Goal: Task Accomplishment & Management: Use online tool/utility

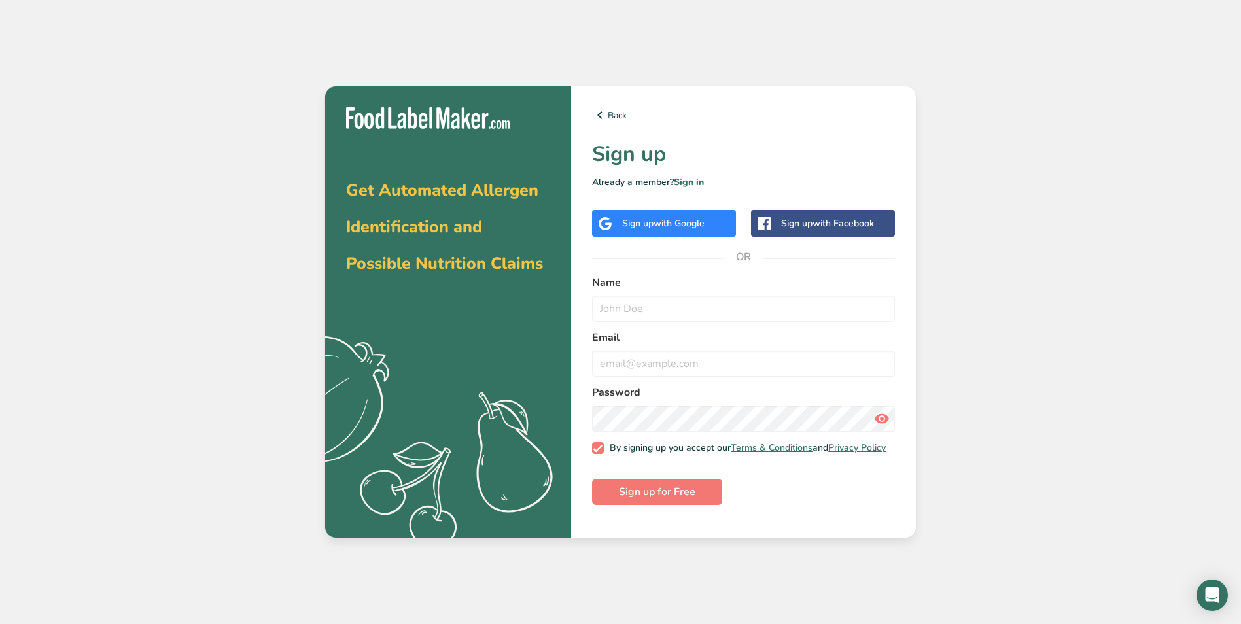
click at [459, 113] on img at bounding box center [428, 118] width 164 height 22
click at [509, 120] on img at bounding box center [428, 118] width 164 height 22
click at [461, 198] on span "Get Automated Allergen Identification and Possible Nutrition Claims" at bounding box center [444, 227] width 197 height 96
click at [458, 223] on span "Get Automated Allergen Identification and Possible Nutrition Claims" at bounding box center [444, 227] width 197 height 96
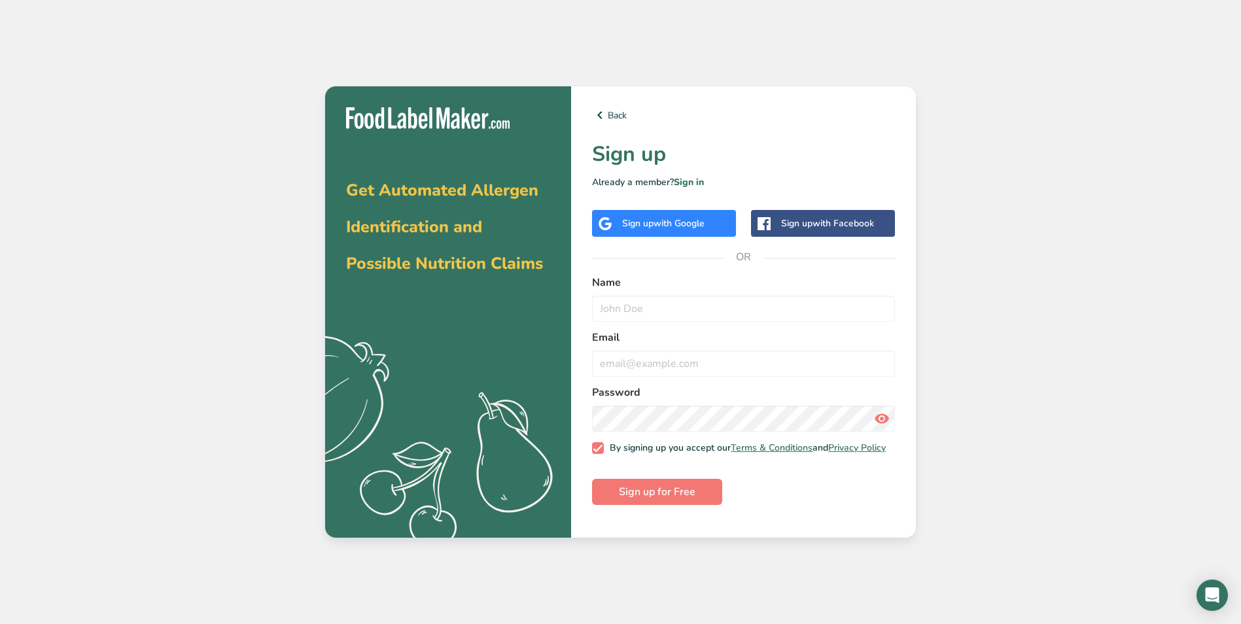
drag, startPoint x: 466, startPoint y: 250, endPoint x: 492, endPoint y: 259, distance: 27.7
click at [469, 254] on h2 "Get Automated Allergen Identification and Possible Nutrition Claims" at bounding box center [448, 224] width 204 height 110
drag, startPoint x: 492, startPoint y: 259, endPoint x: 504, endPoint y: 259, distance: 11.8
click at [503, 259] on span "Get Automated Allergen Identification and Possible Nutrition Claims" at bounding box center [444, 227] width 197 height 96
drag, startPoint x: 504, startPoint y: 259, endPoint x: 614, endPoint y: 137, distance: 164.4
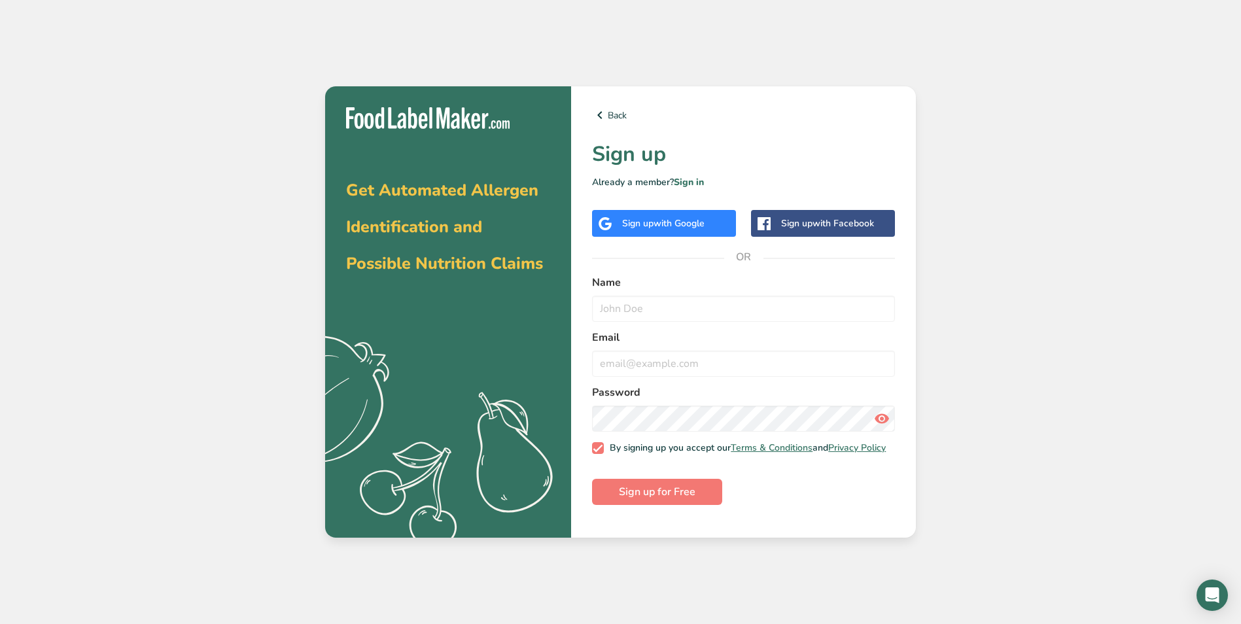
click at [604, 138] on div "Back Sign up Already a member? Sign in Sign up with Google Sign up with Faceboo…" at bounding box center [743, 311] width 345 height 451
click at [661, 135] on div "Back Sign up Already a member? Sign in Sign up with Google Sign up with Faceboo…" at bounding box center [743, 311] width 345 height 451
drag, startPoint x: 618, startPoint y: 130, endPoint x: 715, endPoint y: 156, distance: 100.5
click at [628, 133] on div "Back Sign up Already a member? Sign in Sign up with Google Sign up with Faceboo…" at bounding box center [743, 311] width 345 height 451
click at [696, 183] on link "Sign in" at bounding box center [689, 182] width 30 height 12
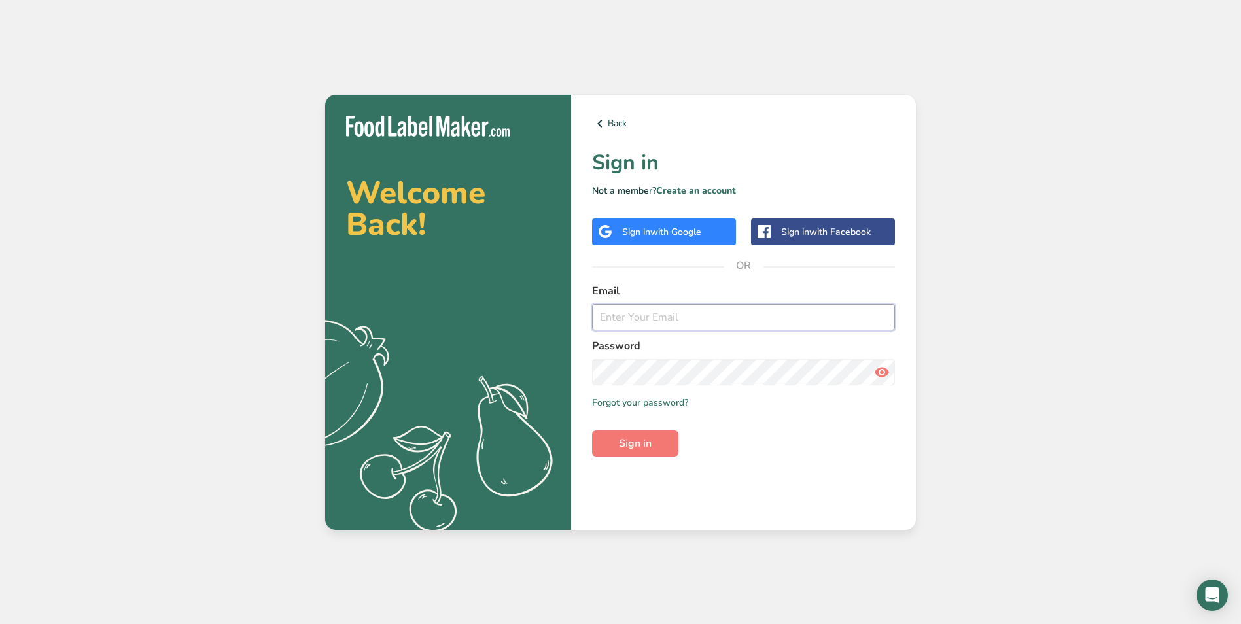
drag, startPoint x: 637, startPoint y: 321, endPoint x: 658, endPoint y: 321, distance: 20.9
click at [637, 321] on input "email" at bounding box center [743, 317] width 303 height 26
type input "[EMAIL_ADDRESS][DOMAIN_NAME]"
drag, startPoint x: 687, startPoint y: 319, endPoint x: 413, endPoint y: 299, distance: 274.9
click at [413, 299] on section "Welcome Back! .a{fill:#f5f3ed;} Back Sign in Not a member? Create an account Si…" at bounding box center [620, 312] width 591 height 435
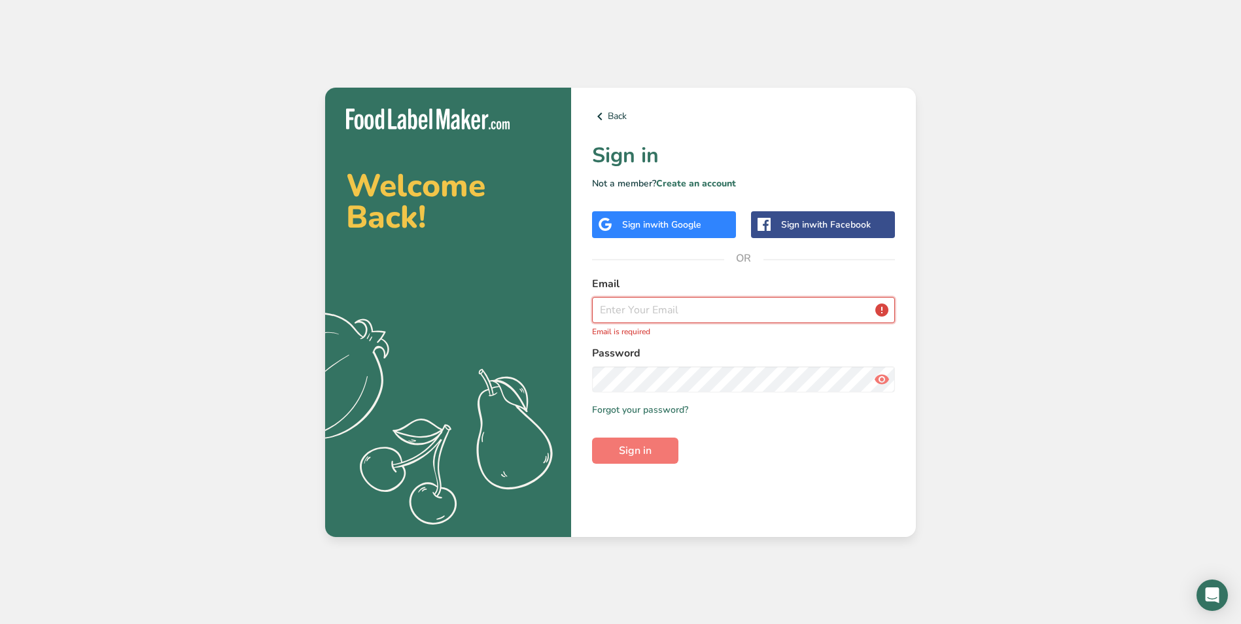
click at [639, 306] on input "email" at bounding box center [743, 310] width 303 height 26
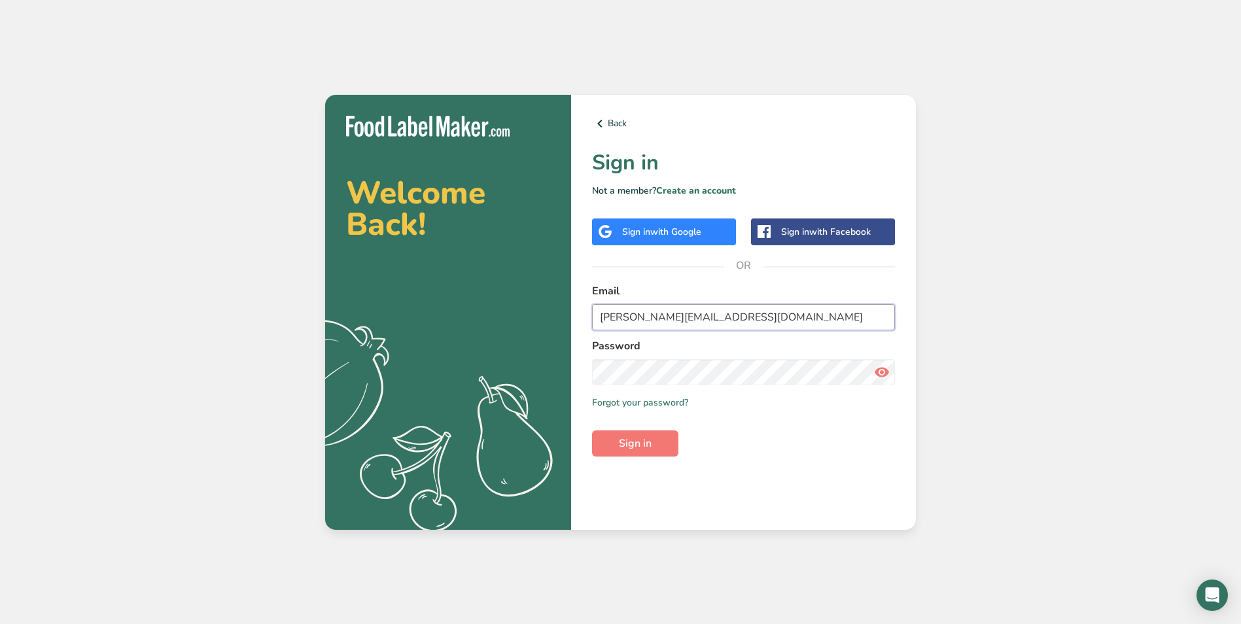
type input "[EMAIL_ADDRESS][DOMAIN_NAME]"
click at [592, 431] on button "Sign in" at bounding box center [635, 444] width 86 height 26
click at [882, 372] on icon at bounding box center [882, 373] width 16 height 24
drag, startPoint x: 718, startPoint y: 318, endPoint x: 459, endPoint y: 300, distance: 260.4
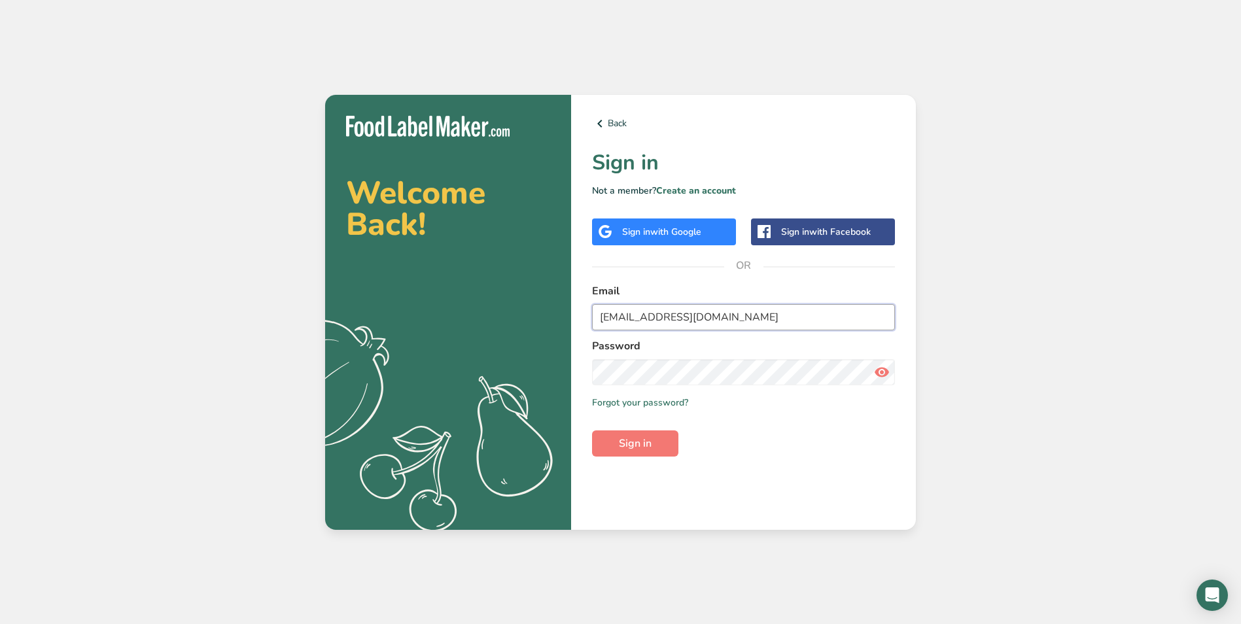
click at [463, 301] on section "Welcome Back! .a{fill:#f5f3ed;} Back Sign in Not a member? Create an account Si…" at bounding box center [620, 312] width 591 height 435
drag, startPoint x: 774, startPoint y: 321, endPoint x: 520, endPoint y: 309, distance: 254.2
click at [520, 308] on section "Welcome Back! .a{fill:#f5f3ed;} Back Sign in Not a member? Create an account Si…" at bounding box center [620, 312] width 591 height 435
type input "[PERSON_NAME][EMAIL_ADDRESS][DOMAIN_NAME]"
click at [766, 459] on div "Back Sign in Not a member? Create an account Sign in with Google Sign in with F…" at bounding box center [743, 312] width 345 height 435
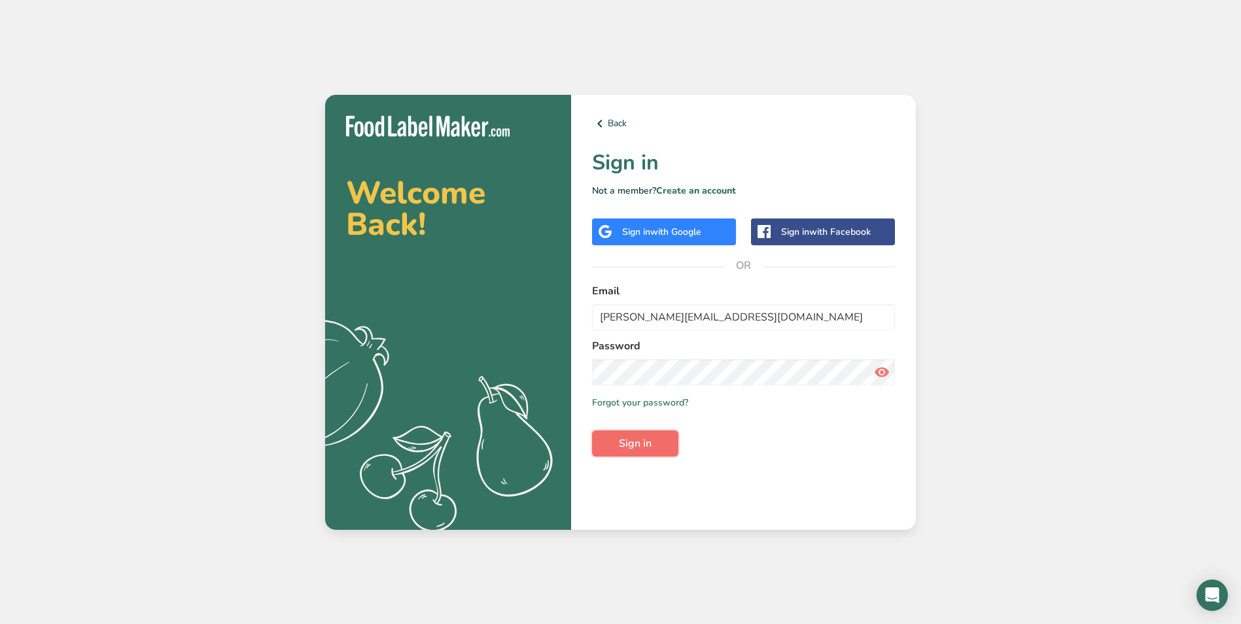
click at [639, 443] on span "Sign in" at bounding box center [635, 444] width 33 height 16
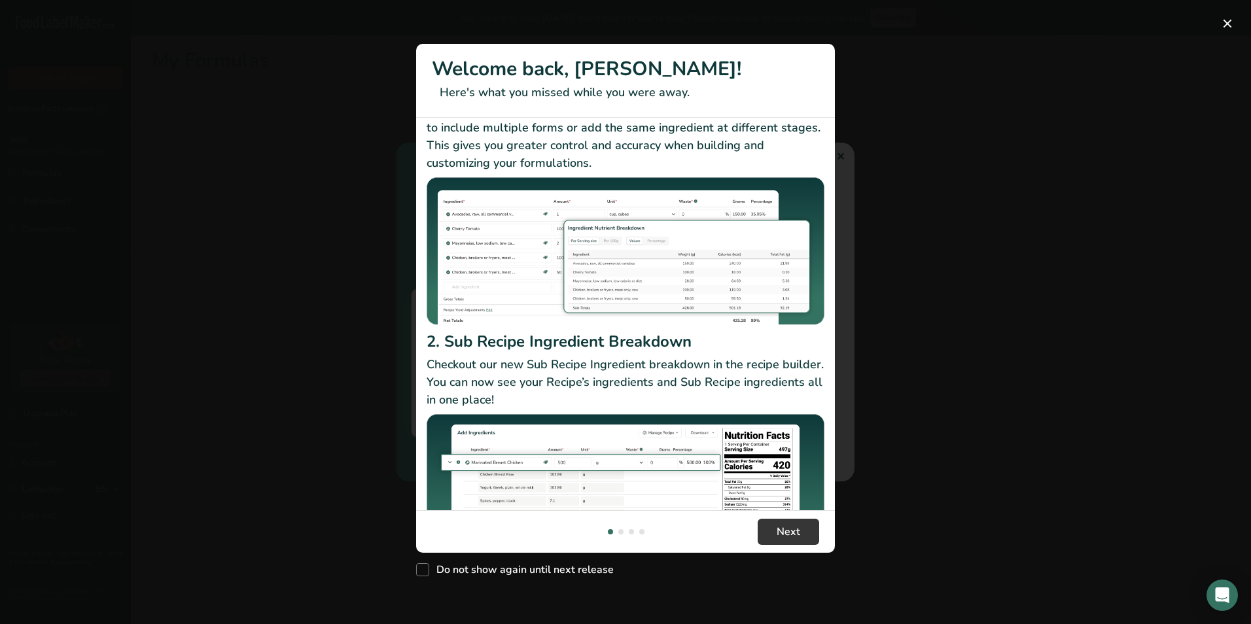
scroll to position [113, 0]
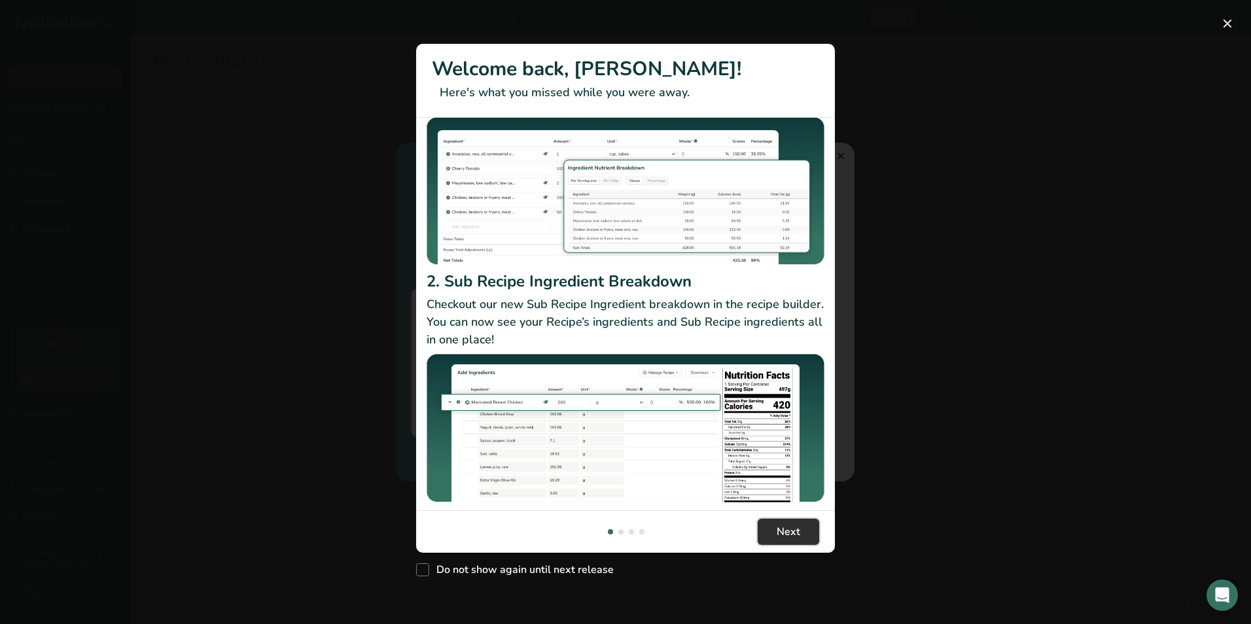
click at [790, 524] on span "Next" at bounding box center [789, 532] width 24 height 16
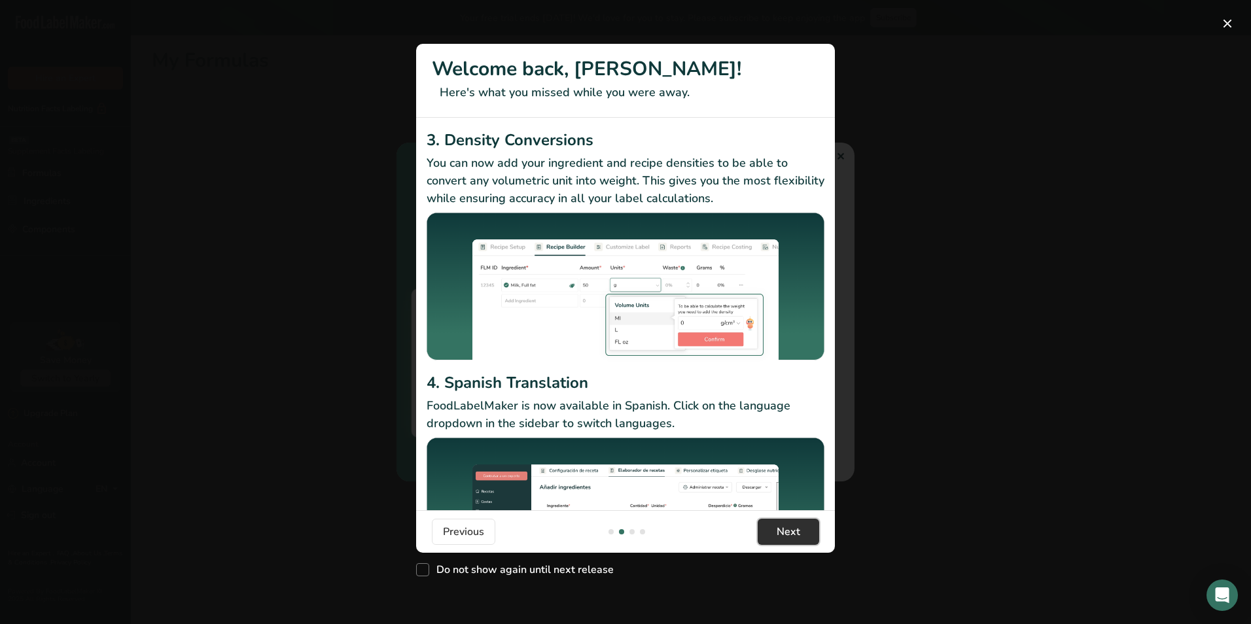
click at [790, 524] on span "Next" at bounding box center [789, 532] width 24 height 16
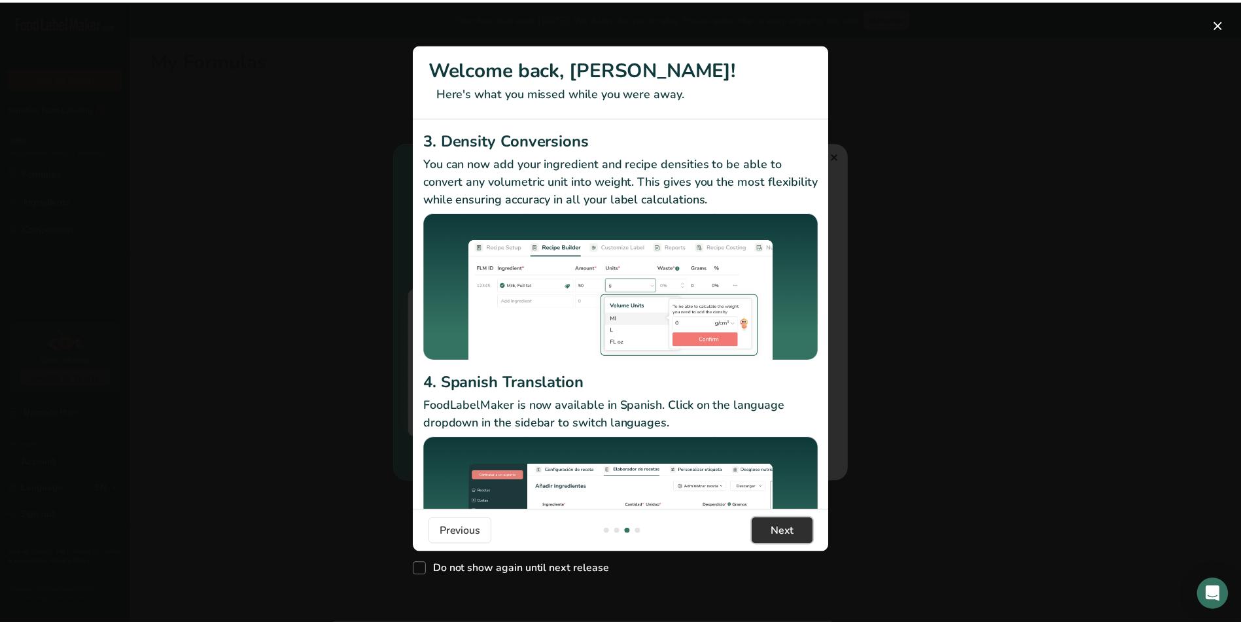
scroll to position [0, 838]
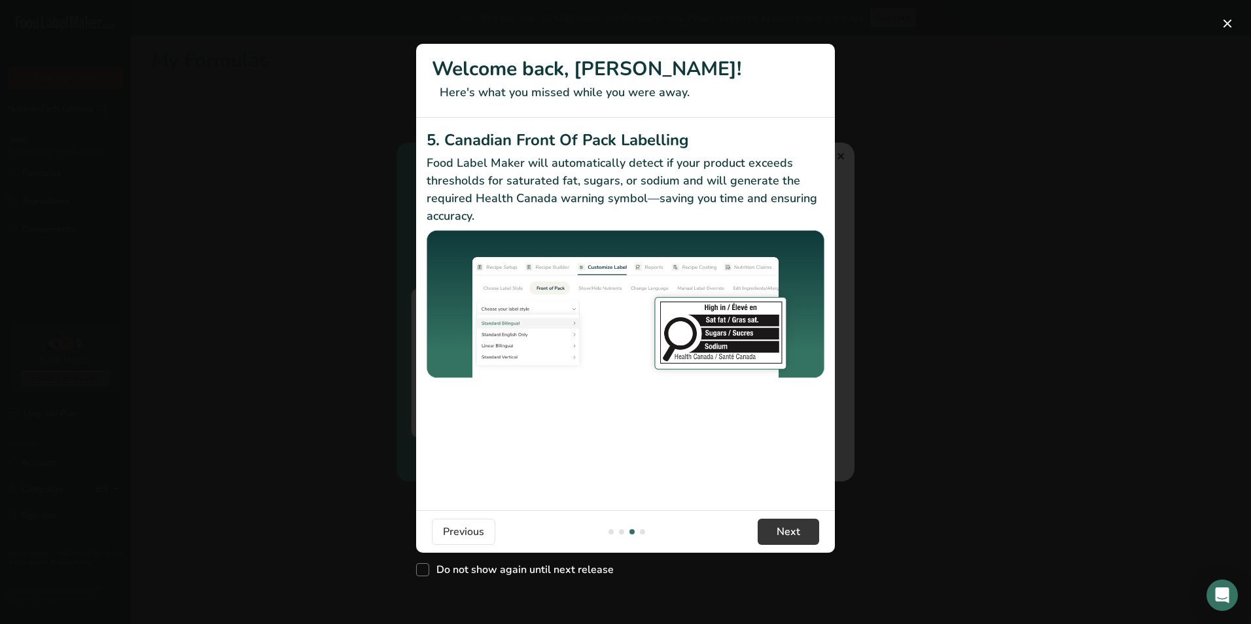
click at [959, 433] on div "New Features" at bounding box center [625, 312] width 1251 height 624
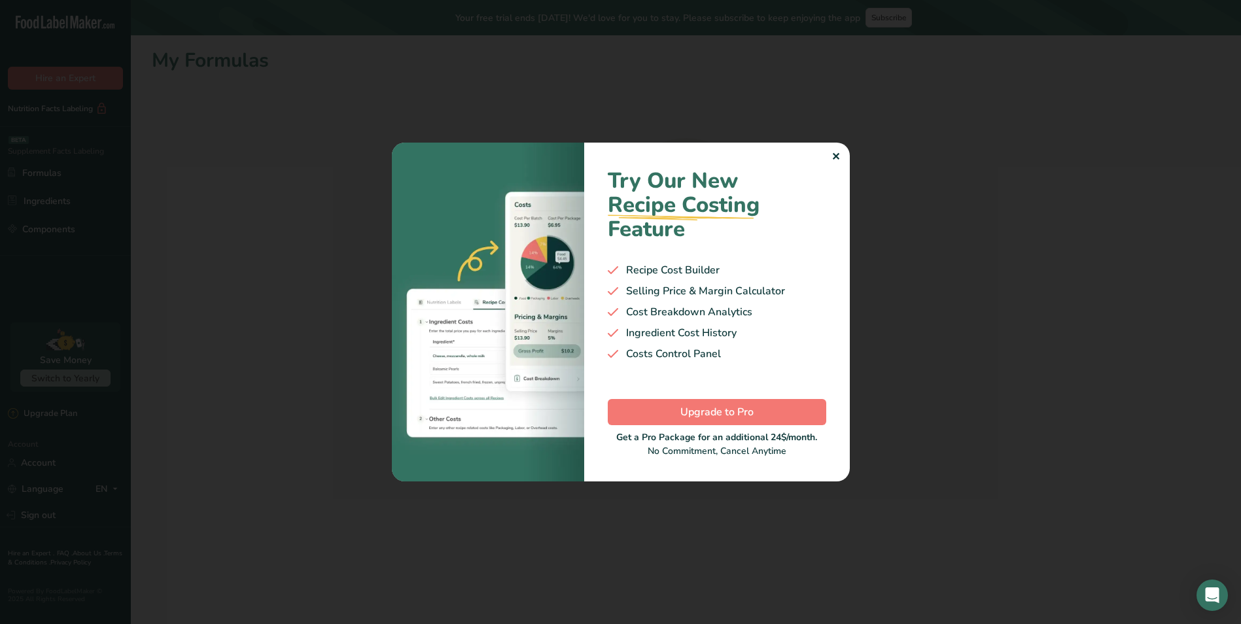
click at [839, 155] on div "✕" at bounding box center [836, 157] width 9 height 16
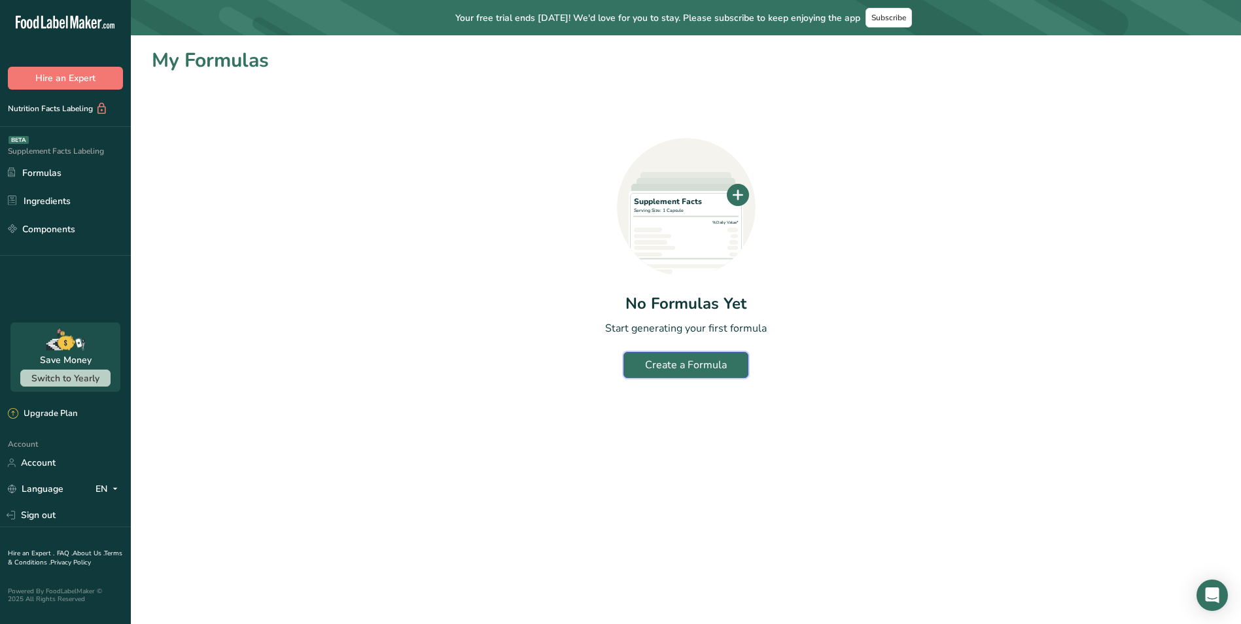
click at [676, 368] on div "Create a Formula" at bounding box center [686, 365] width 82 height 16
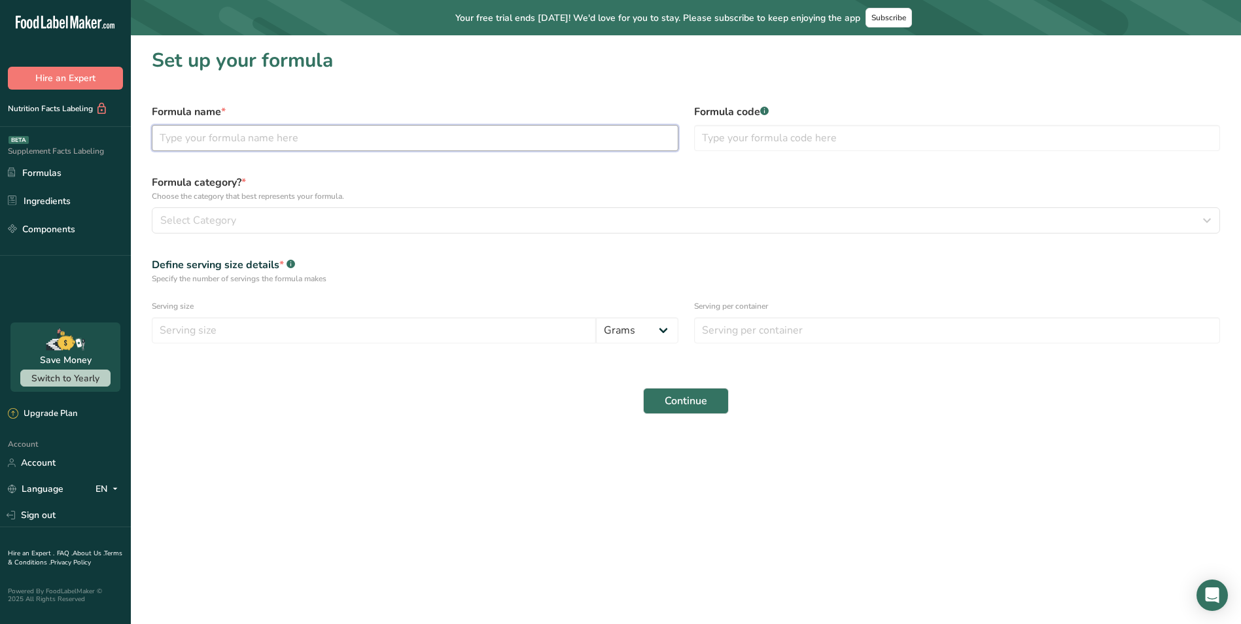
click at [239, 132] on input "text" at bounding box center [415, 138] width 527 height 26
type input "Atabex one"
click at [732, 141] on input "text" at bounding box center [957, 138] width 527 height 26
click at [528, 219] on div "Select Category" at bounding box center [682, 221] width 1044 height 16
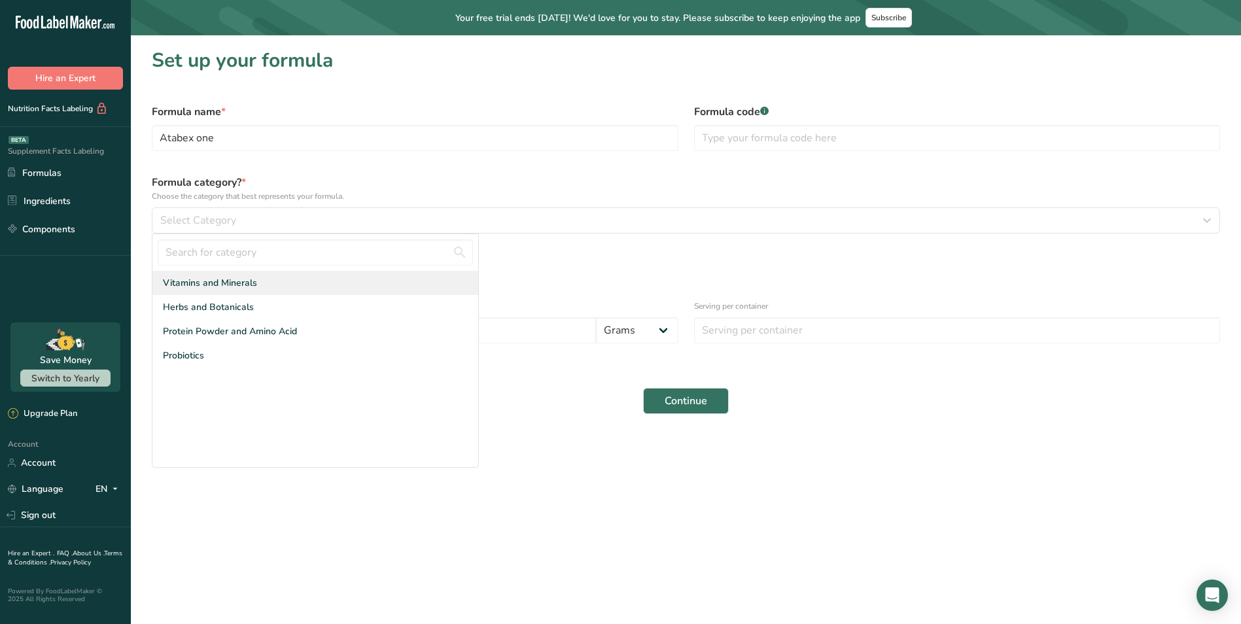
click at [245, 284] on span "Vitamins and Minerals" at bounding box center [210, 283] width 94 height 14
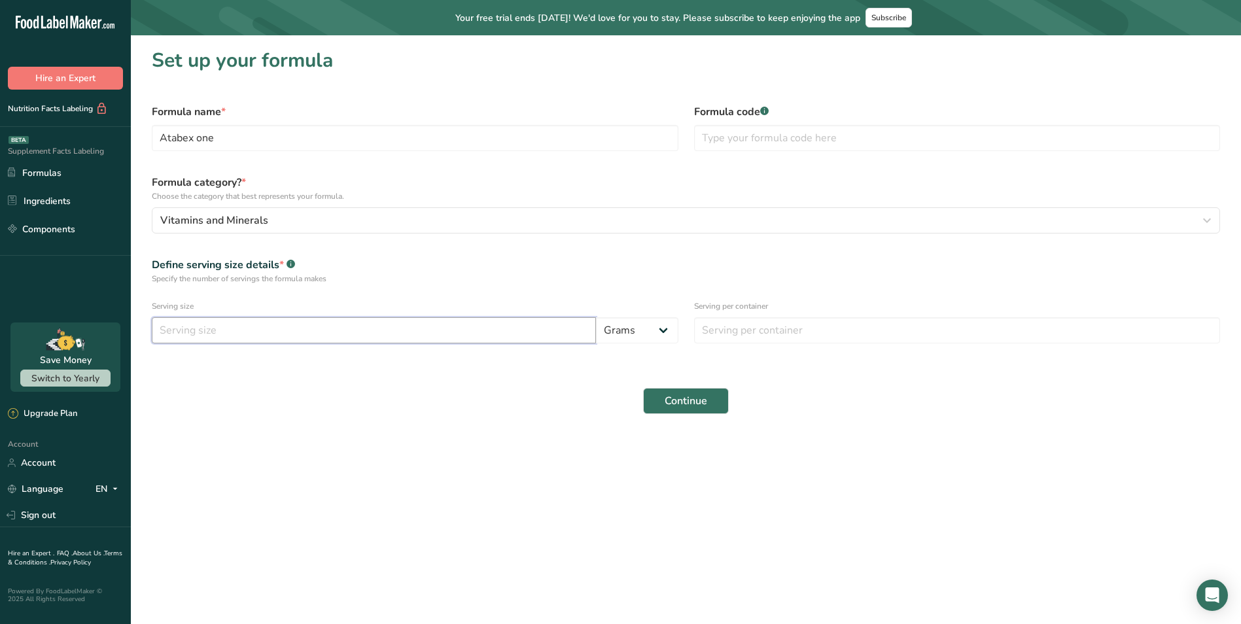
click at [257, 337] on input "number" at bounding box center [374, 330] width 444 height 26
click at [512, 328] on input "number" at bounding box center [374, 330] width 444 height 26
type input "0.46"
click at [470, 399] on div "Continue" at bounding box center [686, 401] width 1084 height 42
click at [756, 329] on input "number" at bounding box center [957, 330] width 527 height 26
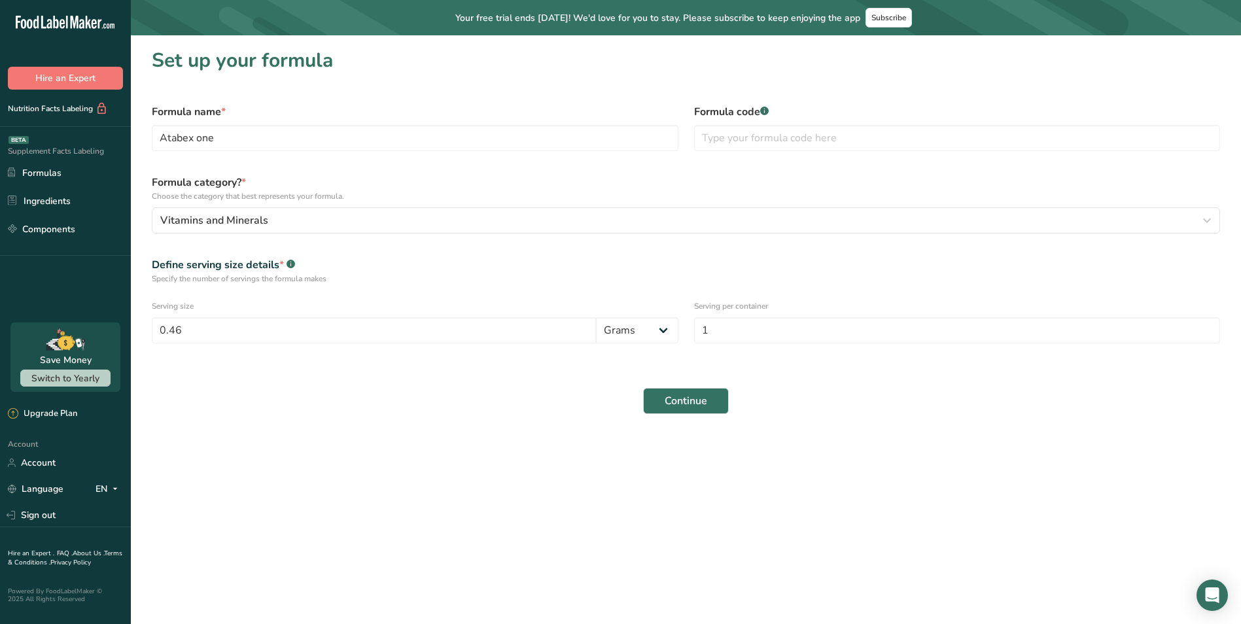
drag, startPoint x: 515, startPoint y: 414, endPoint x: 540, endPoint y: 414, distance: 25.5
click at [523, 414] on div "Continue" at bounding box center [686, 401] width 1084 height 42
drag, startPoint x: 749, startPoint y: 332, endPoint x: 629, endPoint y: 332, distance: 119.7
click at [629, 332] on form "Formula name * Atabex one Formula code .a-a{fill:#347362;}.b-a{fill:#fff;} Form…" at bounding box center [686, 259] width 1084 height 326
type input "60"
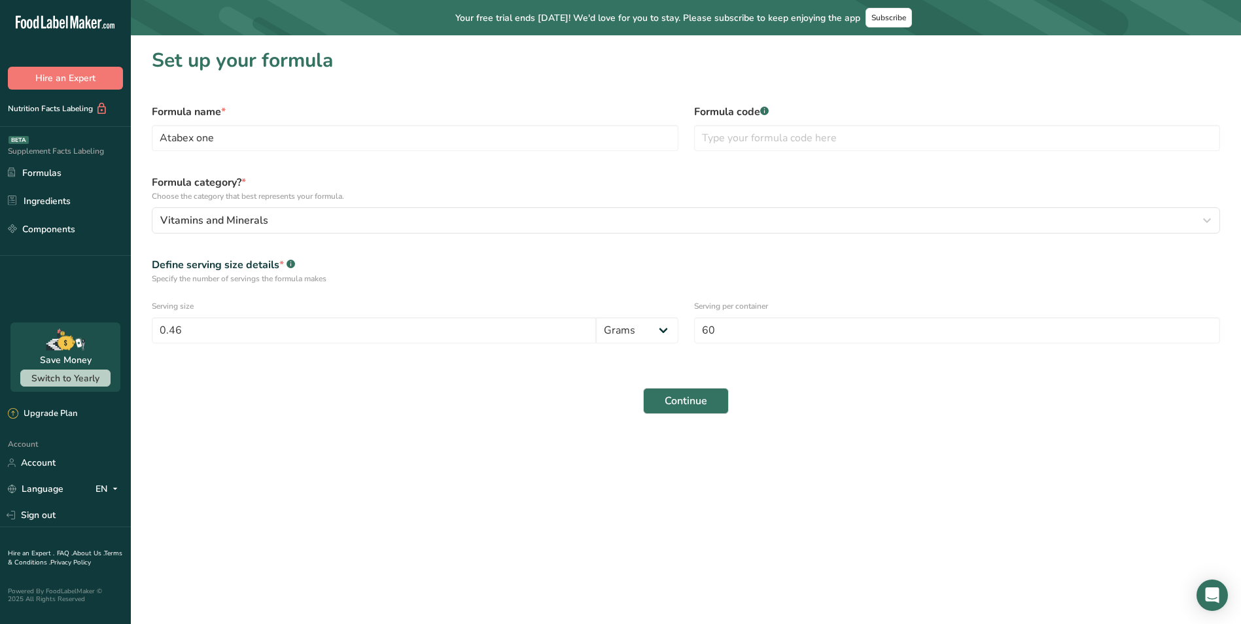
click at [478, 406] on div "Continue" at bounding box center [686, 401] width 1084 height 42
click at [668, 398] on span "Continue" at bounding box center [686, 401] width 43 height 16
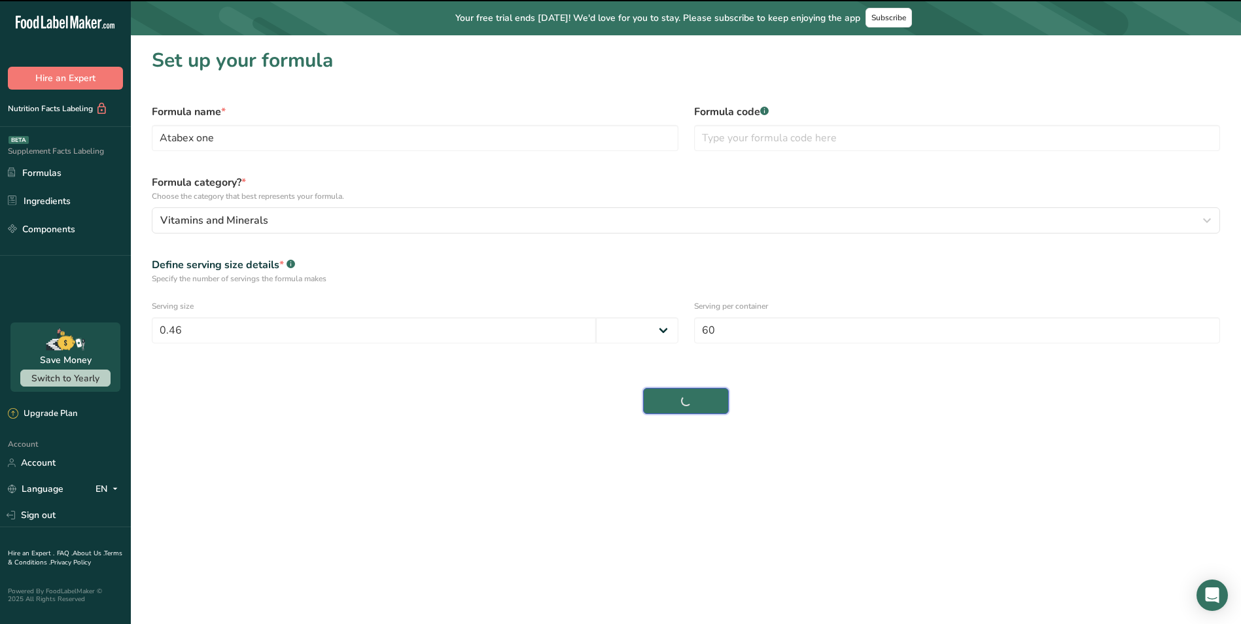
select select
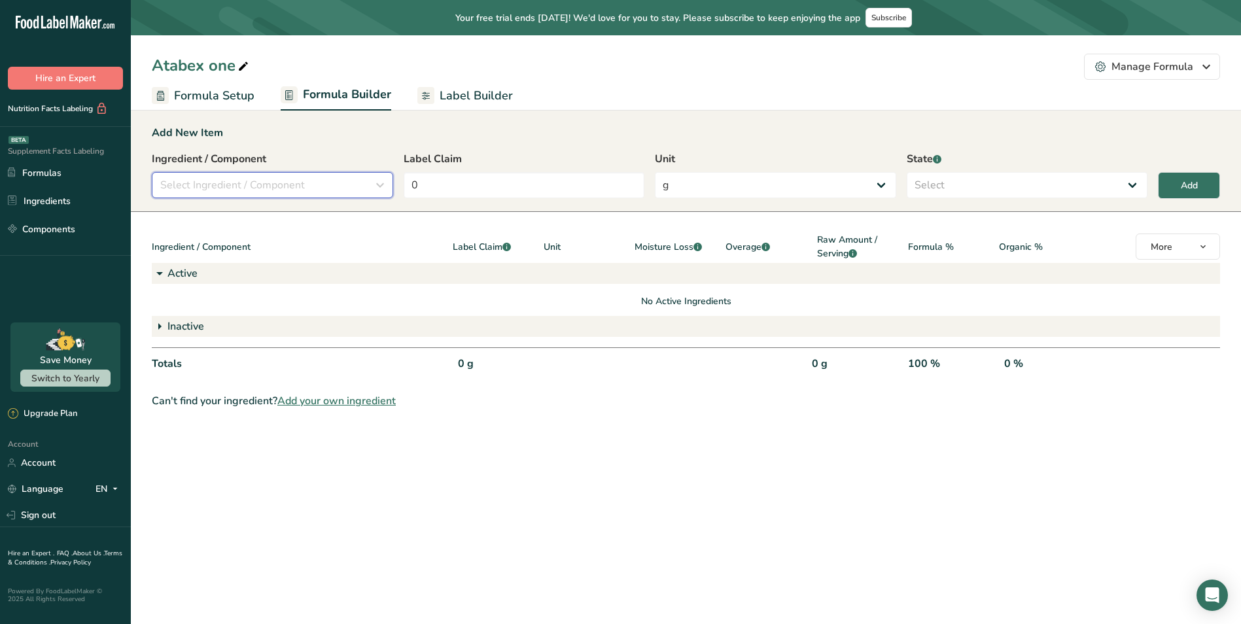
click at [325, 189] on div "Select Ingredient / Component" at bounding box center [268, 185] width 217 height 16
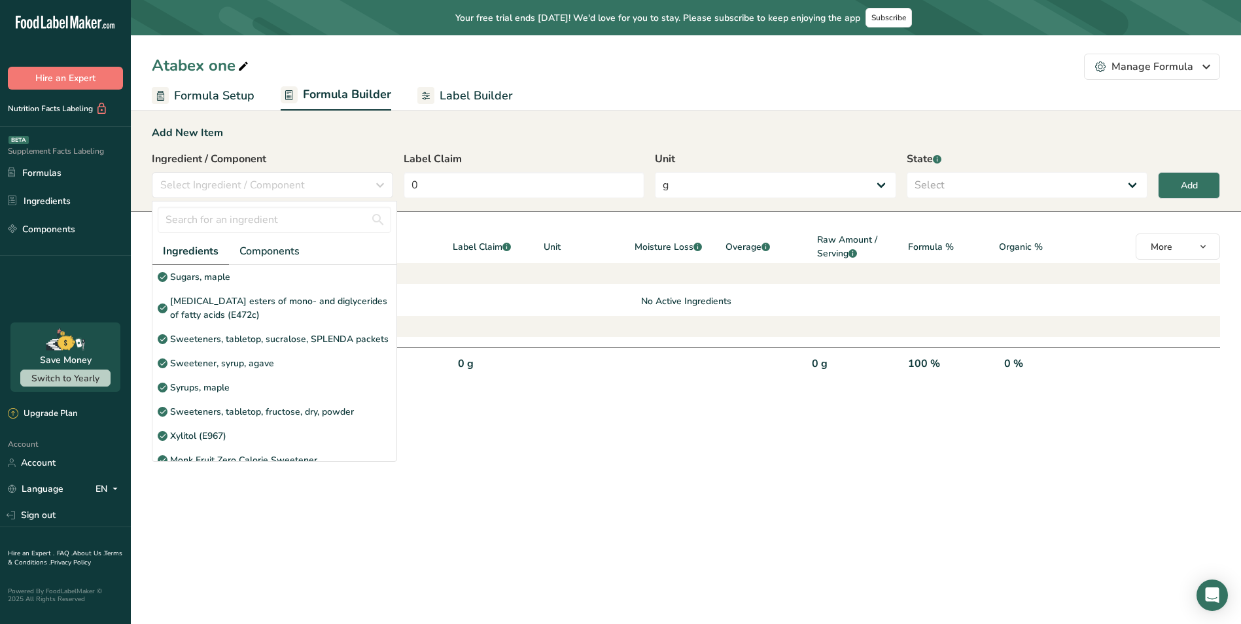
click at [556, 455] on main "Your free trial ends [DATE]! We'd love for you to stay. Please subscribe to kee…" at bounding box center [620, 312] width 1241 height 624
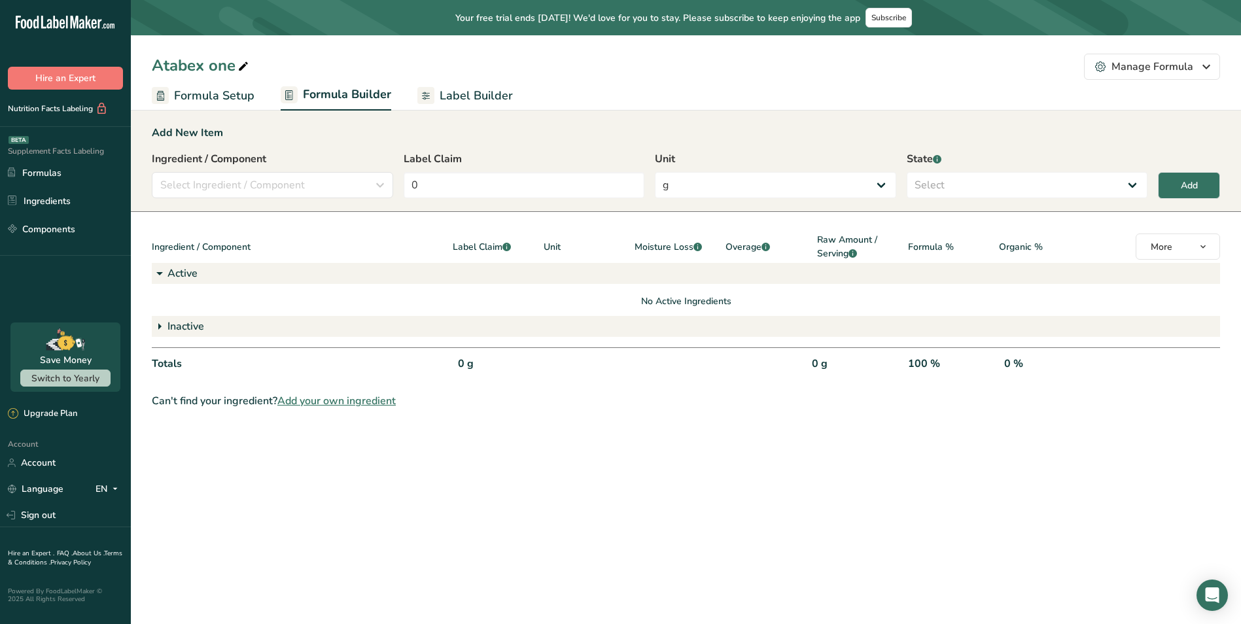
click at [172, 271] on div "Active" at bounding box center [686, 273] width 1069 height 21
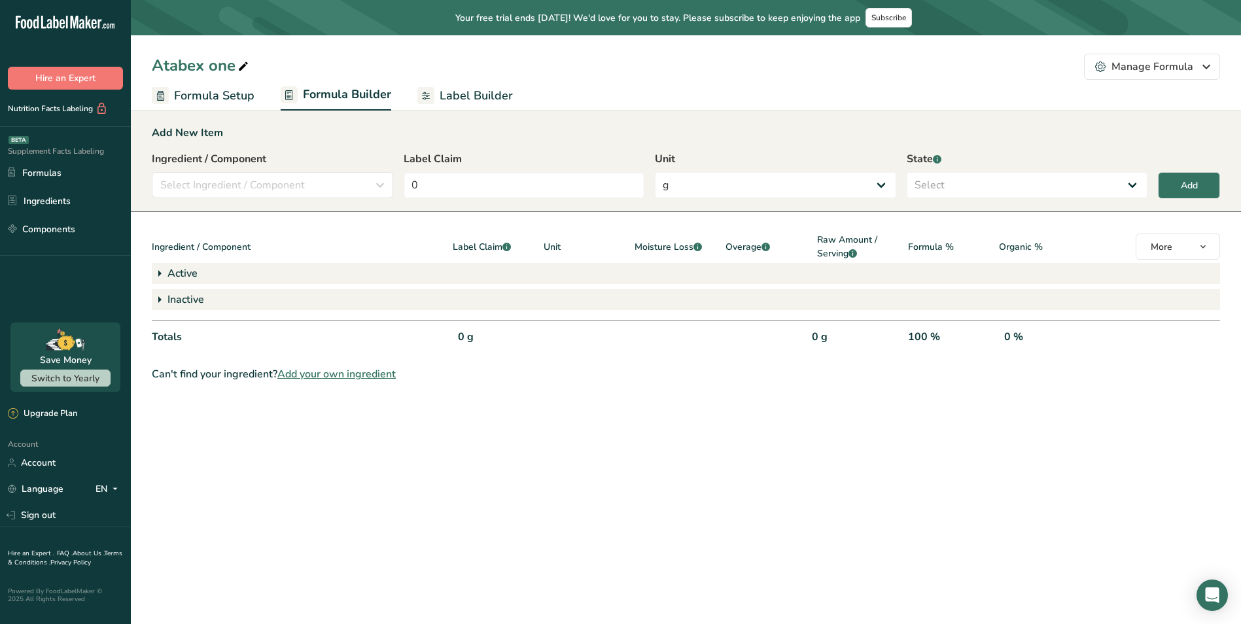
click at [164, 274] on icon at bounding box center [160, 274] width 16 height 24
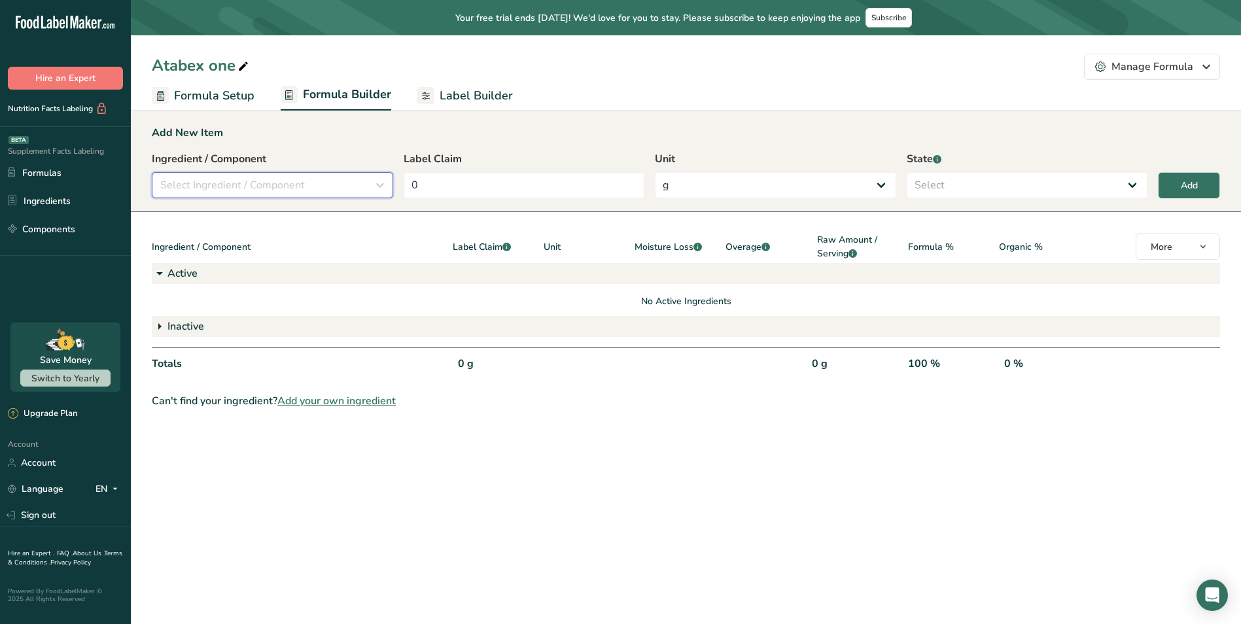
click at [327, 187] on div "Select Ingredient / Component" at bounding box center [268, 185] width 217 height 16
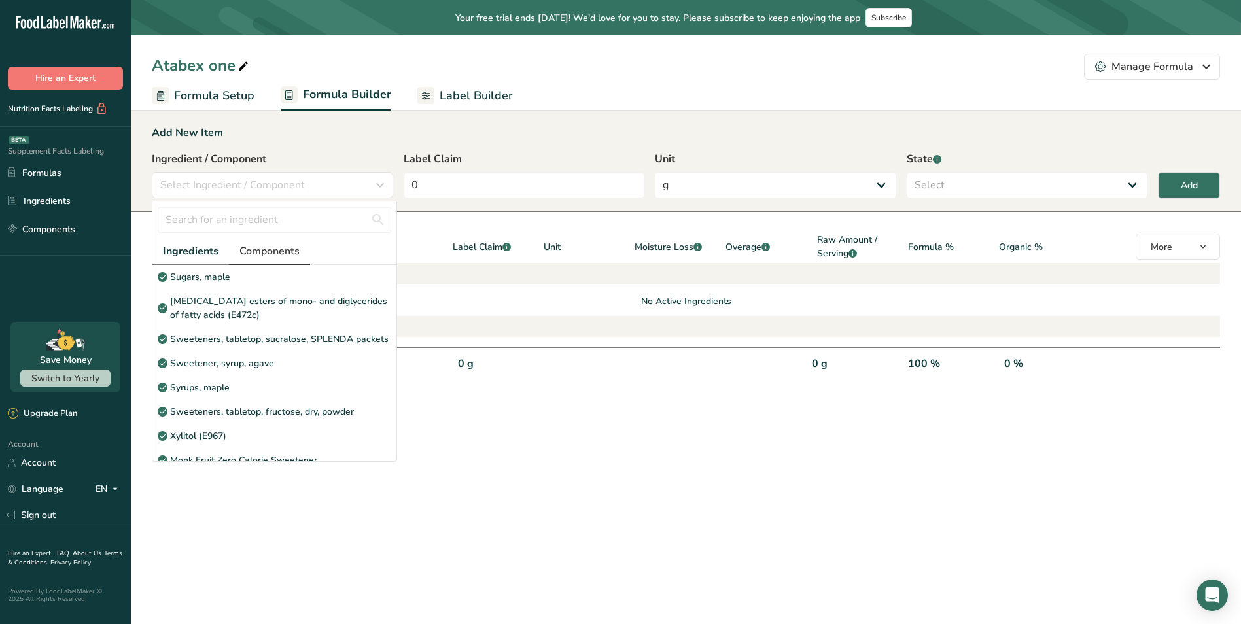
click at [291, 263] on div "Ingredients Components Sugars, maple [MEDICAL_DATA] esters of mono- and diglyce…" at bounding box center [274, 349] width 244 height 223
drag, startPoint x: 291, startPoint y: 263, endPoint x: 282, endPoint y: 251, distance: 14.9
click at [282, 251] on span "Components" at bounding box center [269, 251] width 60 height 16
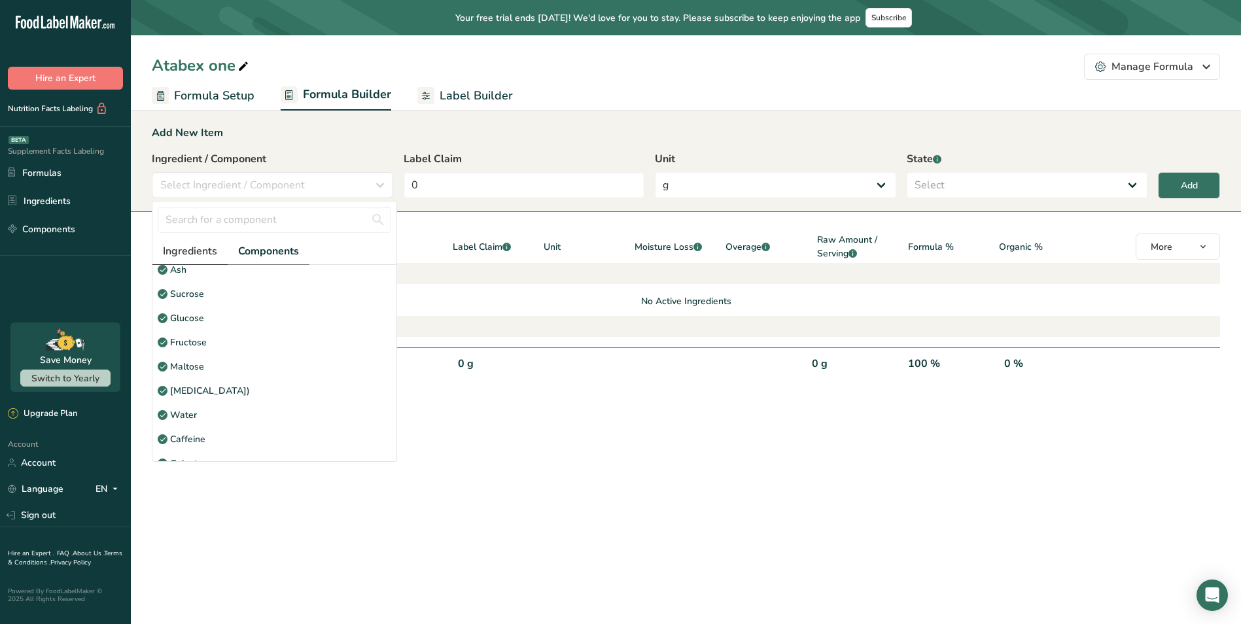
scroll to position [3, 0]
click at [198, 251] on span "Ingredients" at bounding box center [190, 251] width 54 height 16
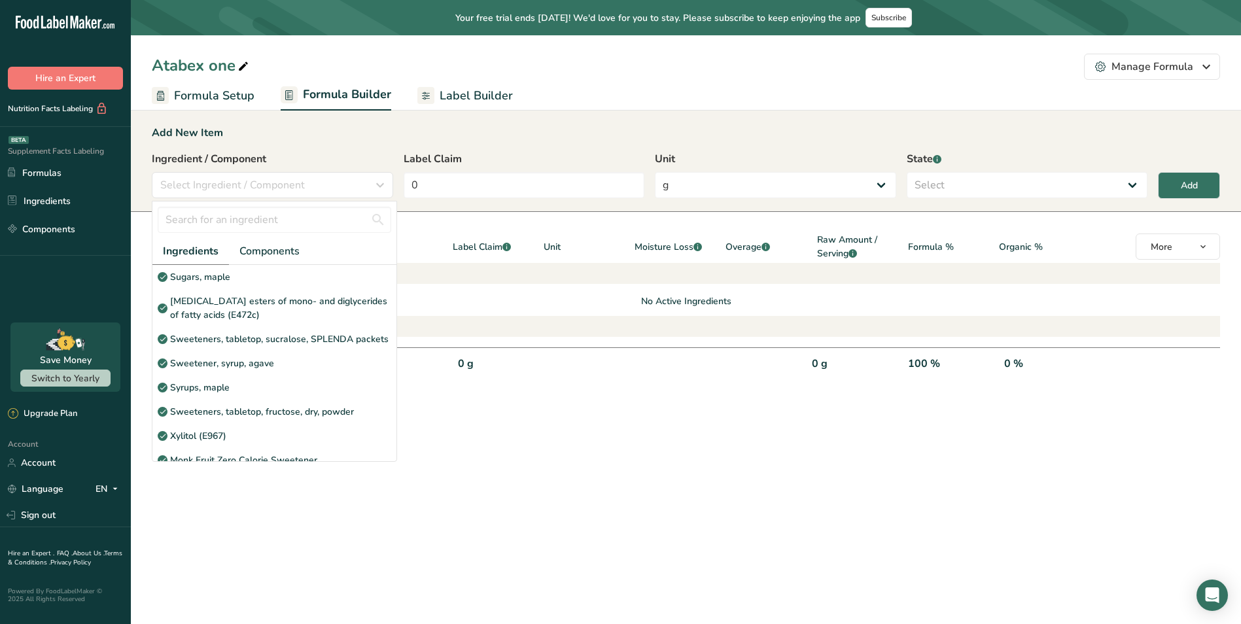
click at [232, 489] on main "Your free trial ends [DATE]! We'd love for you to stay. Please subscribe to kee…" at bounding box center [620, 312] width 1241 height 624
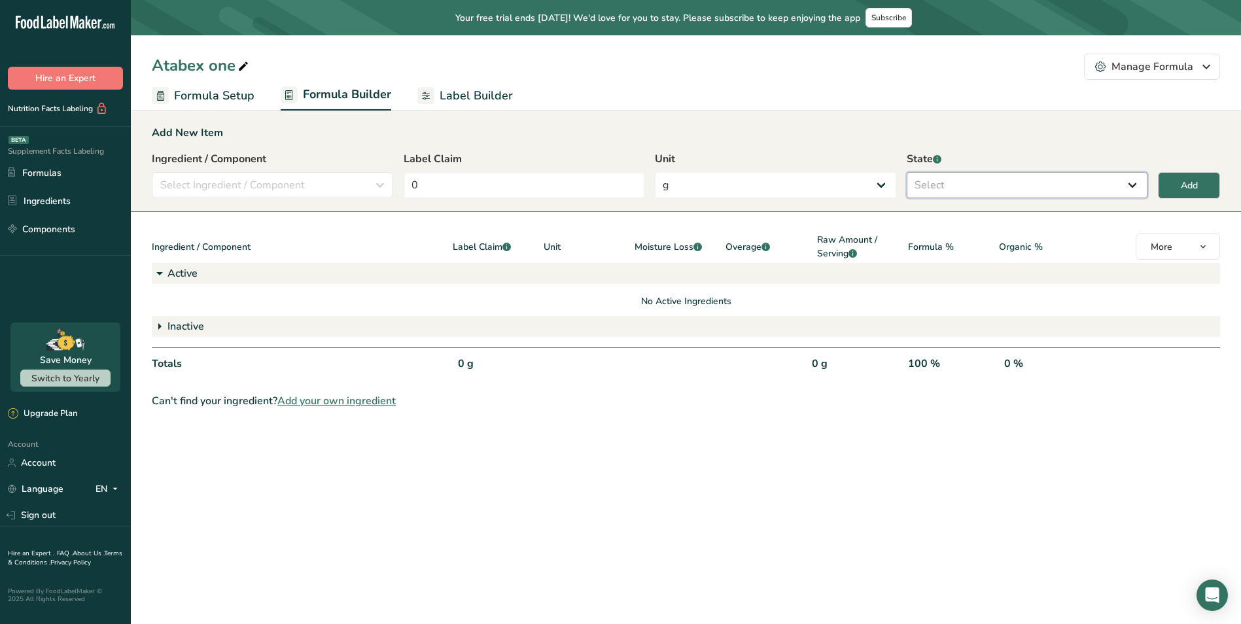
click at [995, 187] on select "Select Active Inactive" at bounding box center [1027, 185] width 241 height 26
click at [907, 172] on select "Select Active Inactive" at bounding box center [1027, 185] width 241 height 26
click at [989, 186] on select "Active Inactive" at bounding box center [1027, 185] width 241 height 26
select select "inactive"
click at [907, 172] on select "Active Inactive" at bounding box center [1027, 185] width 241 height 26
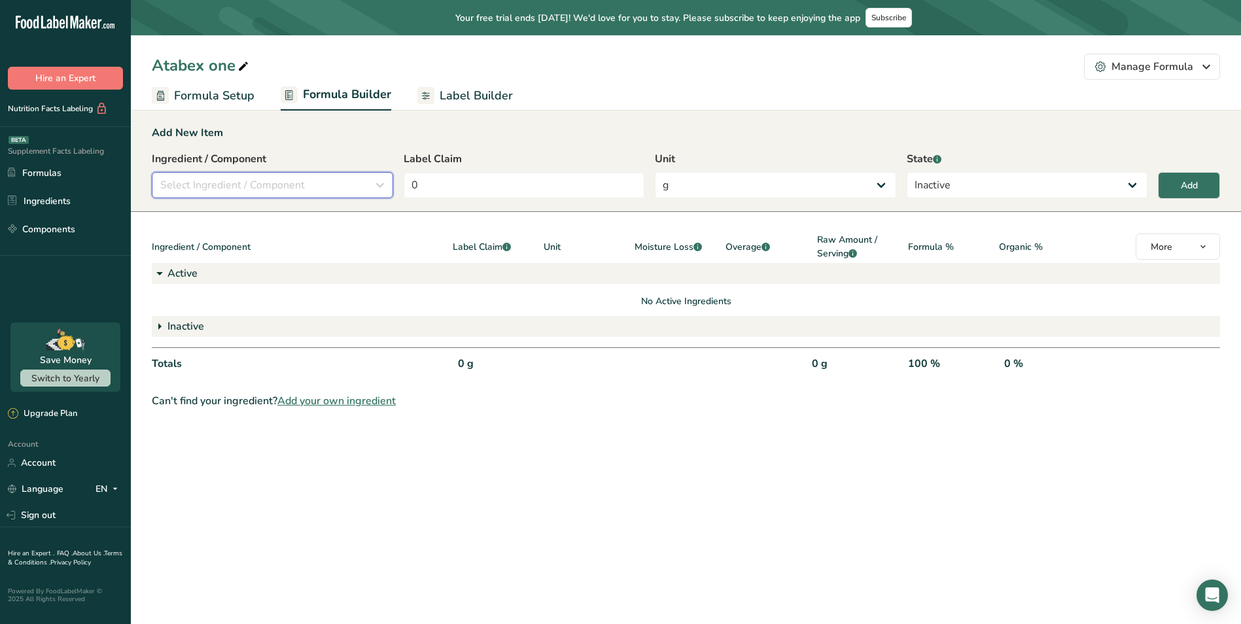
click at [319, 185] on div "Select Ingredient / Component" at bounding box center [268, 185] width 217 height 16
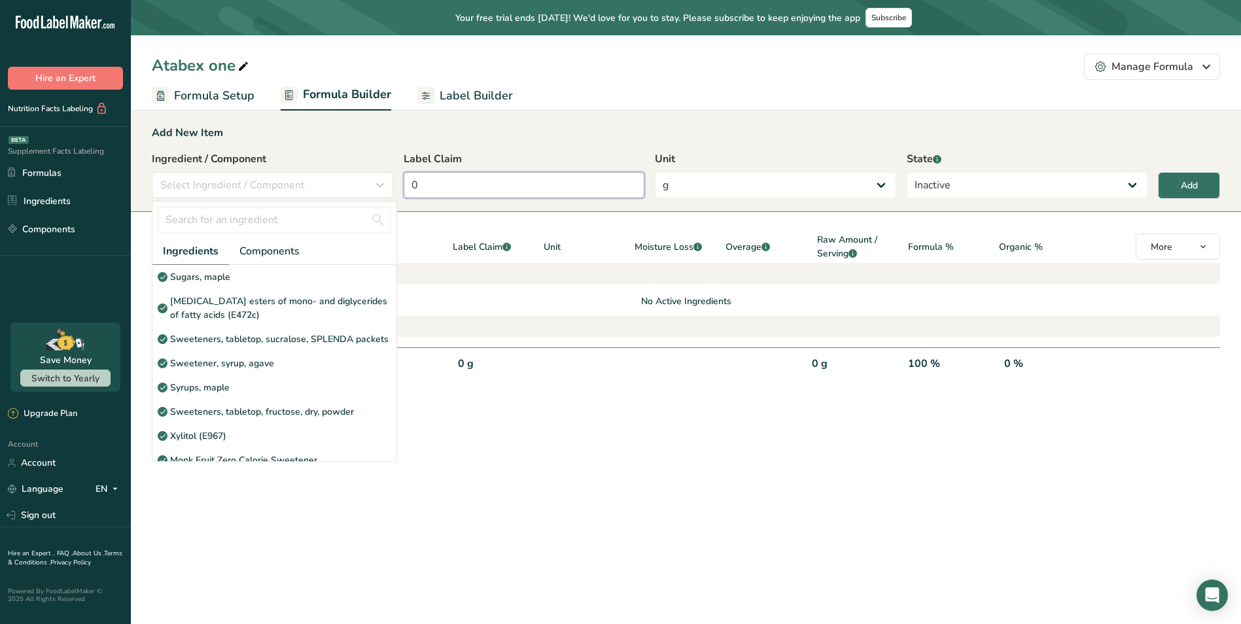
click at [451, 187] on input "0" at bounding box center [524, 185] width 241 height 26
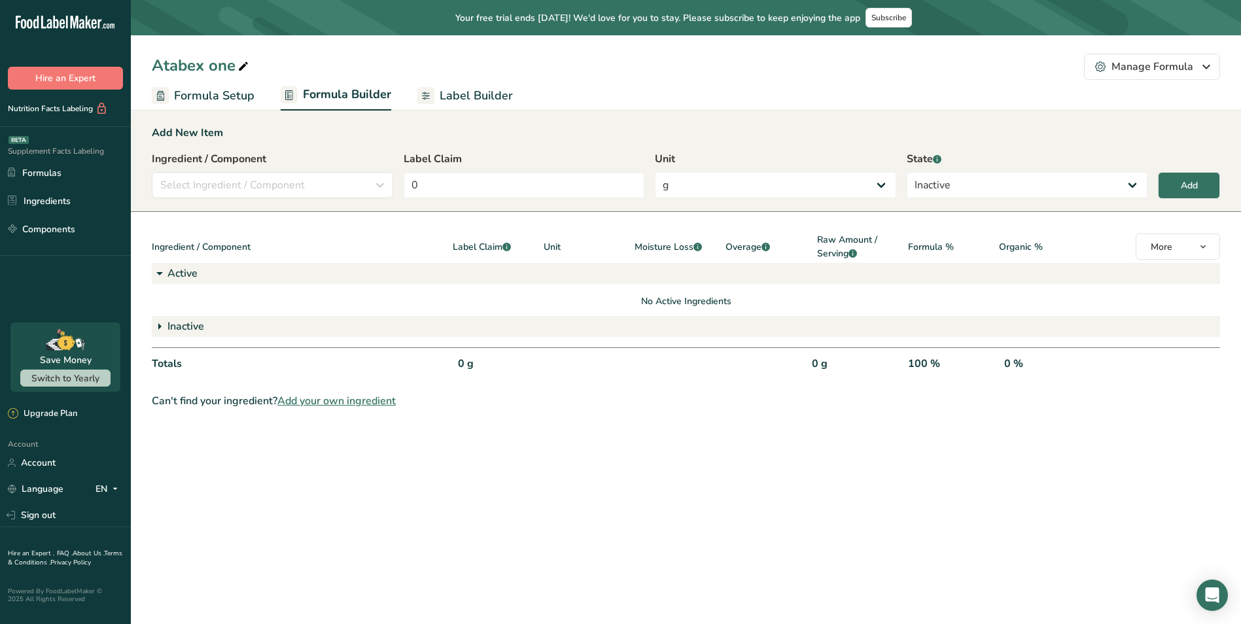
click at [563, 144] on div "Add New Item Ingredient / Component Select Ingredient / Component Ingredients C…" at bounding box center [686, 160] width 1110 height 103
click at [352, 190] on div "Select Ingredient / Component" at bounding box center [268, 185] width 217 height 16
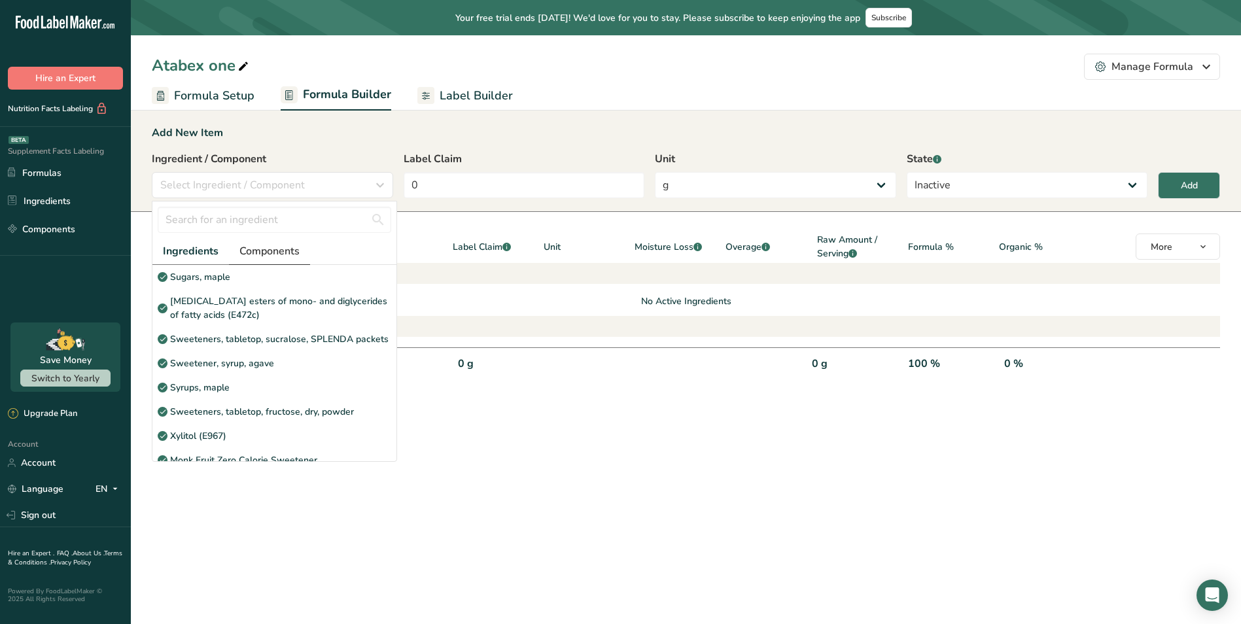
click at [294, 251] on span "Components" at bounding box center [269, 251] width 60 height 16
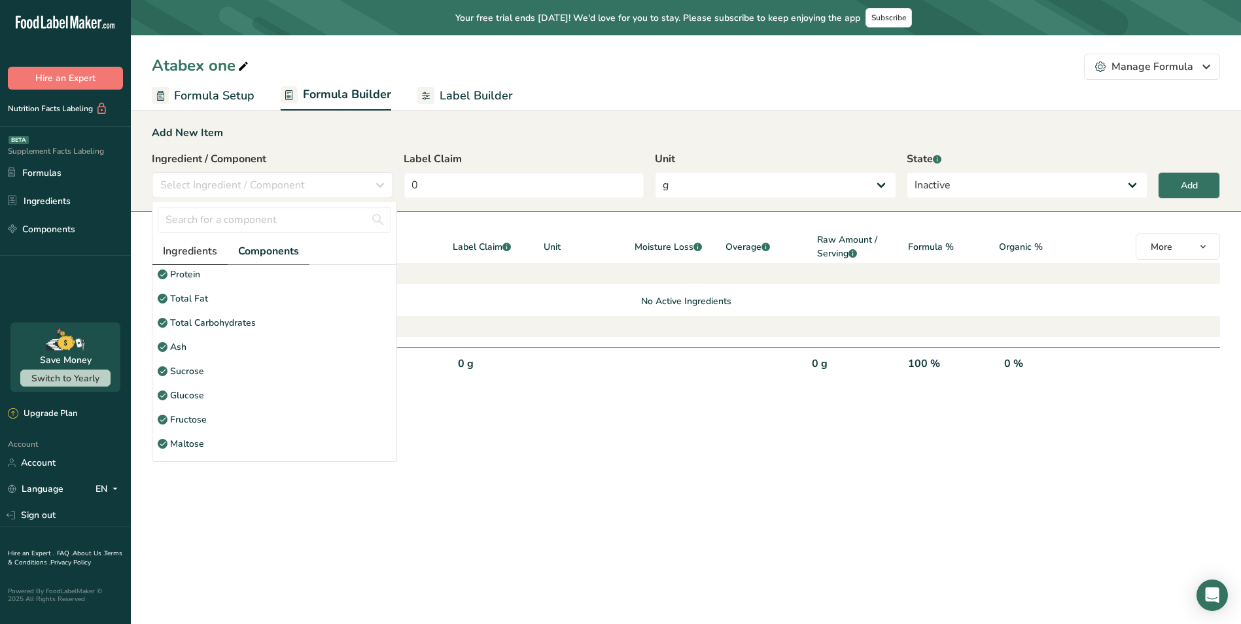
click at [199, 250] on span "Ingredients" at bounding box center [190, 251] width 54 height 16
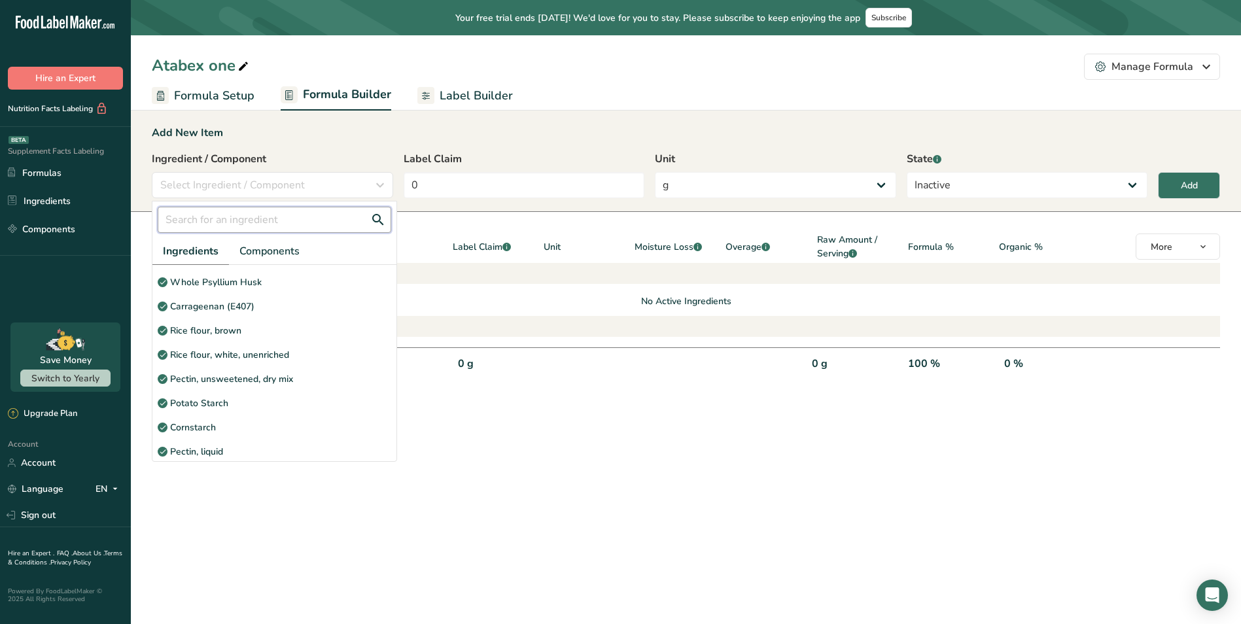
drag, startPoint x: 258, startPoint y: 220, endPoint x: 271, endPoint y: 226, distance: 14.4
click at [261, 221] on input "text" at bounding box center [275, 220] width 234 height 26
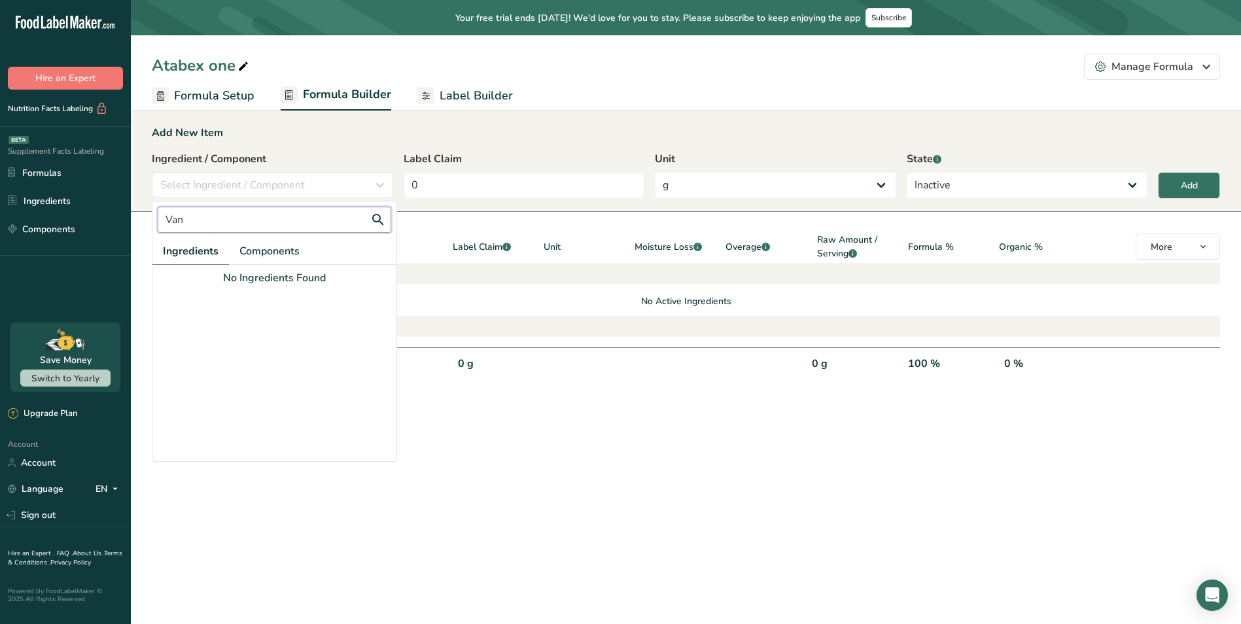
type input "Vani"
drag, startPoint x: 216, startPoint y: 228, endPoint x: 173, endPoint y: 219, distance: 43.4
click at [112, 220] on div ".a-20{fill:#fff;} Hire an Expert Nutrition Facts Labeling Supplement Facts Labe…" at bounding box center [620, 312] width 1241 height 624
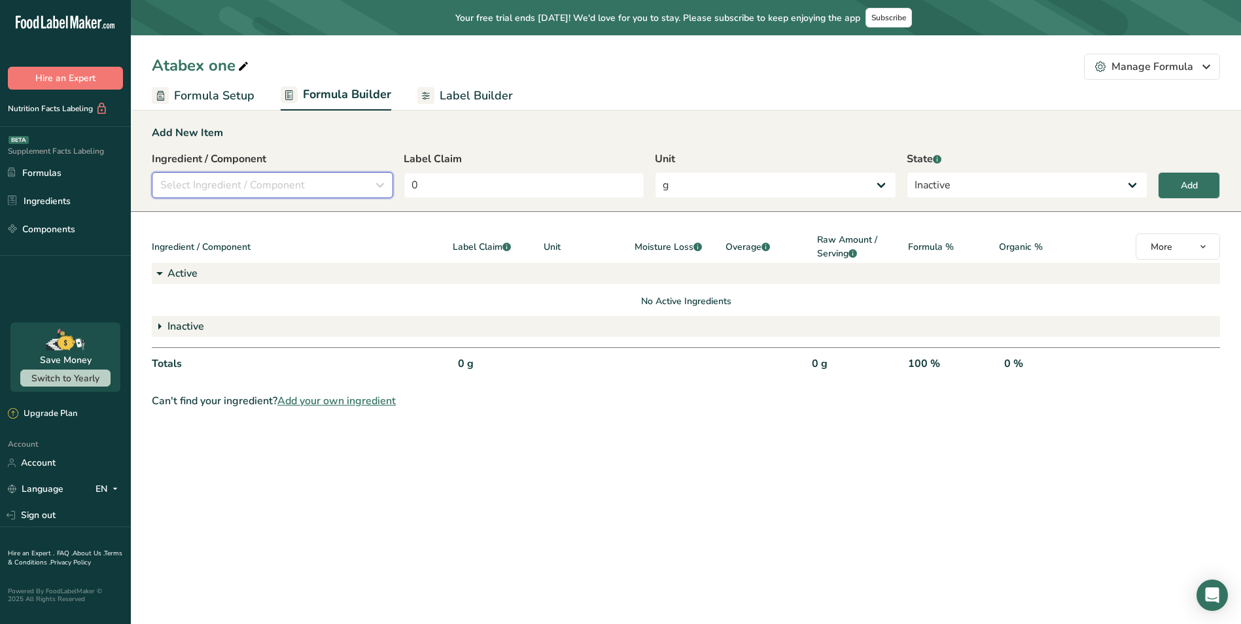
click at [358, 189] on div "Select Ingredient / Component" at bounding box center [268, 185] width 217 height 16
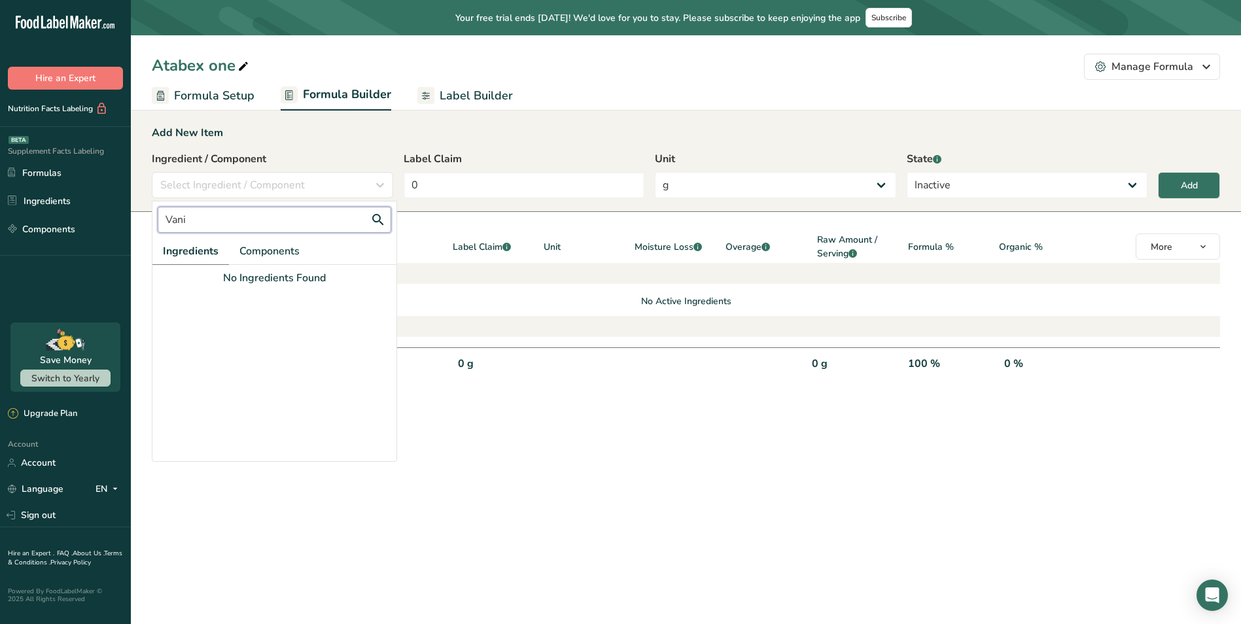
click at [213, 217] on input "Vani" at bounding box center [275, 220] width 234 height 26
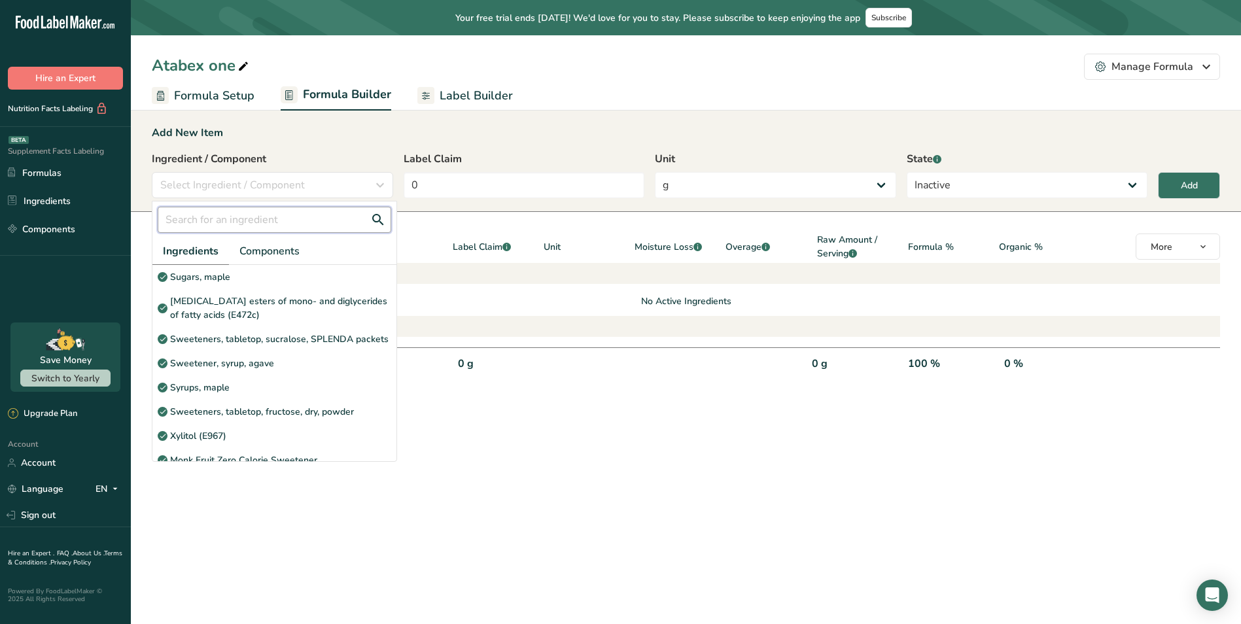
paste input "Vanillin Powder"
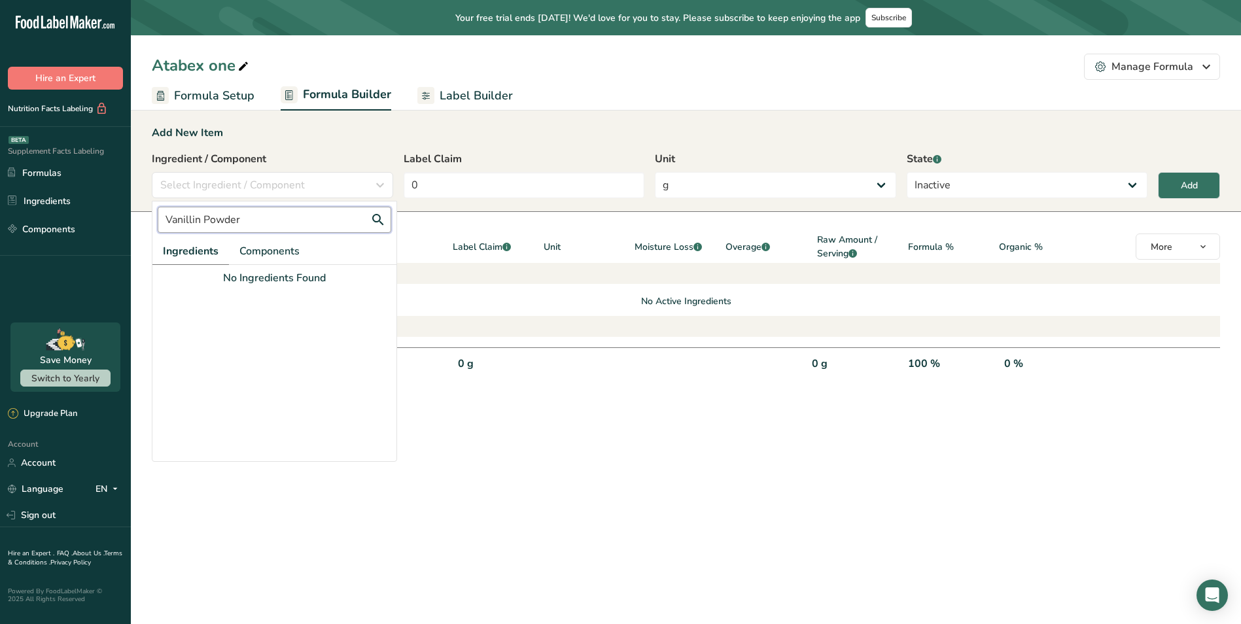
type input "Vanillin Powder"
click at [489, 150] on div "Add New Item Ingredient / Component Select Ingredient / Component Vanillin Powd…" at bounding box center [686, 160] width 1110 height 103
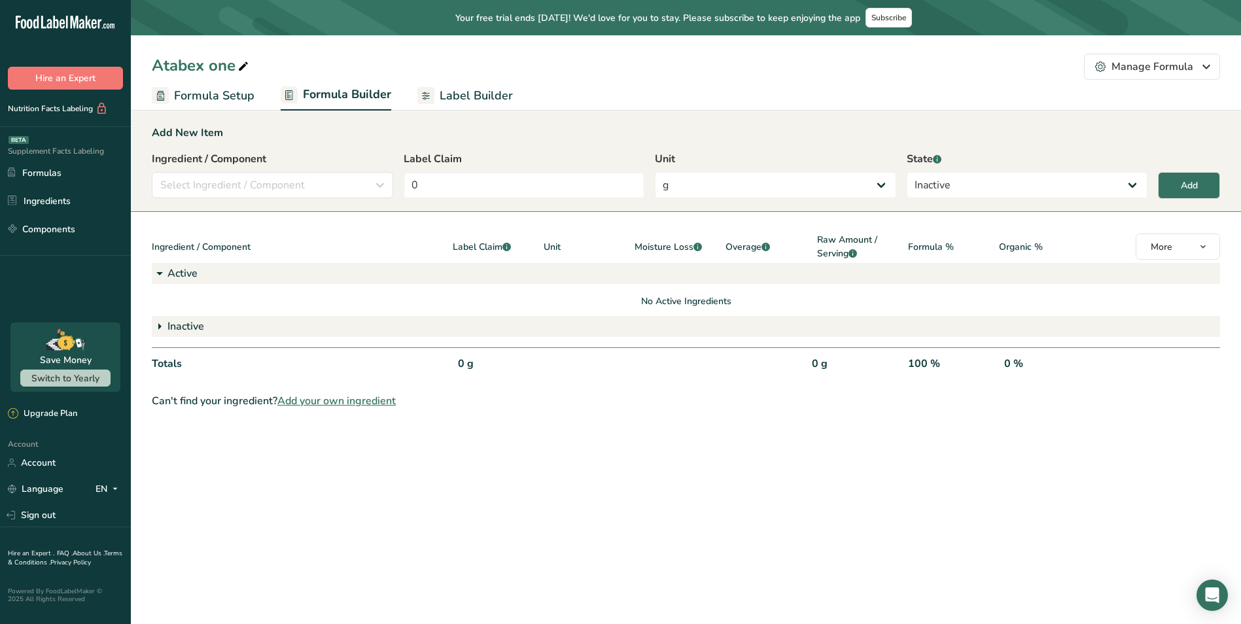
click at [345, 398] on span "Add your own ingredient" at bounding box center [336, 401] width 118 height 16
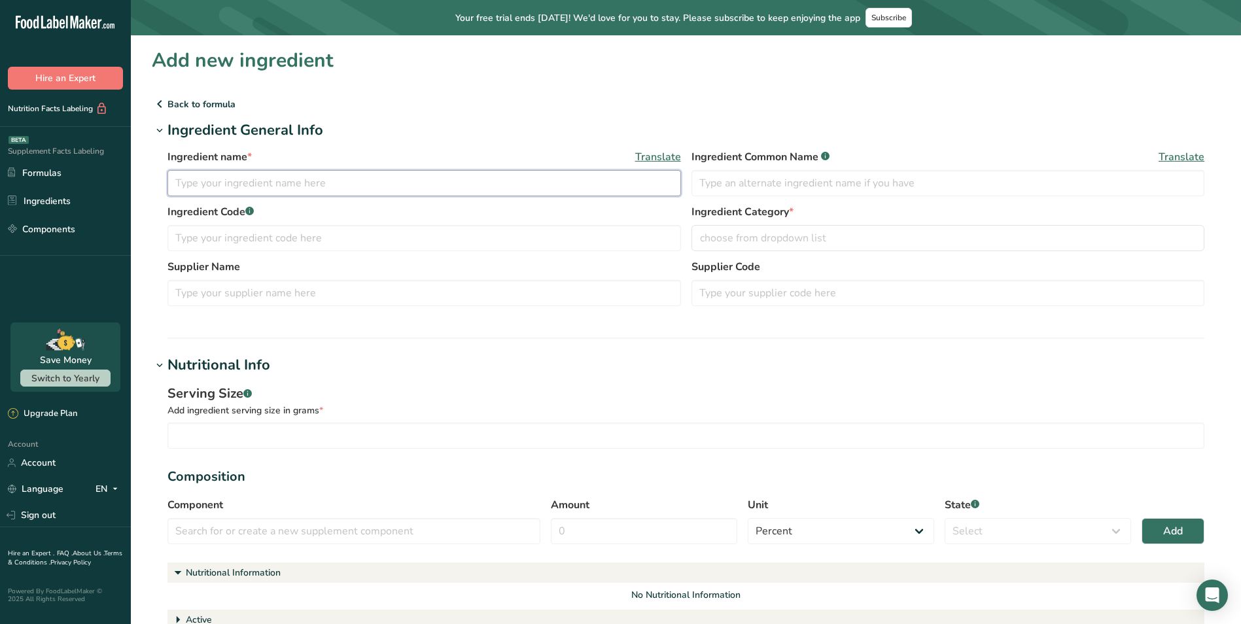
click at [264, 188] on input "text" at bounding box center [425, 183] width 514 height 26
paste input "Vanillin Powder"
type input "Vanillin Powder"
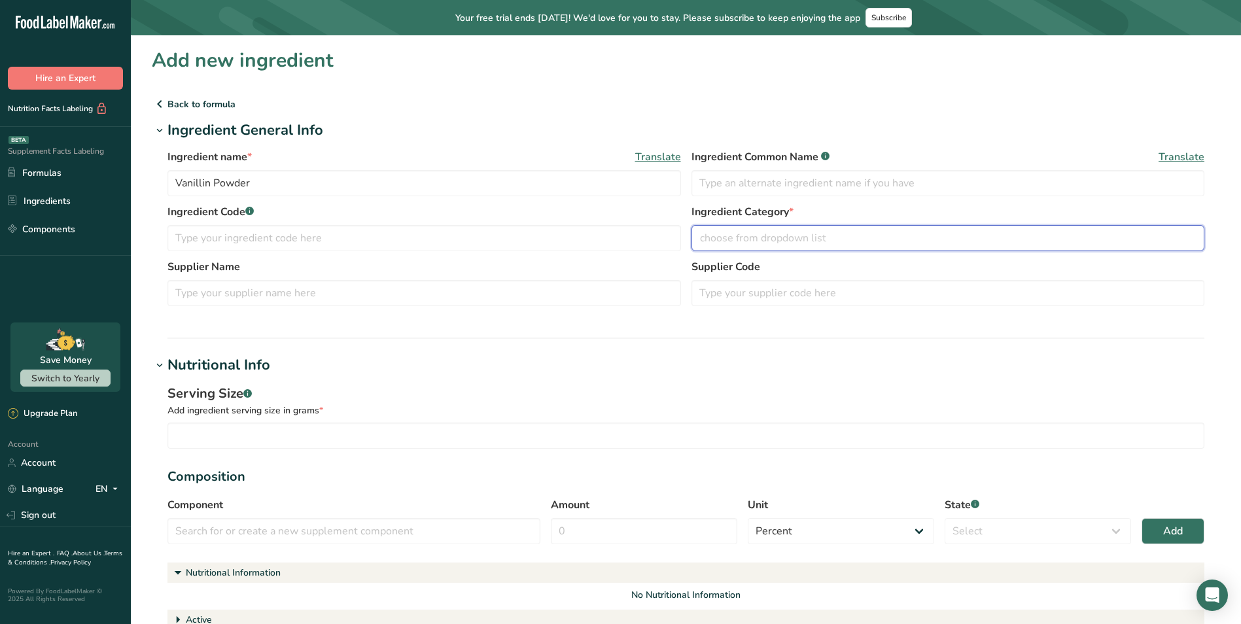
click at [783, 242] on span "choose from dropdown list" at bounding box center [763, 238] width 126 height 16
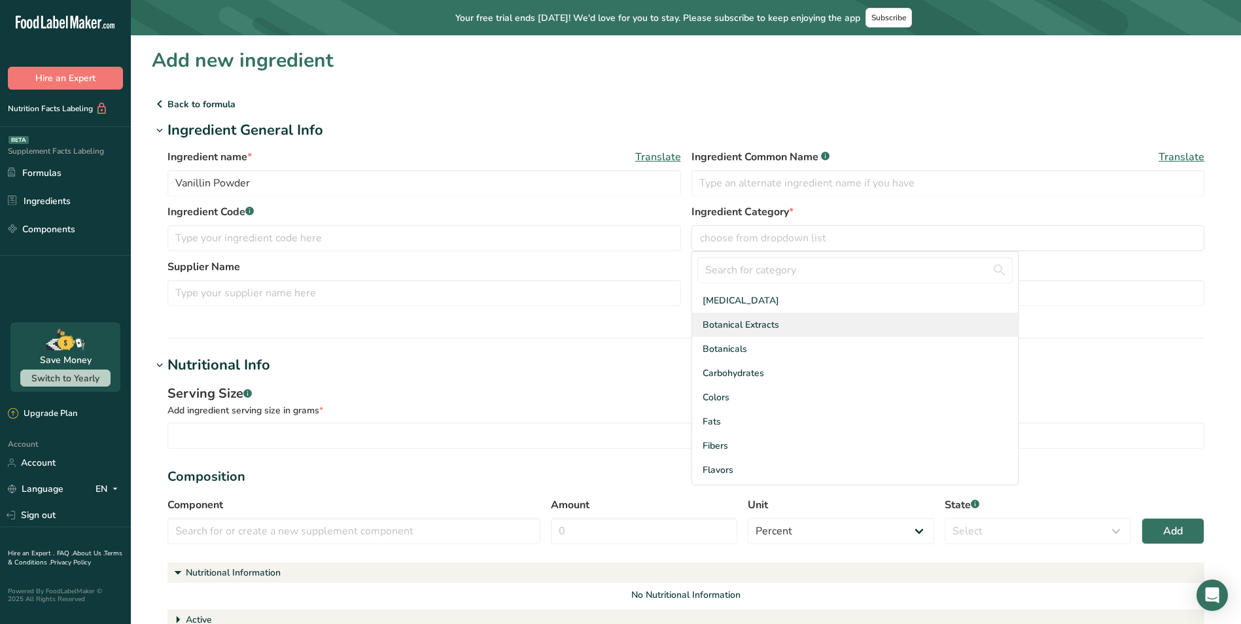
click at [762, 322] on span "Botanical Extracts" at bounding box center [741, 325] width 77 height 14
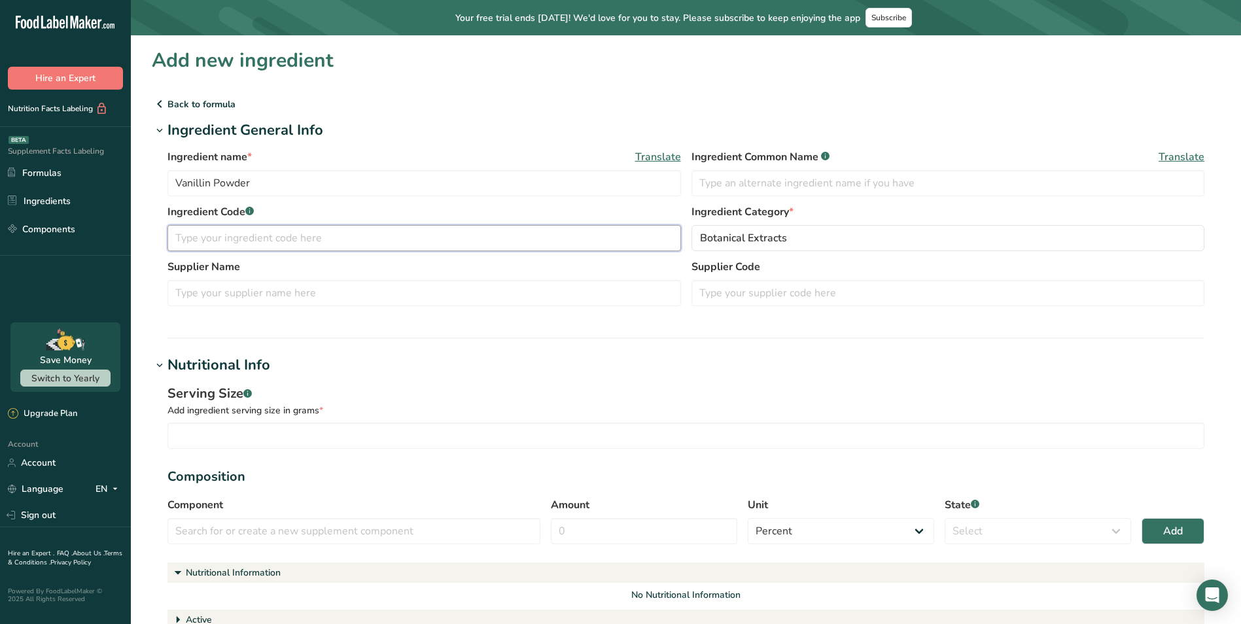
click at [444, 230] on input "text" at bounding box center [425, 238] width 514 height 26
click at [328, 285] on input "text" at bounding box center [425, 293] width 514 height 26
click at [694, 280] on div "Supplier Name Supplier Code" at bounding box center [686, 286] width 1037 height 55
click at [752, 288] on input "text" at bounding box center [949, 293] width 514 height 26
click at [395, 322] on section "Ingredient General Info Ingredient name * Translate Vanillin Powder Ingredient …" at bounding box center [686, 229] width 1069 height 219
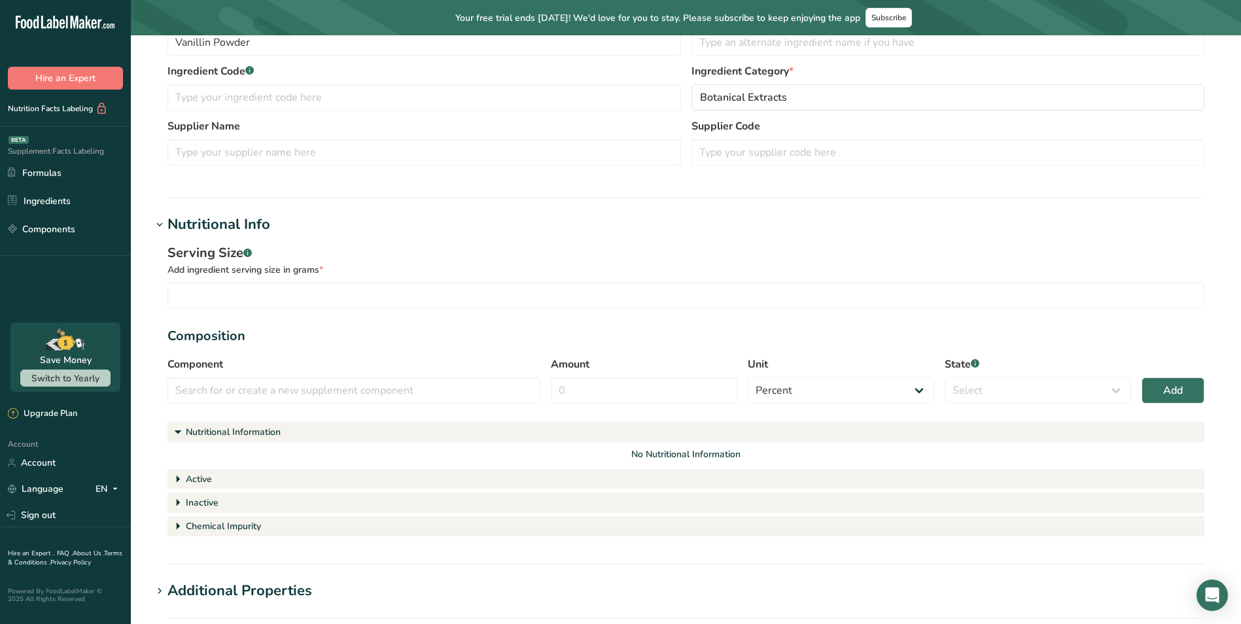
scroll to position [196, 0]
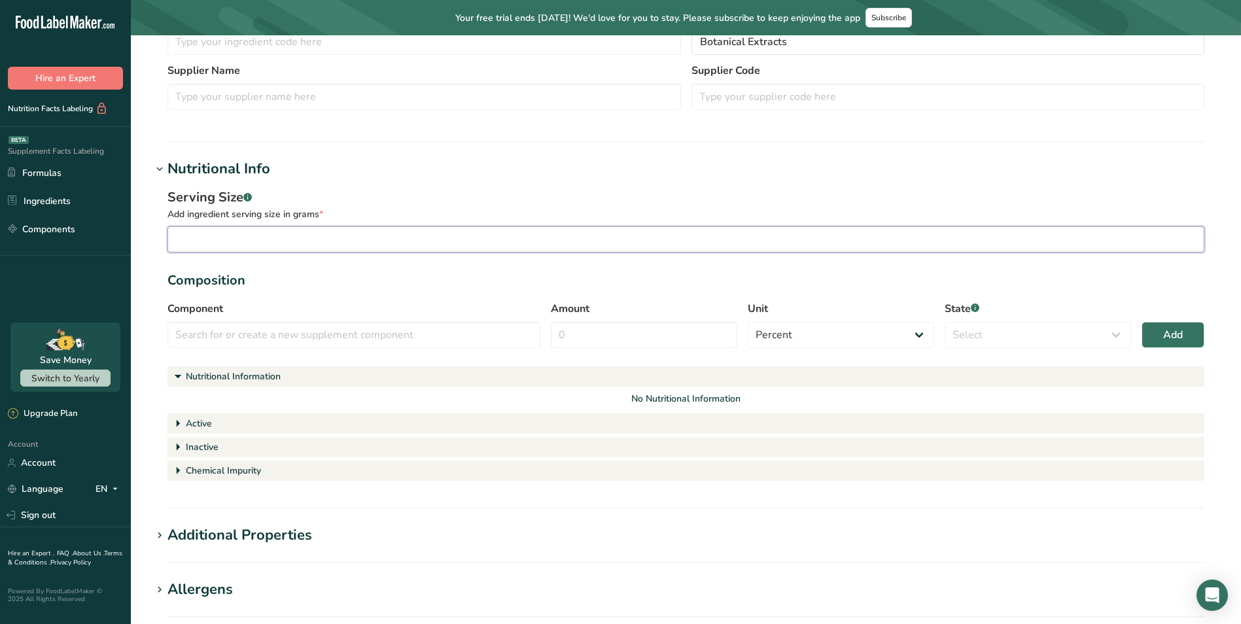
click at [323, 230] on input "number" at bounding box center [686, 239] width 1037 height 26
click at [262, 333] on input "text" at bounding box center [354, 335] width 373 height 26
drag, startPoint x: 262, startPoint y: 336, endPoint x: 618, endPoint y: 341, distance: 356.0
click at [622, 342] on input "Amount" at bounding box center [644, 335] width 186 height 26
click at [393, 243] on input "number" at bounding box center [686, 239] width 1037 height 26
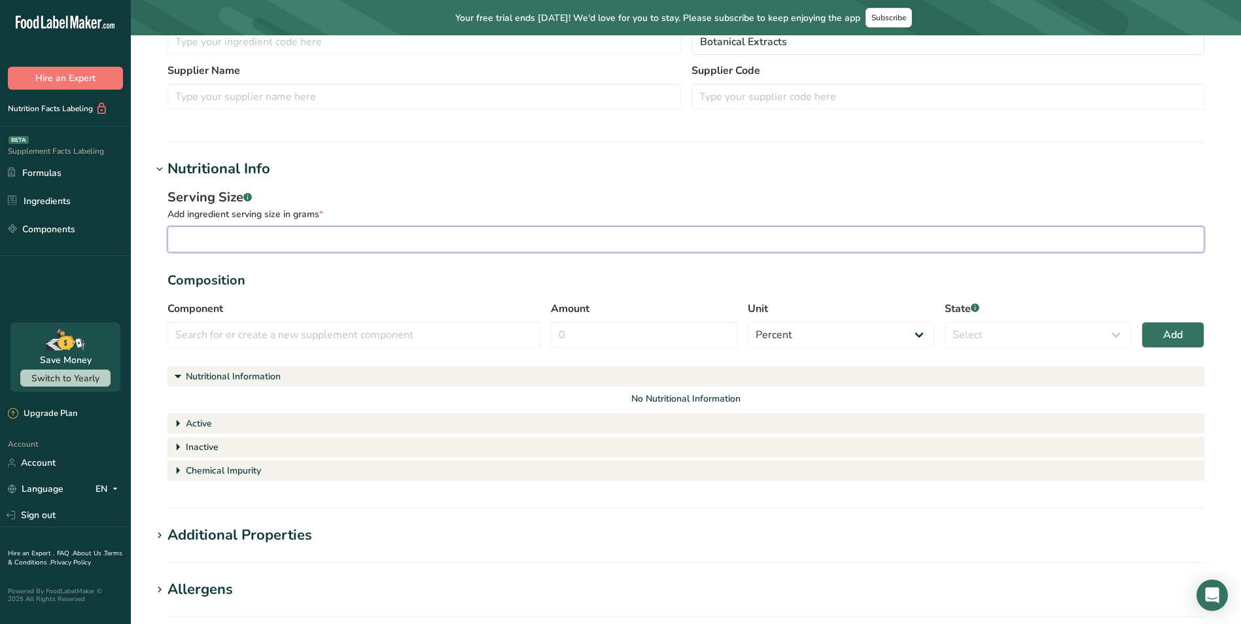
paste input "0.0019"
type input "0.0019"
click at [459, 171] on h1 "Nutritional Info" at bounding box center [686, 169] width 1069 height 22
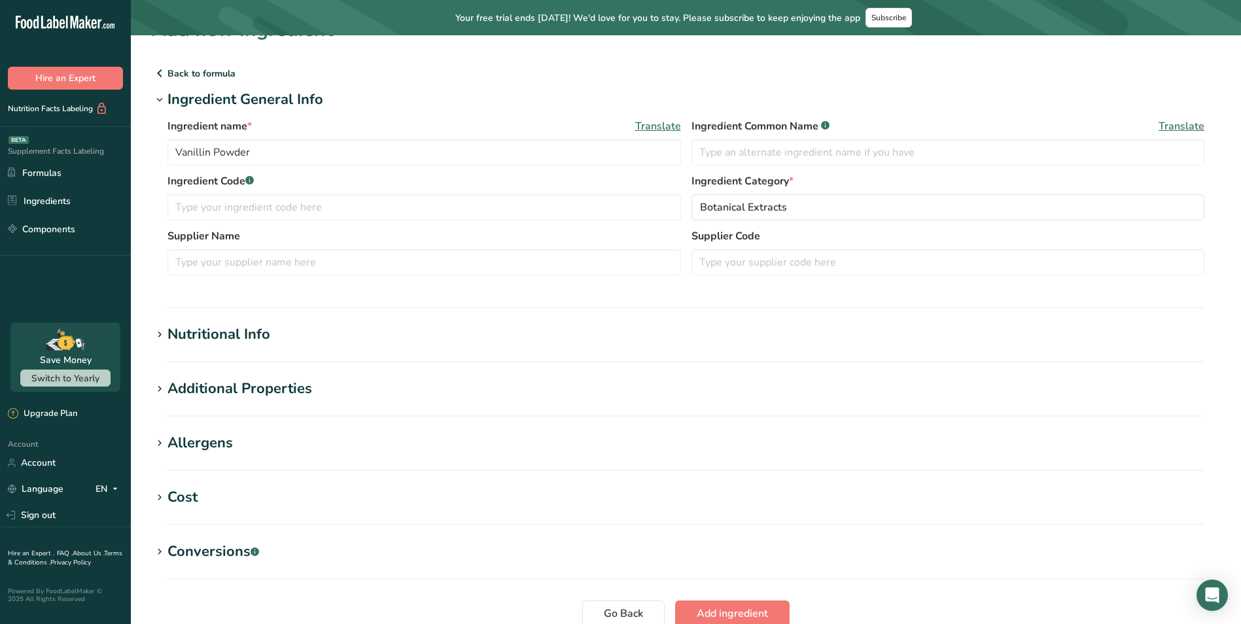
scroll to position [0, 0]
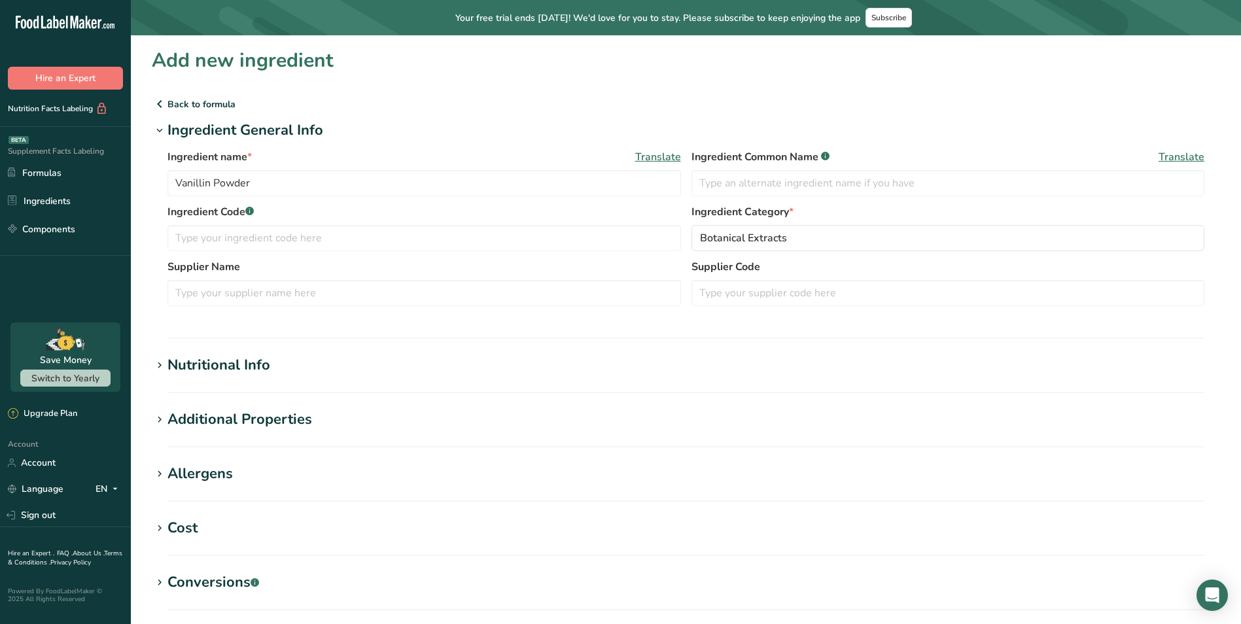
click at [150, 366] on section "Add new ingredient Back to formula Ingredient General Info Ingredient name * Tr…" at bounding box center [686, 356] width 1110 height 643
click at [157, 366] on icon at bounding box center [160, 366] width 12 height 18
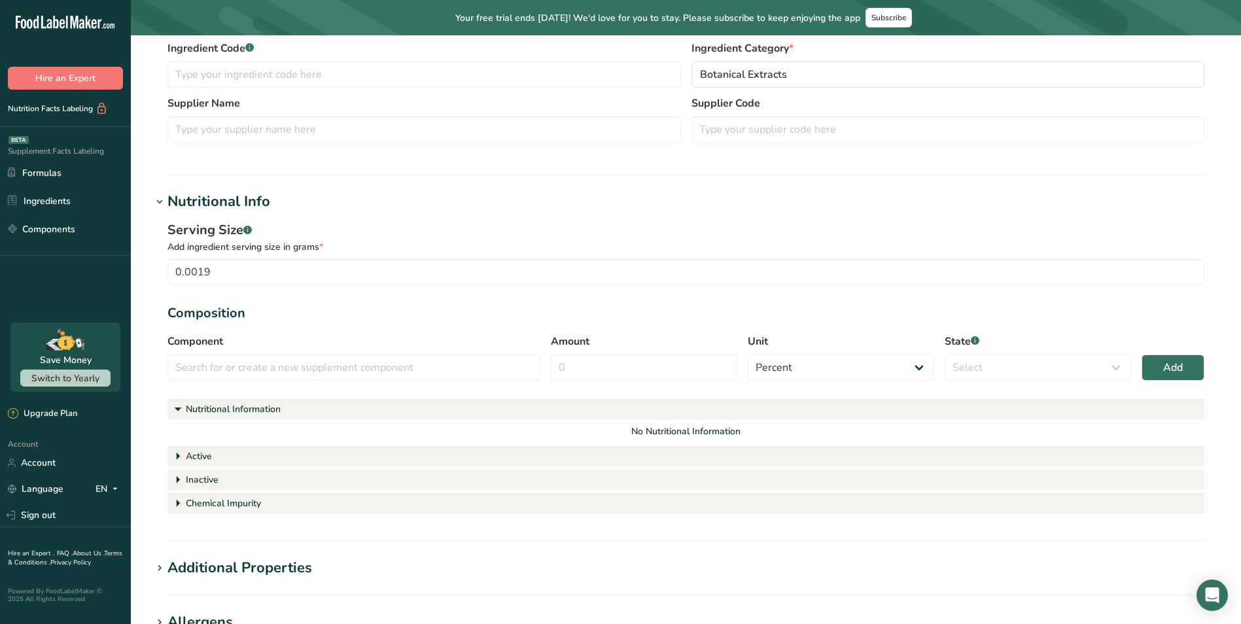
scroll to position [196, 0]
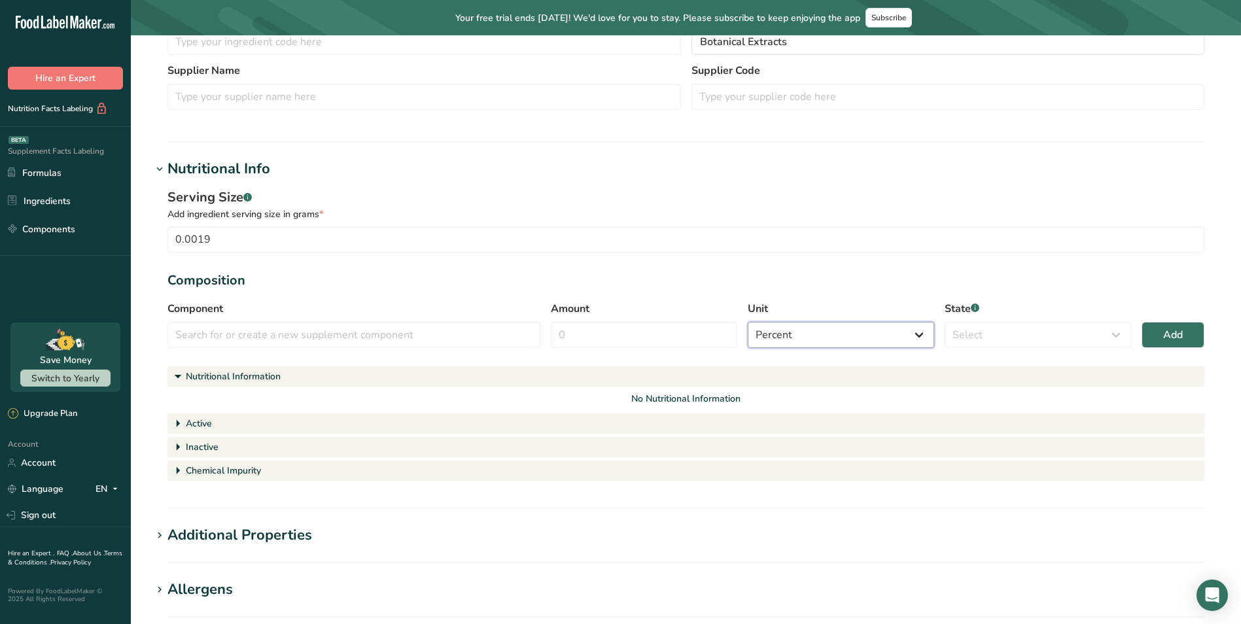
click at [873, 336] on select "Percent Grams Kilograms mg Oz Pound PPM B CFU mcg µg kcal kJ" at bounding box center [841, 335] width 186 height 26
click at [838, 272] on div "Composition" at bounding box center [686, 281] width 1037 height 20
click at [453, 334] on input "text" at bounding box center [354, 335] width 373 height 26
click at [445, 276] on div "Composition" at bounding box center [686, 281] width 1037 height 20
click at [299, 331] on input "text" at bounding box center [354, 335] width 373 height 26
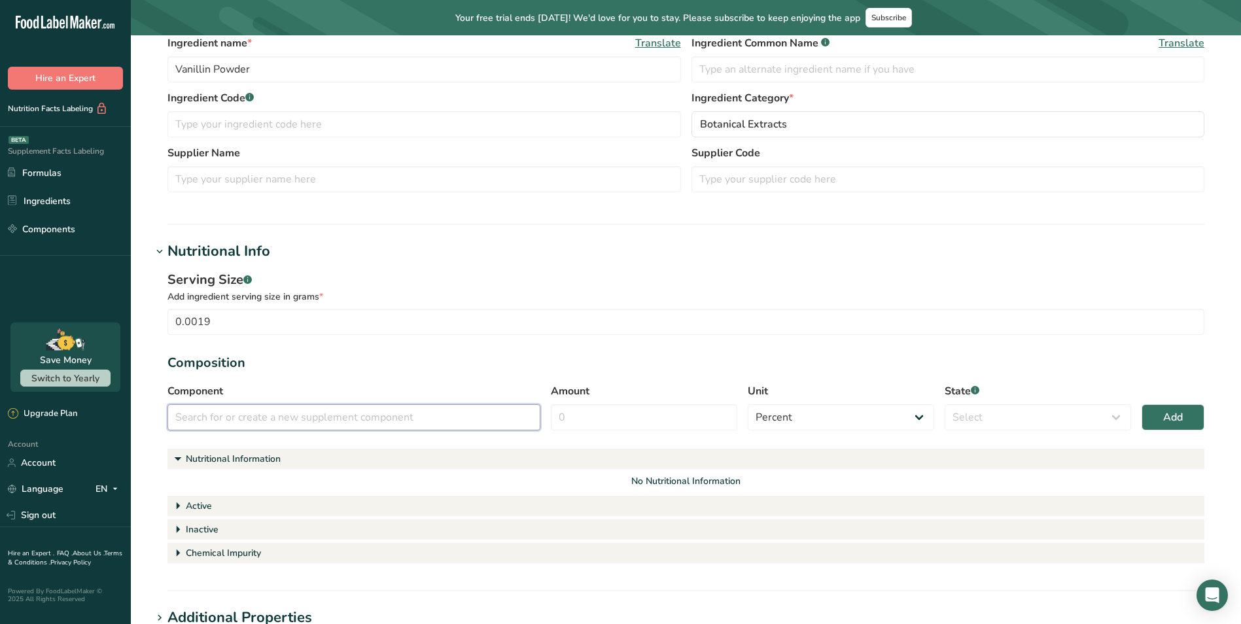
scroll to position [65, 0]
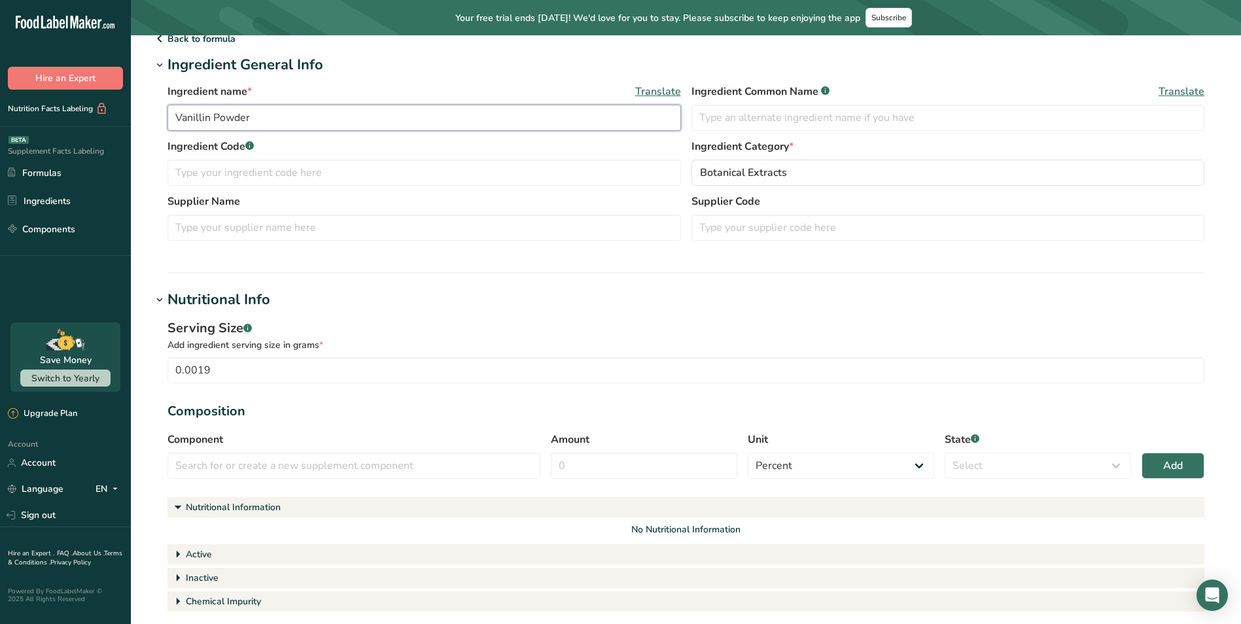
drag, startPoint x: 266, startPoint y: 115, endPoint x: 140, endPoint y: 121, distance: 125.8
click at [135, 116] on section "Add new ingredient Back to formula Ingredient General Info Ingredient name * Tr…" at bounding box center [686, 447] width 1110 height 955
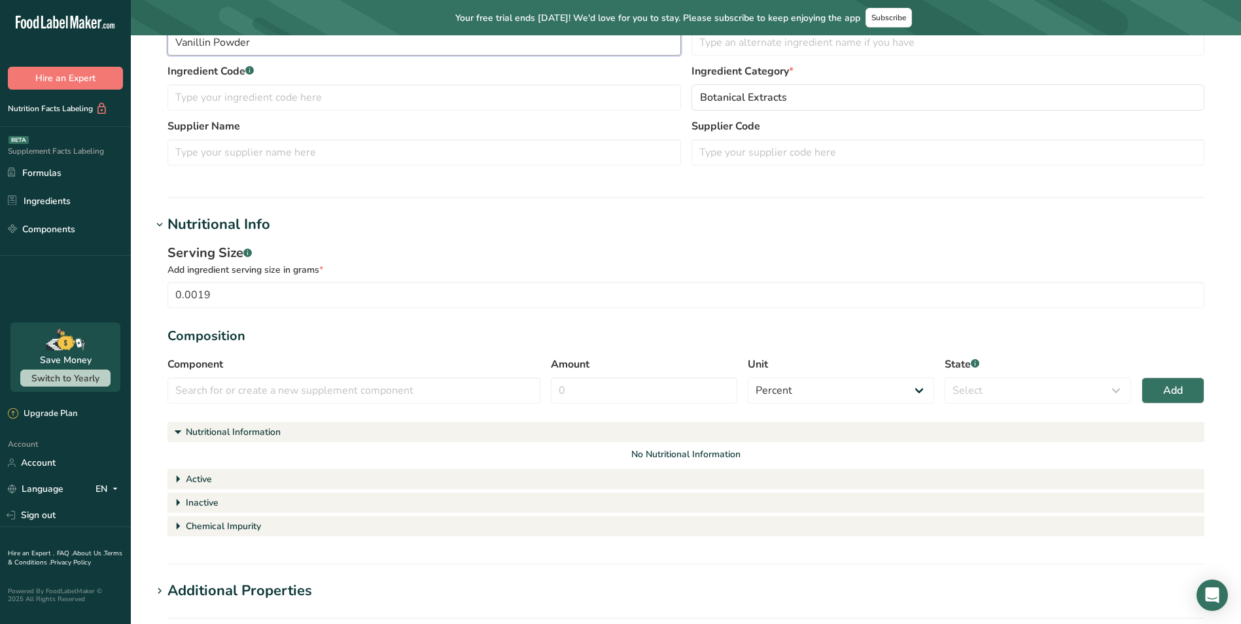
scroll to position [196, 0]
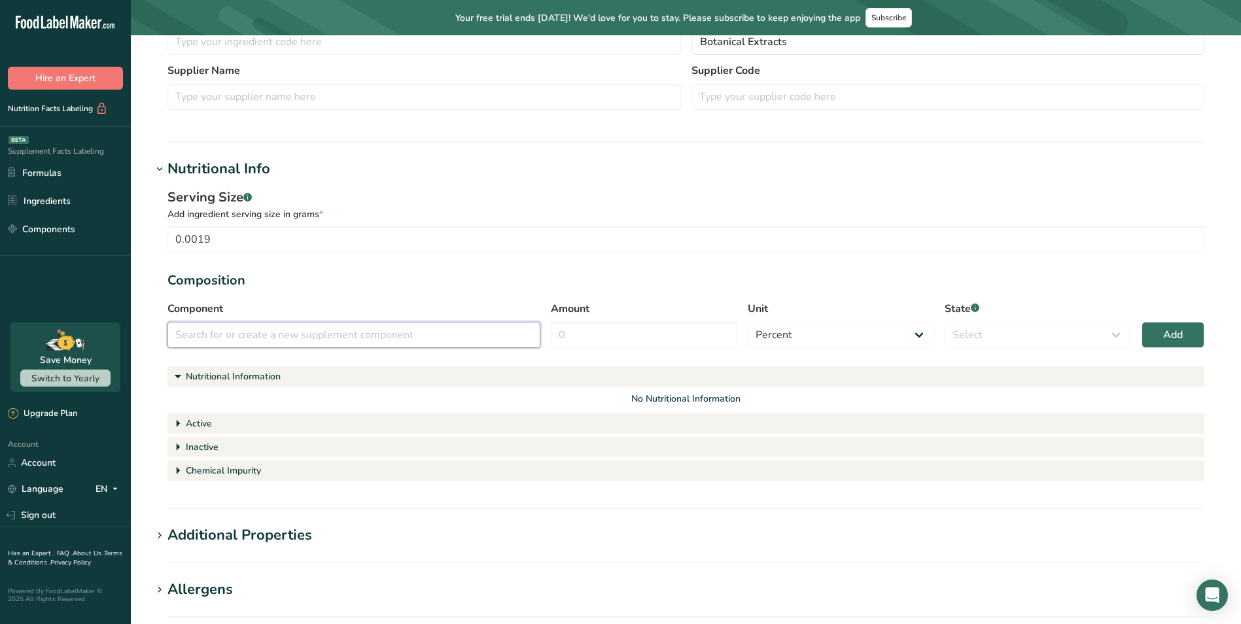
click at [256, 329] on input "text" at bounding box center [354, 335] width 373 height 26
paste input "Vanillin Powder"
type input "Vanillin Powder"
click at [220, 366] on h2 "Vanillin Powder" at bounding box center [216, 365] width 76 height 16
click at [292, 331] on input "Vanillin Powder" at bounding box center [354, 335] width 373 height 26
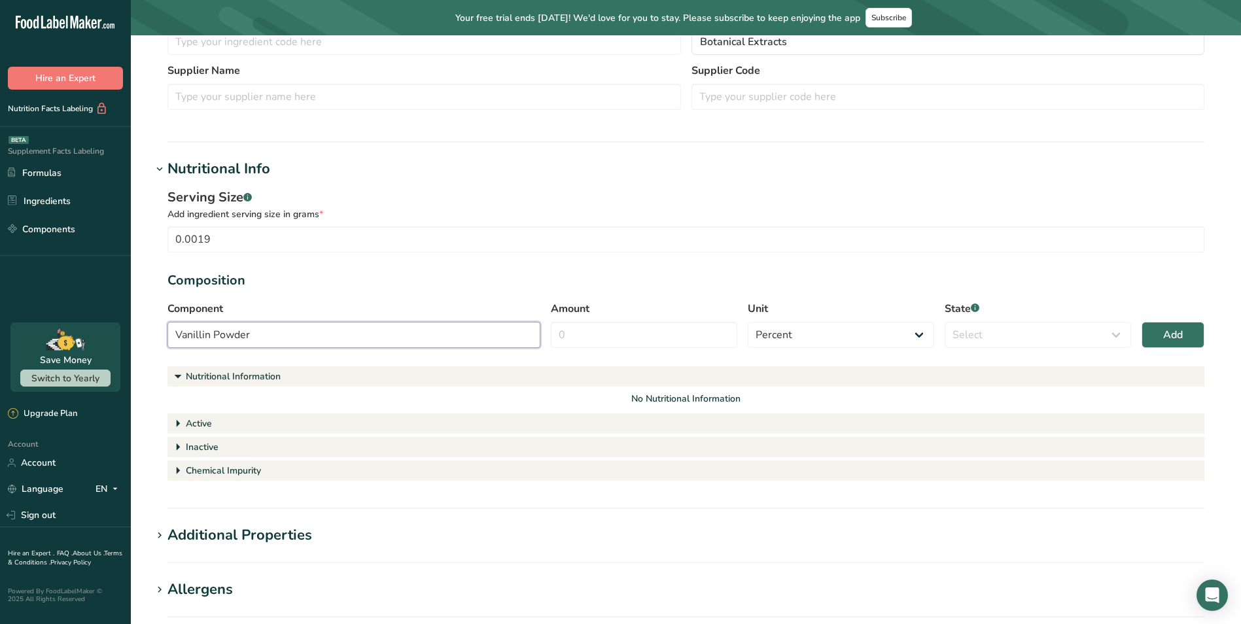
click at [432, 334] on input "Vanillin Powder" at bounding box center [354, 335] width 373 height 26
click at [543, 262] on section "Serving Size .a-a{fill:#347362;}.b-a{fill:#fff;} Add ingredient serving size in…" at bounding box center [686, 336] width 1037 height 296
click at [592, 338] on input "Amount" at bounding box center [644, 335] width 186 height 26
click at [590, 334] on input "Amount" at bounding box center [644, 335] width 186 height 26
type input "100"
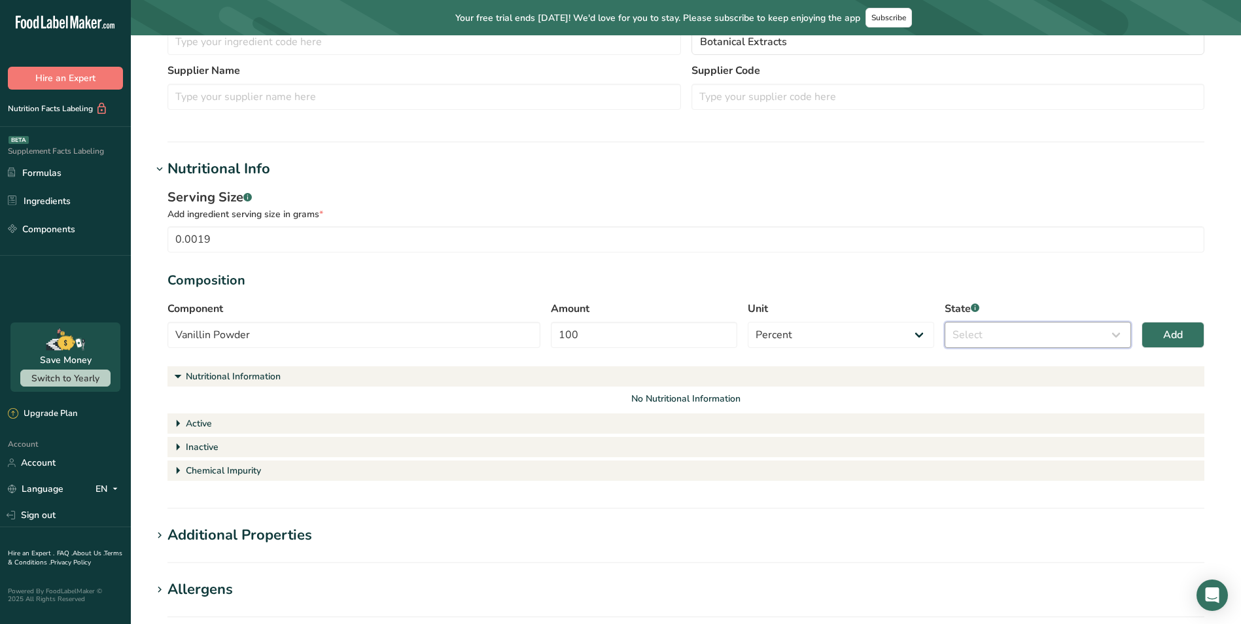
click at [1053, 338] on select "Select Active Inactive Chemical Impurity Nutritional Information" at bounding box center [1038, 335] width 186 height 26
select select "inactive"
click at [945, 322] on select "Select Active Inactive Chemical Impurity Nutritional Information" at bounding box center [1038, 335] width 186 height 26
click at [1184, 333] on button "Add" at bounding box center [1173, 335] width 63 height 26
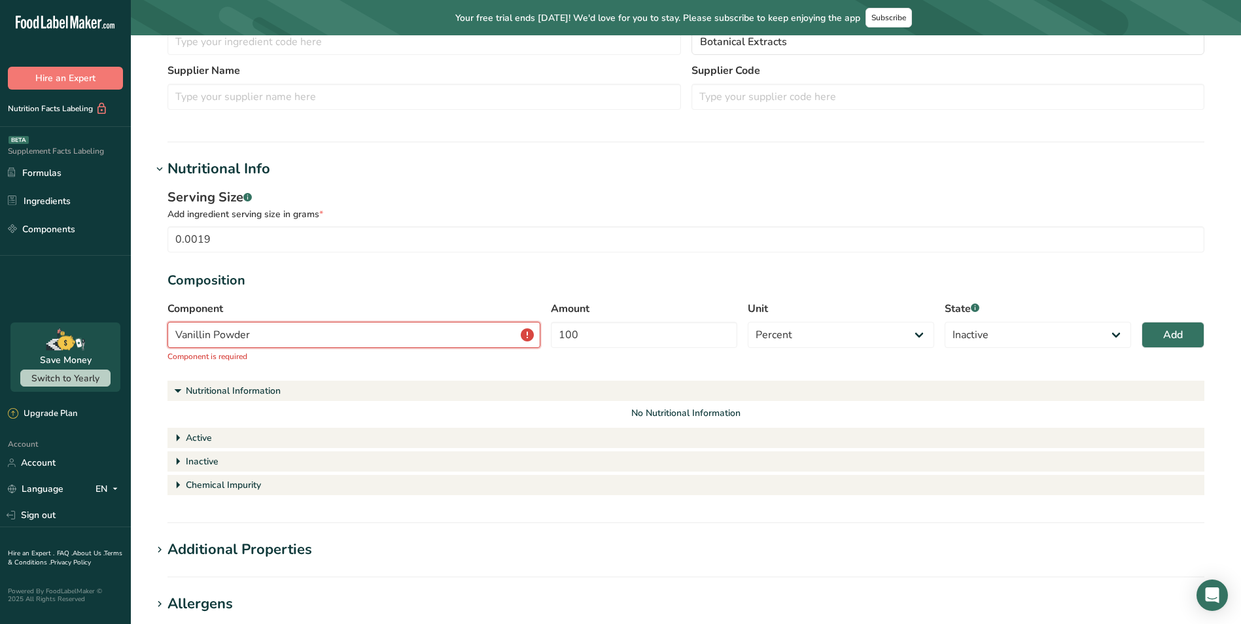
click at [414, 334] on input "Vanillin Powder" at bounding box center [354, 335] width 373 height 26
drag, startPoint x: 329, startPoint y: 344, endPoint x: 160, endPoint y: 361, distance: 169.7
click at [142, 347] on section "Add new ingredient Back to formula Ingredient General Info Ingredient name * Tr…" at bounding box center [686, 324] width 1110 height 970
click at [247, 330] on input "text" at bounding box center [354, 335] width 373 height 26
paste input "Vanillin Powder"
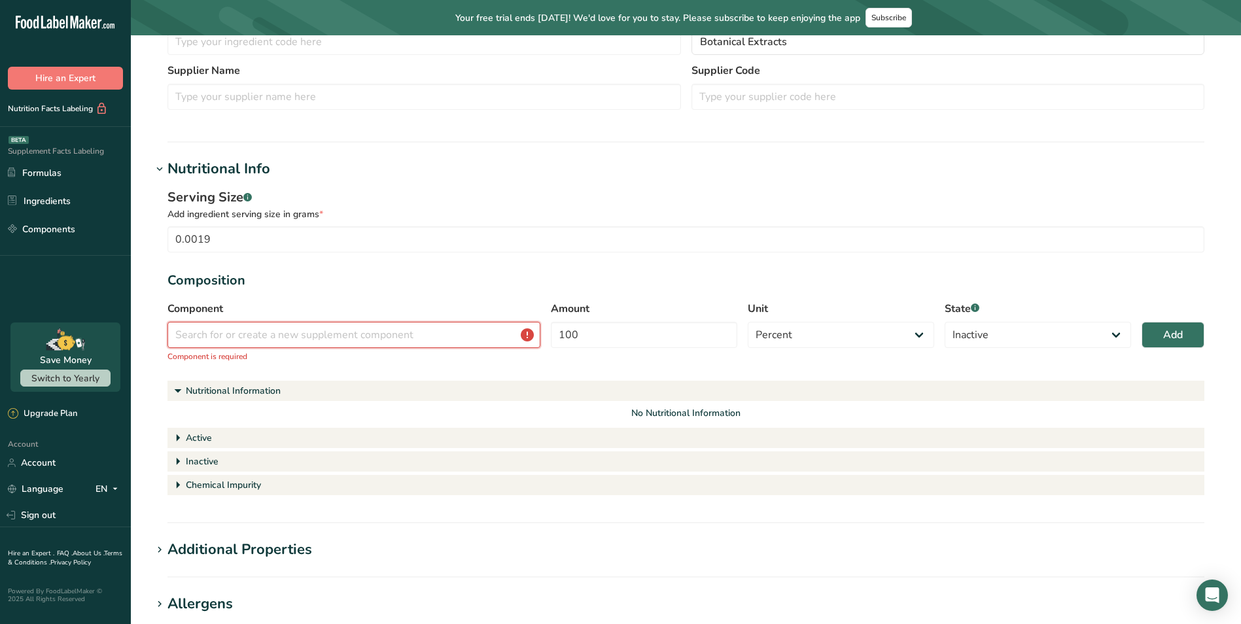
type input "Vanillin Powder"
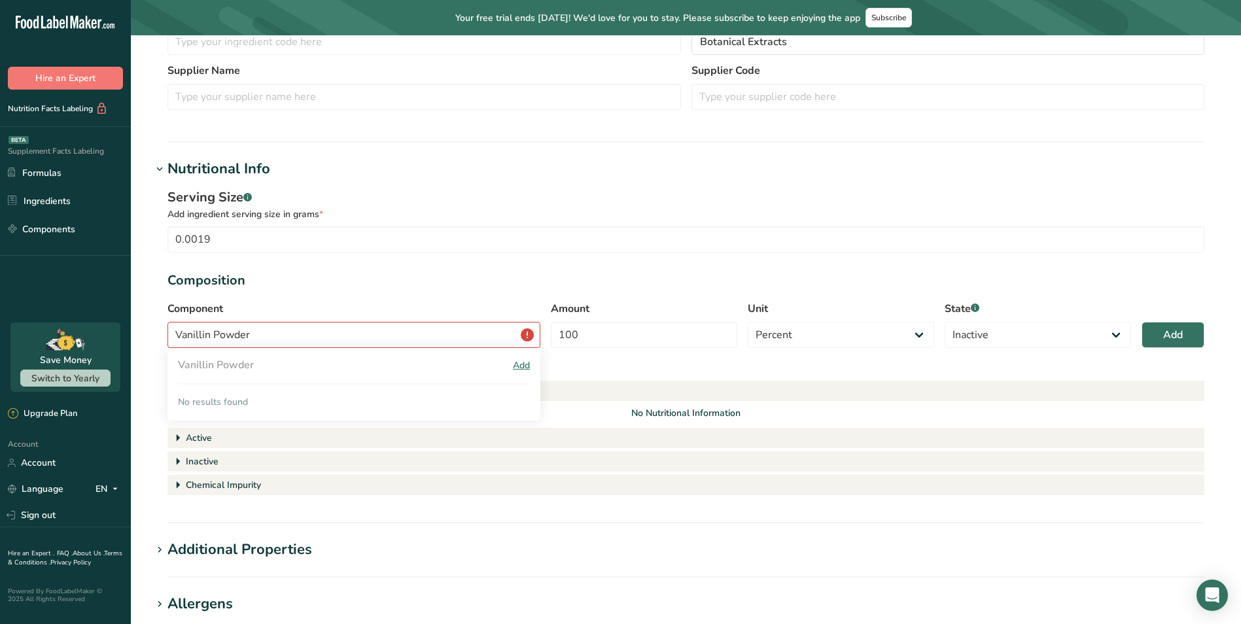
click at [520, 365] on div "Add" at bounding box center [521, 366] width 17 height 14
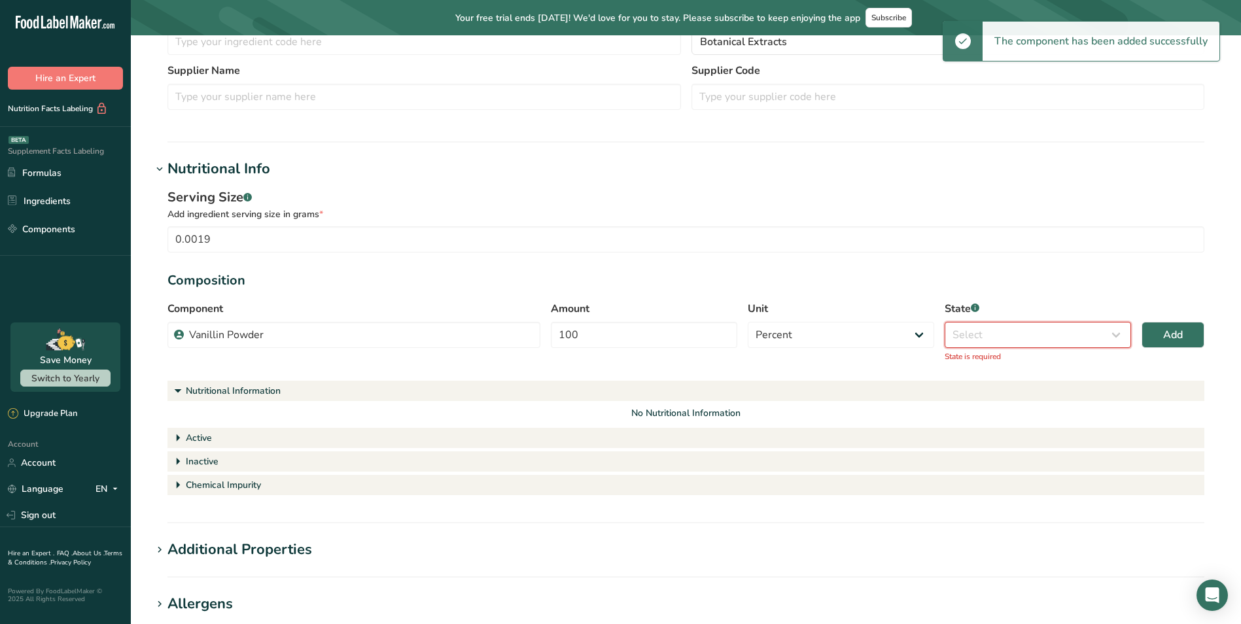
click at [1038, 329] on select "Select Active Inactive Chemical Impurity Nutritional Information" at bounding box center [1038, 335] width 186 height 26
select select "inactive"
click at [945, 322] on select "Select Active Inactive Chemical Impurity Nutritional Information" at bounding box center [1038, 335] width 186 height 26
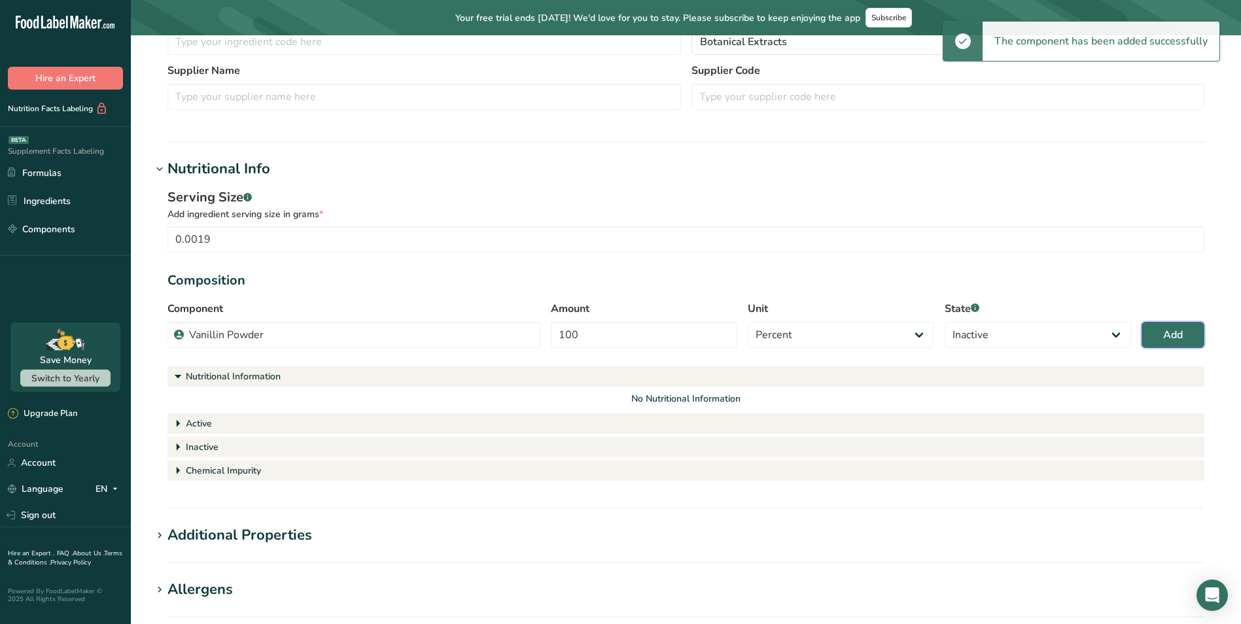
click at [1172, 336] on span "Add" at bounding box center [1173, 335] width 20 height 16
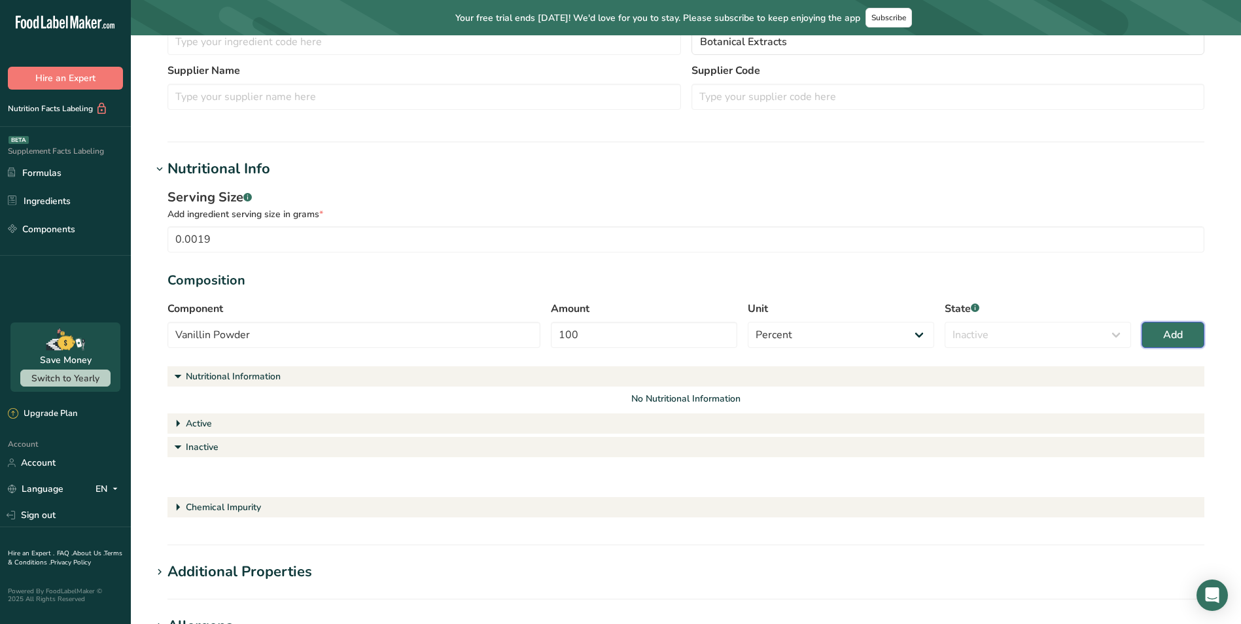
select select
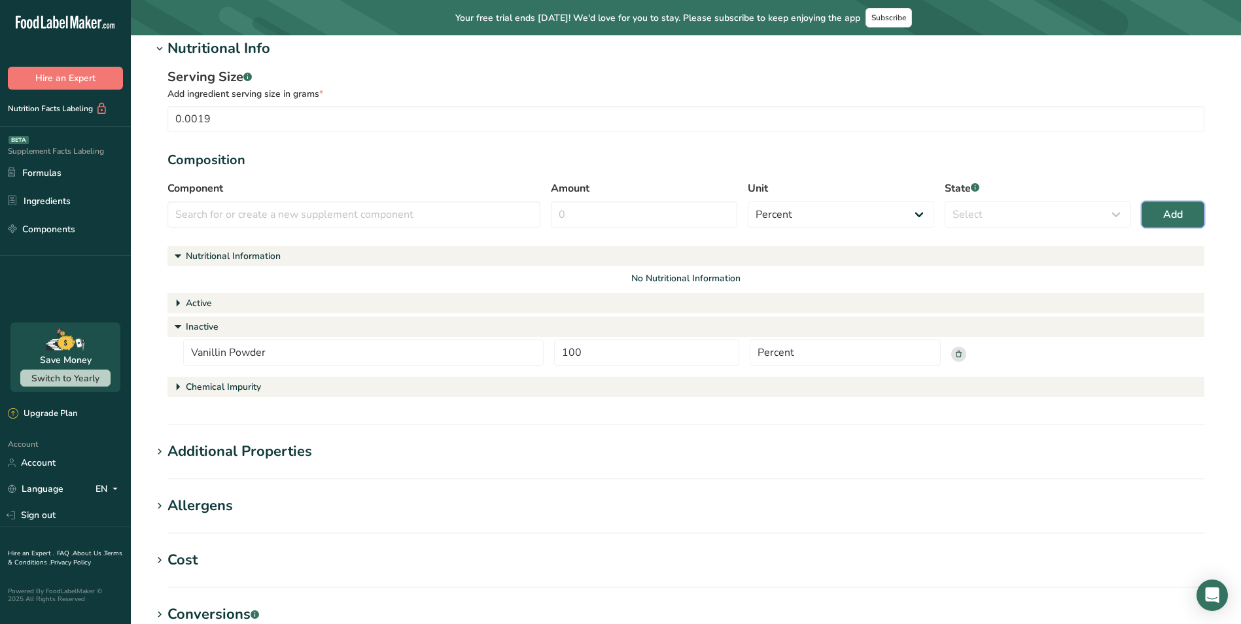
scroll to position [445, 0]
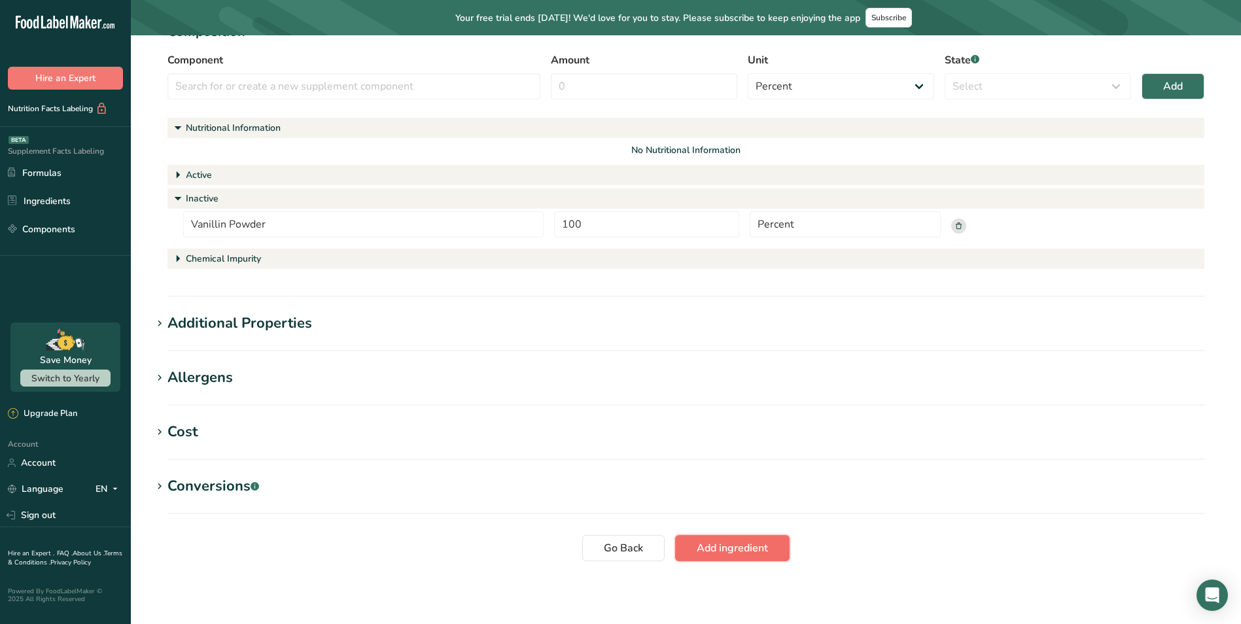
click at [728, 546] on span "Add ingredient" at bounding box center [732, 548] width 71 height 16
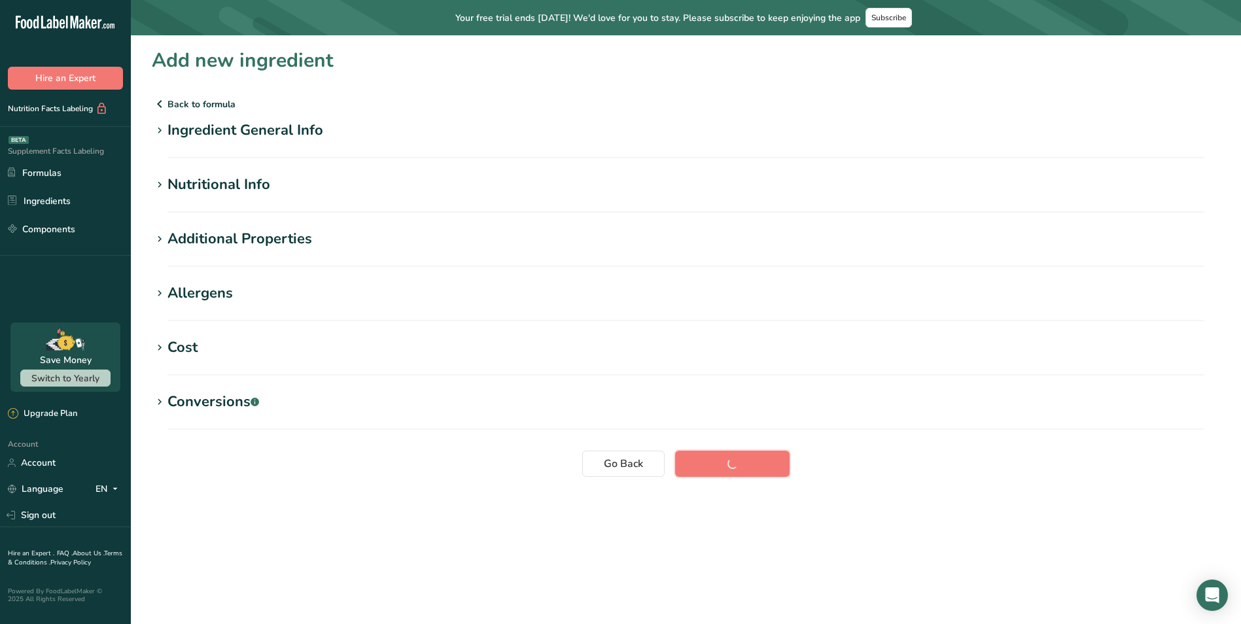
scroll to position [0, 0]
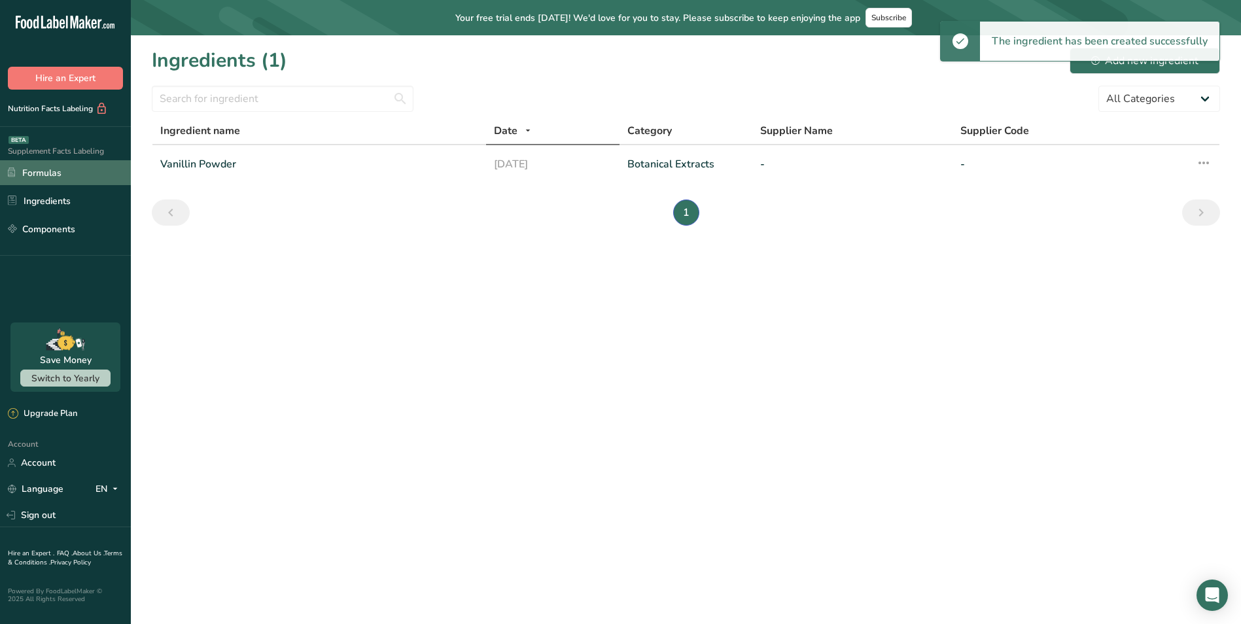
click at [58, 169] on link "Formulas" at bounding box center [65, 172] width 131 height 25
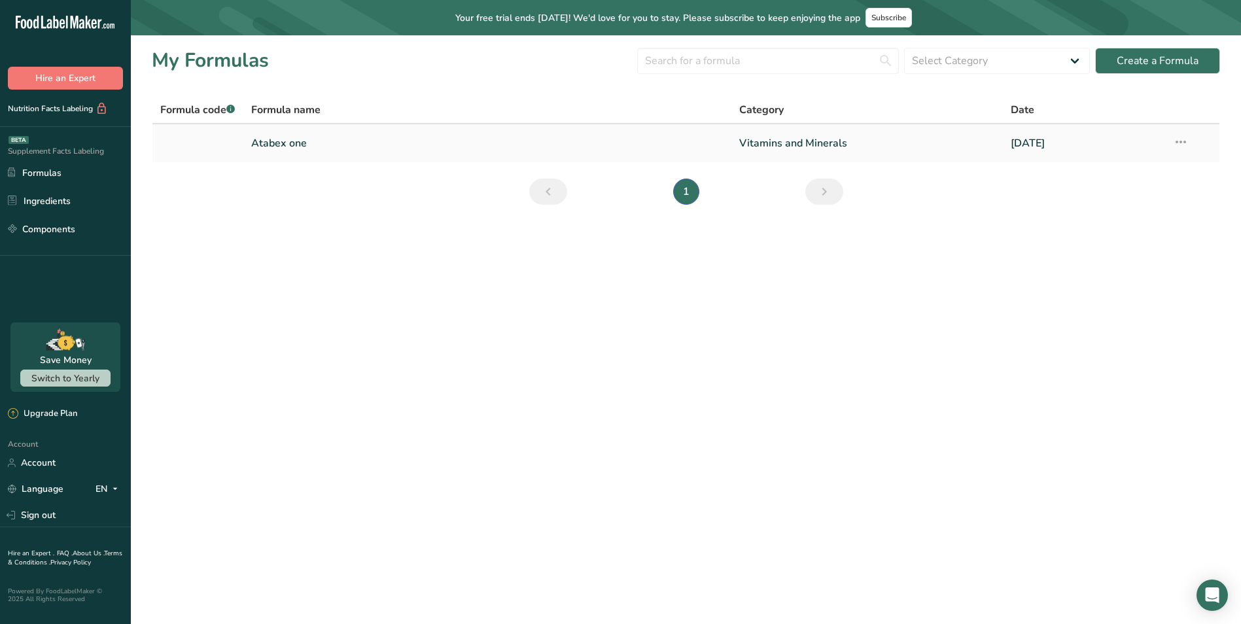
click at [282, 141] on link "Atabex one" at bounding box center [487, 143] width 472 height 27
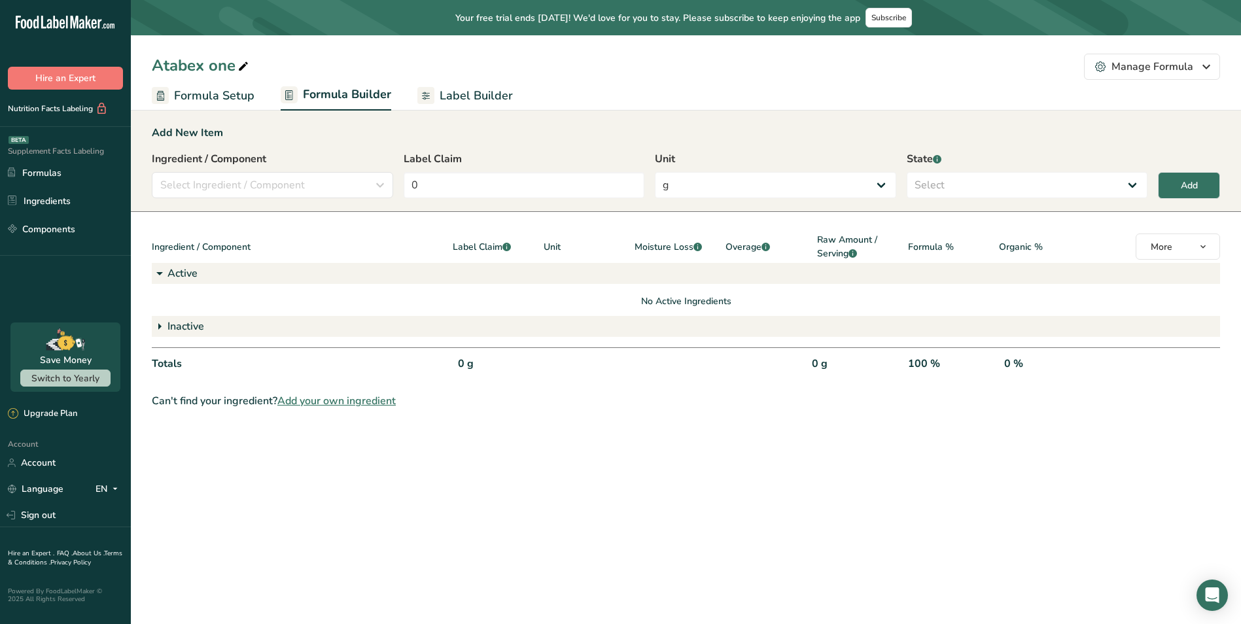
click at [162, 322] on icon at bounding box center [160, 327] width 16 height 24
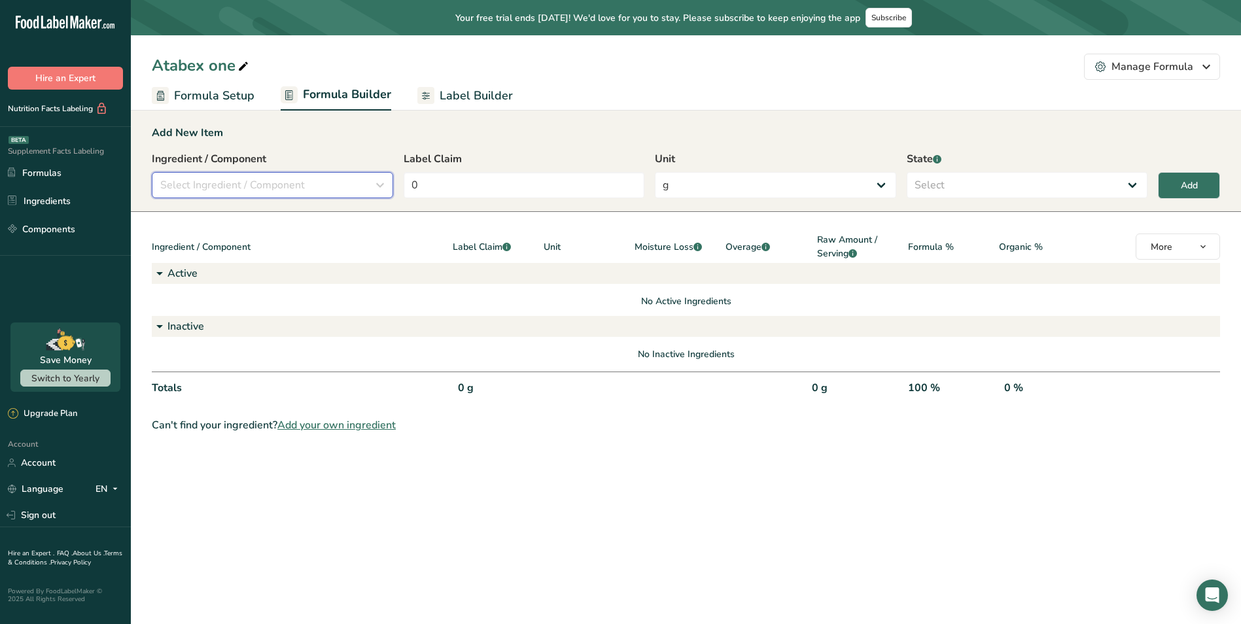
click at [325, 176] on button "Select Ingredient / Component" at bounding box center [272, 185] width 241 height 26
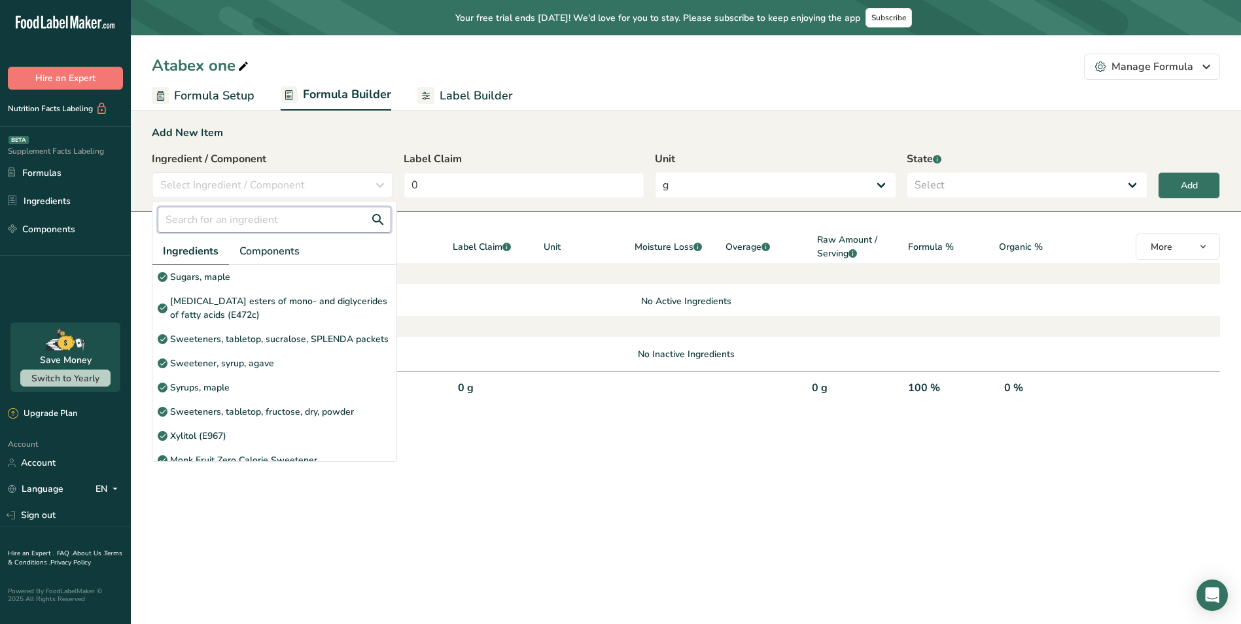
click at [273, 221] on input "text" at bounding box center [275, 220] width 234 height 26
paste input "Vanillin Powder"
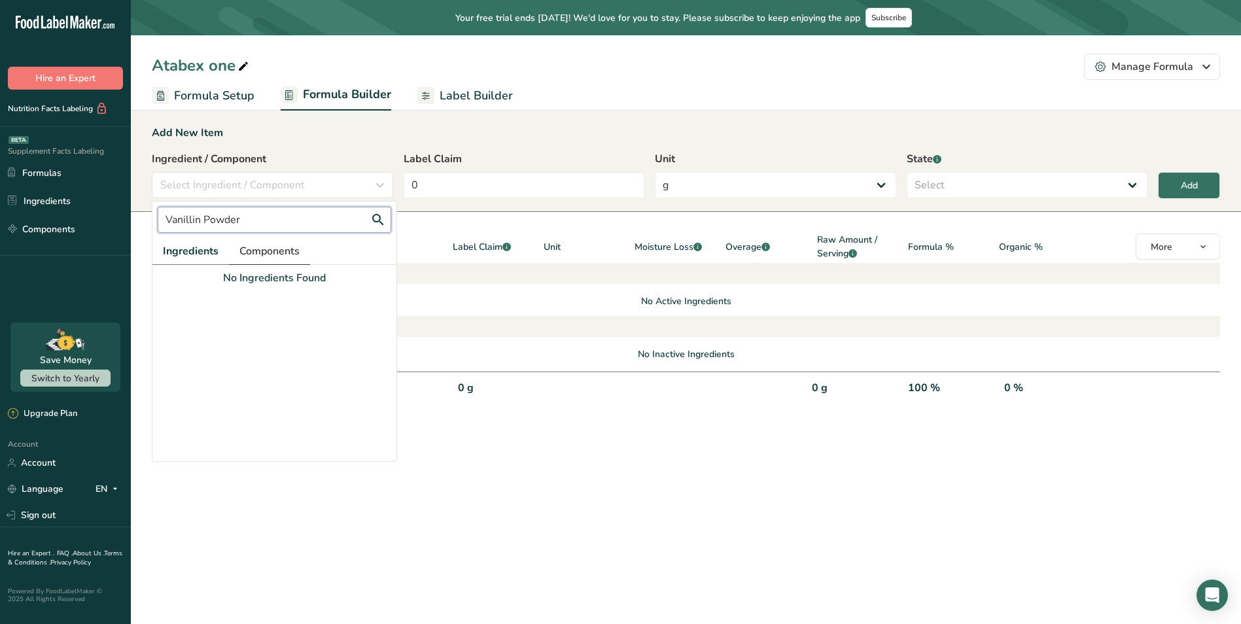
type input "Vanillin Powder"
click at [285, 248] on span "Components" at bounding box center [269, 251] width 60 height 16
click at [209, 277] on p "Vanillin Powder" at bounding box center [203, 277] width 66 height 14
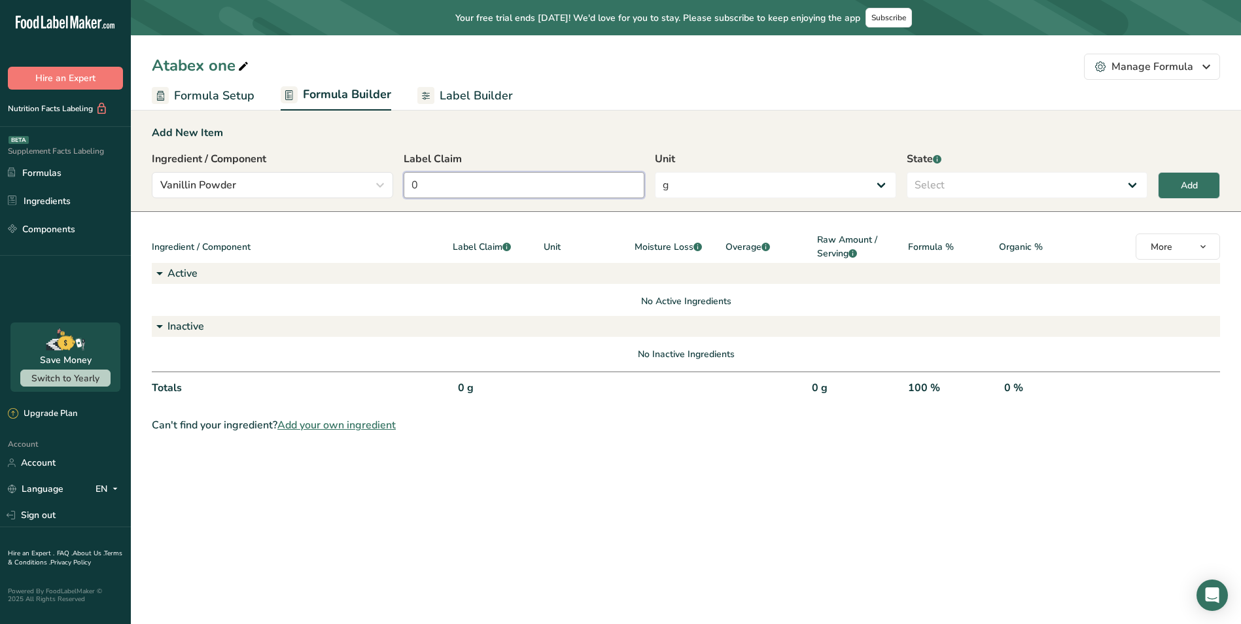
click at [476, 190] on input "0" at bounding box center [524, 185] width 241 height 26
drag, startPoint x: 483, startPoint y: 186, endPoint x: 450, endPoint y: 185, distance: 33.4
click at [361, 185] on div "Ingredient / Component Vanillin Powder Vanillin Powder Ingredients Components N…" at bounding box center [686, 178] width 1069 height 55
paste input "number"
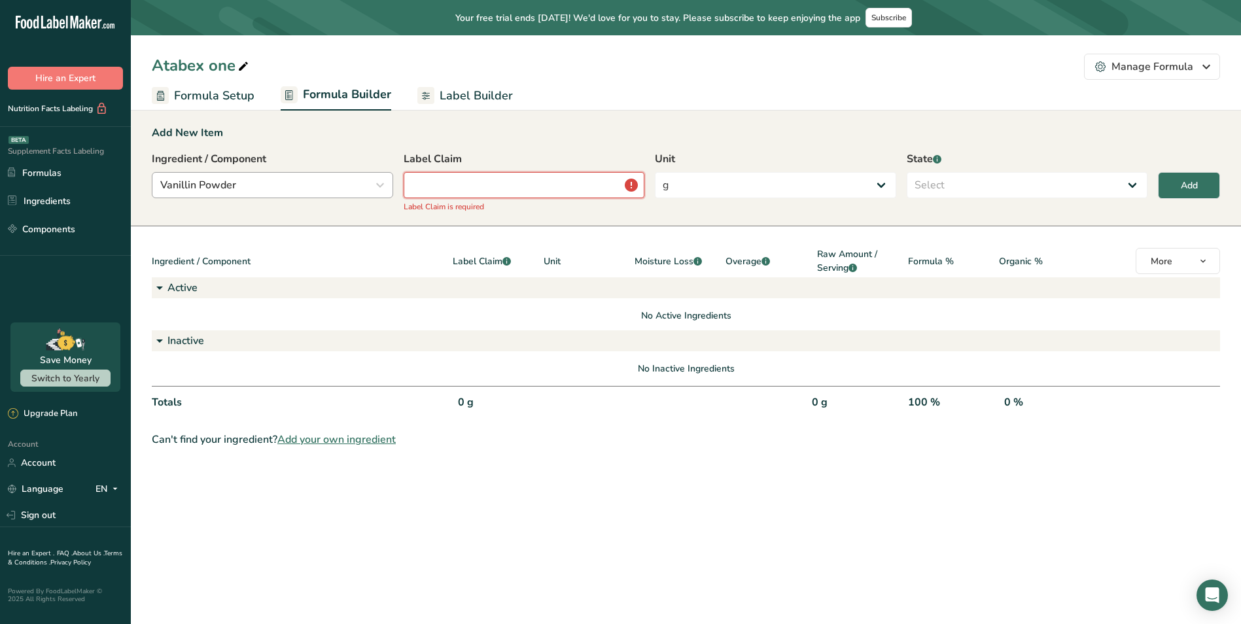
drag, startPoint x: 514, startPoint y: 181, endPoint x: 323, endPoint y: 181, distance: 191.1
click at [313, 175] on div "Ingredient / Component Vanillin Powder Vanillin Powder Ingredients Components N…" at bounding box center [686, 185] width 1069 height 69
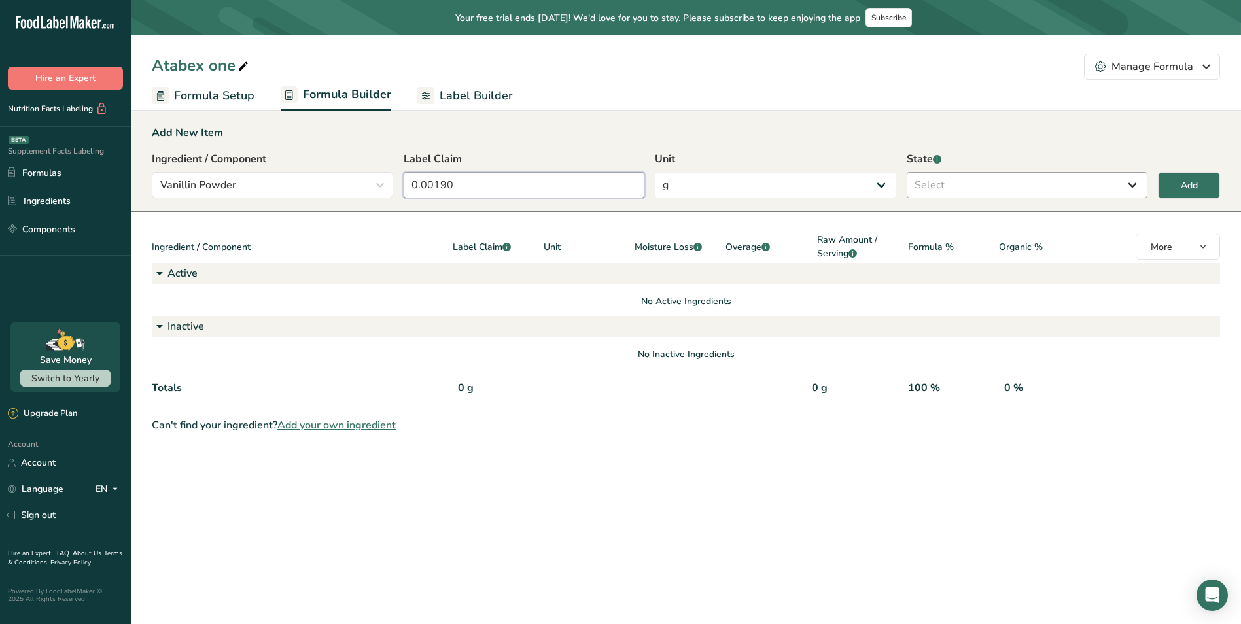
type input "0.00190"
click at [962, 182] on select "Select Active Inactive" at bounding box center [1027, 185] width 241 height 26
select select "inactive"
click at [907, 172] on select "Select Active Inactive" at bounding box center [1027, 185] width 241 height 26
click at [1183, 185] on div "Add" at bounding box center [1189, 186] width 17 height 14
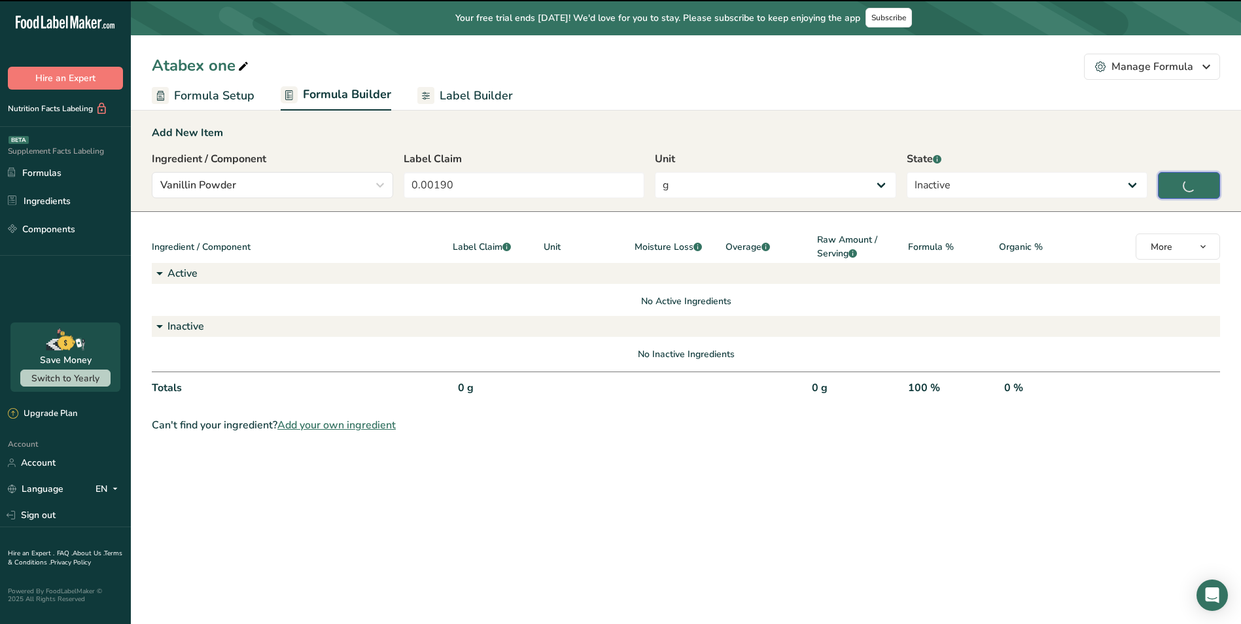
type input "0"
select select
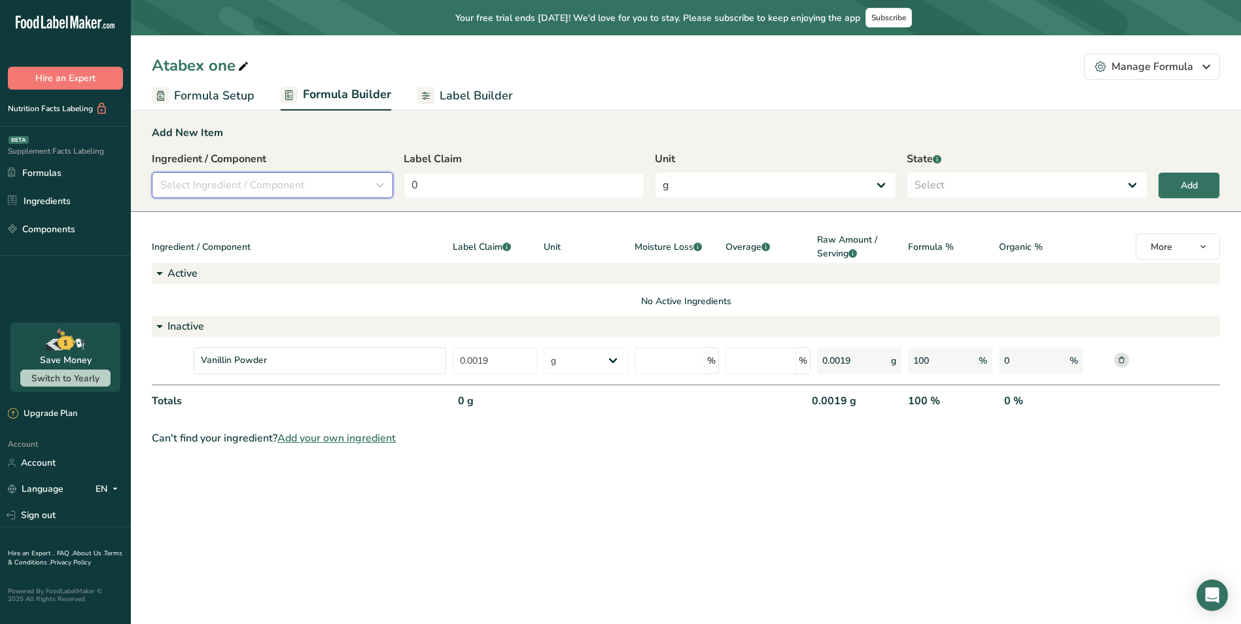
drag, startPoint x: 251, startPoint y: 181, endPoint x: 259, endPoint y: 182, distance: 8.0
click at [251, 181] on span "Select Ingredient / Component" at bounding box center [232, 185] width 145 height 16
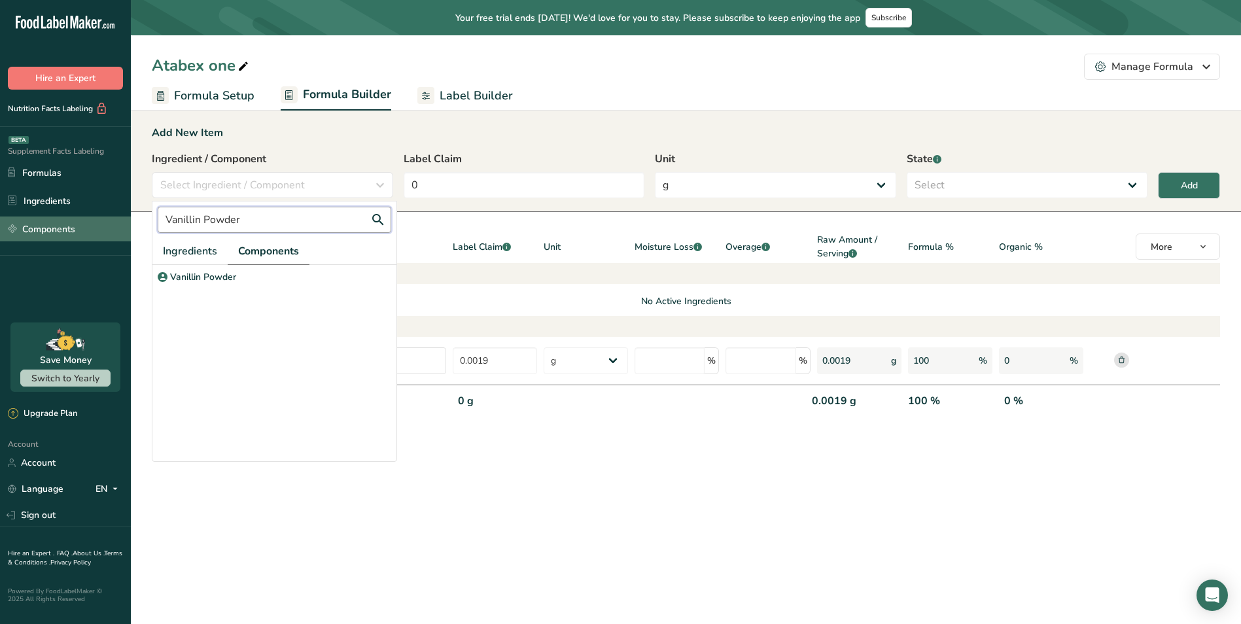
drag, startPoint x: 280, startPoint y: 220, endPoint x: 125, endPoint y: 220, distance: 155.1
click at [63, 214] on div ".a-20{fill:#fff;} Hire an Expert Nutrition Facts Labeling Supplement Facts Labe…" at bounding box center [620, 312] width 1241 height 624
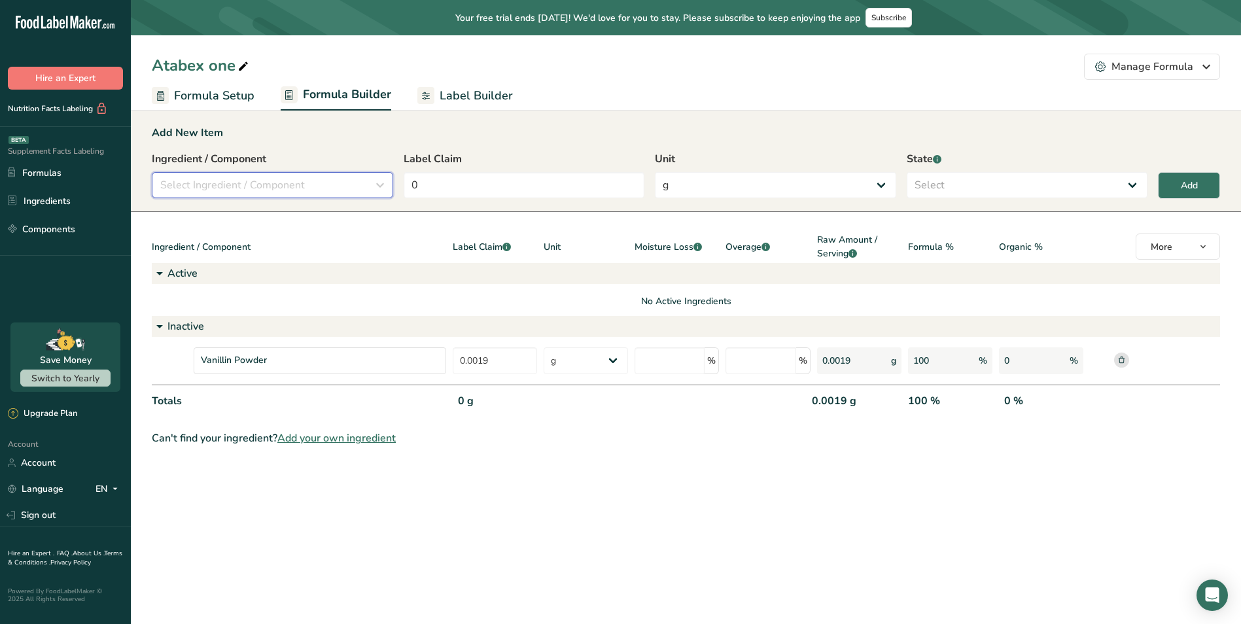
click at [313, 191] on div "Select Ingredient / Component" at bounding box center [268, 185] width 217 height 16
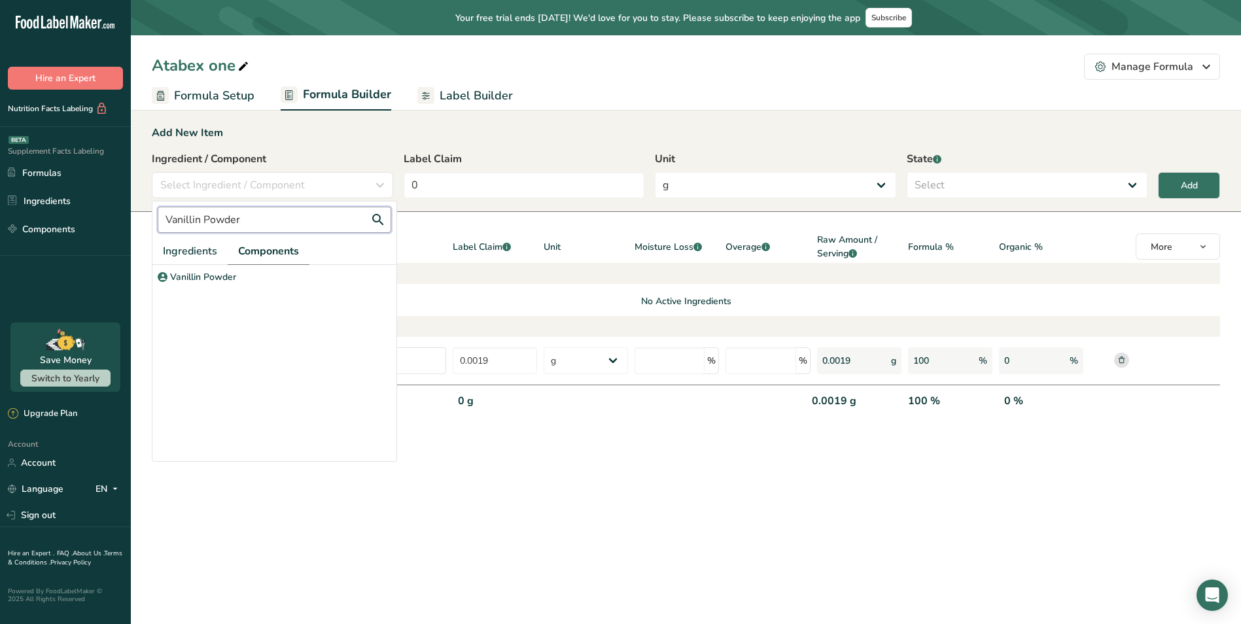
click at [338, 225] on input "Vanillin Powder" at bounding box center [275, 220] width 234 height 26
type input "[PERSON_NAME]"
paste input "Vitamin C (as [MEDICAL_DATA])"
drag, startPoint x: 310, startPoint y: 222, endPoint x: 275, endPoint y: 234, distance: 36.8
click at [226, 224] on input "Vitamin C (as [MEDICAL_DATA])" at bounding box center [275, 220] width 234 height 26
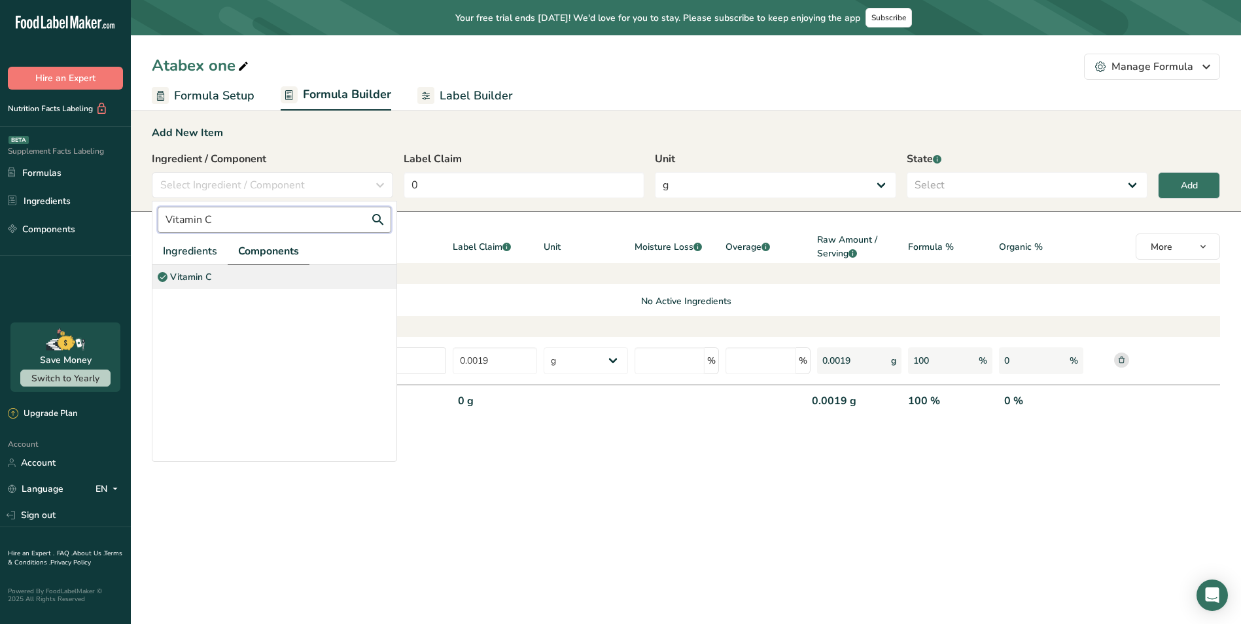
type input "Vitamin C"
click at [187, 275] on p "Vitamin C" at bounding box center [190, 277] width 41 height 14
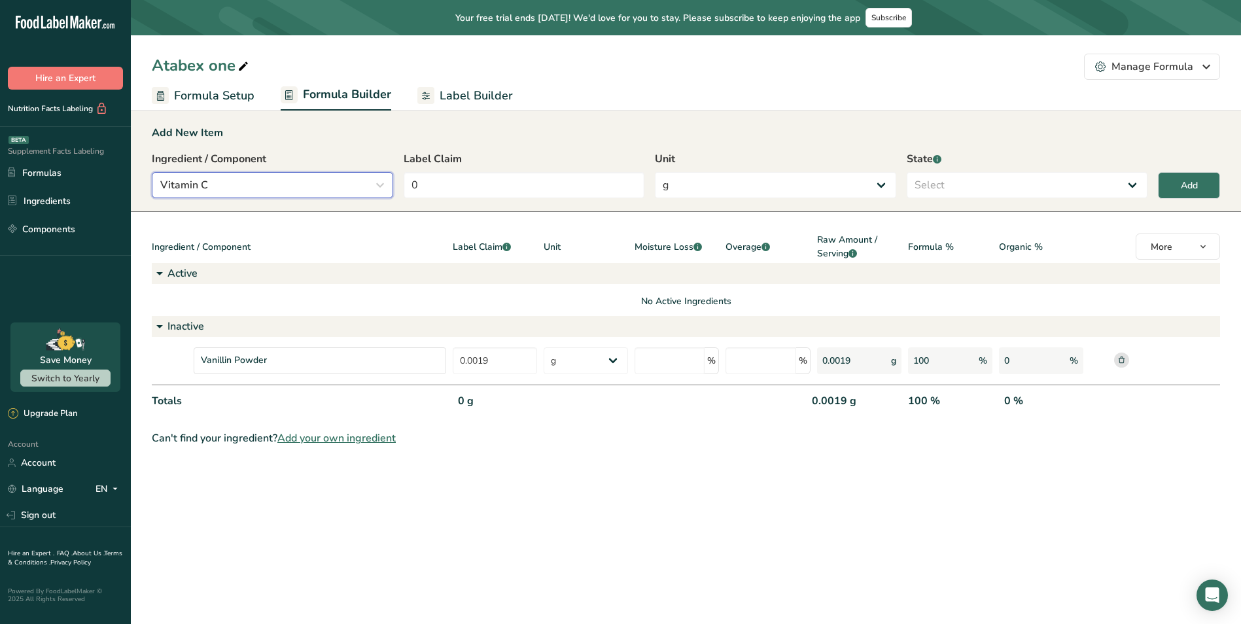
click at [332, 183] on div "Vitamin C" at bounding box center [268, 185] width 217 height 16
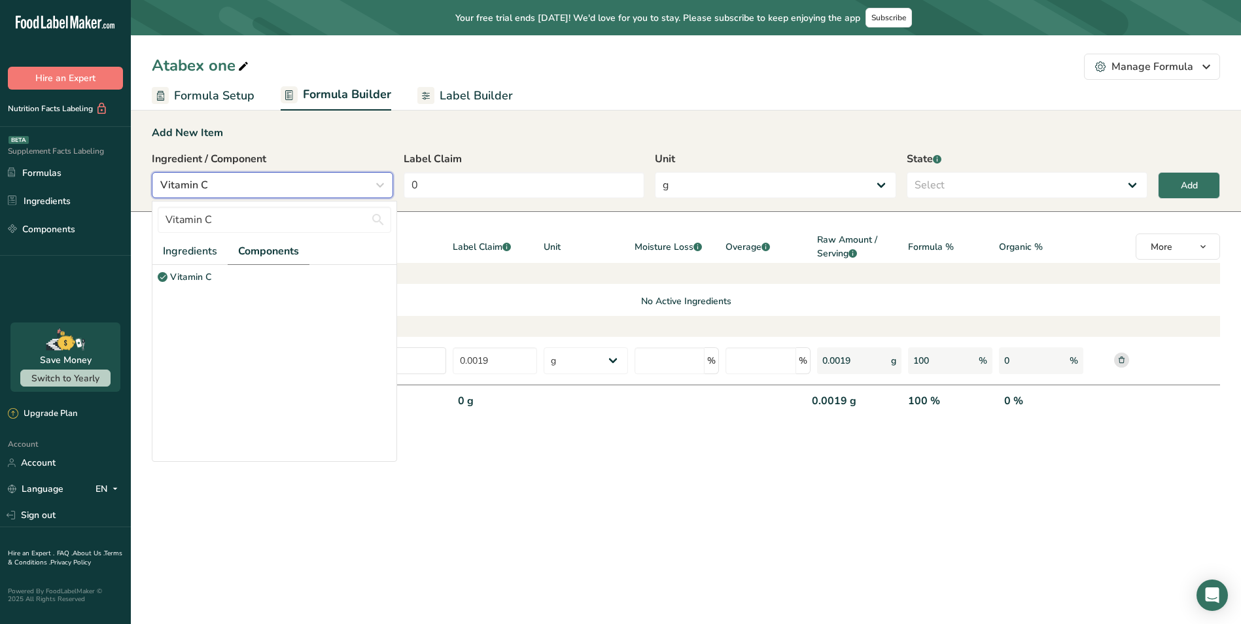
click at [331, 180] on div "Vitamin C" at bounding box center [268, 185] width 217 height 16
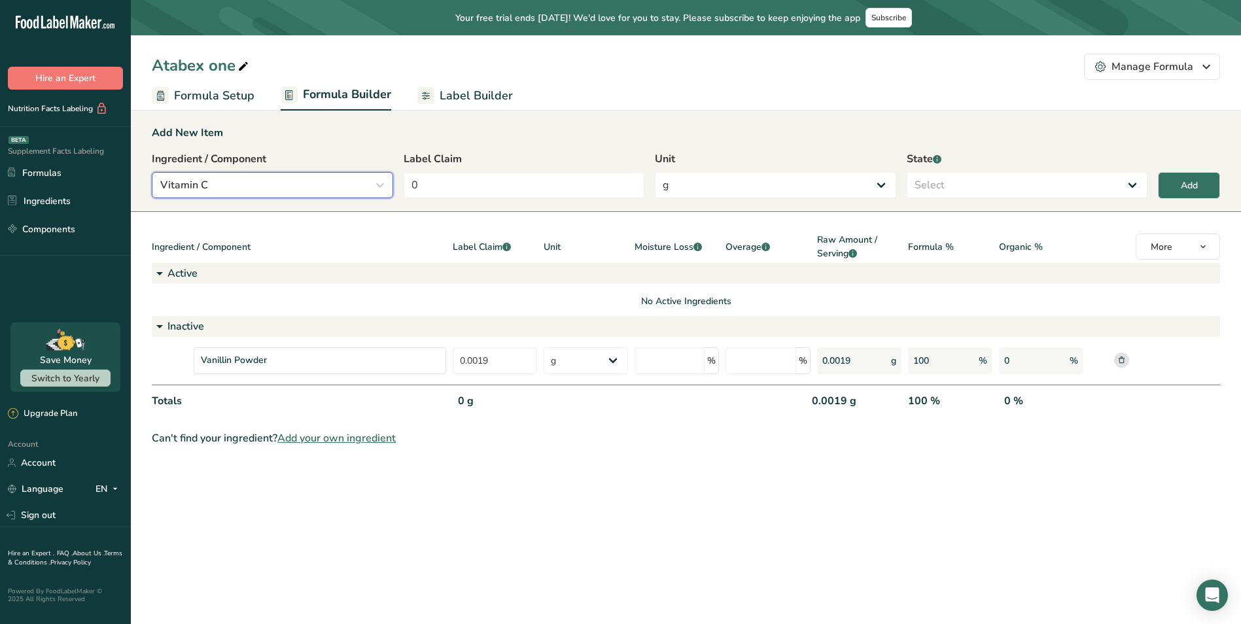
click at [380, 182] on icon "button" at bounding box center [380, 185] width 16 height 24
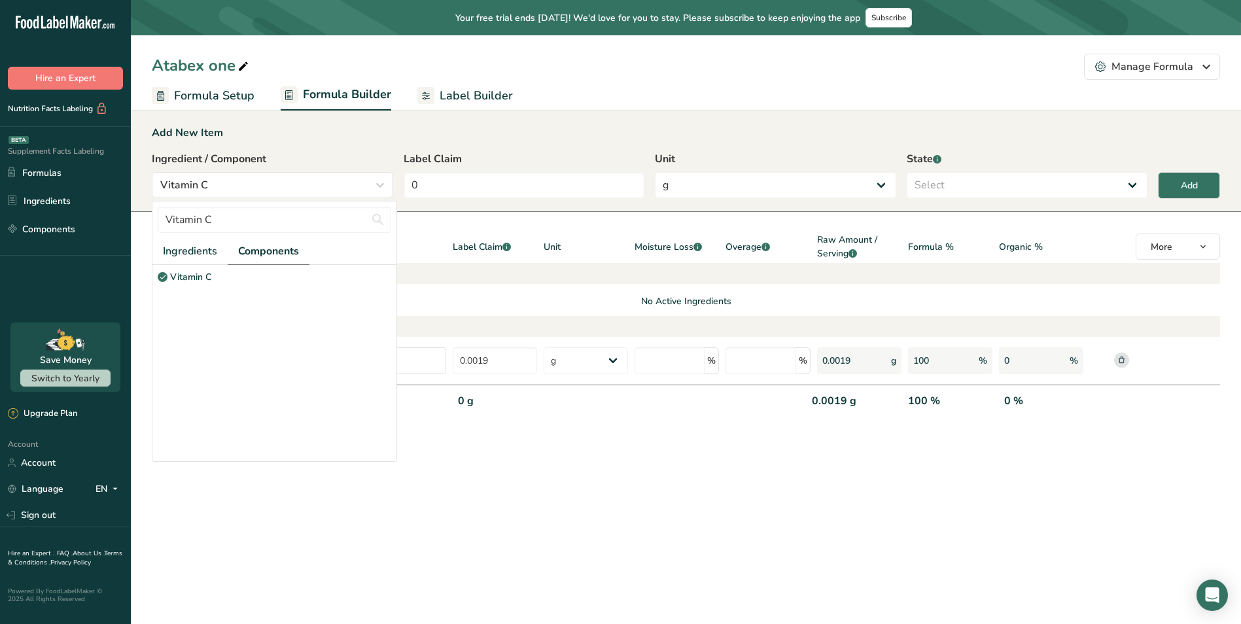
click at [530, 139] on div "Add New Item" at bounding box center [686, 133] width 1069 height 16
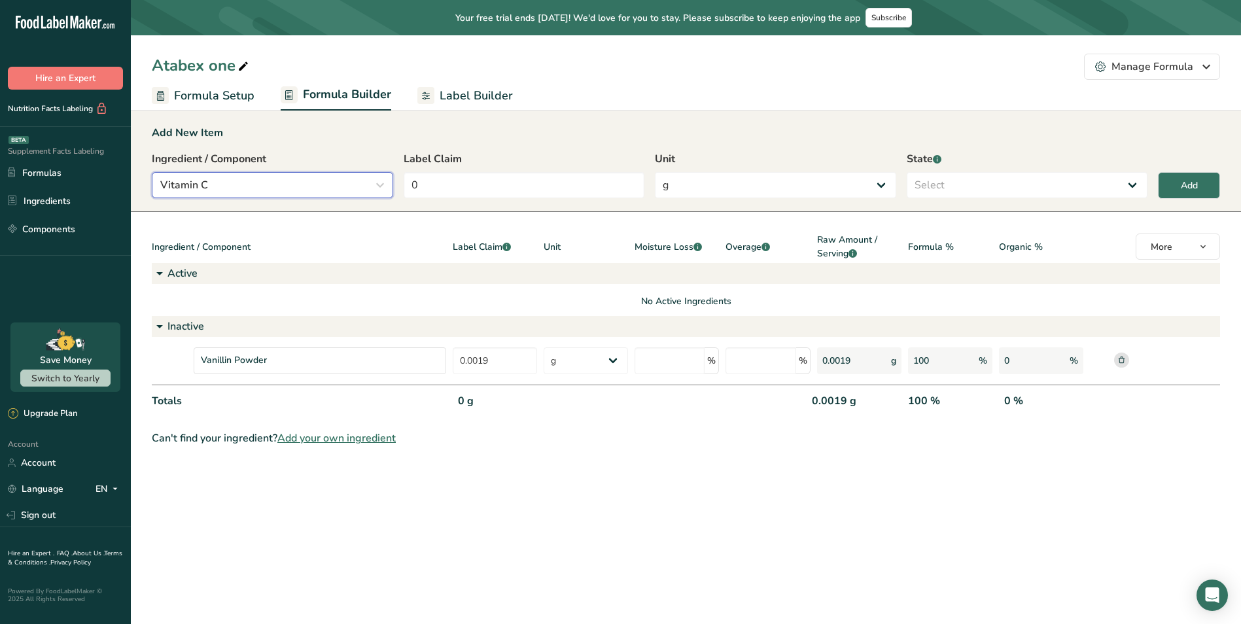
click at [371, 179] on div "Vitamin C" at bounding box center [268, 185] width 217 height 16
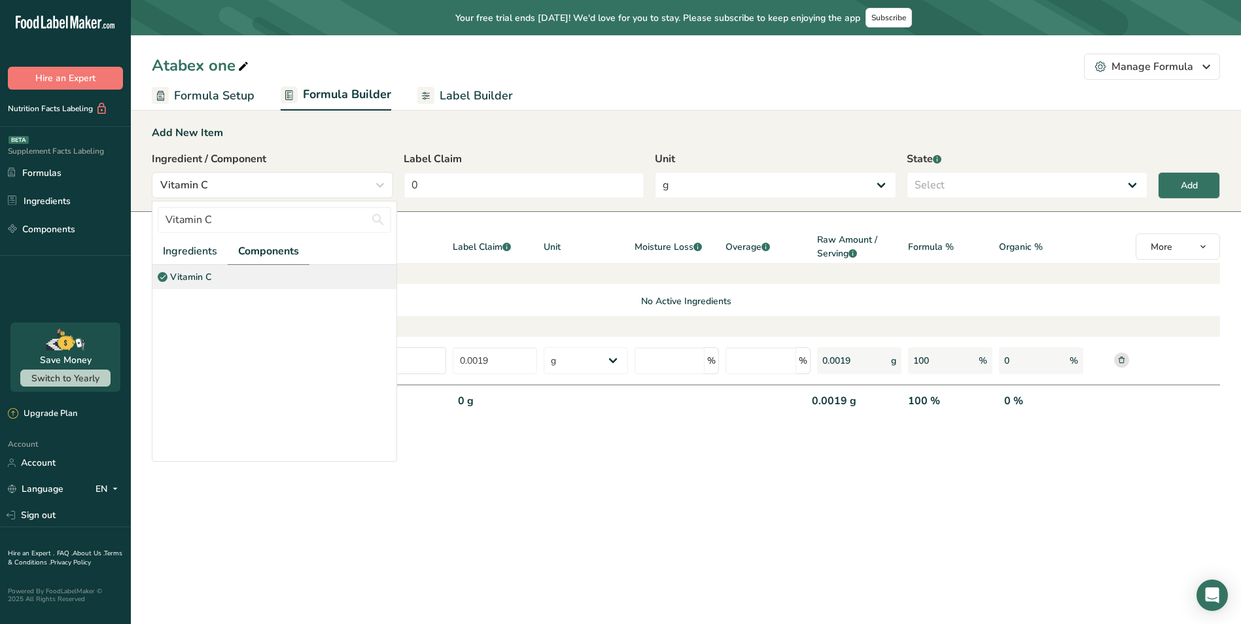
click at [194, 272] on p "Vitamin C" at bounding box center [190, 277] width 41 height 14
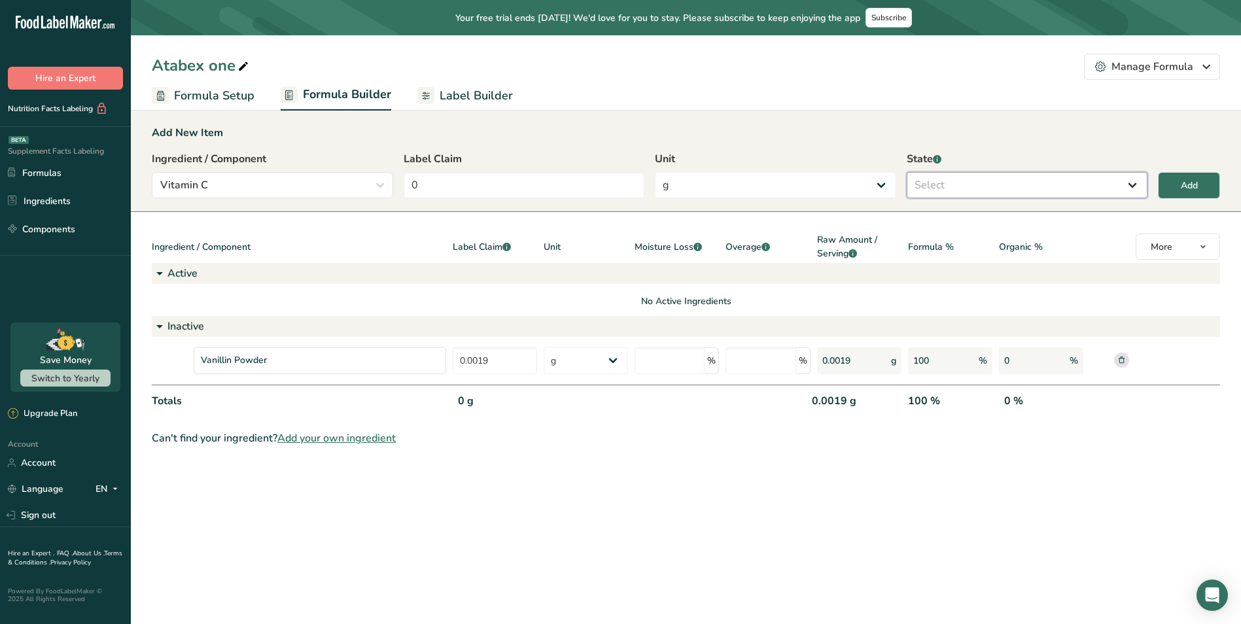
click at [1008, 179] on select "Select Active Inactive" at bounding box center [1027, 185] width 241 height 26
select select "active"
click at [907, 172] on select "Select Active Inactive" at bounding box center [1027, 185] width 241 height 26
click at [554, 179] on input "0" at bounding box center [524, 185] width 241 height 26
click at [263, 235] on div "Ingredient / Component" at bounding box center [299, 248] width 294 height 30
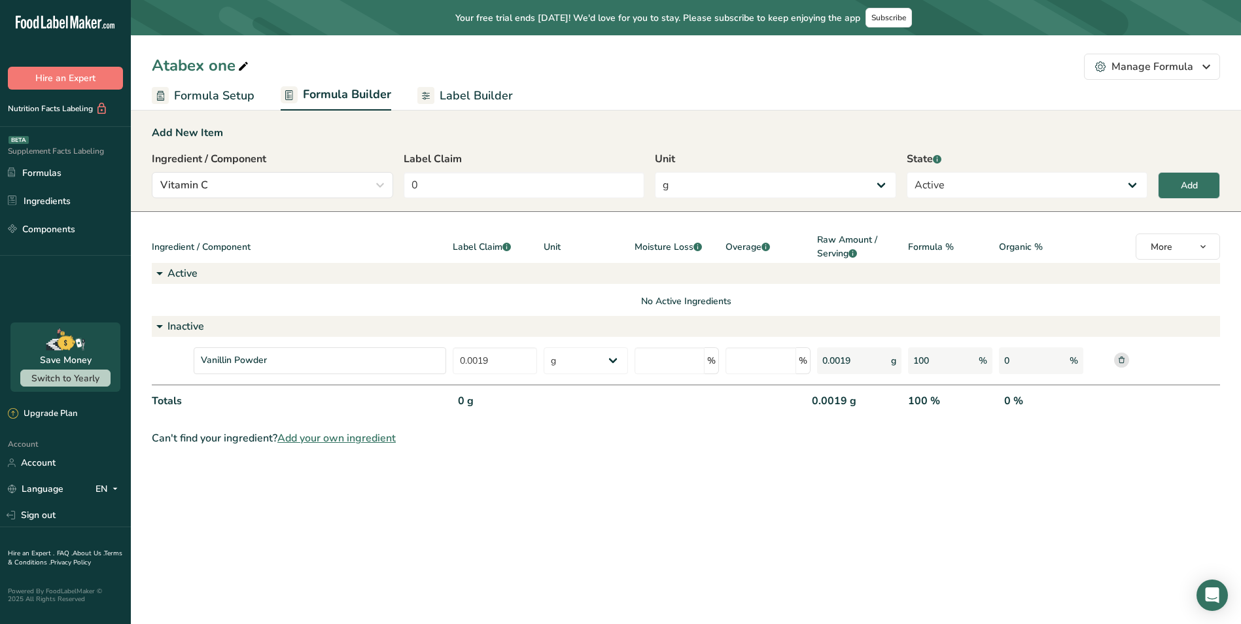
click at [158, 272] on icon at bounding box center [160, 274] width 16 height 24
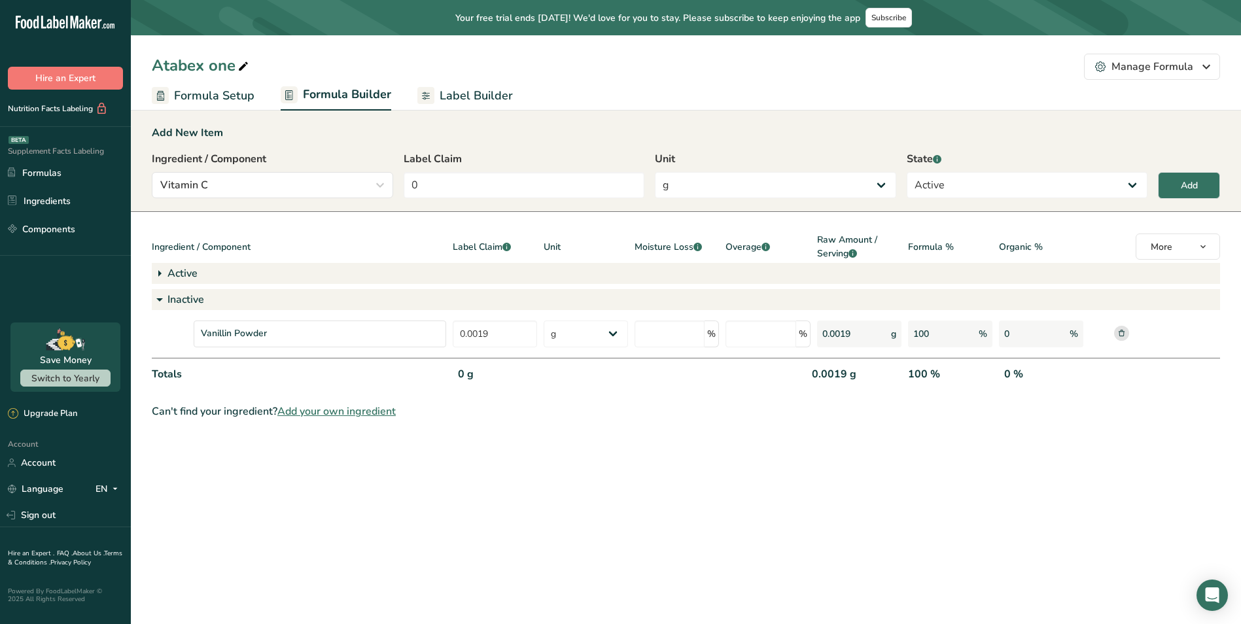
click at [158, 272] on icon at bounding box center [160, 274] width 16 height 24
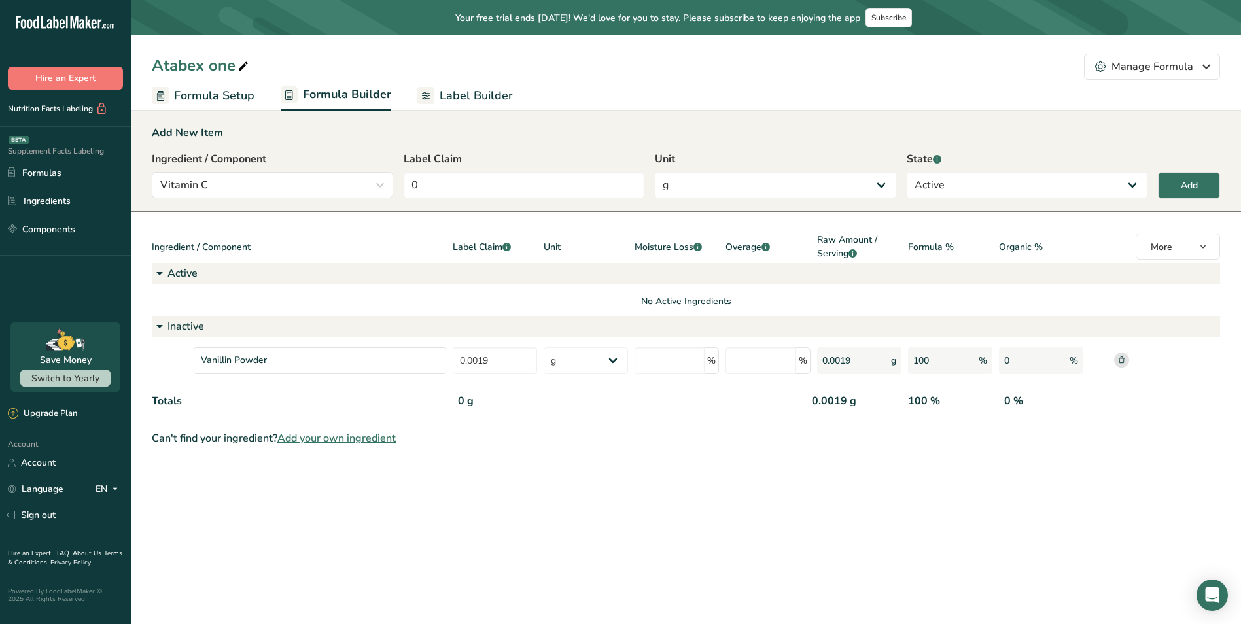
click at [158, 325] on icon at bounding box center [160, 327] width 16 height 24
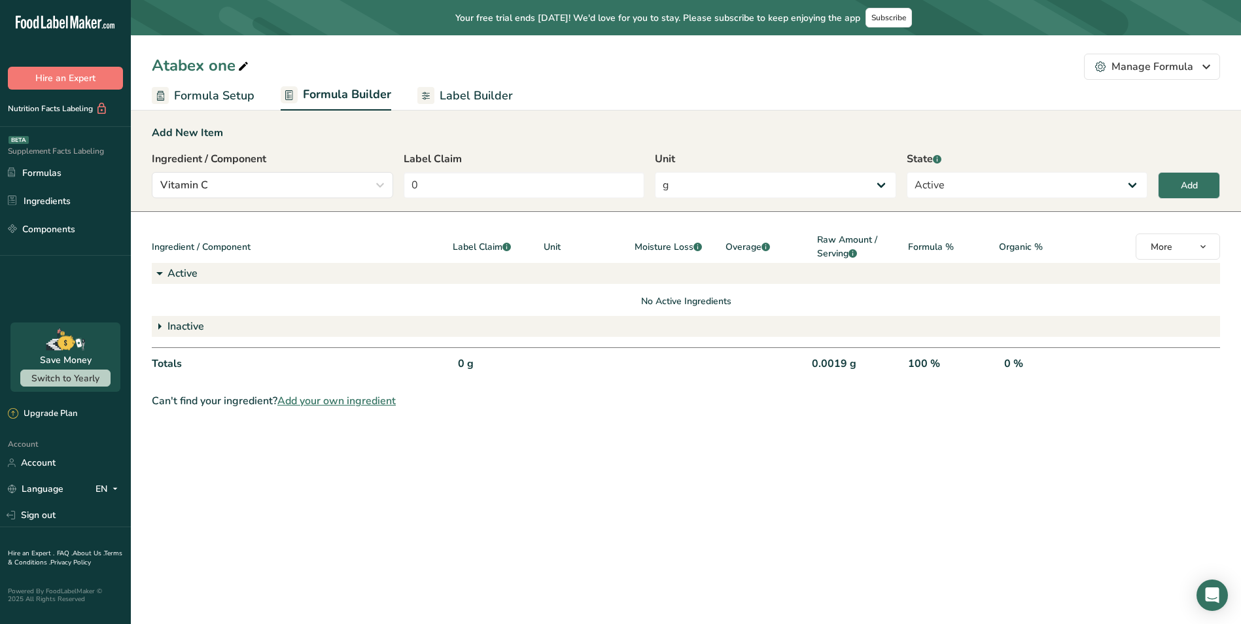
click at [158, 325] on icon at bounding box center [160, 327] width 16 height 24
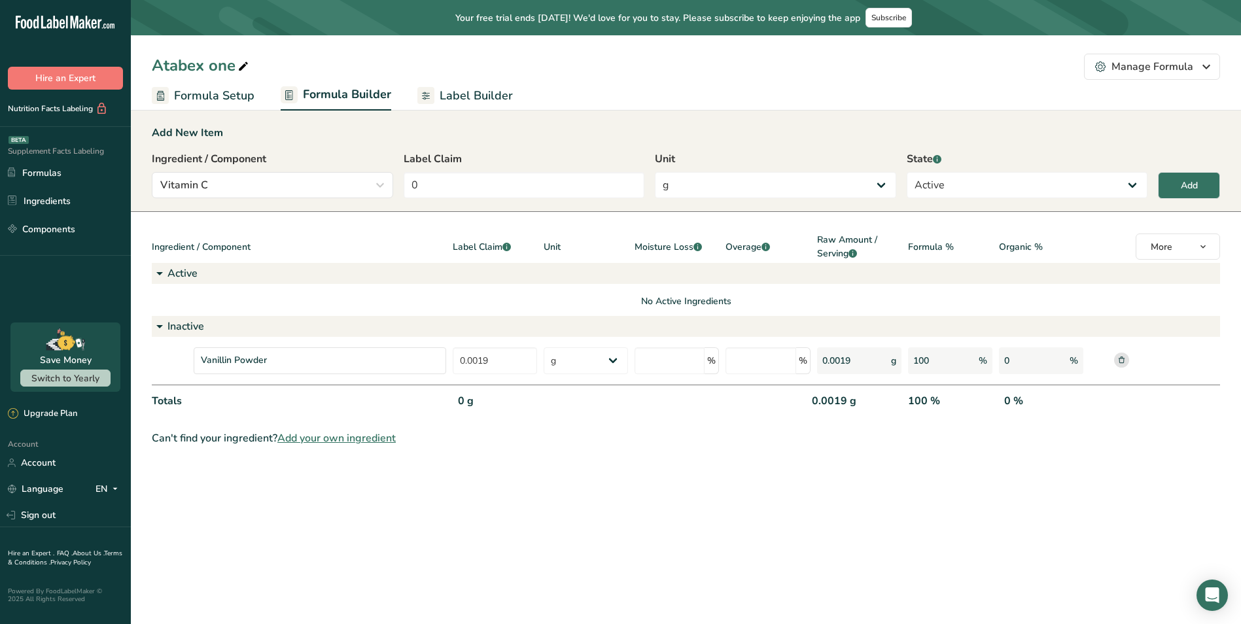
click at [335, 446] on span "Add your own ingredient" at bounding box center [336, 439] width 118 height 16
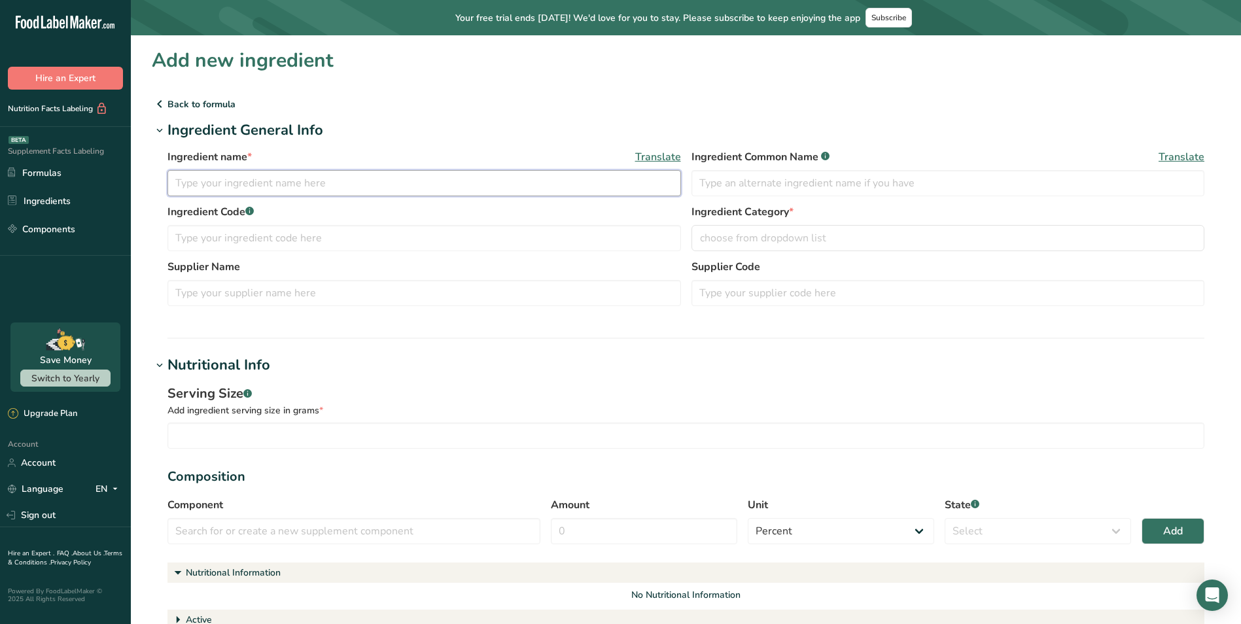
click at [294, 186] on input "text" at bounding box center [425, 183] width 514 height 26
paste input "Vitamin C (as [MEDICAL_DATA])"
click at [380, 187] on input "Vitamin C (as [MEDICAL_DATA])" at bounding box center [425, 183] width 514 height 26
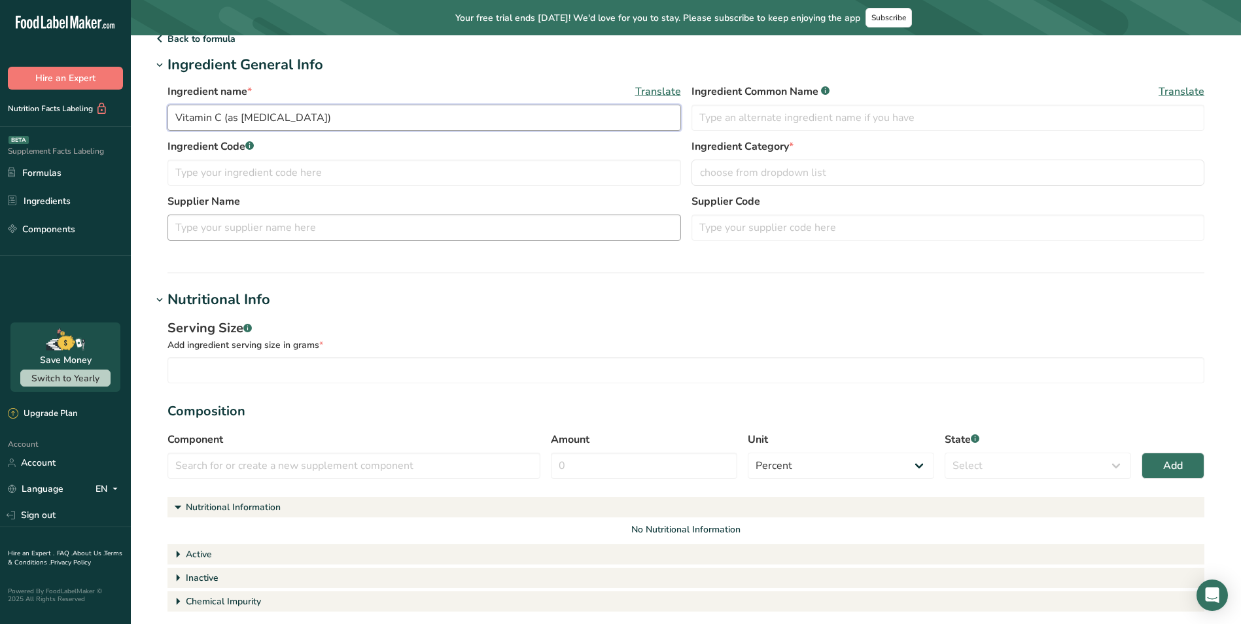
scroll to position [131, 0]
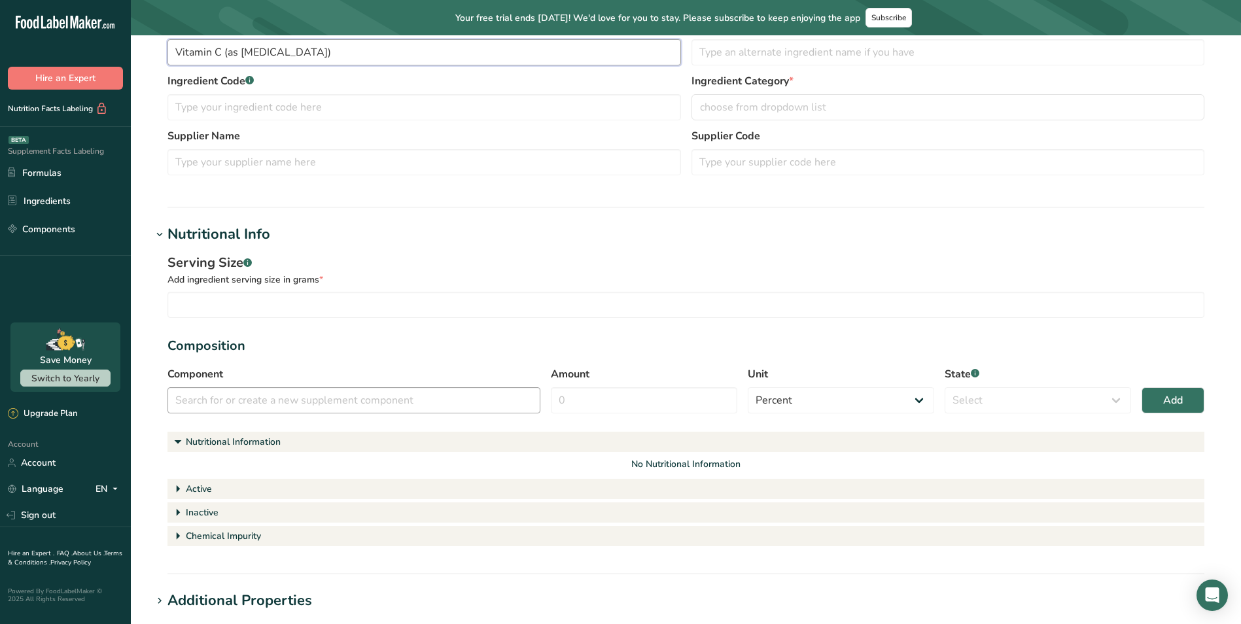
type input "Vitamin C (as [MEDICAL_DATA])"
click at [271, 395] on input "text" at bounding box center [354, 400] width 373 height 26
paste input "Vitamin C (as [MEDICAL_DATA])"
click at [522, 430] on div "Add" at bounding box center [521, 431] width 17 height 14
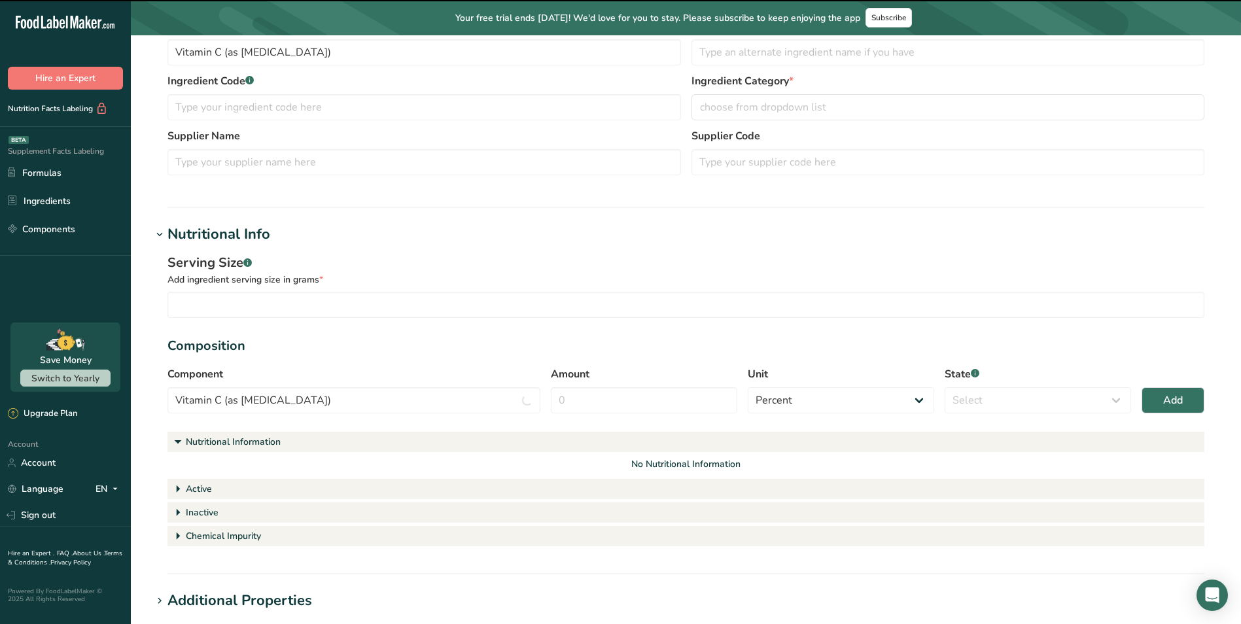
type input "Vitamin C (as [MEDICAL_DATA])"
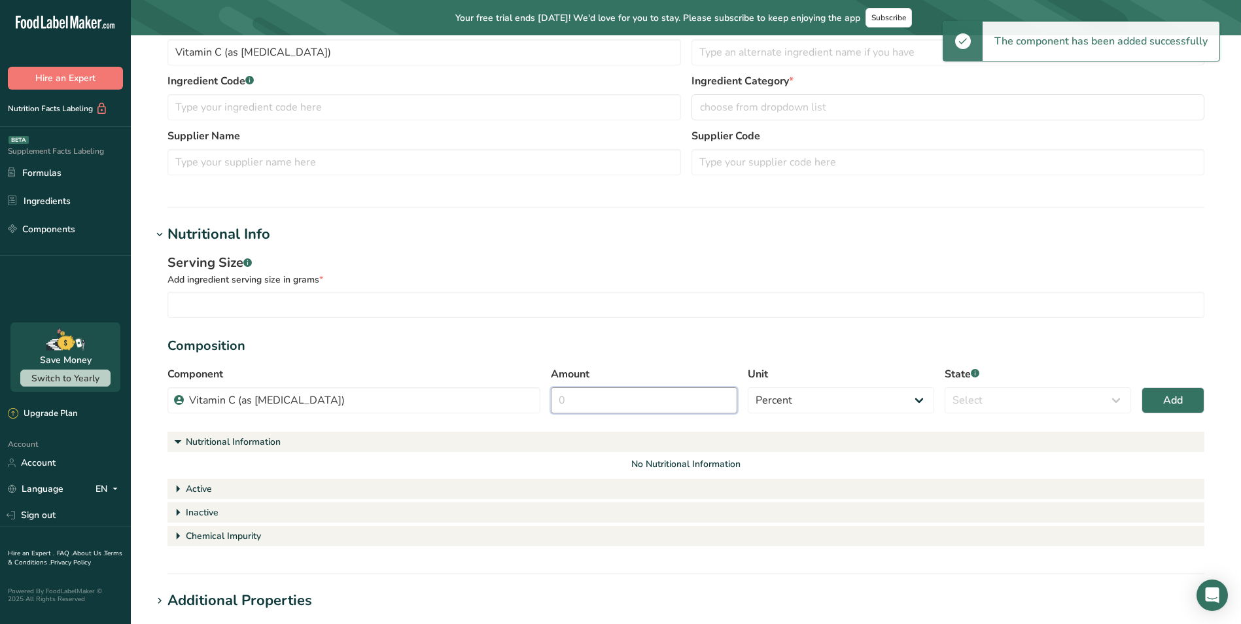
click at [623, 405] on input "Amount" at bounding box center [644, 400] width 186 height 26
click at [808, 408] on select "Percent Grams Kilograms mg Oz Pound PPM B CFU mcg µg kcal kJ" at bounding box center [841, 400] width 186 height 26
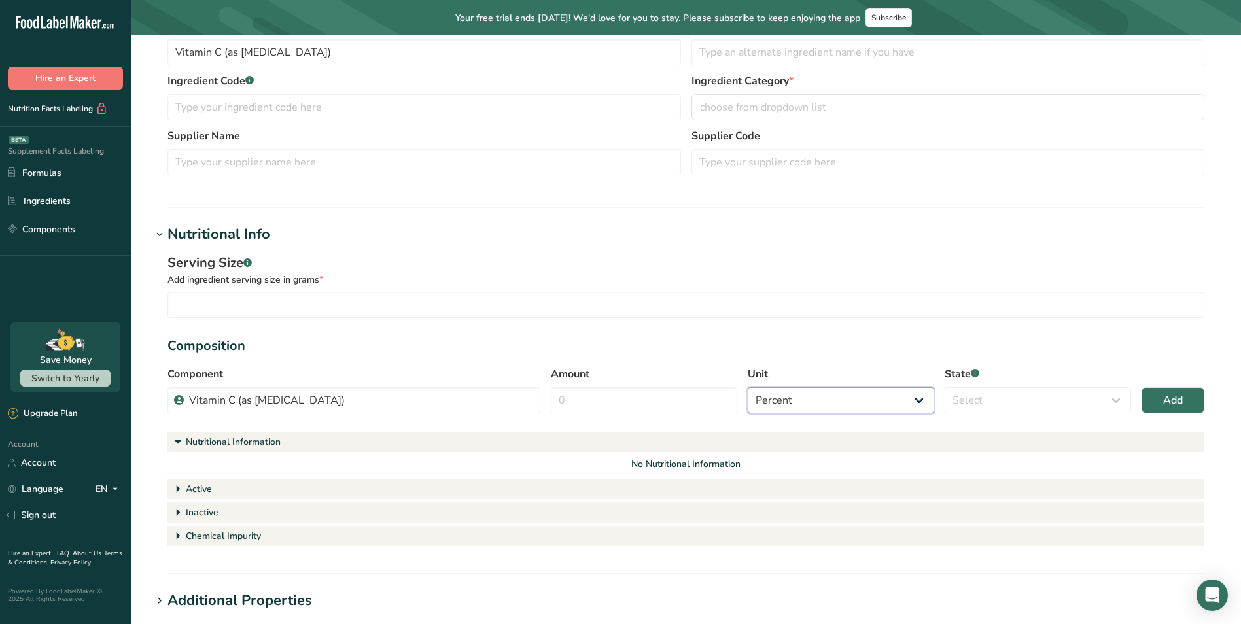
click at [748, 387] on select "Percent Grams Kilograms mg Oz Pound PPM B CFU mcg µg kcal kJ" at bounding box center [841, 400] width 186 height 26
drag, startPoint x: 981, startPoint y: 396, endPoint x: 988, endPoint y: 397, distance: 7.3
click at [982, 396] on select "Select Active Inactive Chemical Impurity Nutritional Information" at bounding box center [1038, 400] width 186 height 26
click at [945, 387] on select "Select Active Inactive Chemical Impurity Nutritional Information" at bounding box center [1038, 400] width 186 height 26
click at [988, 401] on select "Select Active Inactive Chemical Impurity Nutritional Information" at bounding box center [1038, 400] width 186 height 26
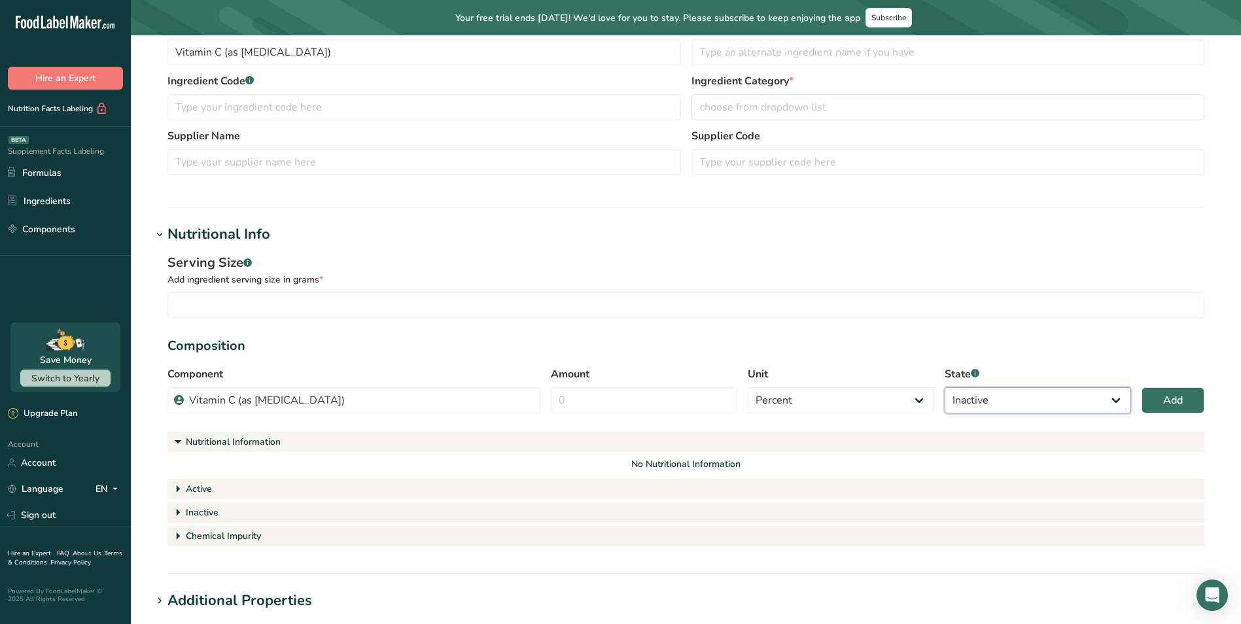
select select "active"
click at [945, 387] on select "Select Active Inactive Chemical Impurity Nutritional Information" at bounding box center [1038, 400] width 186 height 26
click at [568, 322] on section "Serving Size .a-a{fill:#347362;}.b-a{fill:#fff;} Add ingredient serving size in…" at bounding box center [686, 401] width 1037 height 296
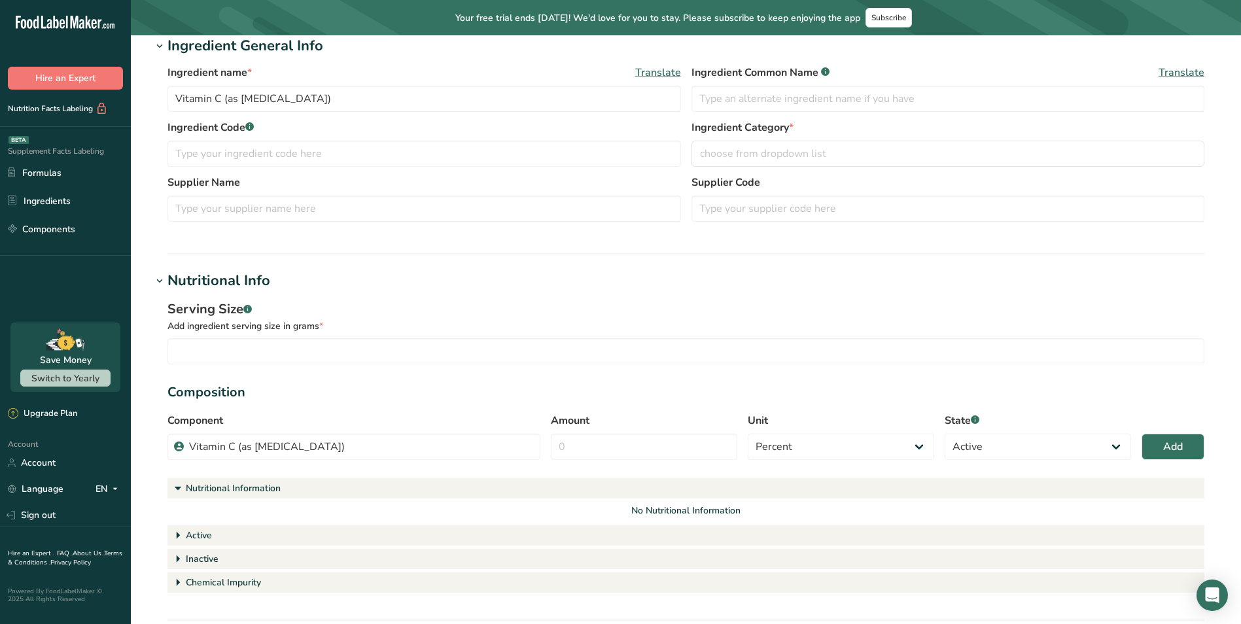
scroll to position [65, 0]
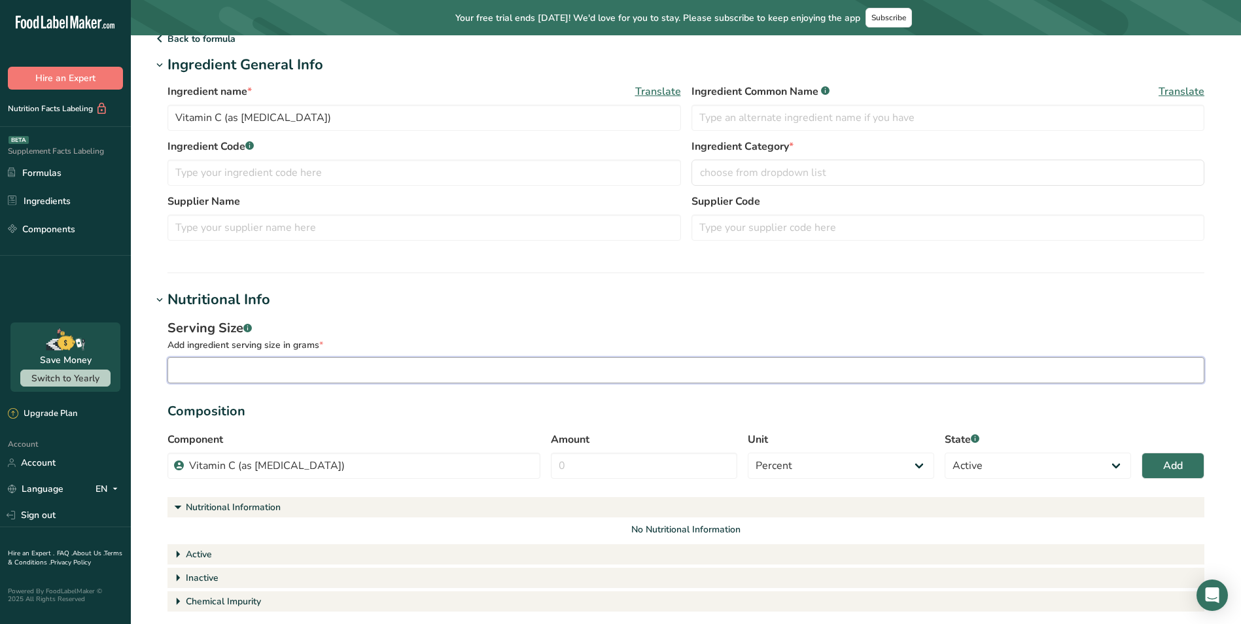
click at [687, 363] on input "number" at bounding box center [686, 370] width 1037 height 26
drag, startPoint x: 260, startPoint y: 370, endPoint x: 311, endPoint y: 369, distance: 51.1
click at [260, 370] on input "number" at bounding box center [686, 370] width 1037 height 26
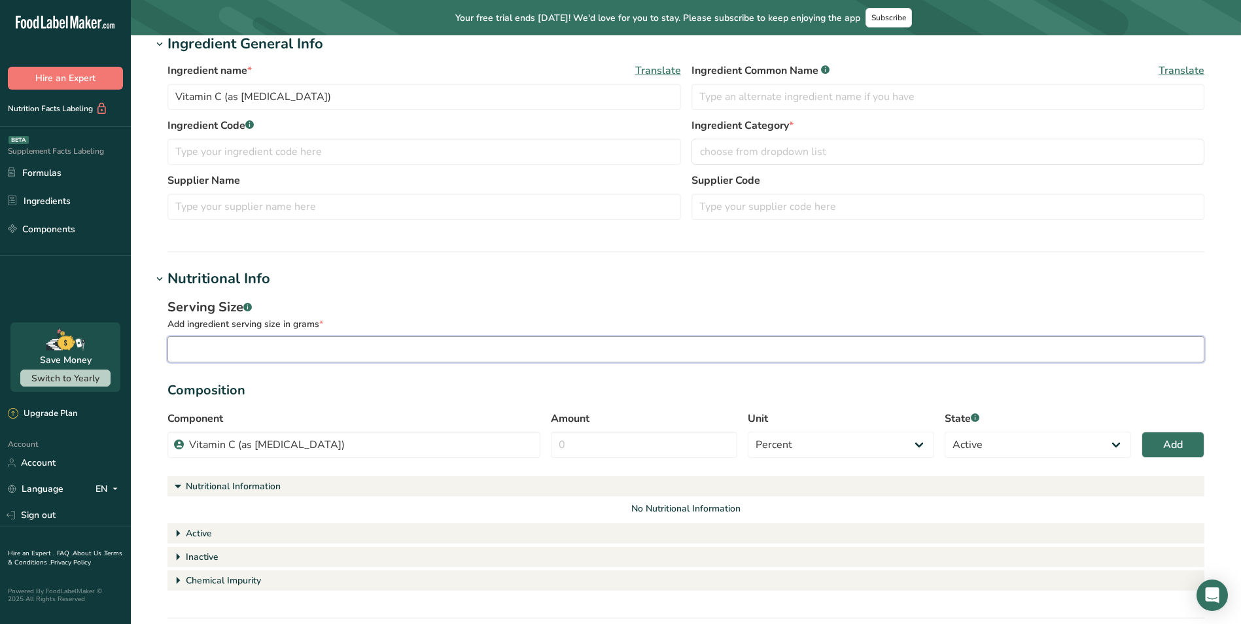
scroll to position [131, 0]
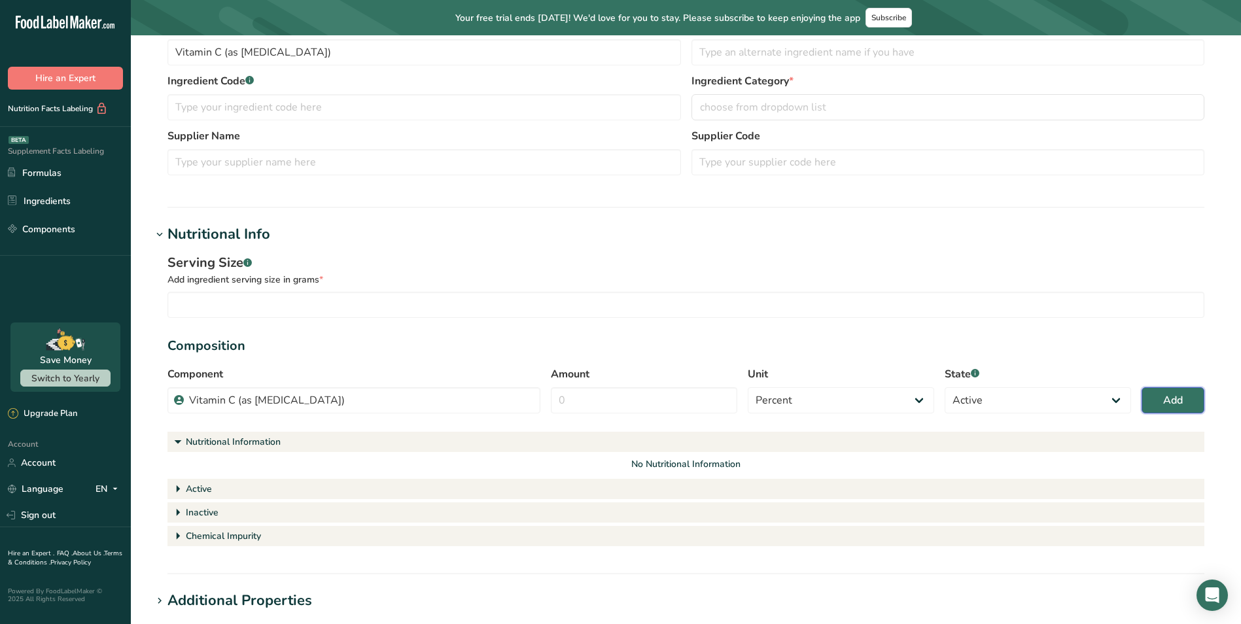
click at [1174, 404] on span "Add" at bounding box center [1173, 401] width 20 height 16
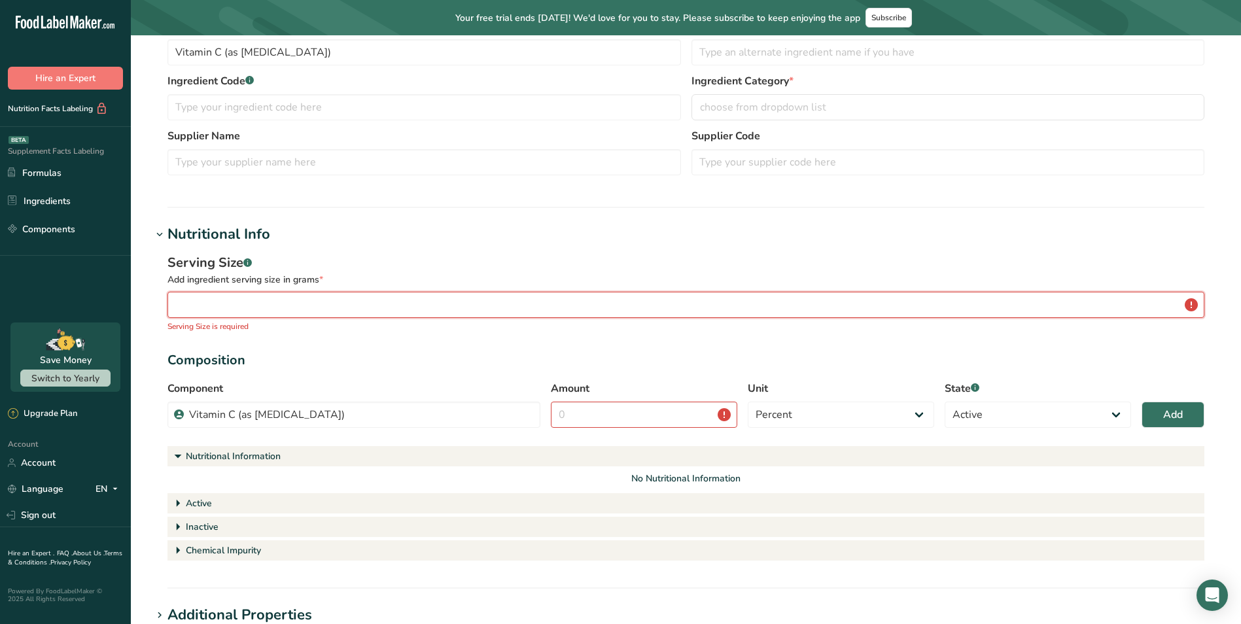
click at [300, 301] on input "number" at bounding box center [686, 305] width 1037 height 26
click at [283, 302] on input "number" at bounding box center [686, 305] width 1037 height 26
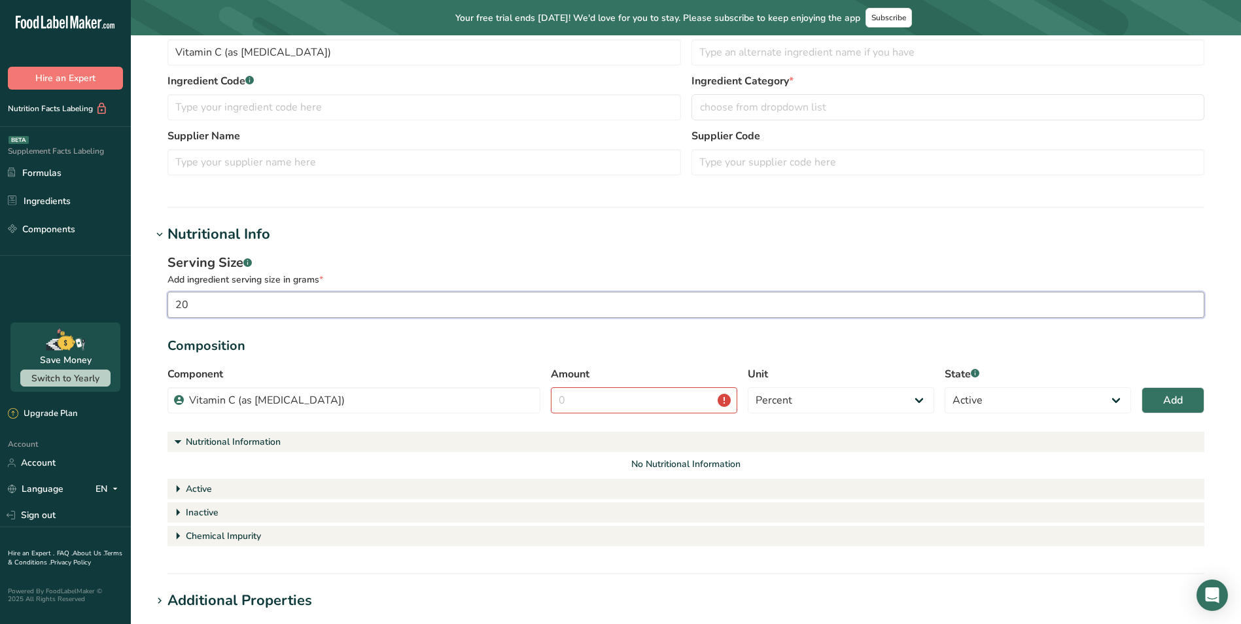
type input "2"
type input "20"
click at [385, 194] on section "Ingredient General Info Ingredient name * Translate Vitamin C (as [MEDICAL_DATA…" at bounding box center [686, 98] width 1069 height 219
click at [411, 238] on h1 "Nutritional Info" at bounding box center [686, 235] width 1069 height 22
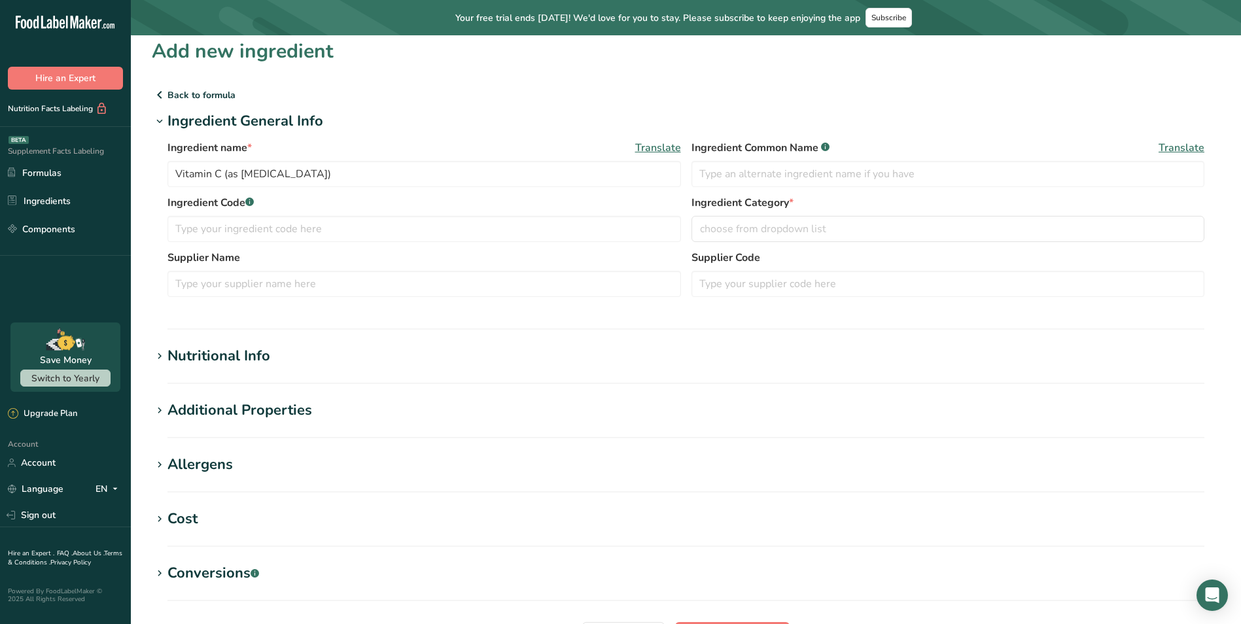
scroll to position [0, 0]
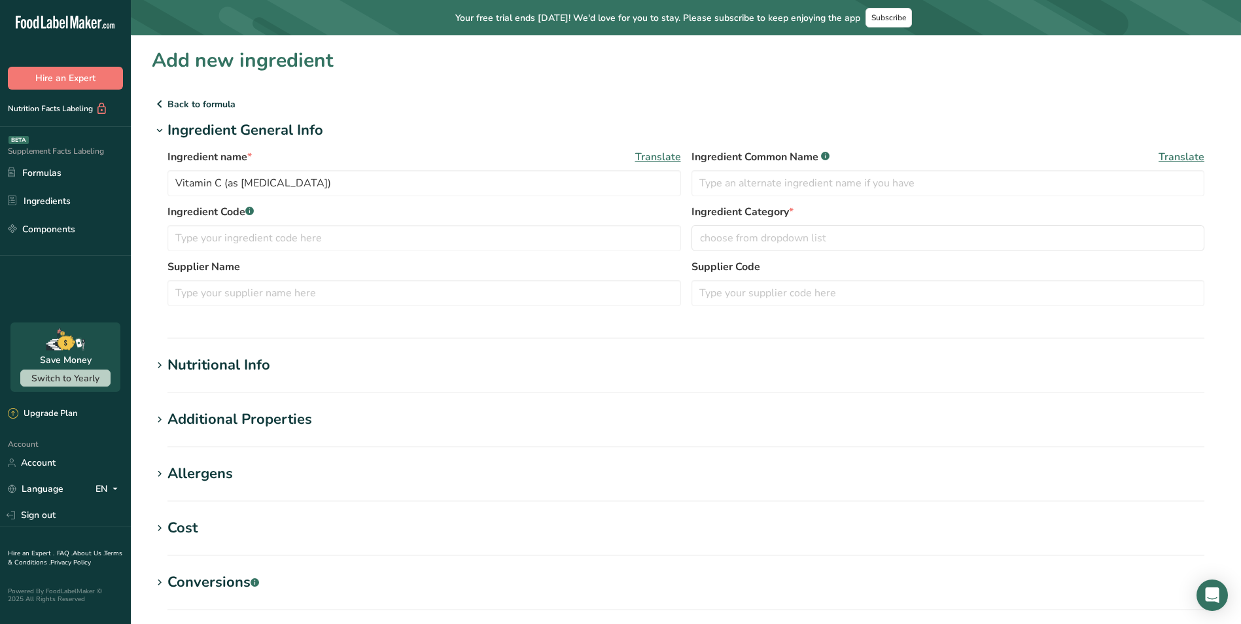
click at [215, 369] on div "Nutritional Info" at bounding box center [219, 366] width 103 height 22
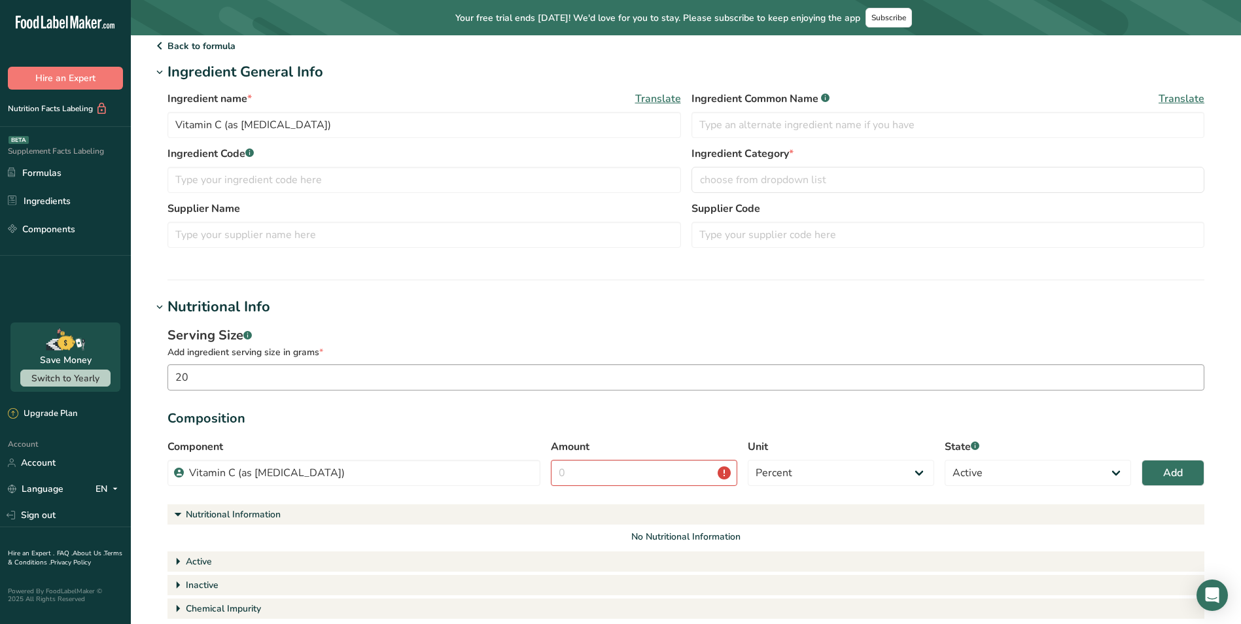
scroll to position [65, 0]
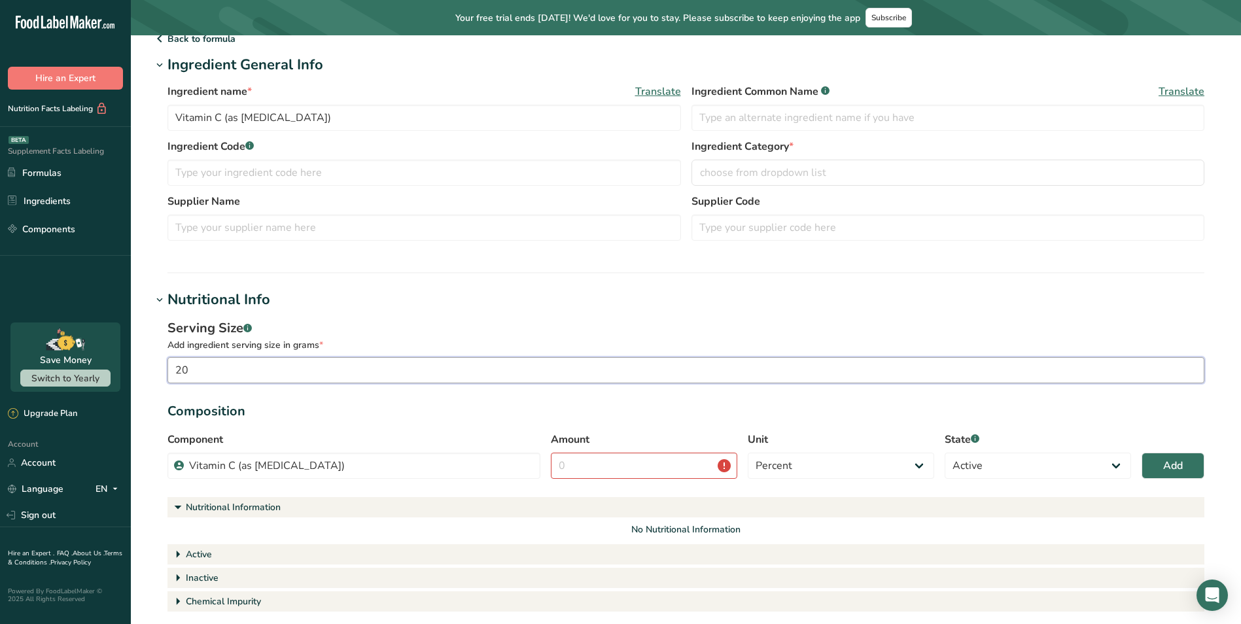
click at [232, 364] on input "20" at bounding box center [686, 370] width 1037 height 26
drag, startPoint x: 253, startPoint y: 374, endPoint x: 94, endPoint y: 368, distance: 158.5
click at [107, 370] on div ".a-20{fill:#fff;} Hire an Expert Nutrition Facts Labeling Supplement Facts Labe…" at bounding box center [620, 451] width 1241 height 1033
type input "2"
type input "0.020"
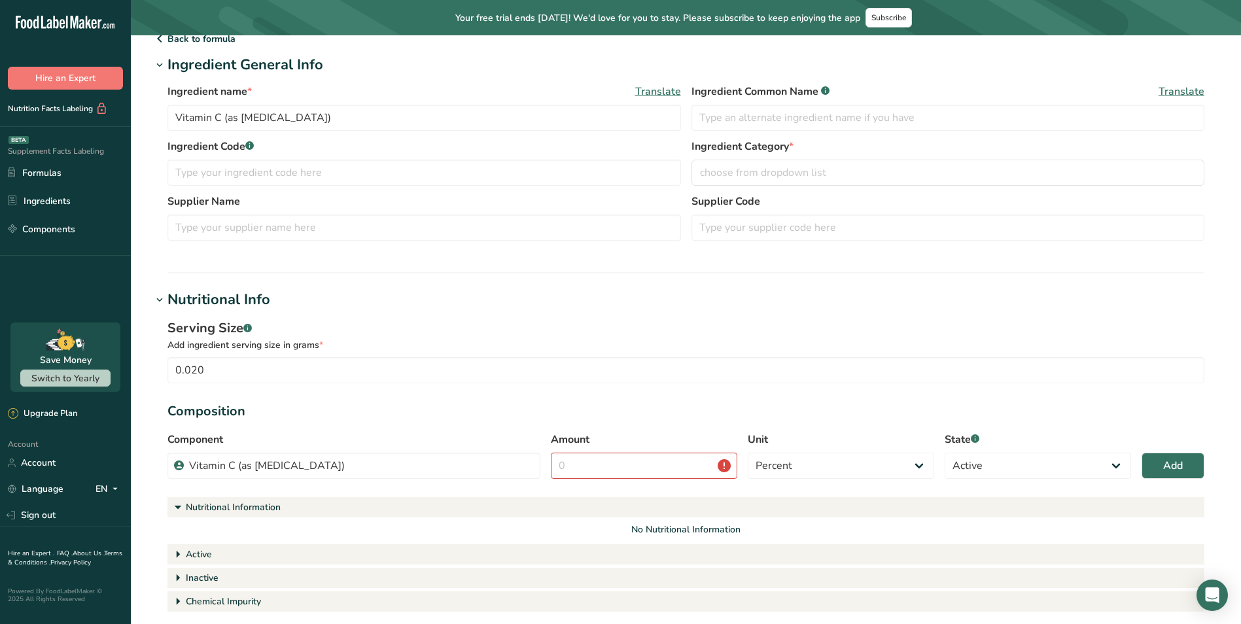
click at [351, 289] on section "Add new ingredient Back to formula Ingredient General Info Ingredient name * Tr…" at bounding box center [686, 447] width 1110 height 955
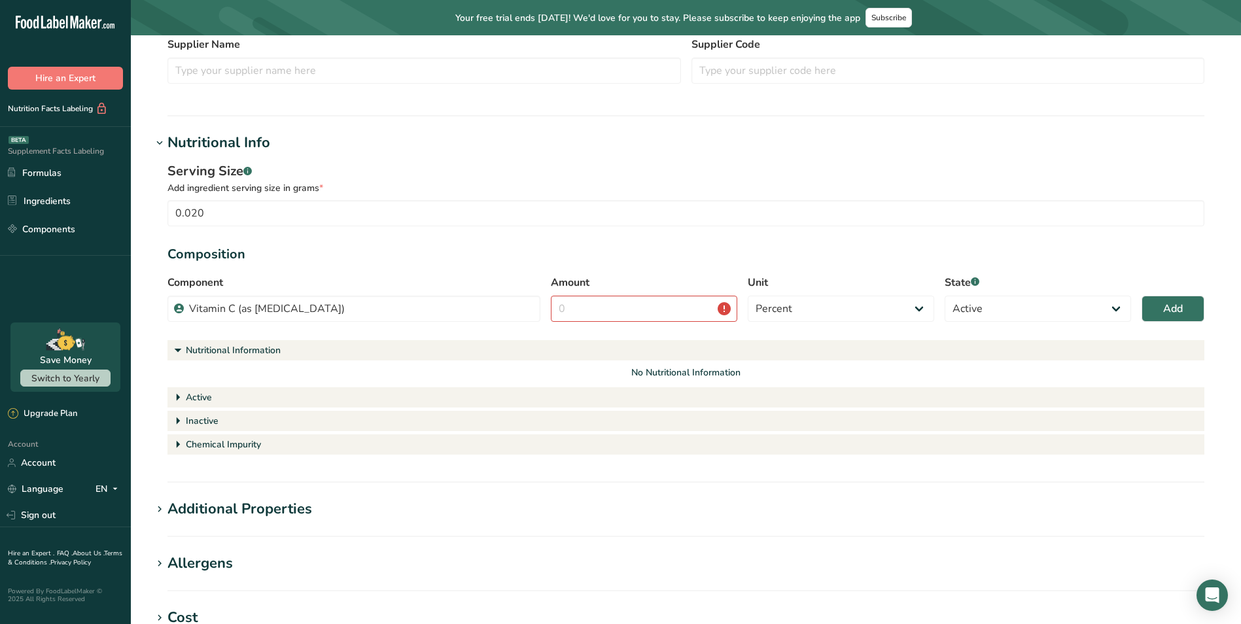
scroll to position [262, 0]
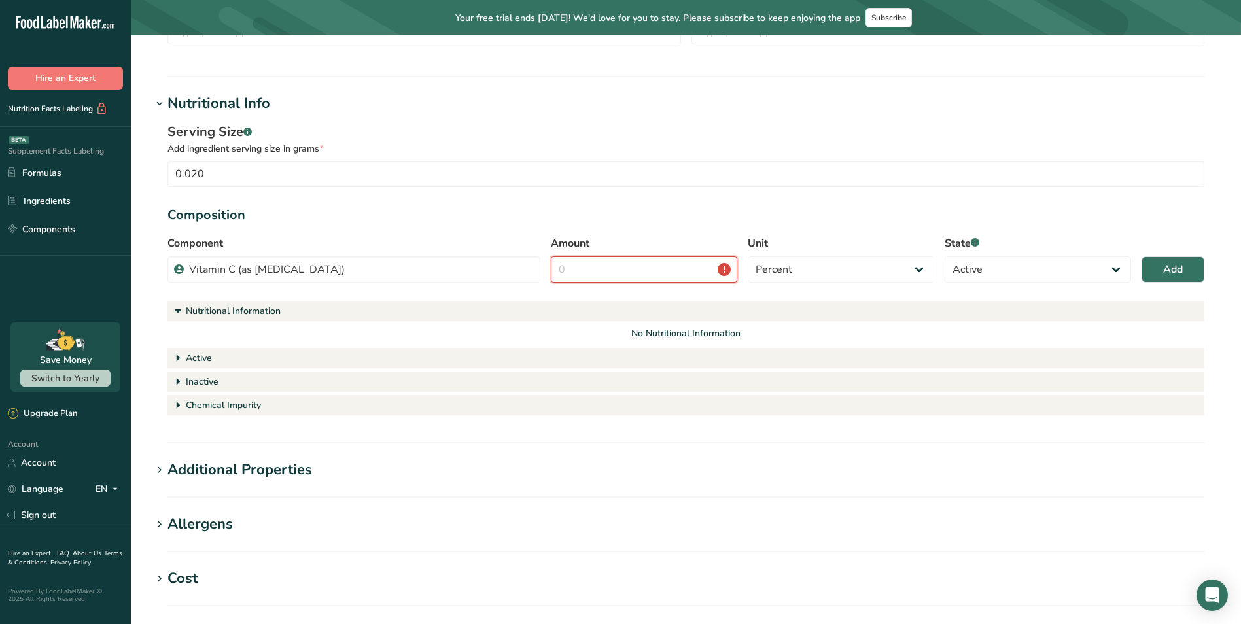
click at [621, 278] on input "Amount" at bounding box center [644, 270] width 186 height 26
type input "100"
click at [1186, 261] on button "Add" at bounding box center [1173, 270] width 63 height 26
select select
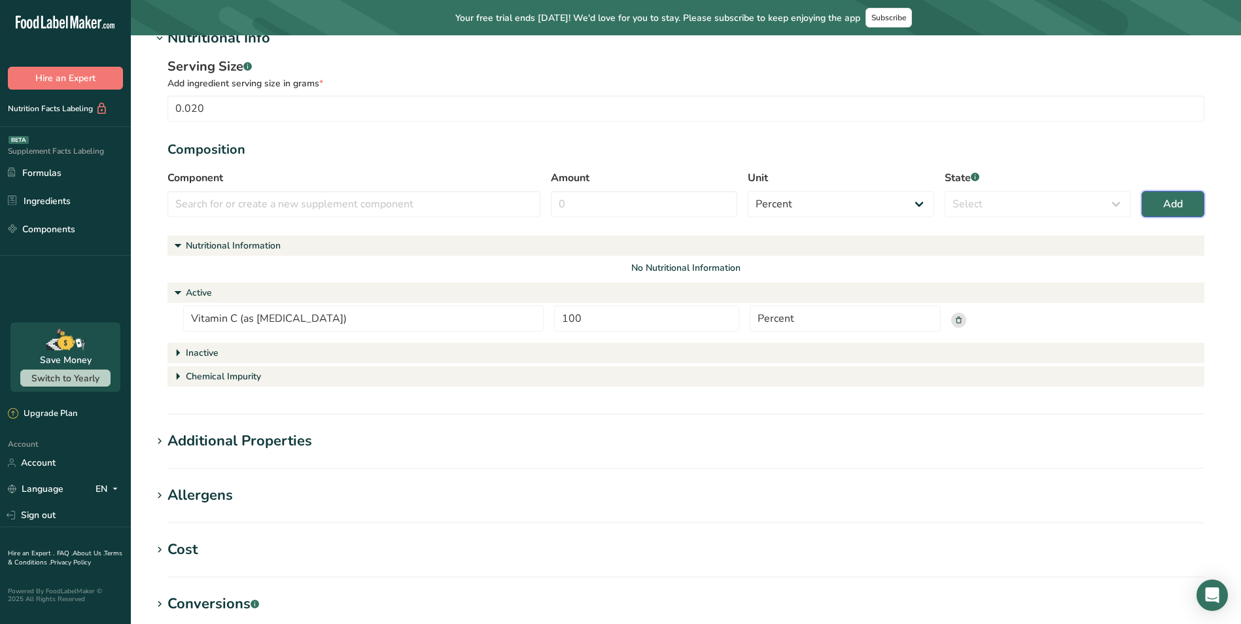
scroll to position [445, 0]
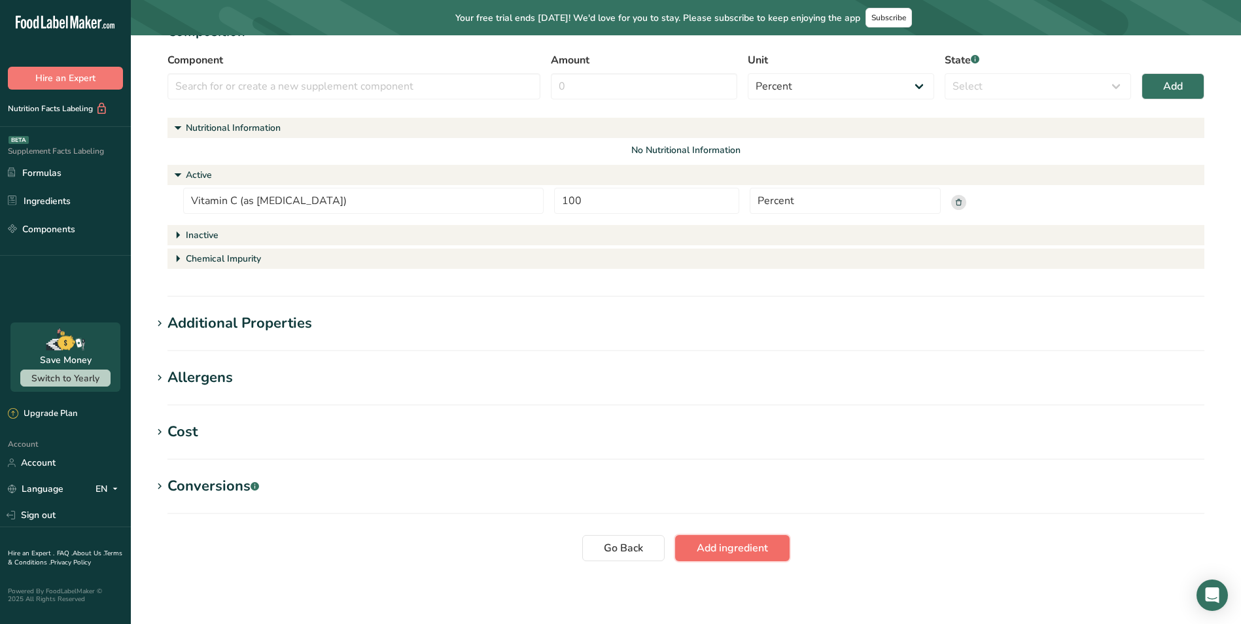
click at [728, 545] on span "Add ingredient" at bounding box center [732, 548] width 71 height 16
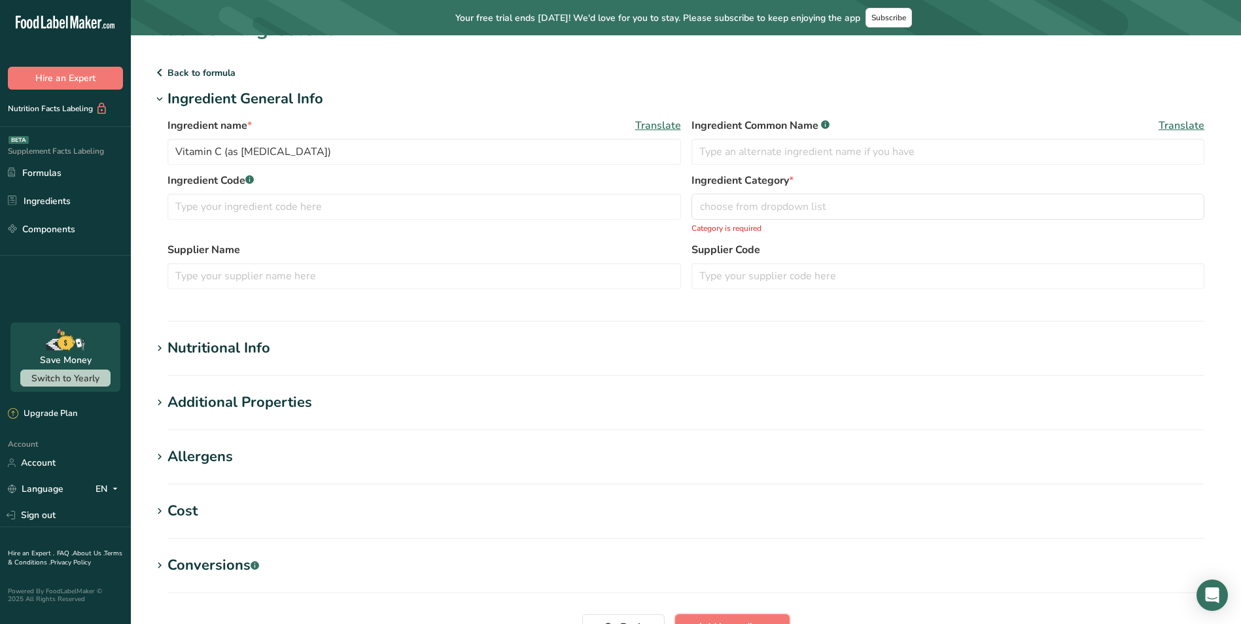
scroll to position [0, 0]
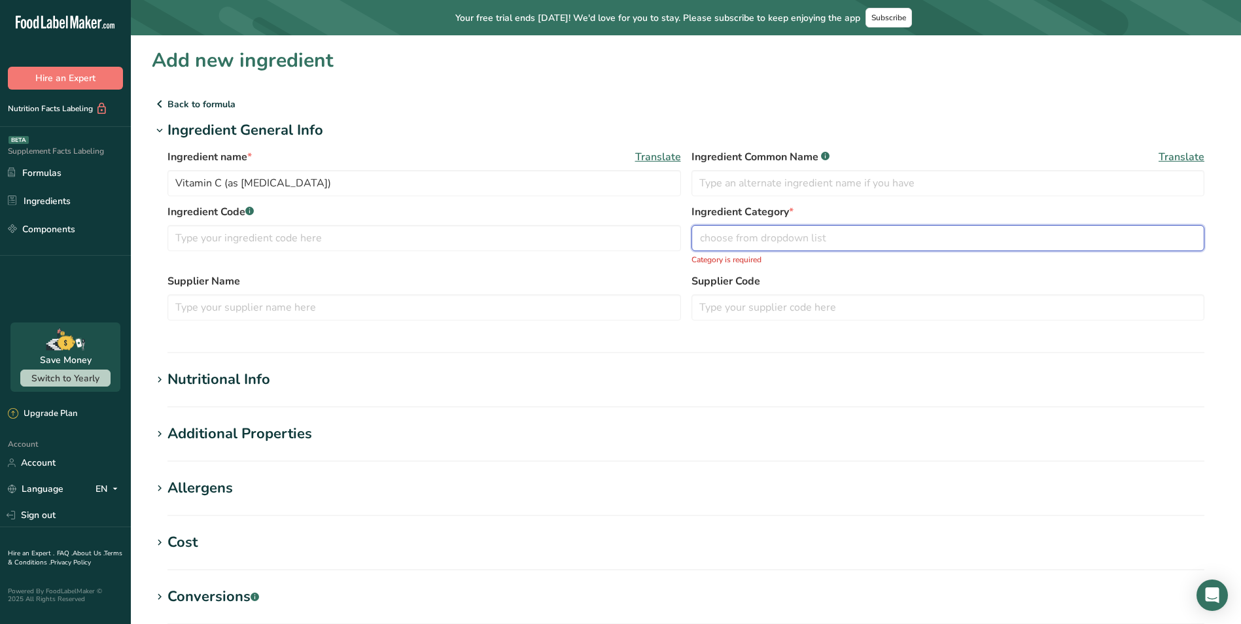
click at [740, 240] on span "choose from dropdown list" at bounding box center [763, 238] width 126 height 16
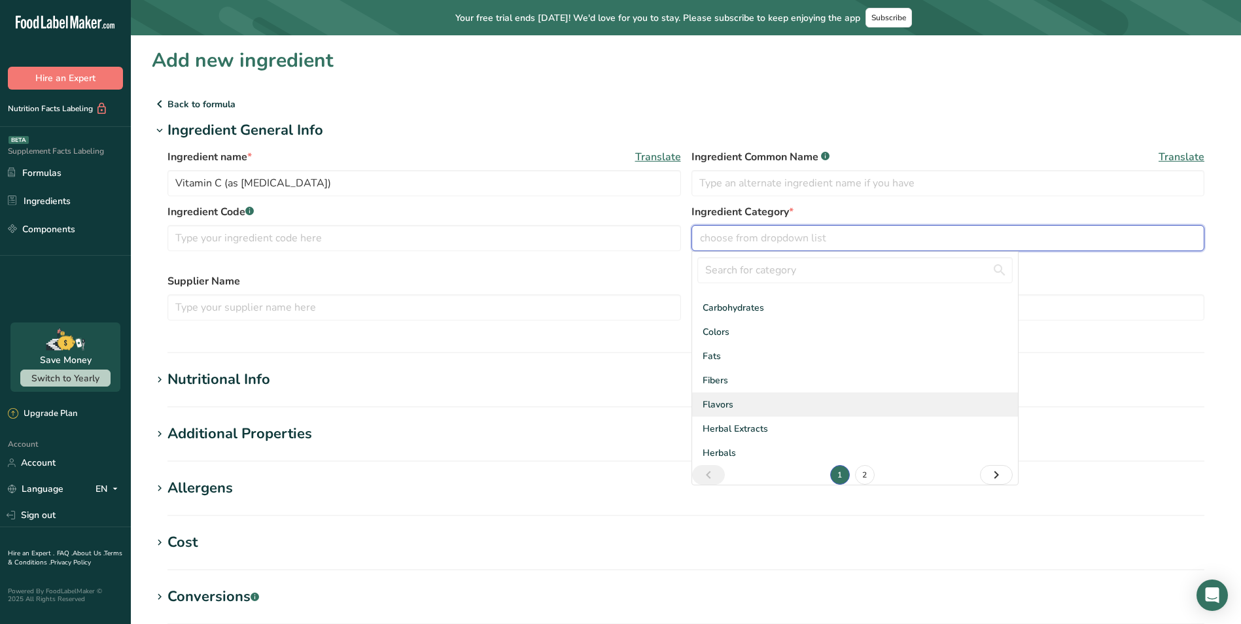
scroll to position [71, 0]
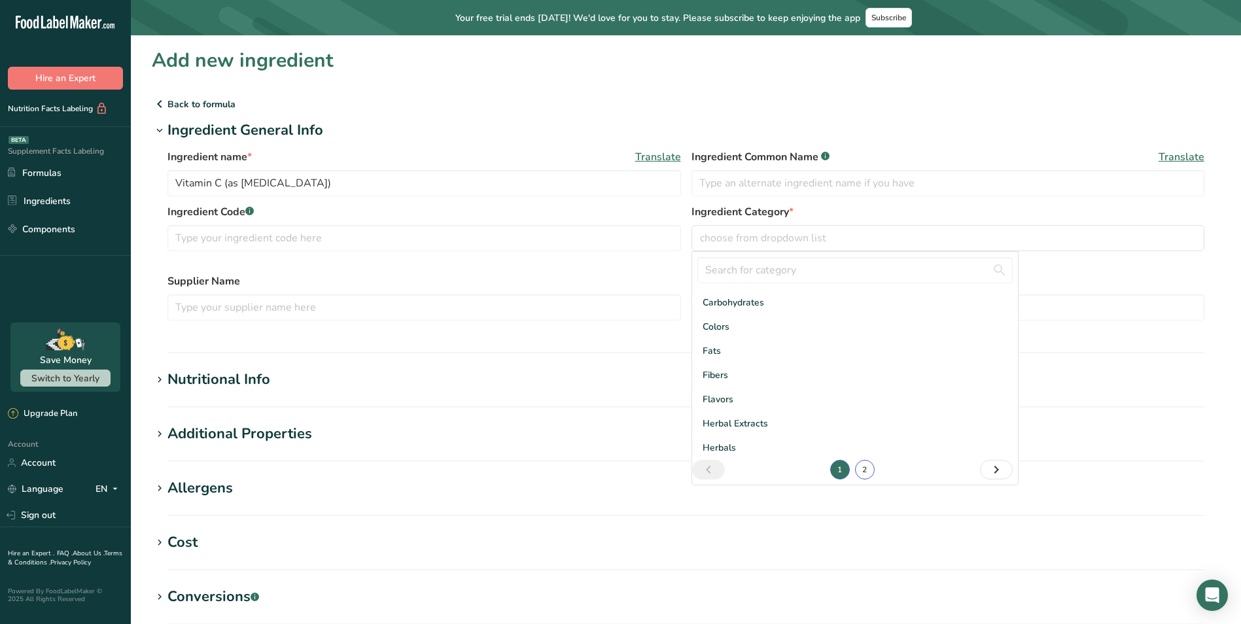
click at [867, 472] on link "2" at bounding box center [865, 470] width 20 height 20
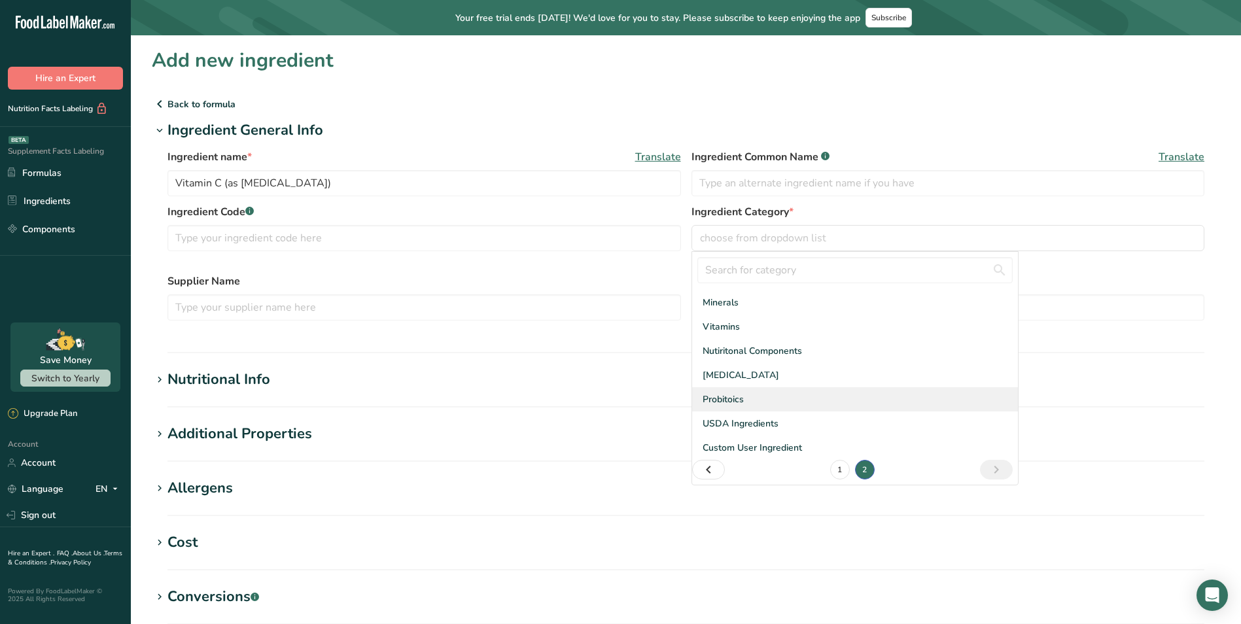
scroll to position [22, 0]
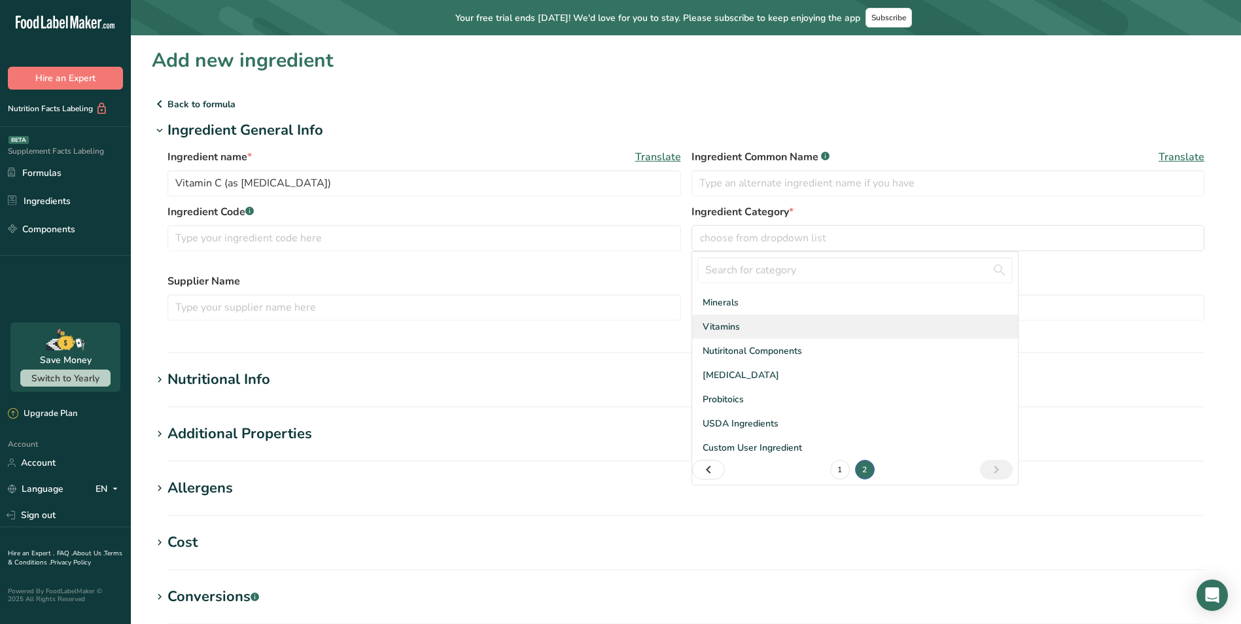
click at [739, 322] on span "Vitamins" at bounding box center [721, 327] width 37 height 14
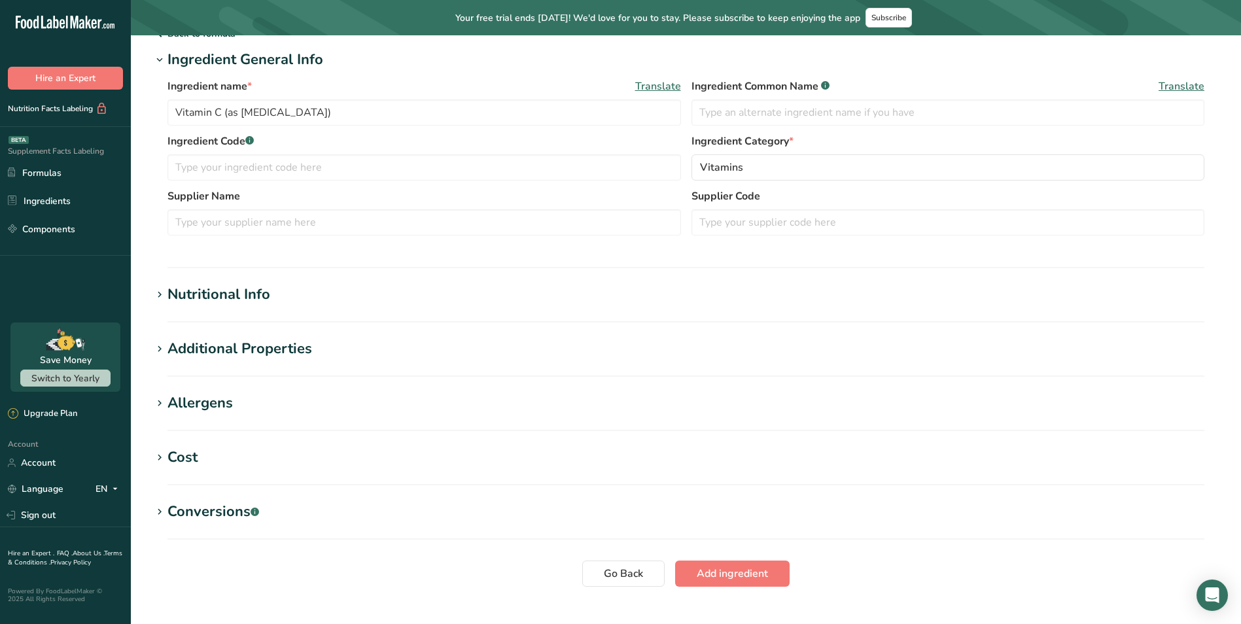
scroll to position [96, 0]
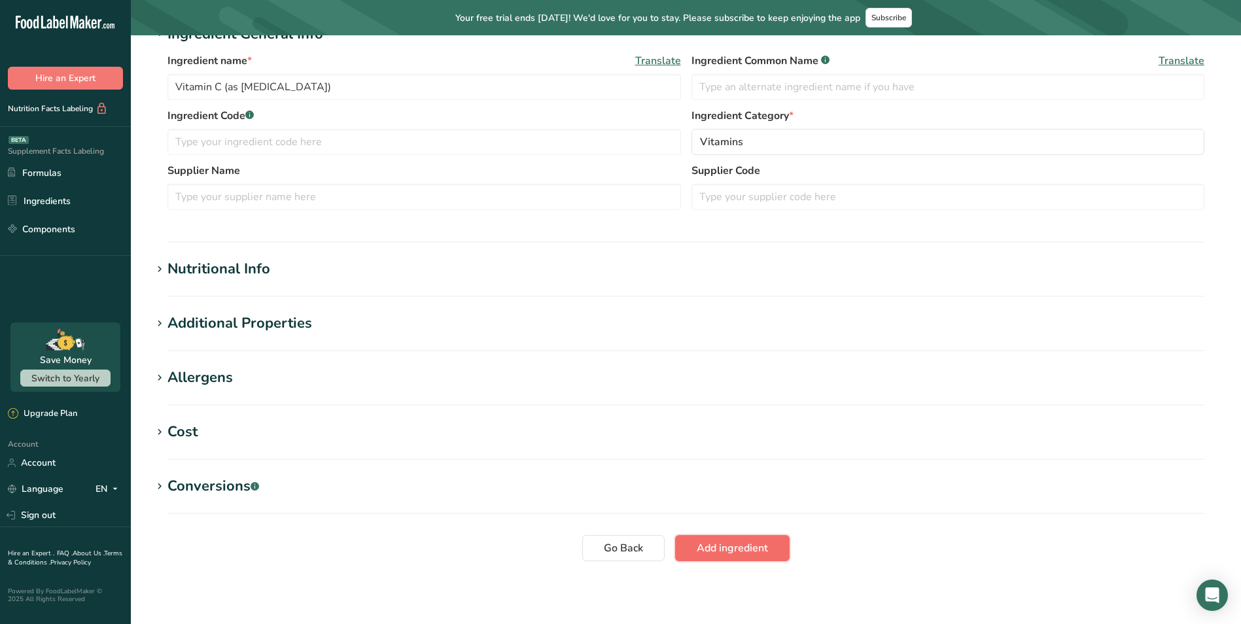
click at [732, 548] on span "Add ingredient" at bounding box center [732, 548] width 71 height 16
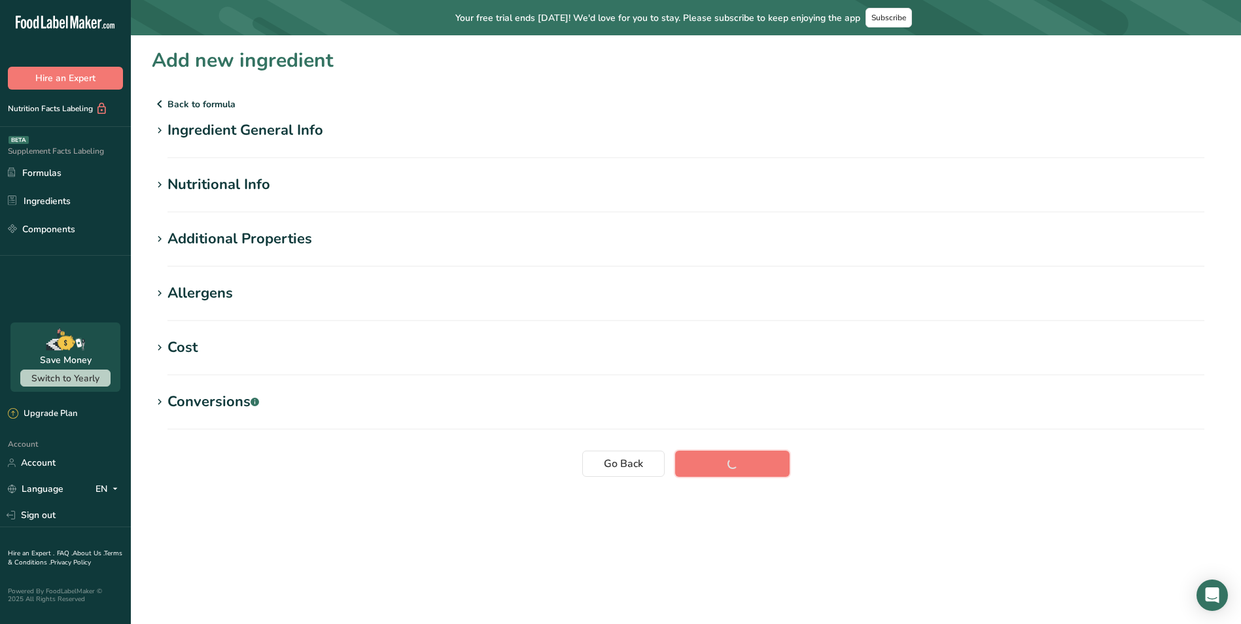
scroll to position [0, 0]
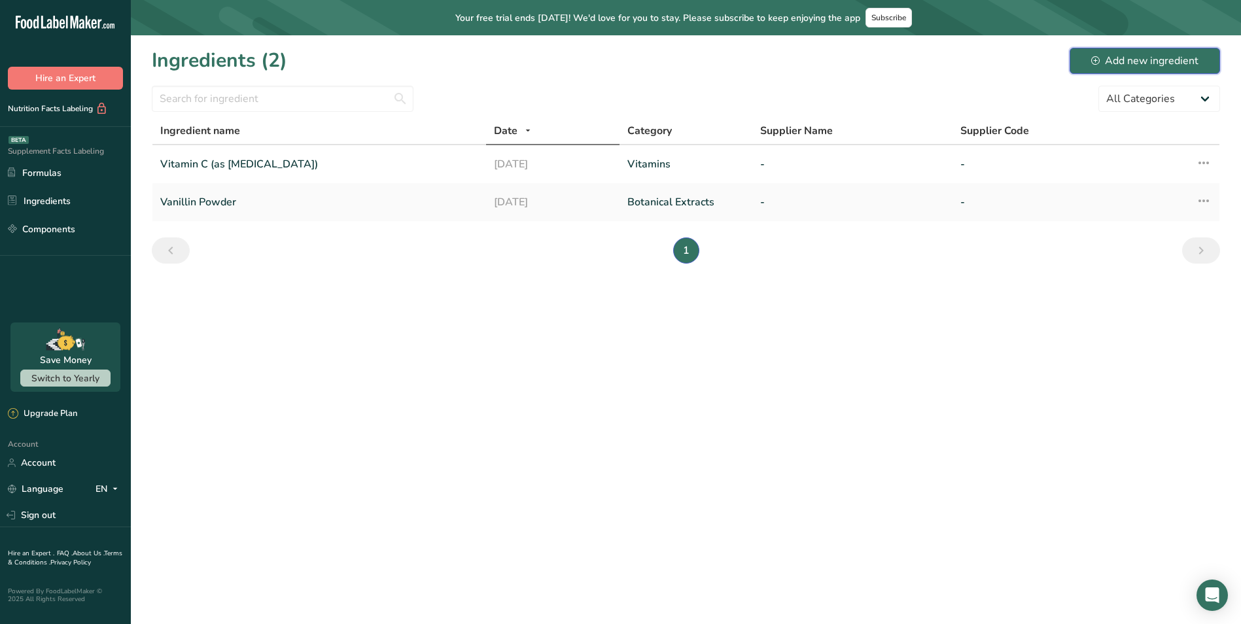
click at [1159, 58] on div "Add new ingredient" at bounding box center [1144, 61] width 107 height 16
click at [590, 280] on section "Ingredients (2) Add new ingredient All Categories [MEDICAL_DATA] Botanical Extr…" at bounding box center [686, 159] width 1110 height 249
click at [1173, 58] on div "Add new ingredient" at bounding box center [1144, 61] width 107 height 16
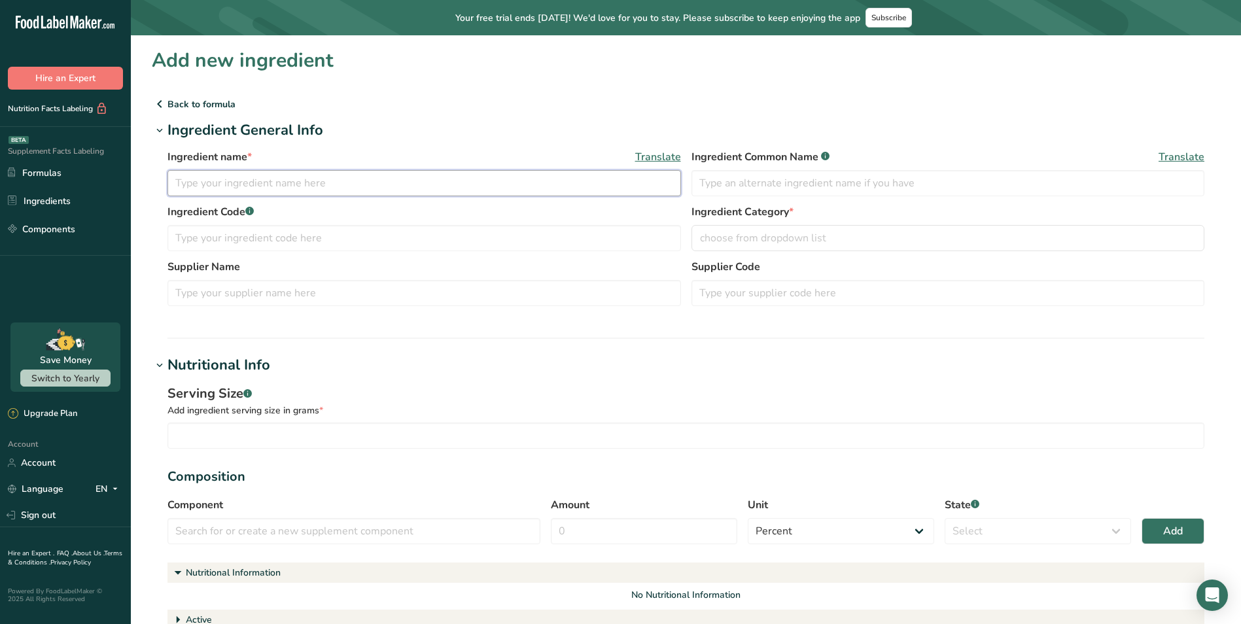
click at [442, 184] on input "text" at bounding box center [425, 183] width 514 height 26
paste input "Vitamin D3 ([MEDICAL_DATA])"
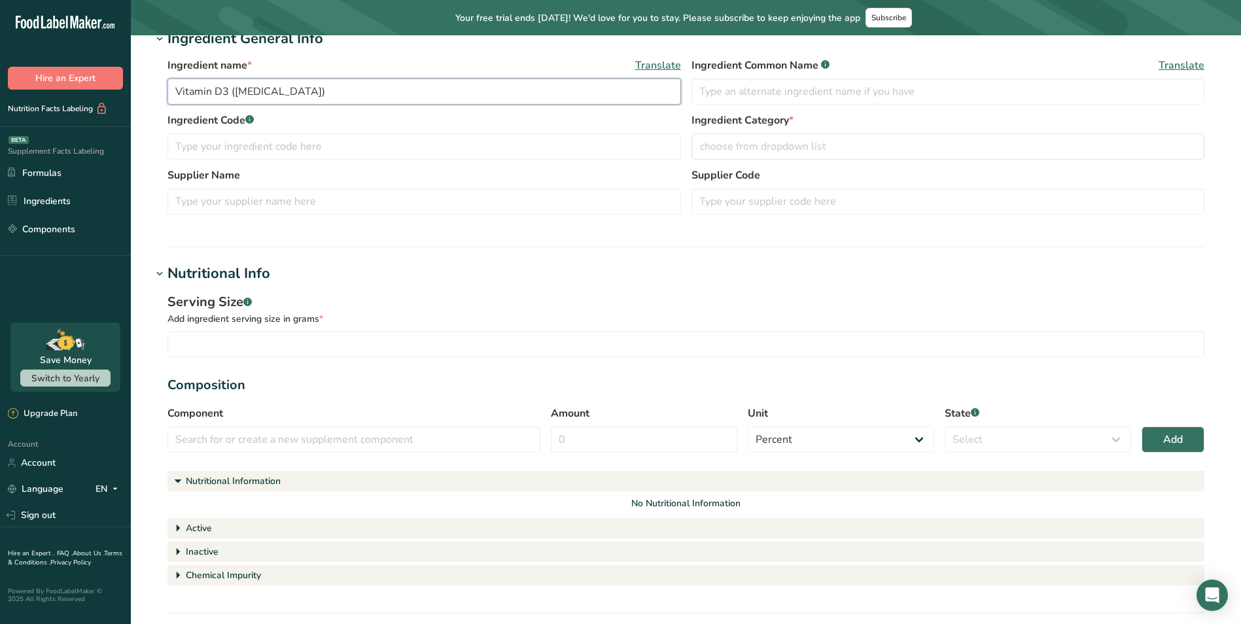
scroll to position [131, 0]
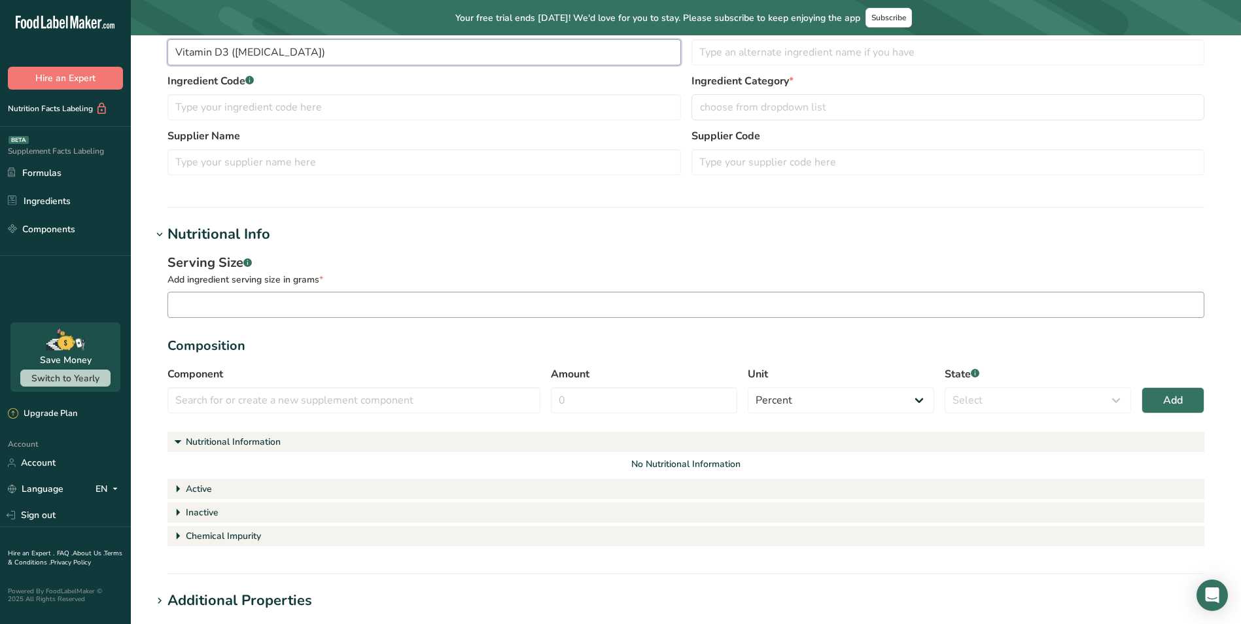
type input "Vitamin D3 ([MEDICAL_DATA])"
click at [317, 315] on input "number" at bounding box center [686, 305] width 1037 height 26
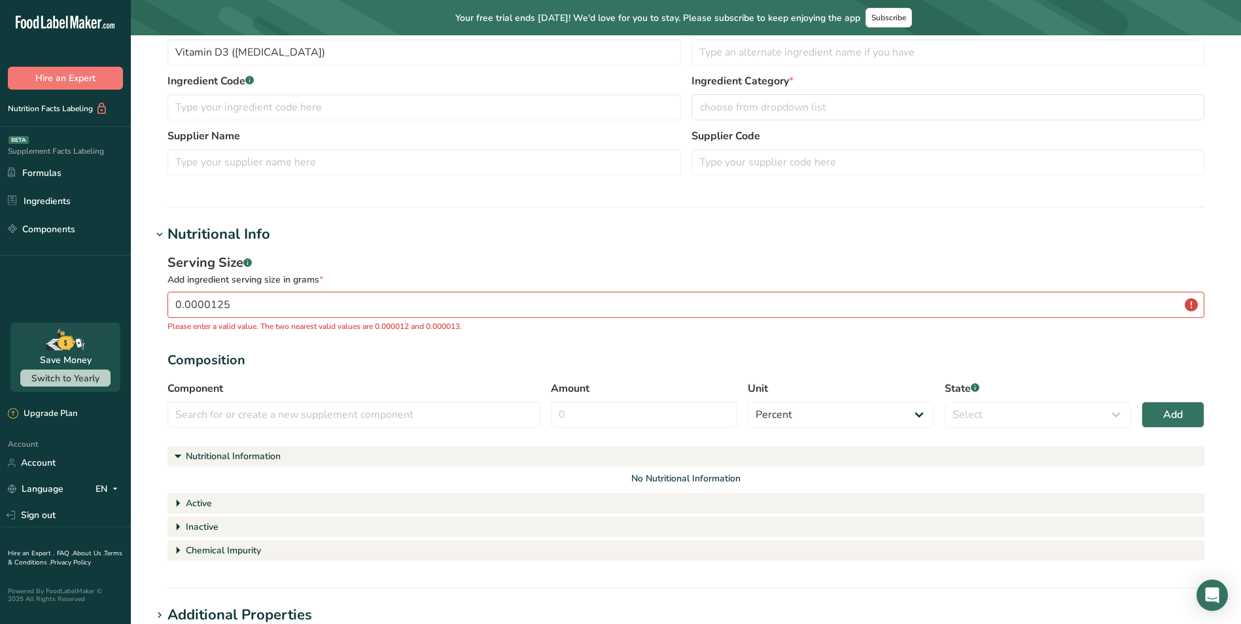
click at [382, 258] on div "Serving Size .a-a{fill:#347362;}.b-a{fill:#fff;}" at bounding box center [686, 263] width 1037 height 20
click at [330, 304] on input "0.0000125" at bounding box center [686, 305] width 1037 height 26
click at [435, 274] on div "Add ingredient serving size in grams *" at bounding box center [686, 280] width 1037 height 14
click at [331, 368] on div "Composition" at bounding box center [686, 361] width 1037 height 20
drag, startPoint x: 313, startPoint y: 413, endPoint x: 320, endPoint y: 409, distance: 7.6
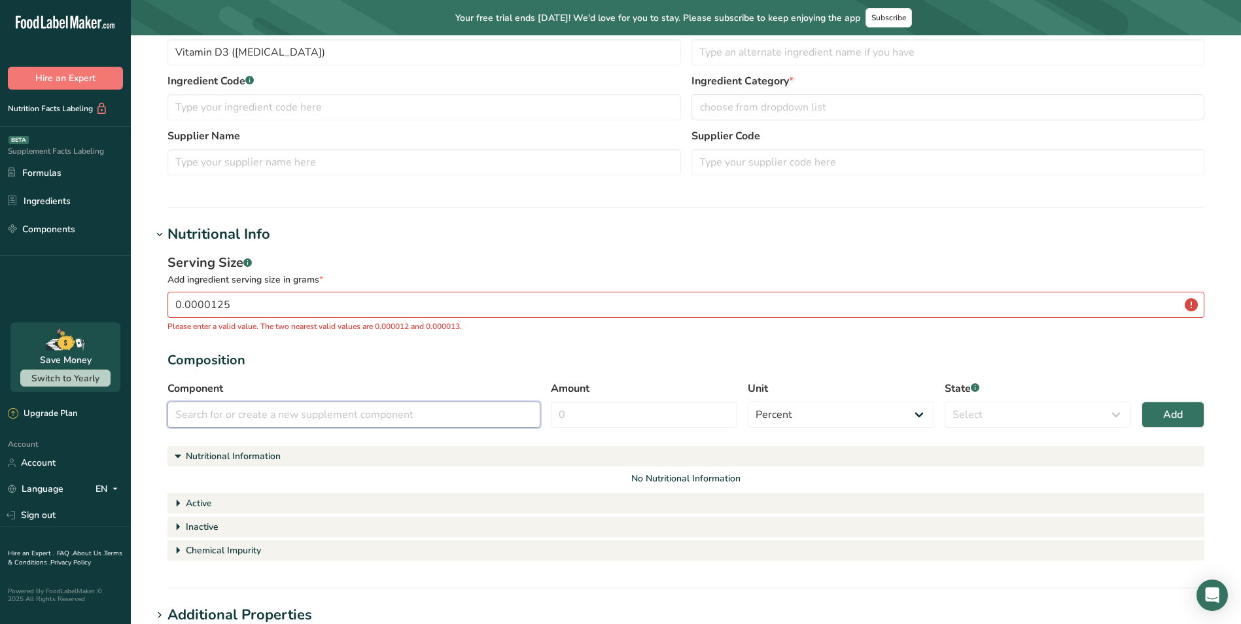
click at [314, 413] on input "text" at bounding box center [354, 415] width 373 height 26
click at [353, 368] on div "Composition" at bounding box center [686, 361] width 1037 height 20
click at [327, 299] on input "0.0000125" at bounding box center [686, 305] width 1037 height 26
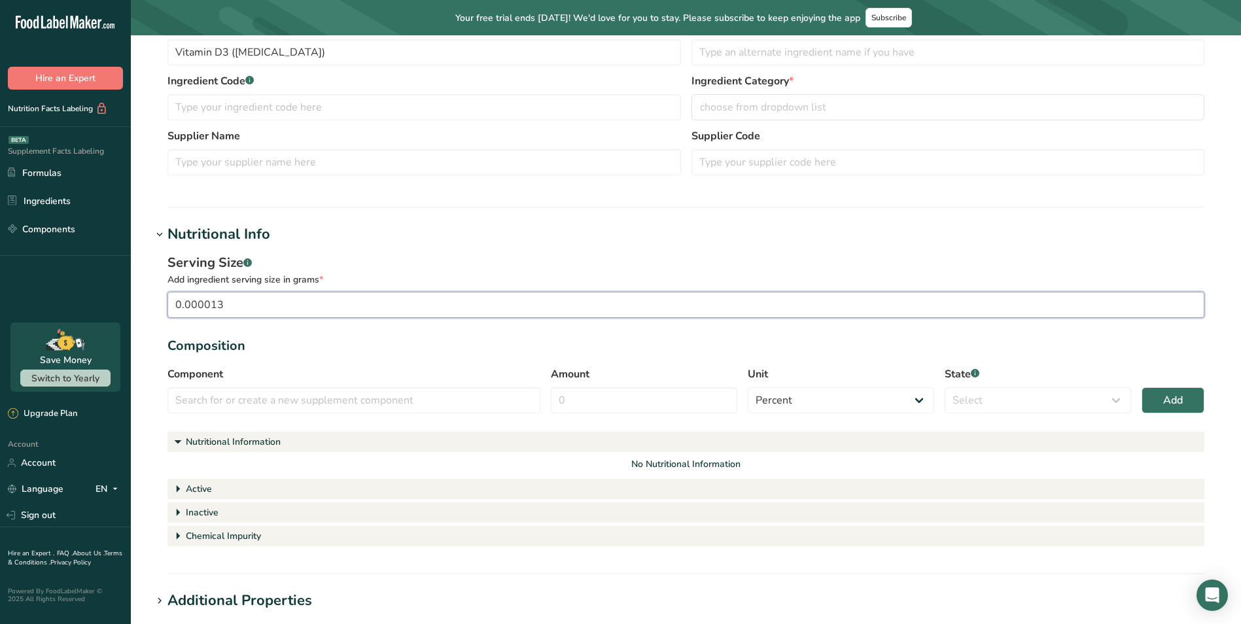
type input "0.000013"
click at [406, 274] on div "Add ingredient serving size in grams *" at bounding box center [686, 280] width 1037 height 14
click at [410, 291] on div "Serving Size .a-a{fill:#347362;}.b-a{fill:#fff;} Add ingredient serving size in…" at bounding box center [686, 285] width 1037 height 65
click at [313, 398] on input "text" at bounding box center [354, 400] width 373 height 26
paste input "Vitamin D3 ([MEDICAL_DATA])"
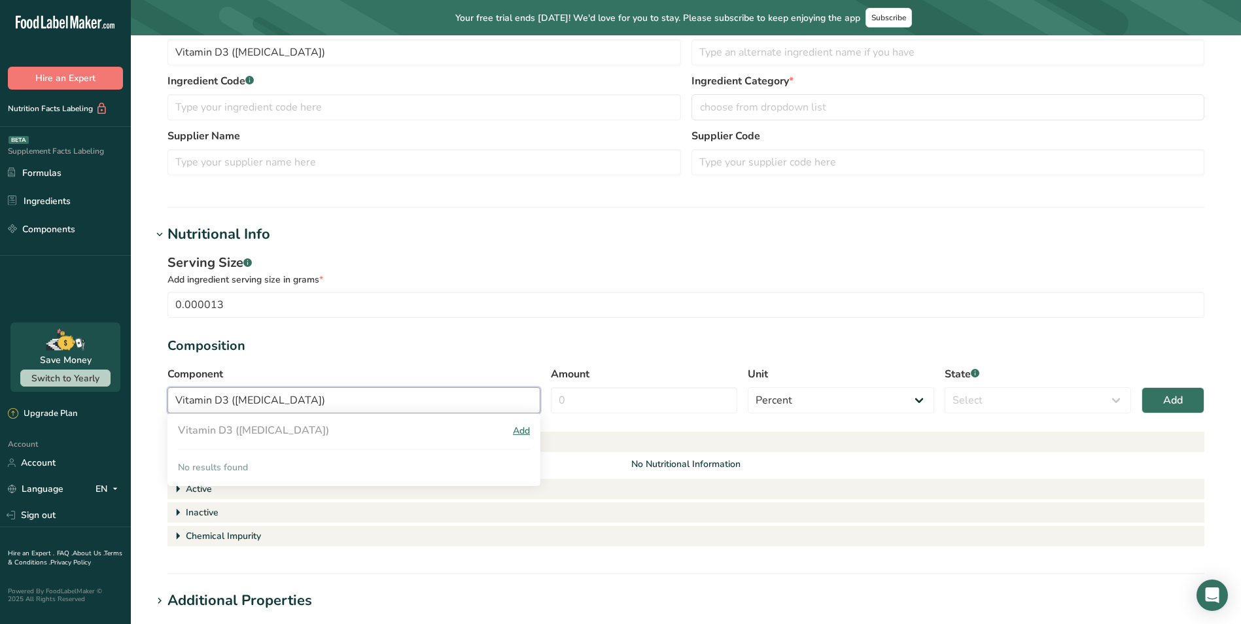
type input "Vitamin D3 ([MEDICAL_DATA])"
click at [517, 428] on div "Add" at bounding box center [521, 431] width 17 height 14
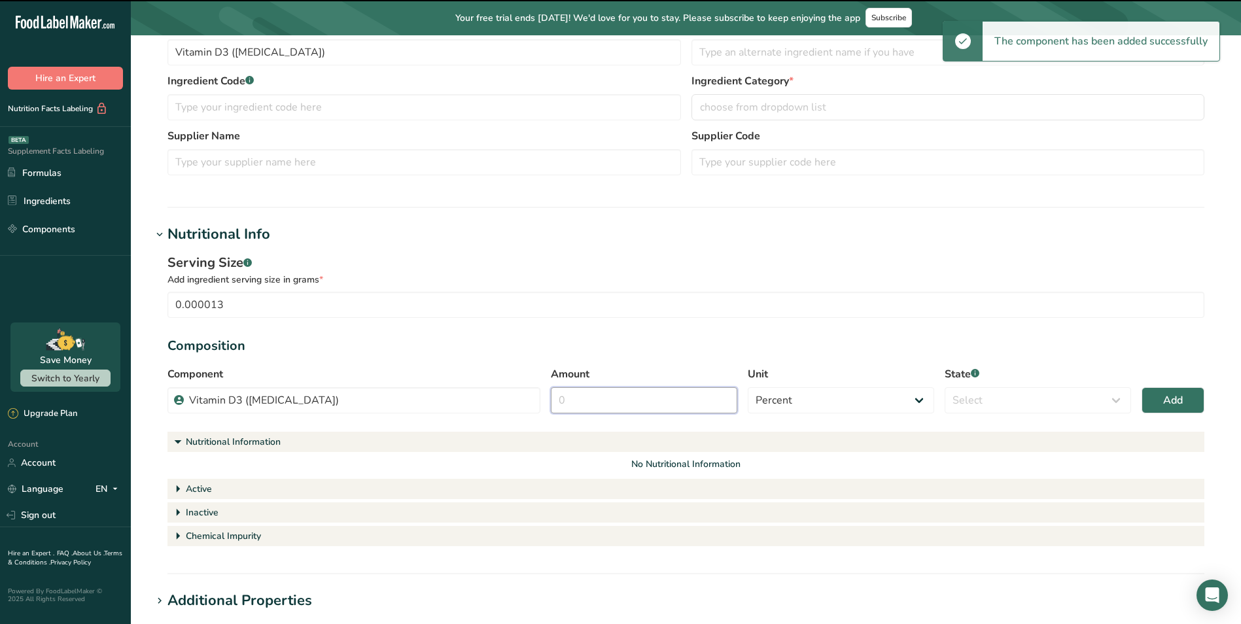
click at [596, 391] on input "Amount" at bounding box center [644, 400] width 186 height 26
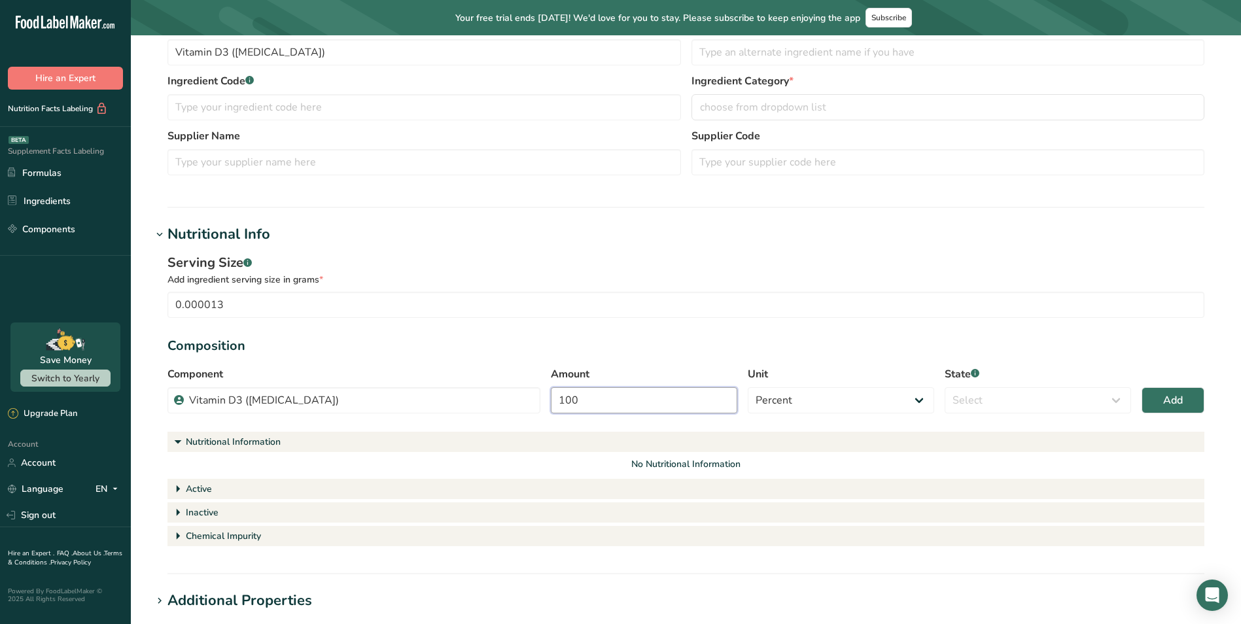
type input "100"
click at [713, 345] on div "Composition" at bounding box center [686, 346] width 1037 height 20
click at [997, 402] on select "Select Active Inactive Chemical Impurity Nutritional Information" at bounding box center [1038, 400] width 186 height 26
select select "active"
click at [945, 387] on select "Select Active Inactive Chemical Impurity Nutritional Information" at bounding box center [1038, 400] width 186 height 26
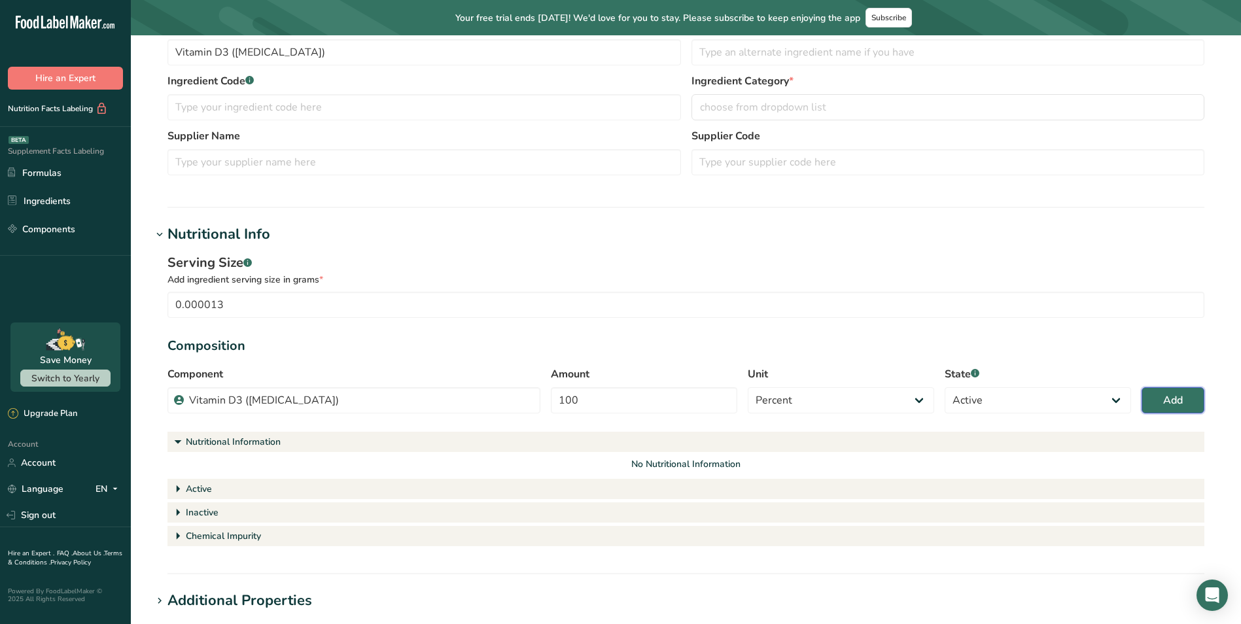
click at [1164, 391] on button "Add" at bounding box center [1173, 400] width 63 height 26
select select
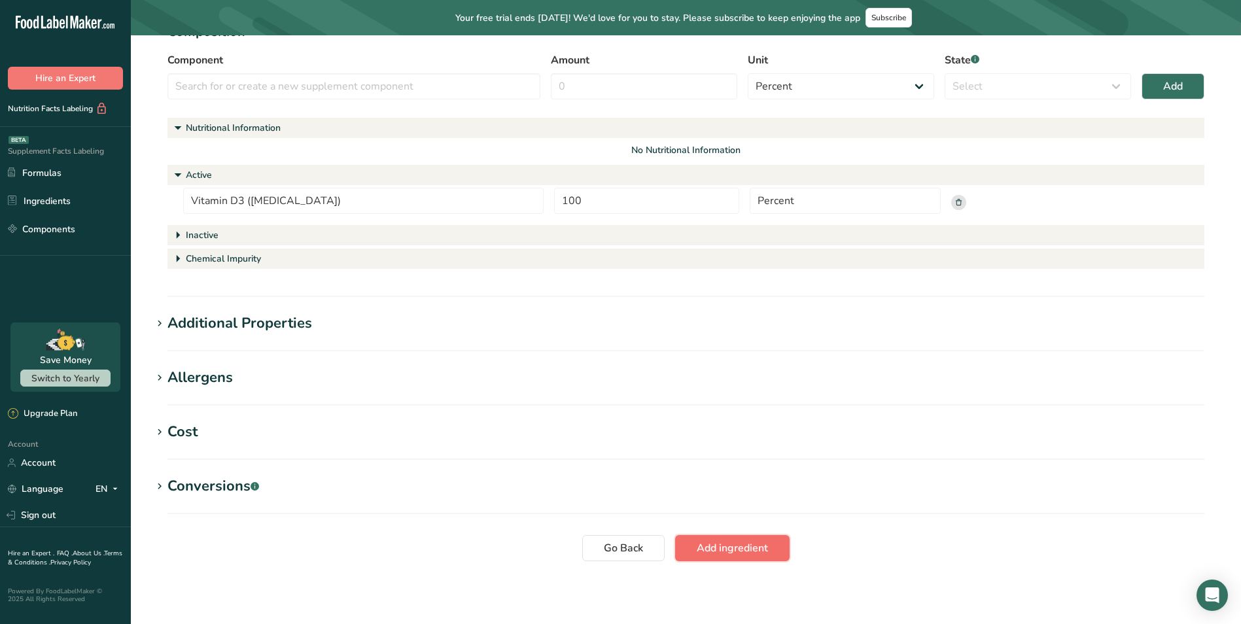
click at [713, 559] on button "Add ingredient" at bounding box center [732, 548] width 115 height 26
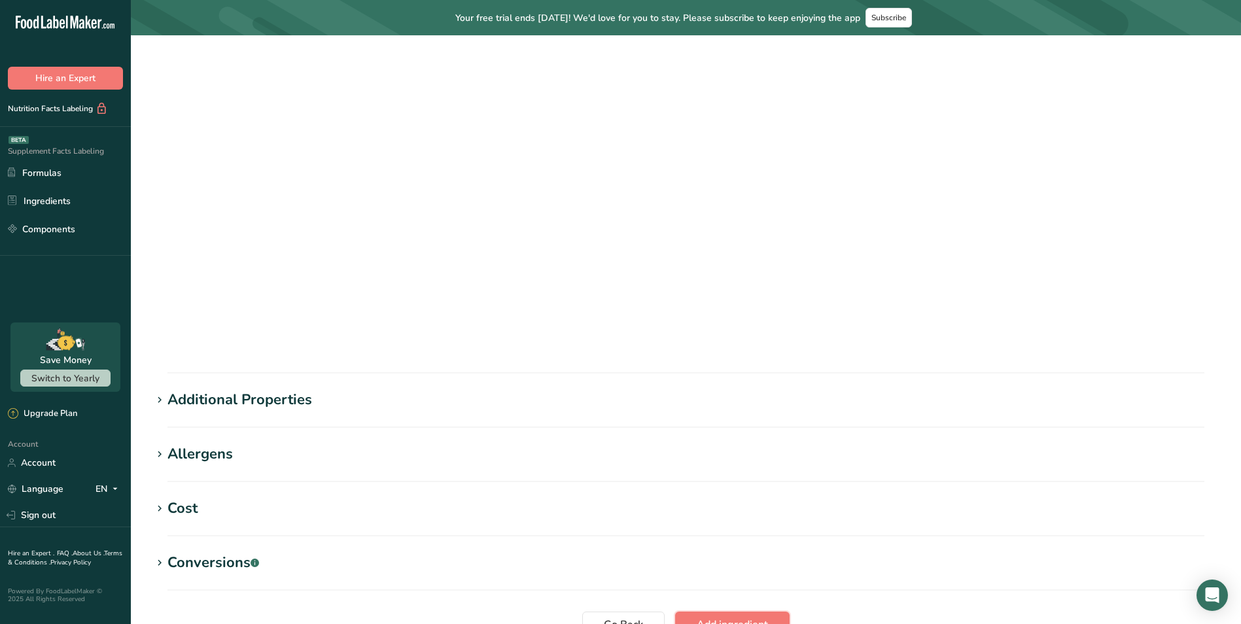
scroll to position [111, 0]
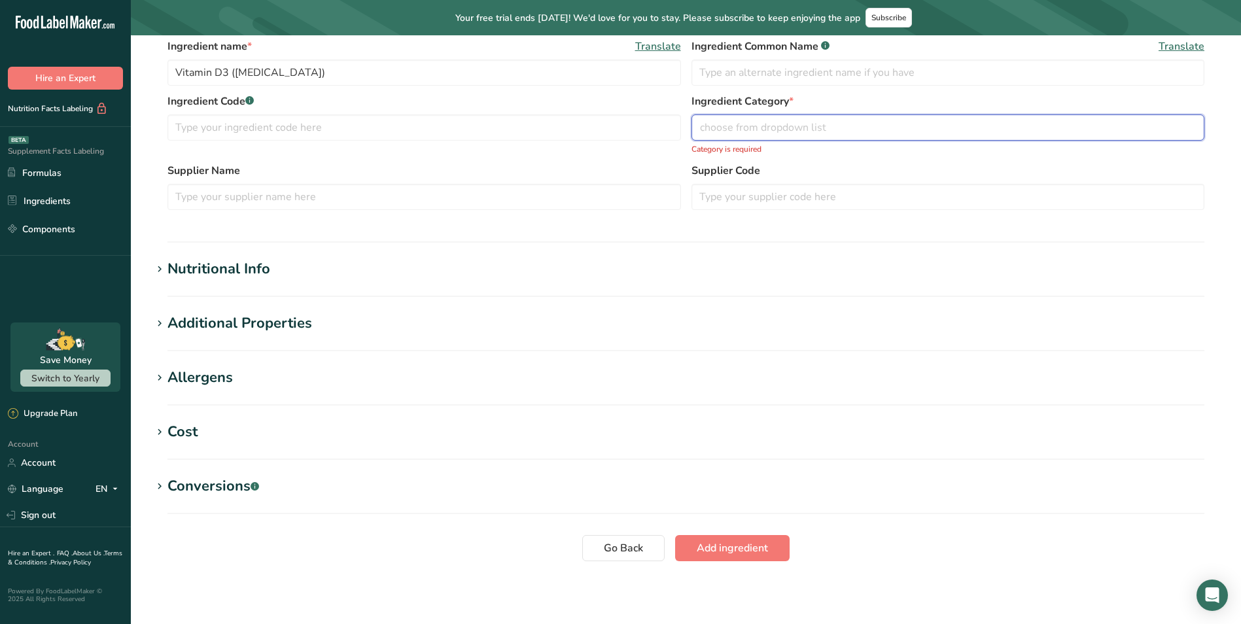
click at [747, 130] on span "choose from dropdown list" at bounding box center [763, 128] width 126 height 16
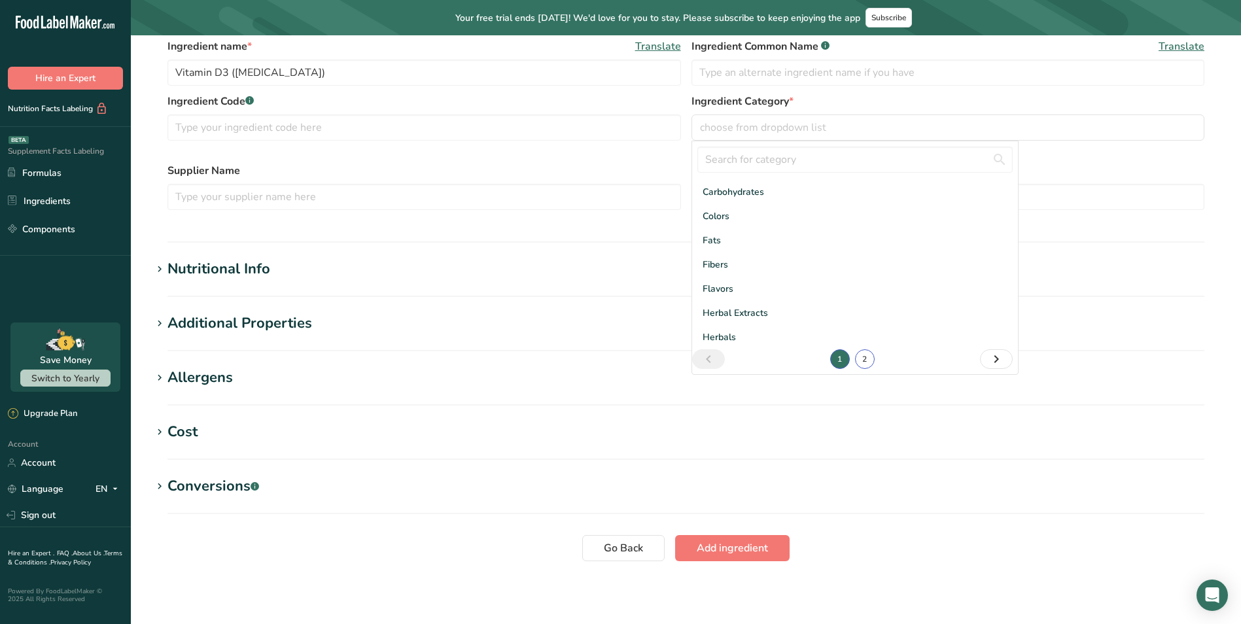
click at [857, 359] on link "2" at bounding box center [865, 359] width 20 height 20
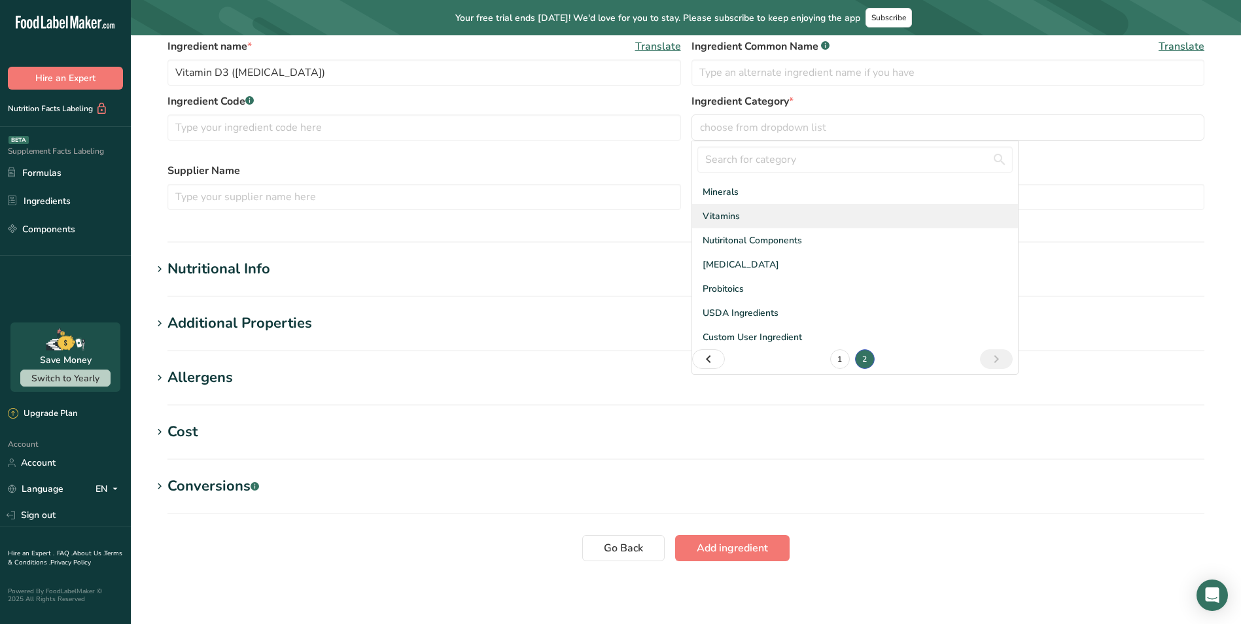
click at [732, 217] on span "Vitamins" at bounding box center [721, 216] width 37 height 14
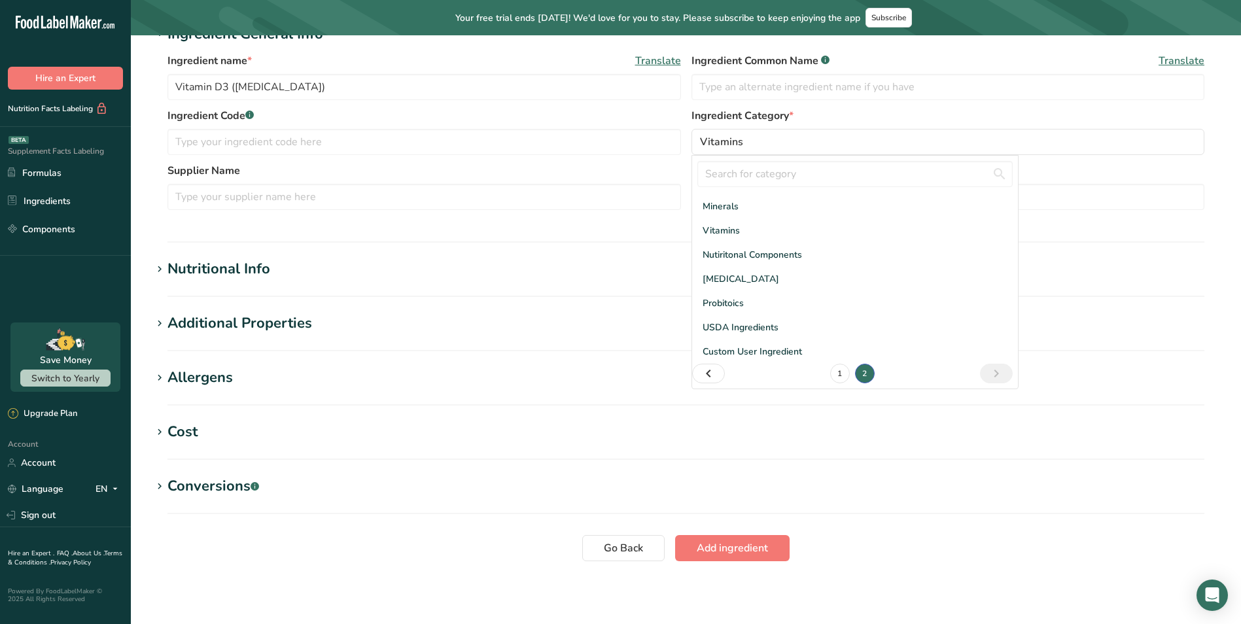
scroll to position [96, 0]
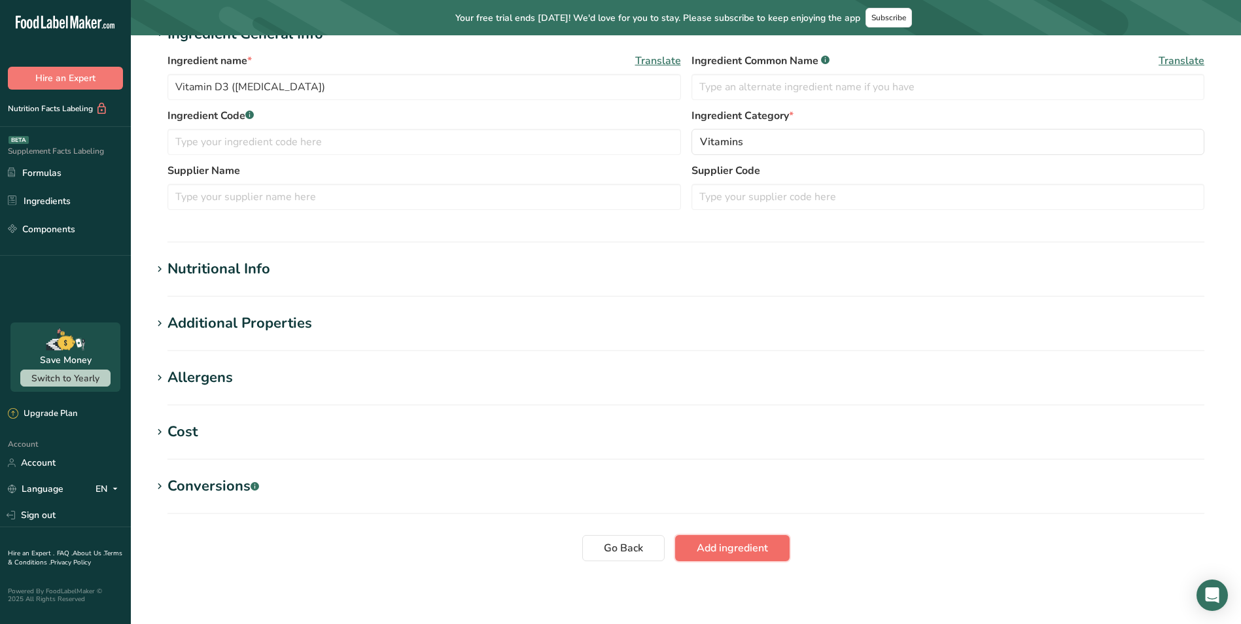
click at [736, 545] on span "Add ingredient" at bounding box center [732, 548] width 71 height 16
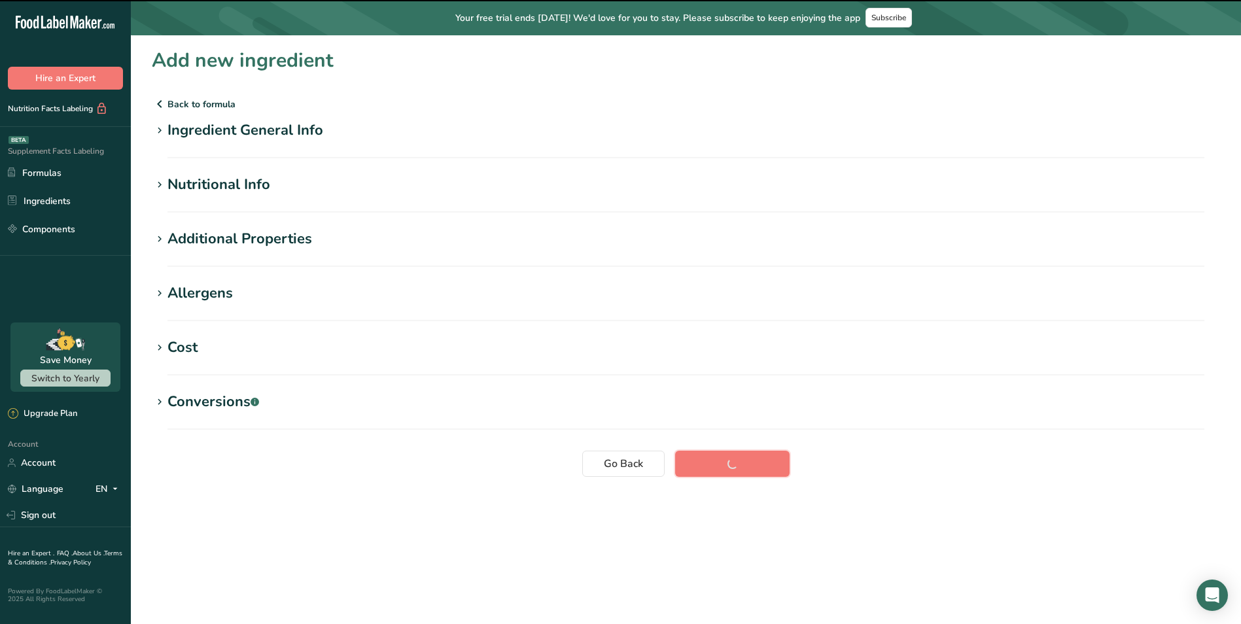
scroll to position [0, 0]
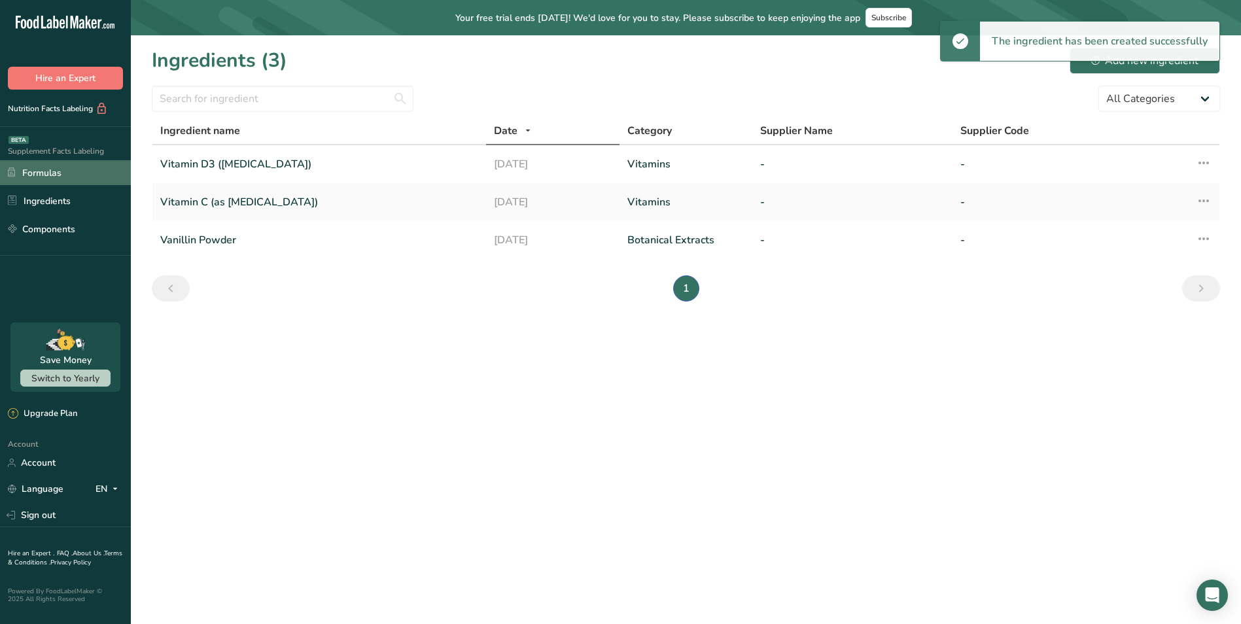
click at [63, 169] on link "Formulas" at bounding box center [65, 172] width 131 height 25
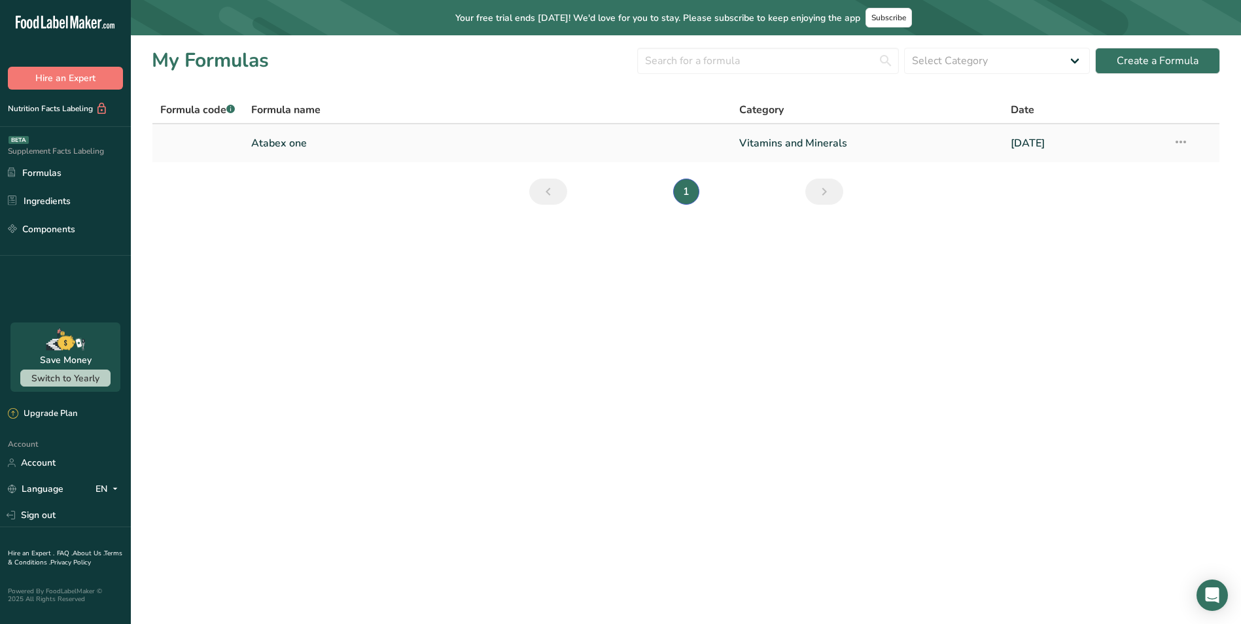
click at [300, 139] on link "Atabex one" at bounding box center [487, 143] width 472 height 27
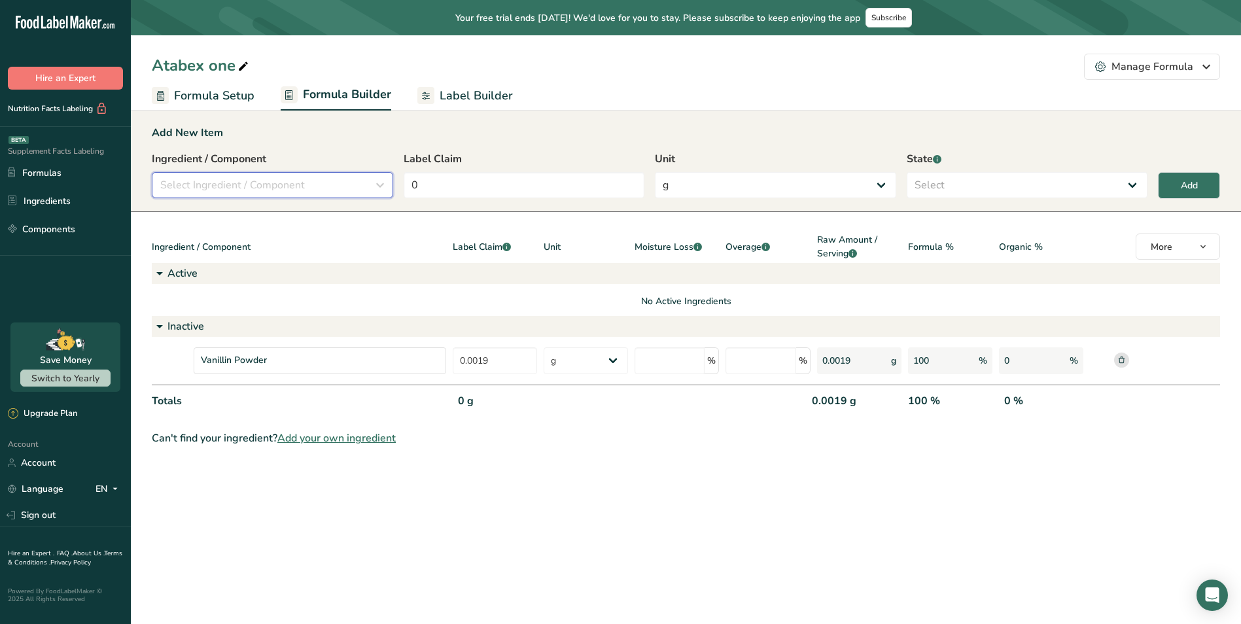
click at [311, 181] on div "Select Ingredient / Component" at bounding box center [268, 185] width 217 height 16
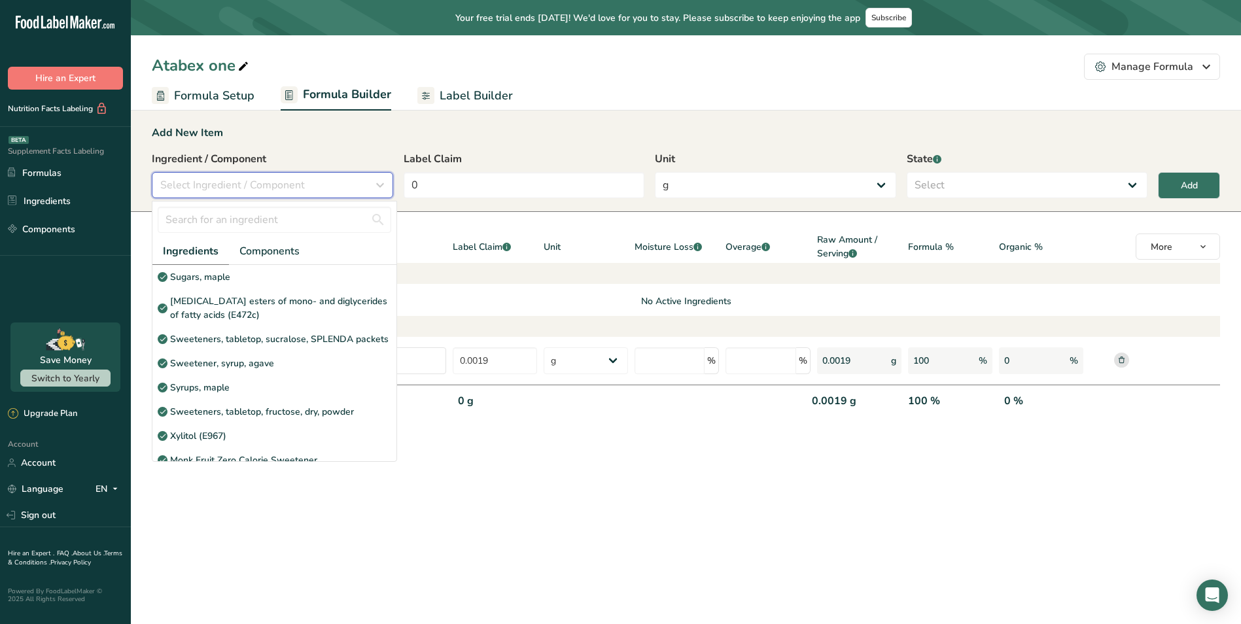
click at [311, 180] on div "Select Ingredient / Component" at bounding box center [268, 185] width 217 height 16
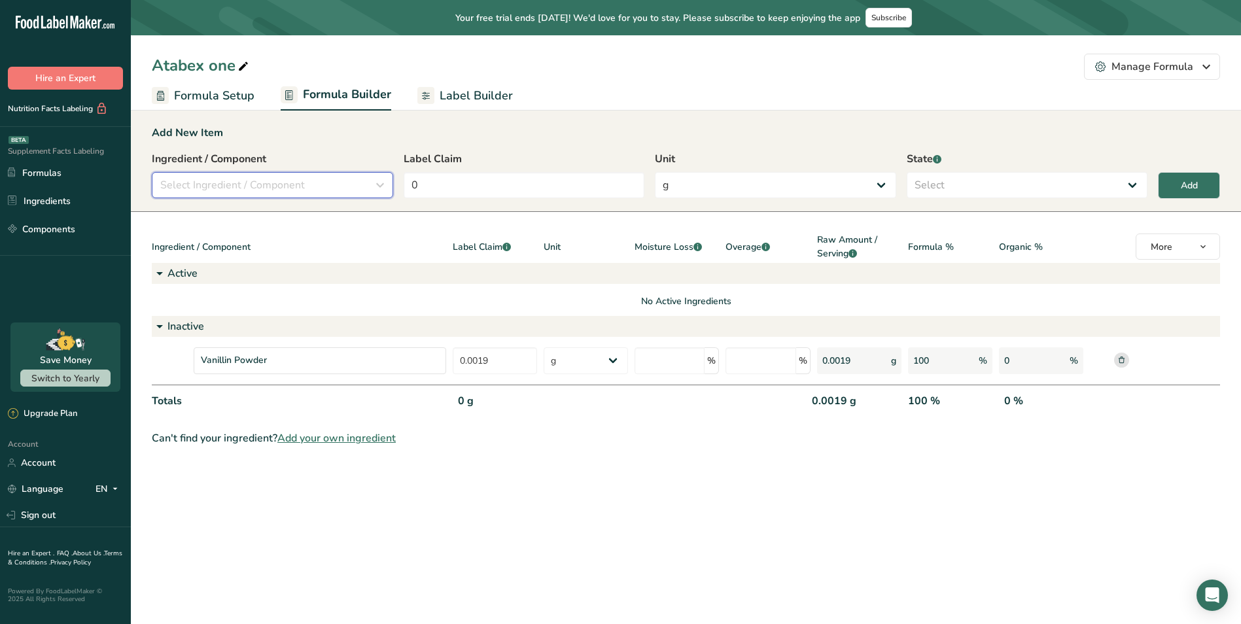
click at [354, 187] on div "Select Ingredient / Component" at bounding box center [268, 185] width 217 height 16
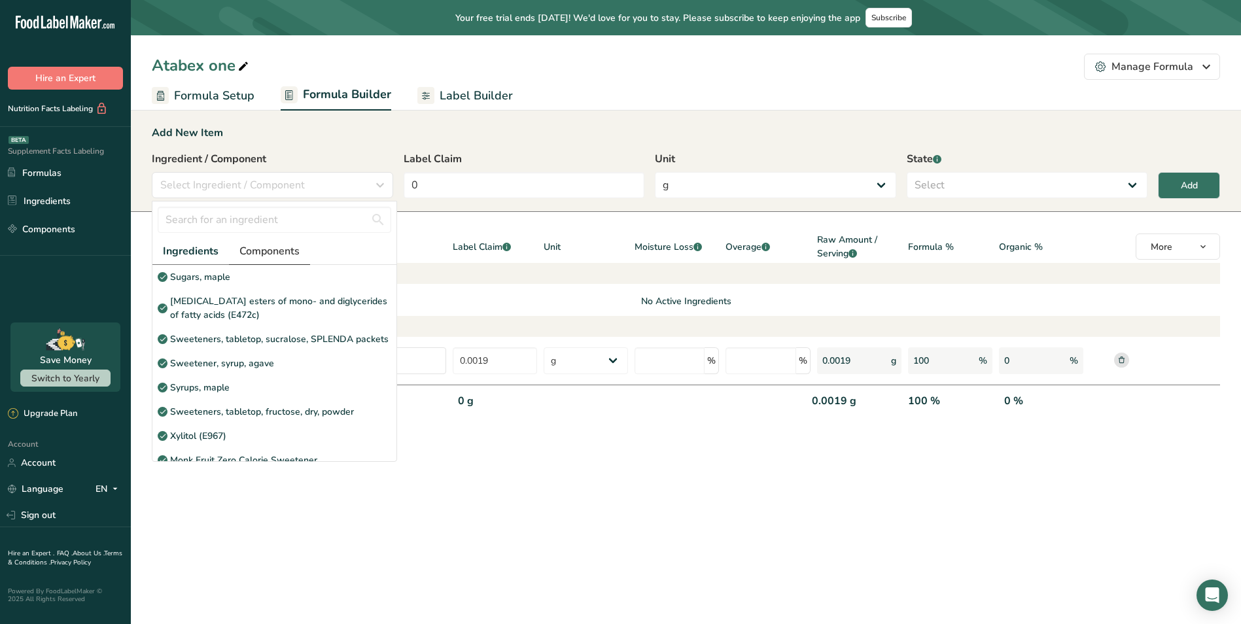
click at [287, 250] on span "Components" at bounding box center [269, 251] width 60 height 16
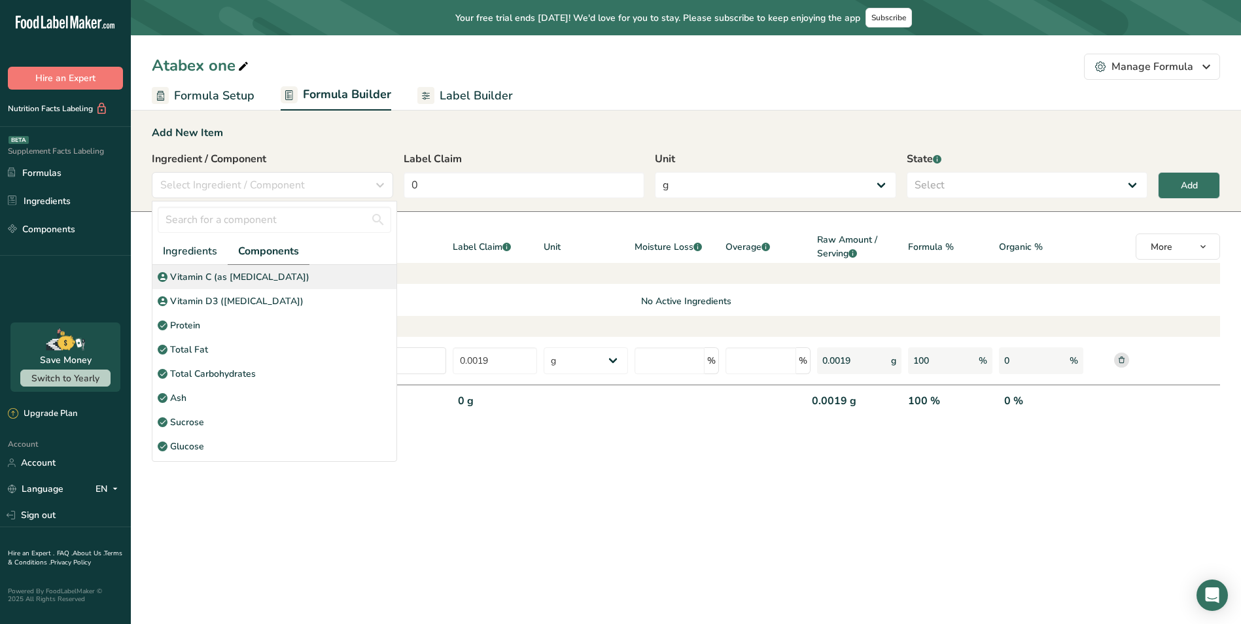
click at [268, 279] on p "Vitamin C (as [MEDICAL_DATA])" at bounding box center [239, 277] width 139 height 14
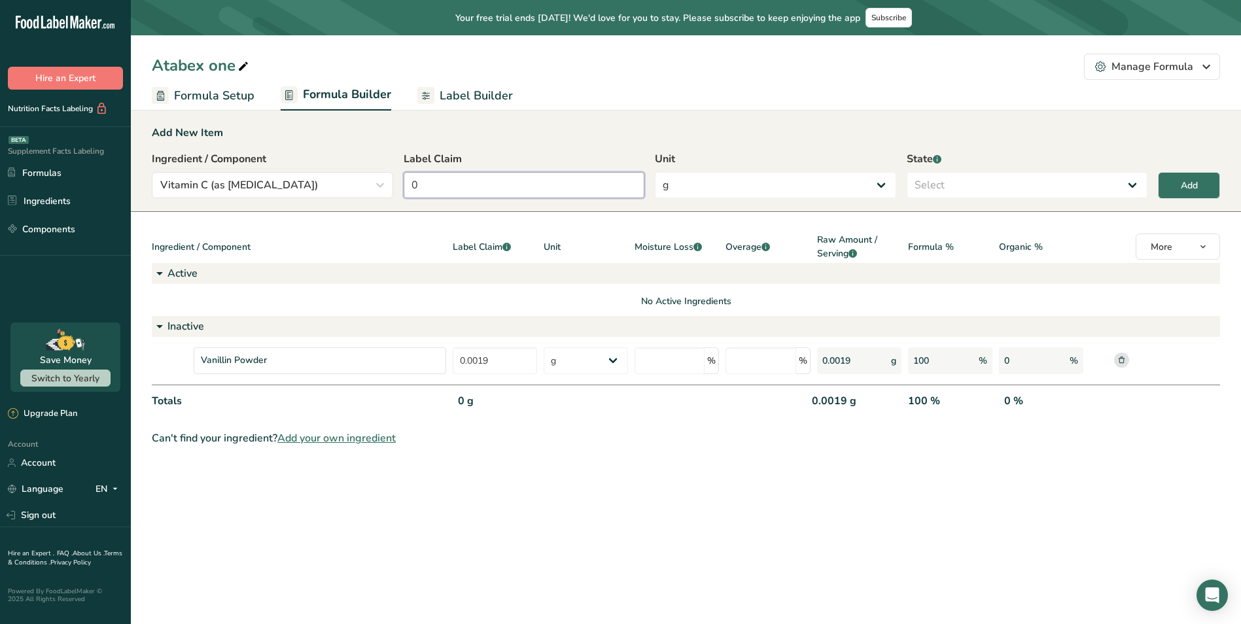
click at [450, 183] on input "0" at bounding box center [524, 185] width 241 height 26
drag, startPoint x: 460, startPoint y: 188, endPoint x: 358, endPoint y: 185, distance: 102.1
click at [360, 185] on div "Ingredient / Component Vitamin C (as [MEDICAL_DATA]) Ingredients Components Vit…" at bounding box center [686, 178] width 1069 height 55
type input "0.020"
click at [783, 187] on select "g Kilograms mg Oz Pound PPM B CFU mcg µg kcal kJ" at bounding box center [775, 185] width 241 height 26
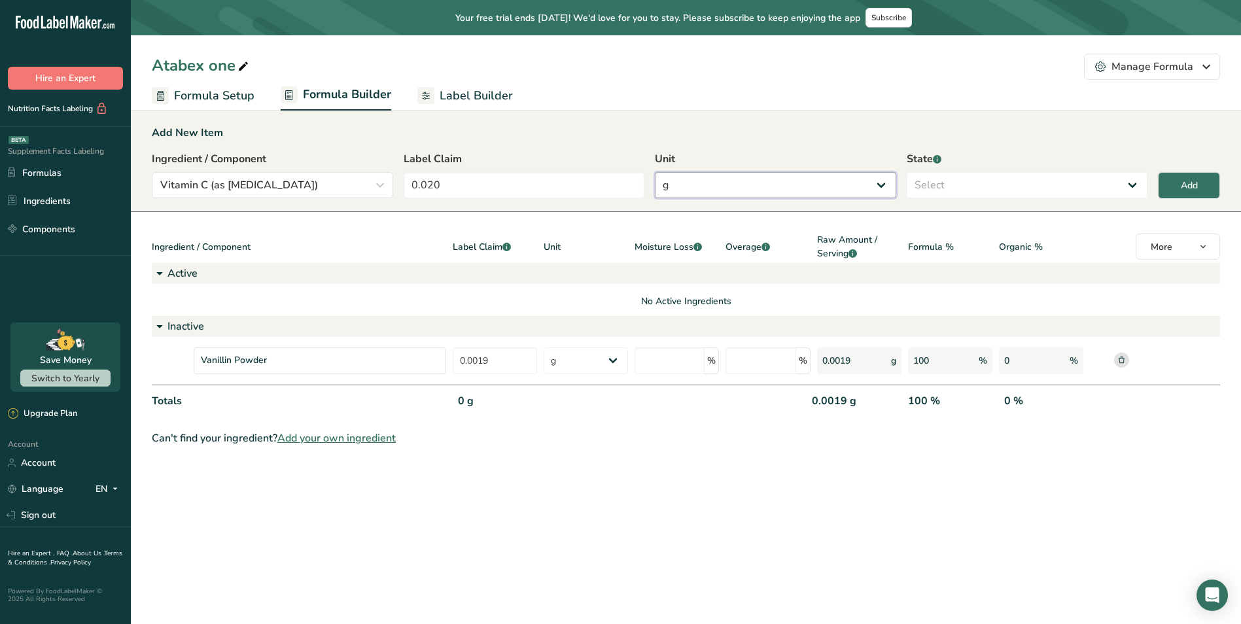
select select "2"
click at [655, 172] on select "g Kilograms mg Oz Pound PPM B CFU mcg µg kcal kJ" at bounding box center [775, 185] width 241 height 26
drag, startPoint x: 469, startPoint y: 186, endPoint x: 337, endPoint y: 186, distance: 131.5
click at [337, 185] on div "Ingredient / Component Vitamin C (as [MEDICAL_DATA]) Ingredients Components Vit…" at bounding box center [686, 178] width 1069 height 55
type input "20"
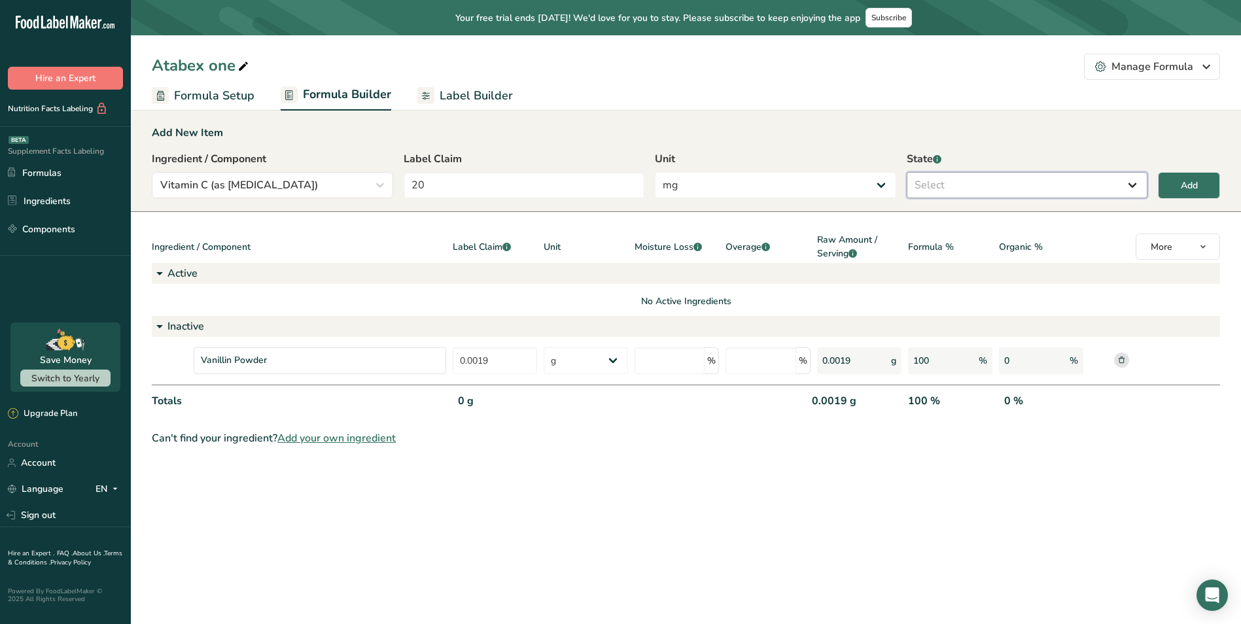
click at [981, 185] on select "Select Active Inactive" at bounding box center [1027, 185] width 241 height 26
click at [907, 172] on select "Select Active Inactive" at bounding box center [1027, 185] width 241 height 26
drag, startPoint x: 965, startPoint y: 186, endPoint x: 965, endPoint y: 198, distance: 11.8
click at [965, 186] on select "Active Inactive" at bounding box center [1027, 185] width 241 height 26
select select "active"
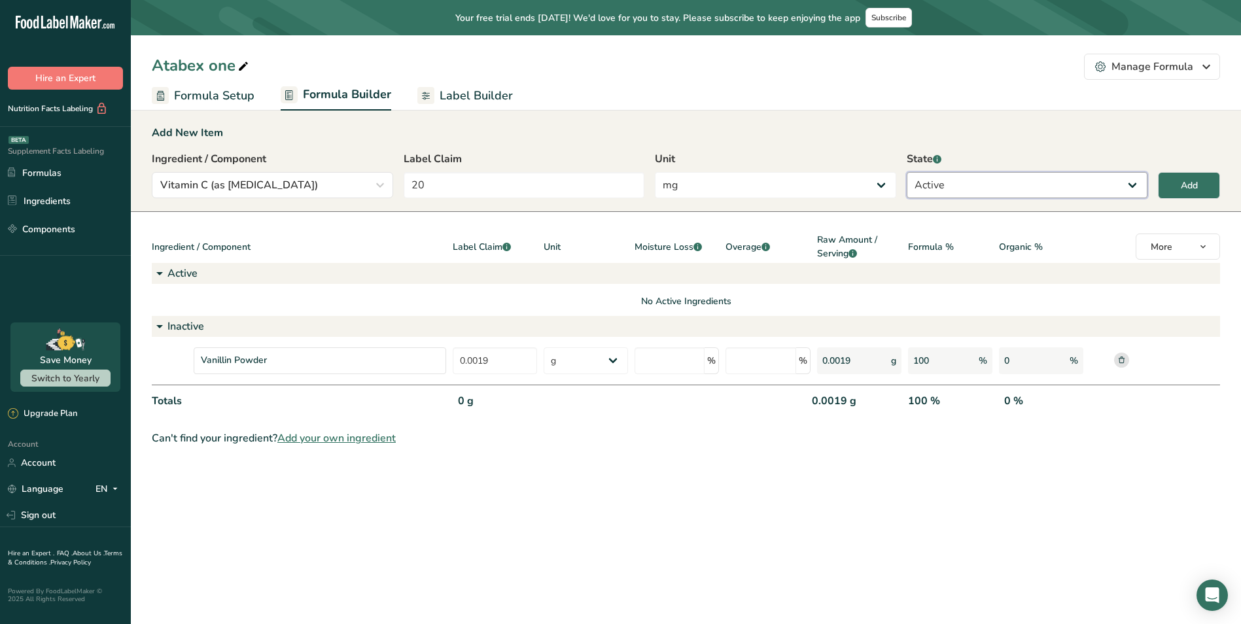
click at [907, 172] on select "Active Inactive" at bounding box center [1027, 185] width 241 height 26
click at [1187, 177] on button "Add" at bounding box center [1189, 185] width 62 height 27
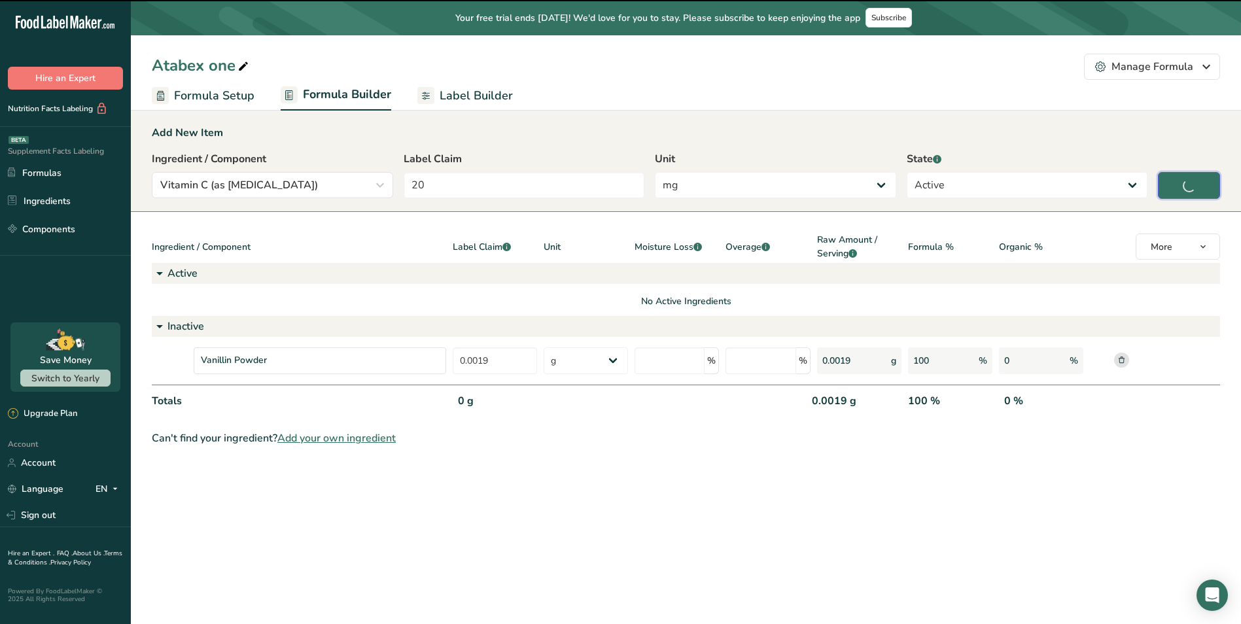
type input "0"
select select "0"
select select
select select "2"
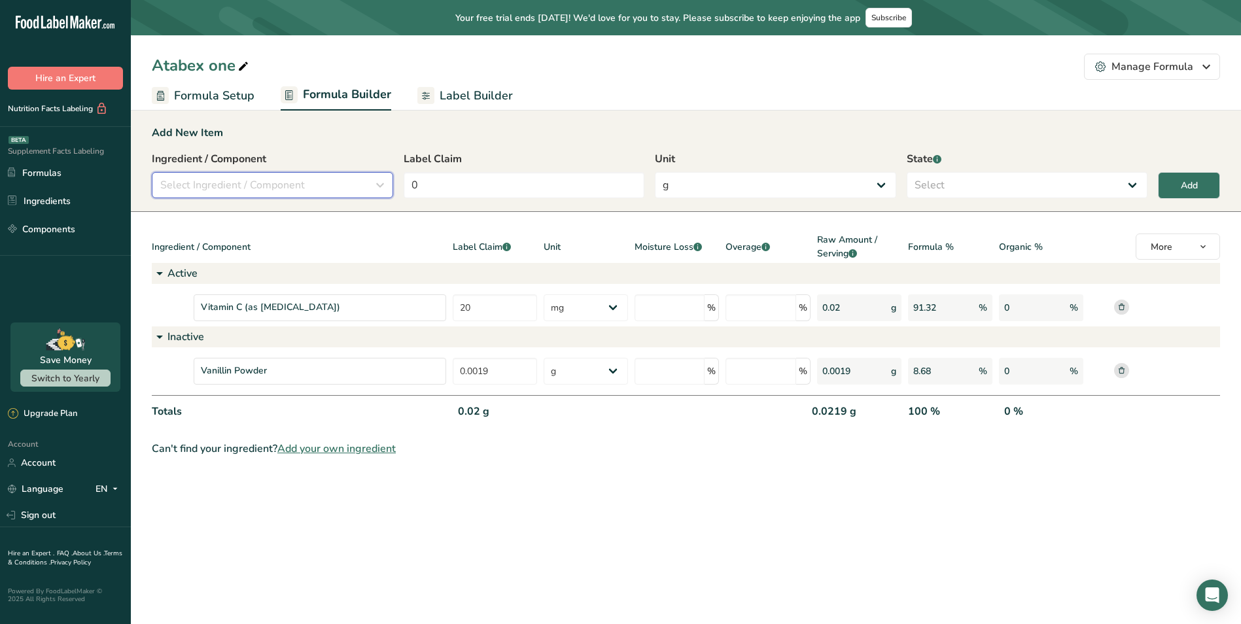
click at [351, 181] on div "Select Ingredient / Component" at bounding box center [268, 185] width 217 height 16
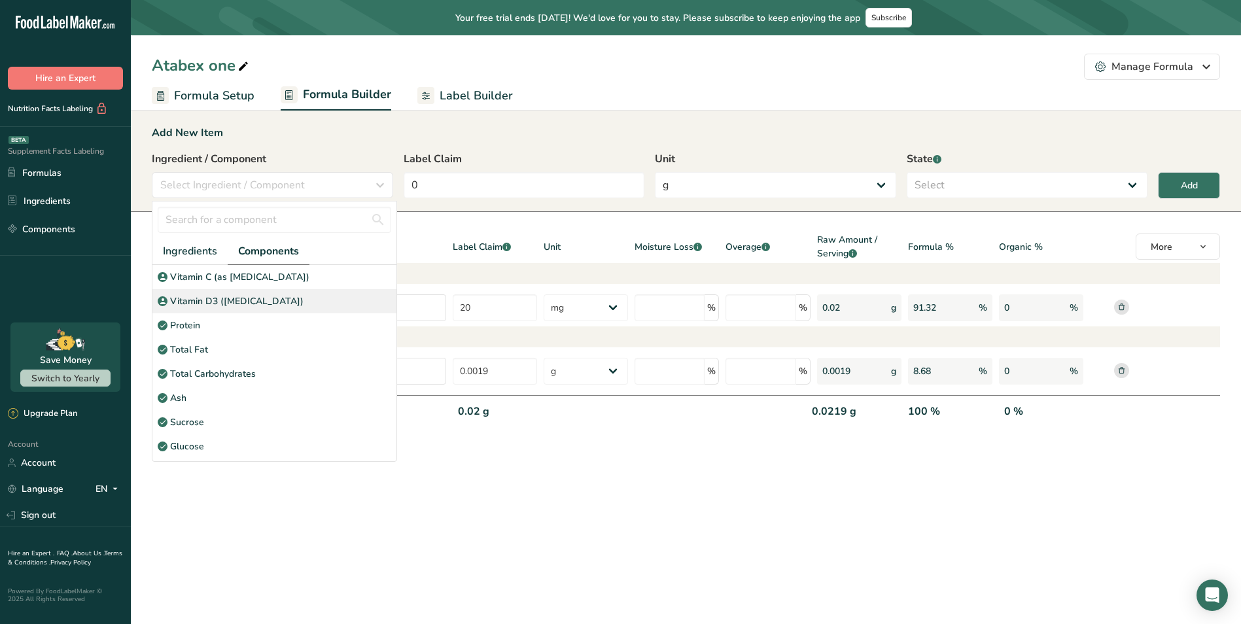
click at [241, 302] on p "Vitamin D3 ([MEDICAL_DATA])" at bounding box center [236, 301] width 133 height 14
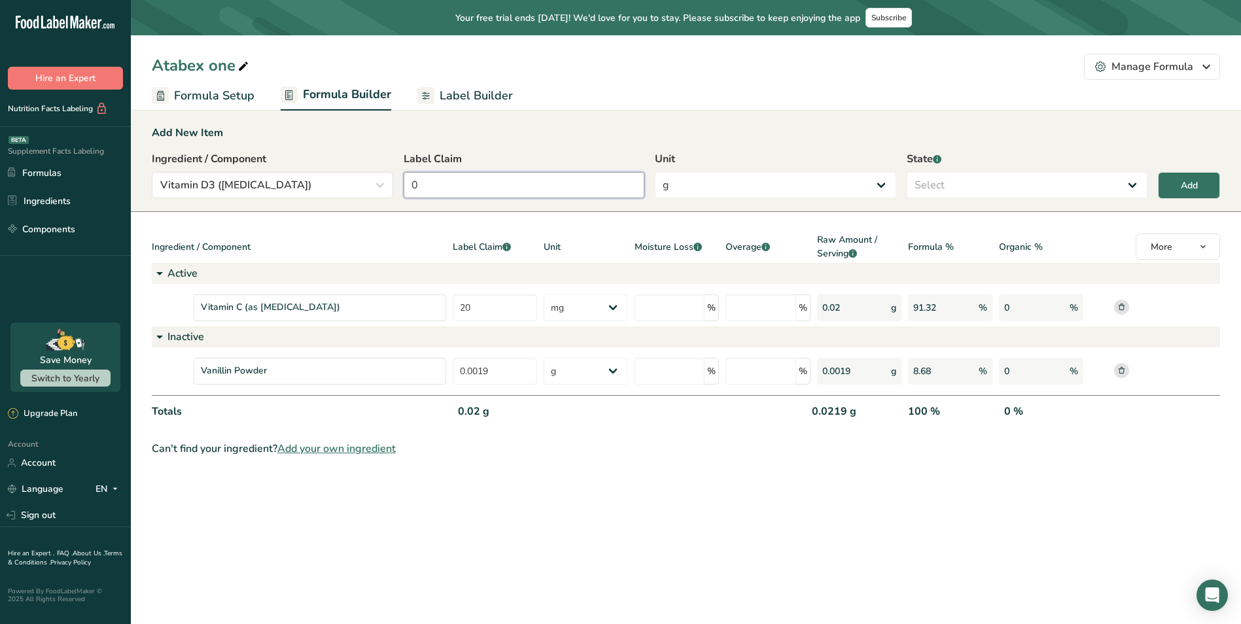
click at [466, 193] on input "0" at bounding box center [524, 185] width 241 height 26
drag, startPoint x: 352, startPoint y: 177, endPoint x: 295, endPoint y: 175, distance: 57.0
click at [307, 175] on div "Ingredient / Component Vitamin D3 ([MEDICAL_DATA]) Ingredients Components Vitam…" at bounding box center [686, 178] width 1069 height 55
type input "1"
type input "12.5"
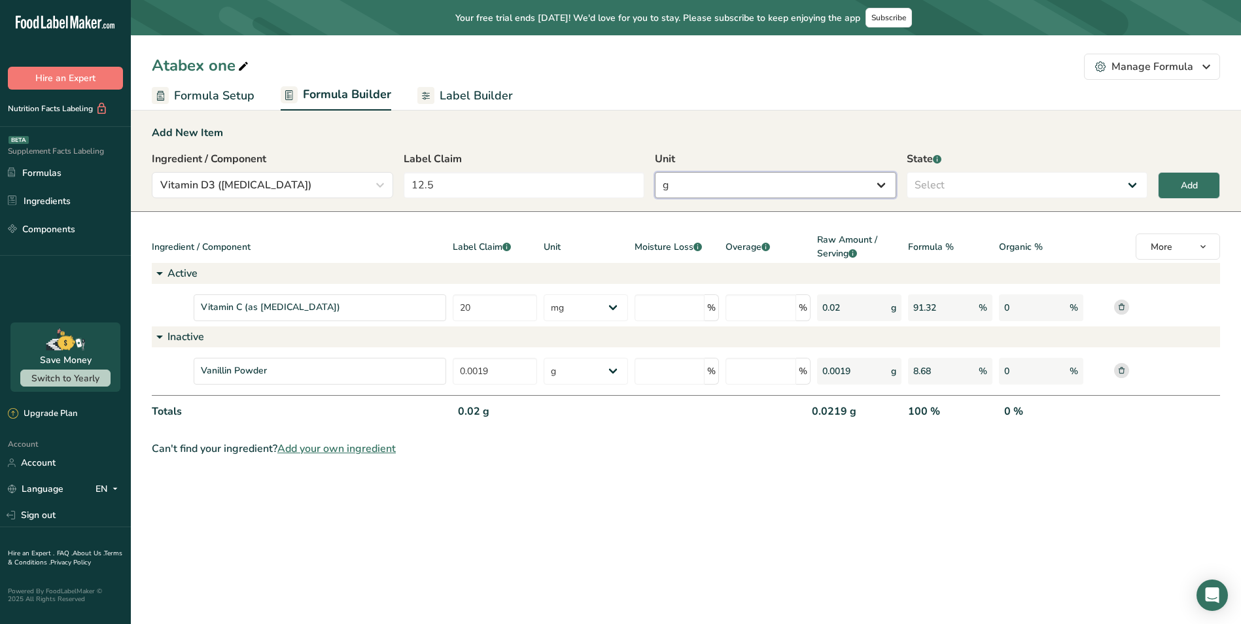
click at [778, 185] on select "g Kilograms mg Oz Pound PPM B CFU mcg µg kcal kJ" at bounding box center [775, 185] width 241 height 26
select select "7"
click at [655, 172] on select "g Kilograms mg Oz Pound PPM B CFU mcg µg kcal kJ" at bounding box center [775, 185] width 241 height 26
click at [952, 185] on select "Select Active Inactive" at bounding box center [1027, 185] width 241 height 26
select select "active"
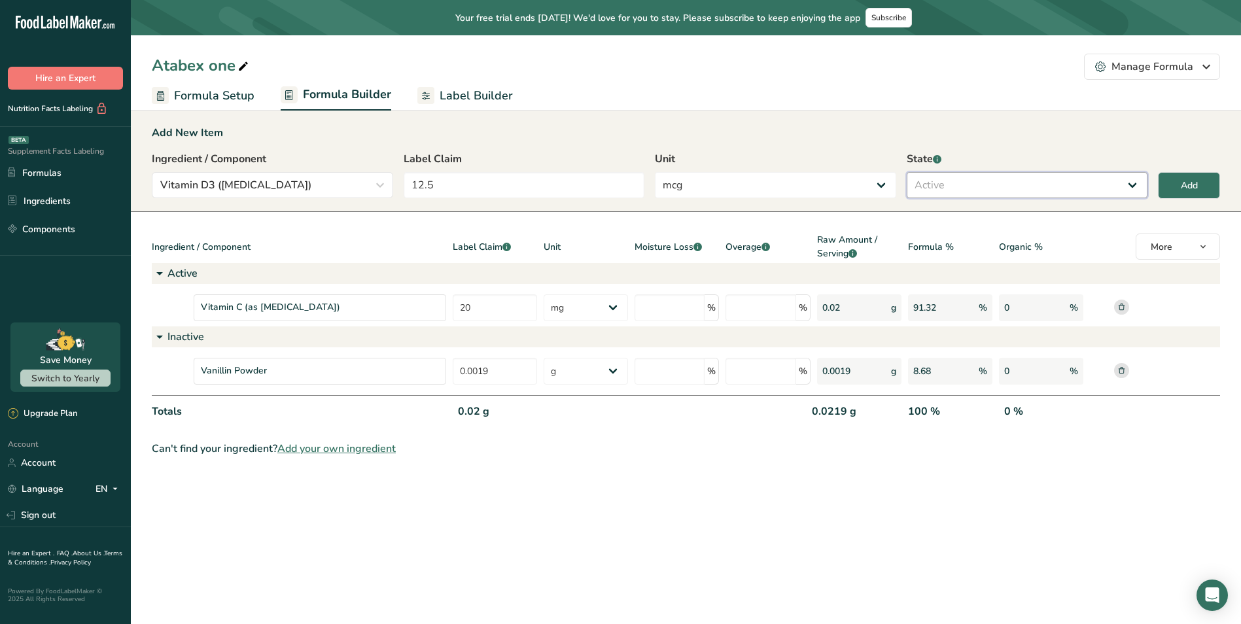
click at [907, 172] on select "Select Active Inactive" at bounding box center [1027, 185] width 241 height 26
click at [1170, 194] on button "Add" at bounding box center [1189, 185] width 62 height 27
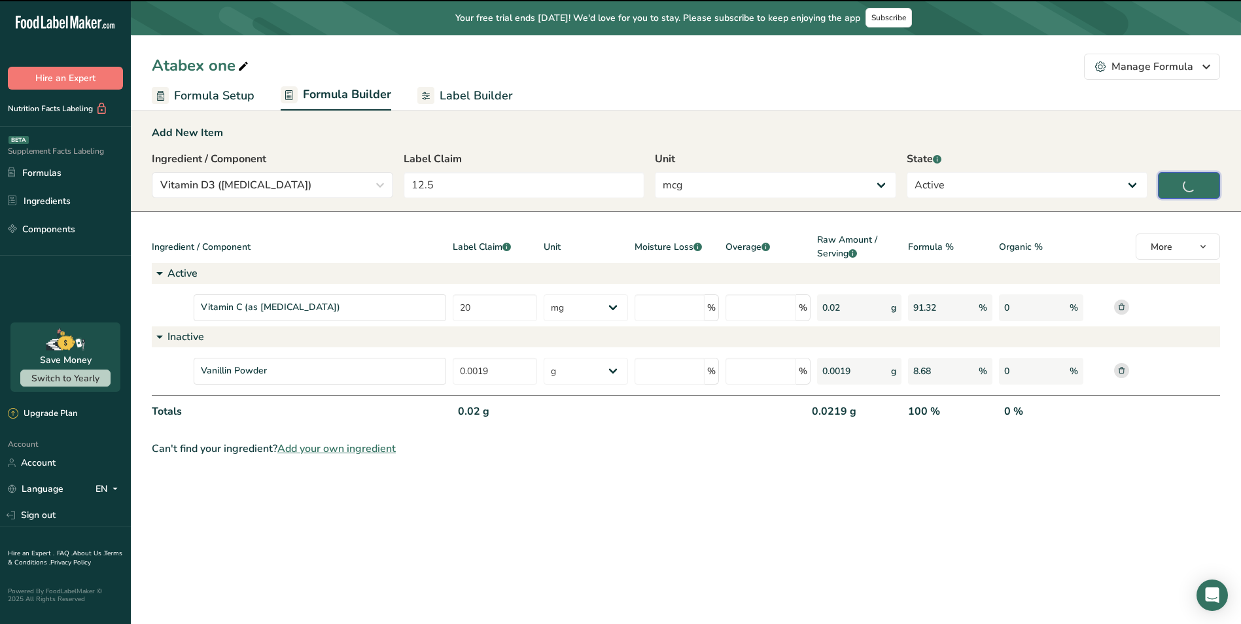
type input "0"
select select "0"
select select
select select "7"
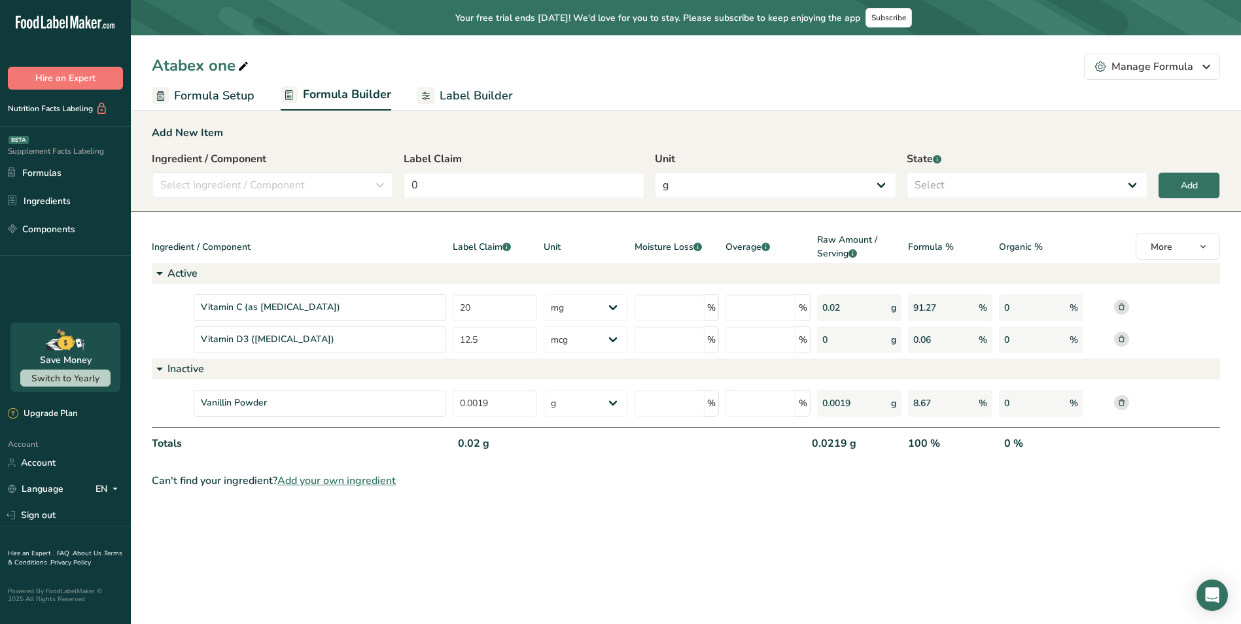
click at [464, 99] on span "Label Builder" at bounding box center [476, 96] width 73 height 18
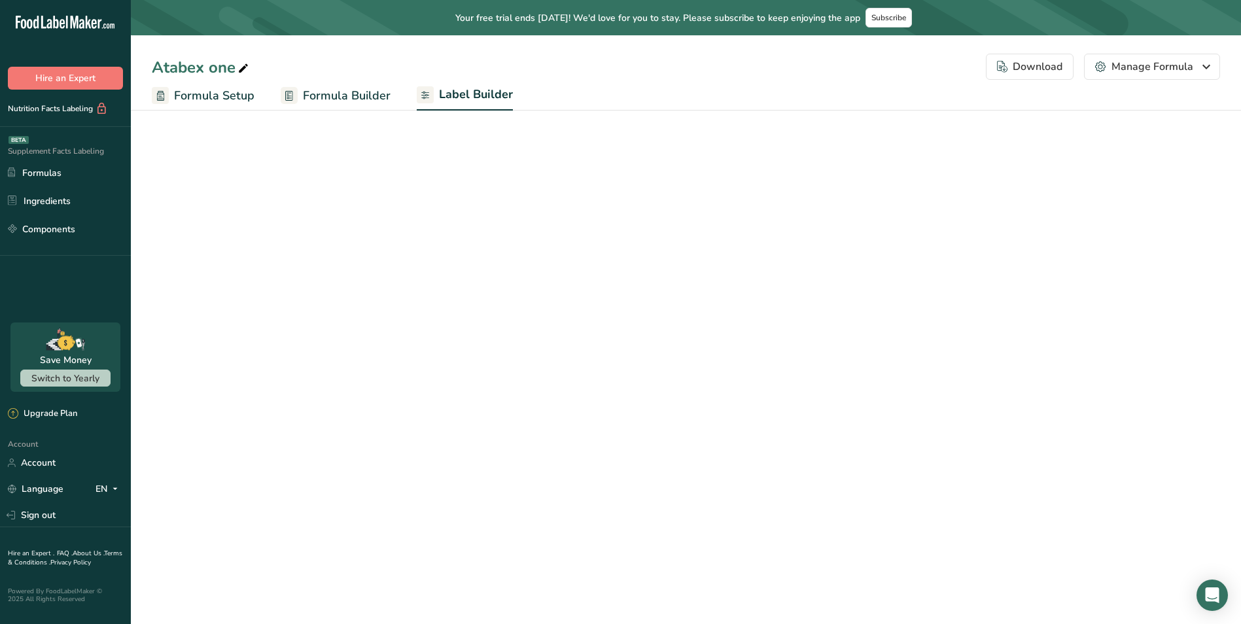
select select "Roboto"
select select "bold"
select select "center"
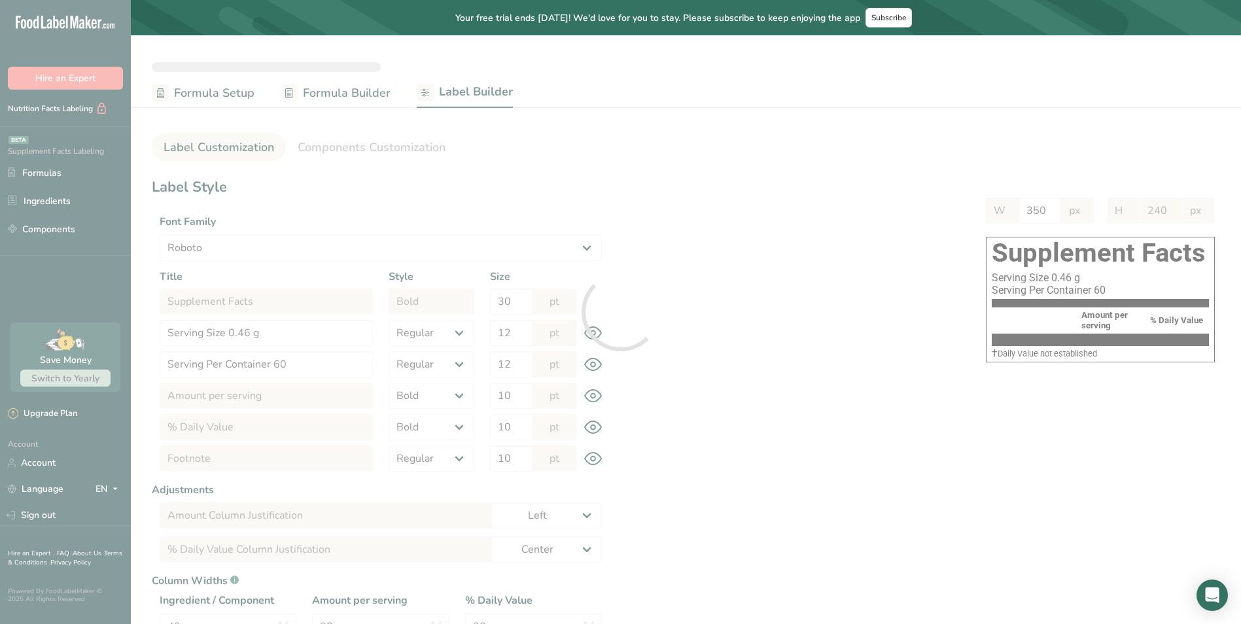
type input "192"
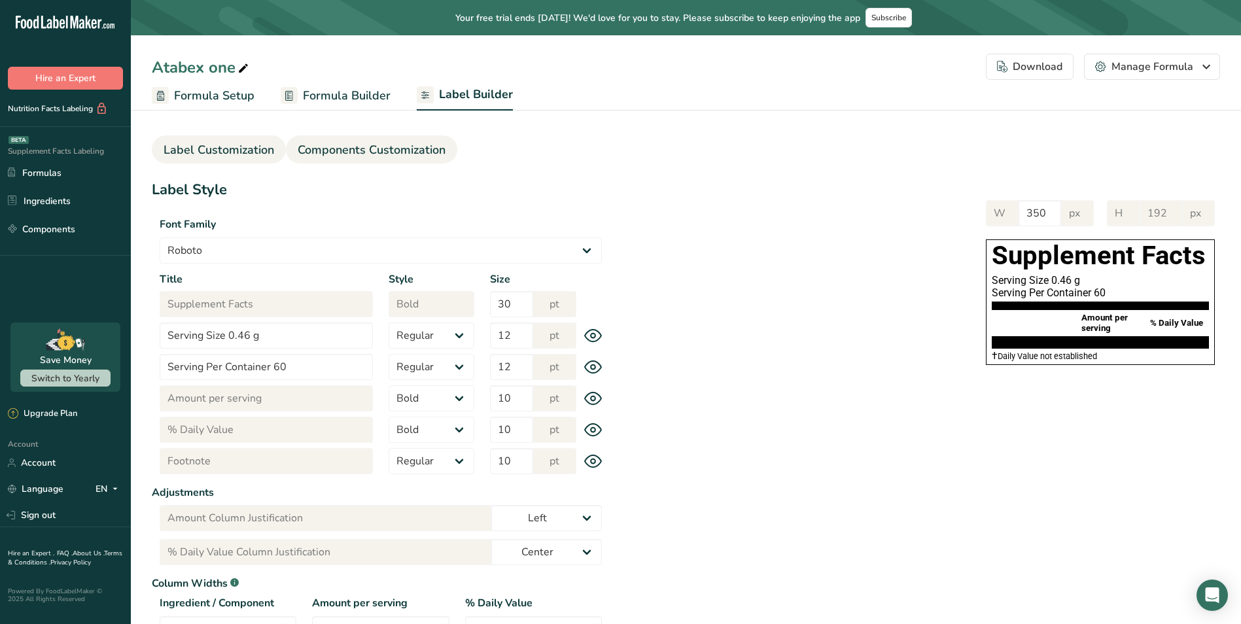
click at [413, 152] on span "Components Customization" at bounding box center [372, 150] width 148 height 18
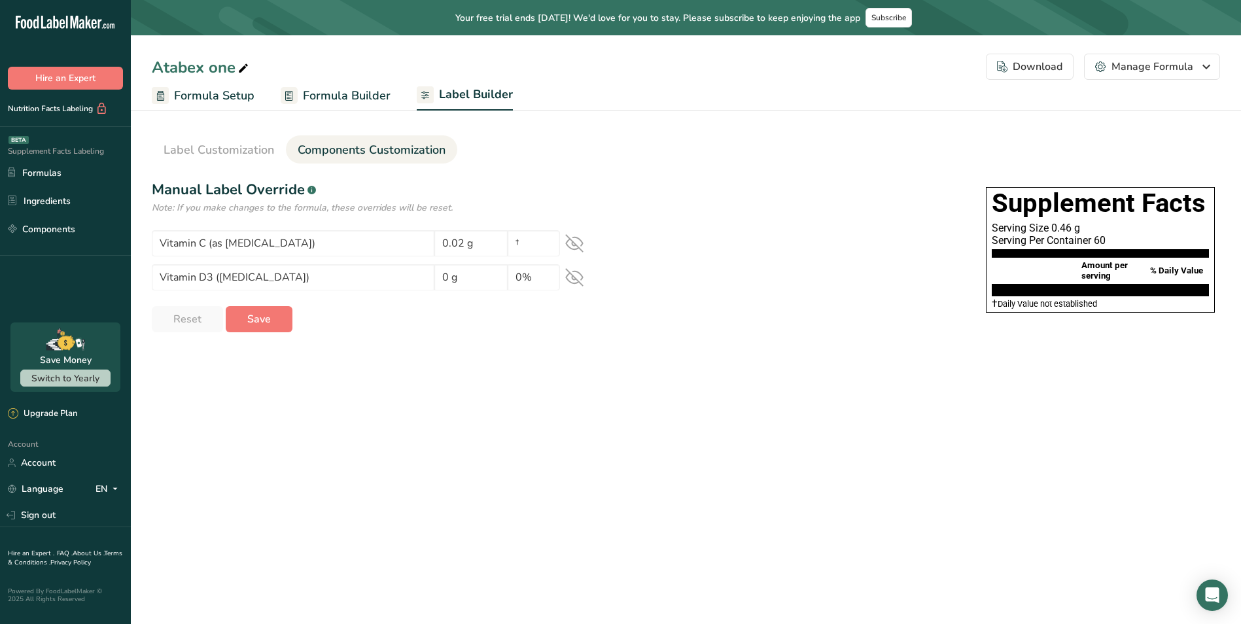
click at [582, 240] on icon at bounding box center [574, 243] width 18 height 18
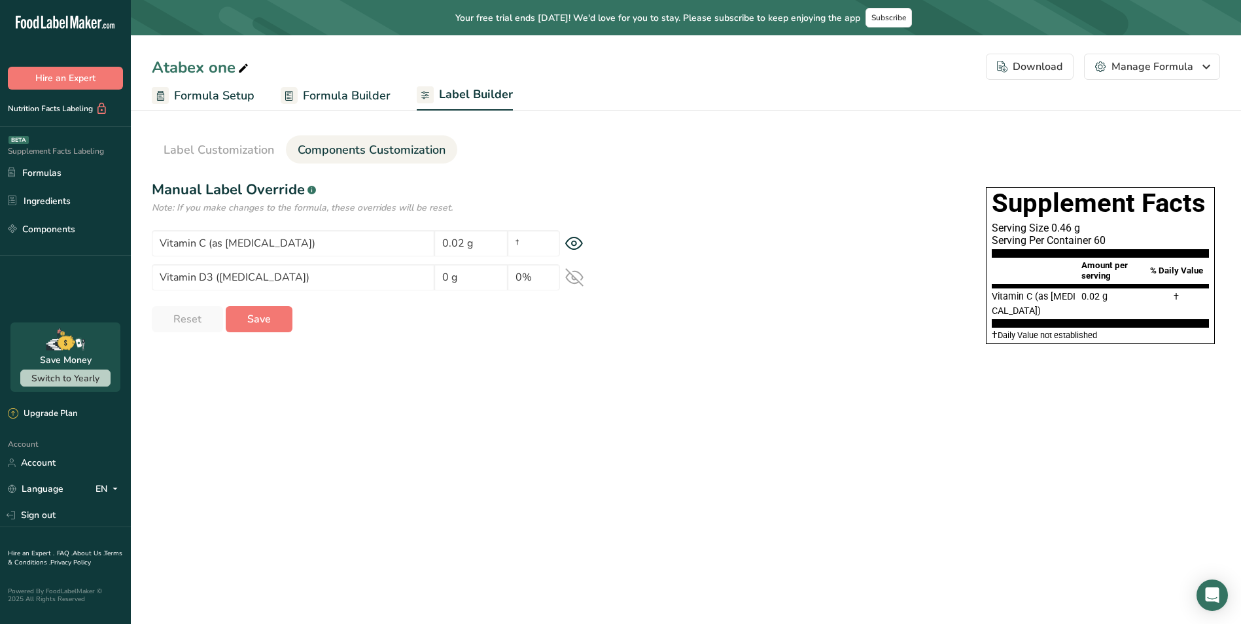
drag, startPoint x: 577, startPoint y: 275, endPoint x: 626, endPoint y: 297, distance: 53.9
click at [578, 277] on icon at bounding box center [574, 277] width 18 height 18
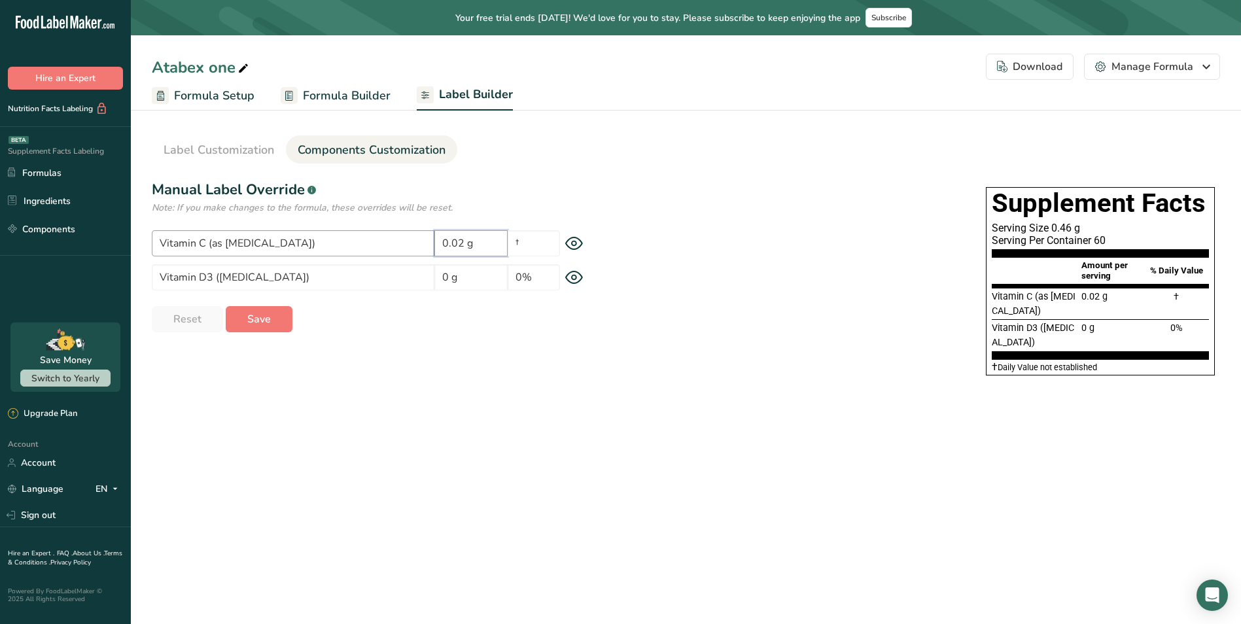
drag, startPoint x: 482, startPoint y: 241, endPoint x: 429, endPoint y: 241, distance: 53.0
click at [416, 240] on div "Vitamin C (as [MEDICAL_DATA]) 0.02 g †" at bounding box center [381, 243] width 458 height 26
click at [607, 175] on section "Label Customization Components Customization Label Style Font Family Arial Robo…" at bounding box center [686, 254] width 1110 height 300
click at [477, 277] on input "0 g" at bounding box center [470, 277] width 73 height 26
type input "0"
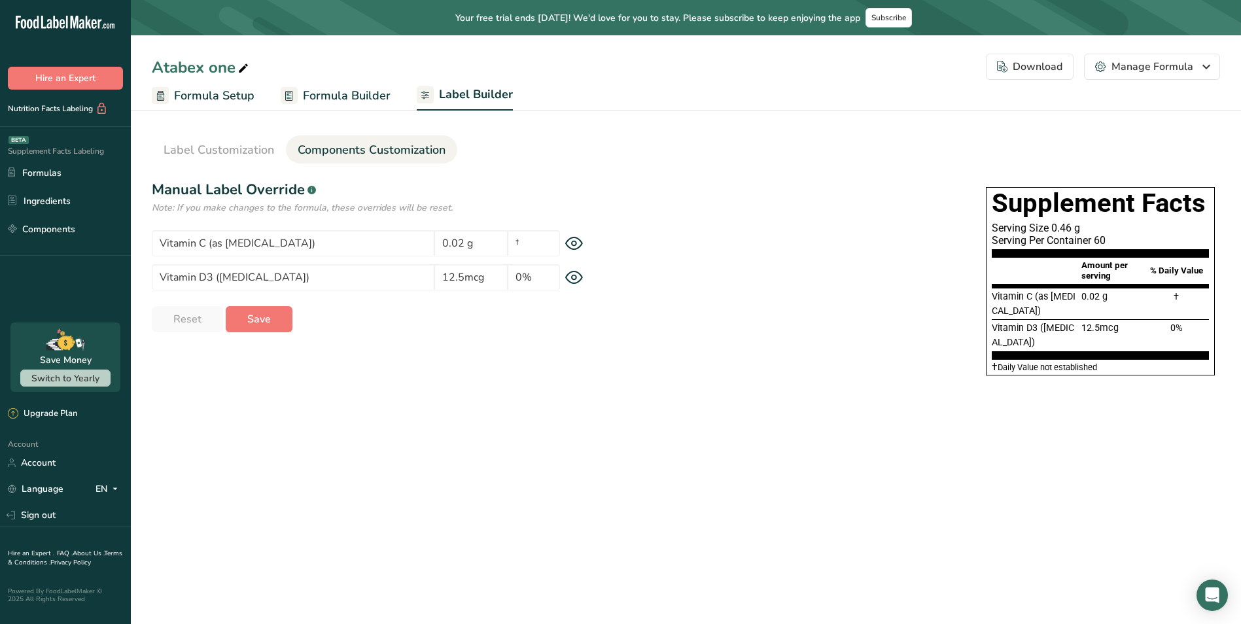
click at [483, 370] on div "Label Style Font Family Arial Roboto Helvetica [GEOGRAPHIC_DATA] [DEMOGRAPHIC_D…" at bounding box center [686, 281] width 1069 height 204
click at [464, 278] on input "12.5mcg" at bounding box center [470, 277] width 73 height 26
type input "12.5 mcg"
click at [579, 332] on div "Reset Save" at bounding box center [381, 319] width 458 height 26
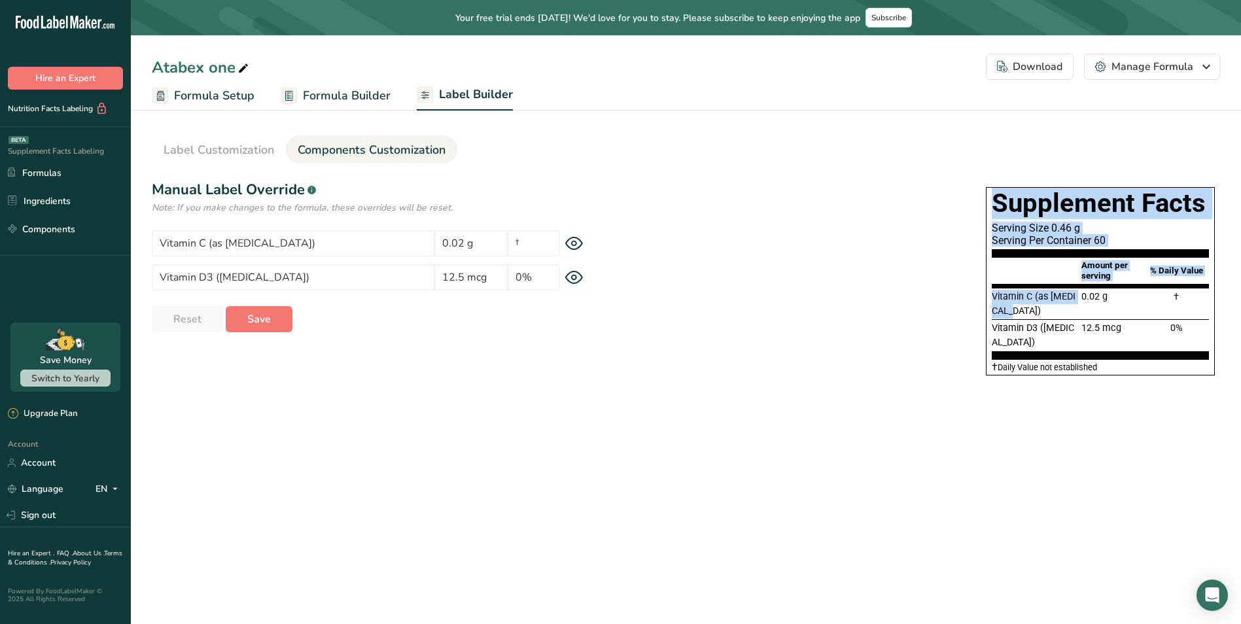
drag, startPoint x: 567, startPoint y: 342, endPoint x: 1125, endPoint y: 306, distance: 559.3
click at [1123, 307] on div "Label Style Font Family Arial Roboto Helvetica [GEOGRAPHIC_DATA] [DEMOGRAPHIC_D…" at bounding box center [686, 281] width 1069 height 204
click at [966, 276] on div "Supplement Facts Serving Size 0.46 g Serving Per Container 60 Amount per servin…" at bounding box center [915, 285] width 611 height 196
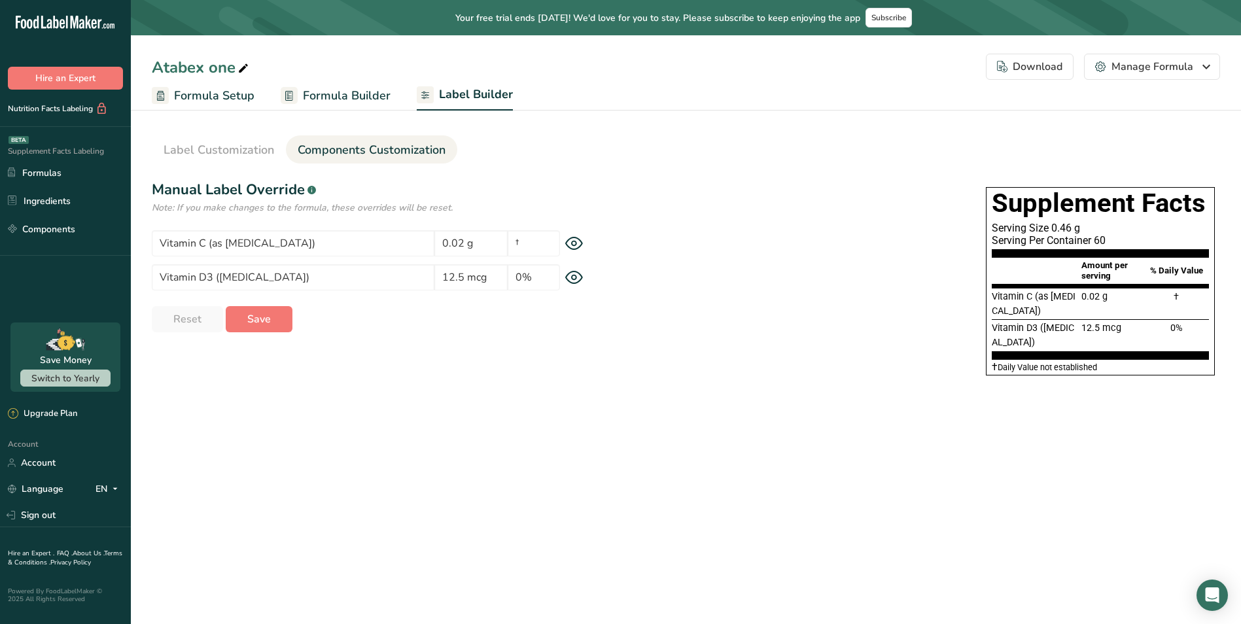
drag, startPoint x: 989, startPoint y: 228, endPoint x: 1120, endPoint y: 245, distance: 132.0
click at [1120, 245] on div "Supplement Facts Serving Size 0.46 g Serving Per Container 60 Amount per servin…" at bounding box center [1100, 281] width 229 height 188
click at [1072, 236] on div "Serving Per Container 60" at bounding box center [1100, 240] width 217 height 12
drag, startPoint x: 1072, startPoint y: 236, endPoint x: 1053, endPoint y: 226, distance: 21.1
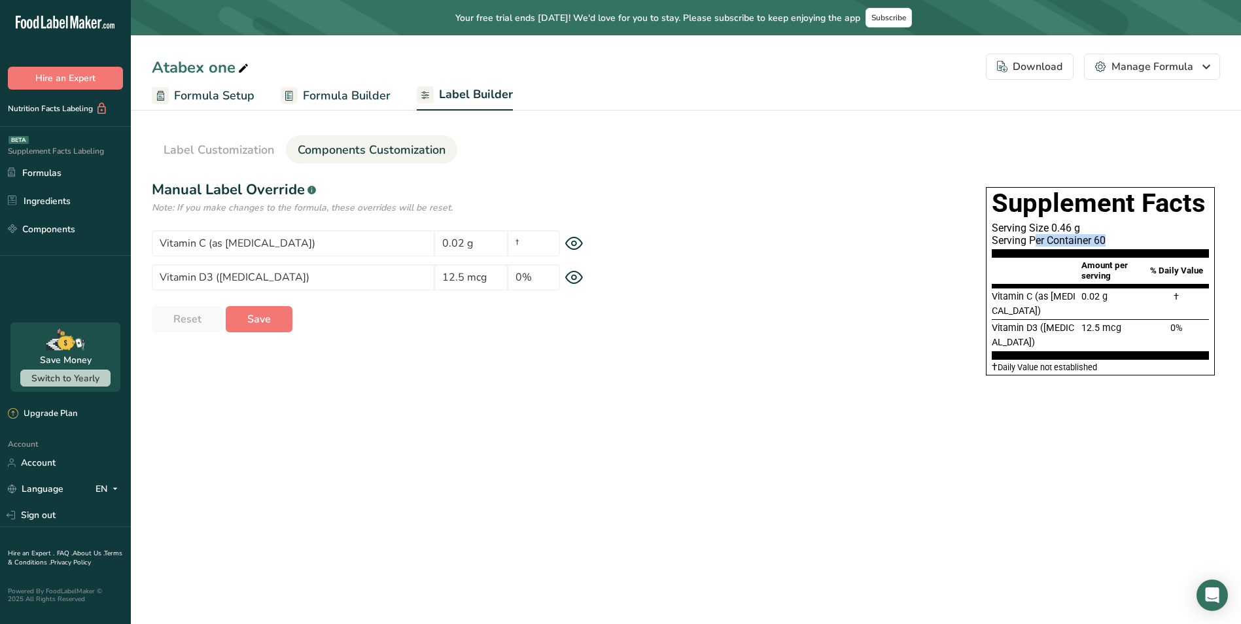
click at [1069, 235] on div "Serving Per Container 60" at bounding box center [1100, 240] width 217 height 12
click at [1053, 226] on div "Serving Size 0.46 g" at bounding box center [1100, 228] width 217 height 12
click at [1052, 226] on div "Serving Size 0.46 g" at bounding box center [1100, 228] width 217 height 12
drag, startPoint x: 1052, startPoint y: 226, endPoint x: 1048, endPoint y: 205, distance: 21.3
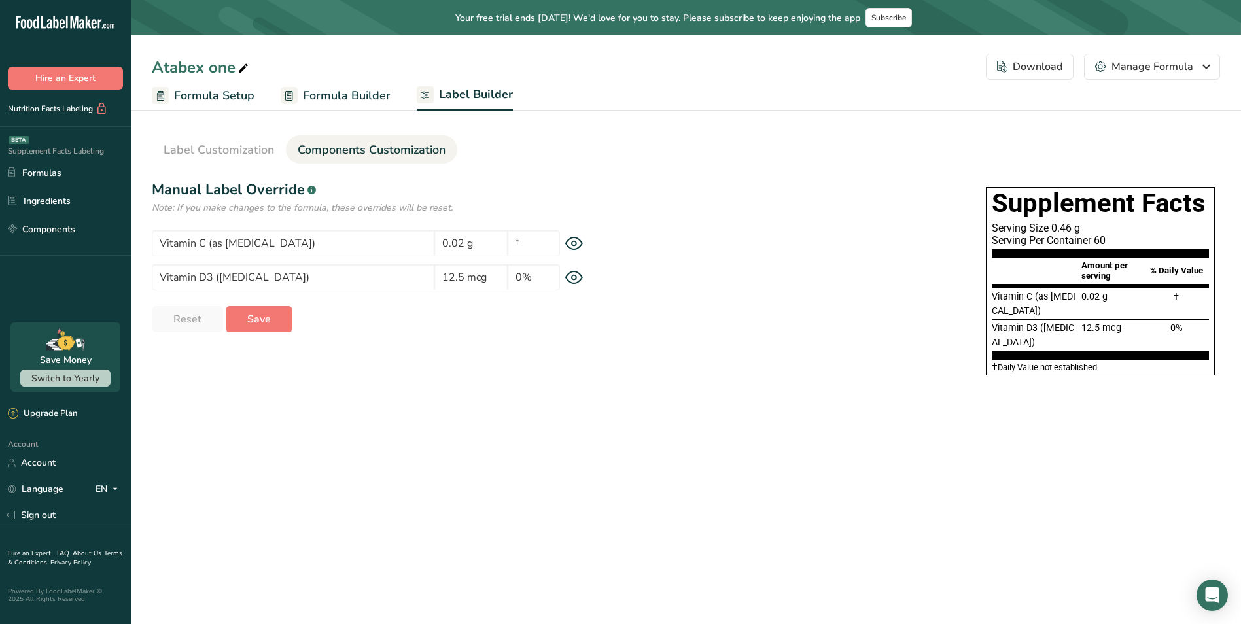
click at [1048, 205] on h1 "Supplement Facts" at bounding box center [1100, 203] width 217 height 31
click at [1048, 206] on h1 "Supplement Facts" at bounding box center [1100, 203] width 217 height 31
click at [1048, 207] on h1 "Supplement Facts" at bounding box center [1100, 203] width 217 height 31
drag, startPoint x: 1048, startPoint y: 207, endPoint x: 1052, endPoint y: 236, distance: 29.2
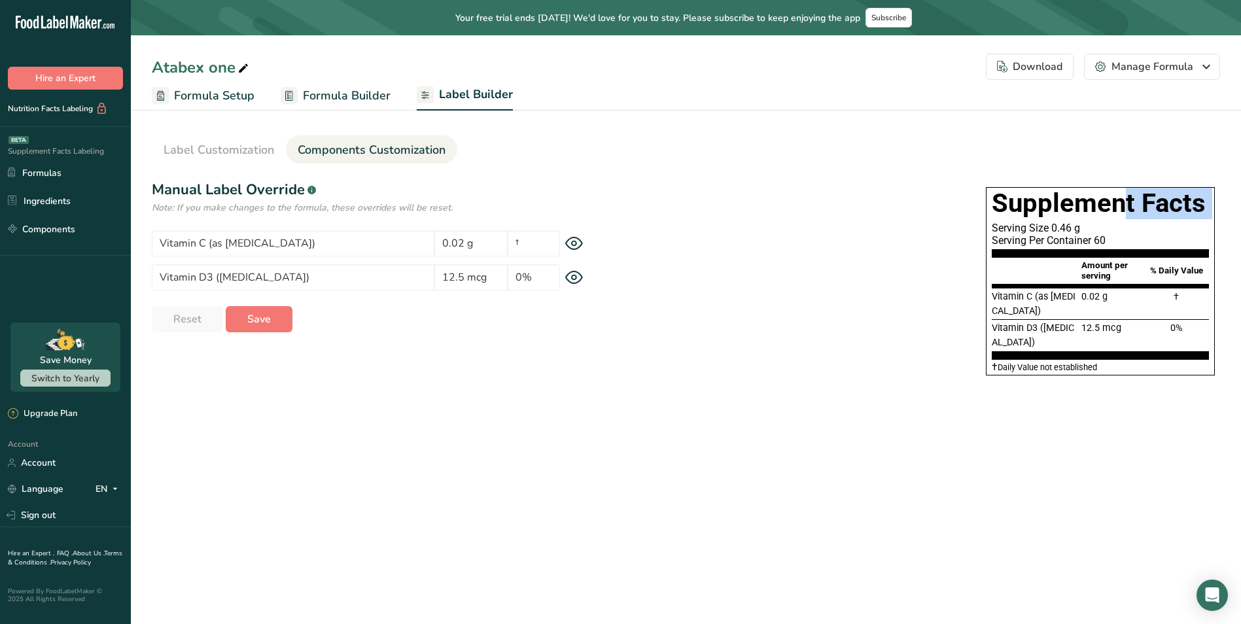
click at [1048, 210] on h1 "Supplement Facts" at bounding box center [1100, 203] width 217 height 31
click at [1052, 236] on div "Serving Per Container 60" at bounding box center [1100, 240] width 217 height 12
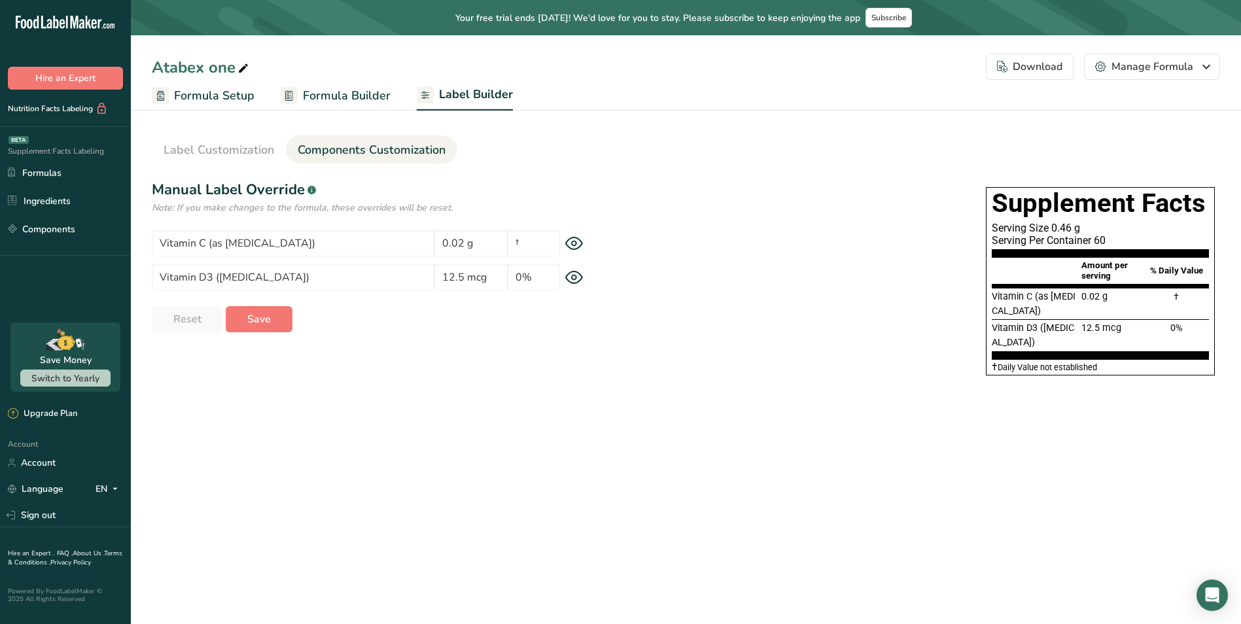
drag, startPoint x: 1052, startPoint y: 236, endPoint x: 1027, endPoint y: 227, distance: 26.5
click at [1027, 229] on div "Serving Size 0.46 g" at bounding box center [1100, 228] width 217 height 12
click at [1027, 224] on div "Serving Size 0.46 g" at bounding box center [1100, 228] width 217 height 12
click at [1041, 236] on div "Serving Per Container 60" at bounding box center [1100, 240] width 217 height 12
drag, startPoint x: 993, startPoint y: 195, endPoint x: 1170, endPoint y: 245, distance: 184.3
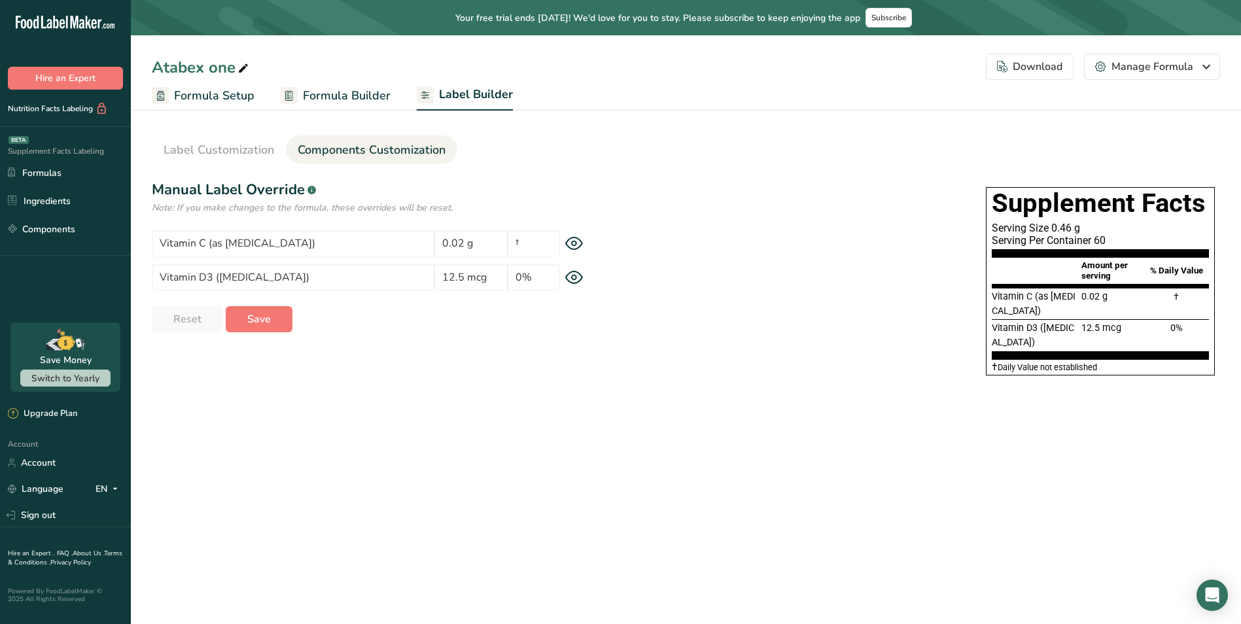
click at [1171, 245] on section "Supplement Facts Serving Size 0.46 g Serving Per Container 60" at bounding box center [1100, 223] width 217 height 70
drag, startPoint x: 1170, startPoint y: 245, endPoint x: 1076, endPoint y: 238, distance: 93.8
click at [1077, 238] on div "Serving Per Container 60" at bounding box center [1100, 240] width 217 height 12
click at [1074, 238] on div "Serving Per Container 60" at bounding box center [1100, 240] width 217 height 12
click at [1084, 238] on div "Serving Per Container 60" at bounding box center [1100, 240] width 217 height 12
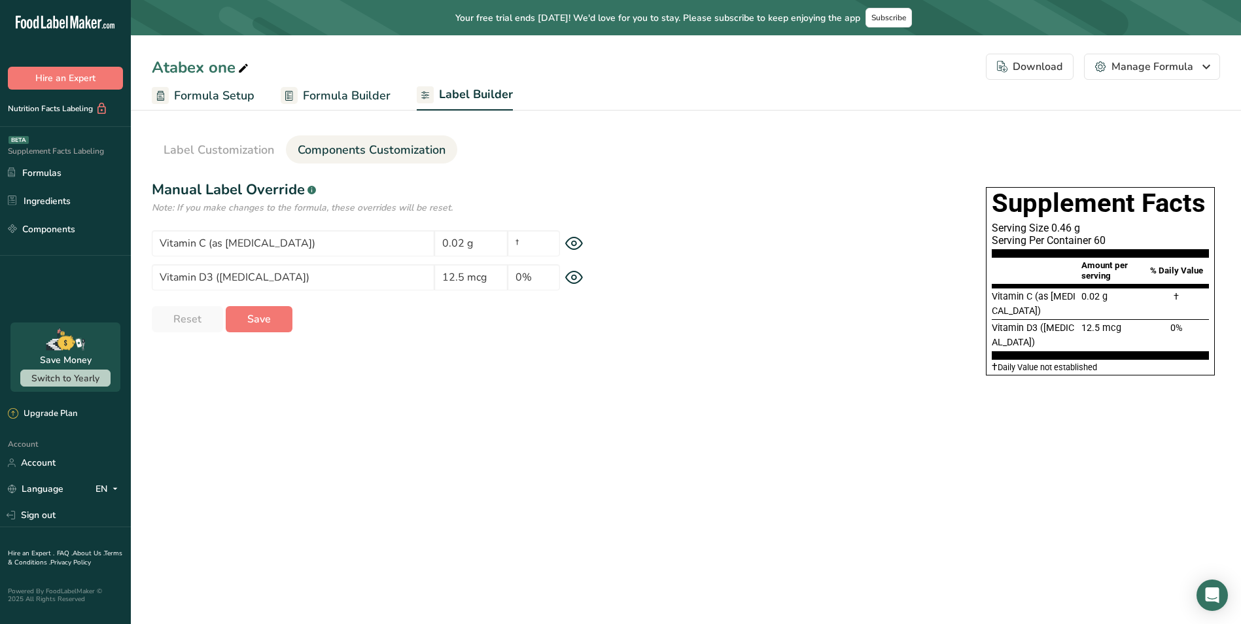
click at [1103, 239] on div "Serving Per Container 60" at bounding box center [1100, 240] width 217 height 12
click at [1101, 239] on div "Serving Per Container 60" at bounding box center [1100, 240] width 217 height 12
drag, startPoint x: 1101, startPoint y: 239, endPoint x: 921, endPoint y: 238, distance: 179.9
click at [921, 238] on div "Supplement Facts Serving Size 0.46 g Serving Per Container 60 Amount per servin…" at bounding box center [915, 285] width 611 height 196
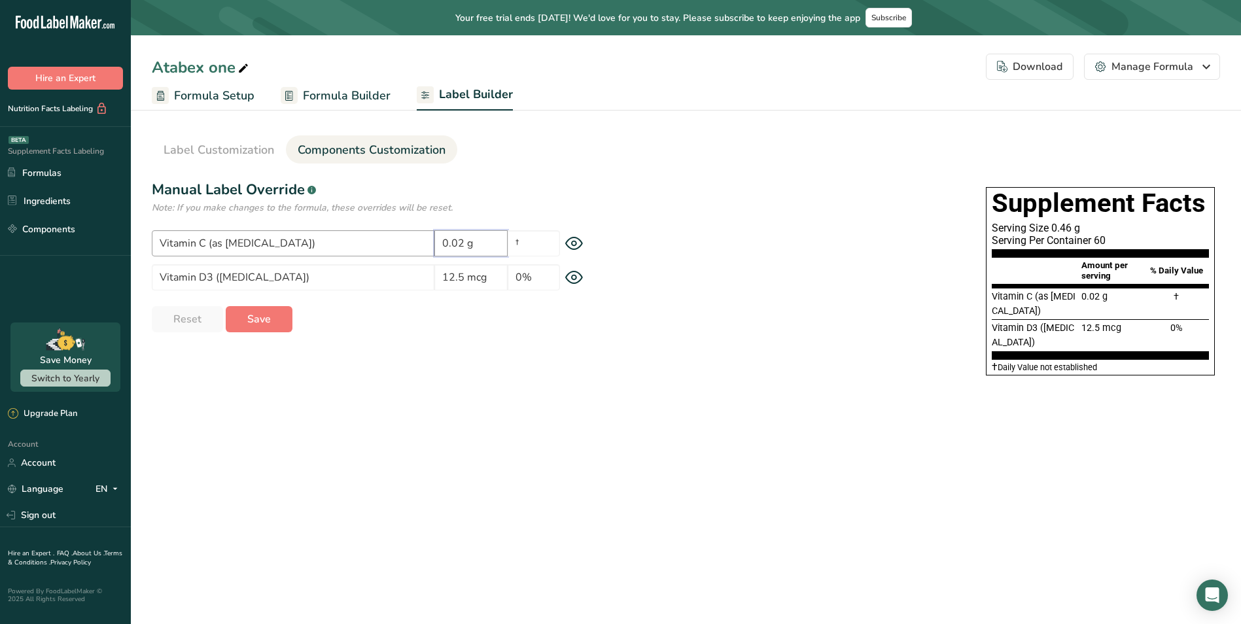
drag, startPoint x: 480, startPoint y: 241, endPoint x: 353, endPoint y: 232, distance: 126.6
click at [354, 232] on div "Vitamin C (as [MEDICAL_DATA]) 0.02 g †" at bounding box center [381, 243] width 458 height 26
type input "20 mg"
drag, startPoint x: 728, startPoint y: 427, endPoint x: 785, endPoint y: 420, distance: 57.4
click at [755, 427] on main "Your free trial ends [DATE]! We'd love for you to stay. Please subscribe to kee…" at bounding box center [620, 312] width 1241 height 624
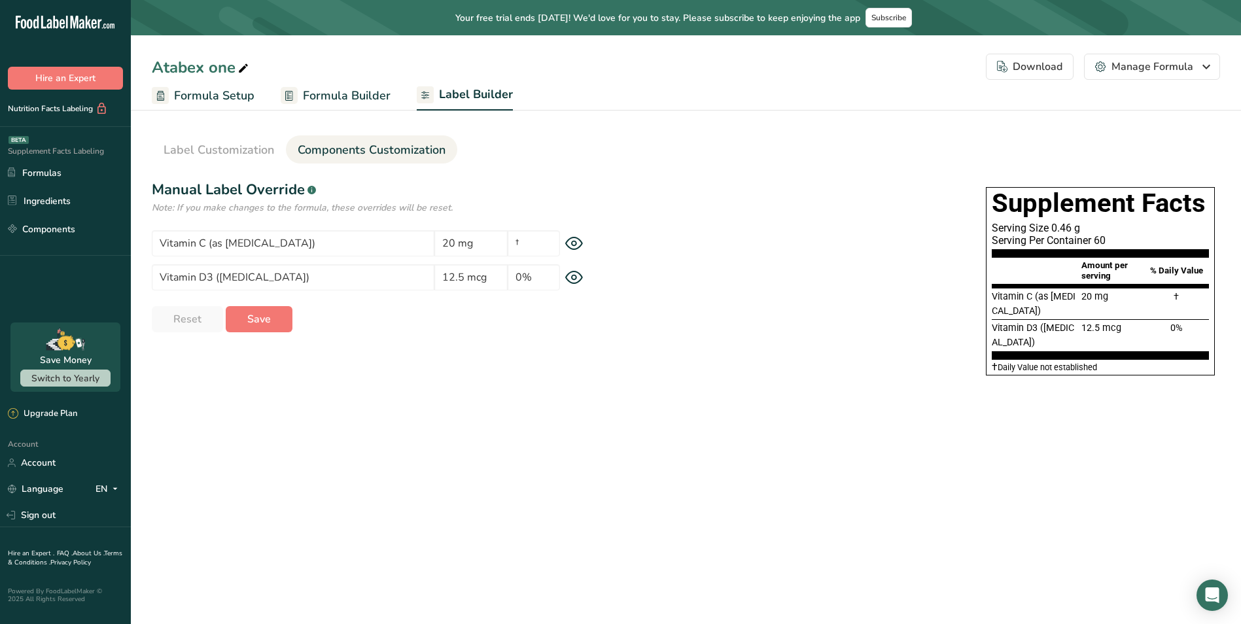
drag, startPoint x: 995, startPoint y: 296, endPoint x: 1046, endPoint y: 345, distance: 70.8
click at [1048, 345] on section "Vitamin C (as [MEDICAL_DATA]) 20 mg † Vitamin D3 ([MEDICAL_DATA]) 12.5 mcg 0%" at bounding box center [1100, 323] width 217 height 71
drag, startPoint x: 770, startPoint y: 342, endPoint x: 808, endPoint y: 540, distance: 201.9
click at [771, 342] on div "Supplement Facts Serving Size 0.46 g Serving Per Container 60 Amount per servin…" at bounding box center [915, 285] width 611 height 196
click at [1007, 376] on div "Supplement Facts Serving Size 0.46 g Serving Per Container 60 Amount per servin…" at bounding box center [1100, 285] width 239 height 196
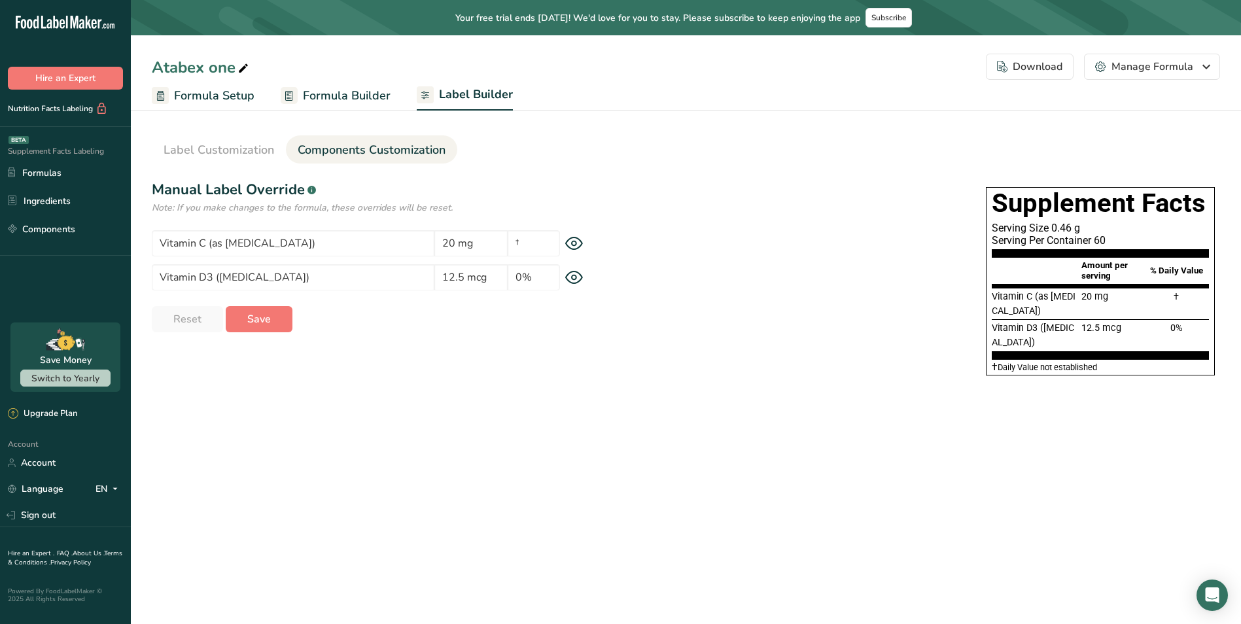
drag, startPoint x: 1044, startPoint y: 309, endPoint x: 1038, endPoint y: 300, distance: 10.7
click at [1045, 309] on div "Vitamin C (as [MEDICAL_DATA])" at bounding box center [1035, 304] width 87 height 28
click at [1035, 300] on span "Vitamin C (as [MEDICAL_DATA])" at bounding box center [1034, 304] width 84 height 26
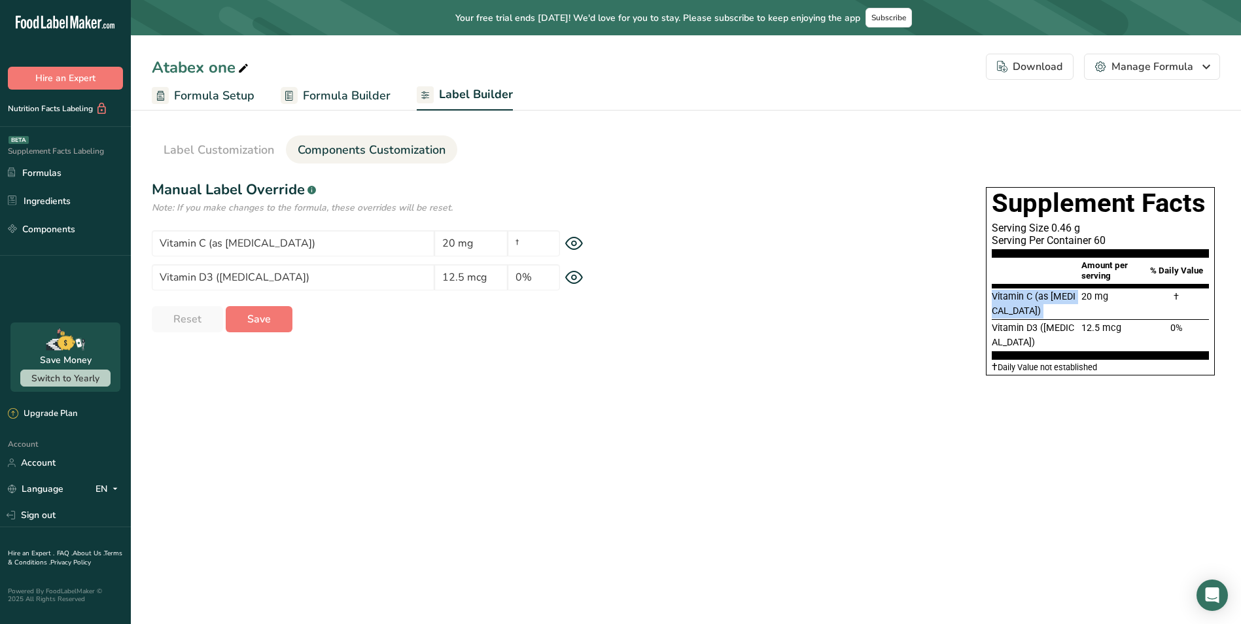
click at [1035, 300] on span "Vitamin C (as [MEDICAL_DATA])" at bounding box center [1034, 304] width 84 height 26
drag, startPoint x: 1035, startPoint y: 300, endPoint x: 1040, endPoint y: 321, distance: 22.1
click at [1040, 321] on div "Vitamin D3 ([MEDICAL_DATA])" at bounding box center [1035, 335] width 87 height 28
drag, startPoint x: 1158, startPoint y: 271, endPoint x: 1209, endPoint y: 272, distance: 51.0
click at [1209, 272] on div "Supplement Facts Serving Size 0.46 g Serving Per Container 60 Amount per servin…" at bounding box center [1100, 281] width 229 height 188
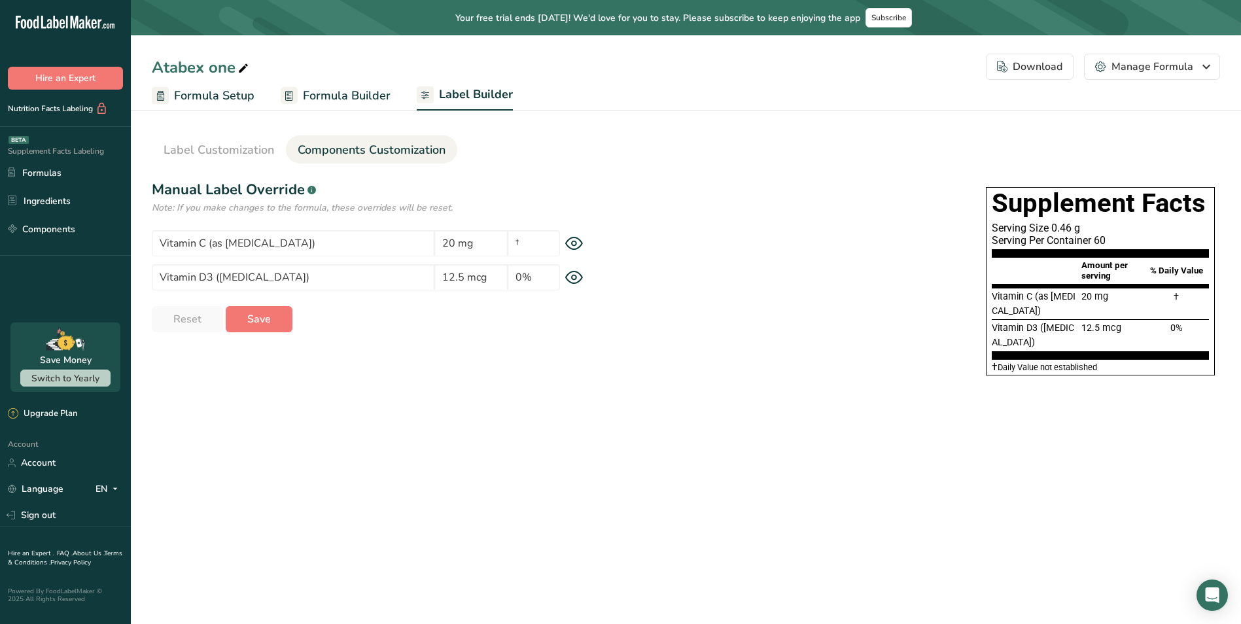
drag, startPoint x: 1209, startPoint y: 272, endPoint x: 1095, endPoint y: 271, distance: 113.9
click at [1095, 271] on span "Amount per serving" at bounding box center [1105, 270] width 46 height 20
click at [240, 153] on span "Label Customization" at bounding box center [219, 150] width 111 height 18
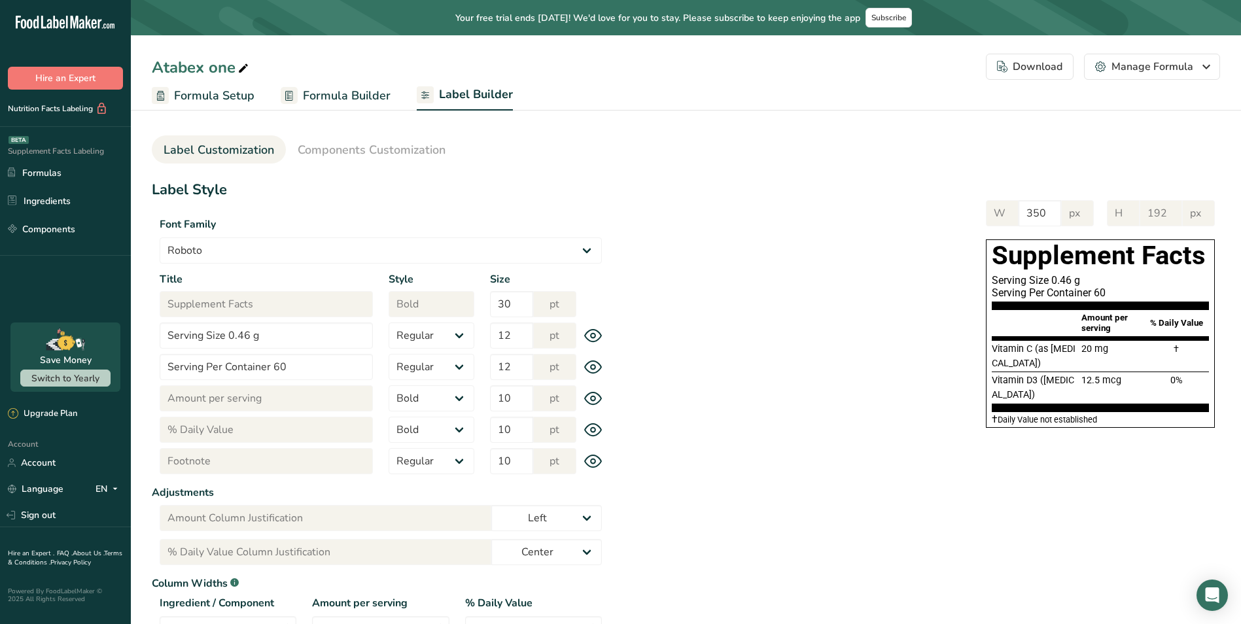
drag, startPoint x: 1053, startPoint y: 279, endPoint x: 1098, endPoint y: 277, distance: 45.2
click at [1098, 277] on div "Serving Size 0.46 g" at bounding box center [1100, 280] width 217 height 12
drag, startPoint x: 1098, startPoint y: 277, endPoint x: 1069, endPoint y: 283, distance: 29.9
click at [1070, 279] on div "Serving Size 0.46 g" at bounding box center [1100, 280] width 217 height 12
click at [239, 95] on span "Formula Setup" at bounding box center [214, 96] width 80 height 18
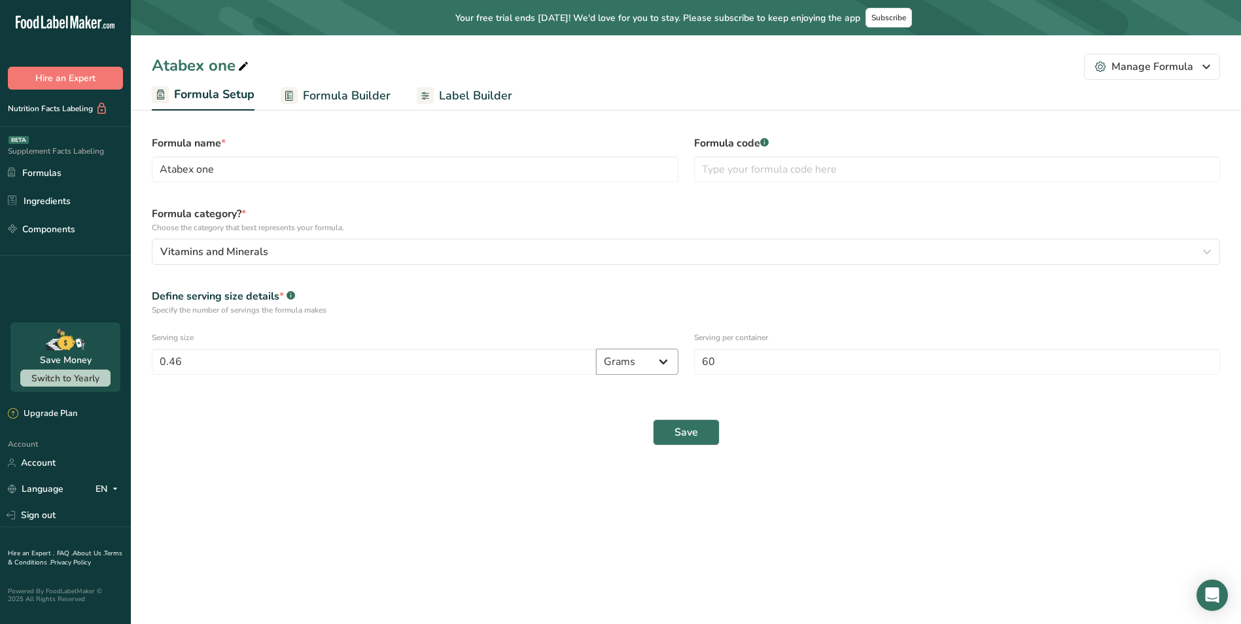
drag, startPoint x: 641, startPoint y: 360, endPoint x: 662, endPoint y: 357, distance: 21.8
click at [641, 360] on select "Grams Kilograms mg Oz Pound mcg µg" at bounding box center [637, 362] width 82 height 26
click at [493, 423] on div "Save" at bounding box center [686, 433] width 1084 height 42
click at [440, 365] on input "0.46" at bounding box center [374, 362] width 444 height 26
click at [657, 354] on select "Grams Kilograms mg Oz Pound mcg µg" at bounding box center [637, 362] width 82 height 26
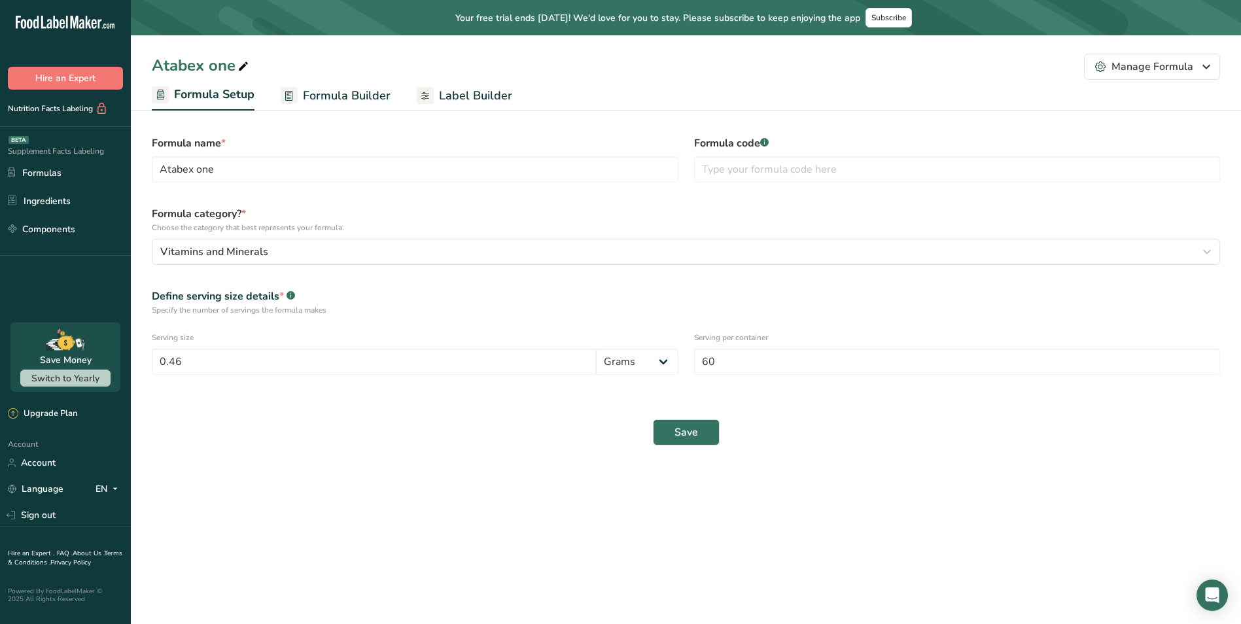
click at [742, 289] on div "Define serving size details * .a-a{fill:#347362;}.b-a{fill:#fff;}" at bounding box center [686, 297] width 1069 height 16
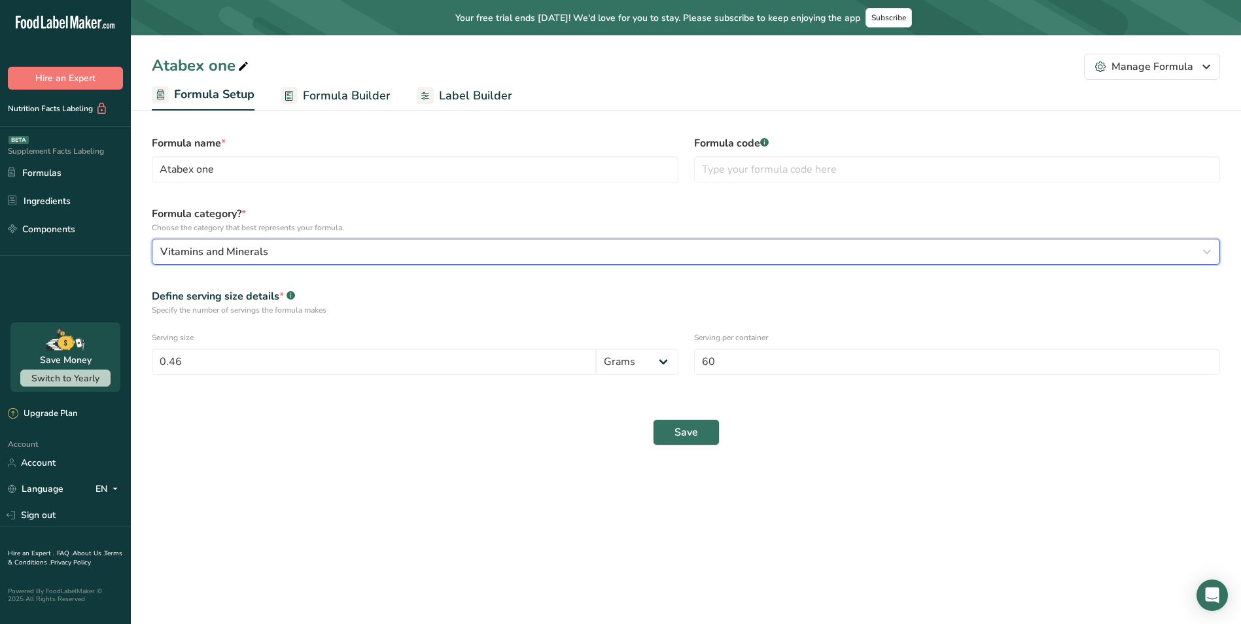
click at [364, 241] on button "Vitamins and Minerals" at bounding box center [686, 252] width 1069 height 26
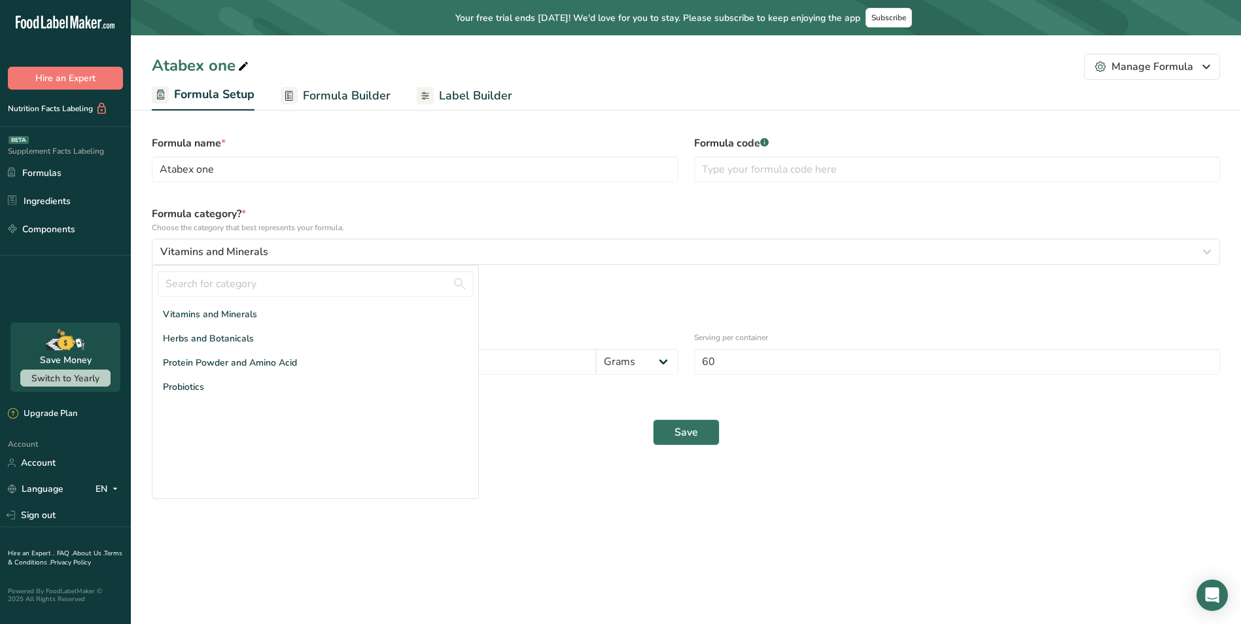
click at [411, 204] on div "Formula category? * Choose the category that best represents your formula. Vita…" at bounding box center [686, 235] width 1084 height 75
click at [660, 368] on select "Grams Kilograms mg Oz Pound mcg µg" at bounding box center [637, 362] width 82 height 26
click at [596, 349] on select "Grams Kilograms mg Oz Pound mcg µg" at bounding box center [637, 362] width 82 height 26
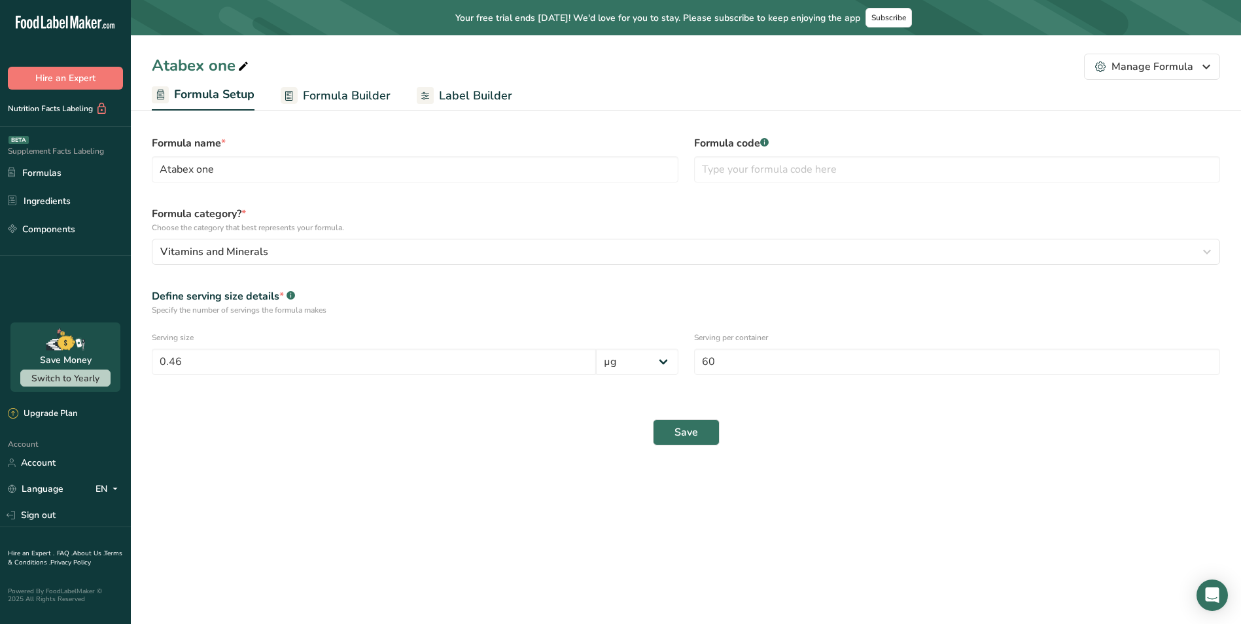
click at [654, 345] on div "Serving size 0.46 Grams Kilograms mg Oz Pound mcg µg" at bounding box center [415, 353] width 542 height 59
drag, startPoint x: 659, startPoint y: 367, endPoint x: 656, endPoint y: 377, distance: 10.2
click at [659, 367] on select "Grams Kilograms mg Oz Pound mcg µg" at bounding box center [637, 362] width 82 height 26
select select "0"
click at [596, 349] on select "Grams Kilograms mg Oz Pound mcg µg" at bounding box center [637, 362] width 82 height 26
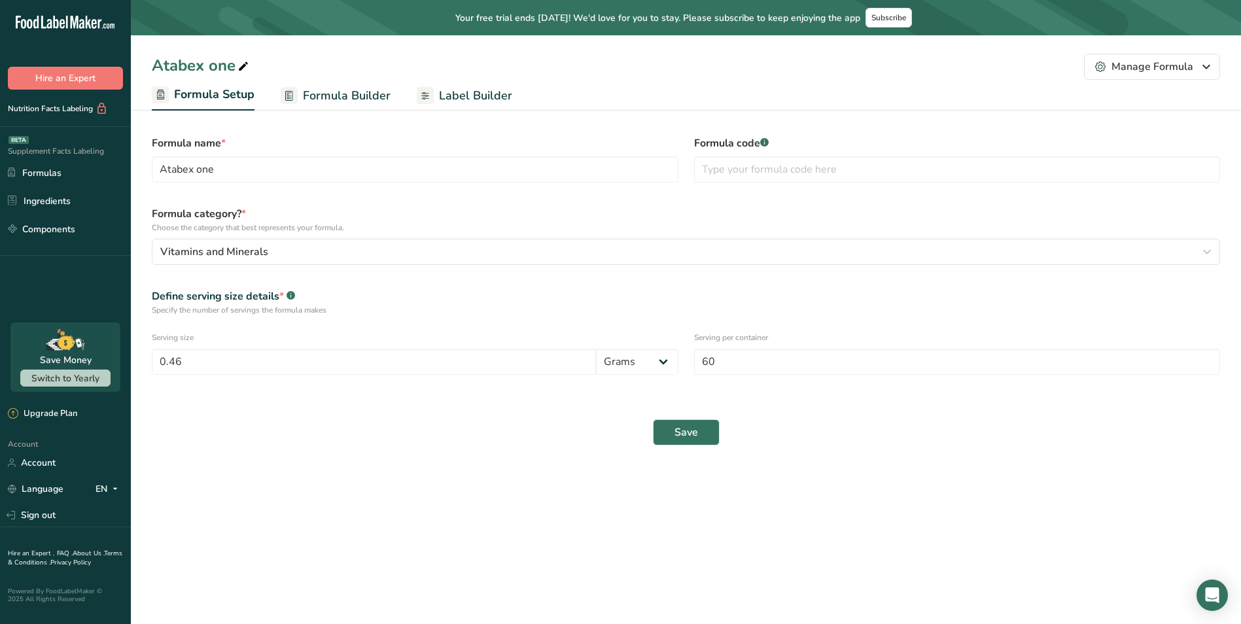
click at [498, 433] on div "Save" at bounding box center [686, 433] width 1084 height 42
click at [229, 371] on input "0.46" at bounding box center [374, 362] width 444 height 26
drag, startPoint x: 221, startPoint y: 364, endPoint x: 71, endPoint y: 358, distance: 150.0
click at [73, 358] on div ".a-20{fill:#fff;} Hire an Expert Nutrition Facts Labeling Supplement Facts Labe…" at bounding box center [620, 312] width 1241 height 624
type input "1"
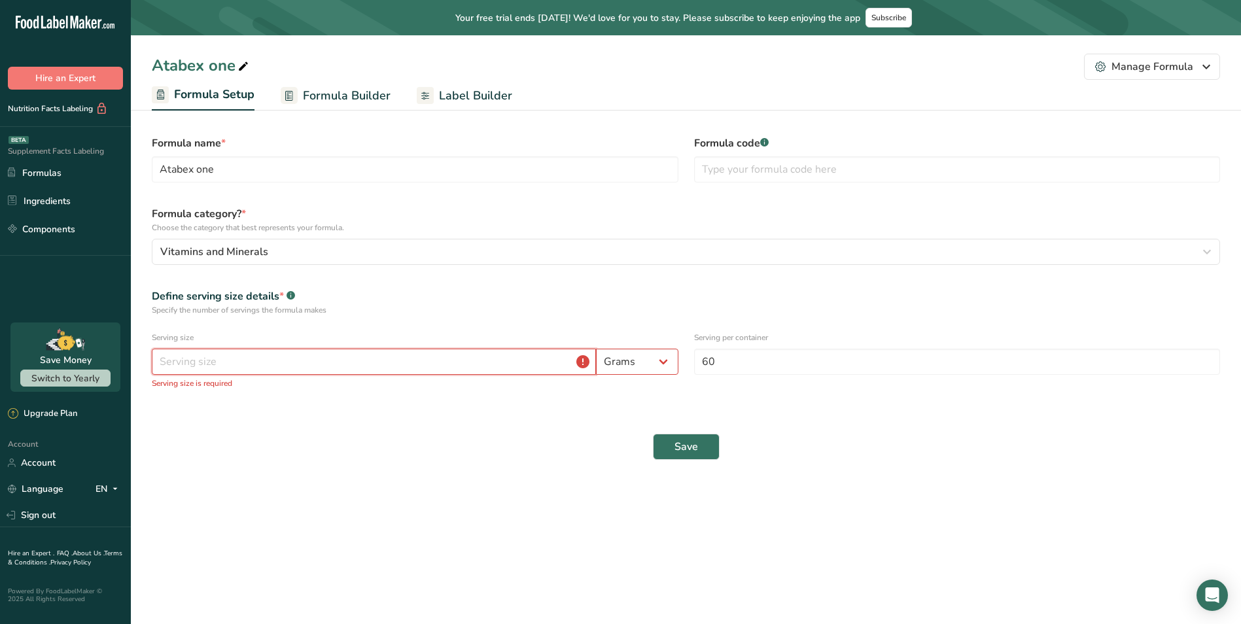
click at [239, 359] on input "number" at bounding box center [374, 362] width 444 height 26
type input "2"
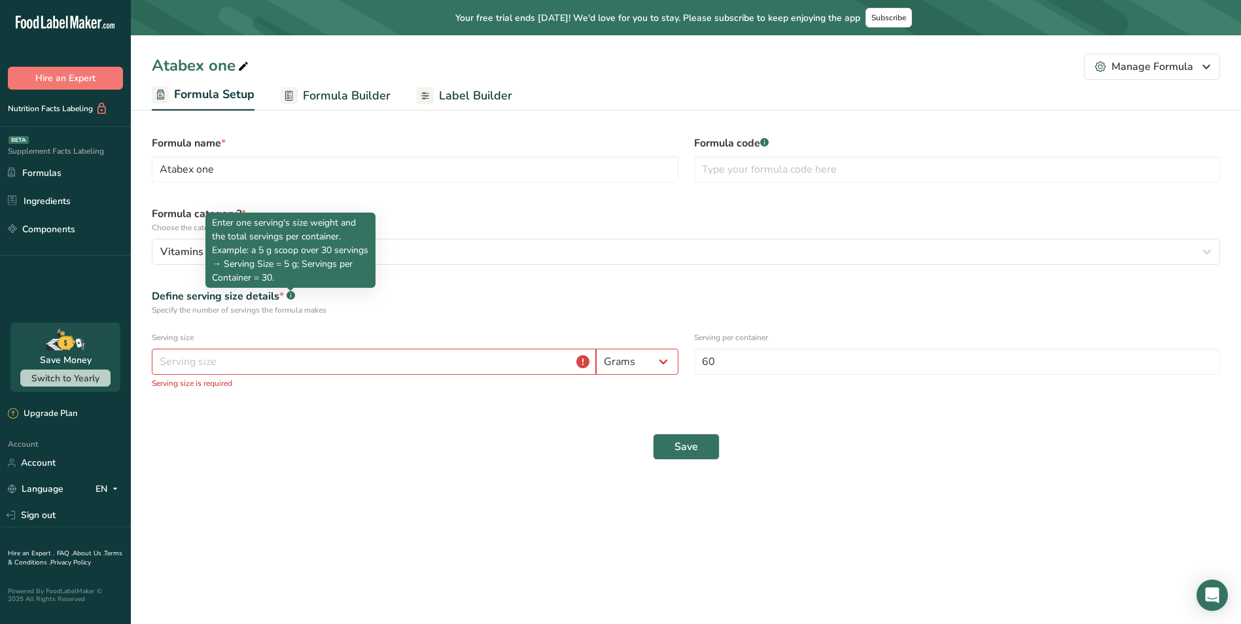
click at [366, 474] on section "Formula name * Atabex one Formula code .a-a{fill:#347362;}.b-a{fill:#fff;} Form…" at bounding box center [686, 292] width 1110 height 377
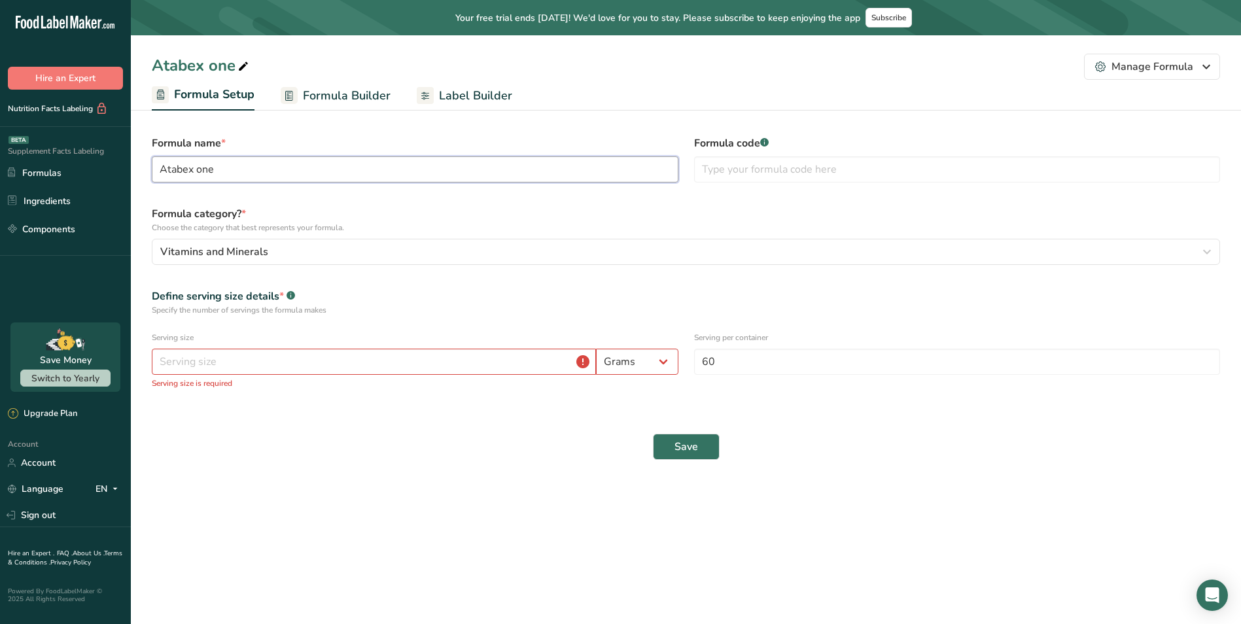
click at [277, 163] on input "Atabex one" at bounding box center [415, 169] width 527 height 26
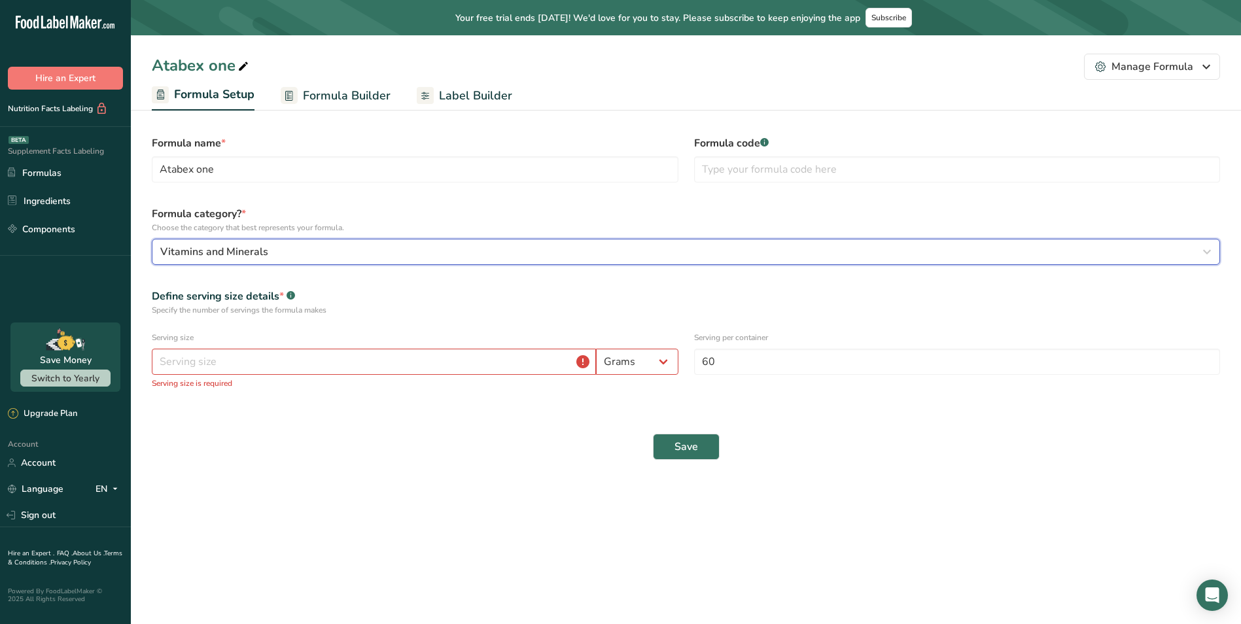
click at [294, 239] on button "Vitamins and Minerals" at bounding box center [686, 252] width 1069 height 26
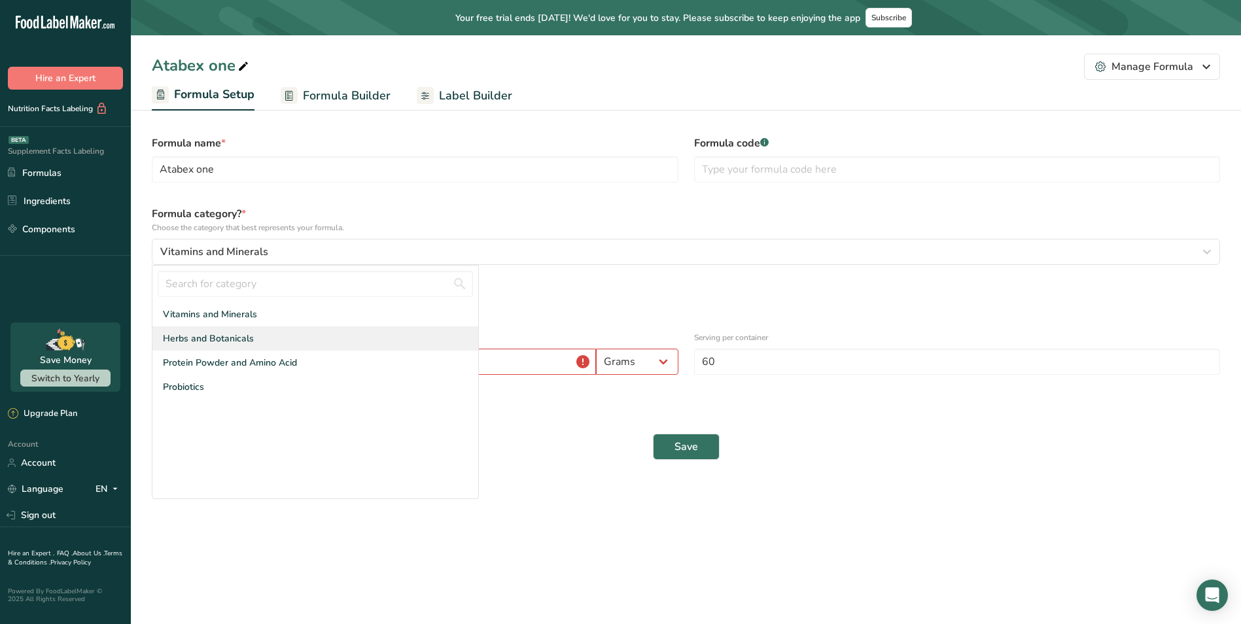
click at [223, 330] on div "Herbs and Botanicals" at bounding box center [315, 339] width 326 height 24
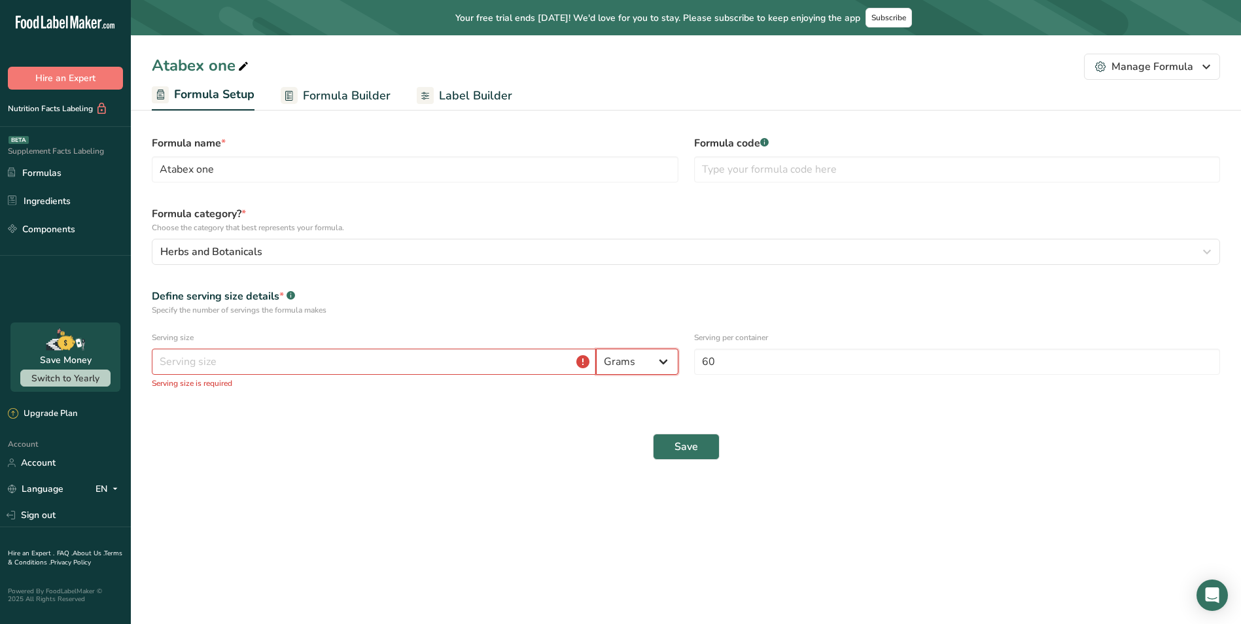
click at [653, 362] on select "Grams Kilograms mg Oz Pound mcg µg" at bounding box center [637, 362] width 82 height 26
drag, startPoint x: 407, startPoint y: 457, endPoint x: 427, endPoint y: 443, distance: 24.0
click at [408, 455] on div "Save" at bounding box center [686, 447] width 1084 height 42
click at [500, 367] on input "number" at bounding box center [374, 362] width 444 height 26
click at [483, 311] on div "Specify the number of servings the formula makes" at bounding box center [686, 310] width 1069 height 12
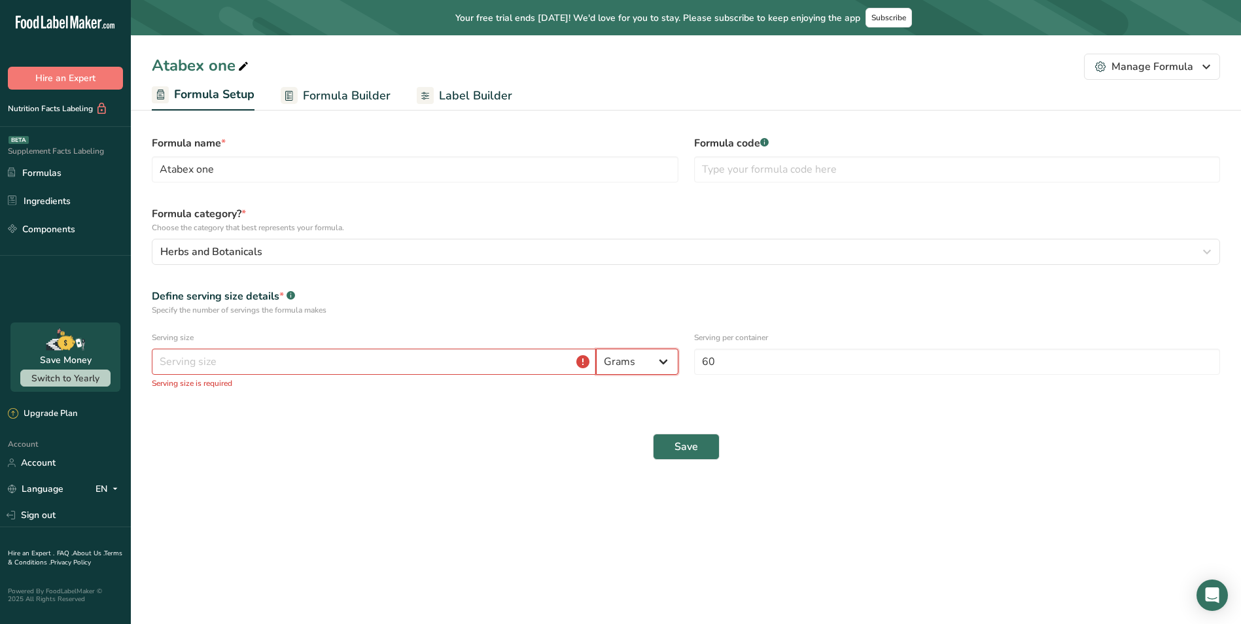
click at [649, 365] on select "Grams Kilograms mg Oz Pound mcg µg" at bounding box center [637, 362] width 82 height 26
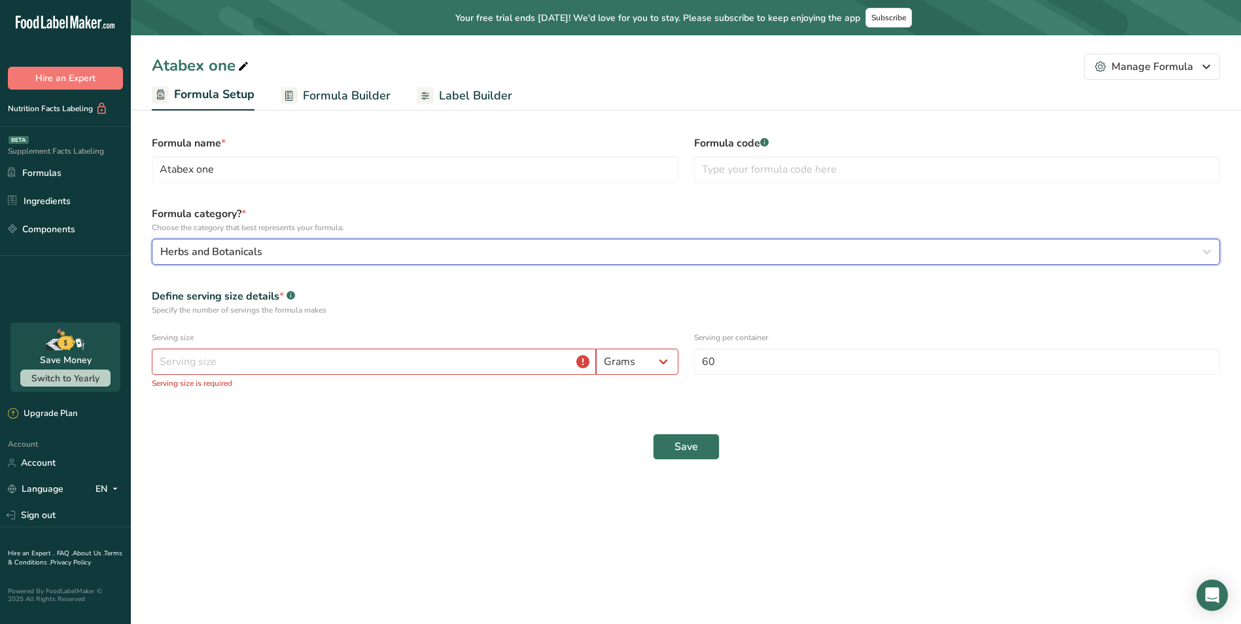
click at [316, 257] on div "Herbs and Botanicals" at bounding box center [682, 252] width 1044 height 16
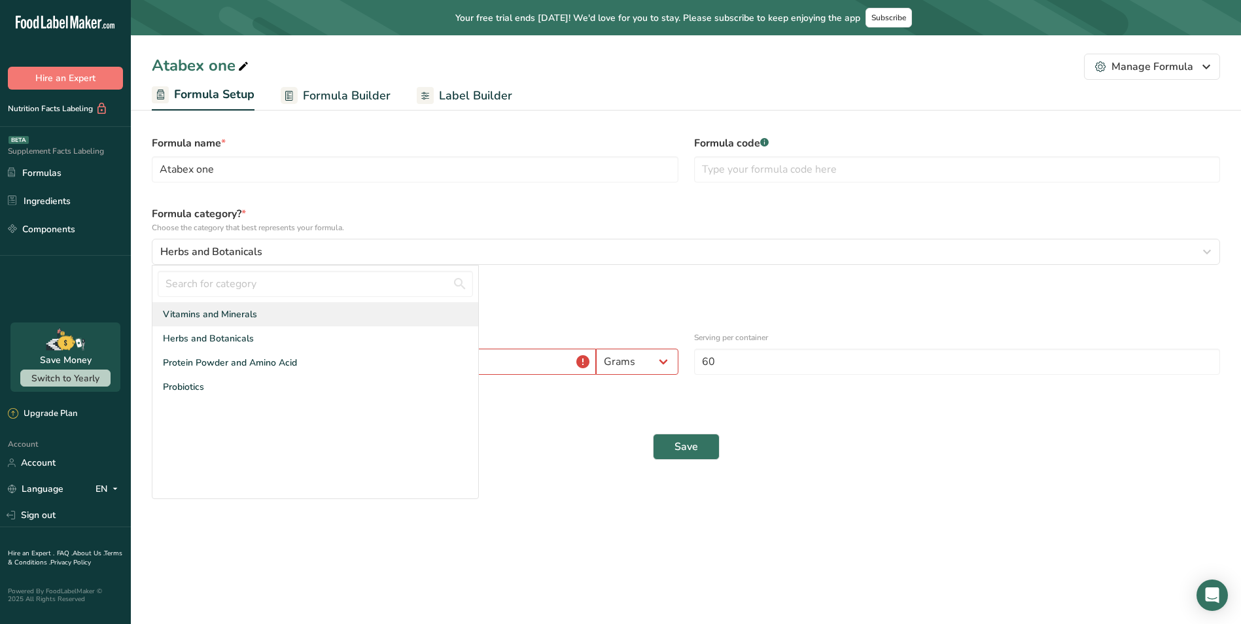
click at [234, 323] on div "Vitamins and Minerals" at bounding box center [315, 314] width 326 height 24
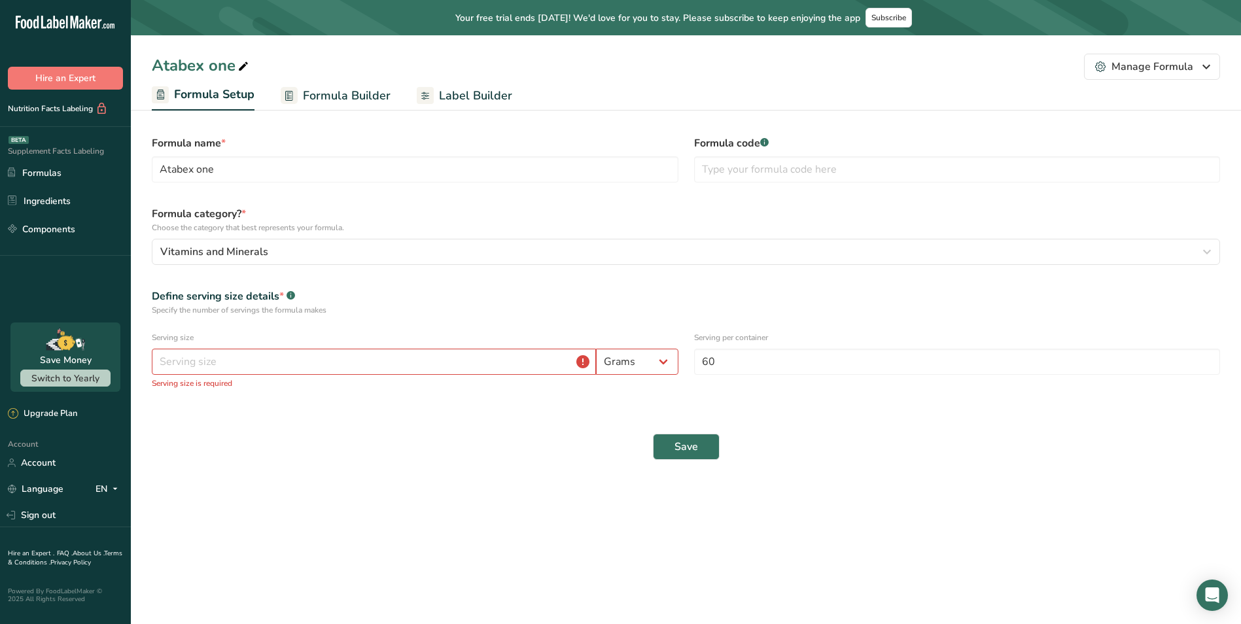
click at [348, 432] on div "Save" at bounding box center [686, 447] width 1084 height 42
drag, startPoint x: 682, startPoint y: 358, endPoint x: 669, endPoint y: 363, distance: 13.2
click at [682, 358] on div "Serving size Grams Kilograms mg Oz Pound mcg µg Serving size is required" at bounding box center [415, 360] width 542 height 73
click at [665, 363] on select "Grams Kilograms mg Oz Pound mcg µg" at bounding box center [637, 362] width 82 height 26
click at [739, 306] on div "Specify the number of servings the formula makes" at bounding box center [686, 310] width 1069 height 12
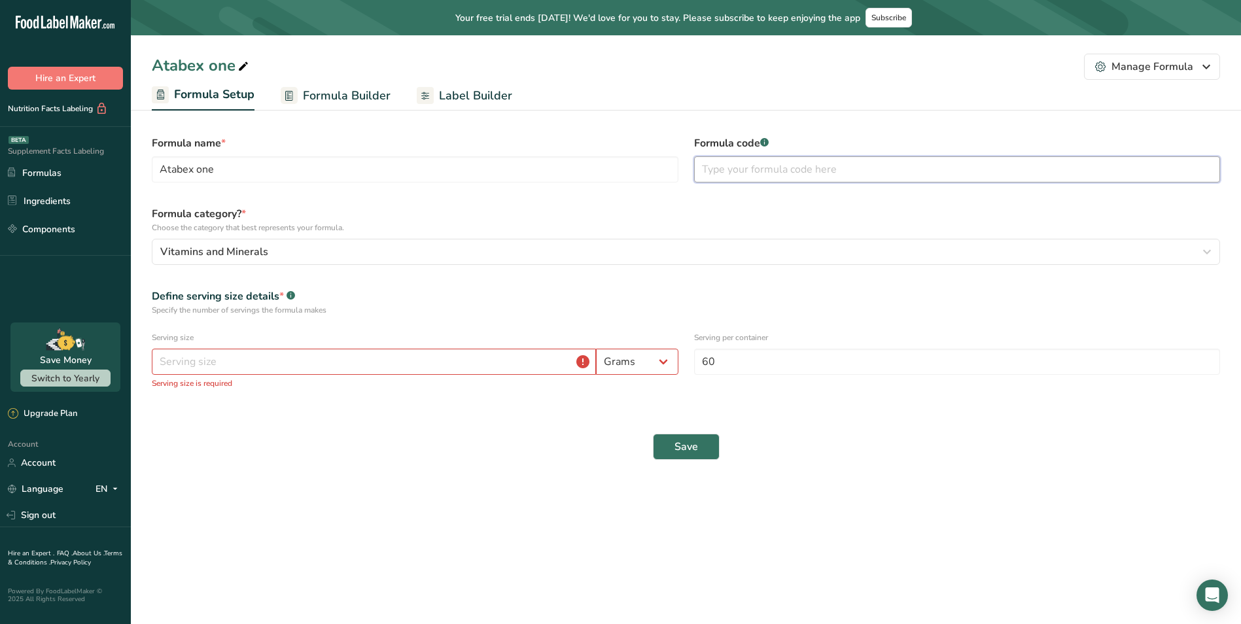
click at [752, 178] on input "text" at bounding box center [957, 169] width 527 height 26
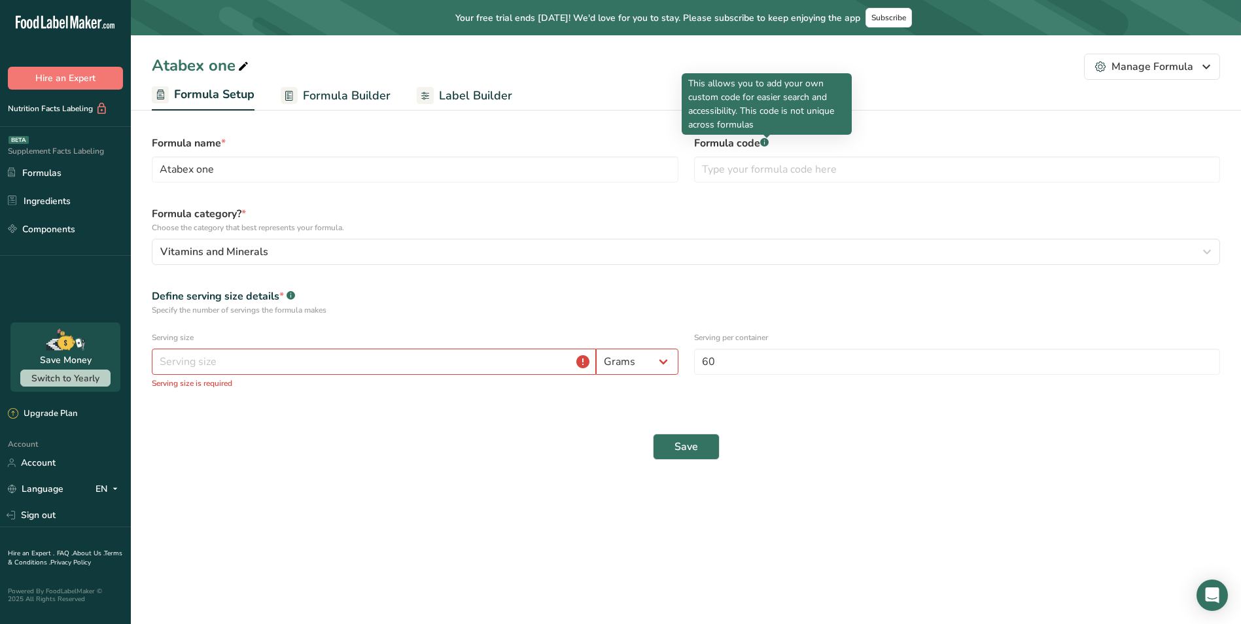
click at [769, 139] on icon ".a-a{fill:#347362;}.b-a{fill:#fff;}" at bounding box center [764, 142] width 9 height 9
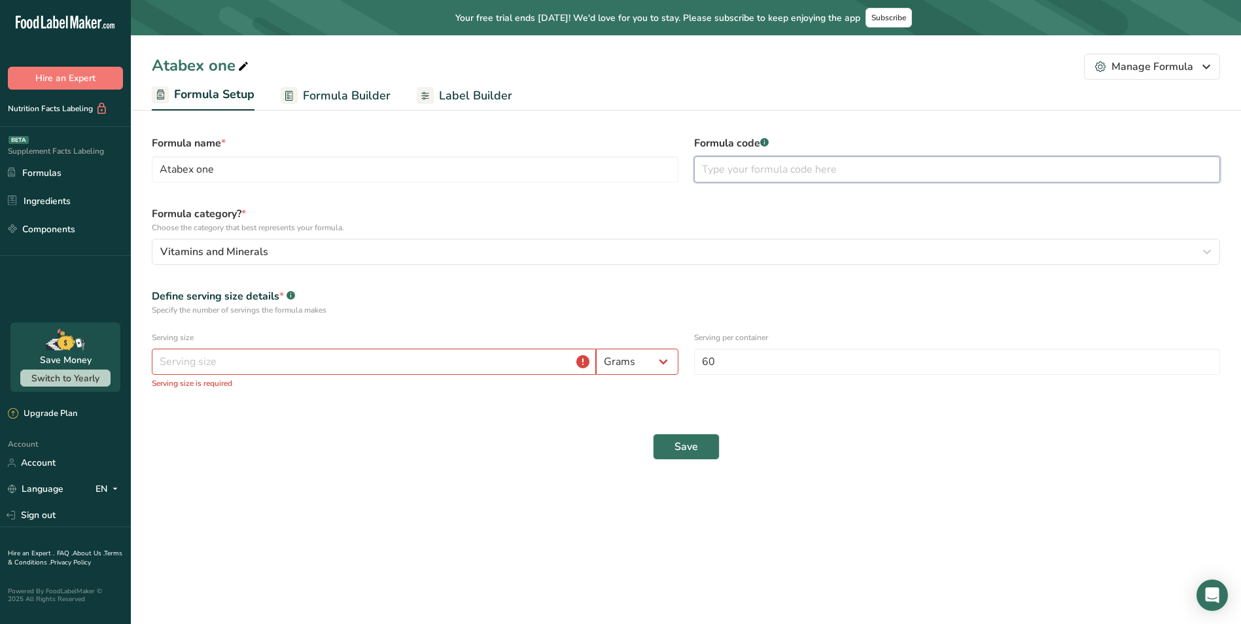
click at [790, 170] on input "text" at bounding box center [957, 169] width 527 height 26
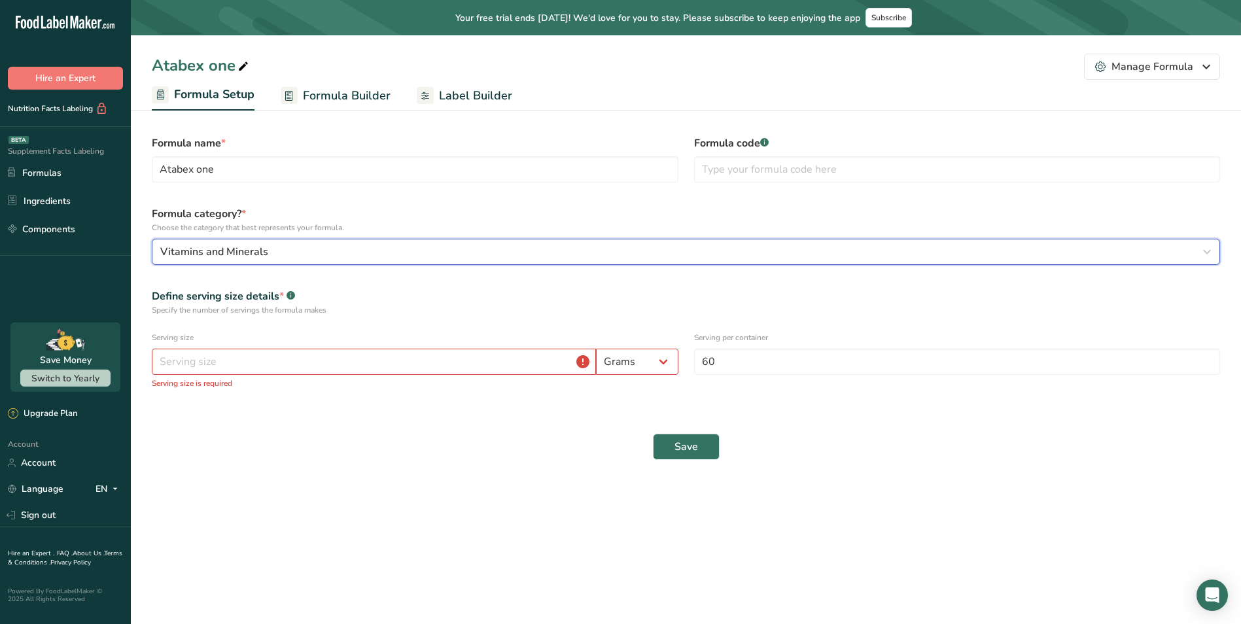
click at [383, 253] on div "Vitamins and Minerals" at bounding box center [682, 252] width 1044 height 16
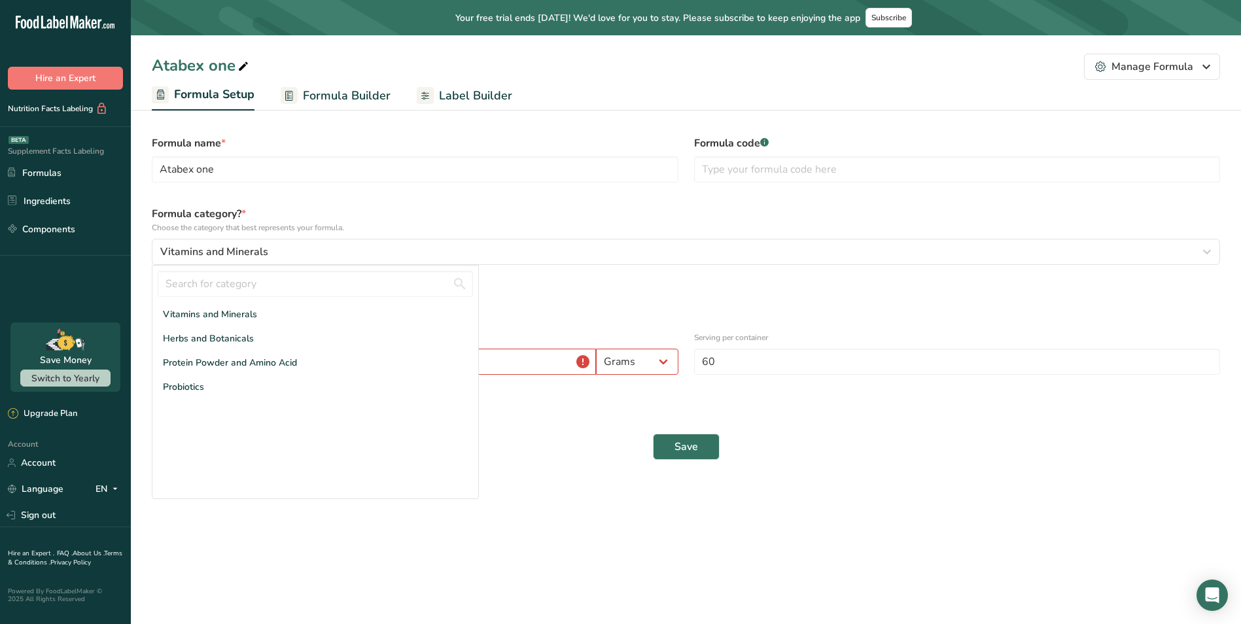
click at [432, 191] on form "Formula name * Atabex one Formula code .a-a{fill:#347362;}.b-a{fill:#fff;} Form…" at bounding box center [686, 298] width 1084 height 340
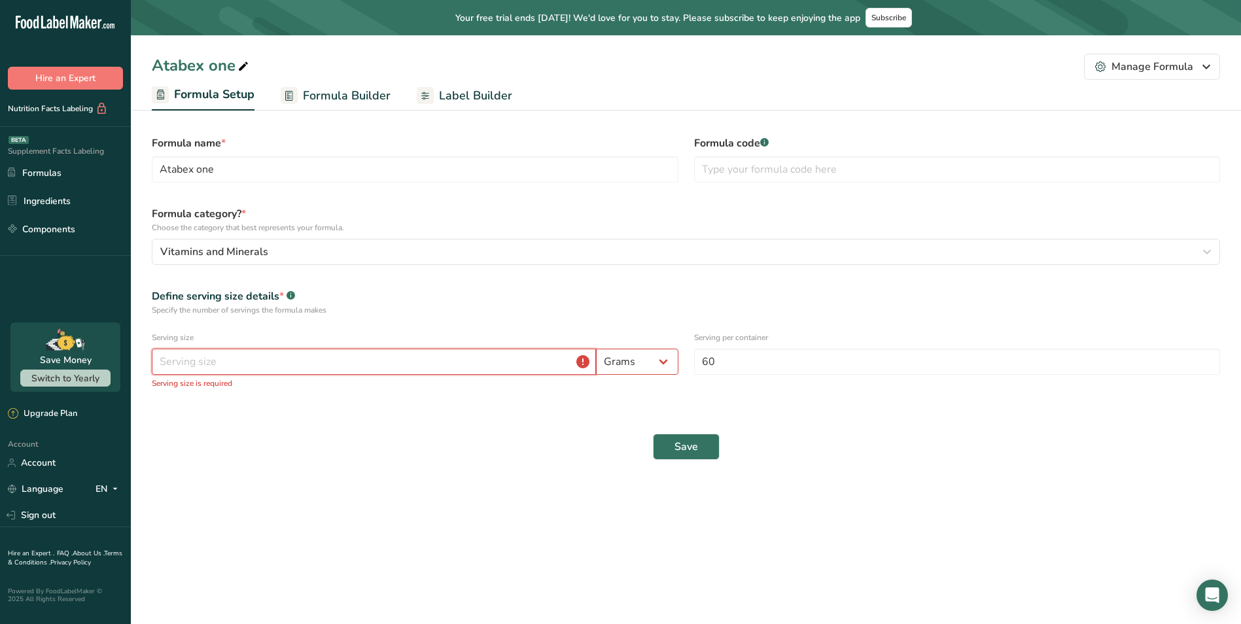
click at [503, 361] on input "number" at bounding box center [374, 362] width 444 height 26
click at [646, 363] on select "Grams Kilograms mg Oz Pound mcg µg" at bounding box center [637, 362] width 82 height 26
click at [459, 436] on div "Save" at bounding box center [686, 447] width 1084 height 42
click at [465, 360] on input "number" at bounding box center [374, 362] width 444 height 26
click at [472, 92] on span "Label Builder" at bounding box center [475, 96] width 73 height 18
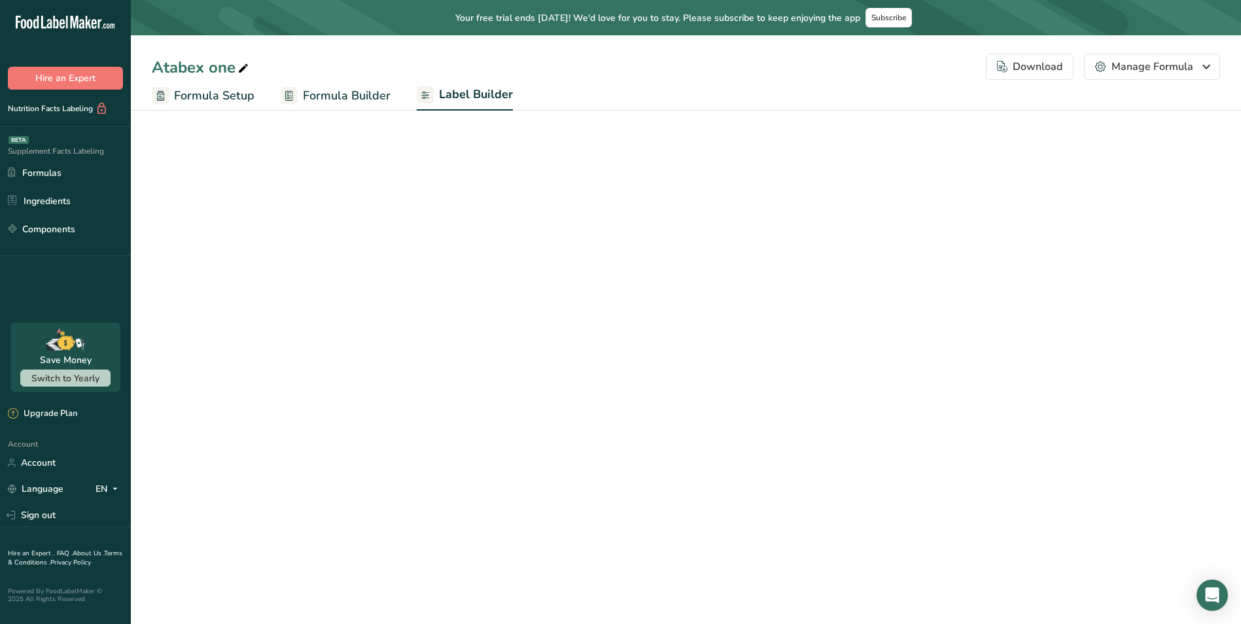
select select "Roboto"
select select "bold"
select select "center"
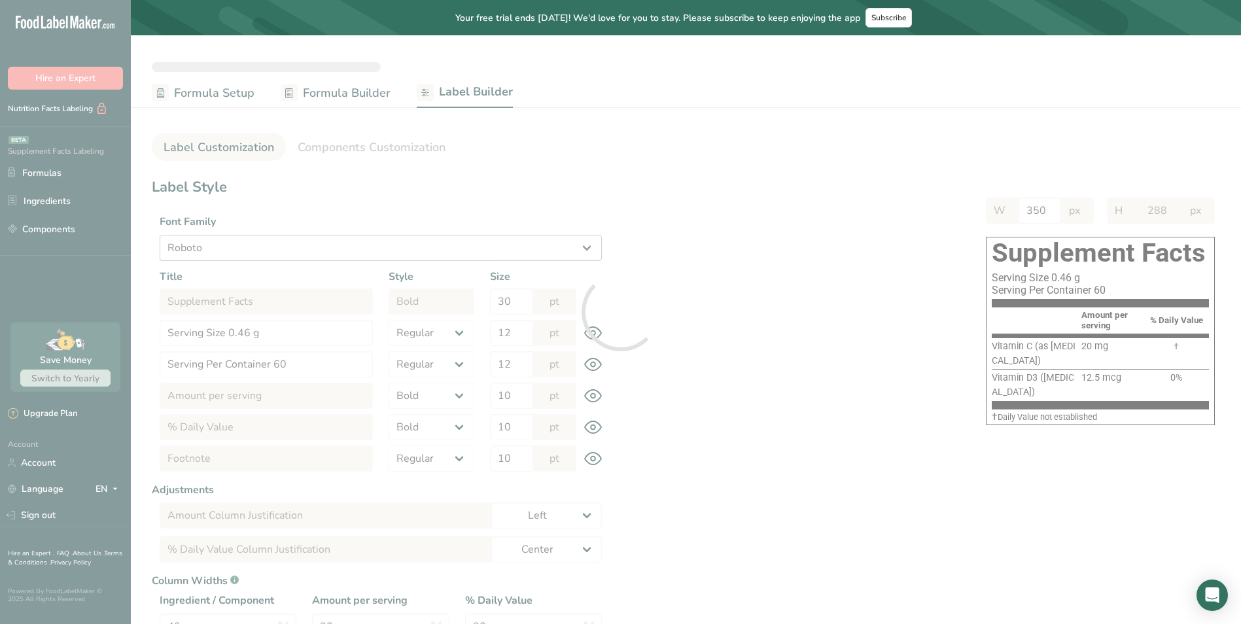
type input "192"
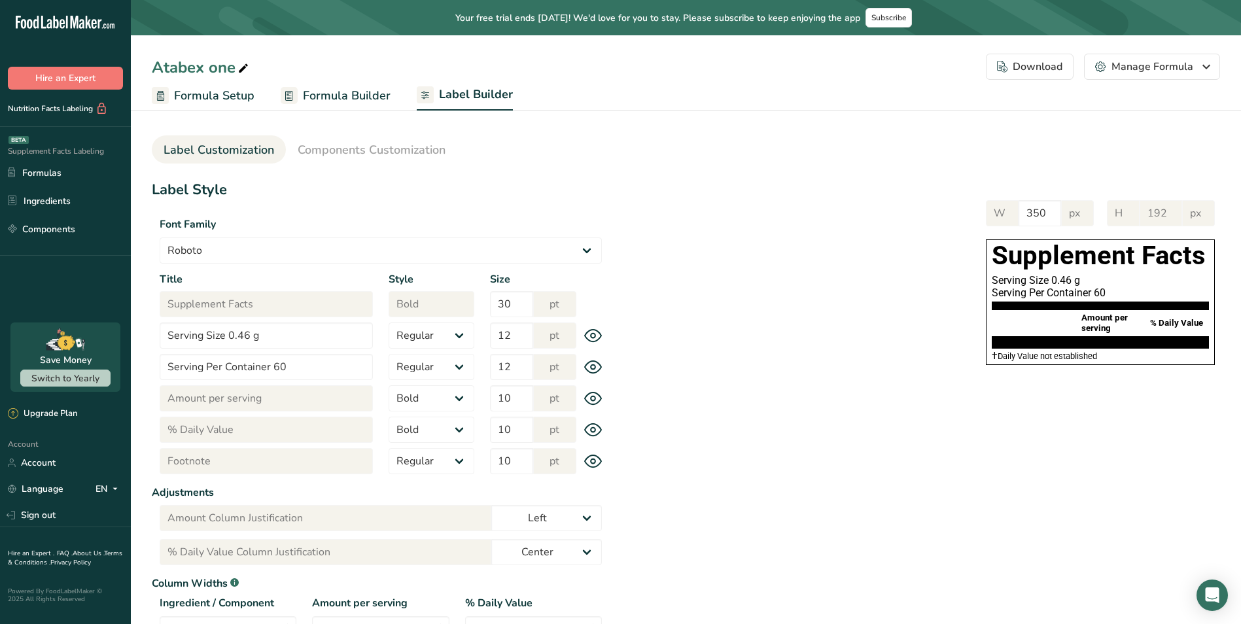
click at [274, 319] on div "Title Supplement Facts Style Regular Bold Size 30 pt Title Serving Size 0.46 g …" at bounding box center [381, 376] width 458 height 208
click at [277, 332] on input "Serving Size 0.46 g" at bounding box center [266, 336] width 213 height 26
drag, startPoint x: 298, startPoint y: 338, endPoint x: 105, endPoint y: 334, distance: 193.1
click at [105, 334] on div ".a-20{fill:#fff;} Hire an Expert Nutrition Facts Labeling Supplement Facts Labe…" at bounding box center [620, 393] width 1241 height 787
type input "1 Capsule"
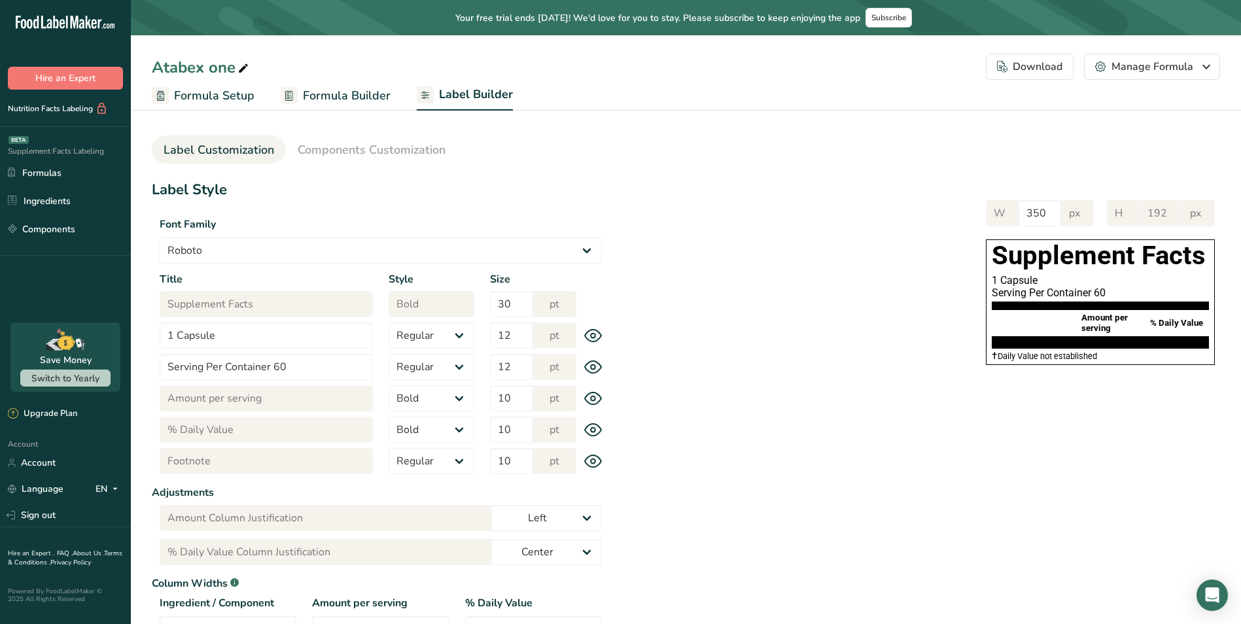
click at [729, 378] on div "Label Style Font Family Arial Roboto Helvetica [GEOGRAPHIC_DATA] [DEMOGRAPHIC_D…" at bounding box center [686, 472] width 1069 height 586
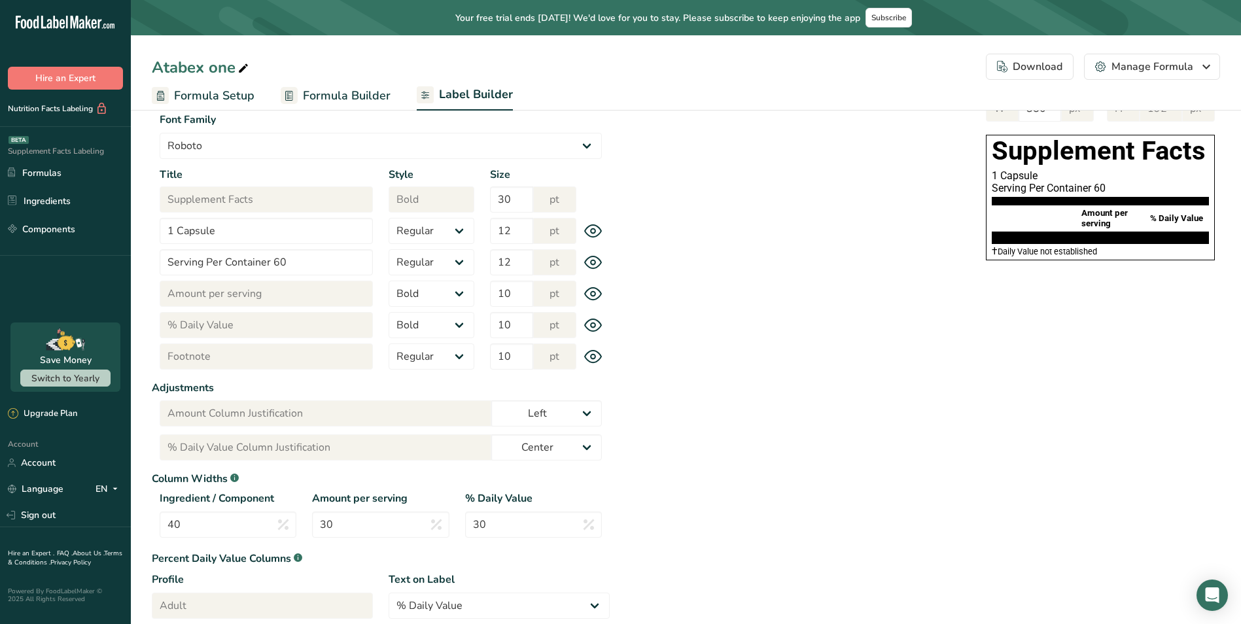
scroll to position [97, 0]
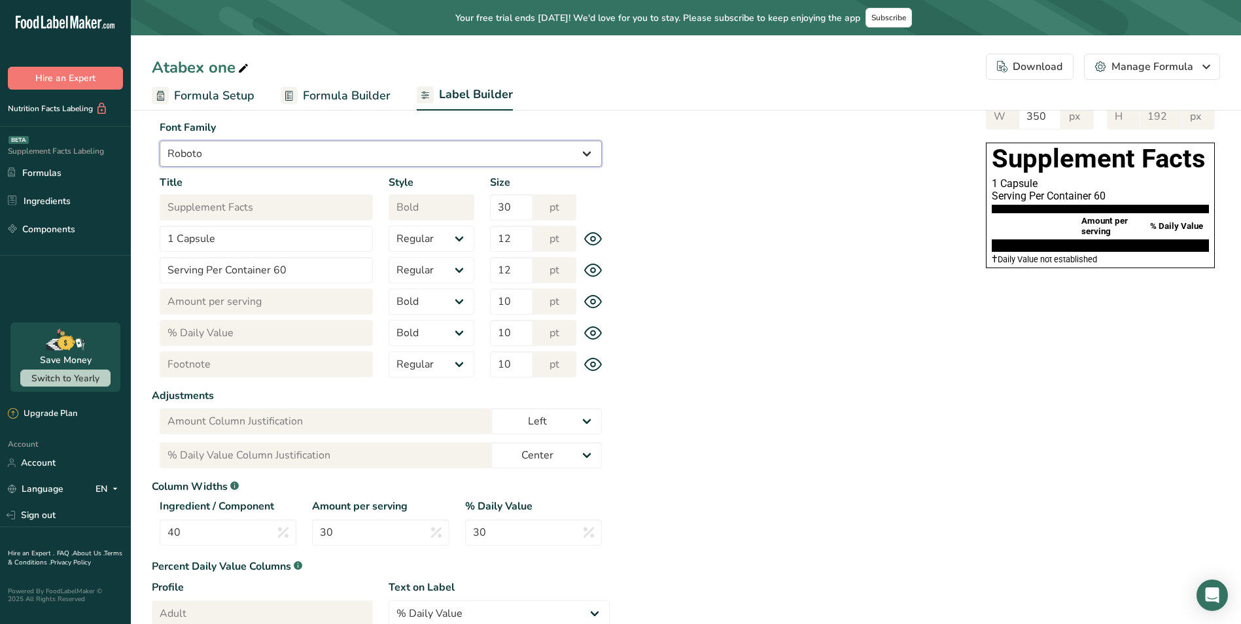
click at [372, 145] on select "Arial Roboto Helvetica [GEOGRAPHIC_DATA] [DEMOGRAPHIC_DATA] [US_STATE] Courier …" at bounding box center [381, 154] width 442 height 26
click at [834, 169] on div "W 350 px H 192 px Supplement Facts 1 Capsule Serving Per Container 60 Amount pe…" at bounding box center [915, 183] width 611 height 186
click at [585, 333] on icon at bounding box center [593, 333] width 17 height 12
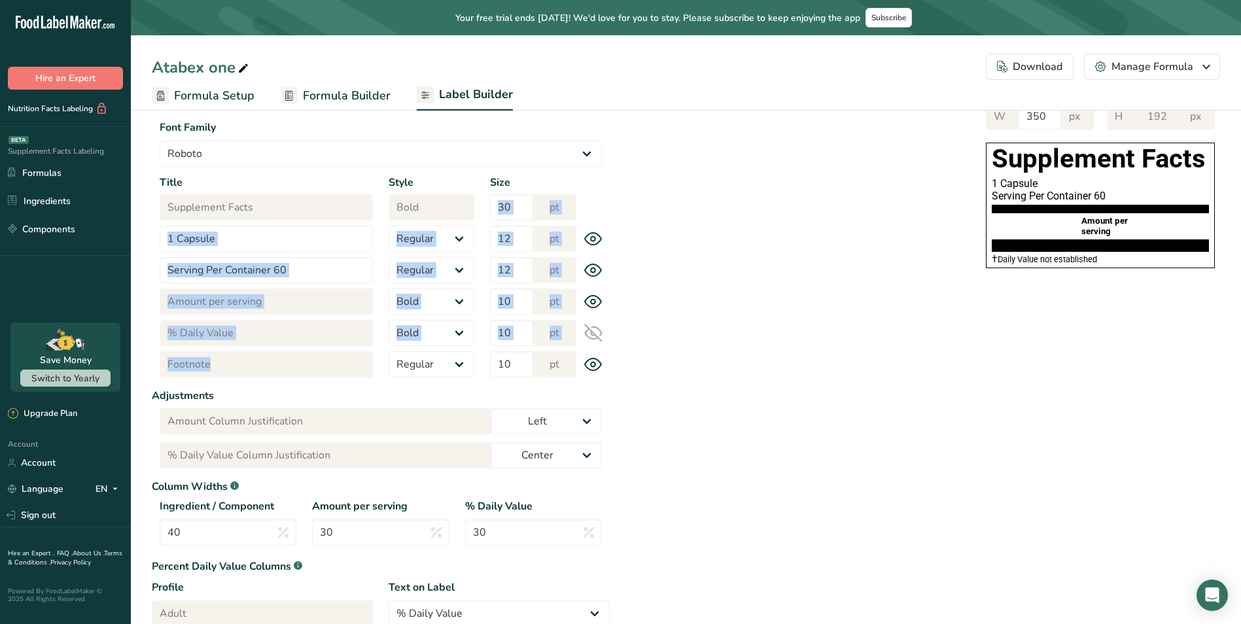
click at [586, 333] on icon at bounding box center [593, 333] width 17 height 12
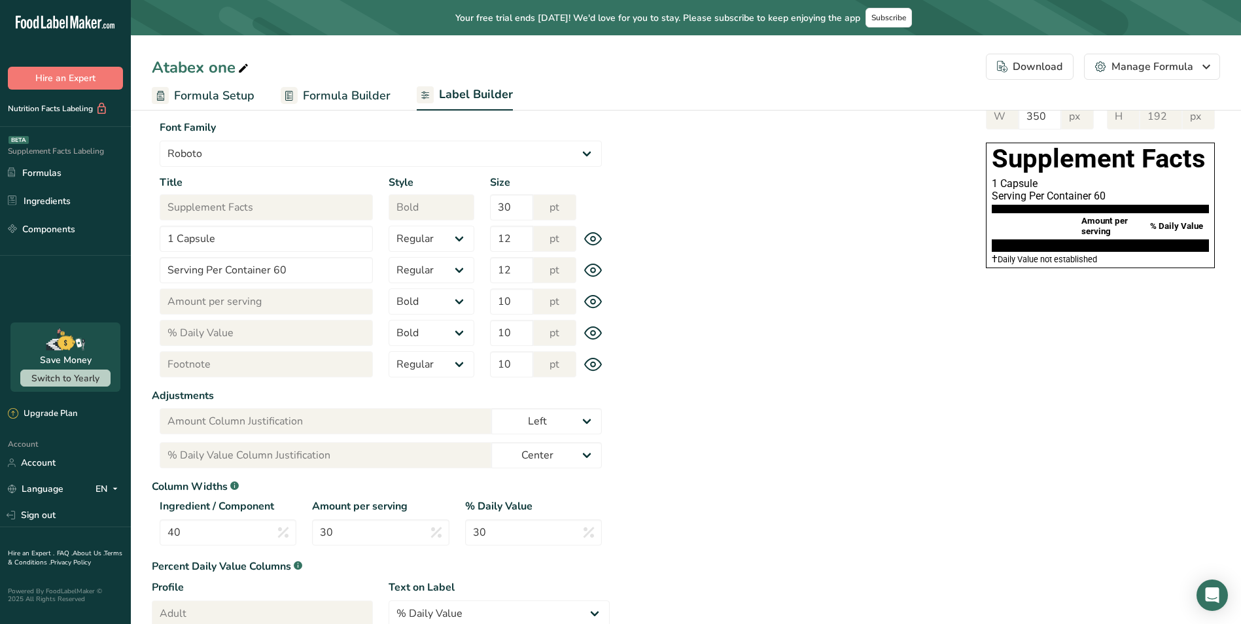
drag, startPoint x: 586, startPoint y: 333, endPoint x: 704, endPoint y: 323, distance: 118.9
click at [704, 323] on div "Label Style Font Family Arial Roboto Helvetica [GEOGRAPHIC_DATA] [DEMOGRAPHIC_D…" at bounding box center [686, 375] width 1069 height 586
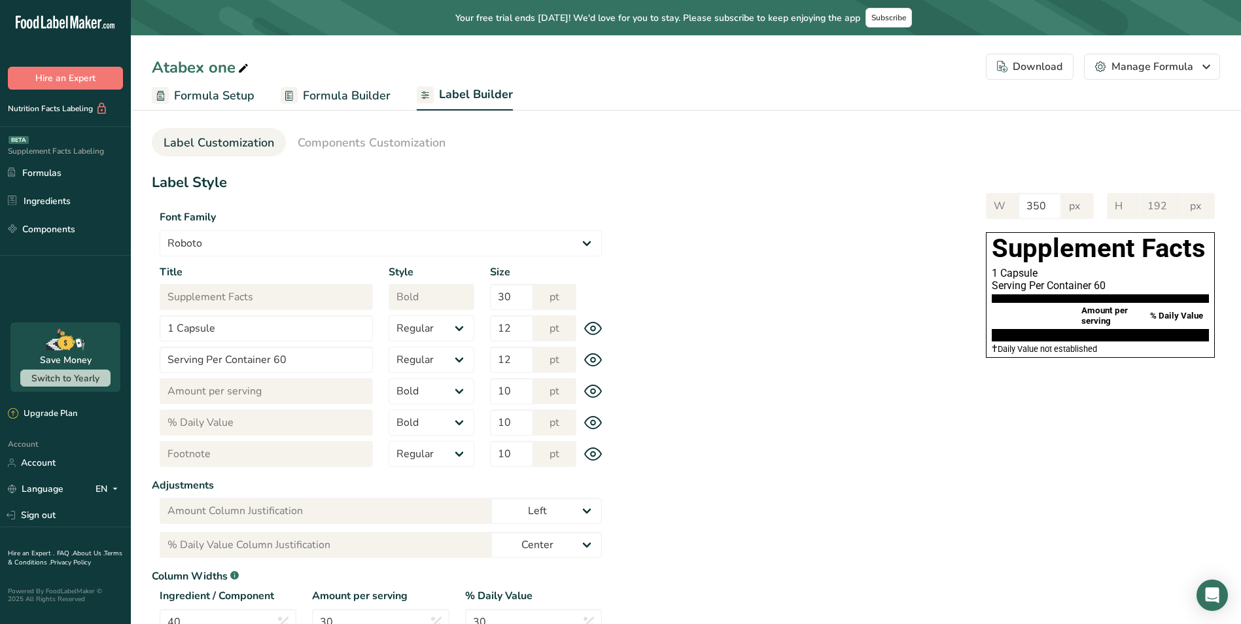
scroll to position [0, 0]
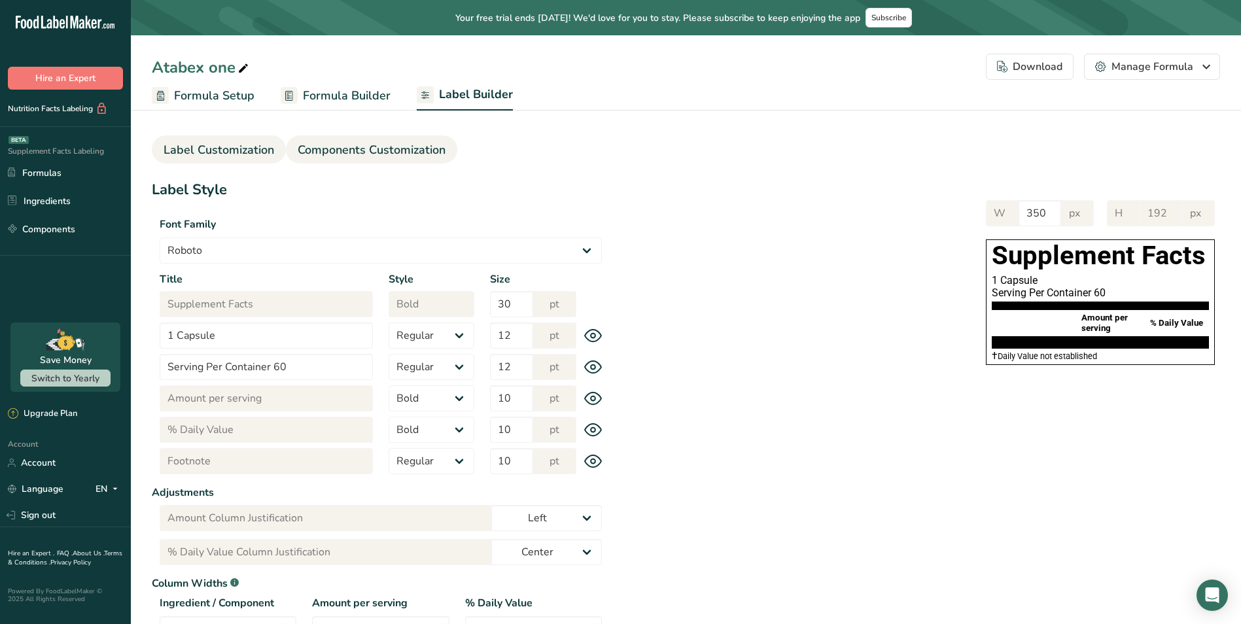
click at [416, 145] on span "Components Customization" at bounding box center [372, 150] width 148 height 18
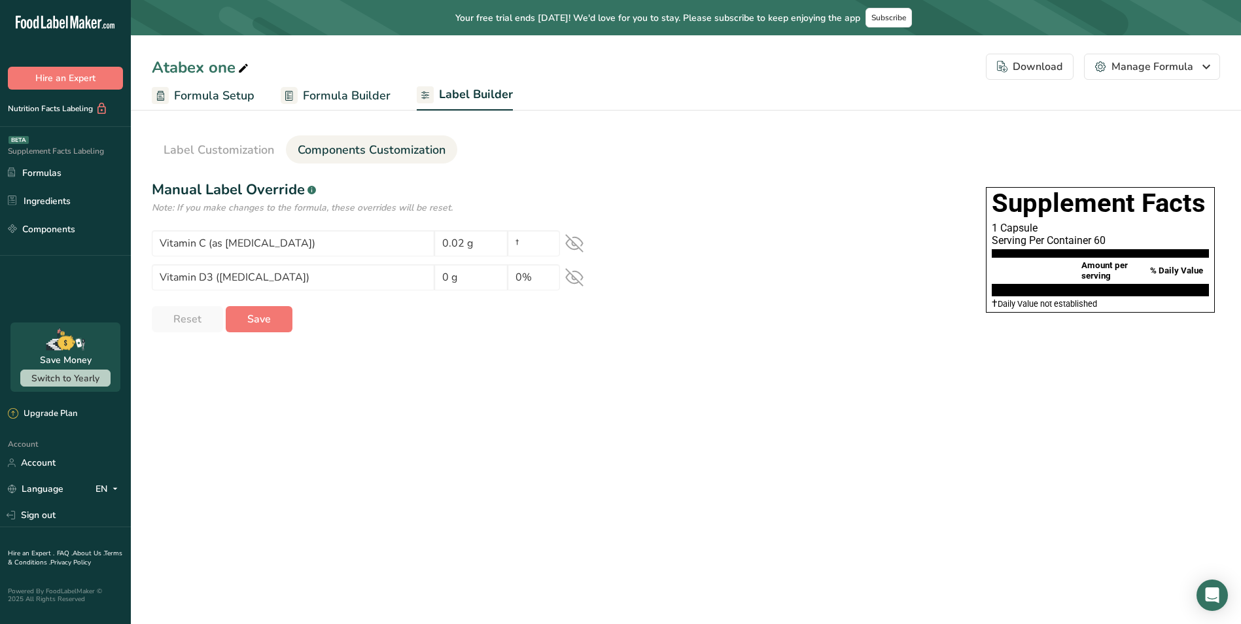
click at [569, 243] on icon at bounding box center [574, 243] width 18 height 18
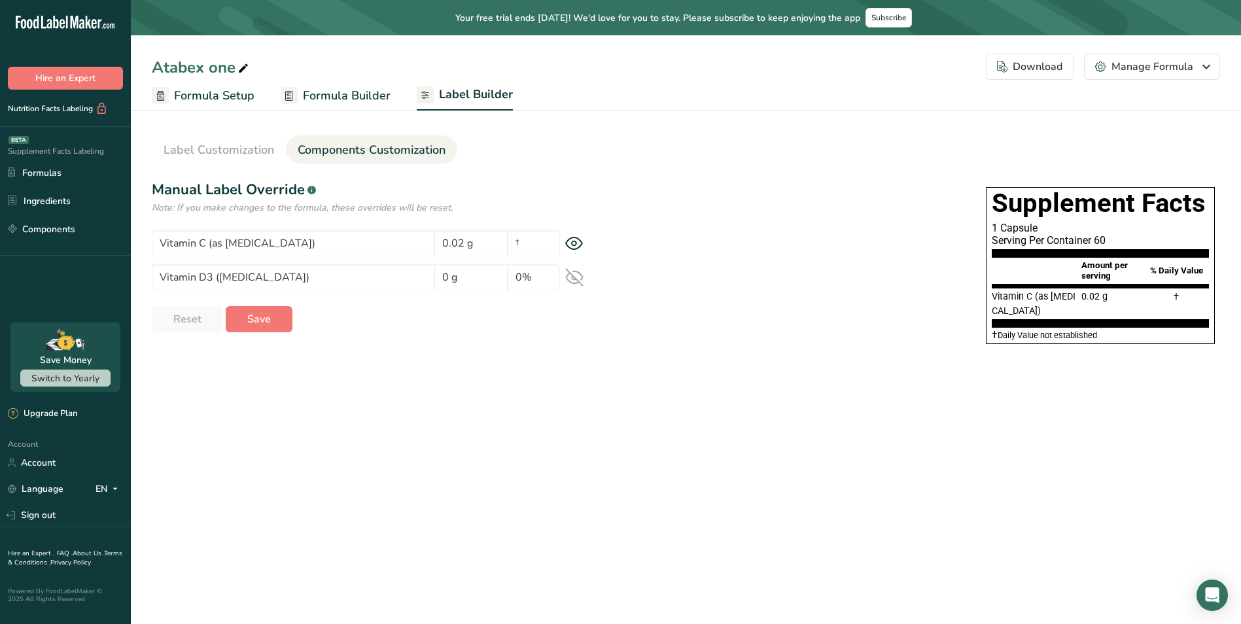
click at [572, 269] on icon at bounding box center [574, 277] width 18 height 18
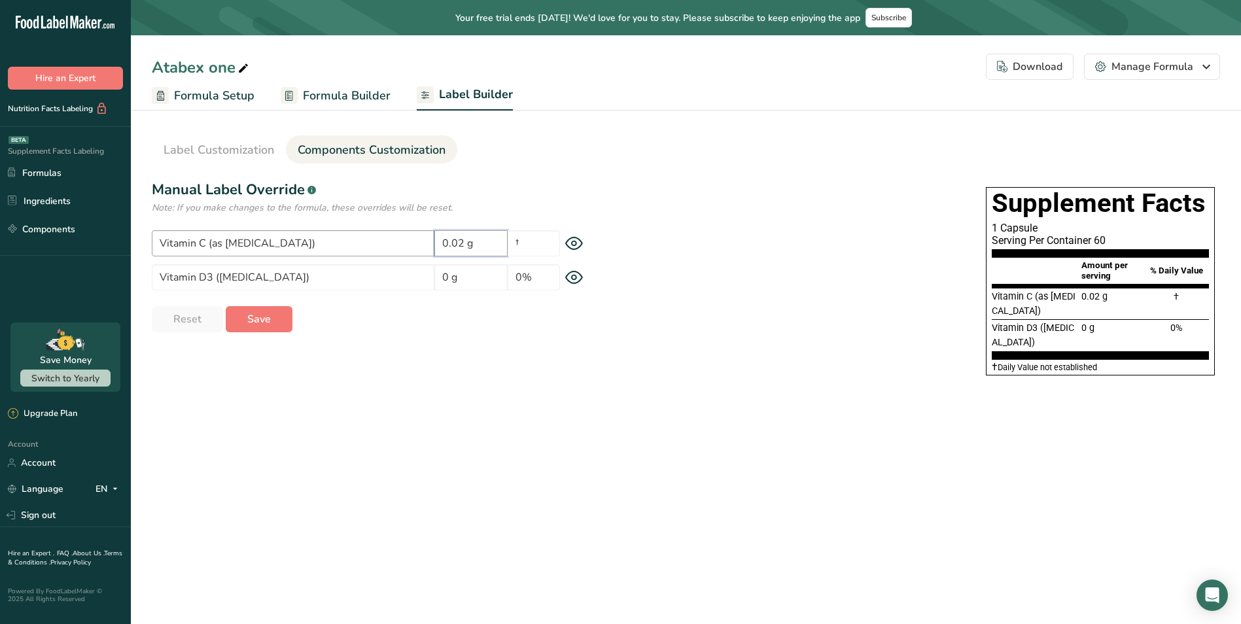
drag, startPoint x: 485, startPoint y: 245, endPoint x: 378, endPoint y: 236, distance: 107.8
click at [378, 236] on div "Vitamin C (as [MEDICAL_DATA]) 0.02 g †" at bounding box center [381, 243] width 458 height 26
click at [681, 277] on div "Supplement Facts 1 Capsule Serving Per Container 60 Amount per serving % Daily …" at bounding box center [915, 285] width 611 height 196
drag, startPoint x: 472, startPoint y: 248, endPoint x: 368, endPoint y: 241, distance: 104.3
click at [368, 241] on div "Vitamin C (as [MEDICAL_DATA]) 0.02 g †" at bounding box center [381, 243] width 458 height 26
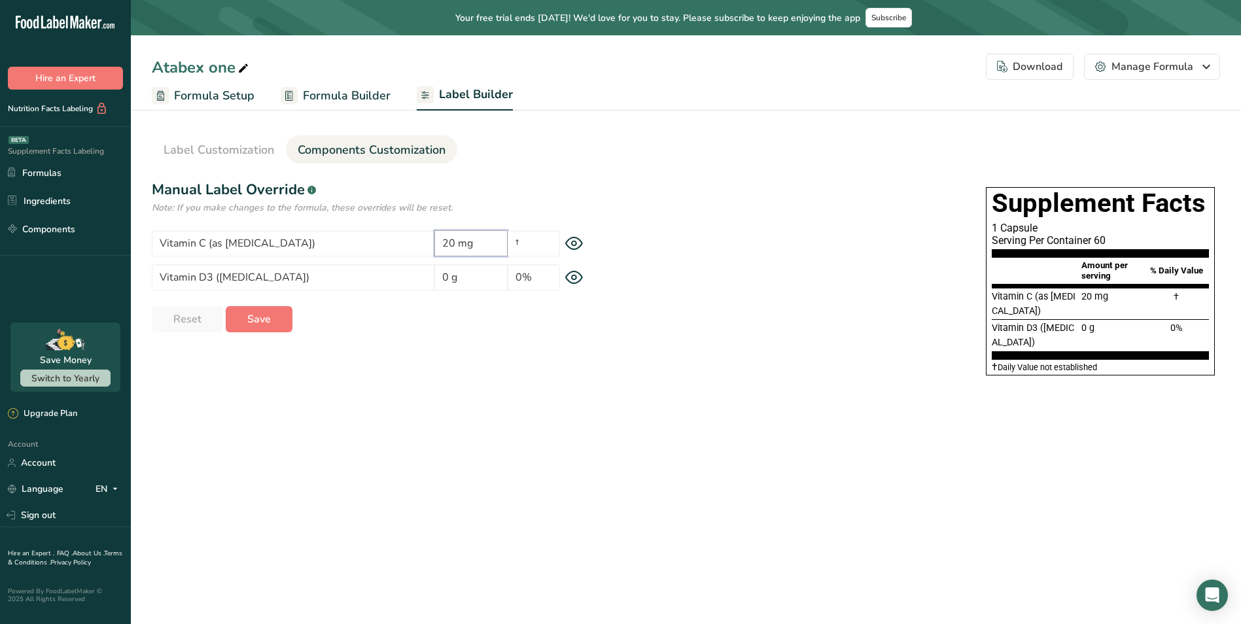
type input "20 mg"
click at [411, 359] on div "Label Style Font Family Arial Roboto Helvetica [GEOGRAPHIC_DATA] [DEMOGRAPHIC_D…" at bounding box center [686, 281] width 1069 height 204
click at [533, 251] on input "†" at bounding box center [534, 243] width 52 height 26
drag, startPoint x: 540, startPoint y: 245, endPoint x: 505, endPoint y: 250, distance: 35.6
click at [495, 245] on div "Vitamin C (as [MEDICAL_DATA]) 20 mg †" at bounding box center [381, 243] width 458 height 26
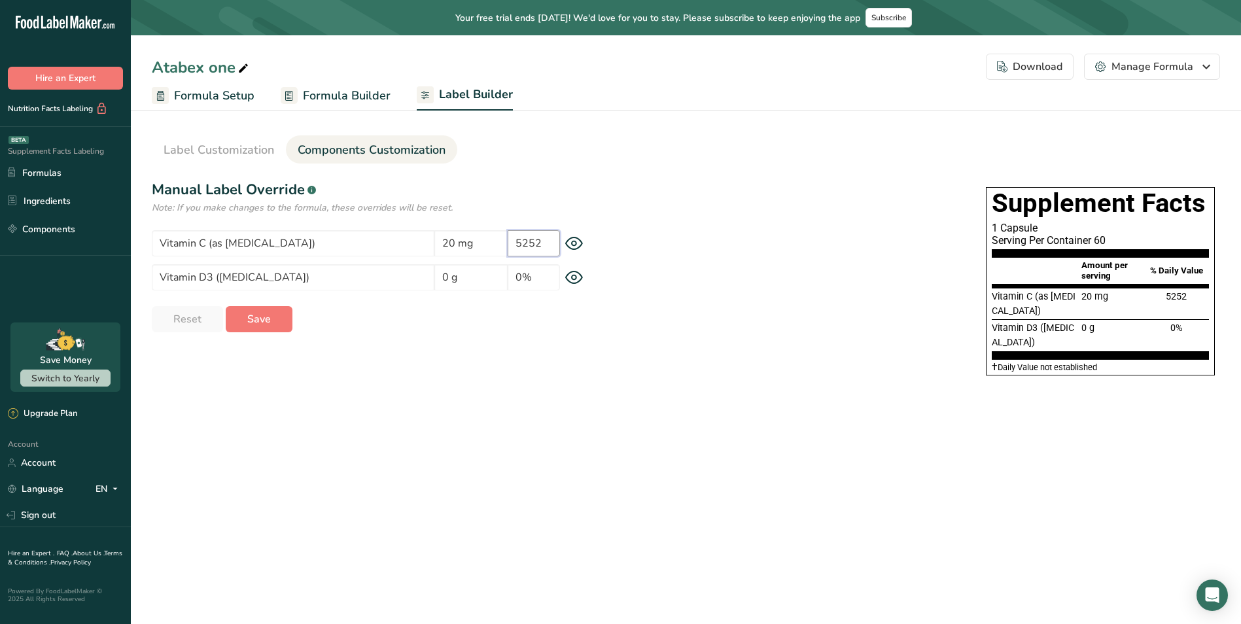
type input "5252"
click at [616, 432] on main "Your free trial ends [DATE]! We'd love for you to stay. Please subscribe to kee…" at bounding box center [620, 312] width 1241 height 624
click at [546, 253] on input "5252" at bounding box center [534, 243] width 52 height 26
click at [546, 249] on input "5252" at bounding box center [534, 243] width 52 height 26
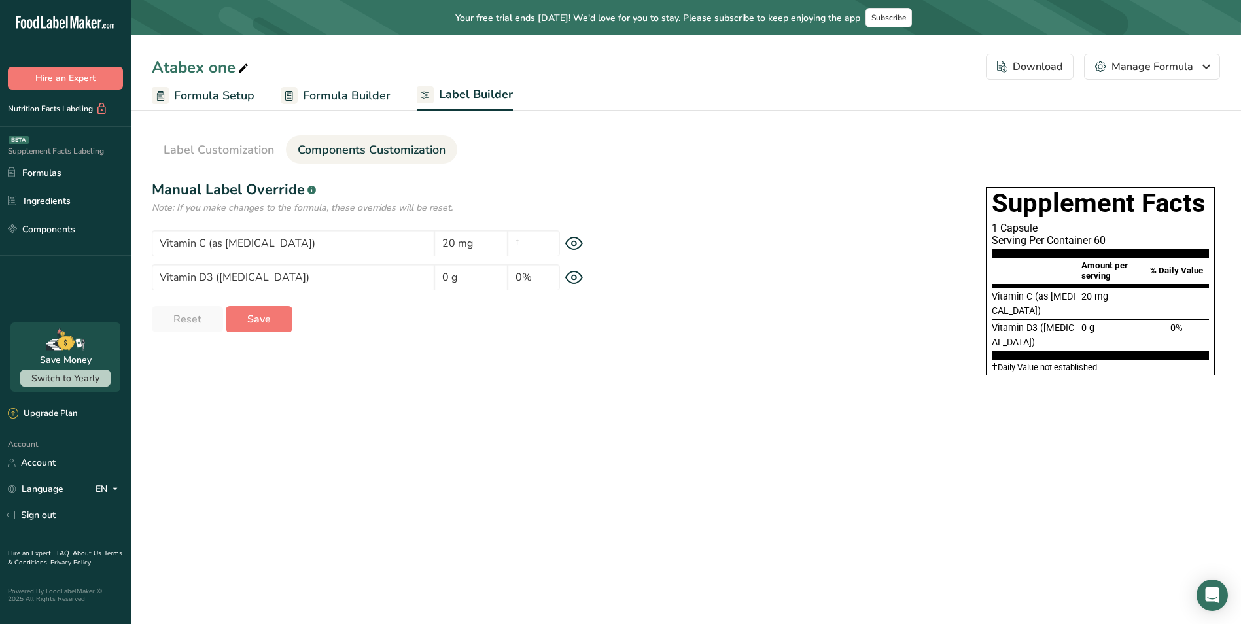
click at [662, 402] on section "Label Customization Components Customization Label Style Font Family Arial Robo…" at bounding box center [686, 254] width 1110 height 300
click at [427, 386] on section "Label Customization Components Customization Label Style Font Family Arial Robo…" at bounding box center [686, 254] width 1110 height 300
click at [343, 414] on main "Your free trial ends [DATE]! We'd love for you to stay. Please subscribe to kee…" at bounding box center [620, 312] width 1241 height 624
click at [540, 244] on input "text" at bounding box center [534, 243] width 52 height 26
click at [540, 364] on div "Label Style Font Family Arial Roboto Helvetica [GEOGRAPHIC_DATA] [DEMOGRAPHIC_D…" at bounding box center [686, 281] width 1069 height 204
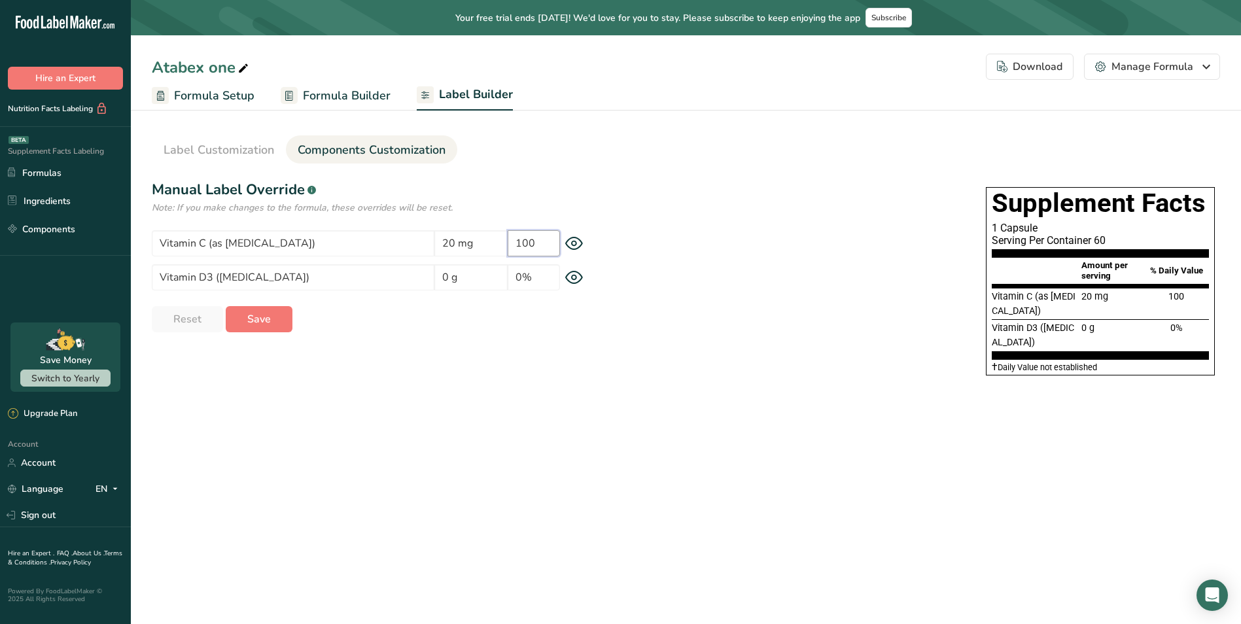
click at [550, 253] on input "100" at bounding box center [534, 243] width 52 height 26
type input "100%"
click at [551, 321] on div "Reset Save" at bounding box center [381, 319] width 458 height 26
click at [343, 96] on span "Formula Builder" at bounding box center [347, 96] width 88 height 18
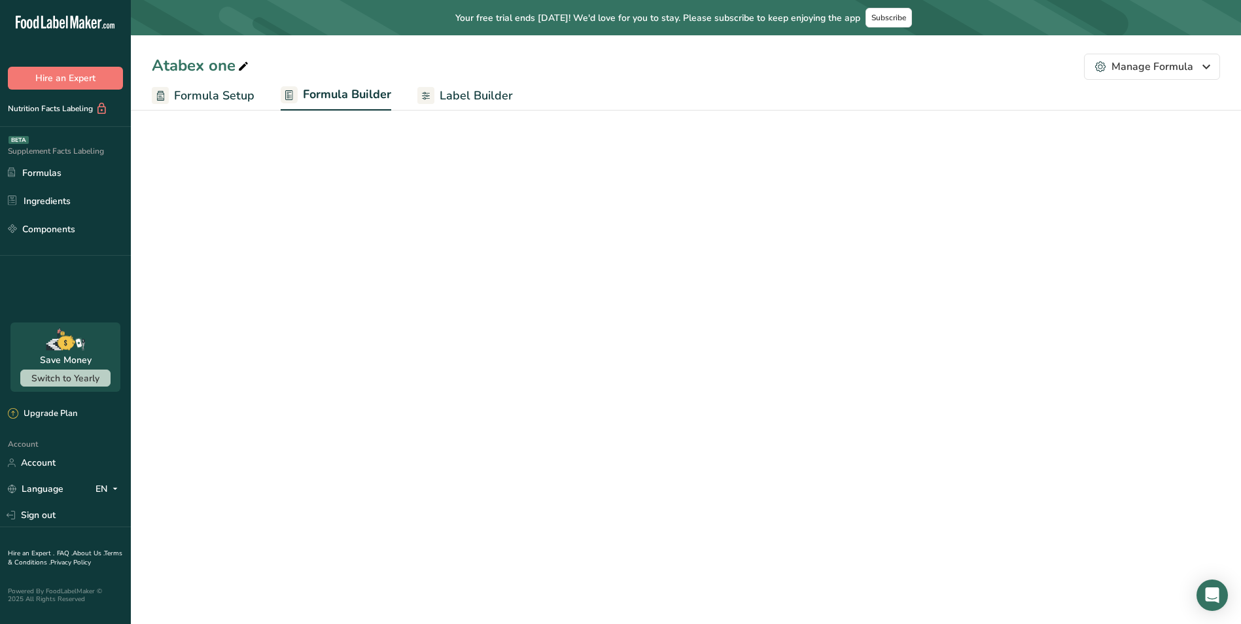
select select "2"
select select "7"
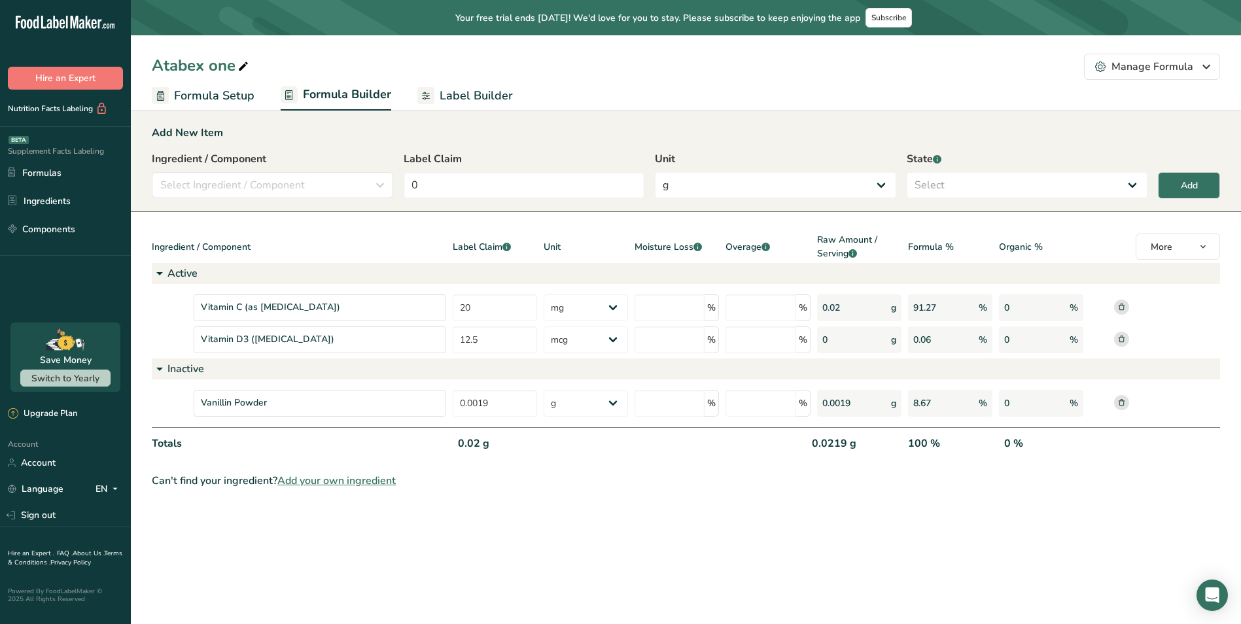
click at [466, 68] on div "Atabex one Manage Formula Delete Formula" at bounding box center [686, 67] width 1110 height 26
click at [463, 87] on span "Label Builder" at bounding box center [476, 96] width 73 height 18
select select "Roboto"
select select "bold"
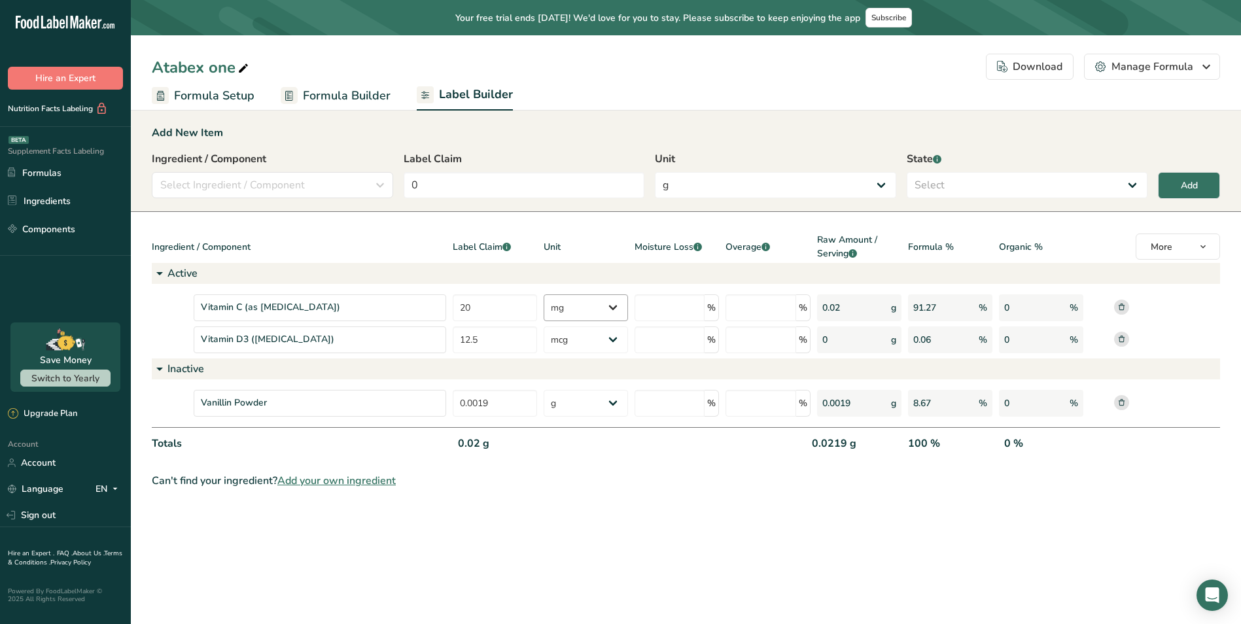
select select "bold"
select select "center"
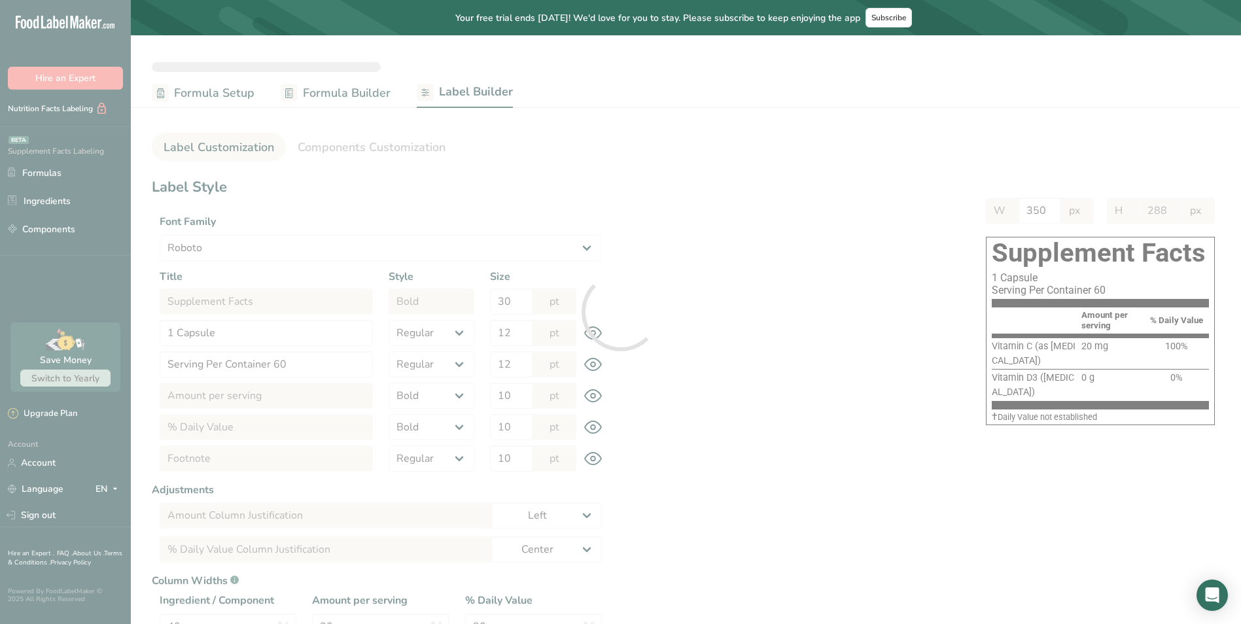
type input "Serving Size 0.46 g"
type input "192"
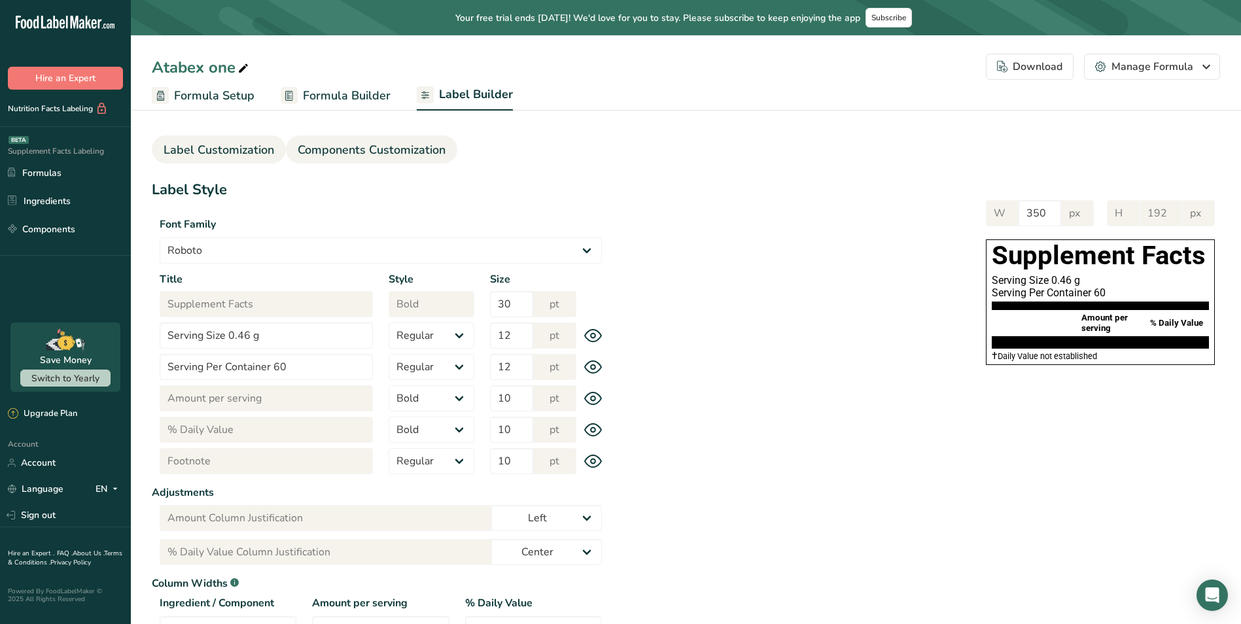
click at [397, 150] on span "Components Customization" at bounding box center [372, 150] width 148 height 18
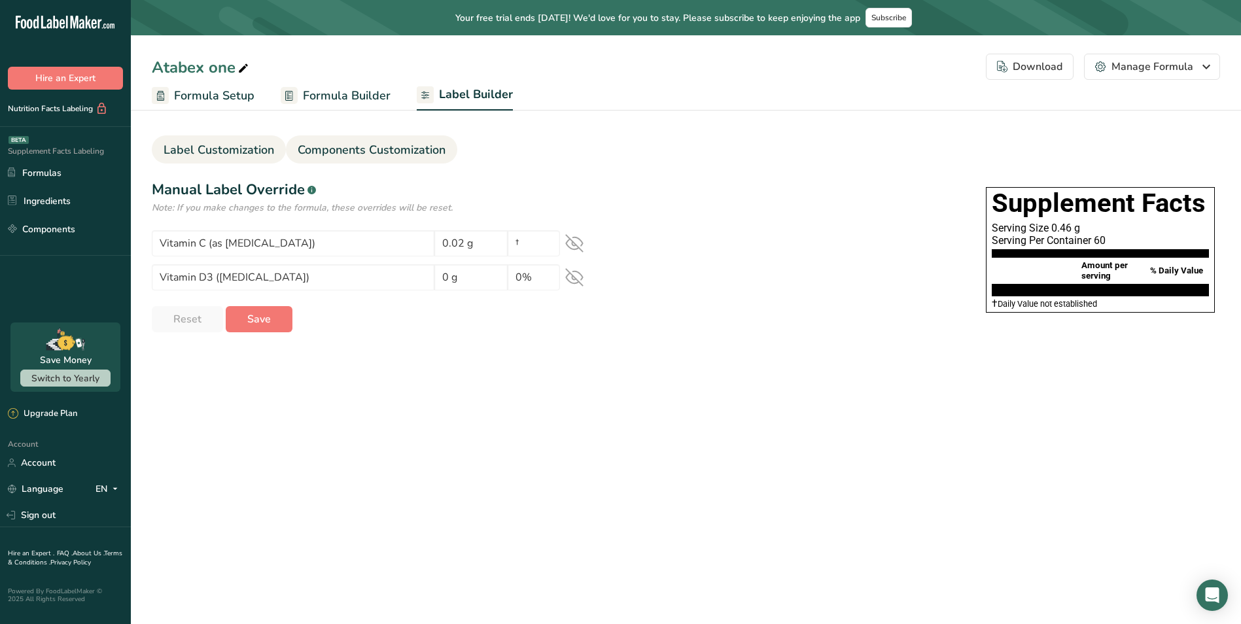
click at [257, 150] on span "Label Customization" at bounding box center [219, 150] width 111 height 18
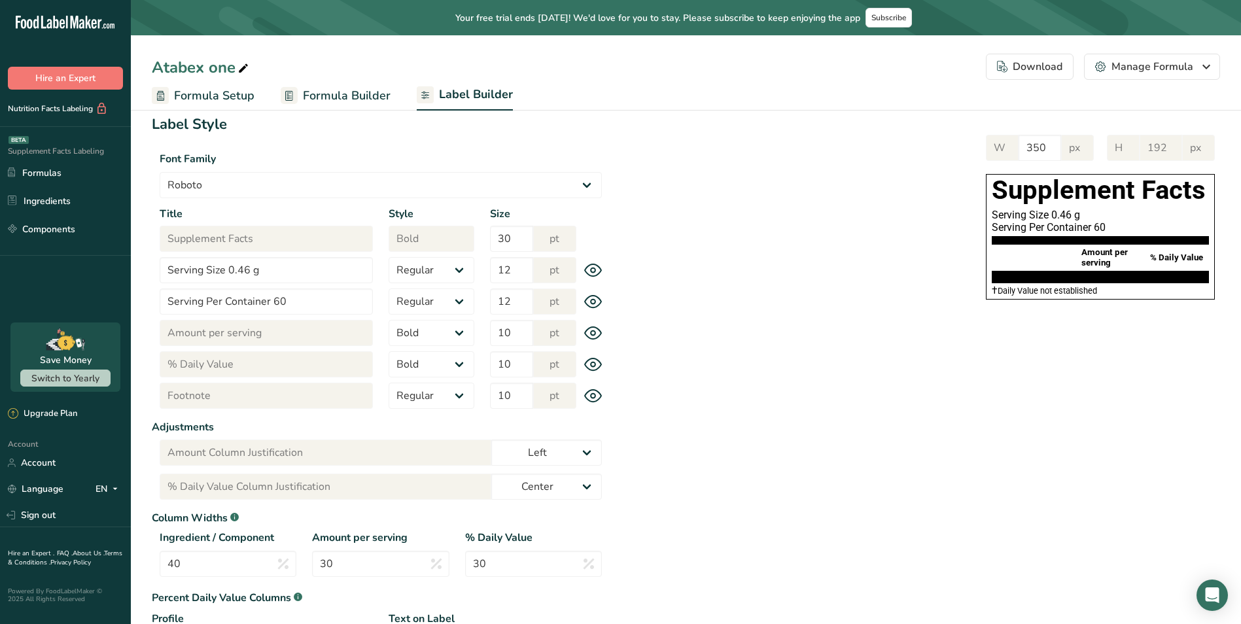
scroll to position [131, 0]
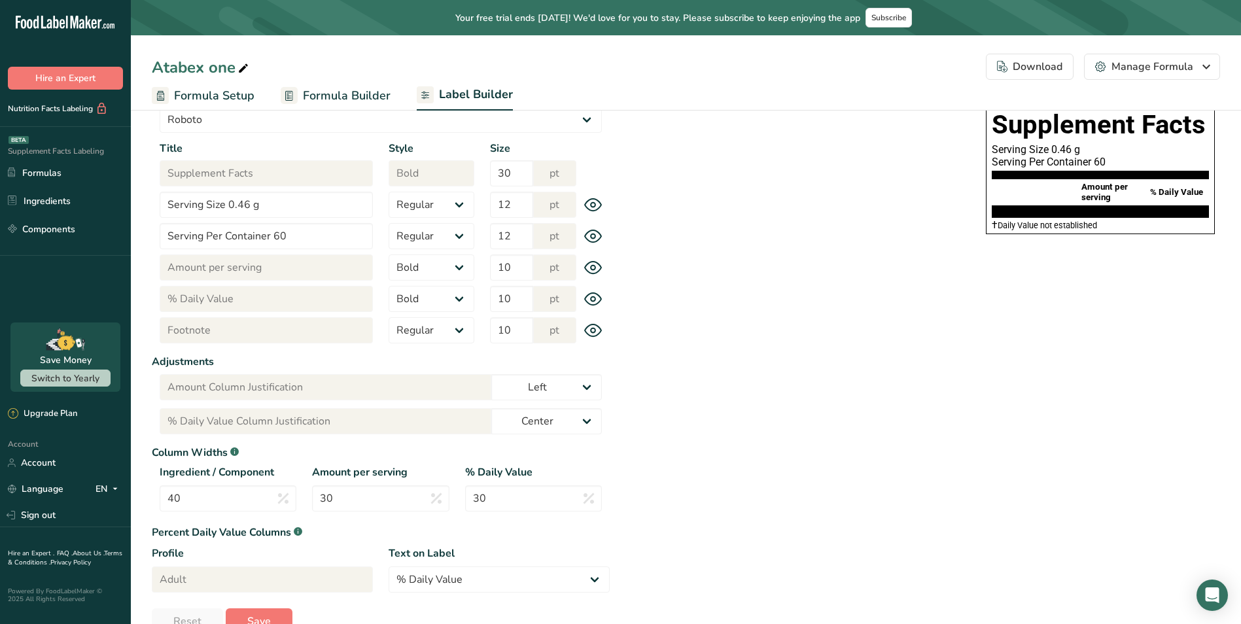
click at [597, 330] on icon at bounding box center [593, 331] width 18 height 14
click at [592, 329] on icon at bounding box center [593, 331] width 17 height 17
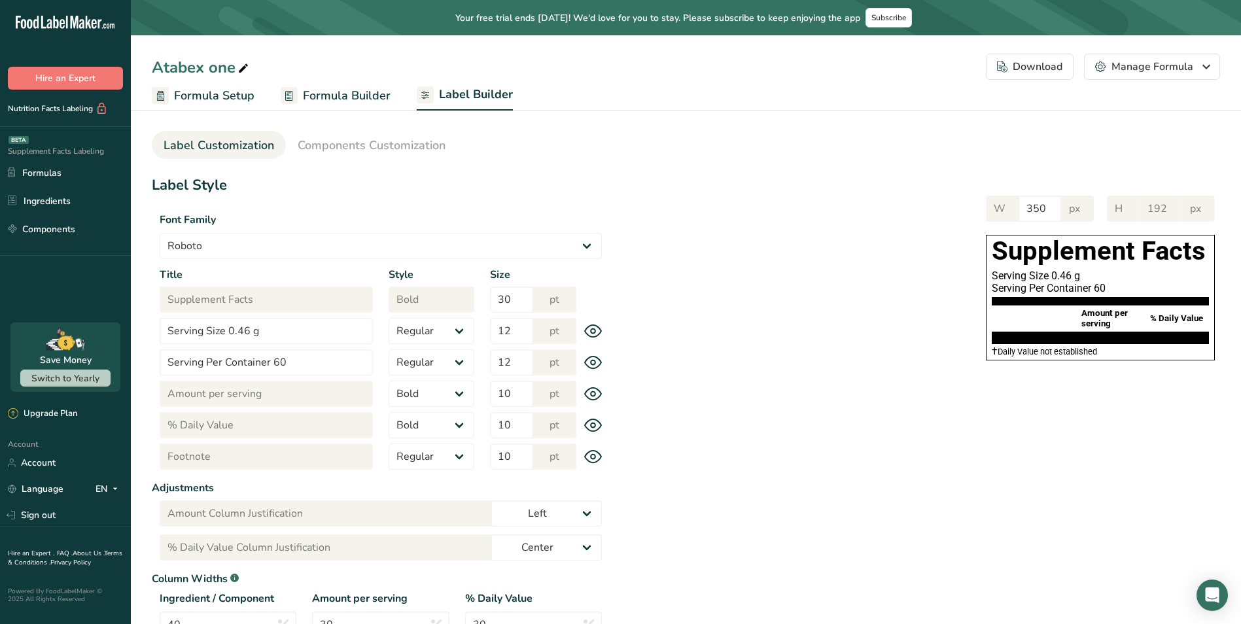
scroll to position [0, 0]
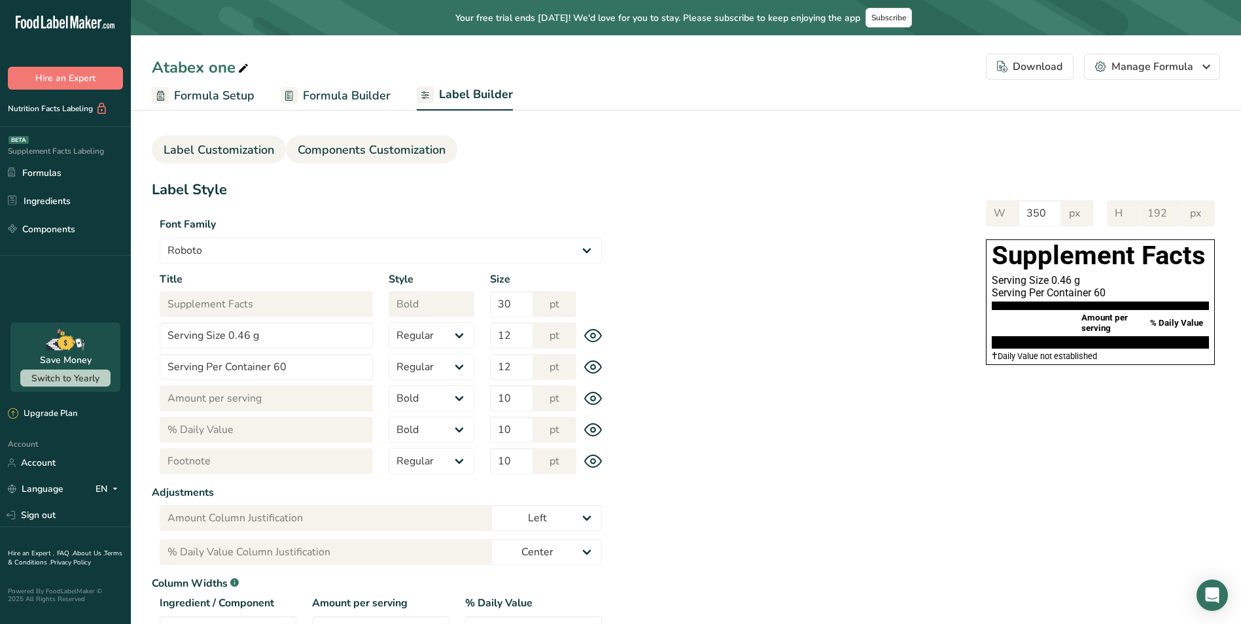
click at [378, 140] on link "Components Customization" at bounding box center [372, 149] width 148 height 29
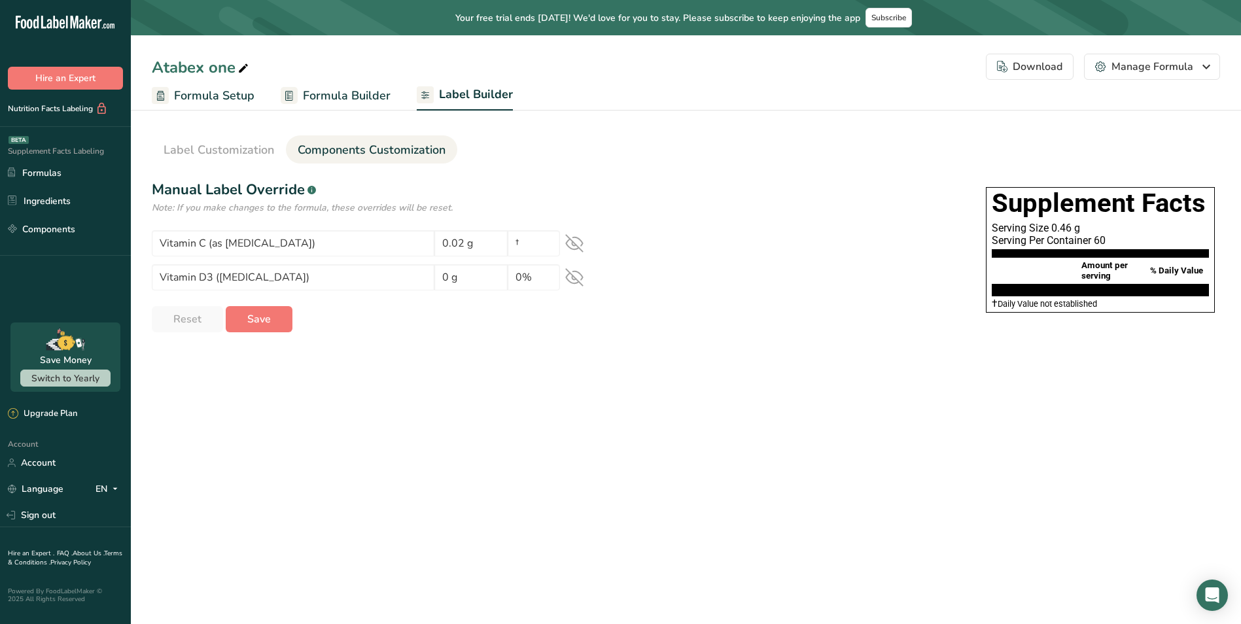
click at [365, 89] on span "Formula Builder" at bounding box center [347, 96] width 88 height 18
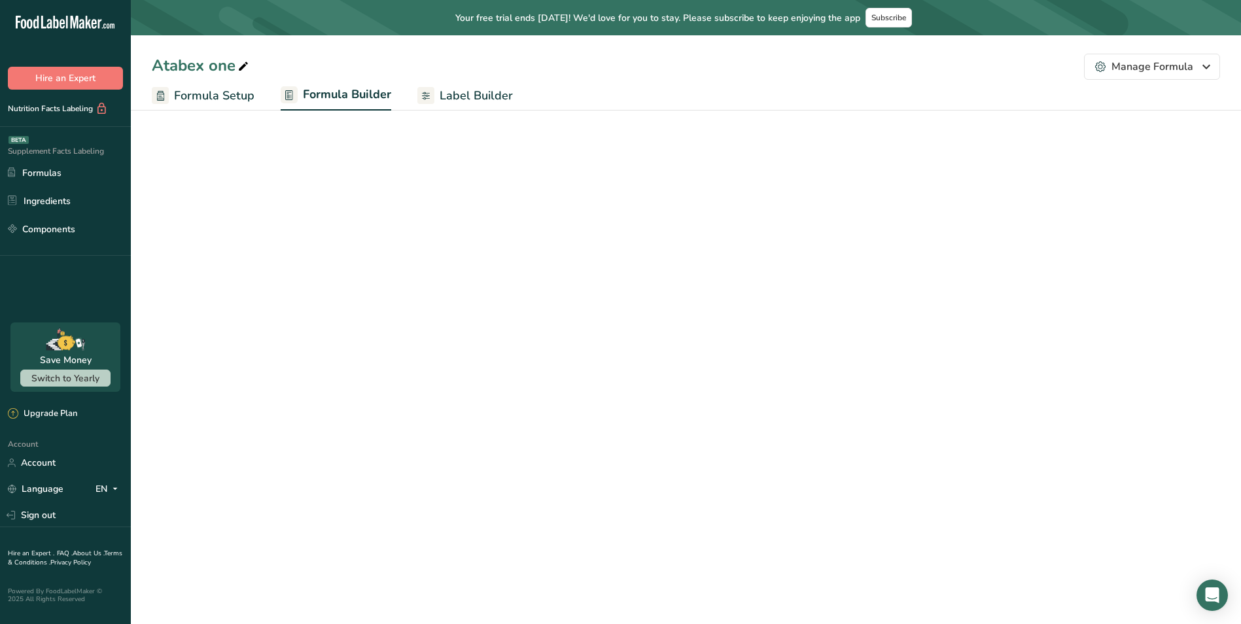
select select "2"
select select "7"
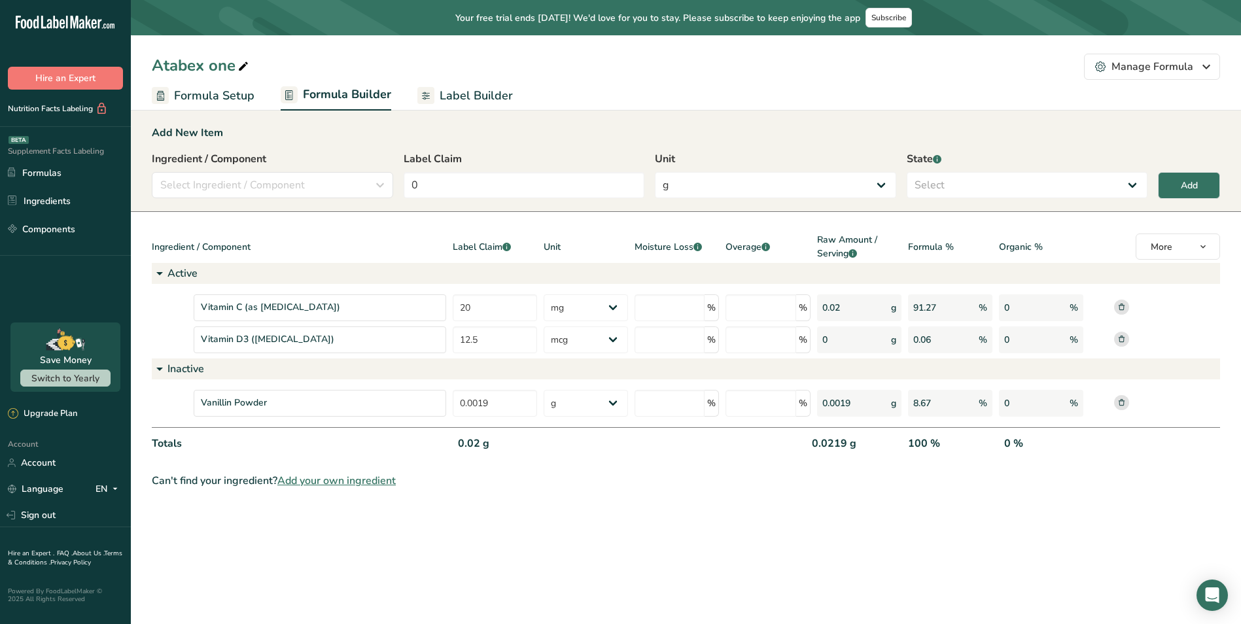
click at [477, 92] on span "Label Builder" at bounding box center [476, 96] width 73 height 18
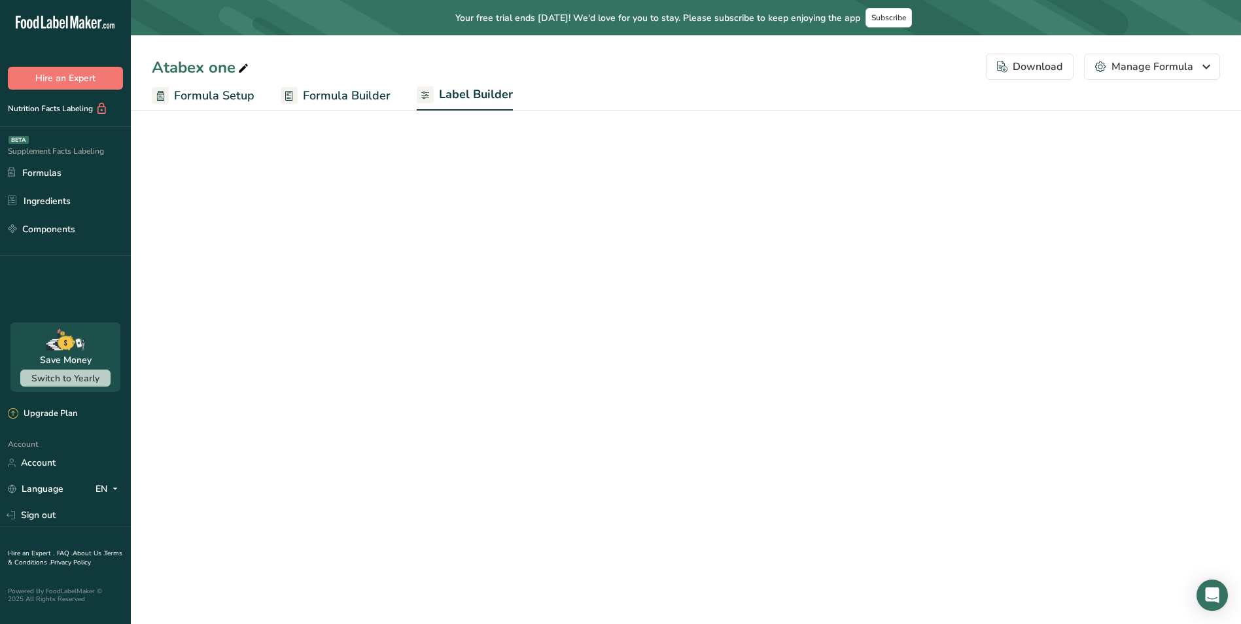
select select "Roboto"
select select "bold"
select select "center"
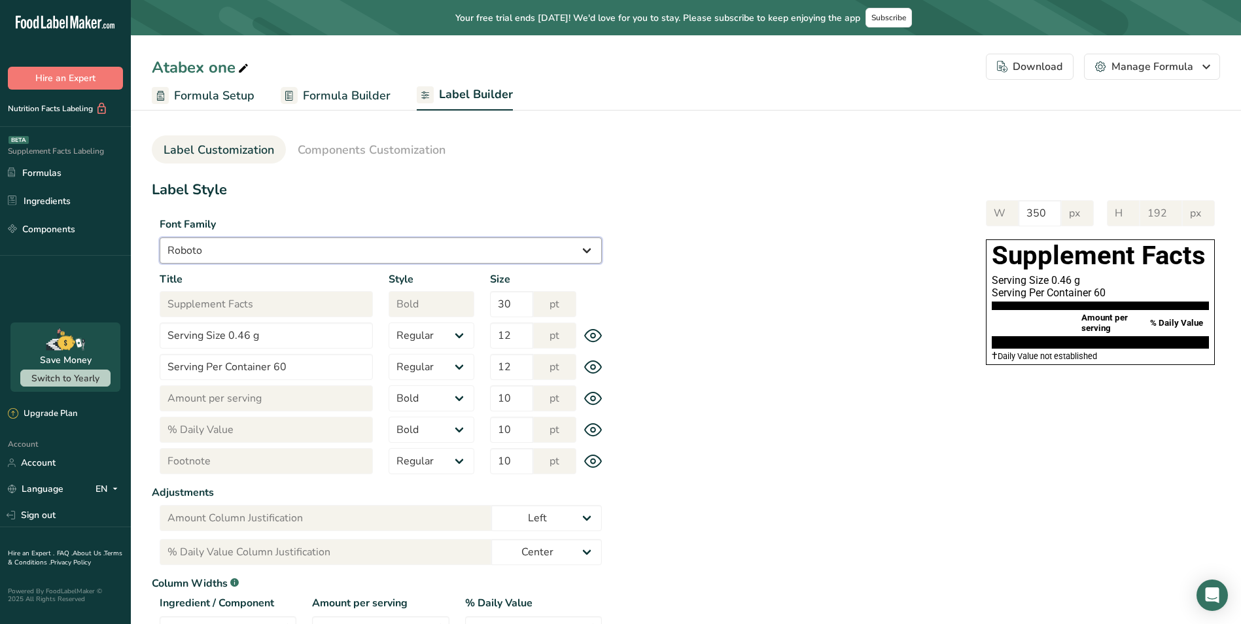
click at [552, 239] on select "Arial Roboto Helvetica [GEOGRAPHIC_DATA] [DEMOGRAPHIC_DATA] [US_STATE] Courier …" at bounding box center [381, 251] width 442 height 26
click at [160, 238] on select "Arial Roboto Helvetica [GEOGRAPHIC_DATA] [DEMOGRAPHIC_DATA] [US_STATE] Courier …" at bounding box center [381, 251] width 442 height 26
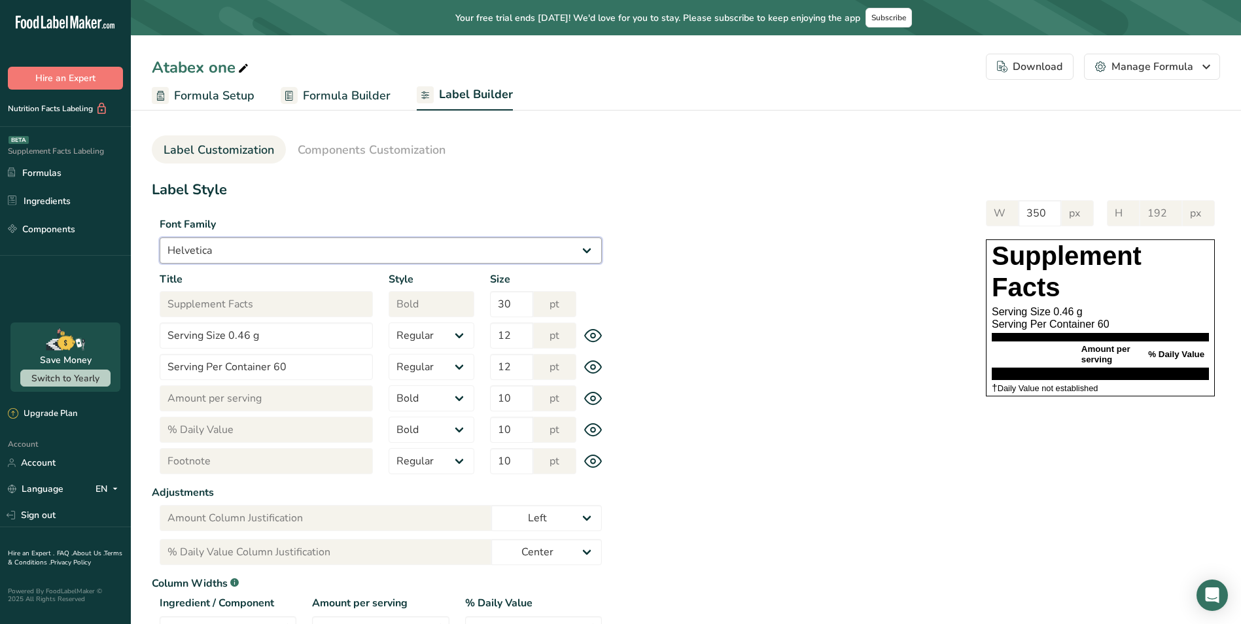
drag, startPoint x: 392, startPoint y: 247, endPoint x: 340, endPoint y: 266, distance: 55.5
click at [392, 247] on select "Arial Roboto Helvetica [GEOGRAPHIC_DATA] [DEMOGRAPHIC_DATA] [US_STATE] Courier …" at bounding box center [381, 251] width 442 height 26
select select "Roboto"
click at [160, 238] on select "Arial Roboto Helvetica [GEOGRAPHIC_DATA] [DEMOGRAPHIC_DATA] [US_STATE] Courier …" at bounding box center [381, 251] width 442 height 26
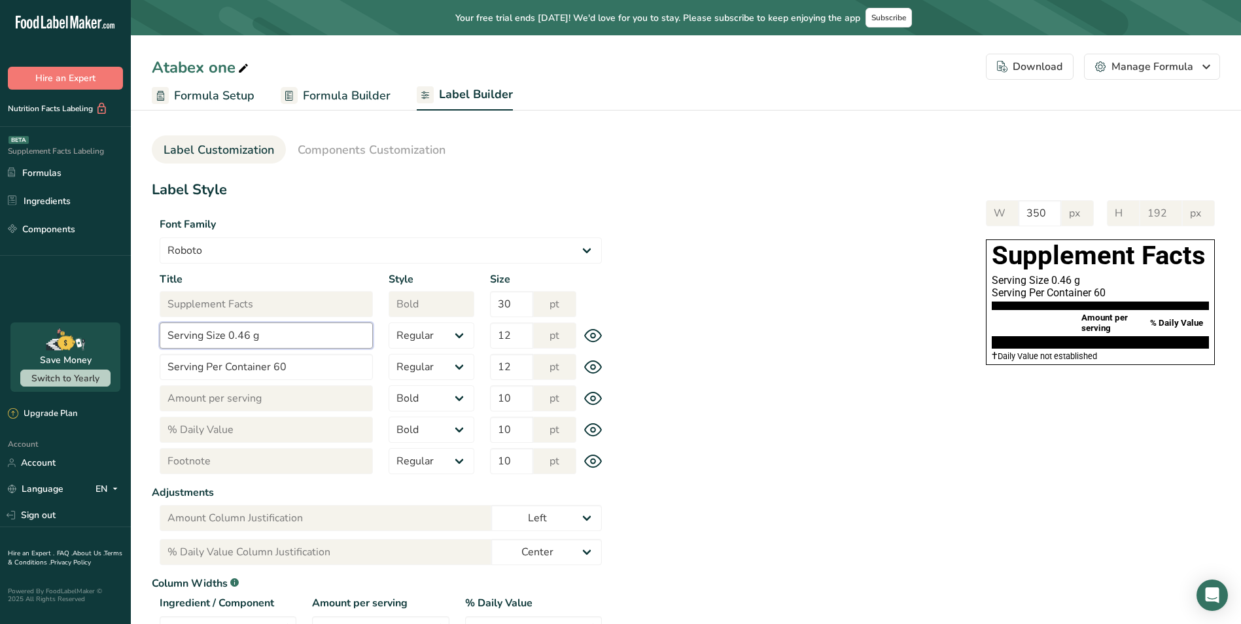
click at [304, 332] on input "Serving Size 0.46 g" at bounding box center [266, 336] width 213 height 26
drag, startPoint x: 742, startPoint y: 332, endPoint x: 735, endPoint y: 332, distance: 7.2
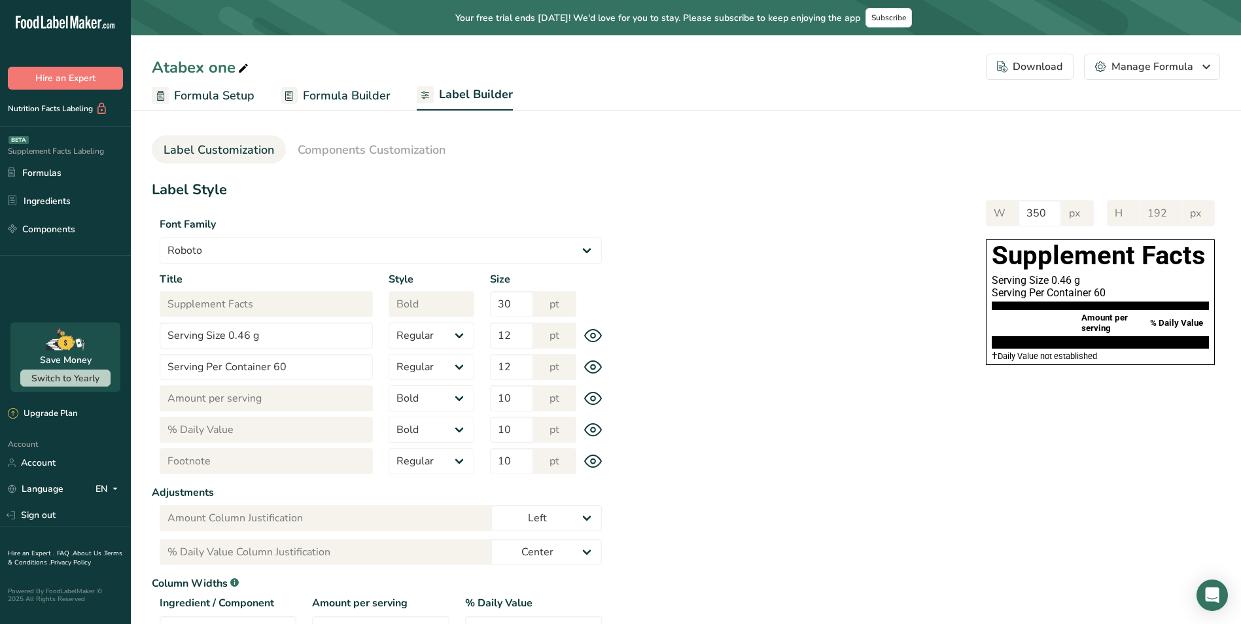
click at [737, 332] on div "W 350 px H 192 px Supplement Facts Serving Size 0.46 g Serving Per Container 60…" at bounding box center [915, 280] width 611 height 186
click at [317, 332] on input "Serving Size 0.46 g" at bounding box center [266, 336] width 213 height 26
drag, startPoint x: 317, startPoint y: 332, endPoint x: 103, endPoint y: 325, distance: 214.1
click at [103, 325] on div ".a-20{fill:#fff;} Hire an Expert Nutrition Facts Labeling Supplement Facts Labe…" at bounding box center [620, 393] width 1241 height 787
click at [289, 331] on input "Serving Size 0.46 g" at bounding box center [266, 336] width 213 height 26
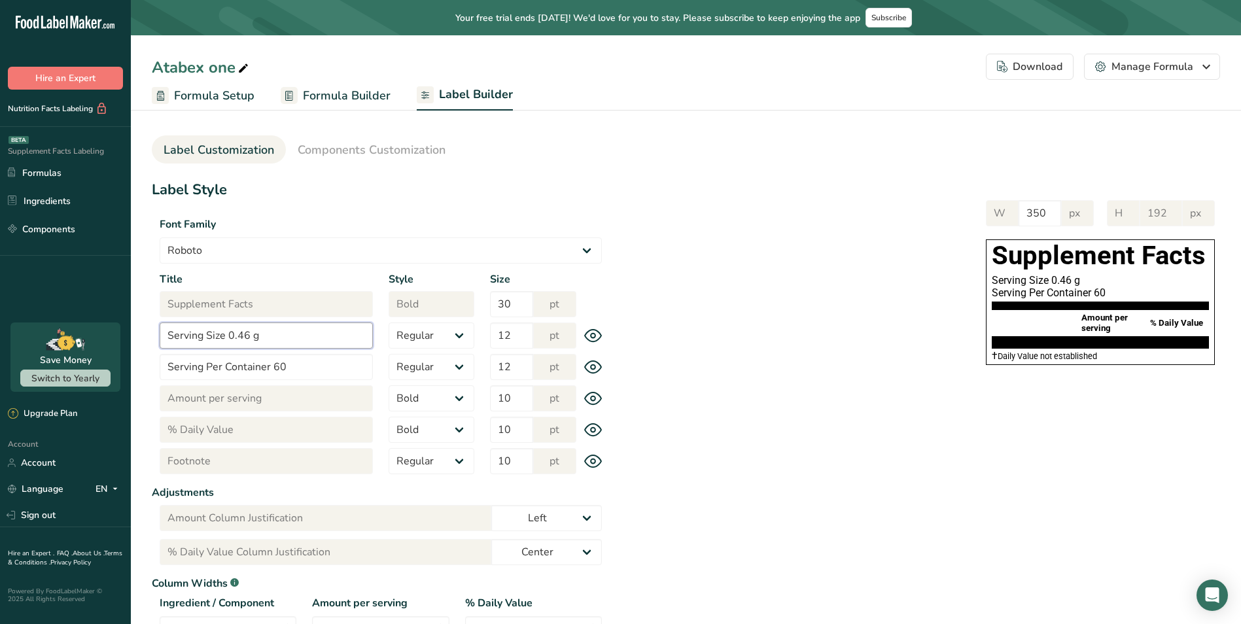
click at [300, 334] on input "Serving Size 0.46 g" at bounding box center [266, 336] width 213 height 26
type input "Serving Size 1 Capsule"
click at [506, 199] on h1 "Label Style" at bounding box center [381, 190] width 458 height 22
click at [709, 306] on div "W 350 px H 192 px Supplement Facts Serving Size 1 Capsule Serving Per Container…" at bounding box center [915, 280] width 611 height 186
click at [372, 150] on span "Components Customization" at bounding box center [372, 150] width 148 height 18
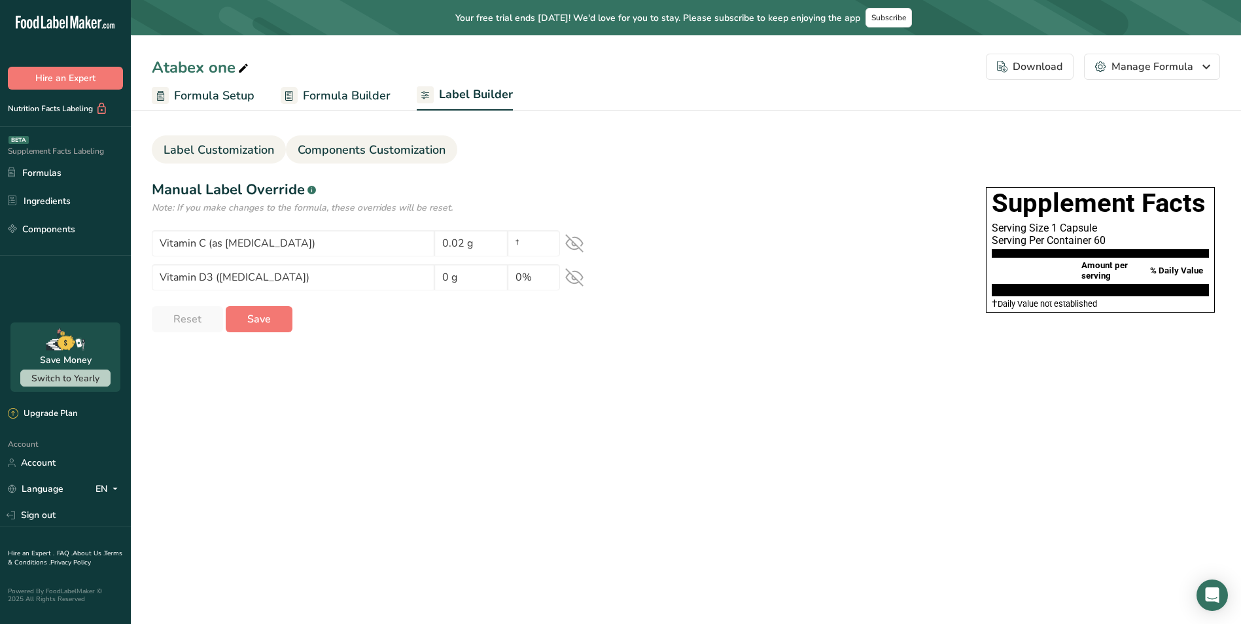
click at [240, 147] on span "Label Customization" at bounding box center [219, 150] width 111 height 18
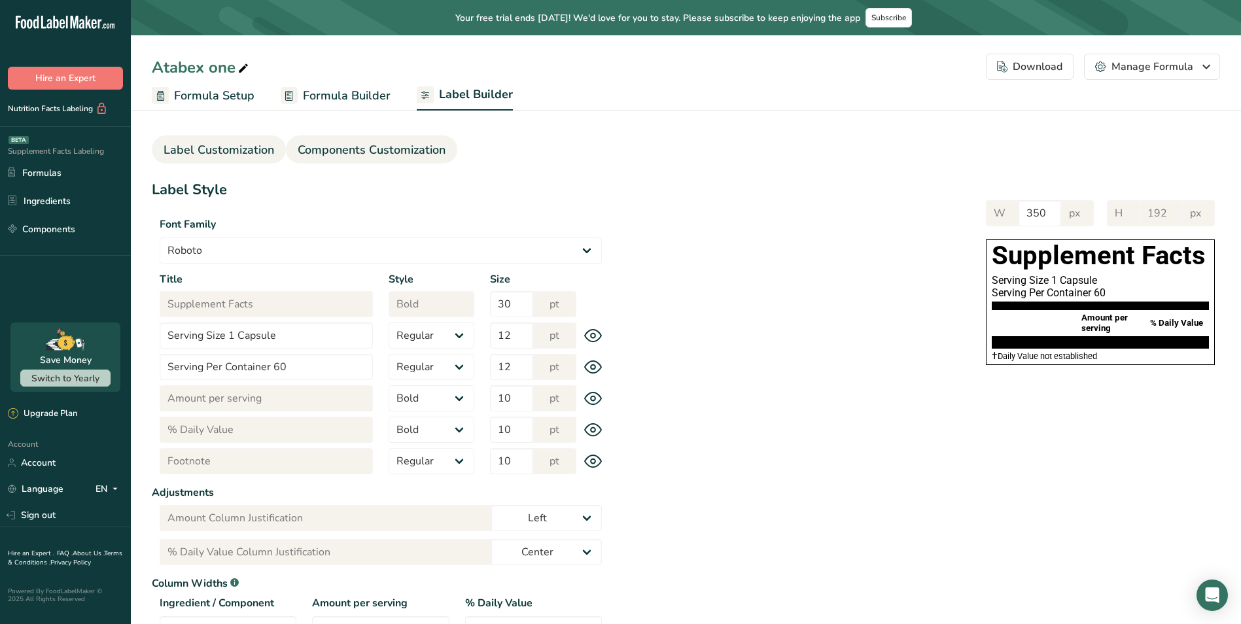
click at [363, 146] on span "Components Customization" at bounding box center [372, 150] width 148 height 18
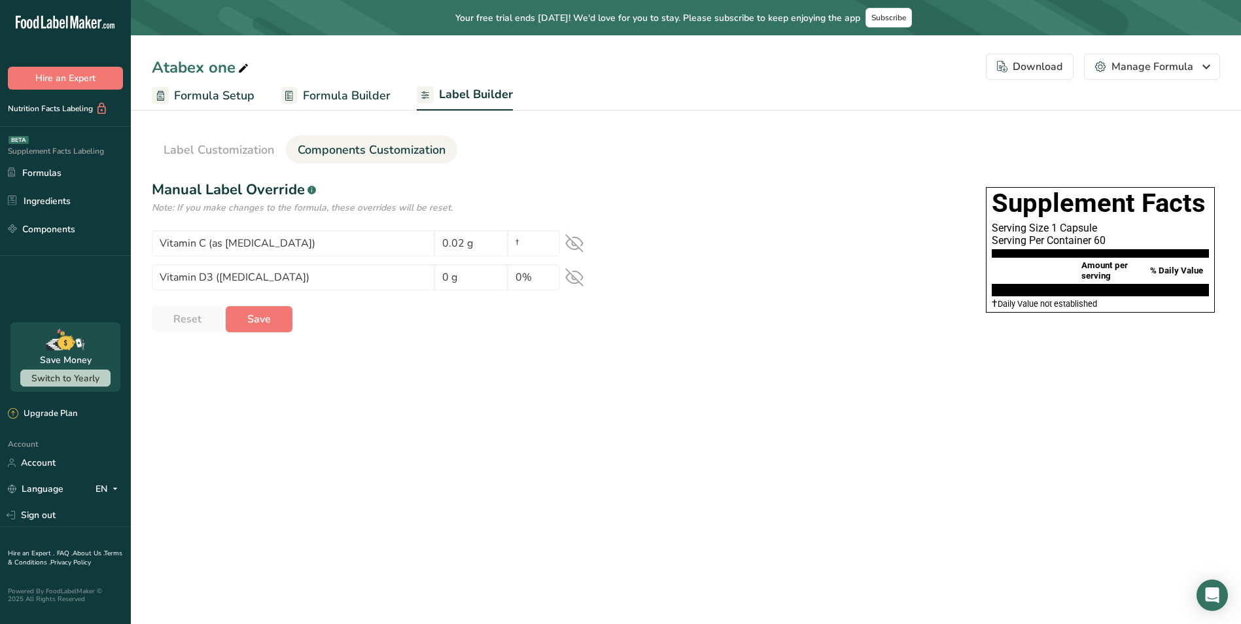
click at [569, 243] on icon at bounding box center [574, 243] width 18 height 18
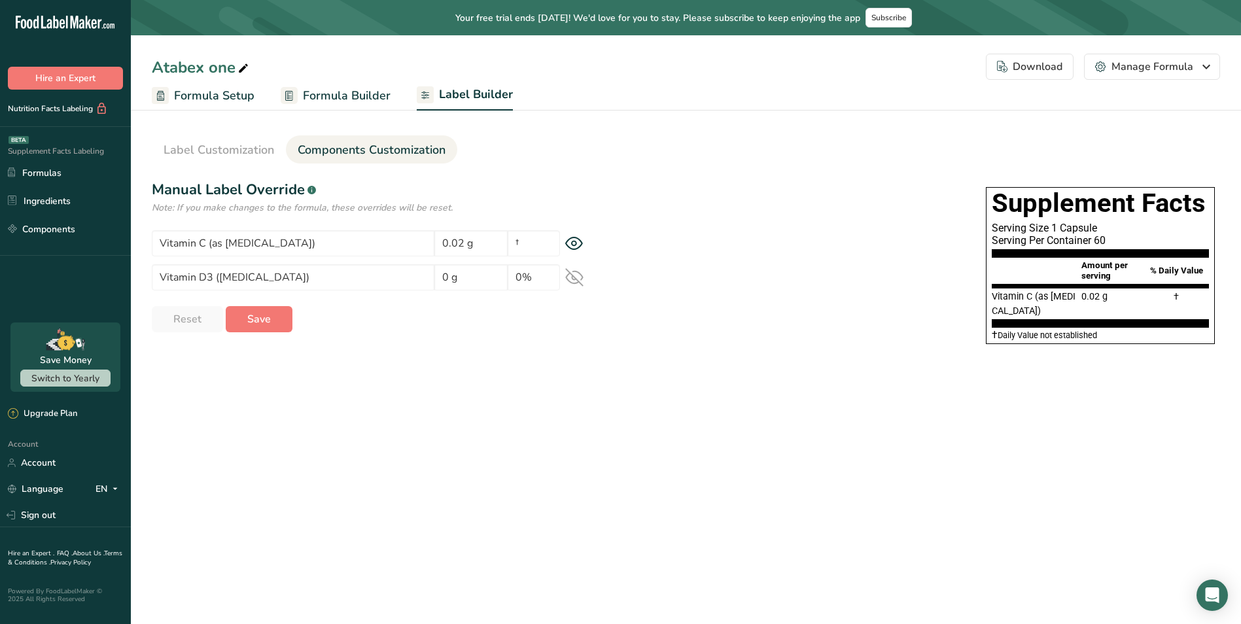
click at [573, 283] on icon at bounding box center [574, 277] width 18 height 18
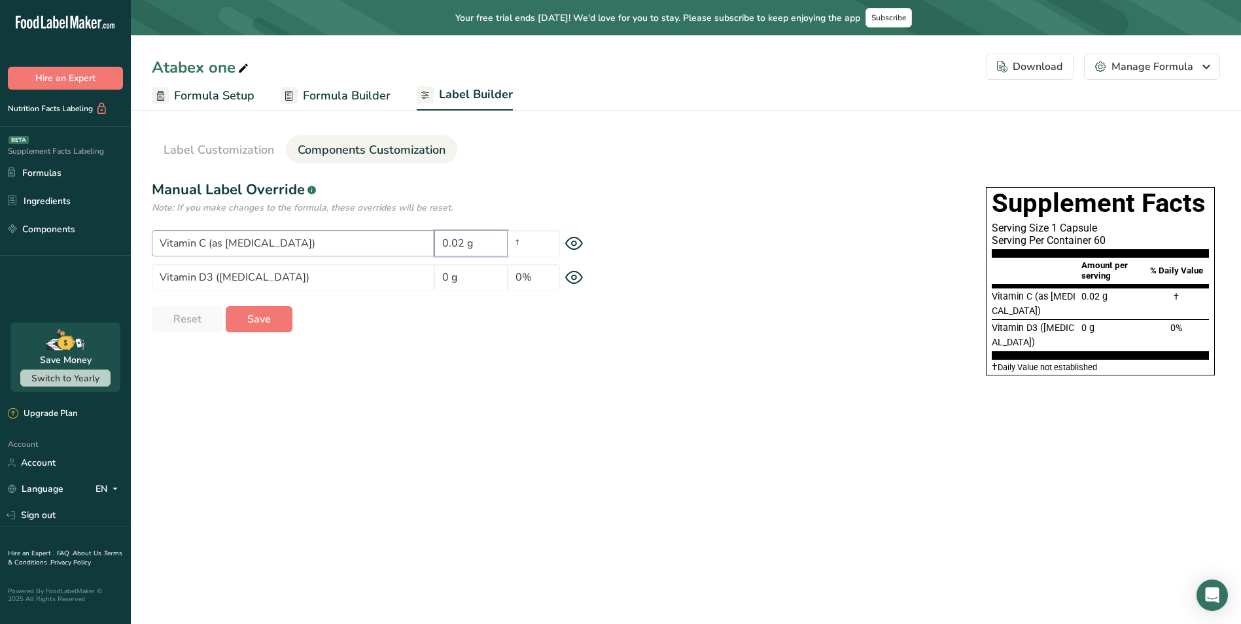
drag, startPoint x: 573, startPoint y: 283, endPoint x: 410, endPoint y: 239, distance: 169.4
click at [398, 239] on div "Vitamin C (as [MEDICAL_DATA]) 0.02 g †" at bounding box center [381, 243] width 458 height 26
type input "20 mg"
drag, startPoint x: 463, startPoint y: 281, endPoint x: 370, endPoint y: 280, distance: 93.6
click at [370, 280] on div "Vitamin D3 ([MEDICAL_DATA]) 0 g 0%" at bounding box center [381, 277] width 458 height 26
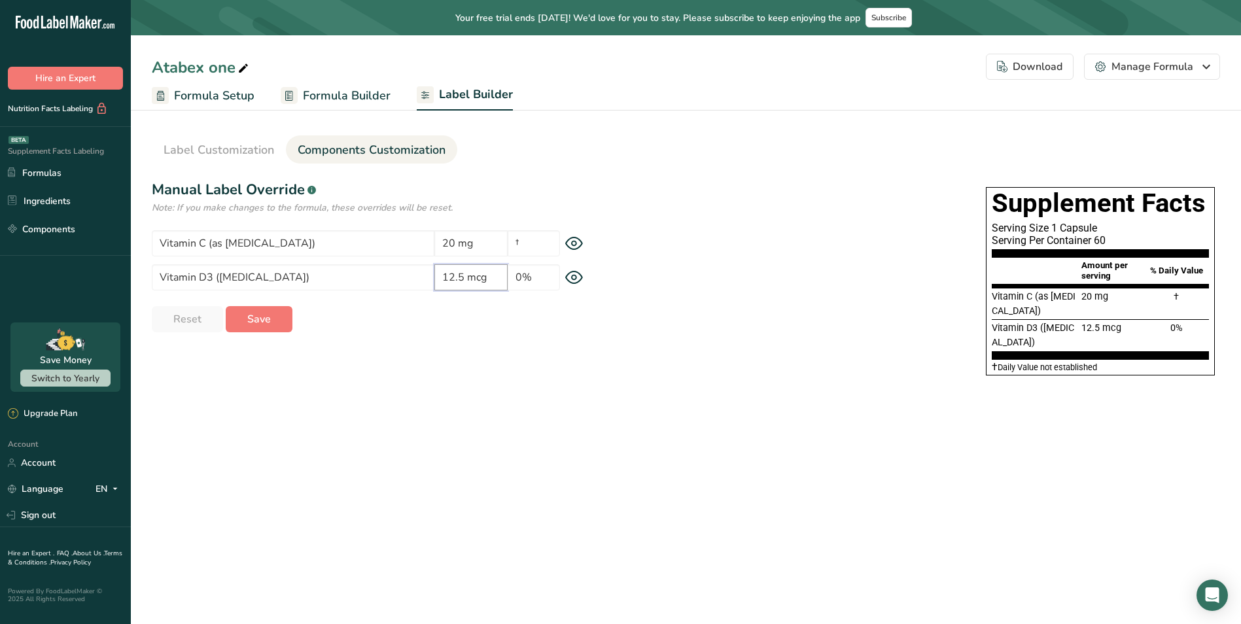
type input "12.5 mcg"
click at [556, 239] on input "†" at bounding box center [534, 243] width 52 height 26
type input "22.22%"
click at [468, 361] on div "Label Style Font Family Arial Roboto Helvetica [GEOGRAPHIC_DATA] [DEMOGRAPHIC_D…" at bounding box center [686, 281] width 1069 height 204
click at [238, 98] on span "Formula Setup" at bounding box center [214, 96] width 80 height 18
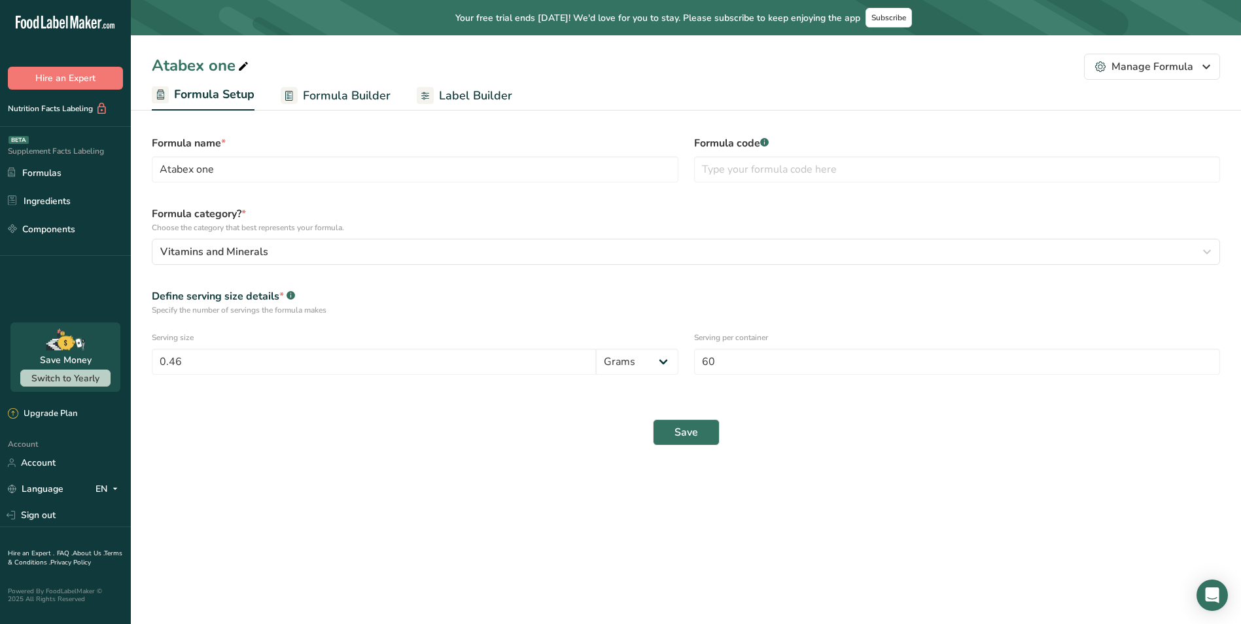
click at [584, 444] on div "Save" at bounding box center [686, 433] width 1084 height 42
click at [351, 345] on div "Serving size 0.46 Grams Kilograms mg Oz Pound mcg µg" at bounding box center [415, 353] width 542 height 59
click at [701, 435] on button "Save" at bounding box center [686, 432] width 67 height 26
select select "0"
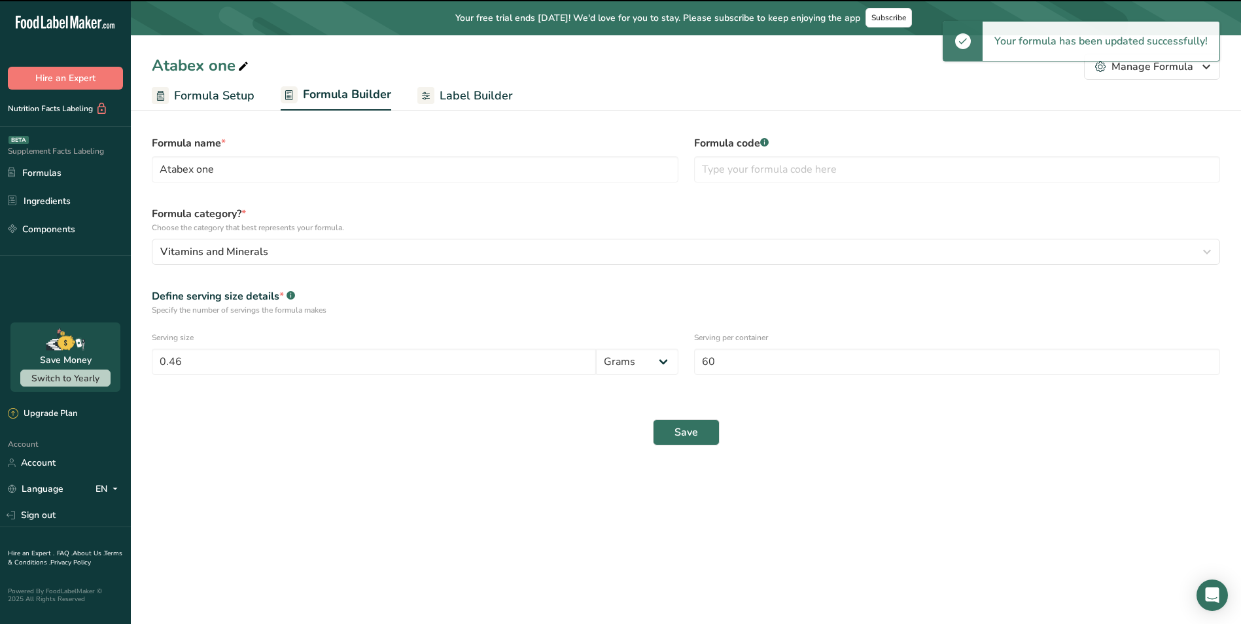
select select "2"
select select "7"
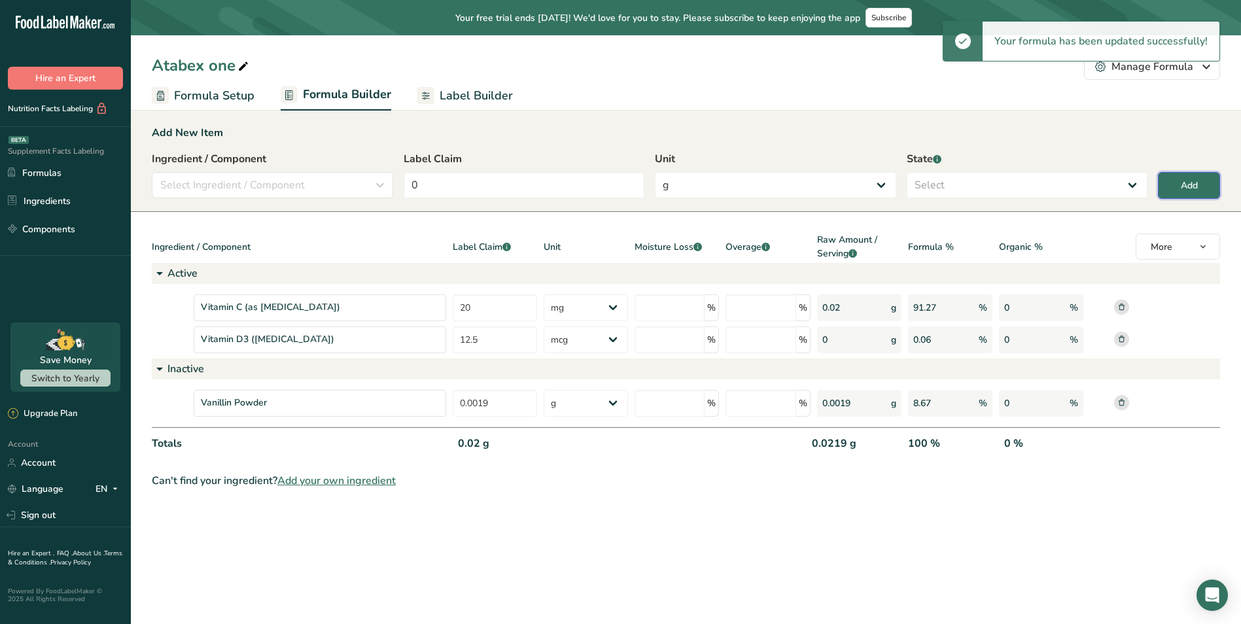
click at [1176, 185] on button "Add" at bounding box center [1189, 185] width 62 height 27
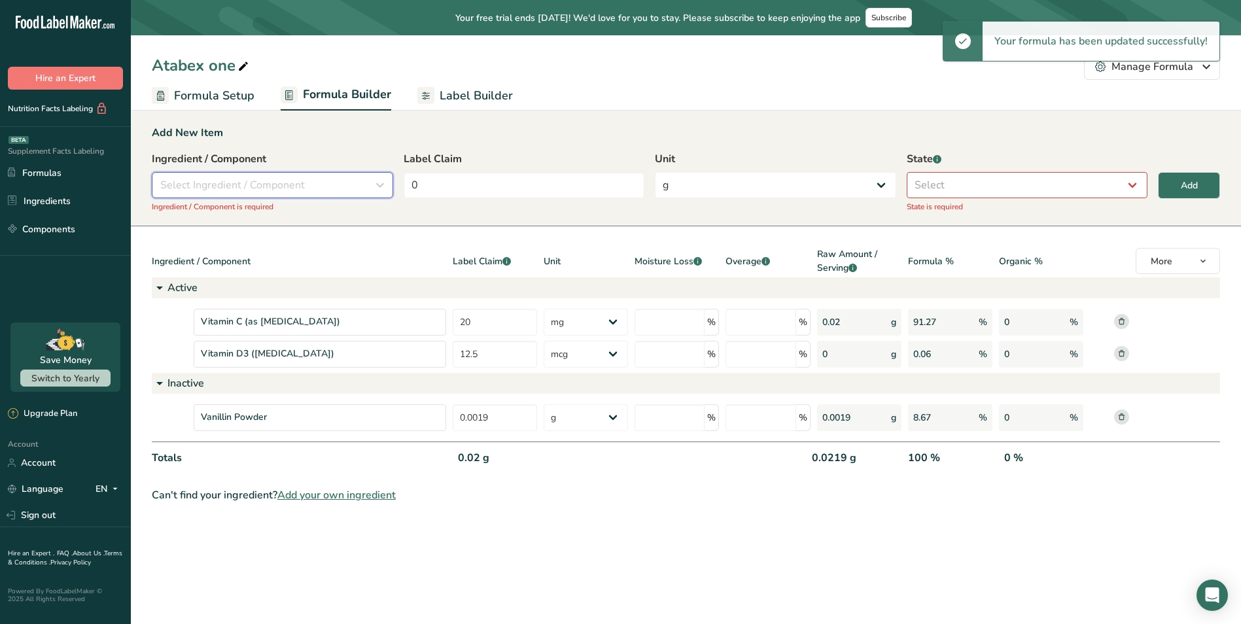
click at [315, 183] on div "Select Ingredient / Component" at bounding box center [268, 185] width 217 height 16
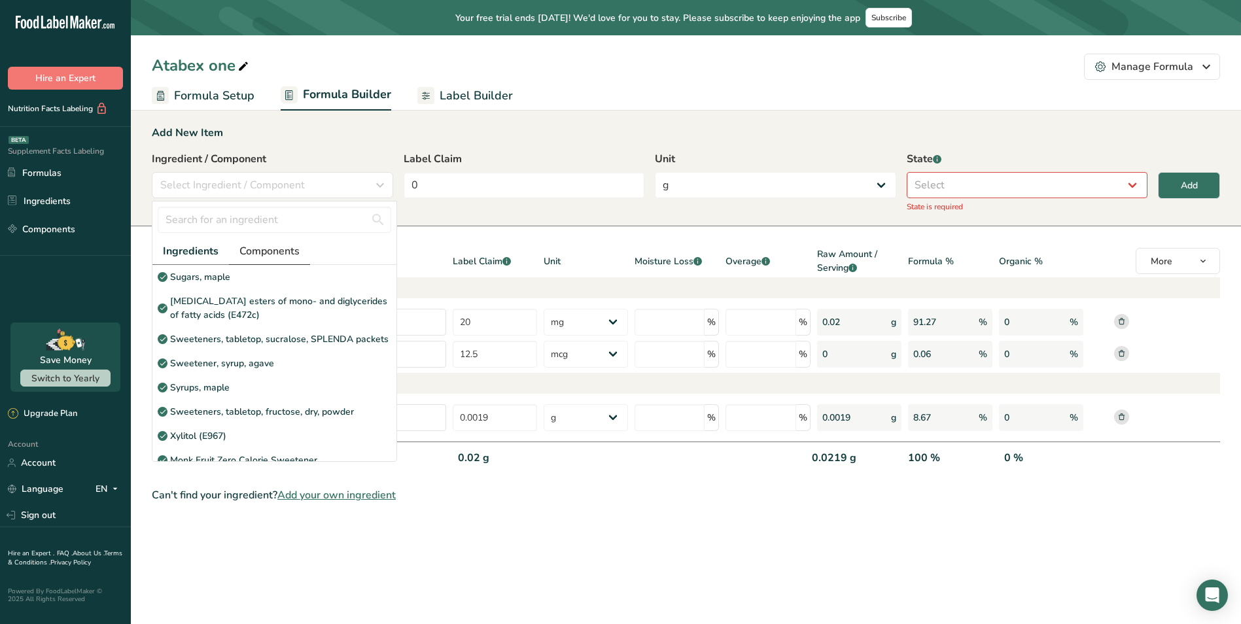
click at [283, 248] on span "Components" at bounding box center [269, 251] width 60 height 16
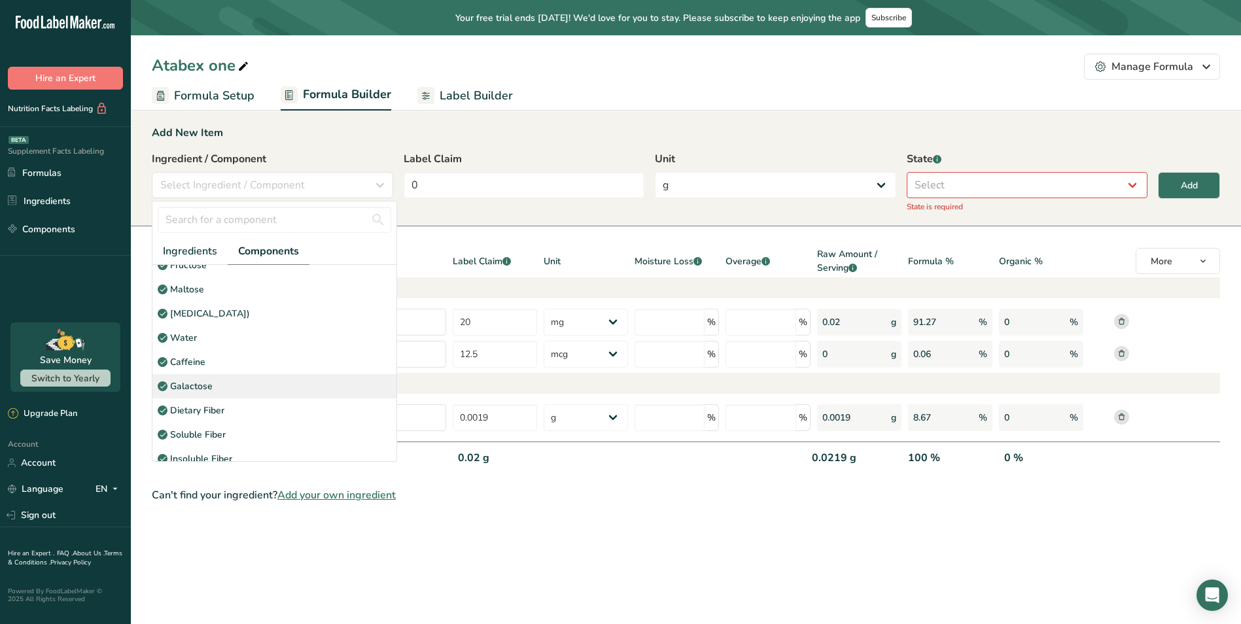
scroll to position [192, 0]
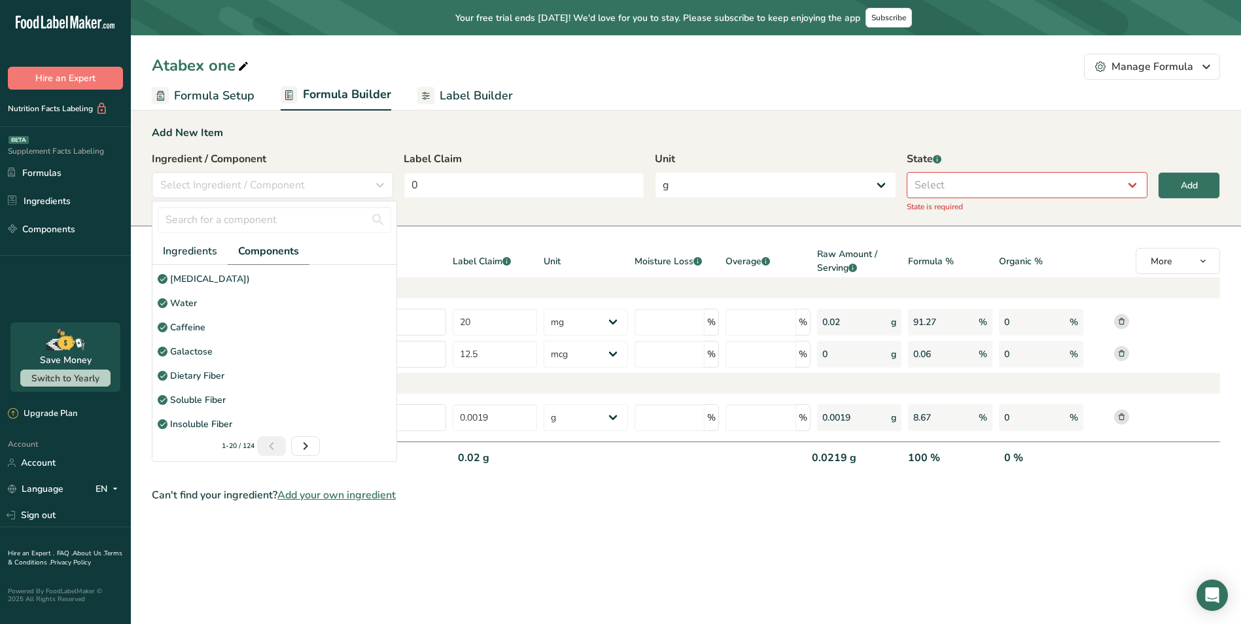
click at [535, 128] on div "Add New Item" at bounding box center [686, 133] width 1069 height 16
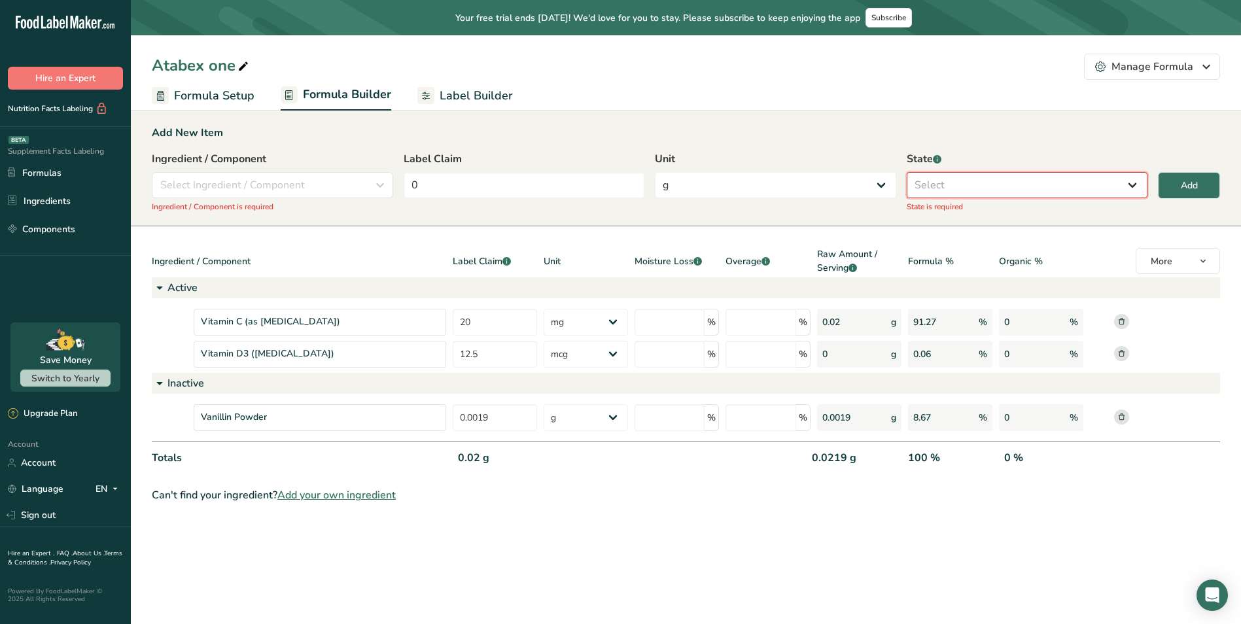
click at [997, 186] on select "Select Active Inactive" at bounding box center [1027, 185] width 241 height 26
select select "active"
click at [907, 172] on select "Select Active Inactive" at bounding box center [1027, 185] width 241 height 26
click at [345, 186] on div "Select Ingredient / Component" at bounding box center [268, 185] width 217 height 16
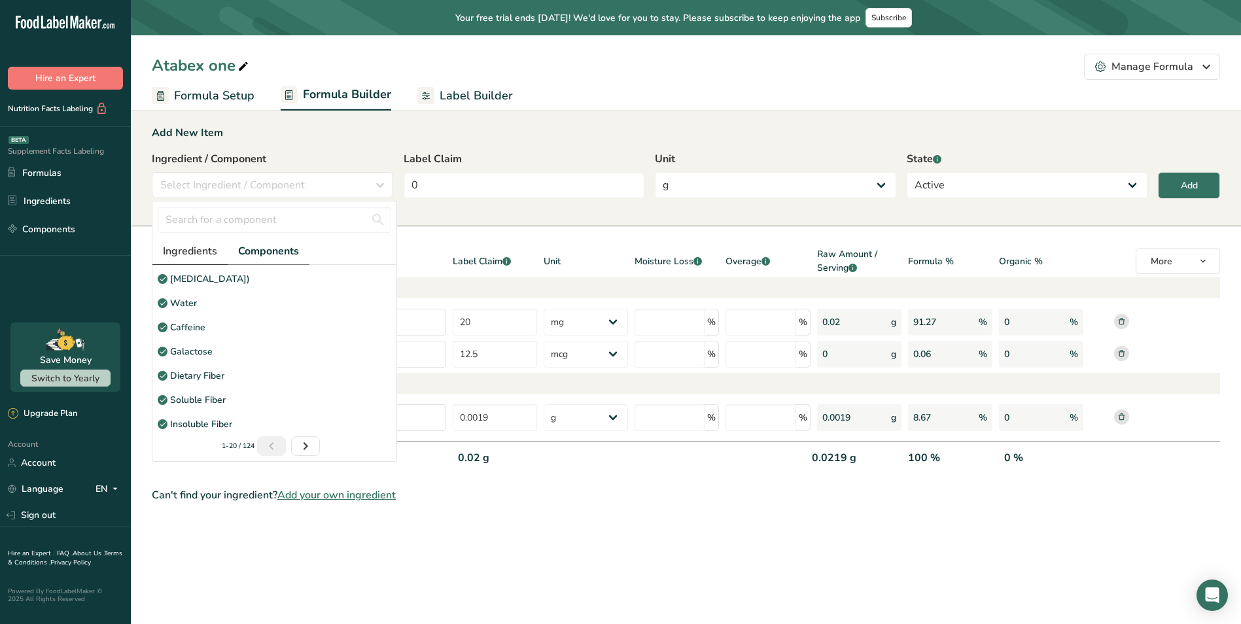
click at [195, 248] on span "Ingredients" at bounding box center [190, 251] width 54 height 16
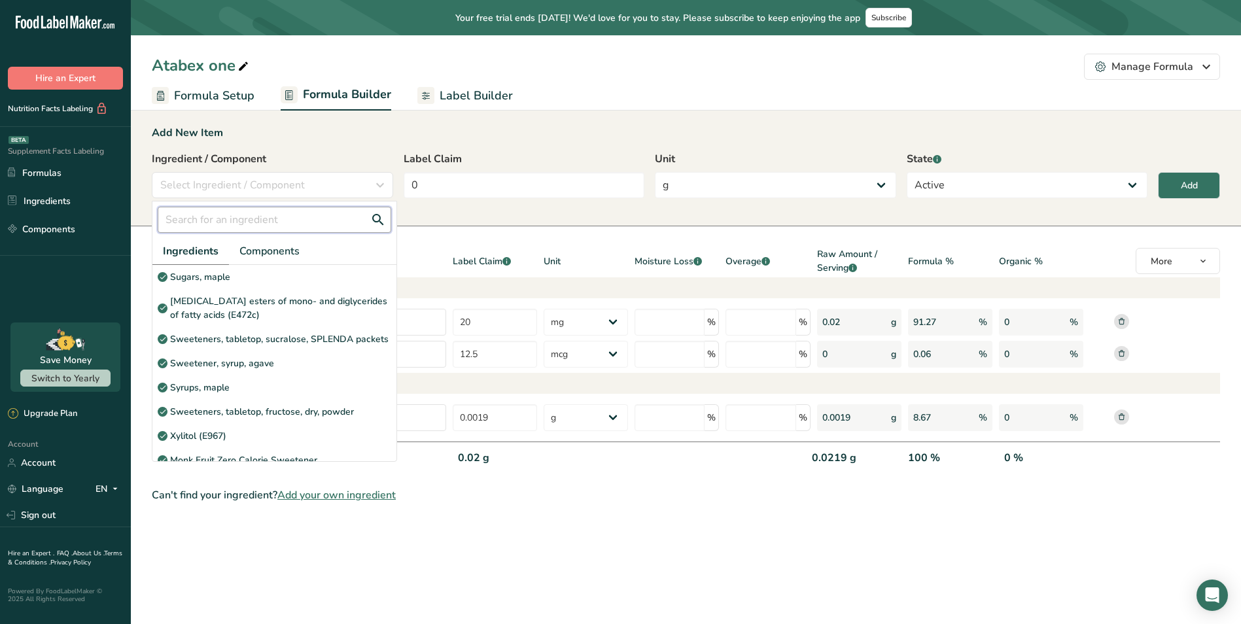
click at [235, 222] on input "text" at bounding box center [275, 220] width 234 height 26
drag, startPoint x: 352, startPoint y: 540, endPoint x: 357, endPoint y: 508, distance: 32.5
click at [352, 538] on main "Your free trial ends [DATE]! We'd love for you to stay. Please subscribe to kee…" at bounding box center [620, 312] width 1241 height 624
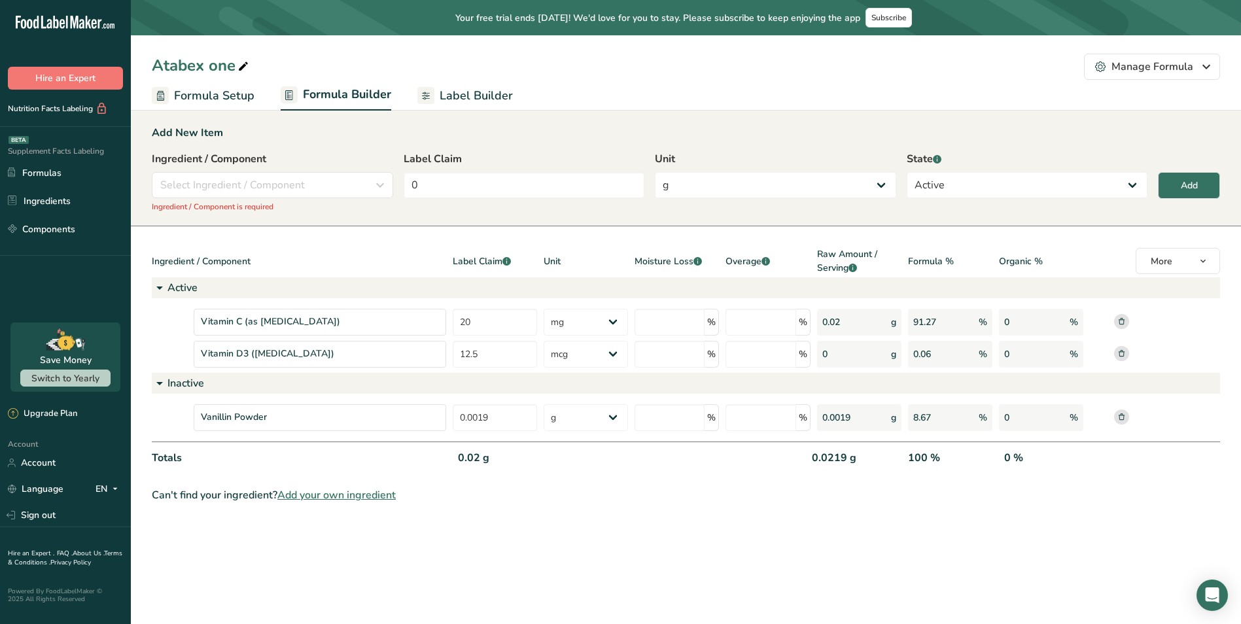
click at [357, 508] on section "Add New Item Ingredient / Component Select Ingredient / Component Ingredients C…" at bounding box center [686, 314] width 1110 height 420
click at [361, 506] on section "Add New Item Ingredient / Component Select Ingredient / Component Ingredients C…" at bounding box center [686, 314] width 1110 height 420
click at [368, 500] on span "Add your own ingredient" at bounding box center [336, 495] width 118 height 16
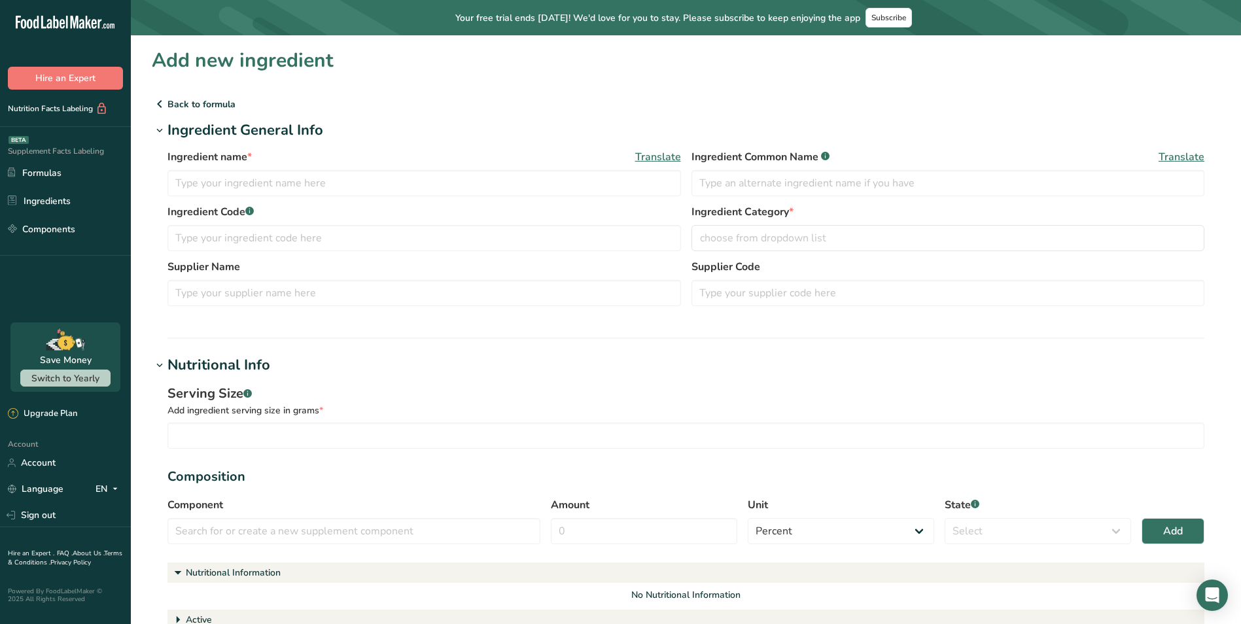
click at [328, 200] on div "Ingredient name * Translate Ingredient Common Name .a-a{fill:#347362;}.b-a{fill…" at bounding box center [686, 176] width 1037 height 55
click at [238, 183] on input "text" at bounding box center [425, 183] width 514 height 26
paste input "Vitamin B6"
type input "Vitamin B6"
click at [323, 353] on section "Add new ingredient Back to formula Ingredient General Info Ingredient name * Tr…" at bounding box center [686, 512] width 1110 height 955
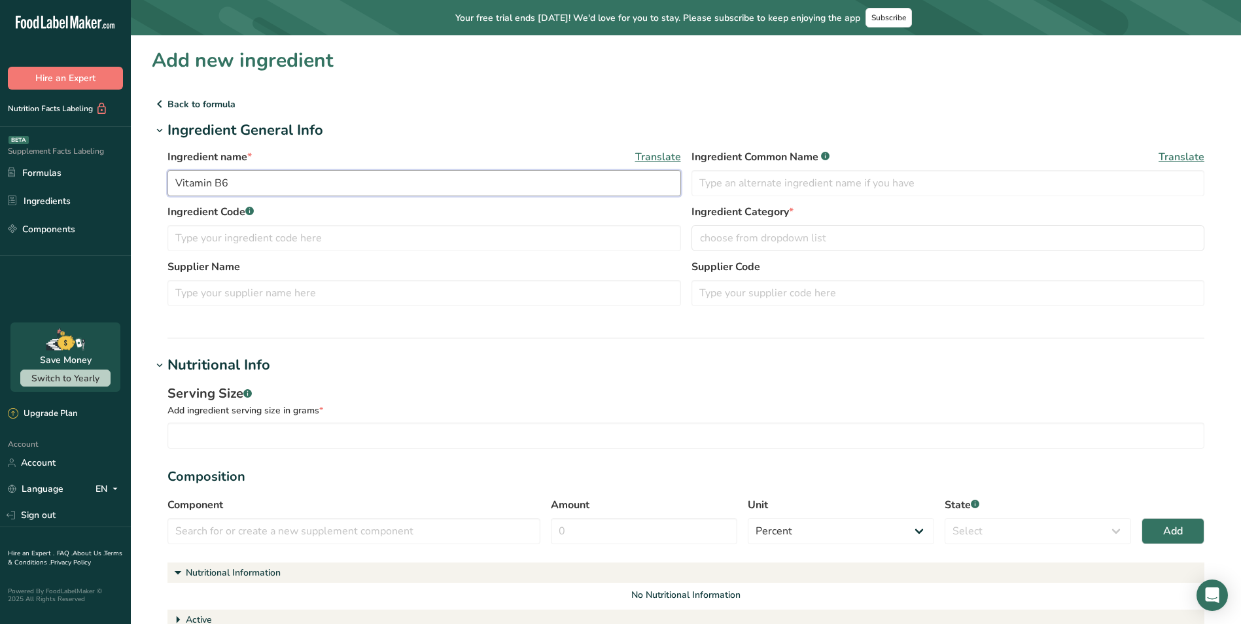
click at [287, 188] on input "Vitamin B6" at bounding box center [425, 183] width 514 height 26
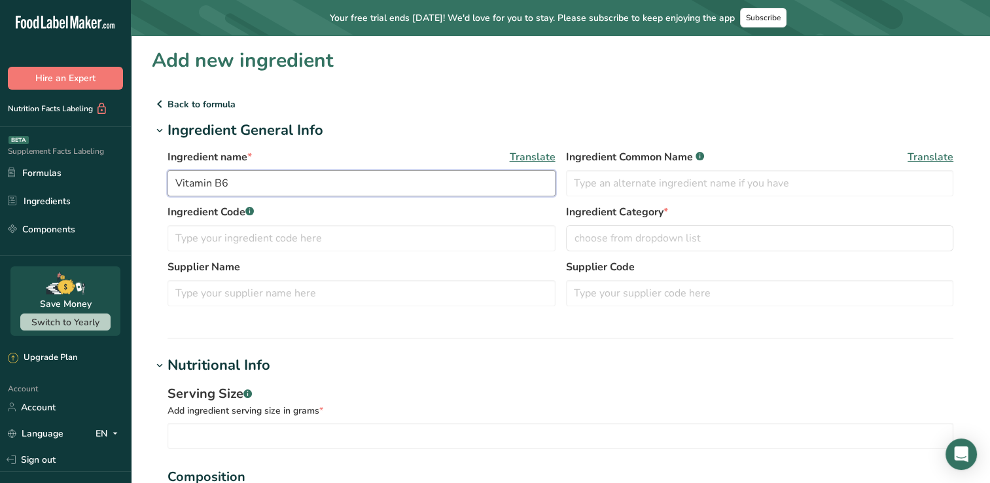
click at [291, 185] on input "Vitamin B6" at bounding box center [362, 183] width 388 height 26
type input "Vitamin B6 (as [MEDICAL_DATA] HCl"
click at [298, 229] on input "text" at bounding box center [362, 238] width 388 height 26
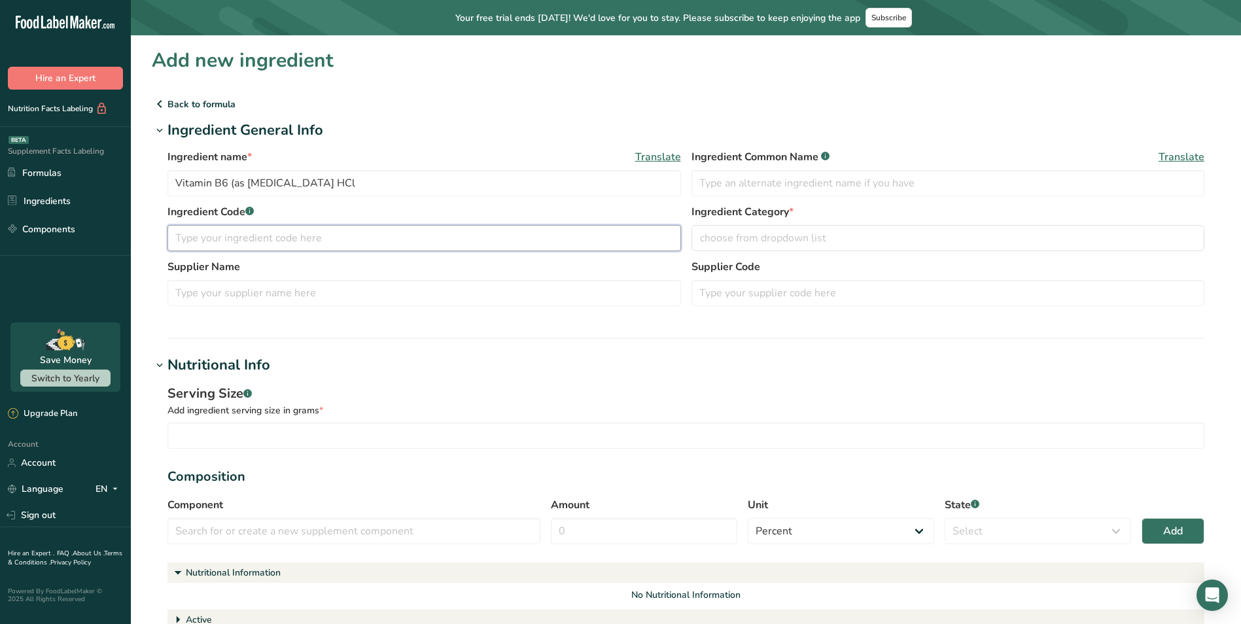
click at [452, 228] on input "text" at bounding box center [425, 238] width 514 height 26
click at [370, 285] on input "text" at bounding box center [425, 293] width 514 height 26
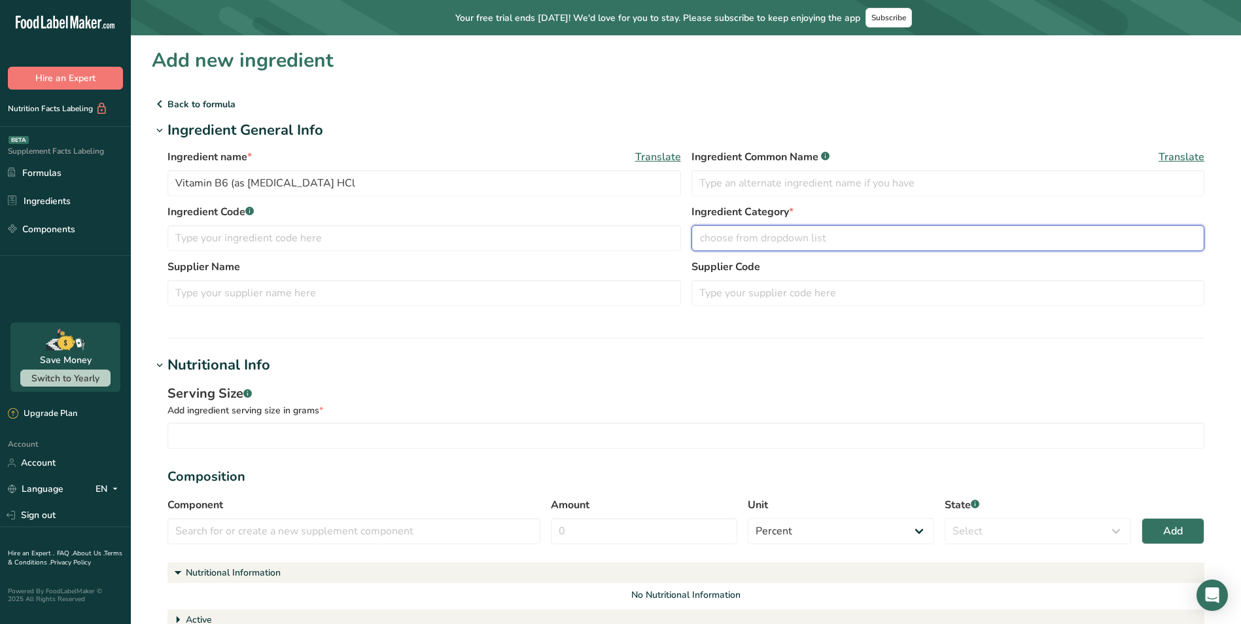
click at [790, 245] on span "choose from dropdown list" at bounding box center [763, 238] width 126 height 16
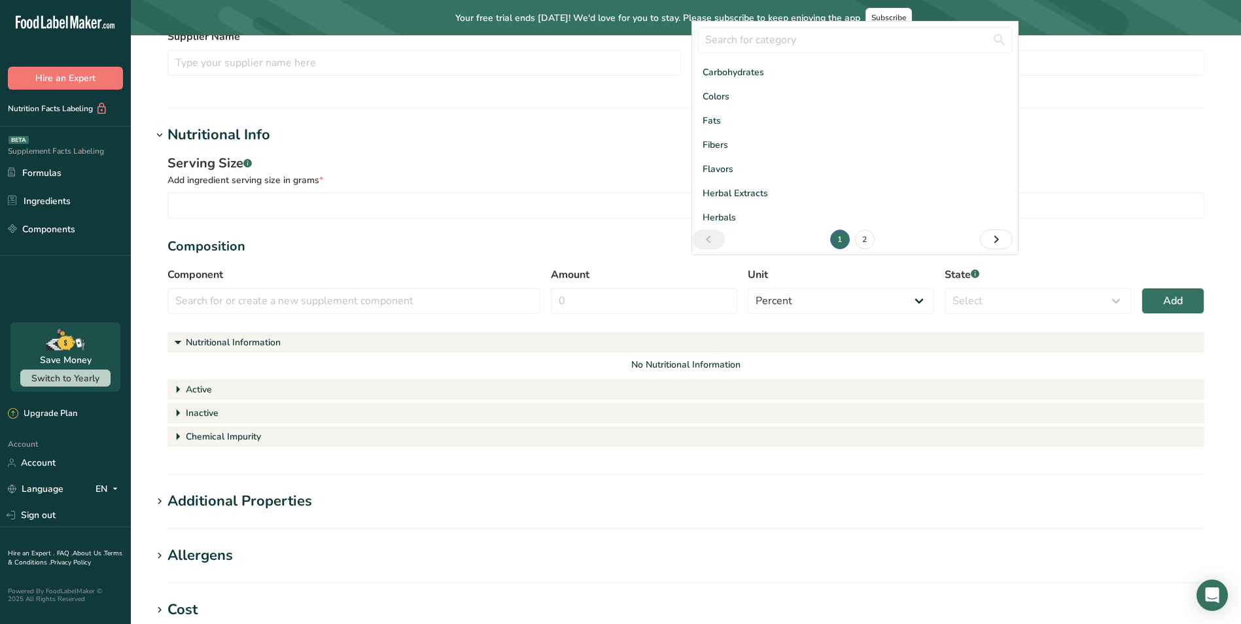
scroll to position [196, 0]
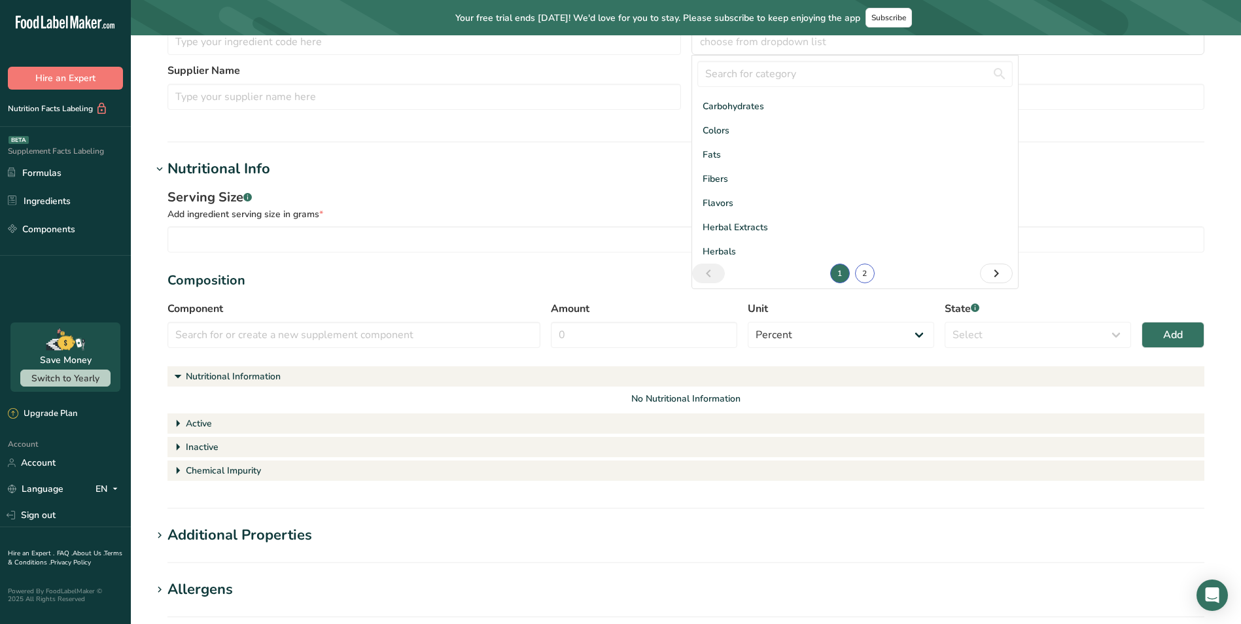
click at [860, 270] on link "2" at bounding box center [865, 274] width 20 height 20
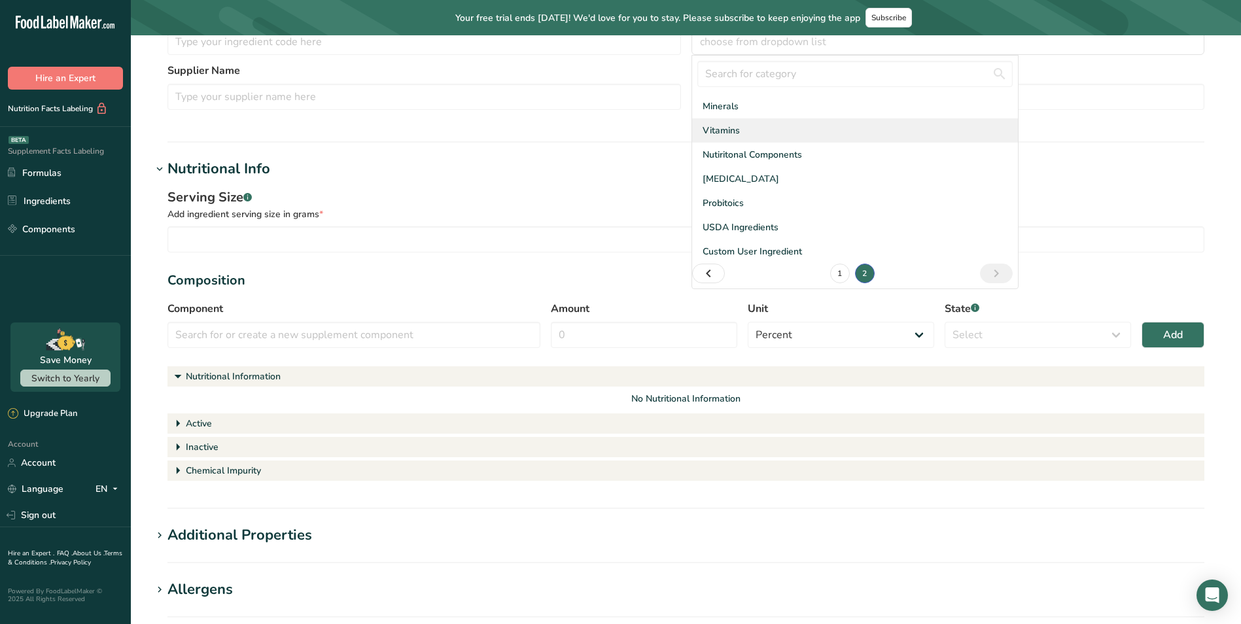
click at [739, 132] on span "Vitamins" at bounding box center [721, 131] width 37 height 14
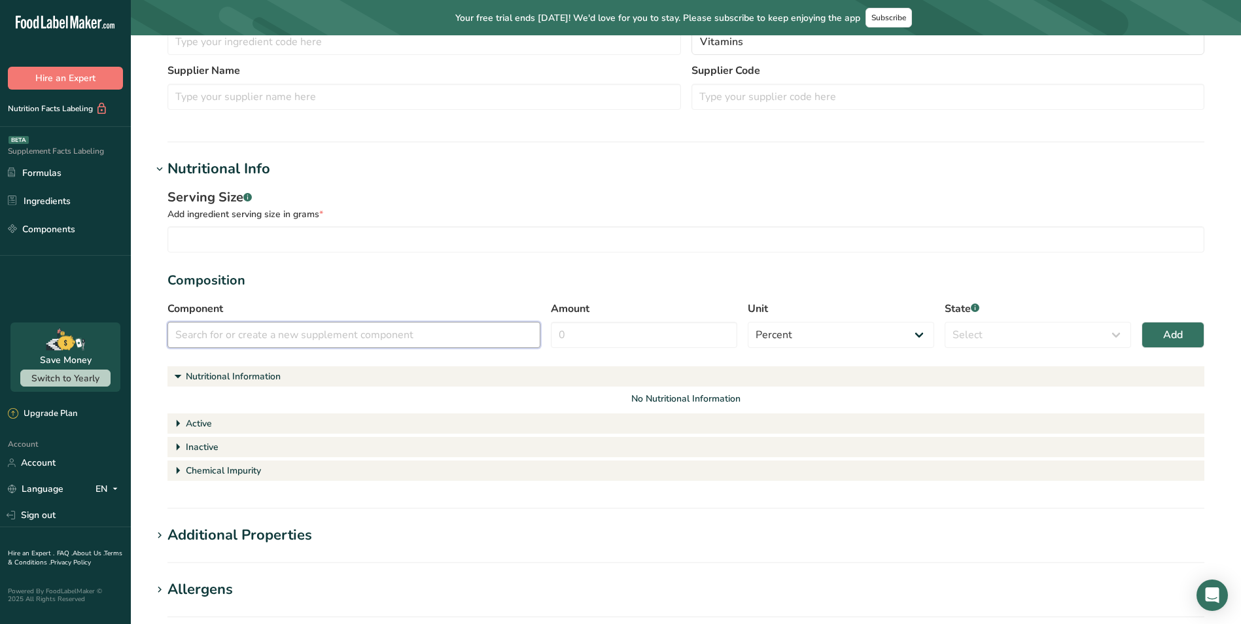
click at [298, 334] on input "text" at bounding box center [354, 335] width 373 height 26
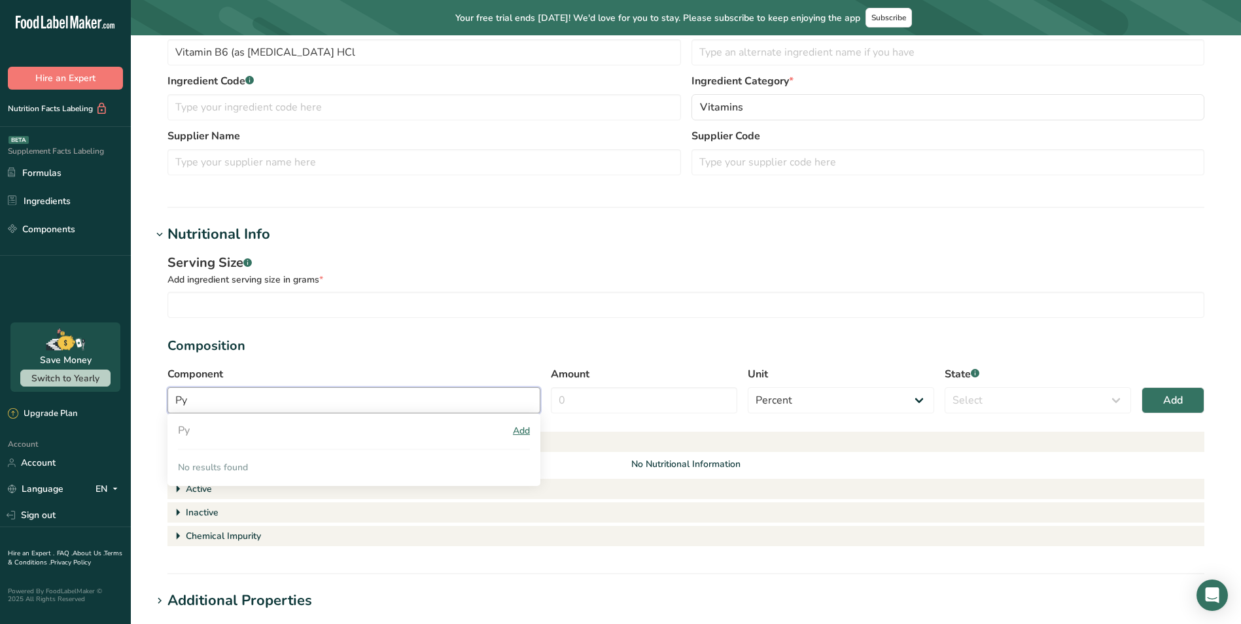
type input "P"
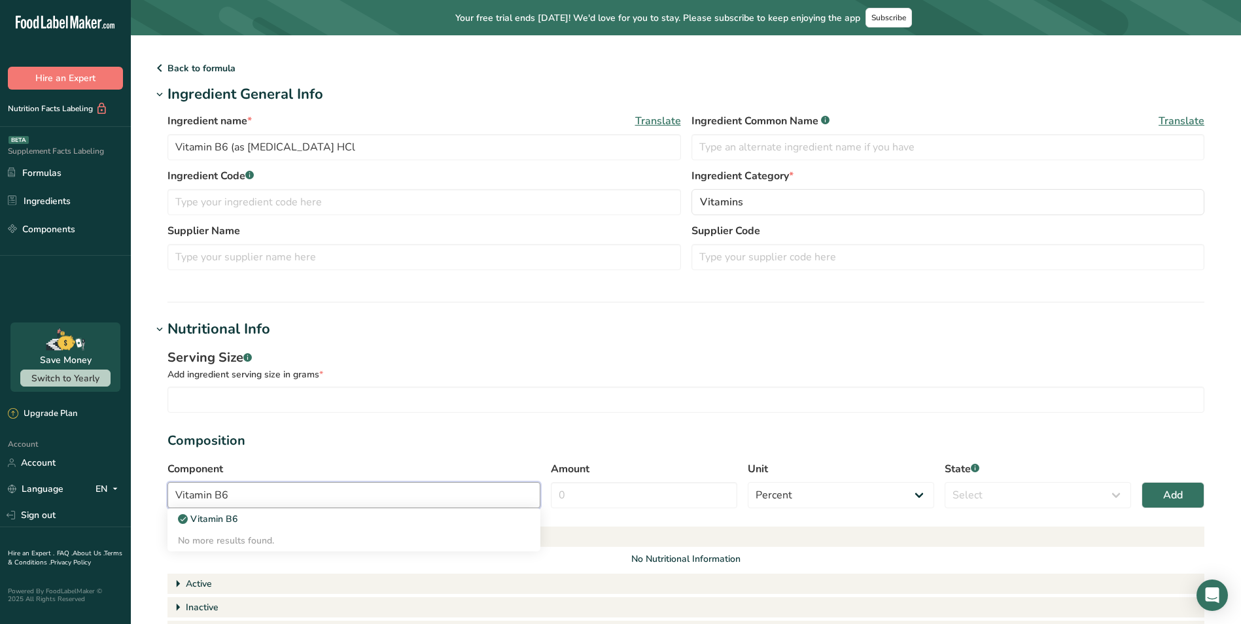
scroll to position [0, 0]
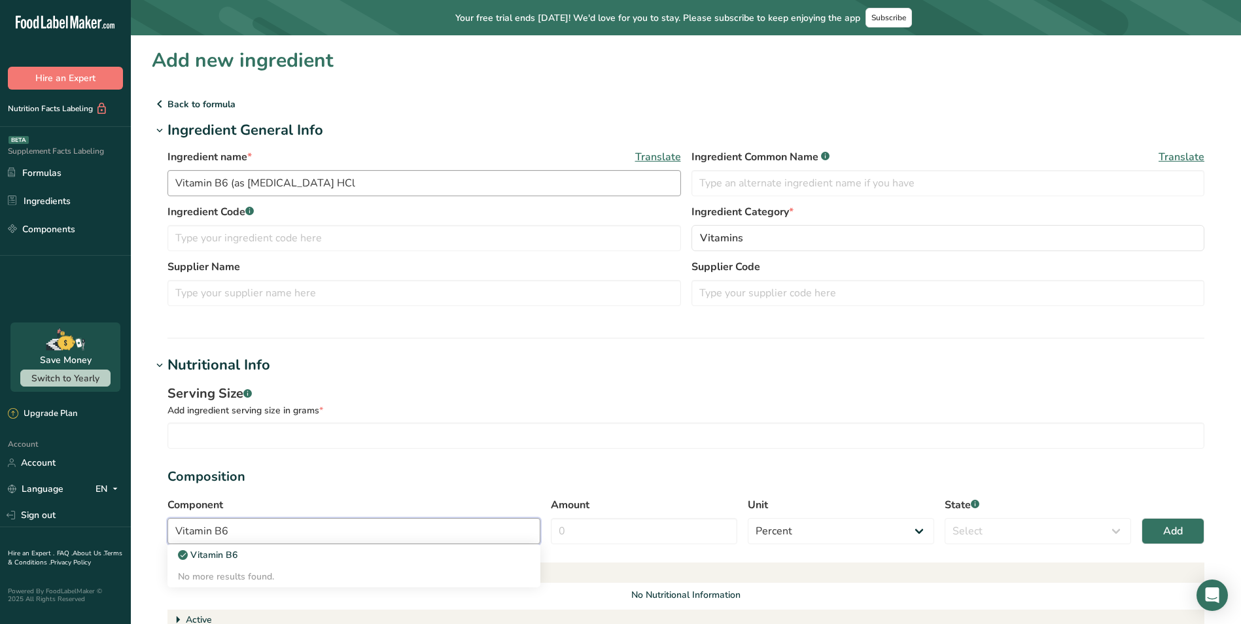
type input "Vitamin B6"
drag, startPoint x: 325, startPoint y: 181, endPoint x: 302, endPoint y: 183, distance: 22.9
click at [251, 183] on input "Vitamin B6 (as [MEDICAL_DATA] HCl" at bounding box center [425, 183] width 514 height 26
click at [370, 182] on input "Vitamin B6 (as [MEDICAL_DATA] HCl" at bounding box center [425, 183] width 514 height 26
drag, startPoint x: 336, startPoint y: 182, endPoint x: 183, endPoint y: 177, distance: 153.2
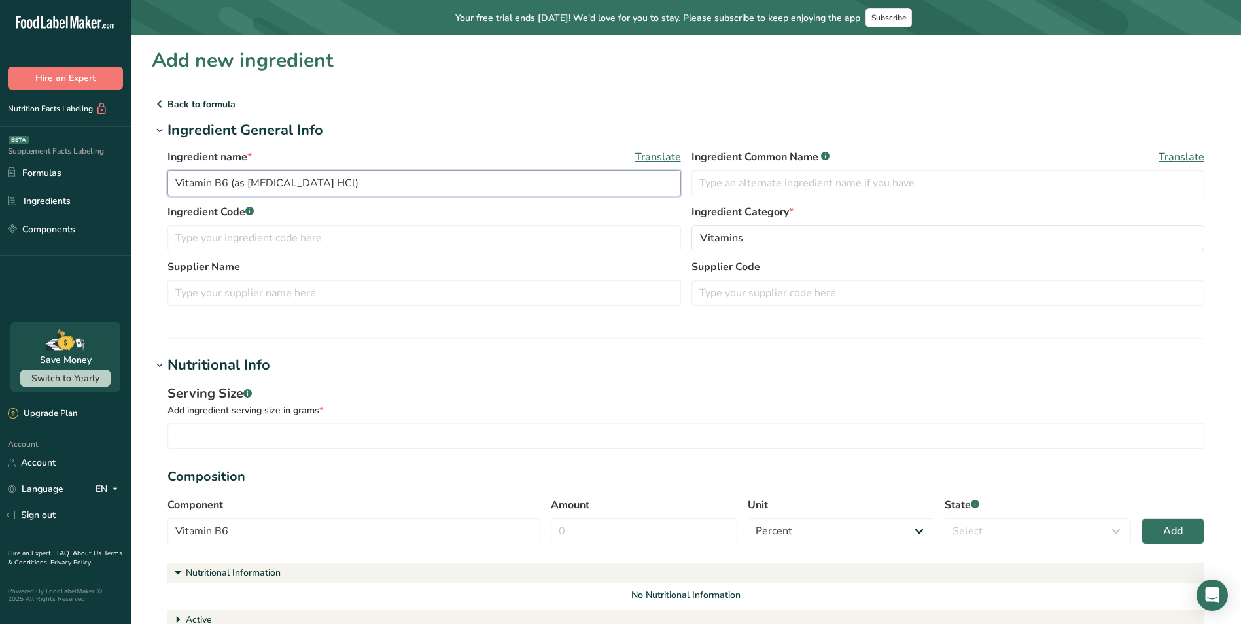
click at [105, 170] on div ".a-20{fill:#fff;} Hire an Expert Nutrition Facts Labeling Supplement Facts Labe…" at bounding box center [620, 516] width 1241 height 1033
click at [328, 177] on input "Vitamin B6 (as [MEDICAL_DATA] HCl)" at bounding box center [425, 183] width 514 height 26
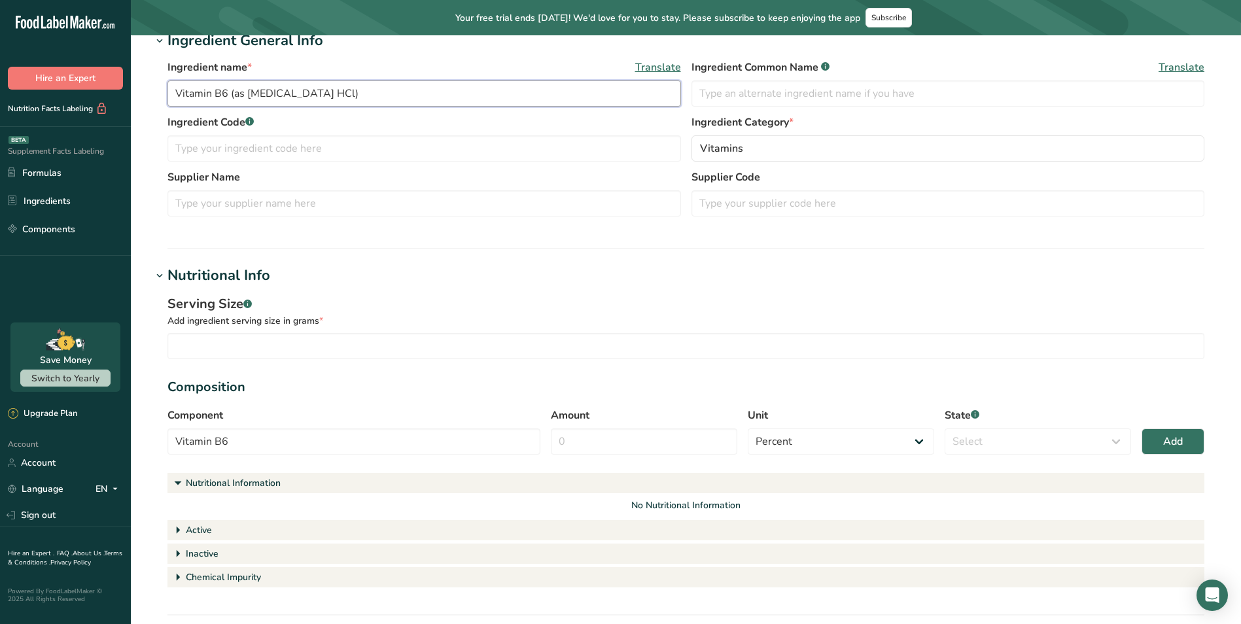
scroll to position [131, 0]
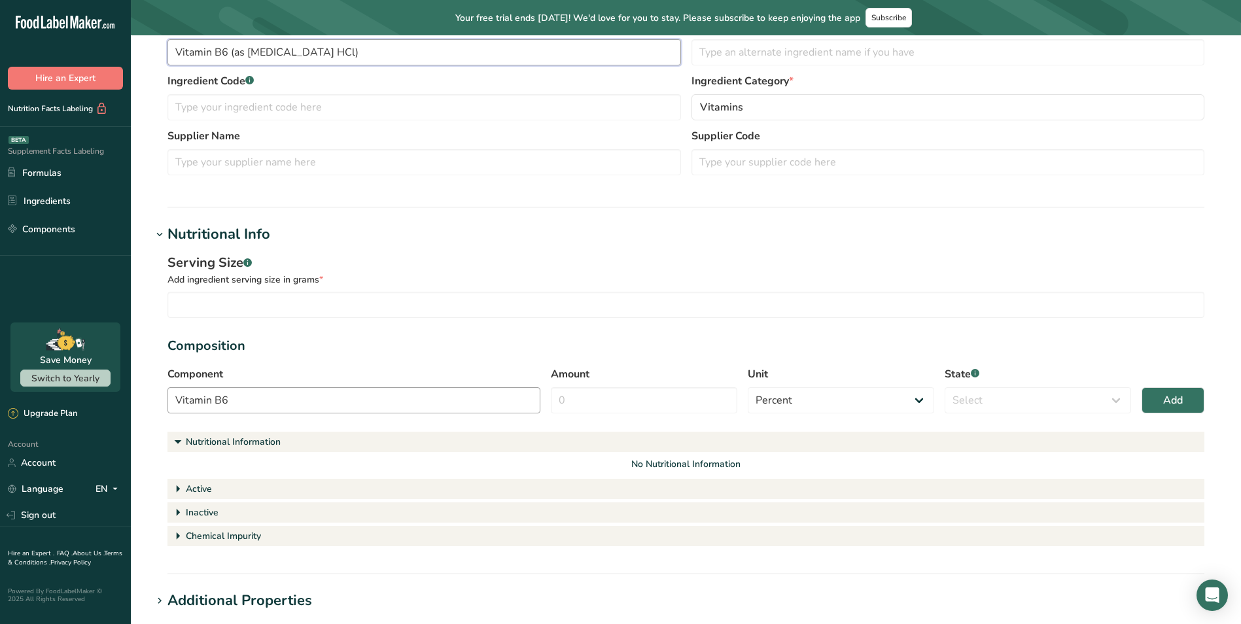
type input "Vitamin B6 (as [MEDICAL_DATA] HCl)"
drag, startPoint x: 197, startPoint y: 398, endPoint x: 130, endPoint y: 397, distance: 66.8
click at [132, 397] on section "Add new ingredient Back to formula Ingredient General Info Ingredient name * Tr…" at bounding box center [686, 381] width 1110 height 955
paste input "(as [MEDICAL_DATA] HCl)"
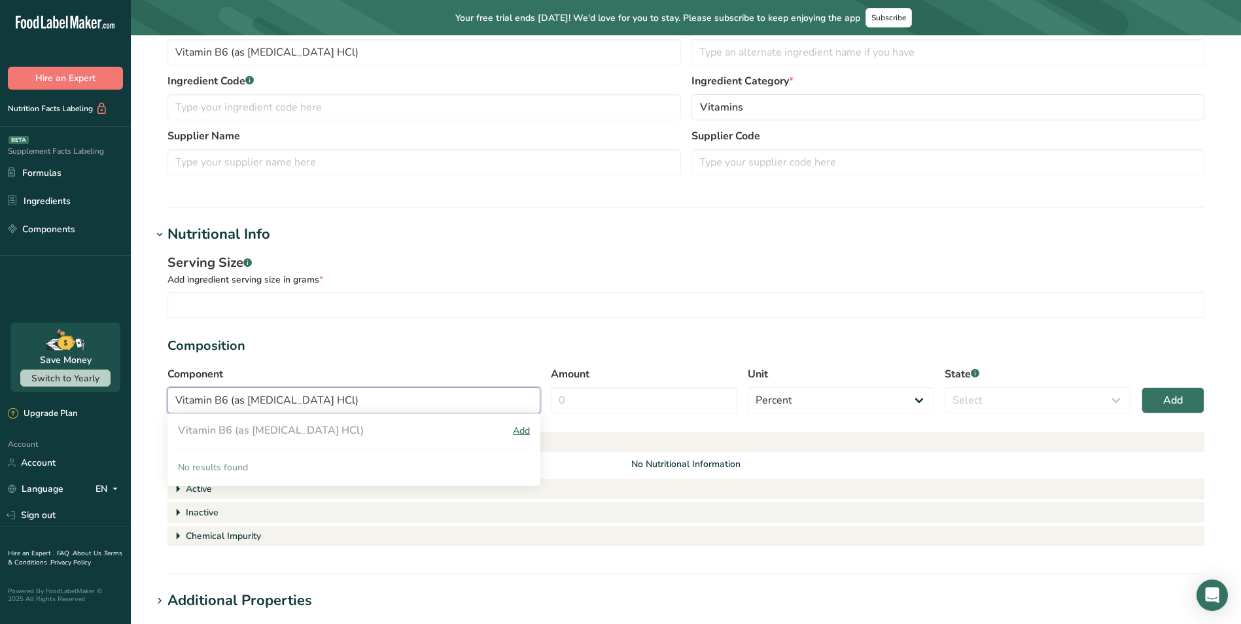
type input "Vitamin B6 (as [MEDICAL_DATA] HCl)"
click at [518, 429] on div "Add" at bounding box center [521, 431] width 17 height 14
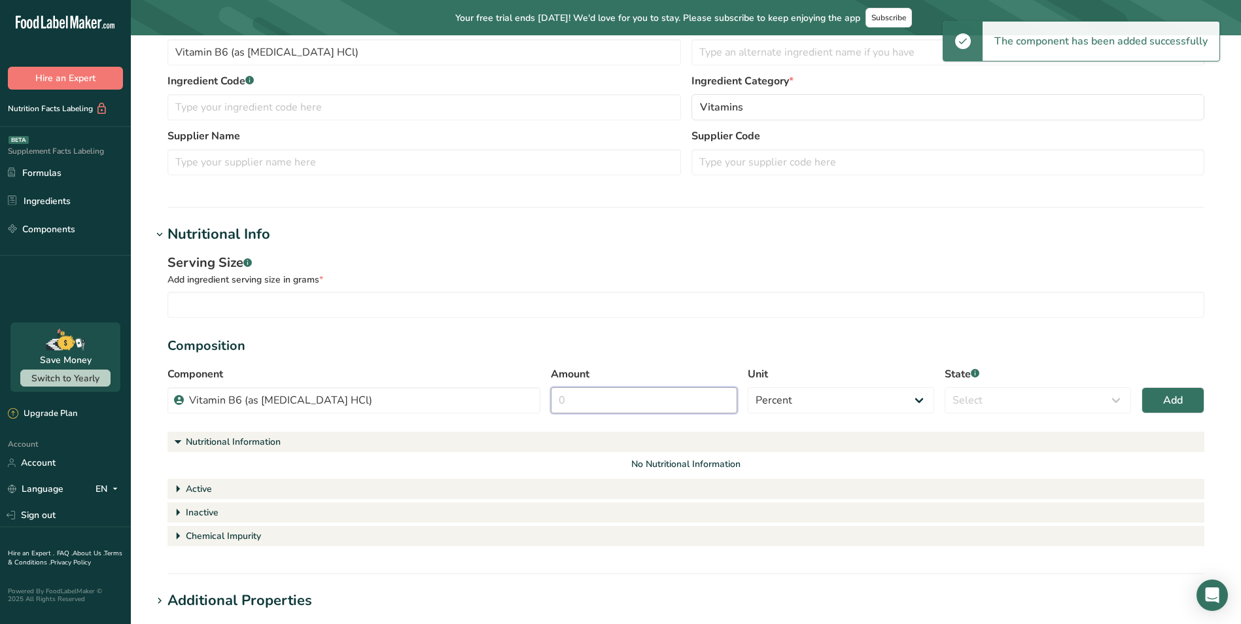
click at [657, 402] on input "Amount" at bounding box center [644, 400] width 186 height 26
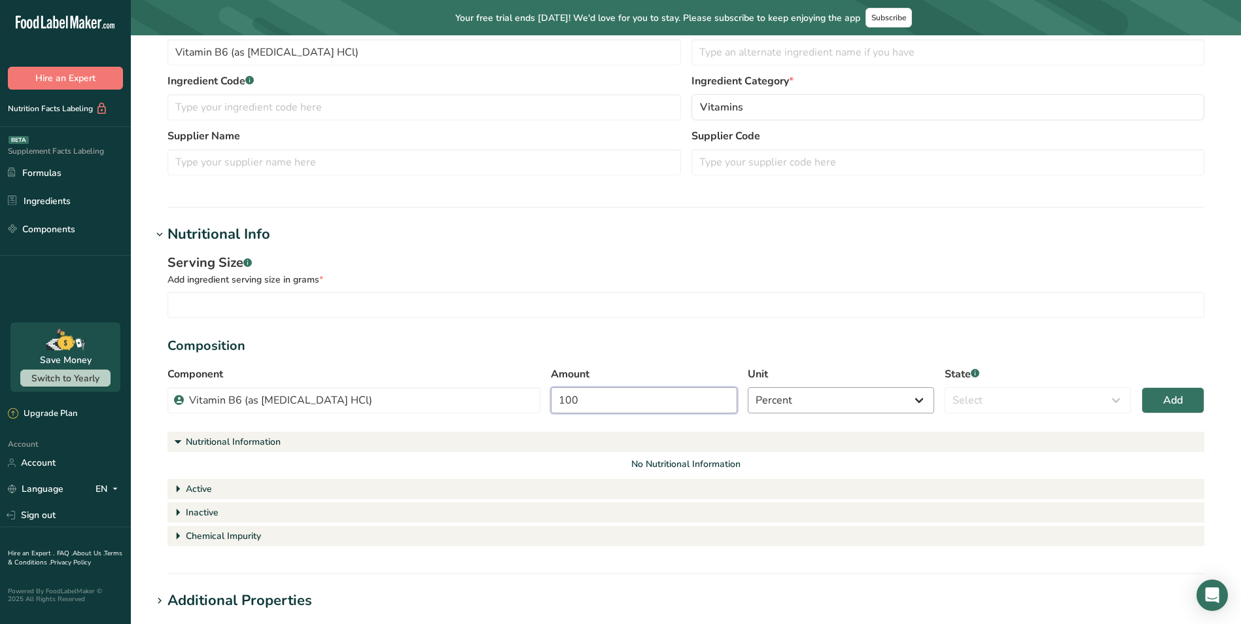
type input "100"
click at [834, 394] on select "Percent Grams Kilograms mg Oz Pound PPM B CFU mcg µg kcal kJ" at bounding box center [841, 400] width 186 height 26
click at [748, 387] on select "Percent Grams Kilograms mg Oz Pound PPM B CFU mcg µg kcal kJ" at bounding box center [841, 400] width 186 height 26
click at [975, 393] on select "Select Active Inactive Chemical Impurity Nutritional Information" at bounding box center [1038, 400] width 186 height 26
select select "active"
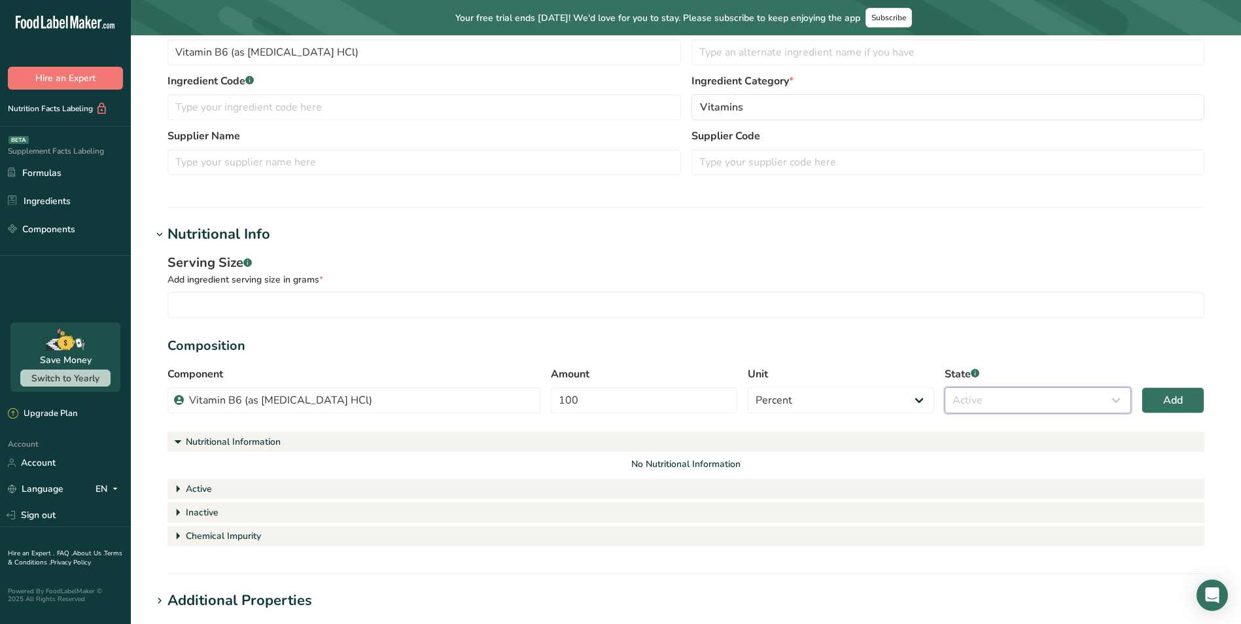
click at [945, 387] on select "Select Active Inactive Chemical Impurity Nutritional Information" at bounding box center [1038, 400] width 186 height 26
click at [1196, 394] on button "Add" at bounding box center [1173, 400] width 63 height 26
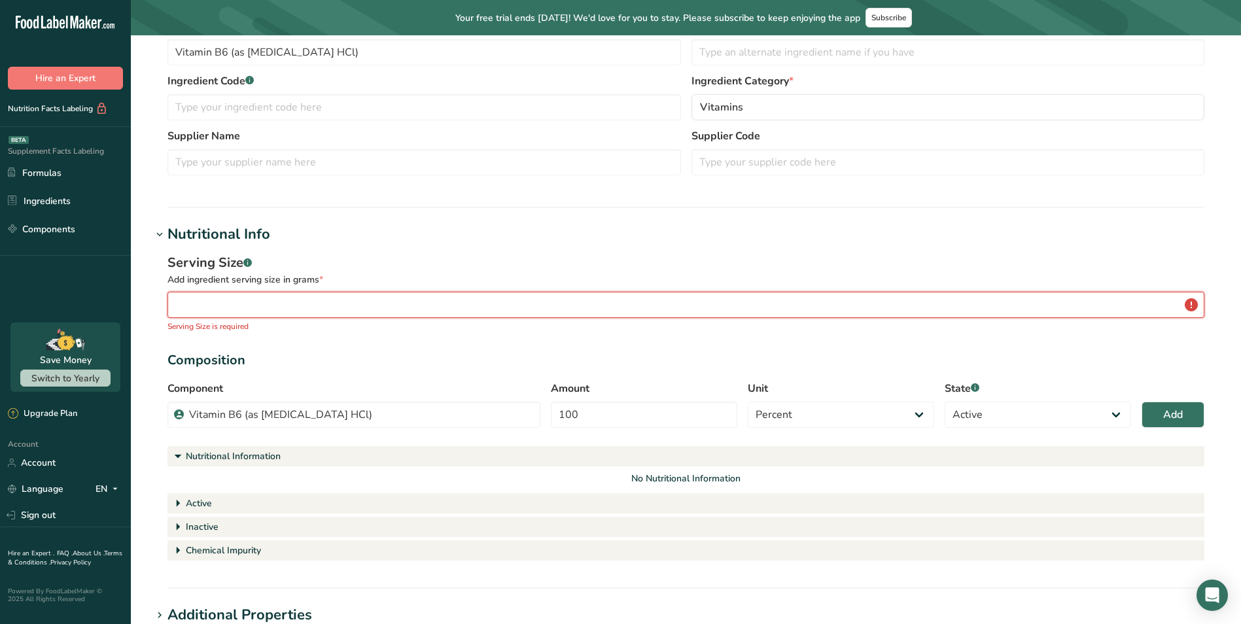
click at [385, 298] on input "number" at bounding box center [686, 305] width 1037 height 26
drag, startPoint x: 406, startPoint y: 291, endPoint x: 397, endPoint y: 298, distance: 12.1
click at [406, 291] on div "Serving Size .a-a{fill:#347362;}.b-a{fill:#fff;} Add ingredient serving size in…" at bounding box center [686, 292] width 1037 height 79
click at [395, 300] on input "number" at bounding box center [686, 305] width 1037 height 26
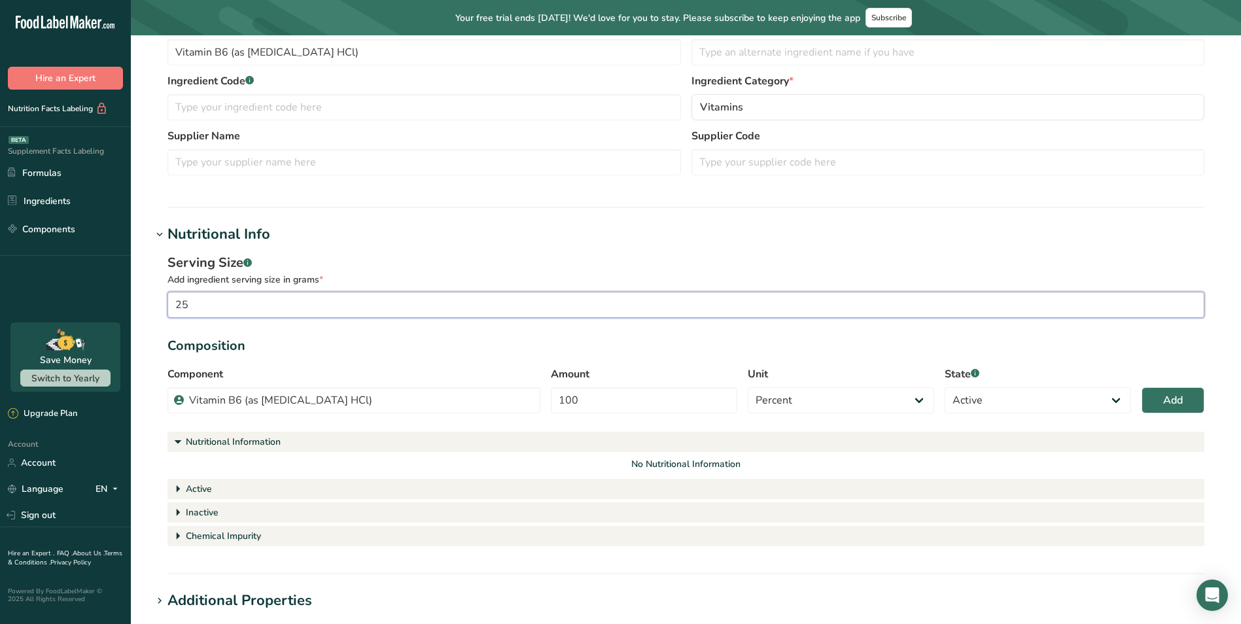
type input "25"
click at [448, 251] on div "Serving Size .a-a{fill:#347362;}.b-a{fill:#fff;} Add ingredient serving size in…" at bounding box center [686, 401] width 1069 height 312
click at [1167, 398] on span "Add" at bounding box center [1173, 401] width 20 height 16
select select
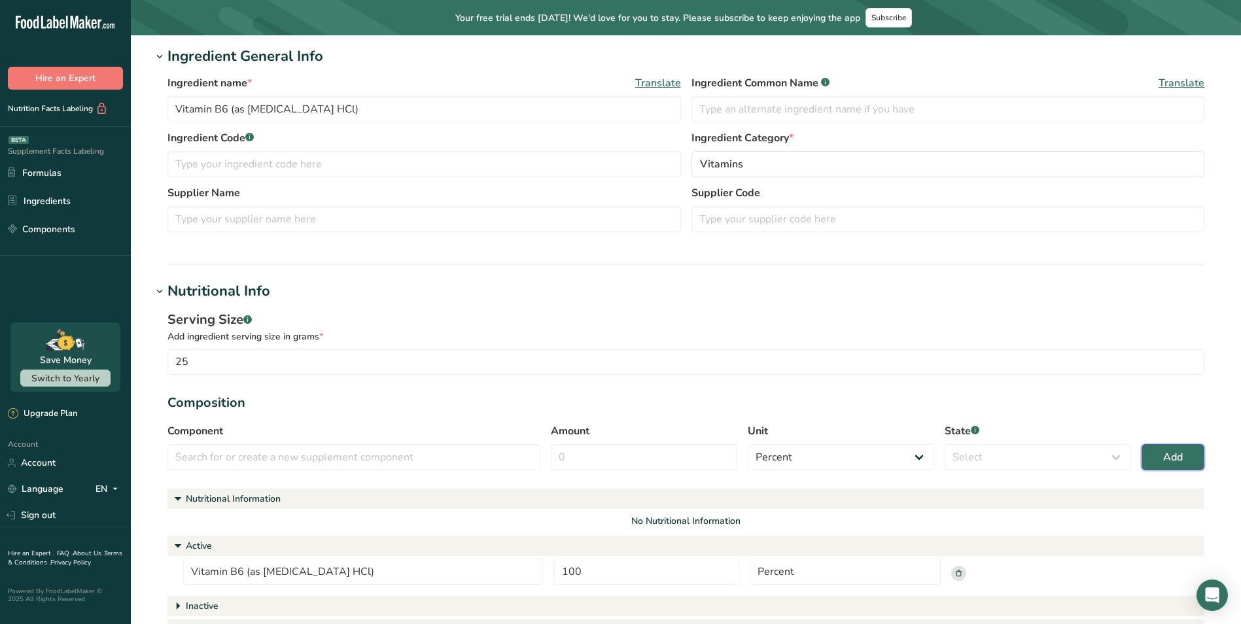
scroll to position [65, 0]
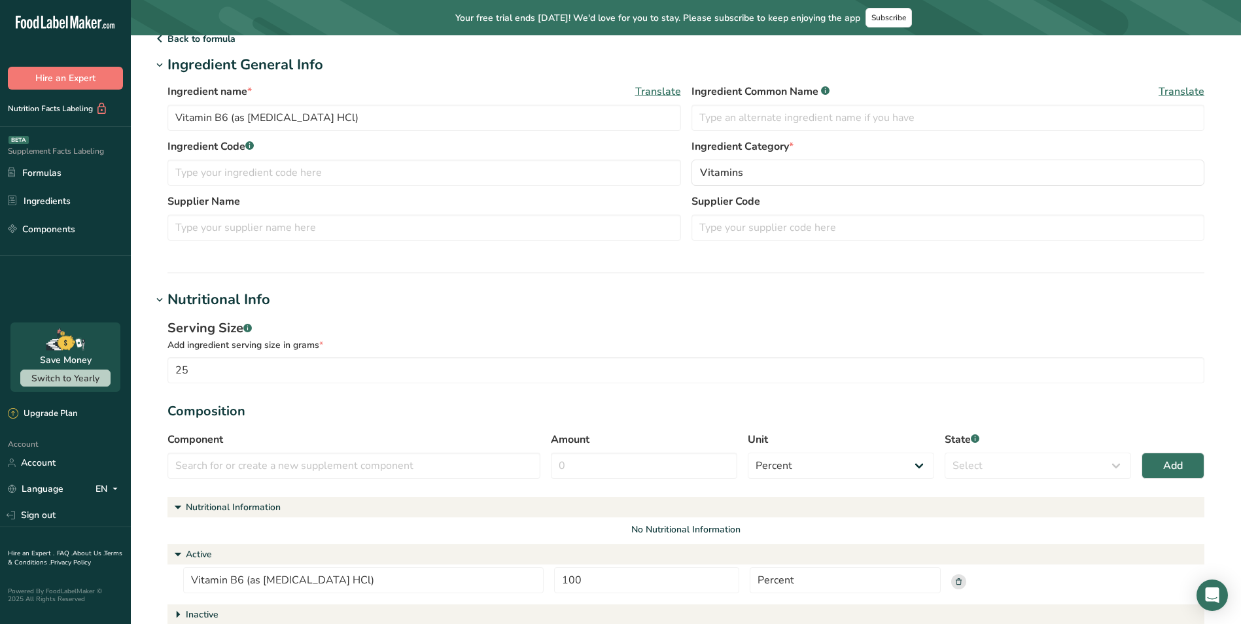
click at [324, 145] on label "Ingredient Code .a-a{fill:#347362;}.b-a{fill:#fff;}" at bounding box center [425, 147] width 514 height 16
drag, startPoint x: 354, startPoint y: 121, endPoint x: 95, endPoint y: 119, distance: 259.1
click at [67, 119] on div ".a-20{fill:#fff;} Hire an Expert Nutrition Facts Labeling Supplement Facts Labe…" at bounding box center [620, 469] width 1241 height 1069
paste input "Folate (as quatrefolic®)"
click at [355, 103] on div "Ingredient name * Translate Folate (as quatrefolic®)" at bounding box center [425, 107] width 514 height 47
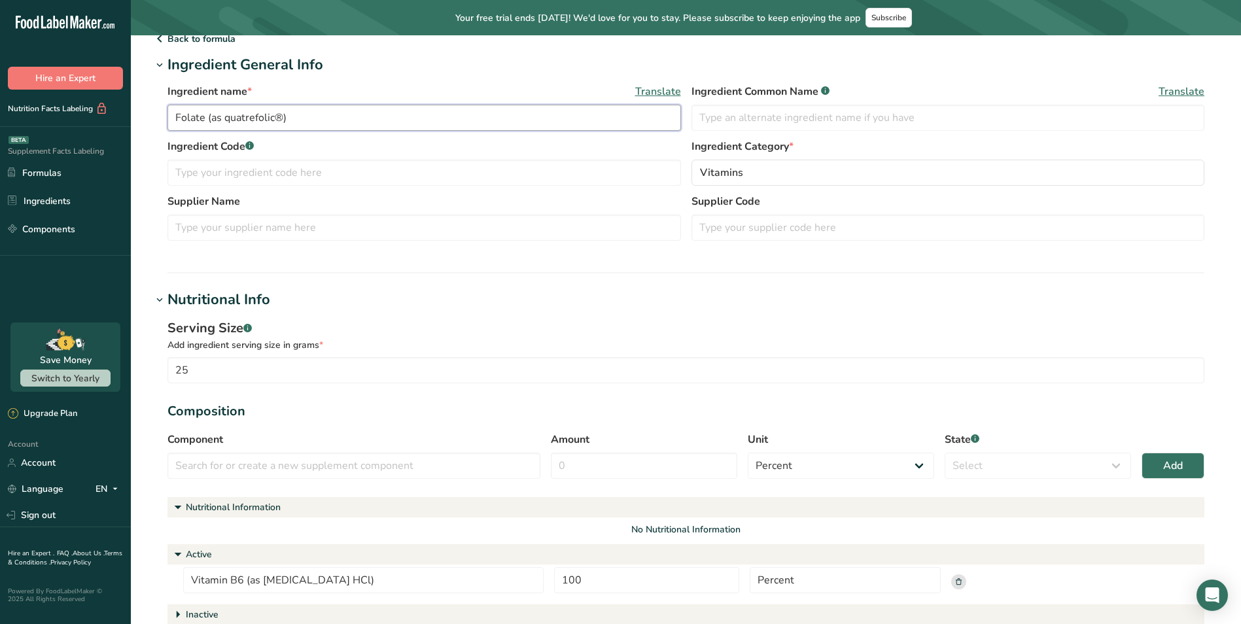
drag, startPoint x: 330, startPoint y: 124, endPoint x: 17, endPoint y: 122, distance: 312.8
click at [14, 119] on div ".a-20{fill:#fff;} Hire an Expert Nutrition Facts Labeling Supplement Facts Labe…" at bounding box center [620, 469] width 1241 height 1069
paste input "Quatrefolic® (as (6S)-5 Methyltetrahydrofolic acid)"
type input "Quatrefolic® (as (6S)-5 Methyltetrahydrofolic acid)"
click at [251, 368] on input "25" at bounding box center [686, 370] width 1037 height 26
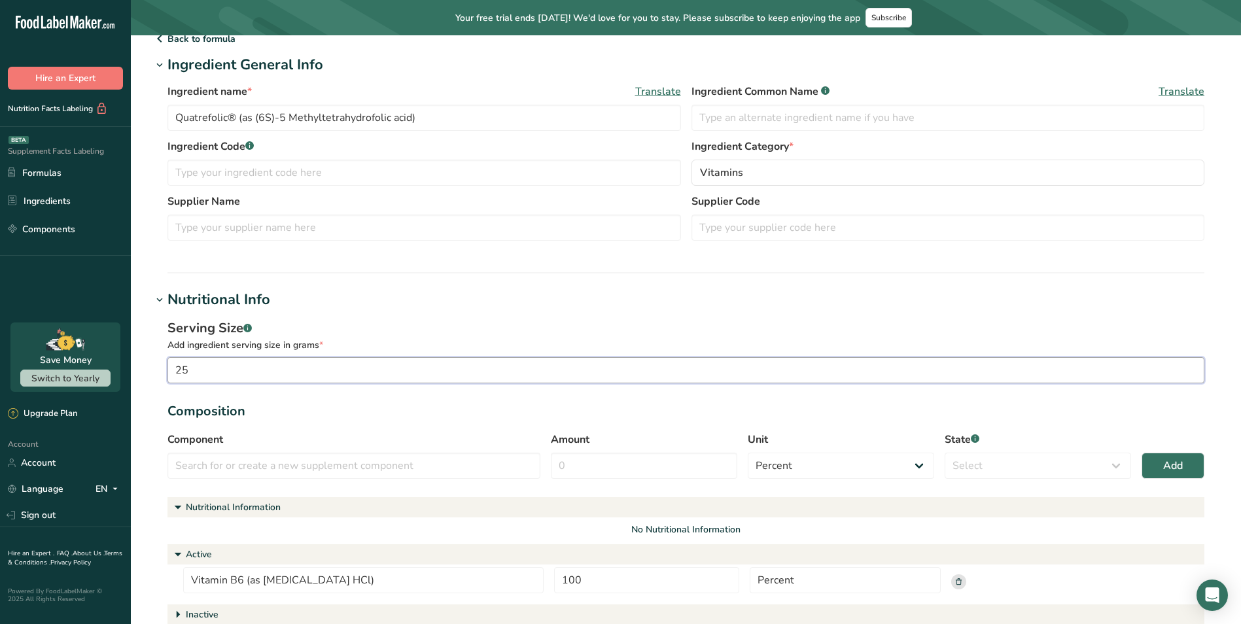
drag, startPoint x: 253, startPoint y: 371, endPoint x: 77, endPoint y: 355, distance: 176.7
click at [91, 357] on div ".a-20{fill:#fff;} Hire an Expert Nutrition Facts Labeling Supplement Facts Labe…" at bounding box center [620, 469] width 1241 height 1069
type input "1"
type input "0.01"
click at [296, 472] on input "text" at bounding box center [354, 466] width 373 height 26
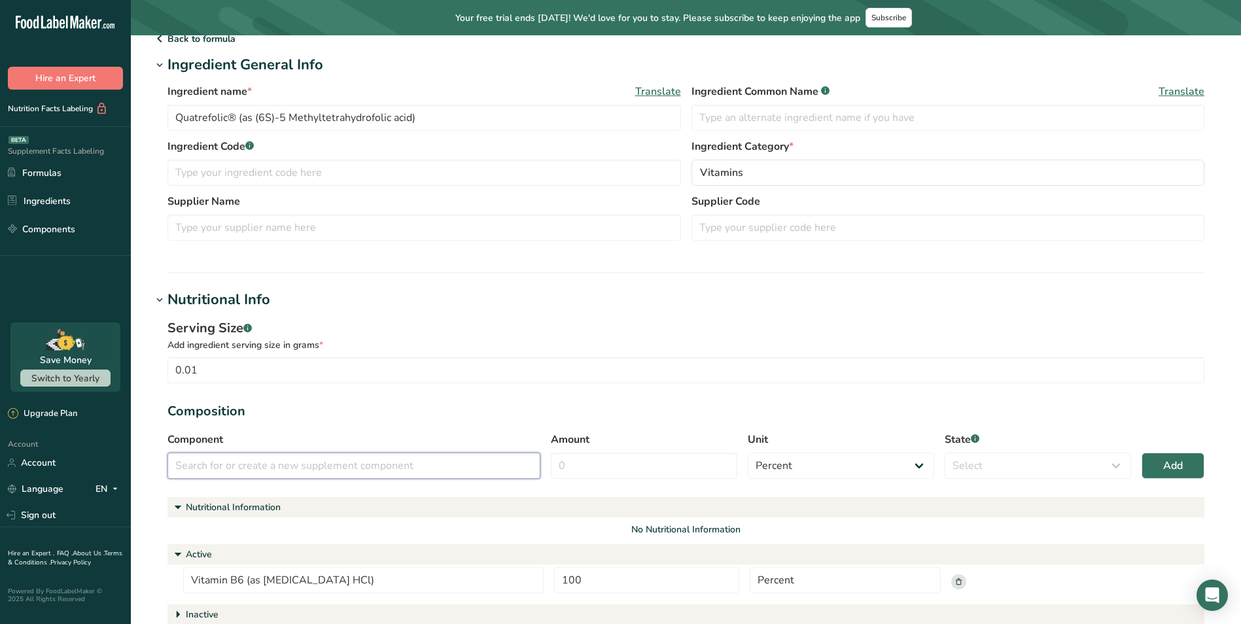
paste input "Quatrefolic® (as (6S)-5 Methyltetrahydrofolic acid)"
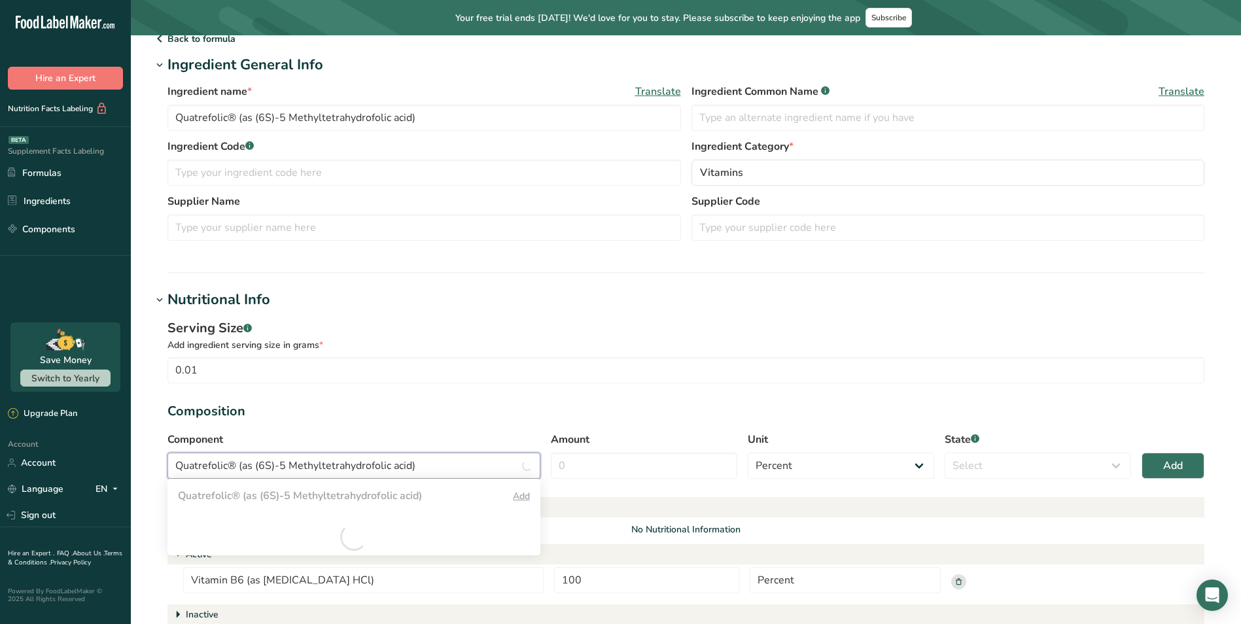
type input "Quatrefolic® (as (6S)-5 Methyltetrahydrofolic acid)"
click at [517, 495] on div "Add" at bounding box center [521, 496] width 17 height 14
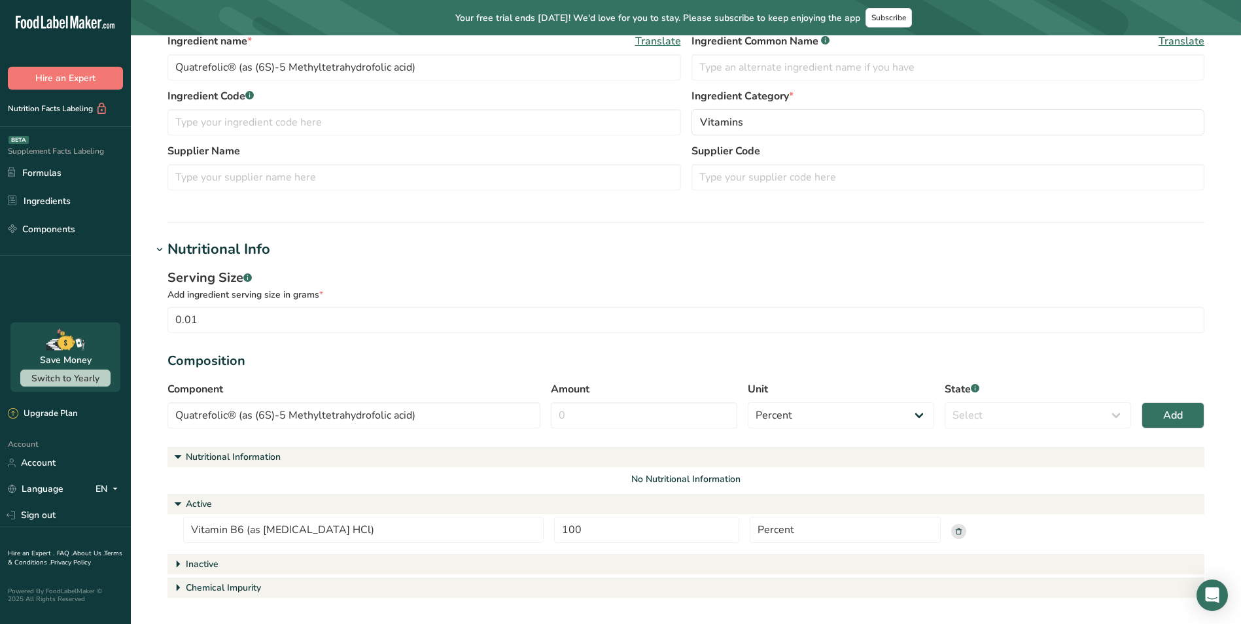
scroll to position [131, 0]
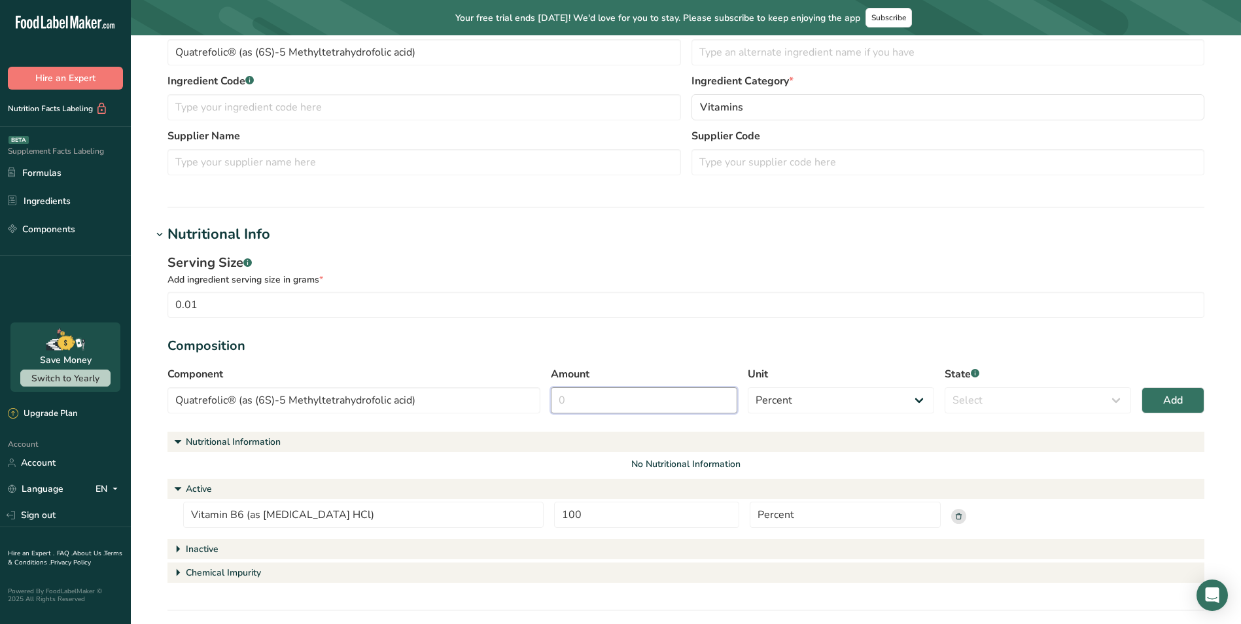
click at [624, 397] on input "Amount" at bounding box center [644, 400] width 186 height 26
type input "100"
click at [1045, 391] on select "Select Active Inactive Chemical Impurity Nutritional Information" at bounding box center [1038, 400] width 186 height 26
select select "active"
click at [945, 387] on select "Select Active Inactive Chemical Impurity Nutritional Information" at bounding box center [1038, 400] width 186 height 26
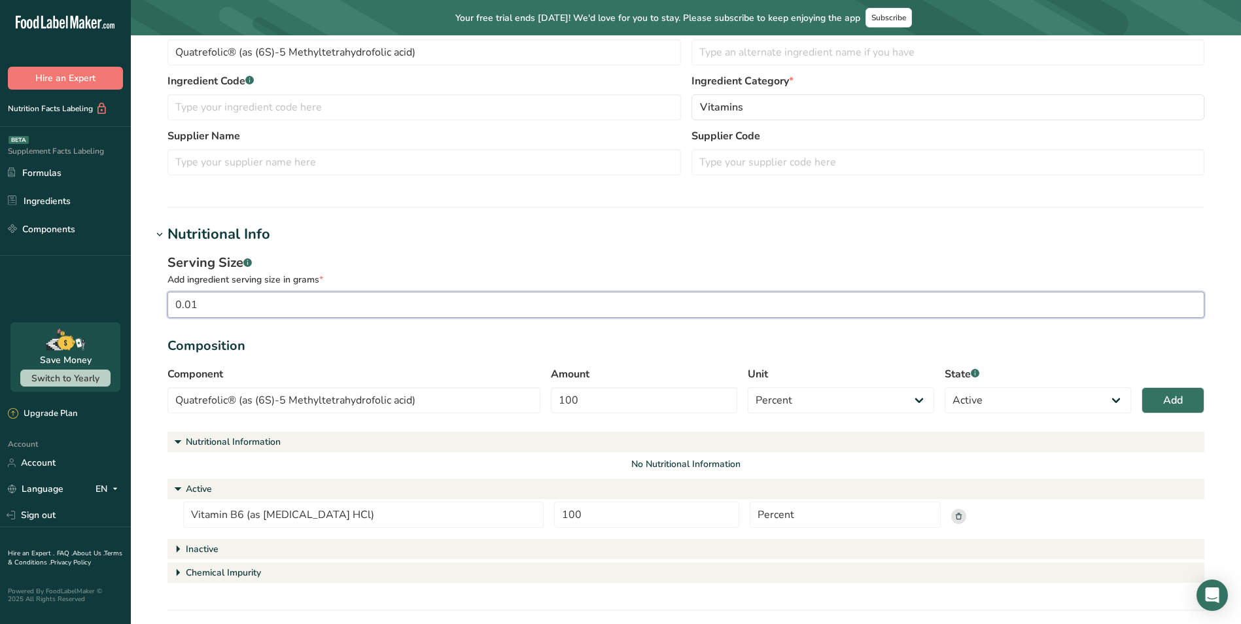
click at [902, 314] on input "0.01" at bounding box center [686, 305] width 1037 height 26
click at [1167, 402] on span "Add" at bounding box center [1173, 401] width 20 height 16
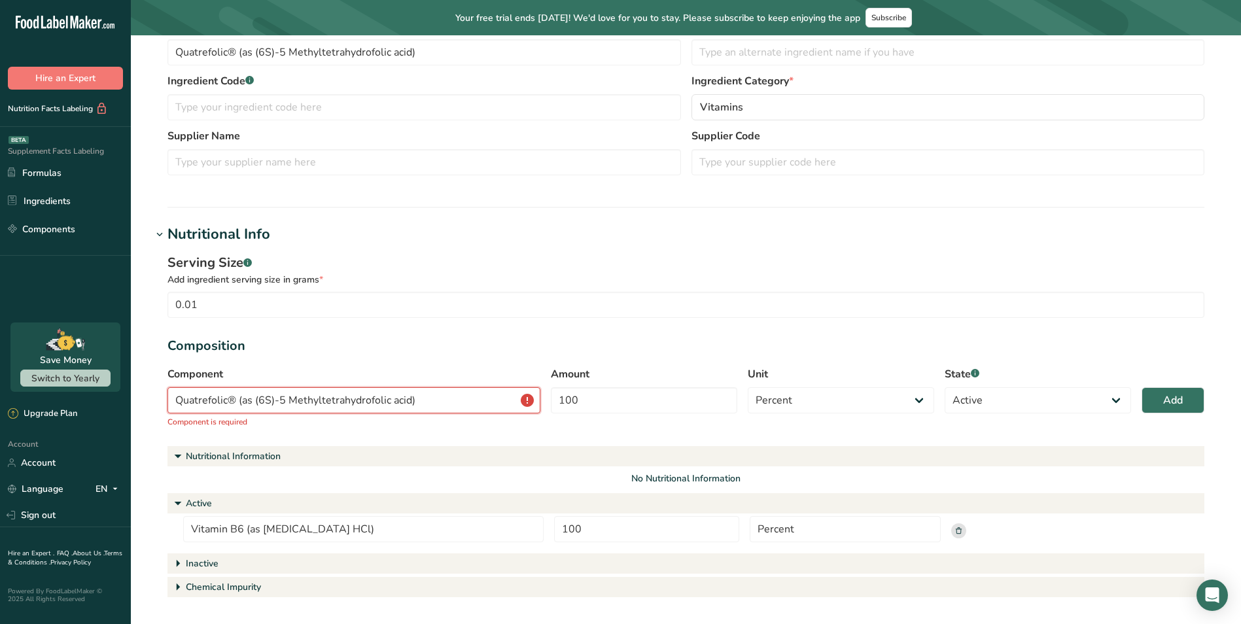
click at [444, 398] on input "Quatrefolic® (as (6S)-5 Methyltetrahydrofolic acid)" at bounding box center [354, 400] width 373 height 26
click at [447, 433] on div "Component Quatrefolic® (as (6S)-5 Methyltetrahydrofolic acid) Quatrefolic® (as …" at bounding box center [686, 400] width 1037 height 69
click at [442, 404] on input "Quatrefolic® (as (6S)-5 Methyltetrahydrofolic acid)" at bounding box center [354, 400] width 373 height 26
drag, startPoint x: 373, startPoint y: 405, endPoint x: 0, endPoint y: 398, distance: 373.0
click at [0, 398] on html ".a-20{fill:#fff;} Hire an Expert Nutrition Facts Labeling Supplement Facts Labe…" at bounding box center [620, 411] width 1241 height 1084
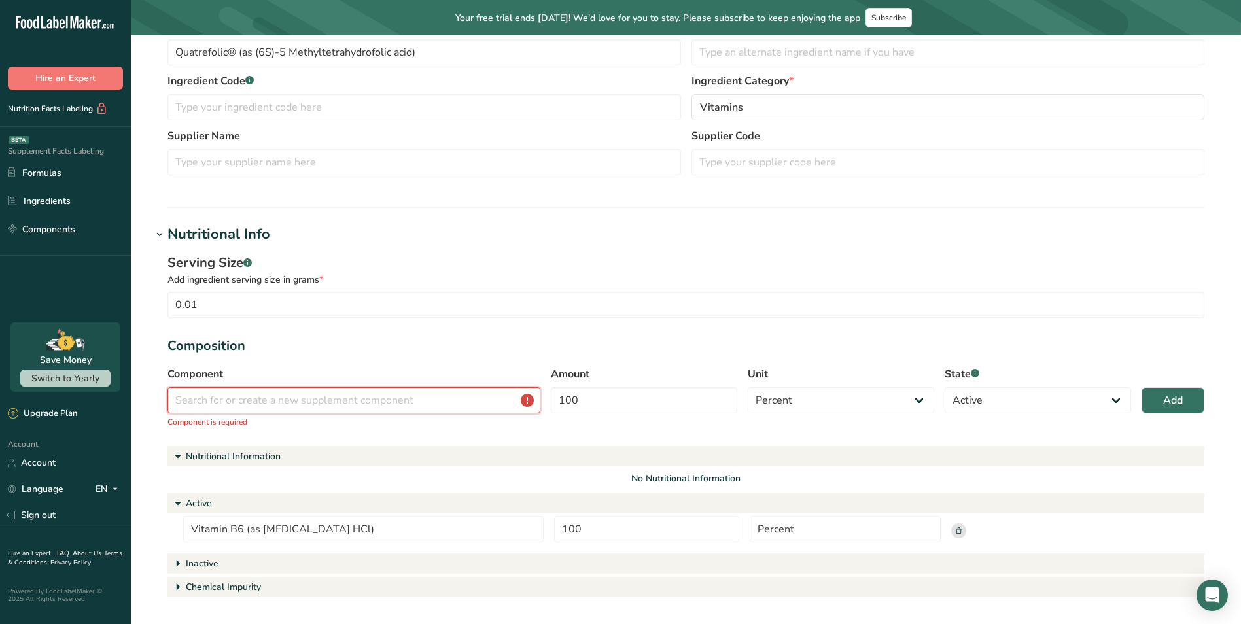
paste input "Quatrefolic® (as (6S)-5 Methyltetrahydrofolic acid)"
type input "Quatrefolic® (as (6S)-5 Methyltetrahydrofolic acid)"
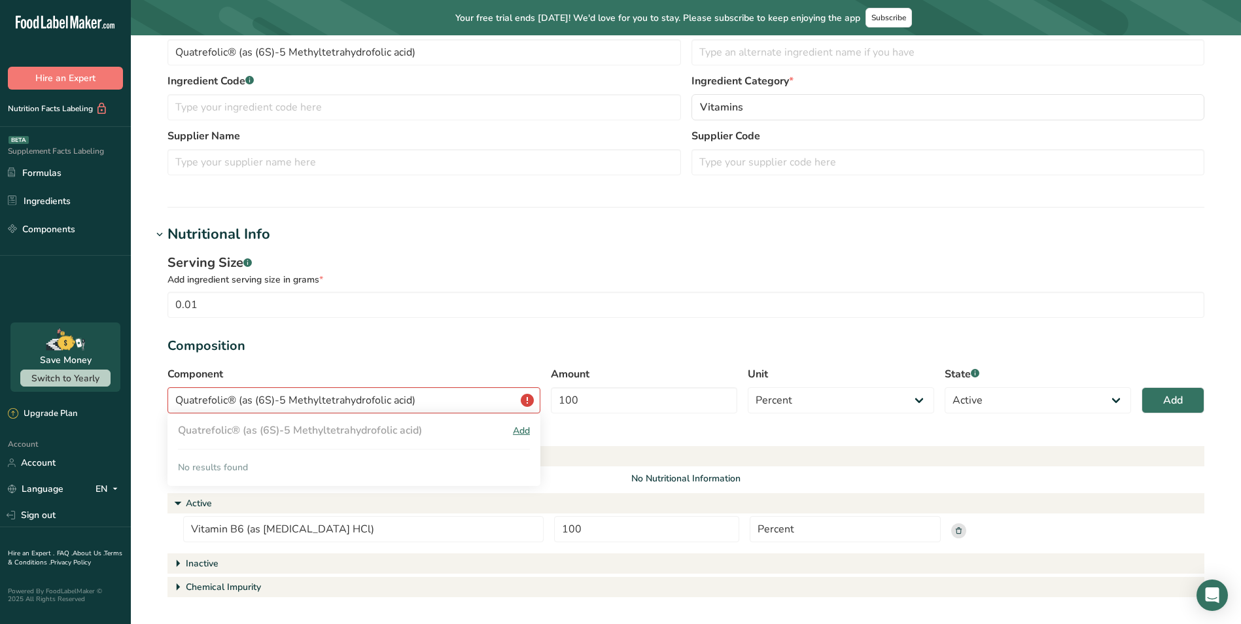
click at [522, 431] on div "Add" at bounding box center [521, 431] width 17 height 14
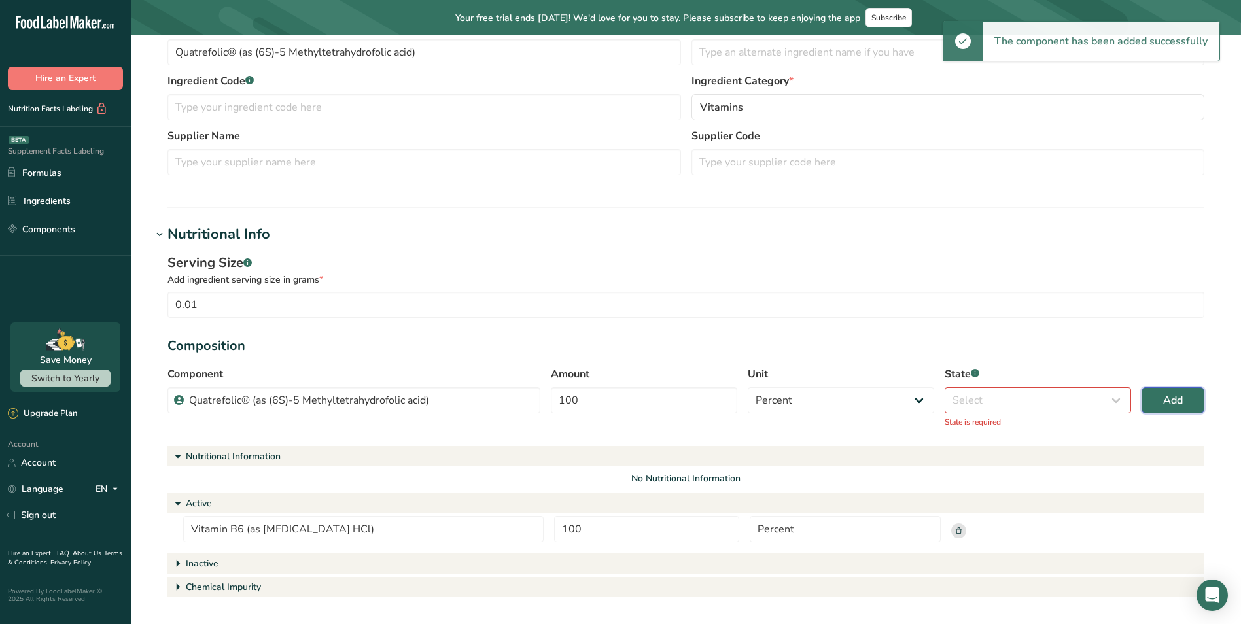
click at [1172, 404] on span "Add" at bounding box center [1173, 401] width 20 height 16
click at [1064, 398] on select "Select Active Inactive Chemical Impurity Nutritional Information" at bounding box center [1038, 400] width 186 height 26
select select "active"
click at [945, 387] on select "Select Active Inactive Chemical Impurity Nutritional Information" at bounding box center [1038, 400] width 186 height 26
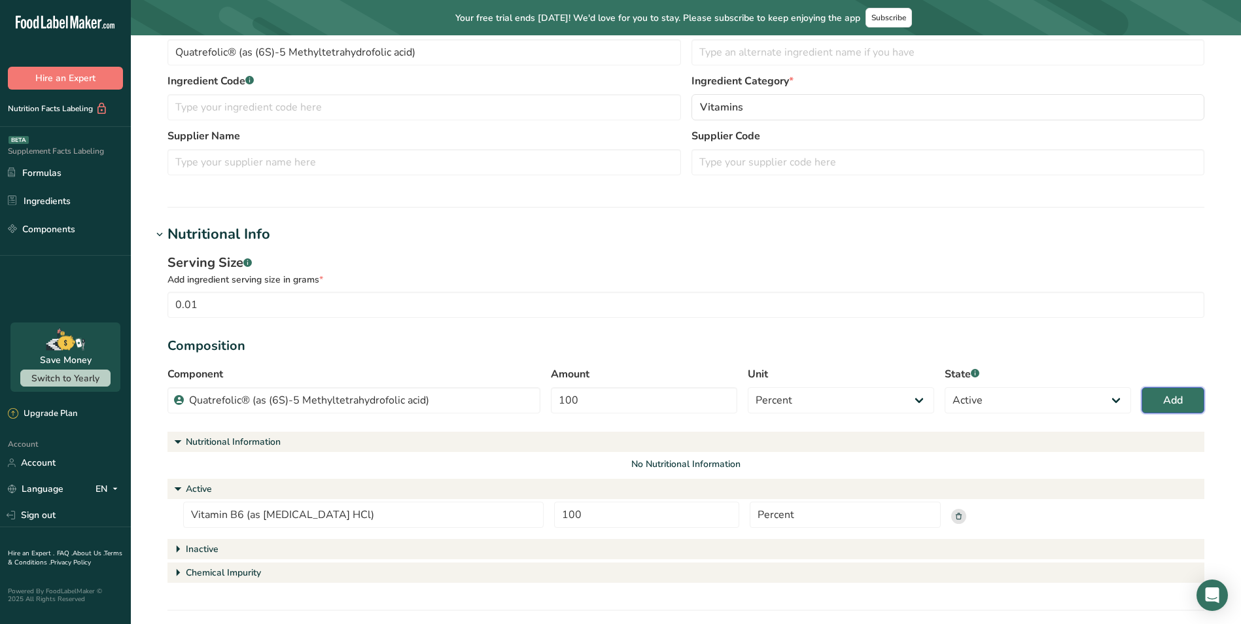
click at [1169, 397] on span "Add" at bounding box center [1173, 401] width 20 height 16
select select
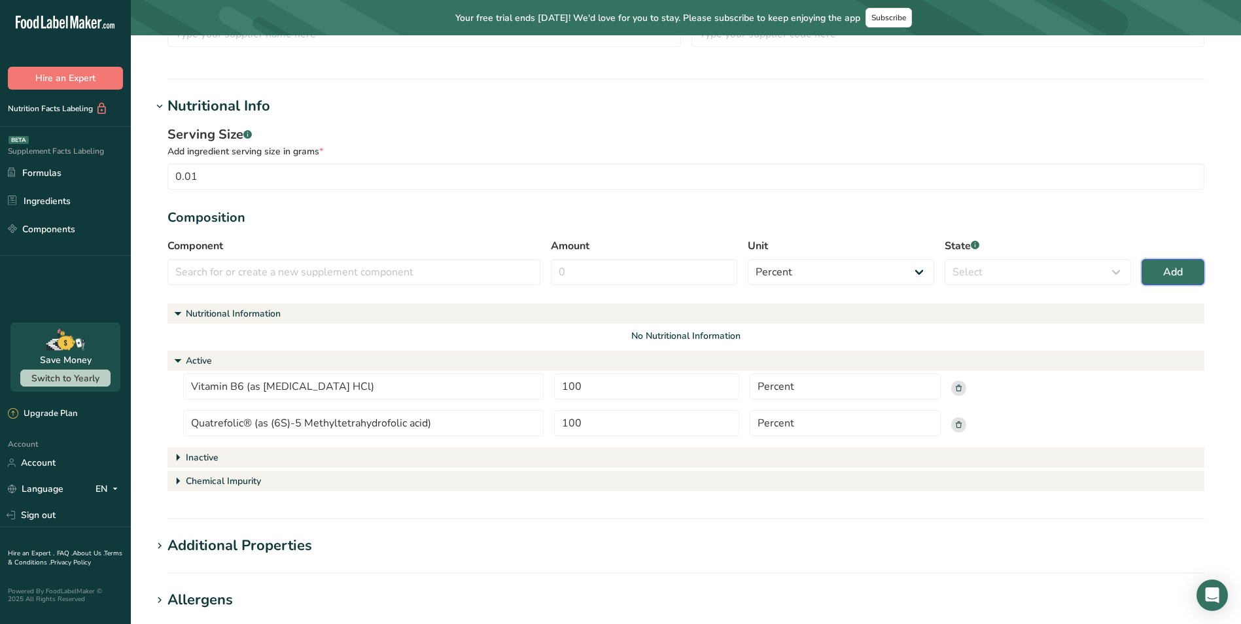
scroll to position [262, 0]
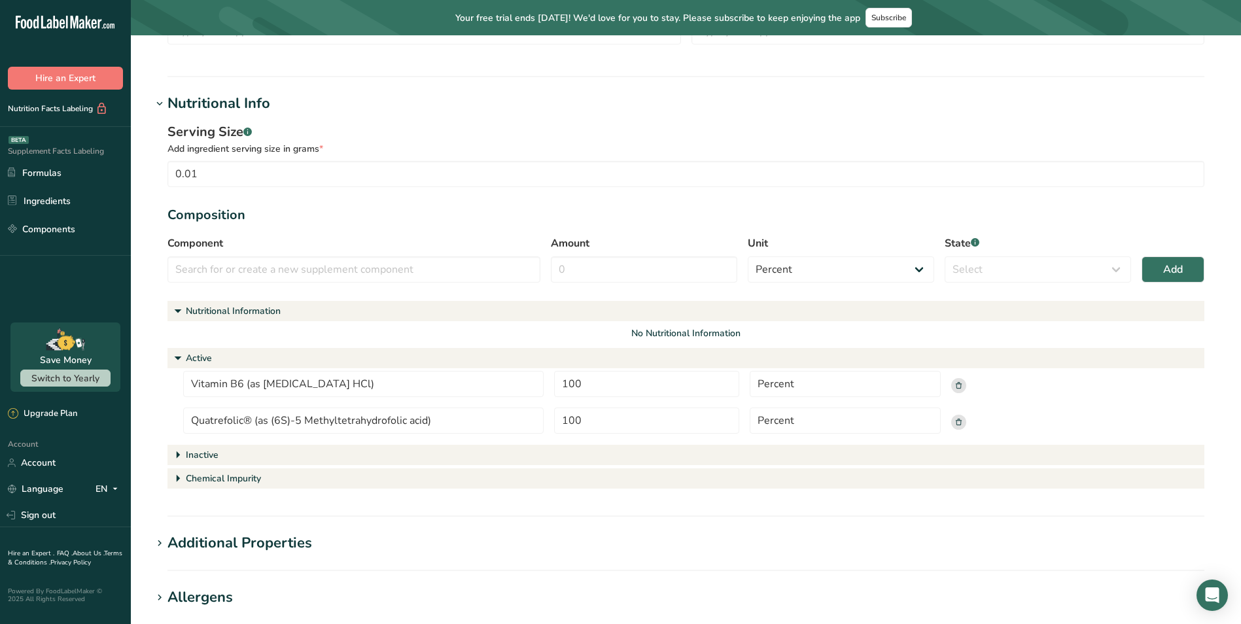
click at [434, 366] on h1 "Active" at bounding box center [686, 358] width 1037 height 20
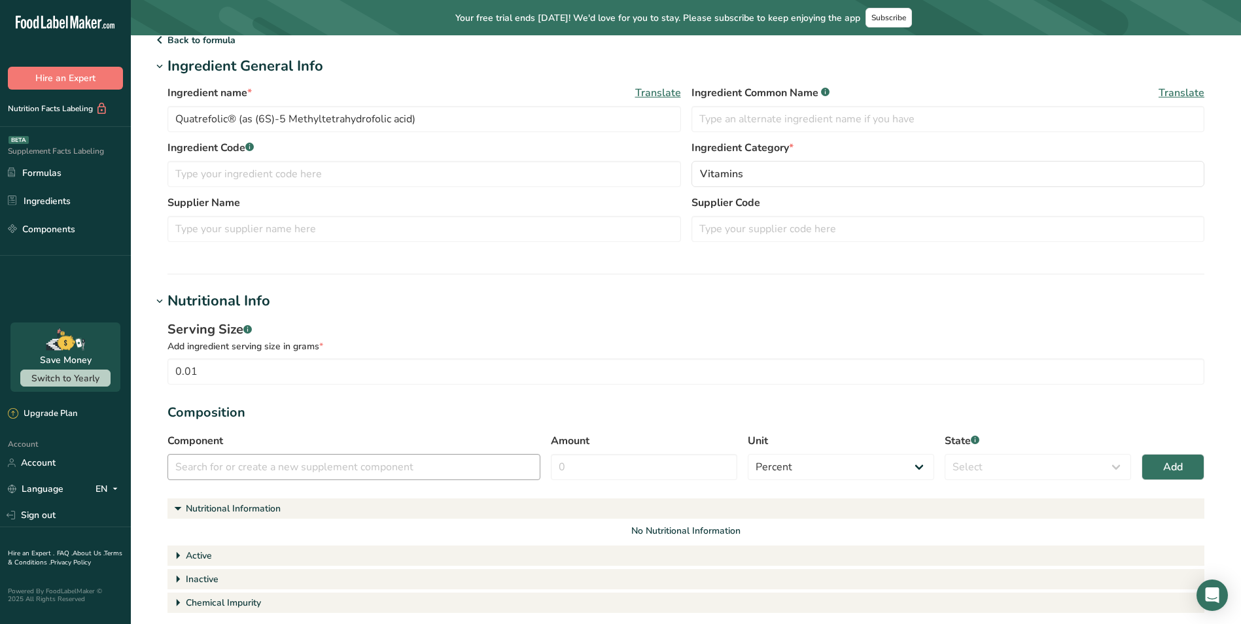
scroll to position [0, 0]
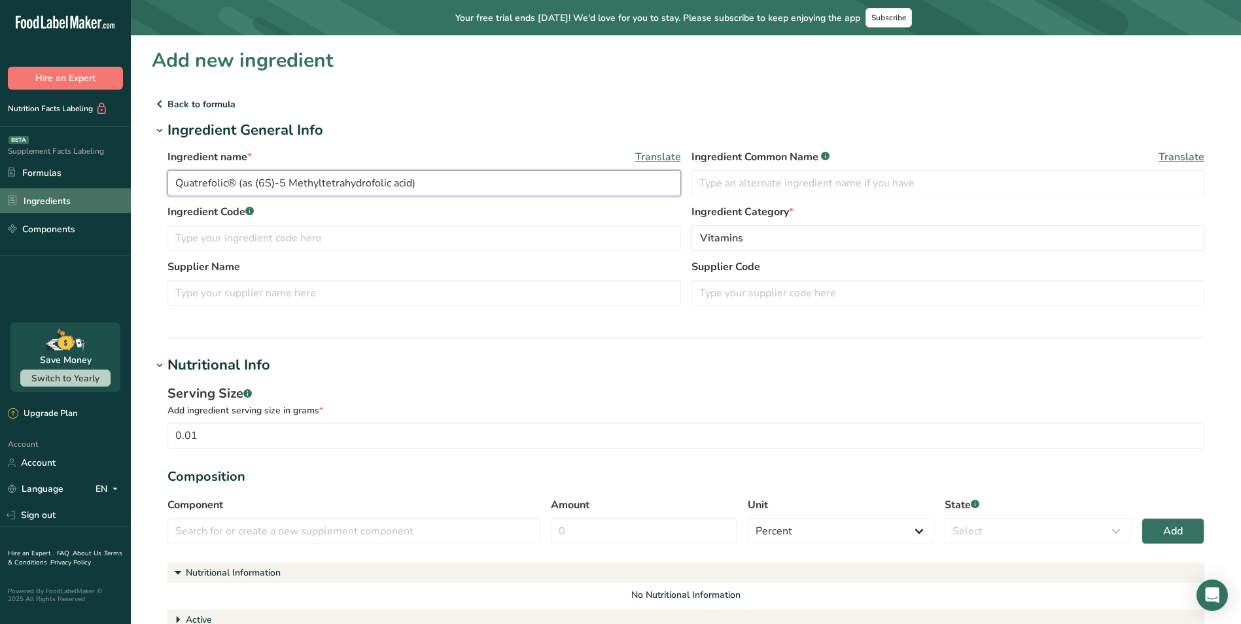
drag, startPoint x: 448, startPoint y: 186, endPoint x: 22, endPoint y: 204, distance: 426.3
click at [0, 197] on html ".a-20{fill:#fff;} Hire an Expert Nutrition Facts Labeling Supplement Facts Labe…" at bounding box center [620, 516] width 1241 height 1033
paste input "[MEDICAL_DATA] (as [MEDICAL_DATA])"
type input "[MEDICAL_DATA] (as [MEDICAL_DATA])"
click at [573, 133] on h1 "Ingredient General Info" at bounding box center [686, 131] width 1069 height 22
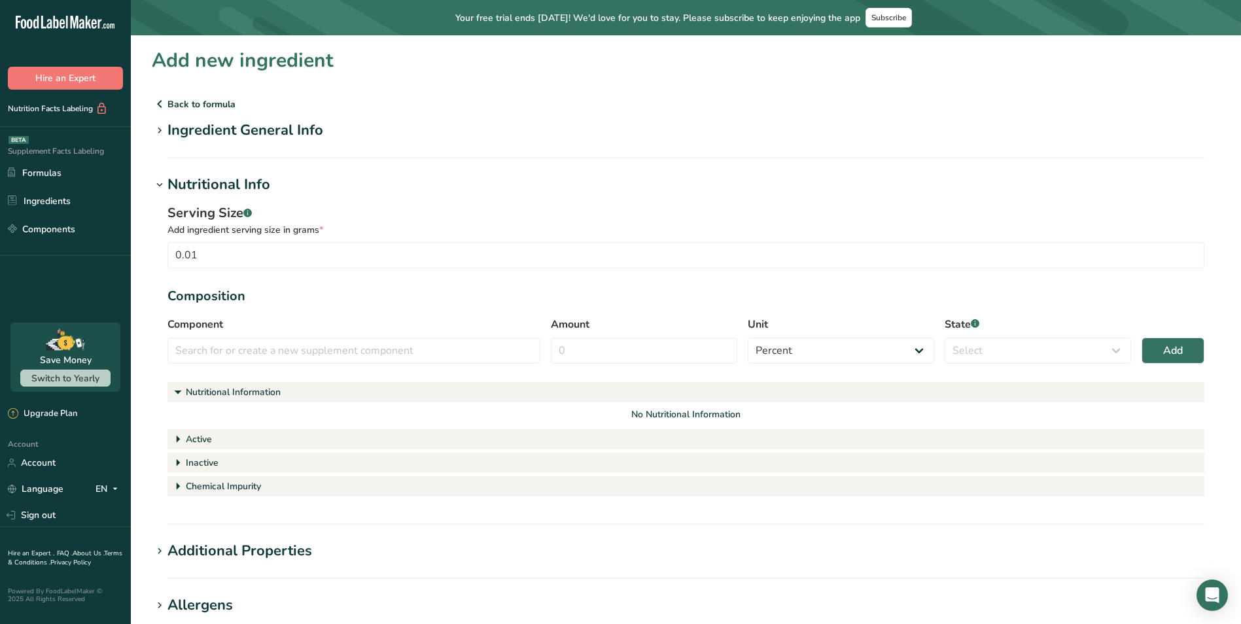
click at [264, 136] on div "Ingredient General Info" at bounding box center [246, 131] width 156 height 22
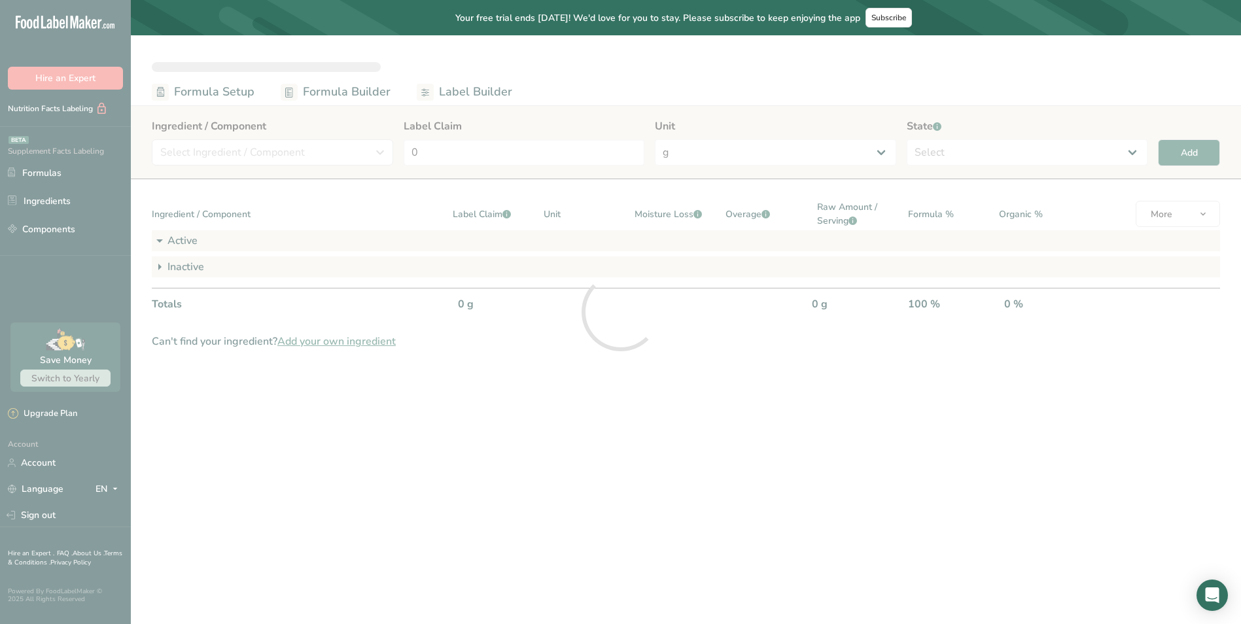
select select "2"
select select "7"
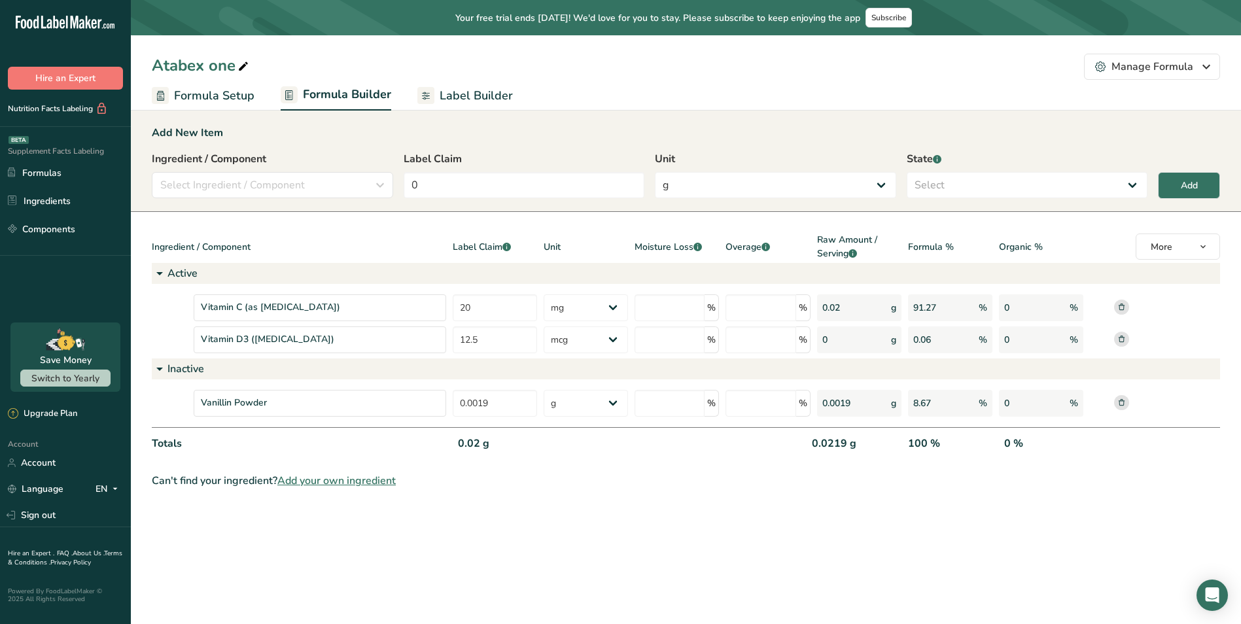
click at [238, 92] on span "Formula Setup" at bounding box center [214, 96] width 80 height 18
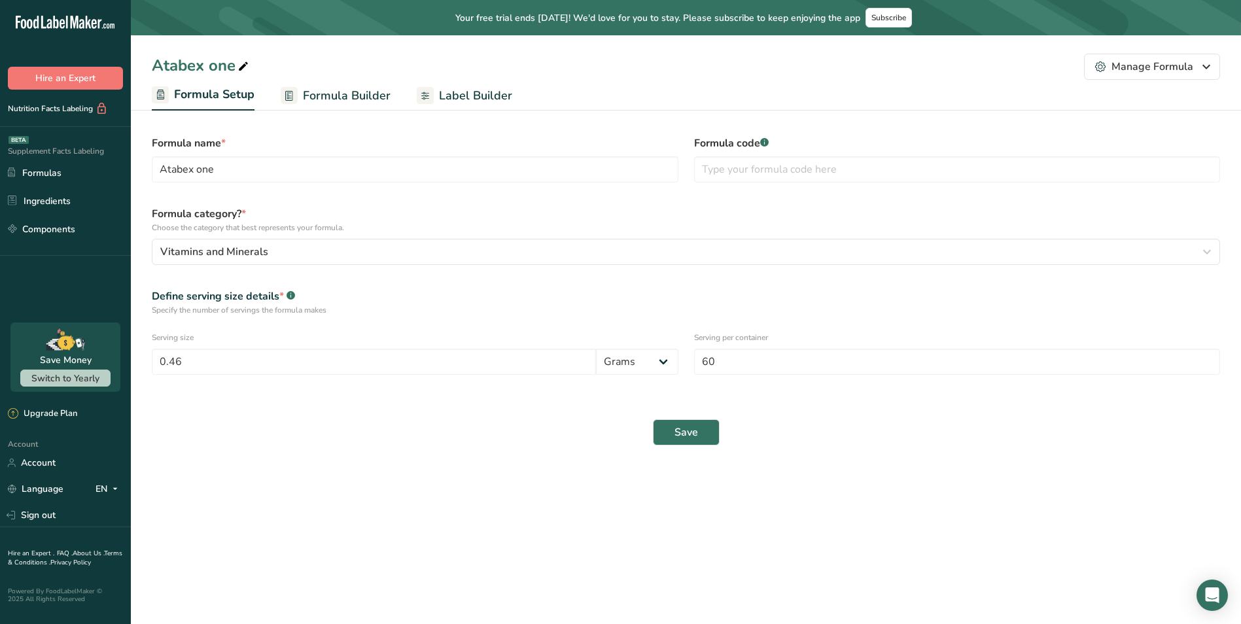
click at [332, 99] on span "Formula Builder" at bounding box center [347, 96] width 88 height 18
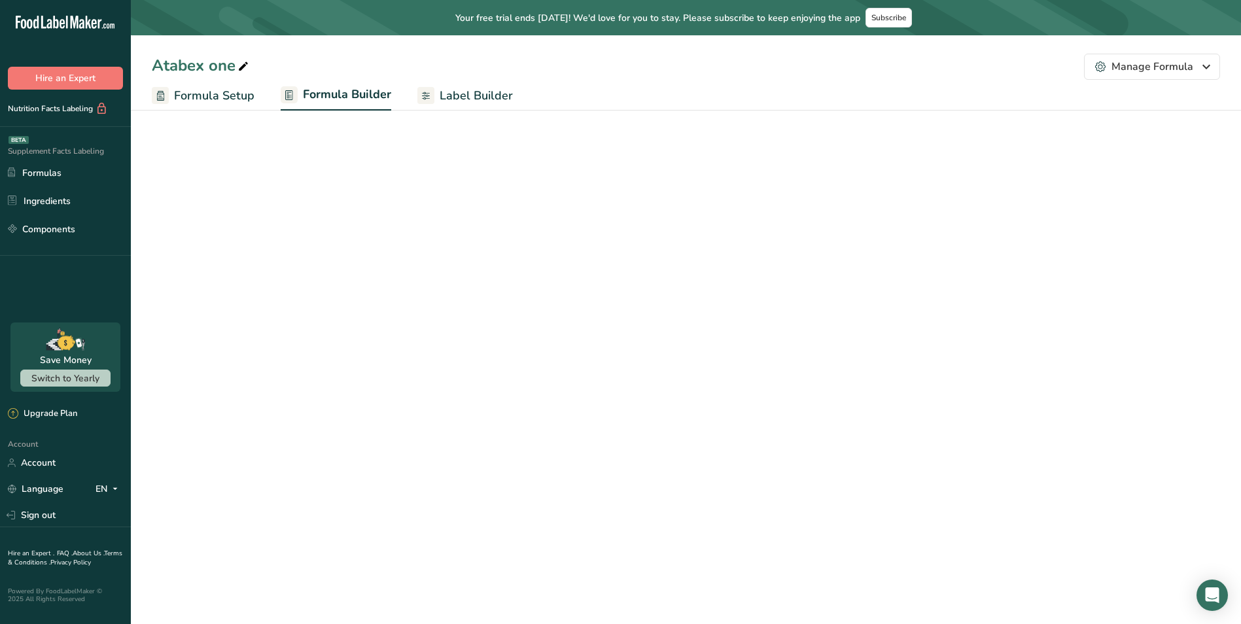
select select "2"
select select "7"
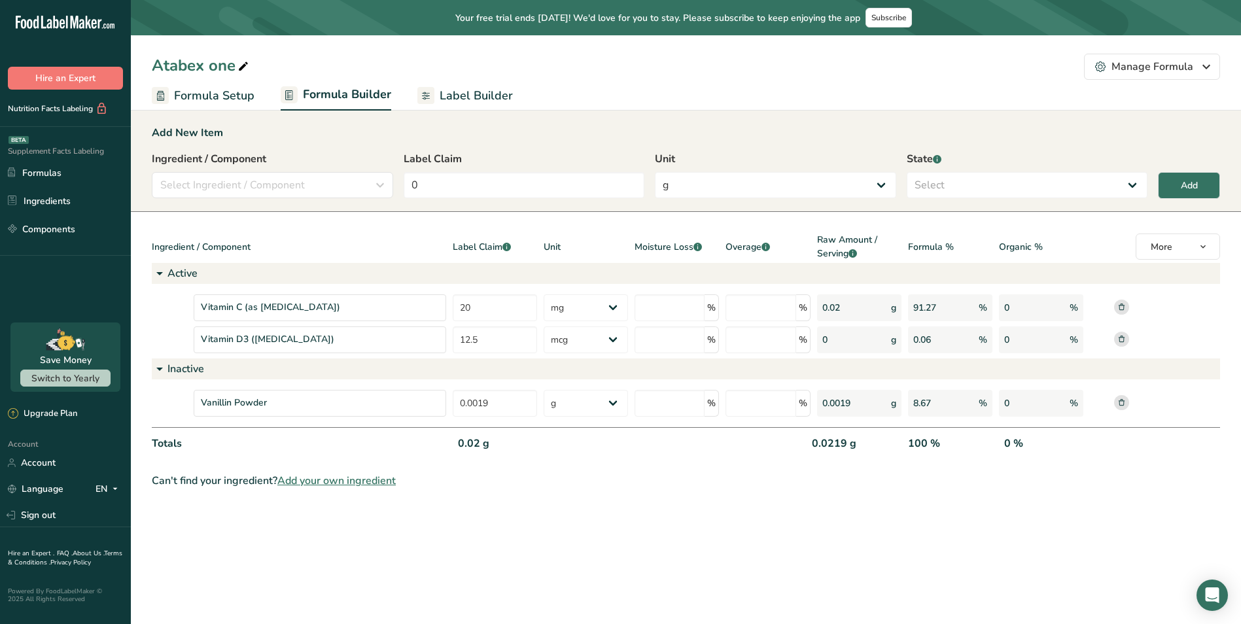
click at [197, 91] on span "Formula Setup" at bounding box center [214, 96] width 80 height 18
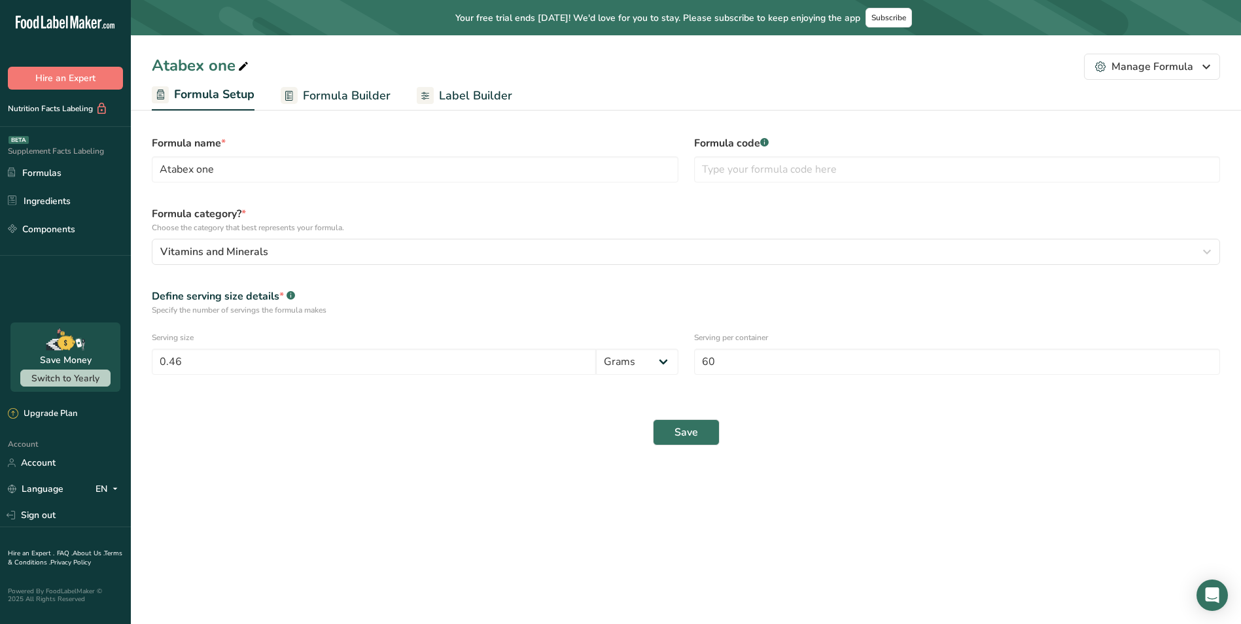
click at [344, 85] on link "Formula Builder" at bounding box center [336, 95] width 110 height 29
select select "2"
select select "7"
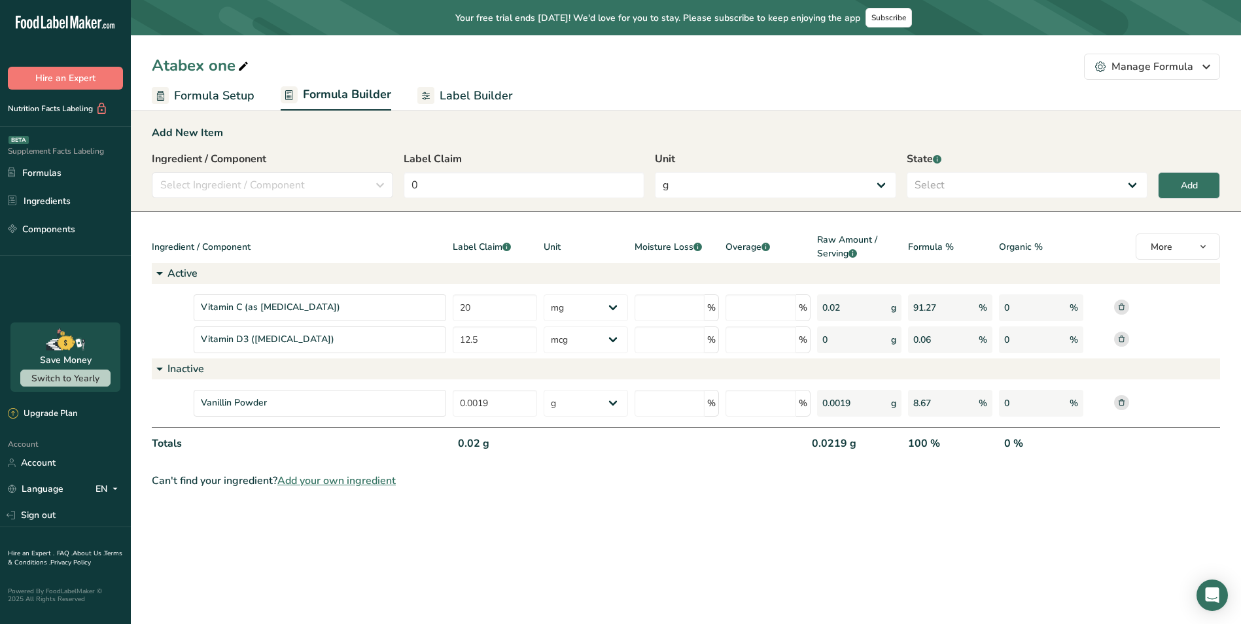
click at [378, 482] on span "Add your own ingredient" at bounding box center [336, 481] width 118 height 16
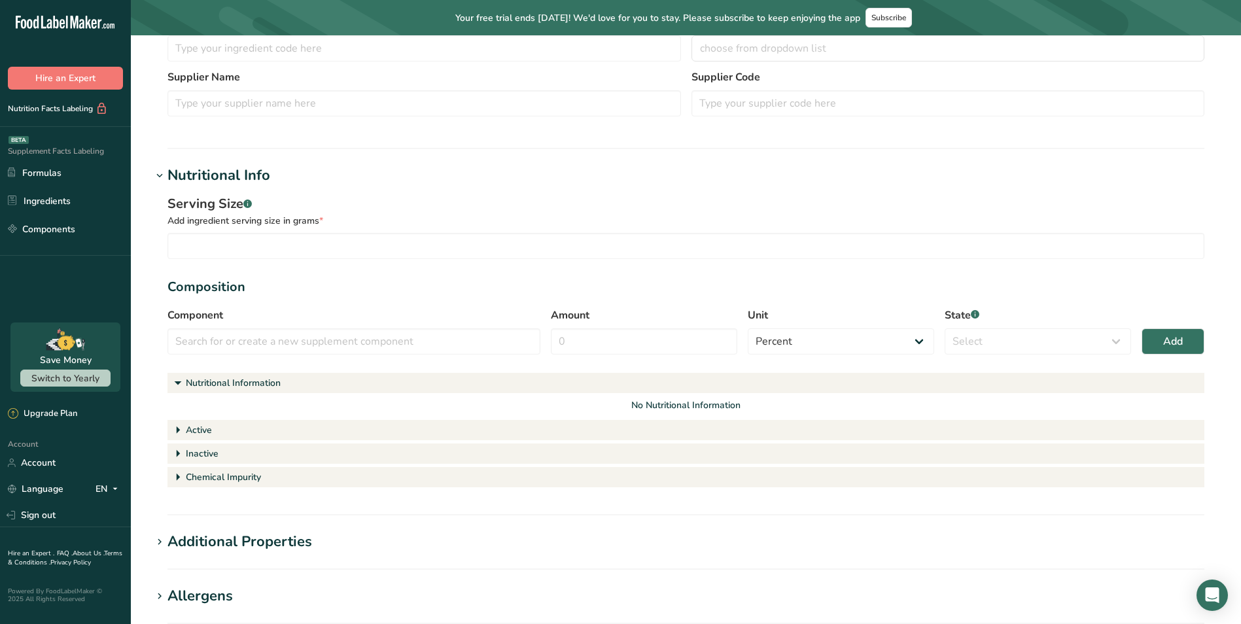
scroll to position [196, 0]
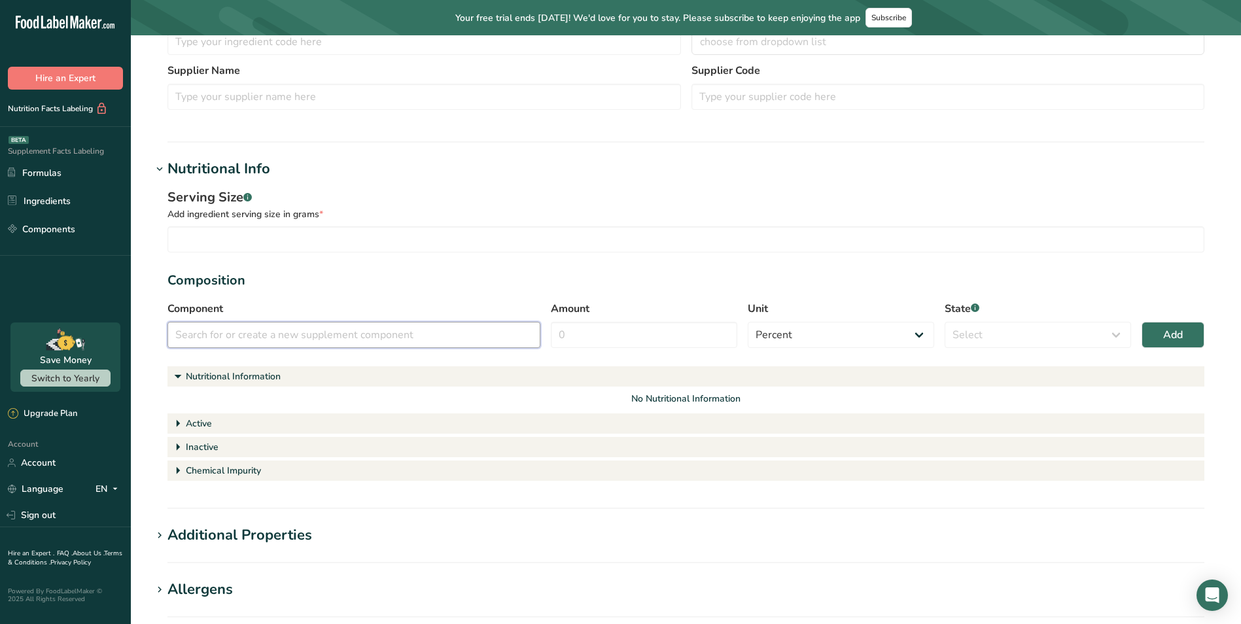
click at [381, 336] on input "text" at bounding box center [354, 335] width 373 height 26
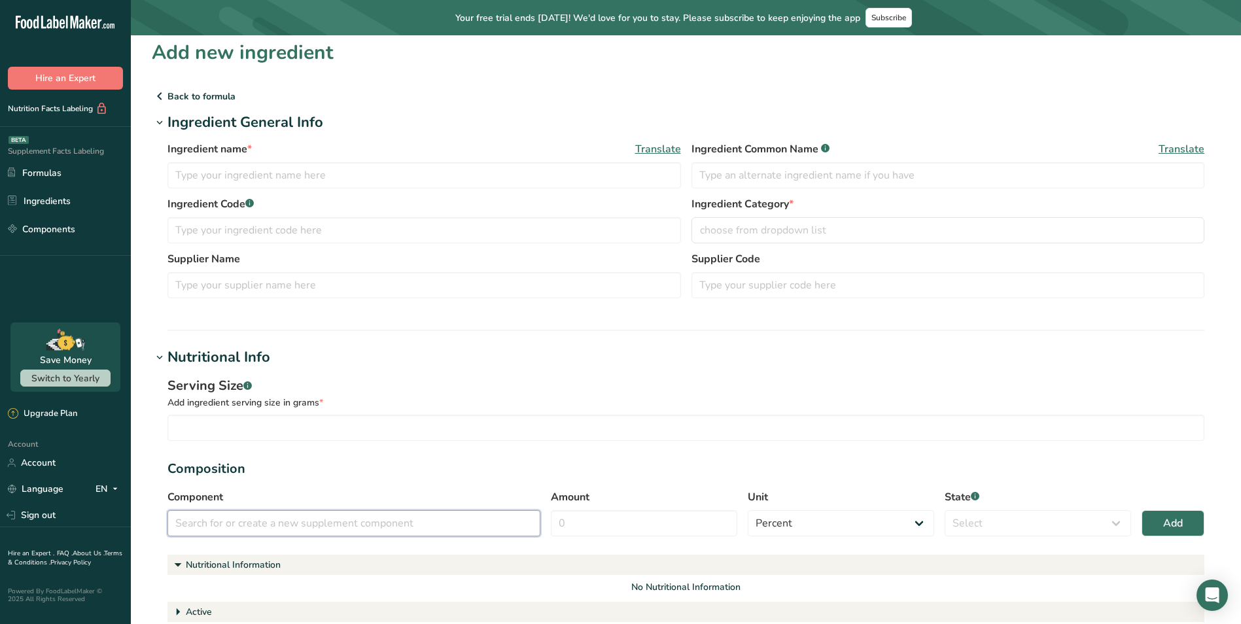
scroll to position [0, 0]
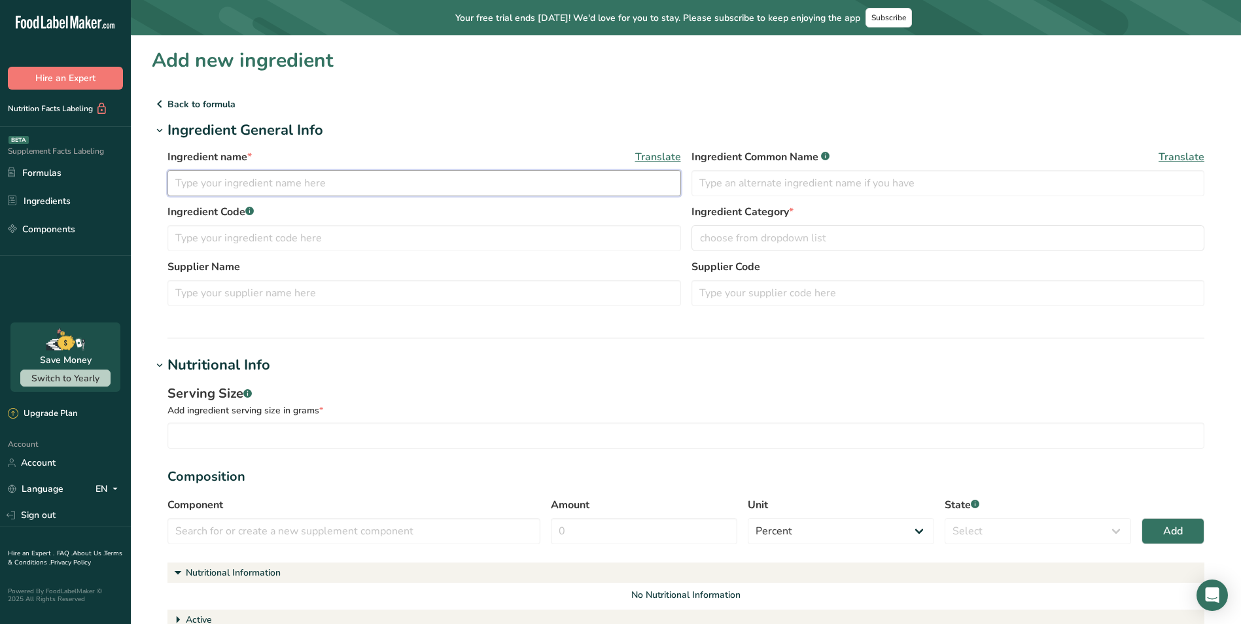
click at [275, 185] on input "text" at bounding box center [425, 183] width 514 height 26
click at [334, 174] on input "text" at bounding box center [425, 183] width 514 height 26
paste input "Vitamin B6 (as [MEDICAL_DATA] HCl)"
type input "Vitamin B6 (as [MEDICAL_DATA] HCl)"
click at [821, 169] on div "Ingredient Common Name .a-a{fill:#347362;}.b-a{fill:#fff;} Translate" at bounding box center [949, 172] width 514 height 47
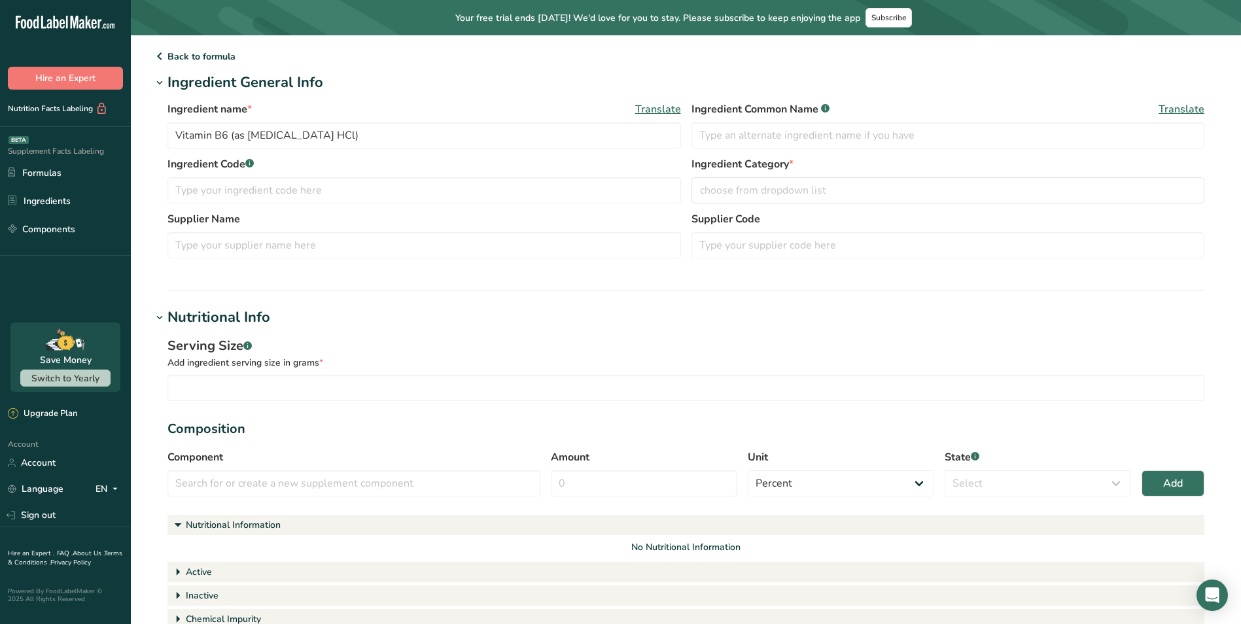
scroll to position [65, 0]
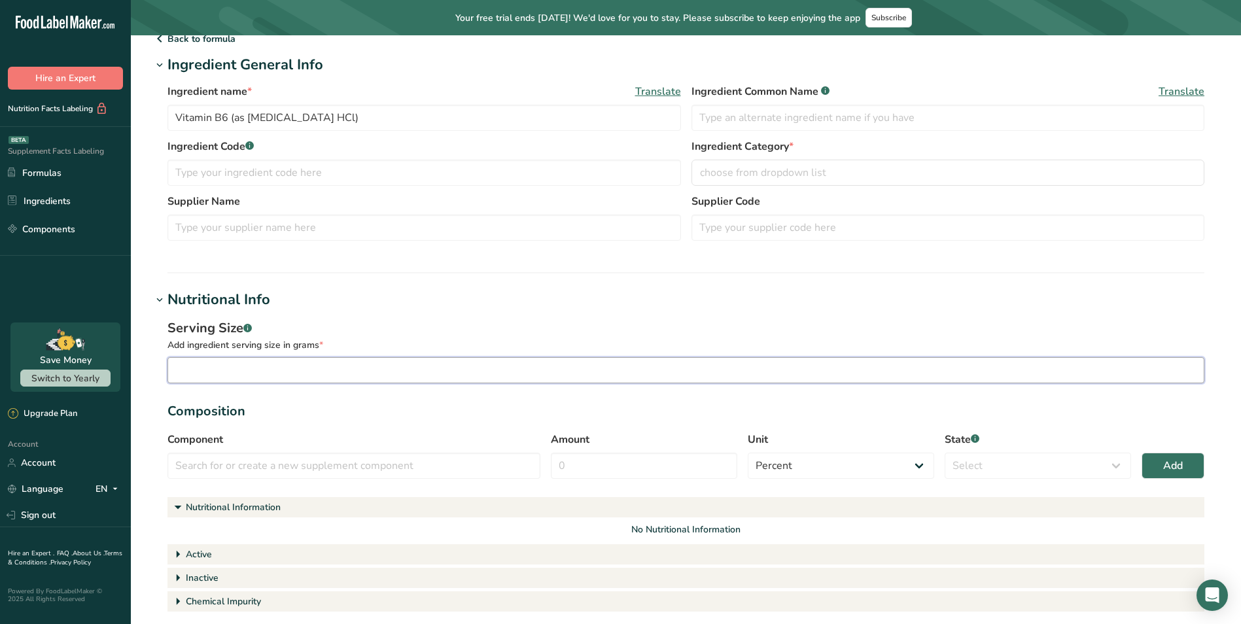
click at [258, 366] on input "number" at bounding box center [686, 370] width 1037 height 26
type input "2"
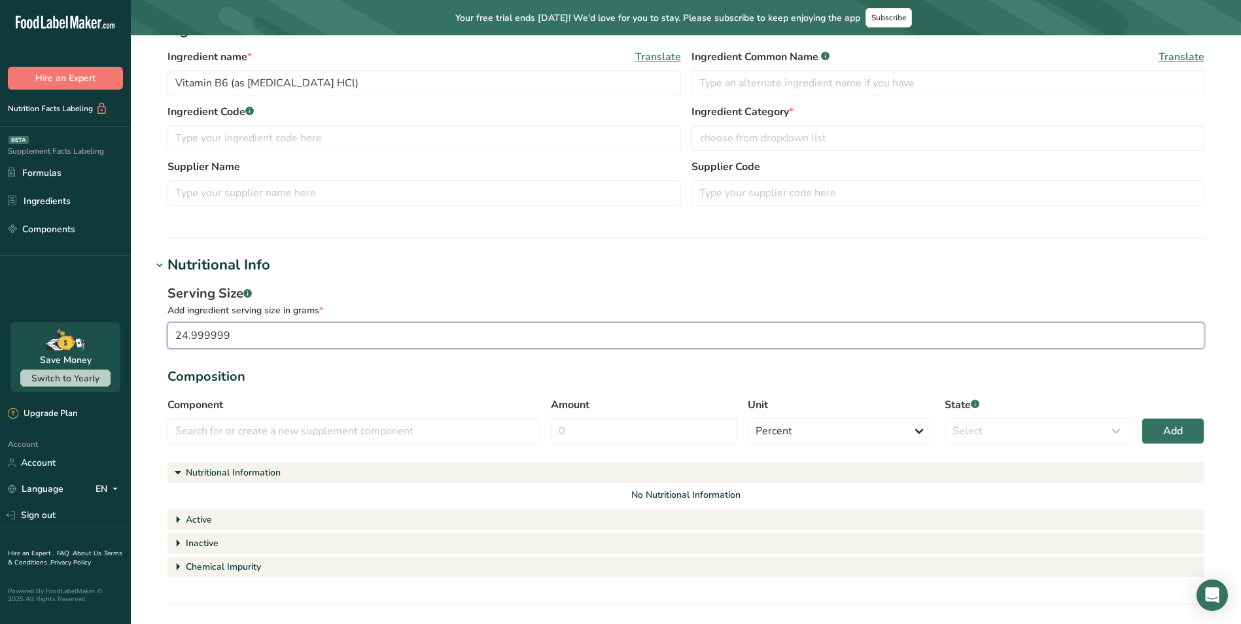
scroll to position [196, 0]
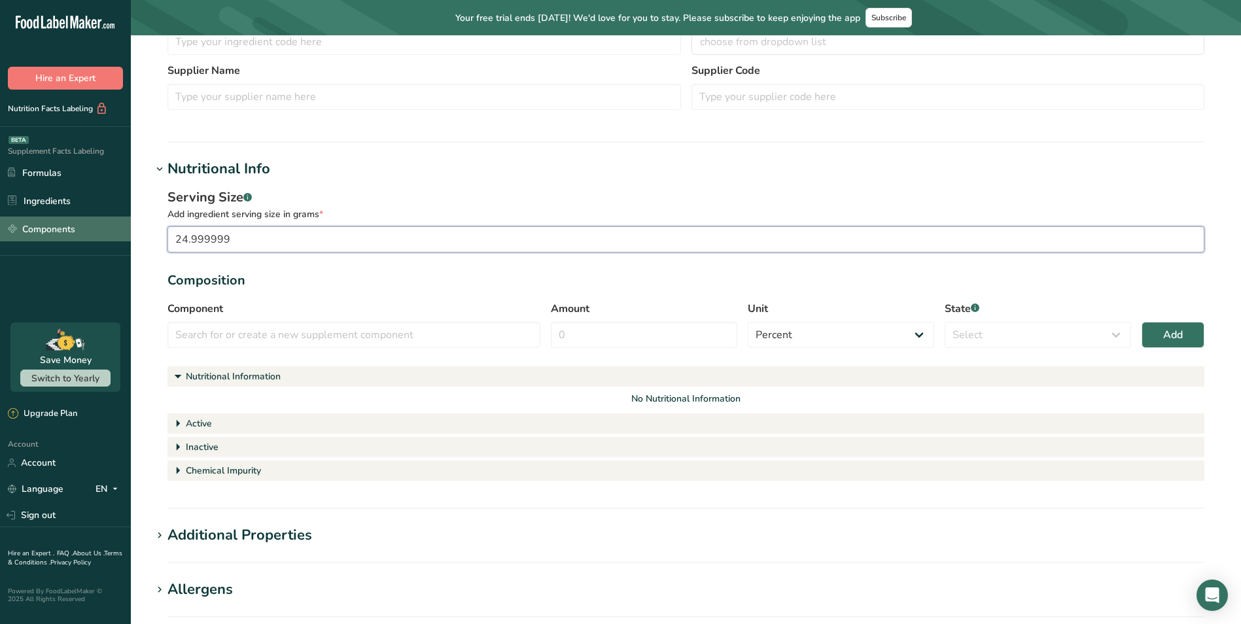
drag, startPoint x: 301, startPoint y: 242, endPoint x: 86, endPoint y: 232, distance: 214.9
click at [87, 229] on div ".a-20{fill:#fff;} Hire an Expert Nutrition Facts Labeling Supplement Facts Labe…" at bounding box center [620, 320] width 1241 height 1033
type input "0.025"
click at [243, 340] on input "text" at bounding box center [354, 335] width 373 height 26
paste input "Vitamin B6 (as [MEDICAL_DATA] HCl)"
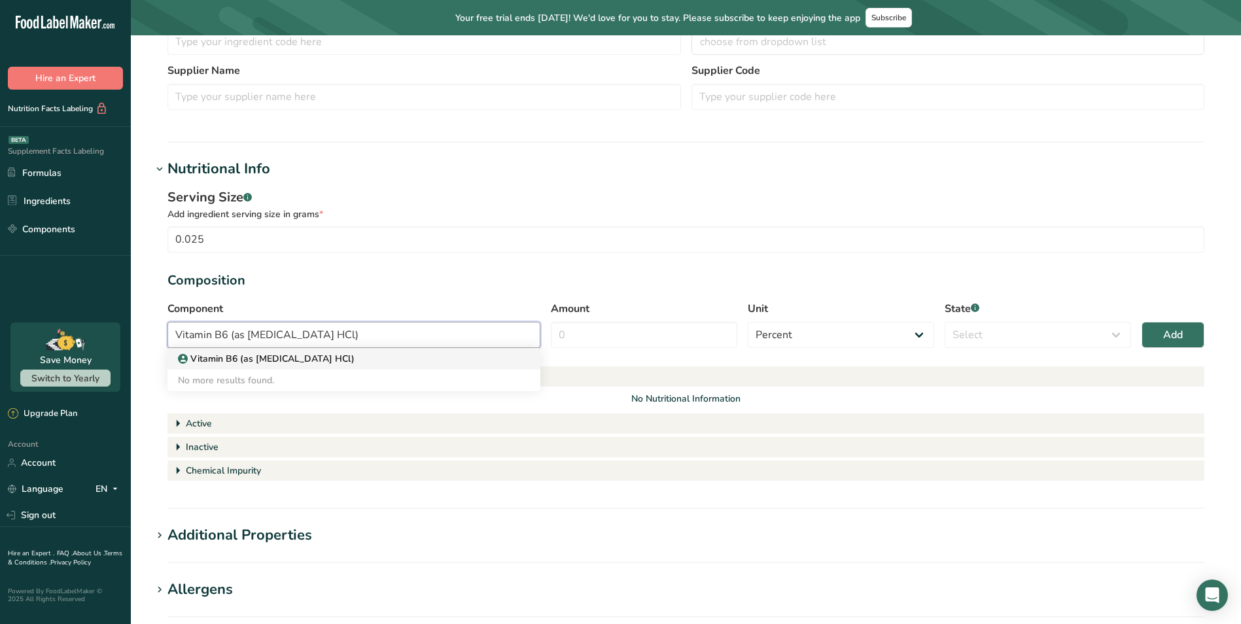
type input "Vitamin B6 (as [MEDICAL_DATA] HCl)"
click at [302, 355] on p "Vitamin B6 (as [MEDICAL_DATA] HCl)" at bounding box center [271, 359] width 167 height 14
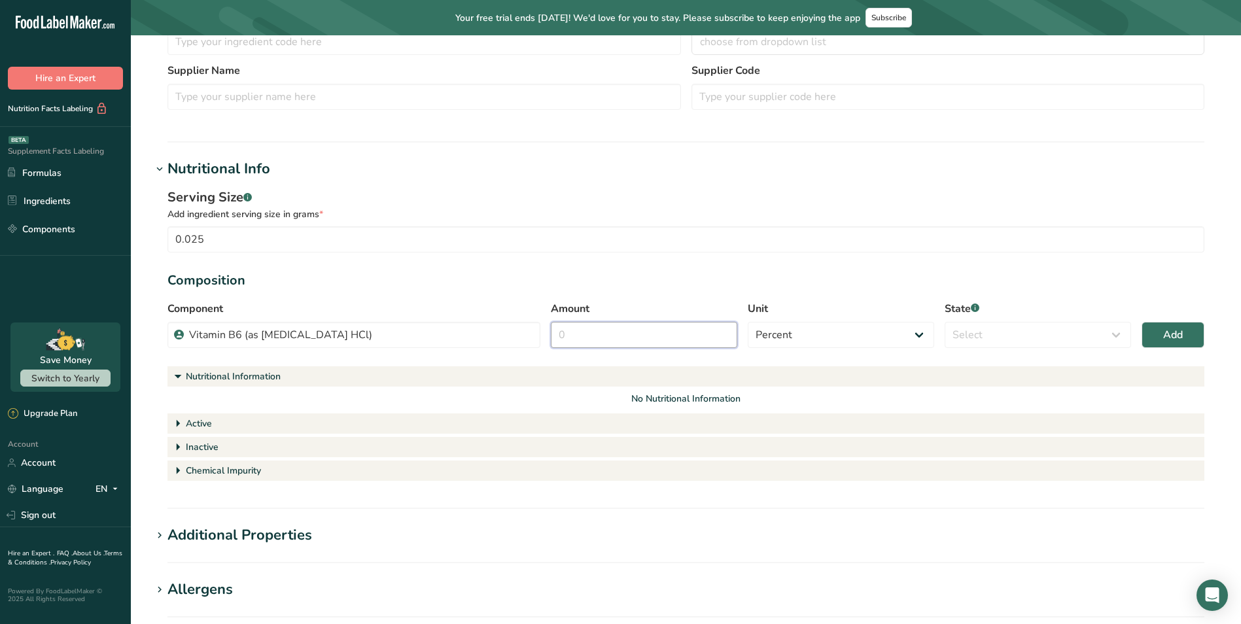
click at [633, 325] on input "Amount" at bounding box center [644, 335] width 186 height 26
type input "100"
click at [995, 335] on select "Select Active Inactive Chemical Impurity Nutritional Information" at bounding box center [1038, 335] width 186 height 26
select select "active"
click at [945, 322] on select "Select Active Inactive Chemical Impurity Nutritional Information" at bounding box center [1038, 335] width 186 height 26
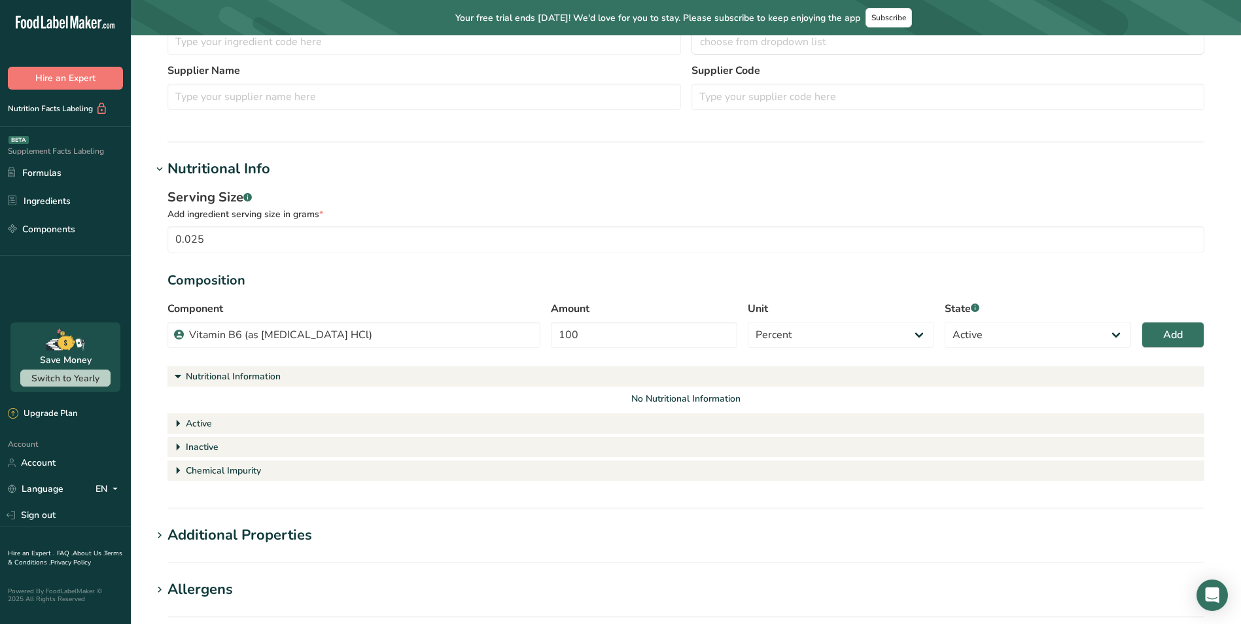
click at [1135, 336] on div "Component Vitamin B6 (as [MEDICAL_DATA] HCl) Vitamin B6 (as [MEDICAL_DATA] HCl)…" at bounding box center [686, 328] width 1037 height 55
click at [1159, 338] on button "Add" at bounding box center [1173, 335] width 63 height 26
select select
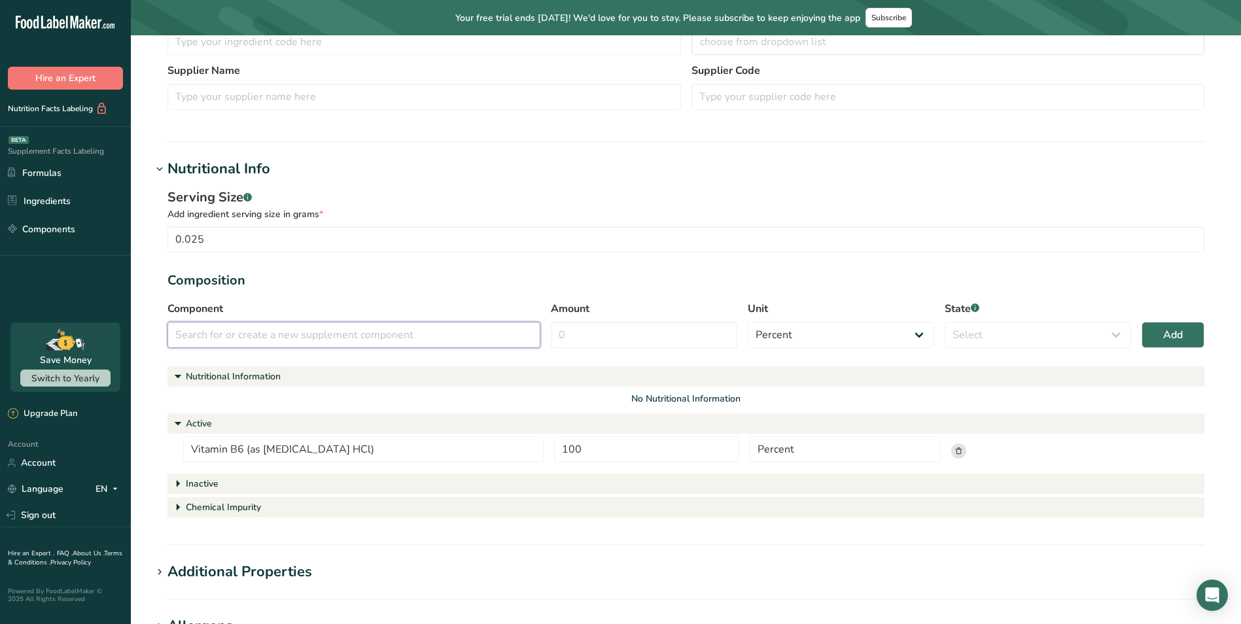
click at [286, 340] on input "text" at bounding box center [354, 335] width 373 height 26
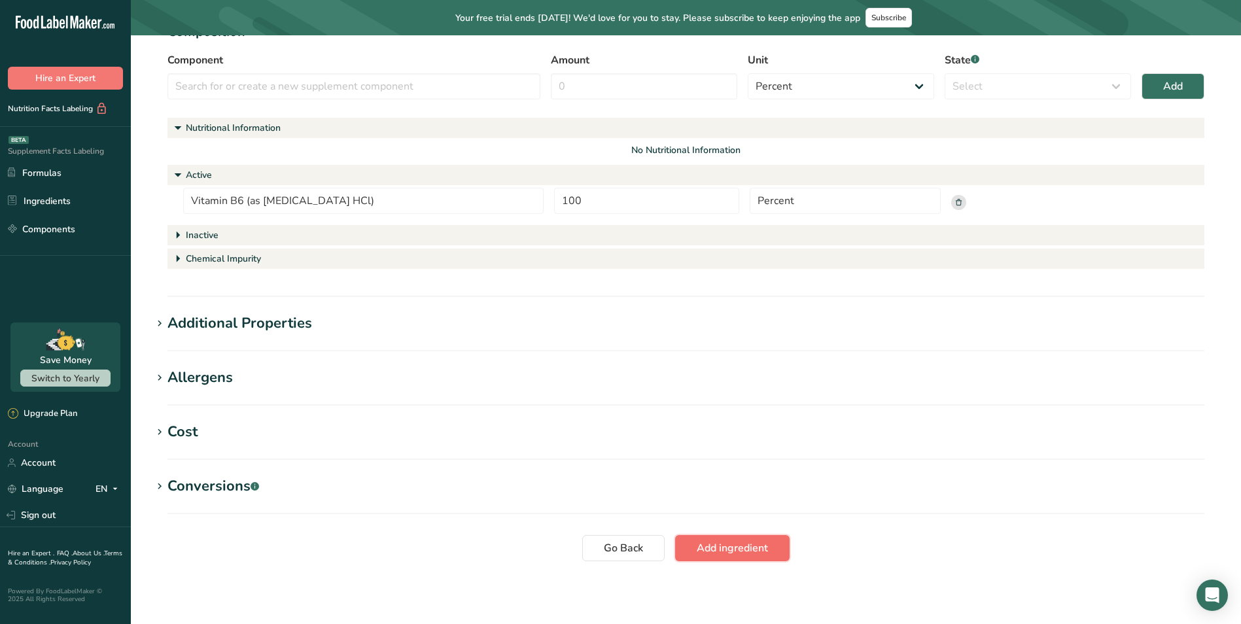
click at [743, 544] on span "Add ingredient" at bounding box center [732, 548] width 71 height 16
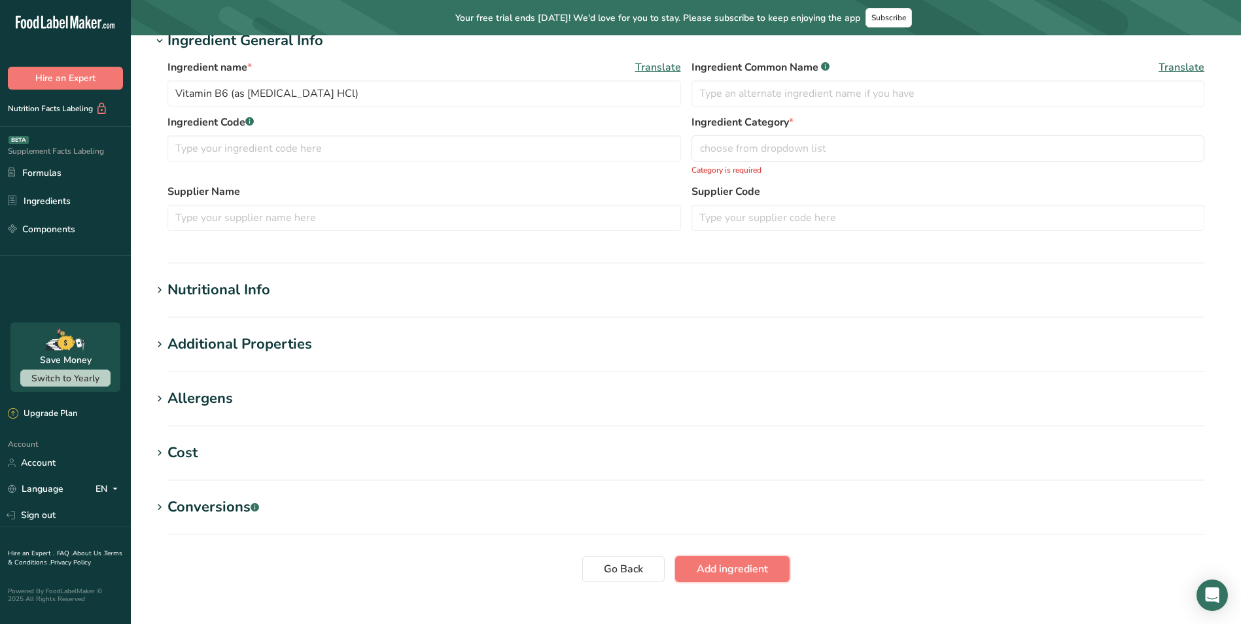
scroll to position [0, 0]
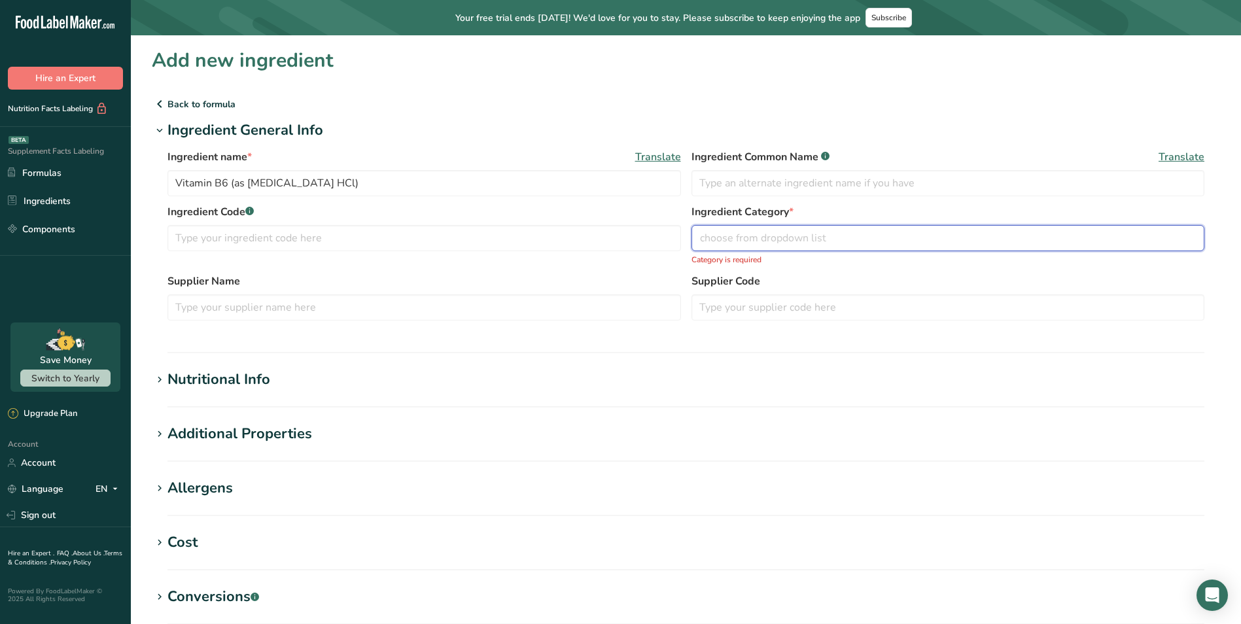
click at [775, 237] on span "choose from dropdown list" at bounding box center [763, 238] width 126 height 16
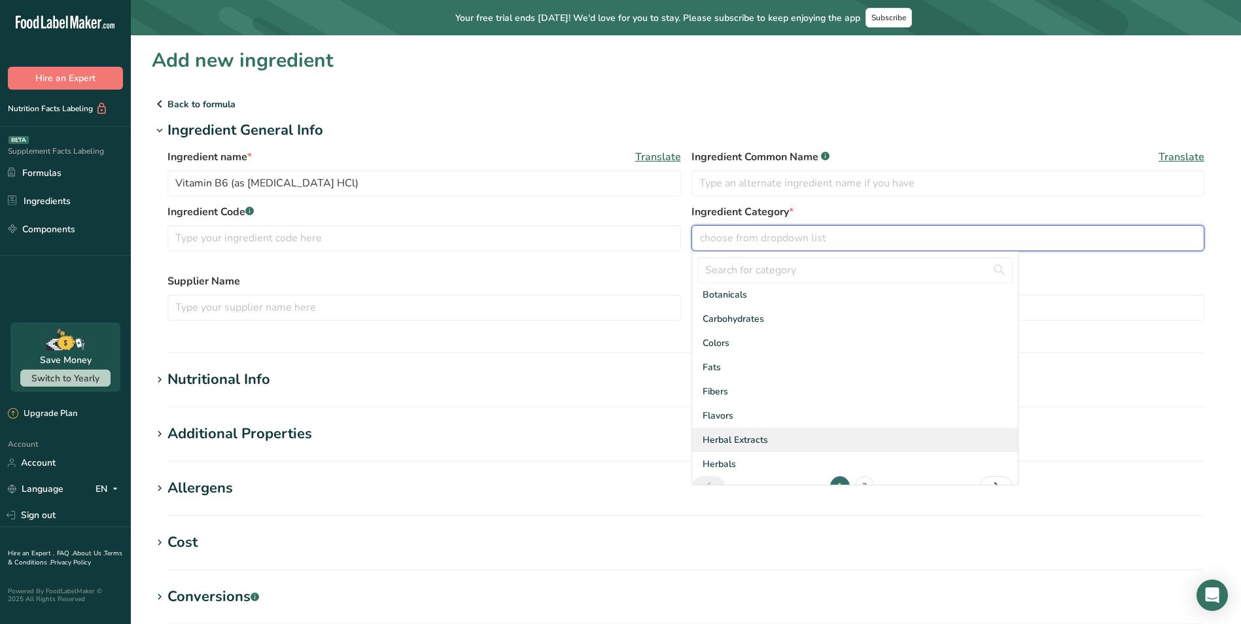
scroll to position [71, 0]
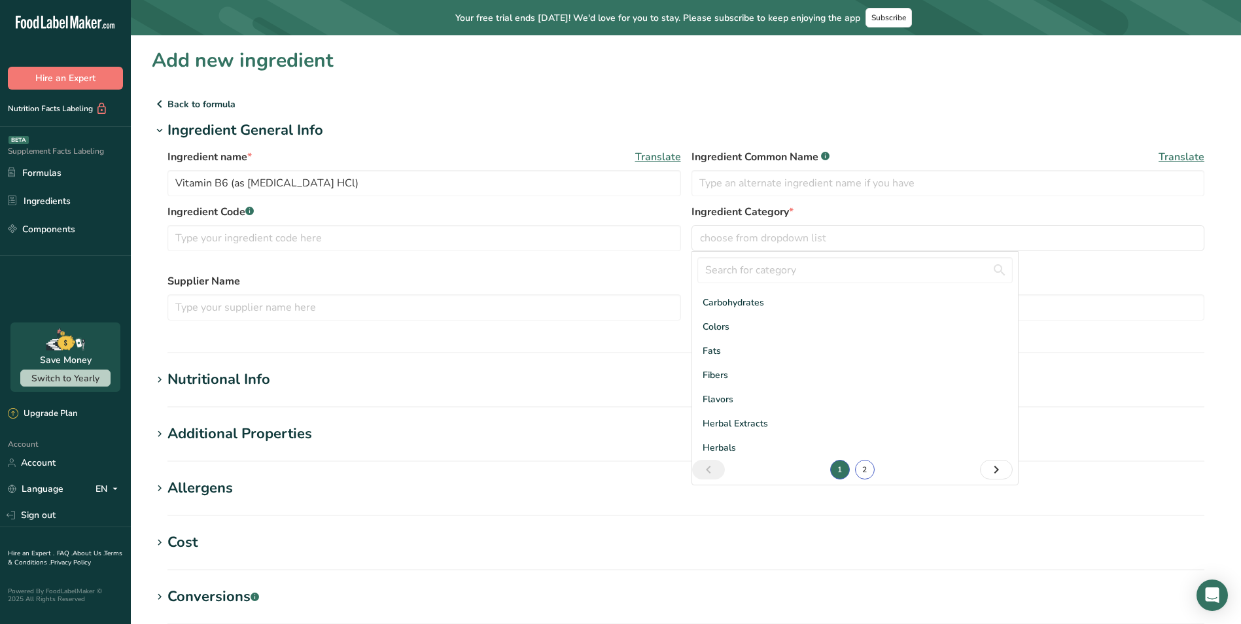
click at [860, 463] on link "2" at bounding box center [865, 470] width 20 height 20
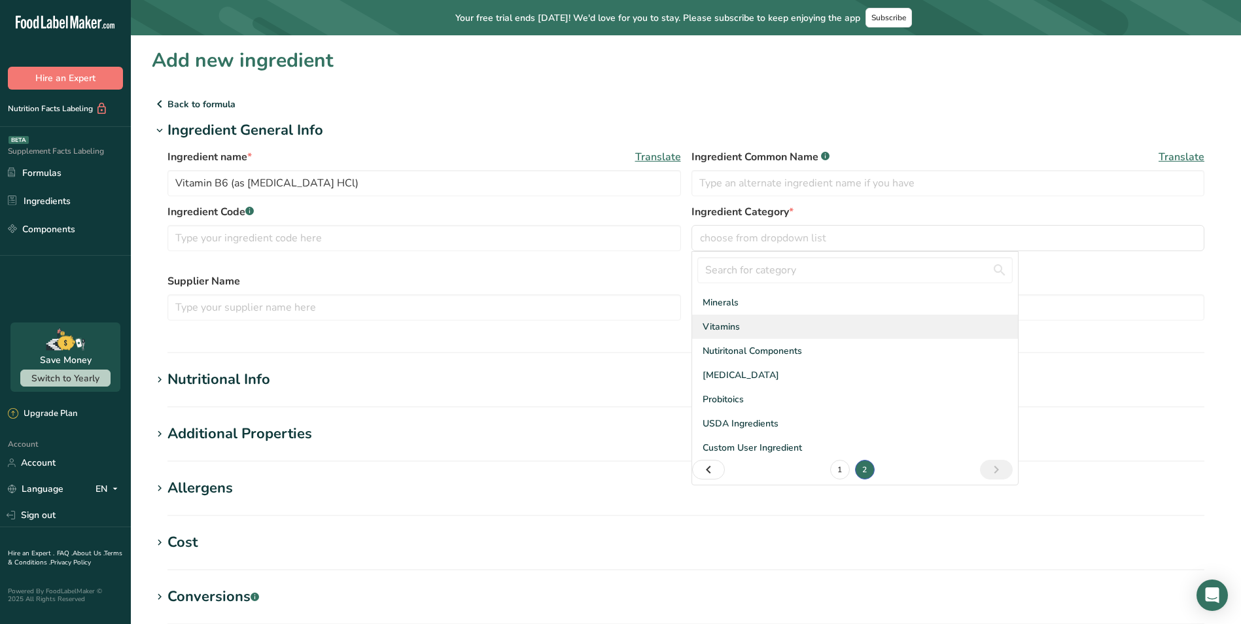
click at [741, 325] on div "Vitamins" at bounding box center [855, 327] width 326 height 24
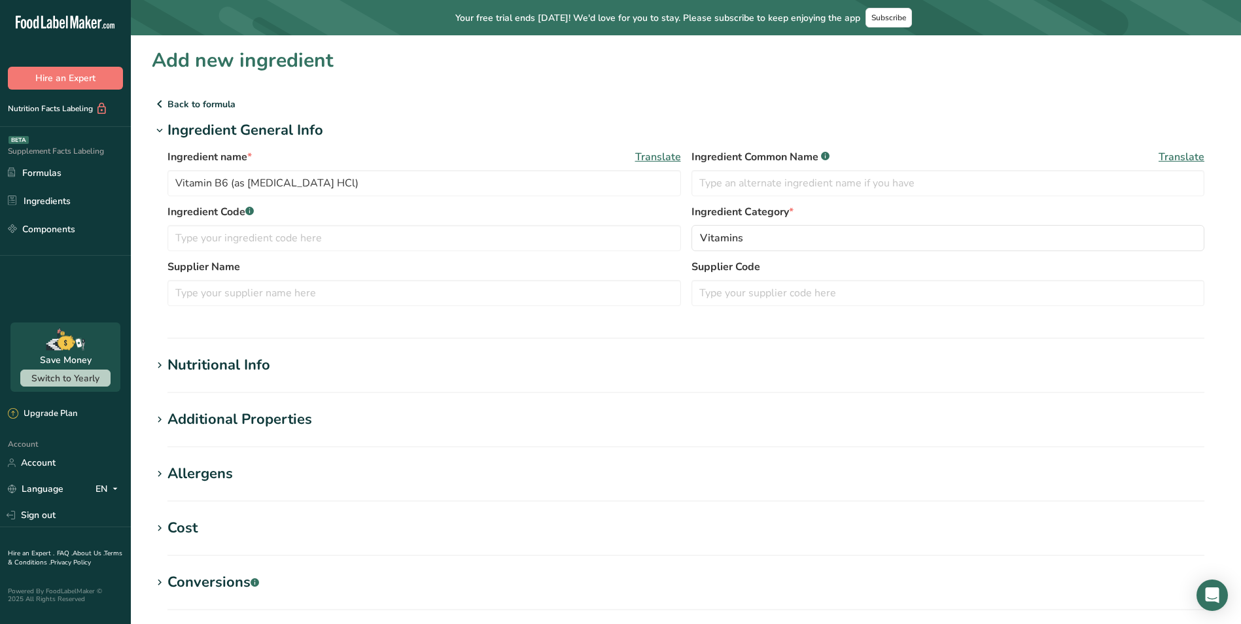
scroll to position [96, 0]
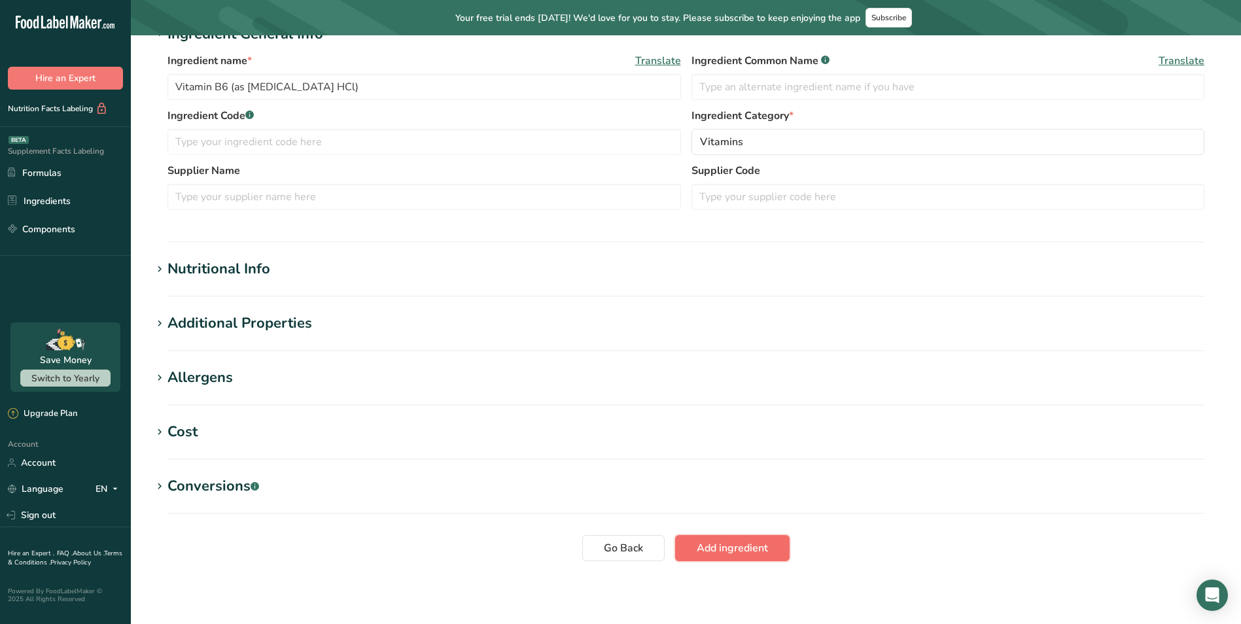
click at [730, 550] on span "Add ingredient" at bounding box center [732, 548] width 71 height 16
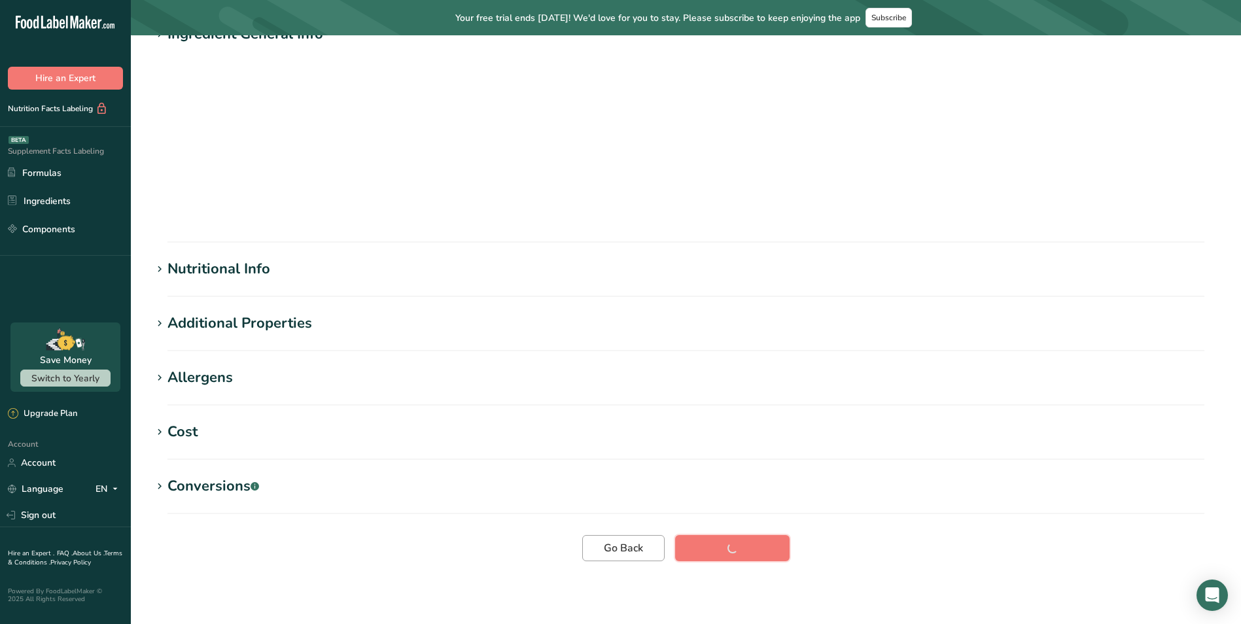
scroll to position [0, 0]
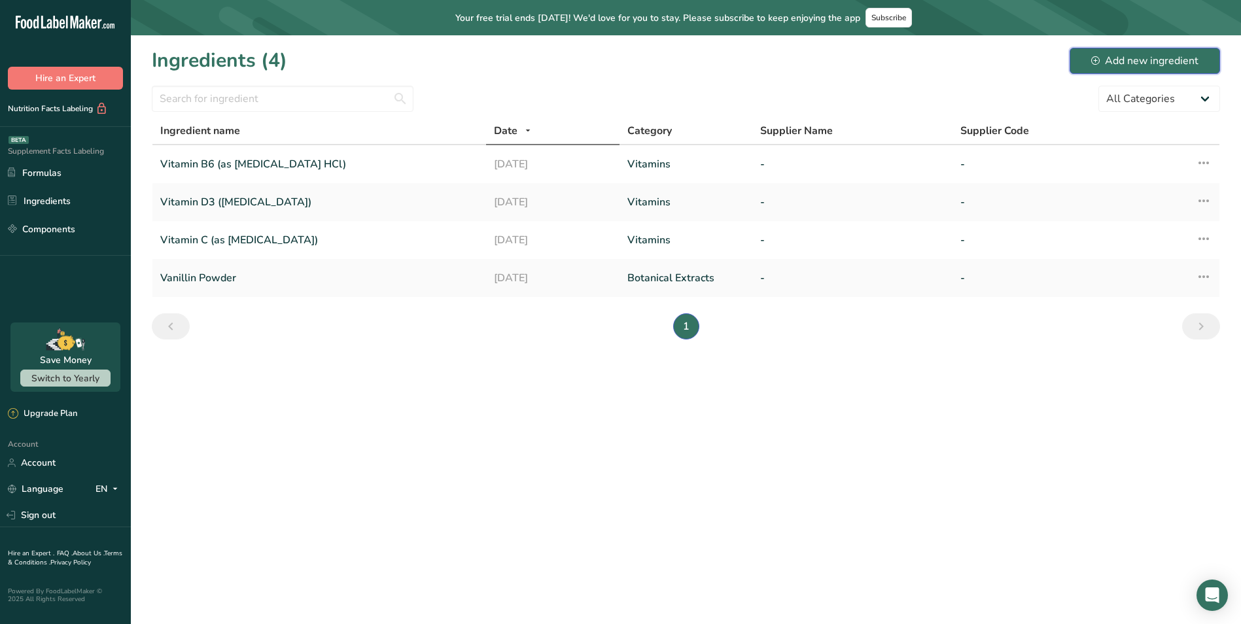
click at [1165, 62] on div "Add new ingredient" at bounding box center [1144, 61] width 107 height 16
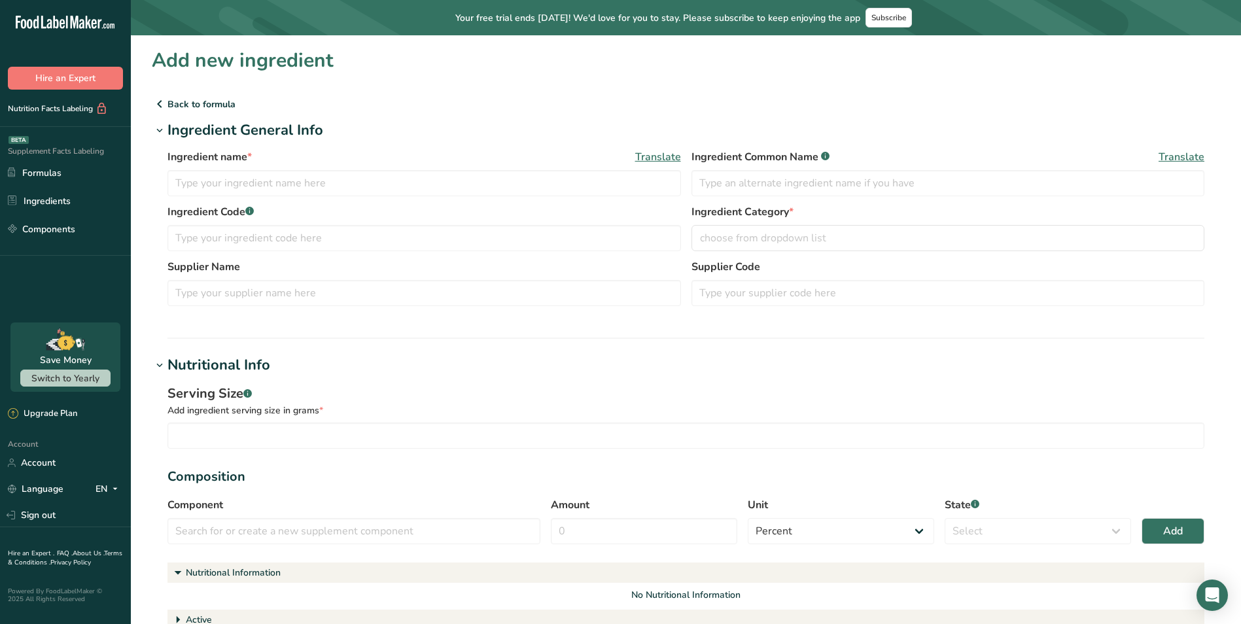
click at [302, 164] on div "Ingredient name * Translate" at bounding box center [425, 172] width 514 height 47
click at [281, 175] on input "text" at bounding box center [425, 183] width 514 height 26
click at [330, 181] on input "text" at bounding box center [425, 183] width 514 height 26
paste input "Quatrefolic® (as (6S)-5 Methyltetrahydrofolic acid)"
type input "Quatrefolic® (as (6S)-5 Methyltetrahydrofolic acid)"
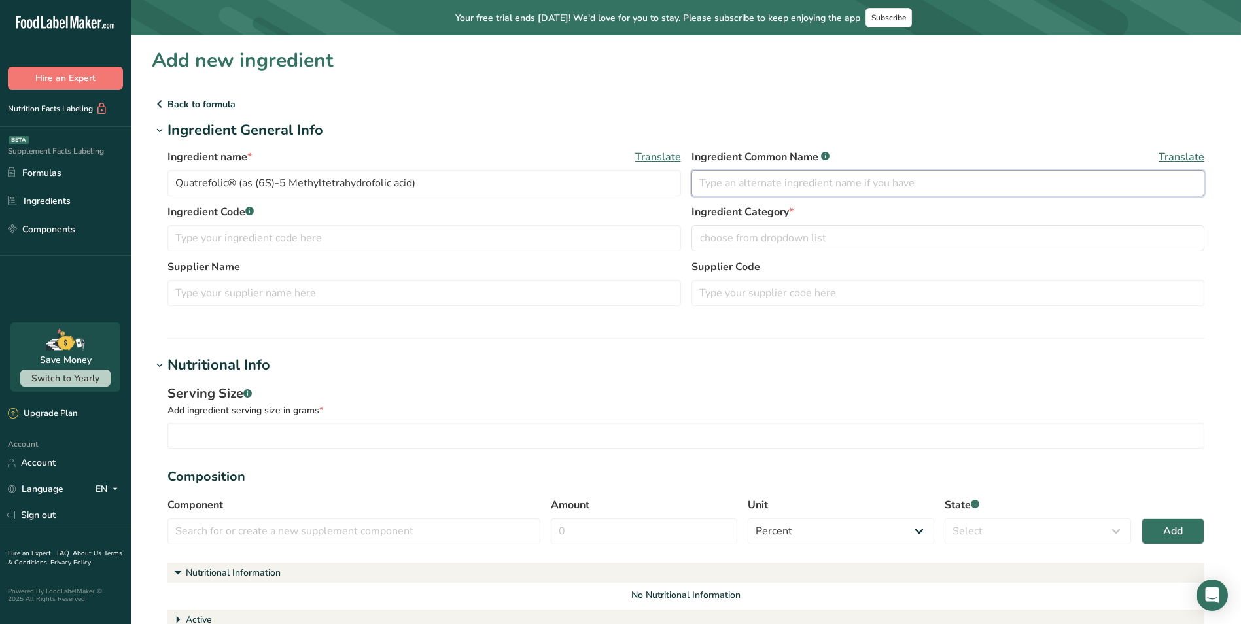
click at [771, 188] on input "text" at bounding box center [949, 183] width 514 height 26
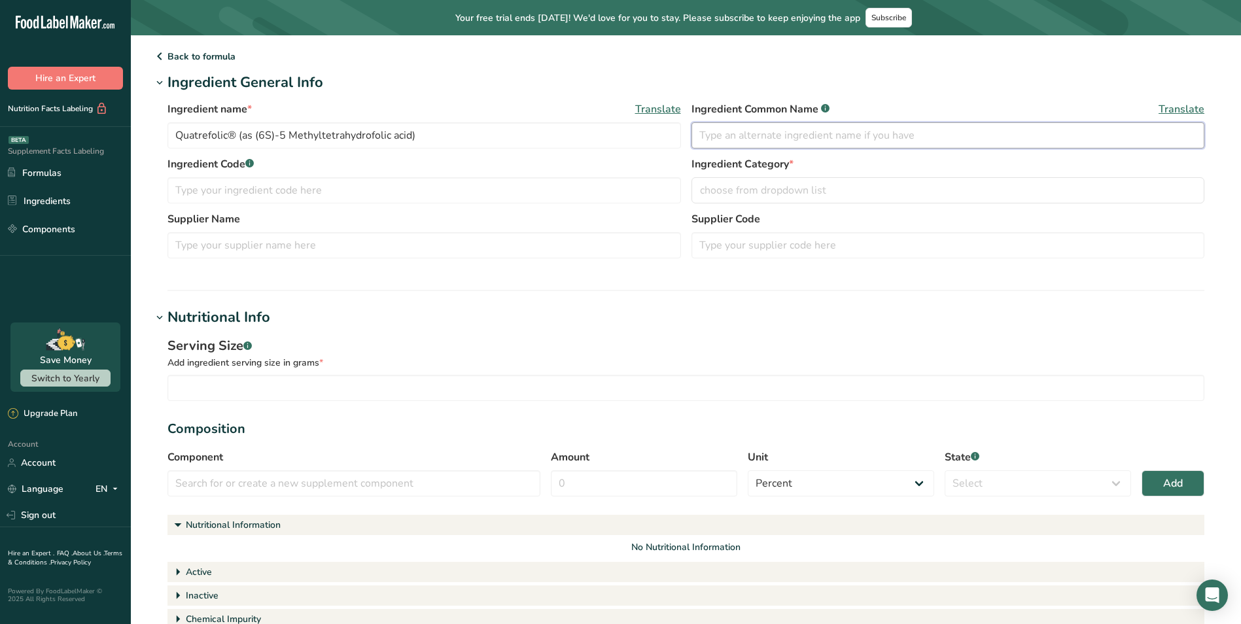
scroll to position [65, 0]
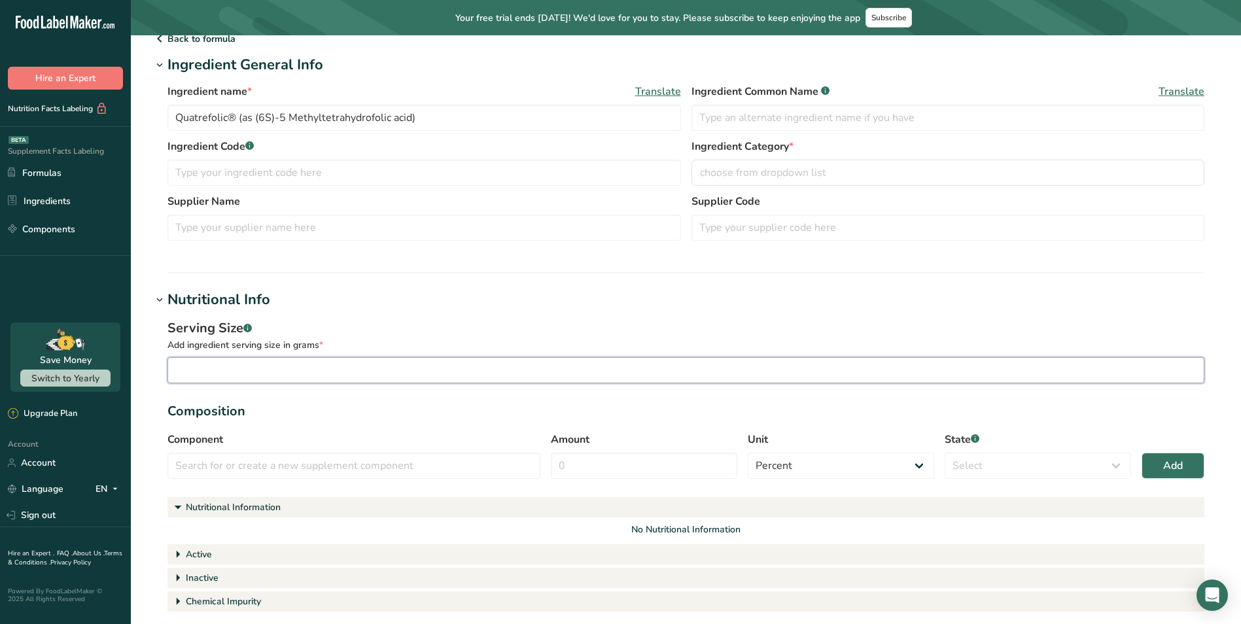
click at [243, 370] on input "number" at bounding box center [686, 370] width 1037 height 26
type input "1"
type input "0.01"
click at [419, 460] on input "text" at bounding box center [354, 466] width 373 height 26
paste input "Quatrefolic® (as (6S)-5 Methyltetrahydrofolic acid)"
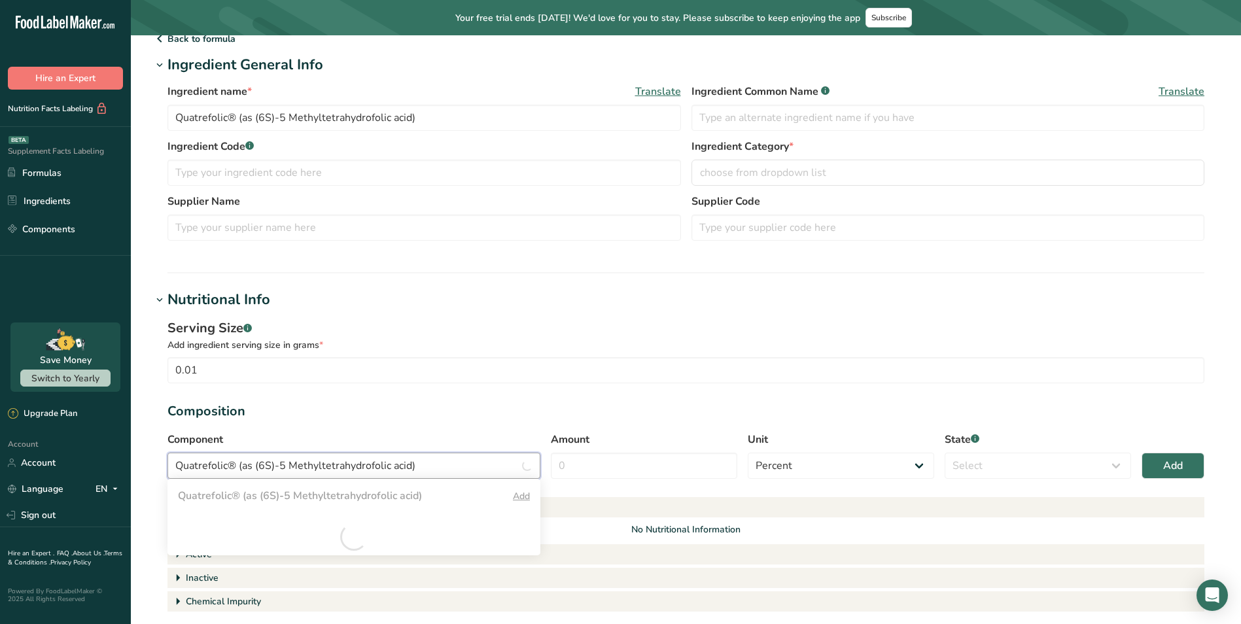
type input "Quatrefolic® (as (6S)-5 Methyltetrahydrofolic acid)"
click at [522, 495] on div "Add" at bounding box center [521, 496] width 17 height 14
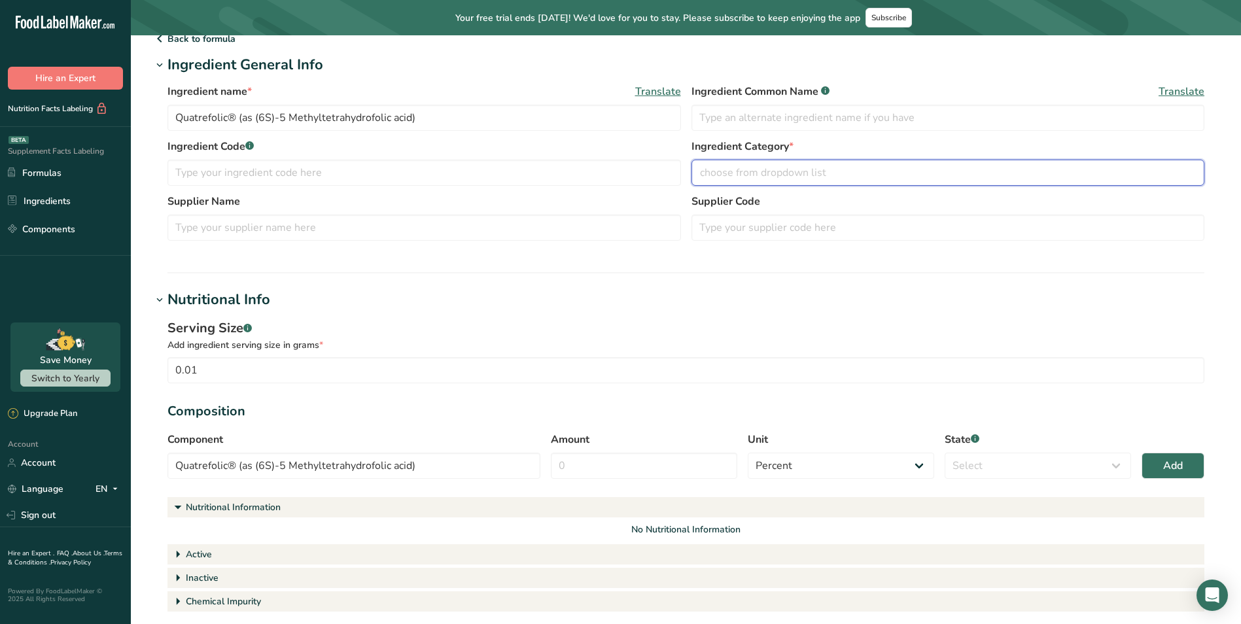
click at [817, 169] on span "choose from dropdown list" at bounding box center [763, 173] width 126 height 16
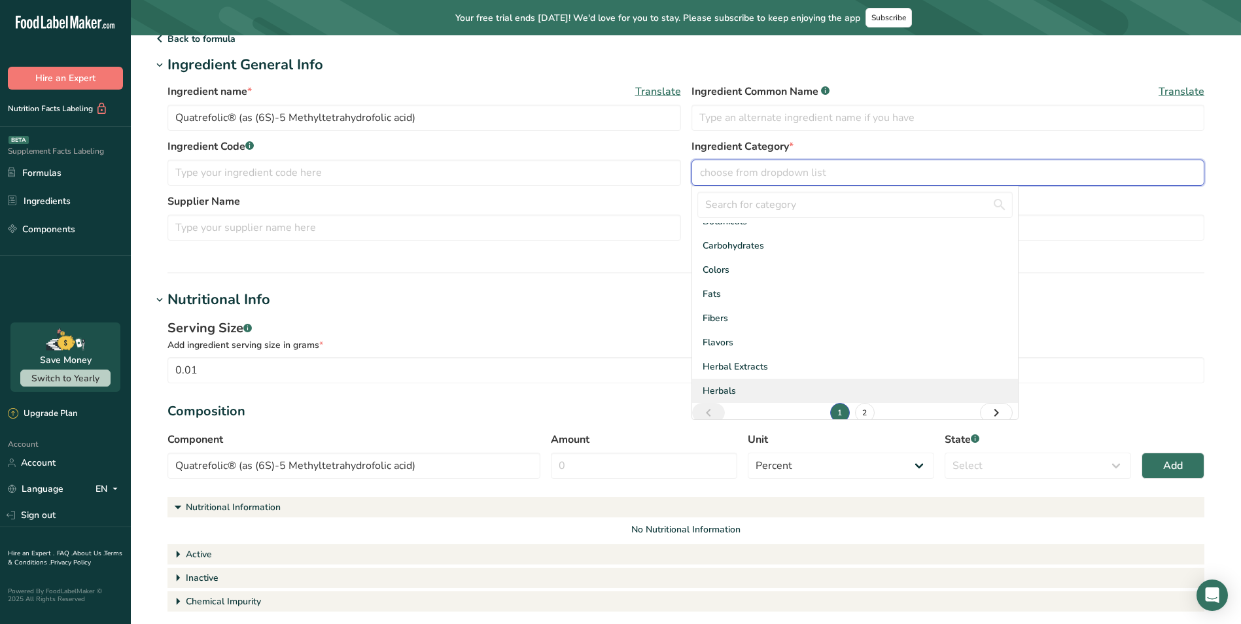
scroll to position [71, 0]
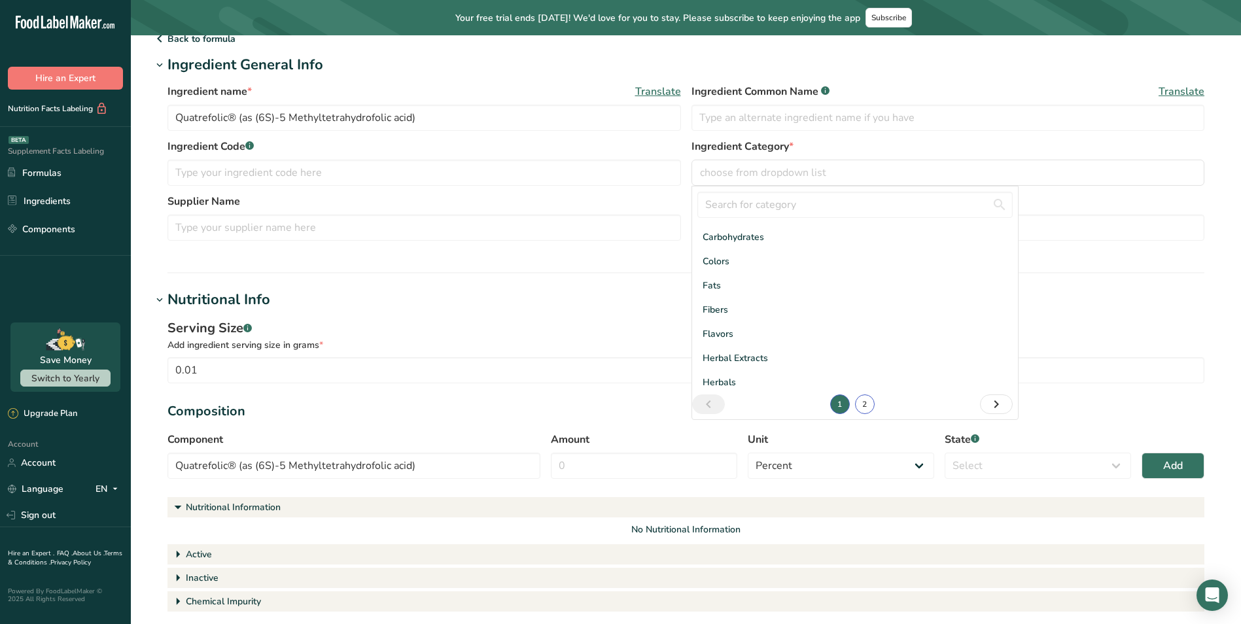
click at [857, 403] on link "2" at bounding box center [865, 405] width 20 height 20
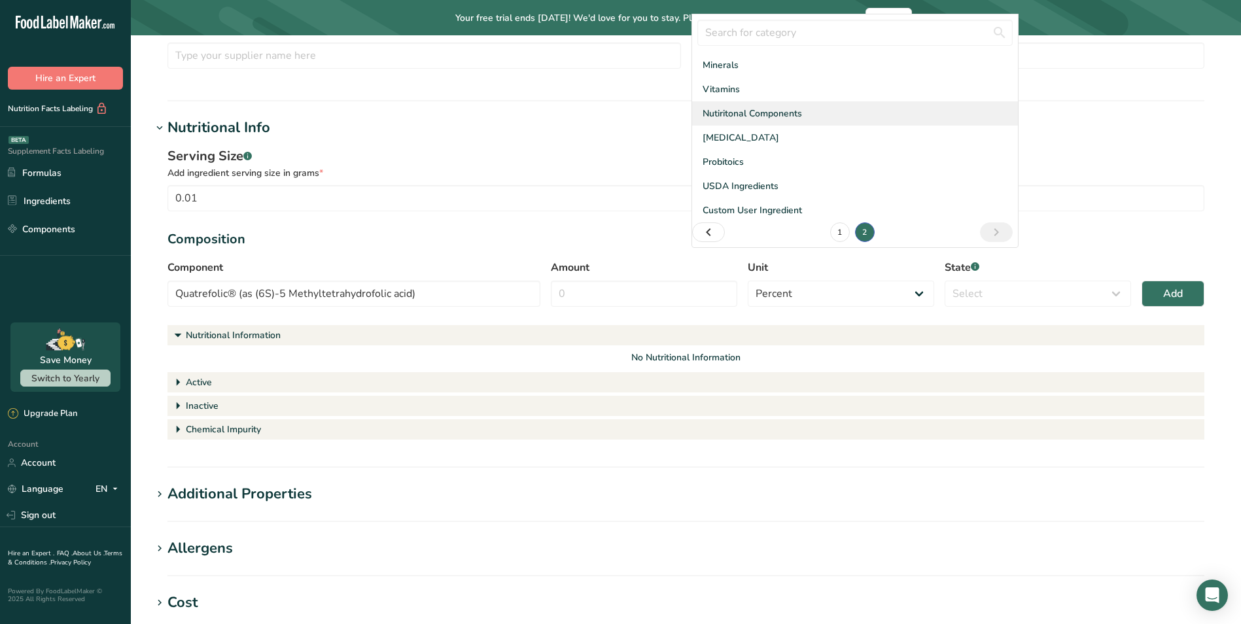
scroll to position [196, 0]
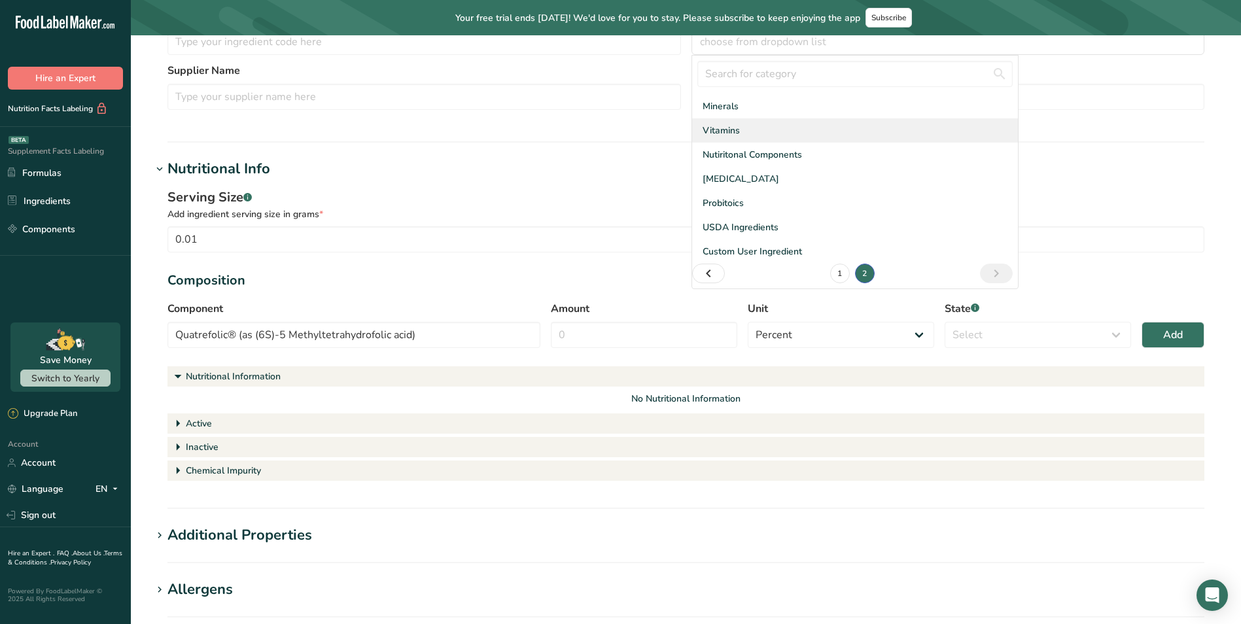
click at [726, 130] on span "Vitamins" at bounding box center [721, 131] width 37 height 14
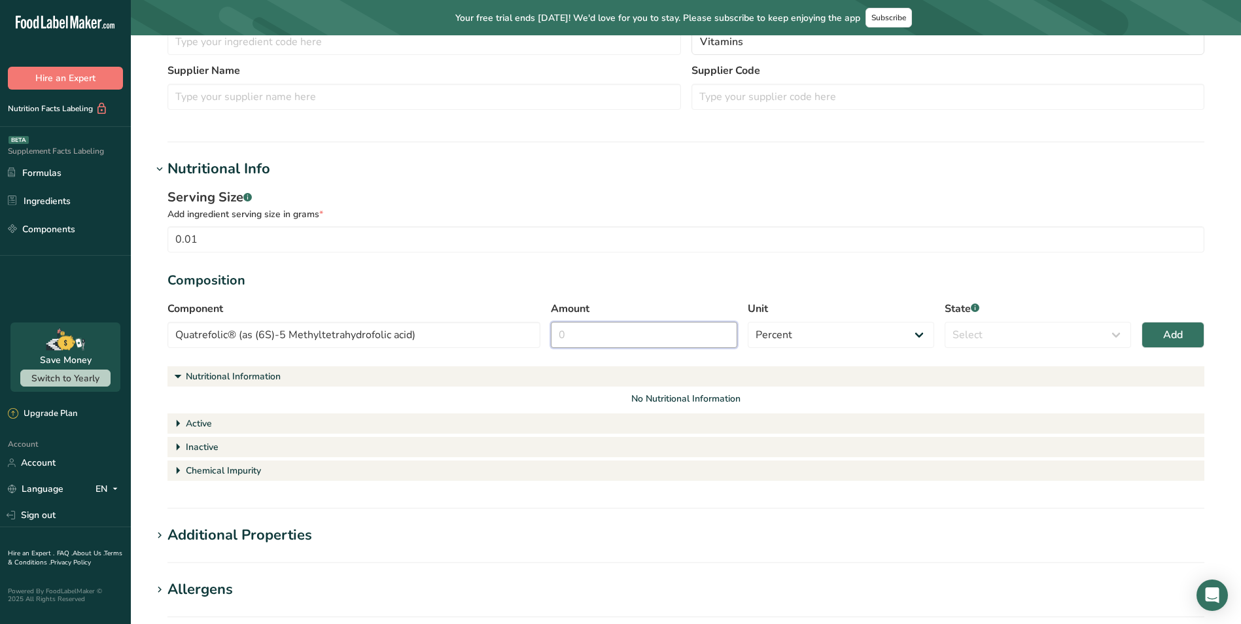
click at [658, 332] on input "Amount" at bounding box center [644, 335] width 186 height 26
type input "100"
drag, startPoint x: 1010, startPoint y: 325, endPoint x: 1007, endPoint y: 337, distance: 12.1
click at [1010, 325] on select "Select Active Inactive Chemical Impurity Nutritional Information" at bounding box center [1038, 335] width 186 height 26
select select "active"
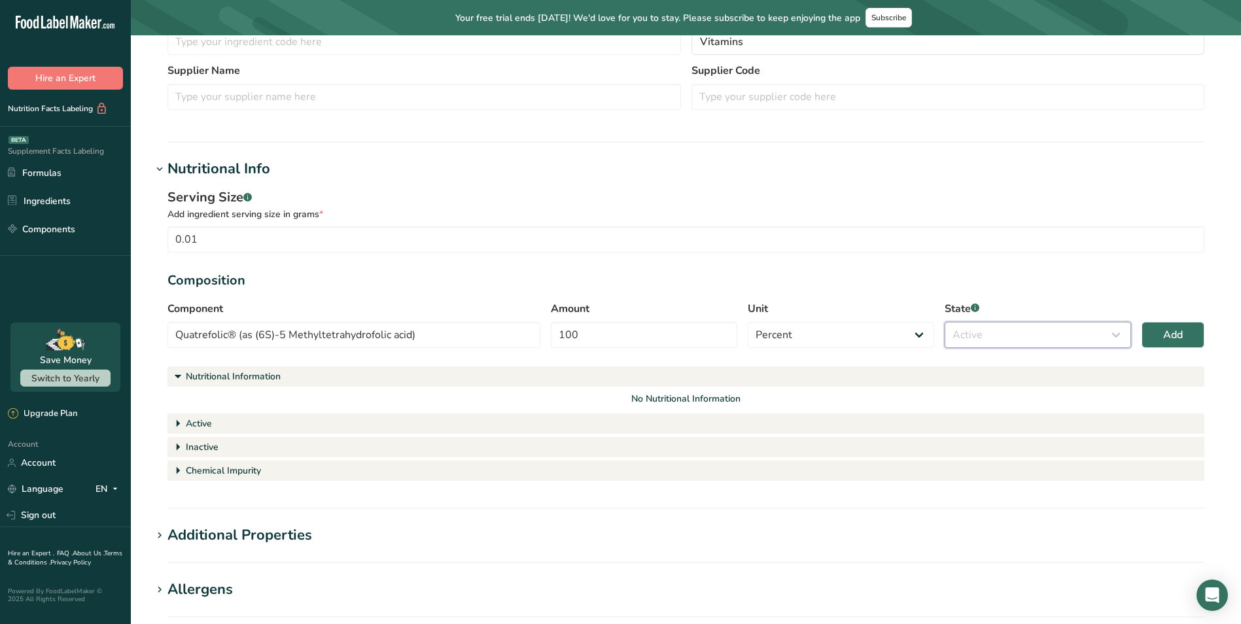
click at [945, 322] on select "Select Active Inactive Chemical Impurity Nutritional Information" at bounding box center [1038, 335] width 186 height 26
click at [1176, 328] on span "Add" at bounding box center [1173, 335] width 20 height 16
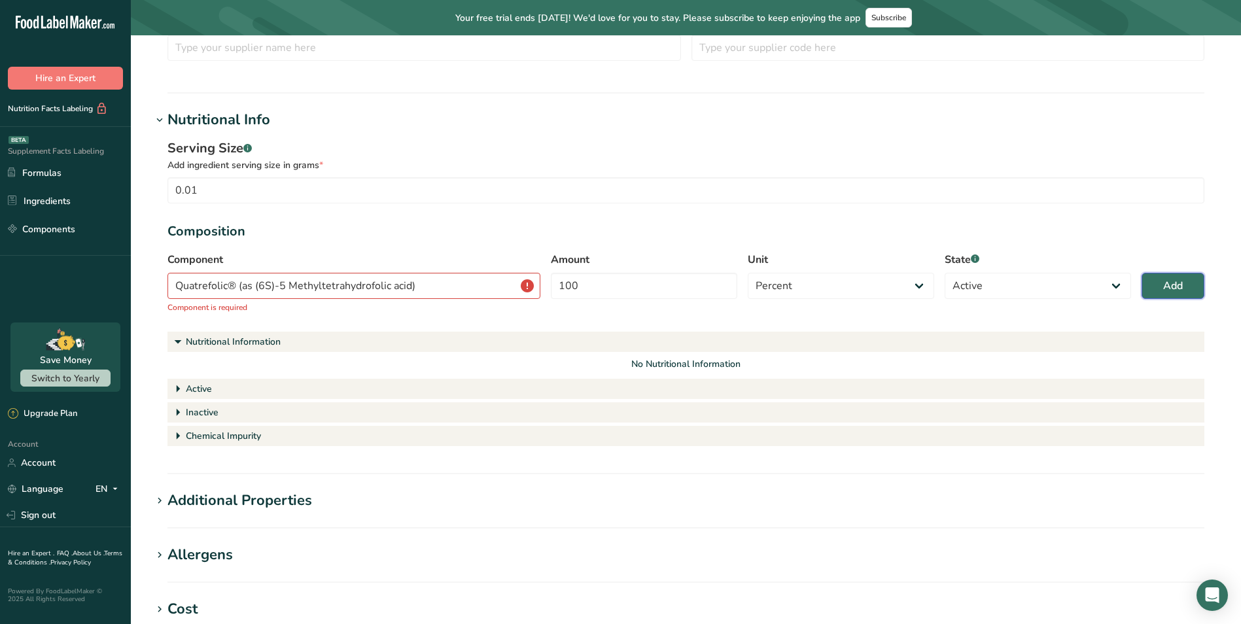
scroll to position [262, 0]
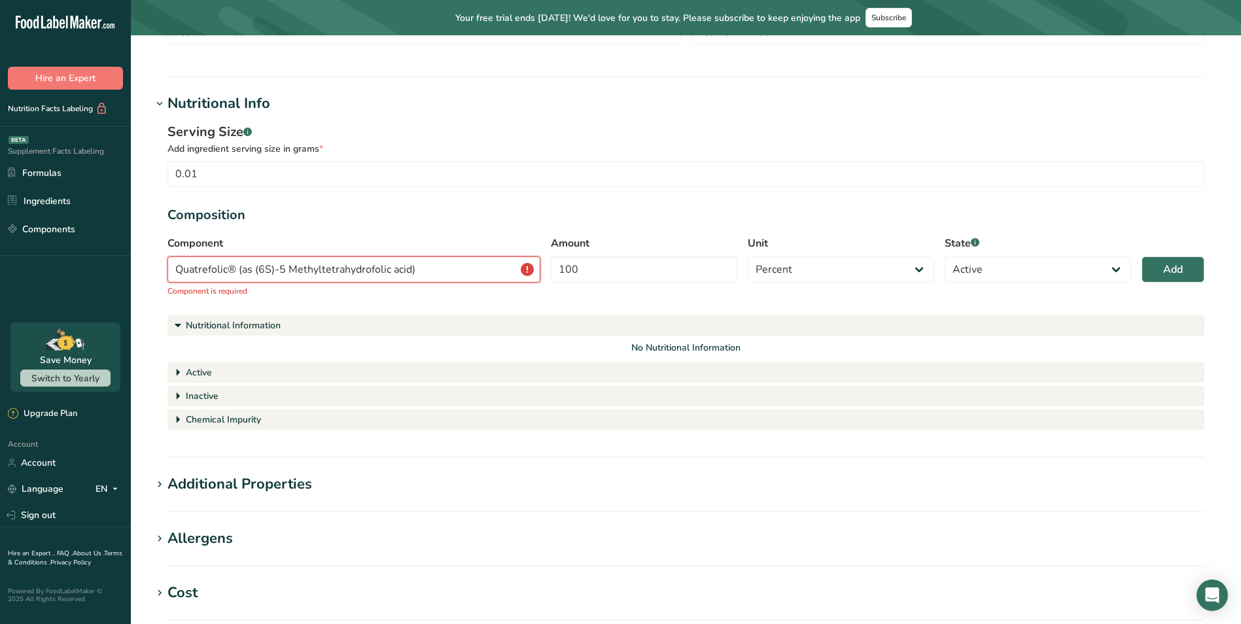
click at [472, 274] on input "Quatrefolic® (as (6S)-5 Methyltetrahydrofolic acid)" at bounding box center [354, 270] width 373 height 26
paste input "Quatrefolic® (as (6S)-5 Methyltetrahydrofolic acid)"
type input "Quatrefolic® (as (6S)-5 Methyltetrahydrofolic acid)"
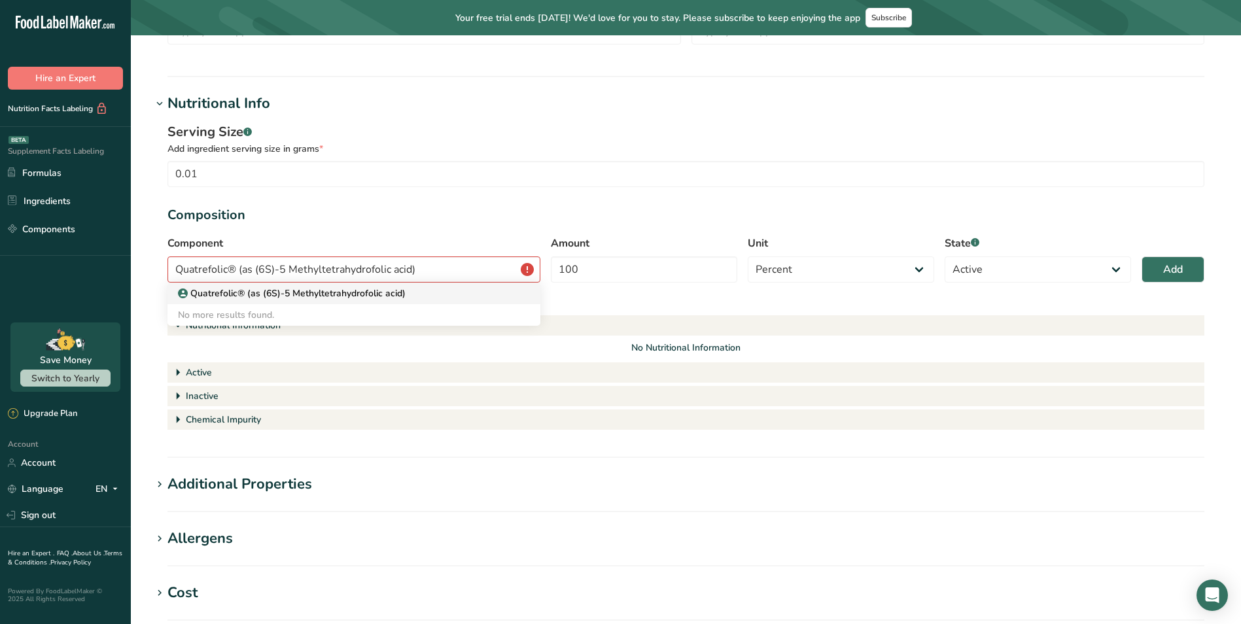
click at [334, 285] on link "Quatrefolic® (as (6S)-5 Methyltetrahydrofolic acid)" at bounding box center [354, 294] width 373 height 22
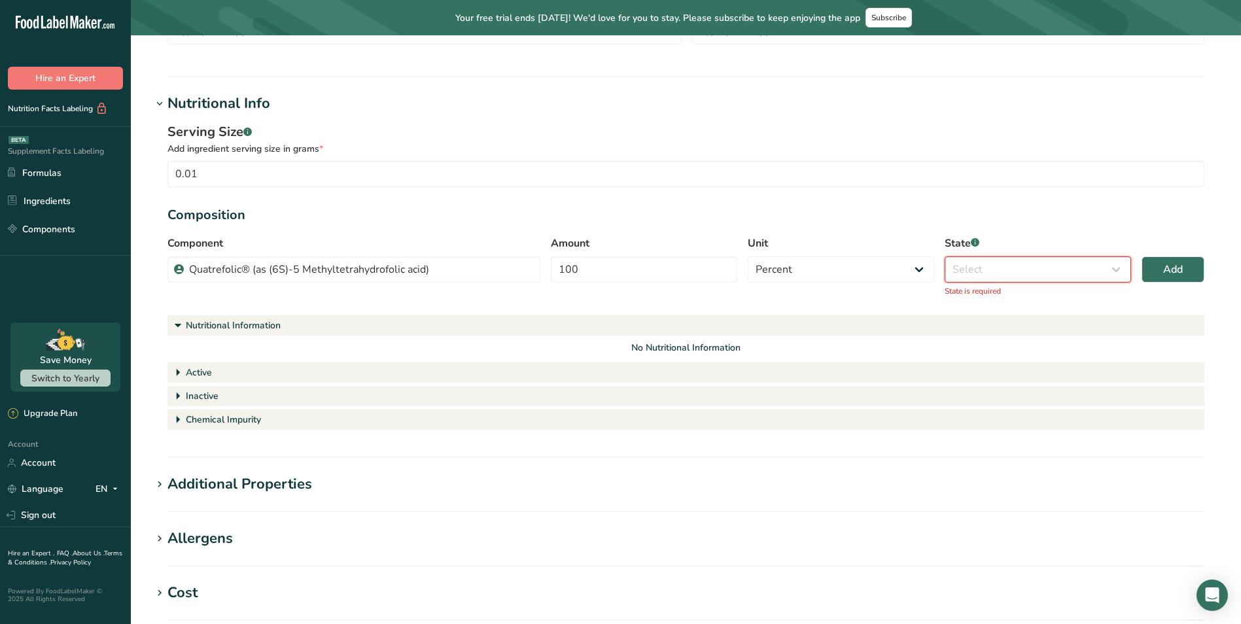
click at [1044, 269] on select "Select Active Inactive Chemical Impurity Nutritional Information" at bounding box center [1038, 270] width 186 height 26
select select "active"
click at [945, 257] on select "Select Active Inactive Chemical Impurity Nutritional Information" at bounding box center [1038, 270] width 186 height 26
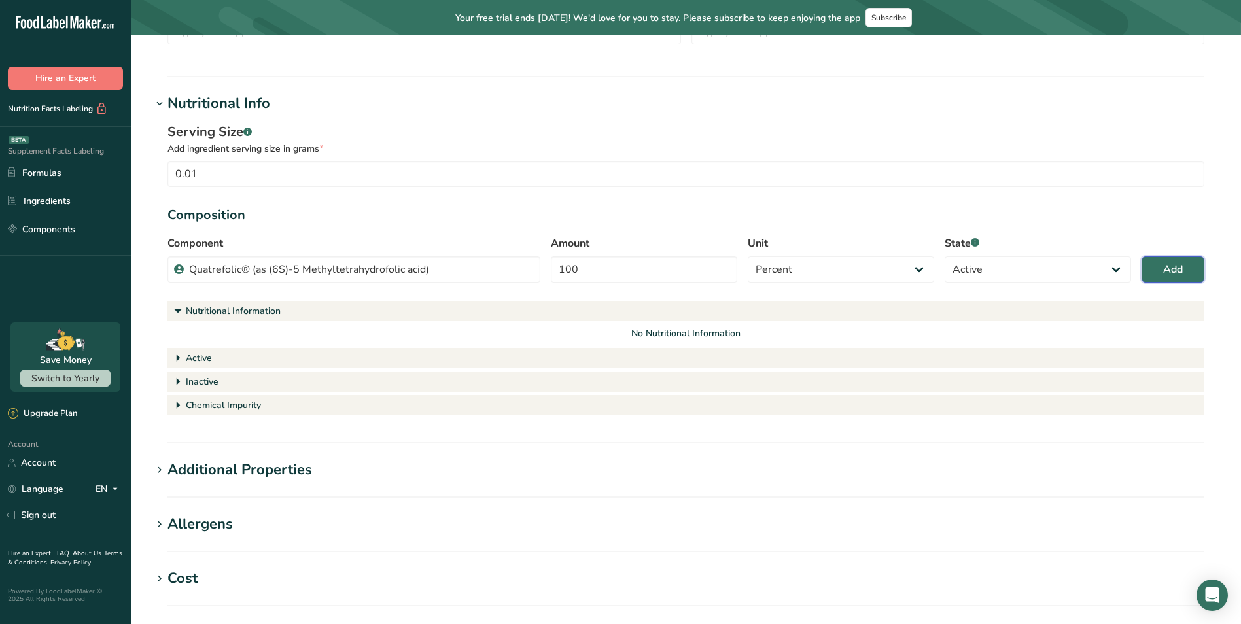
click at [1186, 260] on button "Add" at bounding box center [1173, 270] width 63 height 26
select select
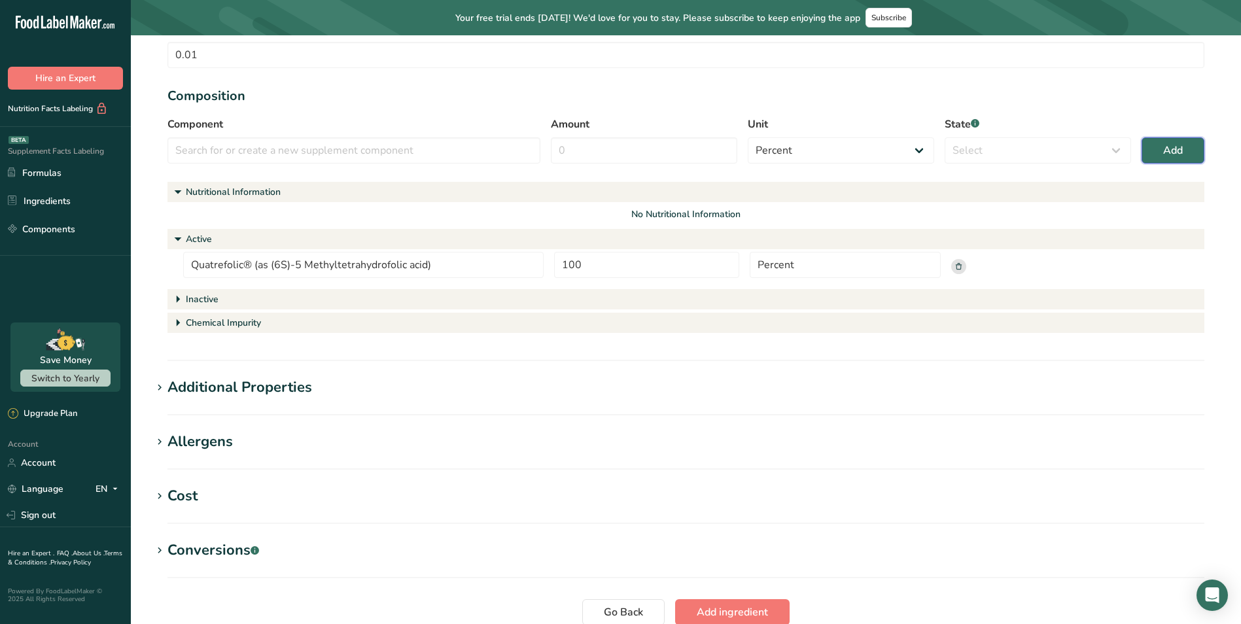
scroll to position [445, 0]
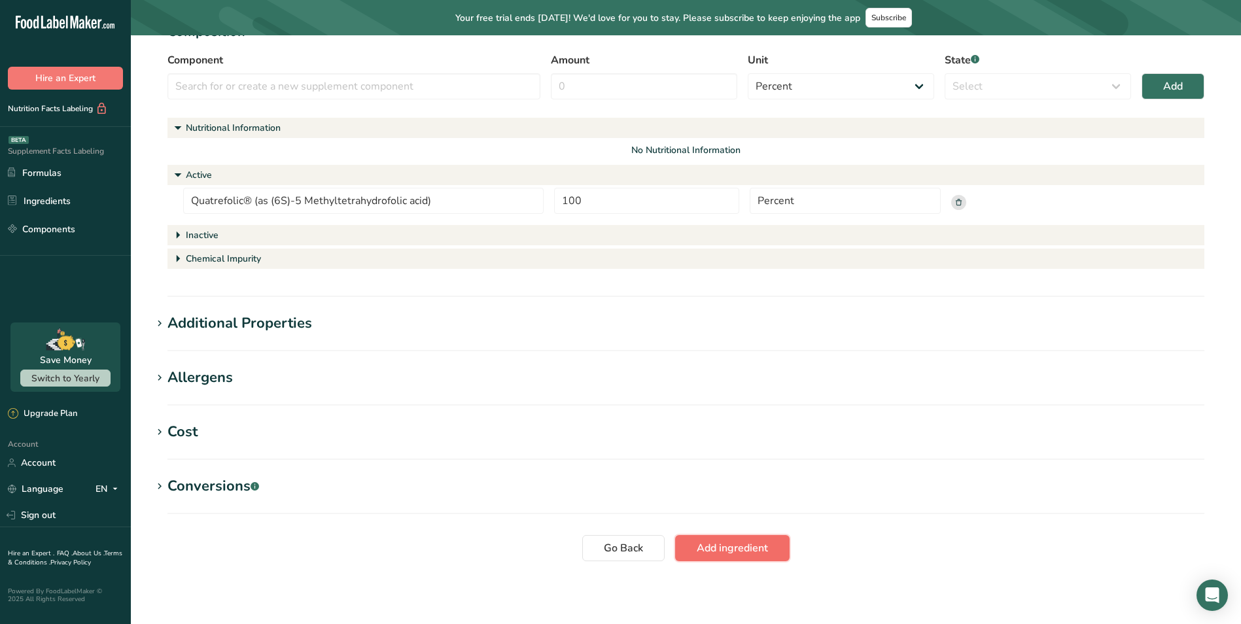
click at [743, 550] on span "Add ingredient" at bounding box center [732, 548] width 71 height 16
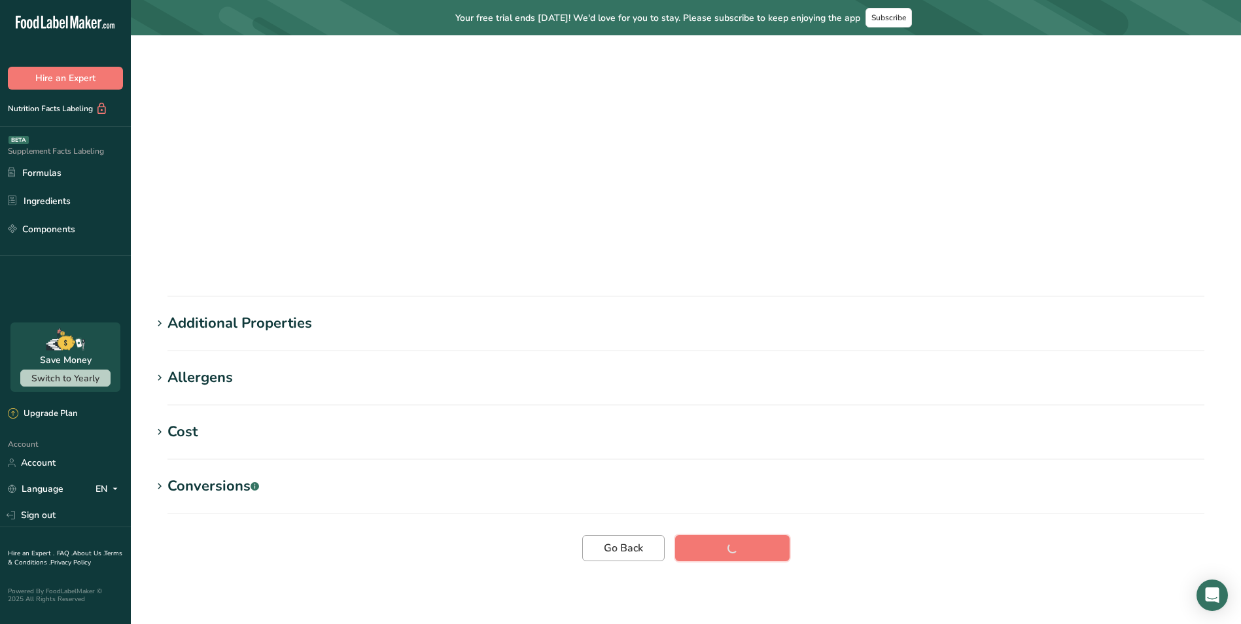
scroll to position [0, 0]
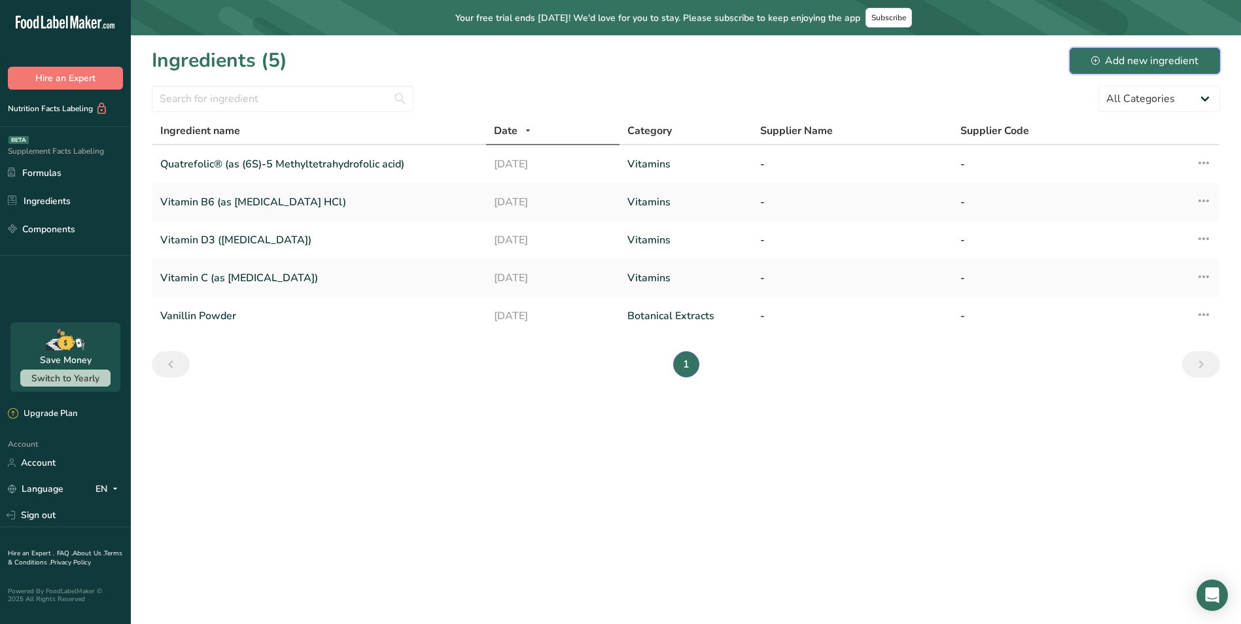
click at [1152, 50] on button "Add new ingredient" at bounding box center [1145, 61] width 150 height 26
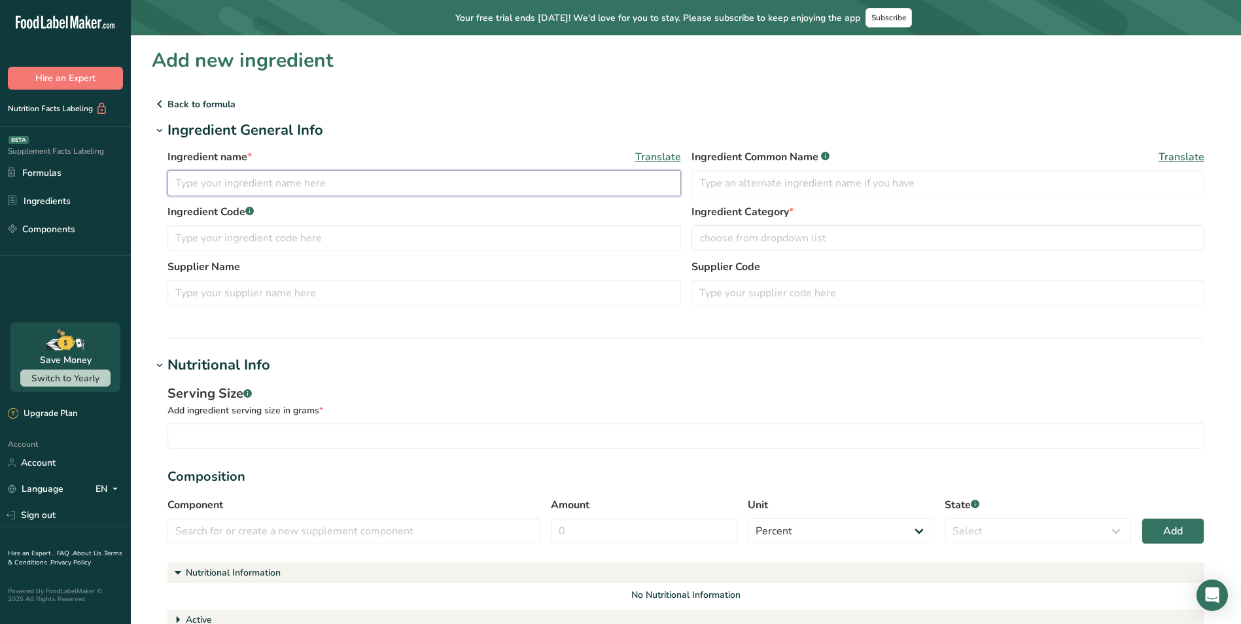
click at [265, 181] on input "text" at bounding box center [425, 183] width 514 height 26
paste input "[MEDICAL_DATA] (as [MEDICAL_DATA])"
type input "[MEDICAL_DATA] (as [MEDICAL_DATA])"
click at [796, 178] on input "text" at bounding box center [949, 183] width 514 height 26
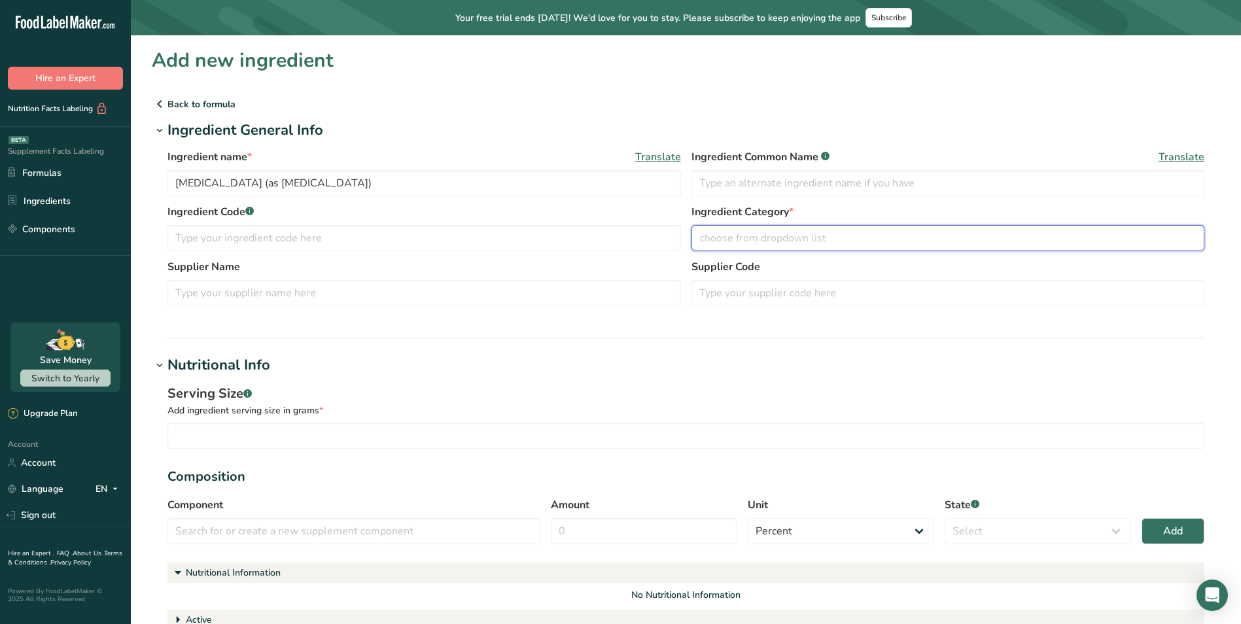
click at [781, 238] on span "choose from dropdown list" at bounding box center [763, 238] width 126 height 16
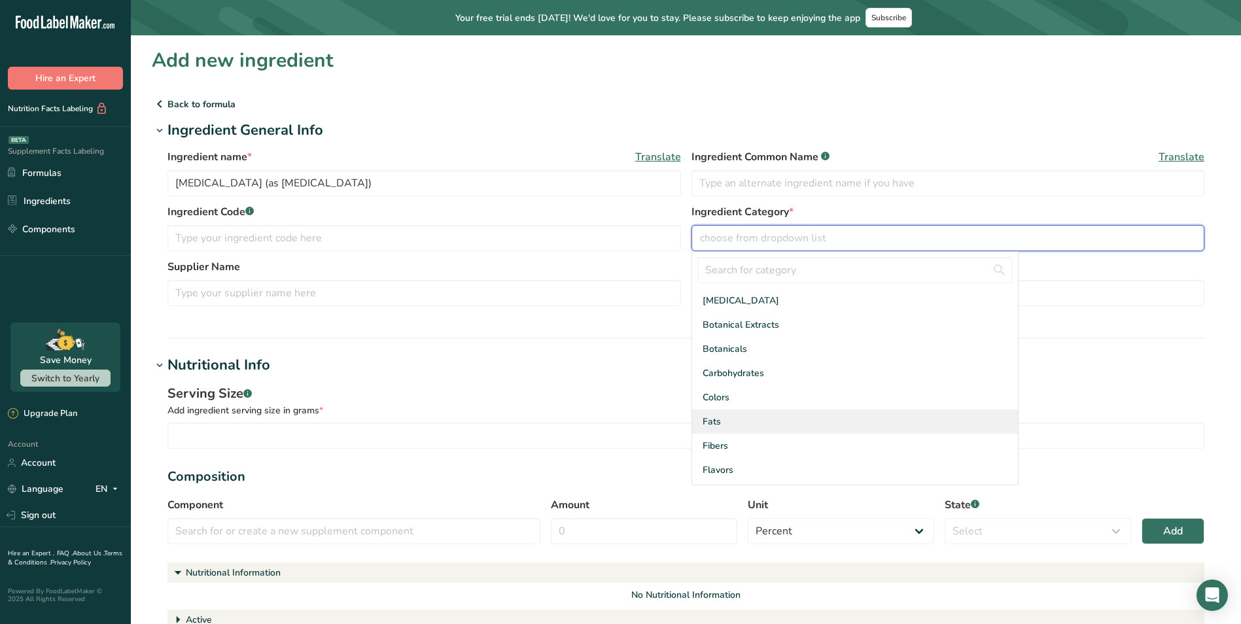
scroll to position [71, 0]
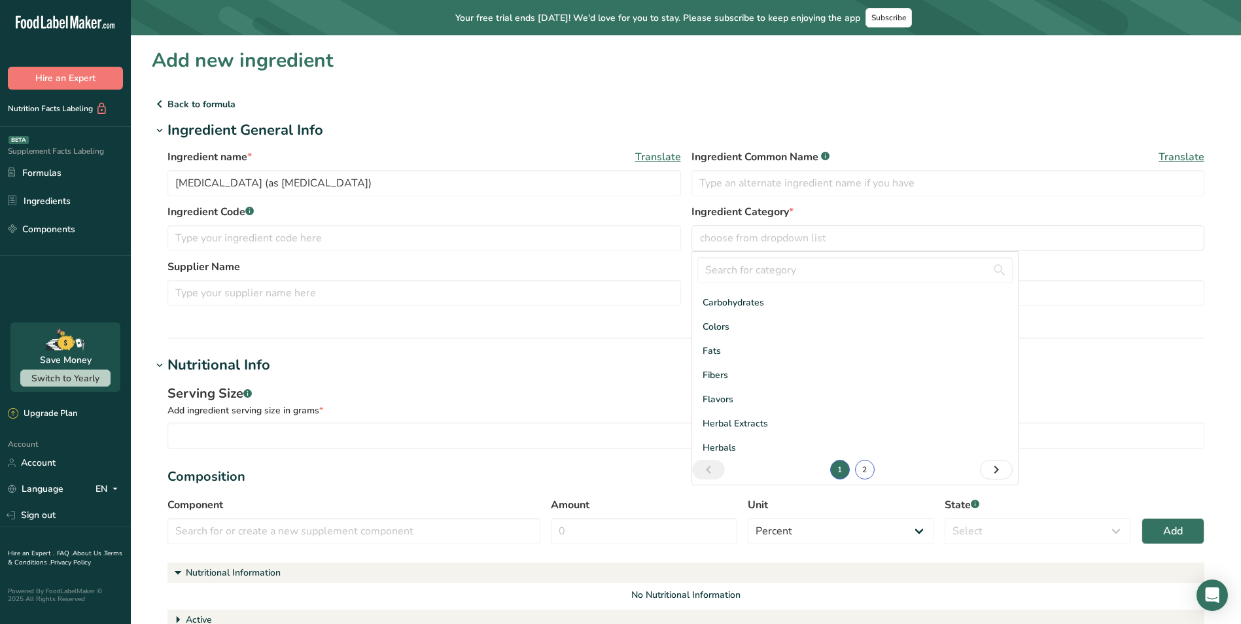
click at [862, 470] on link "2" at bounding box center [865, 470] width 20 height 20
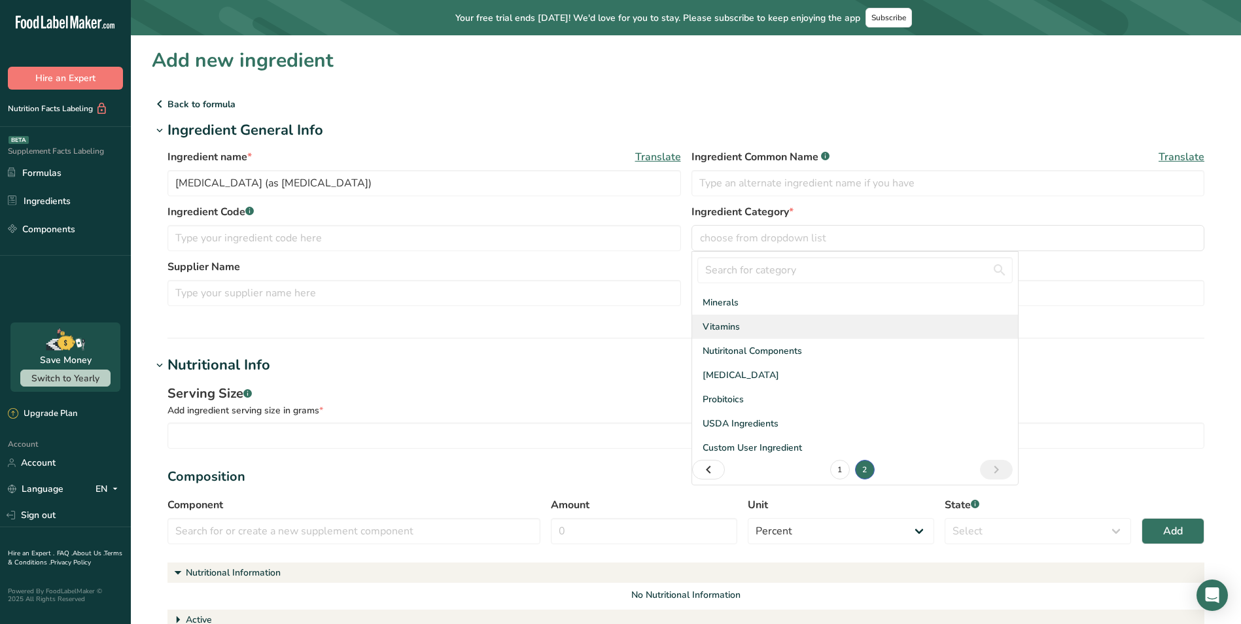
scroll to position [22, 0]
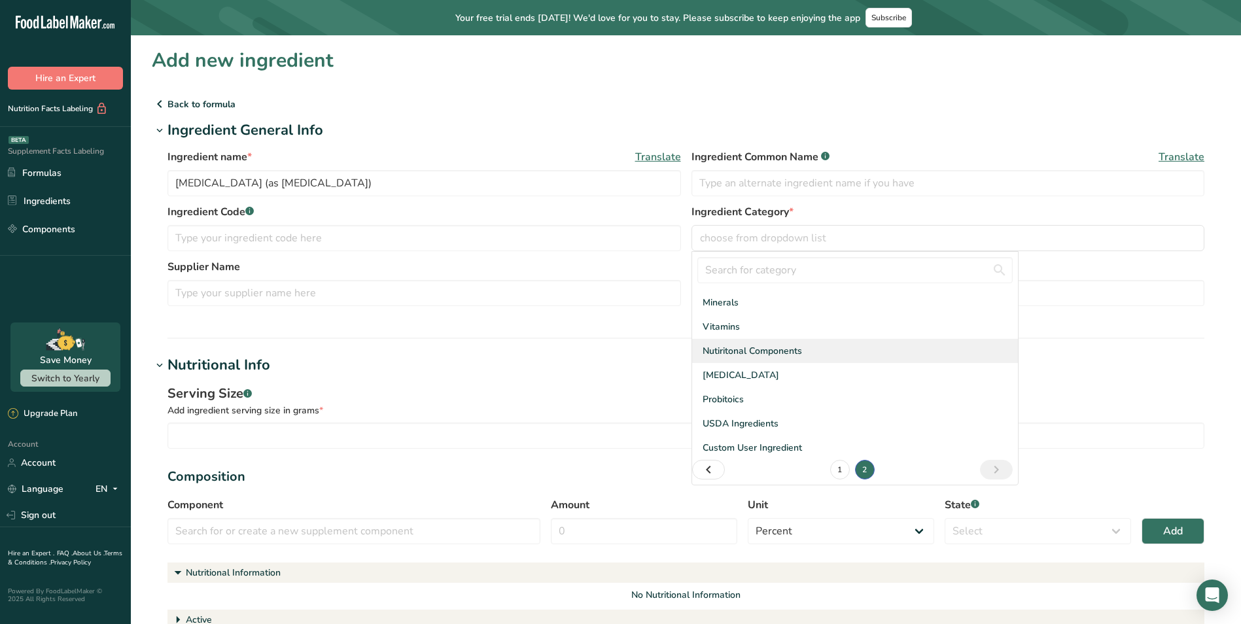
click at [759, 351] on span "Nutiritonal Components" at bounding box center [752, 351] width 99 height 14
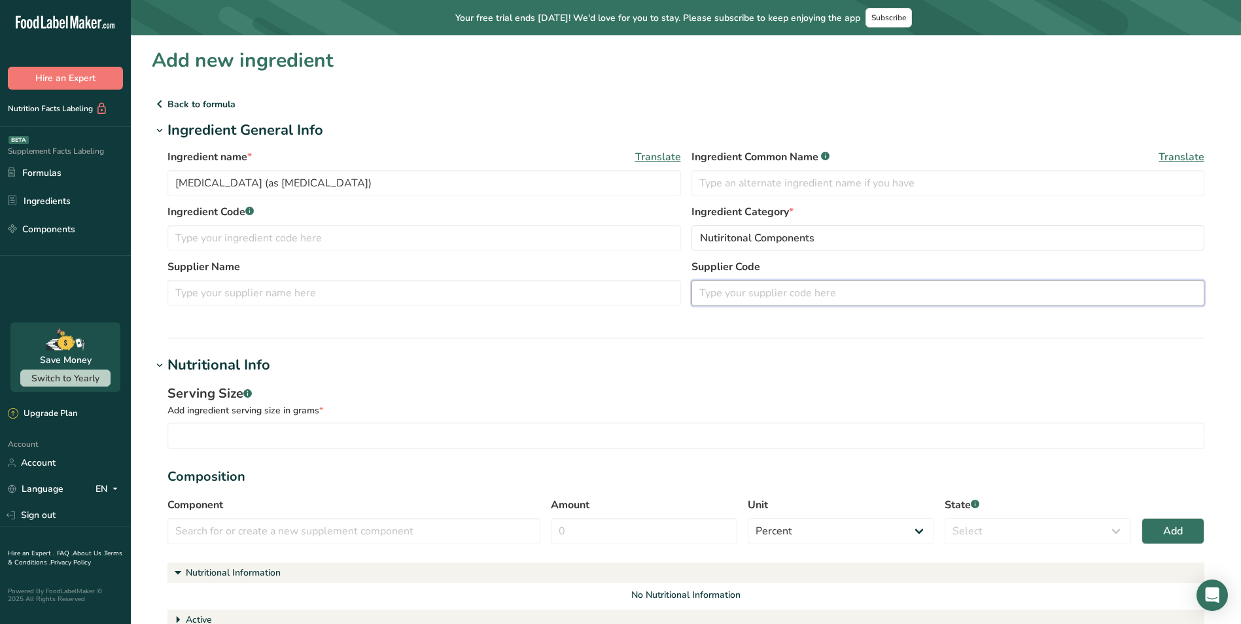
click at [812, 292] on input "text" at bounding box center [949, 293] width 514 height 26
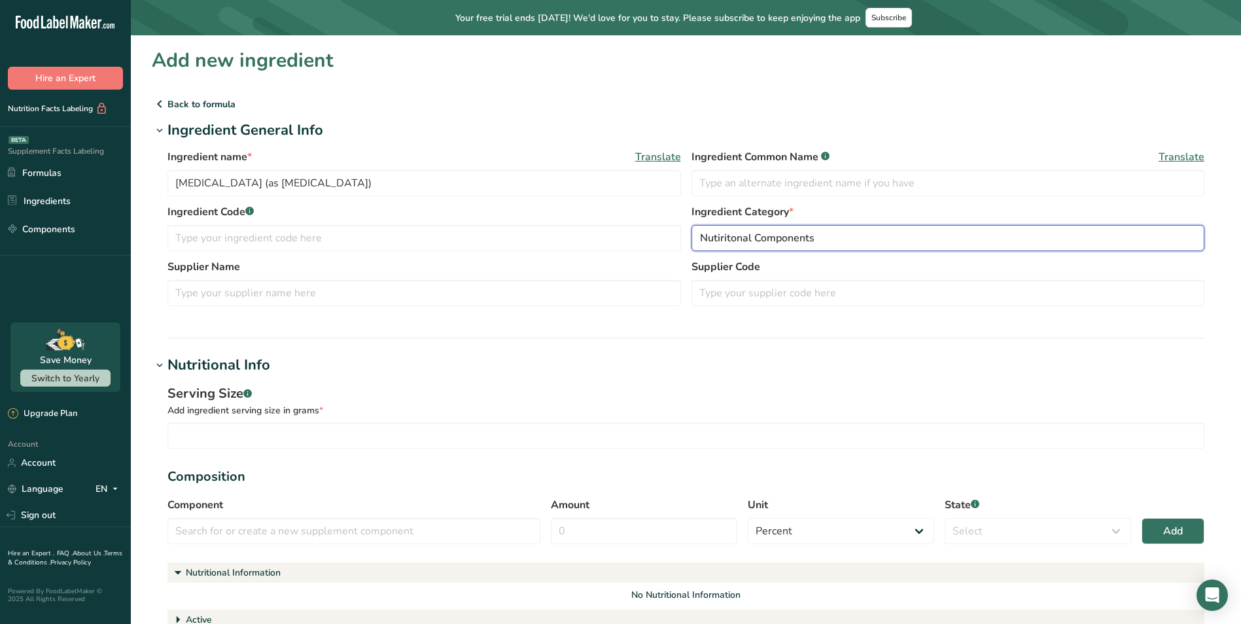
click at [821, 234] on div "Nutiritonal Components" at bounding box center [944, 238] width 489 height 16
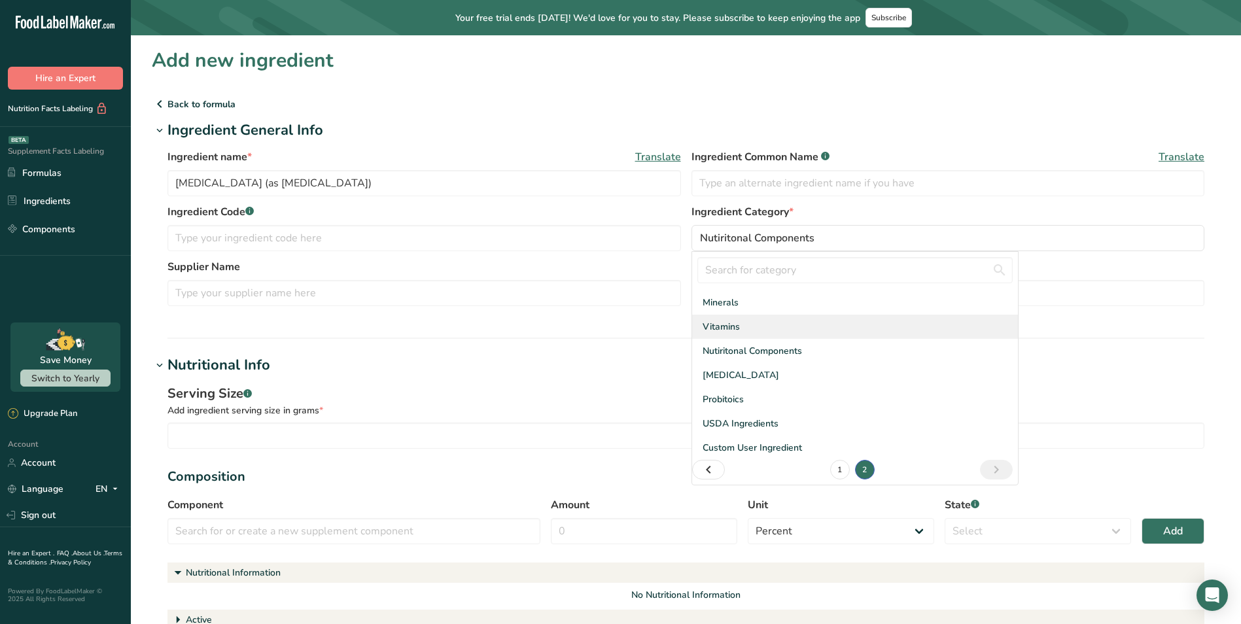
click at [742, 327] on div "Vitamins" at bounding box center [855, 327] width 326 height 24
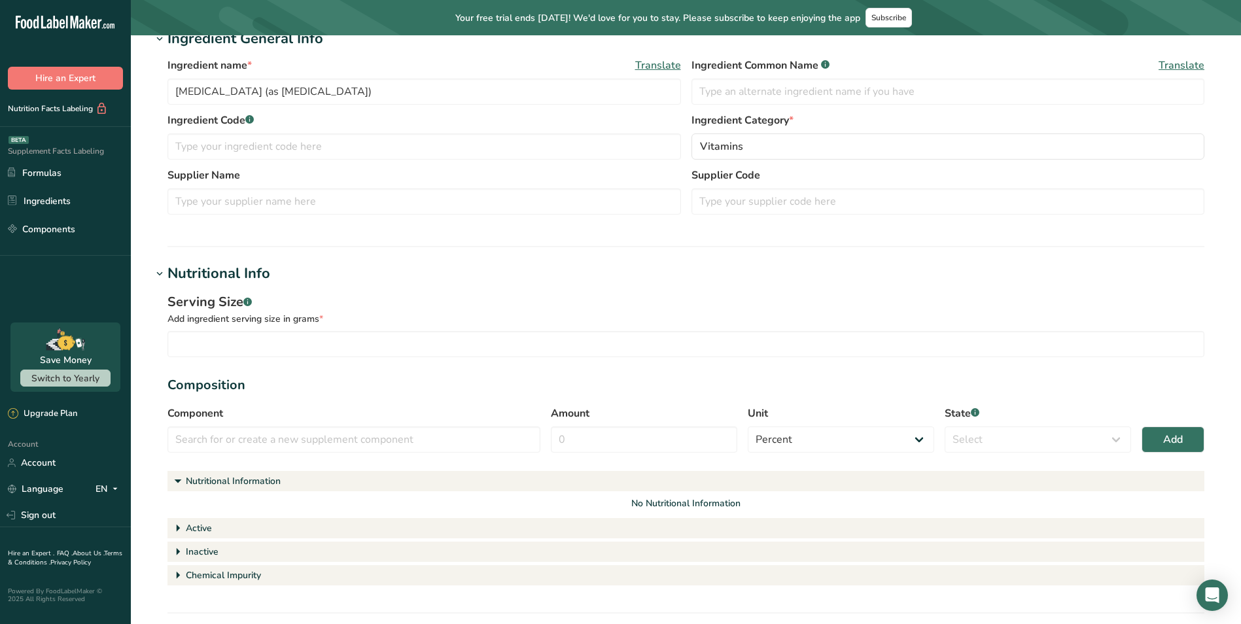
scroll to position [131, 0]
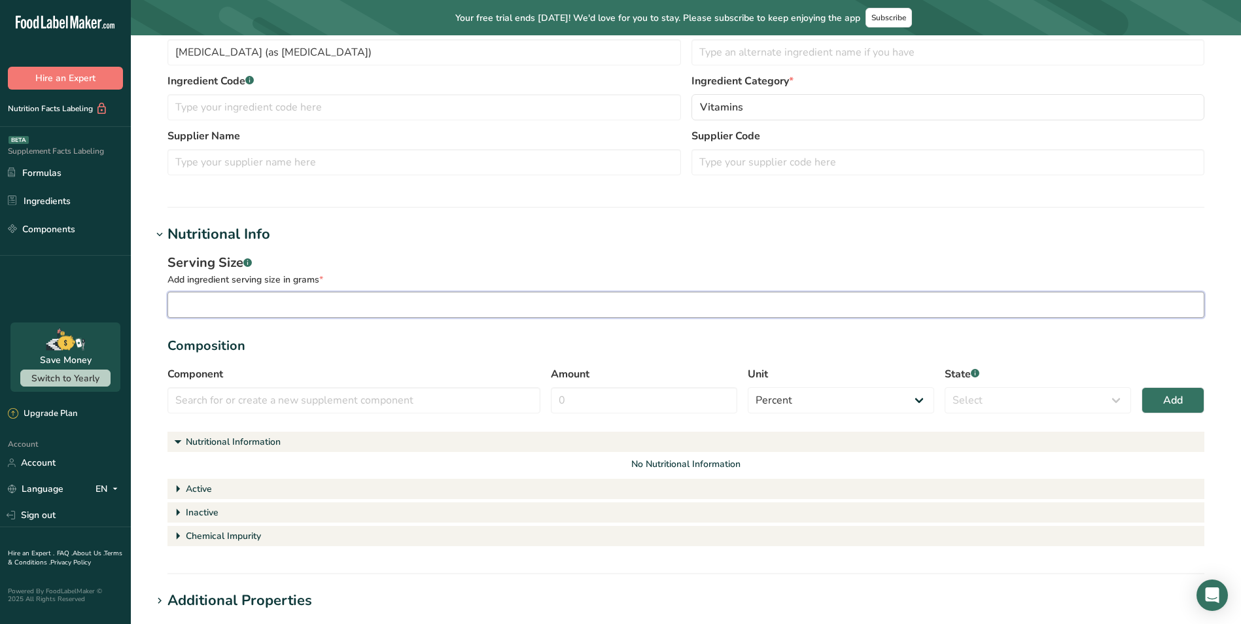
click at [239, 302] on input "number" at bounding box center [686, 305] width 1037 height 26
type input "0"
type input "0.000012"
click at [330, 364] on section "Serving Size .a-a{fill:#347362;}.b-a{fill:#fff;} Add ingredient serving size in…" at bounding box center [686, 401] width 1037 height 296
click at [469, 399] on input "text" at bounding box center [354, 400] width 373 height 26
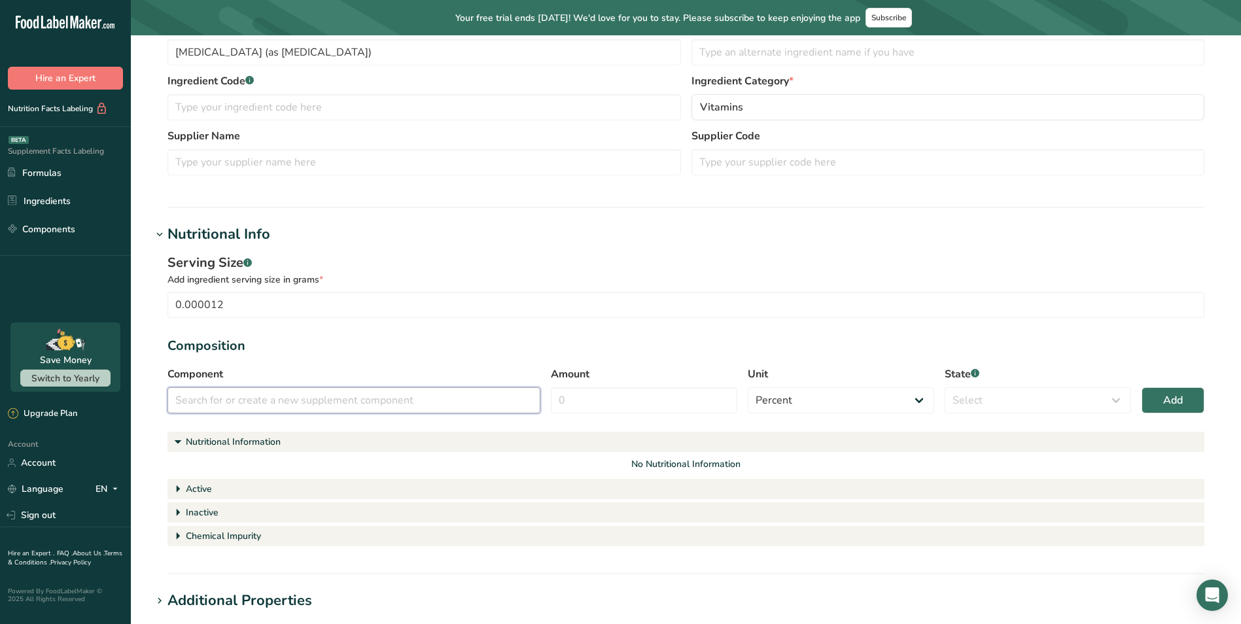
paste input "[MEDICAL_DATA] (as [MEDICAL_DATA])"
click at [522, 430] on div "Add" at bounding box center [521, 431] width 17 height 14
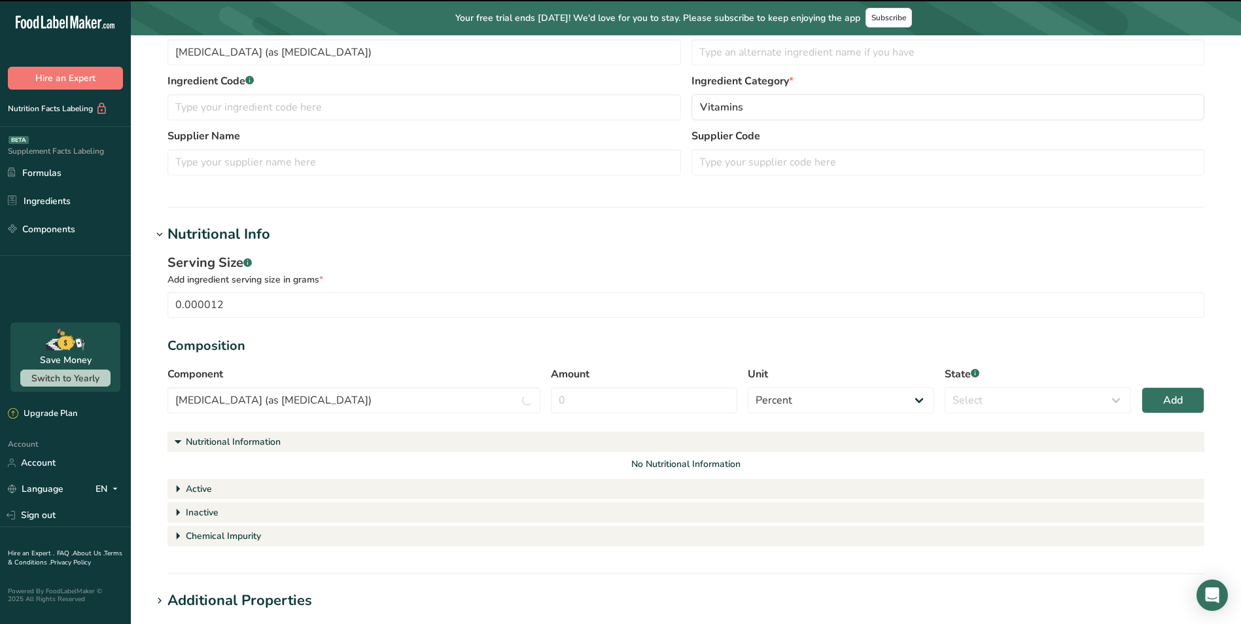
type input "[MEDICAL_DATA] (as [MEDICAL_DATA])"
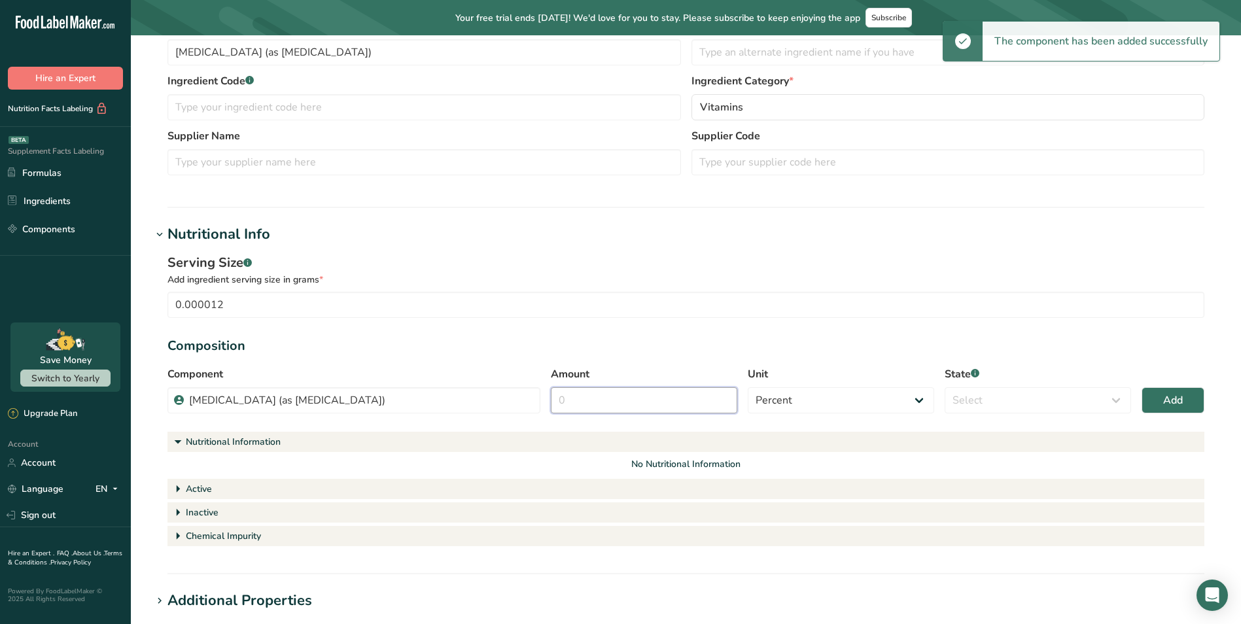
click at [662, 405] on input "Amount" at bounding box center [644, 400] width 186 height 26
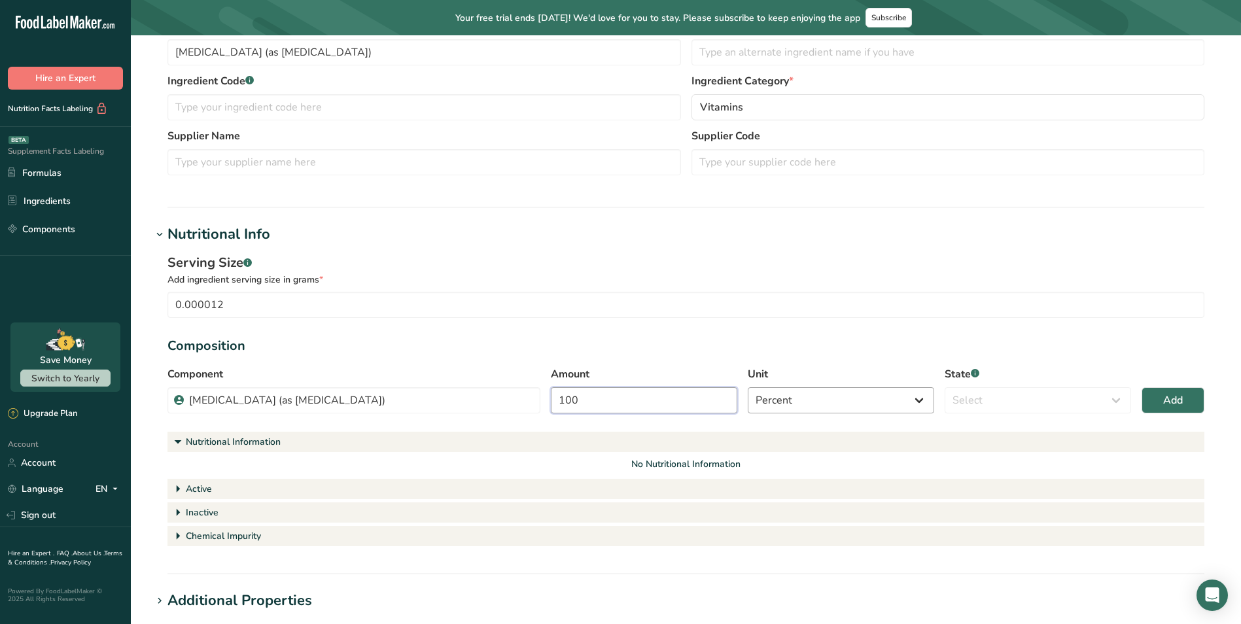
type input "100"
click at [804, 396] on select "Percent Grams Kilograms mg Oz Pound PPM B CFU mcg µg kcal kJ" at bounding box center [841, 400] width 186 height 26
click at [748, 387] on select "Percent Grams Kilograms mg Oz Pound PPM B CFU mcg µg kcal kJ" at bounding box center [841, 400] width 186 height 26
click at [1026, 404] on select "Select Active Inactive Chemical Impurity Nutritional Information" at bounding box center [1038, 400] width 186 height 26
select select "active"
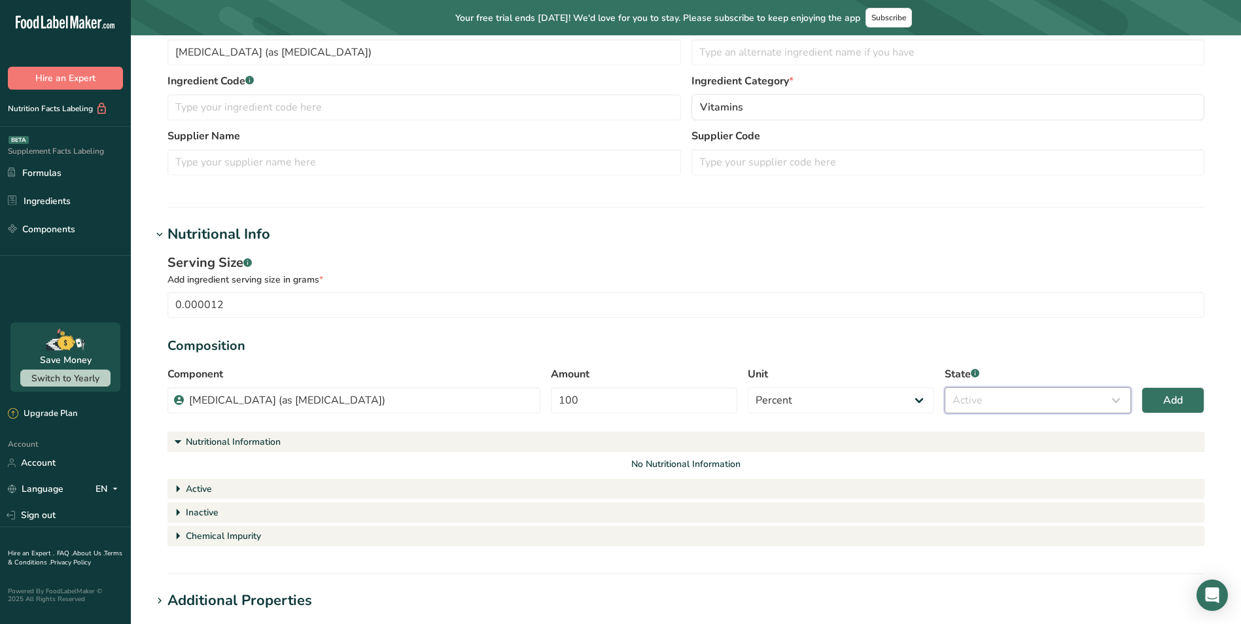
click at [945, 387] on select "Select Active Inactive Chemical Impurity Nutritional Information" at bounding box center [1038, 400] width 186 height 26
click at [1157, 402] on button "Add" at bounding box center [1173, 400] width 63 height 26
select select
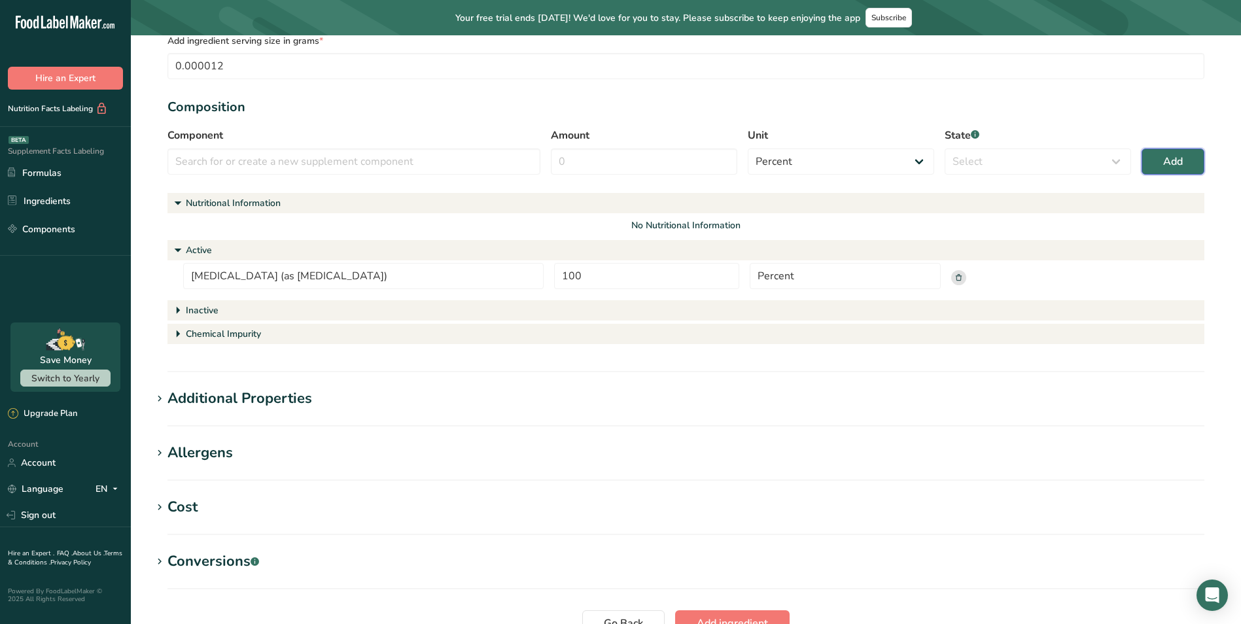
scroll to position [393, 0]
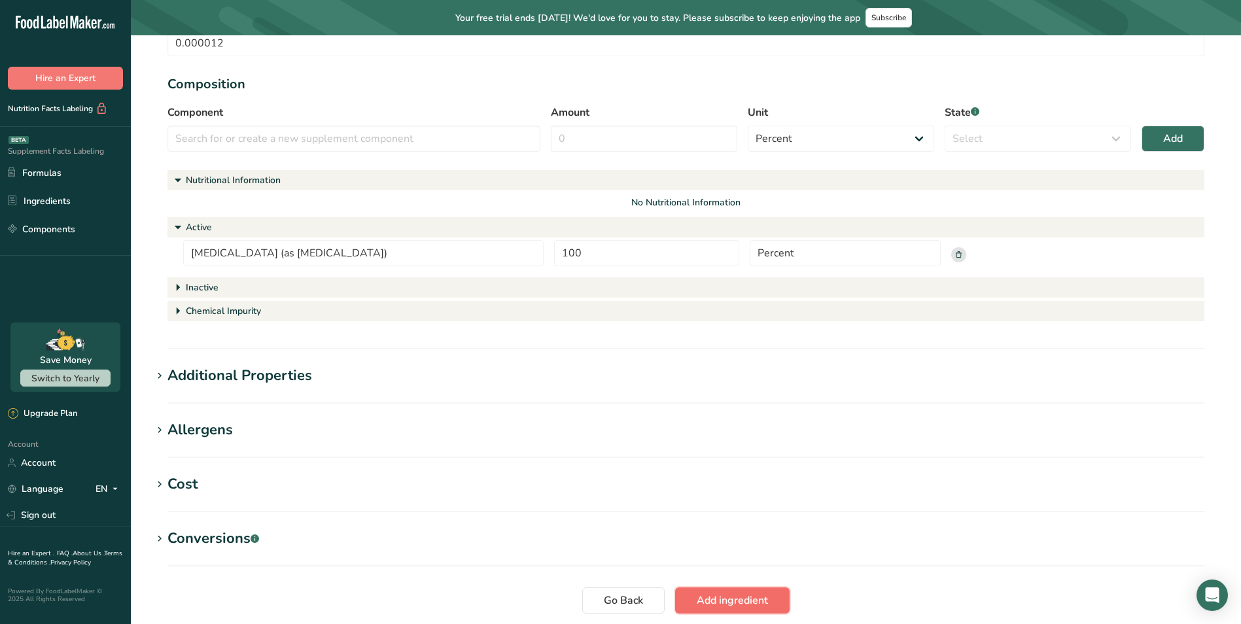
click at [735, 593] on span "Add ingredient" at bounding box center [732, 601] width 71 height 16
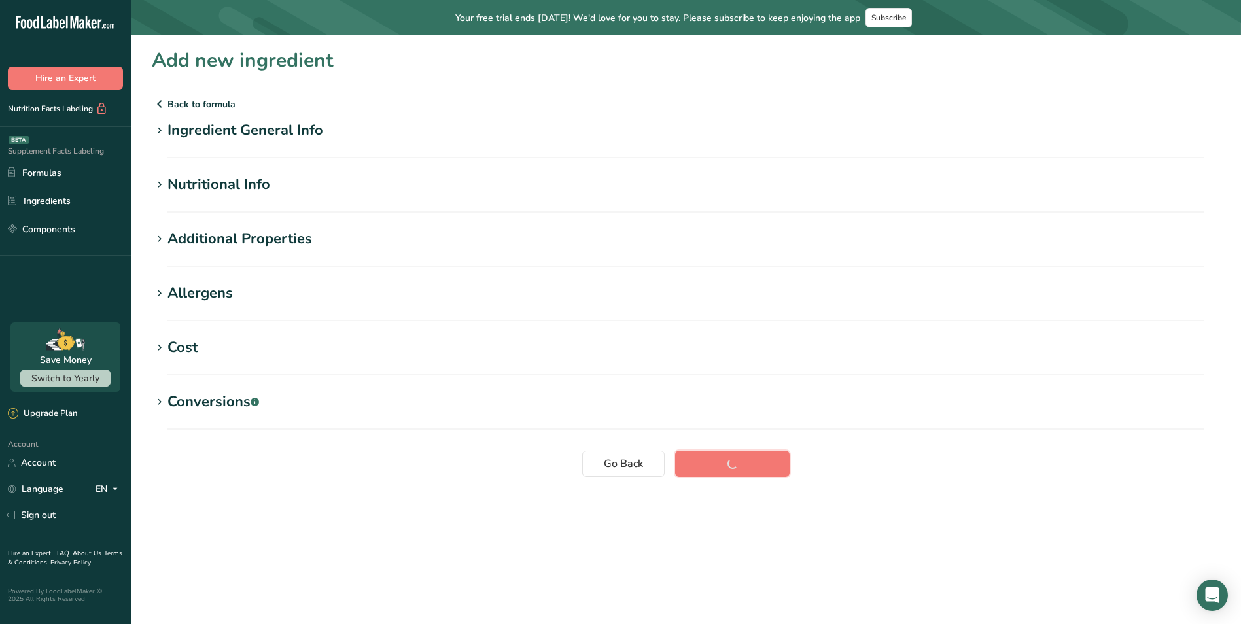
scroll to position [0, 0]
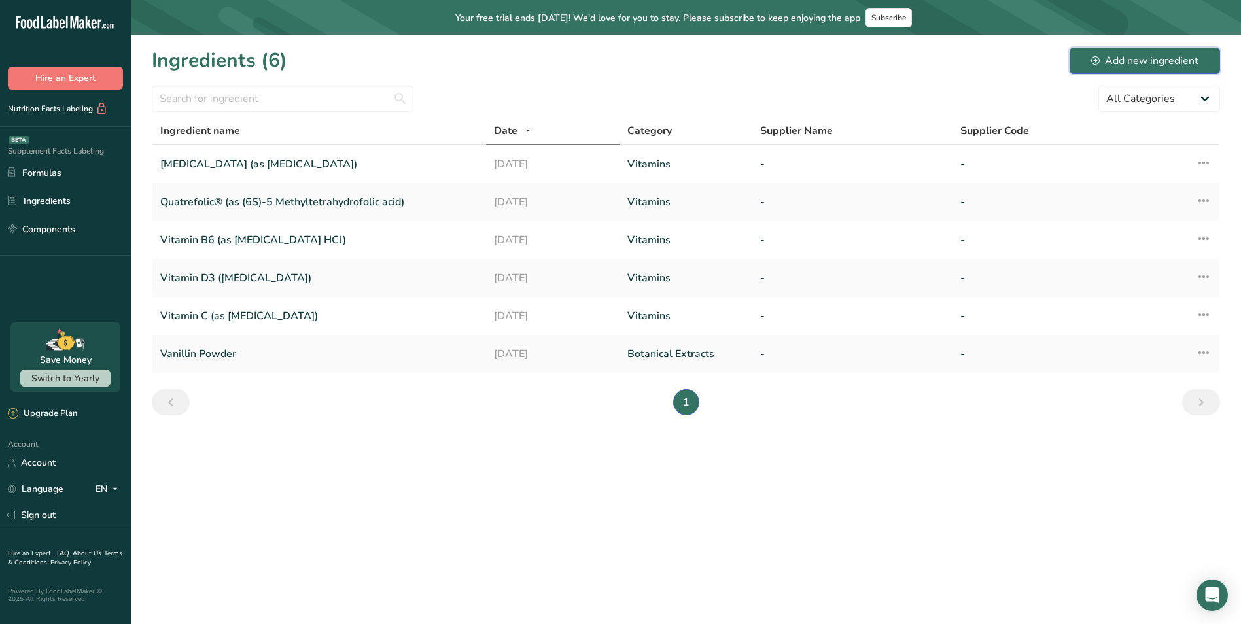
click at [1146, 53] on div "Add new ingredient" at bounding box center [1144, 61] width 107 height 16
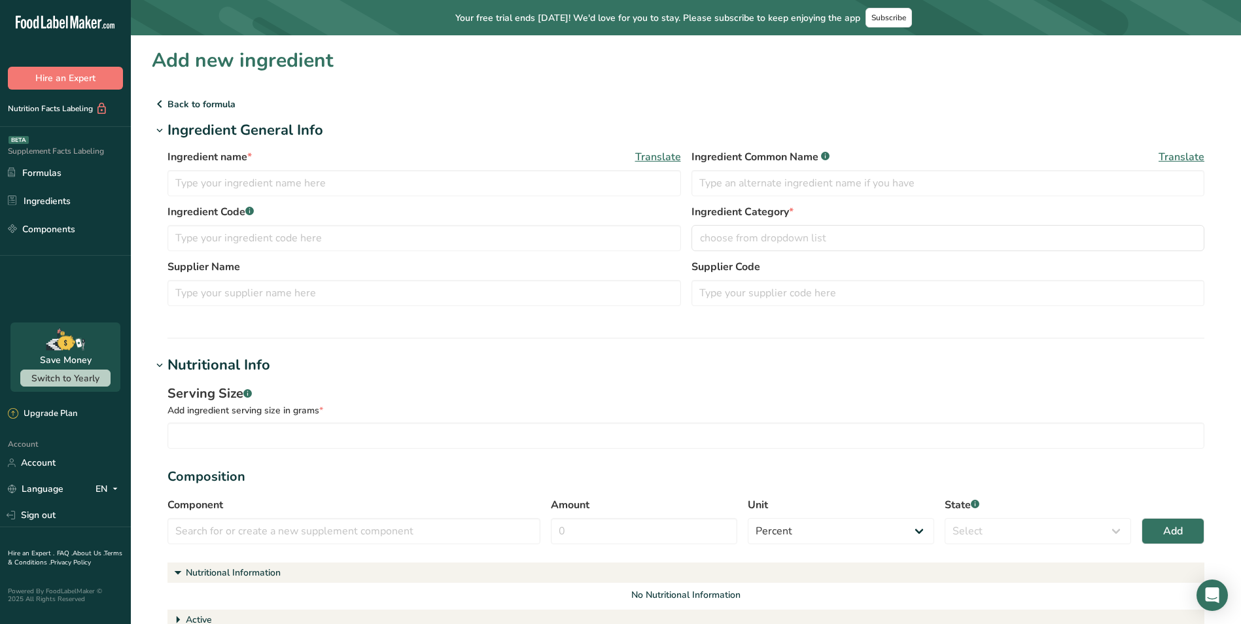
click at [452, 198] on div "Ingredient name * Translate Ingredient Common Name .a-a{fill:#347362;}.b-a{fill…" at bounding box center [686, 176] width 1037 height 55
click at [441, 191] on input "text" at bounding box center [425, 183] width 514 height 26
paste input "Ferrochel™ (Ferrous Bisglycinate Chelate)"
type input "Ferrochel™ (Ferrous Bisglycinate Chelate)"
click at [531, 132] on h1 "Ingredient General Info" at bounding box center [686, 131] width 1069 height 22
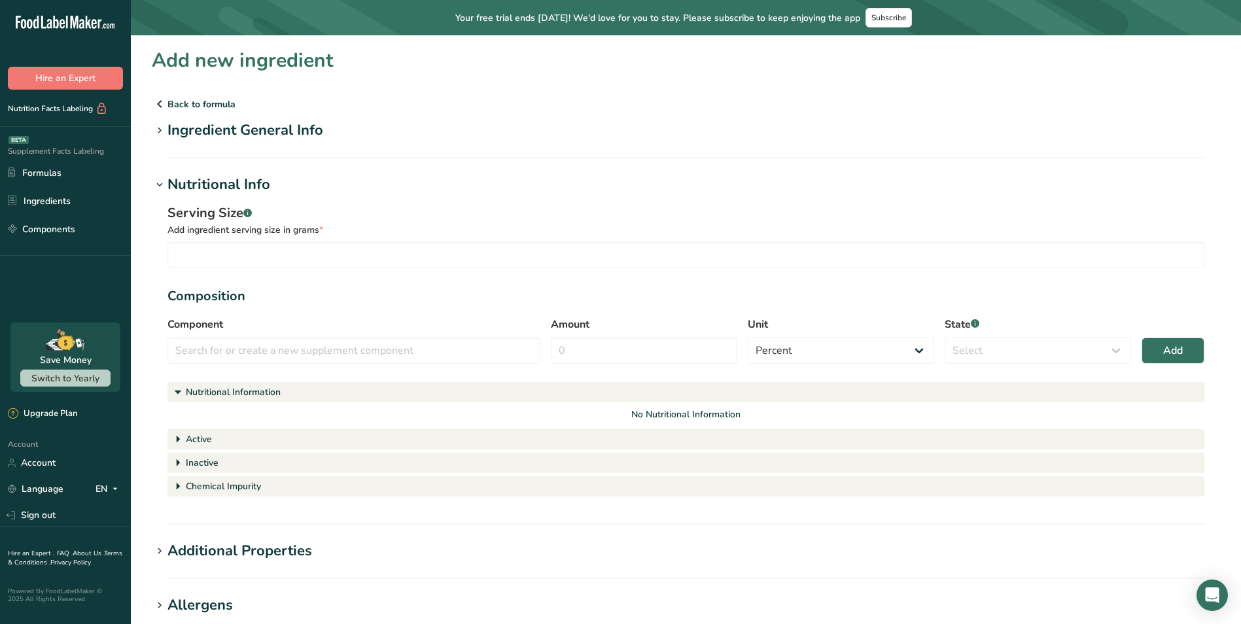
click at [281, 130] on div "Ingredient General Info" at bounding box center [246, 131] width 156 height 22
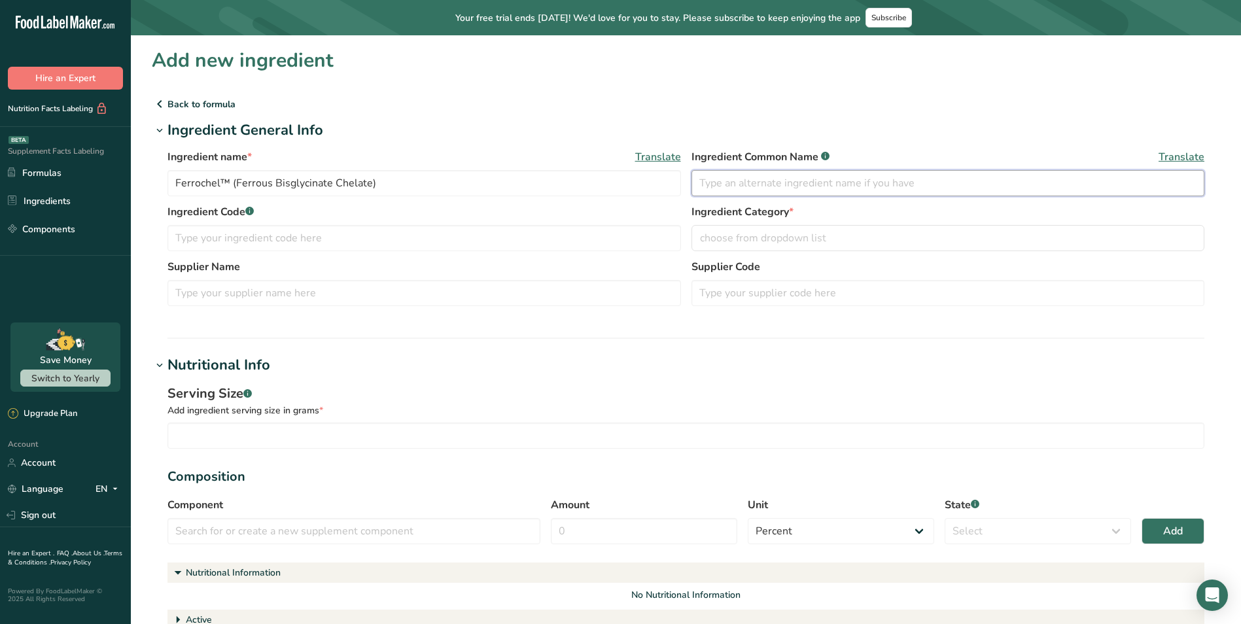
click at [779, 183] on input "text" at bounding box center [949, 183] width 514 height 26
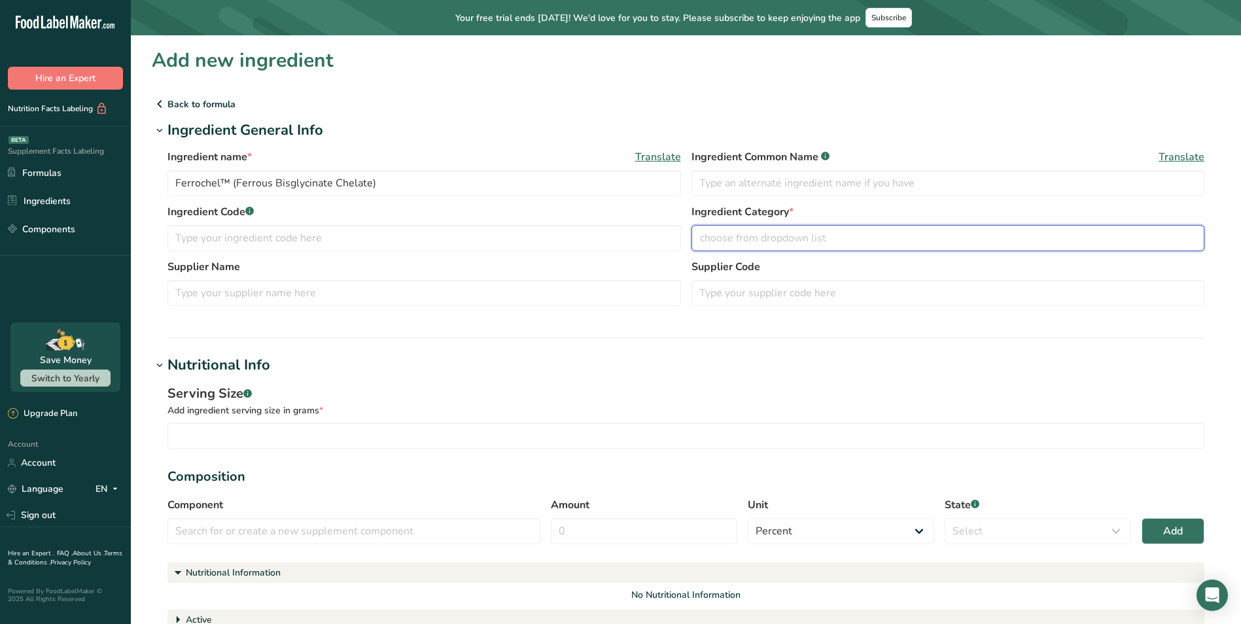
click at [773, 230] on button "choose from dropdown list" at bounding box center [949, 238] width 514 height 26
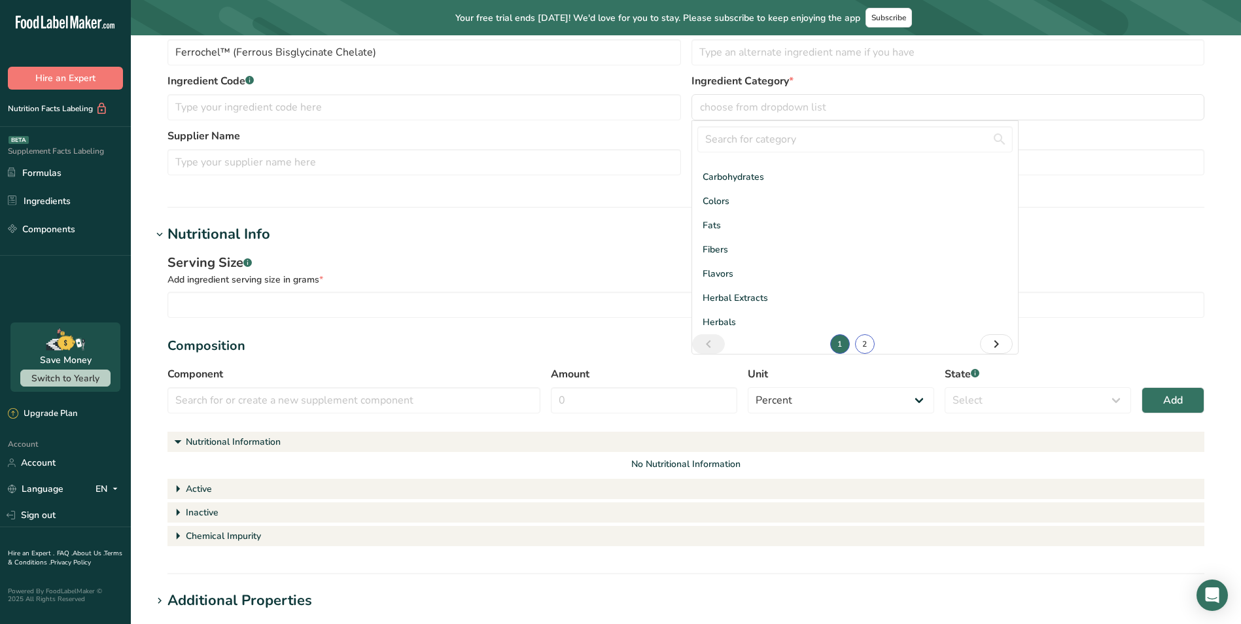
click at [857, 342] on link "2" at bounding box center [865, 344] width 20 height 20
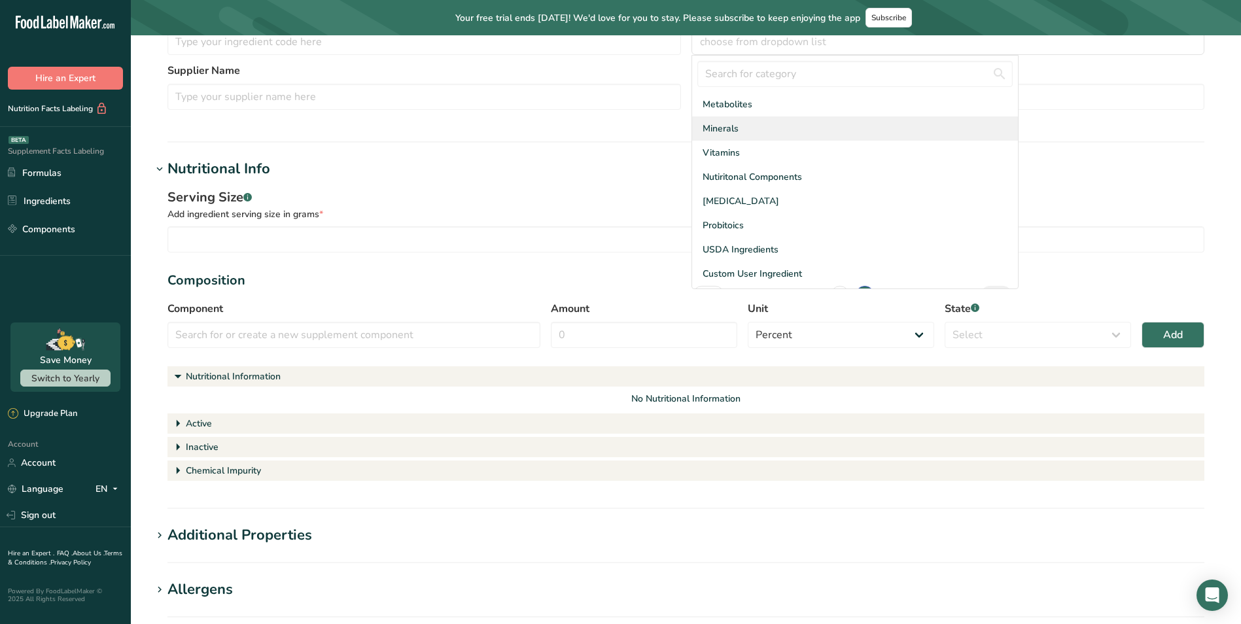
click at [730, 133] on span "Minerals" at bounding box center [721, 129] width 36 height 14
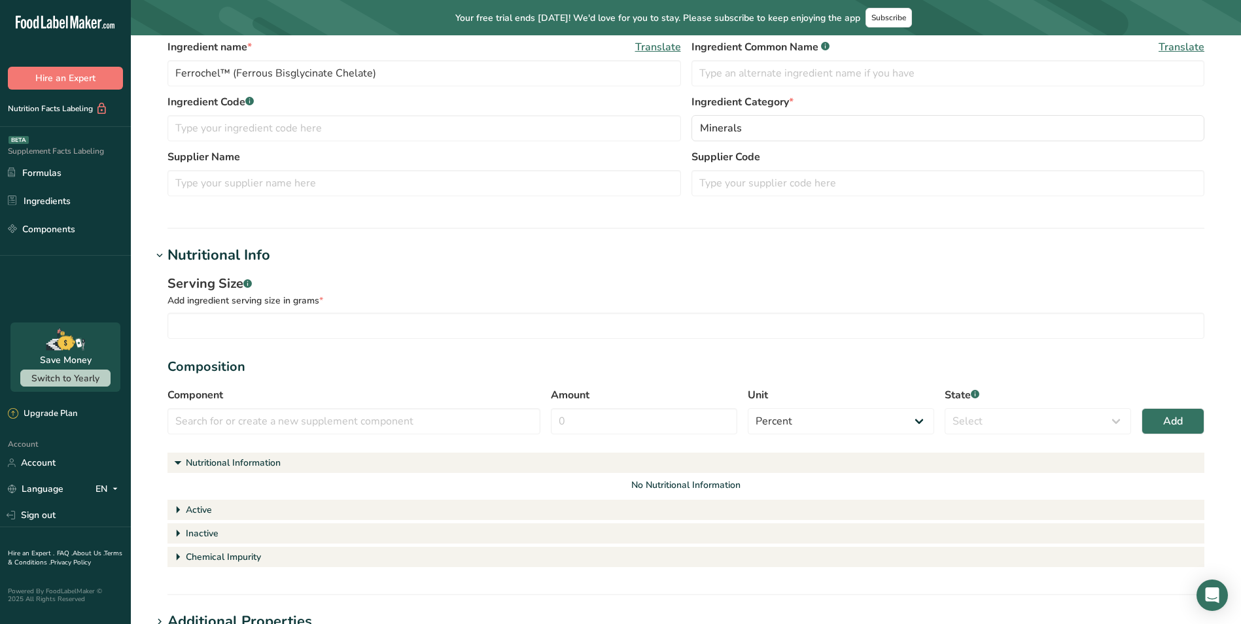
scroll to position [196, 0]
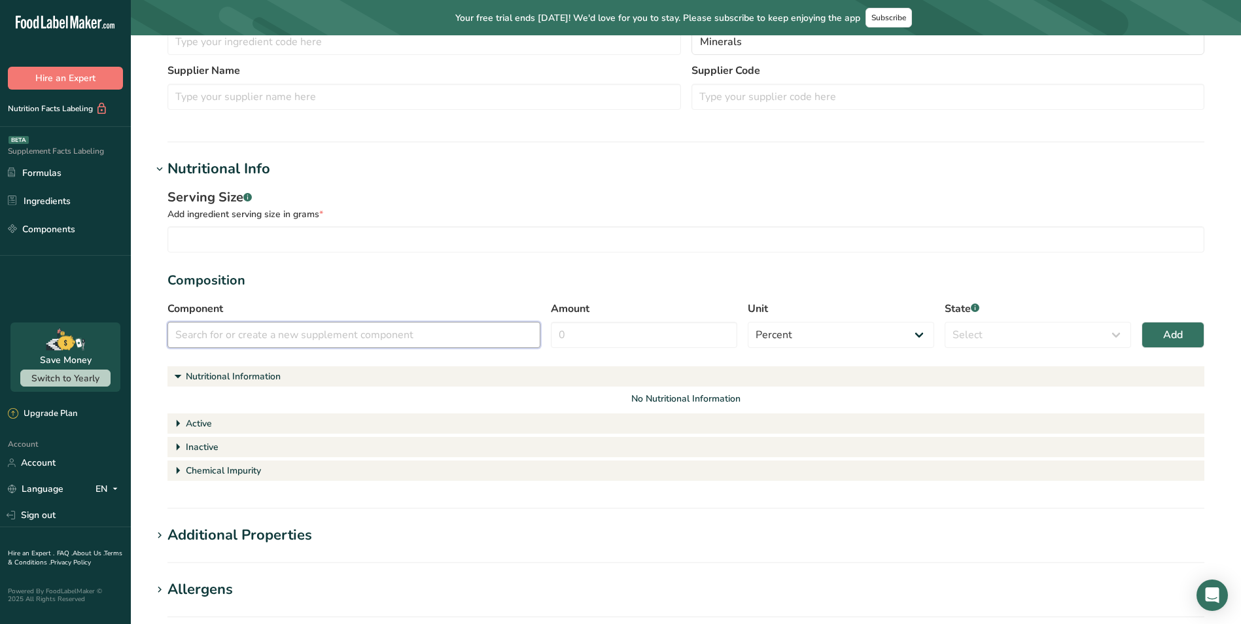
click at [307, 333] on input "text" at bounding box center [354, 335] width 373 height 26
paste input "Ferrochel™ (Ferrous Bisglycinate Chelate)"
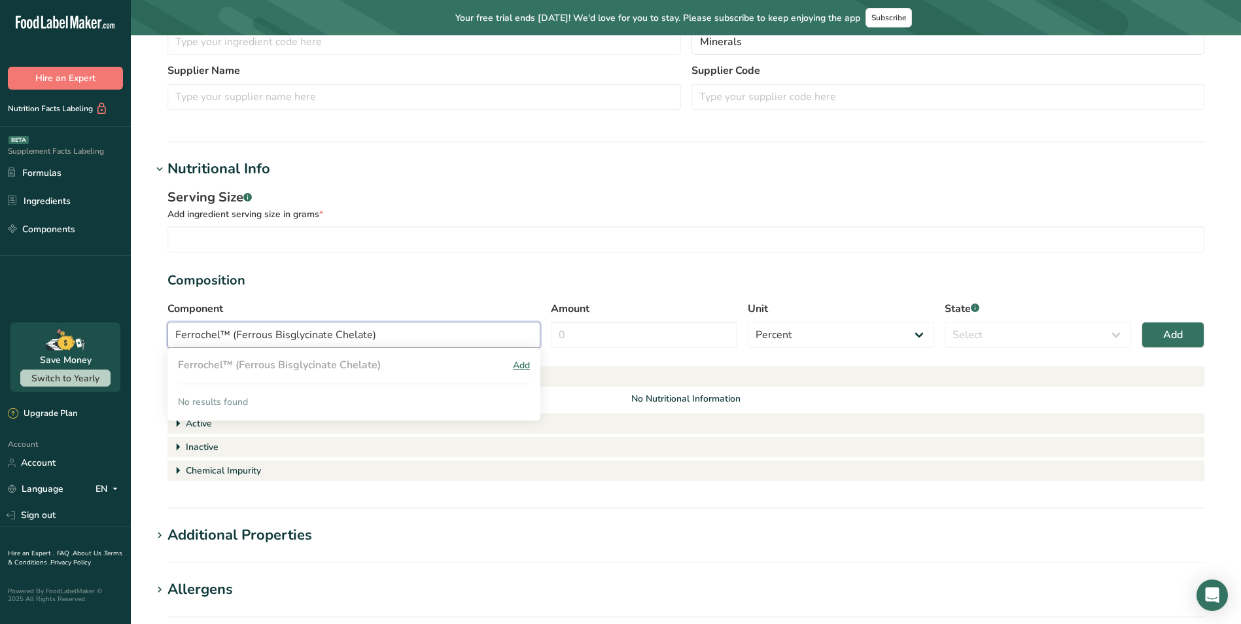
type input "Ferrochel™ (Ferrous Bisglycinate Chelate)"
click at [521, 364] on div "Add" at bounding box center [521, 366] width 17 height 14
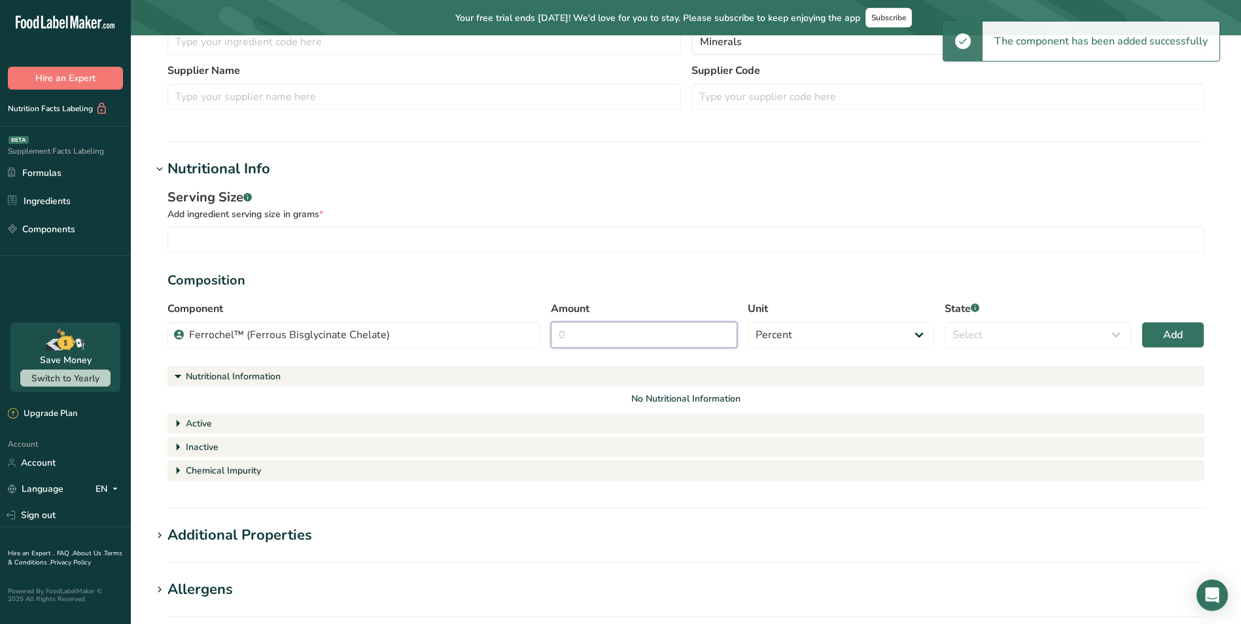
click at [635, 340] on input "Amount" at bounding box center [644, 335] width 186 height 26
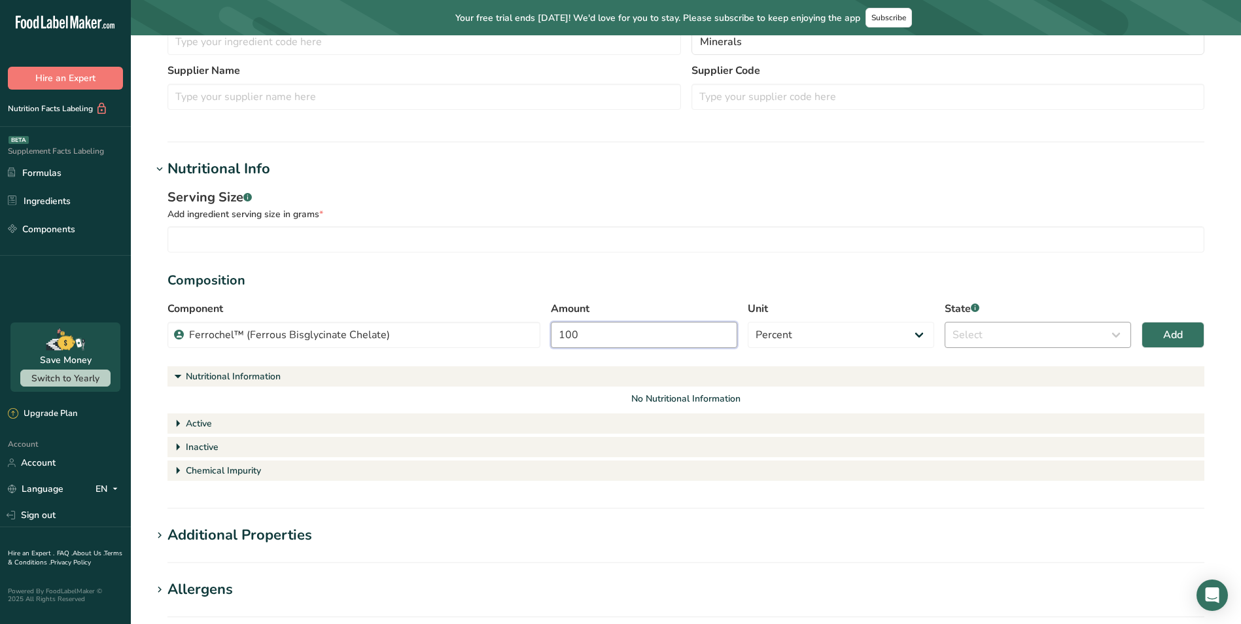
type input "100"
click at [1048, 324] on select "Select Active Inactive Chemical Impurity Nutritional Information" at bounding box center [1038, 335] width 186 height 26
select select "active"
click at [945, 322] on select "Select Active Inactive Chemical Impurity Nutritional Information" at bounding box center [1038, 335] width 186 height 26
click at [1177, 338] on span "Add" at bounding box center [1173, 335] width 20 height 16
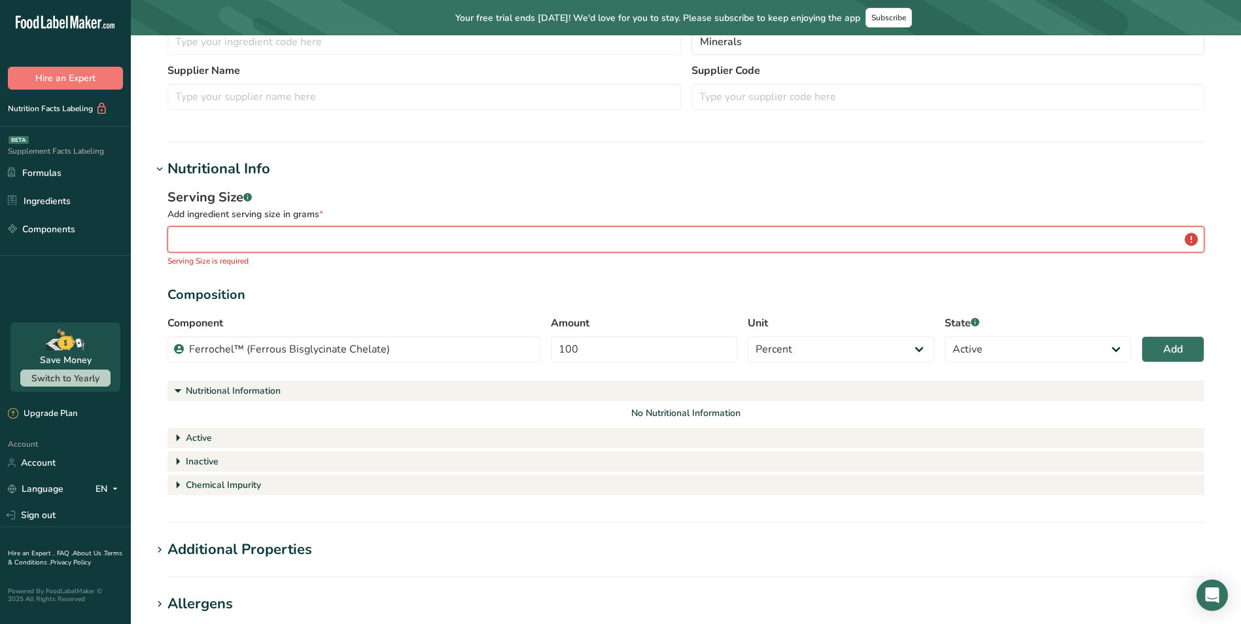
click at [640, 239] on input "number" at bounding box center [686, 239] width 1037 height 26
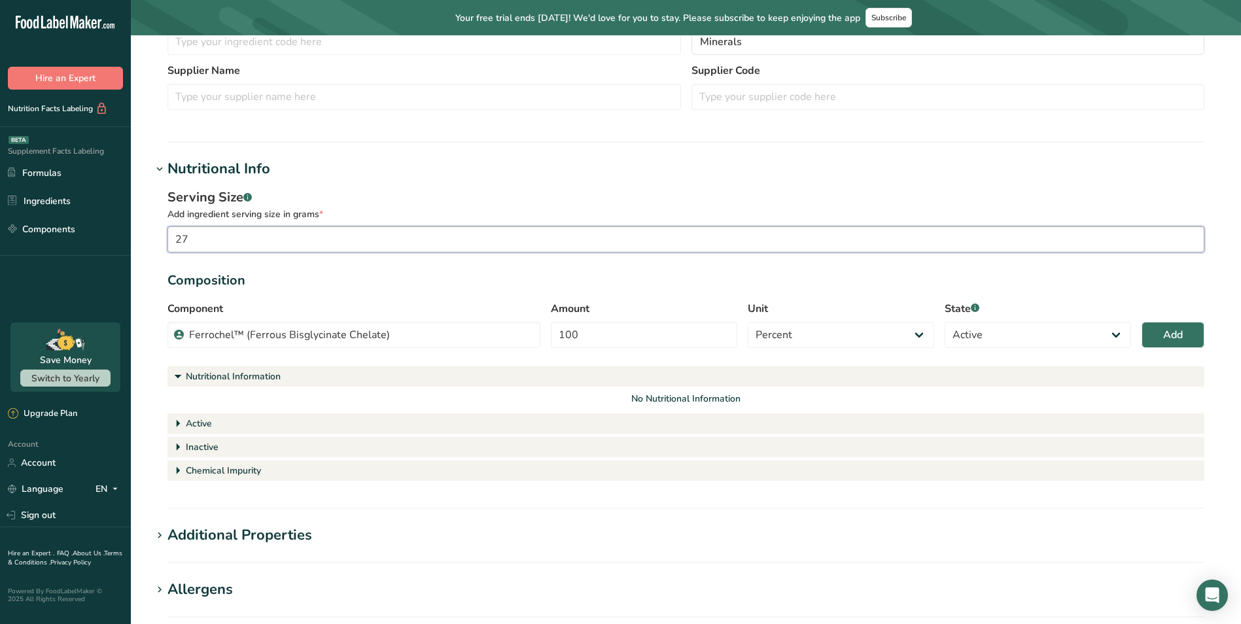
type input "2"
type input "0.027"
click at [1167, 330] on span "Add" at bounding box center [1173, 335] width 20 height 16
select select
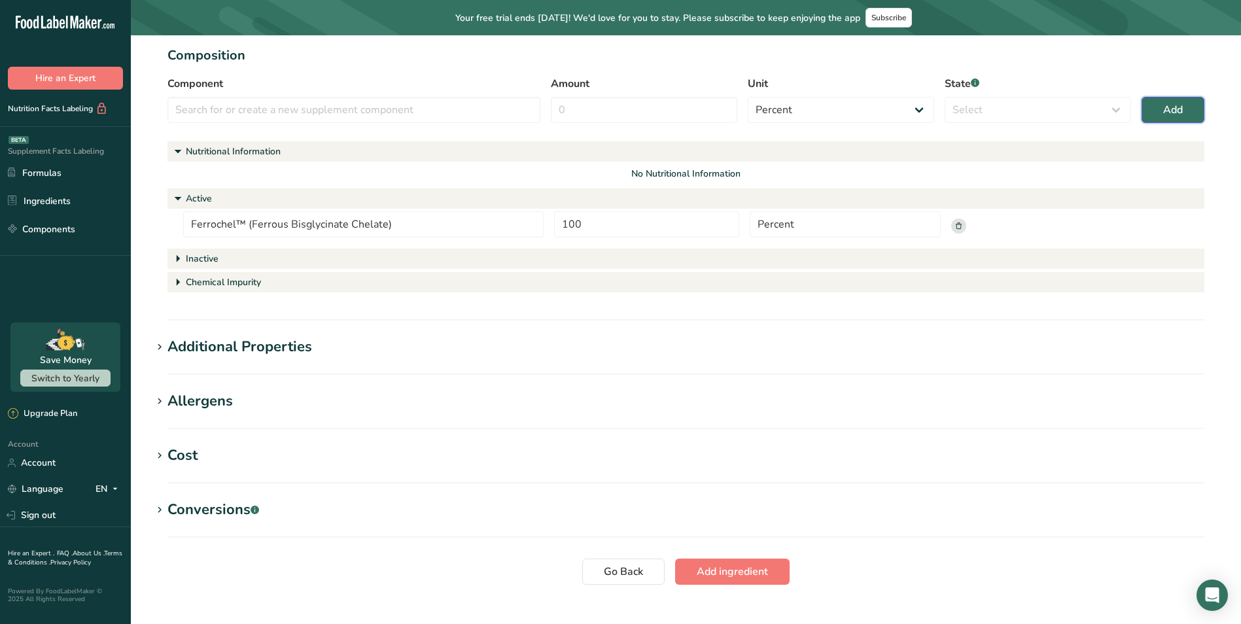
scroll to position [445, 0]
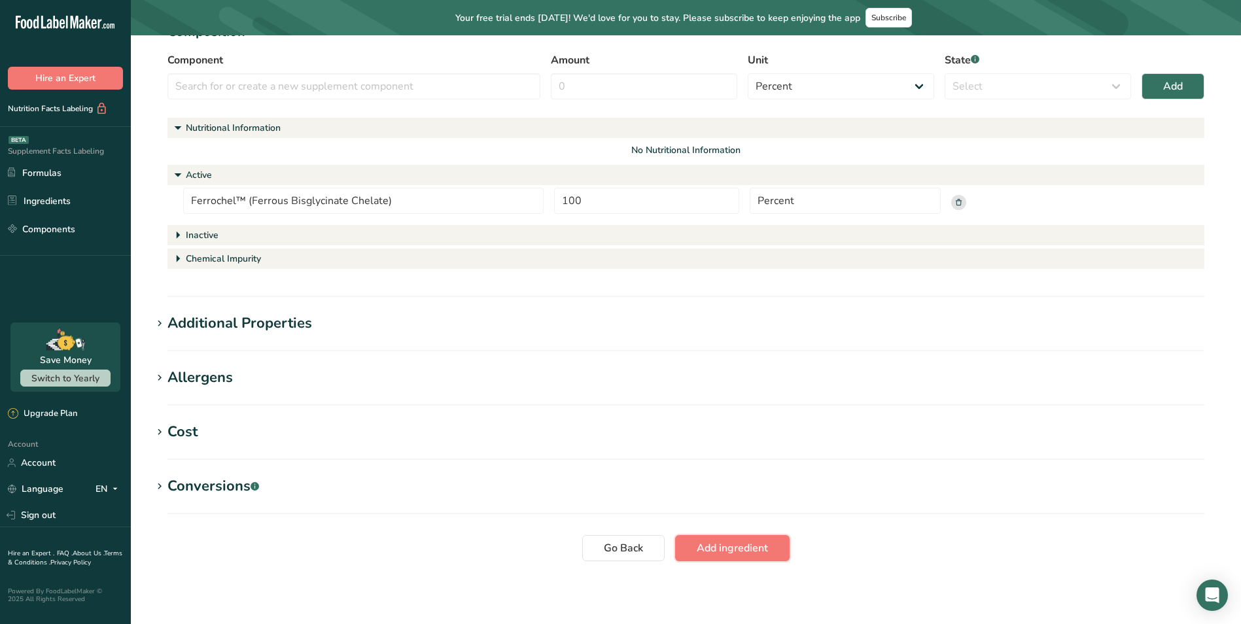
drag, startPoint x: 756, startPoint y: 550, endPoint x: 756, endPoint y: 540, distance: 9.8
click at [756, 550] on span "Add ingredient" at bounding box center [732, 548] width 71 height 16
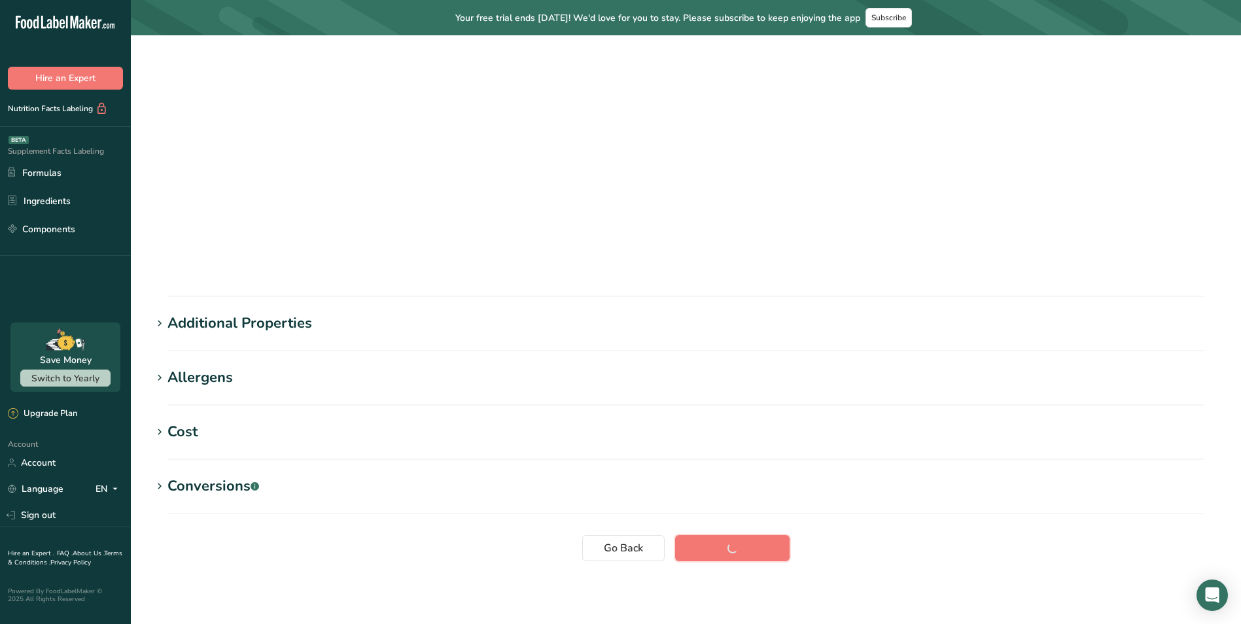
scroll to position [0, 0]
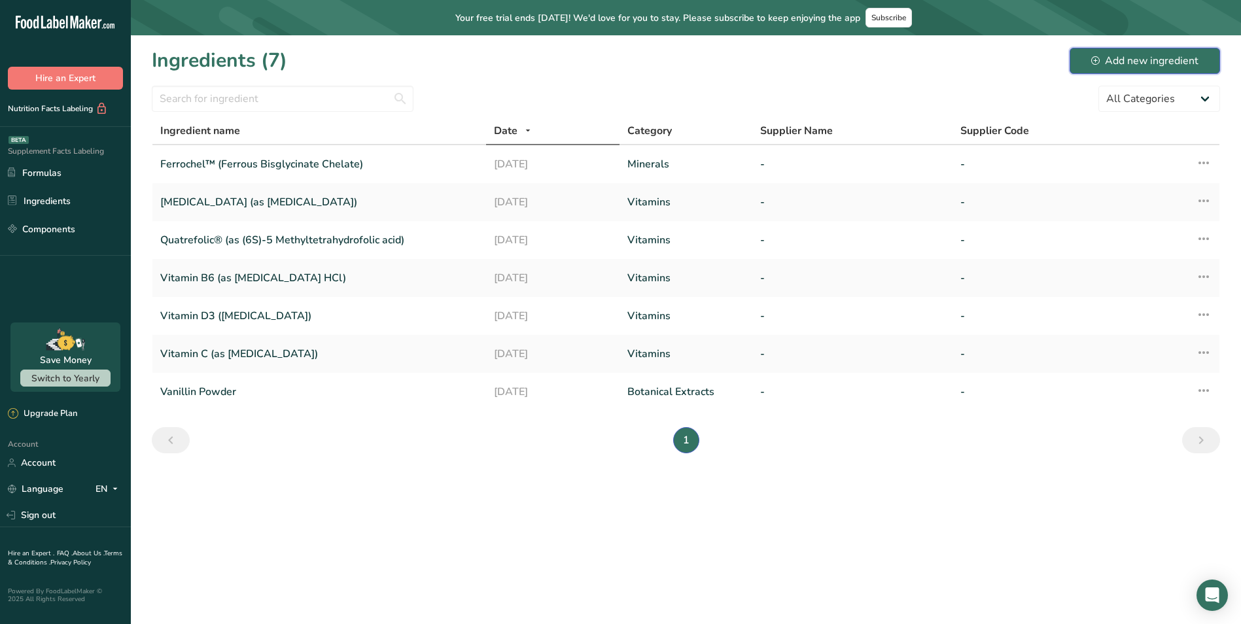
click at [1150, 57] on div "Add new ingredient" at bounding box center [1144, 61] width 107 height 16
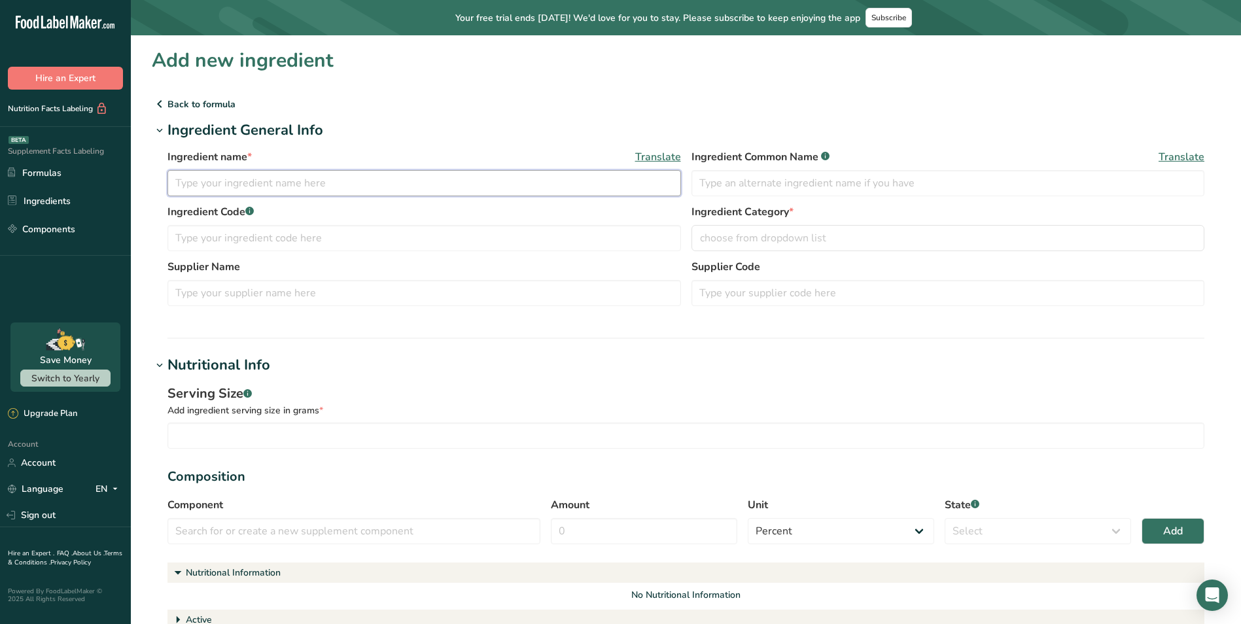
click at [454, 174] on input "text" at bounding box center [425, 183] width 514 height 26
paste input "Zinc (as Zinc Glycinate)"
type input "Zinc (as Zinc Glycinate)"
click at [798, 185] on input "text" at bounding box center [949, 183] width 514 height 26
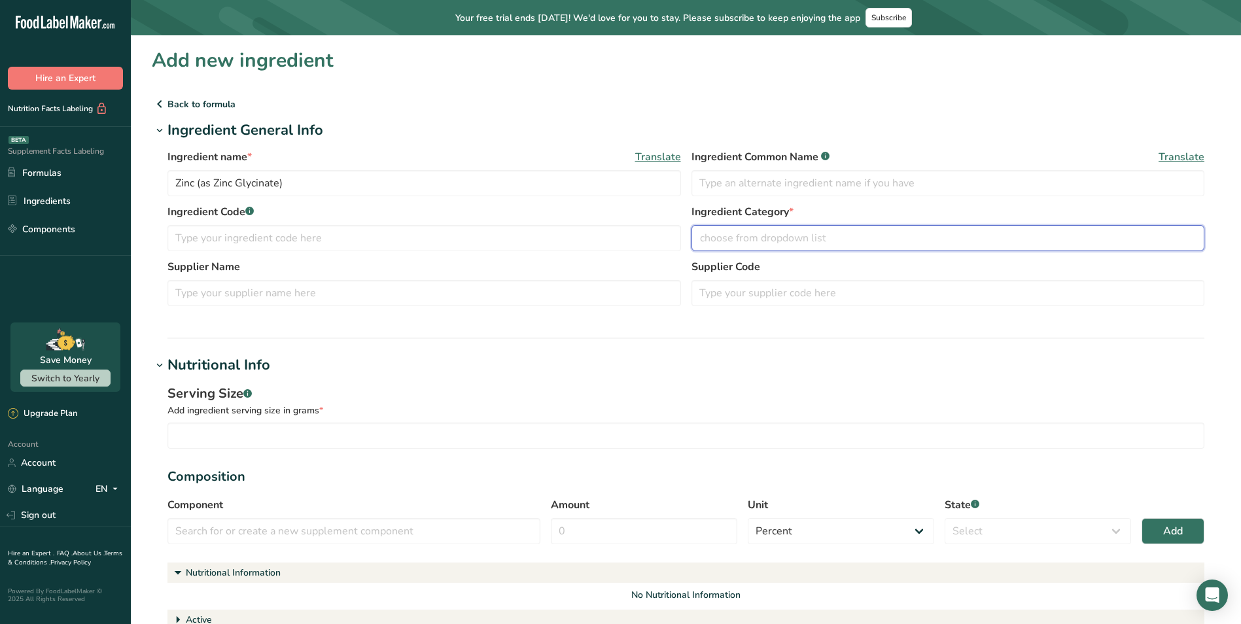
click at [741, 236] on span "choose from dropdown list" at bounding box center [763, 238] width 126 height 16
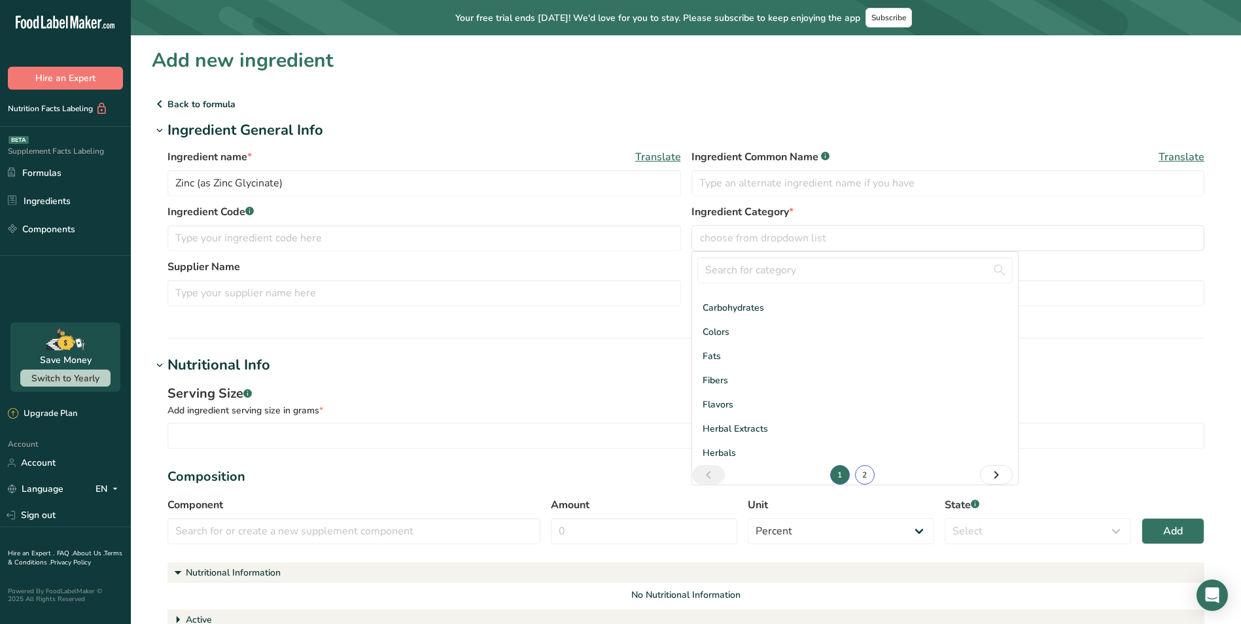
click at [857, 471] on link "2" at bounding box center [865, 475] width 20 height 20
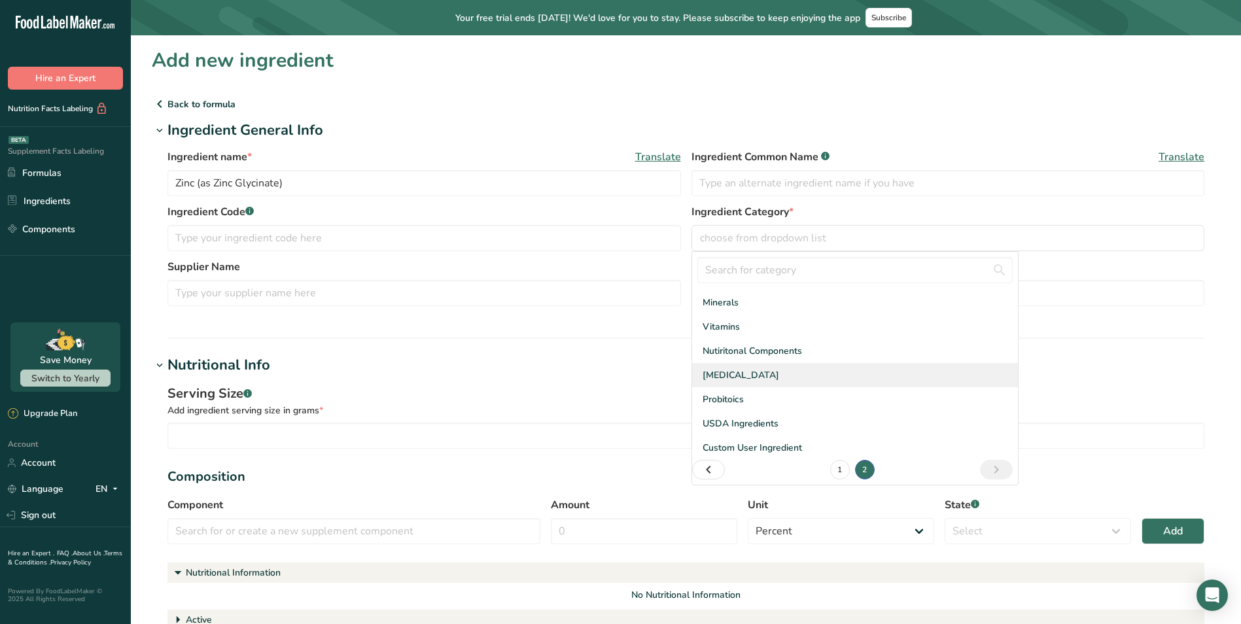
scroll to position [22, 0]
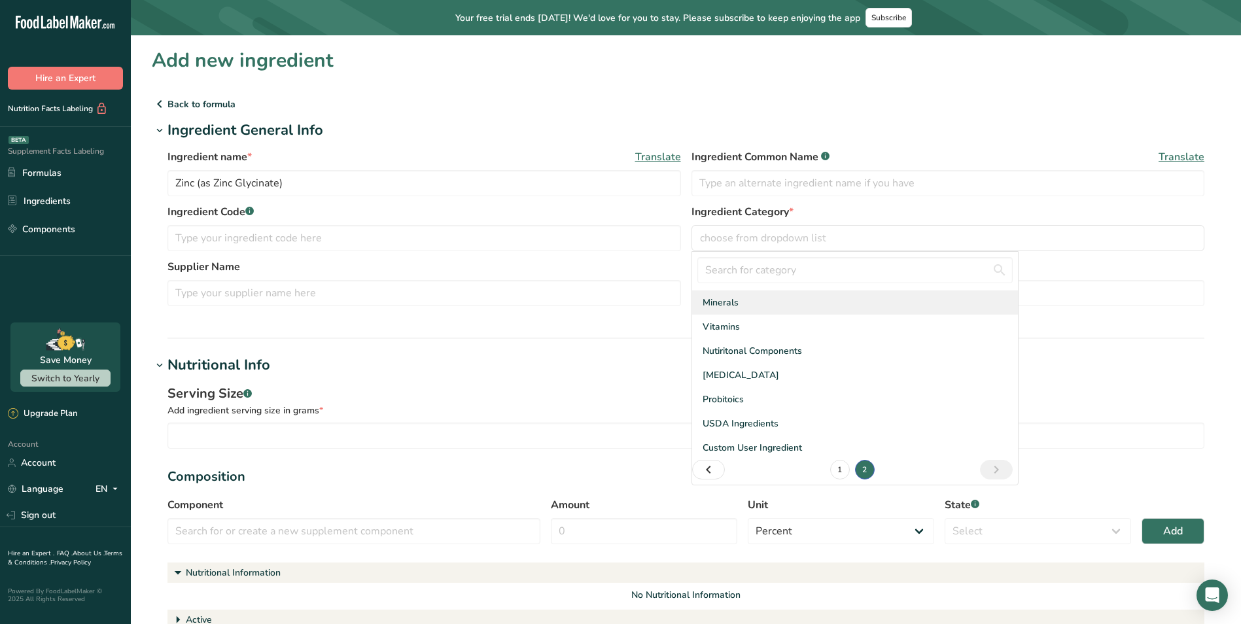
click at [735, 304] on span "Minerals" at bounding box center [721, 303] width 36 height 14
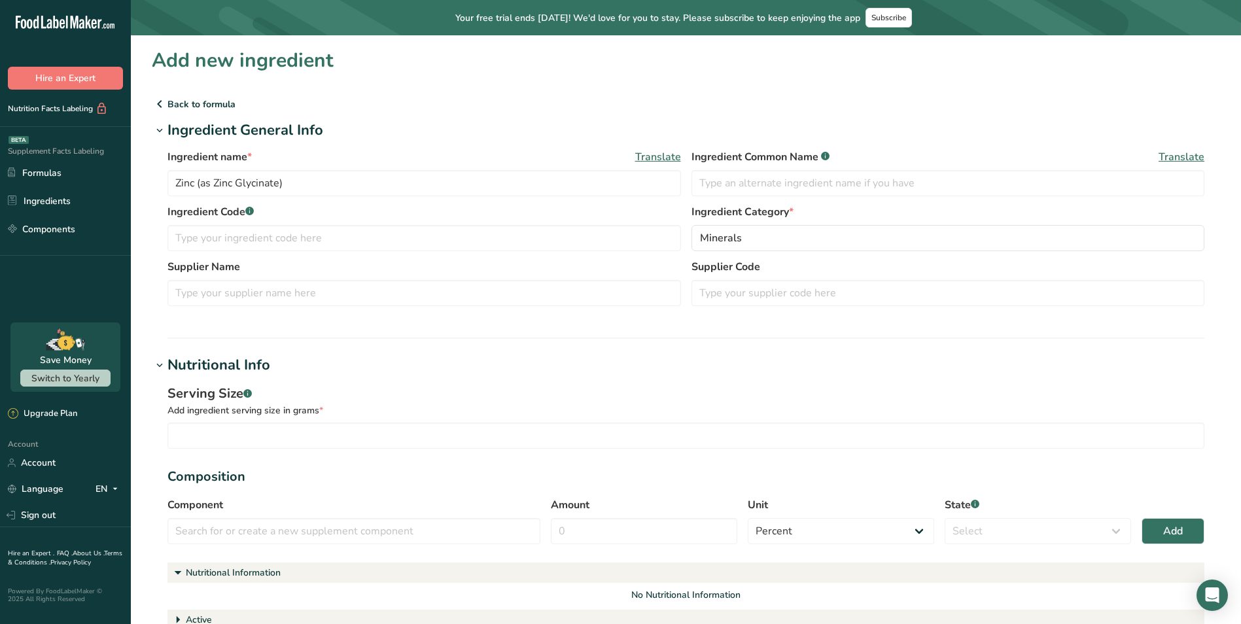
scroll to position [65, 0]
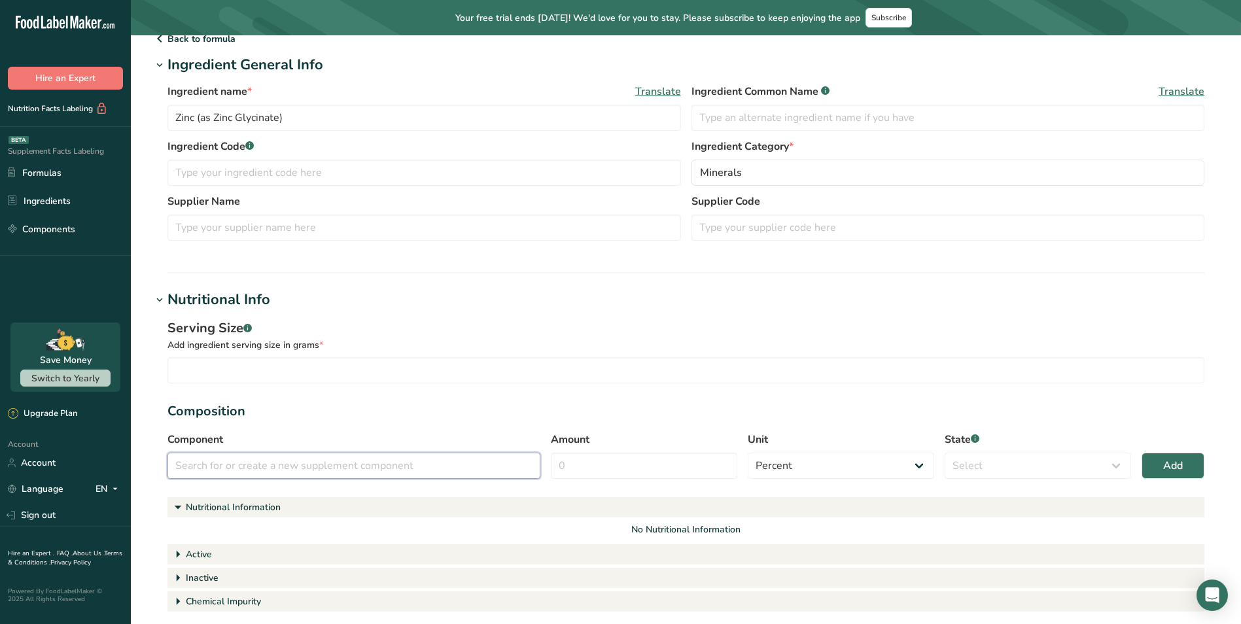
click at [269, 473] on input "text" at bounding box center [354, 466] width 373 height 26
click at [274, 467] on input "text" at bounding box center [354, 466] width 373 height 26
paste input "Zinc (as Zinc Glycinate)"
click at [518, 495] on div "Add" at bounding box center [521, 496] width 17 height 14
type input "Zinc (as Zinc Glycinate)"
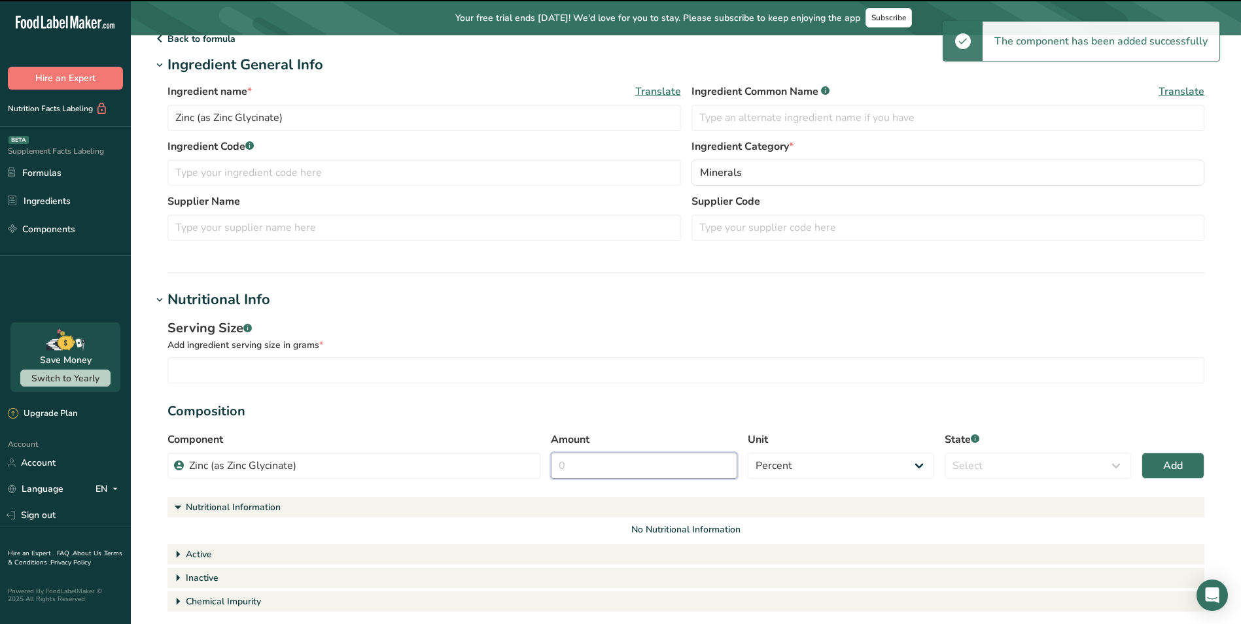
click at [611, 476] on input "Amount" at bounding box center [644, 466] width 186 height 26
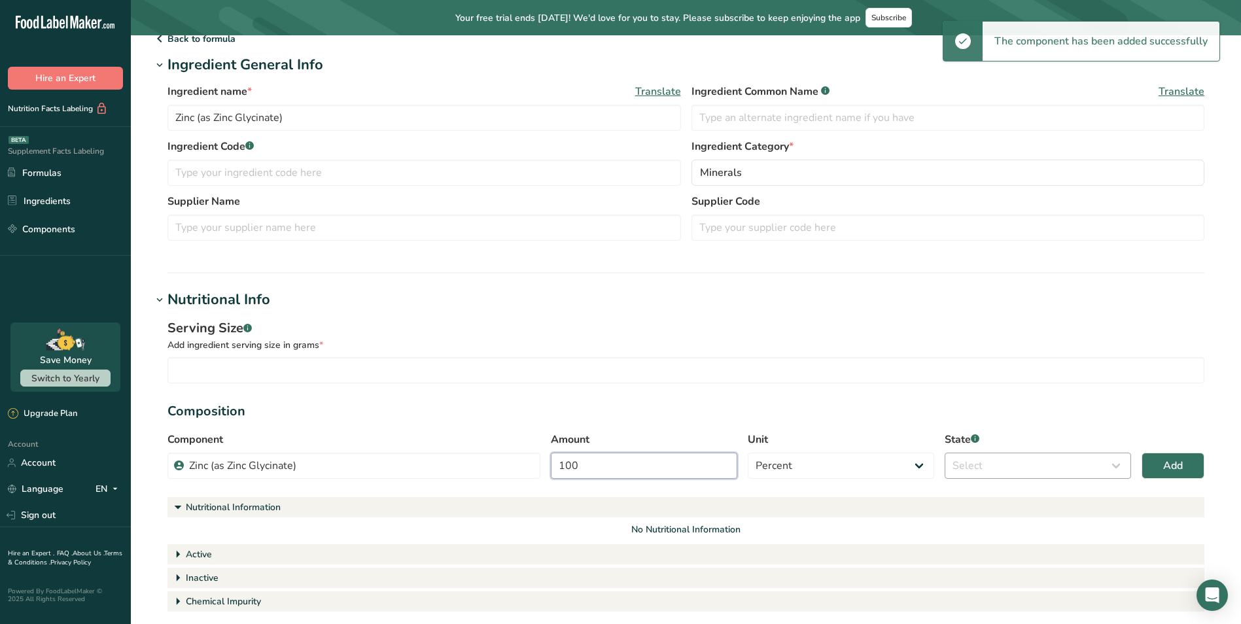
type input "100"
click at [1010, 460] on select "Select Active Inactive Chemical Impurity Nutritional Information" at bounding box center [1038, 466] width 186 height 26
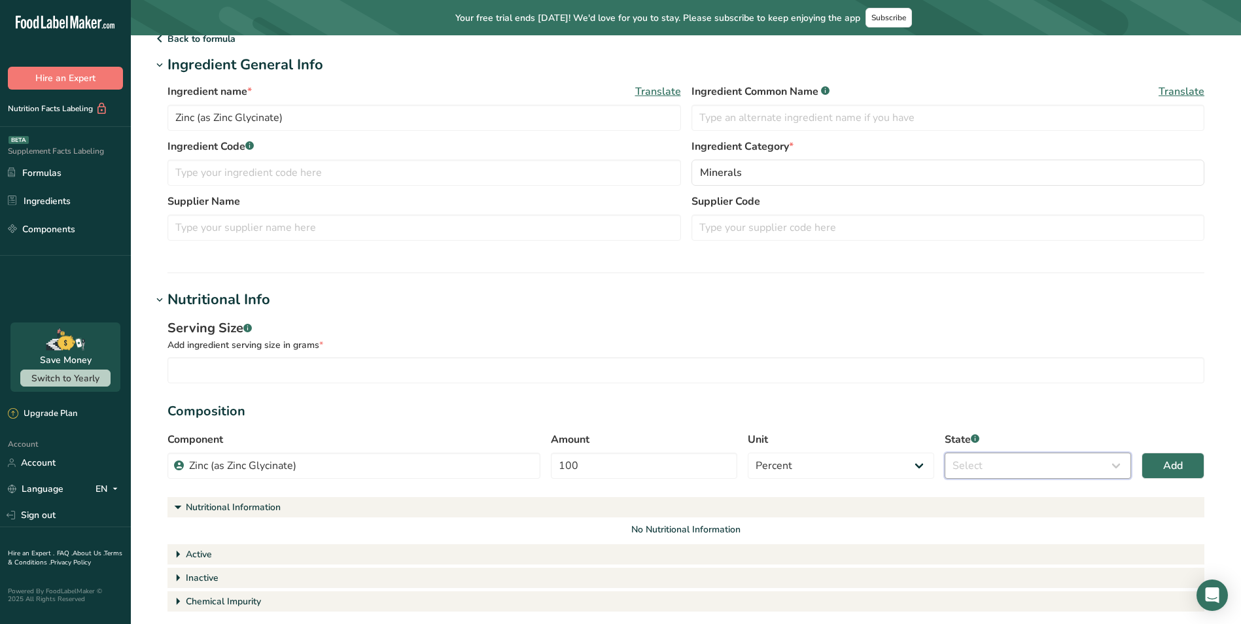
select select "active"
click at [945, 453] on select "Select Active Inactive Chemical Impurity Nutritional Information" at bounding box center [1038, 466] width 186 height 26
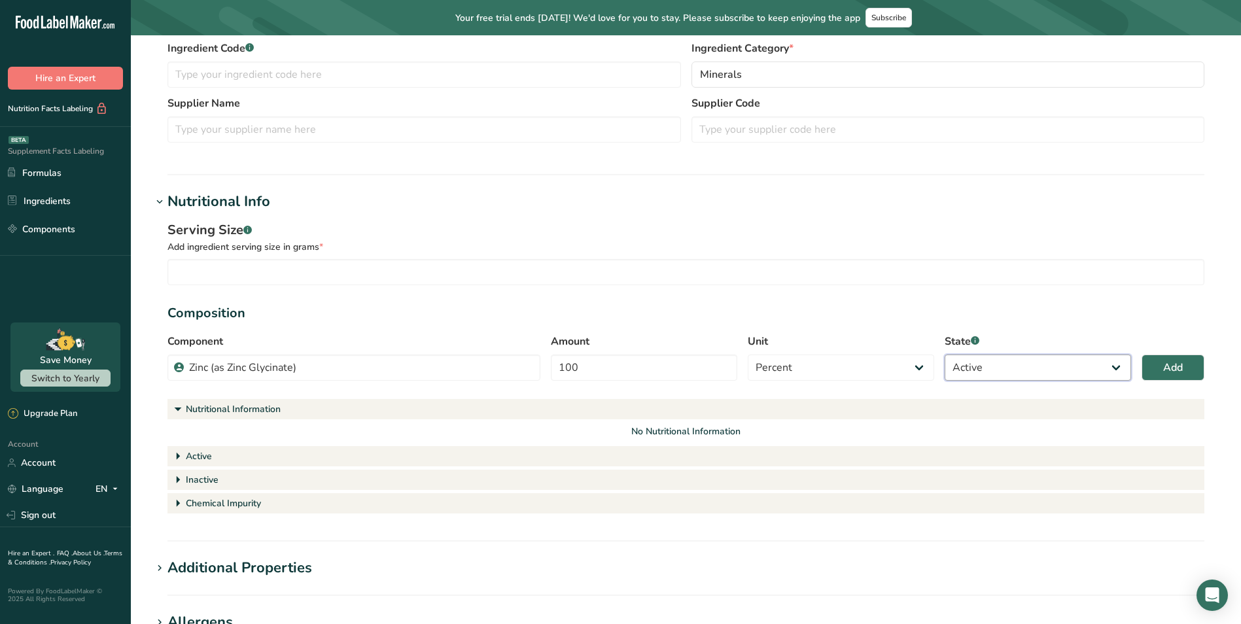
scroll to position [131, 0]
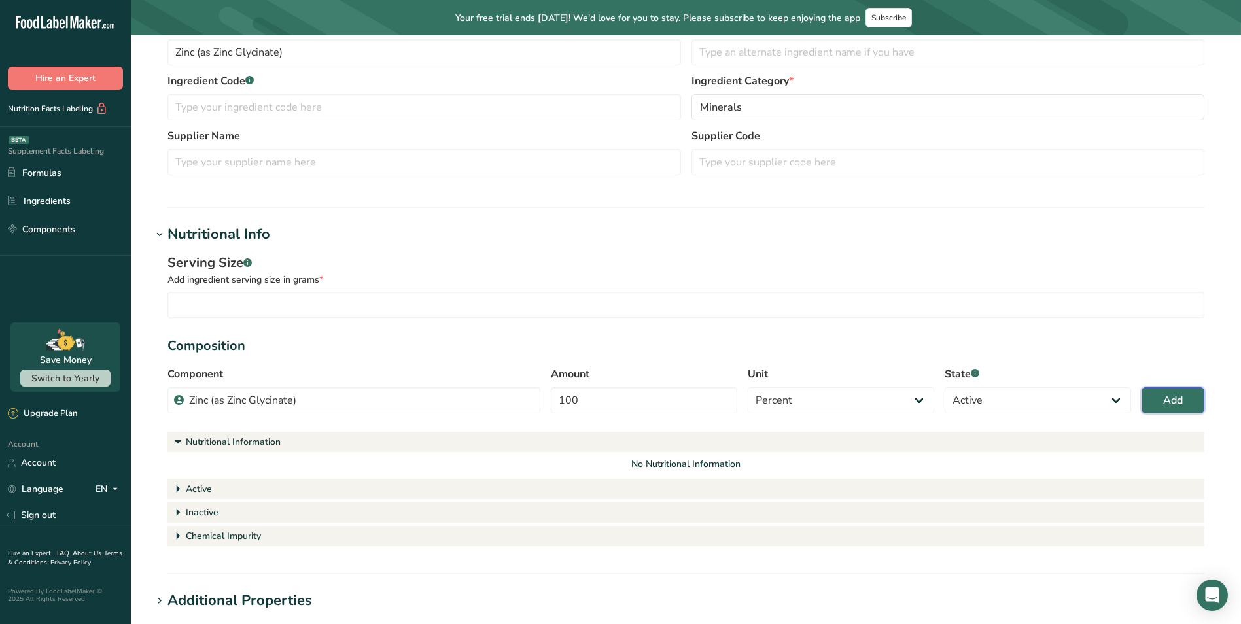
click at [1169, 400] on span "Add" at bounding box center [1173, 401] width 20 height 16
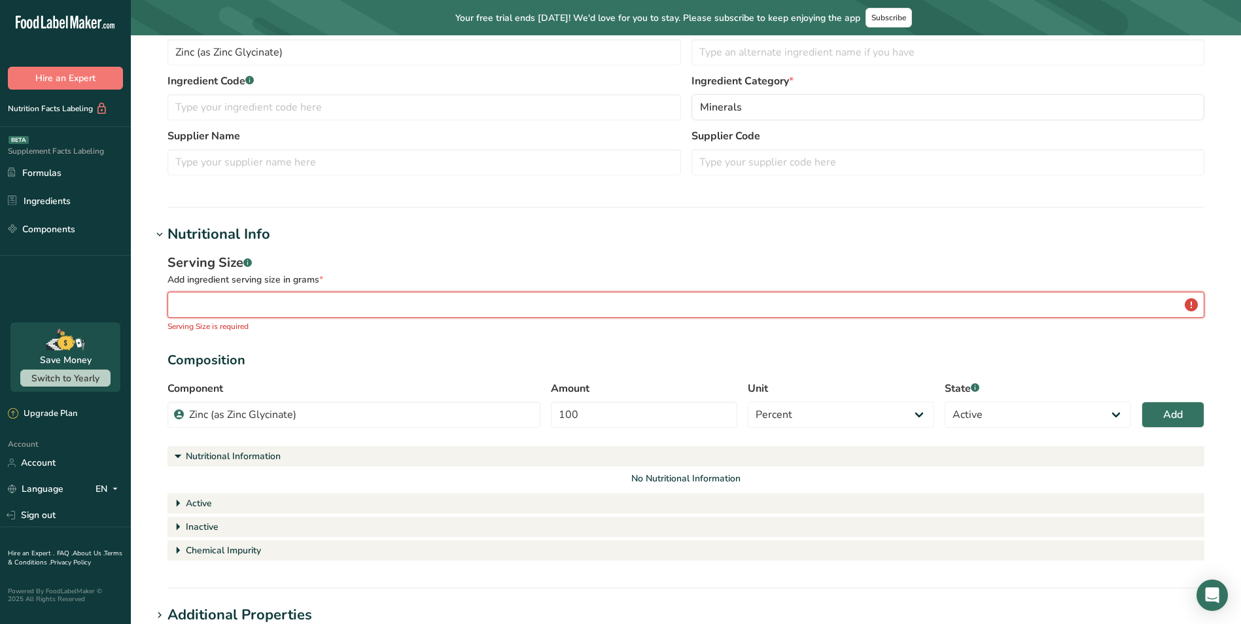
click at [444, 296] on input "number" at bounding box center [686, 305] width 1037 height 26
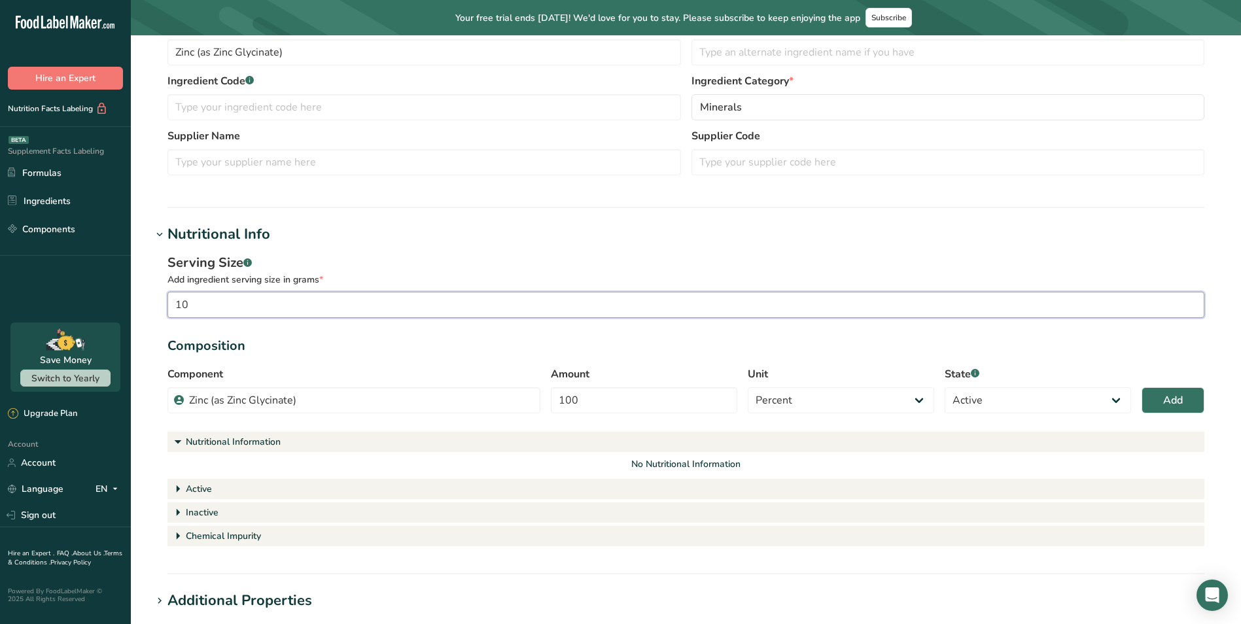
type input "1"
type input "0.010"
click at [1180, 403] on span "Add" at bounding box center [1173, 401] width 20 height 16
select select
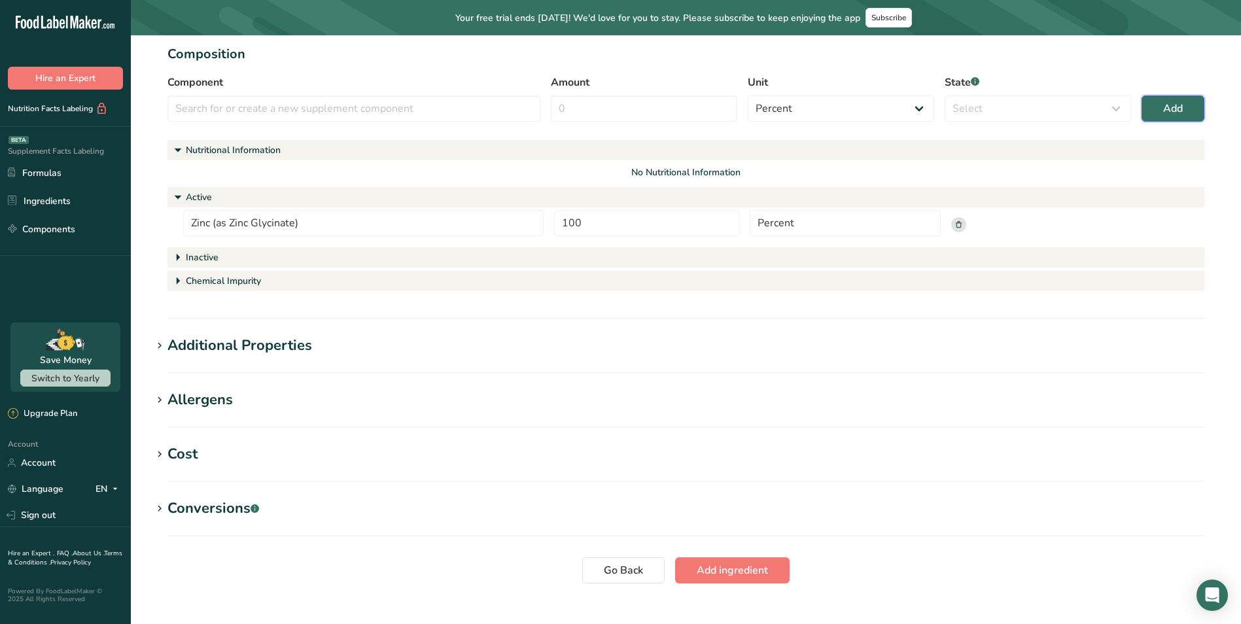
scroll to position [445, 0]
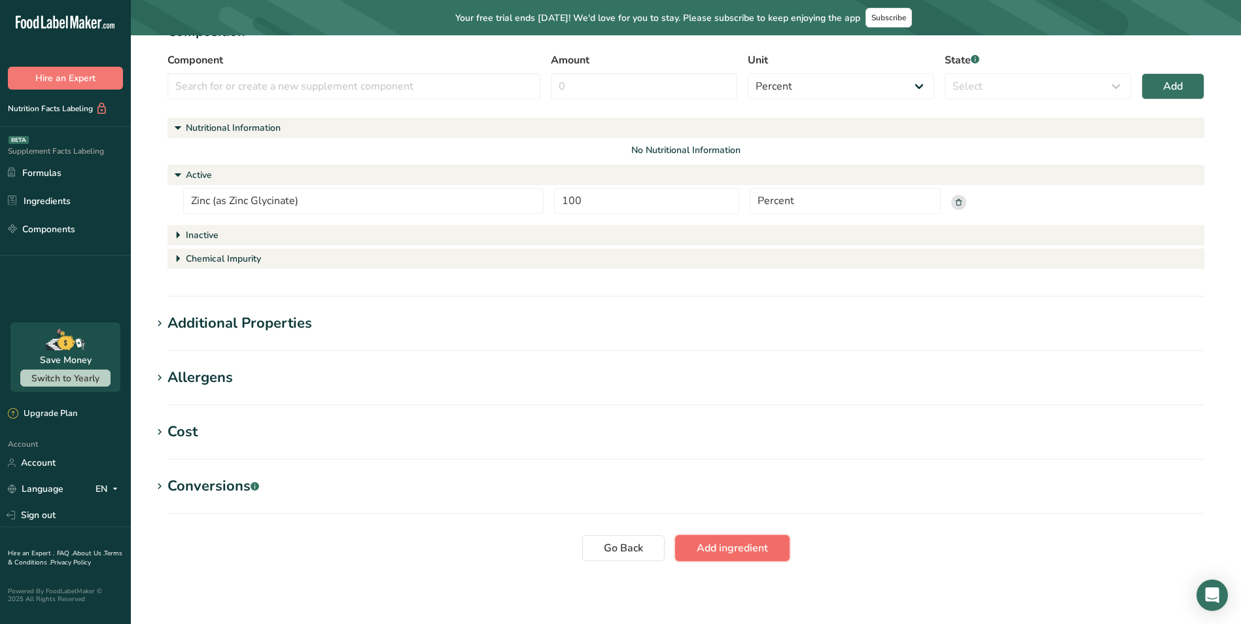
click at [732, 557] on button "Add ingredient" at bounding box center [732, 548] width 115 height 26
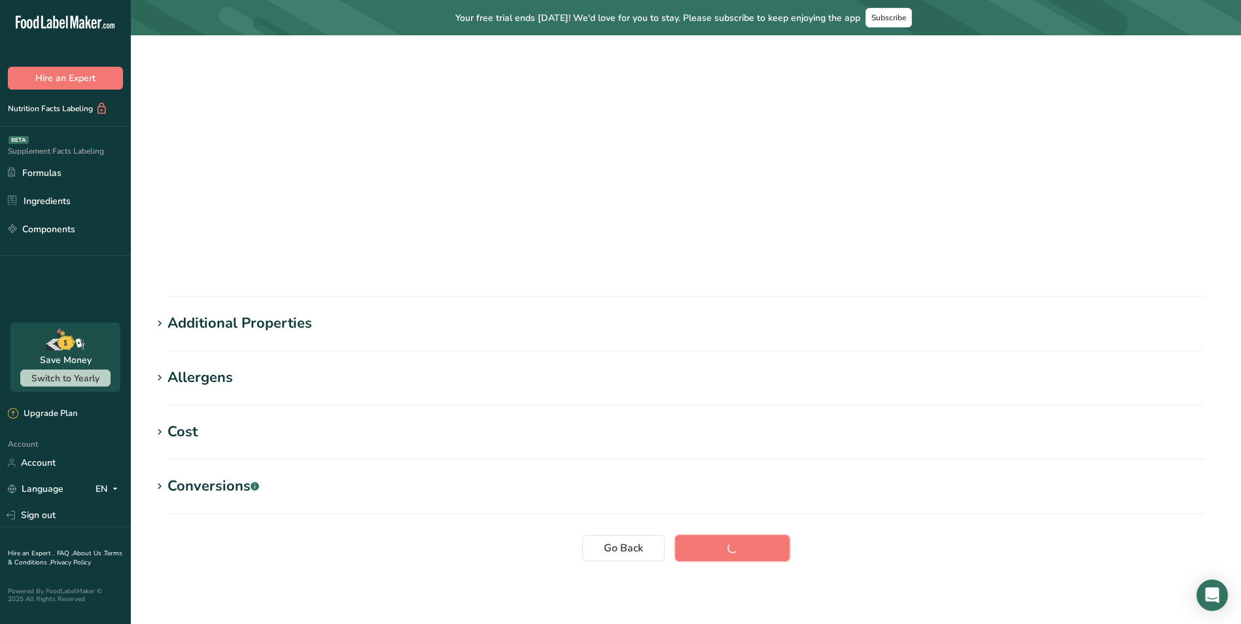
scroll to position [0, 0]
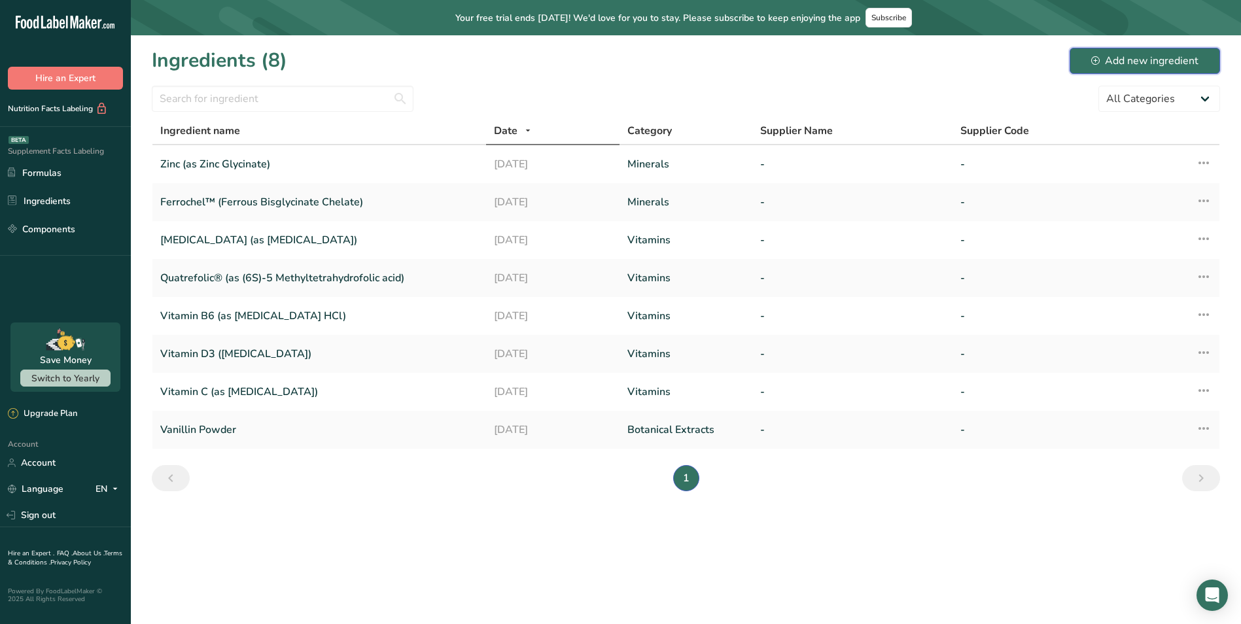
drag, startPoint x: 1142, startPoint y: 65, endPoint x: 1080, endPoint y: 101, distance: 71.5
click at [1142, 65] on div "Add new ingredient" at bounding box center [1144, 61] width 107 height 16
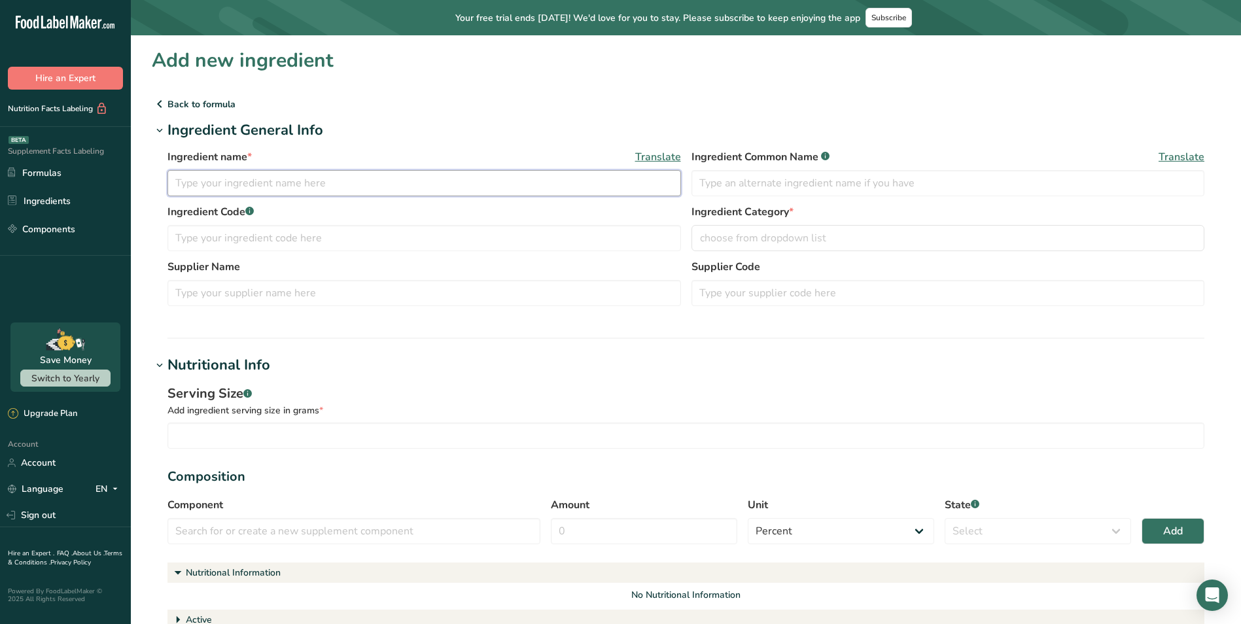
click at [361, 184] on input "text" at bounding box center [425, 183] width 514 height 26
paste input "Magnesium (as [MEDICAL_DATA])"
type input "Magnesium (as [MEDICAL_DATA])"
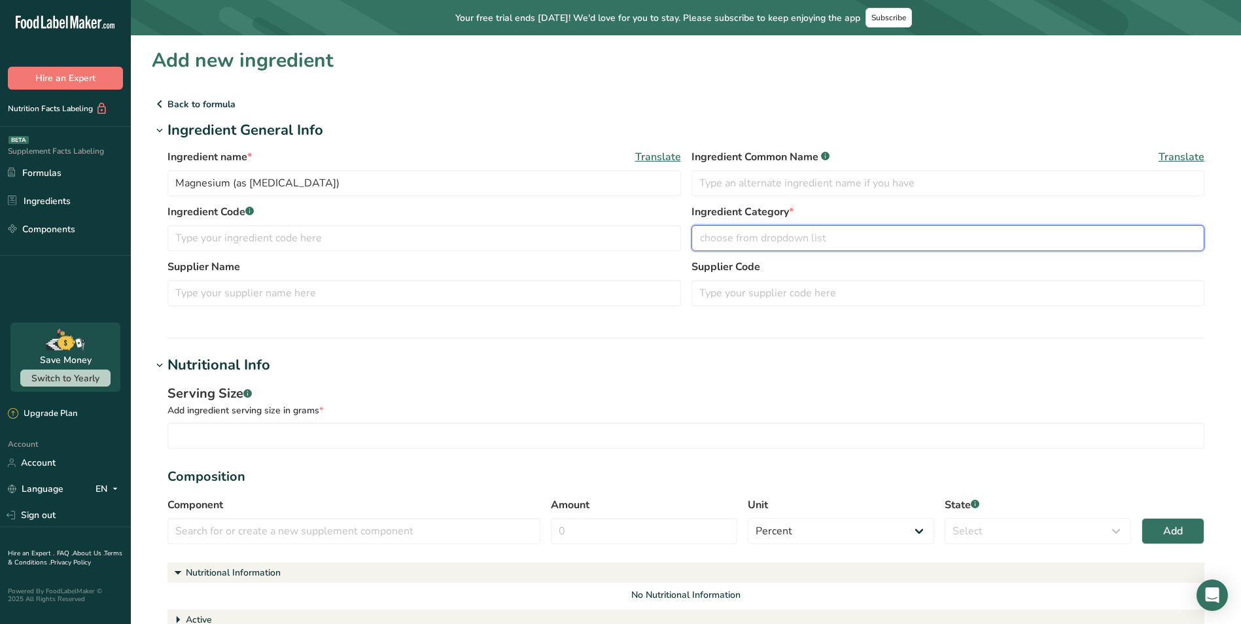
click at [786, 232] on span "choose from dropdown list" at bounding box center [763, 238] width 126 height 16
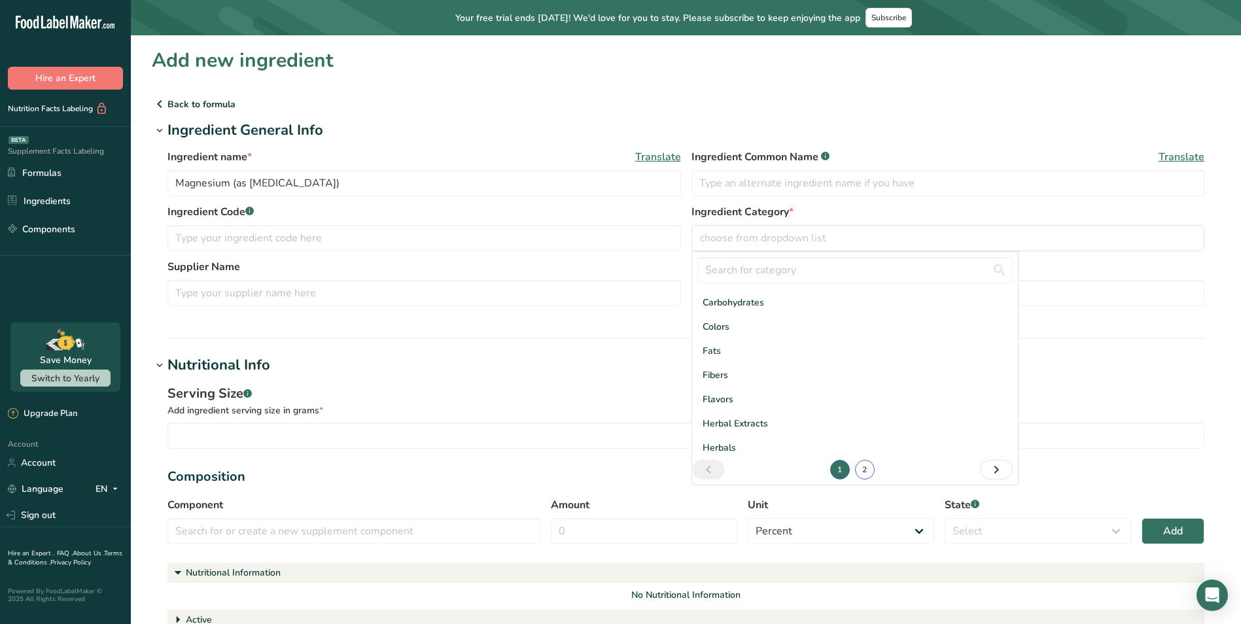
click at [867, 468] on link "2" at bounding box center [865, 470] width 20 height 20
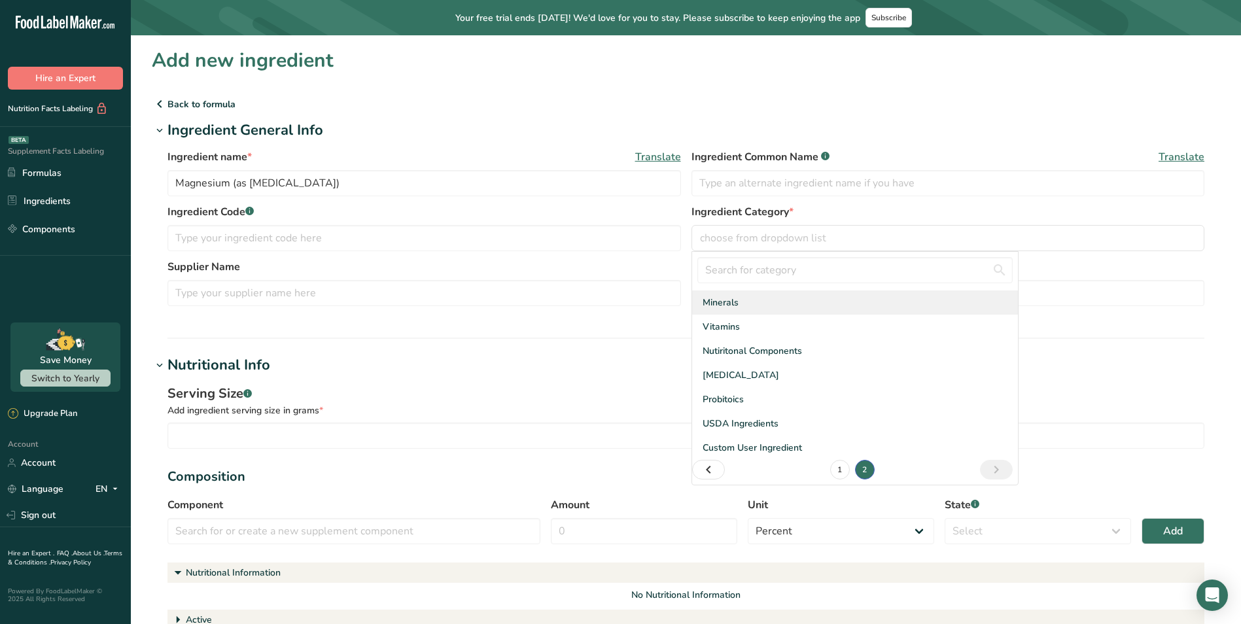
click at [730, 304] on span "Minerals" at bounding box center [721, 303] width 36 height 14
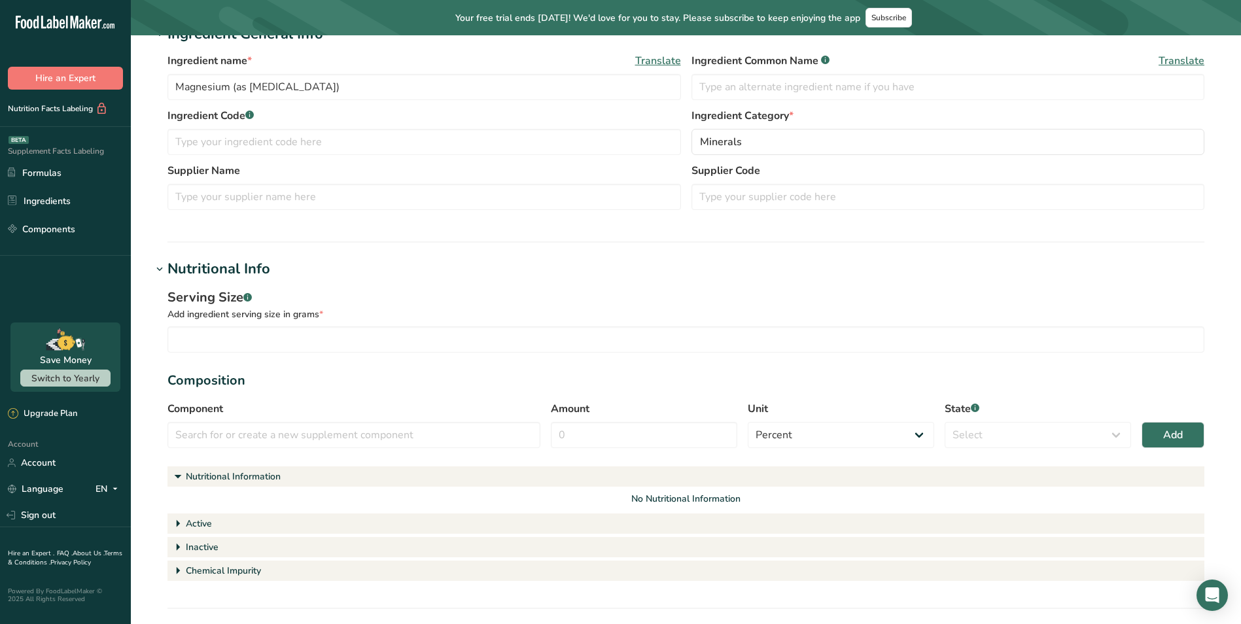
scroll to position [262, 0]
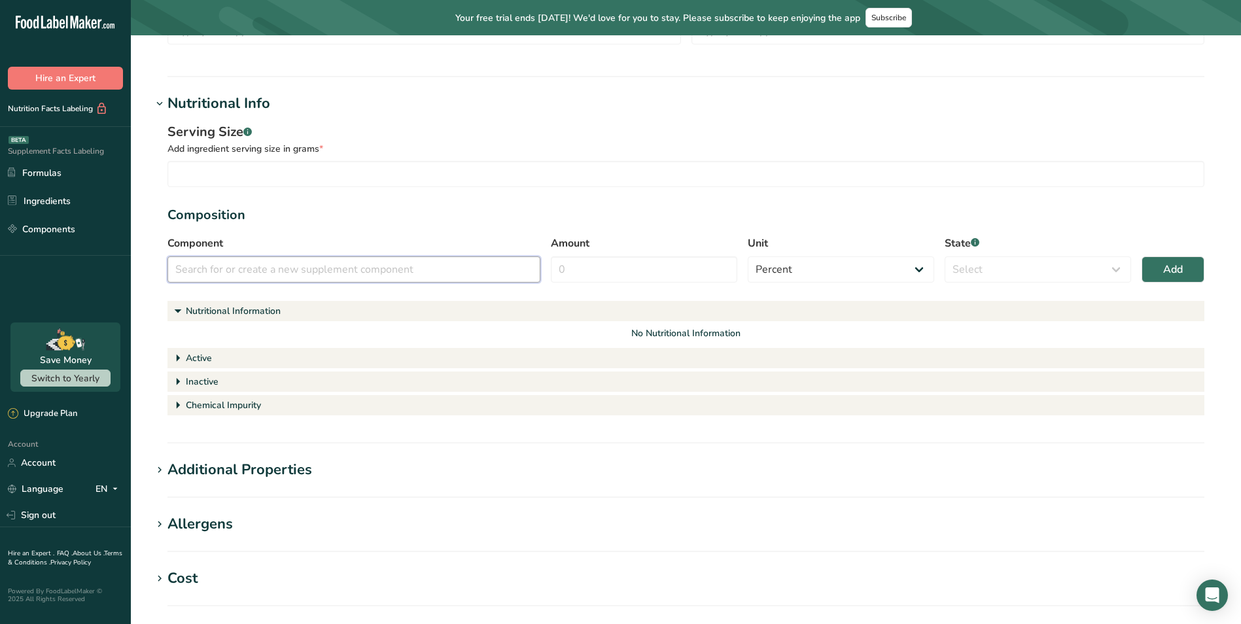
click at [347, 270] on input "text" at bounding box center [354, 270] width 373 height 26
paste input "Magnesium (as [MEDICAL_DATA])"
click at [524, 303] on div "Add" at bounding box center [521, 300] width 17 height 14
type input "Magnesium (as [MEDICAL_DATA])"
click at [607, 272] on input "Amount" at bounding box center [644, 270] width 186 height 26
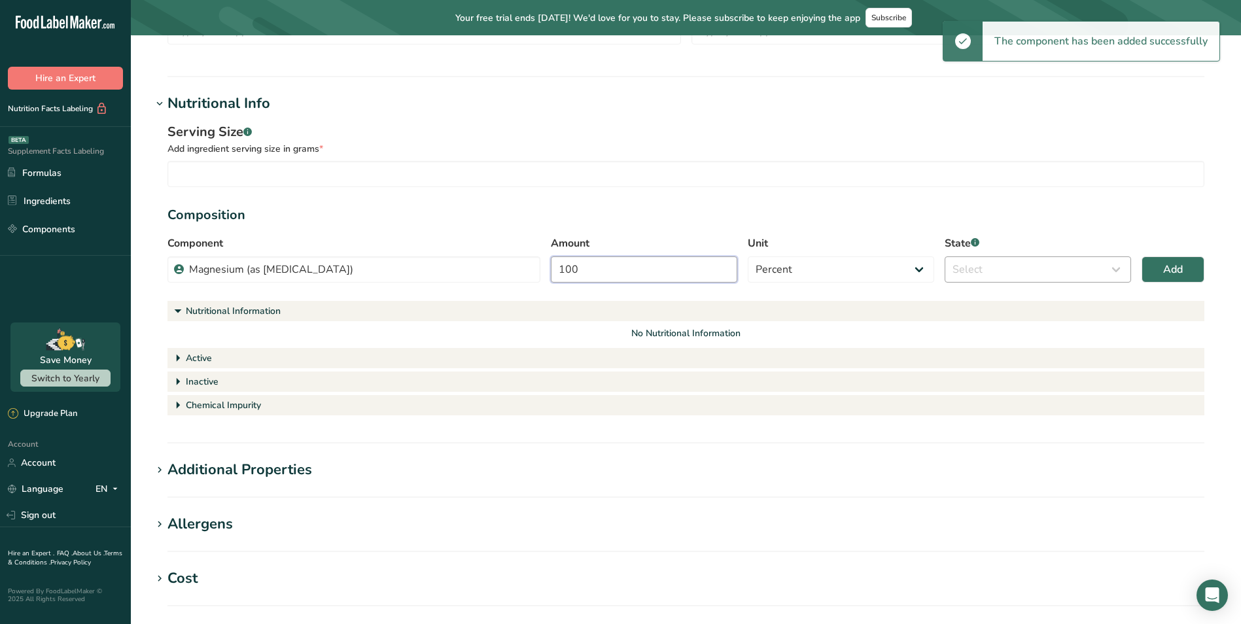
type input "100"
click at [988, 272] on select "Select Active Inactive Chemical Impurity Nutritional Information" at bounding box center [1038, 270] width 186 height 26
select select "active"
click at [945, 257] on select "Select Active Inactive Chemical Impurity Nutritional Information" at bounding box center [1038, 270] width 186 height 26
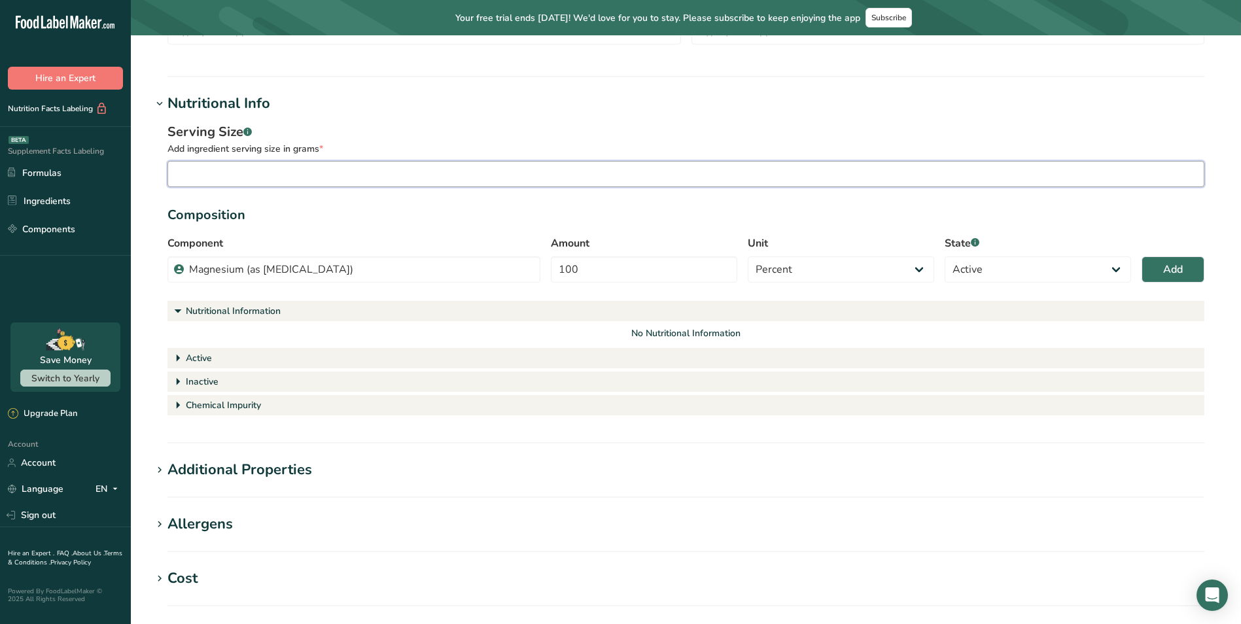
click at [426, 177] on input "number" at bounding box center [686, 174] width 1037 height 26
type input "1"
type input "0.010"
click at [1169, 266] on span "Add" at bounding box center [1173, 270] width 20 height 16
select select
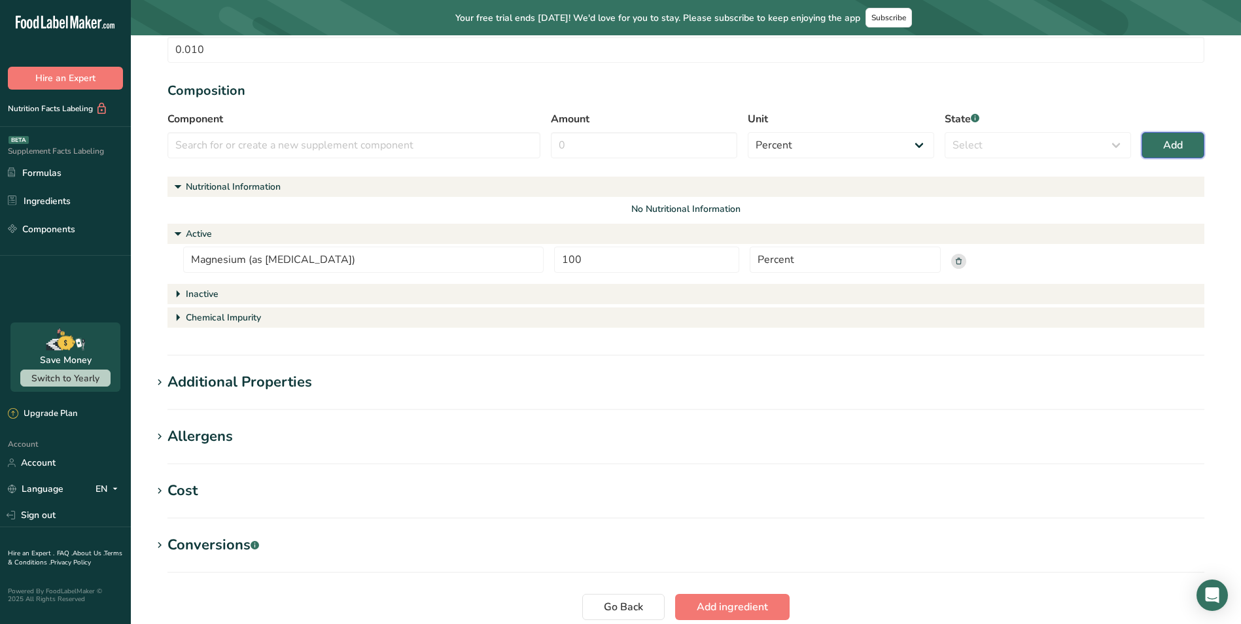
scroll to position [445, 0]
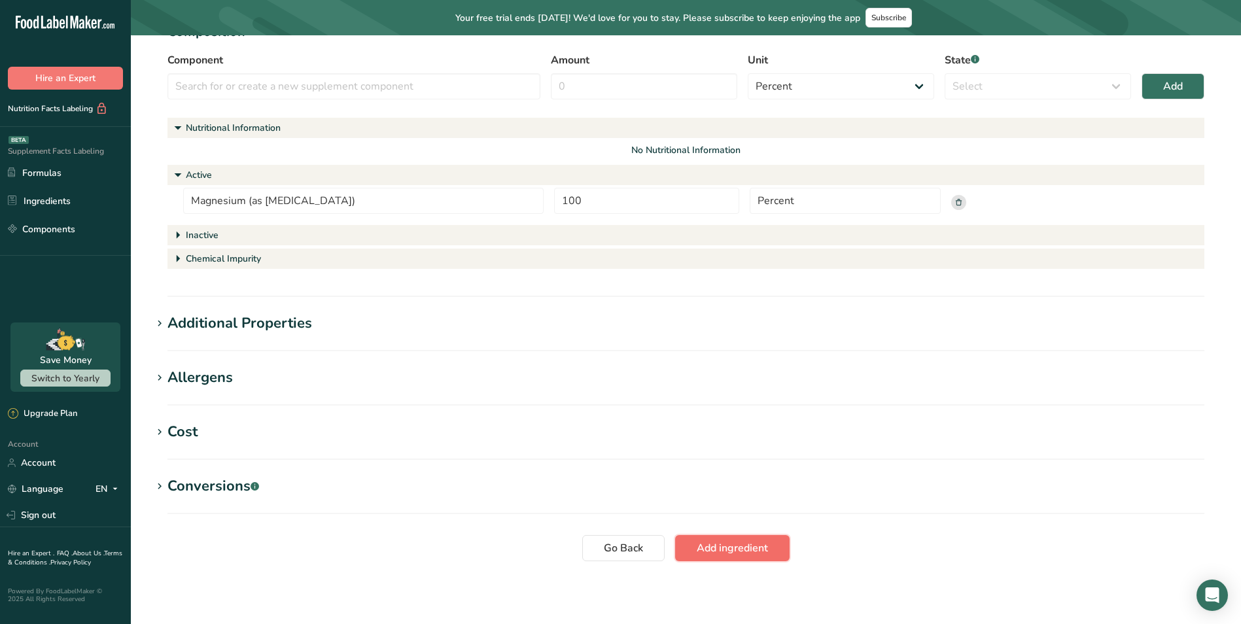
click at [737, 554] on span "Add ingredient" at bounding box center [732, 548] width 71 height 16
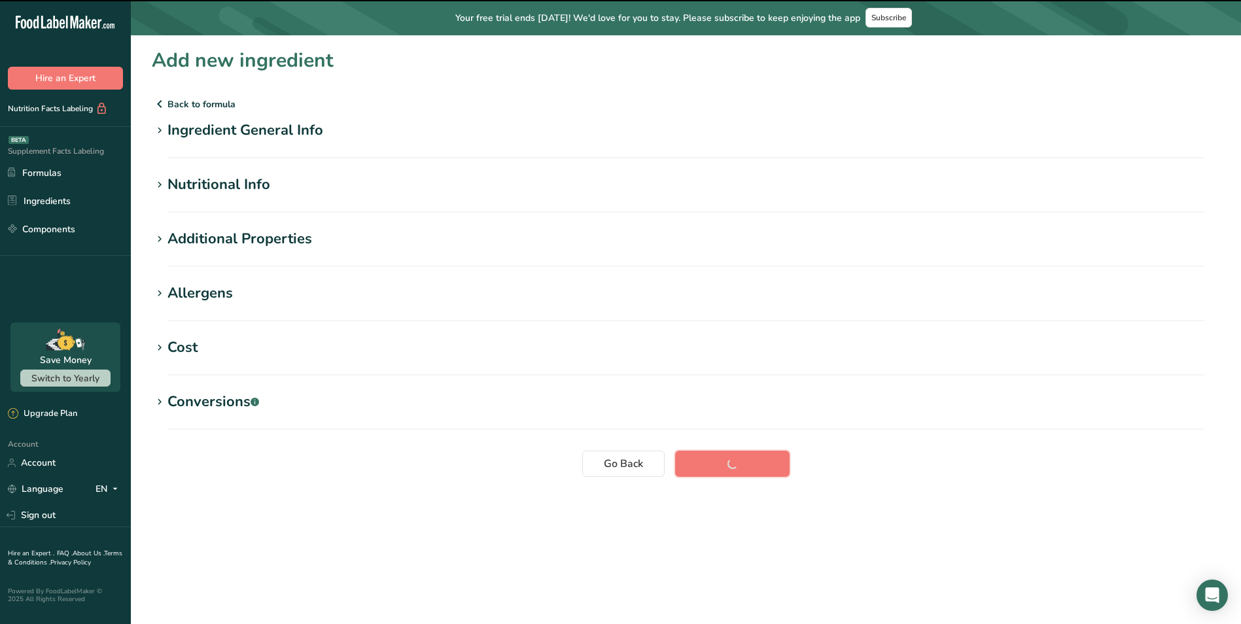
scroll to position [0, 0]
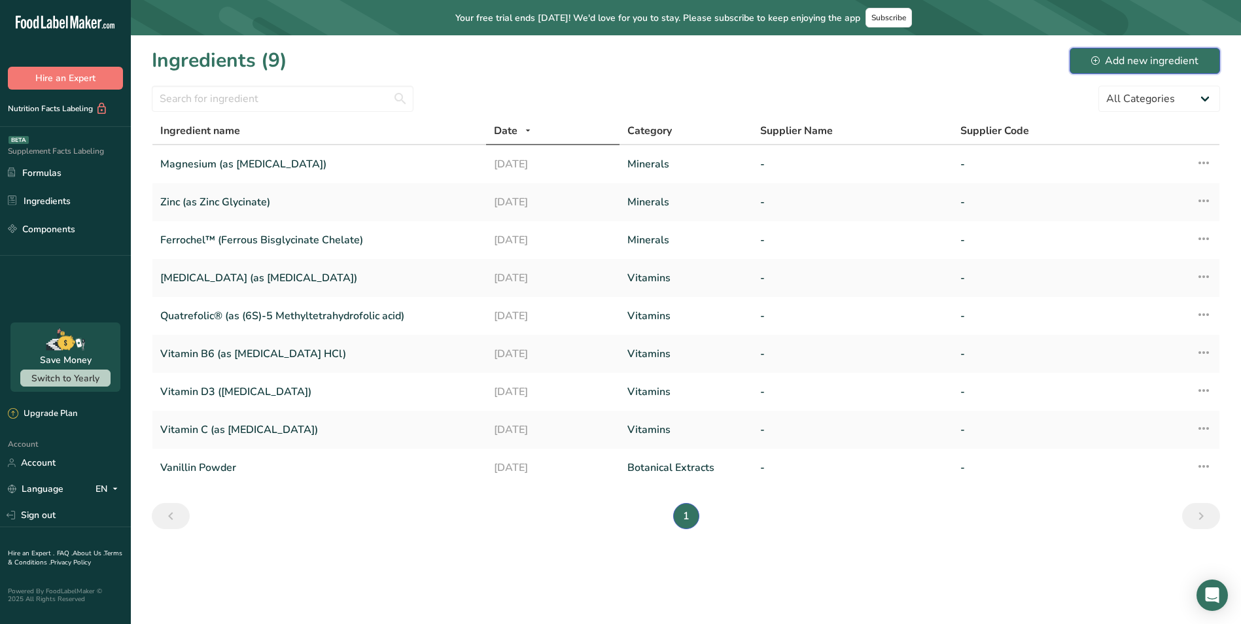
click at [1131, 58] on div "Add new ingredient" at bounding box center [1144, 61] width 107 height 16
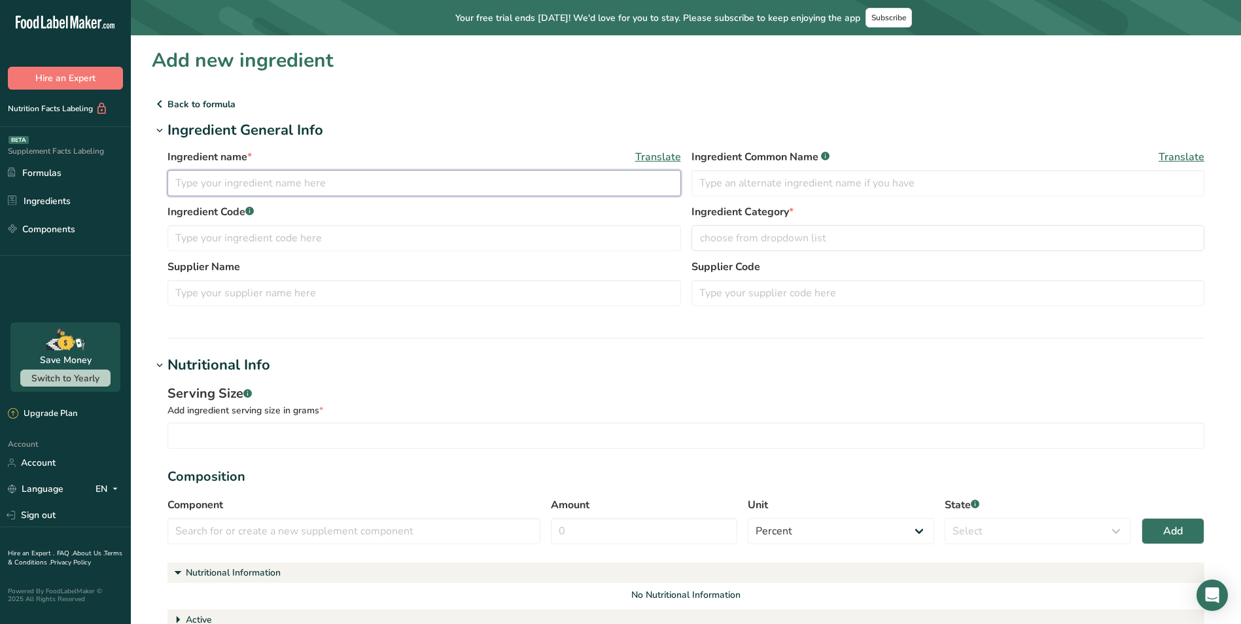
click at [345, 187] on input "text" at bounding box center [425, 183] width 514 height 26
paste input "Algae Extract (20% Docosahexaenoic acid)"
type input "Algae Extract (20% Docosahexaenoic acid)"
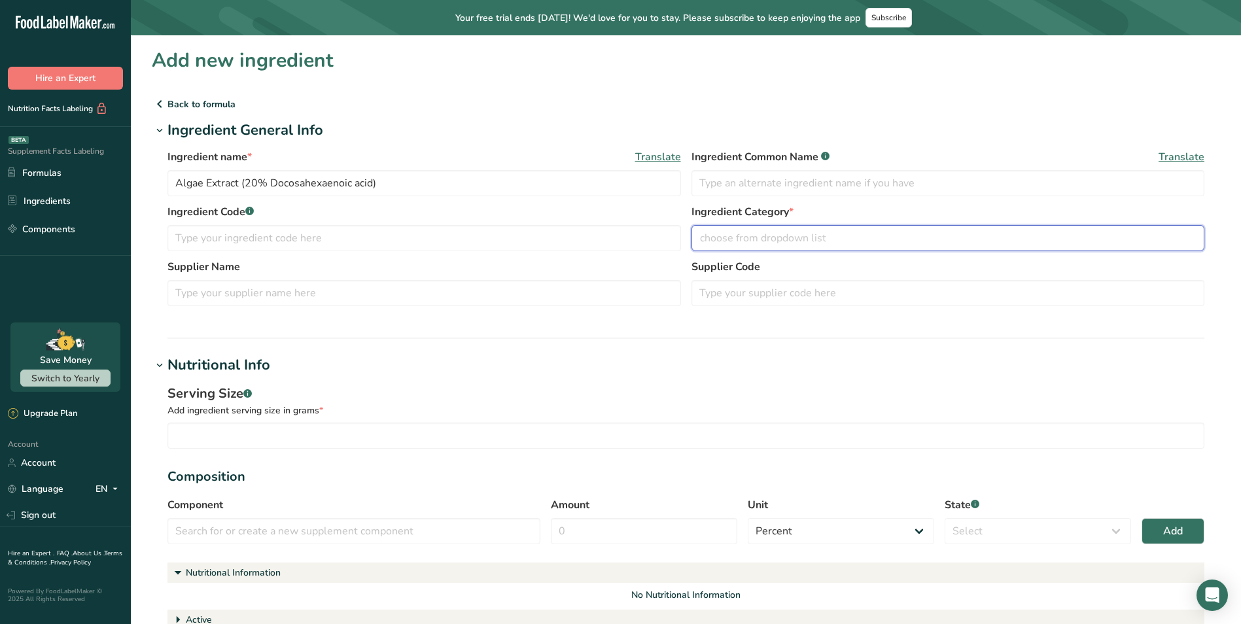
click at [766, 238] on span "choose from dropdown list" at bounding box center [763, 238] width 126 height 16
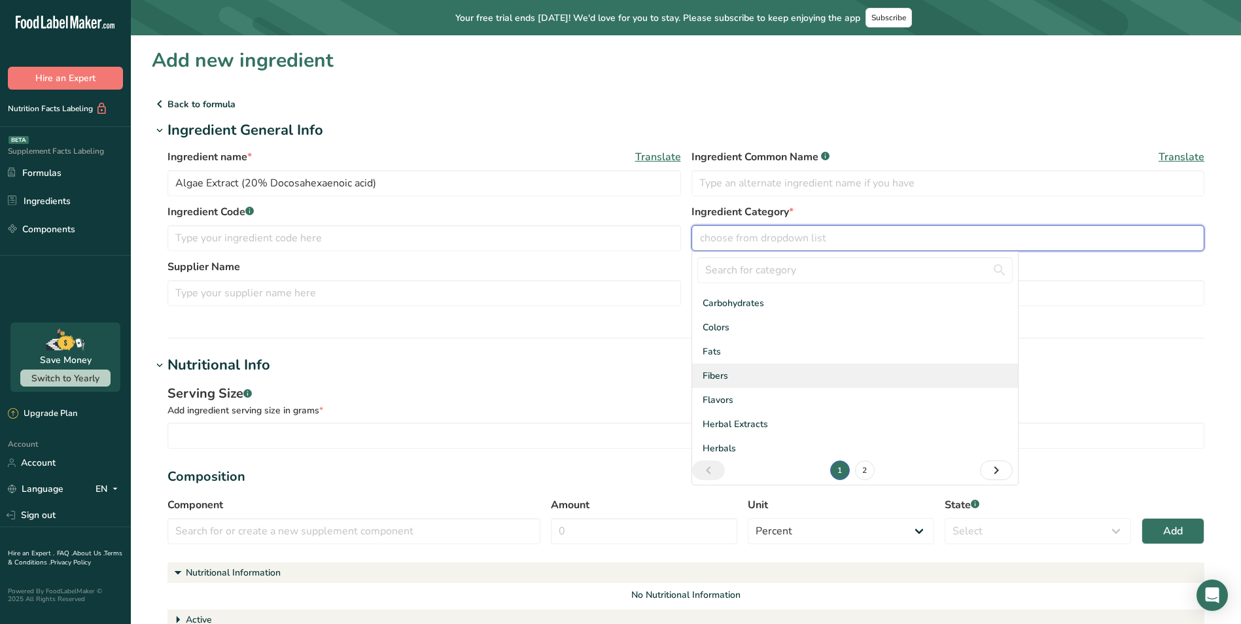
scroll to position [71, 0]
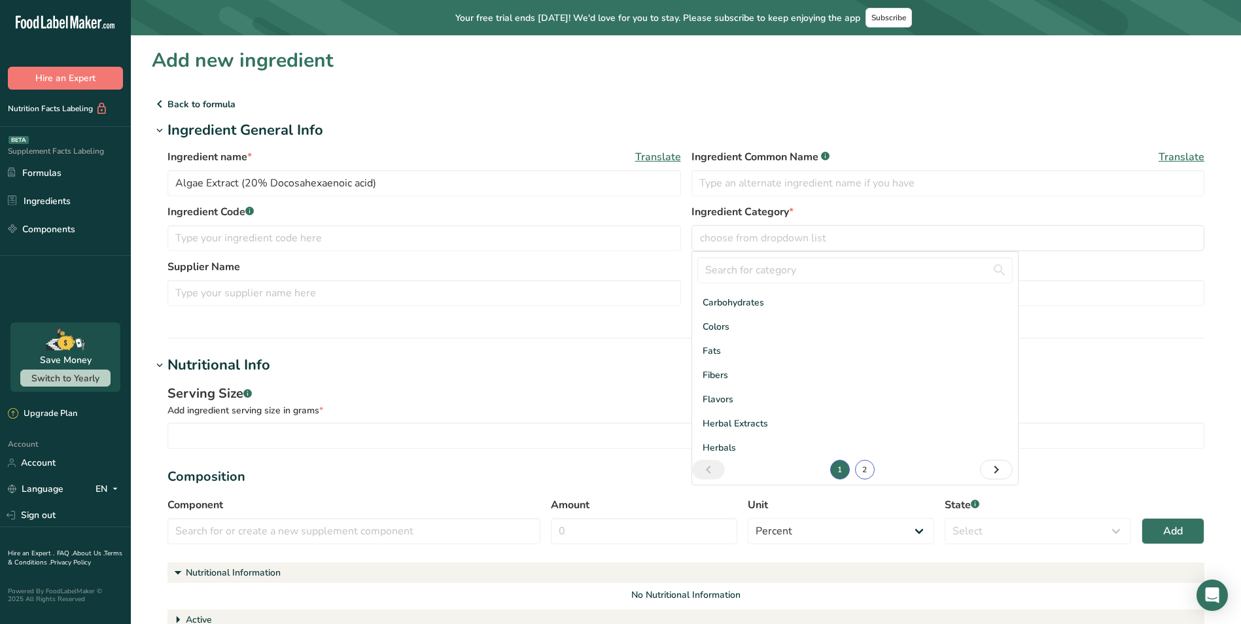
click at [860, 467] on link "2" at bounding box center [865, 470] width 20 height 20
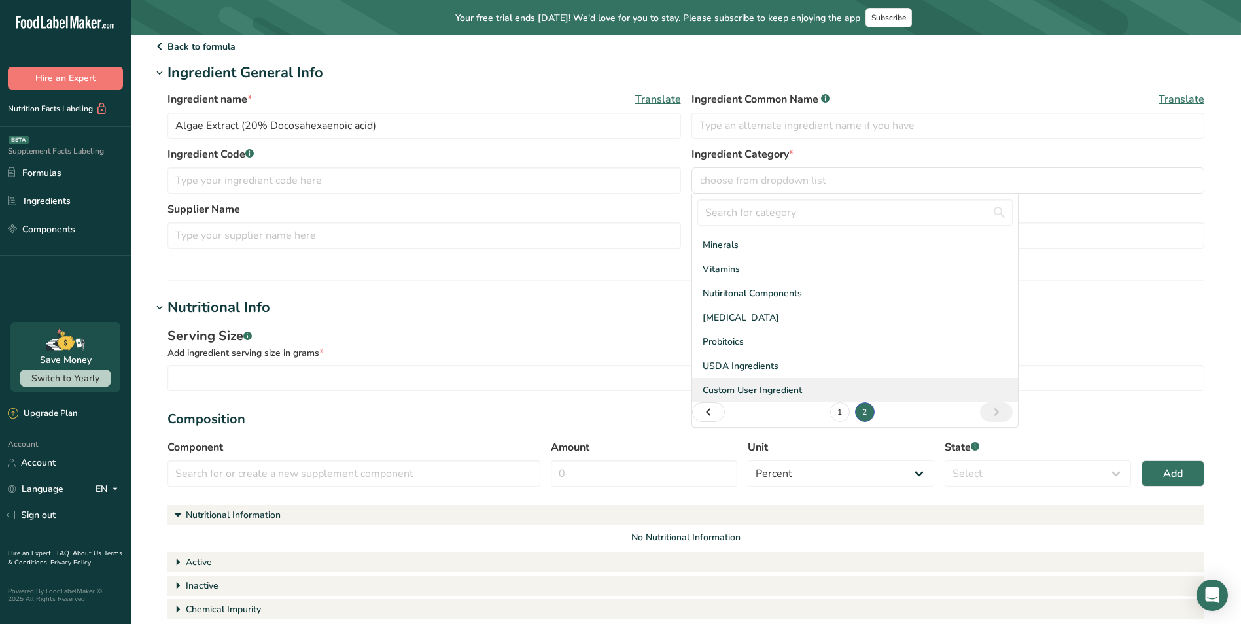
scroll to position [65, 0]
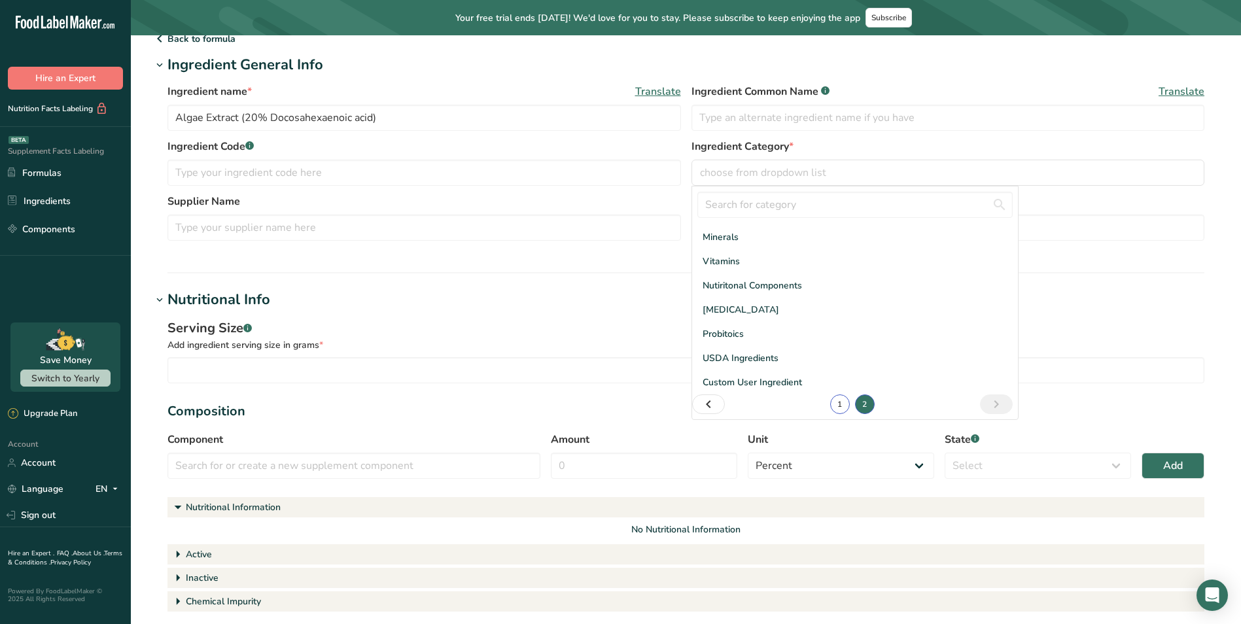
click at [834, 402] on link "1" at bounding box center [840, 405] width 20 height 20
click at [860, 410] on link "2" at bounding box center [865, 410] width 20 height 20
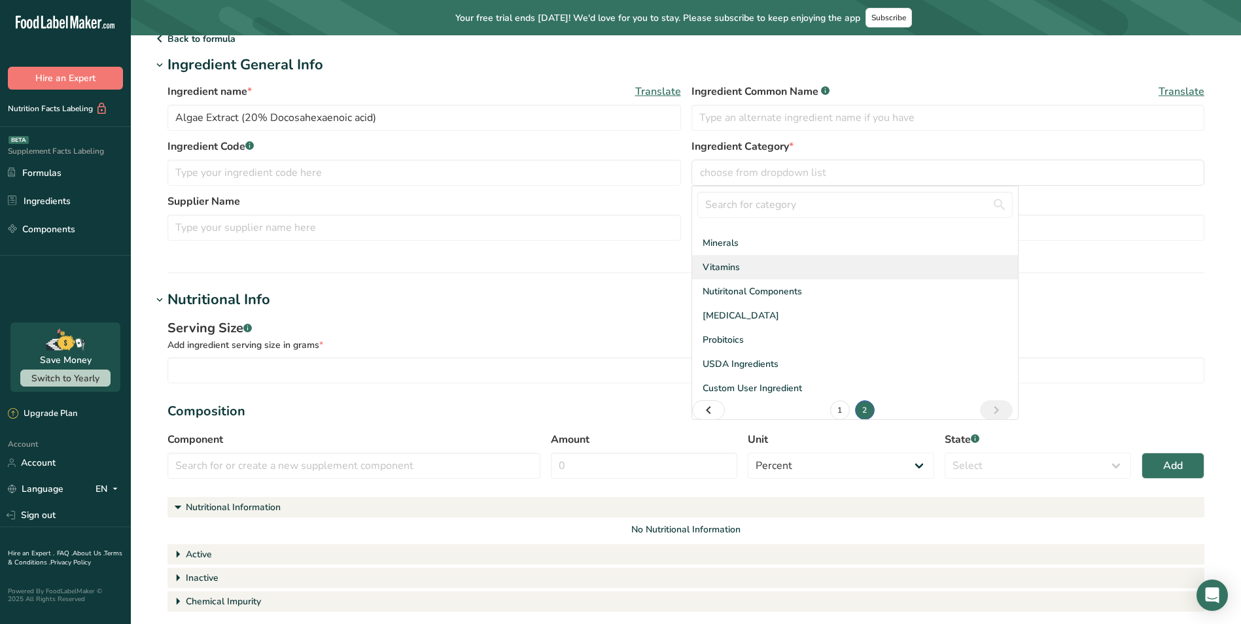
scroll to position [22, 0]
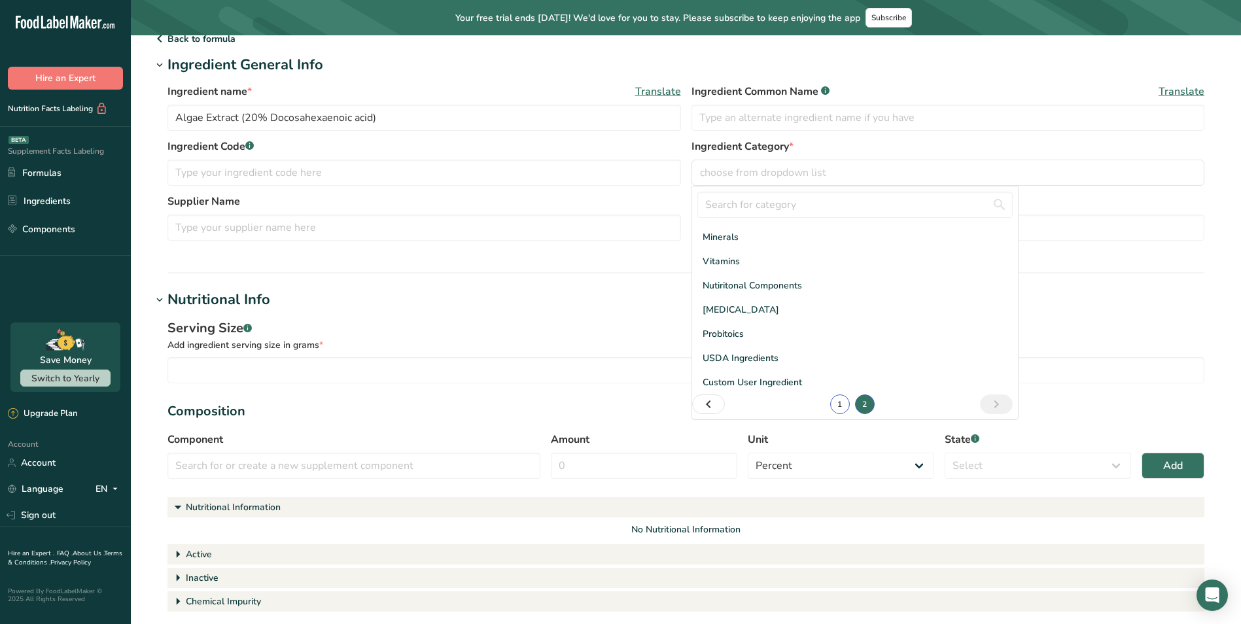
click at [839, 400] on link "1" at bounding box center [840, 405] width 20 height 20
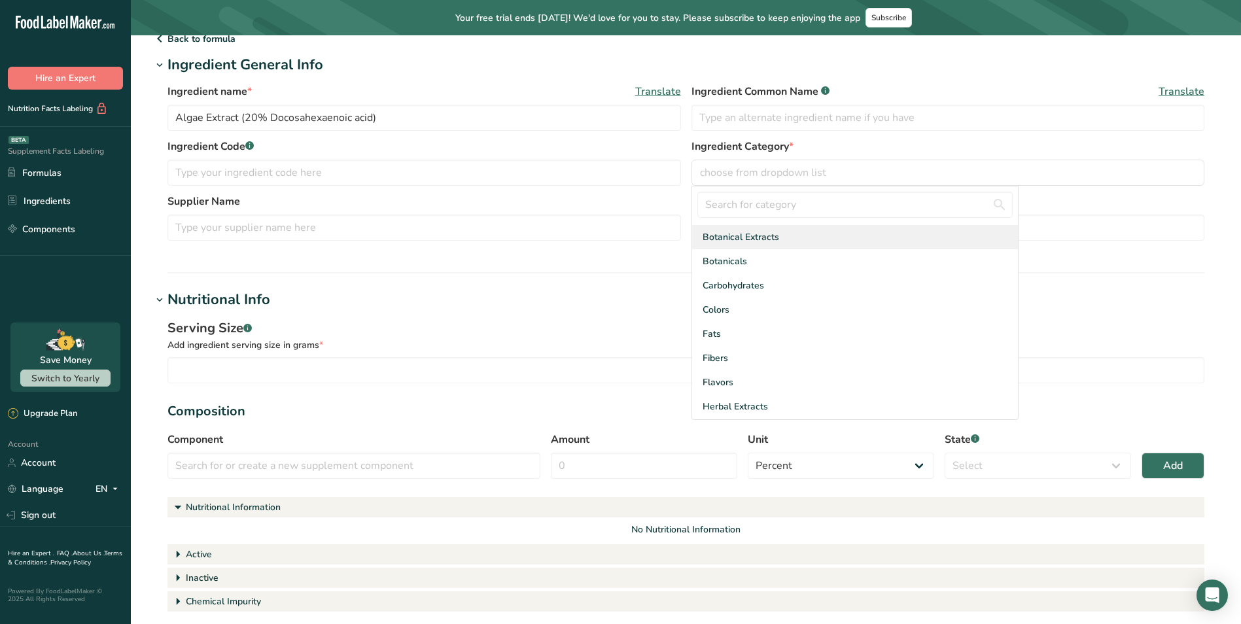
click at [750, 236] on span "Botanical Extracts" at bounding box center [741, 237] width 77 height 14
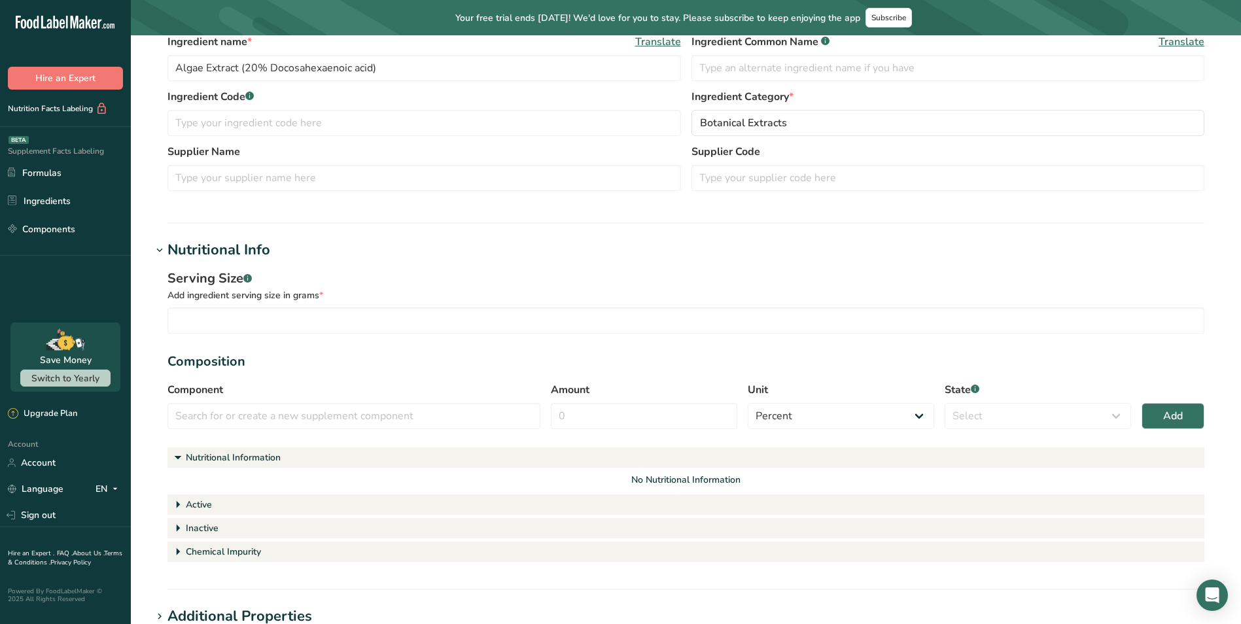
scroll to position [131, 0]
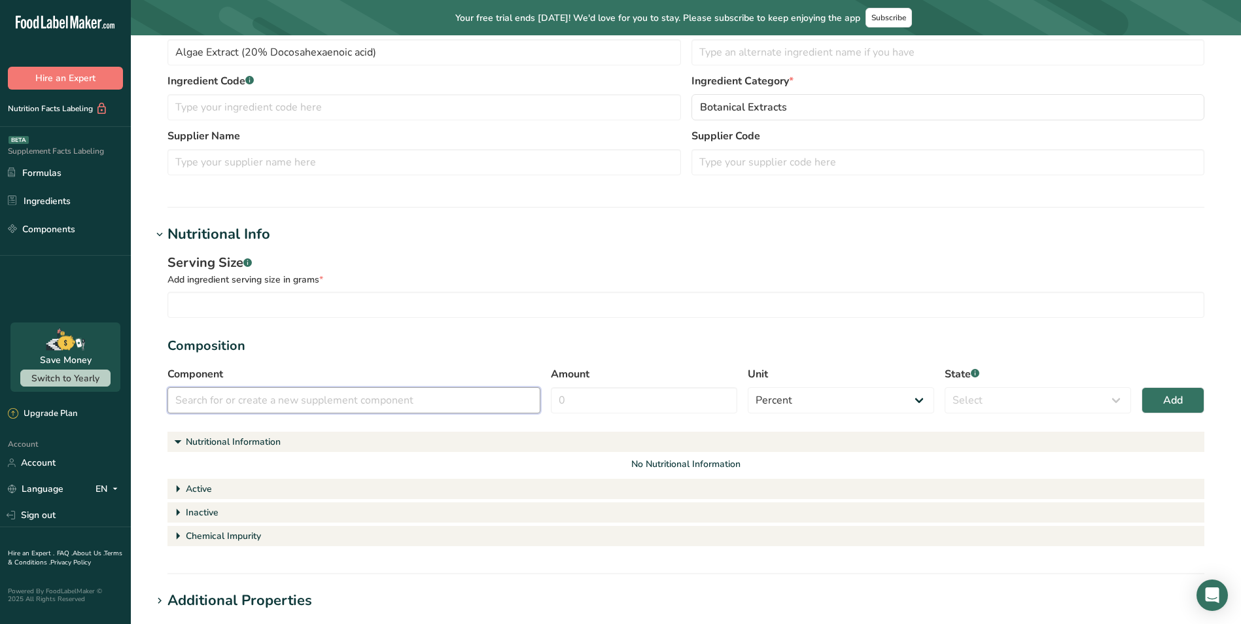
click at [372, 399] on input "text" at bounding box center [354, 400] width 373 height 26
paste input "Algae Extract (20% Docosahexaenoic acid)"
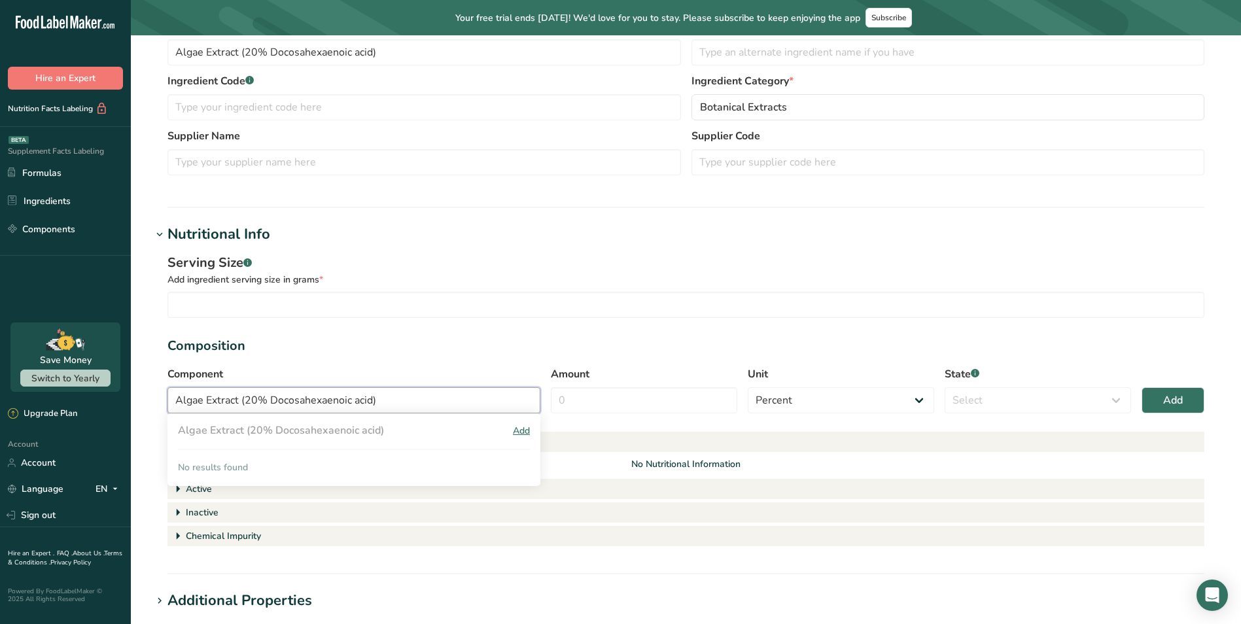
type input "Algae Extract (20% Docosahexaenoic acid)"
click at [526, 429] on div "Add" at bounding box center [521, 431] width 17 height 14
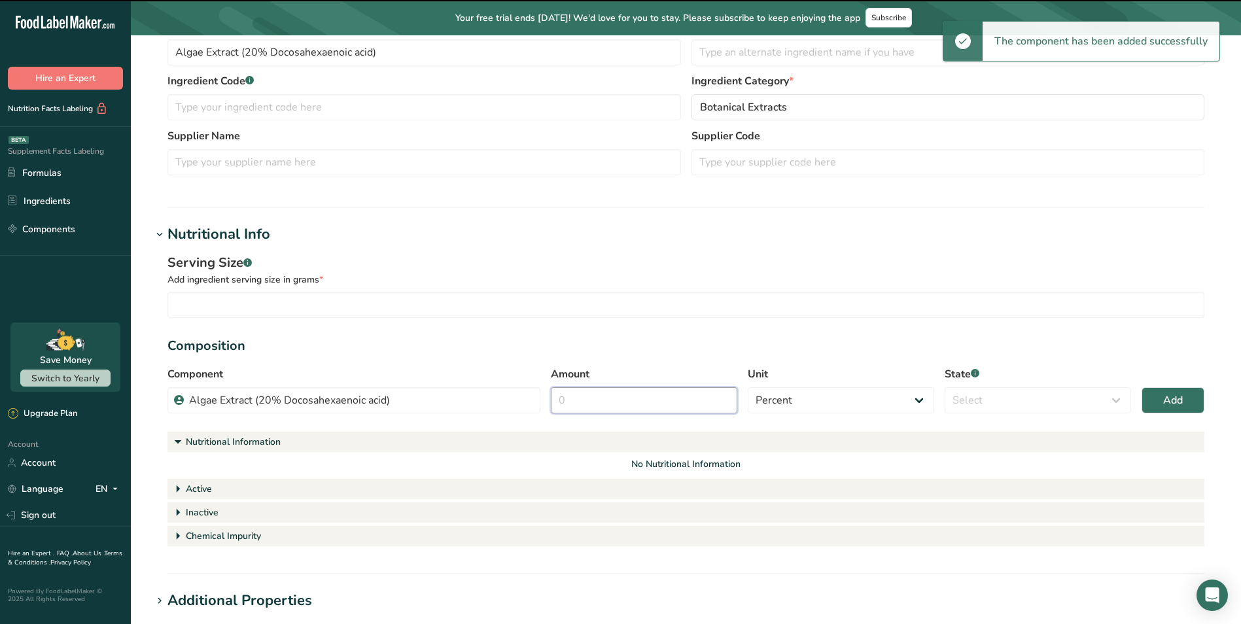
click at [692, 400] on input "Amount" at bounding box center [644, 400] width 186 height 26
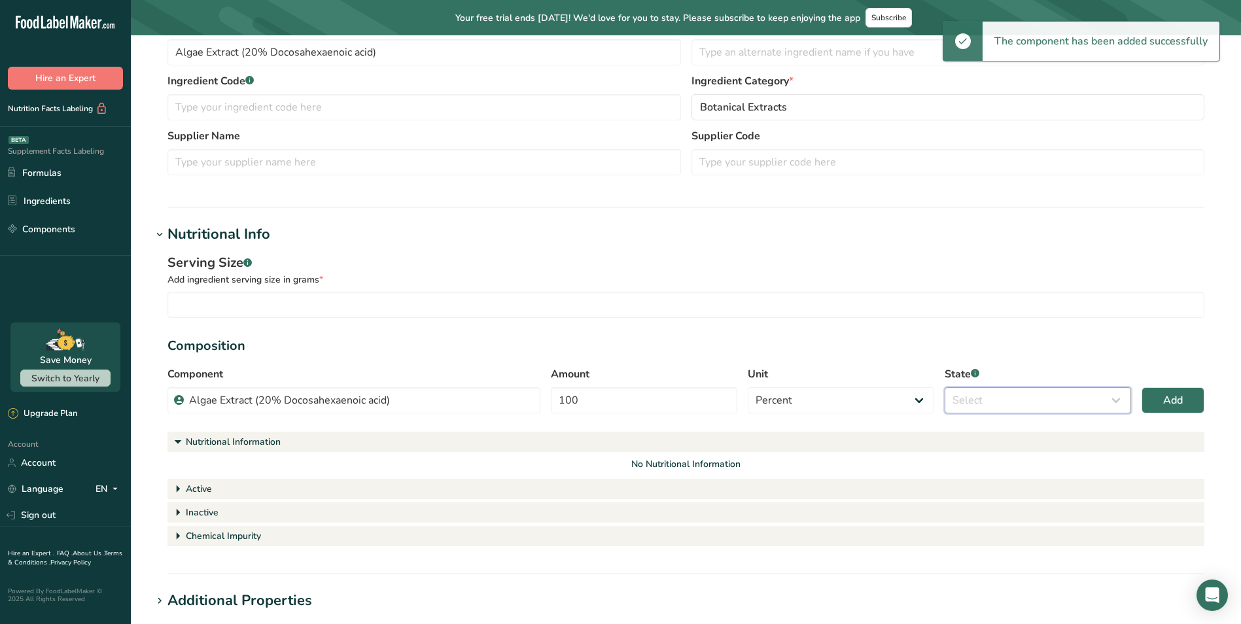
click at [1019, 395] on select "Select Active Inactive Chemical Impurity Nutritional Information" at bounding box center [1038, 400] width 186 height 26
click at [945, 387] on select "Select Active Inactive Chemical Impurity Nutritional Information" at bounding box center [1038, 400] width 186 height 26
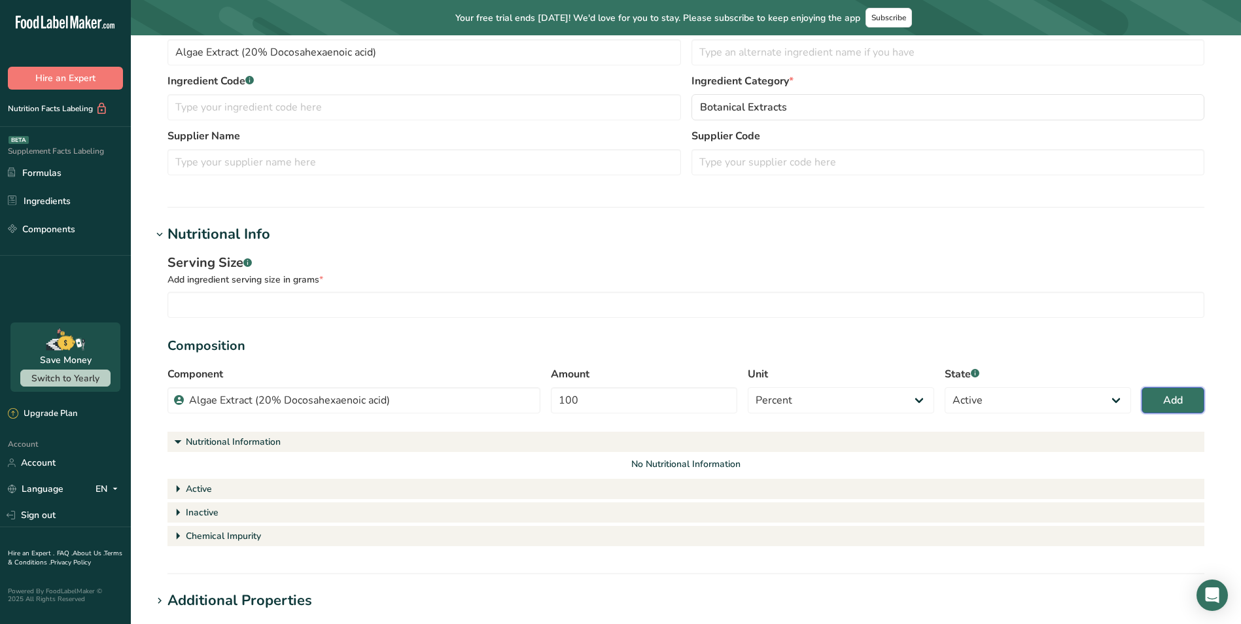
click at [1174, 391] on button "Add" at bounding box center [1173, 400] width 63 height 26
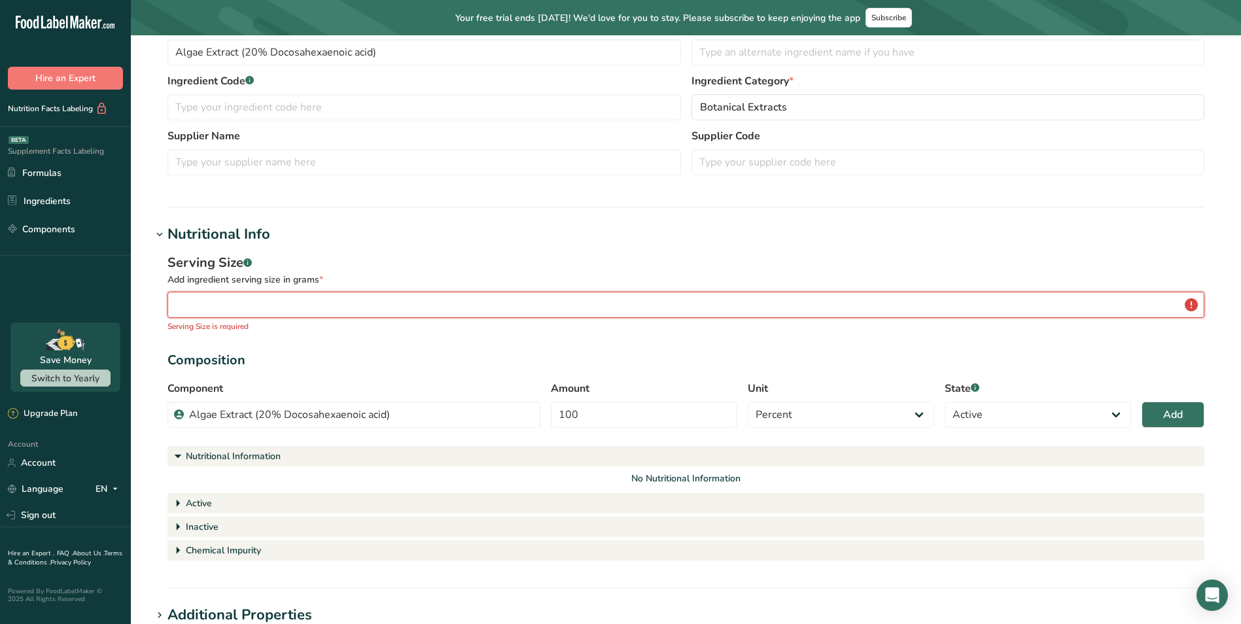
click at [493, 307] on input "number" at bounding box center [686, 305] width 1037 height 26
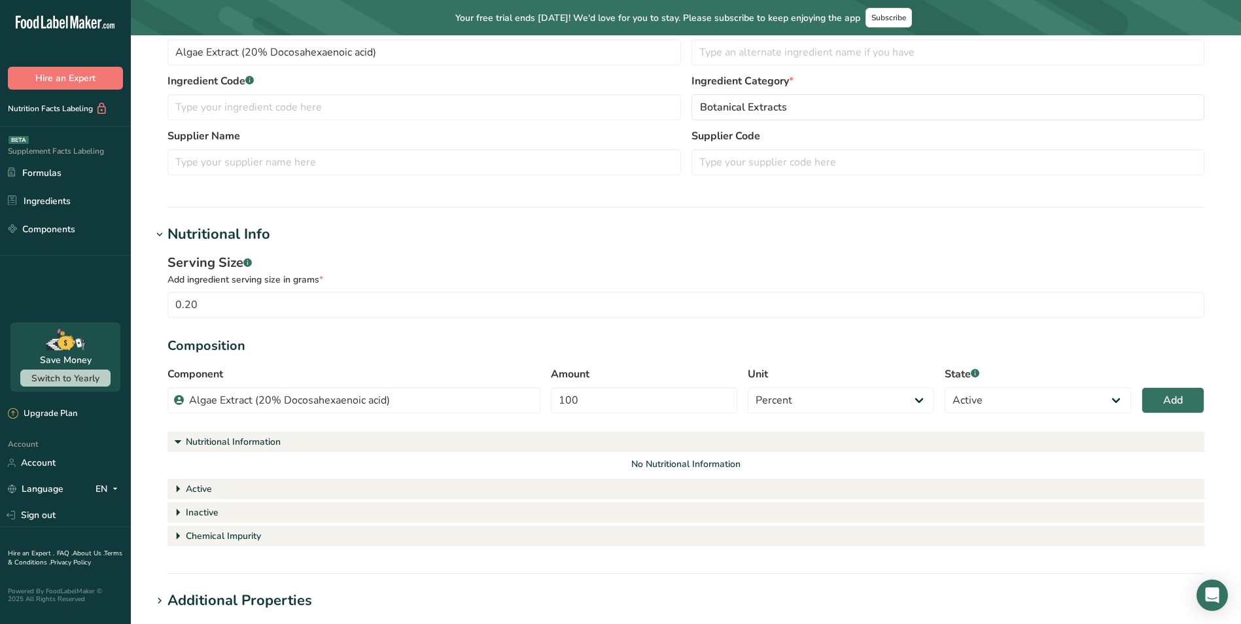
click at [584, 266] on div "Serving Size .a-a{fill:#347362;}.b-a{fill:#fff;}" at bounding box center [686, 263] width 1037 height 20
click at [1166, 395] on span "Add" at bounding box center [1173, 401] width 20 height 16
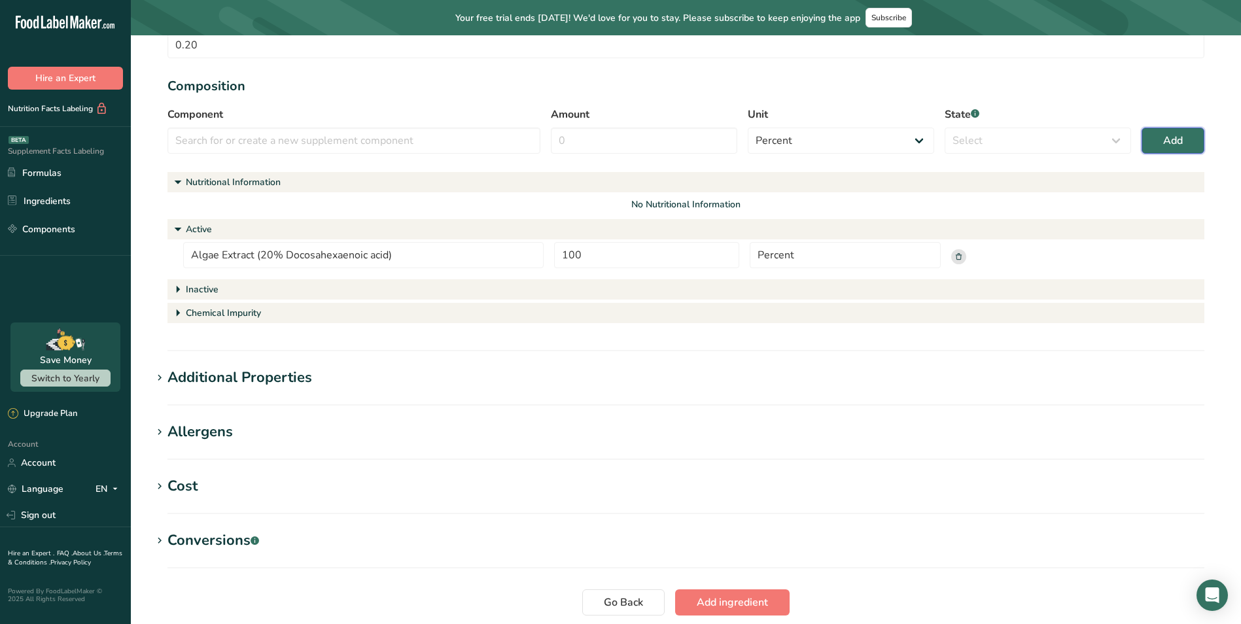
scroll to position [445, 0]
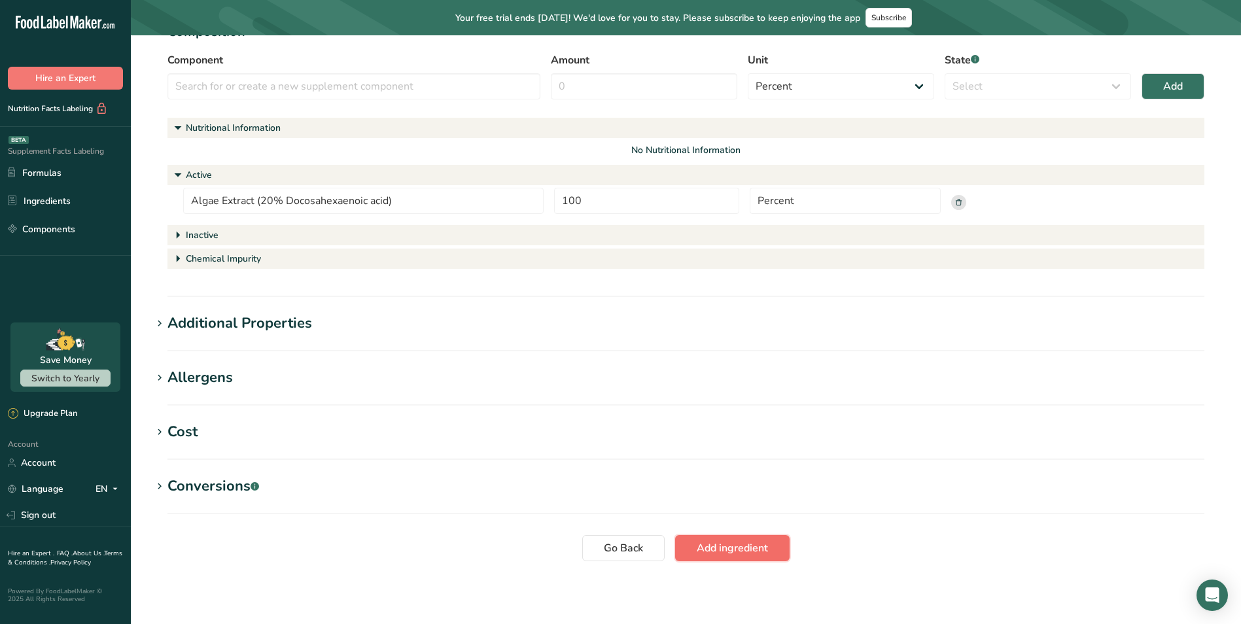
click at [746, 546] on span "Add ingredient" at bounding box center [732, 548] width 71 height 16
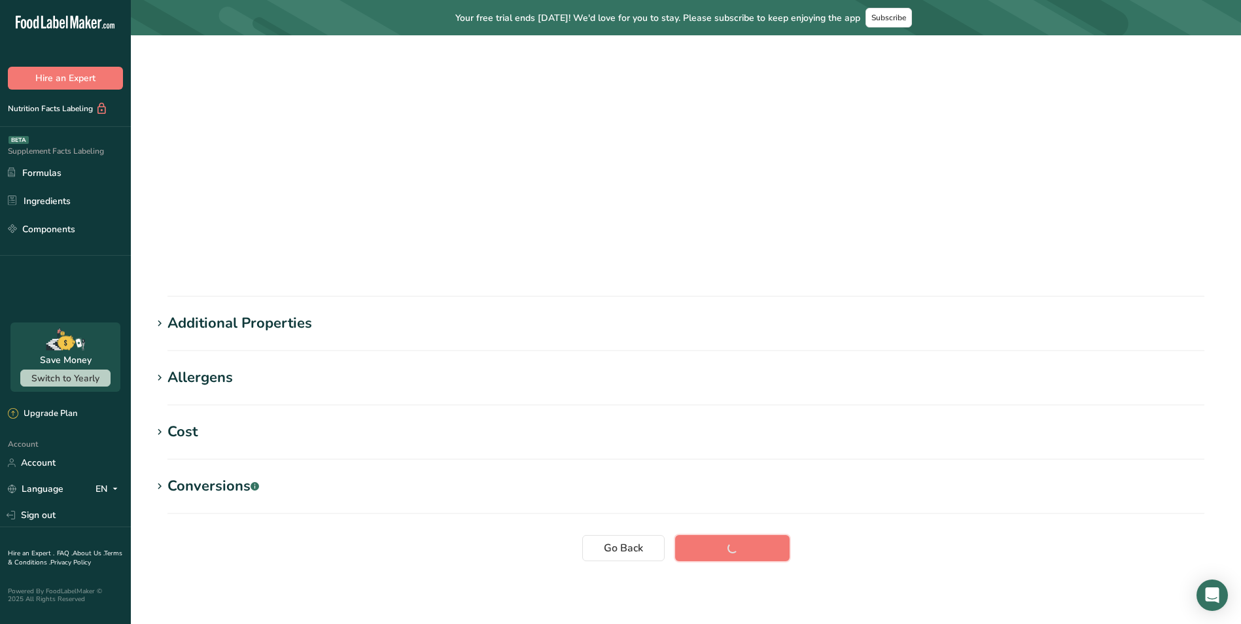
scroll to position [0, 0]
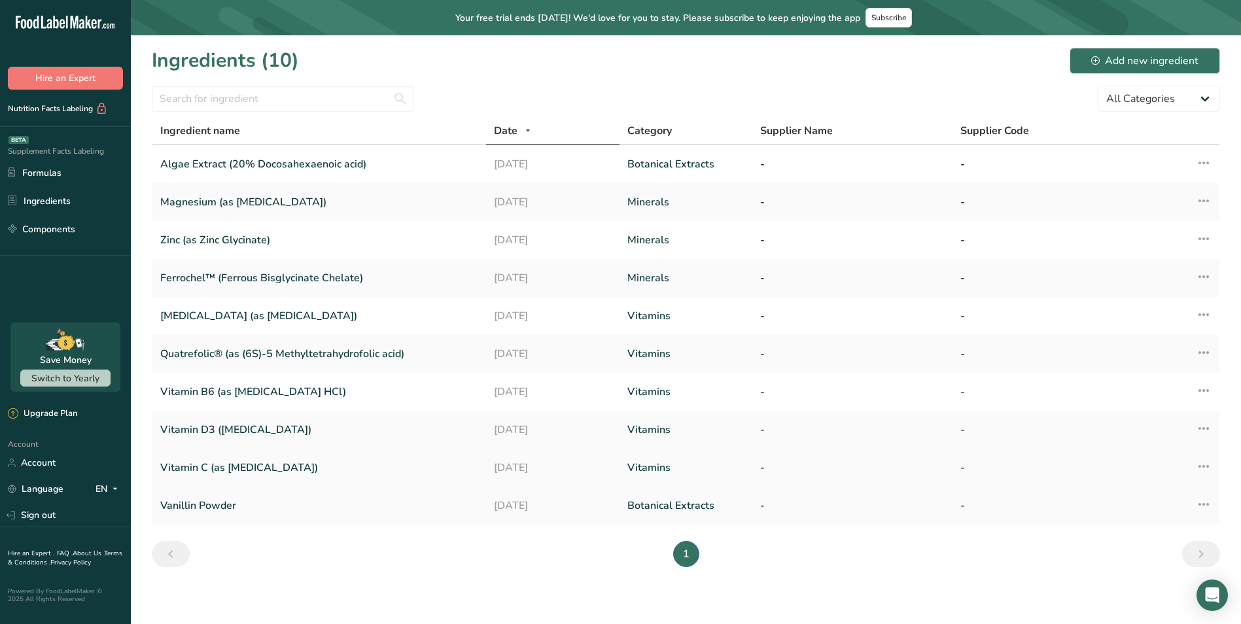
click at [299, 468] on link "Vitamin C (as [MEDICAL_DATA])" at bounding box center [319, 467] width 318 height 27
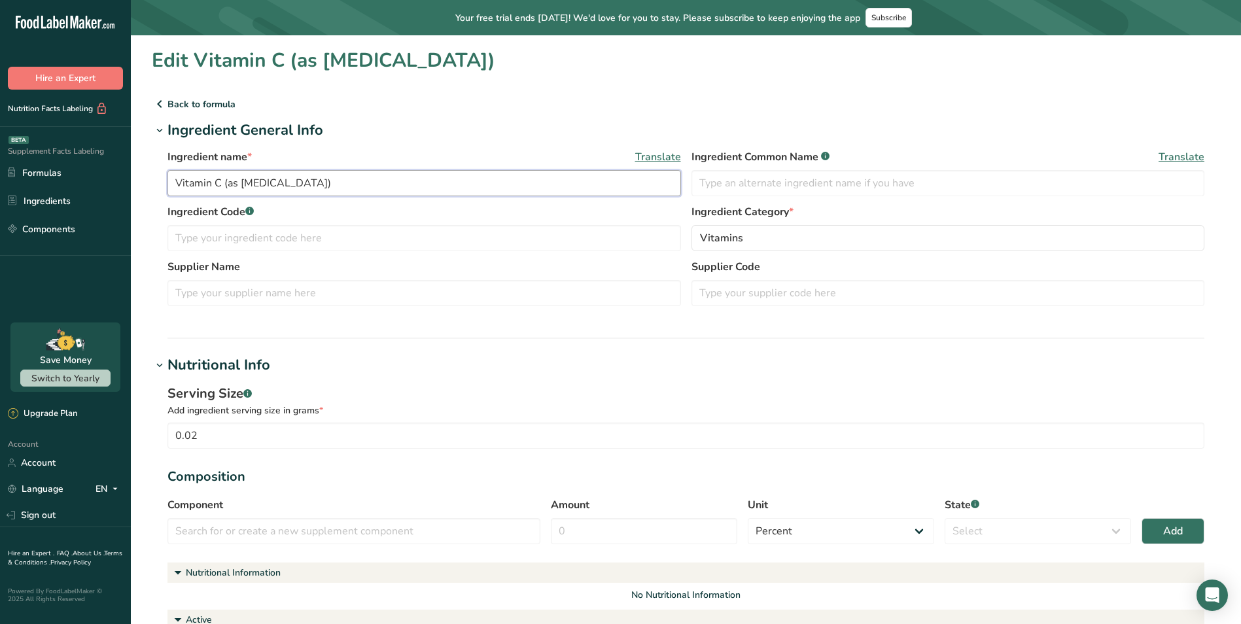
click at [247, 183] on input "Vitamin C (as [MEDICAL_DATA])" at bounding box center [425, 183] width 514 height 26
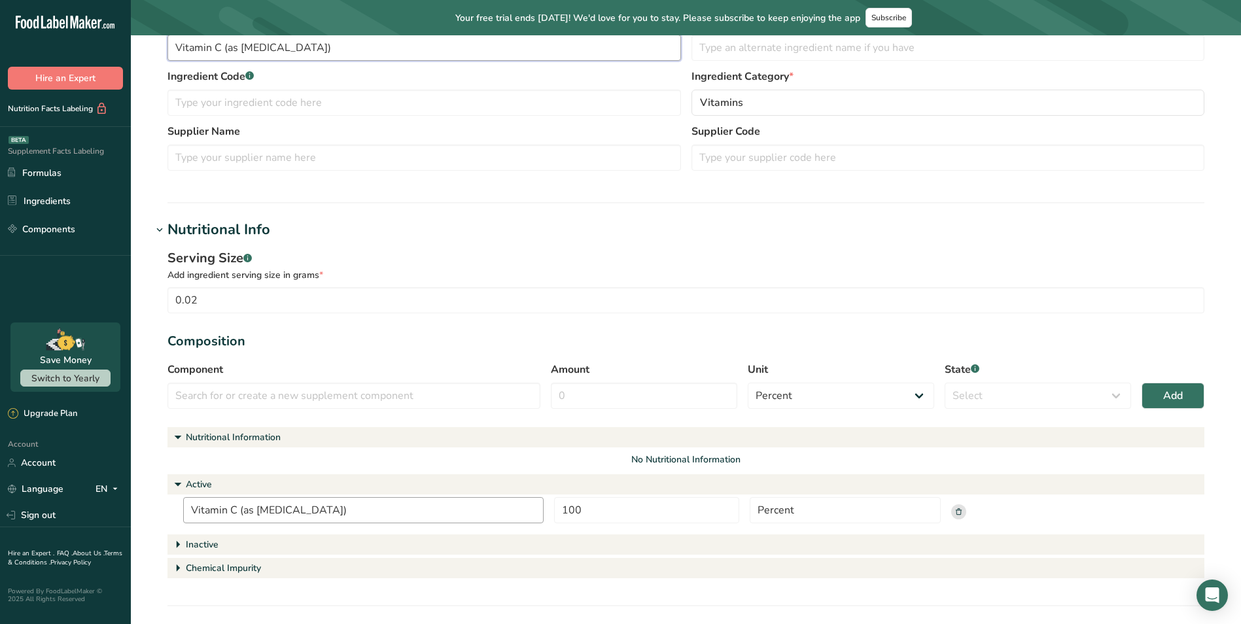
scroll to position [327, 0]
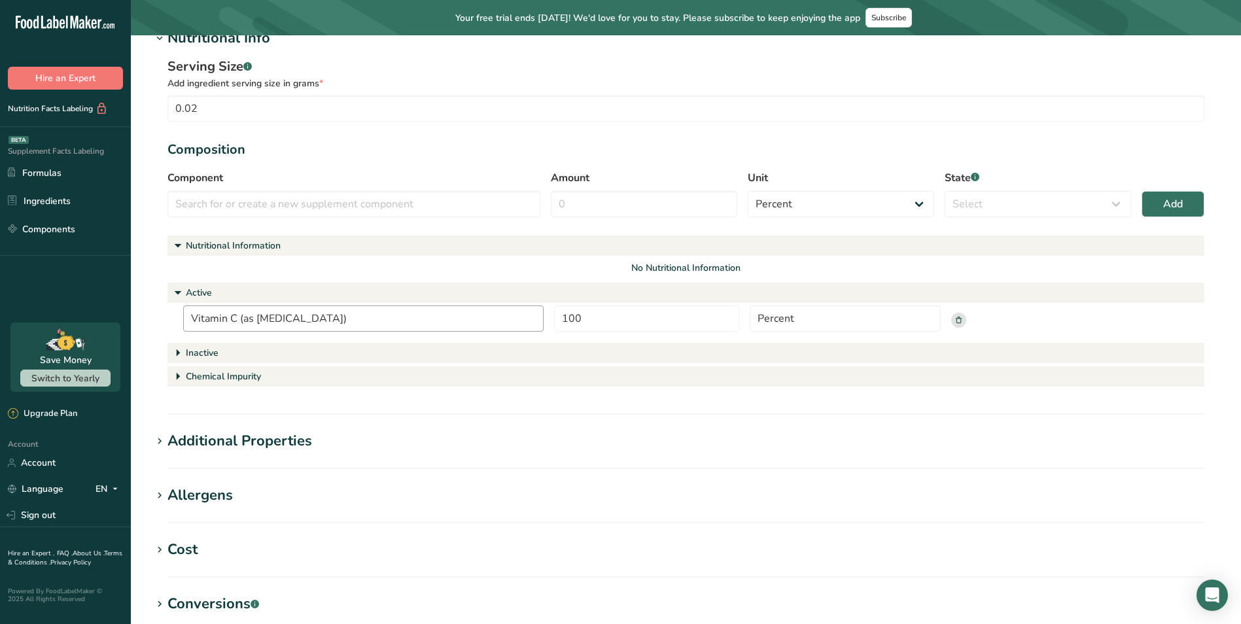
click at [261, 319] on input "Vitamin C (as [MEDICAL_DATA])" at bounding box center [363, 319] width 361 height 26
click at [262, 321] on input "Vitamin C (as [MEDICAL_DATA])" at bounding box center [363, 319] width 361 height 26
click at [367, 322] on input "Vitamin C (as [MEDICAL_DATA])" at bounding box center [363, 319] width 361 height 26
click at [373, 320] on input "Vitamin C (as [MEDICAL_DATA])" at bounding box center [363, 319] width 361 height 26
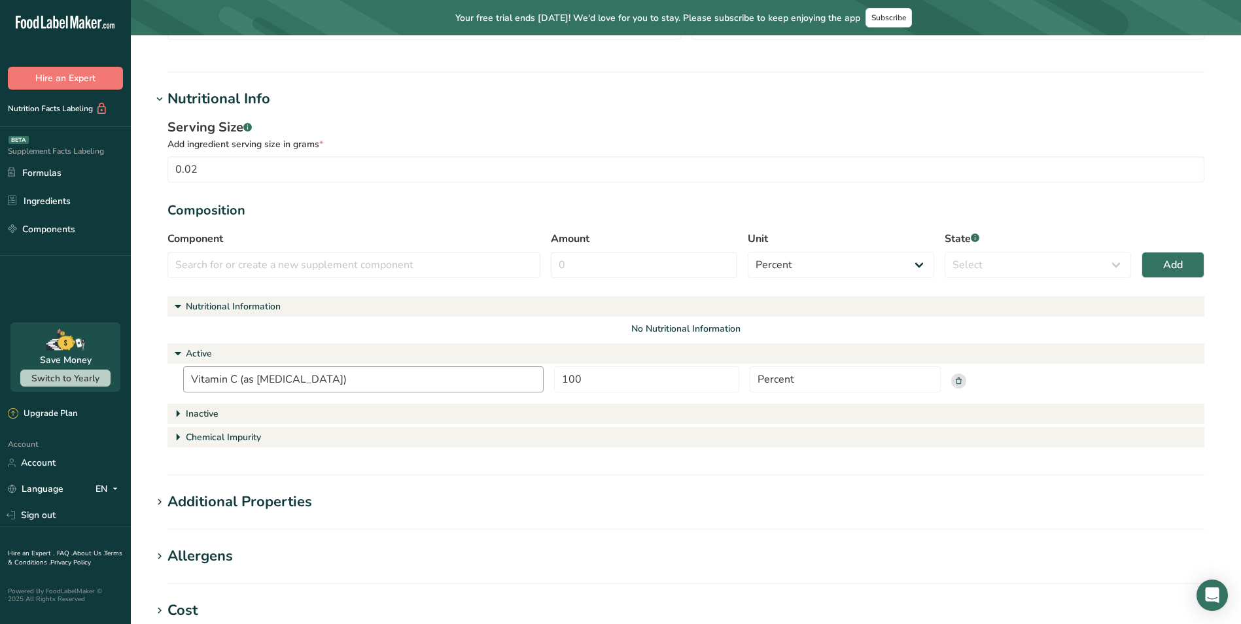
scroll to position [393, 0]
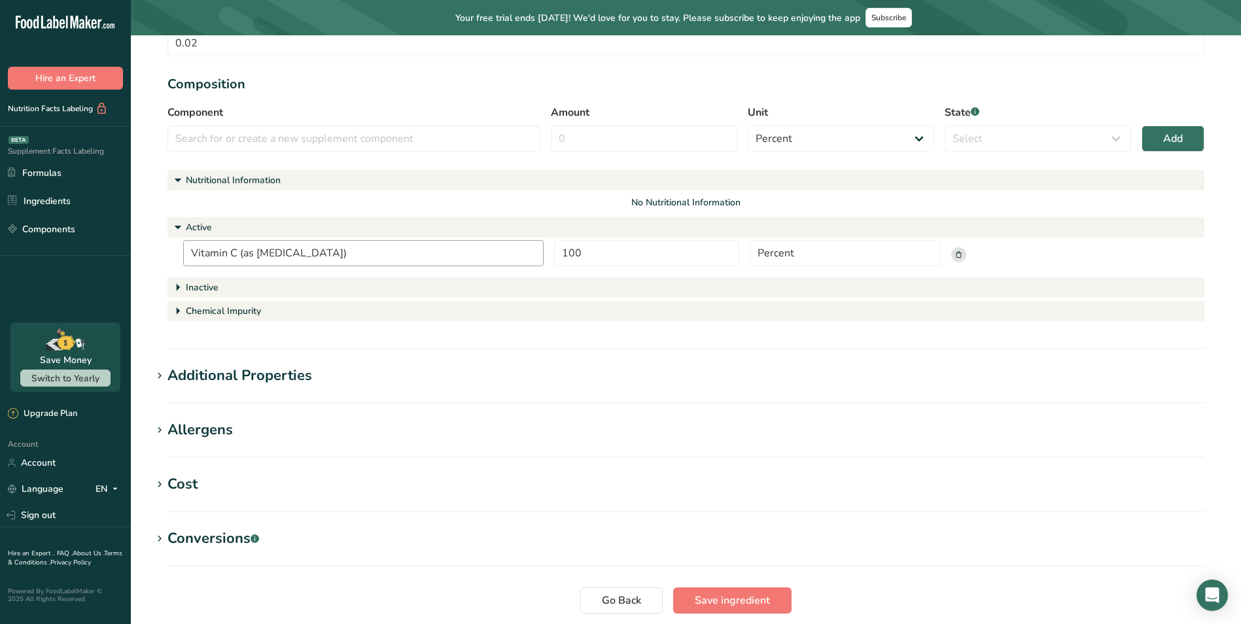
click at [368, 251] on input "Vitamin C (as [MEDICAL_DATA])" at bounding box center [363, 253] width 361 height 26
drag, startPoint x: 379, startPoint y: 254, endPoint x: 194, endPoint y: 259, distance: 185.3
click at [193, 259] on input "Vitamin C (as [MEDICAL_DATA])" at bounding box center [363, 253] width 361 height 26
drag, startPoint x: 194, startPoint y: 259, endPoint x: 416, endPoint y: 395, distance: 260.8
click at [388, 376] on h1 "Additional Properties" at bounding box center [686, 376] width 1069 height 22
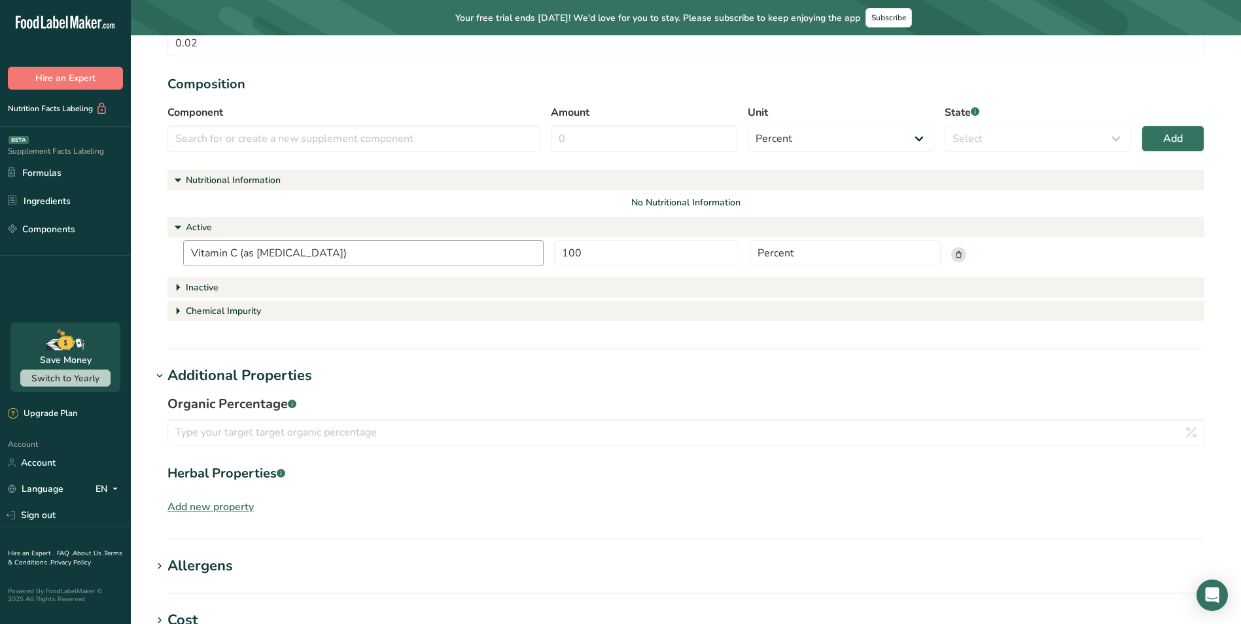
click at [351, 251] on input "Vitamin C (as [MEDICAL_DATA])" at bounding box center [363, 253] width 361 height 26
drag, startPoint x: 327, startPoint y: 255, endPoint x: 145, endPoint y: 258, distance: 181.3
click at [145, 258] on section "Edit Vitamin C (as [MEDICAL_DATA]) Back to formula Ingredient General Info Ingr…" at bounding box center [686, 207] width 1110 height 1128
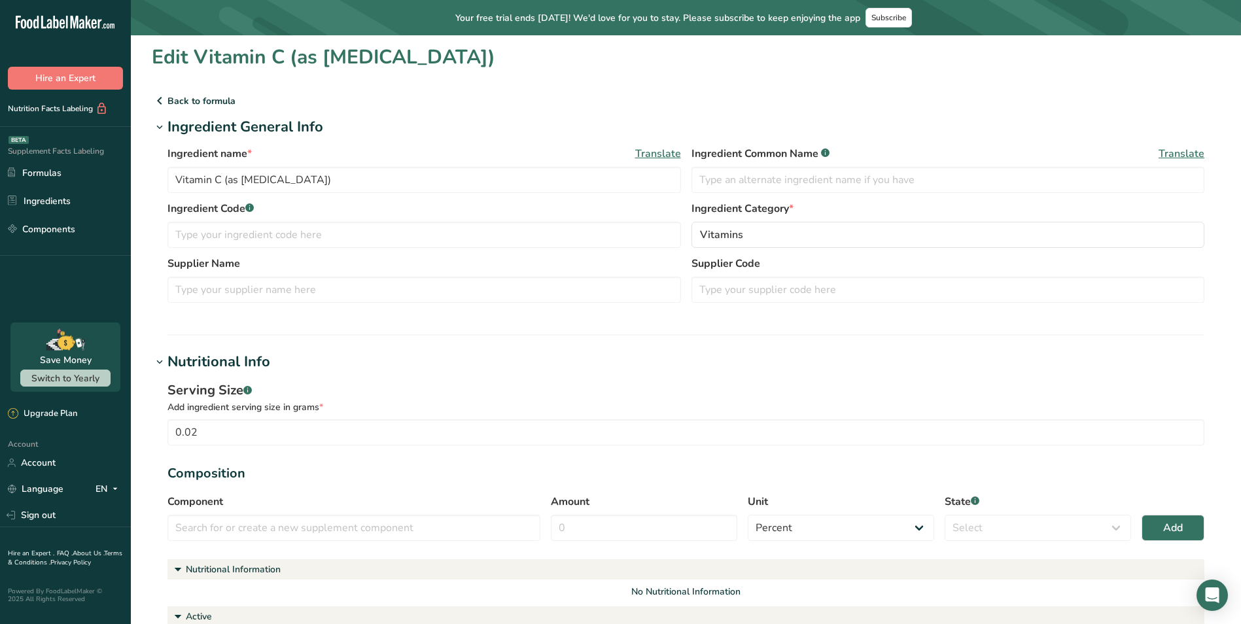
scroll to position [0, 0]
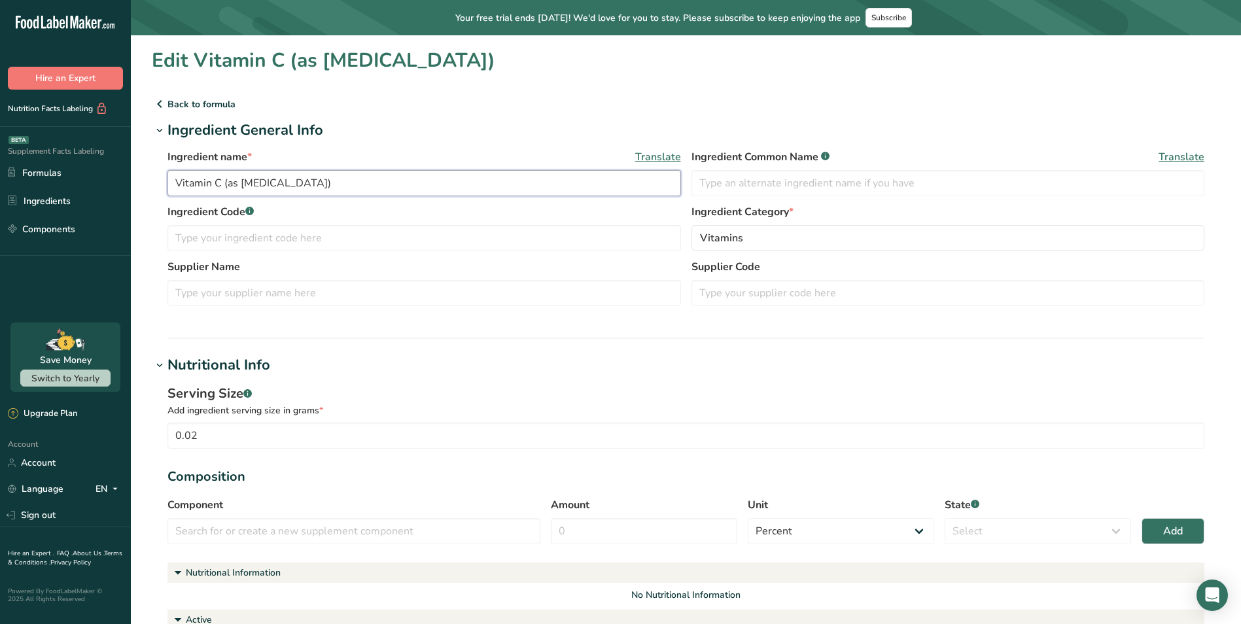
click at [321, 174] on input "Vitamin C (as [MEDICAL_DATA])" at bounding box center [425, 183] width 514 height 26
drag, startPoint x: 360, startPoint y: 179, endPoint x: 170, endPoint y: 183, distance: 189.8
click at [119, 180] on div ".a-20{fill:#fff;} Hire an Expert Nutrition Facts Labeling Supplement Facts Labe…" at bounding box center [620, 602] width 1241 height 1205
click at [377, 178] on input "Vitamin C (as [MEDICAL_DATA])" at bounding box center [425, 183] width 514 height 26
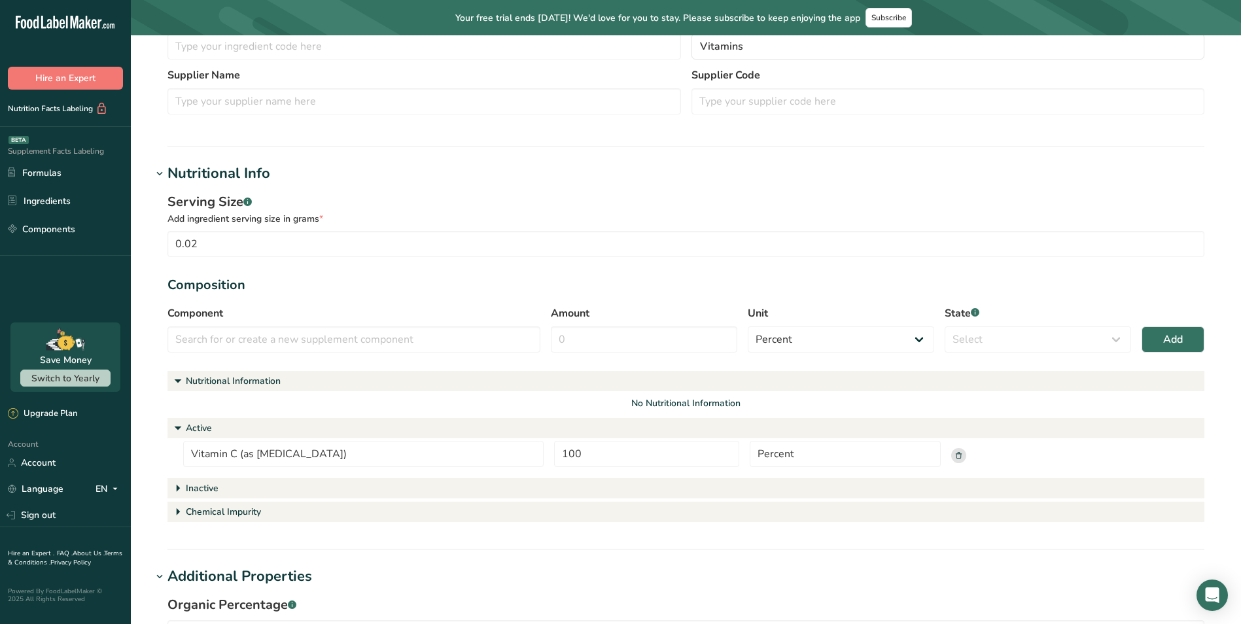
scroll to position [262, 0]
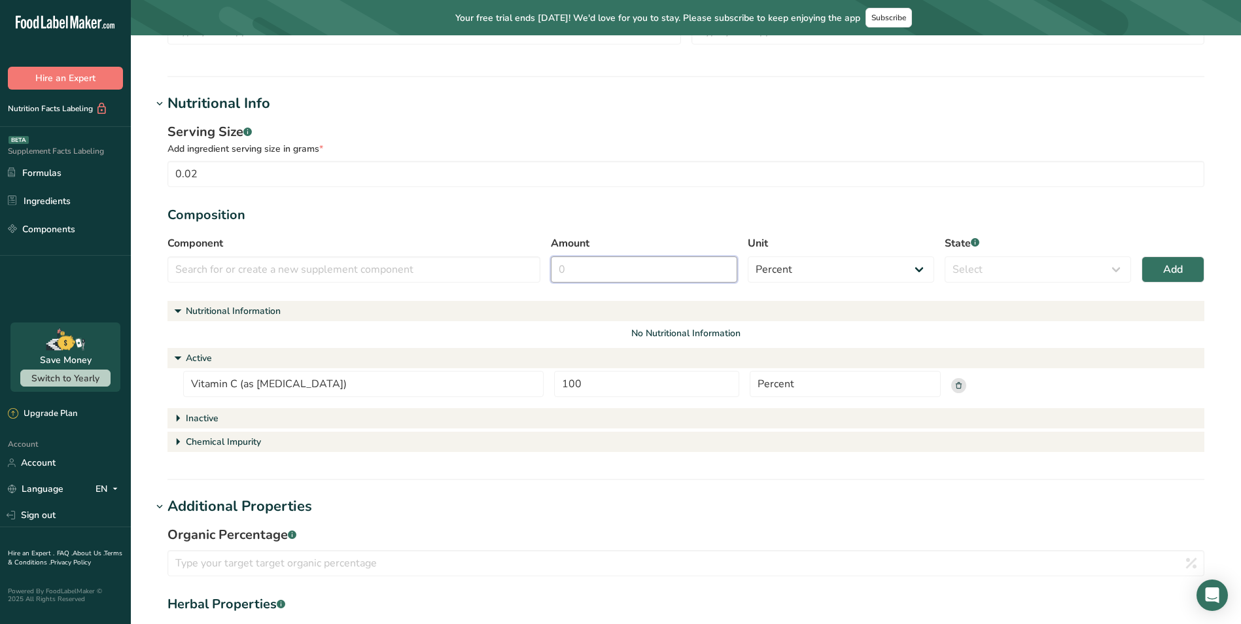
click at [616, 266] on input "Amount" at bounding box center [644, 270] width 186 height 26
click at [447, 262] on input "text" at bounding box center [354, 270] width 373 height 26
paste input "Vitamin C (as [MEDICAL_DATA])"
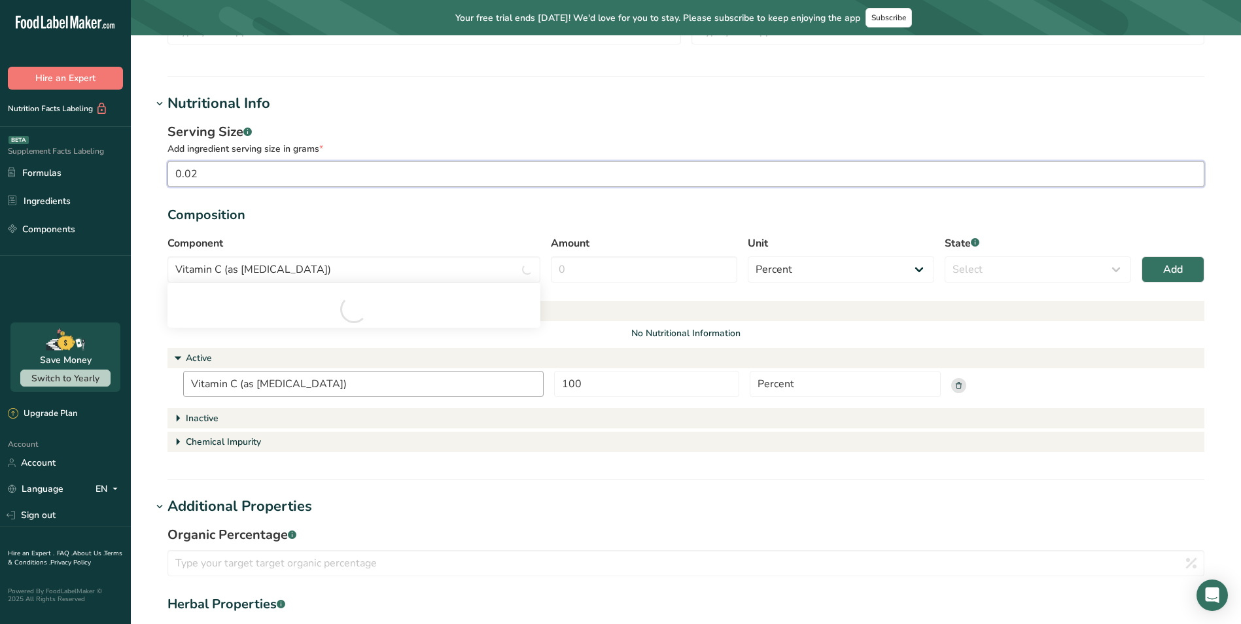
drag, startPoint x: 465, startPoint y: 179, endPoint x: 452, endPoint y: 392, distance: 213.7
click at [466, 192] on section "Serving Size .a-a{fill:#347362;}.b-a{fill:#fff;} Add ingredient serving size in…" at bounding box center [686, 288] width 1037 height 333
click at [413, 394] on input "Vitamin C (as [MEDICAL_DATA])" at bounding box center [363, 384] width 361 height 26
click at [476, 488] on section "Edit Vitamin C (as [MEDICAL_DATA]) Back to formula Ingredient General Info Ingr…" at bounding box center [686, 338] width 1110 height 1128
click at [957, 387] on rect at bounding box center [958, 385] width 15 height 15
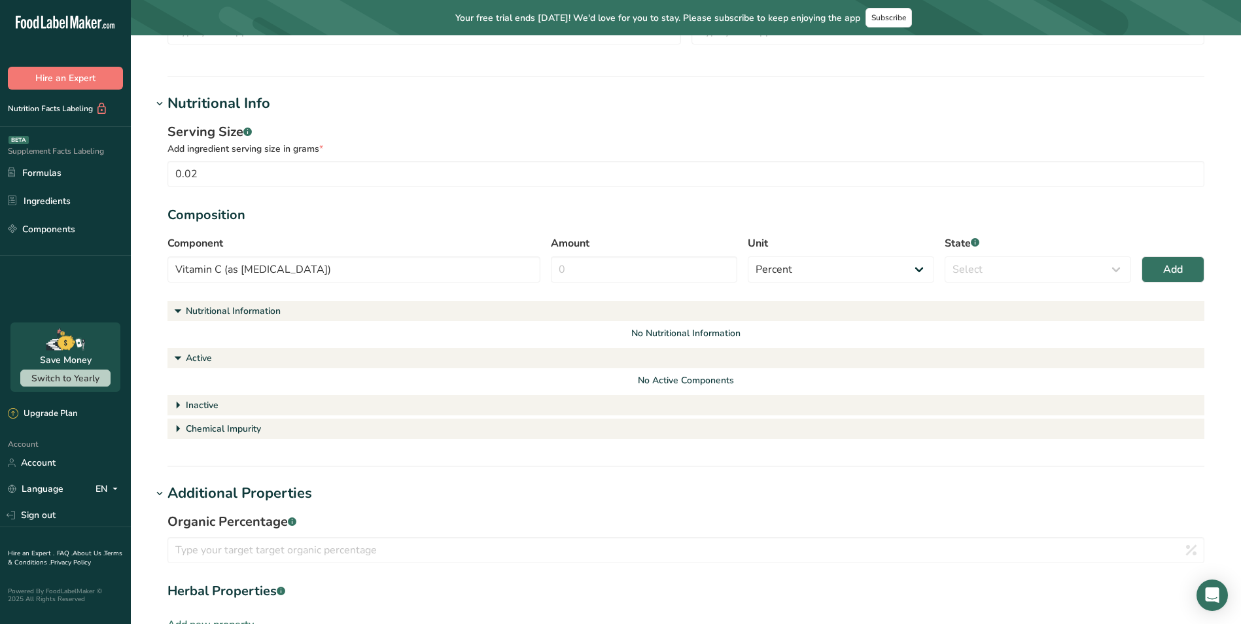
click at [369, 377] on div "No Active Components" at bounding box center [686, 381] width 1006 height 14
drag, startPoint x: 187, startPoint y: 355, endPoint x: 181, endPoint y: 358, distance: 6.7
click at [186, 355] on div "Active" at bounding box center [199, 358] width 26 height 14
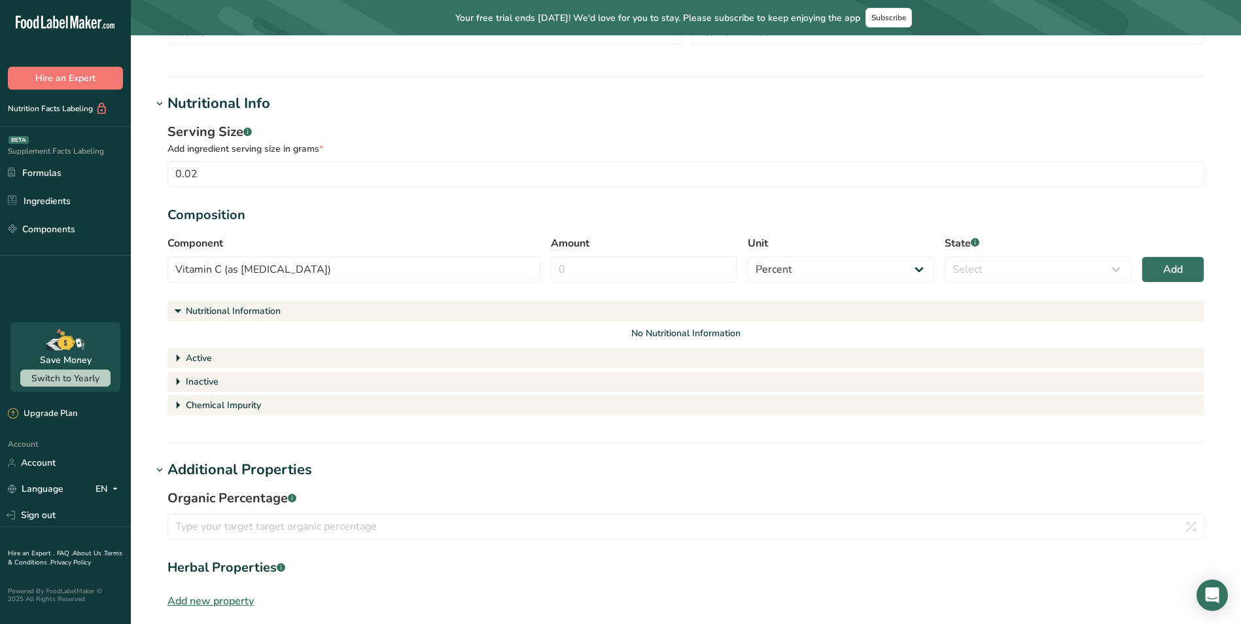
click at [181, 358] on icon at bounding box center [177, 358] width 17 height 26
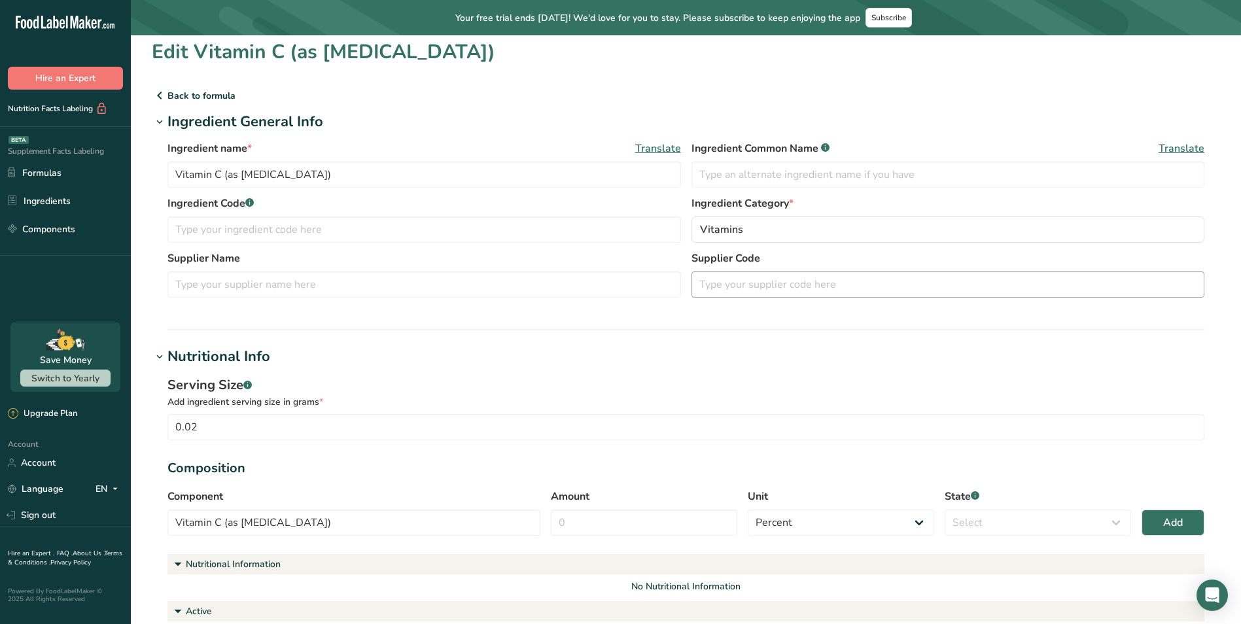
scroll to position [0, 0]
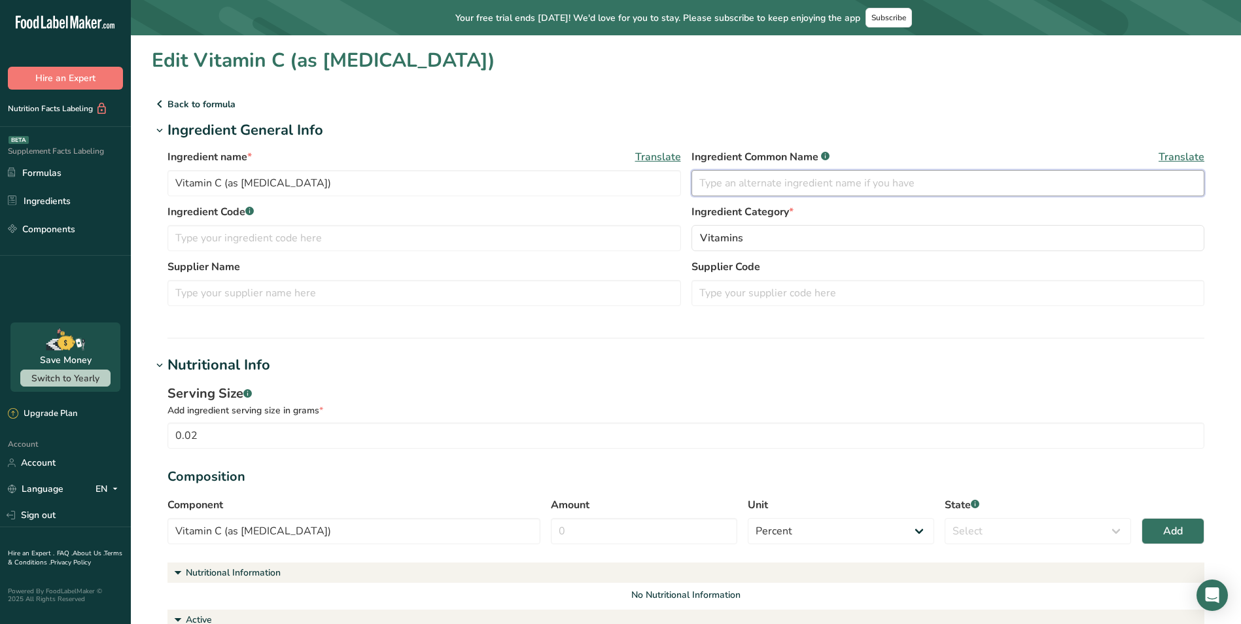
click at [802, 183] on input "text" at bounding box center [949, 183] width 514 height 26
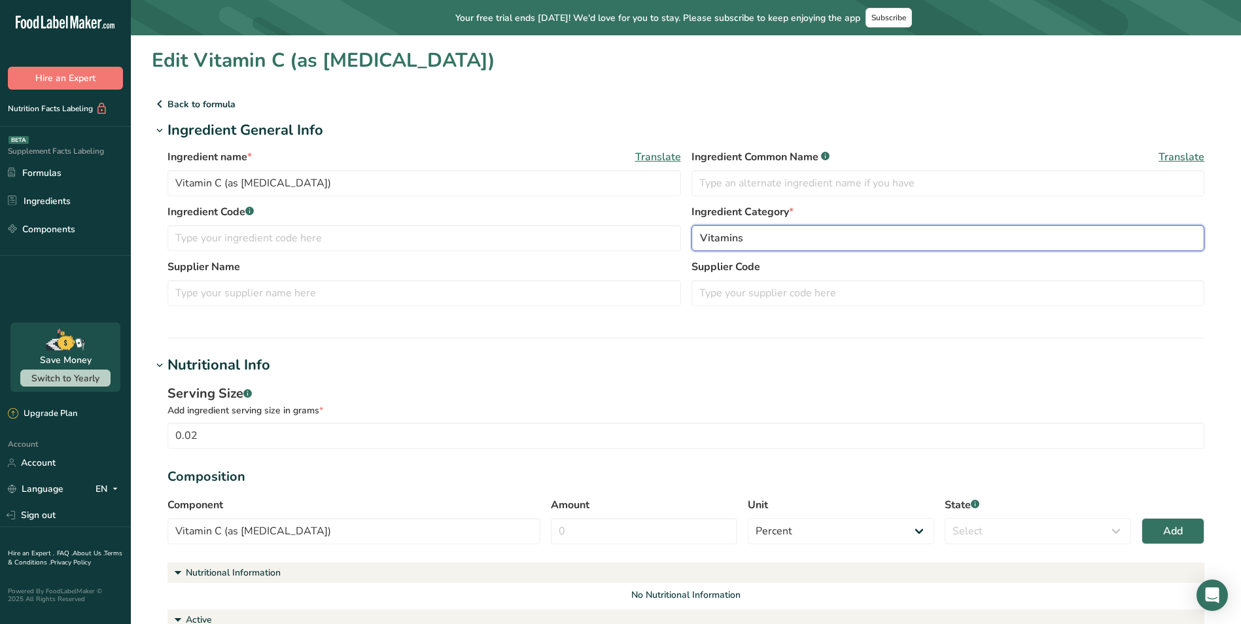
click at [802, 232] on div "Vitamins" at bounding box center [944, 238] width 489 height 16
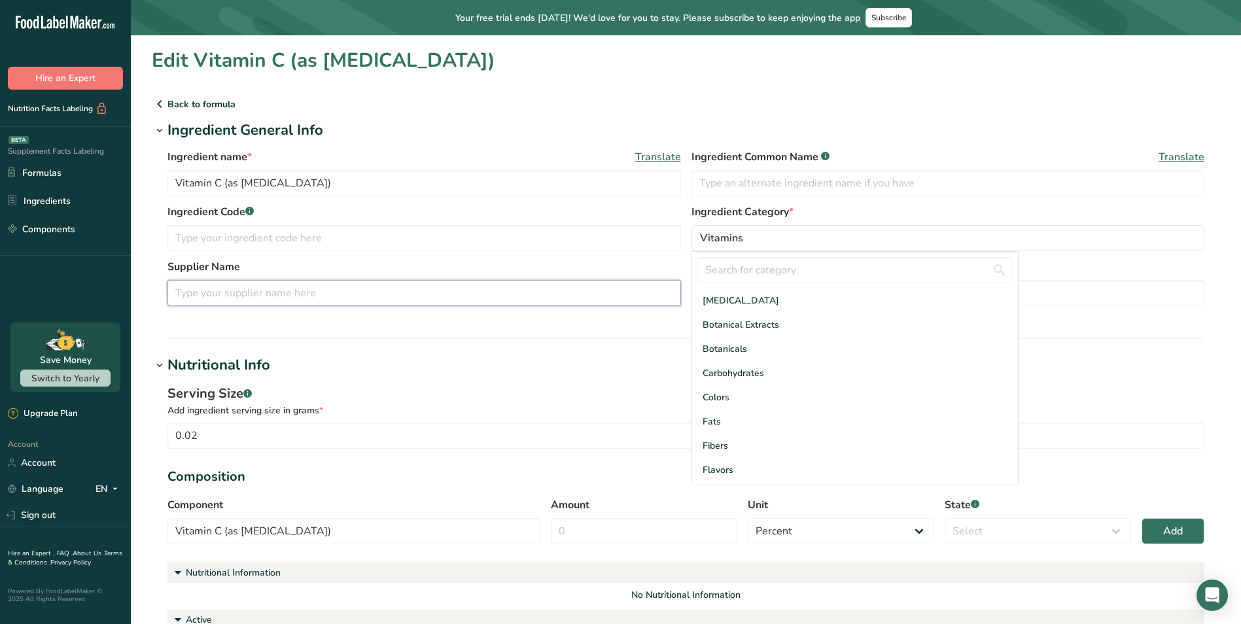
click at [595, 279] on div "Supplier Name" at bounding box center [425, 282] width 514 height 47
click at [563, 333] on section "Ingredient General Info Ingredient name * Translate Vitamin C (as [MEDICAL_DATA…" at bounding box center [686, 229] width 1069 height 219
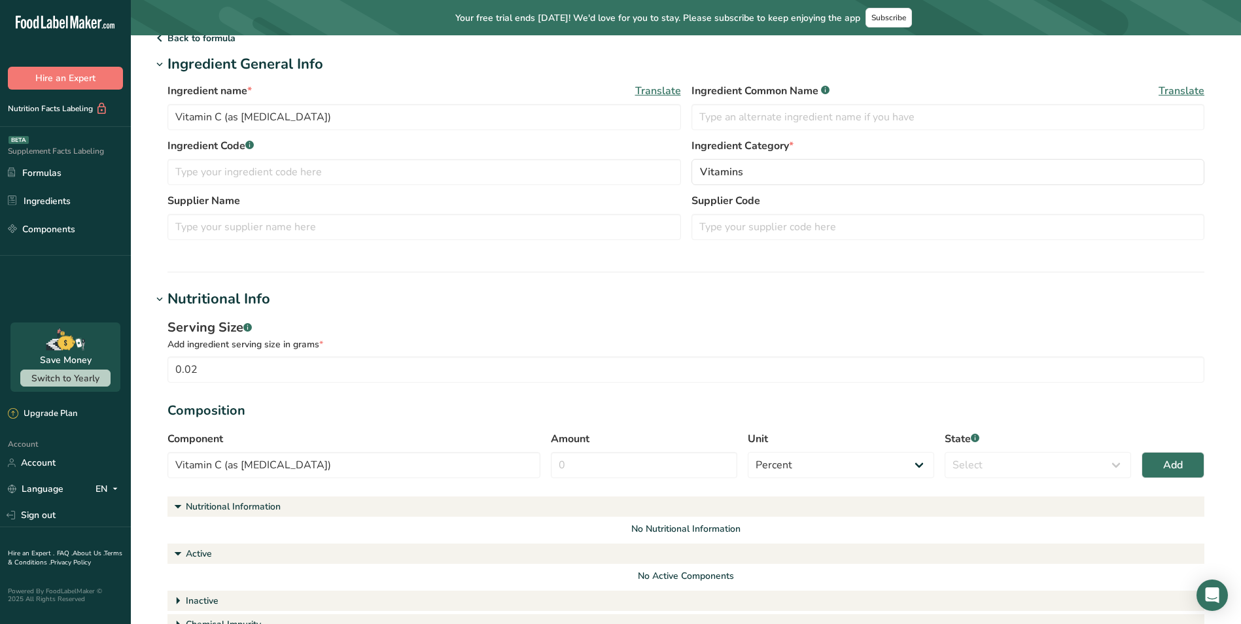
scroll to position [131, 0]
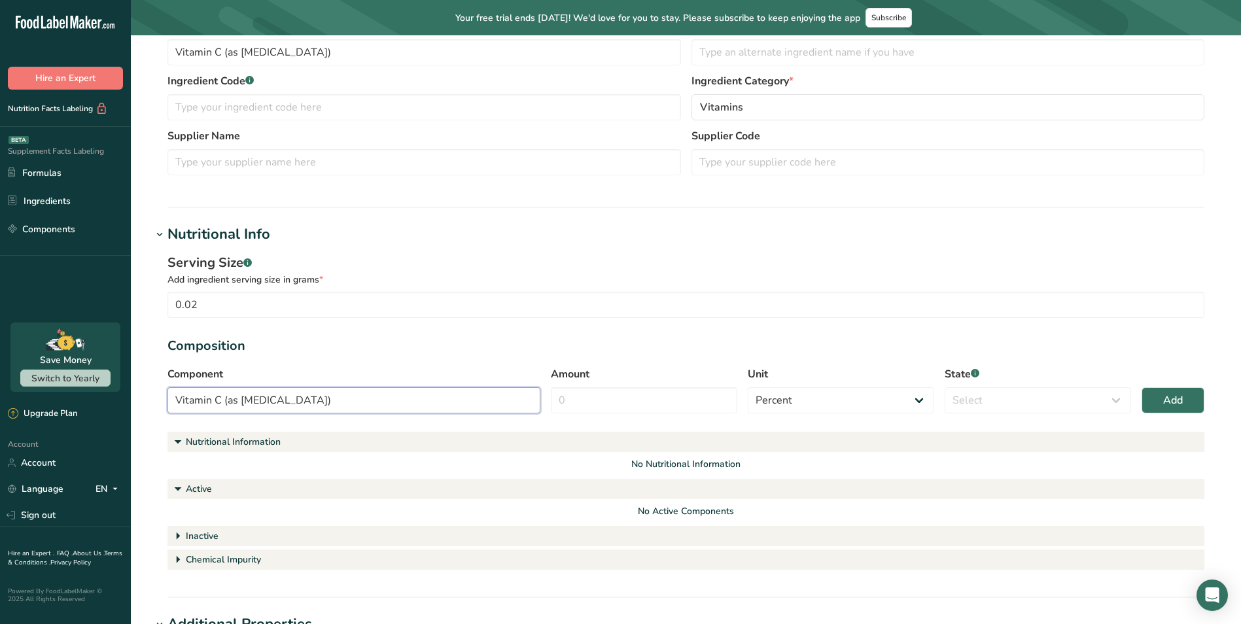
click at [446, 404] on input "Vitamin C (as [MEDICAL_DATA])" at bounding box center [354, 400] width 373 height 26
drag, startPoint x: 428, startPoint y: 397, endPoint x: 181, endPoint y: 393, distance: 247.4
click at [120, 392] on div ".a-20{fill:#fff;} Hire an Expert Nutrition Facts Labeling Supplement Facts Labe…" at bounding box center [620, 465] width 1241 height 1192
drag, startPoint x: 493, startPoint y: 318, endPoint x: 675, endPoint y: 377, distance: 190.6
click at [501, 320] on section "Serving Size .a-a{fill:#347362;}.b-a{fill:#fff;} Add ingredient serving size in…" at bounding box center [686, 413] width 1037 height 320
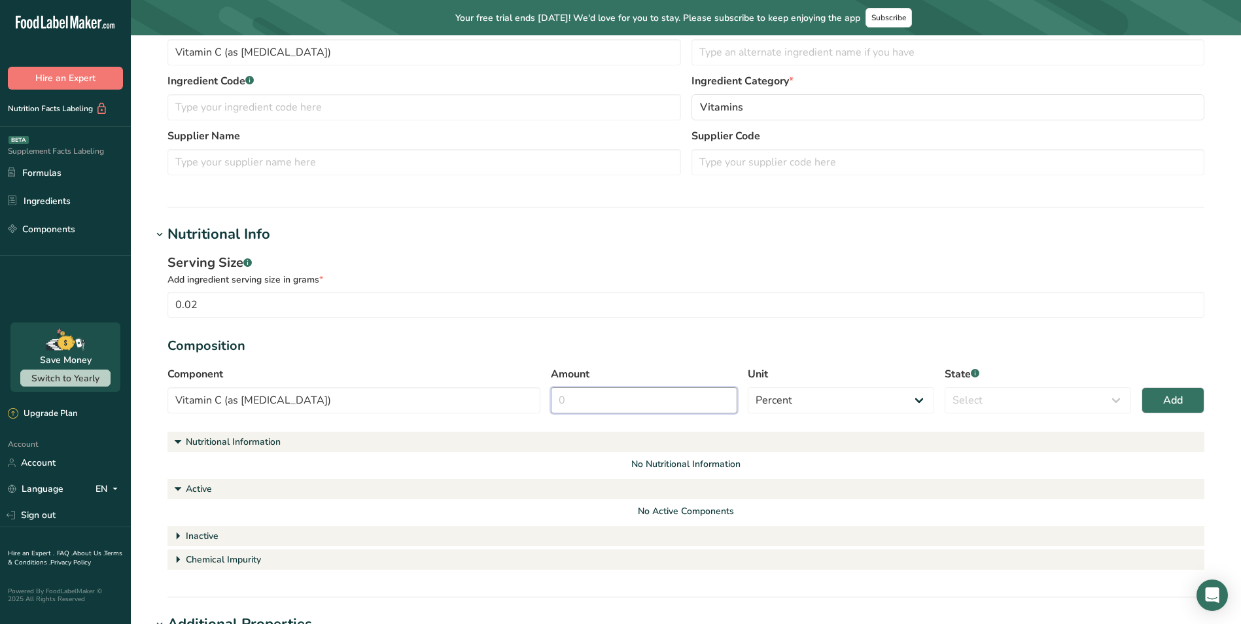
click at [669, 398] on input "Amount" at bounding box center [644, 400] width 186 height 26
click at [1009, 400] on select "Select Active Inactive Chemical Impurity Nutritional Information" at bounding box center [1038, 400] width 186 height 26
click at [945, 387] on select "Select Active Inactive Chemical Impurity Nutritional Information" at bounding box center [1038, 400] width 186 height 26
click at [1161, 397] on button "Add" at bounding box center [1173, 400] width 63 height 26
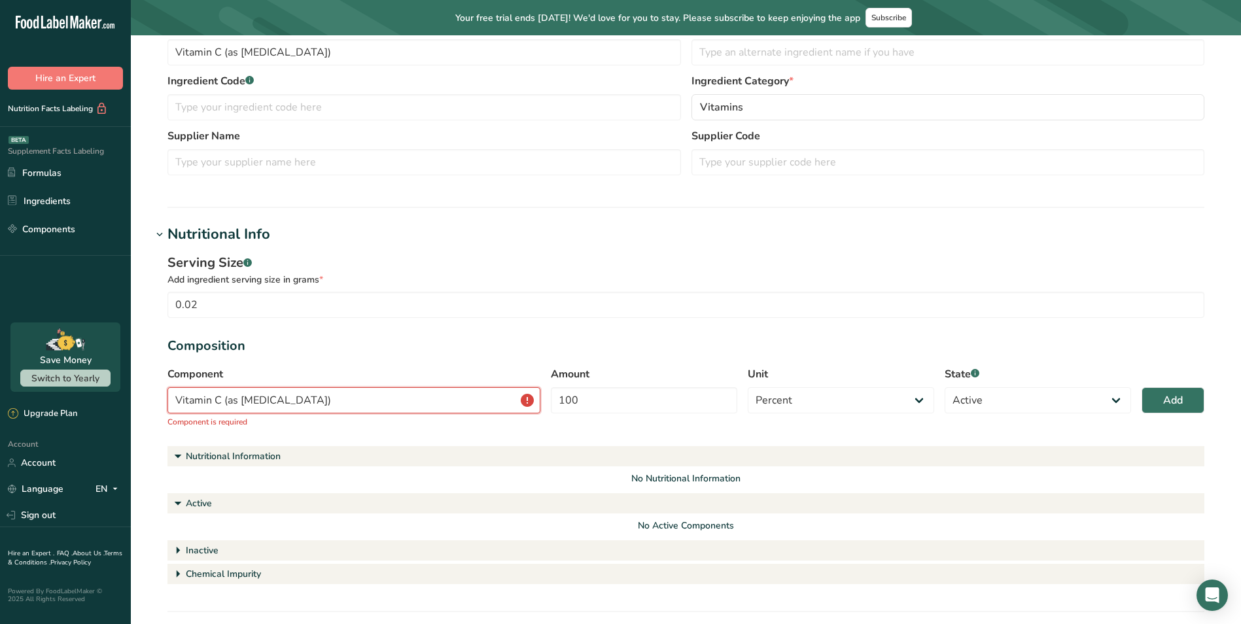
click at [413, 393] on input "Vitamin C (as [MEDICAL_DATA])" at bounding box center [354, 400] width 373 height 26
paste input "Vitamin C (as [MEDICAL_DATA])"
click at [434, 396] on input "Vitamin C (as [MEDICAL_DATA])" at bounding box center [354, 400] width 373 height 26
click at [447, 351] on div "Composition" at bounding box center [686, 346] width 1037 height 20
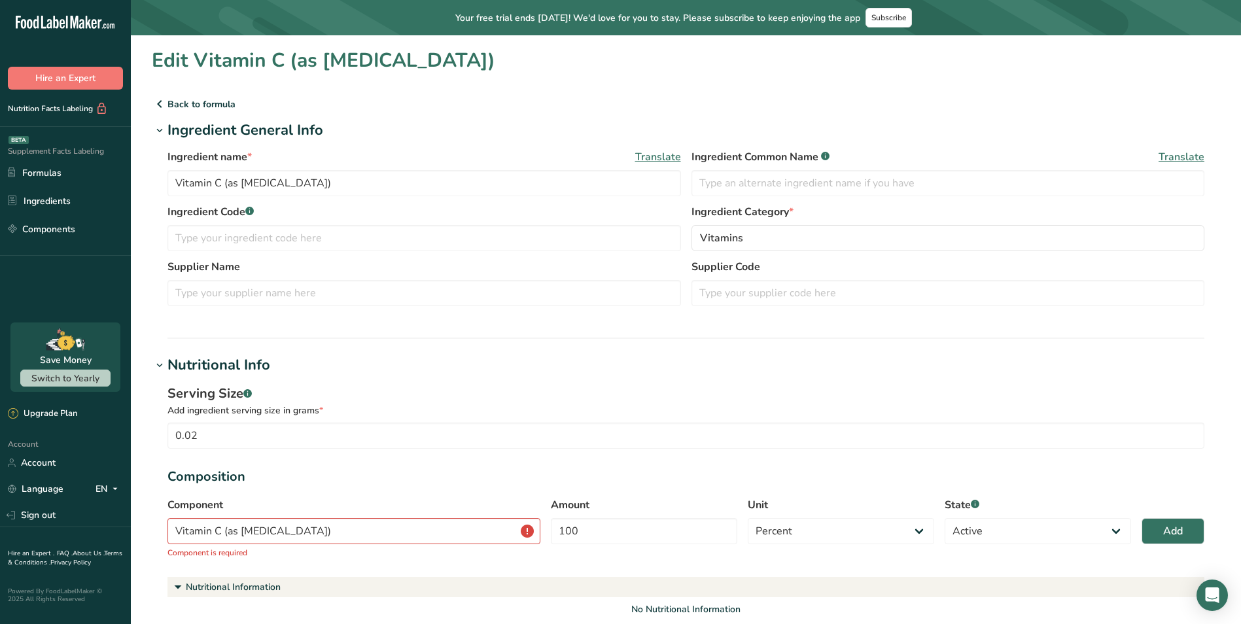
scroll to position [582, 0]
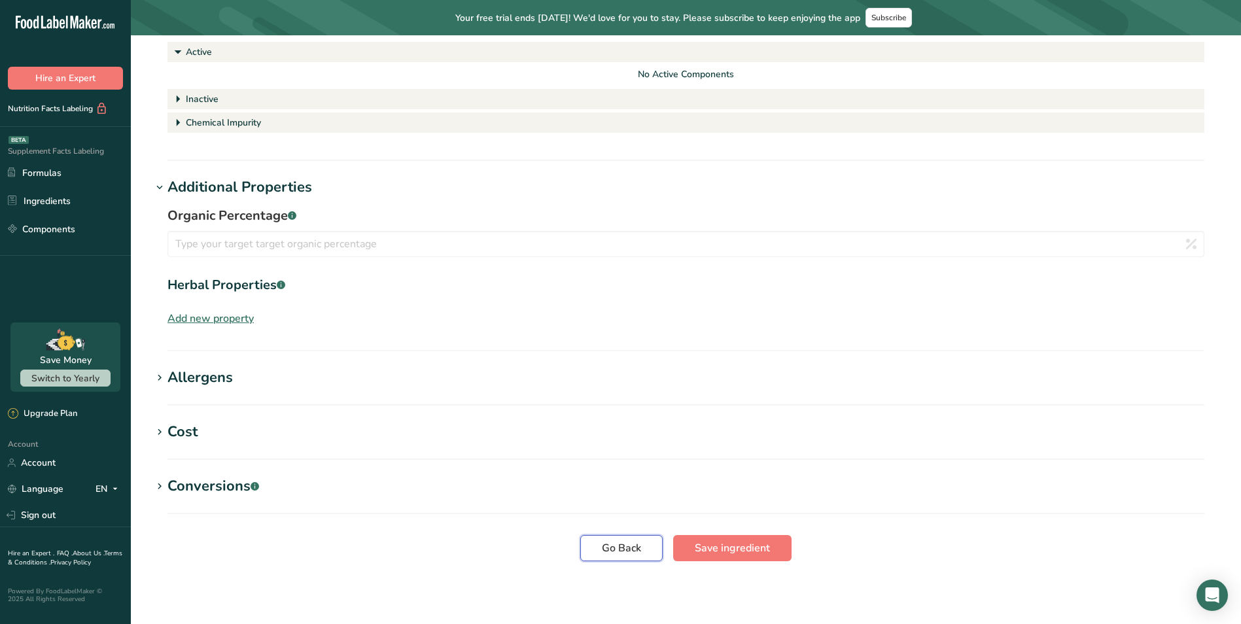
click at [628, 548] on span "Go Back" at bounding box center [621, 548] width 39 height 16
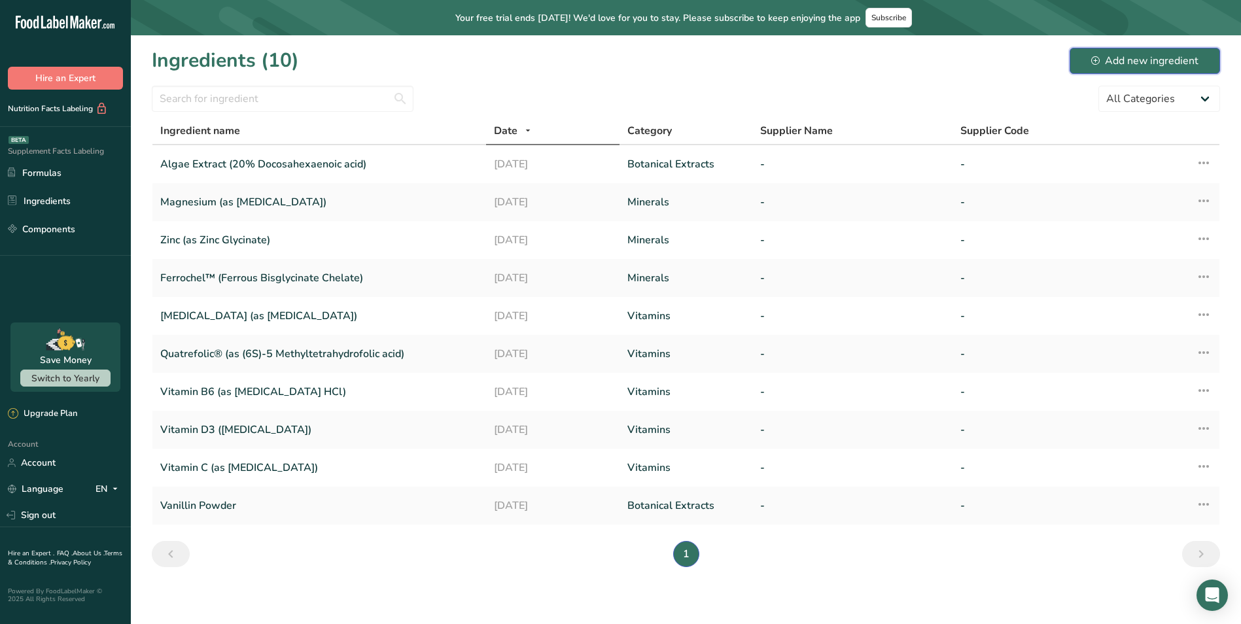
drag, startPoint x: 1151, startPoint y: 51, endPoint x: 1126, endPoint y: 72, distance: 32.5
click at [1151, 52] on button "Add new ingredient" at bounding box center [1145, 61] width 150 height 26
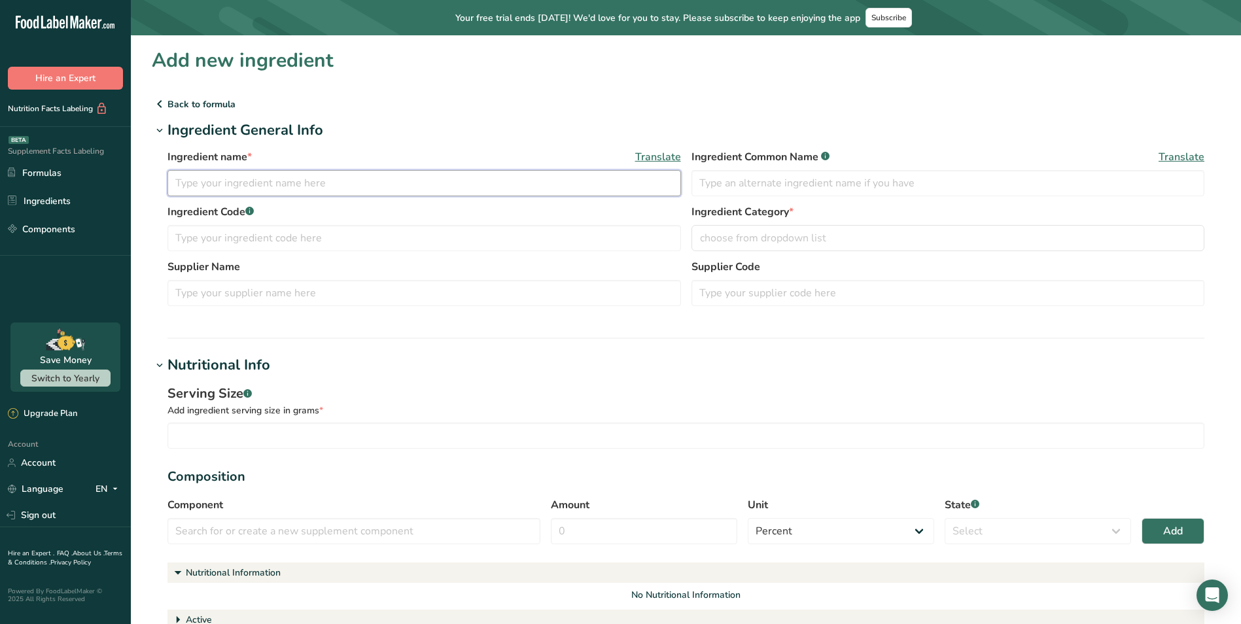
click at [308, 183] on input "text" at bounding box center [425, 183] width 514 height 26
paste input "Vitamin C (as [MEDICAL_DATA])"
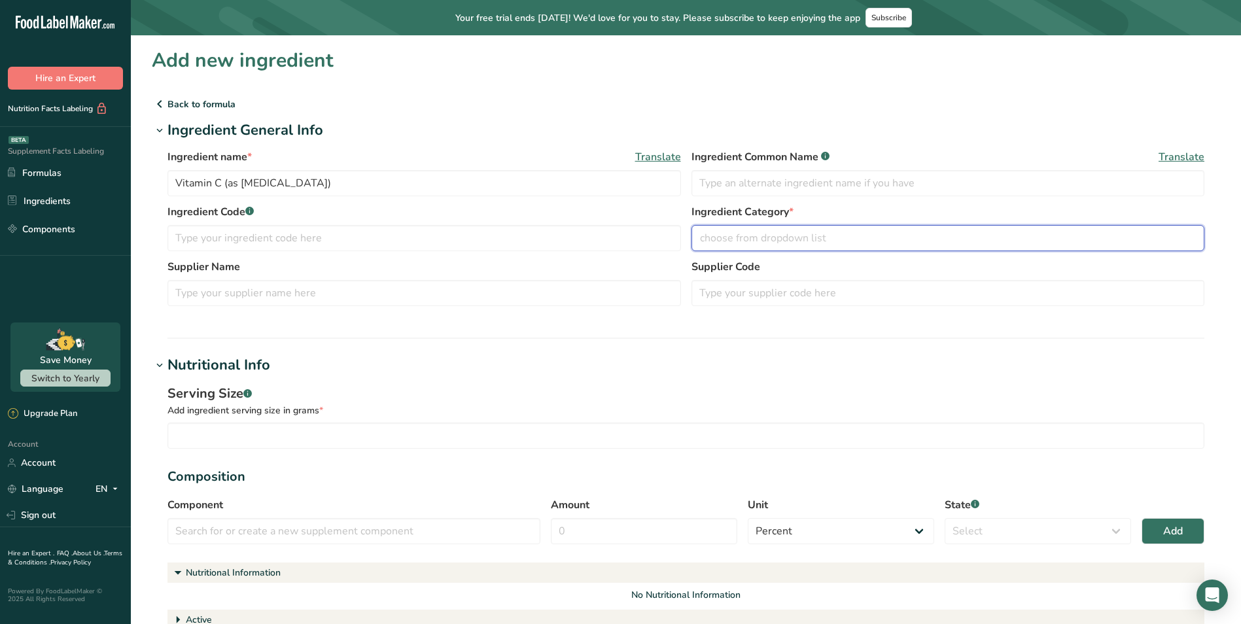
click at [743, 243] on span "choose from dropdown list" at bounding box center [763, 238] width 126 height 16
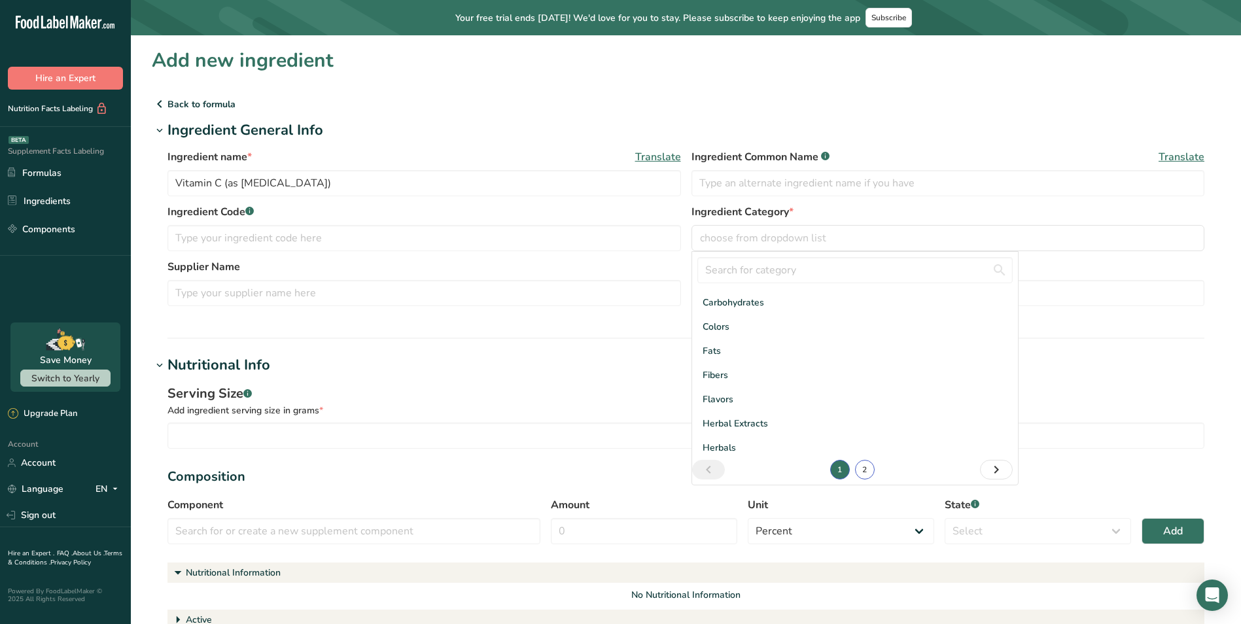
click at [856, 470] on link "2" at bounding box center [865, 470] width 20 height 20
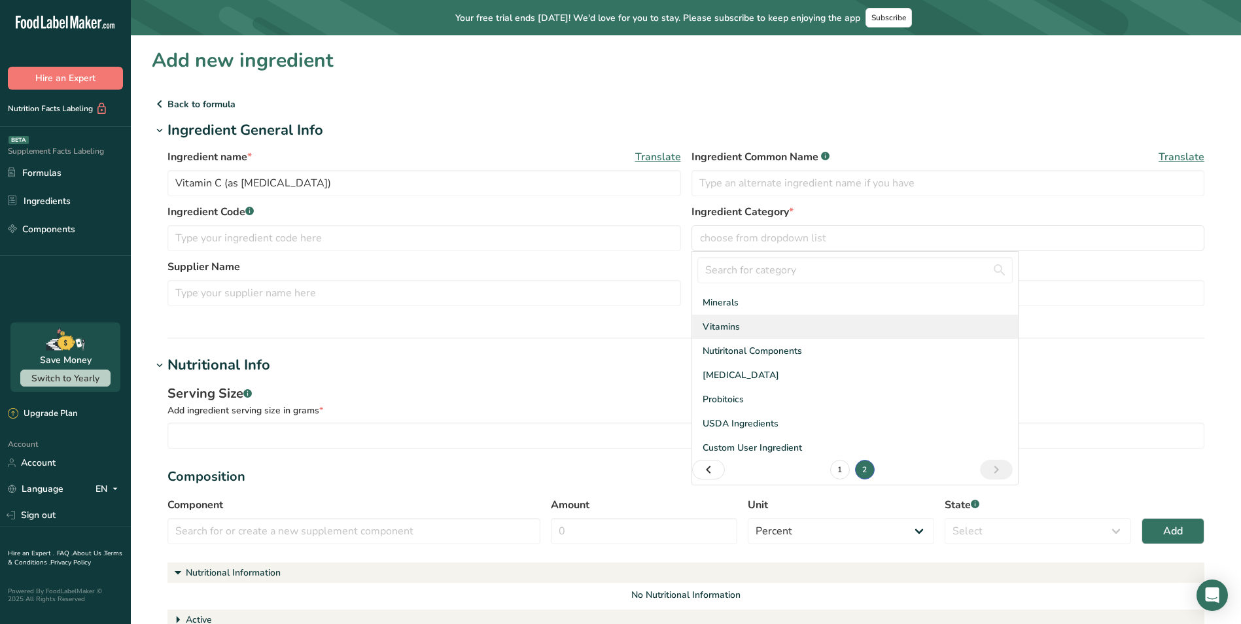
click at [737, 327] on span "Vitamins" at bounding box center [721, 327] width 37 height 14
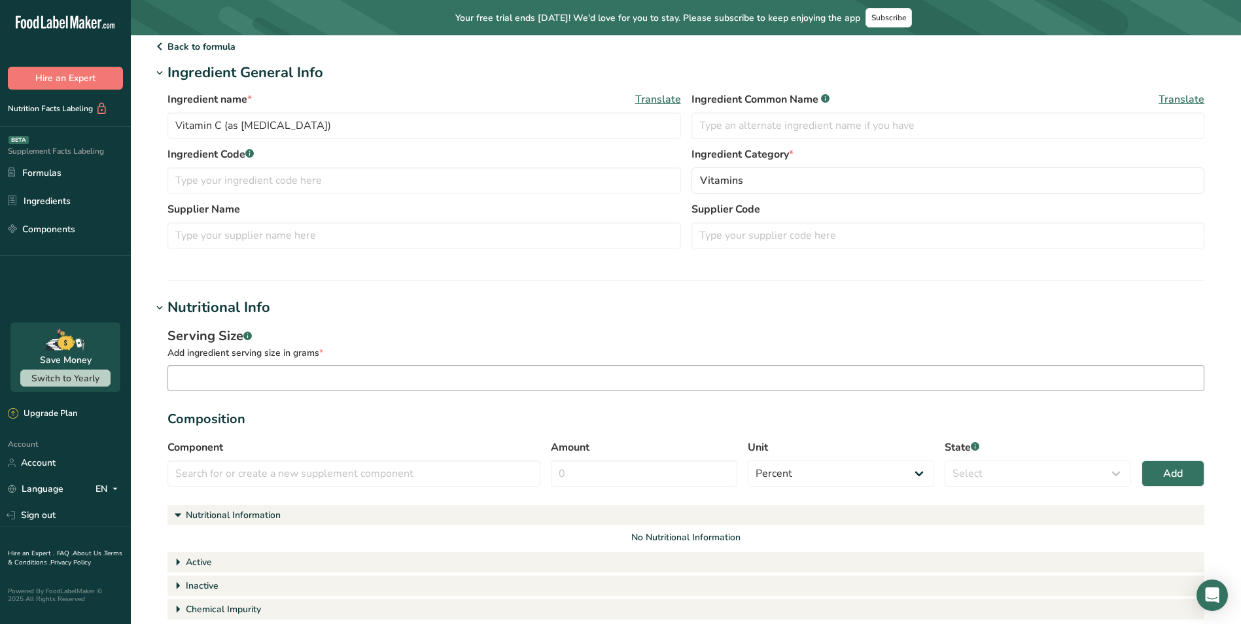
scroll to position [65, 0]
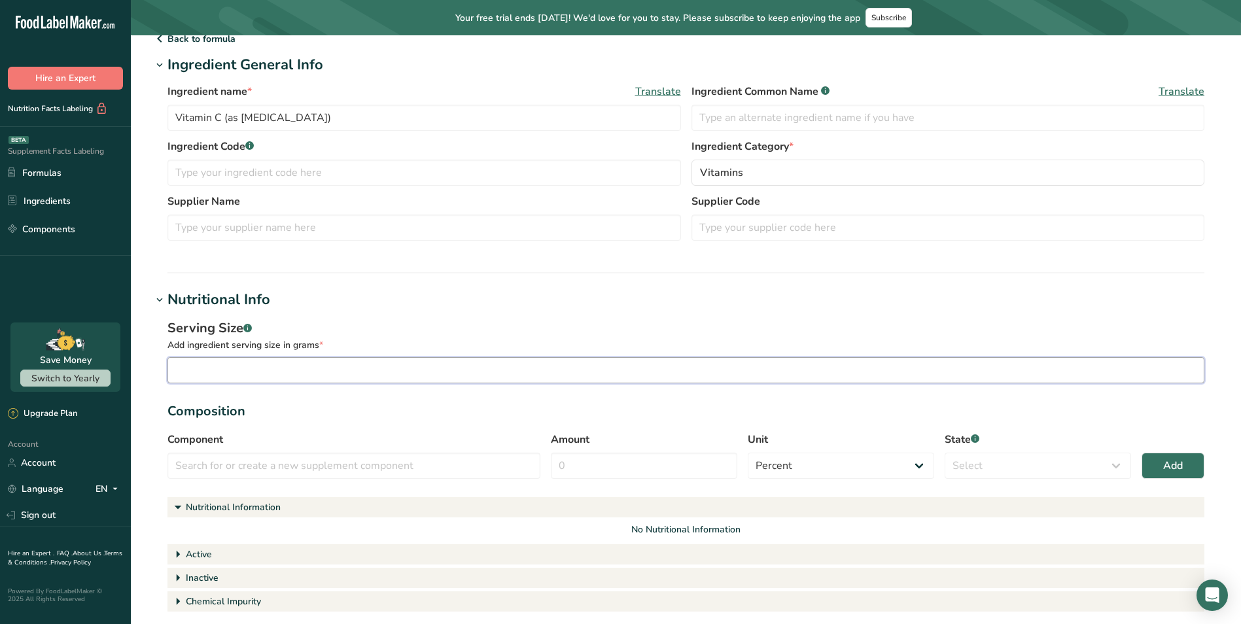
click at [265, 376] on input "number" at bounding box center [686, 370] width 1037 height 26
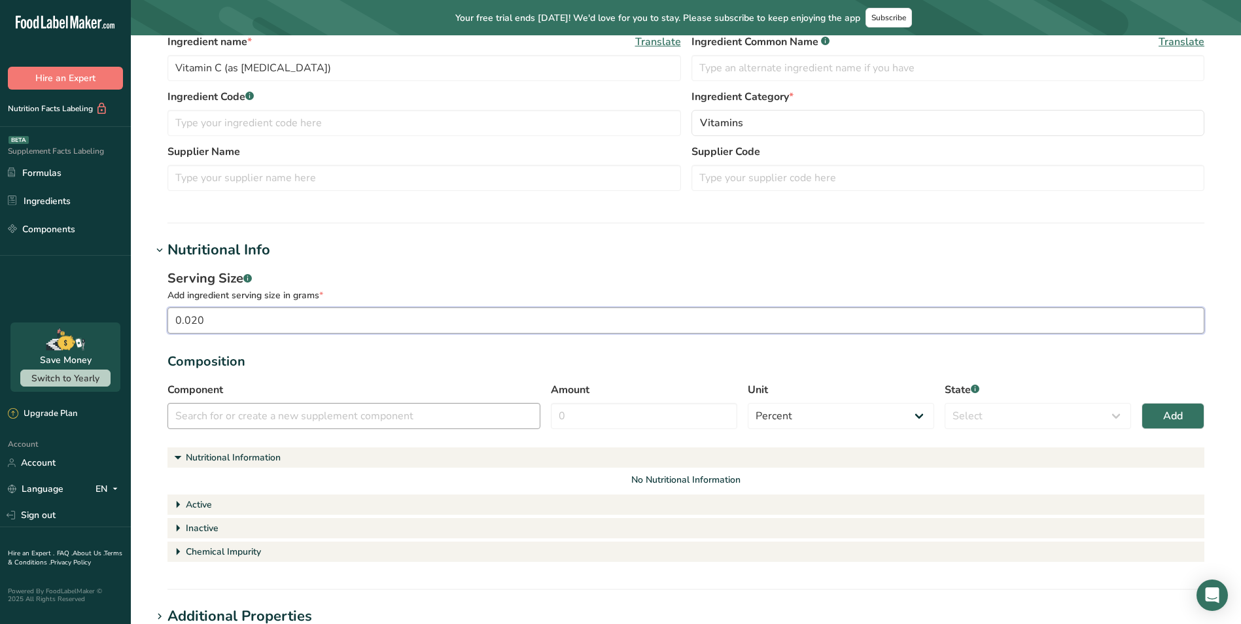
scroll to position [131, 0]
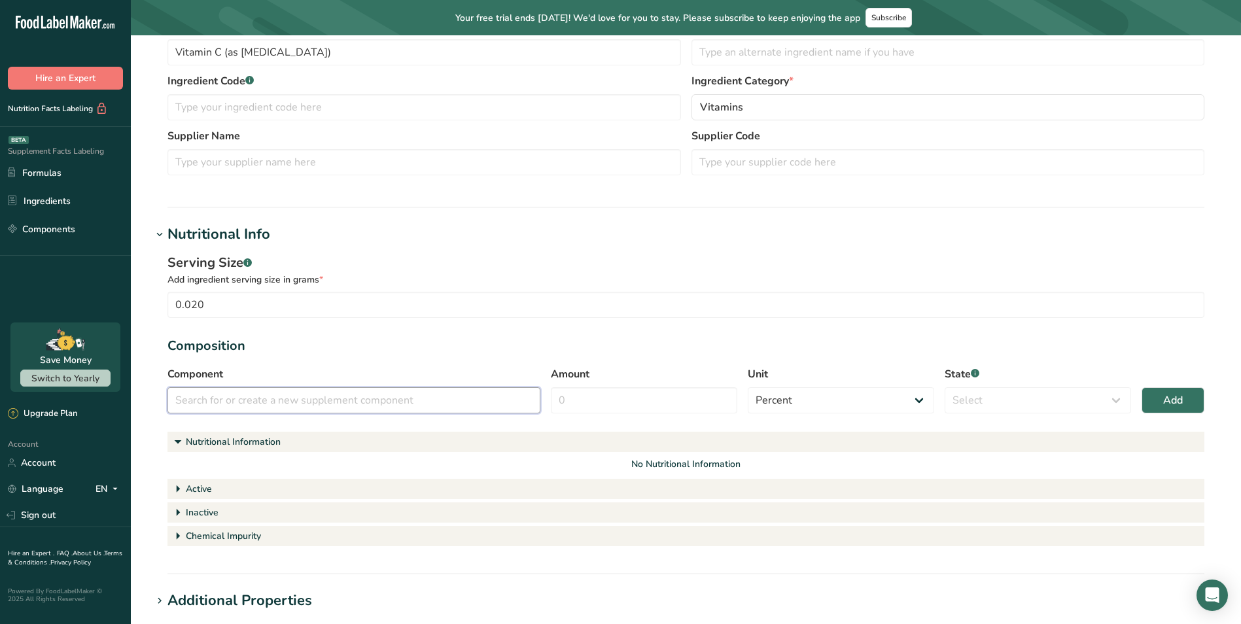
click at [327, 398] on input "text" at bounding box center [354, 400] width 373 height 26
paste input "Vitamin C (as [MEDICAL_DATA])"
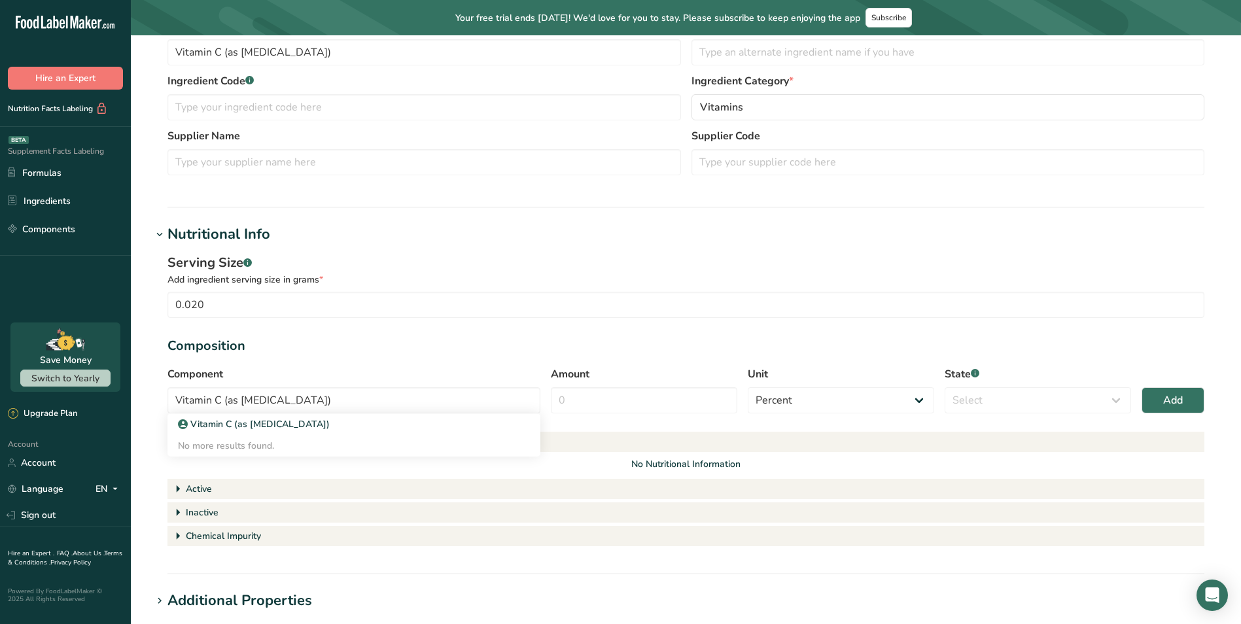
click at [465, 357] on section "Serving Size .a-a{fill:#347362;}.b-a{fill:#fff;} Add ingredient serving size in…" at bounding box center [686, 401] width 1037 height 296
click at [461, 397] on input "Vitamin C (as [MEDICAL_DATA])" at bounding box center [354, 400] width 373 height 26
click at [520, 430] on div "Add" at bounding box center [521, 431] width 17 height 14
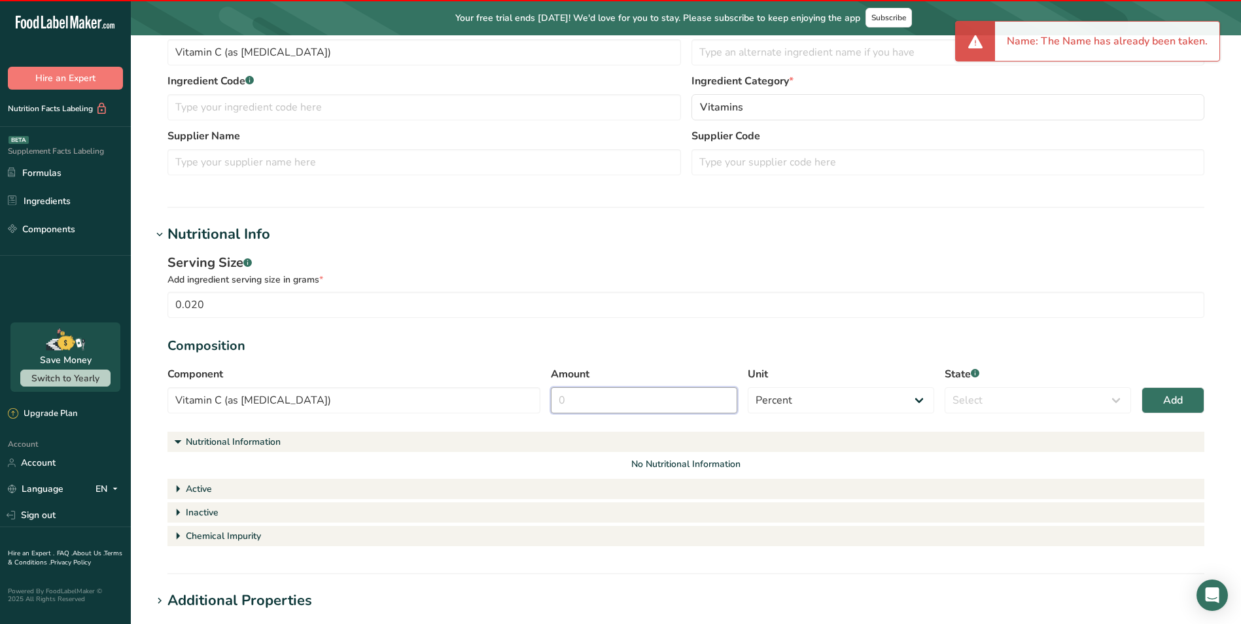
click at [694, 402] on input "Amount" at bounding box center [644, 400] width 186 height 26
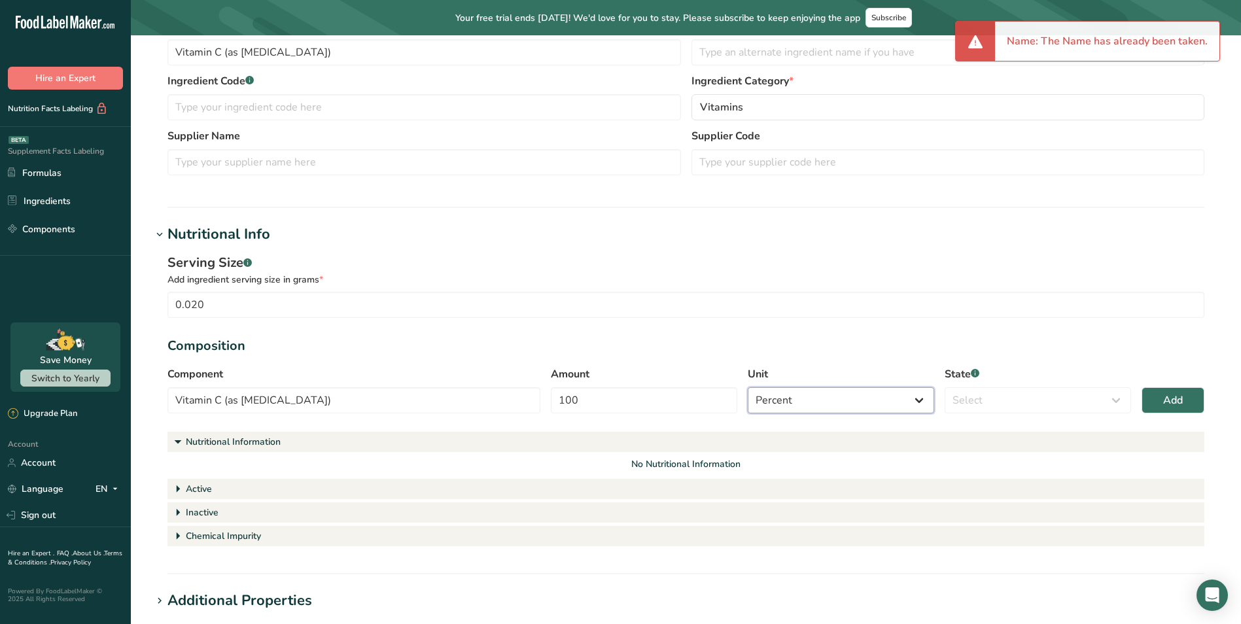
drag, startPoint x: 828, startPoint y: 404, endPoint x: 842, endPoint y: 406, distance: 14.6
click at [829, 404] on select "Percent Grams Kilograms mg Oz Pound PPM B CFU mcg µg kcal kJ" at bounding box center [841, 400] width 186 height 26
click at [748, 387] on select "Percent Grams Kilograms mg Oz Pound PPM B CFU mcg µg kcal kJ" at bounding box center [841, 400] width 186 height 26
click at [1003, 397] on select "Select Active Inactive Chemical Impurity Nutritional Information" at bounding box center [1038, 400] width 186 height 26
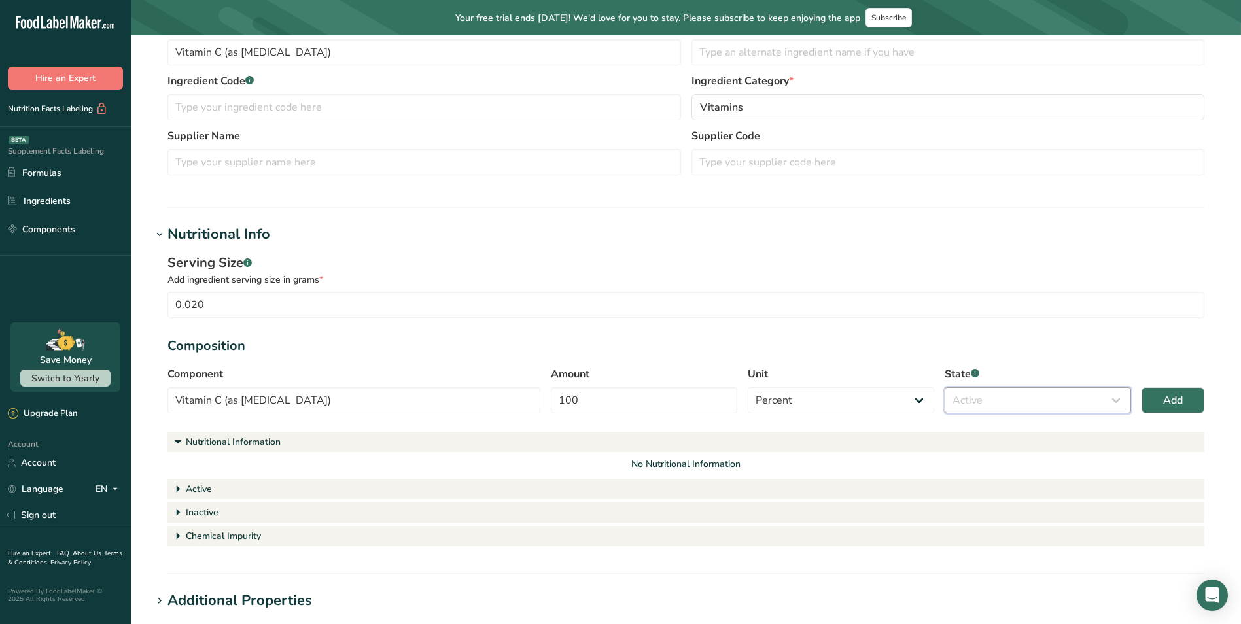
click at [945, 387] on select "Select Active Inactive Chemical Impurity Nutritional Information" at bounding box center [1038, 400] width 186 height 26
click at [995, 315] on input "0.020" at bounding box center [686, 305] width 1037 height 26
click at [1177, 393] on span "Add" at bounding box center [1173, 401] width 20 height 16
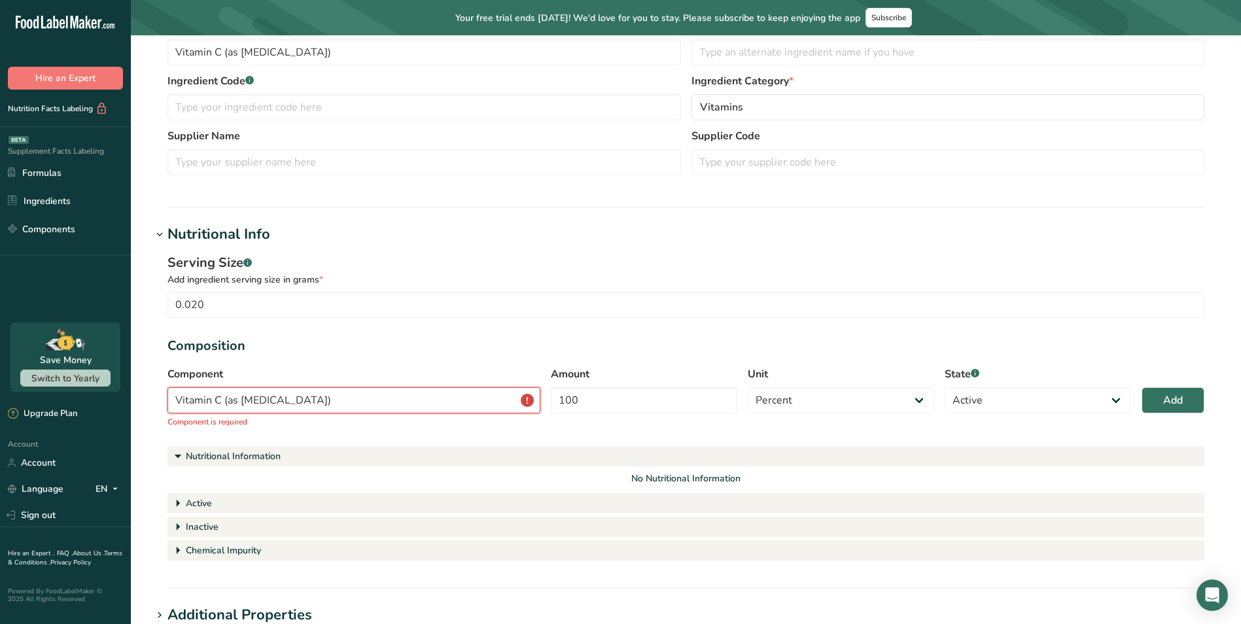
click at [404, 404] on input "Vitamin C (as [MEDICAL_DATA])" at bounding box center [354, 400] width 373 height 26
click at [364, 396] on input "Vitamin C (as [MEDICAL_DATA])" at bounding box center [354, 400] width 373 height 26
click at [388, 361] on section "Serving Size .a-a{fill:#347362;}.b-a{fill:#fff;} Add ingredient serving size in…" at bounding box center [686, 408] width 1037 height 311
click at [361, 382] on div "Component Vitamin C (as [MEDICAL_DATA]) Vitamin C (as [MEDICAL_DATA]) Add Vitam…" at bounding box center [354, 397] width 373 height 62
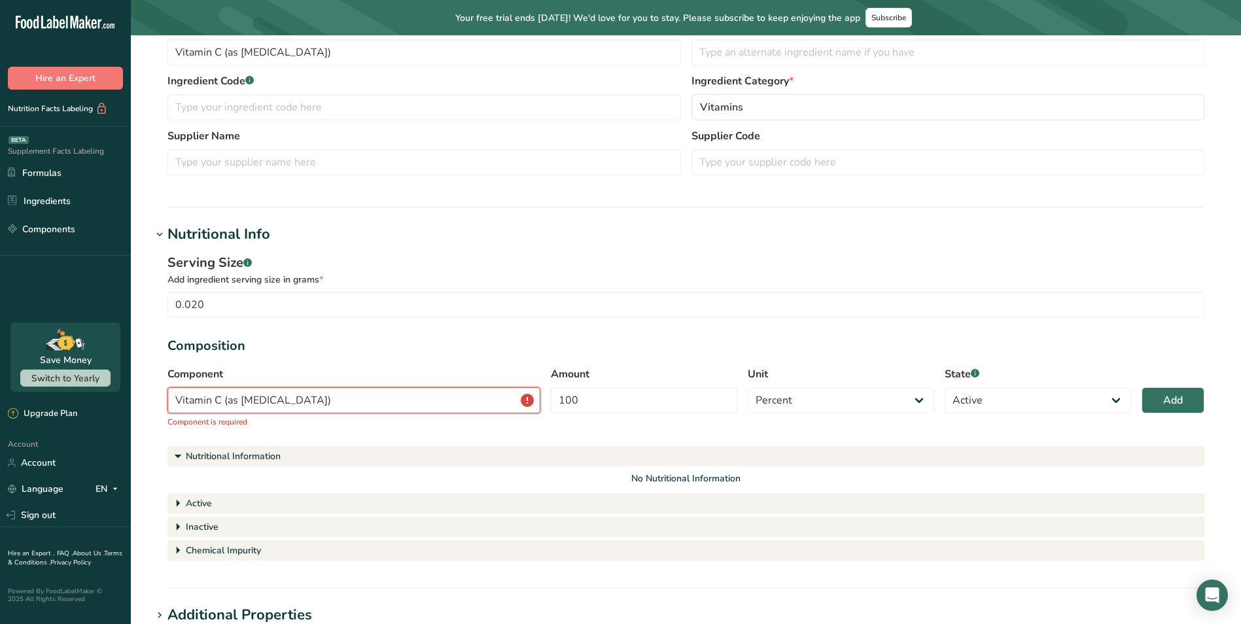
click at [363, 388] on input "Vitamin C (as [MEDICAL_DATA])" at bounding box center [354, 400] width 373 height 26
click at [368, 398] on input "Vitamin C (as [MEDICAL_DATA])" at bounding box center [354, 400] width 373 height 26
click at [523, 430] on div "Add" at bounding box center [521, 431] width 17 height 14
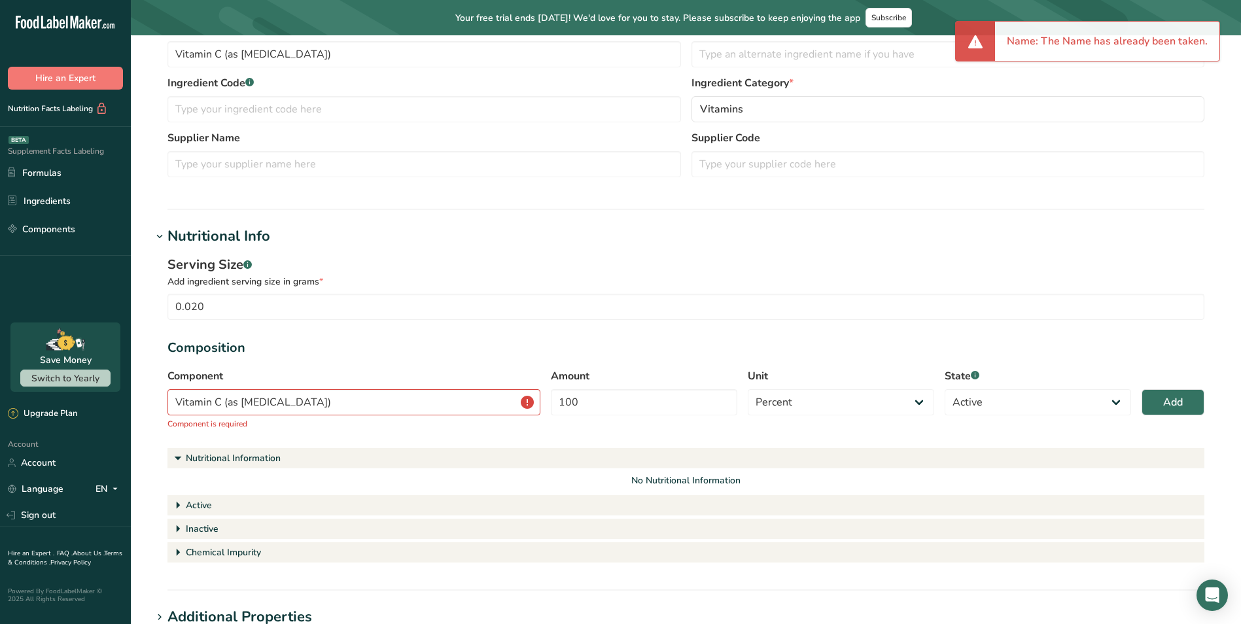
scroll to position [96, 0]
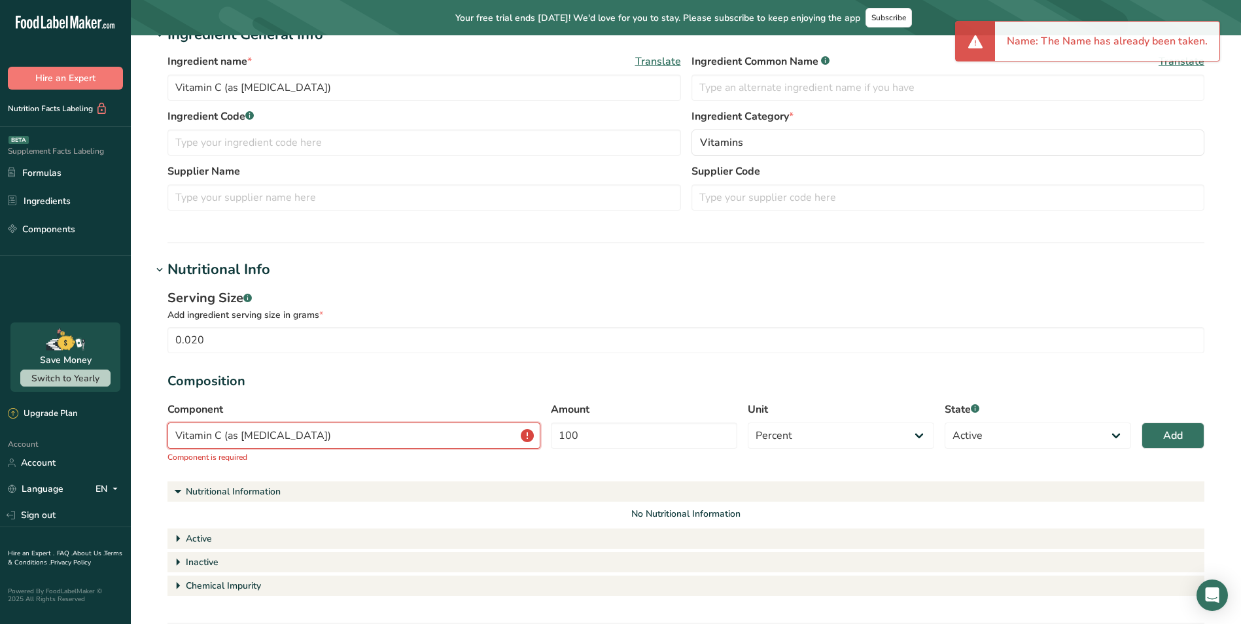
click at [387, 430] on input "Vitamin C (as [MEDICAL_DATA])" at bounding box center [354, 436] width 373 height 26
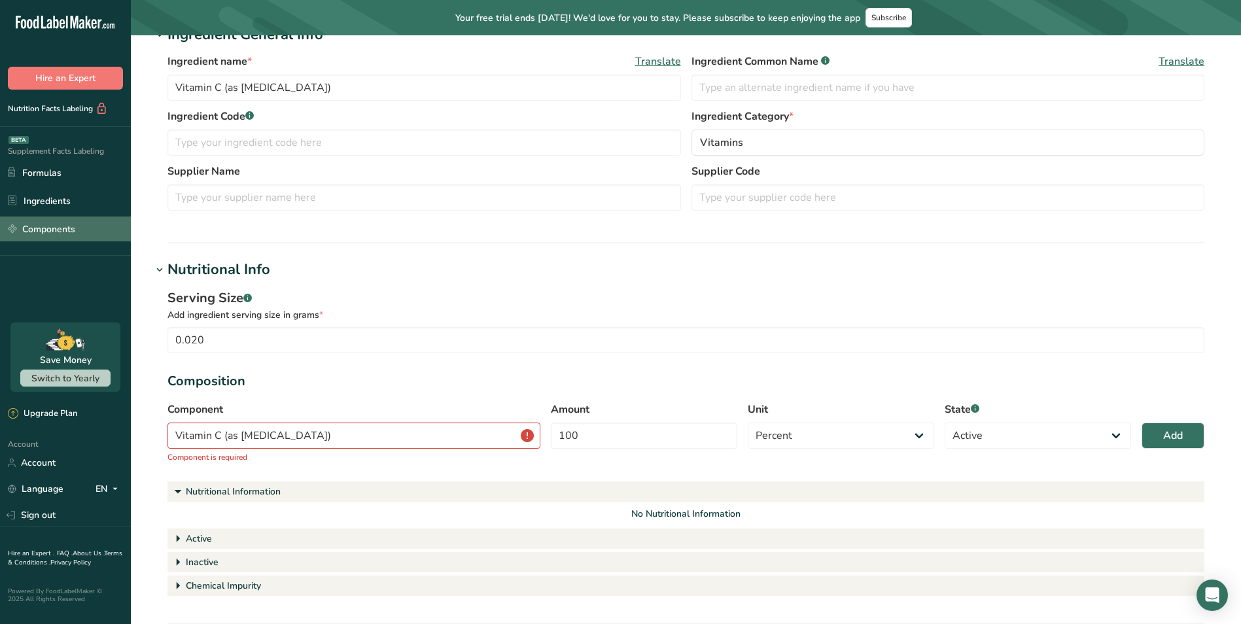
click at [63, 224] on link "Components" at bounding box center [65, 229] width 131 height 25
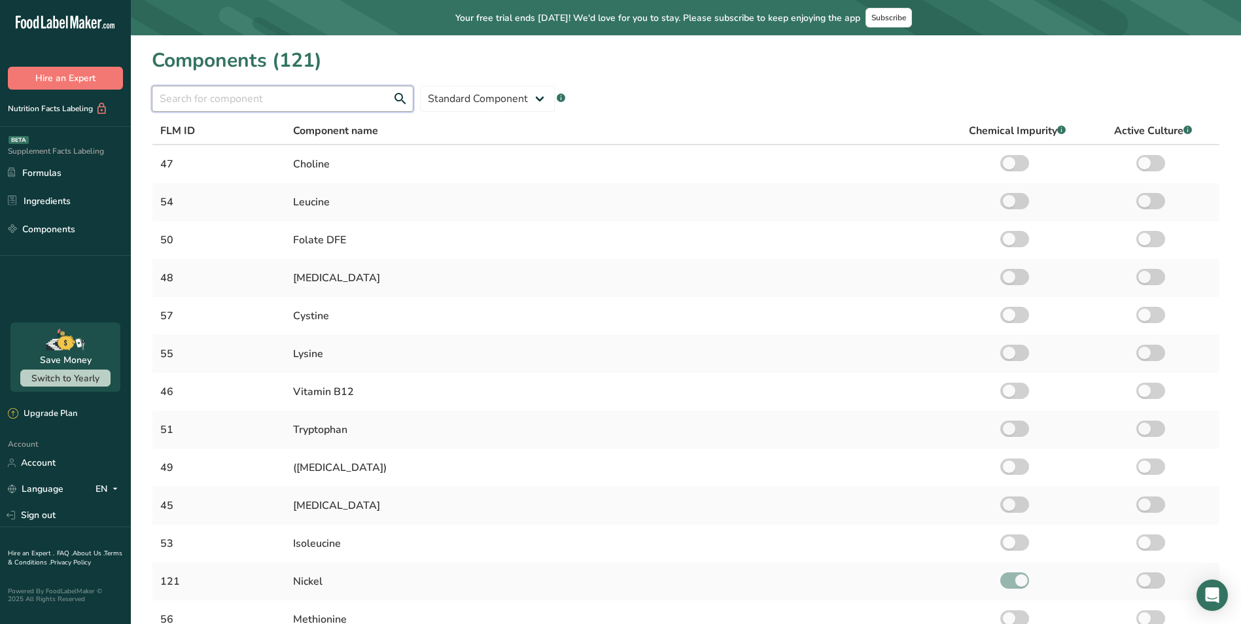
click at [291, 105] on input "text" at bounding box center [283, 99] width 262 height 26
paste input "Vitamin C (as [MEDICAL_DATA])"
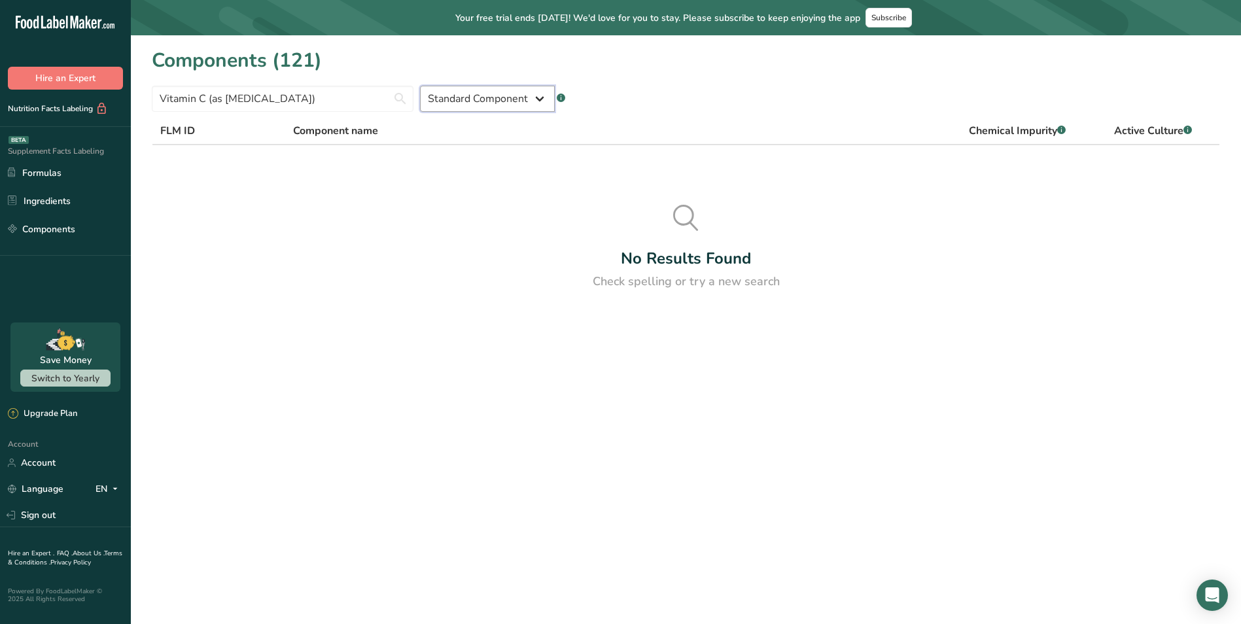
click at [537, 105] on select "Standard Component Custom Component" at bounding box center [487, 99] width 135 height 26
drag, startPoint x: 698, startPoint y: 101, endPoint x: 704, endPoint y: 105, distance: 7.6
click at [699, 102] on div "Vitamin C (as [MEDICAL_DATA]) Standard Component Custom Component .a-a{fill:#34…" at bounding box center [686, 93] width 1069 height 37
click at [518, 105] on select "Standard Component Custom Component" at bounding box center [487, 99] width 135 height 26
drag, startPoint x: 696, startPoint y: 107, endPoint x: 637, endPoint y: 114, distance: 59.3
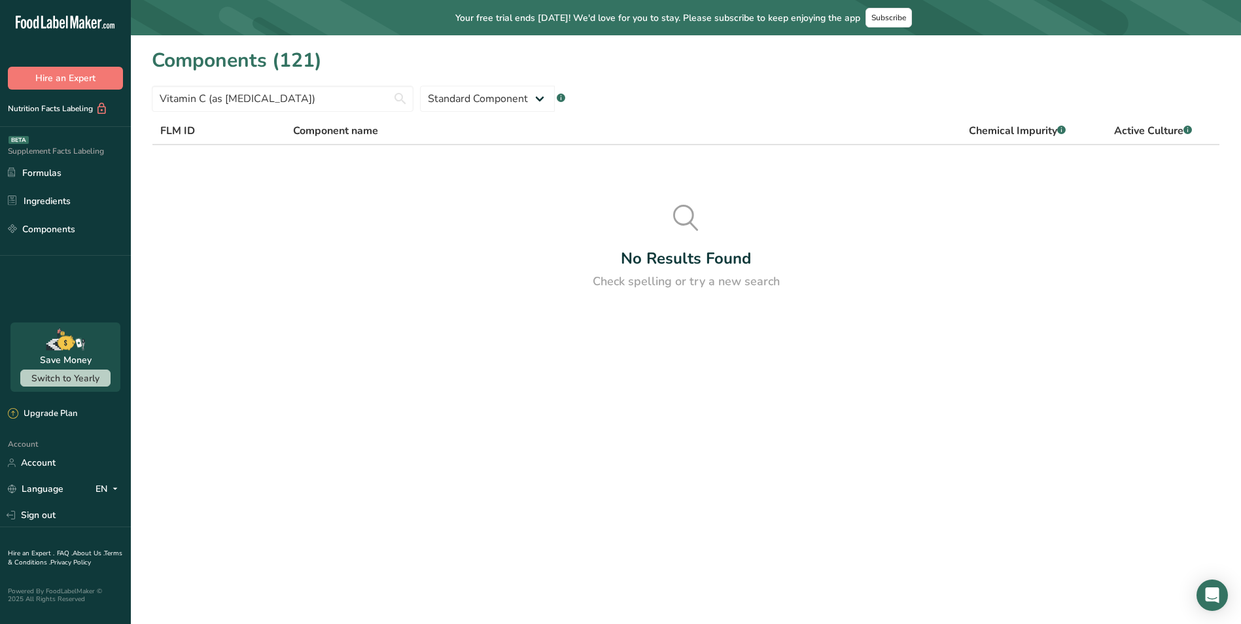
click at [681, 109] on div "Vitamin C (as [MEDICAL_DATA]) Standard Component Custom Component .a-a{fill:#34…" at bounding box center [686, 93] width 1069 height 37
drag, startPoint x: 344, startPoint y: 102, endPoint x: 364, endPoint y: 111, distance: 22.6
click at [348, 104] on input "Vitamin C (as [MEDICAL_DATA])" at bounding box center [283, 99] width 262 height 26
click at [56, 207] on link "Ingredients" at bounding box center [65, 200] width 131 height 25
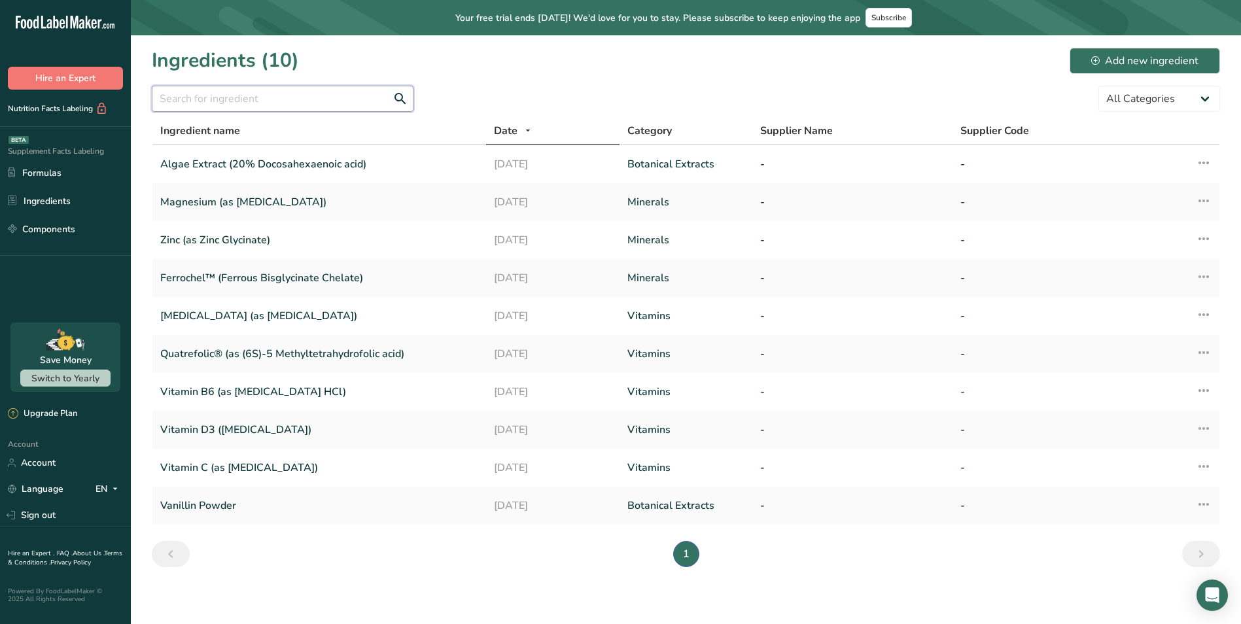
click at [279, 103] on input "text" at bounding box center [283, 99] width 262 height 26
click at [332, 469] on link "Vitamin C (as [MEDICAL_DATA])" at bounding box center [319, 467] width 318 height 27
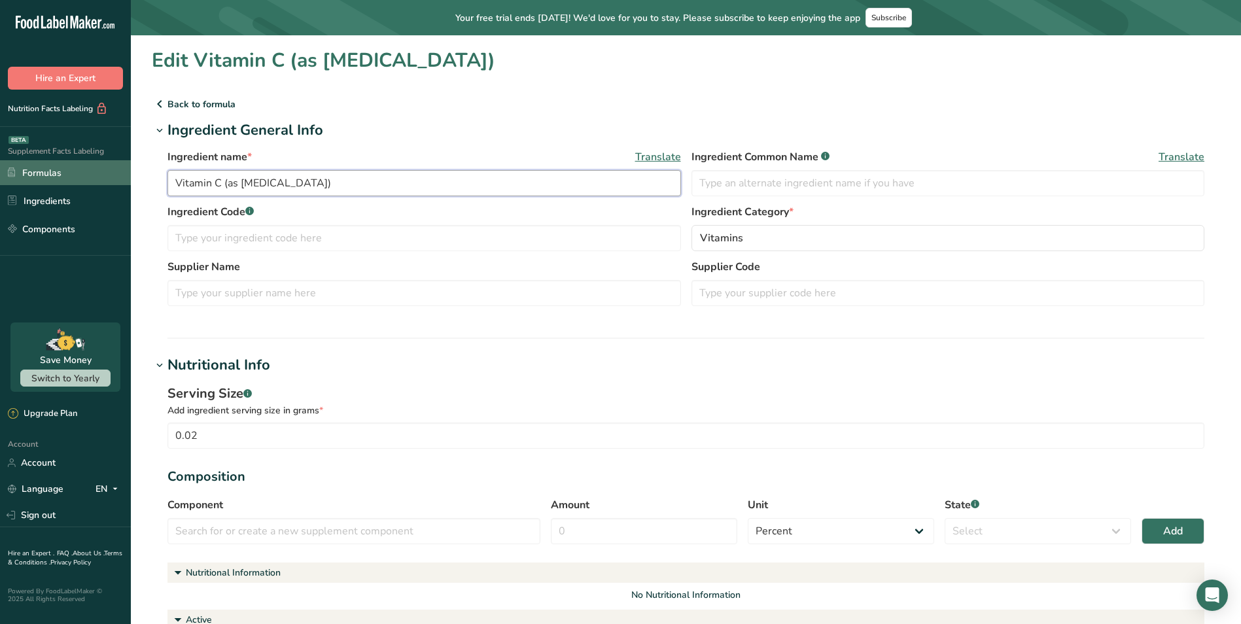
drag, startPoint x: 323, startPoint y: 181, endPoint x: 46, endPoint y: 177, distance: 276.8
click at [43, 177] on div ".a-20{fill:#fff;} Hire an Expert Nutrition Facts Labeling Supplement Facts Labe…" at bounding box center [620, 534] width 1241 height 1069
paste input "A"
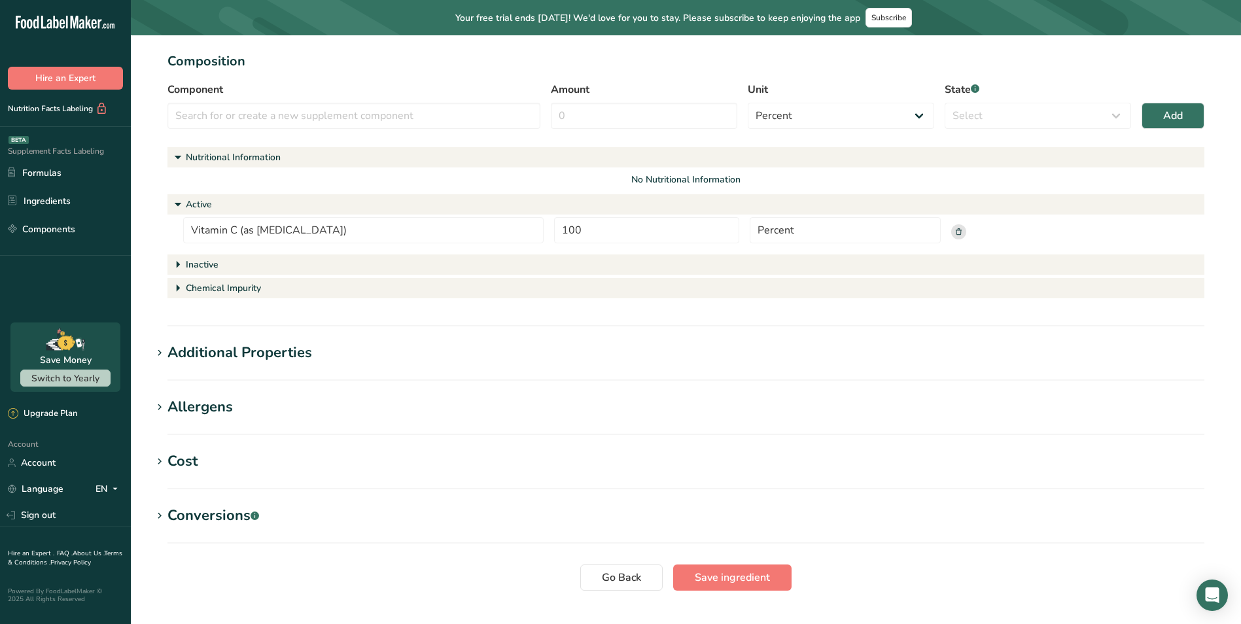
scroll to position [445, 0]
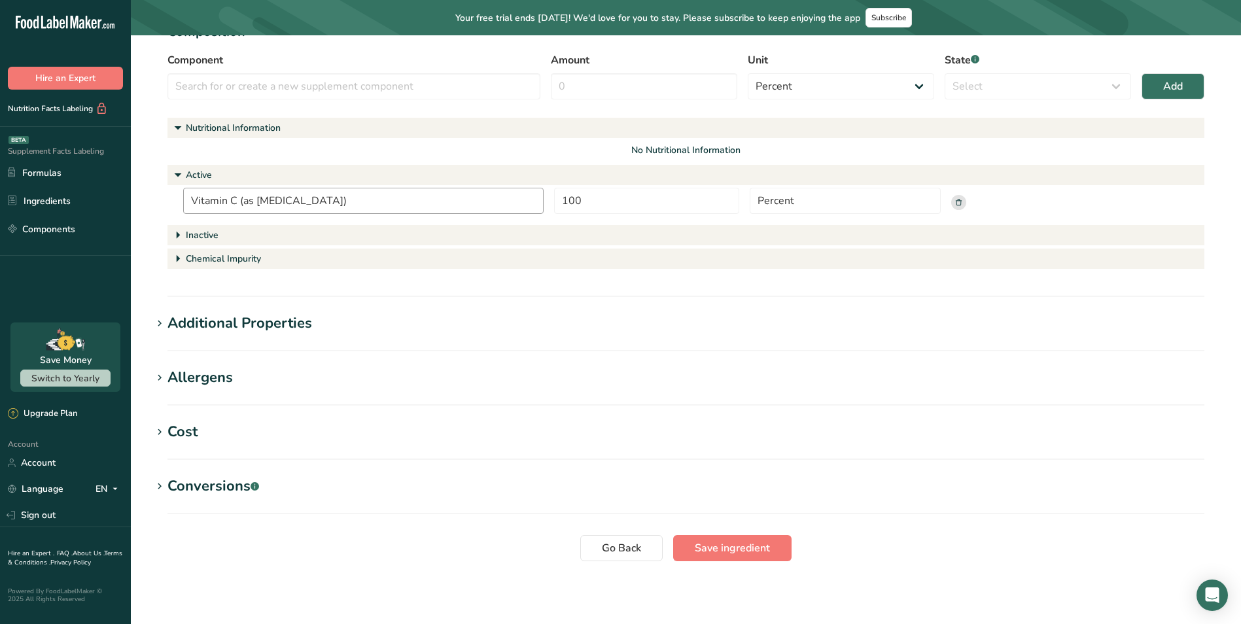
click at [369, 199] on input "Vitamin C (as [MEDICAL_DATA])" at bounding box center [363, 201] width 361 height 26
drag, startPoint x: 385, startPoint y: 204, endPoint x: 219, endPoint y: 224, distance: 166.8
click at [218, 224] on div "Nutritional Information No Nutritional Information Active Vitamin C (as [MEDICA…" at bounding box center [686, 195] width 1037 height 154
click at [742, 541] on span "Save ingredient" at bounding box center [732, 548] width 75 height 16
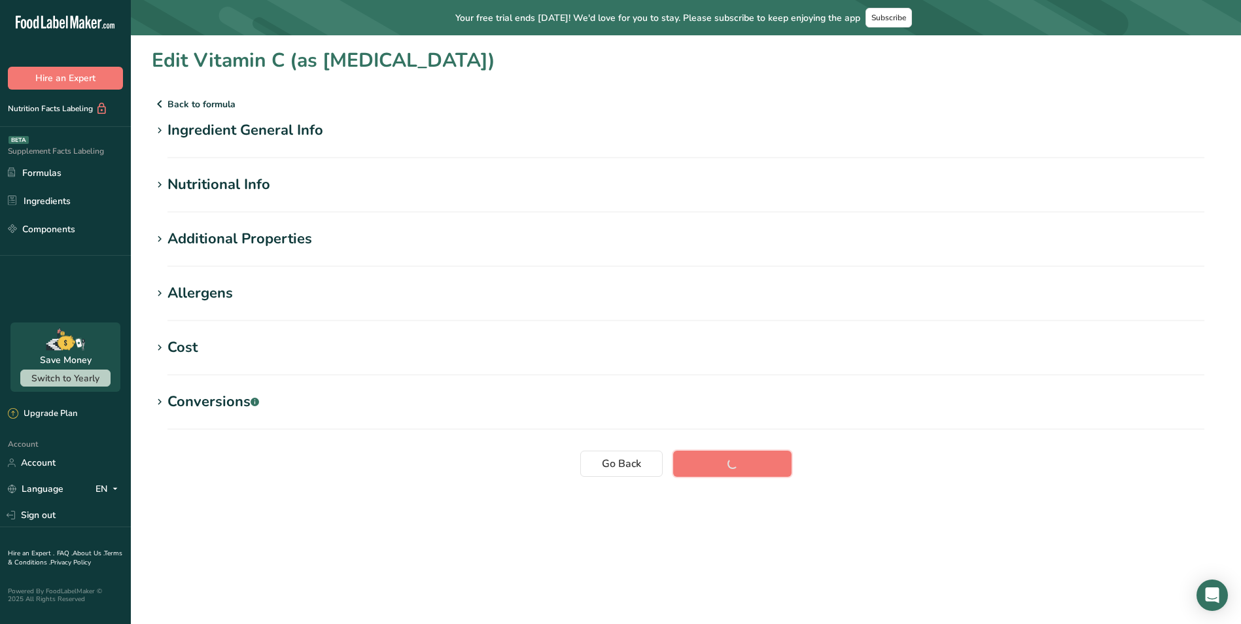
scroll to position [0, 0]
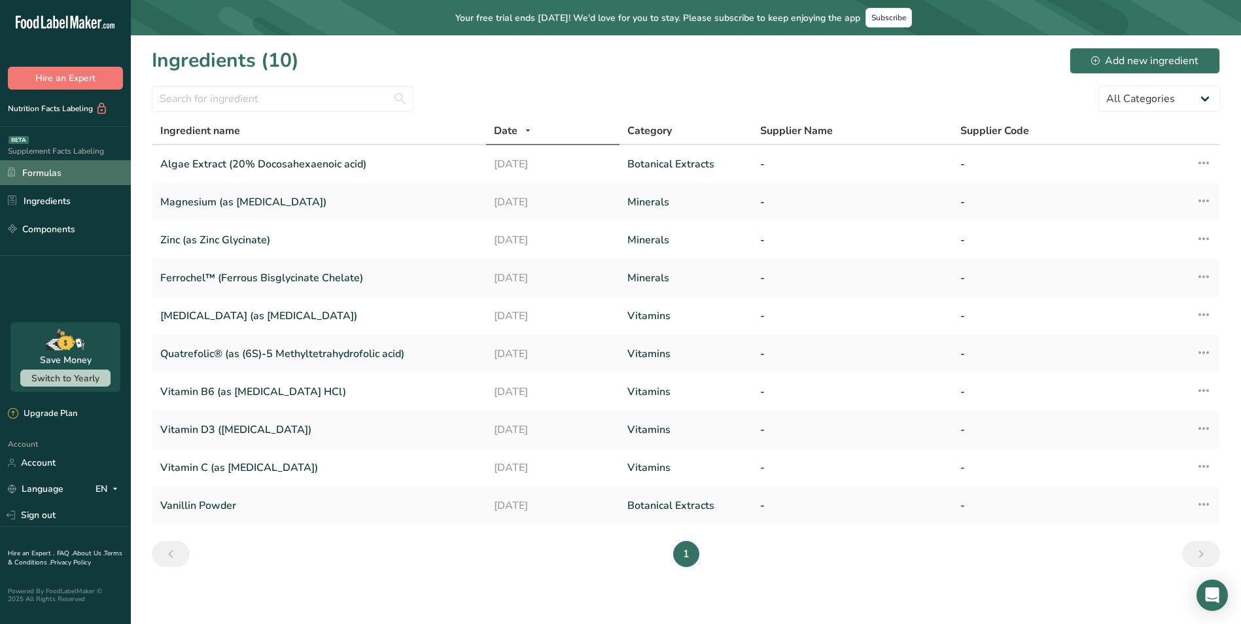
click at [50, 175] on link "Formulas" at bounding box center [65, 172] width 131 height 25
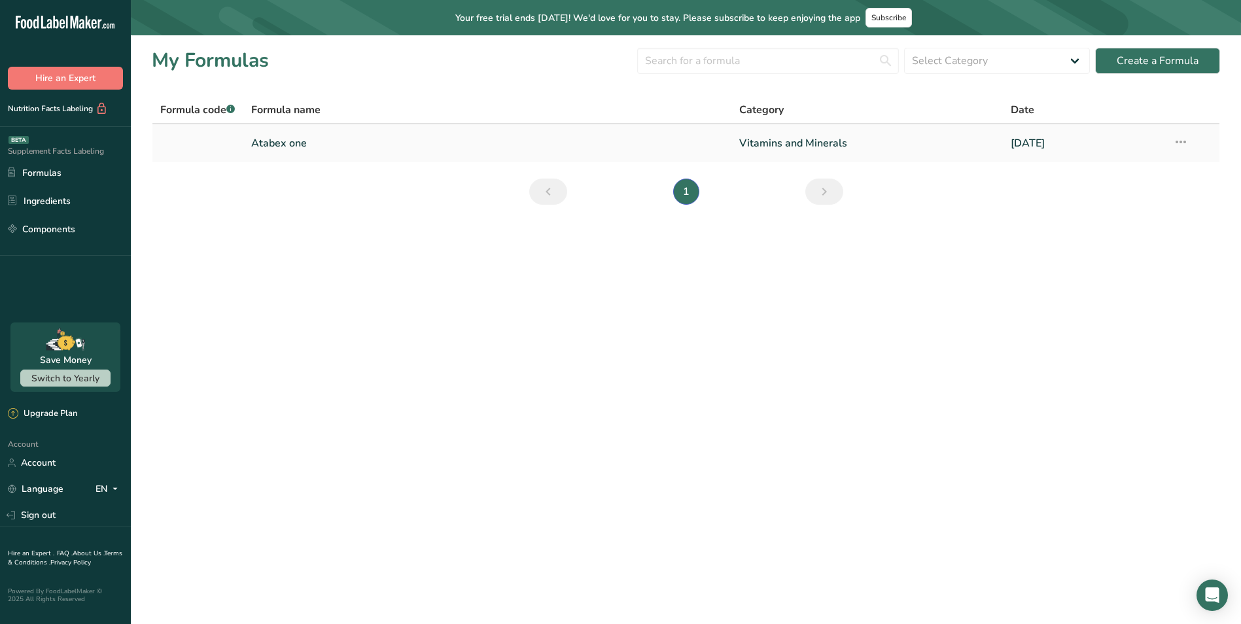
click at [297, 137] on link "Atabex one" at bounding box center [487, 143] width 472 height 27
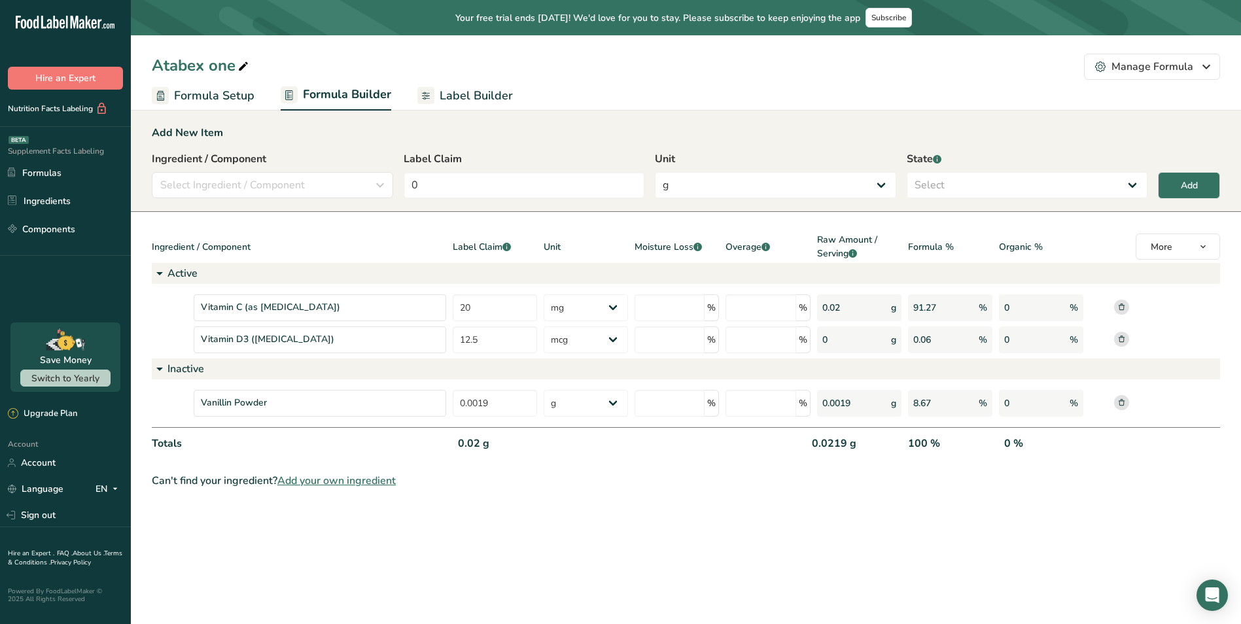
click at [1124, 311] on rect at bounding box center [1121, 307] width 15 height 15
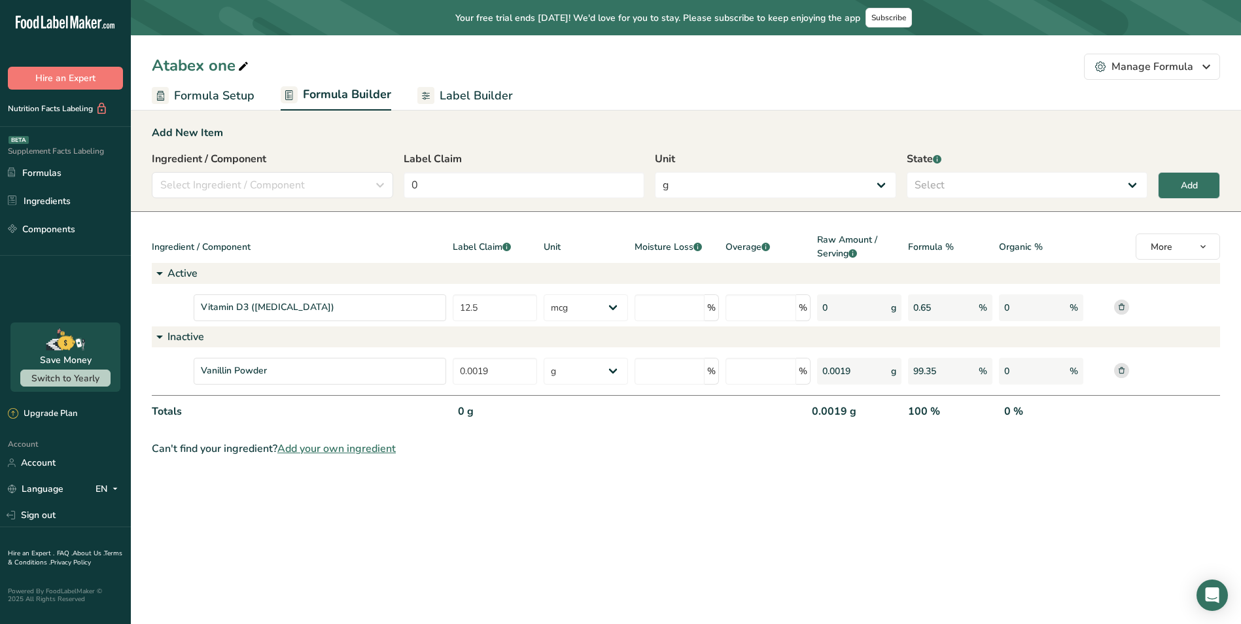
click at [1122, 305] on rect at bounding box center [1121, 307] width 15 height 15
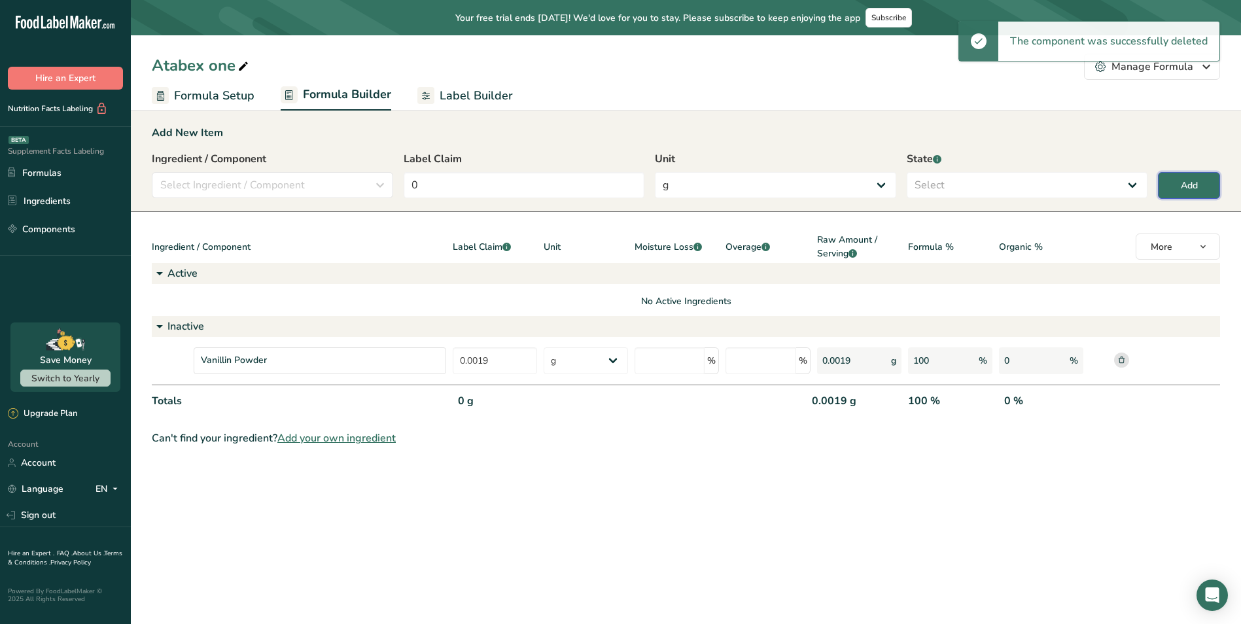
click at [1191, 194] on button "Add" at bounding box center [1189, 185] width 62 height 27
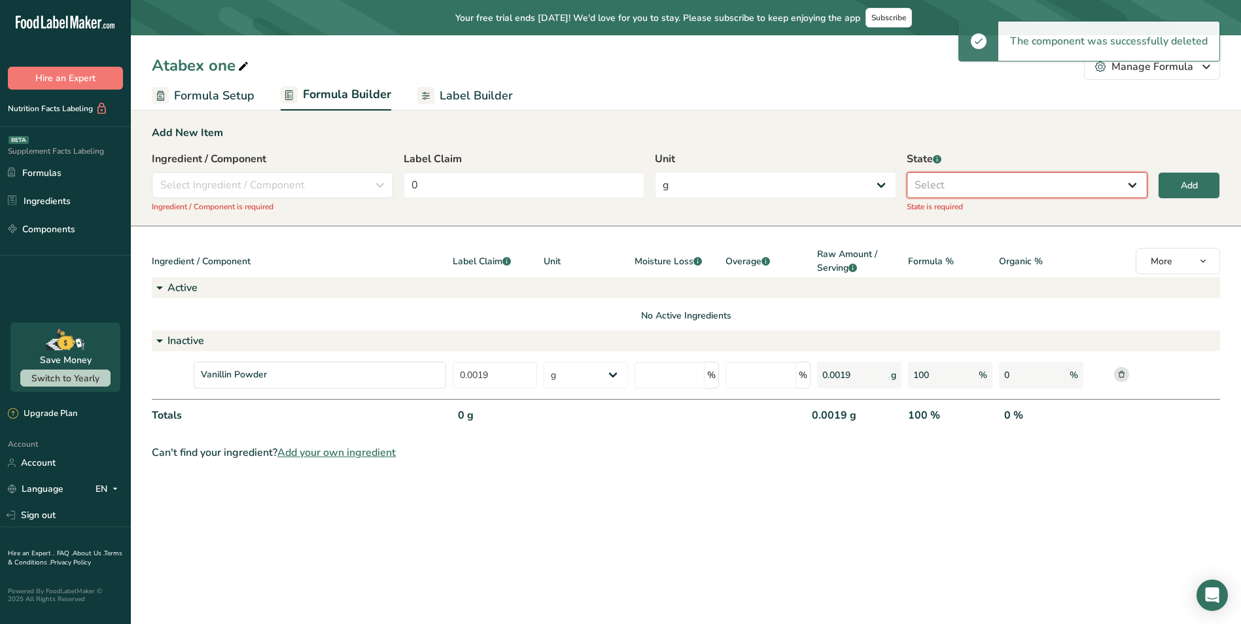
click at [983, 193] on select "Select Active Inactive" at bounding box center [1027, 185] width 241 height 26
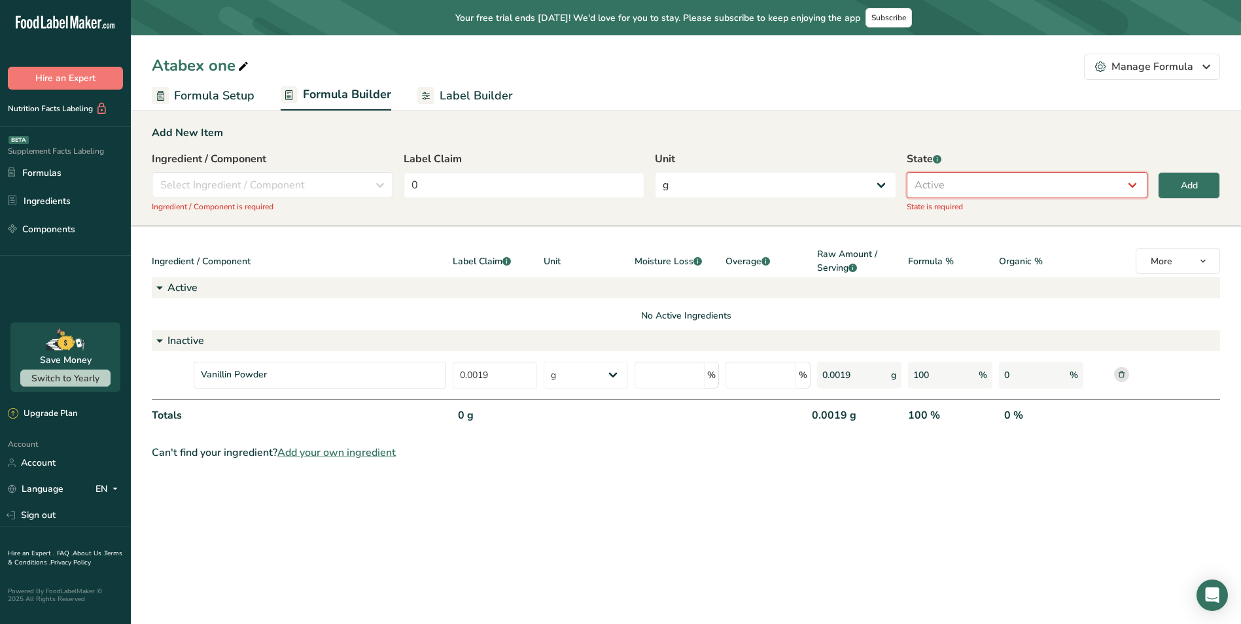
click at [907, 172] on select "Select Active Inactive" at bounding box center [1027, 185] width 241 height 26
click at [331, 185] on div "Select Ingredient / Component" at bounding box center [268, 185] width 217 height 16
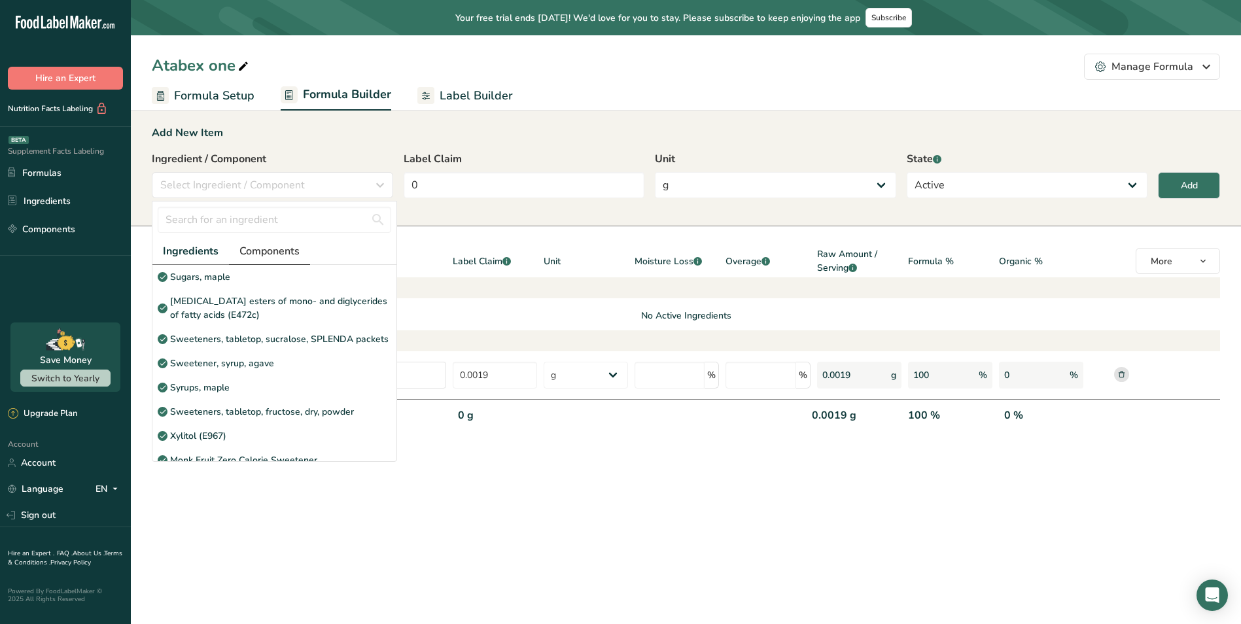
click at [294, 255] on span "Components" at bounding box center [269, 251] width 60 height 16
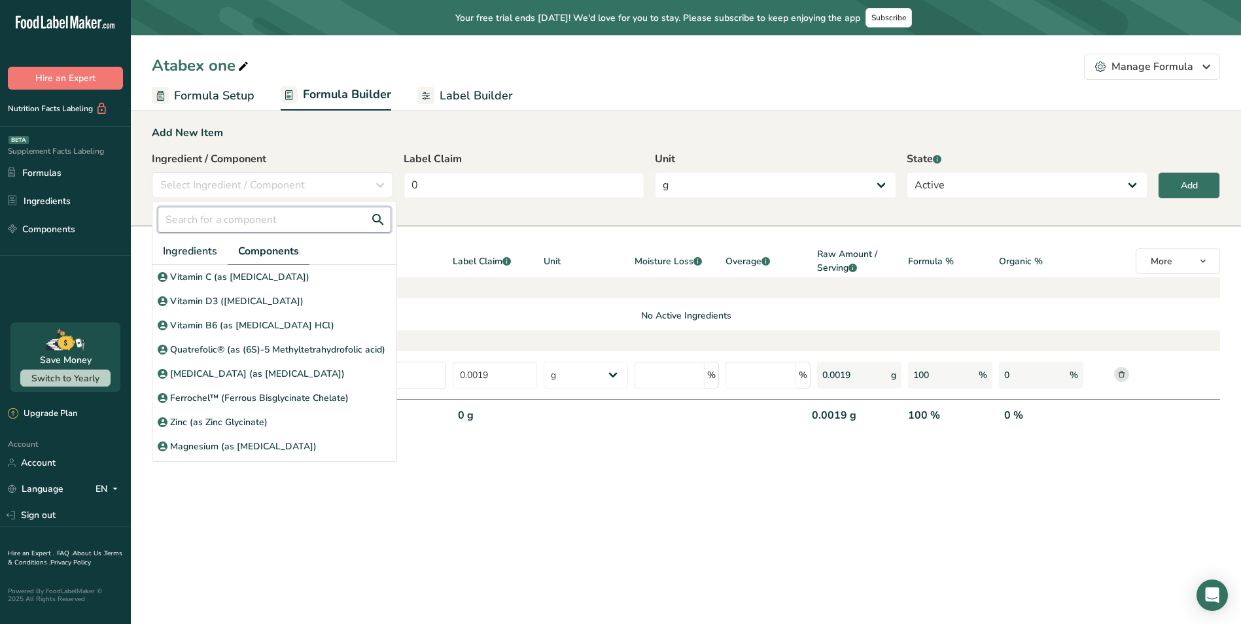
click at [282, 224] on input "text" at bounding box center [275, 220] width 234 height 26
click at [324, 563] on main "Your free trial ends [DATE]! We'd love for you to stay. Please subscribe to kee…" at bounding box center [620, 312] width 1241 height 624
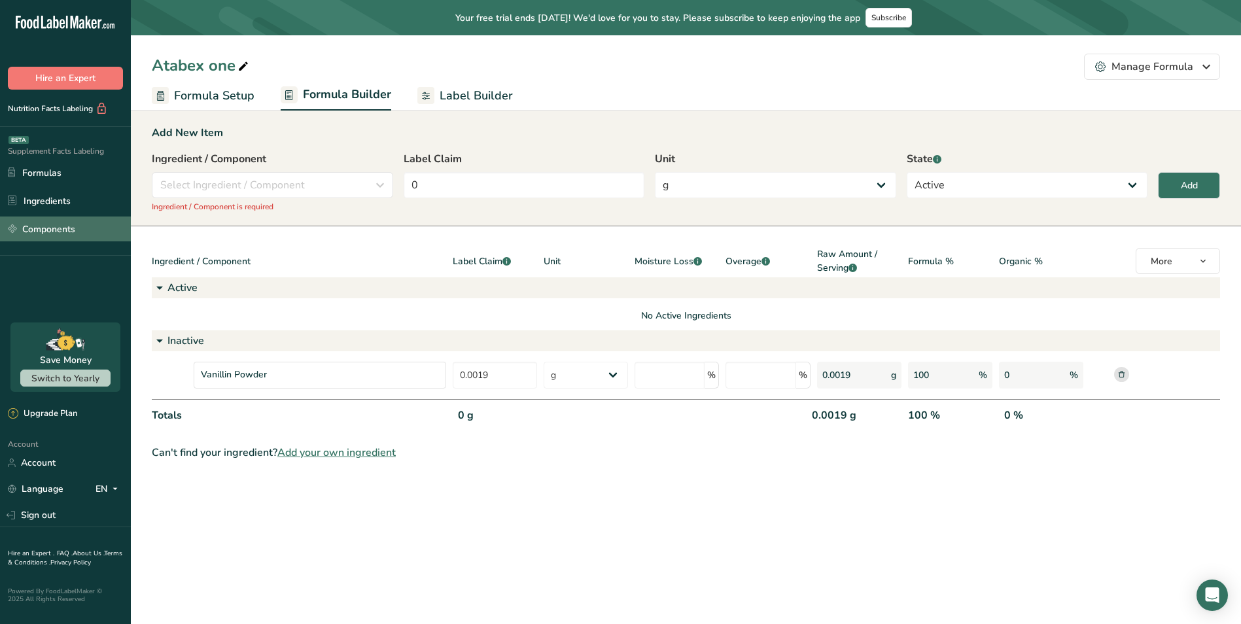
click at [46, 228] on link "Components" at bounding box center [65, 229] width 131 height 25
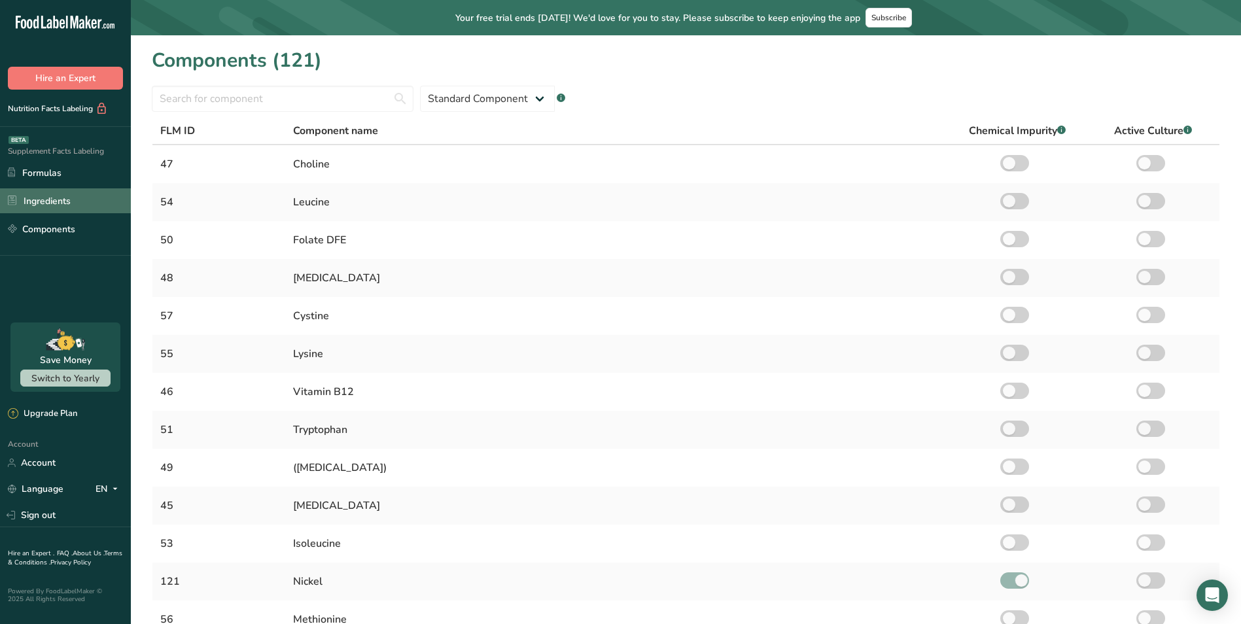
click at [62, 198] on link "Ingredients" at bounding box center [65, 200] width 131 height 25
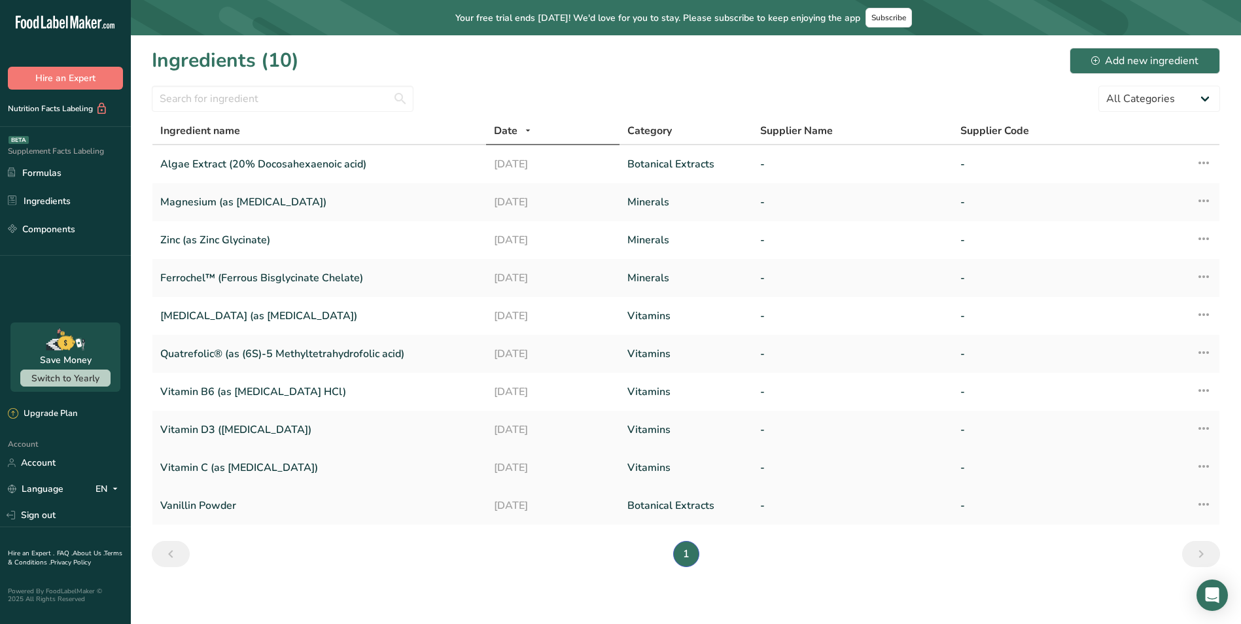
click at [323, 469] on link "Vitamin C (as [MEDICAL_DATA])" at bounding box center [319, 467] width 318 height 27
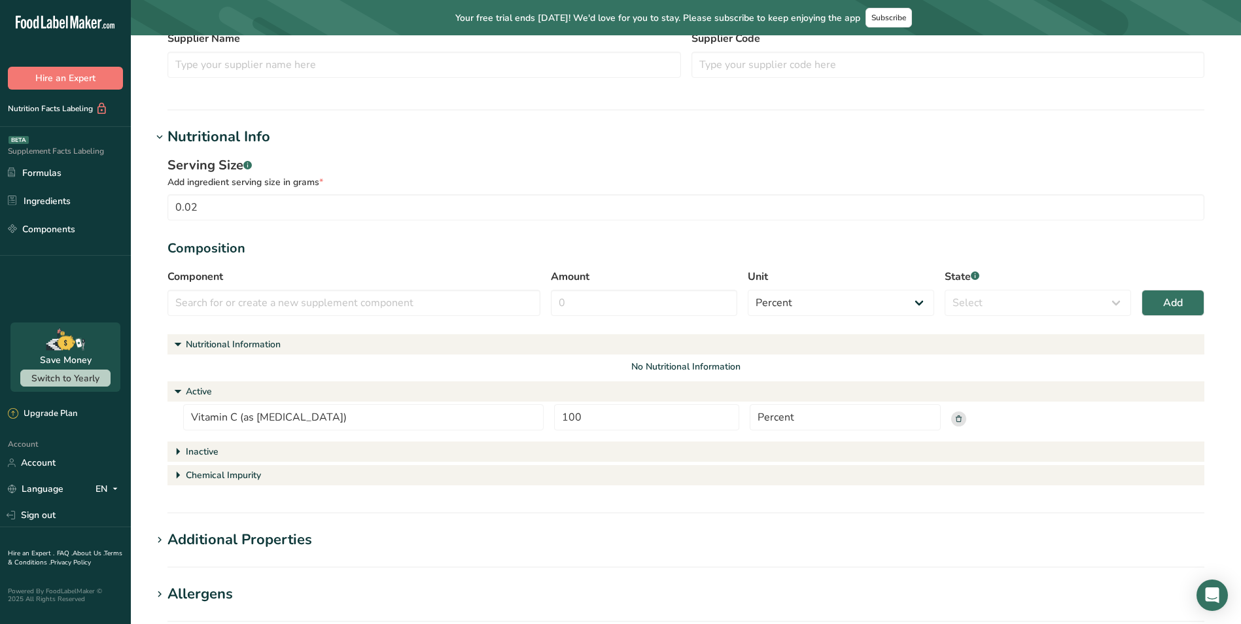
scroll to position [262, 0]
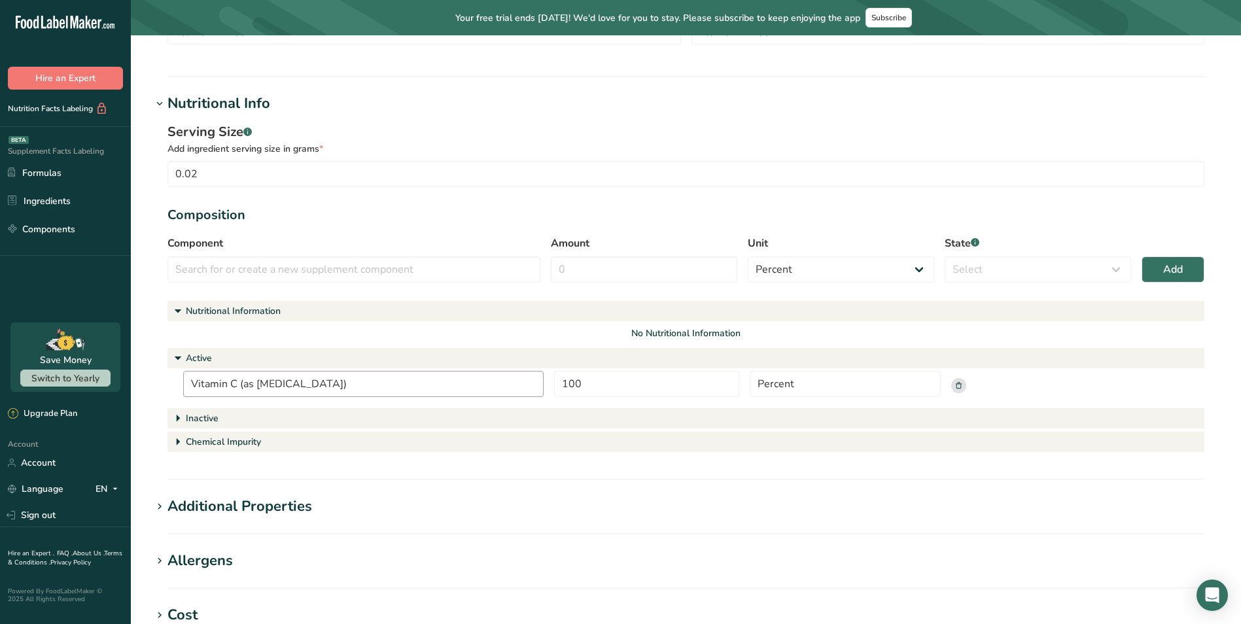
click at [345, 387] on input "Vitamin C (as [MEDICAL_DATA])" at bounding box center [363, 384] width 361 height 26
drag, startPoint x: 277, startPoint y: 387, endPoint x: 247, endPoint y: 387, distance: 30.1
click at [247, 387] on input "Vitamin C (as [MEDICAL_DATA])" at bounding box center [363, 384] width 361 height 26
drag, startPoint x: 247, startPoint y: 387, endPoint x: 331, endPoint y: 384, distance: 83.8
click at [331, 384] on input "Vitamin C (as [MEDICAL_DATA])" at bounding box center [363, 384] width 361 height 26
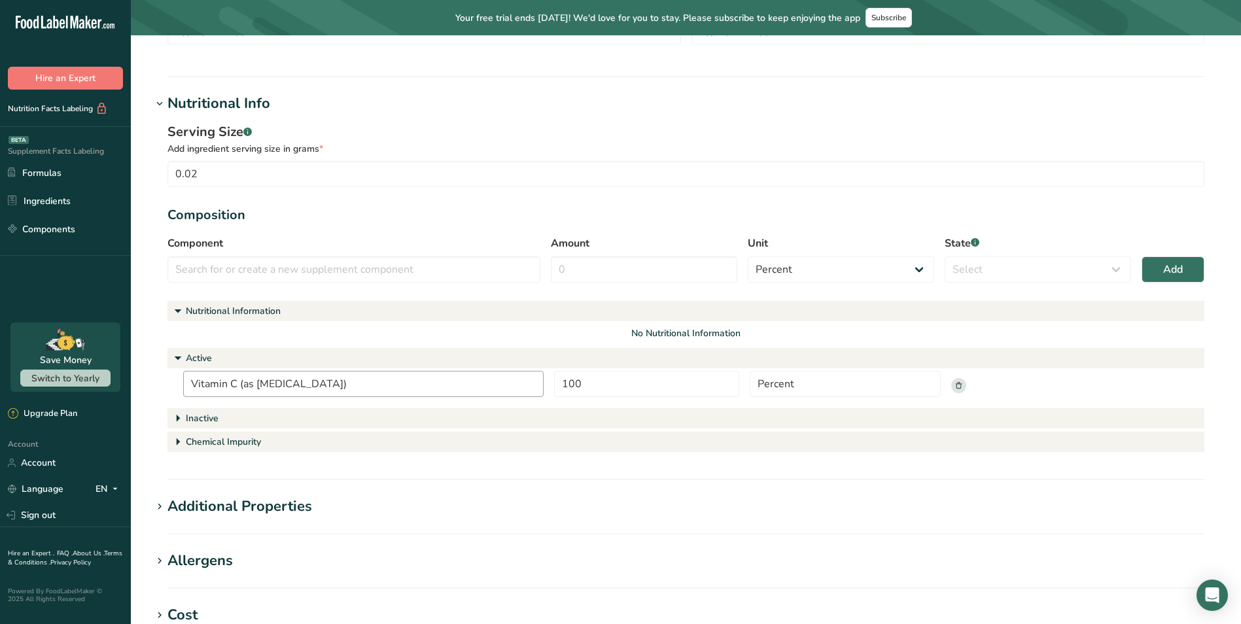
click at [331, 384] on input "Vitamin C (as [MEDICAL_DATA])" at bounding box center [363, 384] width 361 height 26
drag, startPoint x: 331, startPoint y: 384, endPoint x: 357, endPoint y: 387, distance: 25.7
click at [355, 387] on input "Vitamin C (as [MEDICAL_DATA])" at bounding box center [363, 384] width 361 height 26
click at [960, 385] on rect at bounding box center [958, 385] width 15 height 15
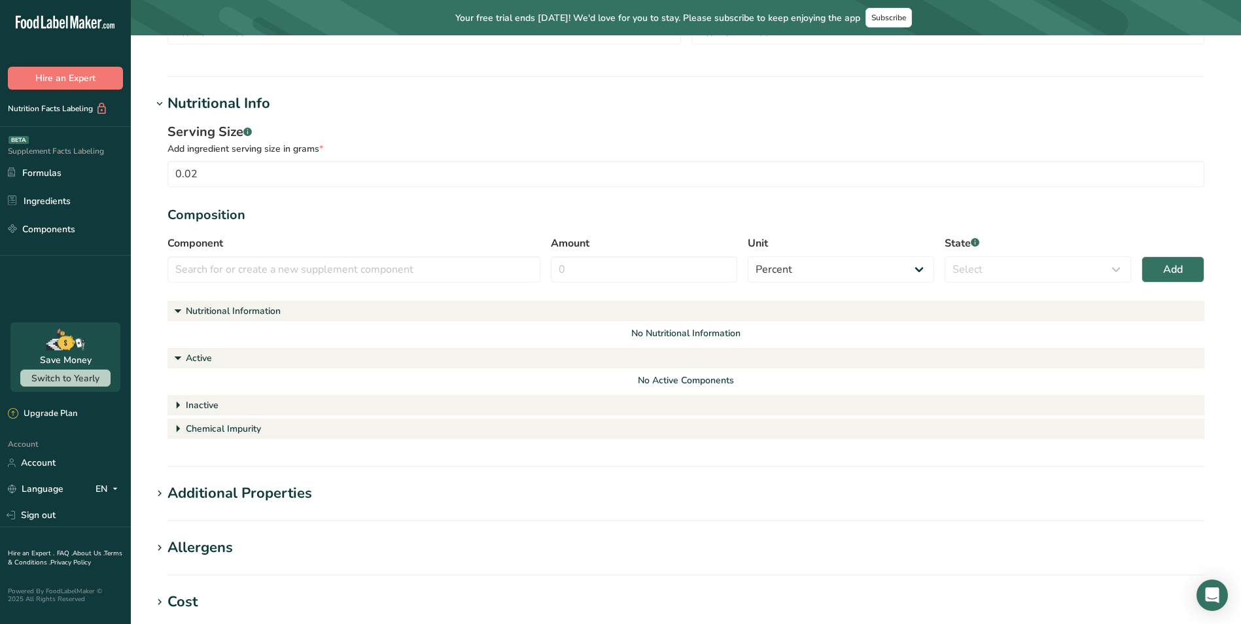
click at [188, 355] on div "Active" at bounding box center [199, 358] width 26 height 14
click at [240, 264] on input "text" at bounding box center [354, 270] width 373 height 26
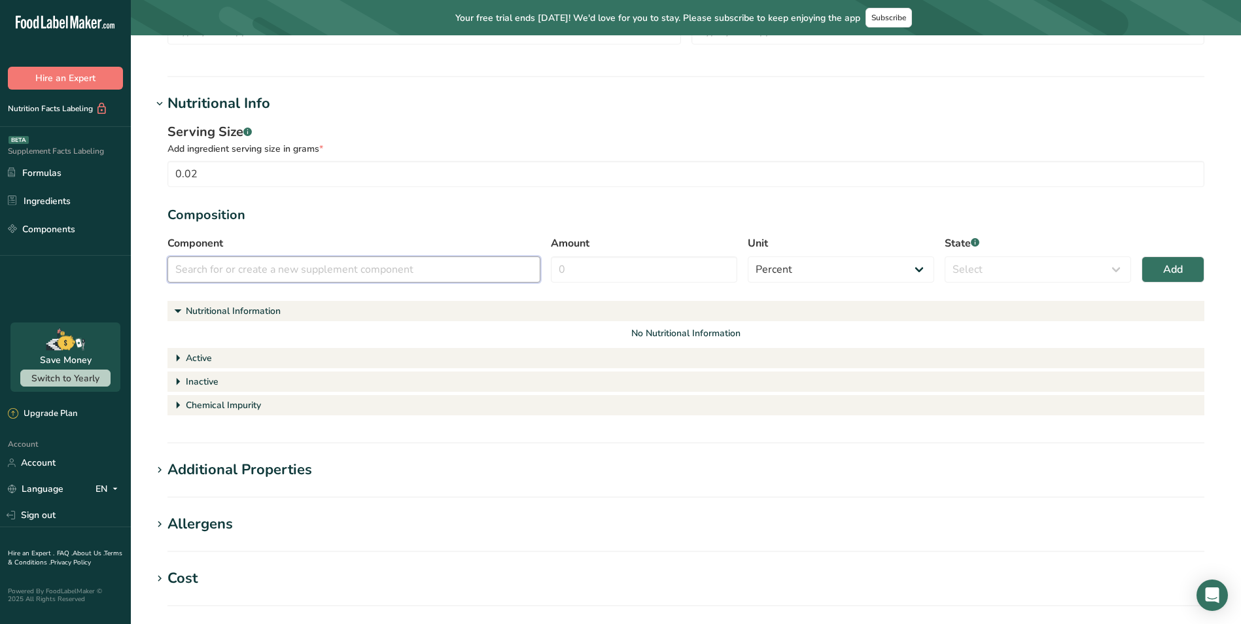
paste input "Vitamin C (as [MEDICAL_DATA])"
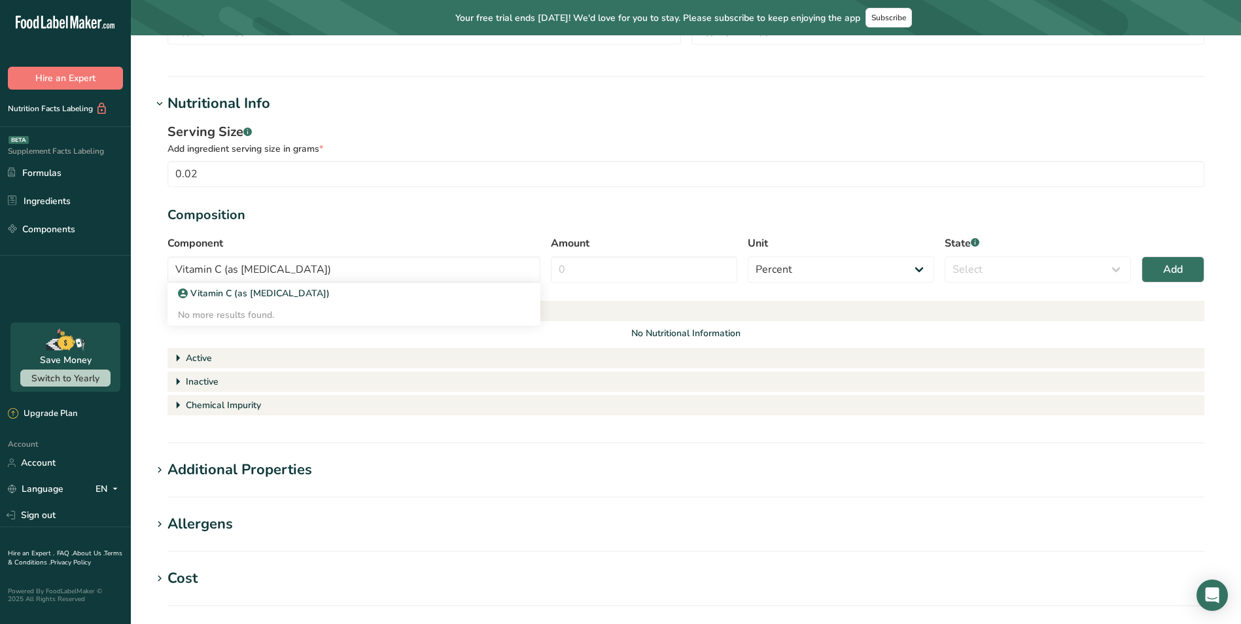
click at [495, 206] on div "Composition" at bounding box center [686, 215] width 1037 height 20
click at [482, 264] on input "Vitamin C (as [MEDICAL_DATA])" at bounding box center [354, 270] width 373 height 26
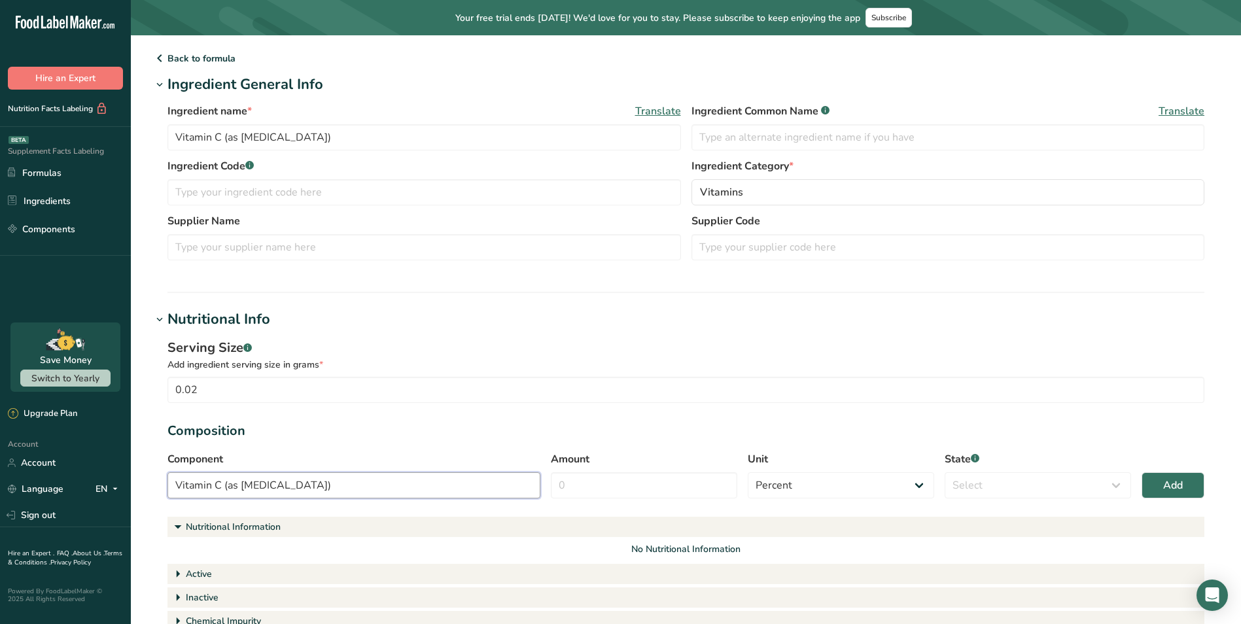
scroll to position [0, 0]
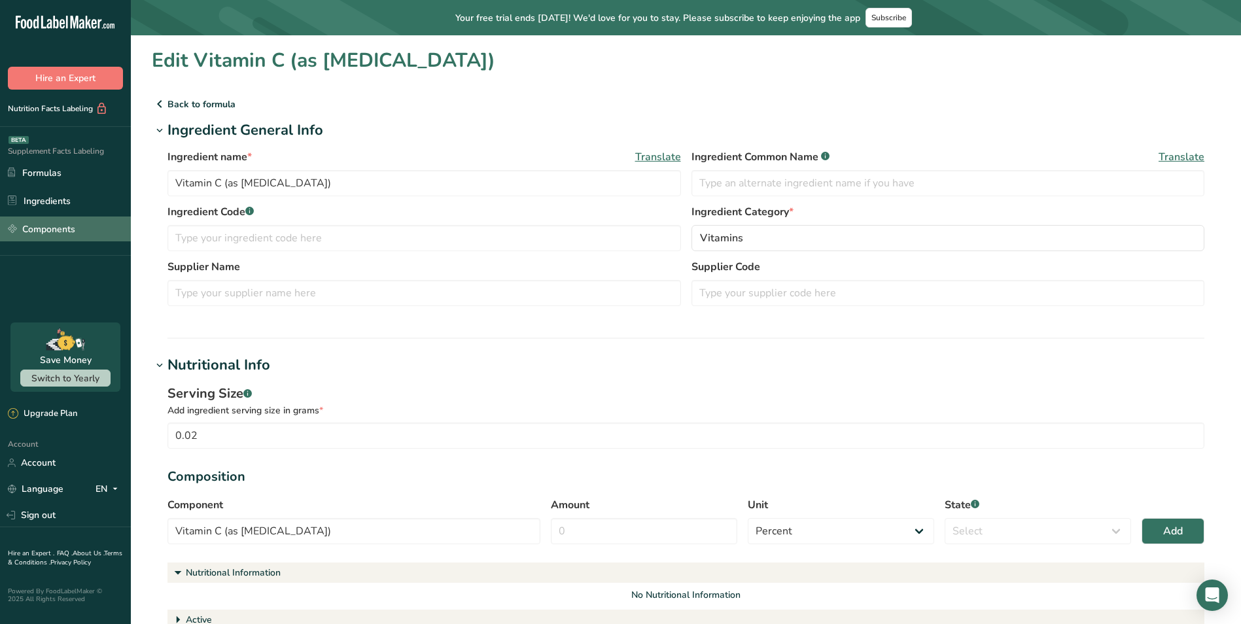
click at [51, 232] on link "Components" at bounding box center [65, 229] width 131 height 25
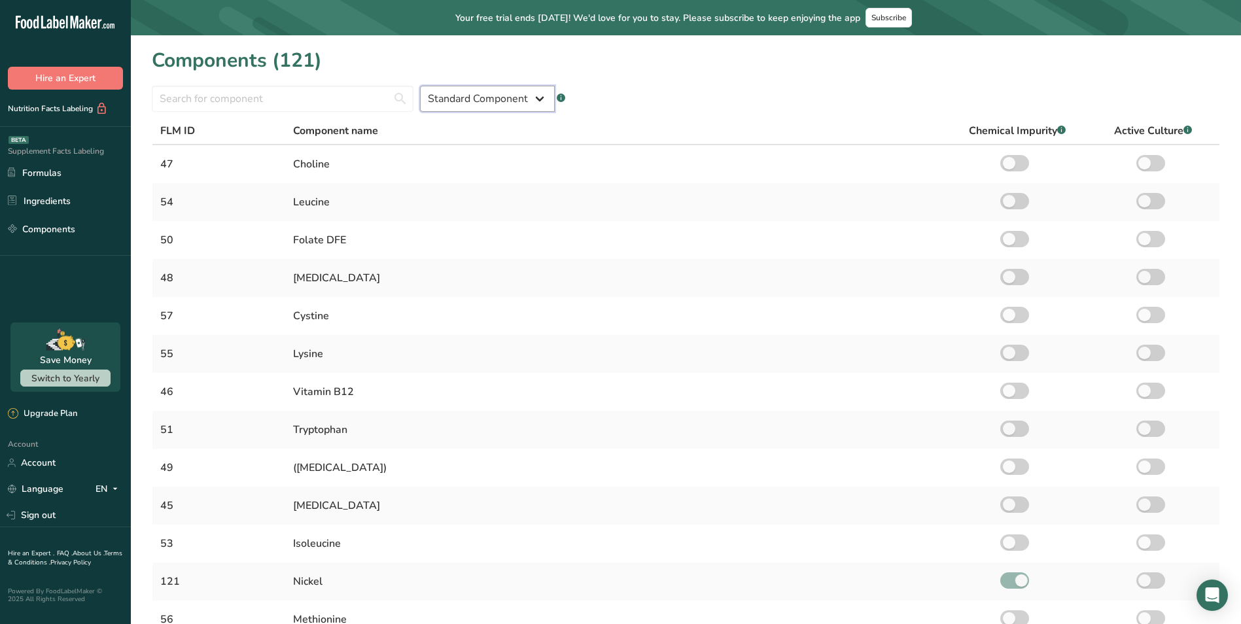
click at [531, 92] on select "Standard Component Custom Component" at bounding box center [487, 99] width 135 height 26
click at [420, 86] on select "Standard Component Custom Component" at bounding box center [487, 99] width 135 height 26
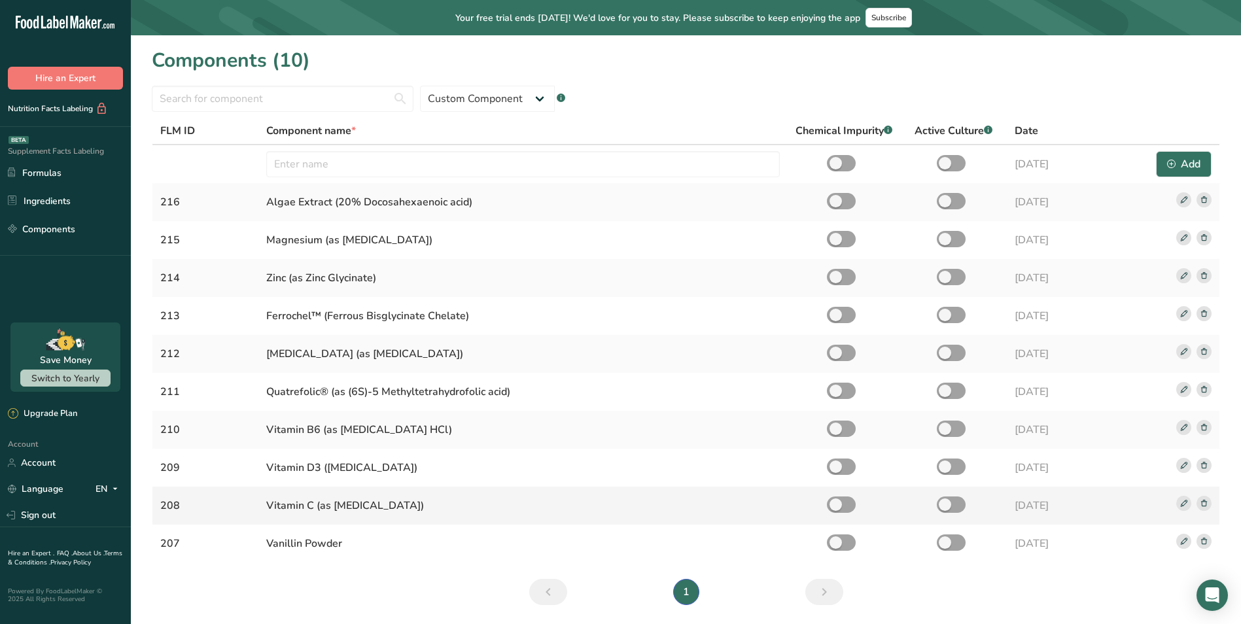
click at [1208, 502] on rect at bounding box center [1204, 503] width 15 height 15
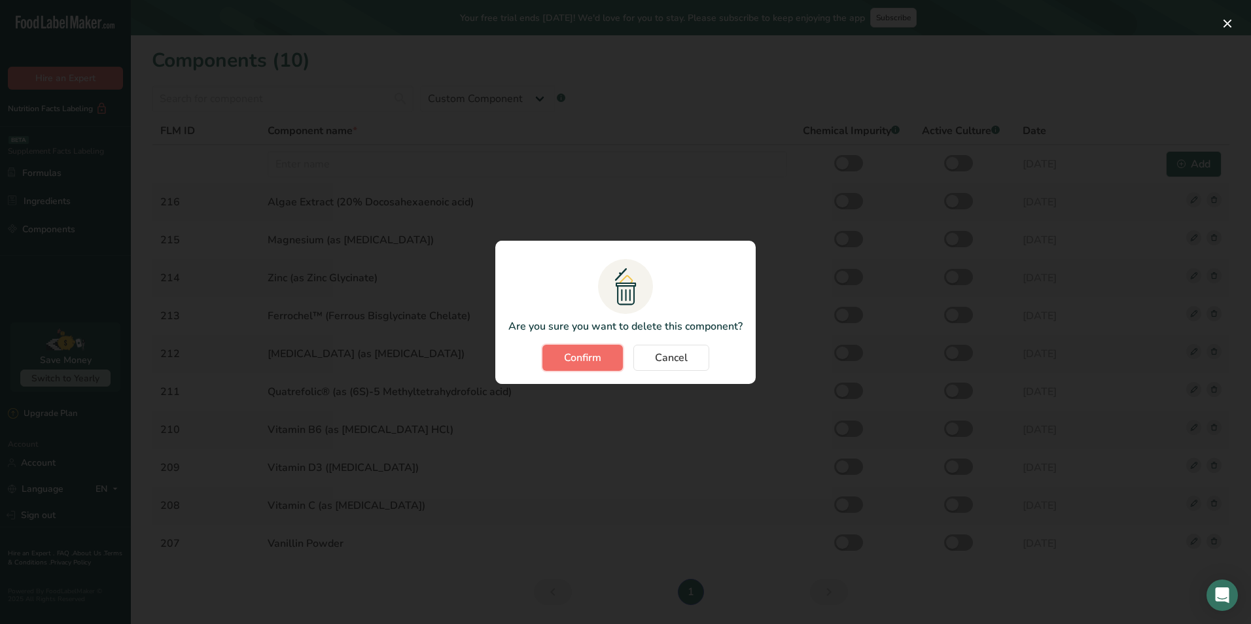
click at [581, 355] on span "Confirm" at bounding box center [582, 358] width 37 height 16
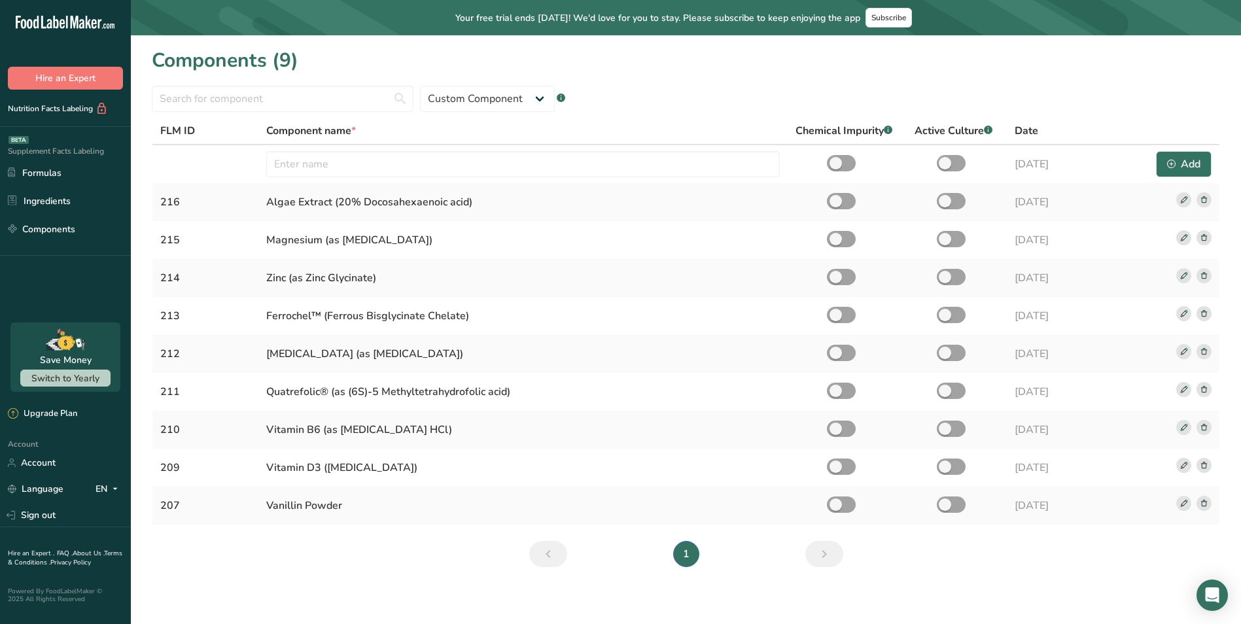
click at [629, 50] on div "Components (9)" at bounding box center [686, 60] width 1069 height 29
click at [287, 64] on h1 "Components (9)" at bounding box center [225, 60] width 147 height 29
drag, startPoint x: 287, startPoint y: 64, endPoint x: 385, endPoint y: 64, distance: 98.8
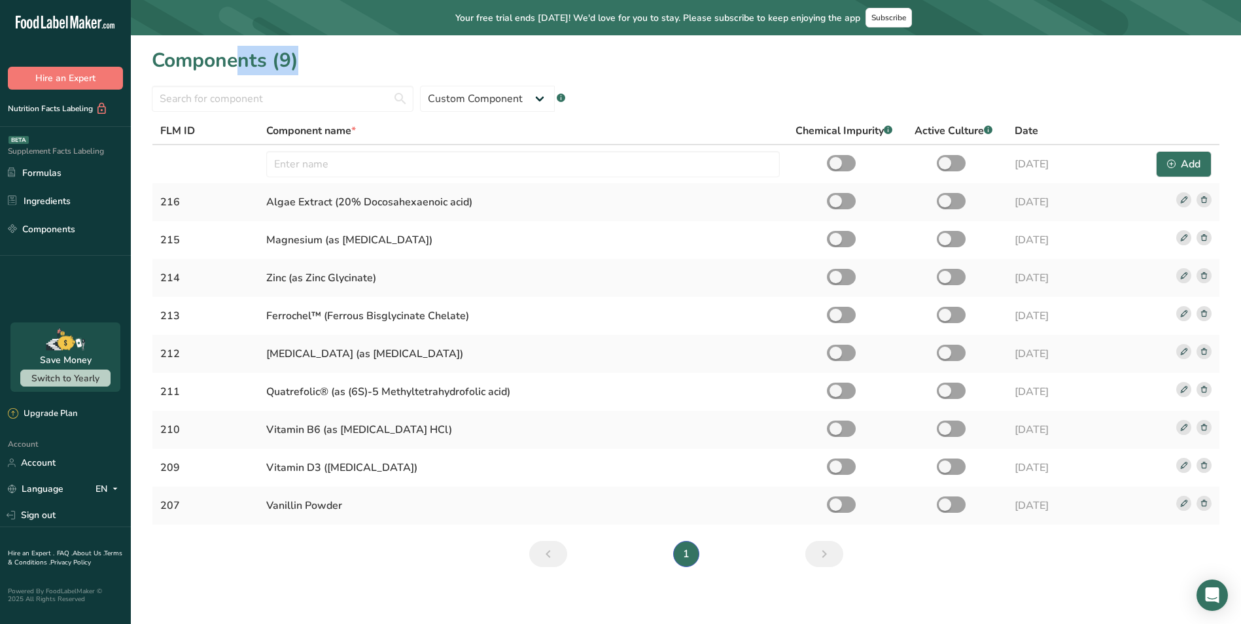
click at [385, 64] on div "Components (9)" at bounding box center [686, 60] width 1069 height 29
click at [353, 65] on div "Components (9)" at bounding box center [686, 60] width 1069 height 29
click at [319, 67] on div "Components (9)" at bounding box center [686, 60] width 1069 height 29
click at [283, 63] on h1 "Components (9)" at bounding box center [225, 60] width 147 height 29
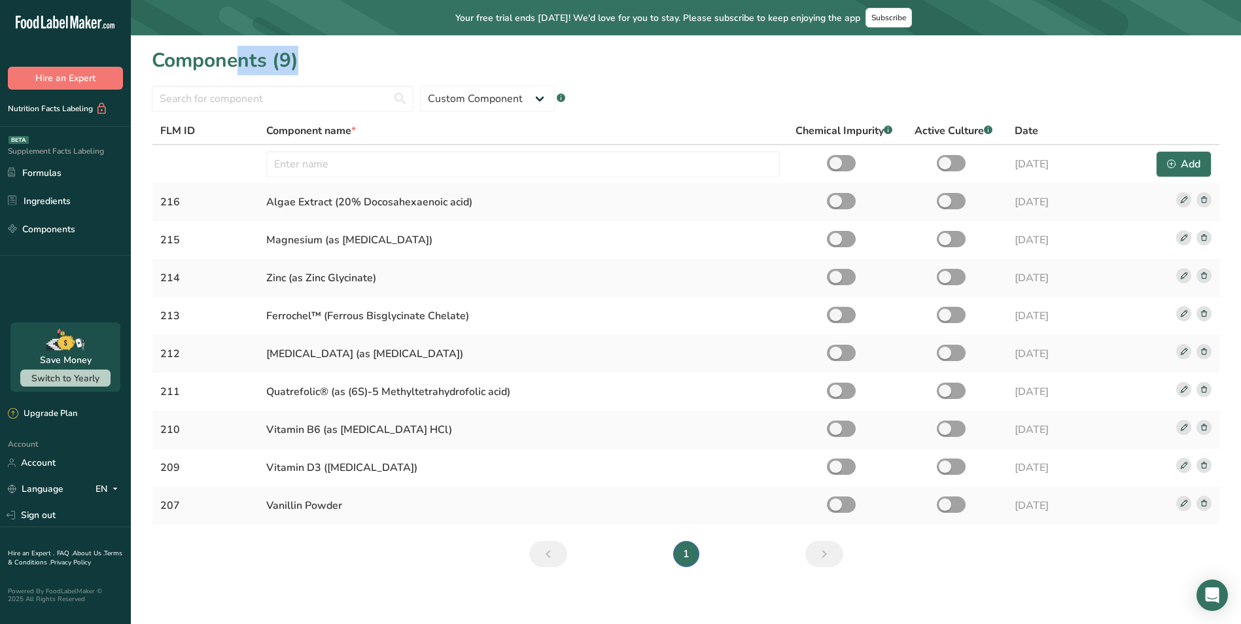
click at [283, 63] on h1 "Components (9)" at bounding box center [225, 60] width 147 height 29
drag, startPoint x: 283, startPoint y: 63, endPoint x: 370, endPoint y: 67, distance: 87.1
click at [370, 67] on div "Components (9)" at bounding box center [686, 60] width 1069 height 29
drag, startPoint x: 356, startPoint y: 67, endPoint x: 328, endPoint y: 63, distance: 27.7
click at [355, 67] on div "Components (9)" at bounding box center [686, 60] width 1069 height 29
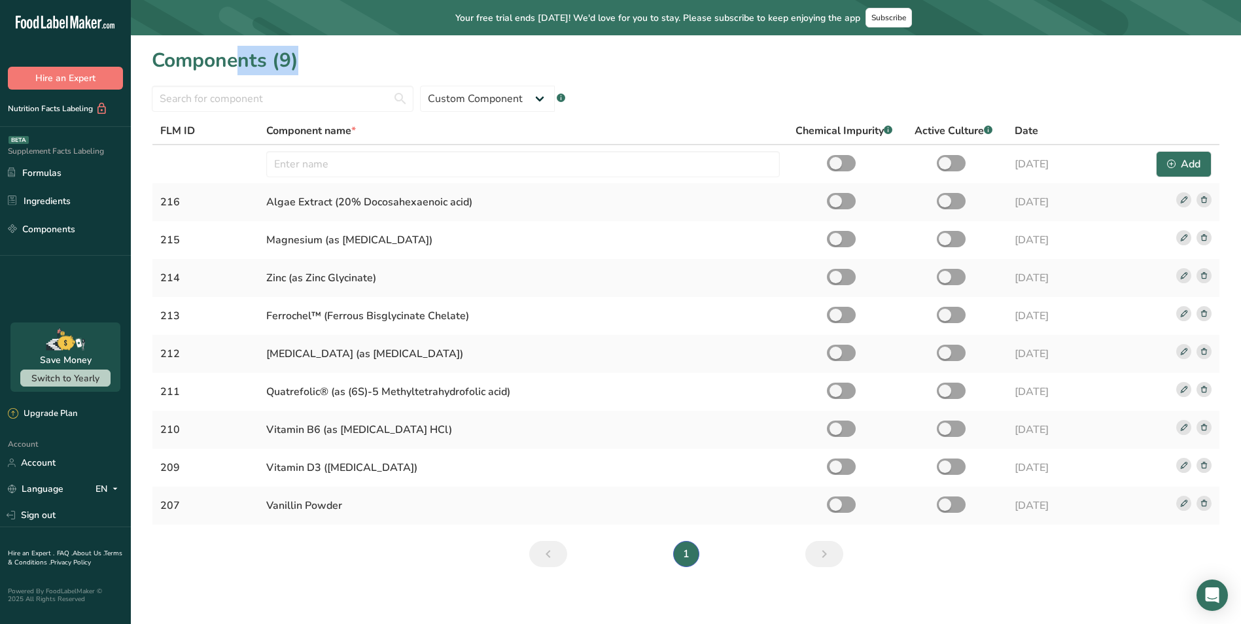
click at [318, 63] on div "Components (9)" at bounding box center [686, 60] width 1069 height 29
click at [1177, 165] on div "Add" at bounding box center [1183, 164] width 33 height 16
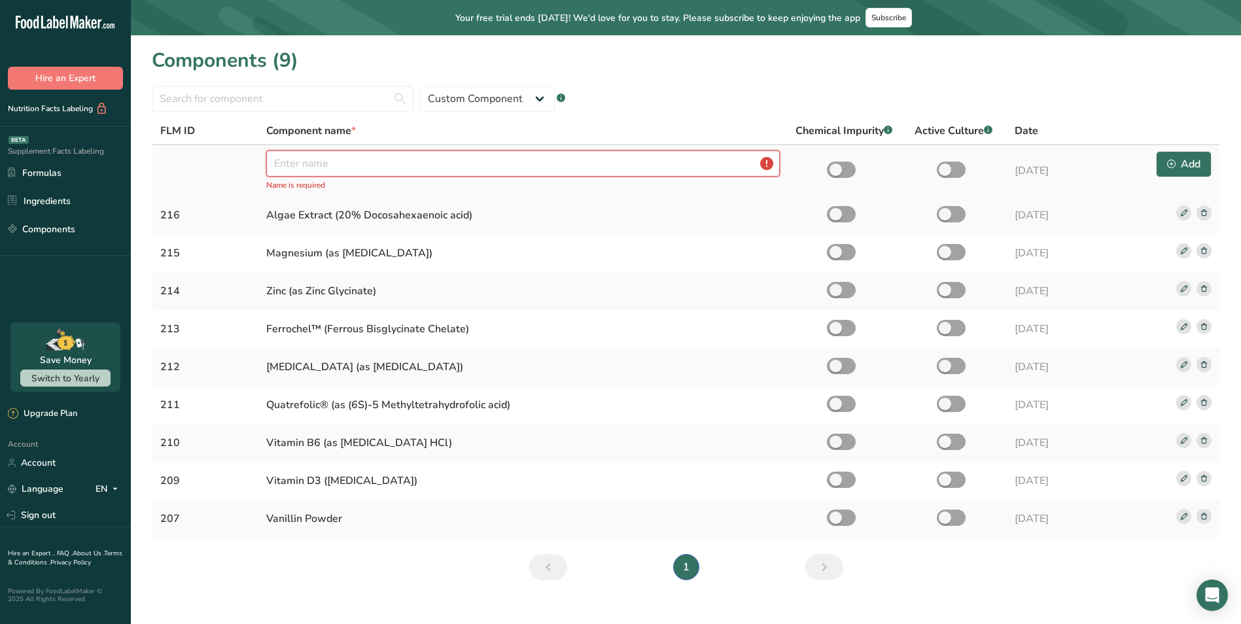
click at [673, 169] on input "text" at bounding box center [523, 163] width 514 height 26
paste input "Vitamin C (as [MEDICAL_DATA])"
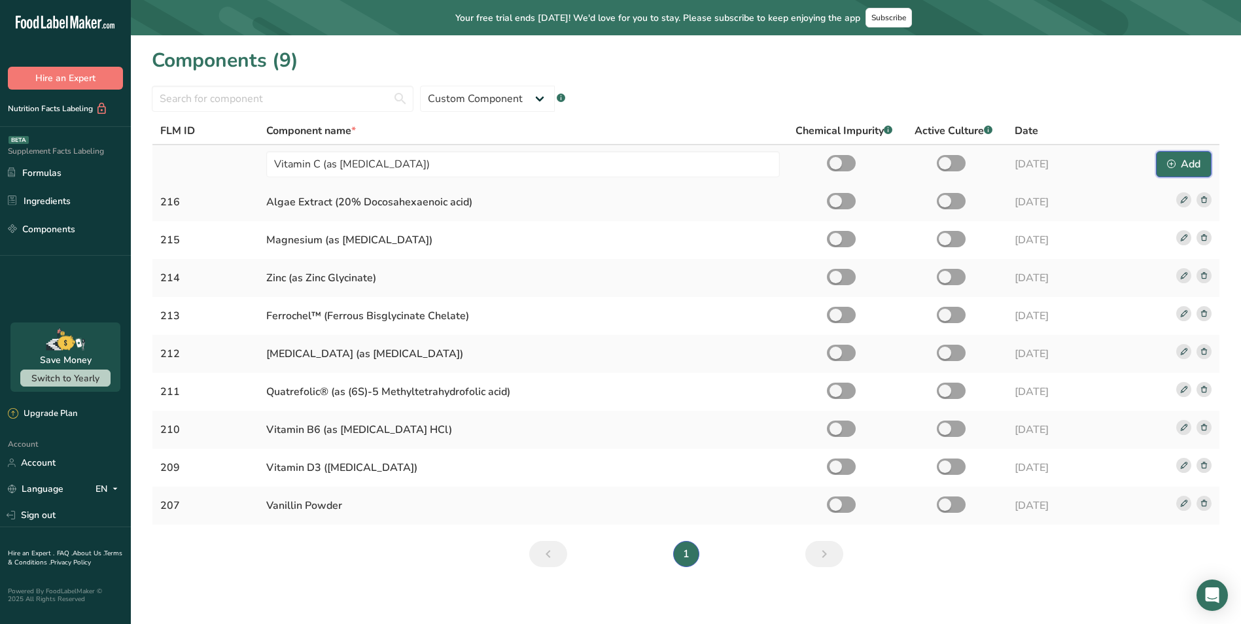
click at [1177, 165] on div "Add" at bounding box center [1183, 164] width 33 height 16
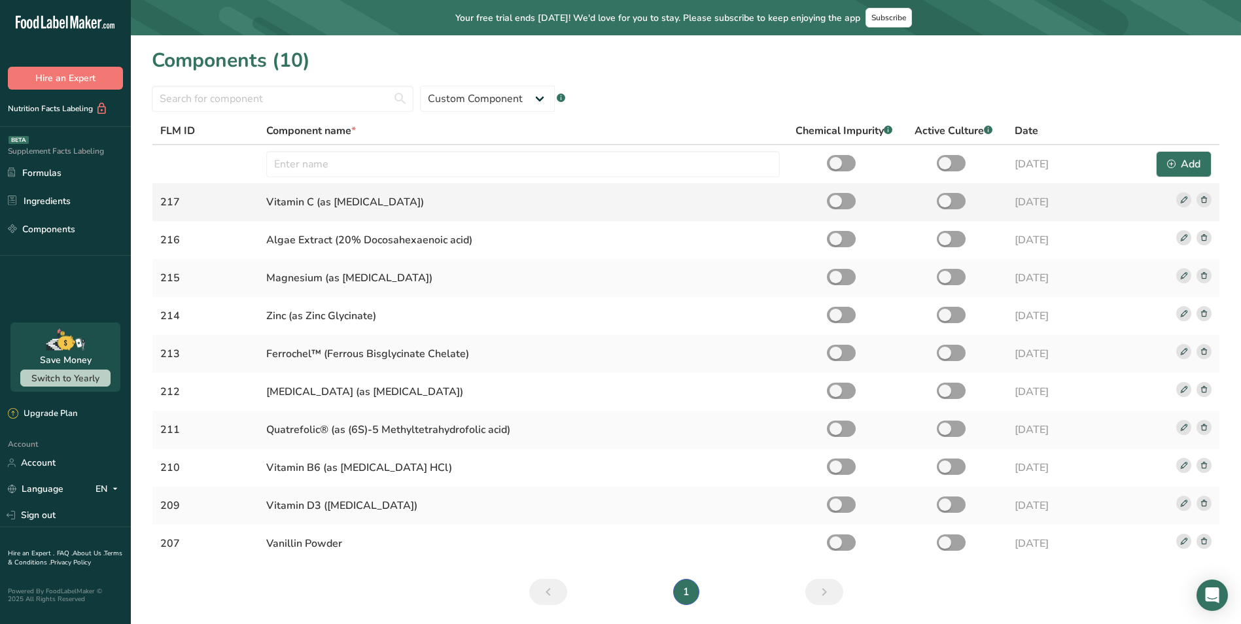
click at [1187, 199] on icon at bounding box center [1184, 199] width 7 height 7
click at [1167, 201] on span "Save" at bounding box center [1179, 202] width 24 height 16
click at [1182, 198] on rect at bounding box center [1184, 199] width 15 height 15
click at [643, 202] on input "Vitamin C (as [MEDICAL_DATA])" at bounding box center [523, 202] width 514 height 26
click at [1163, 207] on button "Save" at bounding box center [1178, 202] width 67 height 26
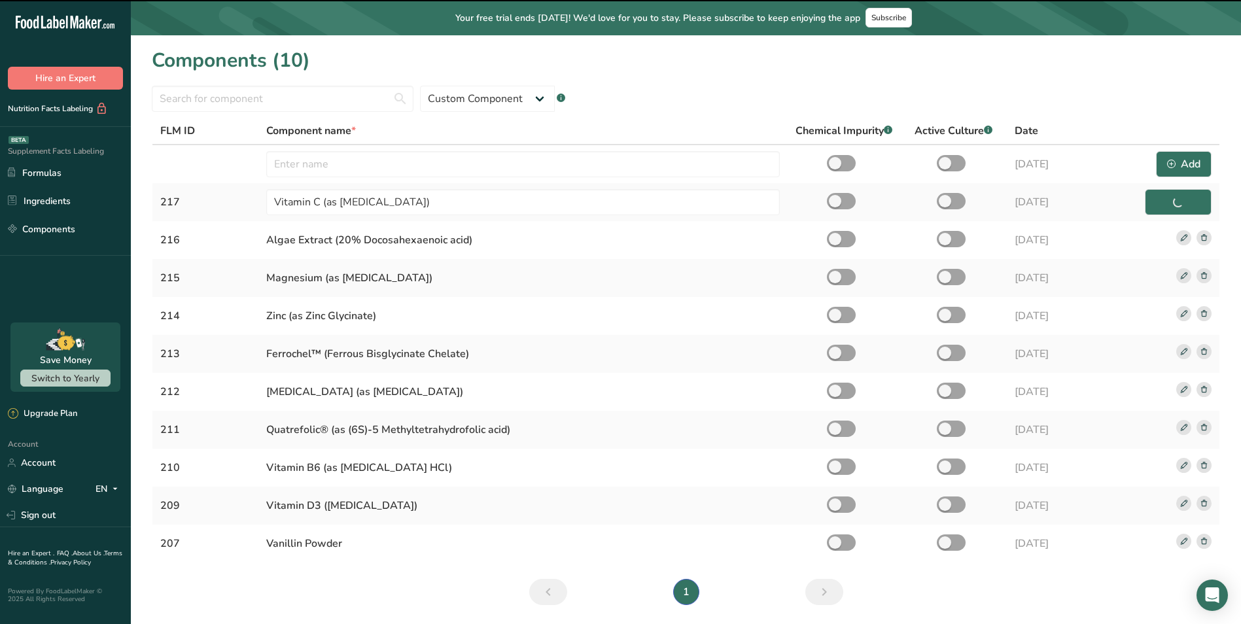
click at [1048, 97] on div "Standard Component Custom Component .a-a{fill:#347362;}.b-a{fill:#fff;}" at bounding box center [686, 93] width 1069 height 37
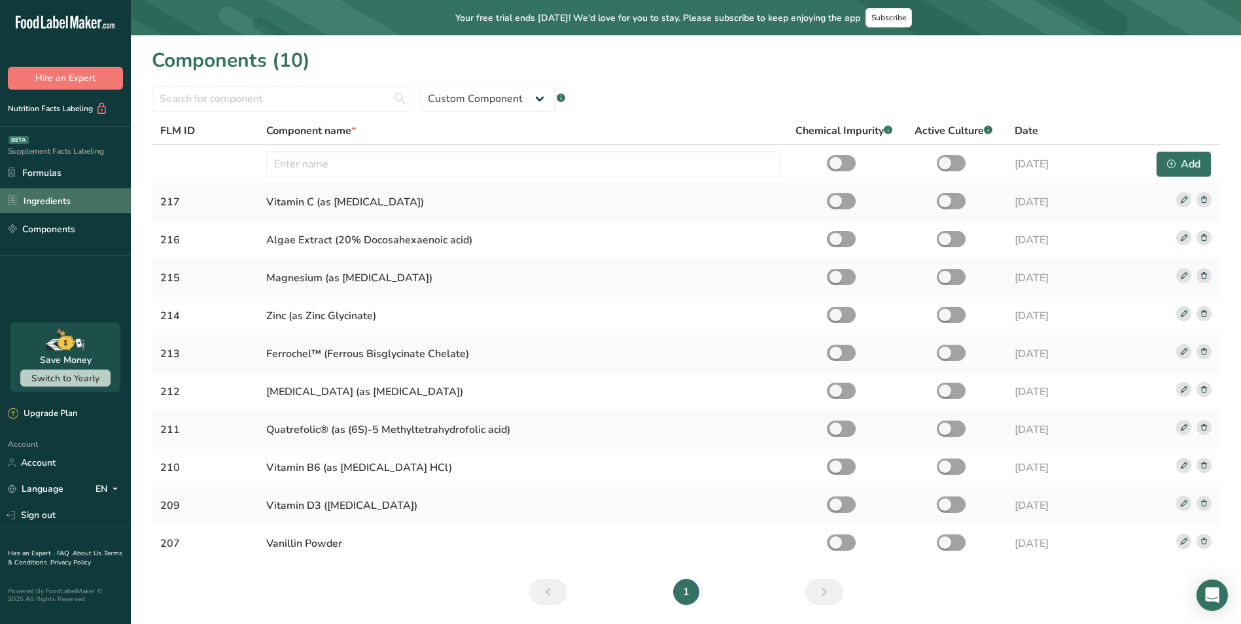
click at [45, 198] on link "Ingredients" at bounding box center [65, 200] width 131 height 25
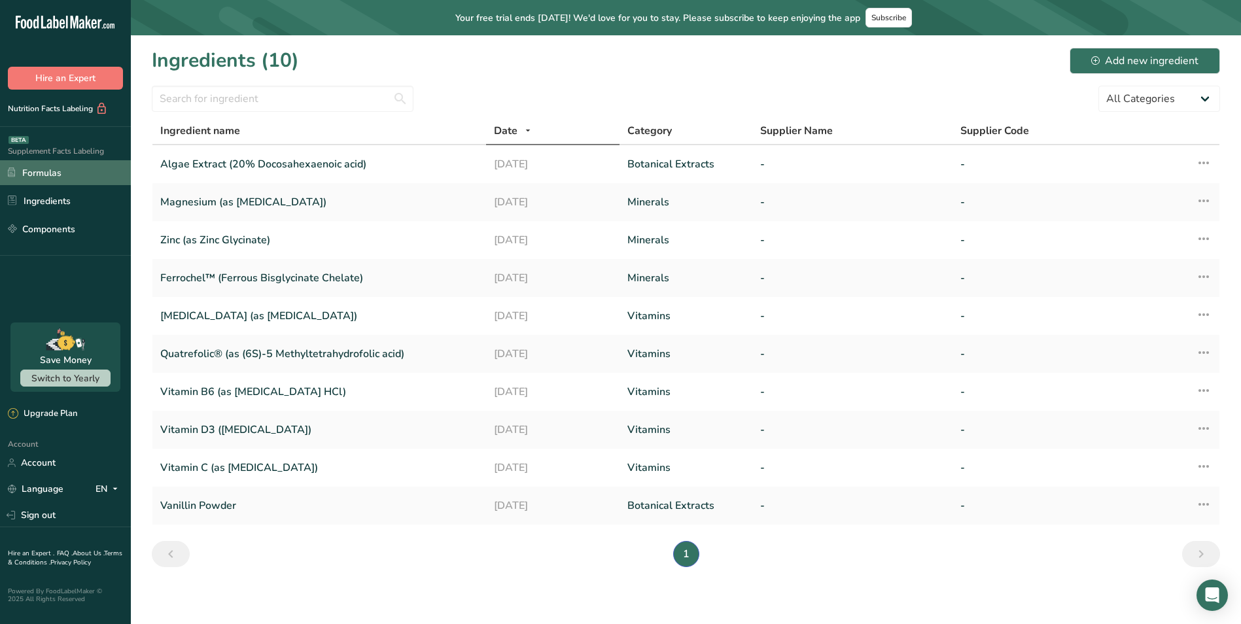
click at [67, 177] on link "Formulas" at bounding box center [65, 172] width 131 height 25
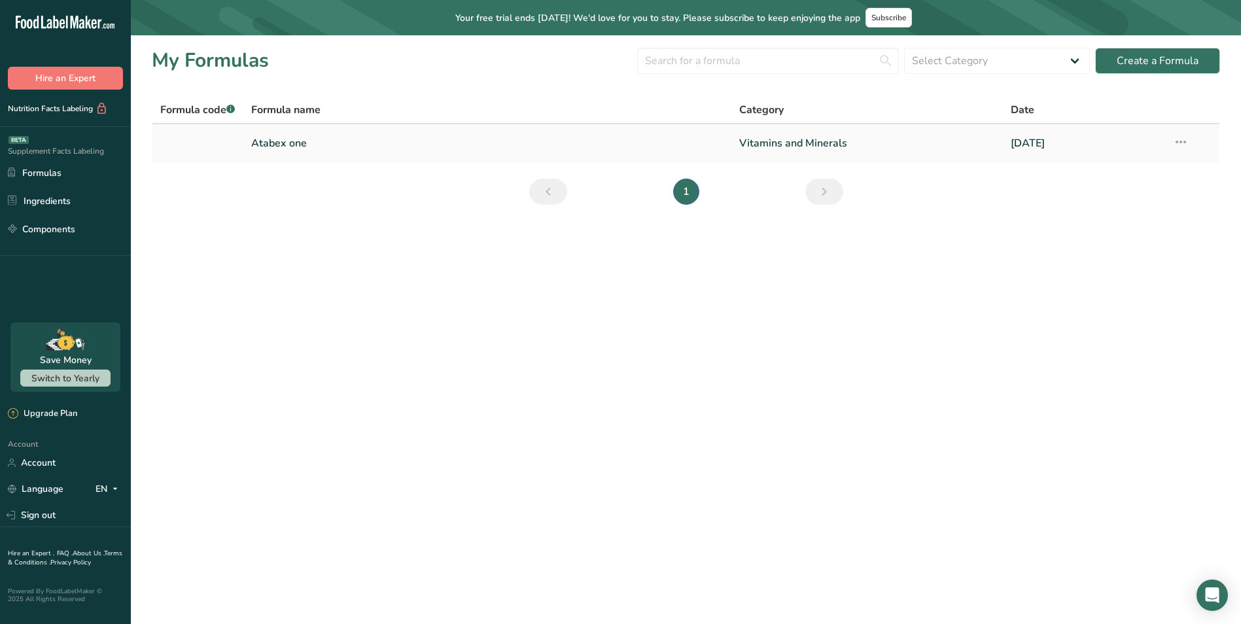
click at [277, 137] on link "Atabex one" at bounding box center [487, 143] width 472 height 27
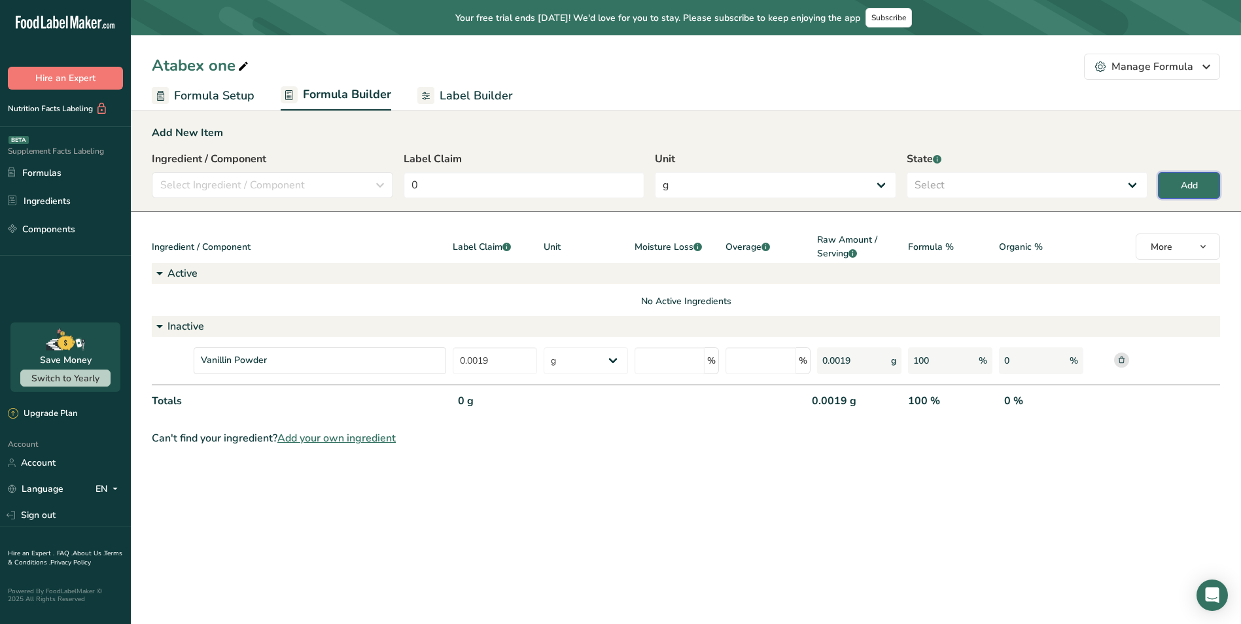
click at [1186, 176] on button "Add" at bounding box center [1189, 185] width 62 height 27
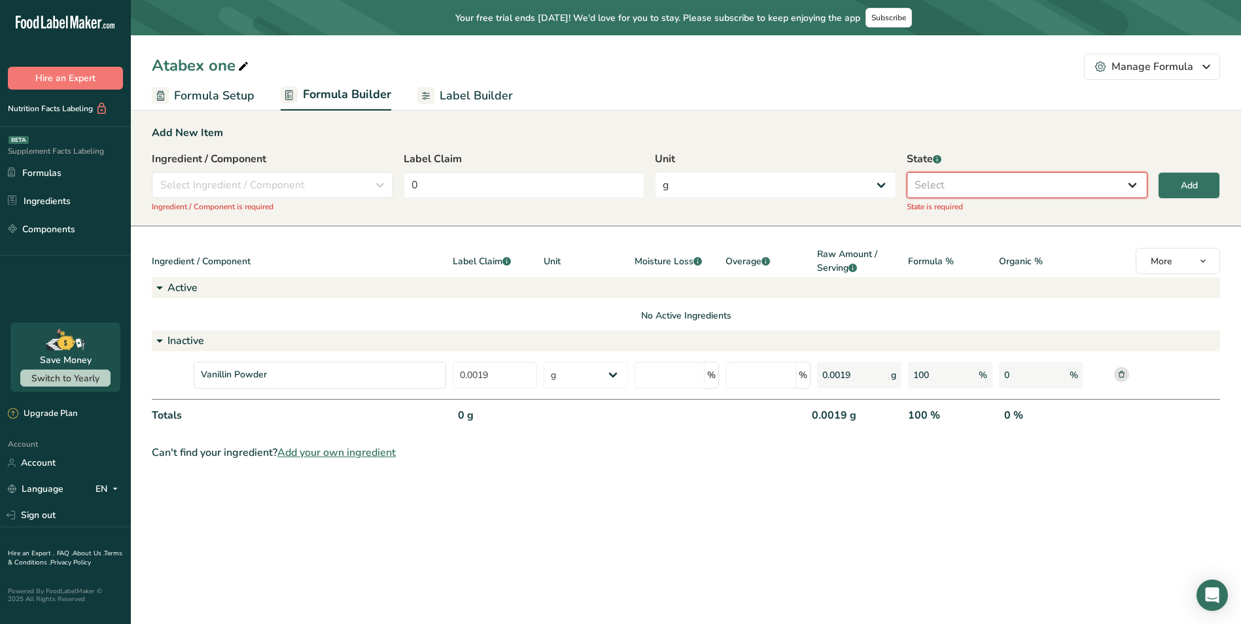
click at [1011, 181] on select "Select Active Inactive" at bounding box center [1027, 185] width 241 height 26
click at [907, 172] on select "Select Active Inactive" at bounding box center [1027, 185] width 241 height 26
click at [348, 190] on div "Select Ingredient / Component" at bounding box center [268, 185] width 217 height 16
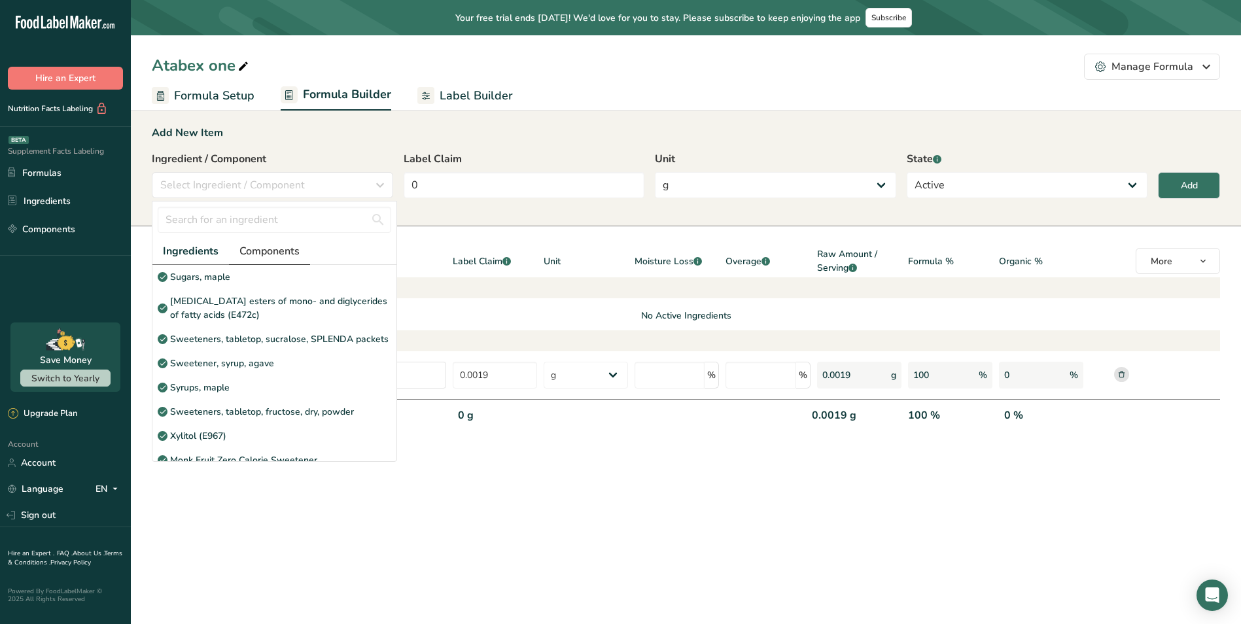
click at [276, 247] on span "Components" at bounding box center [269, 251] width 60 height 16
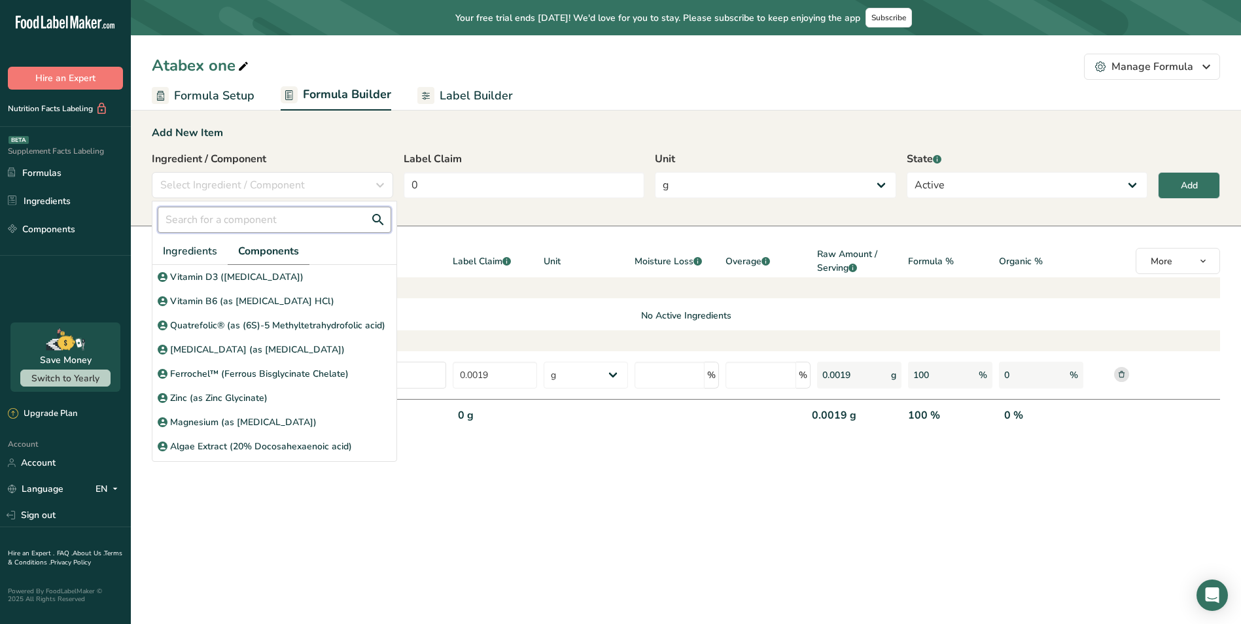
click at [253, 224] on input "text" at bounding box center [275, 220] width 234 height 26
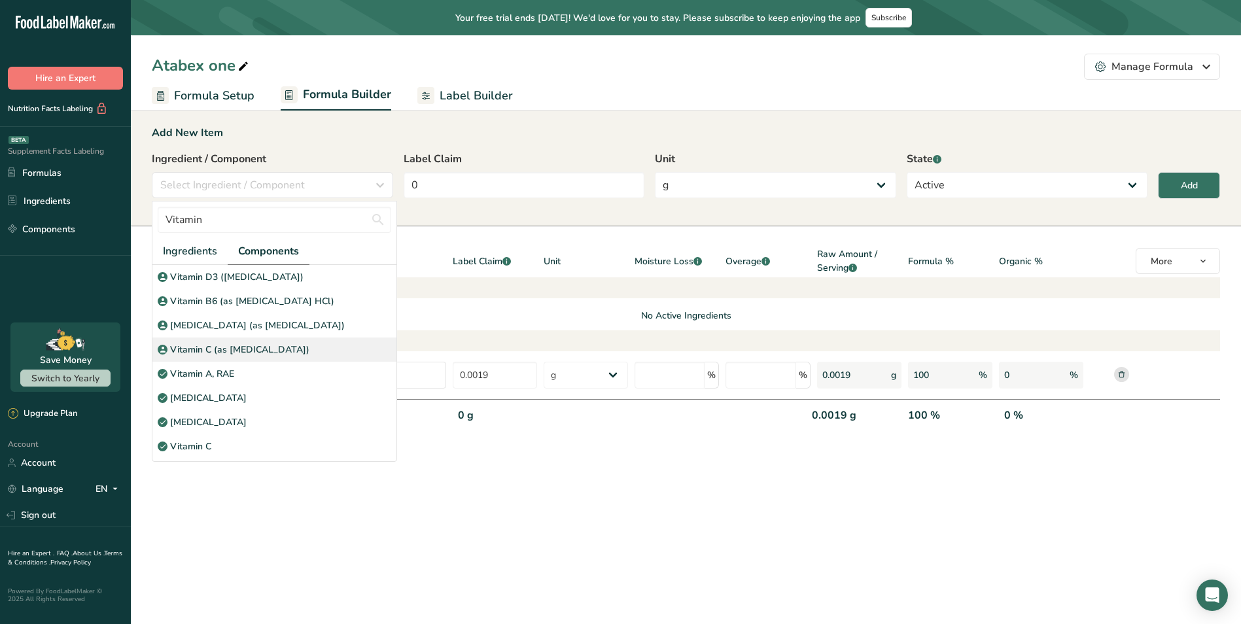
click at [258, 353] on p "Vitamin C (as [MEDICAL_DATA])" at bounding box center [239, 350] width 139 height 14
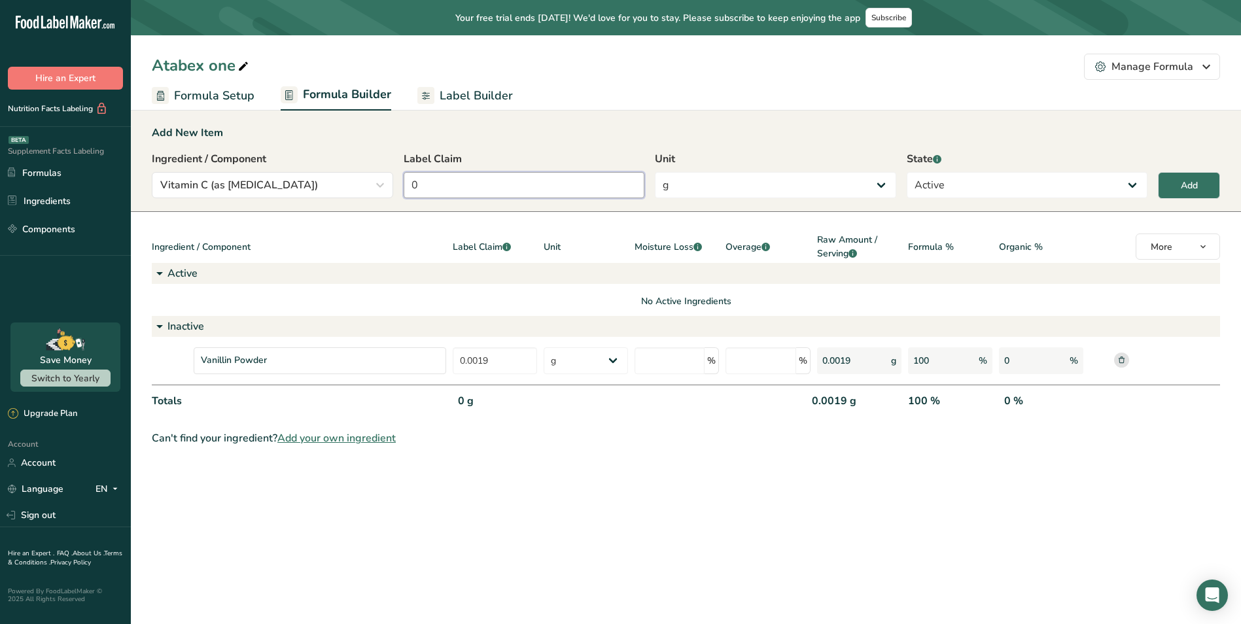
click at [499, 187] on input "0" at bounding box center [524, 185] width 241 height 26
click at [718, 196] on select "g Kilograms mg Oz Pound PPM B CFU mcg µg kcal kJ" at bounding box center [775, 185] width 241 height 26
click at [655, 172] on select "g Kilograms mg Oz Pound PPM B CFU mcg µg kcal kJ" at bounding box center [775, 185] width 241 height 26
click at [512, 189] on input "0" at bounding box center [524, 185] width 241 height 26
click at [1201, 189] on button "Add" at bounding box center [1189, 185] width 62 height 27
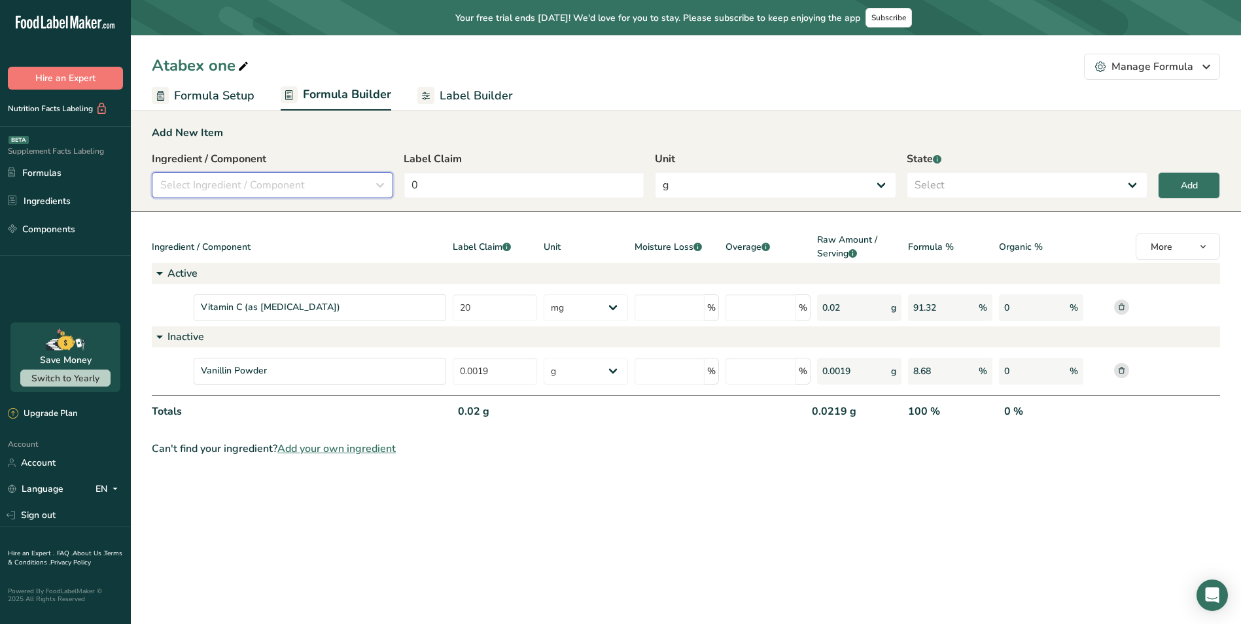
click at [326, 189] on div "Select Ingredient / Component" at bounding box center [268, 185] width 217 height 16
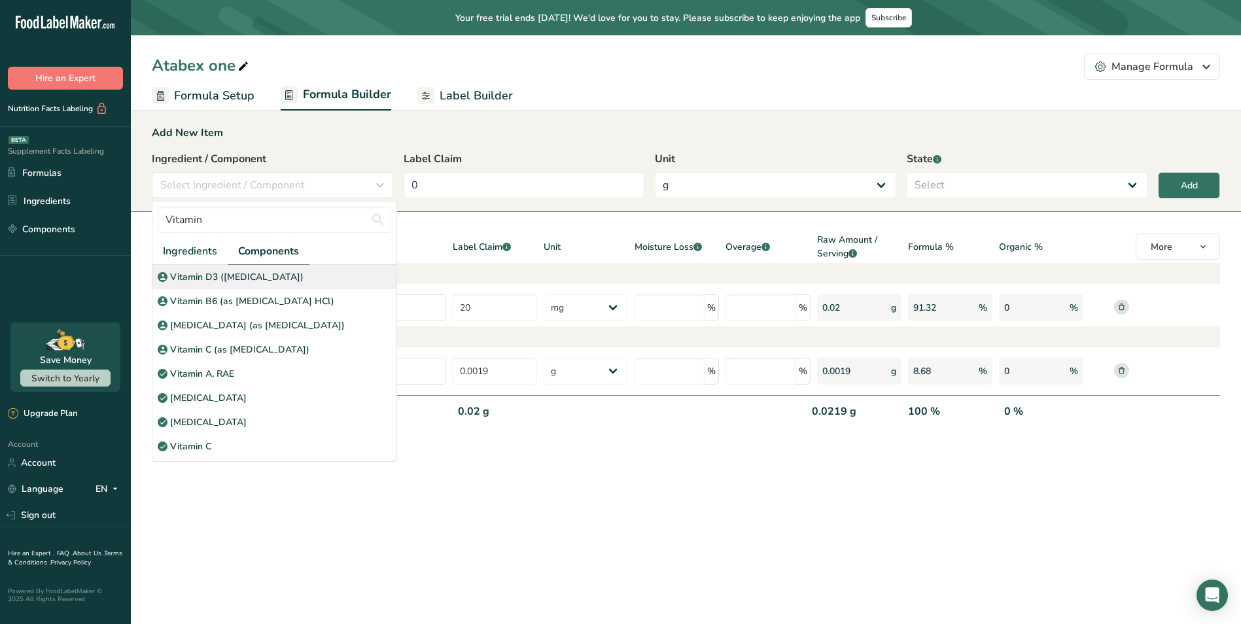
click at [268, 279] on p "Vitamin D3 ([MEDICAL_DATA])" at bounding box center [236, 277] width 133 height 14
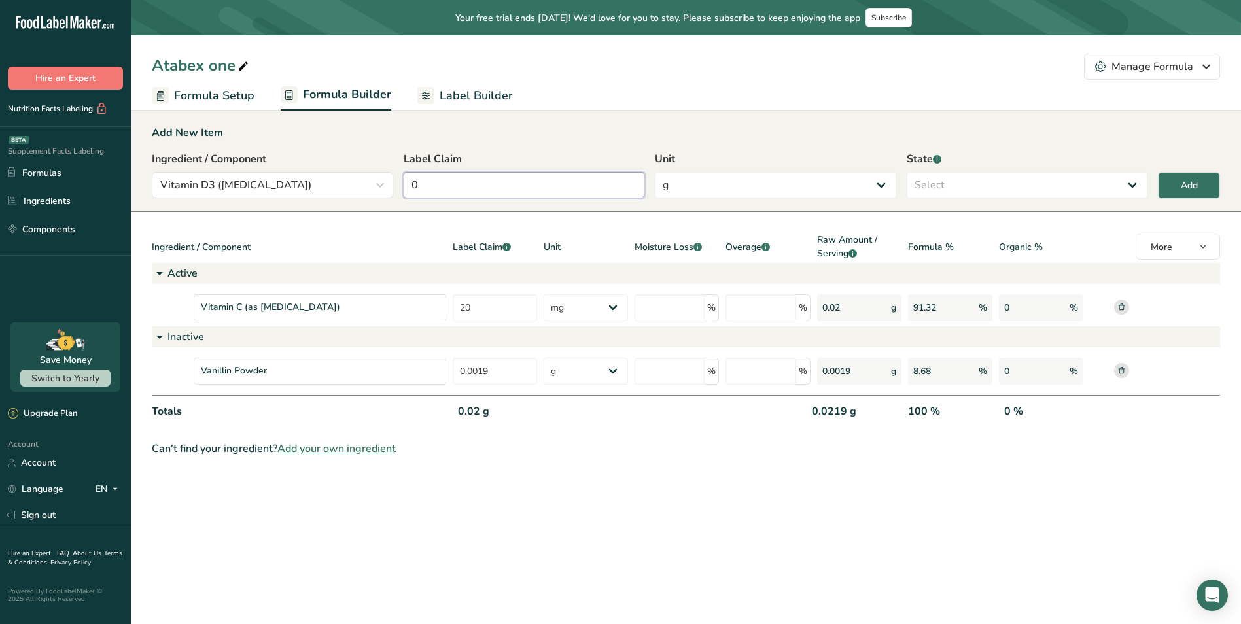
click at [453, 190] on input "0" at bounding box center [524, 185] width 241 height 26
drag, startPoint x: 402, startPoint y: 185, endPoint x: 332, endPoint y: 188, distance: 69.5
click at [335, 188] on div "Ingredient / Component Vitamin D3 ([MEDICAL_DATA]) Vitamin Ingredients Componen…" at bounding box center [686, 178] width 1069 height 55
click at [718, 186] on select "g Kilograms mg Oz Pound PPM B CFU mcg µg kcal kJ" at bounding box center [775, 185] width 241 height 26
click at [655, 172] on select "g Kilograms mg Oz Pound PPM B CFU mcg µg kcal kJ" at bounding box center [775, 185] width 241 height 26
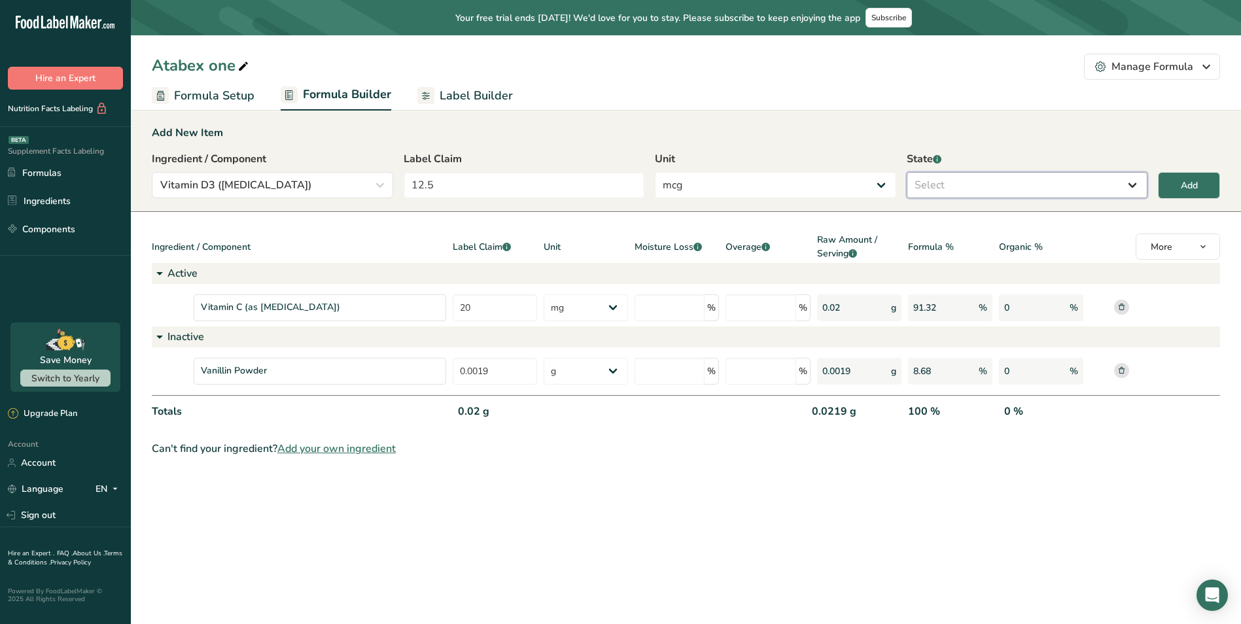
click at [1069, 186] on select "Select Active Inactive" at bounding box center [1027, 185] width 241 height 26
click at [907, 172] on select "Select Active Inactive" at bounding box center [1027, 185] width 241 height 26
click at [1212, 178] on button "Add" at bounding box center [1189, 185] width 62 height 27
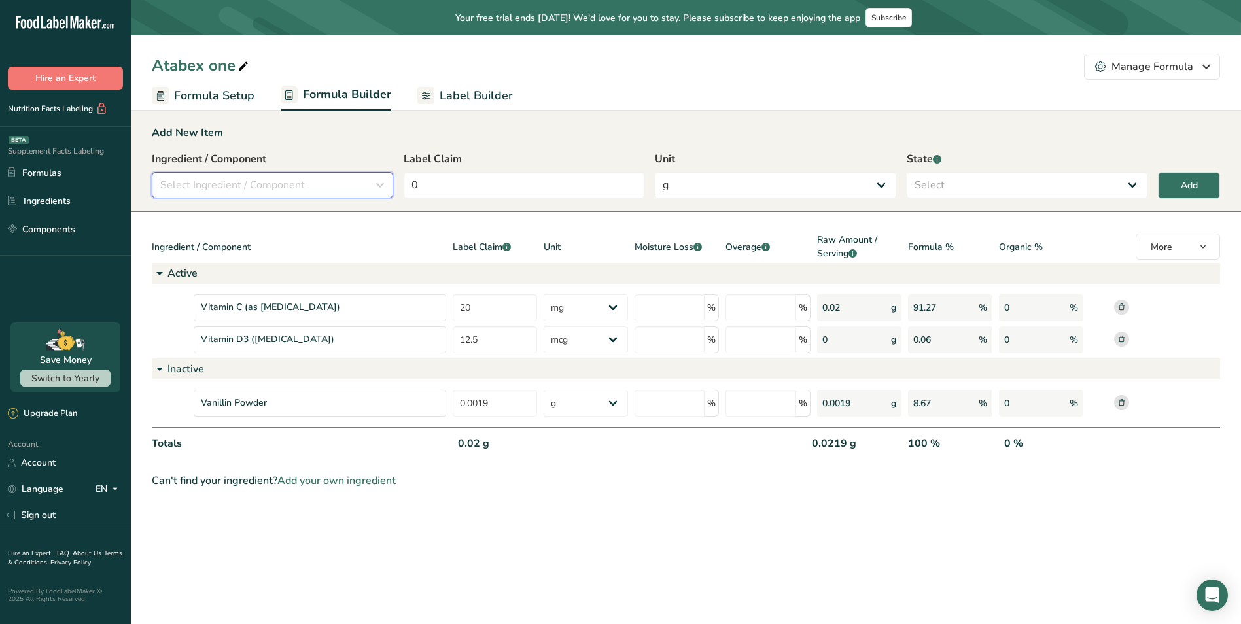
click at [364, 184] on div "Select Ingredient / Component" at bounding box center [268, 185] width 217 height 16
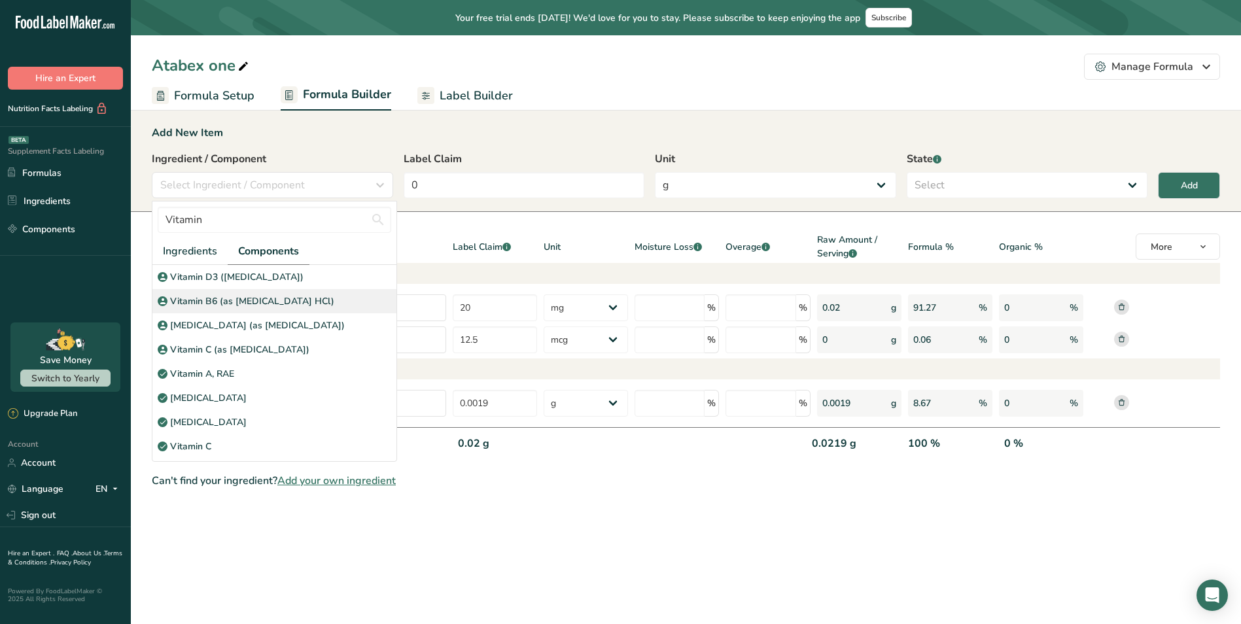
click at [259, 298] on p "Vitamin B6 (as [MEDICAL_DATA] HCl)" at bounding box center [252, 301] width 164 height 14
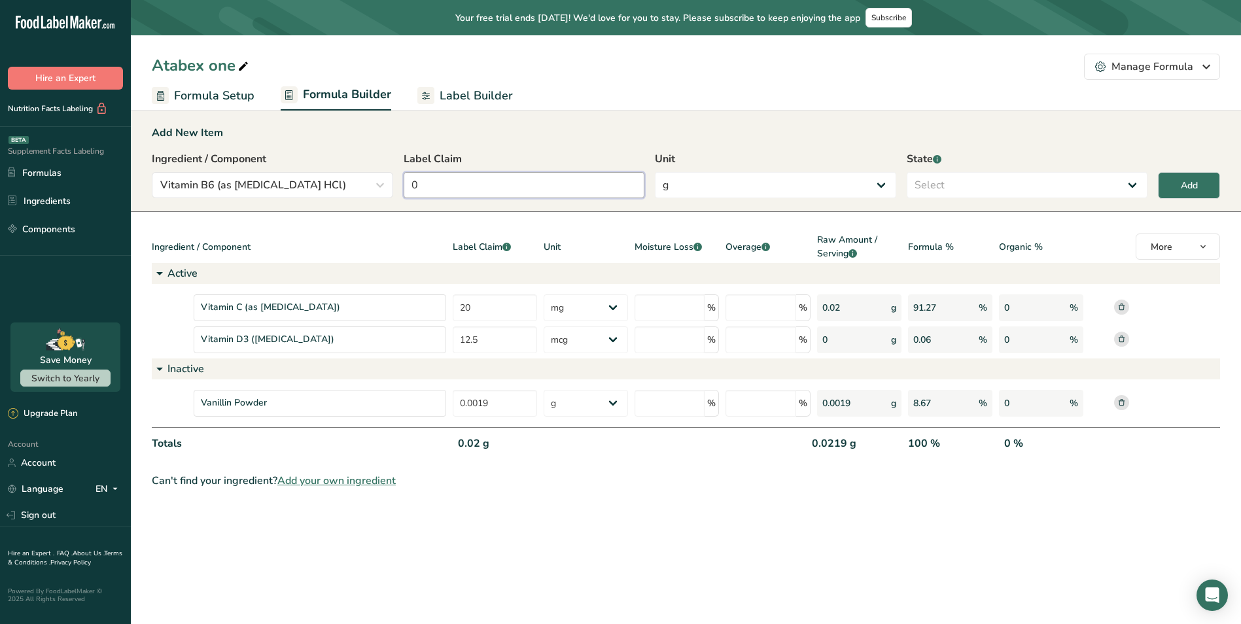
click at [583, 190] on input "0" at bounding box center [524, 185] width 241 height 26
click at [718, 185] on select "g Kilograms mg Oz Pound PPM B CFU mcg µg kcal kJ" at bounding box center [775, 185] width 241 height 26
click at [655, 172] on select "g Kilograms mg Oz Pound PPM B CFU mcg µg kcal kJ" at bounding box center [775, 185] width 241 height 26
click at [952, 177] on select "Select Active Inactive" at bounding box center [1027, 185] width 241 height 26
click at [907, 172] on select "Select Active Inactive" at bounding box center [1027, 185] width 241 height 26
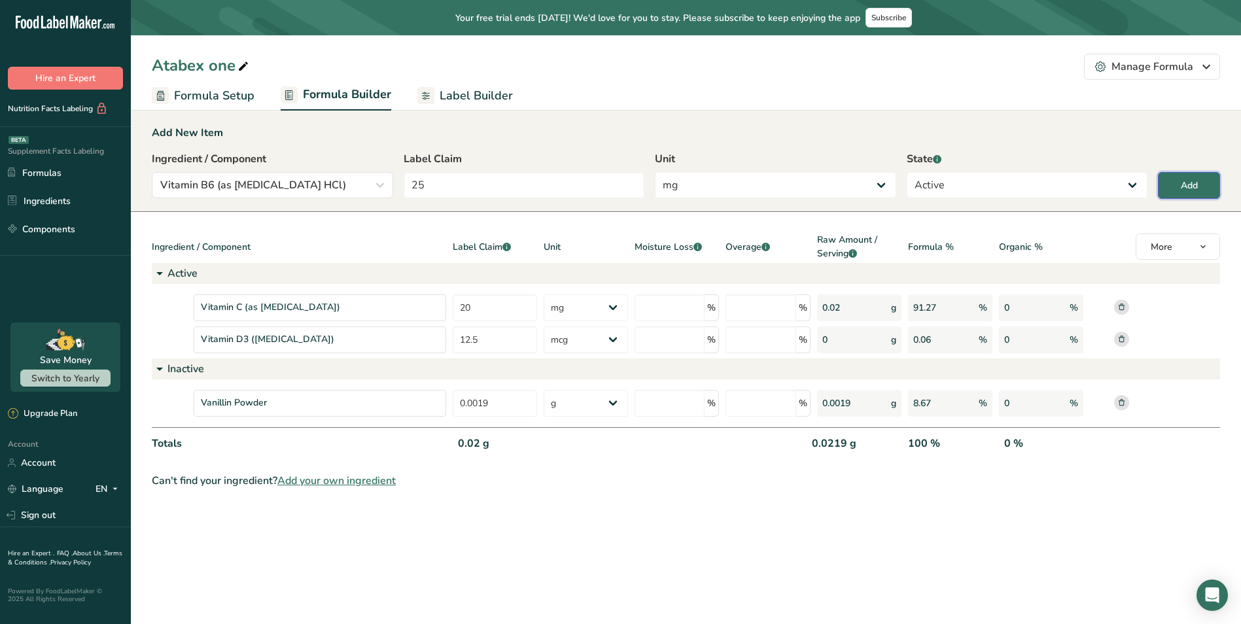
click at [1184, 186] on div "Add" at bounding box center [1189, 186] width 17 height 14
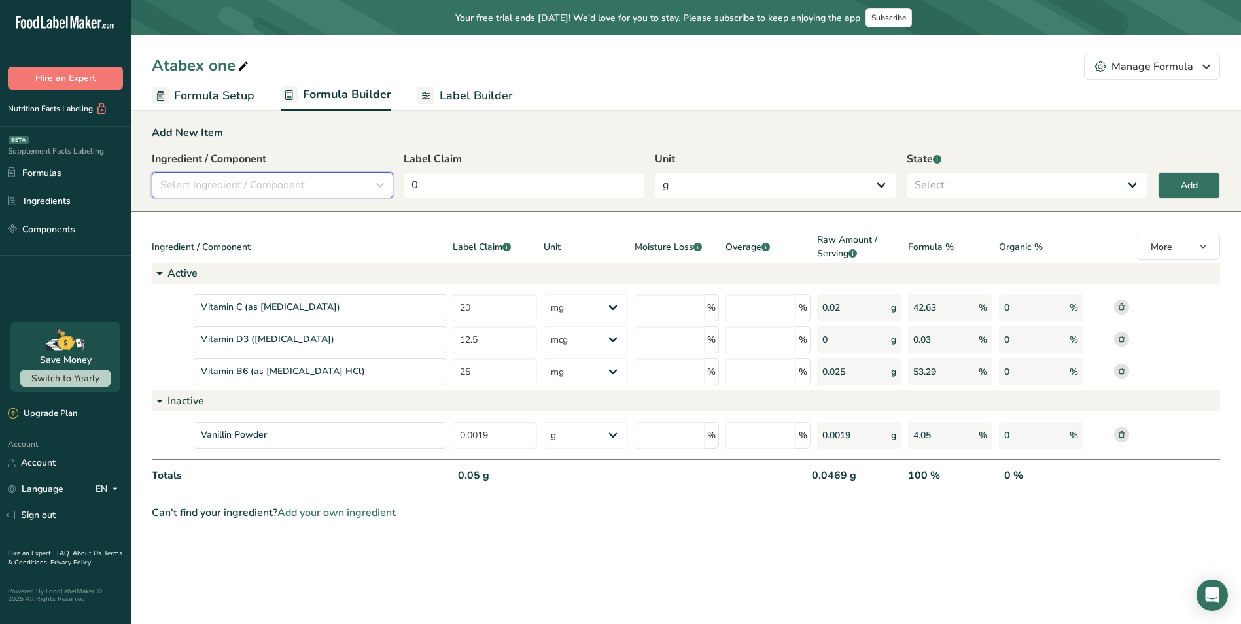
click at [343, 181] on div "Select Ingredient / Component" at bounding box center [268, 185] width 217 height 16
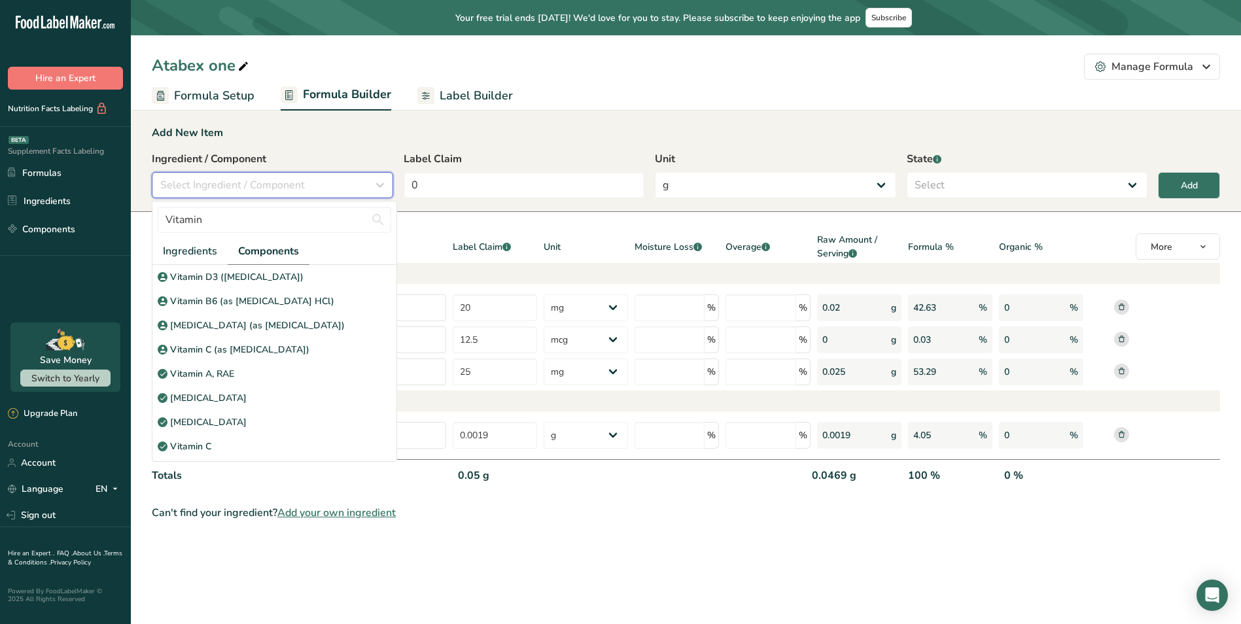
click at [288, 188] on span "Select Ingredient / Component" at bounding box center [232, 185] width 145 height 16
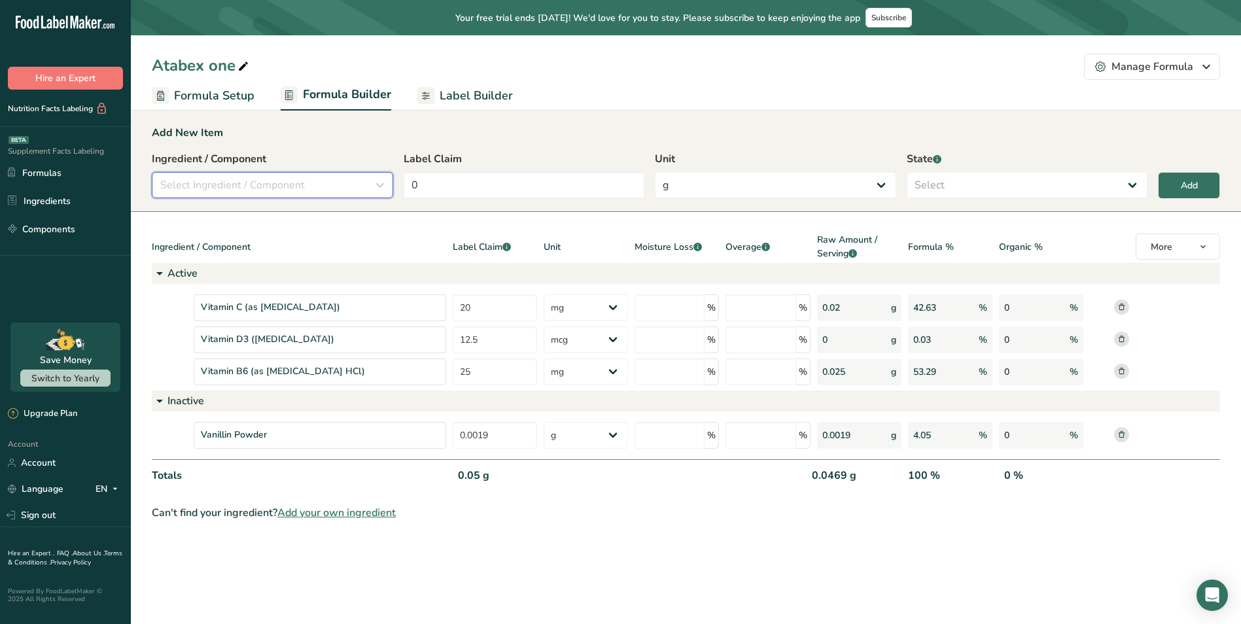
click at [289, 179] on span "Select Ingredient / Component" at bounding box center [232, 185] width 145 height 16
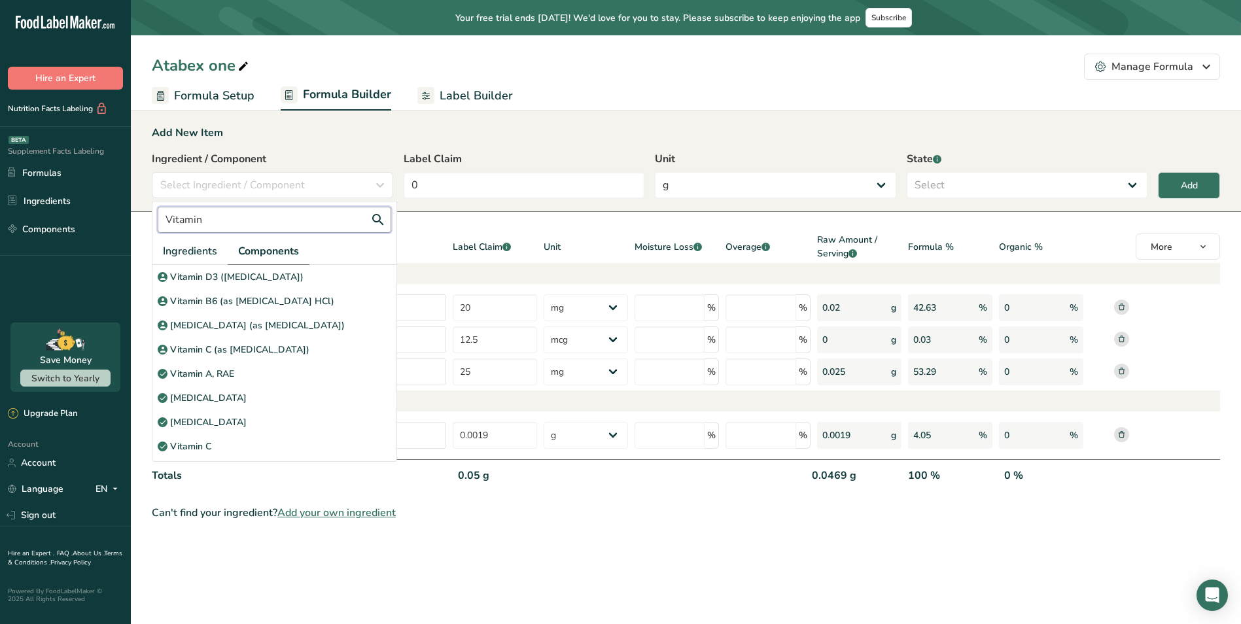
click at [258, 220] on input "Vitamin" at bounding box center [275, 220] width 234 height 26
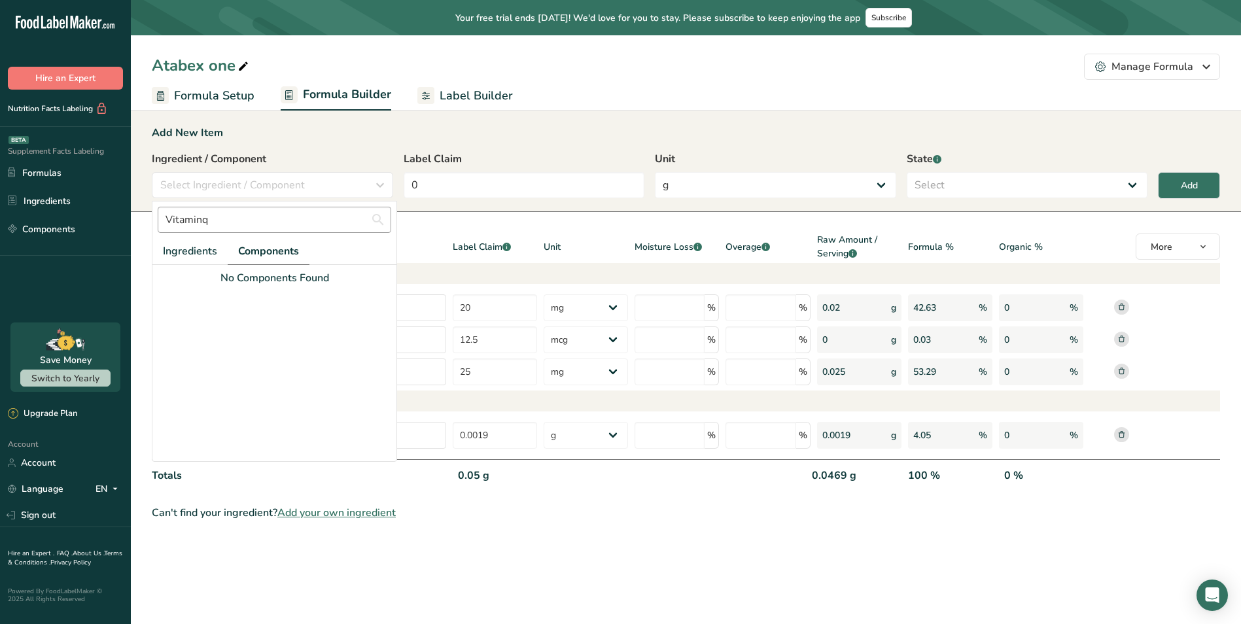
drag, startPoint x: 251, startPoint y: 233, endPoint x: 215, endPoint y: 224, distance: 36.3
click at [248, 232] on div "Vitaminq" at bounding box center [274, 220] width 244 height 37
click at [192, 221] on input "Vitaminq" at bounding box center [275, 220] width 234 height 26
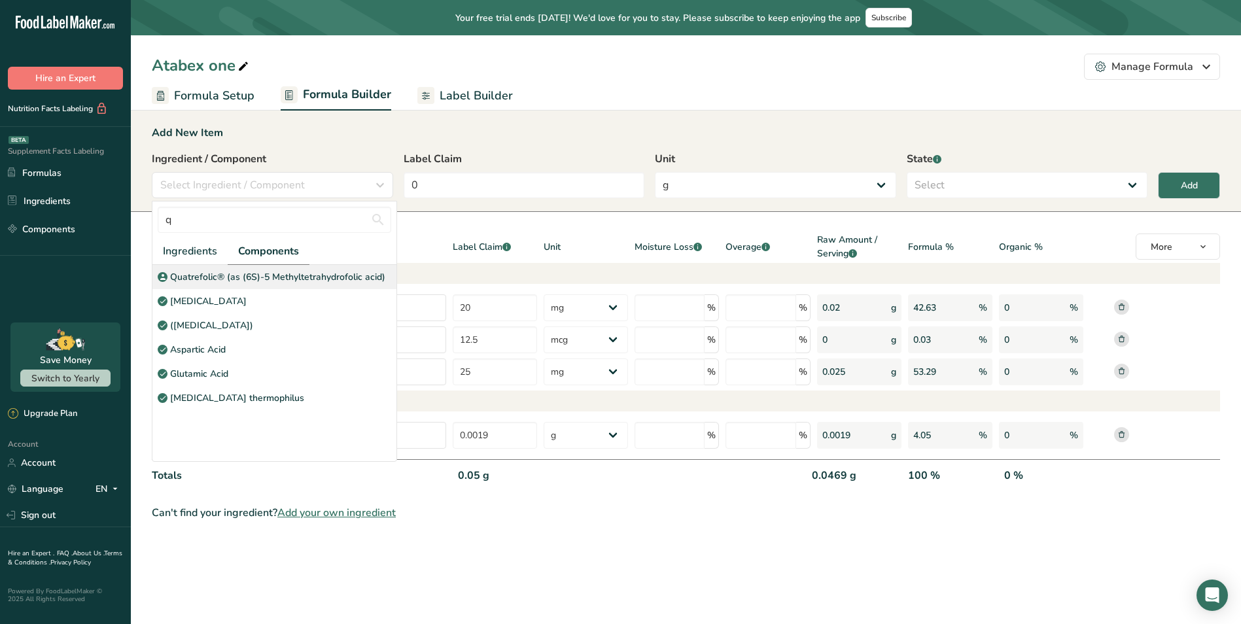
click at [222, 273] on p "Quatrefolic® (as (6S)-5 Methyltetrahydrofolic acid)" at bounding box center [277, 277] width 215 height 14
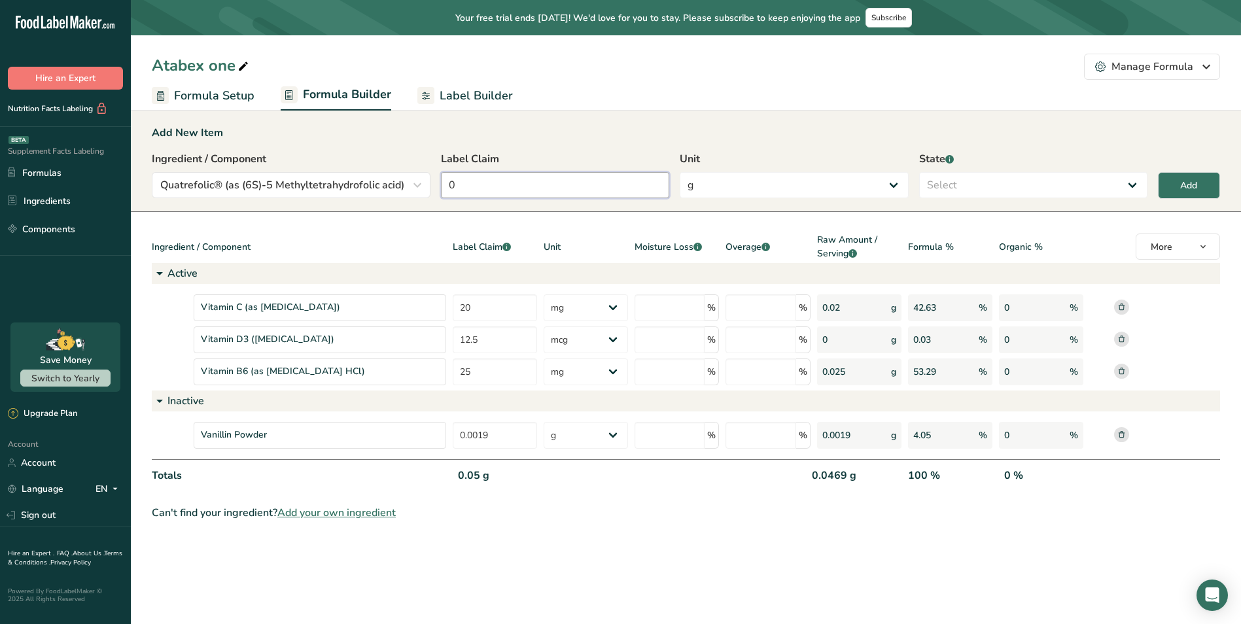
click at [588, 185] on input "0" at bounding box center [555, 185] width 228 height 26
click at [813, 180] on select "g Kilograms mg Oz Pound PPM B CFU mcg µg kcal kJ" at bounding box center [794, 185] width 228 height 26
click at [680, 172] on select "g Kilograms mg Oz Pound PPM B CFU mcg µg kcal kJ" at bounding box center [794, 185] width 228 height 26
drag, startPoint x: 970, startPoint y: 185, endPoint x: 976, endPoint y: 185, distance: 6.6
click at [970, 185] on select "Select Active Inactive" at bounding box center [1033, 185] width 228 height 26
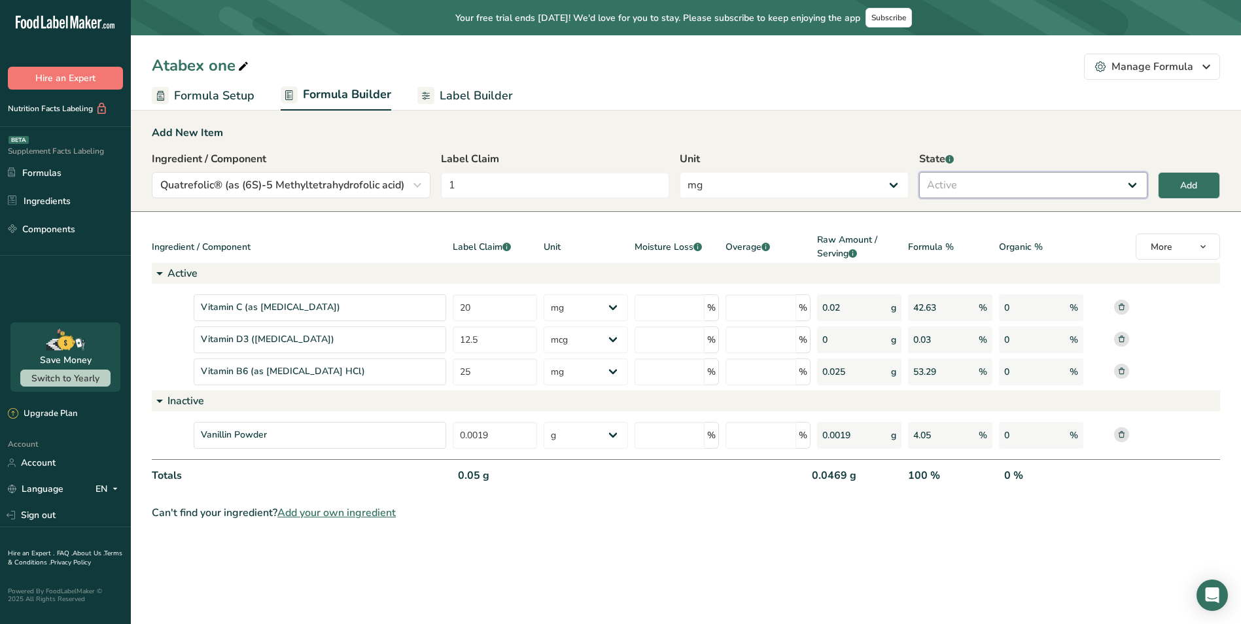
click at [919, 172] on select "Select Active Inactive" at bounding box center [1033, 185] width 228 height 26
click at [1178, 179] on button "Add" at bounding box center [1189, 185] width 62 height 27
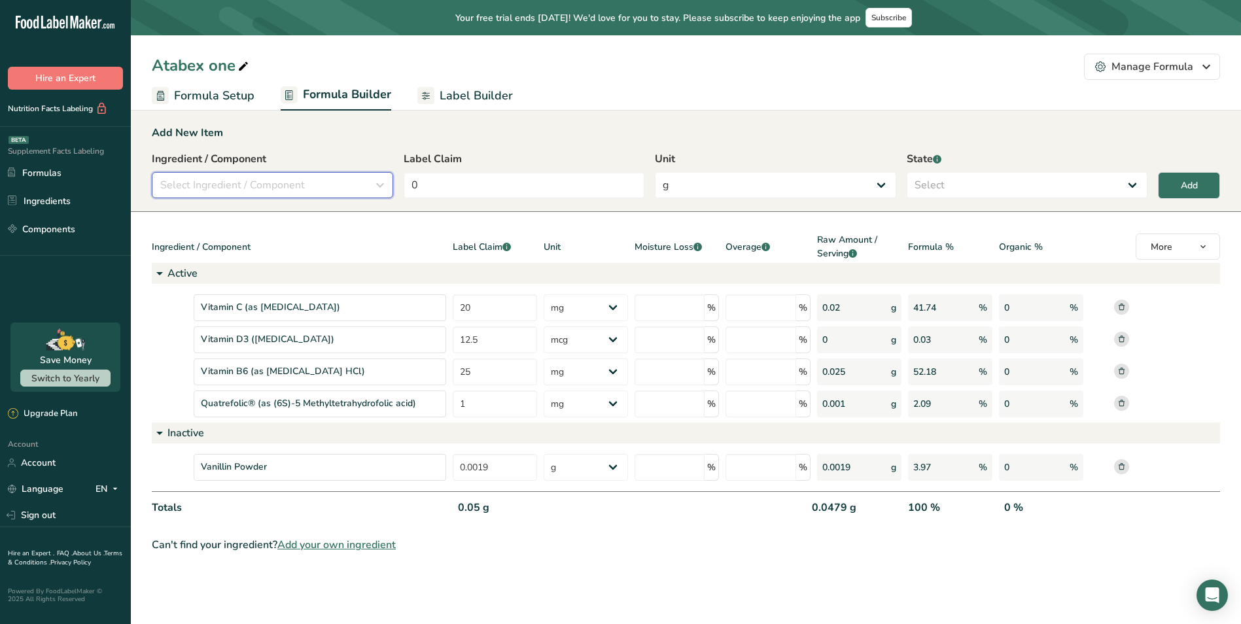
click at [306, 179] on div "Select Ingredient / Component" at bounding box center [268, 185] width 217 height 16
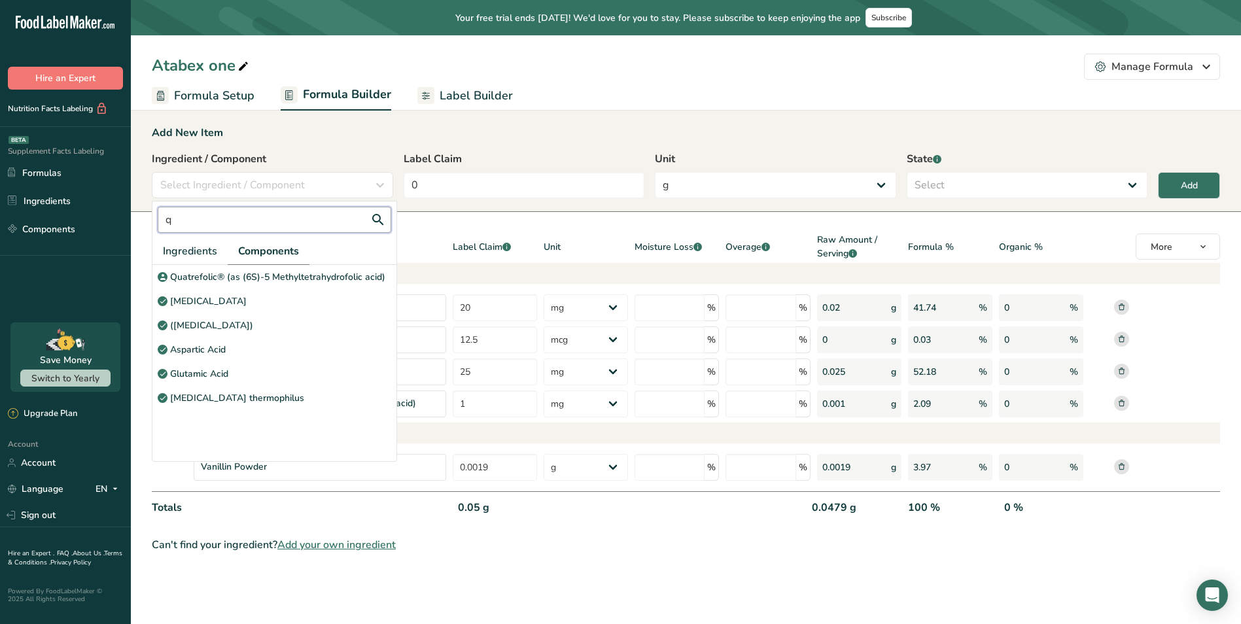
drag, startPoint x: 176, startPoint y: 216, endPoint x: 170, endPoint y: 232, distance: 17.4
click at [146, 219] on section "Add New Item Ingredient / Component Select Ingredient / Component q Ingredients…" at bounding box center [686, 339] width 1110 height 470
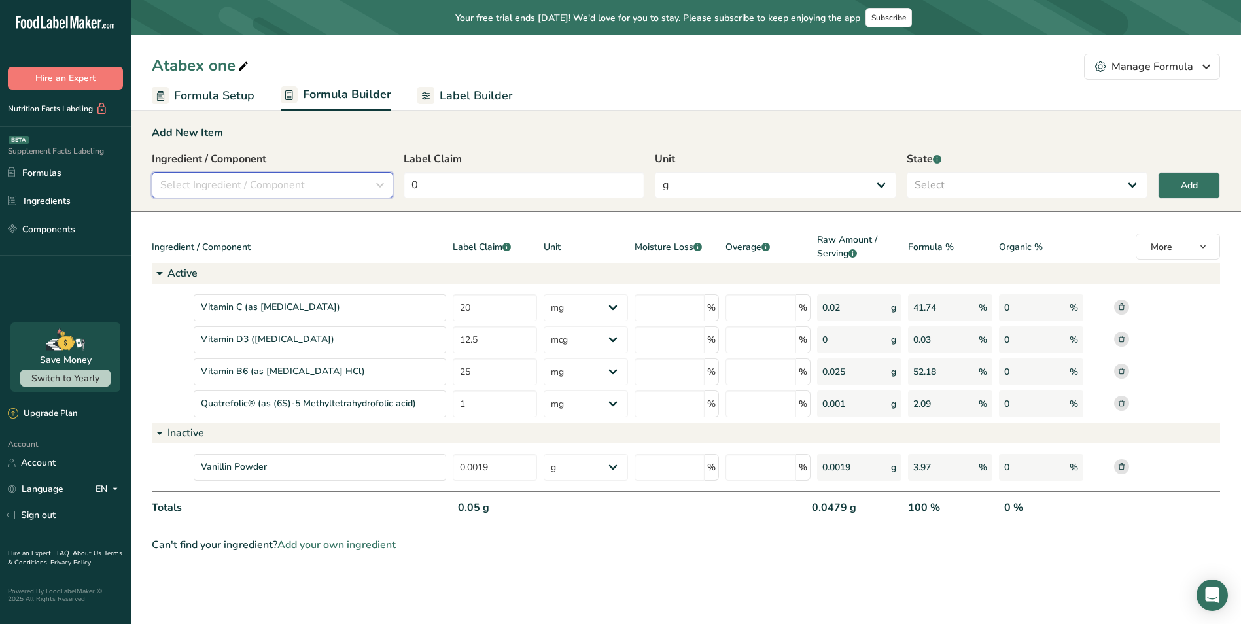
click at [266, 190] on span "Select Ingredient / Component" at bounding box center [232, 185] width 145 height 16
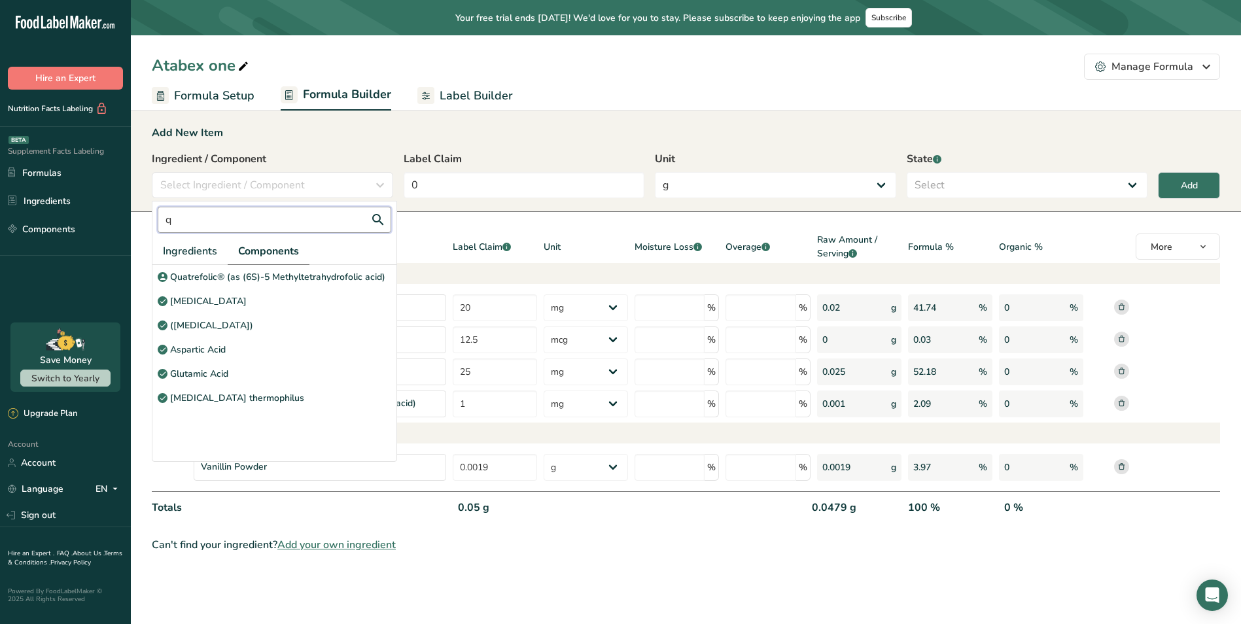
click at [200, 224] on input "q" at bounding box center [275, 220] width 234 height 26
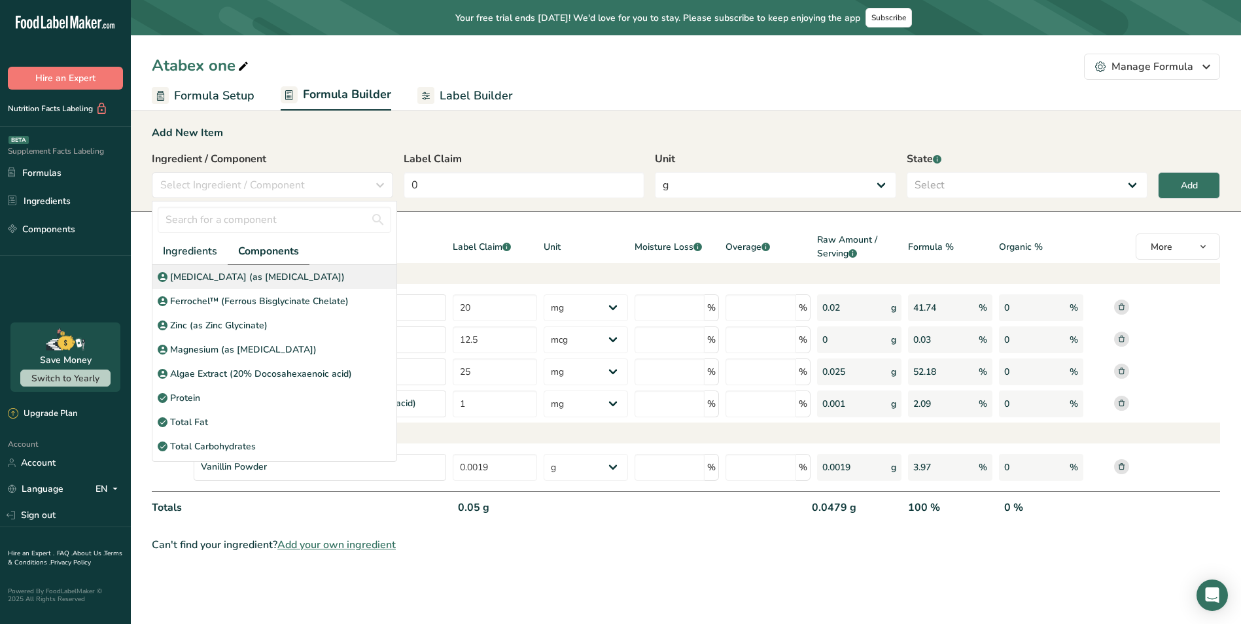
click at [249, 277] on p "[MEDICAL_DATA] (as [MEDICAL_DATA])" at bounding box center [257, 277] width 175 height 14
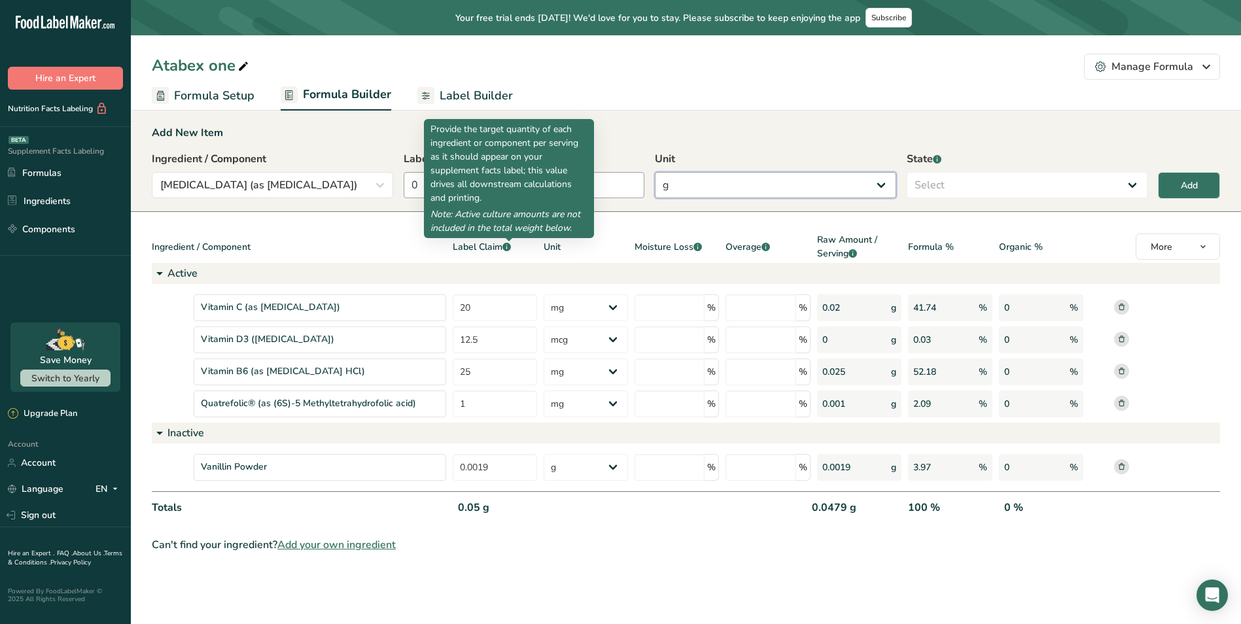
drag, startPoint x: 656, startPoint y: 185, endPoint x: 632, endPoint y: 185, distance: 24.2
click at [651, 184] on div "Ingredient / Component [MEDICAL_DATA] (as [MEDICAL_DATA]) Ingredients Component…" at bounding box center [686, 178] width 1069 height 55
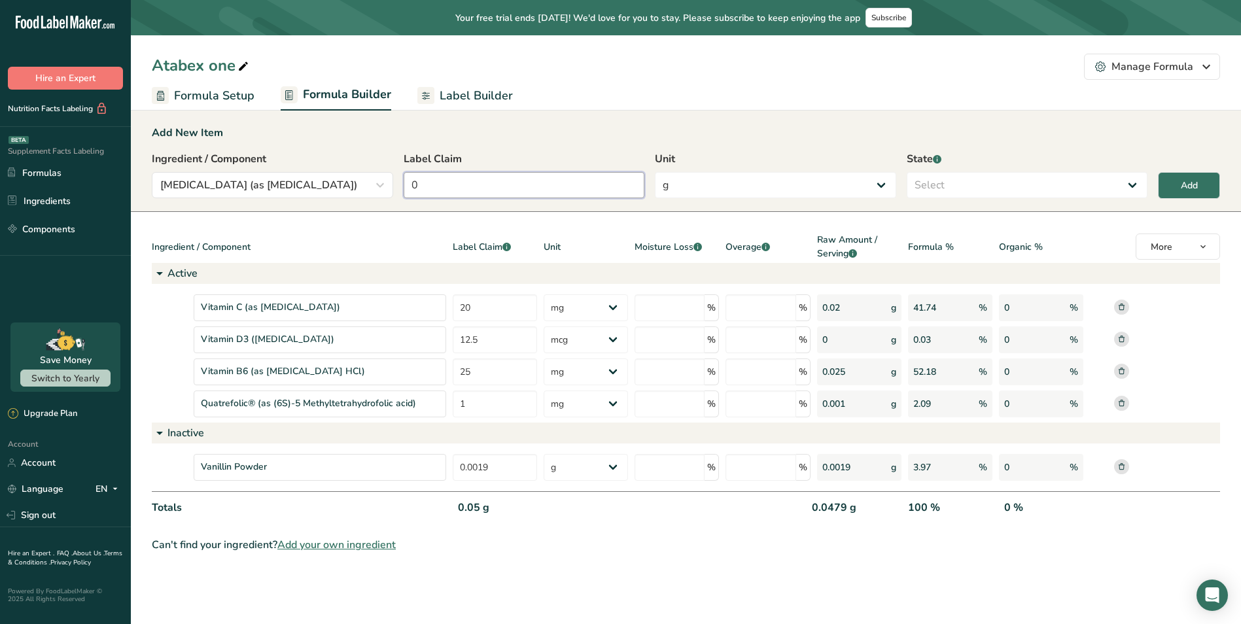
click at [619, 184] on input "0" at bounding box center [524, 185] width 241 height 26
click at [783, 175] on select "g Kilograms mg Oz Pound PPM B CFU mcg µg kcal kJ" at bounding box center [775, 185] width 241 height 26
click at [655, 172] on select "g Kilograms mg Oz Pound PPM B CFU mcg µg kcal kJ" at bounding box center [775, 185] width 241 height 26
click at [934, 183] on select "Select Active Inactive" at bounding box center [1027, 185] width 241 height 26
click at [907, 172] on select "Select Active Inactive" at bounding box center [1027, 185] width 241 height 26
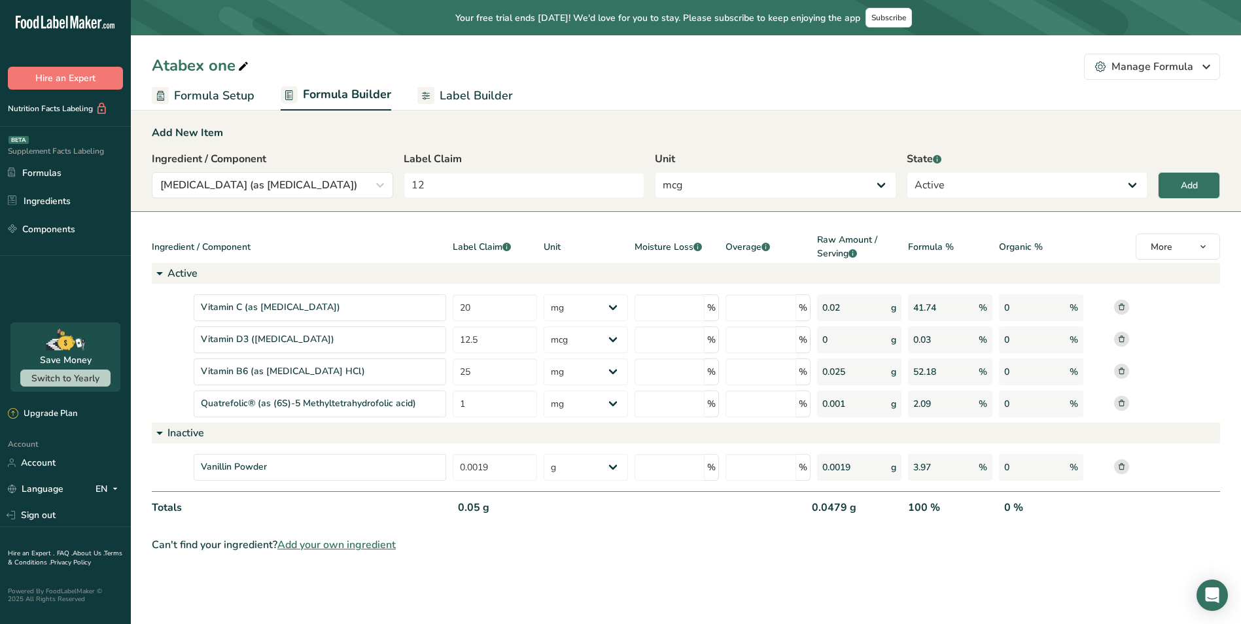
click at [1186, 168] on div "Ingredient / Component [MEDICAL_DATA] (as [MEDICAL_DATA]) Ingredients Component…" at bounding box center [686, 178] width 1069 height 55
click at [1173, 176] on button "Add" at bounding box center [1189, 185] width 62 height 27
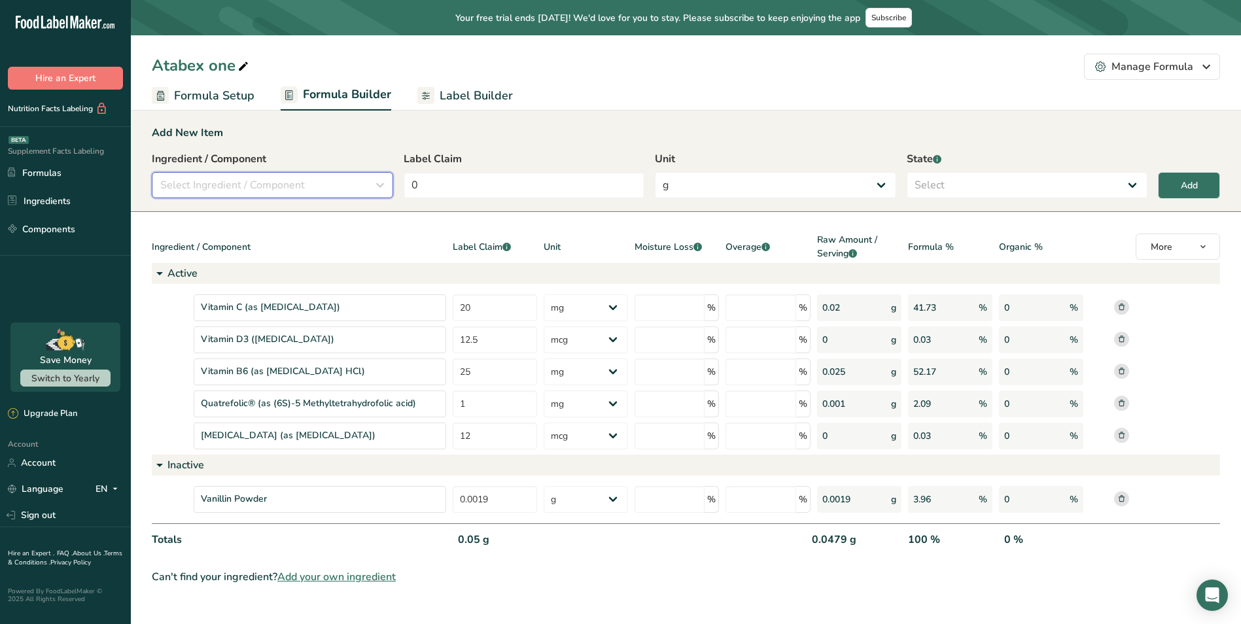
click at [290, 175] on button "Select Ingredient / Component" at bounding box center [272, 185] width 241 height 26
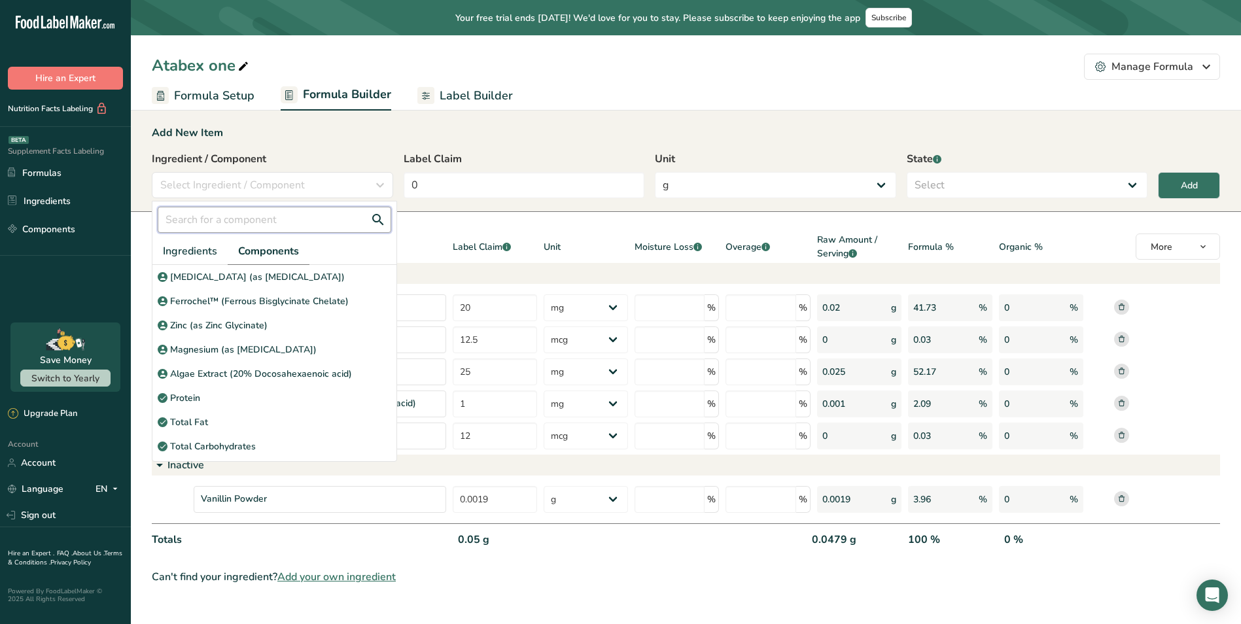
click at [268, 216] on input "text" at bounding box center [275, 220] width 234 height 26
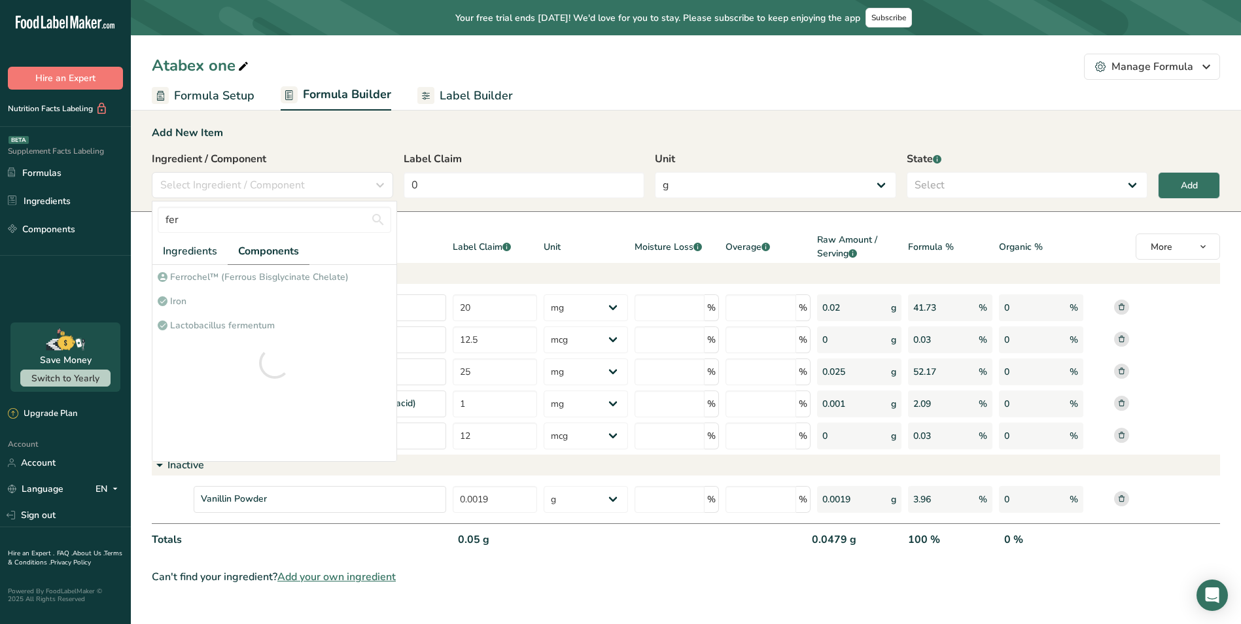
click at [275, 277] on div at bounding box center [274, 363] width 244 height 196
click at [275, 277] on p "Ferrochel™ (Ferrous Bisglycinate Chelate)" at bounding box center [259, 277] width 179 height 14
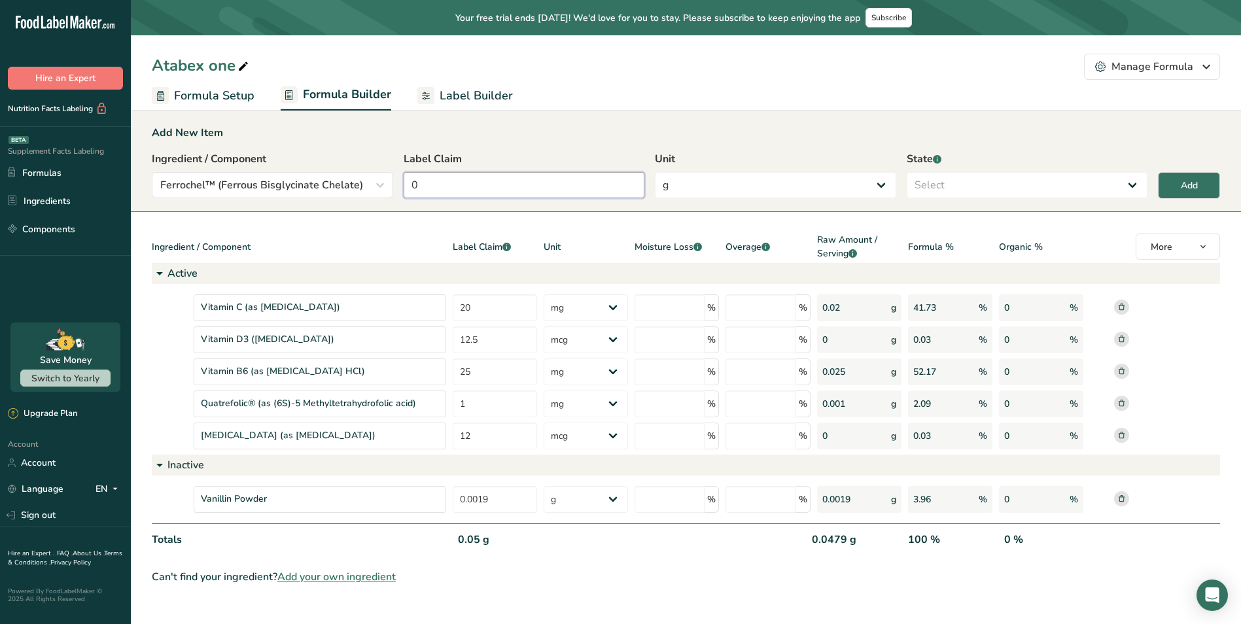
click at [527, 196] on input "0" at bounding box center [524, 185] width 241 height 26
drag, startPoint x: 532, startPoint y: 186, endPoint x: 362, endPoint y: 177, distance: 170.4
click at [364, 177] on div "Ingredient / Component Ferrochel™ (Ferrous Bisglycinate Chelate) fer Ingredient…" at bounding box center [686, 178] width 1069 height 55
click at [680, 191] on select "g Kilograms mg Oz Pound PPM B CFU mcg µg kcal kJ" at bounding box center [775, 185] width 241 height 26
click at [655, 172] on select "g Kilograms mg Oz Pound PPM B CFU mcg µg kcal kJ" at bounding box center [775, 185] width 241 height 26
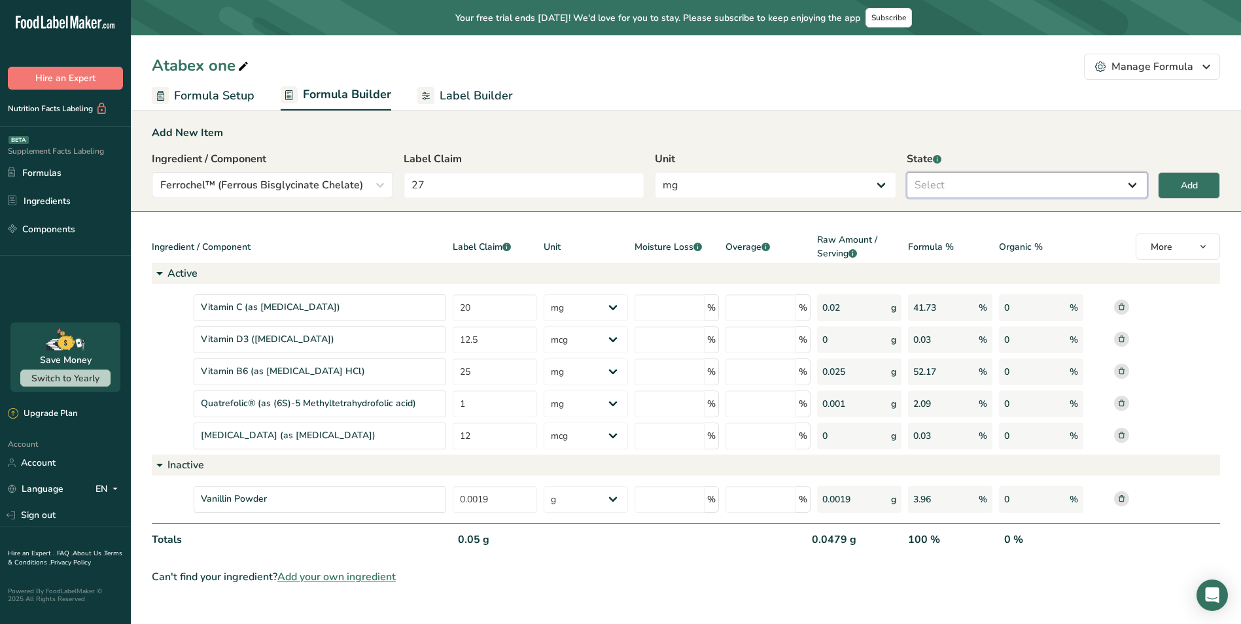
click at [962, 186] on select "Select Active Inactive" at bounding box center [1027, 185] width 241 height 26
click at [907, 172] on select "Select Active Inactive" at bounding box center [1027, 185] width 241 height 26
click at [1195, 188] on div "Add" at bounding box center [1189, 186] width 17 height 14
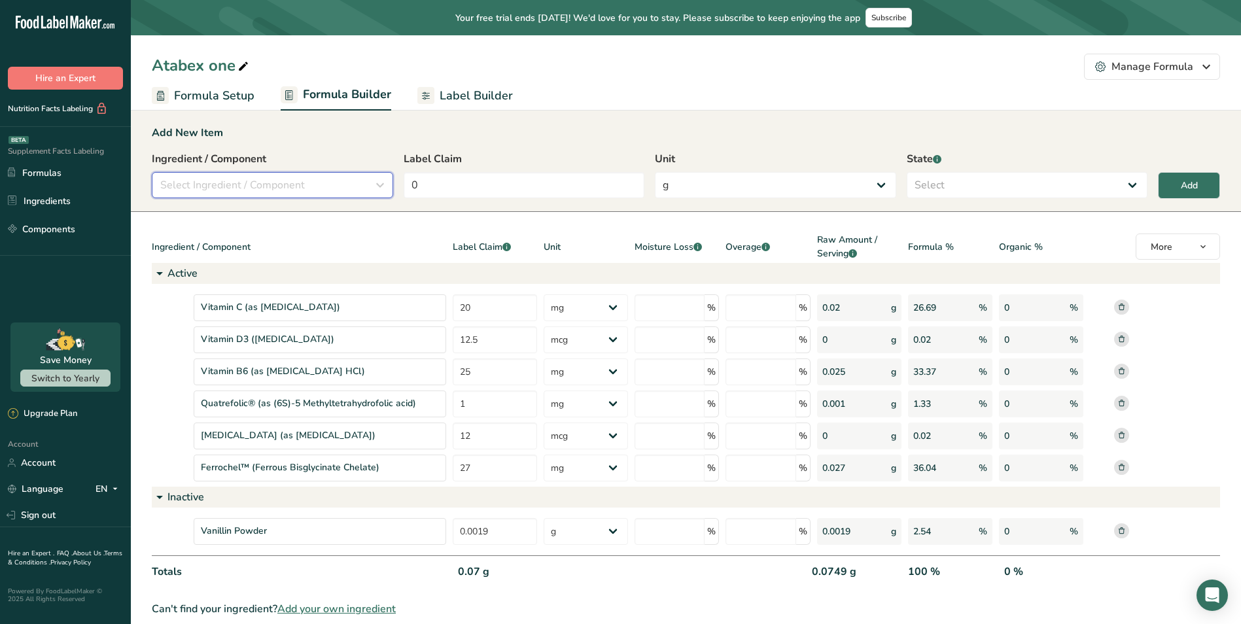
click at [324, 183] on div "Select Ingredient / Component" at bounding box center [268, 185] width 217 height 16
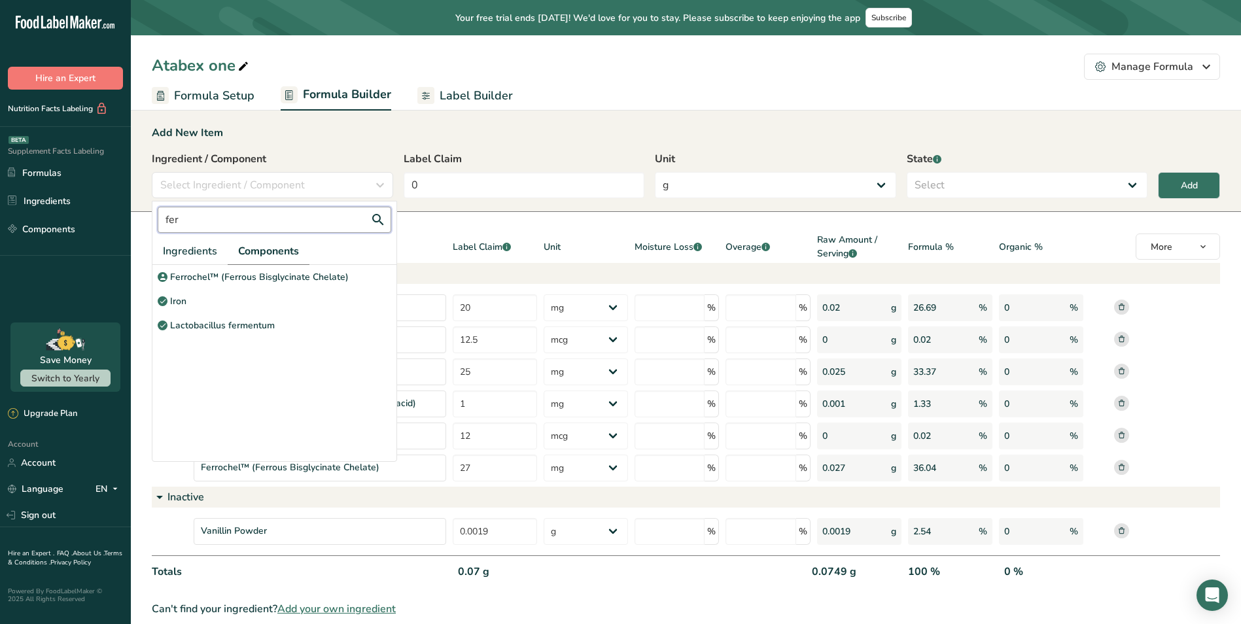
drag, startPoint x: 198, startPoint y: 211, endPoint x: 185, endPoint y: 215, distance: 13.0
click at [162, 213] on input "fer" at bounding box center [275, 220] width 234 height 26
click at [258, 270] on p "Zinc (as Zinc Glycinate)" at bounding box center [218, 277] width 97 height 14
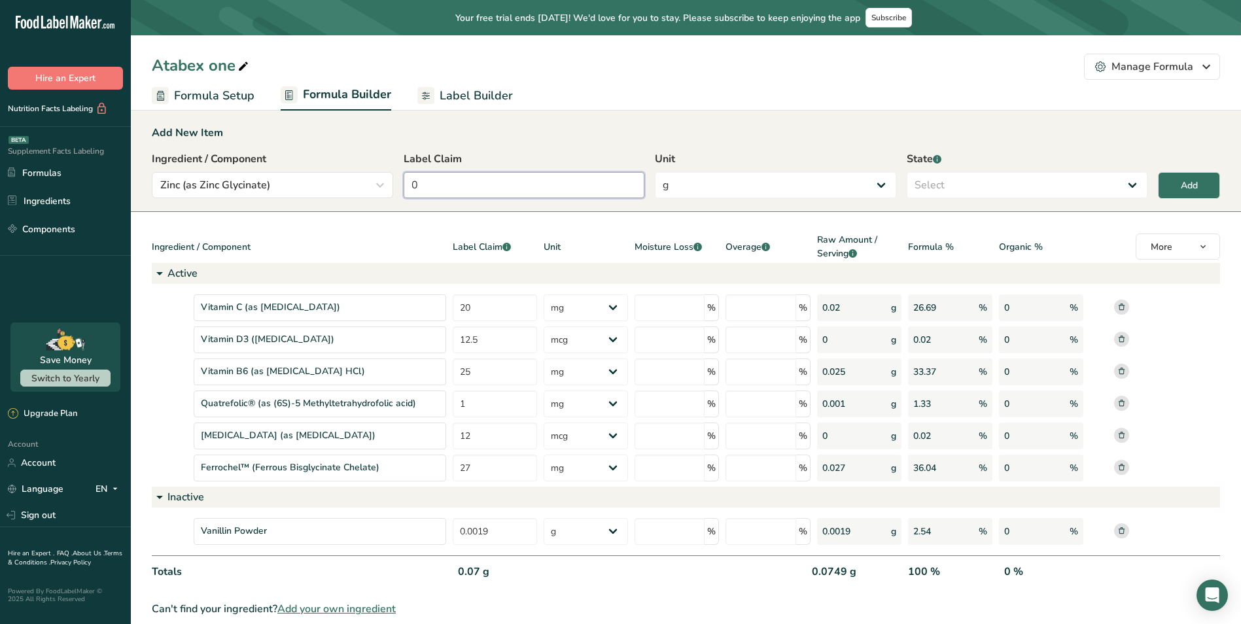
click at [473, 187] on input "0" at bounding box center [524, 185] width 241 height 26
drag, startPoint x: 465, startPoint y: 186, endPoint x: 347, endPoint y: 185, distance: 117.8
click at [347, 185] on div "Ingredient / Component Zinc (as Zinc Glycinate) zin Ingredients Components Zinc…" at bounding box center [686, 178] width 1069 height 55
click at [773, 181] on select "g Kilograms mg Oz Pound PPM B CFU mcg µg kcal kJ" at bounding box center [775, 185] width 241 height 26
click at [655, 172] on select "g Kilograms mg Oz Pound PPM B CFU mcg µg kcal kJ" at bounding box center [775, 185] width 241 height 26
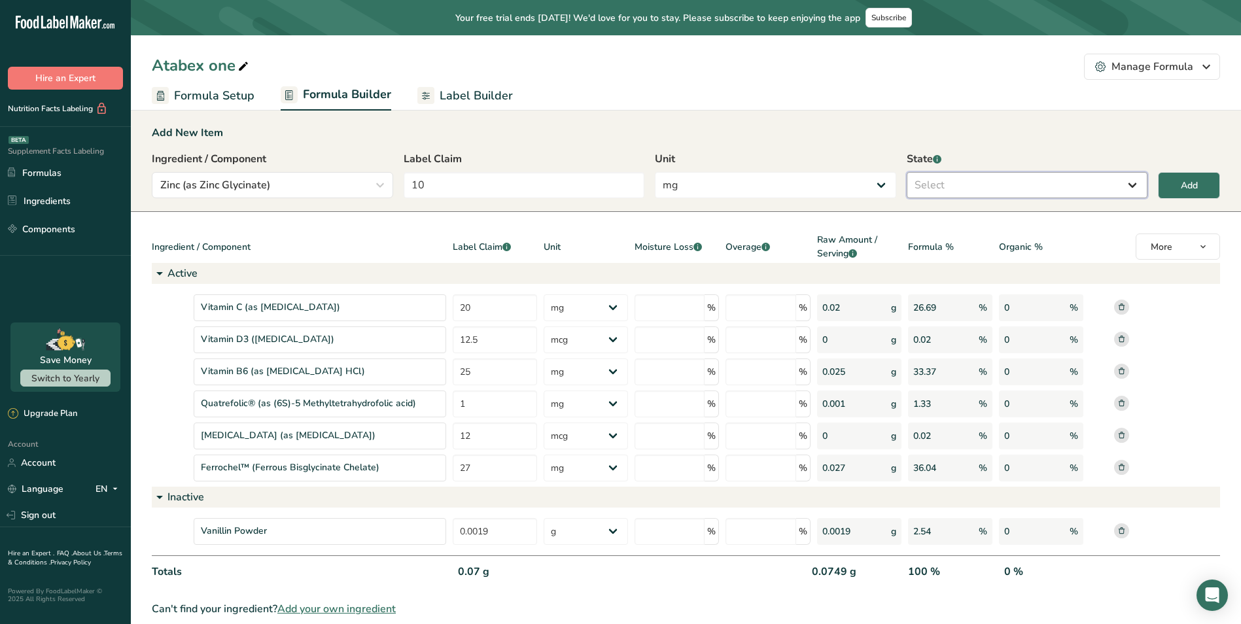
drag, startPoint x: 974, startPoint y: 173, endPoint x: 979, endPoint y: 192, distance: 19.7
click at [974, 173] on select "Select Active Inactive" at bounding box center [1027, 185] width 241 height 26
click at [907, 172] on select "Select Active Inactive" at bounding box center [1027, 185] width 241 height 26
click at [1181, 172] on button "Add" at bounding box center [1189, 185] width 62 height 27
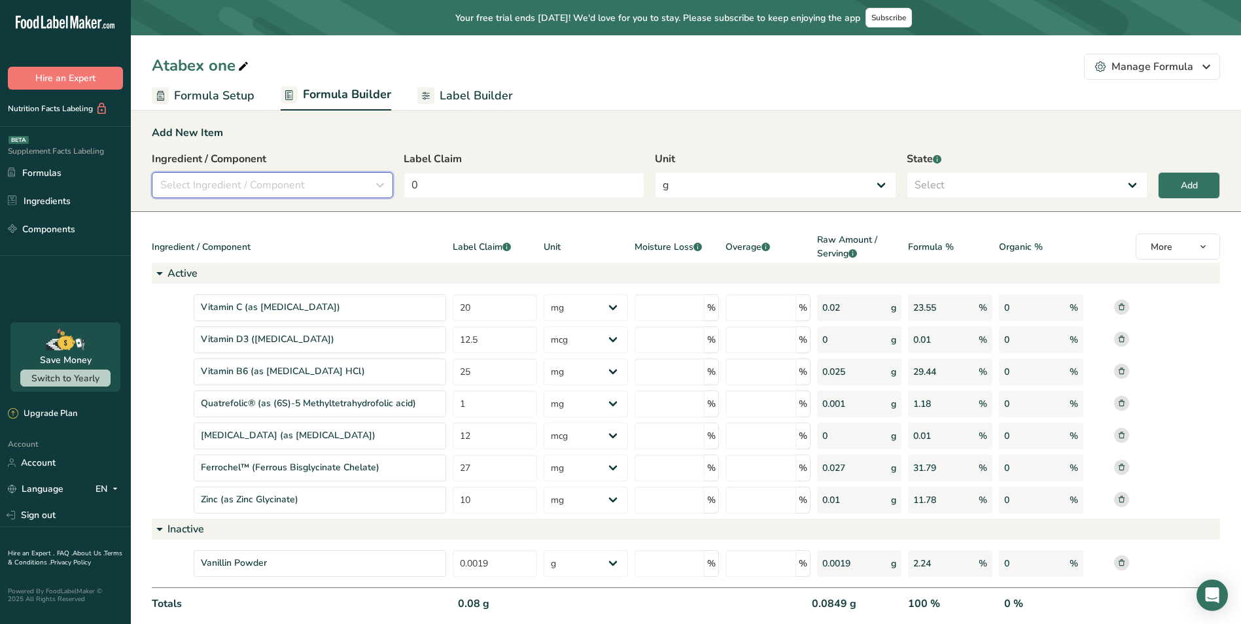
click at [337, 186] on div "Select Ingredient / Component" at bounding box center [268, 185] width 217 height 16
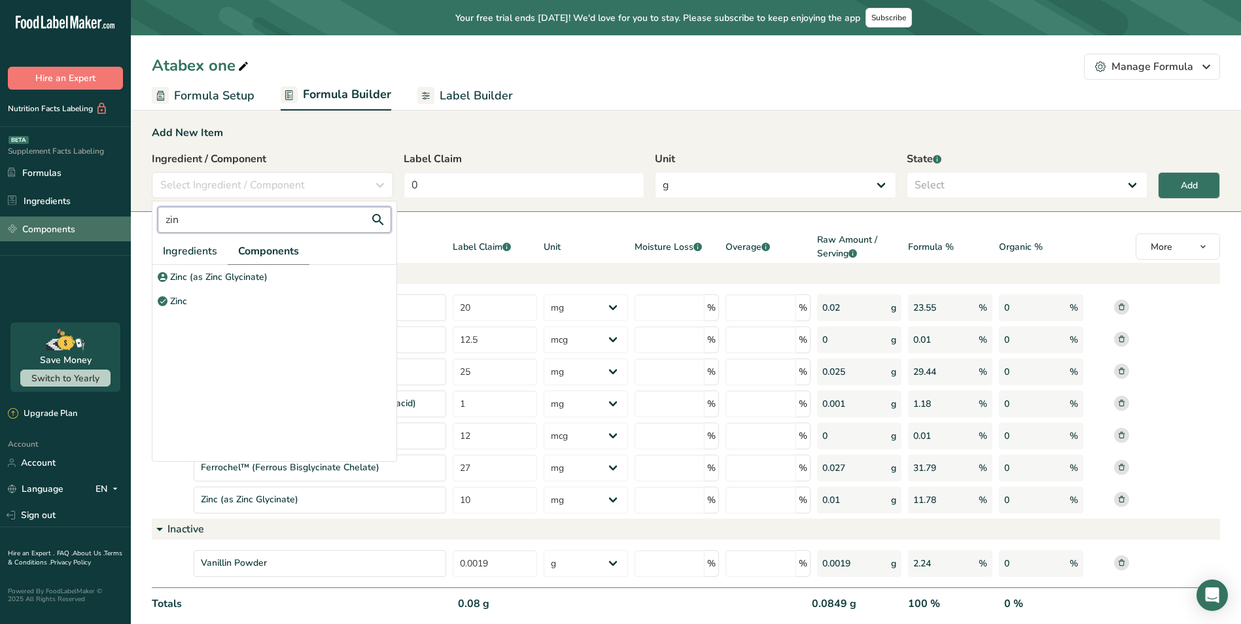
drag, startPoint x: 255, startPoint y: 221, endPoint x: 101, endPoint y: 219, distance: 154.4
click at [101, 218] on div ".a-20{fill:#fff;} Hire an Expert Nutrition Facts Labeling Supplement Facts Labe…" at bounding box center [620, 335] width 1241 height 670
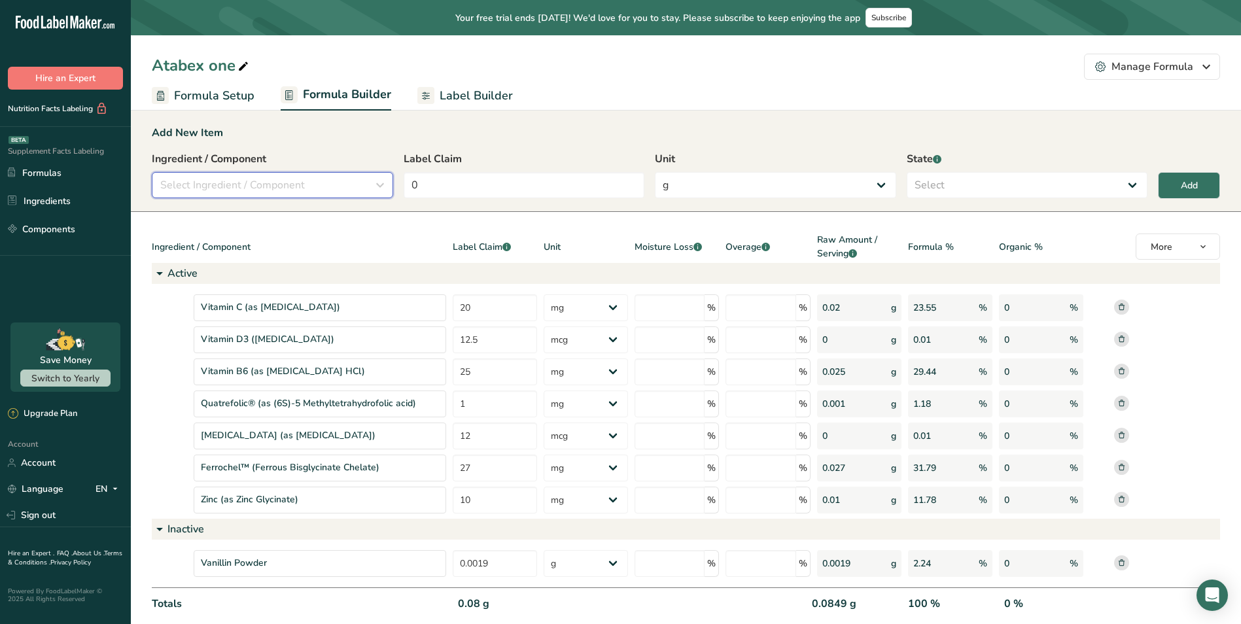
click at [228, 185] on span "Select Ingredient / Component" at bounding box center [232, 185] width 145 height 16
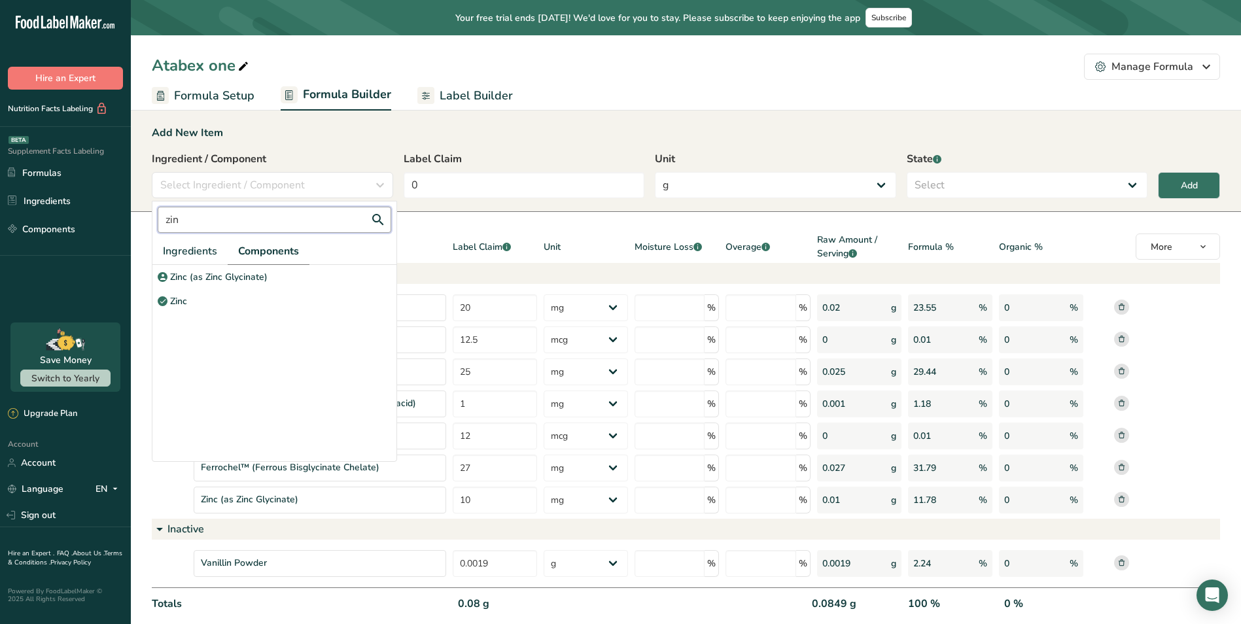
click at [230, 224] on input "zin" at bounding box center [275, 220] width 234 height 26
click at [249, 270] on p "Magnesium (as [MEDICAL_DATA])" at bounding box center [243, 277] width 147 height 14
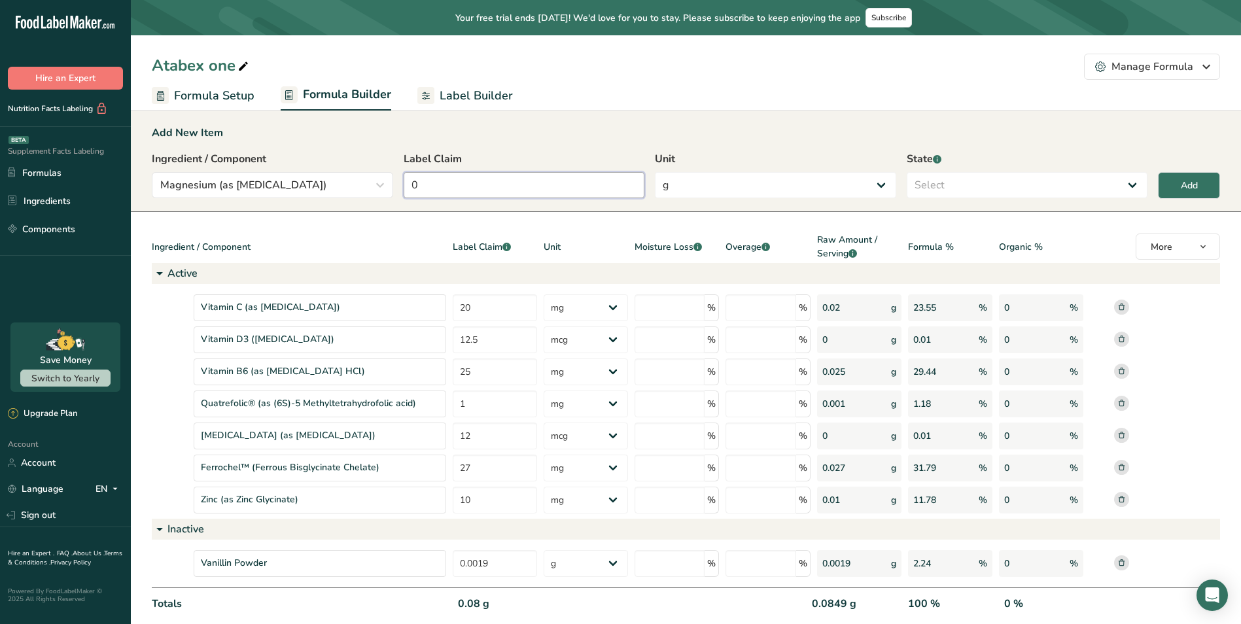
click at [463, 195] on input "0" at bounding box center [524, 185] width 241 height 26
drag, startPoint x: 429, startPoint y: 185, endPoint x: 388, endPoint y: 186, distance: 41.3
click at [389, 186] on div "Ingredient / Component Magnesium (as [MEDICAL_DATA]) mag Ingredients Components…" at bounding box center [686, 178] width 1069 height 55
click at [721, 184] on select "g Kilograms mg Oz Pound PPM B CFU mcg µg kcal kJ" at bounding box center [775, 185] width 241 height 26
click at [655, 172] on select "g Kilograms mg Oz Pound PPM B CFU mcg µg kcal kJ" at bounding box center [775, 185] width 241 height 26
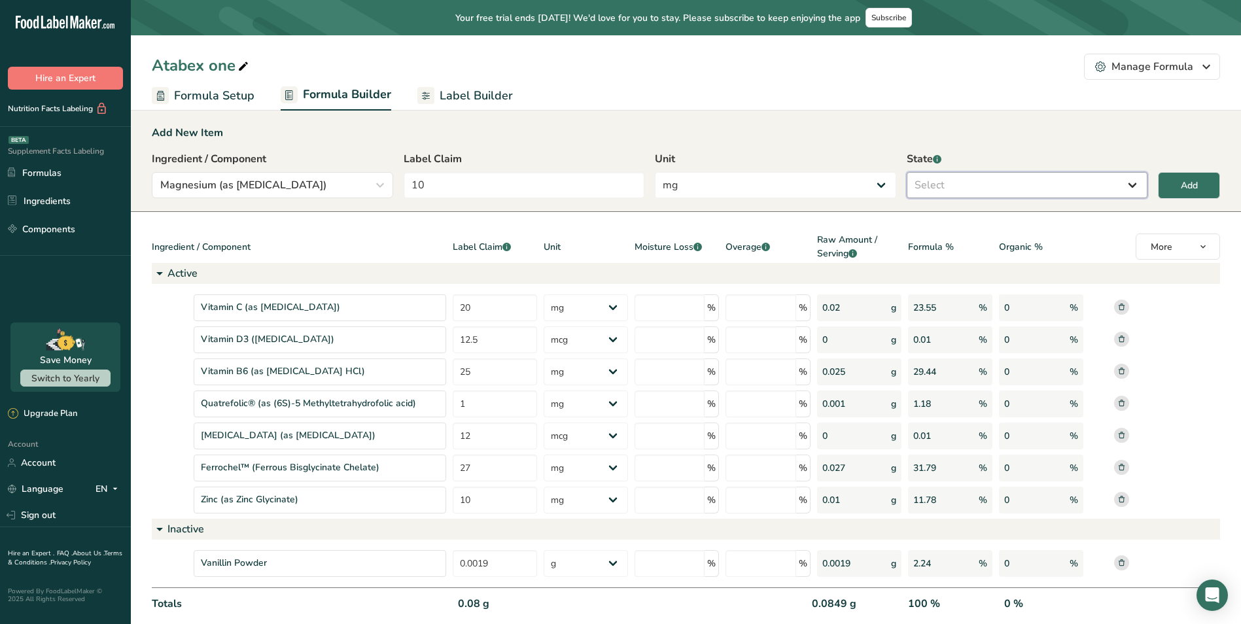
click at [941, 186] on select "Select Active Inactive" at bounding box center [1027, 185] width 241 height 26
click at [907, 172] on select "Select Active Inactive" at bounding box center [1027, 185] width 241 height 26
drag, startPoint x: 946, startPoint y: 185, endPoint x: 945, endPoint y: 196, distance: 11.1
click at [946, 185] on select "Active Inactive" at bounding box center [1027, 185] width 241 height 26
click at [907, 172] on select "Active Inactive" at bounding box center [1027, 185] width 241 height 26
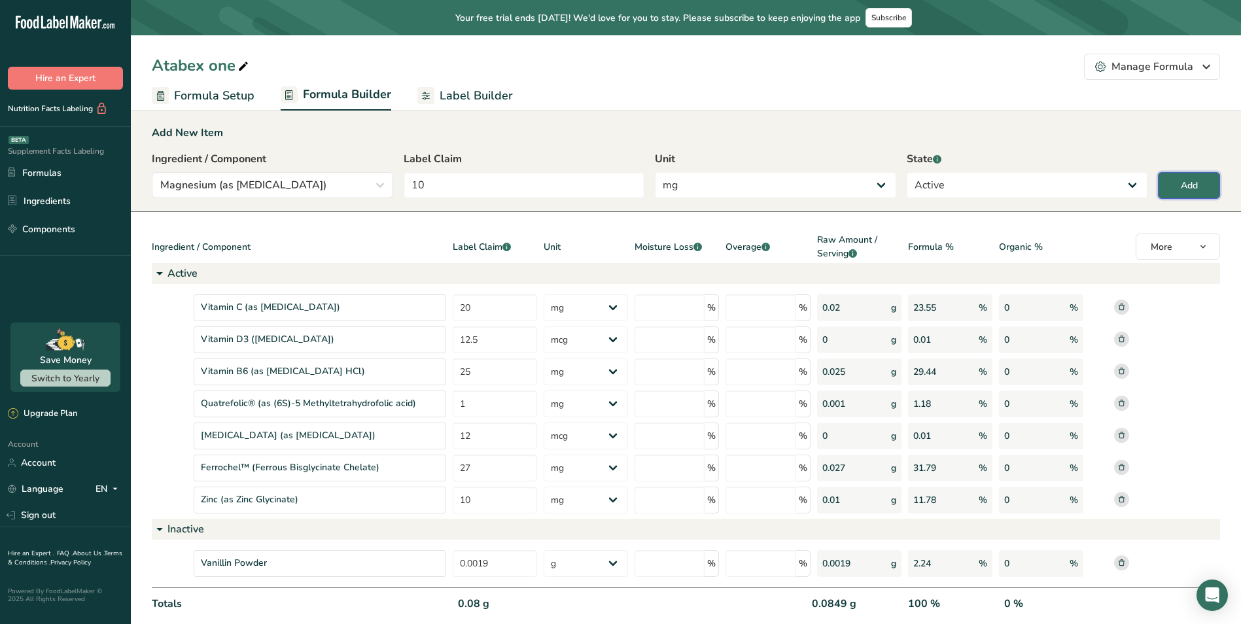
click at [1194, 178] on button "Add" at bounding box center [1189, 185] width 62 height 27
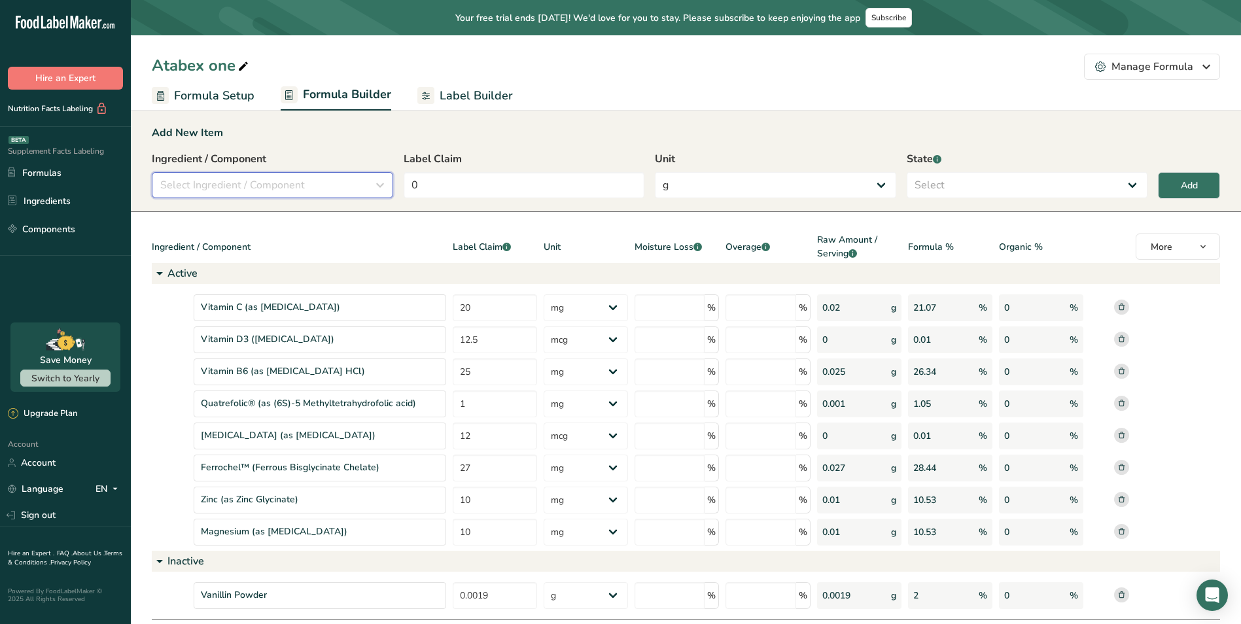
click at [287, 181] on span "Select Ingredient / Component" at bounding box center [232, 185] width 145 height 16
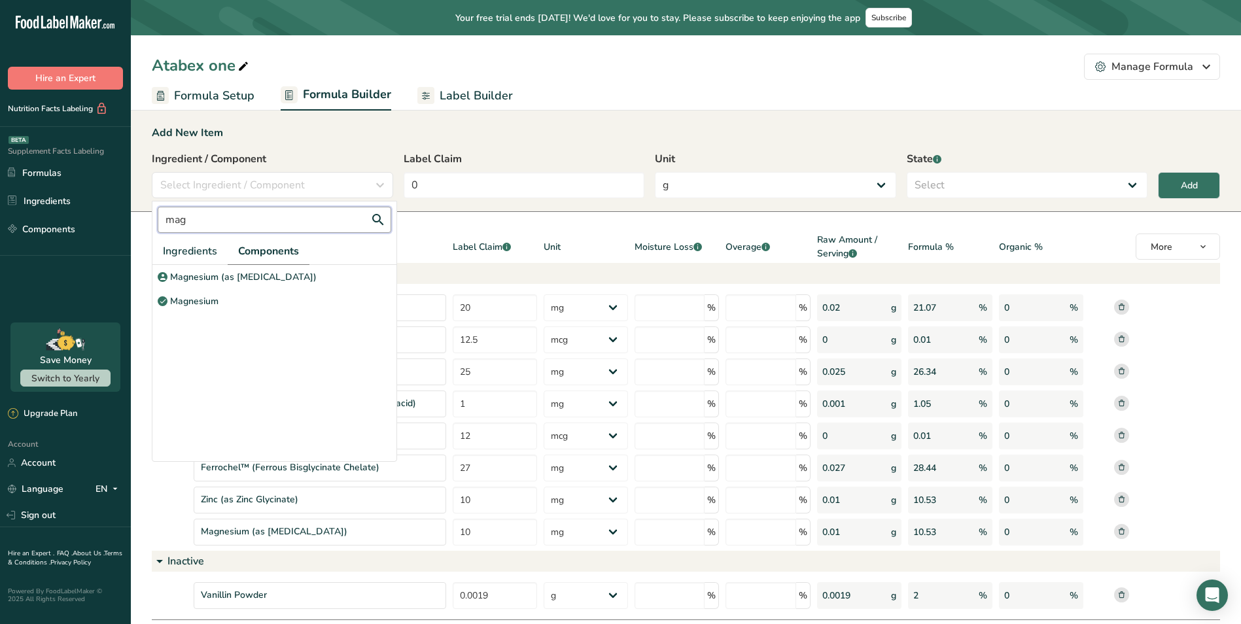
click at [287, 223] on input "mag" at bounding box center [275, 220] width 234 height 26
drag, startPoint x: 250, startPoint y: 223, endPoint x: 118, endPoint y: 218, distance: 131.6
click at [123, 218] on div ".a-20{fill:#fff;} Hire an Expert Nutrition Facts Labeling Supplement Facts Labe…" at bounding box center [620, 351] width 1241 height 702
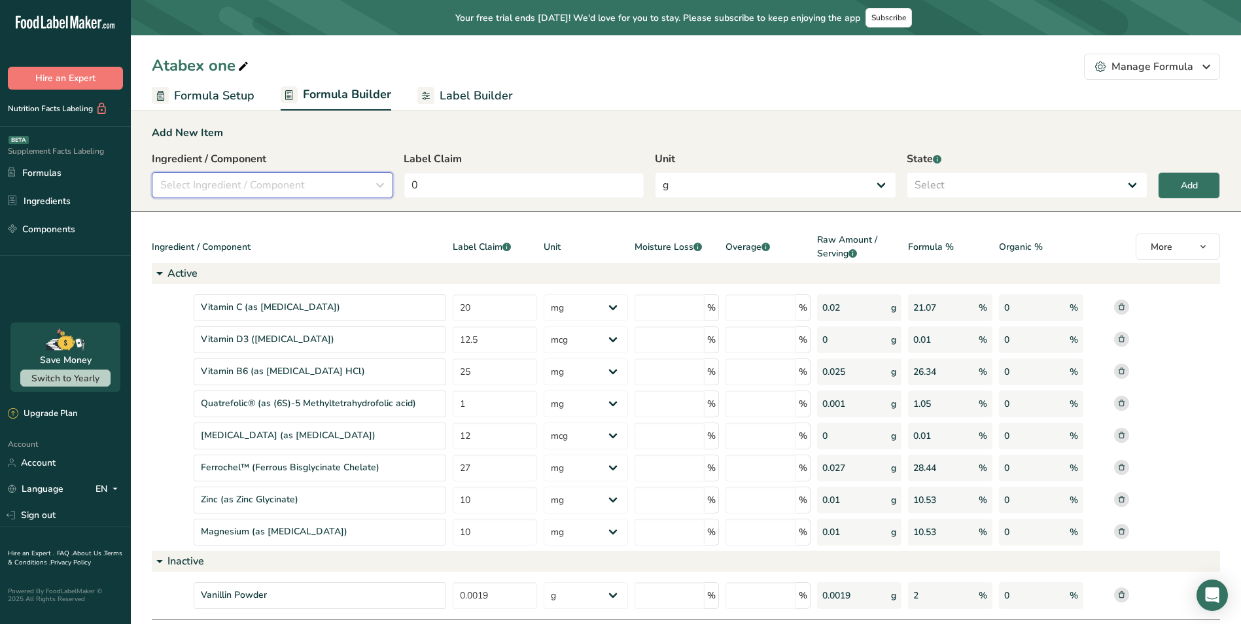
click at [230, 173] on button "Select Ingredient / Component" at bounding box center [272, 185] width 241 height 26
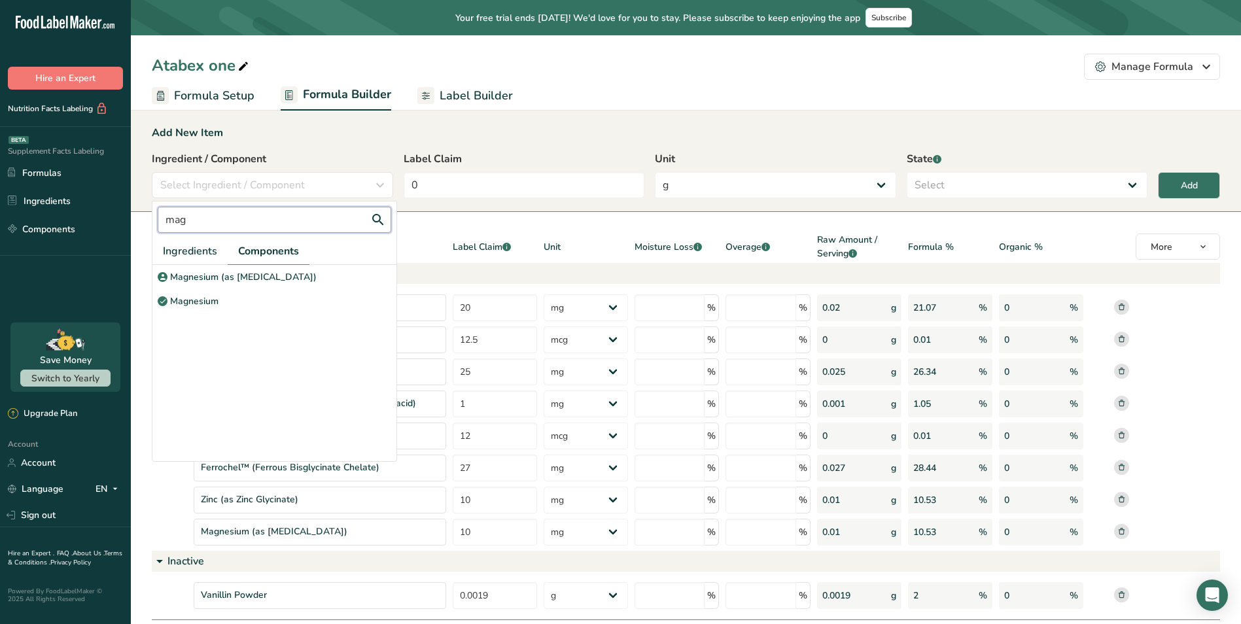
click at [213, 224] on input "mag" at bounding box center [275, 220] width 234 height 26
click at [226, 277] on p "Algae Extract (20% Docosahexaenoic acid)" at bounding box center [261, 277] width 182 height 14
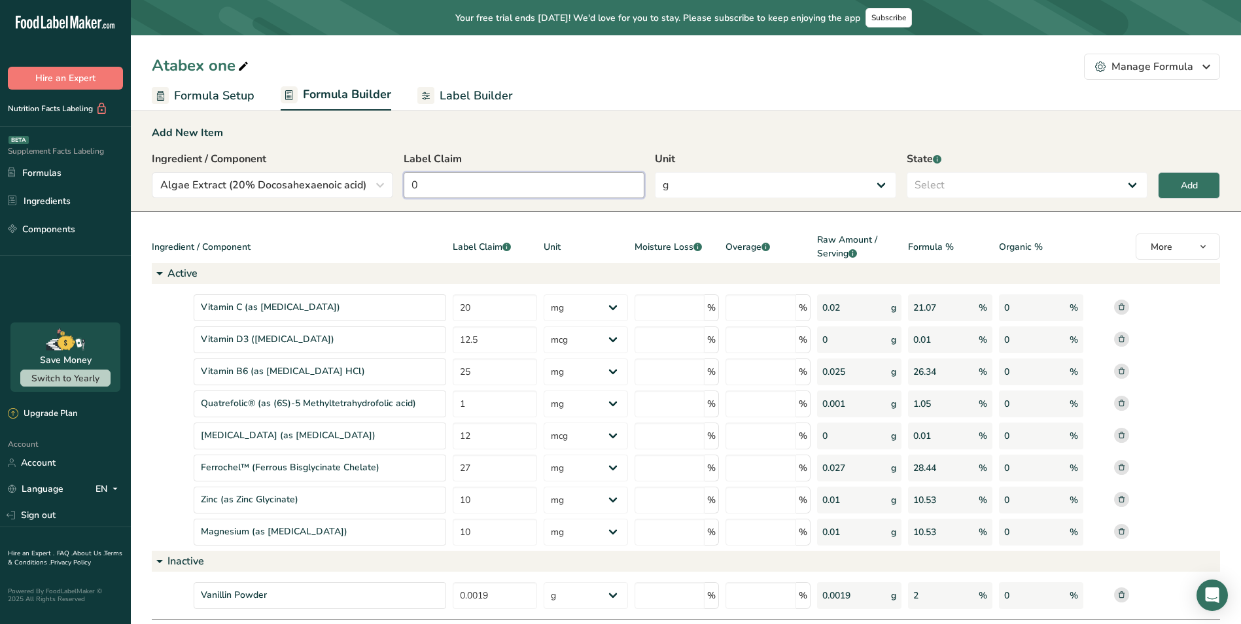
click at [503, 191] on input "0" at bounding box center [524, 185] width 241 height 26
click at [693, 187] on select "g Kilograms mg Oz Pound PPM B CFU mcg µg kcal kJ" at bounding box center [775, 185] width 241 height 26
click at [655, 172] on select "g Kilograms mg Oz Pound PPM B CFU mcg µg kcal kJ" at bounding box center [775, 185] width 241 height 26
click at [972, 166] on label "State .a-a{fill:#347362;}.b-a{fill:#fff;}" at bounding box center [1027, 159] width 241 height 16
click at [960, 185] on select "Select Active Inactive" at bounding box center [1027, 185] width 241 height 26
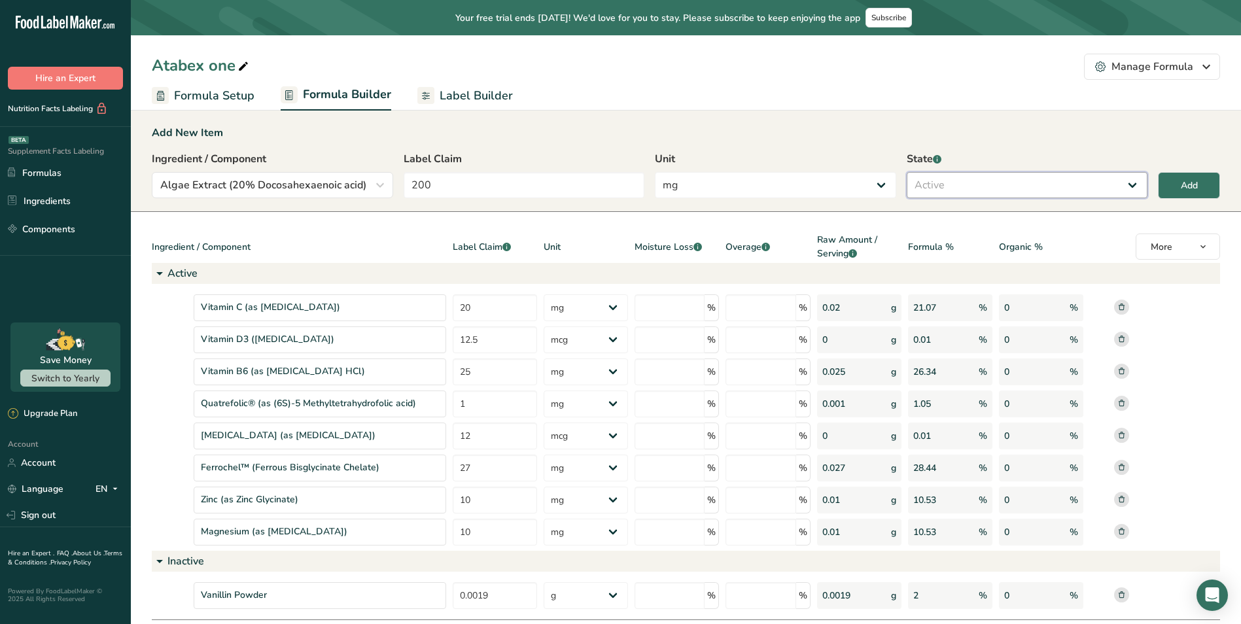
click at [907, 172] on select "Select Active Inactive" at bounding box center [1027, 185] width 241 height 26
click at [1195, 179] on div "Add" at bounding box center [1189, 186] width 17 height 14
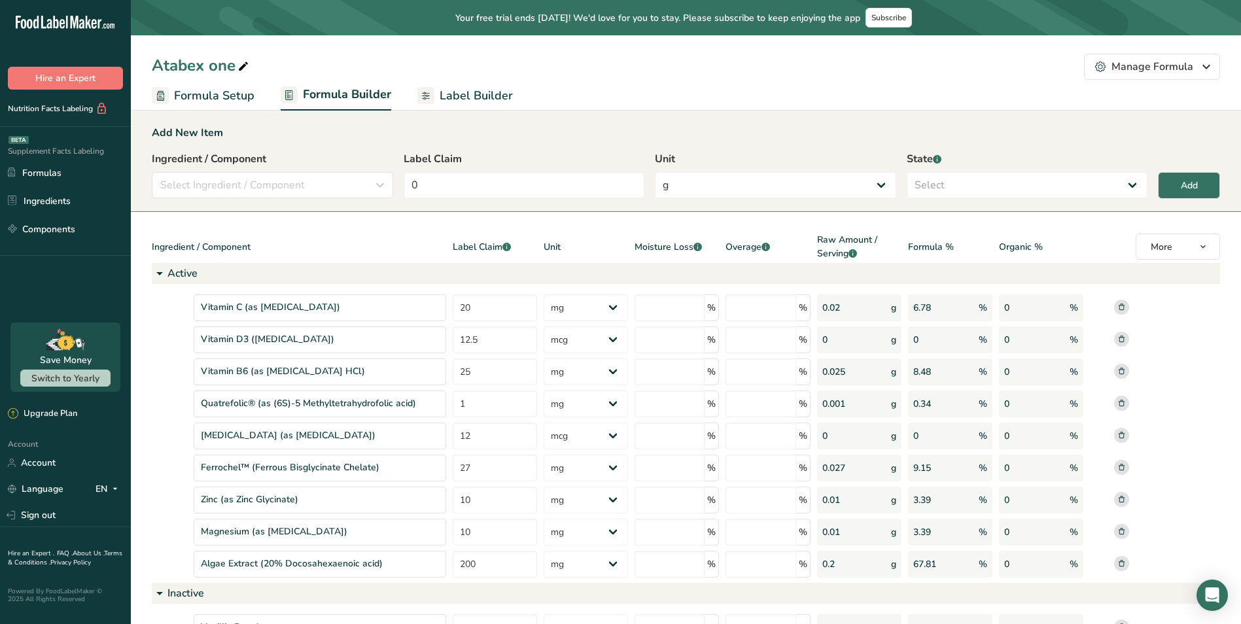
click at [476, 100] on span "Label Builder" at bounding box center [476, 96] width 73 height 18
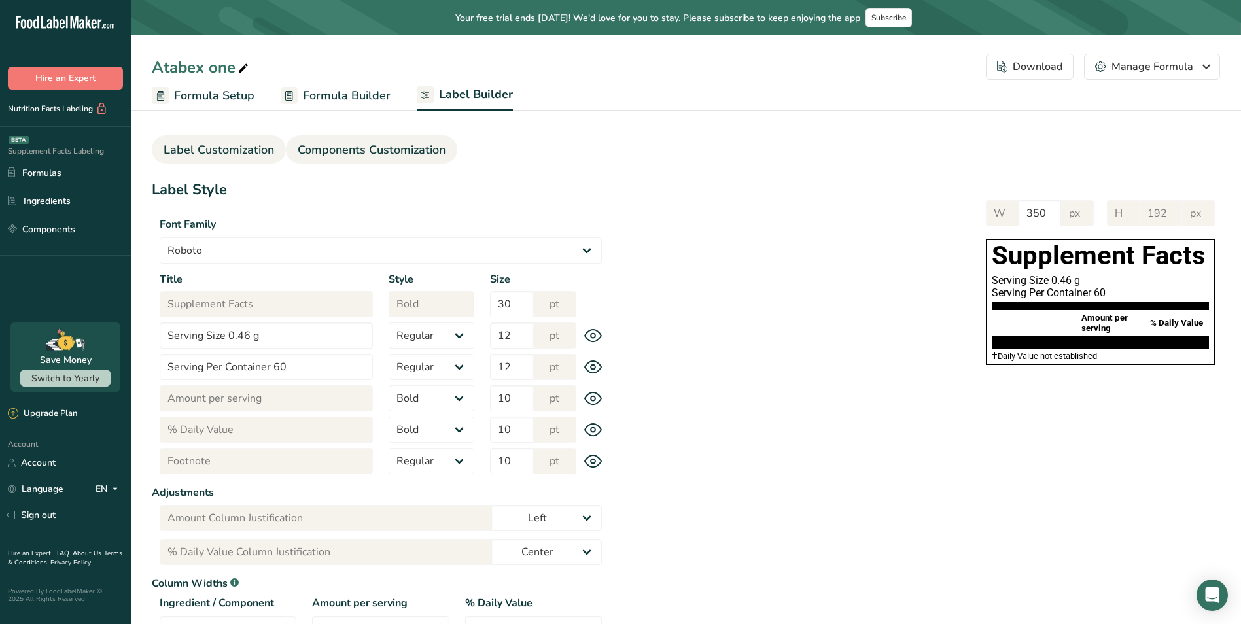
click at [383, 147] on span "Components Customization" at bounding box center [372, 150] width 148 height 18
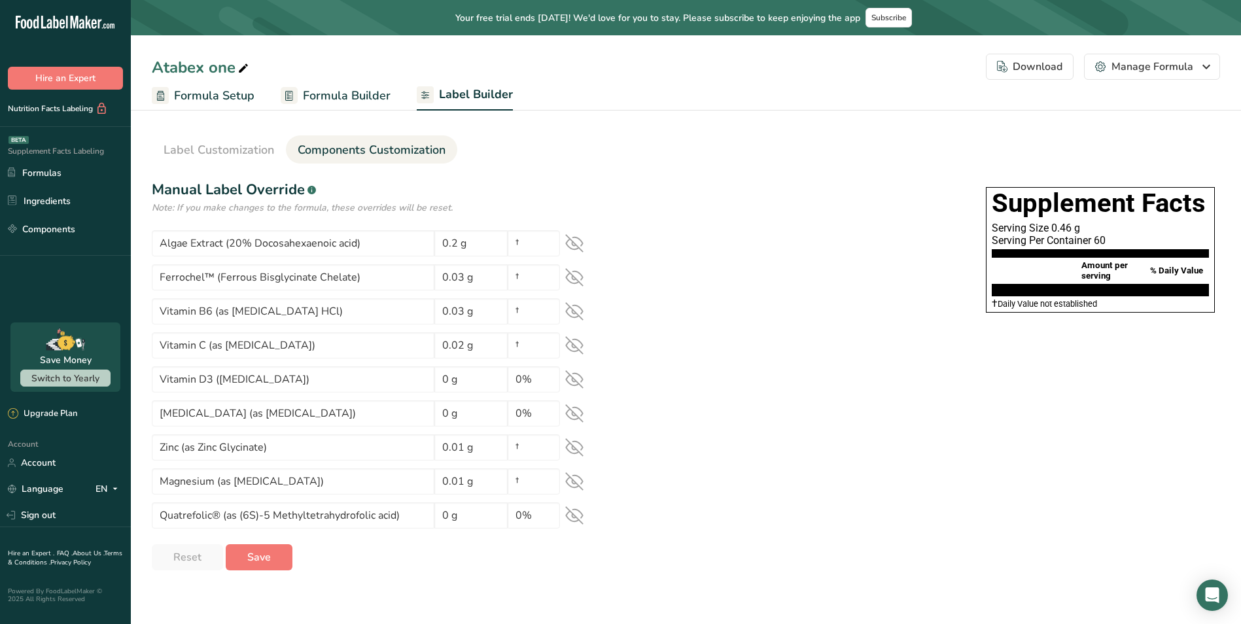
click at [571, 240] on icon at bounding box center [574, 243] width 18 height 18
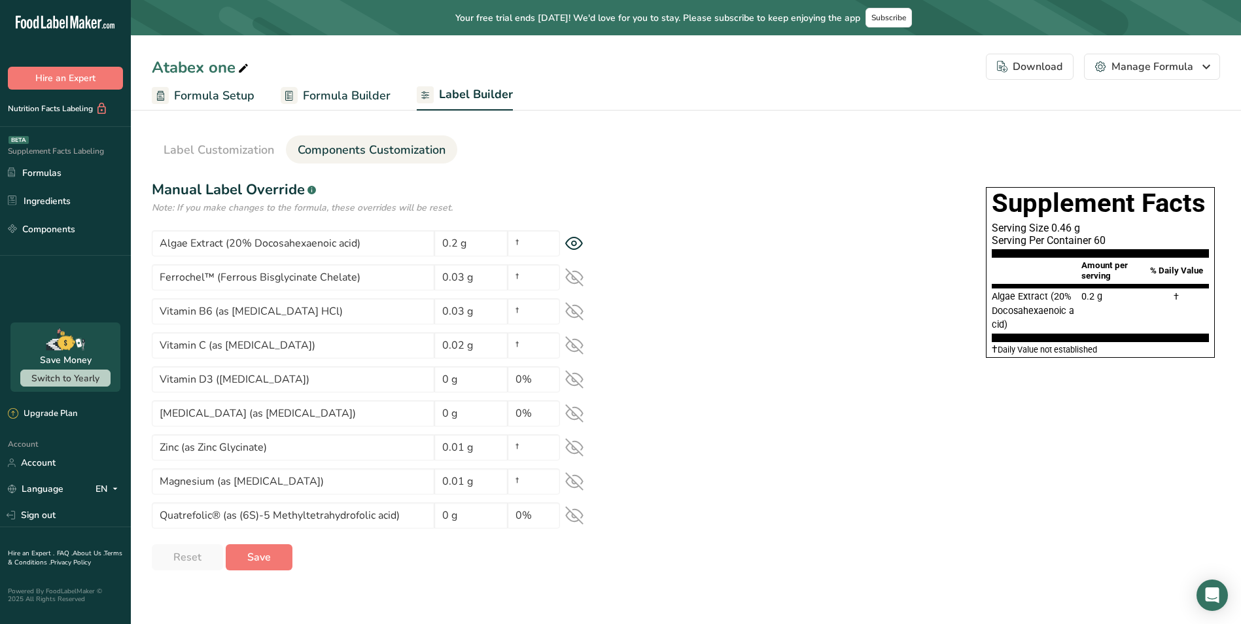
click at [569, 272] on icon at bounding box center [574, 277] width 17 height 17
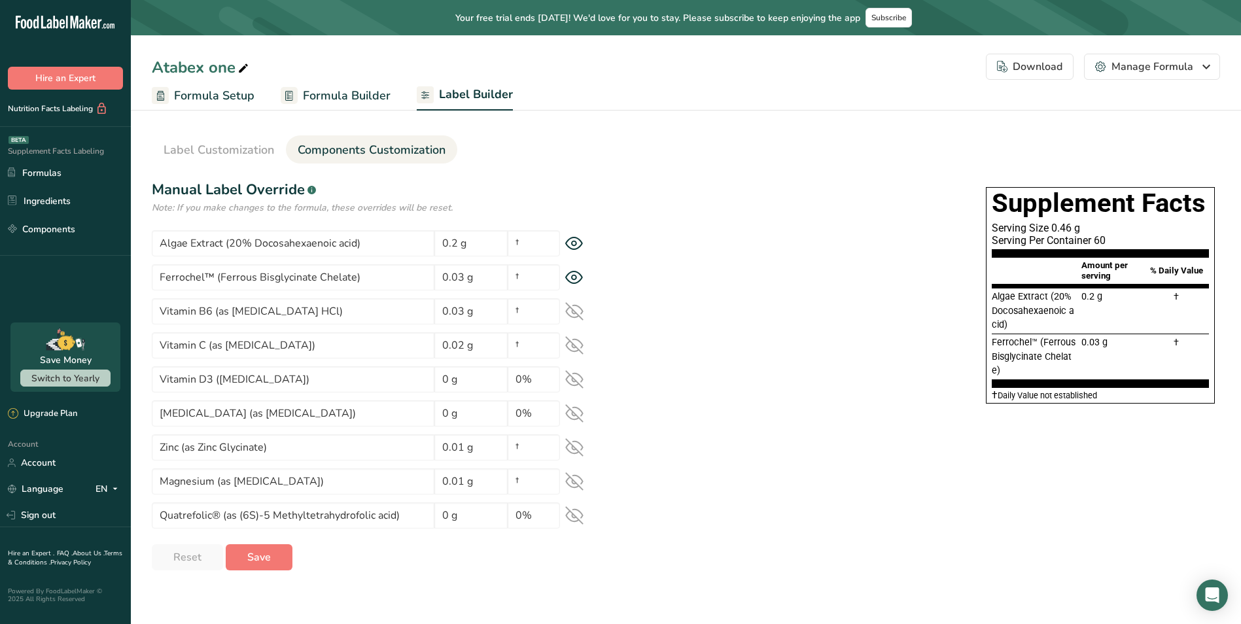
click at [576, 312] on icon at bounding box center [574, 311] width 18 height 18
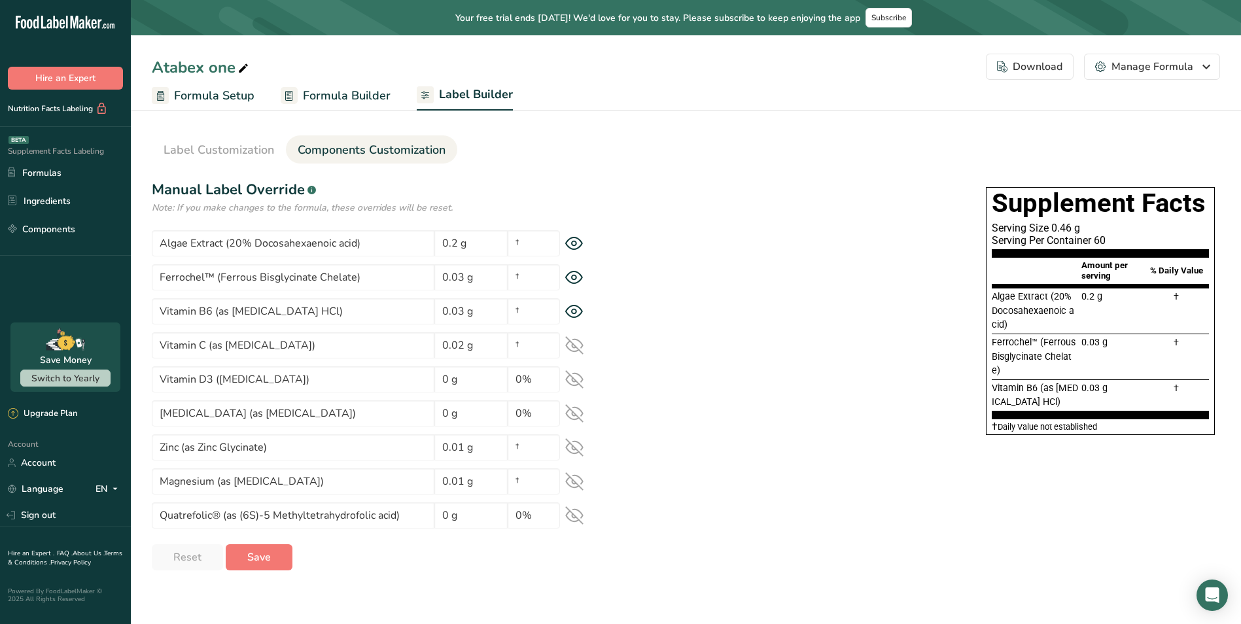
click at [574, 346] on icon at bounding box center [574, 345] width 18 height 18
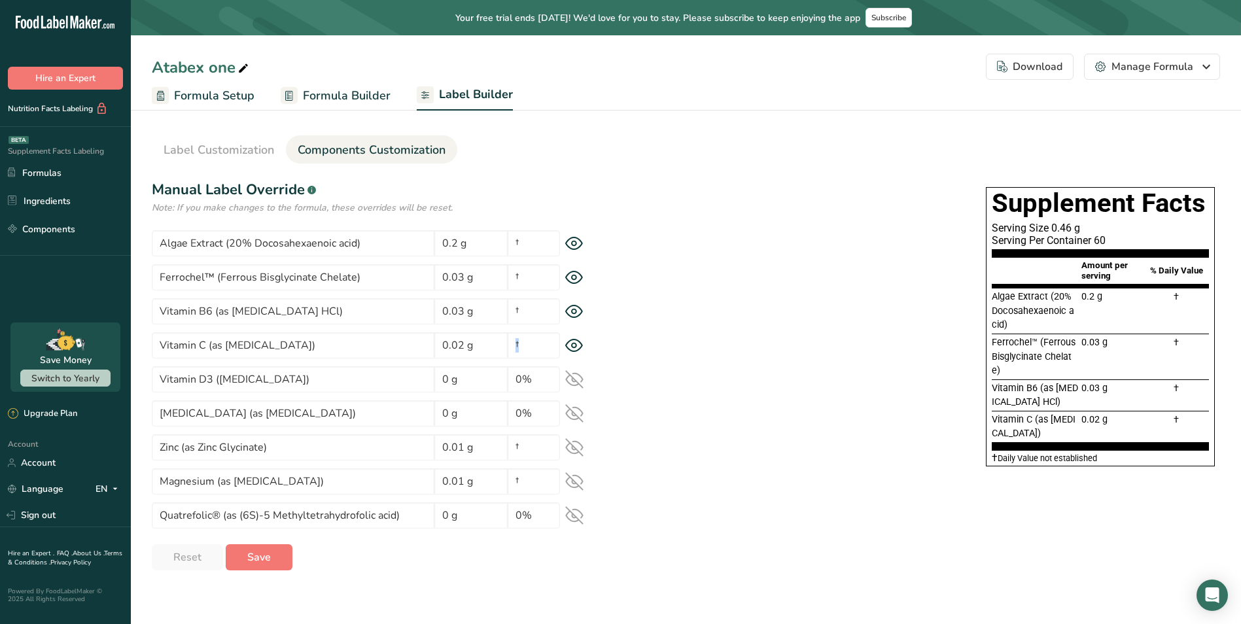
drag, startPoint x: 571, startPoint y: 381, endPoint x: 572, endPoint y: 390, distance: 8.5
click at [571, 382] on icon at bounding box center [574, 379] width 18 height 18
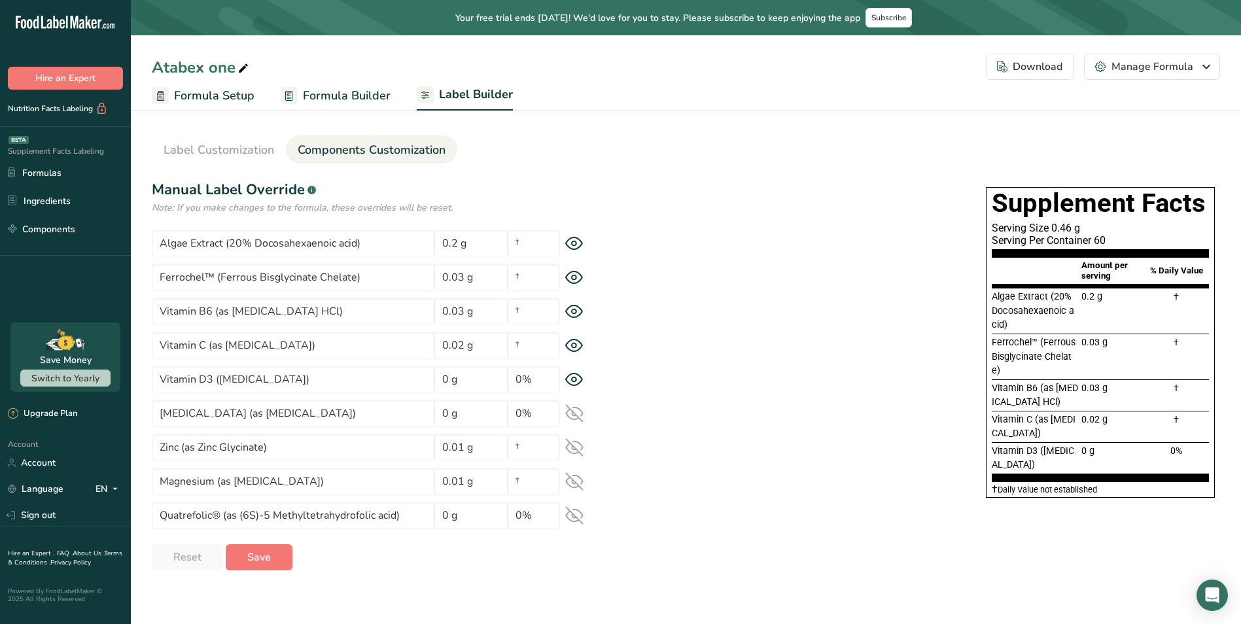
drag, startPoint x: 573, startPoint y: 410, endPoint x: 582, endPoint y: 435, distance: 27.1
click at [573, 413] on icon at bounding box center [574, 413] width 18 height 18
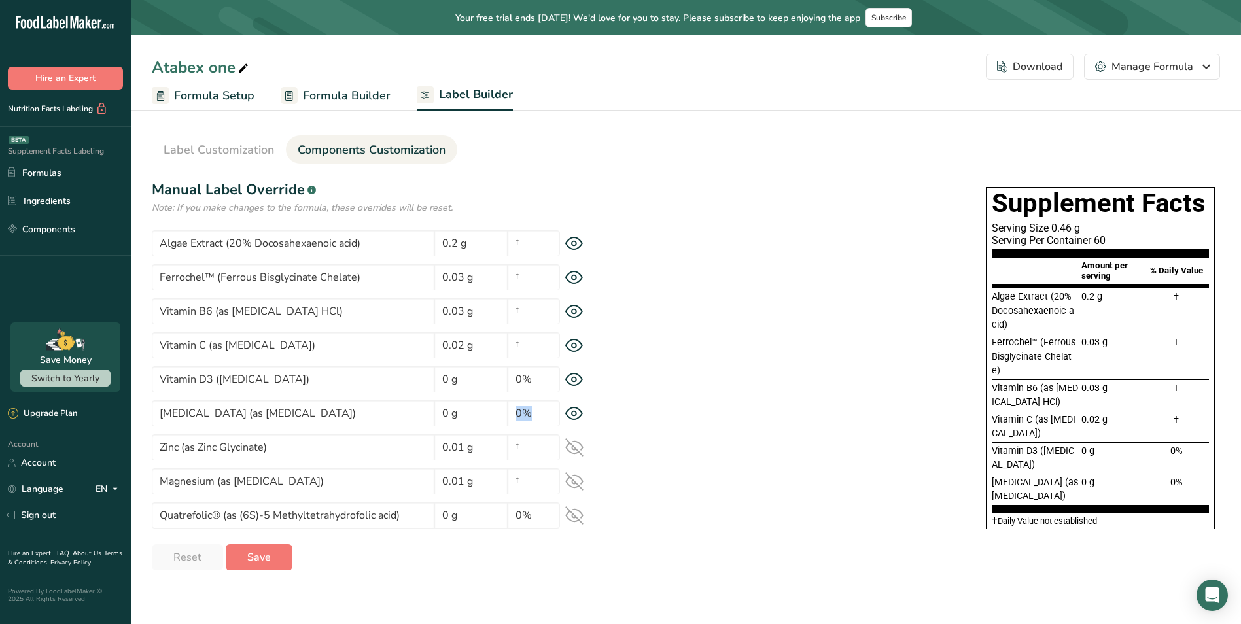
drag, startPoint x: 580, startPoint y: 440, endPoint x: 586, endPoint y: 460, distance: 20.9
click at [580, 442] on icon at bounding box center [574, 447] width 18 height 18
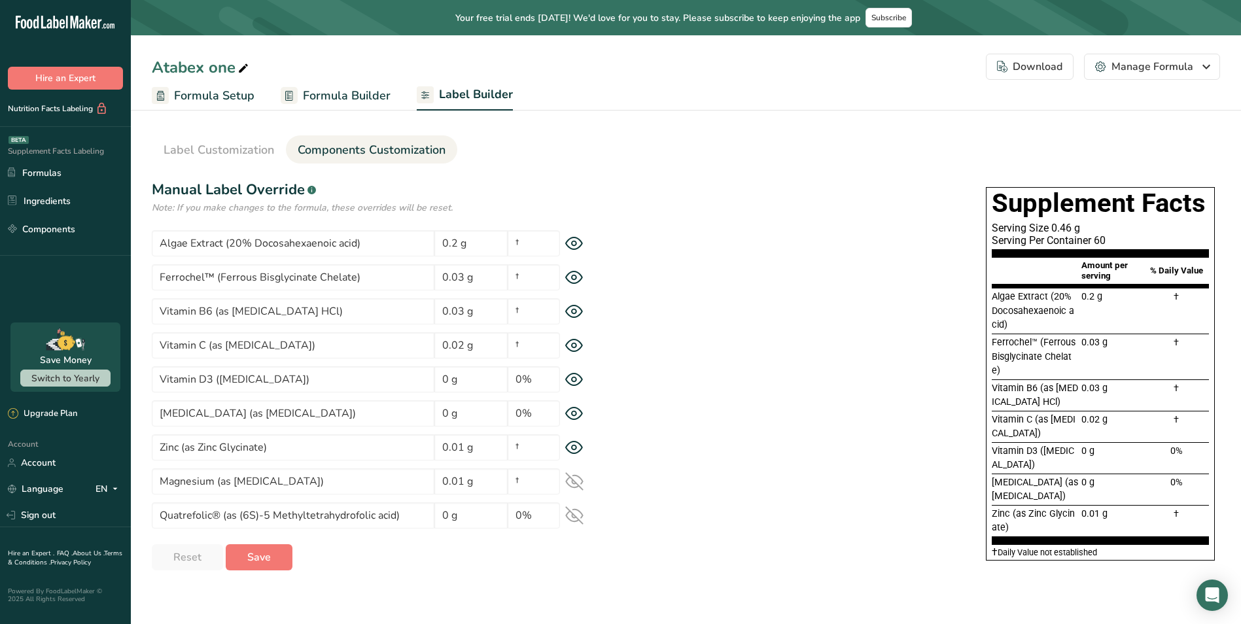
drag, startPoint x: 580, startPoint y: 484, endPoint x: 584, endPoint y: 512, distance: 28.5
click at [579, 486] on icon at bounding box center [574, 481] width 18 height 18
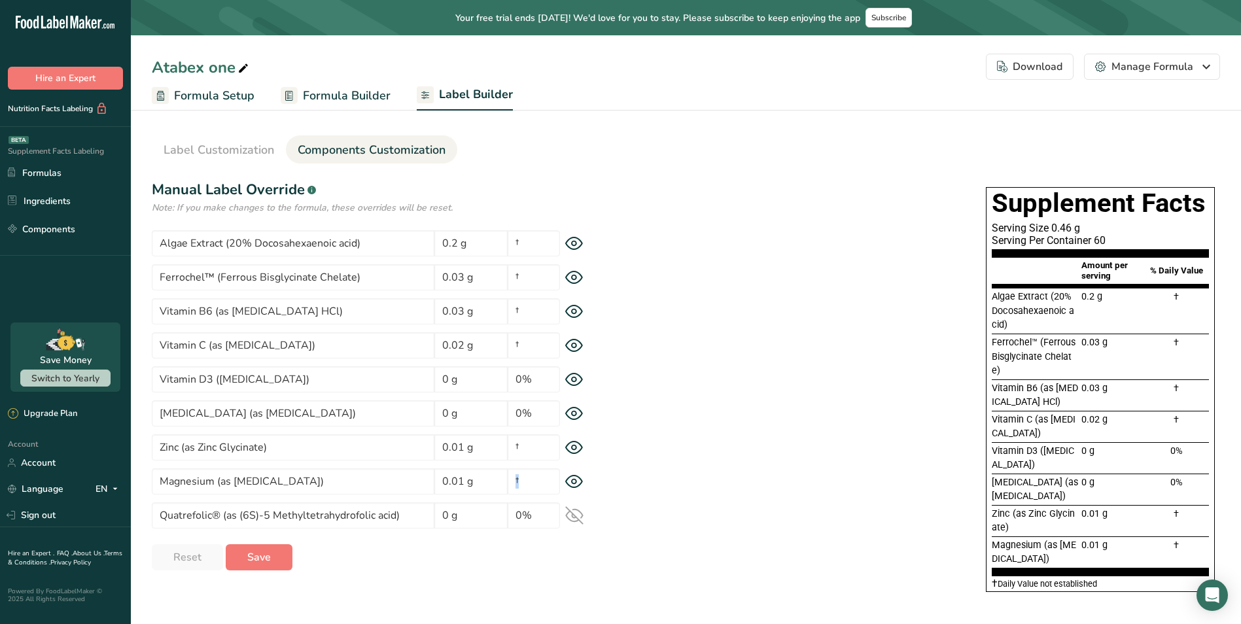
click at [579, 520] on icon at bounding box center [574, 515] width 17 height 17
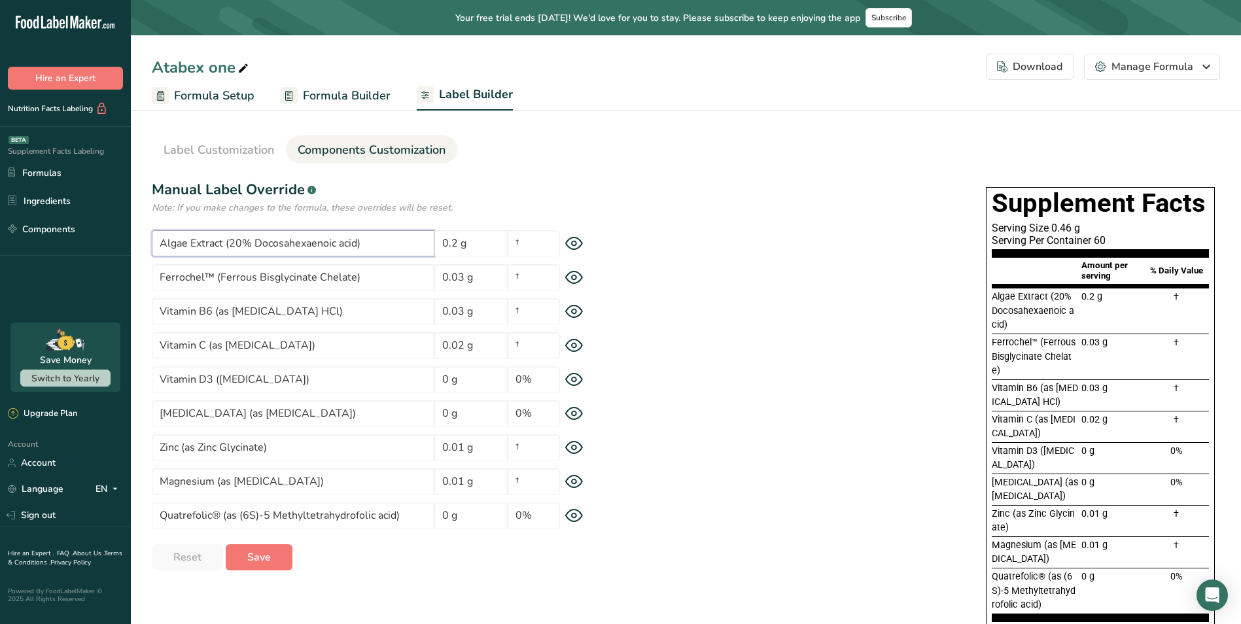
drag, startPoint x: 401, startPoint y: 243, endPoint x: 421, endPoint y: 254, distance: 22.2
click at [397, 273] on section "Algae Extract (20% Docosahexaenoic acid) 0.2 g † Ferrochel™ (Ferrous Bisglycina…" at bounding box center [381, 379] width 458 height 298
click at [504, 213] on div "Note: If you make changes to the formula, these overrides will be reset." at bounding box center [381, 208] width 458 height 14
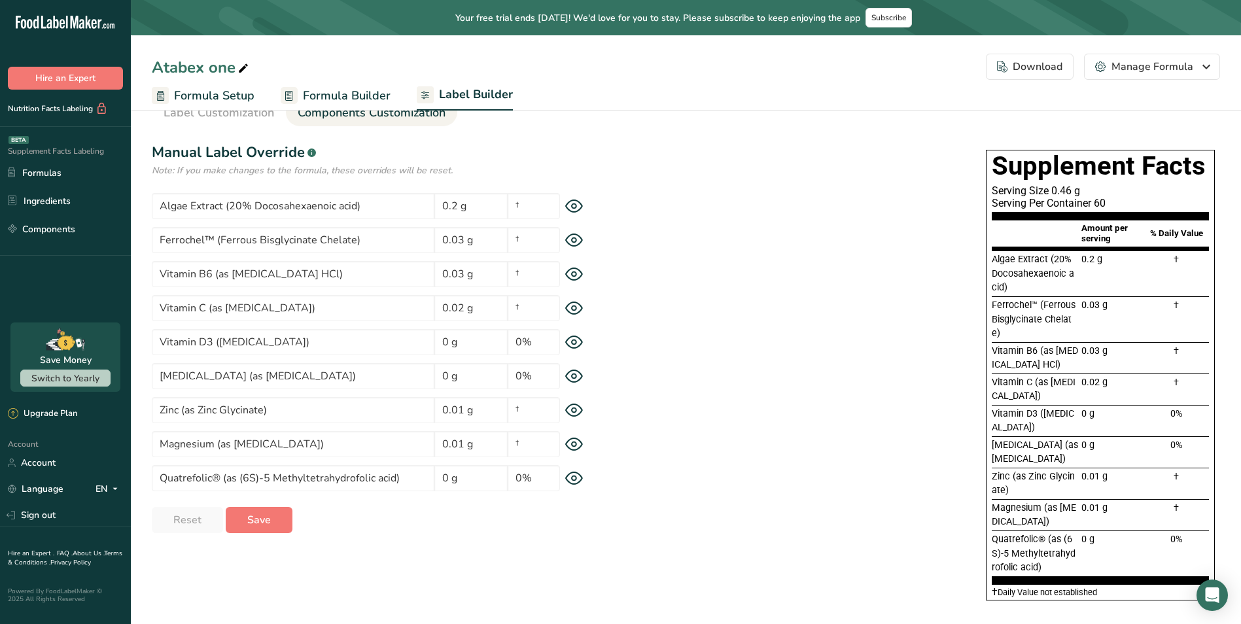
scroll to position [43, 0]
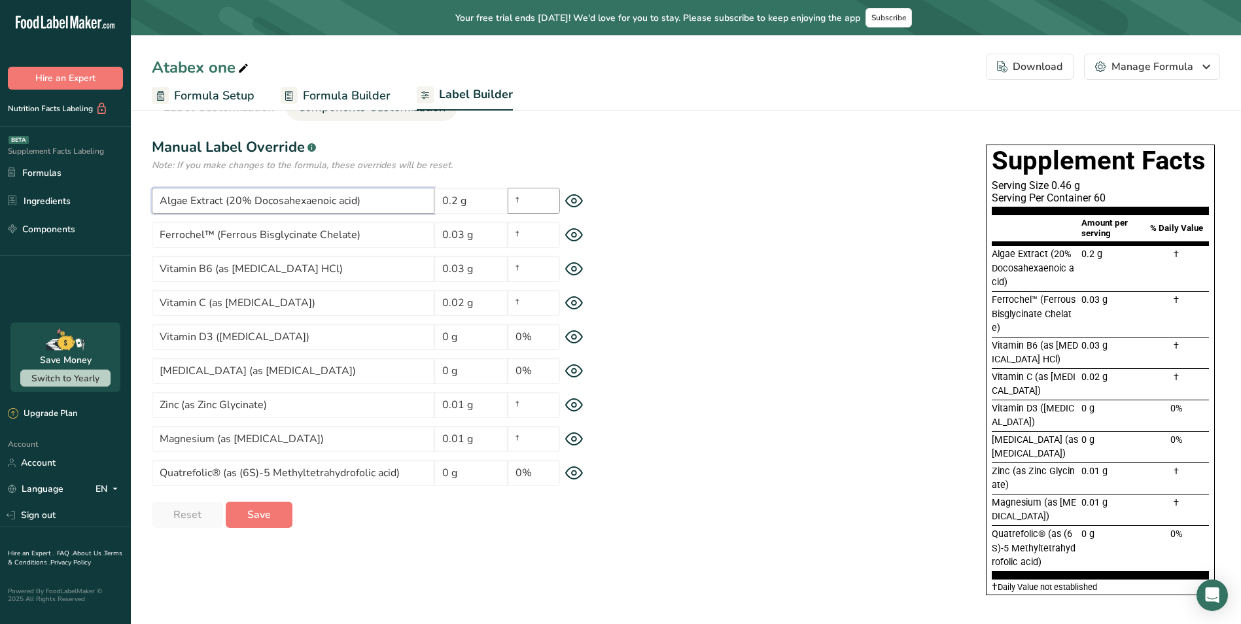
drag, startPoint x: 368, startPoint y: 199, endPoint x: 538, endPoint y: 205, distance: 170.2
click at [393, 226] on section "Algae Extract (20% Docosahexaenoic acid) 0.2 g † Ferrochel™ (Ferrous Bisglycina…" at bounding box center [381, 337] width 458 height 298
click at [710, 178] on div "Supplement Facts Serving Size 0.46 g Serving Per Container 60 Amount per servin…" at bounding box center [915, 374] width 611 height 459
click at [364, 81] on link "Formula Builder" at bounding box center [336, 95] width 110 height 29
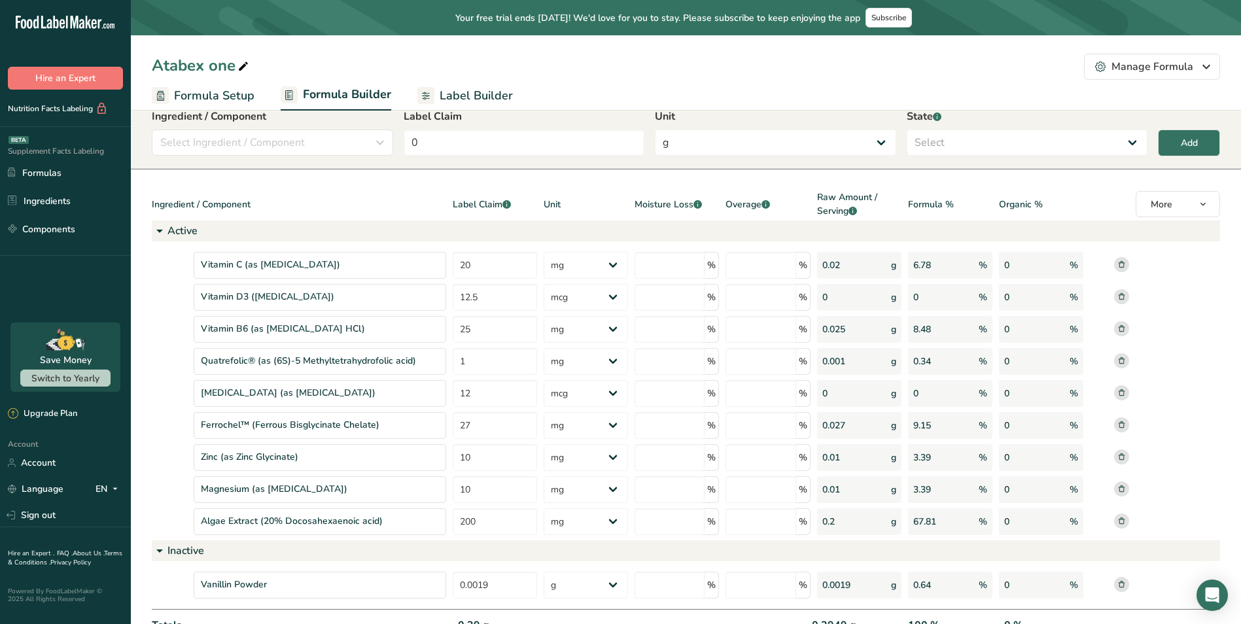
drag, startPoint x: 1169, startPoint y: 179, endPoint x: 1178, endPoint y: 188, distance: 13.4
click at [1174, 184] on section "Add New Item Ingredient / Component Select Ingredient / Component Ingredients C…" at bounding box center [686, 377] width 1110 height 630
click at [1190, 196] on button "More" at bounding box center [1178, 204] width 84 height 26
click at [1190, 195] on button "More" at bounding box center [1178, 204] width 84 height 26
click at [1107, 176] on section "Add New Item Ingredient / Component Select Ingredient / Component Ingredients C…" at bounding box center [686, 377] width 1110 height 630
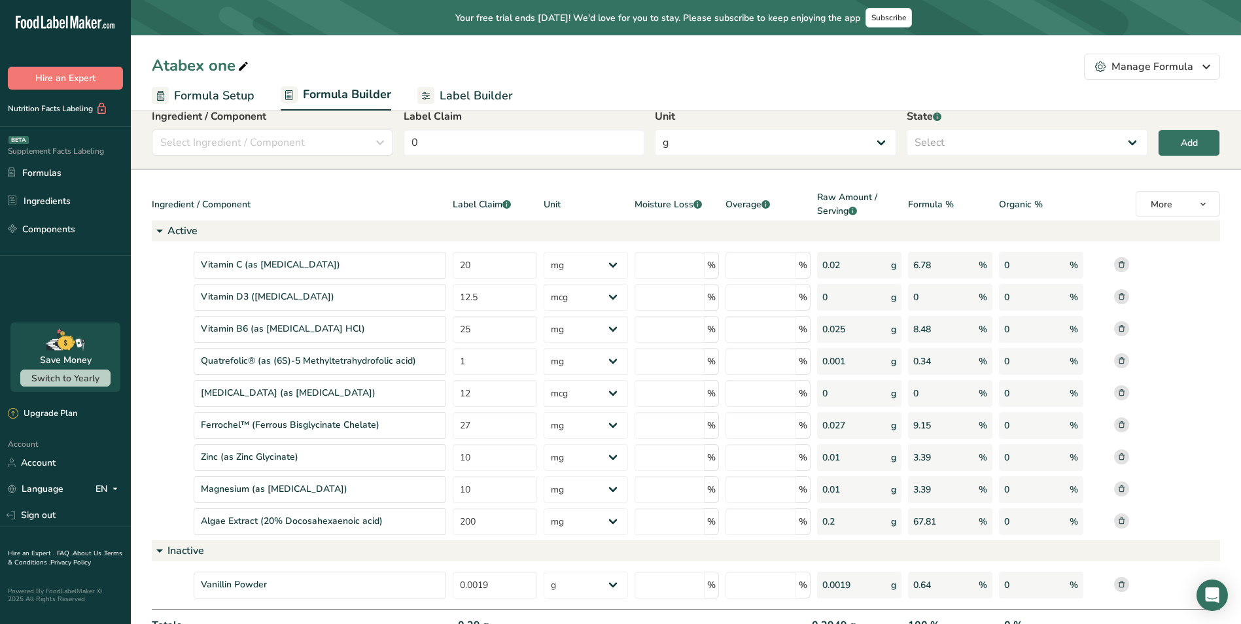
click at [478, 87] on span "Label Builder" at bounding box center [476, 96] width 73 height 18
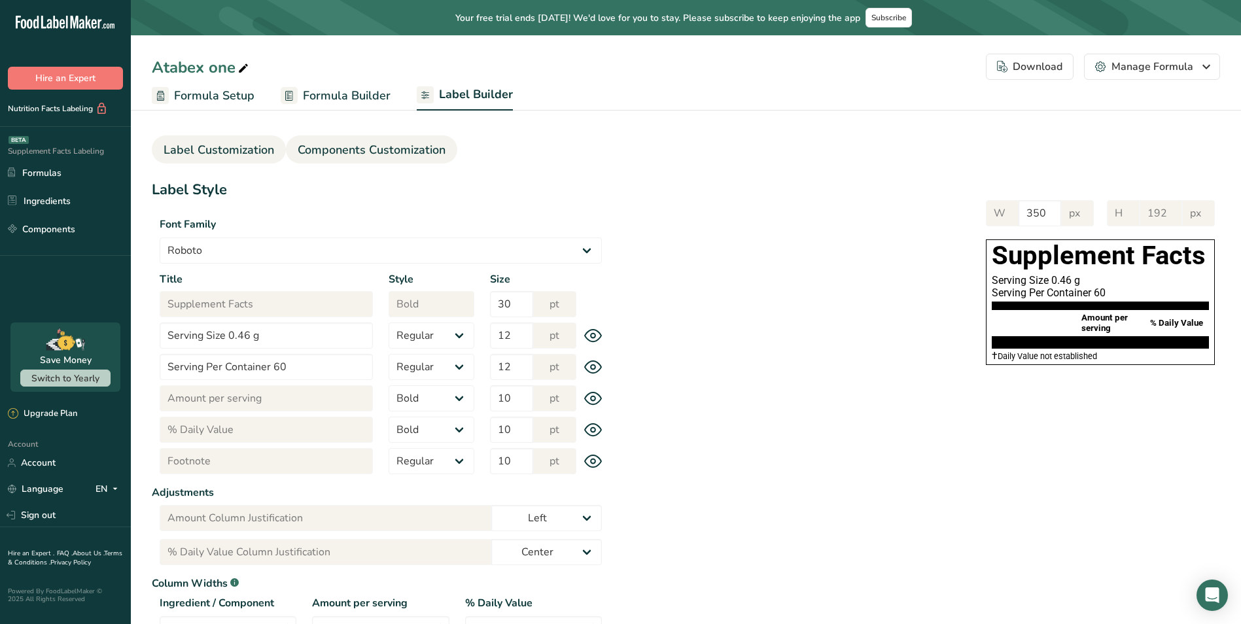
click at [408, 147] on span "Components Customization" at bounding box center [372, 150] width 148 height 18
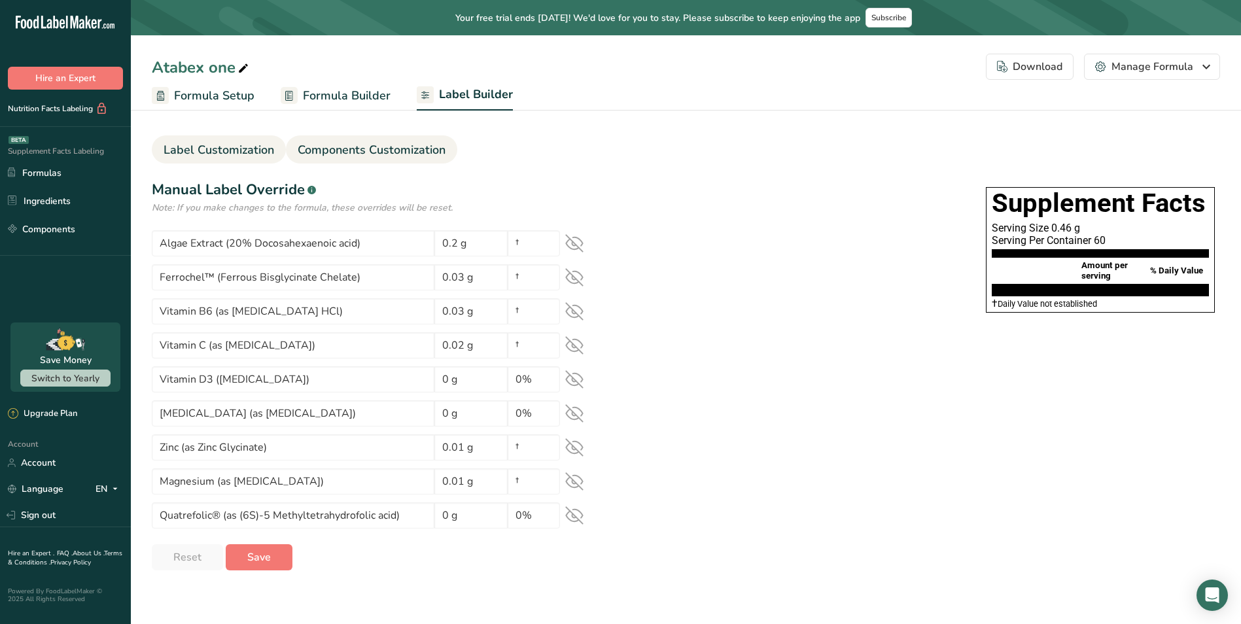
click at [202, 152] on span "Label Customization" at bounding box center [219, 150] width 111 height 18
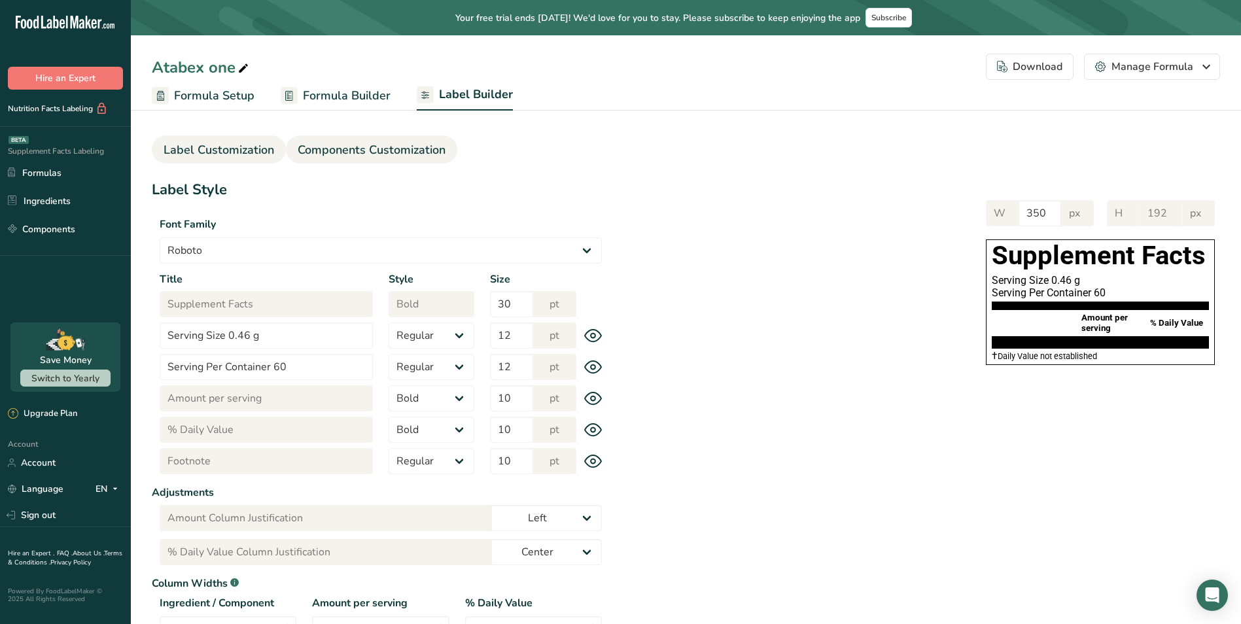
click at [381, 145] on span "Components Customization" at bounding box center [372, 150] width 148 height 18
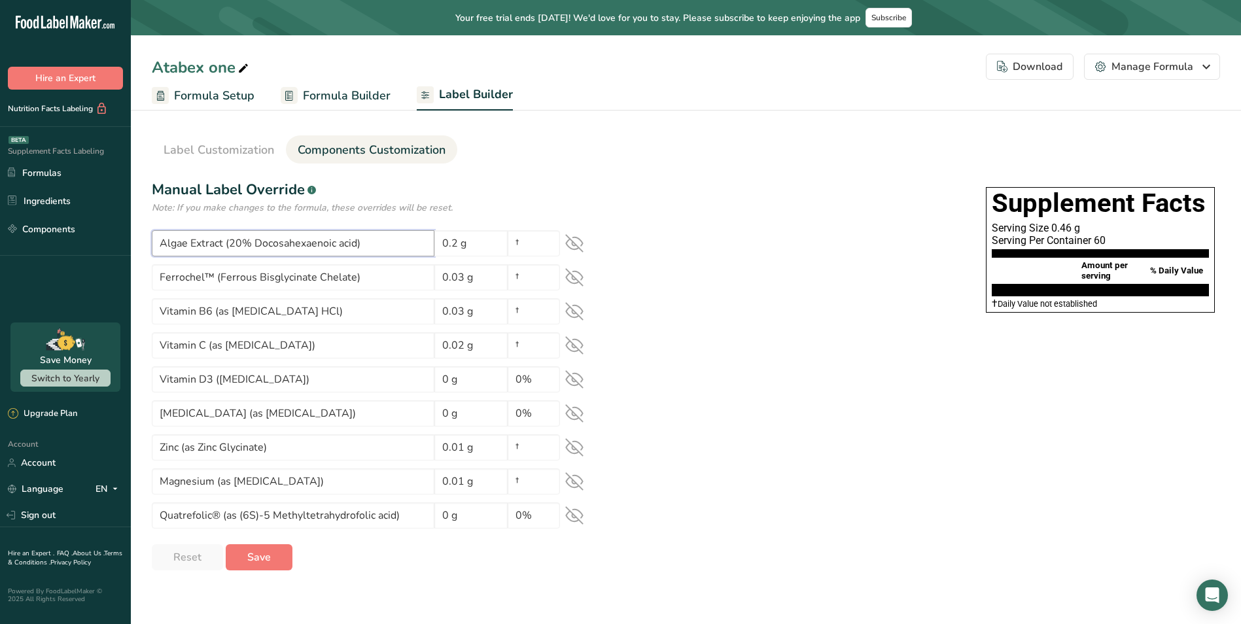
click at [370, 237] on input "Algae Extract (20% Docosahexaenoic acid)" at bounding box center [293, 243] width 283 height 26
click at [576, 169] on section "Label Customization Components Customization Label Style Font Family Arial Robo…" at bounding box center [686, 347] width 1110 height 487
click at [330, 101] on span "Formula Builder" at bounding box center [347, 96] width 88 height 18
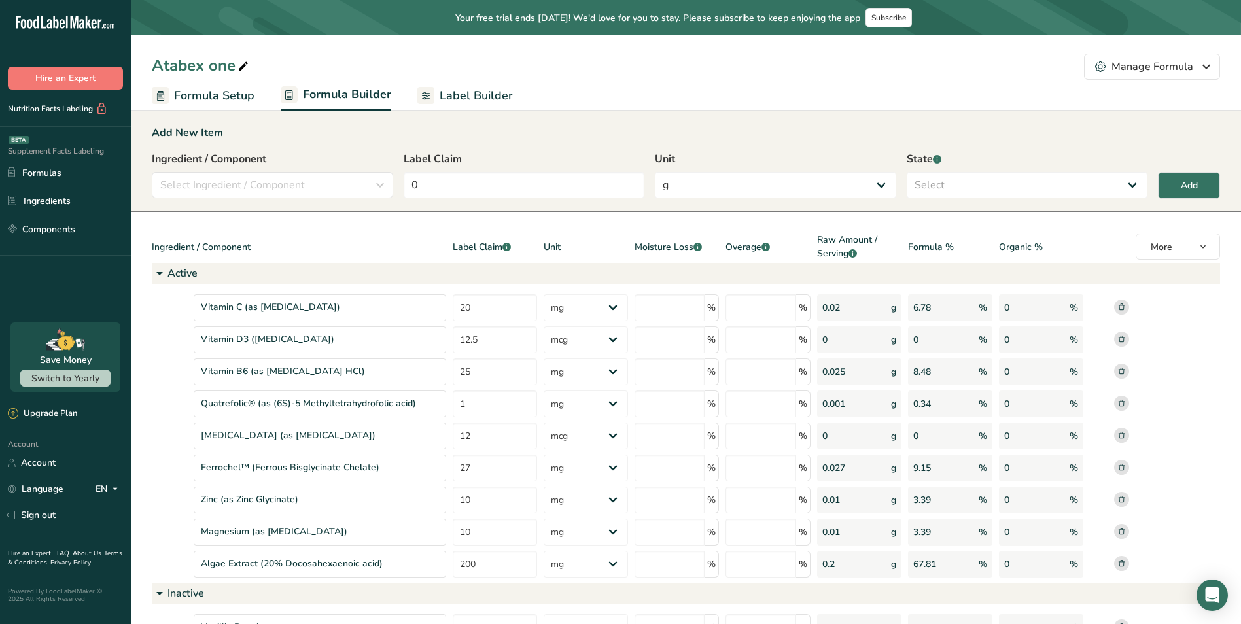
click at [486, 99] on span "Label Builder" at bounding box center [476, 96] width 73 height 18
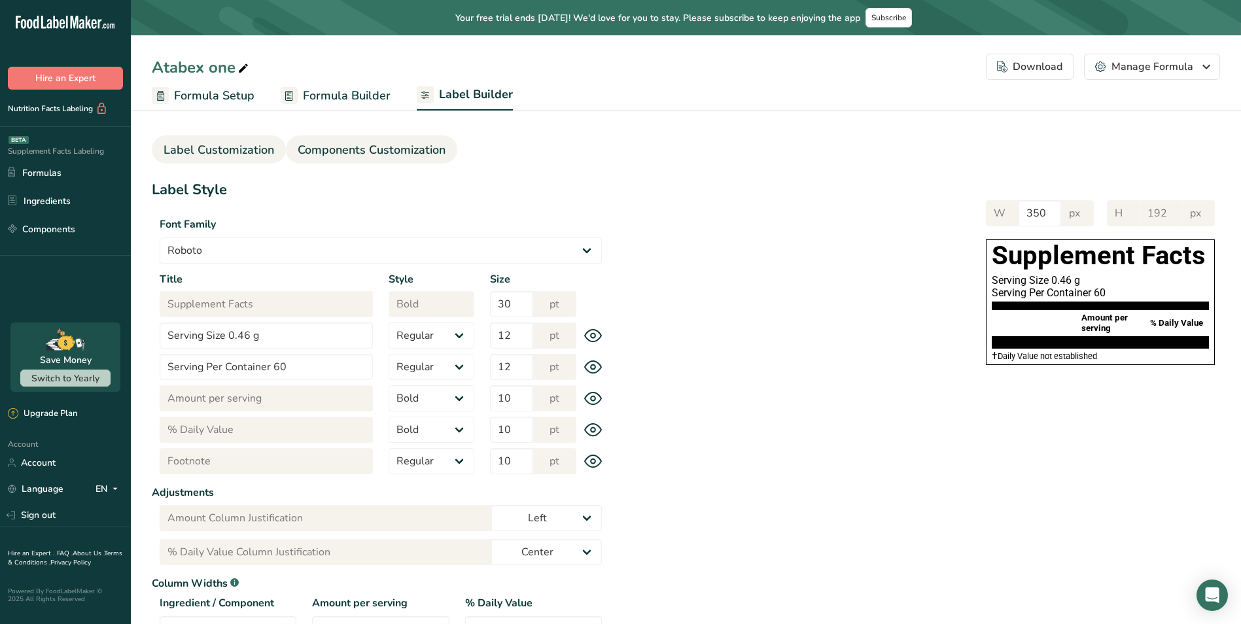
click at [404, 143] on span "Components Customization" at bounding box center [372, 150] width 148 height 18
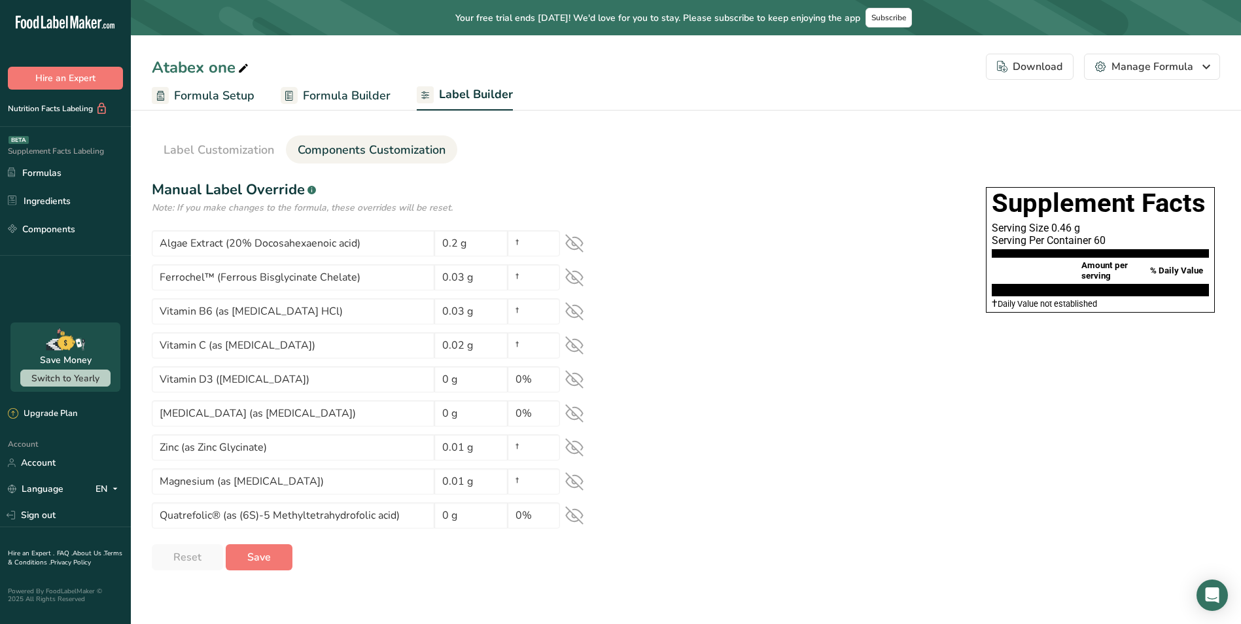
click at [580, 245] on icon at bounding box center [574, 243] width 18 height 18
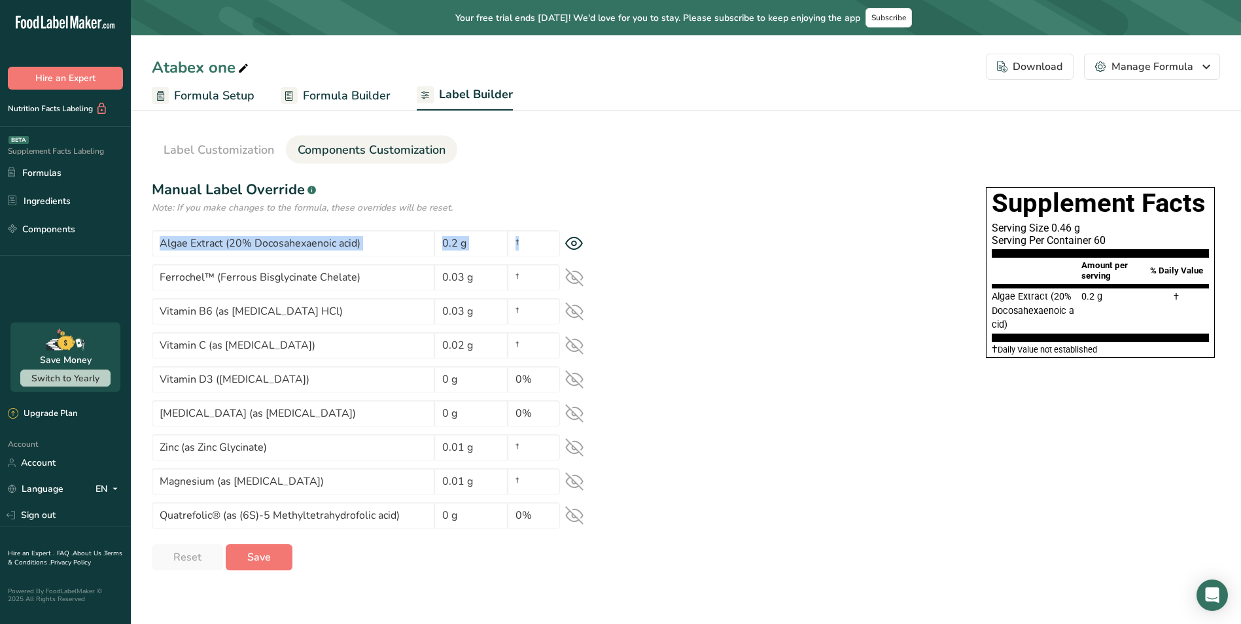
click at [580, 245] on icon at bounding box center [574, 244] width 18 height 14
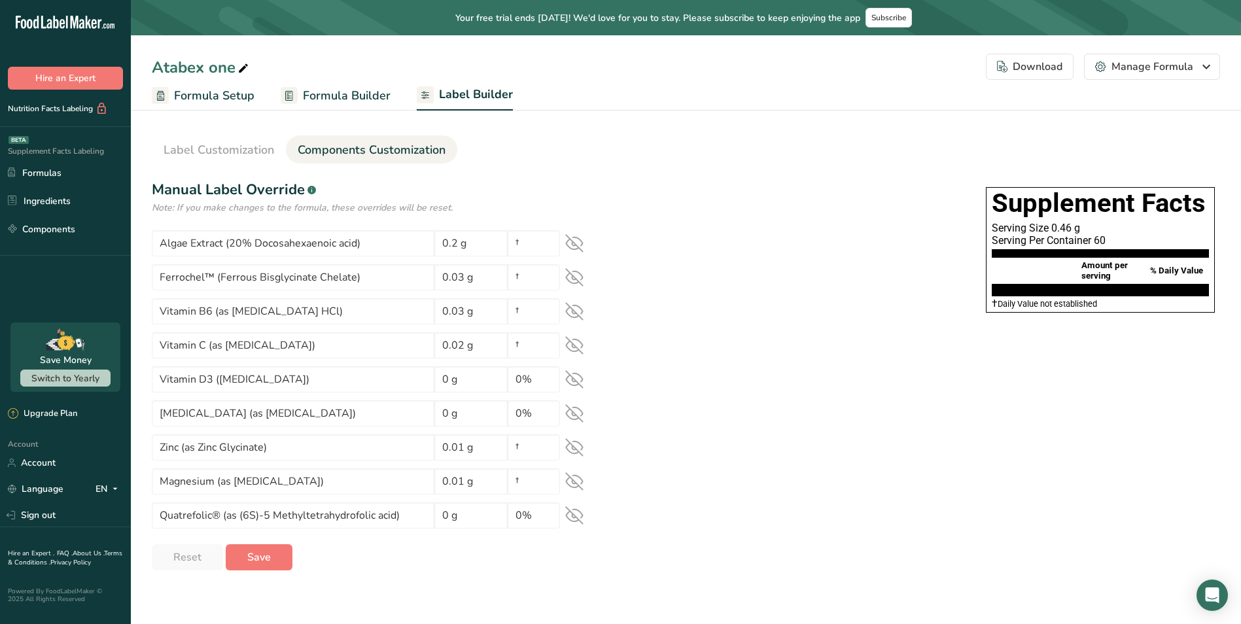
drag, startPoint x: 580, startPoint y: 245, endPoint x: 576, endPoint y: 280, distance: 35.5
click at [576, 280] on icon at bounding box center [574, 277] width 17 height 17
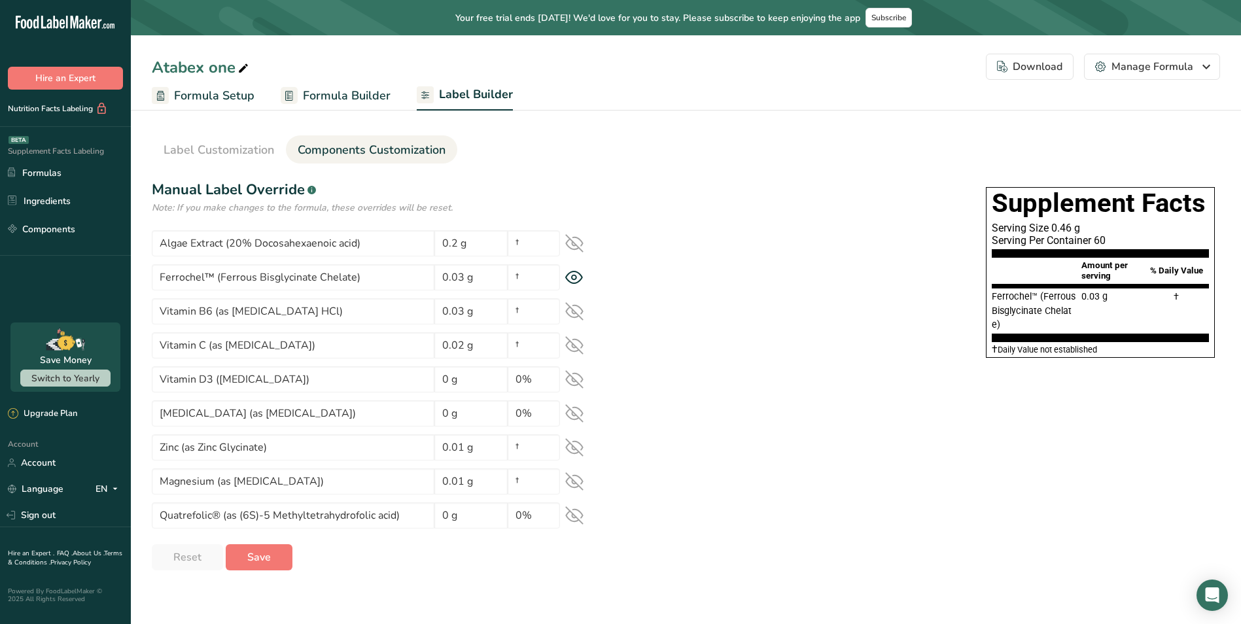
click at [577, 247] on icon at bounding box center [574, 243] width 17 height 17
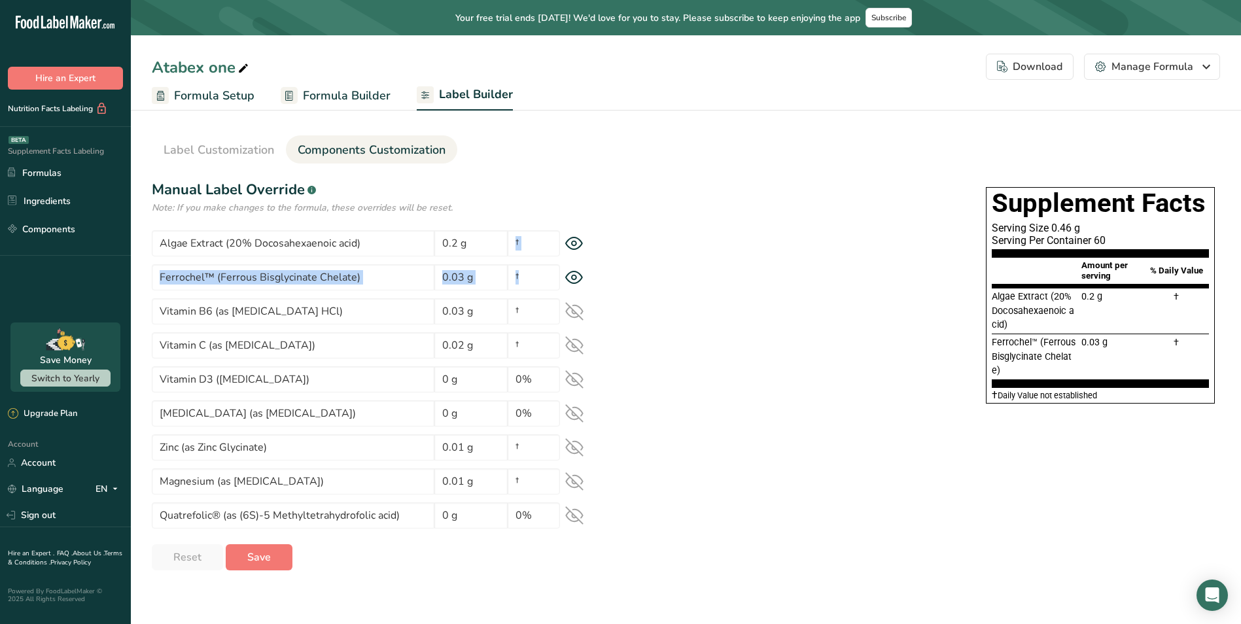
drag, startPoint x: 575, startPoint y: 239, endPoint x: 582, endPoint y: 277, distance: 38.6
click at [582, 277] on section "Algae Extract (20% Docosahexaenoic acid) 0.2 g † Ferrochel™ (Ferrous Bisglycina…" at bounding box center [381, 379] width 458 height 298
click at [579, 276] on icon at bounding box center [574, 278] width 18 height 14
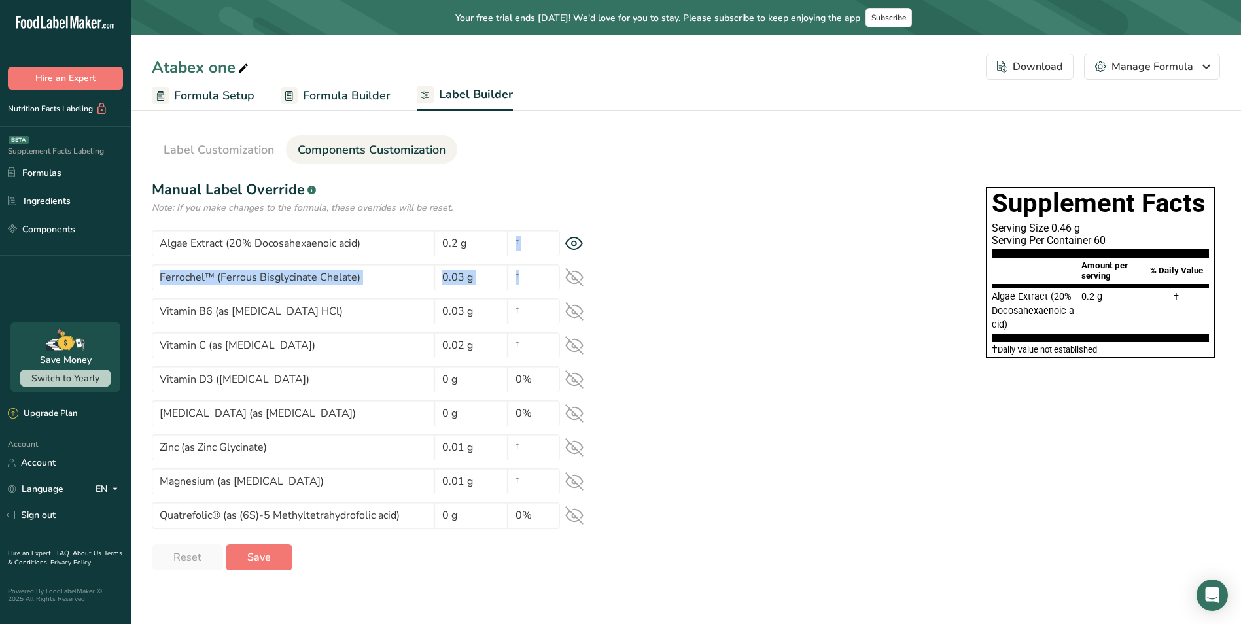
click at [578, 242] on icon at bounding box center [574, 244] width 18 height 14
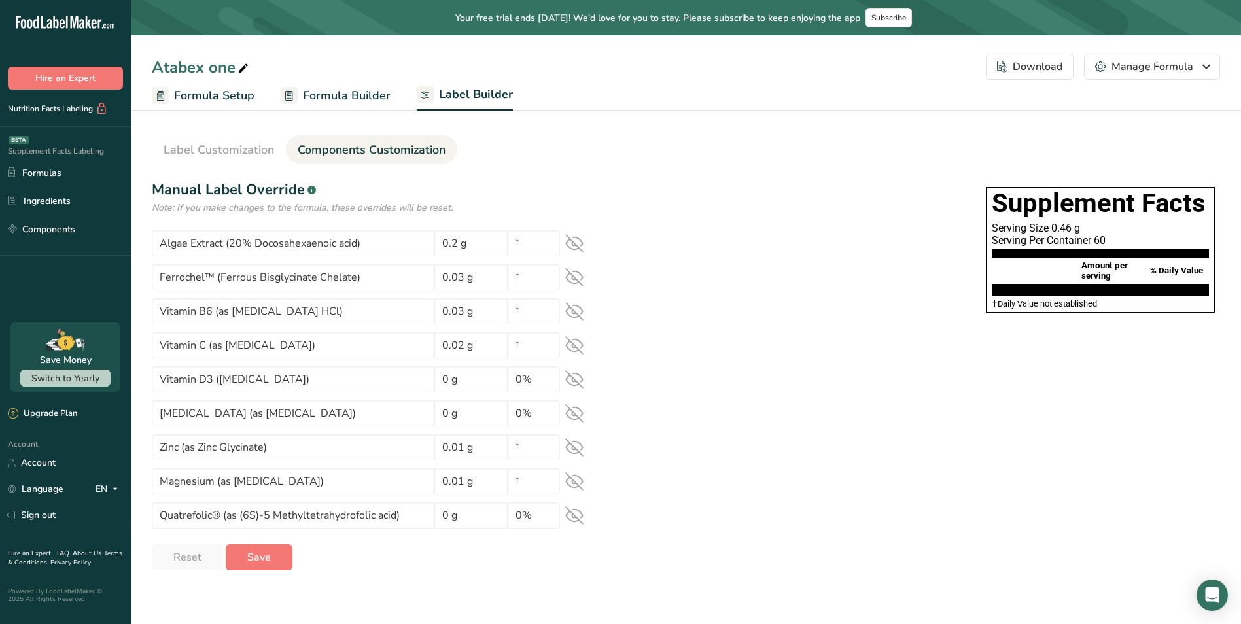
click at [684, 294] on div "Supplement Facts Serving Size 0.46 g Serving Per Container 60 Amount per servin…" at bounding box center [915, 253] width 611 height 133
click at [411, 201] on div "Note: If you make changes to the formula, these overrides will be reset." at bounding box center [381, 208] width 458 height 14
click at [486, 209] on div "Note: If you make changes to the formula, these overrides will be reset." at bounding box center [381, 208] width 458 height 14
click at [417, 247] on input "Algae Extract (20% Docosahexaenoic acid)" at bounding box center [293, 243] width 283 height 26
click at [395, 278] on input "Ferrochel™ (Ferrous Bisglycinate Chelate)" at bounding box center [293, 277] width 283 height 26
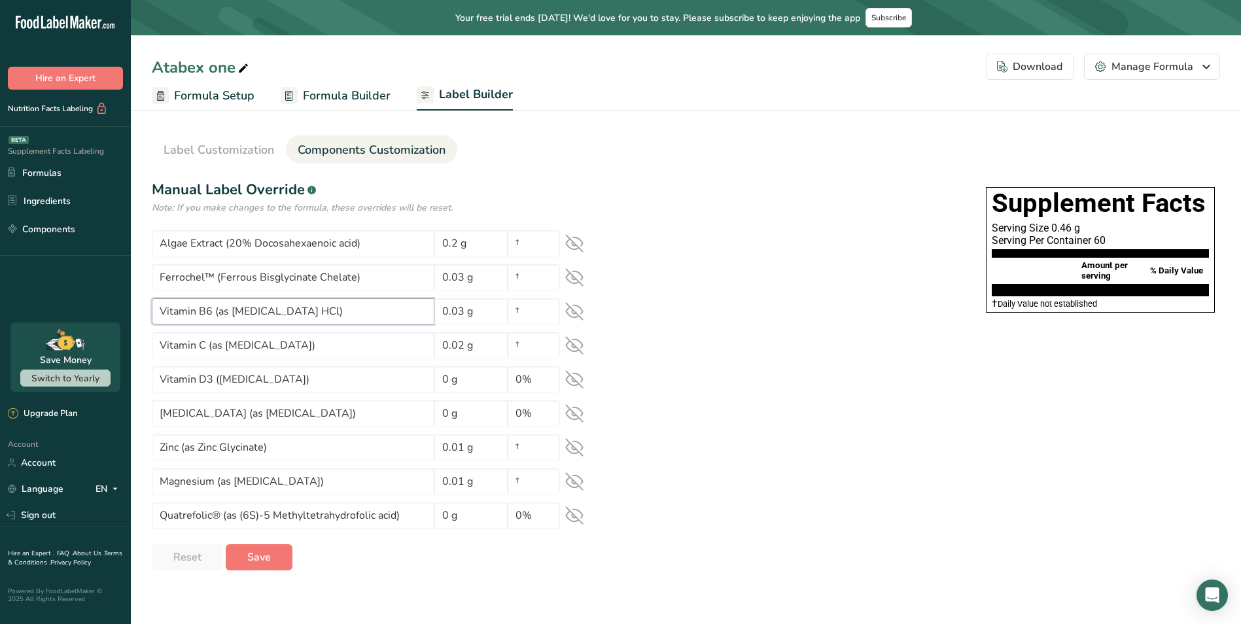
click at [366, 305] on input "Vitamin B6 (as [MEDICAL_DATA] HCl)" at bounding box center [293, 311] width 283 height 26
click at [480, 246] on input "0.2 g" at bounding box center [470, 243] width 73 height 26
drag, startPoint x: 480, startPoint y: 246, endPoint x: 349, endPoint y: 245, distance: 130.9
click at [349, 245] on div "Algae Extract (20% Docosahexaenoic acid) 0.2 g †" at bounding box center [381, 243] width 458 height 26
drag, startPoint x: 472, startPoint y: 274, endPoint x: 341, endPoint y: 272, distance: 130.9
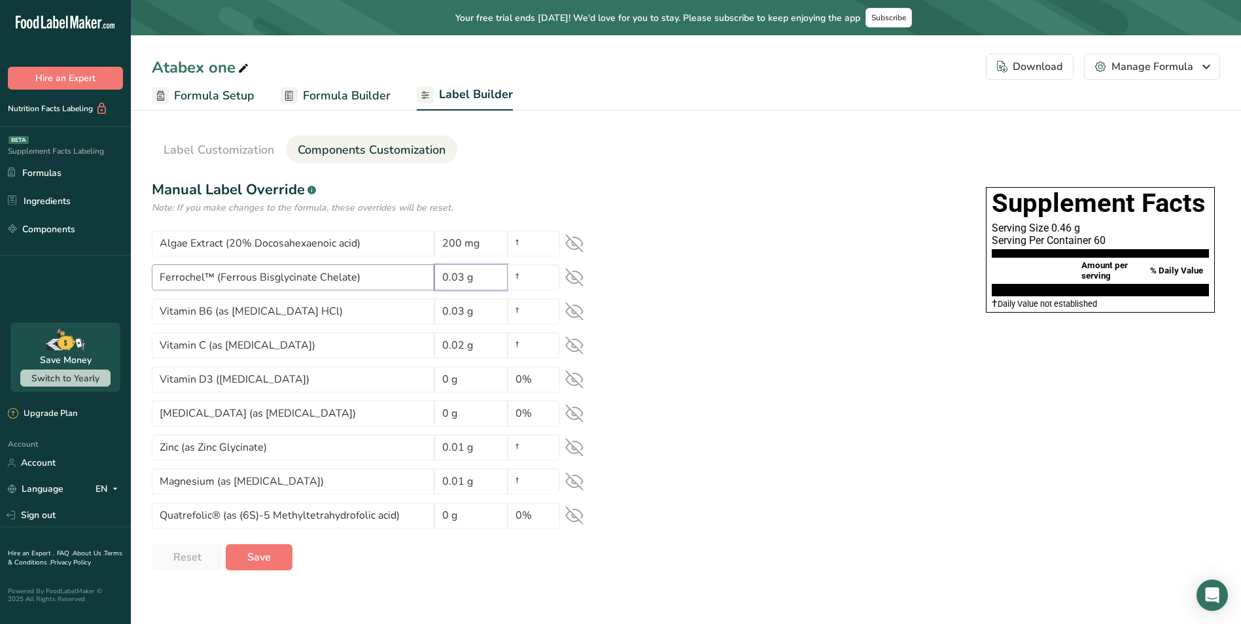
click at [343, 272] on div "Ferrochel™ (Ferrous Bisglycinate Chelate) 0.03 g †" at bounding box center [381, 277] width 458 height 26
drag, startPoint x: 472, startPoint y: 315, endPoint x: 344, endPoint y: 312, distance: 127.6
click at [344, 312] on div "Vitamin B6 (as [MEDICAL_DATA] HCl) 0.03 g †" at bounding box center [381, 311] width 458 height 26
drag, startPoint x: 492, startPoint y: 345, endPoint x: 337, endPoint y: 342, distance: 155.1
click at [339, 342] on div "Vitamin C (as [MEDICAL_DATA]) 0.02 g †" at bounding box center [381, 345] width 458 height 26
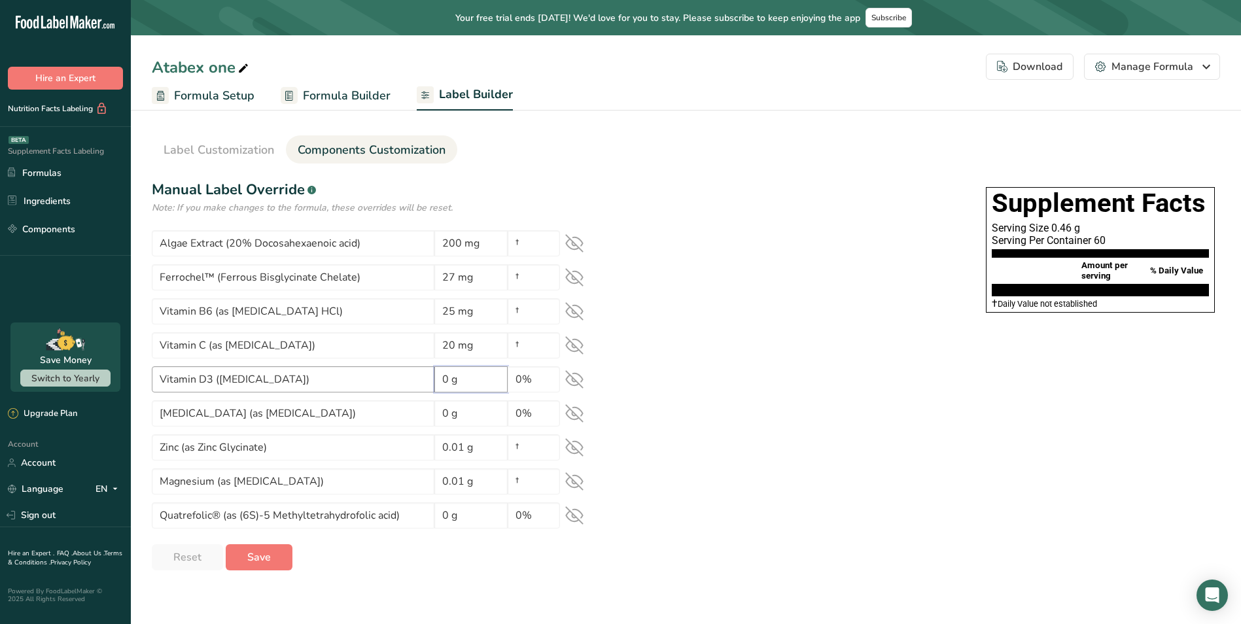
drag, startPoint x: 474, startPoint y: 380, endPoint x: 364, endPoint y: 378, distance: 109.3
click at [366, 378] on div "Vitamin D3 ([MEDICAL_DATA]) 0 g 0%" at bounding box center [381, 379] width 458 height 26
drag, startPoint x: 428, startPoint y: 412, endPoint x: 289, endPoint y: 397, distance: 140.3
click at [291, 397] on section "Algae Extract (20% Docosahexaenoic acid) 200 mg † Ferrochel™ (Ferrous Bisglycin…" at bounding box center [381, 379] width 458 height 298
drag, startPoint x: 484, startPoint y: 446, endPoint x: 327, endPoint y: 436, distance: 157.4
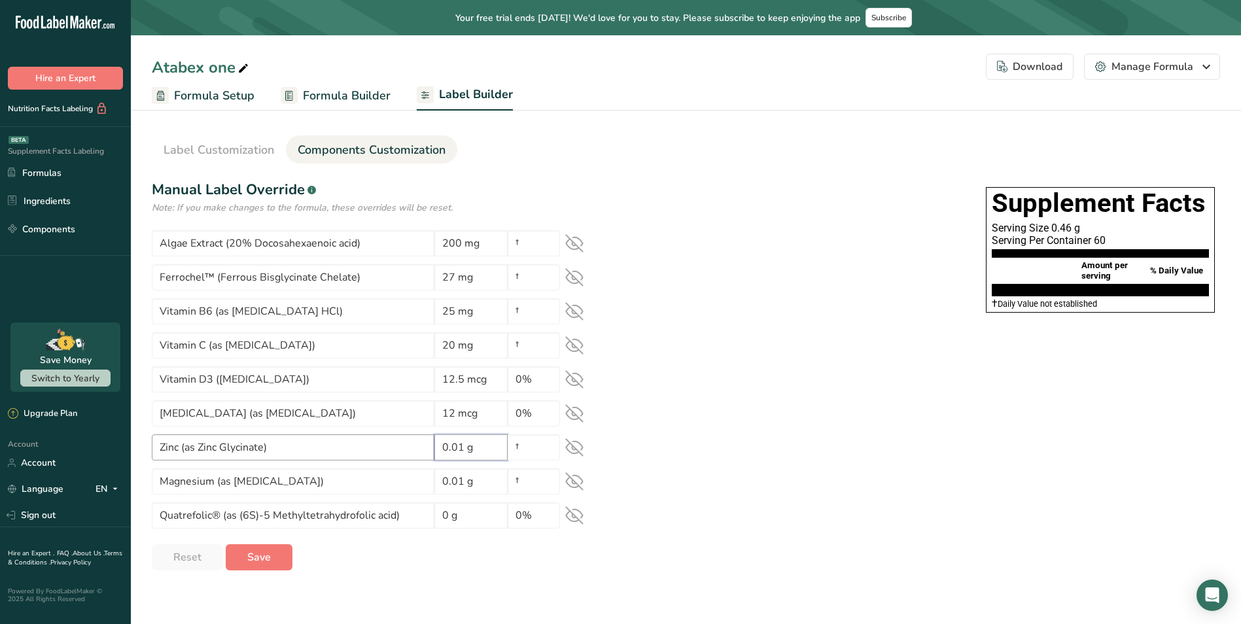
click at [330, 438] on div "Zinc (as [PERSON_NAME]) 0.01 g †" at bounding box center [381, 447] width 458 height 26
drag, startPoint x: 486, startPoint y: 485, endPoint x: 368, endPoint y: 479, distance: 117.9
click at [372, 480] on div "Magnesium (as [MEDICAL_DATA]) 0.01 g †" at bounding box center [381, 482] width 458 height 26
drag, startPoint x: 471, startPoint y: 512, endPoint x: 366, endPoint y: 504, distance: 105.7
click at [368, 504] on div "Quatrefolic® (as (6S)-5 Methyltetrahydrofolic acid) 0 g 0%" at bounding box center [381, 516] width 458 height 26
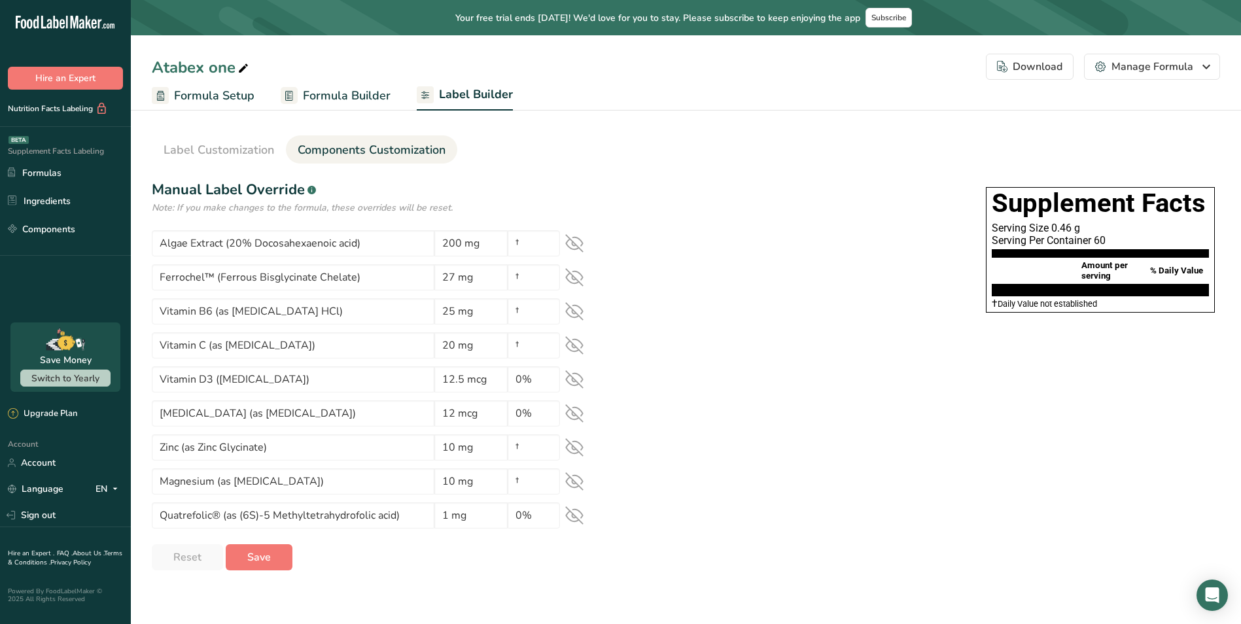
click at [673, 485] on div "Label Style Font Family Arial Roboto Helvetica [GEOGRAPHIC_DATA] [DEMOGRAPHIC_D…" at bounding box center [686, 374] width 1069 height 391
click at [584, 247] on div "Algae Extract (20% Docosahexaenoic acid) 200 mg †" at bounding box center [381, 243] width 458 height 26
click at [576, 242] on icon at bounding box center [574, 243] width 18 height 18
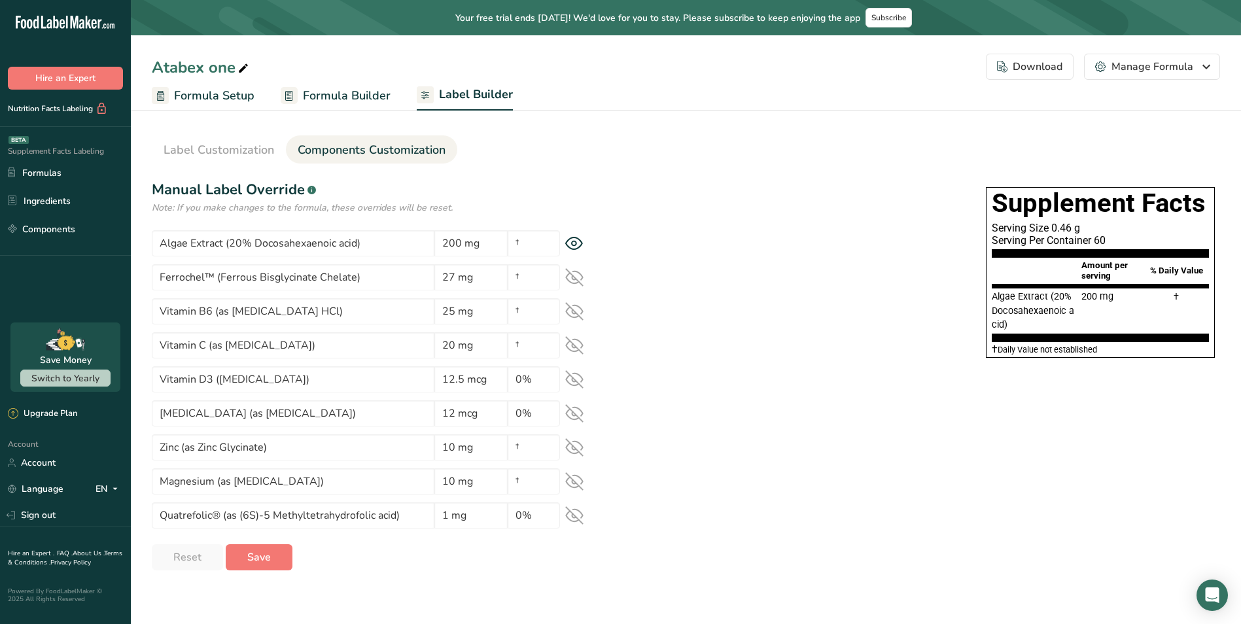
click at [583, 272] on icon at bounding box center [574, 277] width 18 height 18
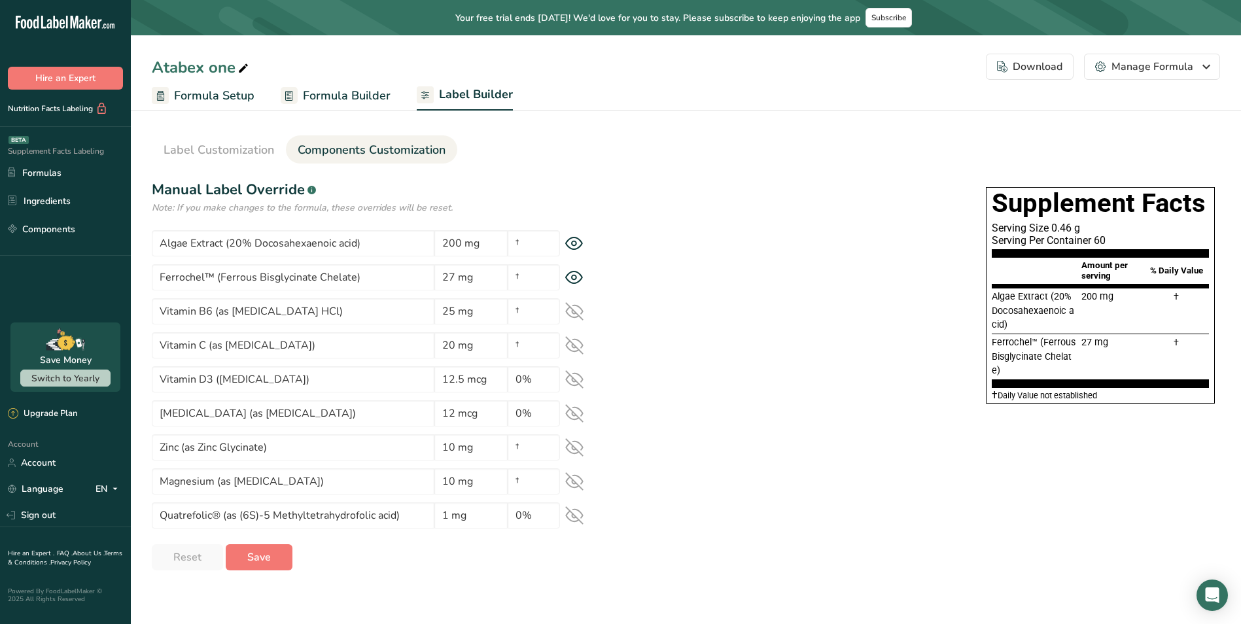
click at [578, 313] on icon at bounding box center [574, 311] width 18 height 18
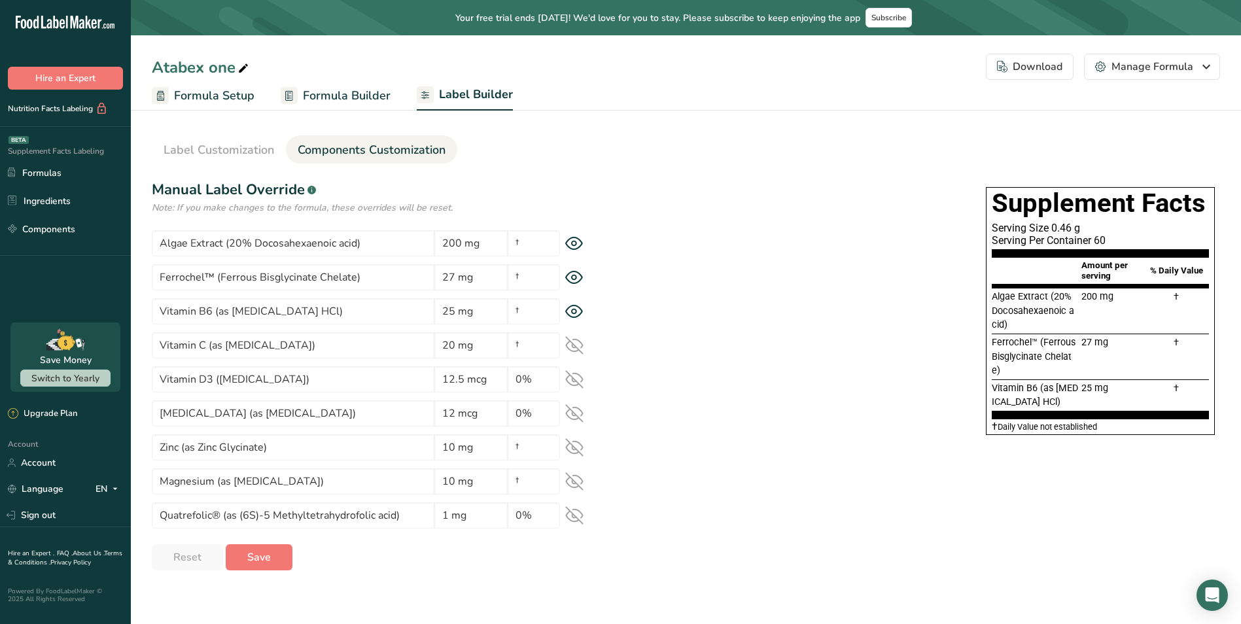
click at [581, 347] on icon at bounding box center [574, 345] width 18 height 18
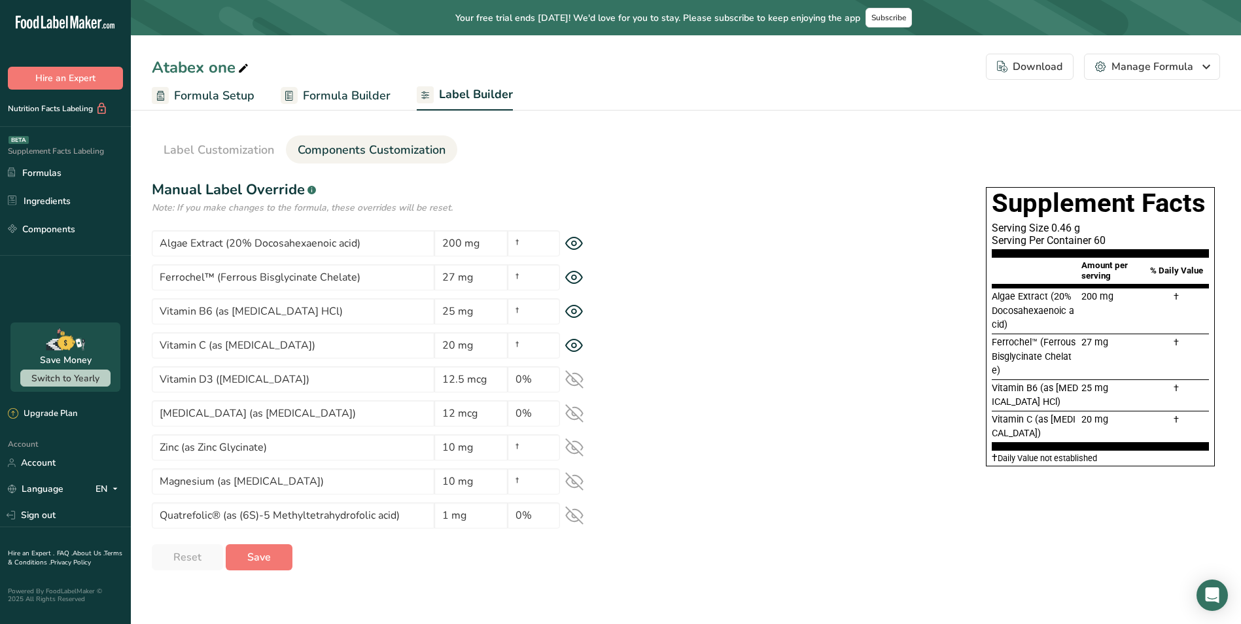
click at [575, 378] on icon at bounding box center [574, 379] width 18 height 18
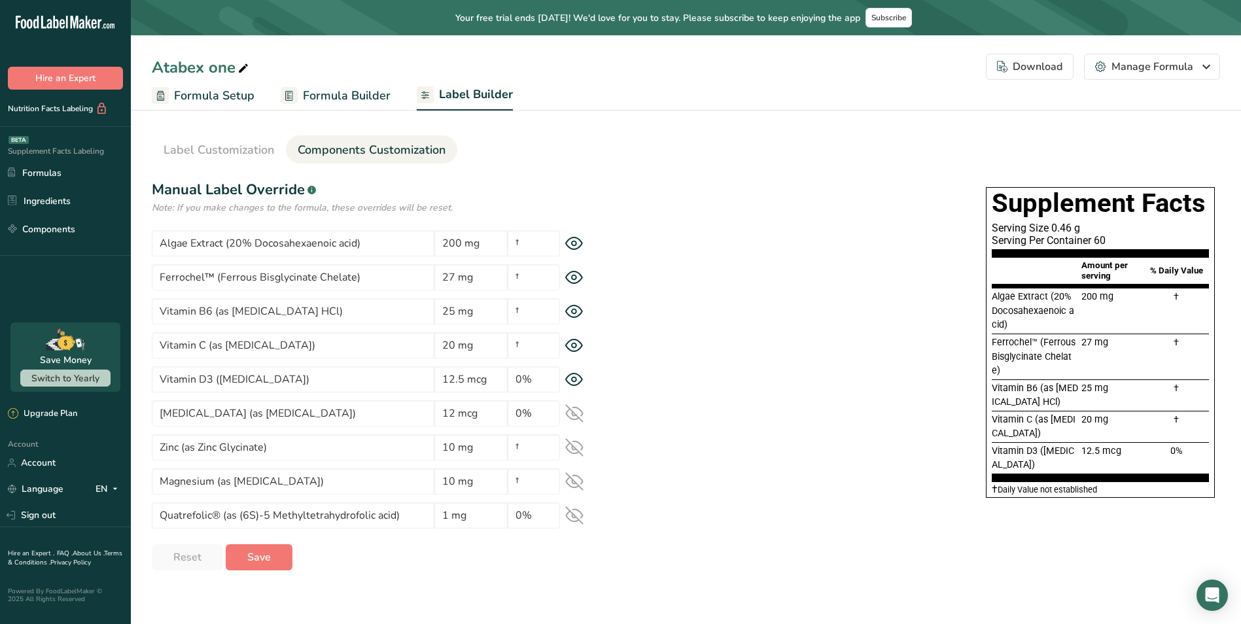
click at [573, 410] on icon at bounding box center [574, 413] width 18 height 18
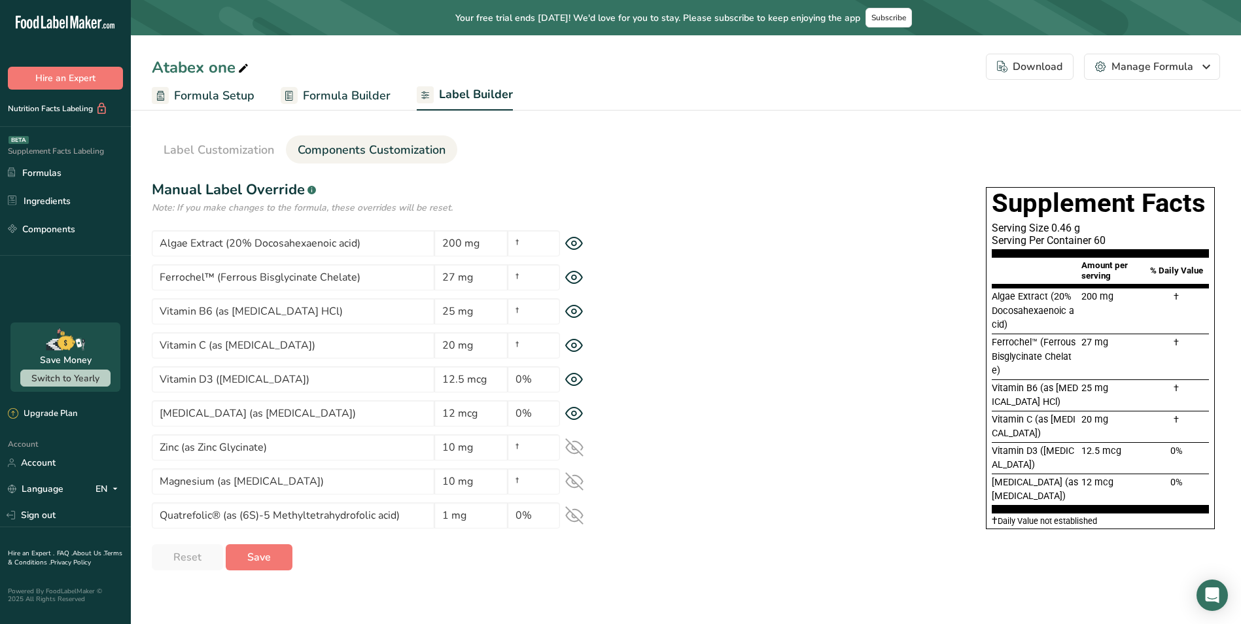
click at [572, 450] on icon at bounding box center [574, 447] width 18 height 18
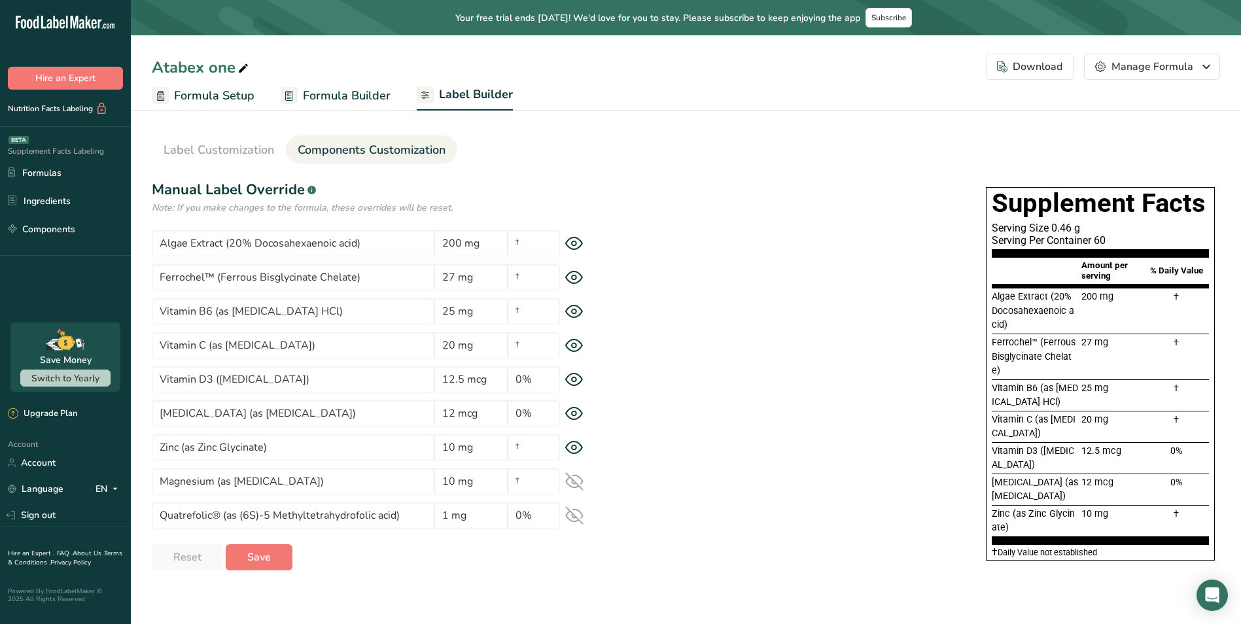
click at [576, 482] on icon at bounding box center [574, 481] width 18 height 18
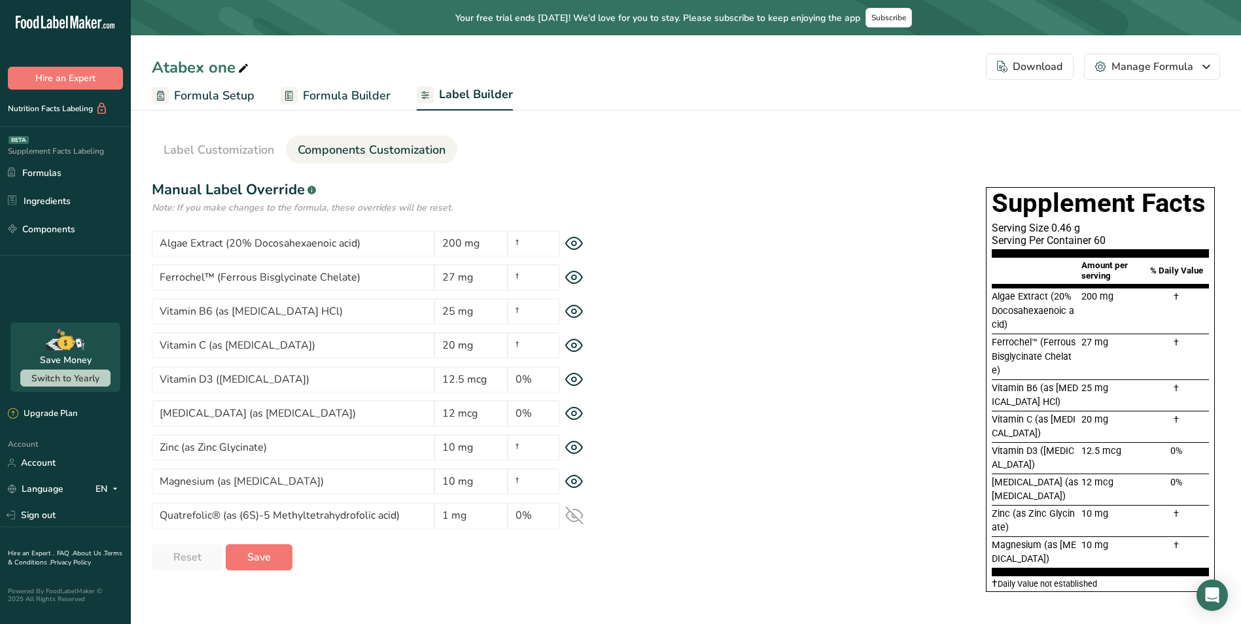
click at [572, 515] on icon at bounding box center [574, 515] width 18 height 18
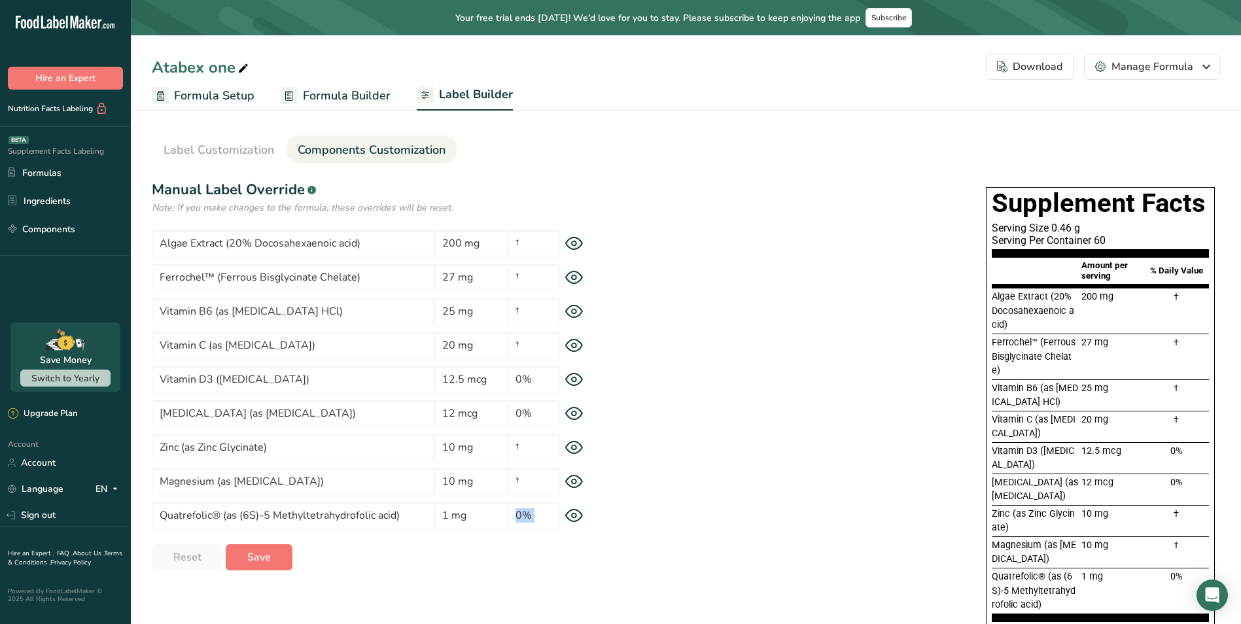
scroll to position [43, 0]
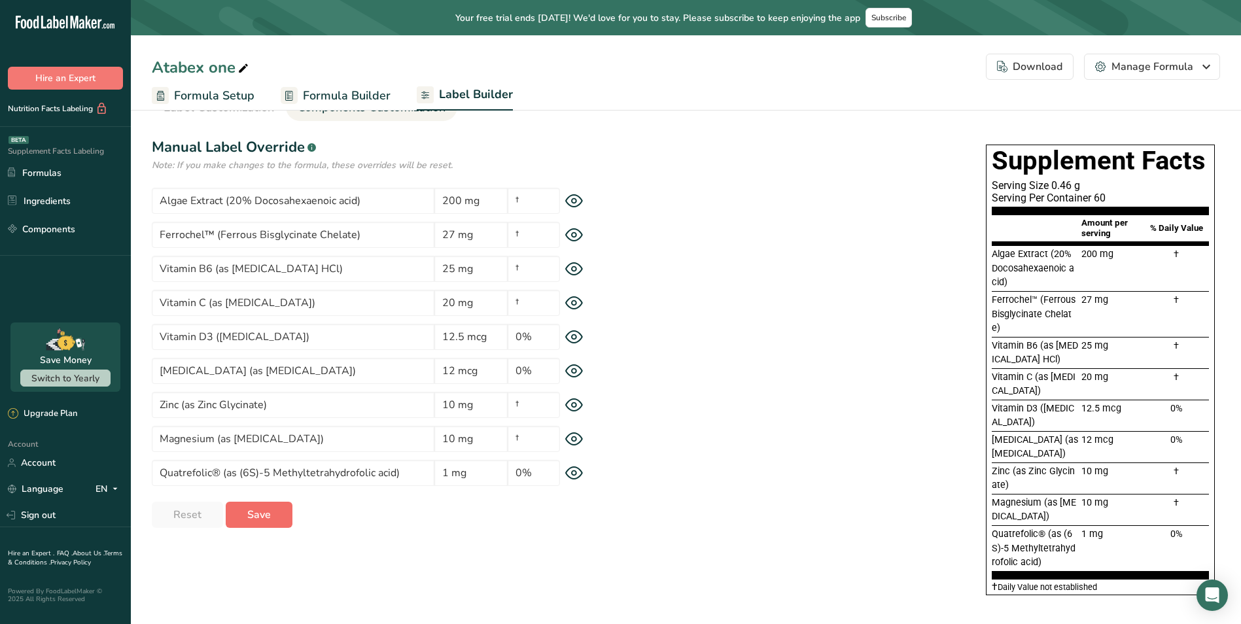
click at [267, 503] on section "Manual Label Override .a-a{fill:#347362;}.b-a{fill:#fff;} Note: If you make cha…" at bounding box center [381, 332] width 458 height 391
drag, startPoint x: 267, startPoint y: 504, endPoint x: 267, endPoint y: 513, distance: 9.2
click at [267, 513] on span "Save" at bounding box center [259, 515] width 24 height 16
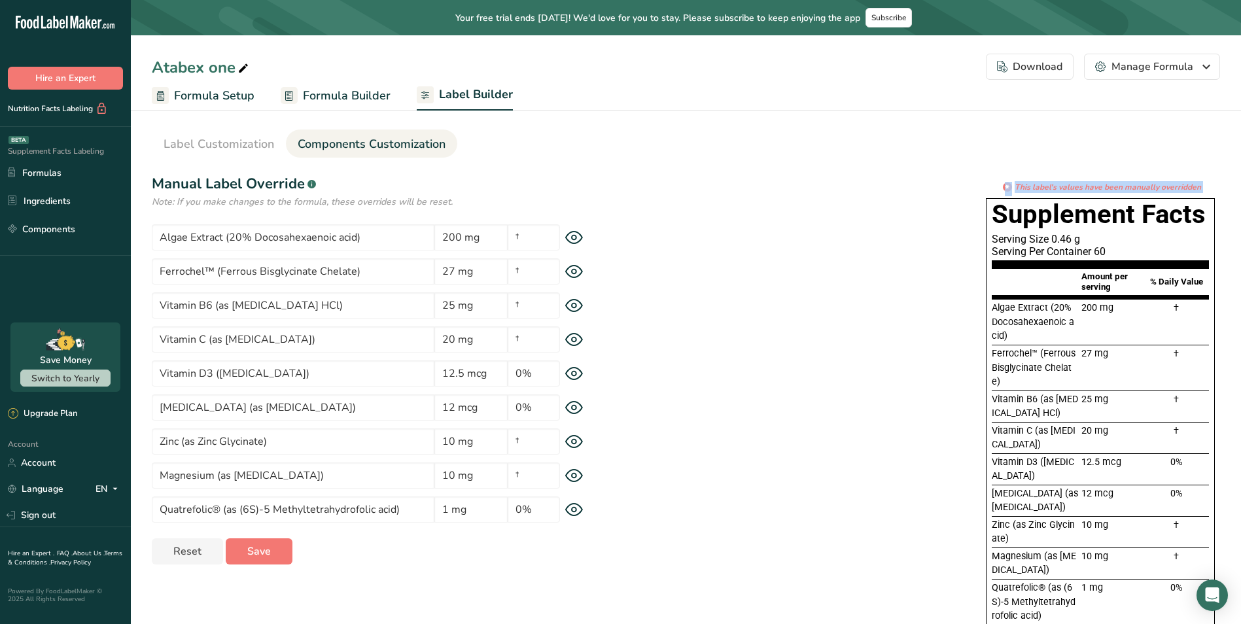
scroll to position [0, 0]
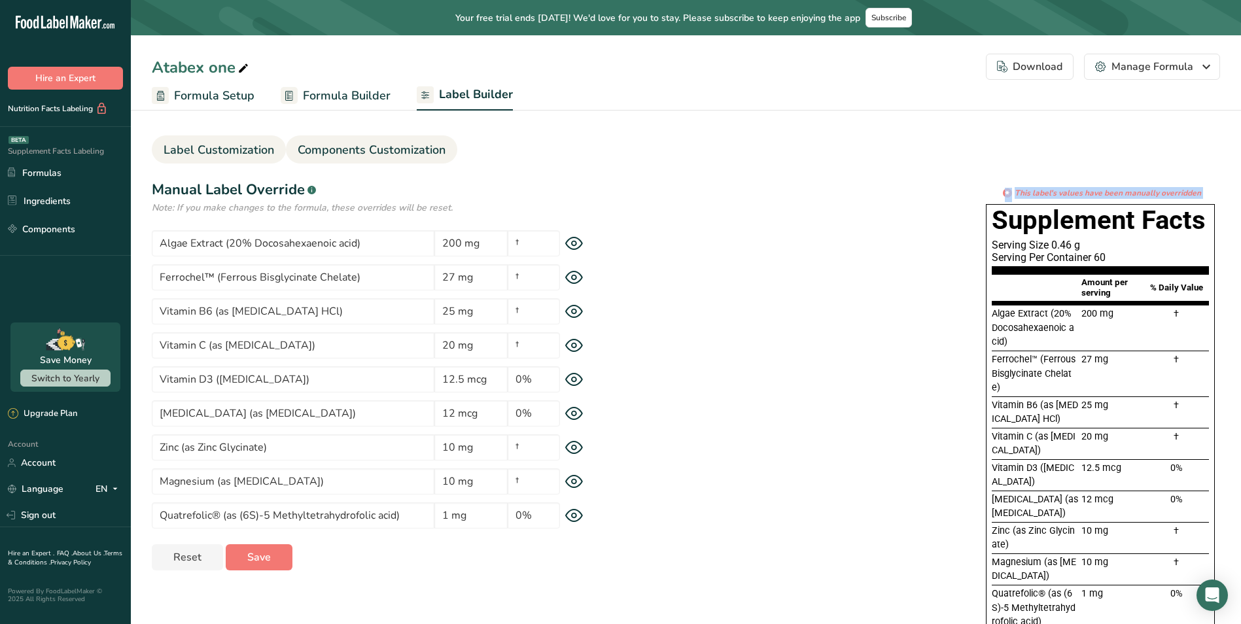
click at [241, 147] on span "Label Customization" at bounding box center [219, 150] width 111 height 18
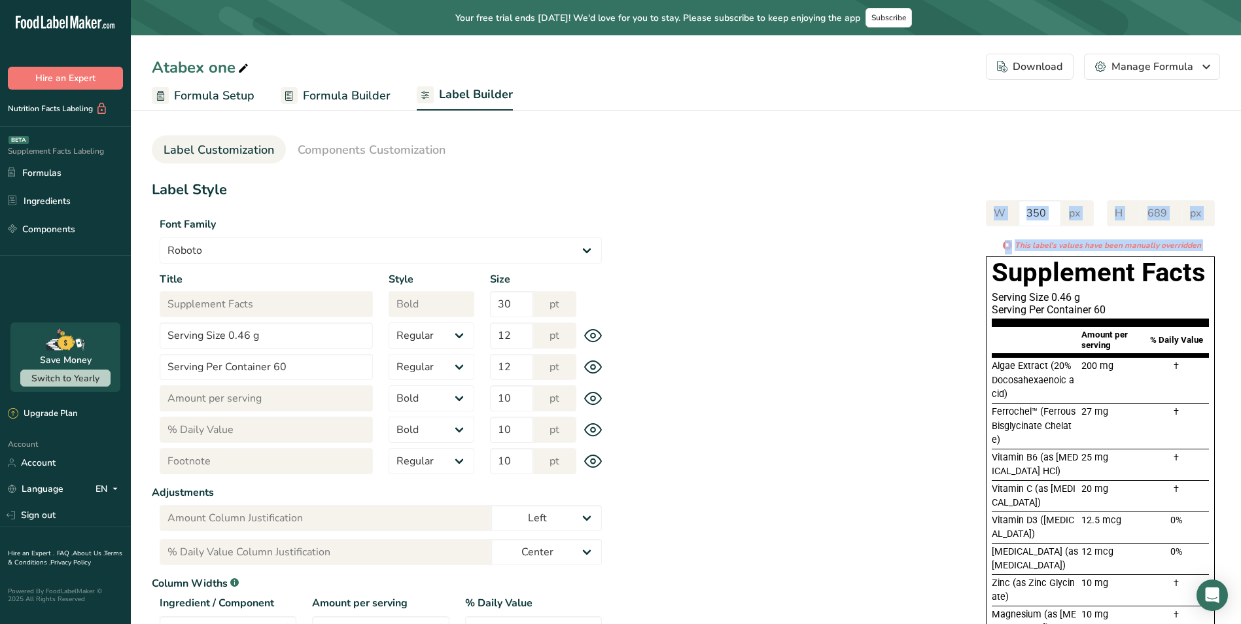
click at [329, 97] on span "Formula Builder" at bounding box center [347, 96] width 88 height 18
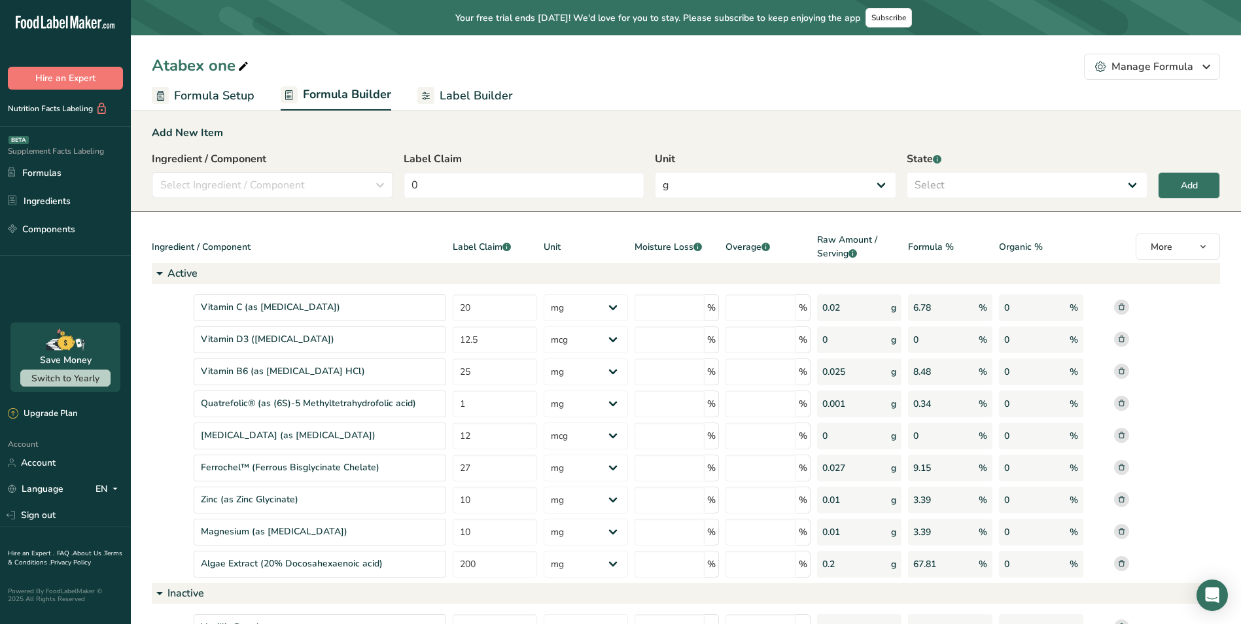
click at [448, 73] on div "Atabex one Manage Formula Delete Formula" at bounding box center [686, 67] width 1110 height 26
click at [452, 83] on link "Label Builder" at bounding box center [465, 95] width 96 height 29
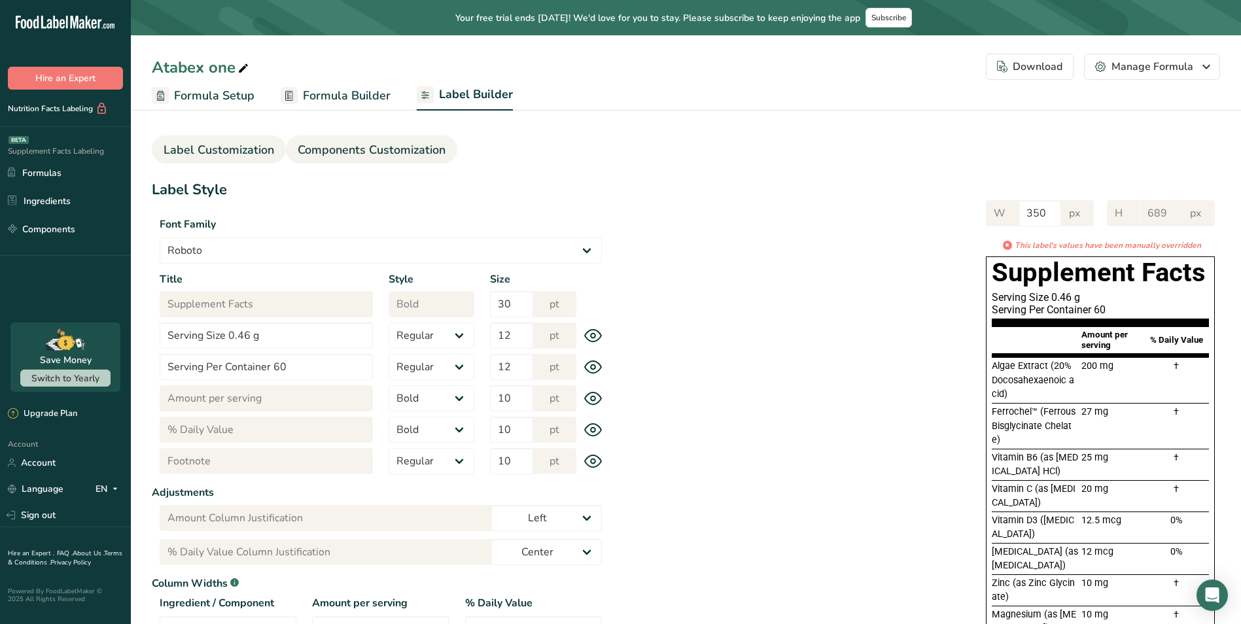
click at [372, 143] on span "Components Customization" at bounding box center [372, 150] width 148 height 18
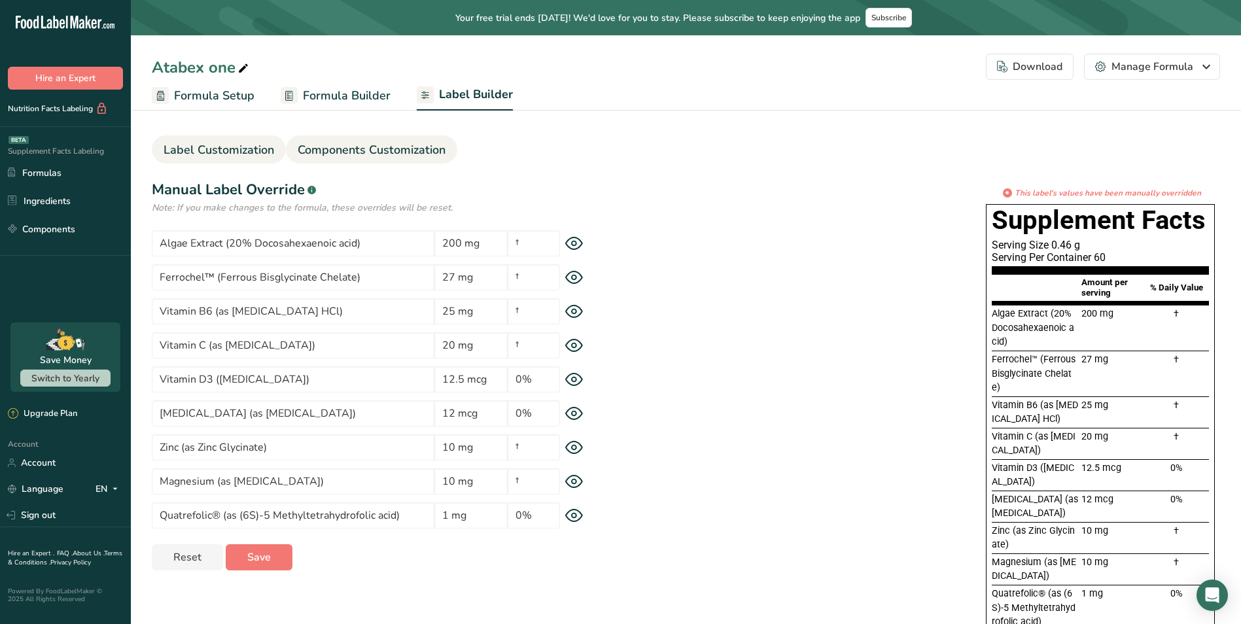
click at [232, 141] on span "Label Customization" at bounding box center [219, 150] width 111 height 18
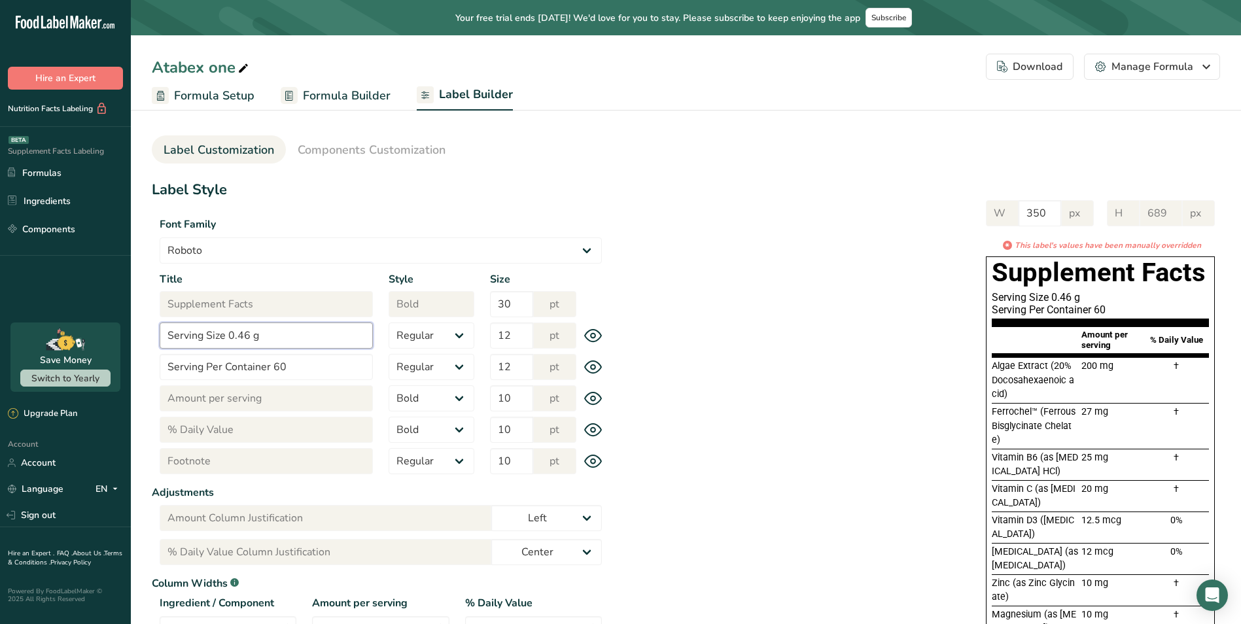
drag, startPoint x: 275, startPoint y: 339, endPoint x: 275, endPoint y: 332, distance: 7.2
click at [275, 332] on input "Serving Size 0.46 g" at bounding box center [266, 336] width 213 height 26
drag, startPoint x: 726, startPoint y: 350, endPoint x: 709, endPoint y: 349, distance: 16.4
click at [727, 350] on div "W 350 px H 689 px * This label's values have been manually overridden Supplemen…" at bounding box center [915, 451] width 611 height 528
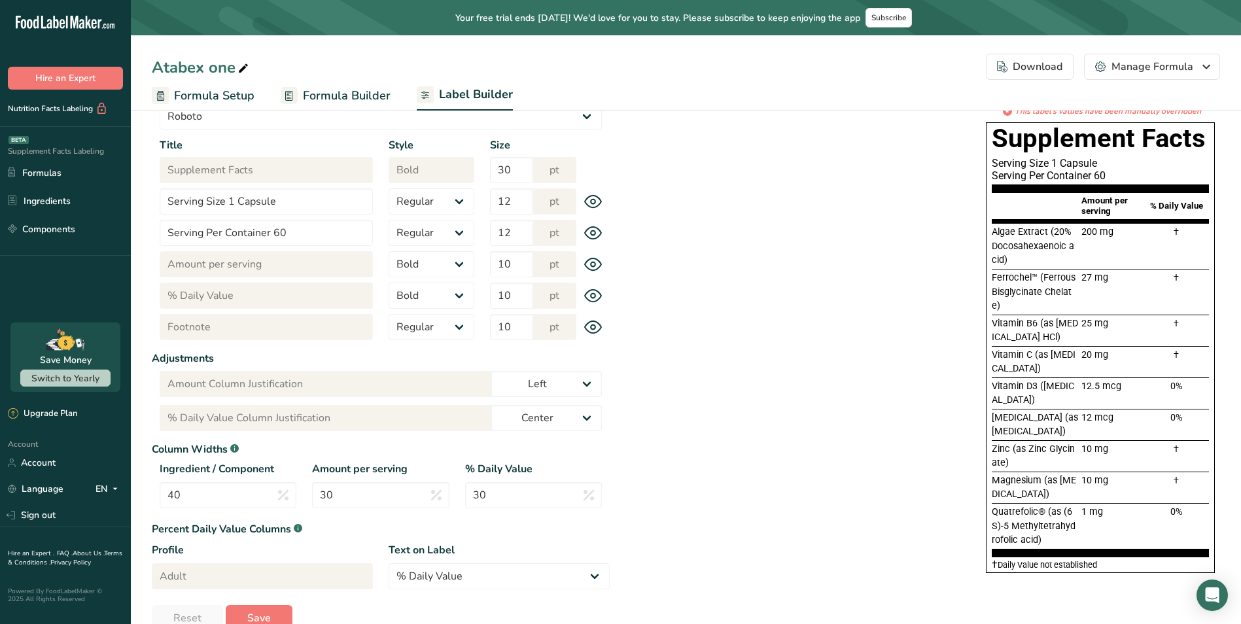
scroll to position [162, 0]
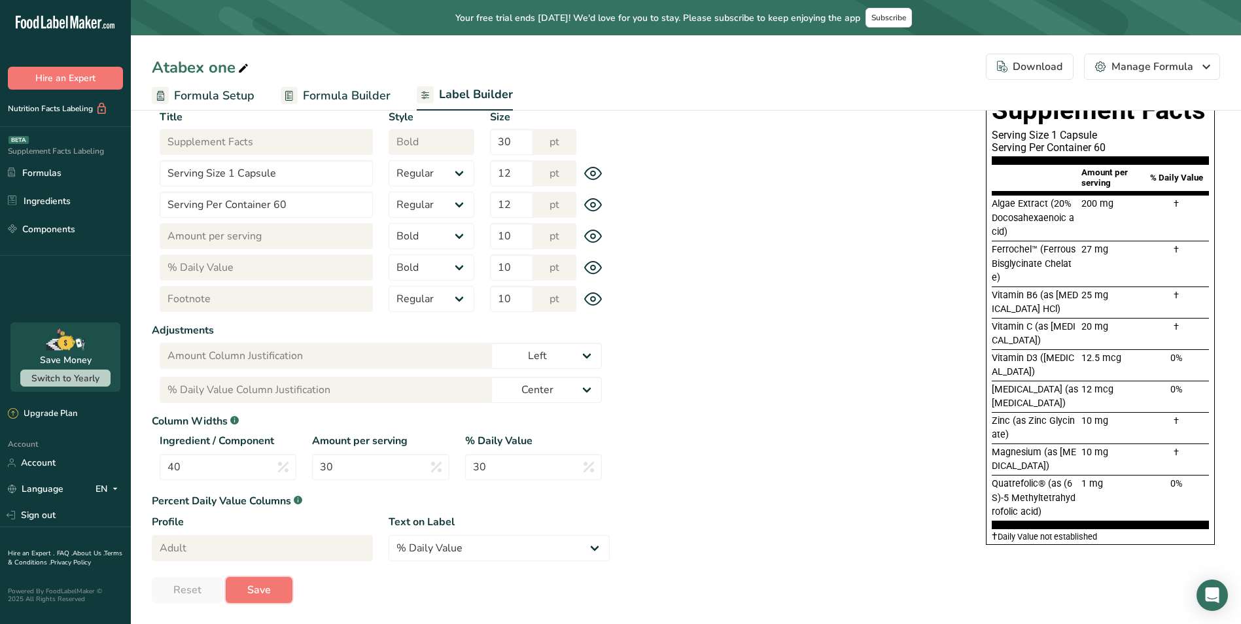
click at [258, 587] on span "Save" at bounding box center [259, 590] width 24 height 16
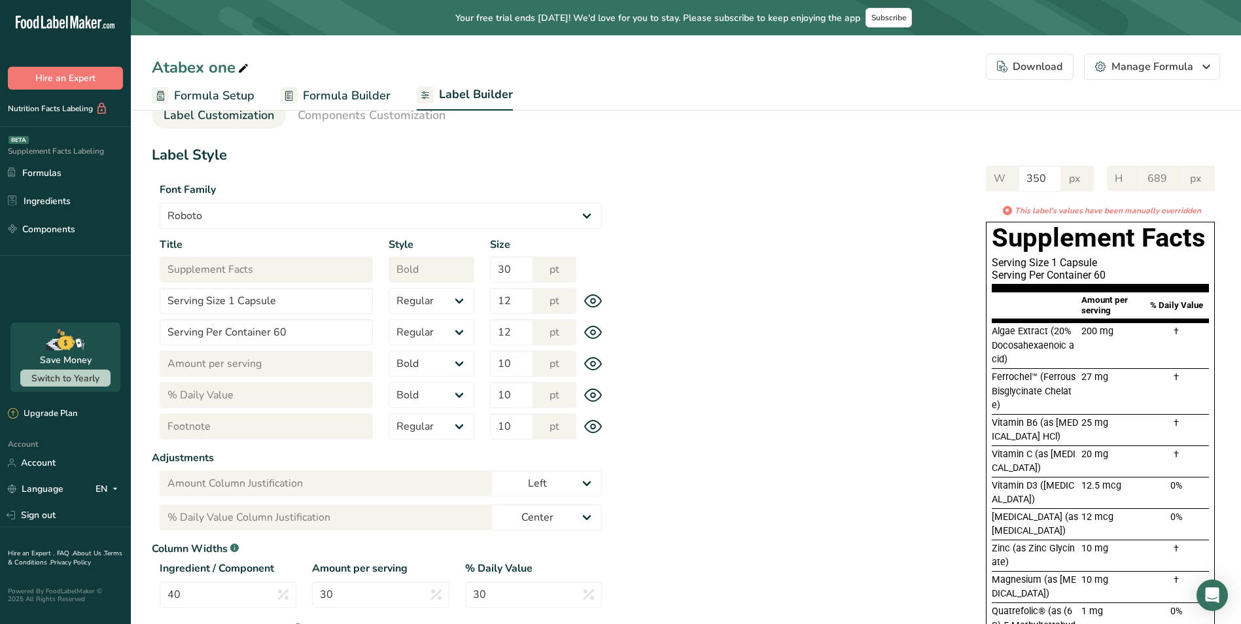
scroll to position [31, 0]
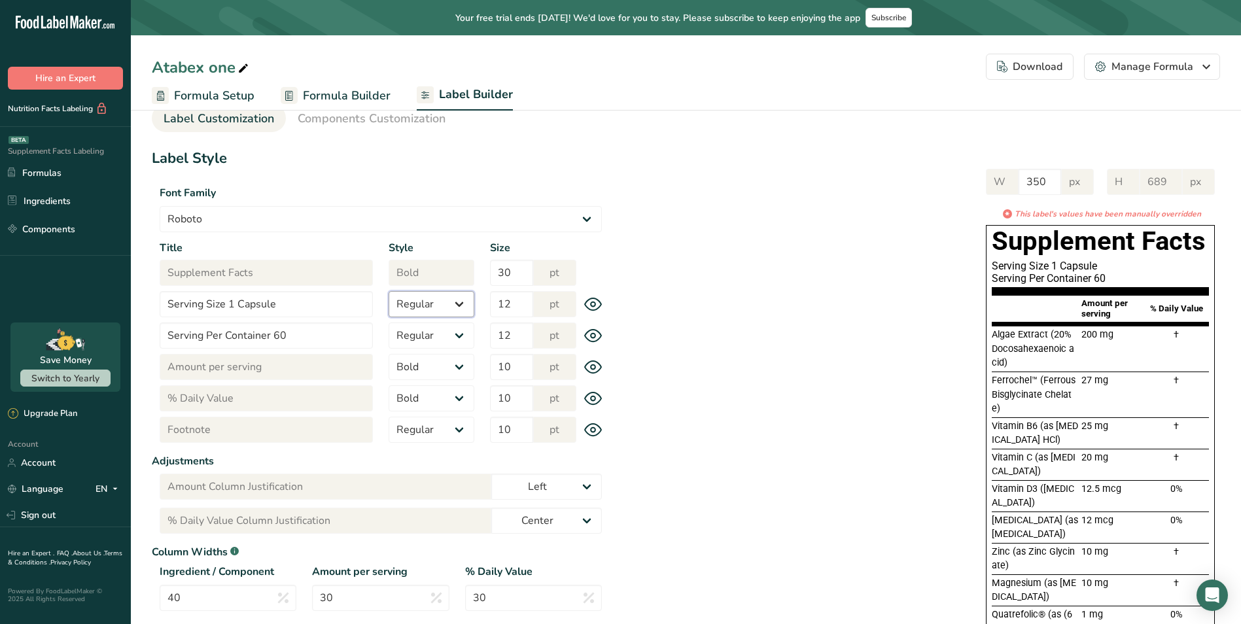
click at [457, 305] on select "Regular Bold" at bounding box center [432, 304] width 86 height 26
click at [389, 291] on select "Regular Bold" at bounding box center [432, 304] width 86 height 26
click at [461, 299] on select "Regular Bold" at bounding box center [432, 304] width 86 height 26
click at [389, 291] on select "Regular Bold" at bounding box center [432, 304] width 86 height 26
click at [641, 312] on div "W 350 px H 689 px * This label's values have been manually overridden Supplemen…" at bounding box center [915, 420] width 611 height 528
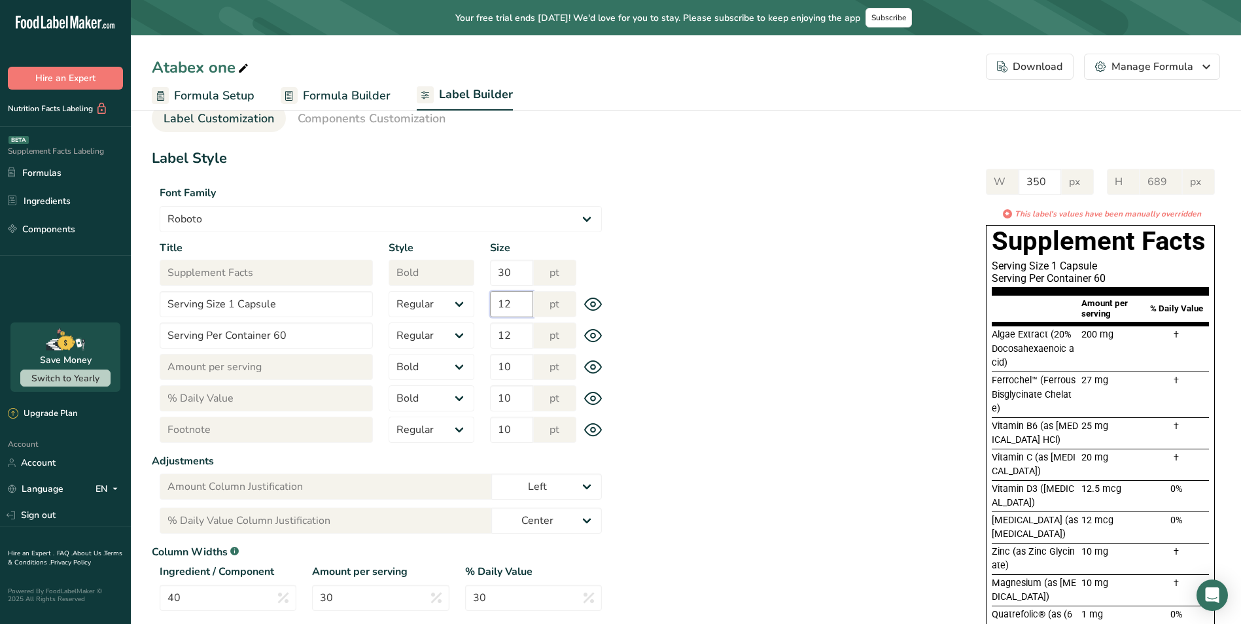
click at [516, 307] on input "12" at bounding box center [511, 304] width 43 height 26
click at [720, 303] on div "W 350 px H 689 px * This label's values have been manually overridden Supplemen…" at bounding box center [915, 420] width 611 height 528
drag, startPoint x: 1217, startPoint y: 182, endPoint x: 1182, endPoint y: 182, distance: 34.7
click at [1216, 182] on div "W 350 px H 689 px * This label's values have been manually overridden Supplemen…" at bounding box center [1100, 420] width 239 height 528
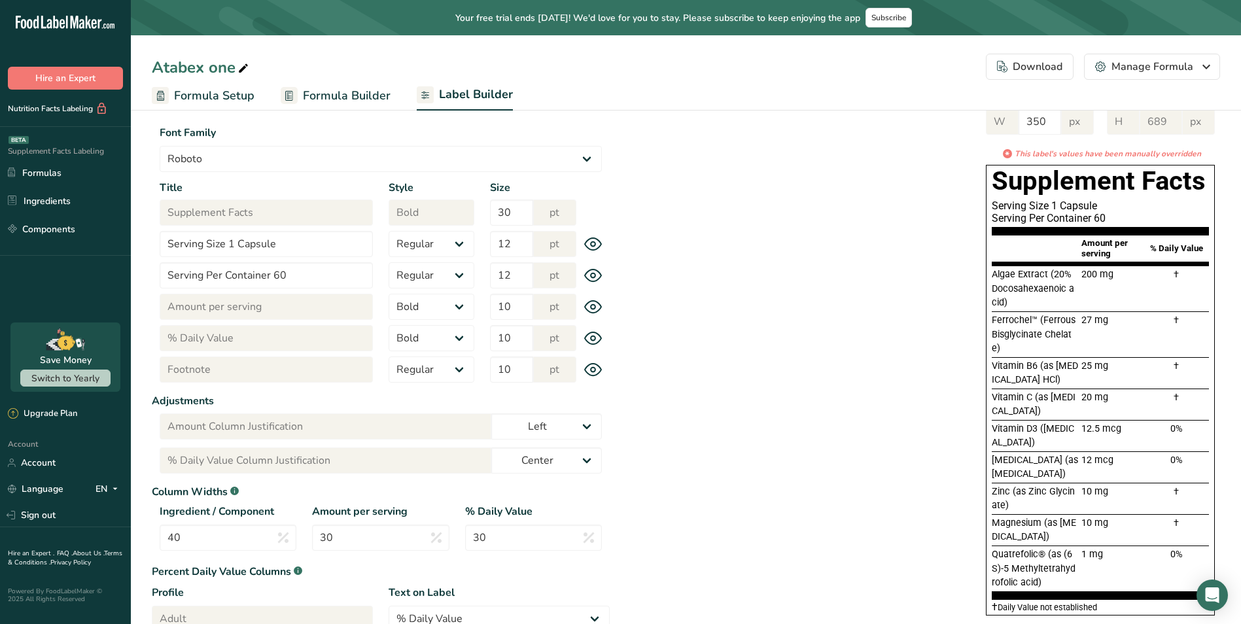
scroll to position [97, 0]
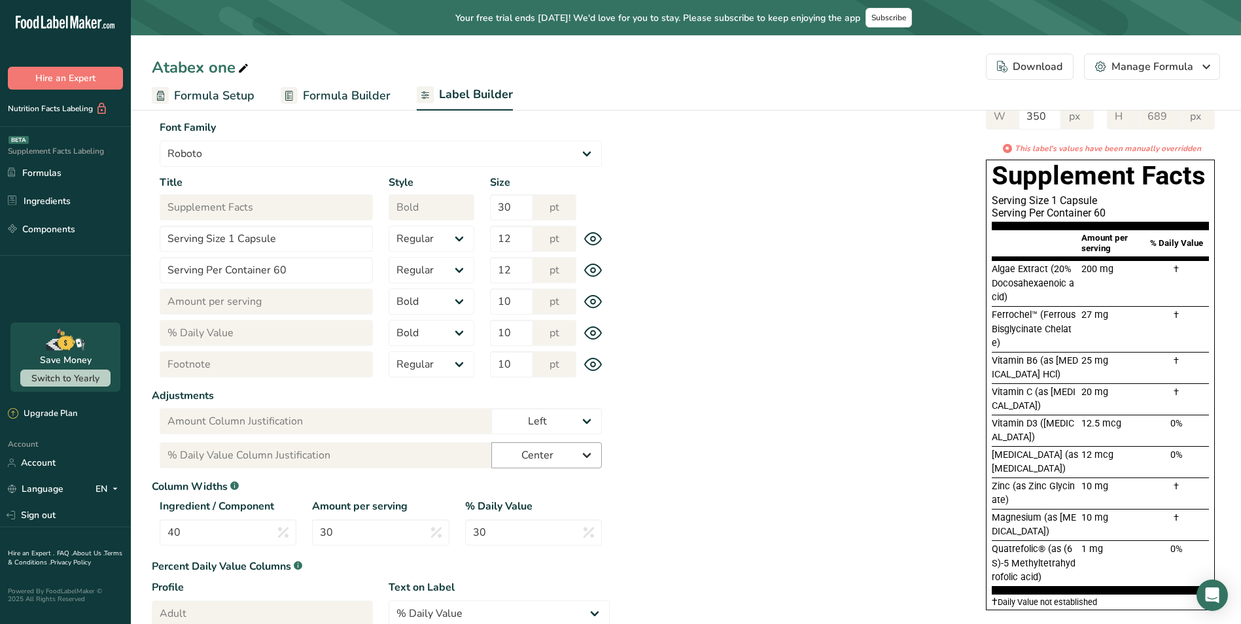
click at [585, 454] on select "Left Center Right" at bounding box center [546, 455] width 111 height 26
click at [491, 442] on select "Left Center Right" at bounding box center [546, 455] width 111 height 26
click at [586, 451] on select "Left Center Right" at bounding box center [546, 455] width 111 height 26
click at [491, 442] on select "Left Center Right" at bounding box center [546, 455] width 111 height 26
click at [694, 463] on div "W 350 px H 689 px * This label's values have been manually overridden Supplemen…" at bounding box center [915, 354] width 611 height 528
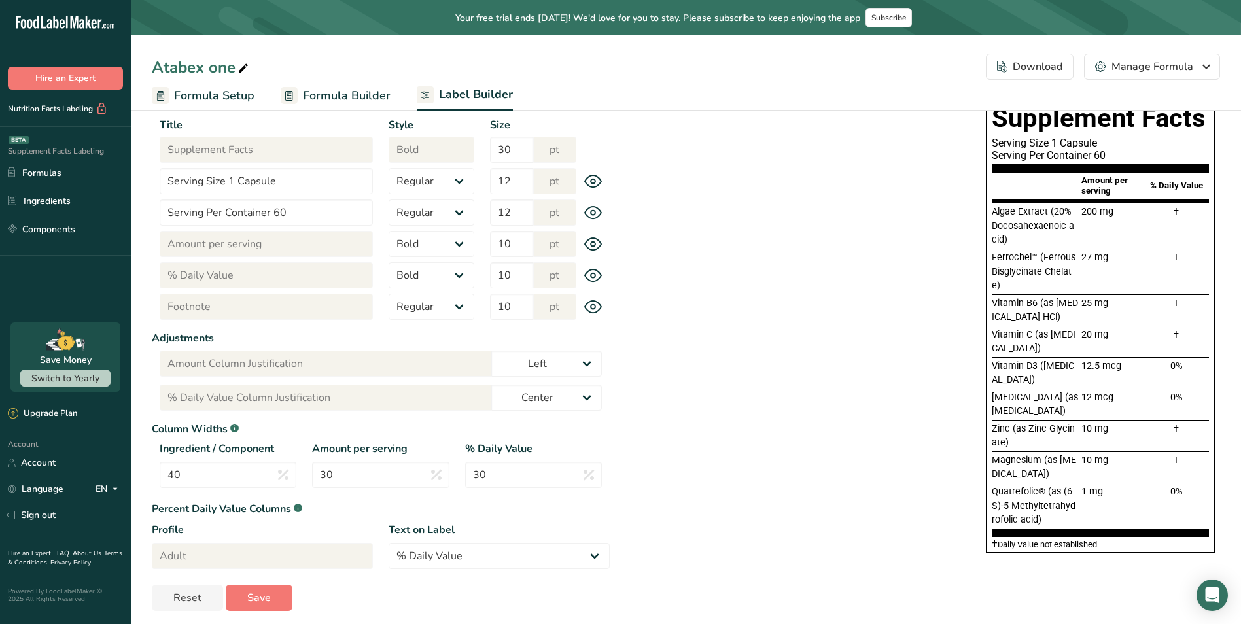
scroll to position [162, 0]
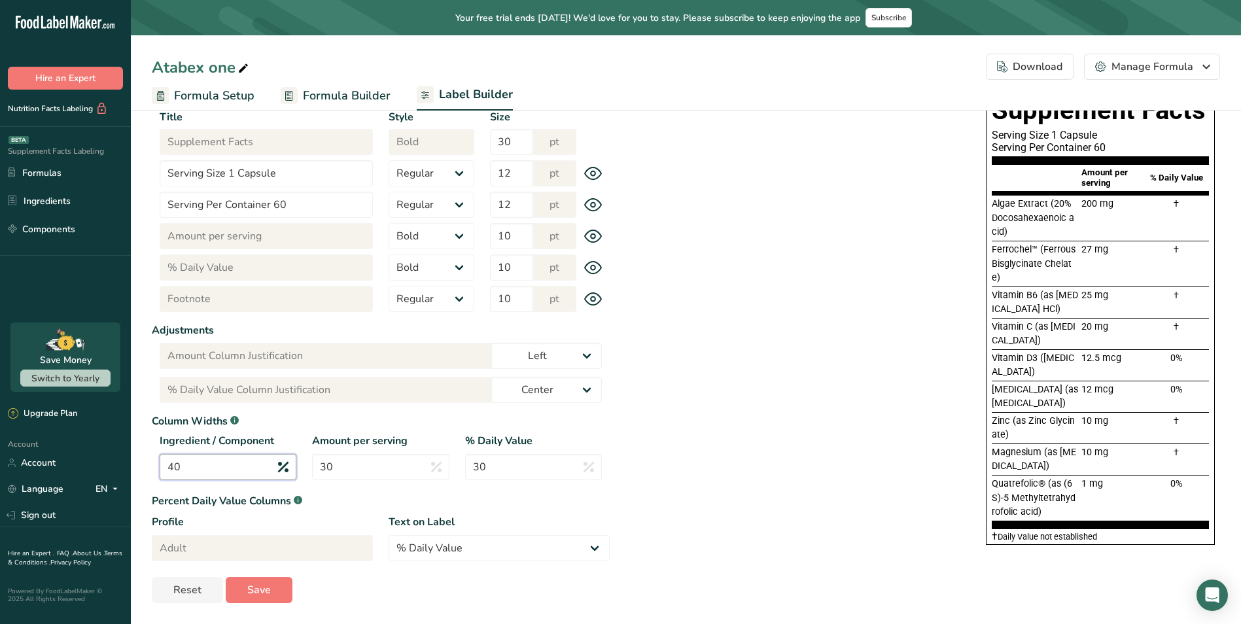
click at [260, 468] on input "40" at bounding box center [228, 467] width 137 height 26
click at [363, 470] on input "30" at bounding box center [380, 467] width 137 height 26
click at [274, 467] on div "Ingredient / Component 40 Amount per serving 30 % Daily Value 30" at bounding box center [381, 460] width 458 height 55
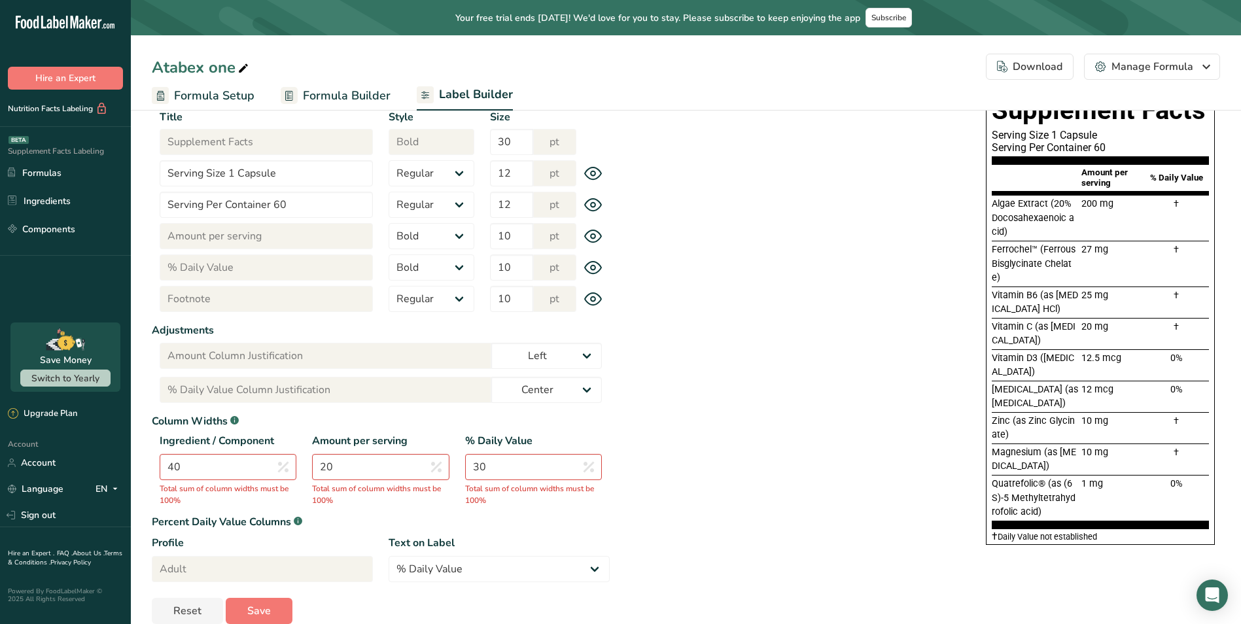
click at [737, 482] on div "W 350 px H 689 px * This label's values have been manually overridden Supplemen…" at bounding box center [915, 289] width 611 height 528
click at [400, 467] on input "20" at bounding box center [380, 467] width 137 height 26
drag, startPoint x: 220, startPoint y: 465, endPoint x: 130, endPoint y: 467, distance: 90.3
click at [130, 467] on div ".a-20{fill:#fff;} Hire an Expert Nutrition Facts Labeling Supplement Facts Labe…" at bounding box center [620, 241] width 1241 height 807
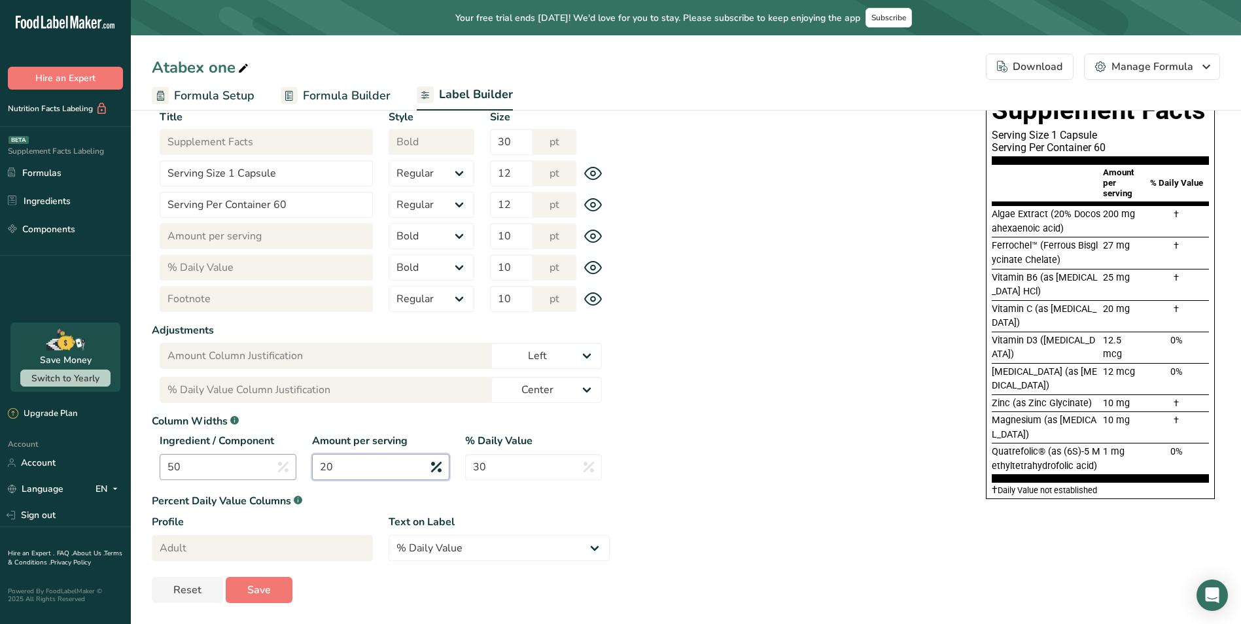
drag, startPoint x: 374, startPoint y: 467, endPoint x: 287, endPoint y: 463, distance: 87.8
click at [287, 463] on div "Ingredient / Component 50 Amount per serving 20 % Daily Value 30" at bounding box center [381, 460] width 458 height 55
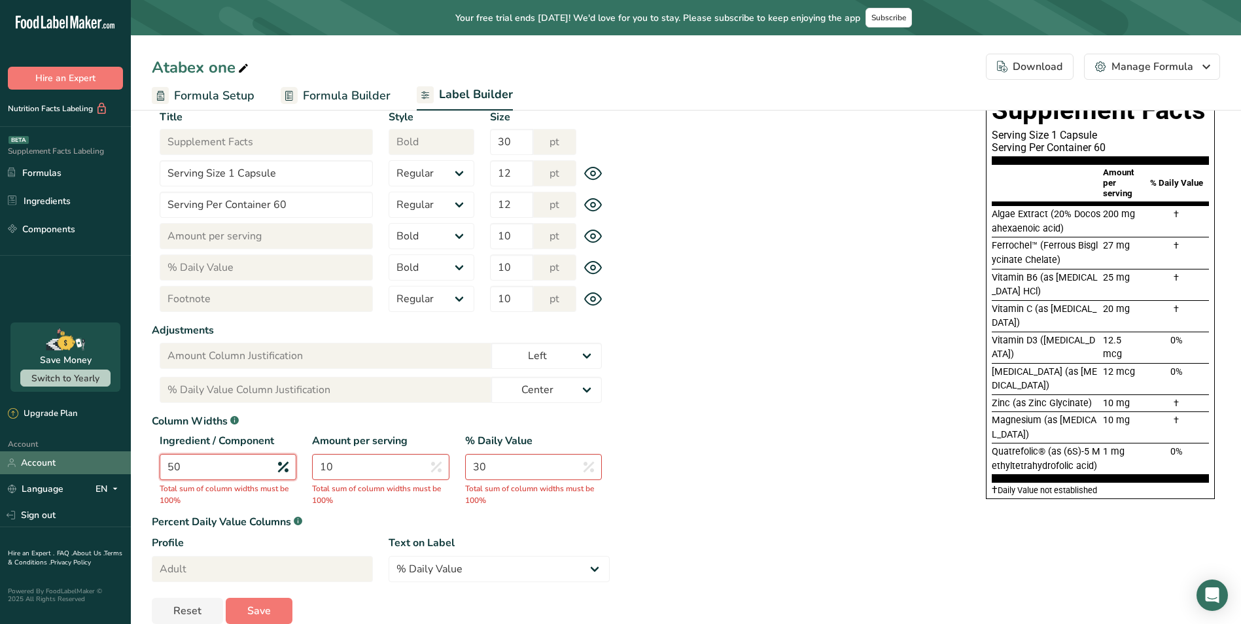
drag, startPoint x: 109, startPoint y: 464, endPoint x: 60, endPoint y: 462, distance: 49.8
click at [55, 462] on div ".a-20{fill:#fff;} Hire an Expert Nutrition Facts Labeling Supplement Facts Labe…" at bounding box center [620, 241] width 1241 height 807
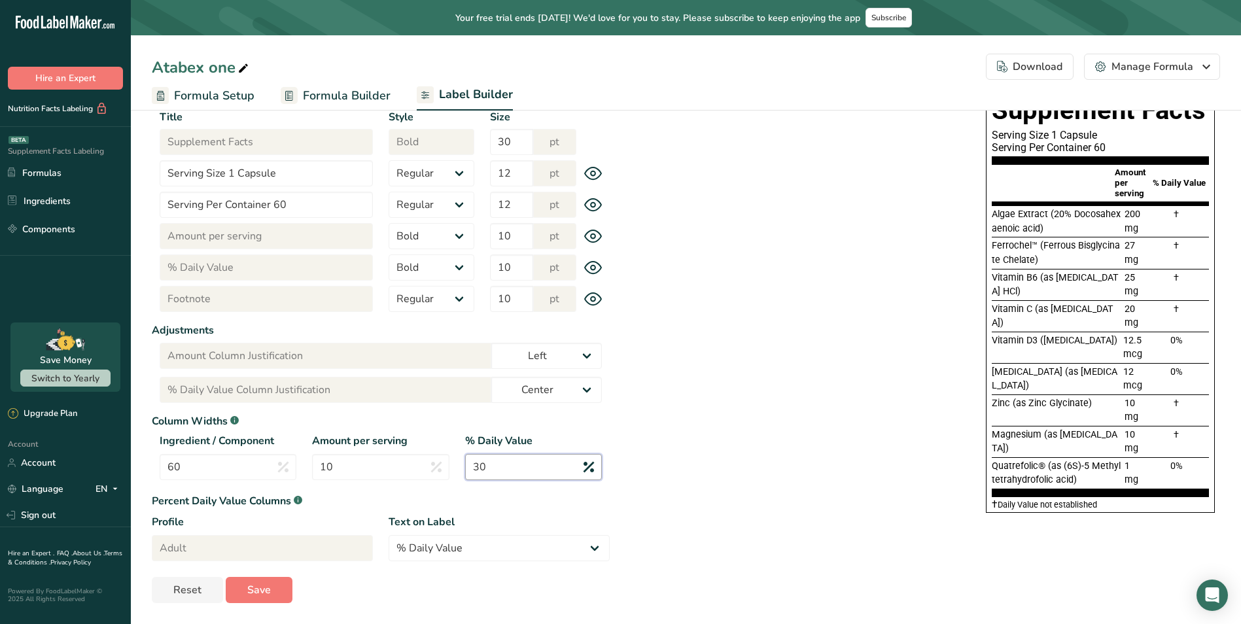
click at [518, 473] on input "30" at bounding box center [533, 467] width 137 height 26
drag, startPoint x: 431, startPoint y: 469, endPoint x: 421, endPoint y: 470, distance: 10.0
click at [423, 470] on div "Ingredient / Component 60 Amount per serving 10 % Daily Value 30" at bounding box center [381, 460] width 458 height 55
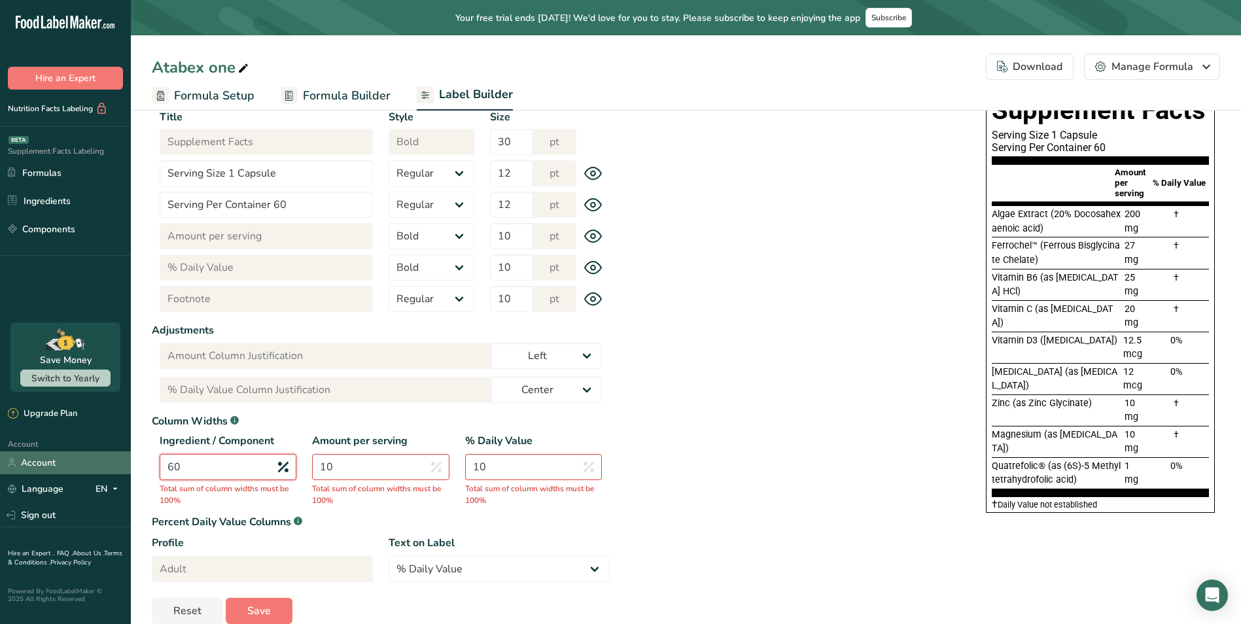
drag, startPoint x: 202, startPoint y: 467, endPoint x: 58, endPoint y: 463, distance: 144.7
click at [61, 464] on div ".a-20{fill:#fff;} Hire an Expert Nutrition Facts Labeling Supplement Facts Labe…" at bounding box center [620, 241] width 1241 height 807
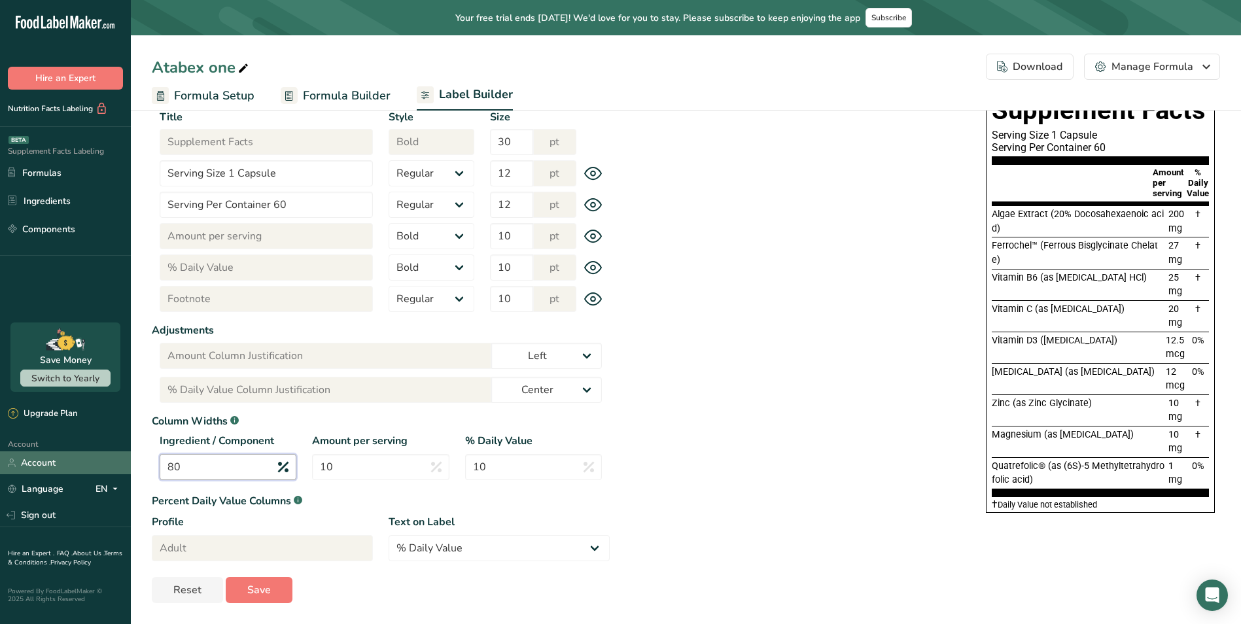
drag, startPoint x: 181, startPoint y: 467, endPoint x: 103, endPoint y: 459, distance: 77.5
click at [107, 460] on div ".a-20{fill:#fff;} Hire an Expert Nutrition Facts Labeling Supplement Facts Labe…" at bounding box center [620, 231] width 1241 height 787
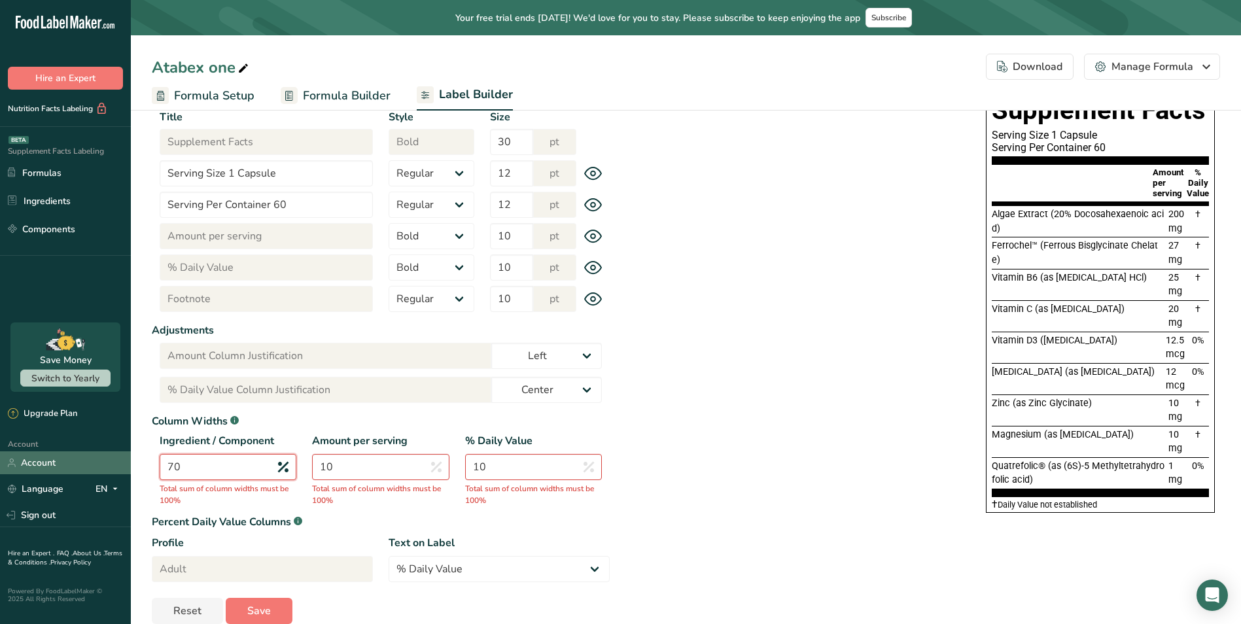
drag, startPoint x: 187, startPoint y: 464, endPoint x: 122, endPoint y: 469, distance: 65.6
click at [122, 469] on div ".a-20{fill:#fff;} Hire an Expert Nutrition Facts Labeling Supplement Facts Labe…" at bounding box center [620, 241] width 1241 height 807
click at [246, 472] on input "60" at bounding box center [228, 467] width 137 height 26
click at [368, 470] on input "10" at bounding box center [380, 467] width 137 height 26
click at [379, 467] on input "10" at bounding box center [380, 467] width 137 height 26
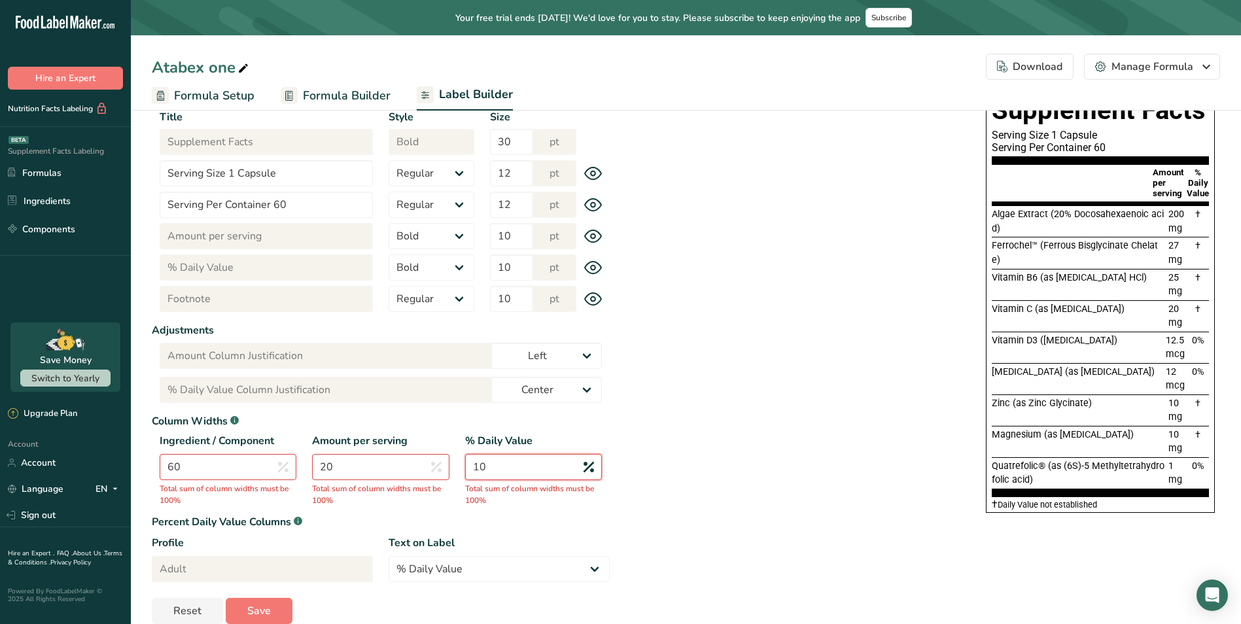
drag, startPoint x: 485, startPoint y: 472, endPoint x: 365, endPoint y: 473, distance: 119.8
click at [367, 473] on div "Ingredient / Component 60 Total sum of column widths must be 100% Amount per se…" at bounding box center [381, 471] width 458 height 76
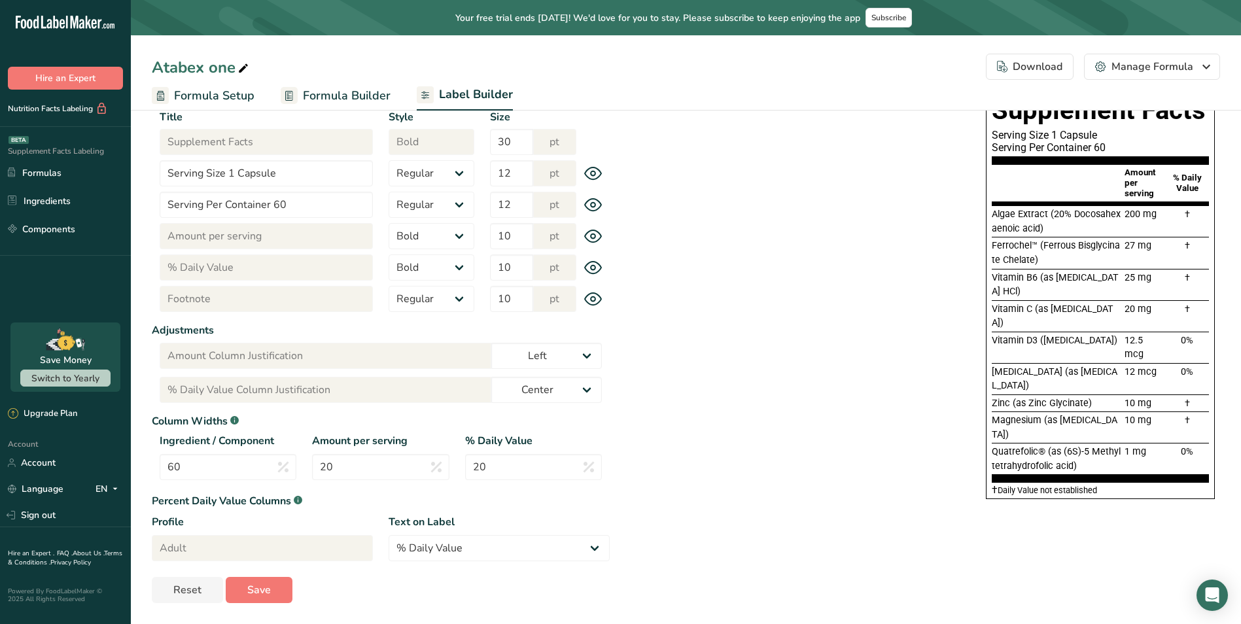
click at [753, 466] on div "W 350 px H 689 px * This label's values have been manually overridden Supplemen…" at bounding box center [915, 266] width 611 height 482
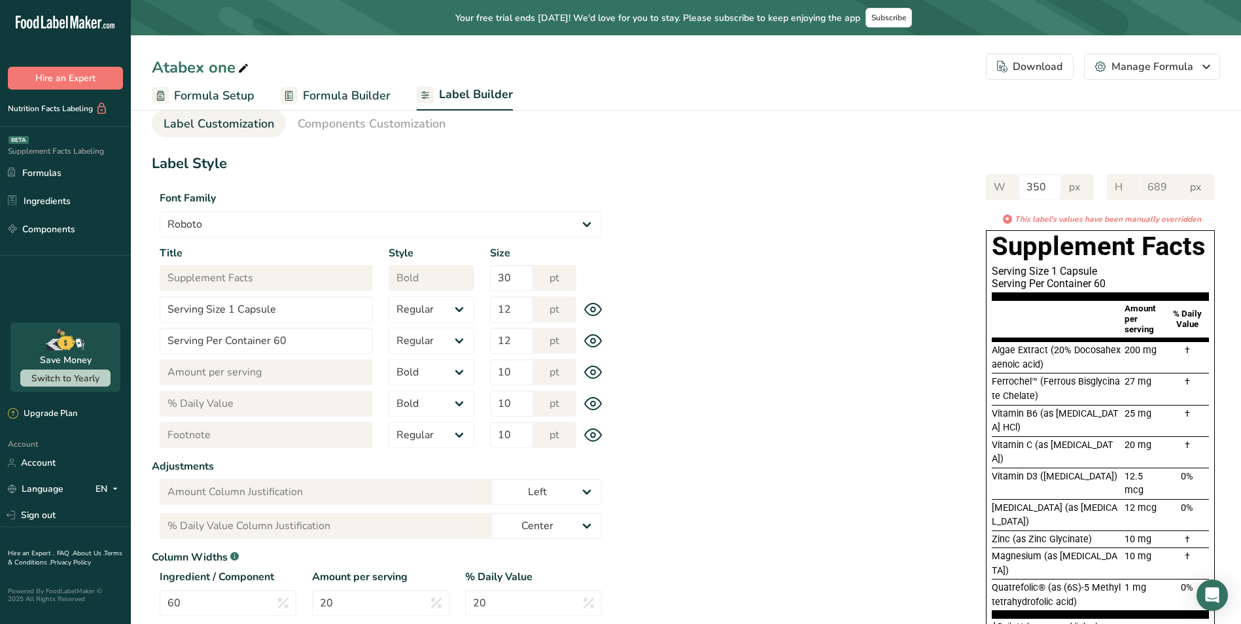
scroll to position [0, 0]
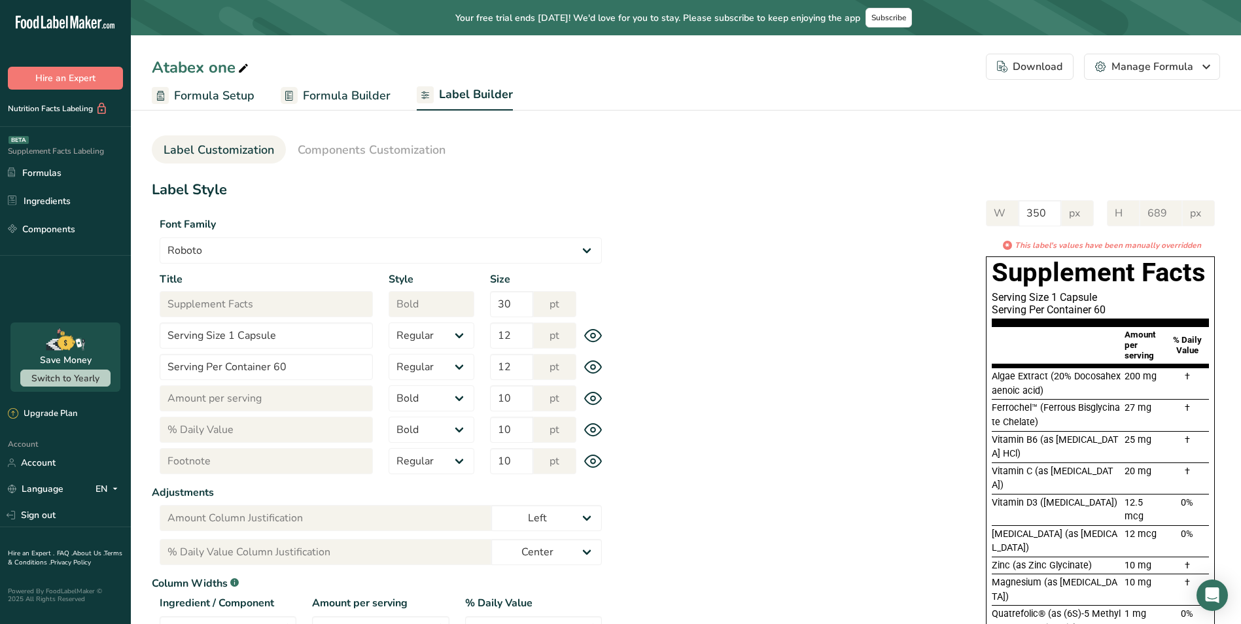
click at [1102, 240] on icon "This label's values have been manually overridden" at bounding box center [1108, 245] width 186 height 12
drag, startPoint x: 1102, startPoint y: 240, endPoint x: 851, endPoint y: 270, distance: 252.4
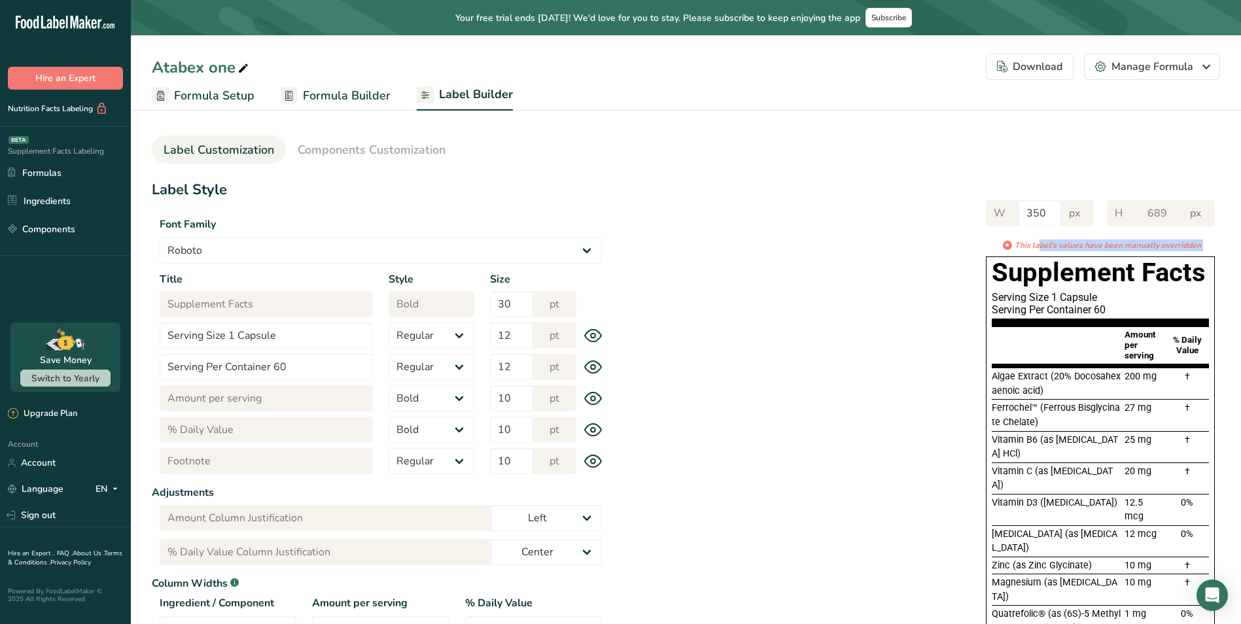
click at [851, 270] on div "W 350 px H 689 px * This label's values have been manually overridden Supplemen…" at bounding box center [915, 428] width 611 height 482
click at [1047, 215] on input "350" at bounding box center [1040, 213] width 43 height 26
click at [1048, 214] on input "350" at bounding box center [1040, 213] width 43 height 26
click at [1008, 182] on div "Label Style Font Family Arial Roboto Helvetica [GEOGRAPHIC_DATA] [DEMOGRAPHIC_D…" at bounding box center [686, 472] width 1069 height 586
drag, startPoint x: 980, startPoint y: 184, endPoint x: 993, endPoint y: 185, distance: 13.1
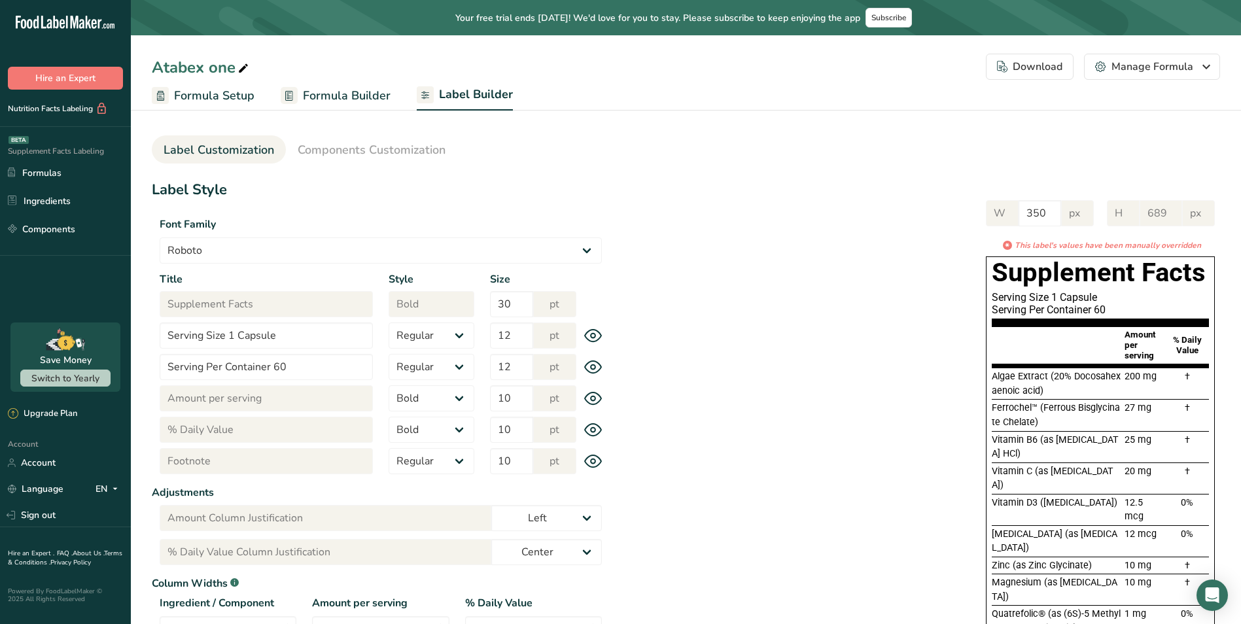
click at [980, 183] on div "Label Style Font Family Arial Roboto Helvetica [GEOGRAPHIC_DATA] [DEMOGRAPHIC_D…" at bounding box center [686, 472] width 1069 height 586
click at [1046, 209] on input "350" at bounding box center [1040, 213] width 43 height 26
drag, startPoint x: 1060, startPoint y: 211, endPoint x: 978, endPoint y: 215, distance: 82.5
click at [978, 215] on div "W 350 px H 689 px * This label's values have been manually overridden Supplemen…" at bounding box center [915, 428] width 611 height 482
click at [1036, 164] on section "Label Customization Components Customization Label Style Font Family Arial Robo…" at bounding box center [686, 445] width 1110 height 682
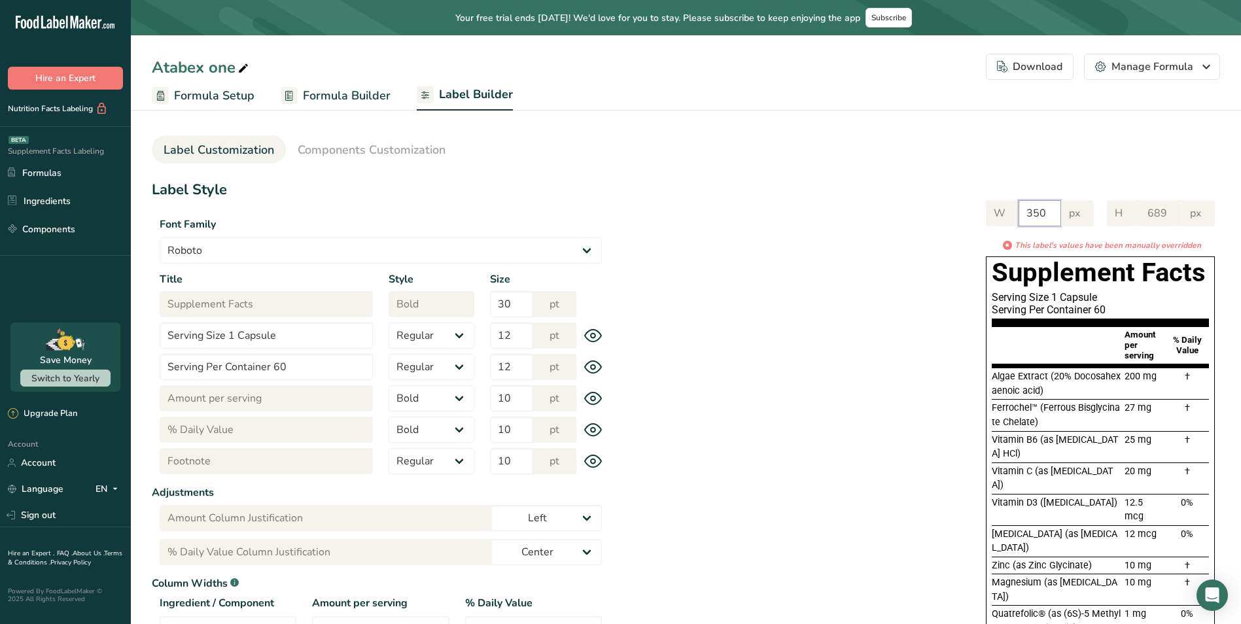
click at [1048, 213] on input "350" at bounding box center [1040, 213] width 43 height 26
click at [988, 213] on div "W 350 px" at bounding box center [1040, 213] width 108 height 26
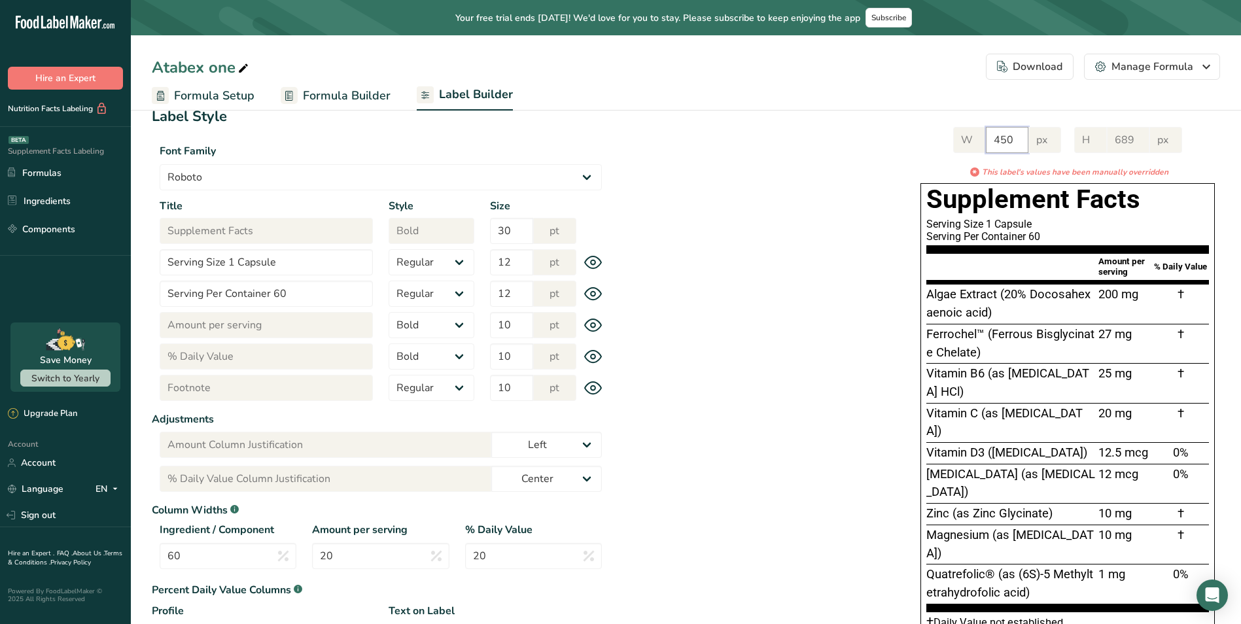
scroll to position [65, 0]
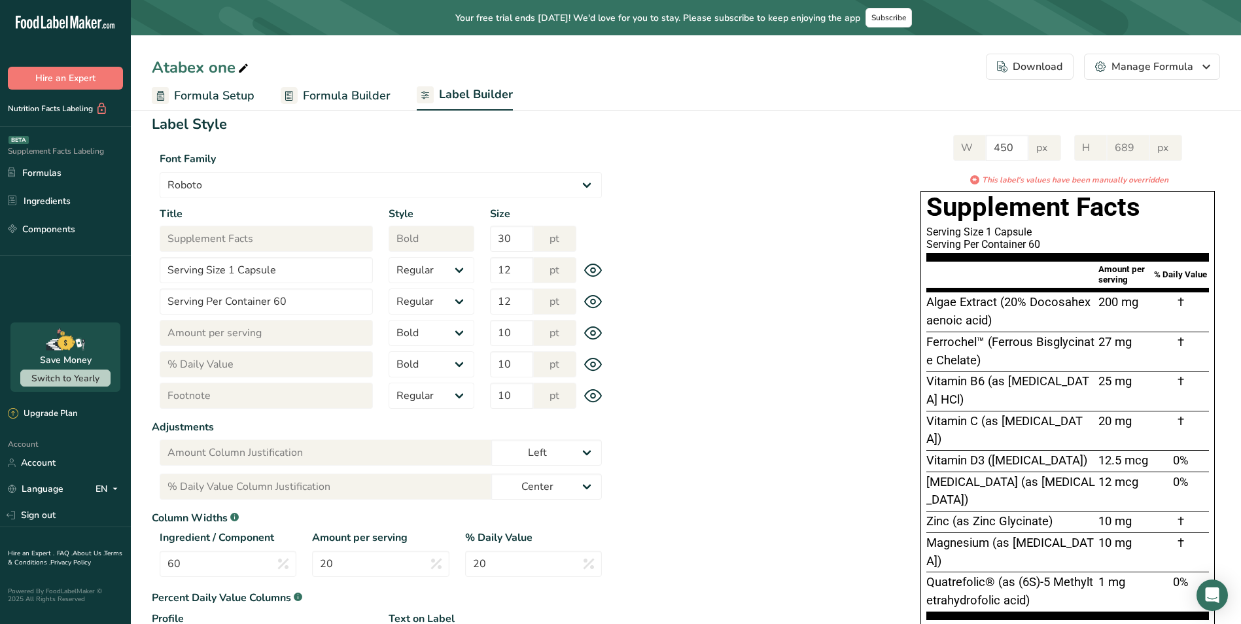
click at [847, 219] on div "W 450 px H 689 px * This label's values have been manually overridden Supplemen…" at bounding box center [915, 385] width 611 height 527
click at [979, 148] on div "W 450 px" at bounding box center [1007, 148] width 108 height 26
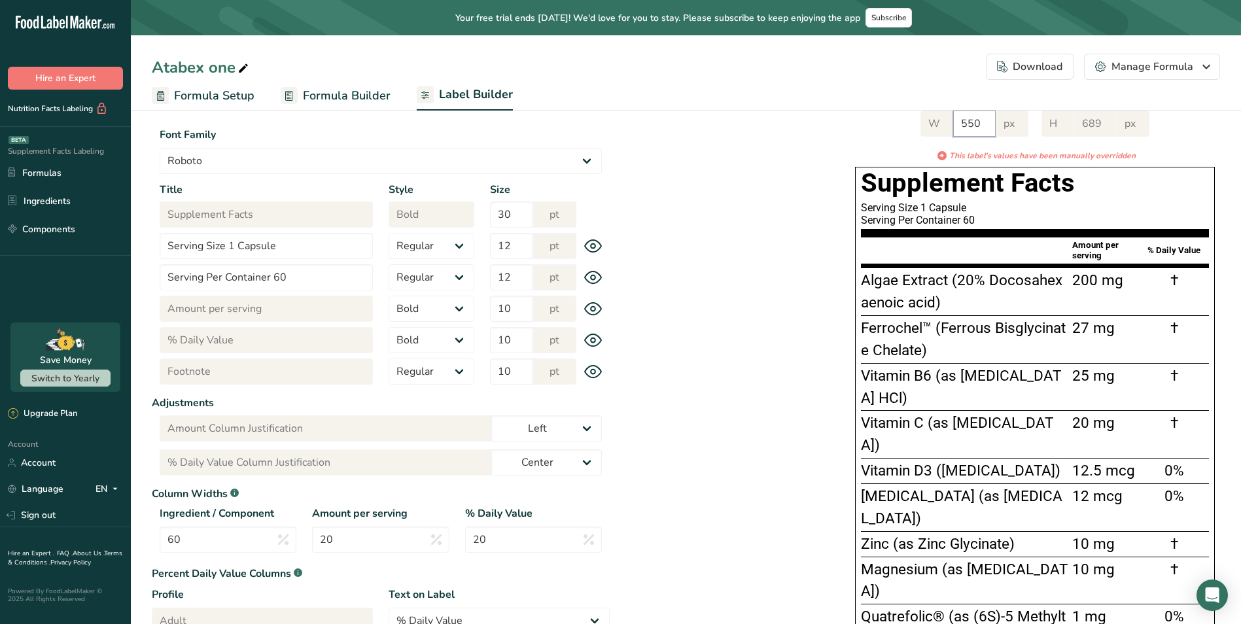
scroll to position [0, 0]
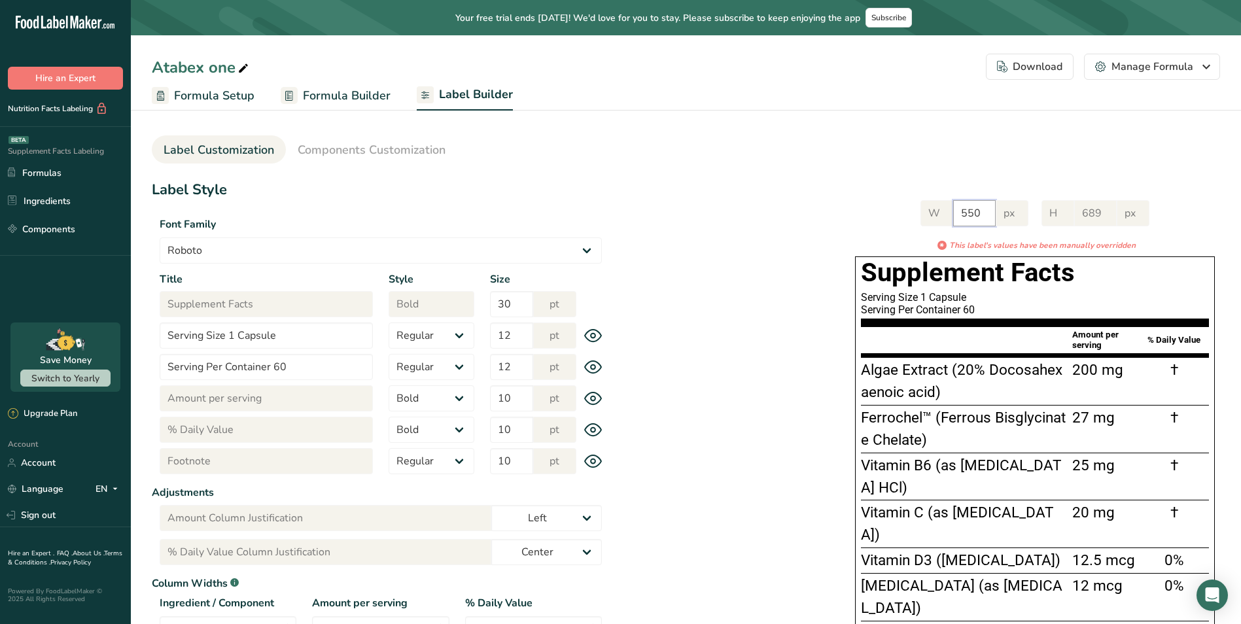
drag, startPoint x: 987, startPoint y: 213, endPoint x: 912, endPoint y: 213, distance: 75.2
click at [913, 213] on div "W 550 px H 689 px * This label's values have been manually overridden Supplemen…" at bounding box center [1035, 484] width 370 height 595
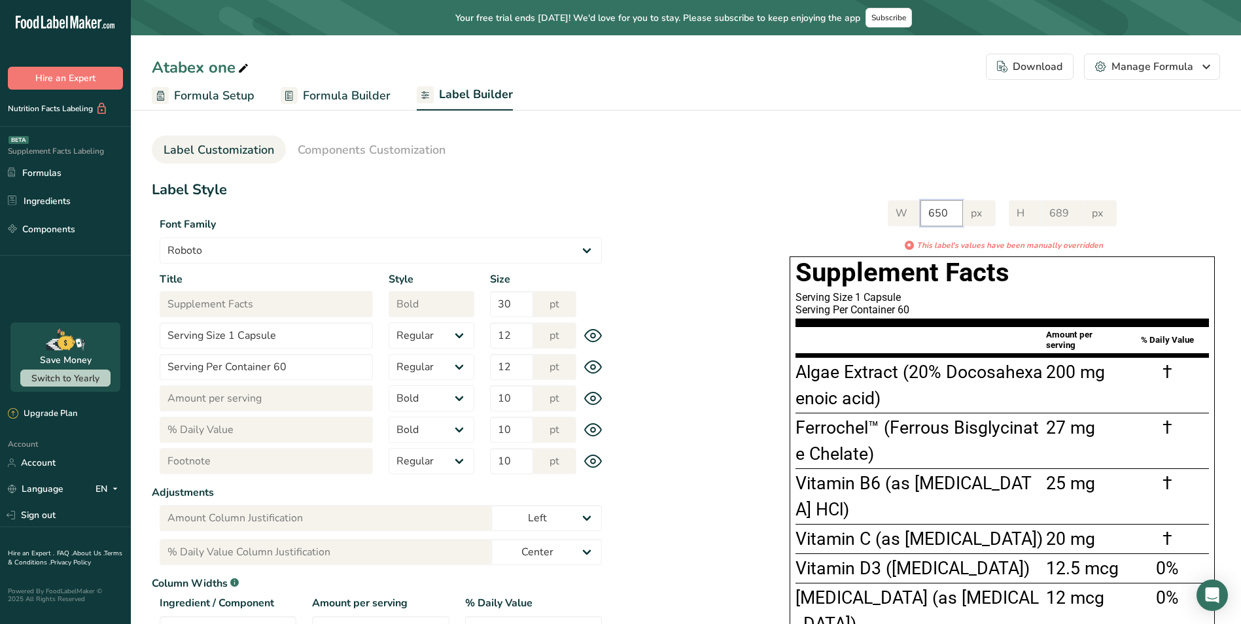
click at [900, 215] on div "W 650 px" at bounding box center [942, 213] width 108 height 26
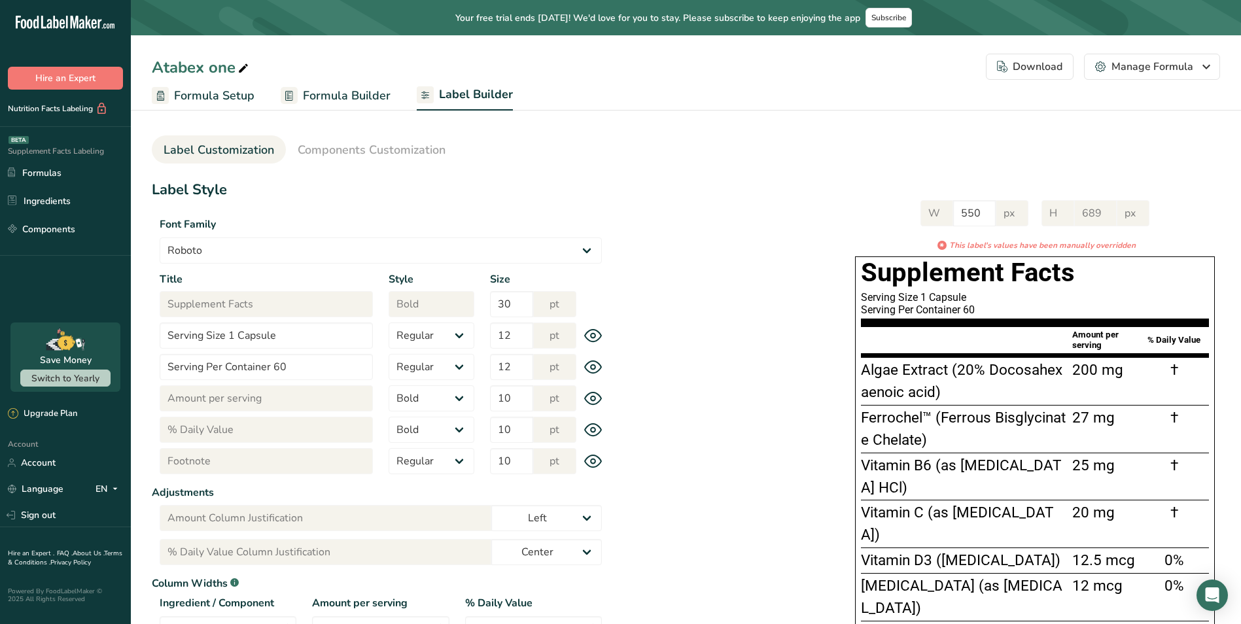
click at [896, 191] on div "W 550 px H 689 px * This label's values have been manually overridden Supplemen…" at bounding box center [1035, 484] width 370 height 595
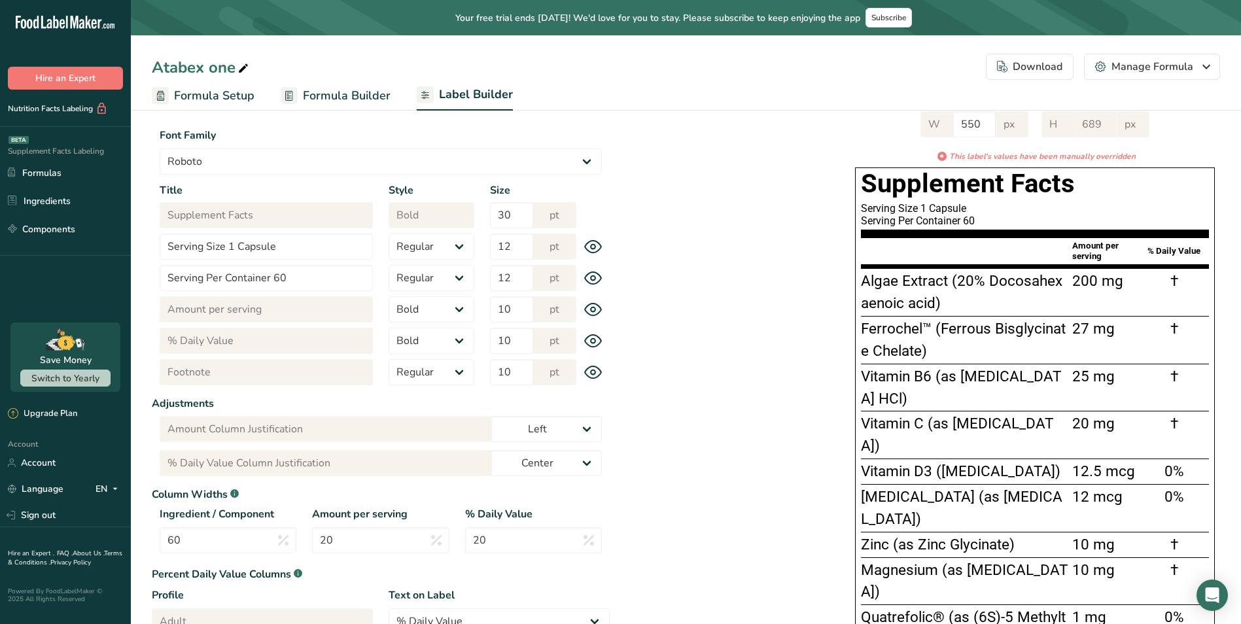
scroll to position [97, 0]
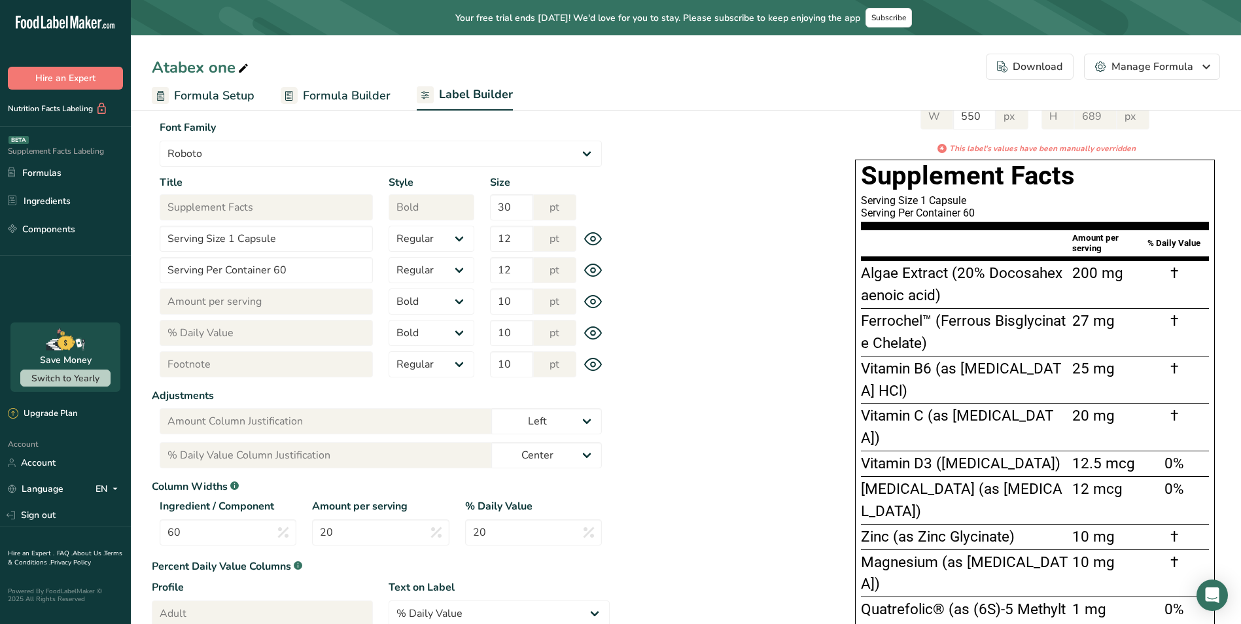
click at [681, 403] on div "W 550 px H 689 px * This label's values have been manually overridden Supplemen…" at bounding box center [915, 387] width 611 height 595
drag, startPoint x: 229, startPoint y: 527, endPoint x: 114, endPoint y: 529, distance: 115.2
click at [115, 529] on div ".a-20{fill:#fff;} Hire an Expert Nutrition Facts Labeling Supplement Facts Labe…" at bounding box center [620, 305] width 1241 height 804
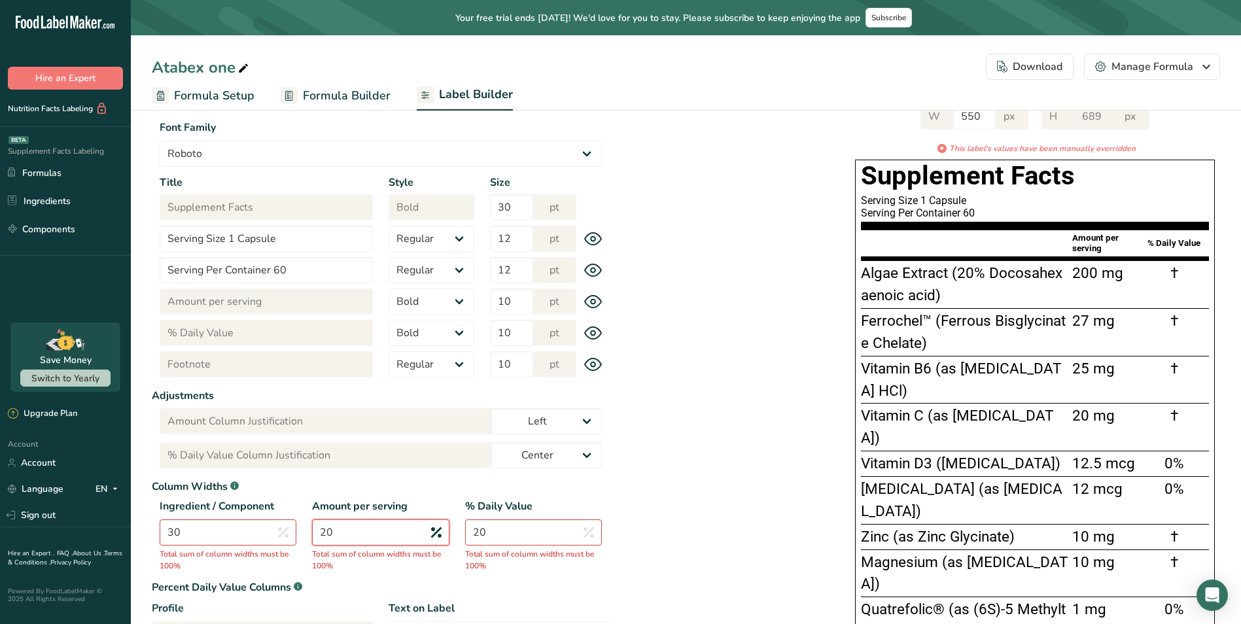
drag, startPoint x: 372, startPoint y: 536, endPoint x: 272, endPoint y: 535, distance: 100.1
click at [275, 535] on div "Ingredient / Component 30 Total sum of column widths must be 100% Amount per se…" at bounding box center [381, 537] width 458 height 76
click at [640, 442] on div "W 550 px H 689 px * This label's values have been manually overridden Supplemen…" at bounding box center [915, 387] width 611 height 595
click at [516, 535] on input "20" at bounding box center [533, 533] width 137 height 26
drag, startPoint x: 494, startPoint y: 533, endPoint x: 421, endPoint y: 533, distance: 73.3
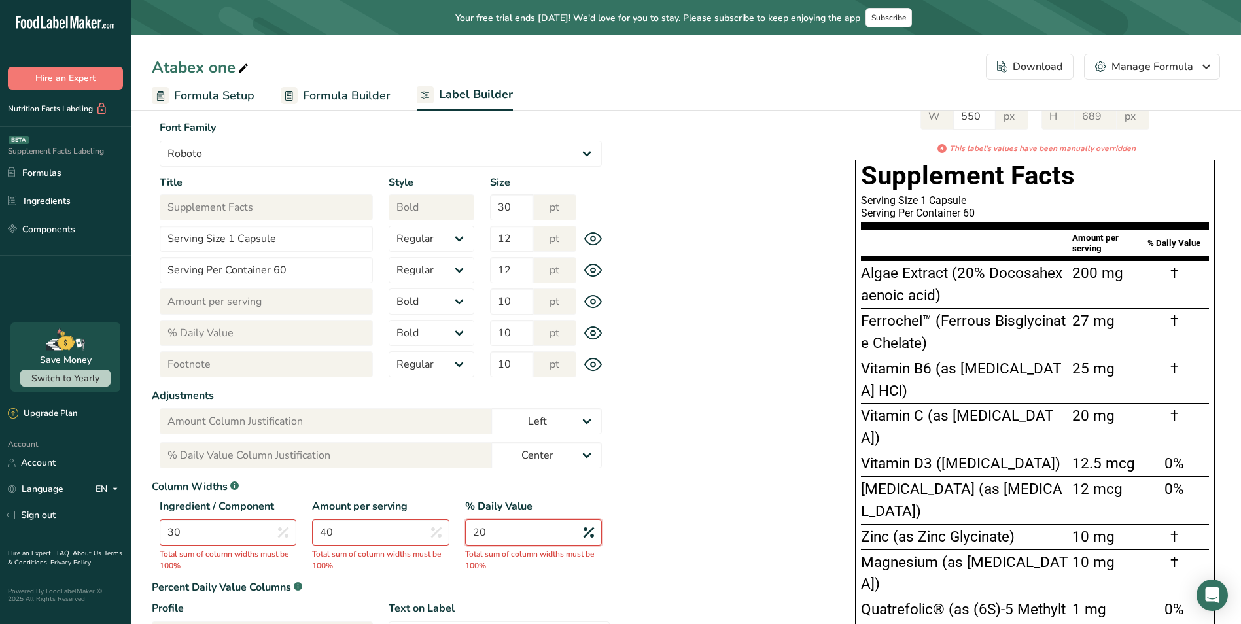
click at [421, 533] on div "Ingredient / Component 30 Total sum of column widths must be 100% Amount per se…" at bounding box center [381, 537] width 458 height 76
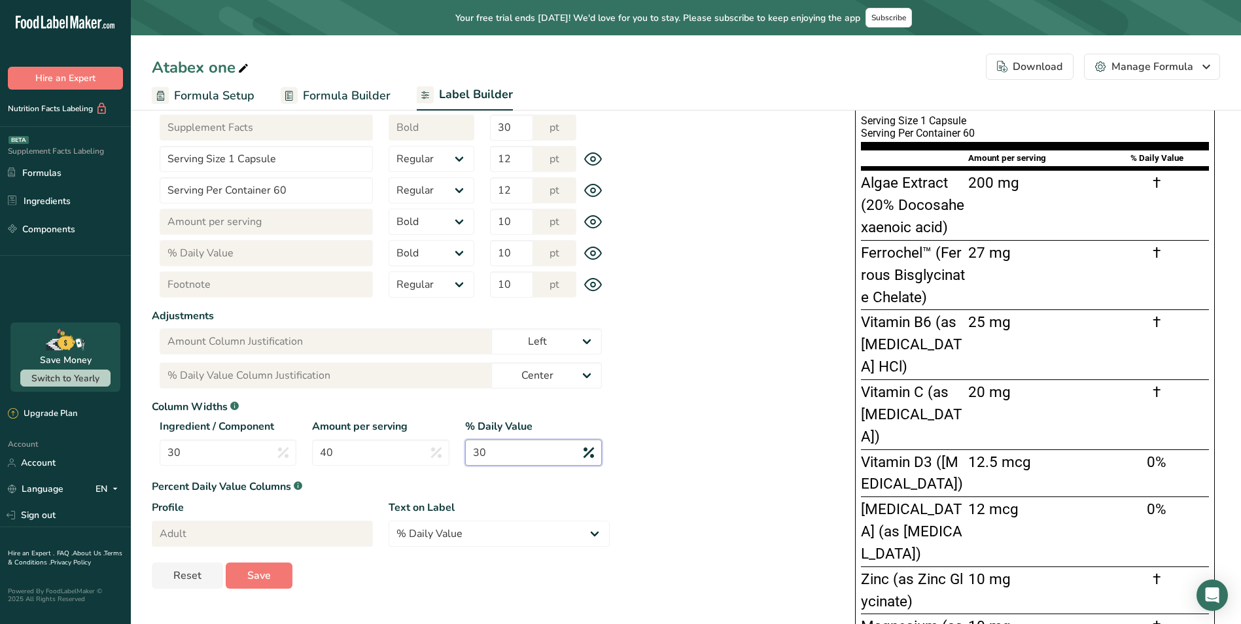
scroll to position [228, 0]
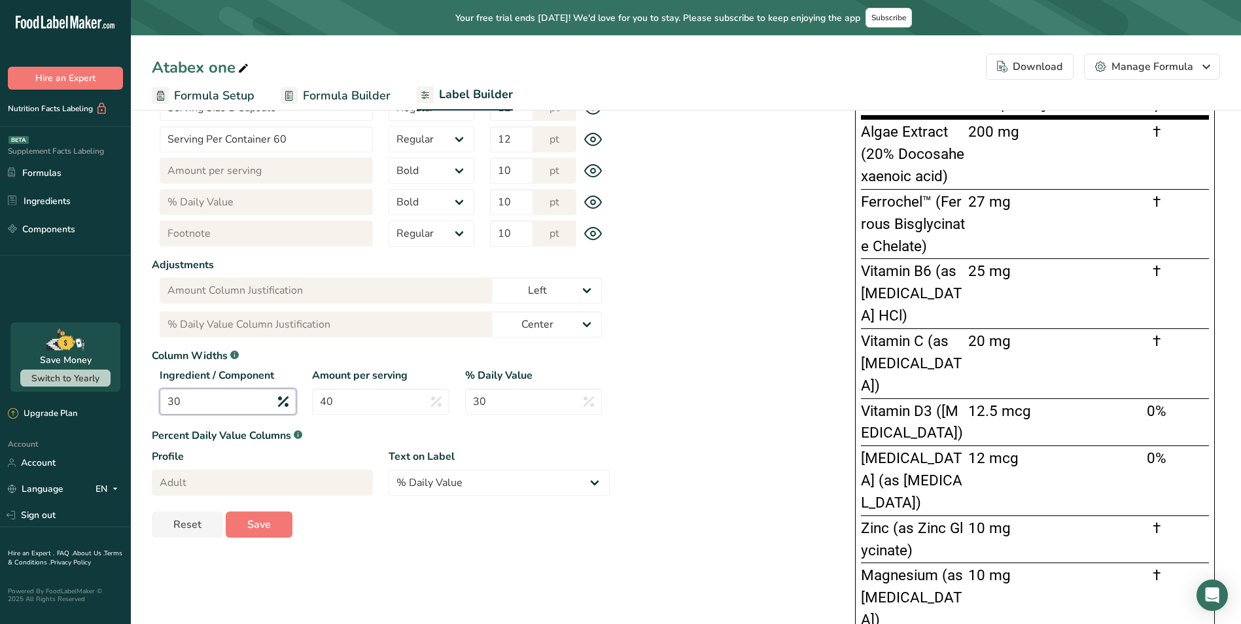
drag, startPoint x: 238, startPoint y: 399, endPoint x: 162, endPoint y: 404, distance: 76.1
click at [148, 402] on section "Label Customization Components Customization Label Style Font Family Arial Robo…" at bounding box center [686, 331] width 1110 height 910
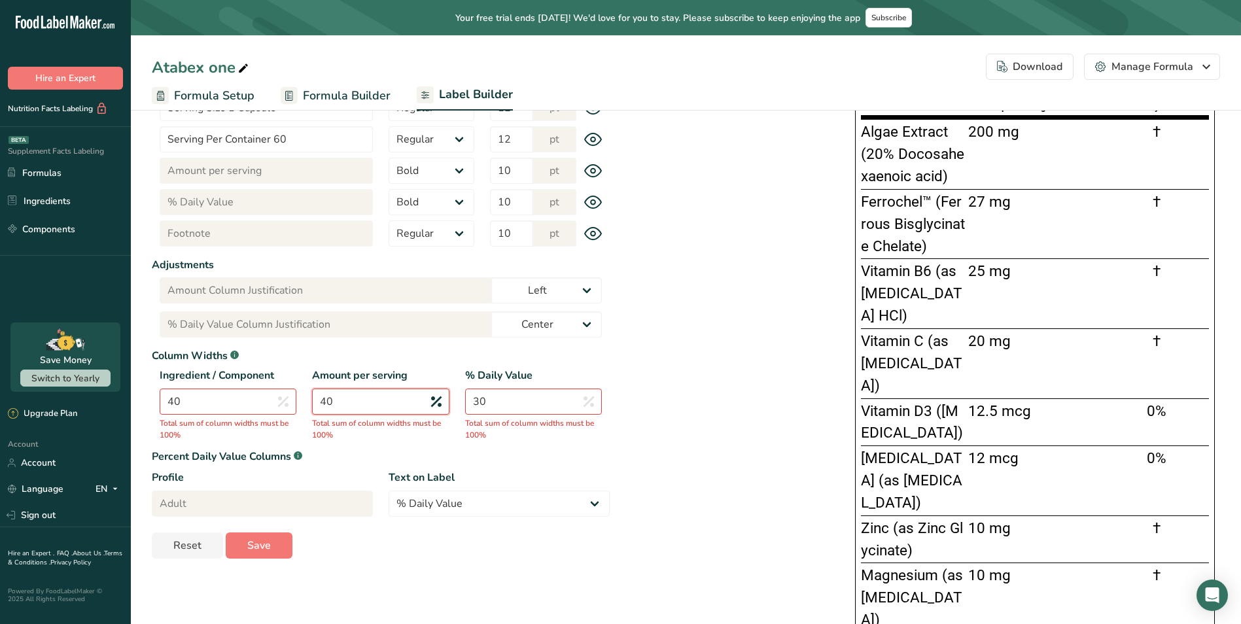
click at [381, 400] on input "40" at bounding box center [380, 402] width 137 height 26
click at [518, 400] on input "30" at bounding box center [533, 402] width 137 height 26
drag, startPoint x: 540, startPoint y: 404, endPoint x: 427, endPoint y: 406, distance: 113.2
click at [425, 405] on div "Ingredient / Component 40 Total sum of column widths must be 100% Amount per se…" at bounding box center [381, 406] width 458 height 76
drag, startPoint x: 504, startPoint y: 406, endPoint x: 450, endPoint y: 408, distance: 54.3
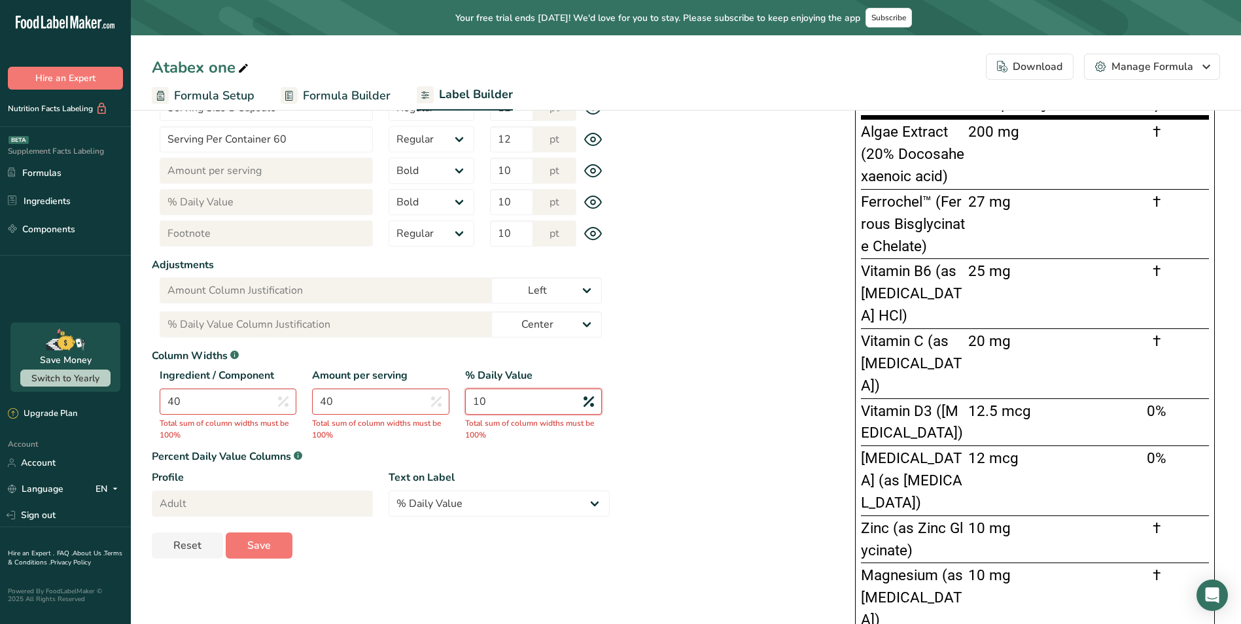
click at [436, 406] on div "Ingredient / Component 40 Total sum of column widths must be 100% Amount per se…" at bounding box center [381, 406] width 458 height 76
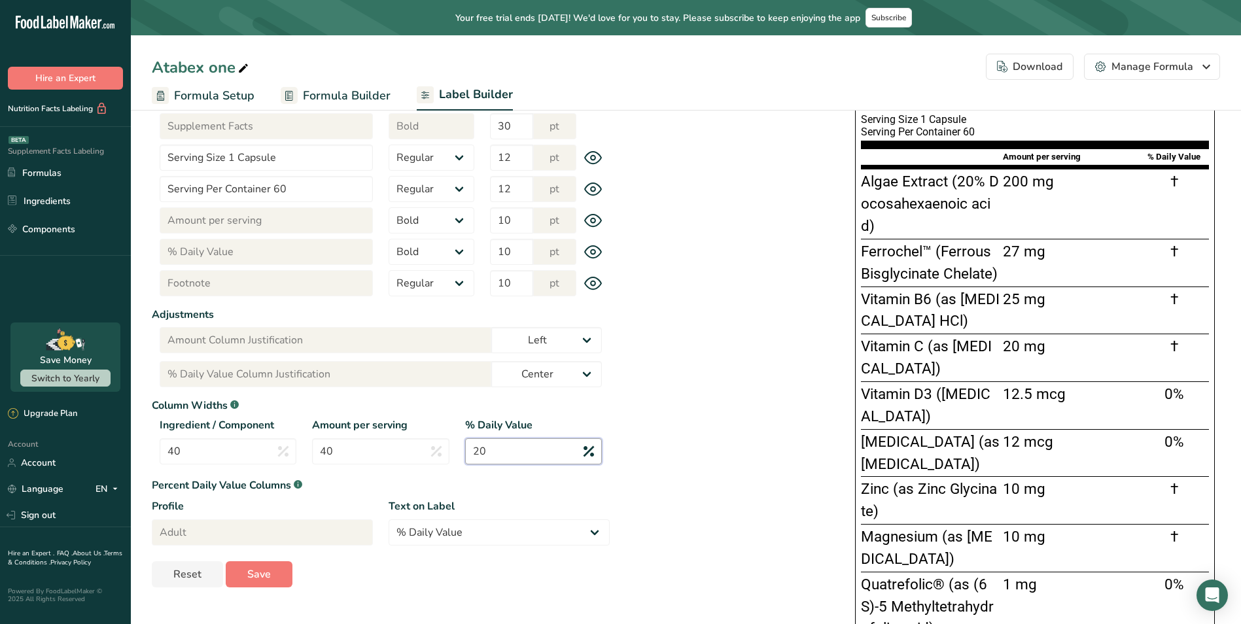
scroll to position [162, 0]
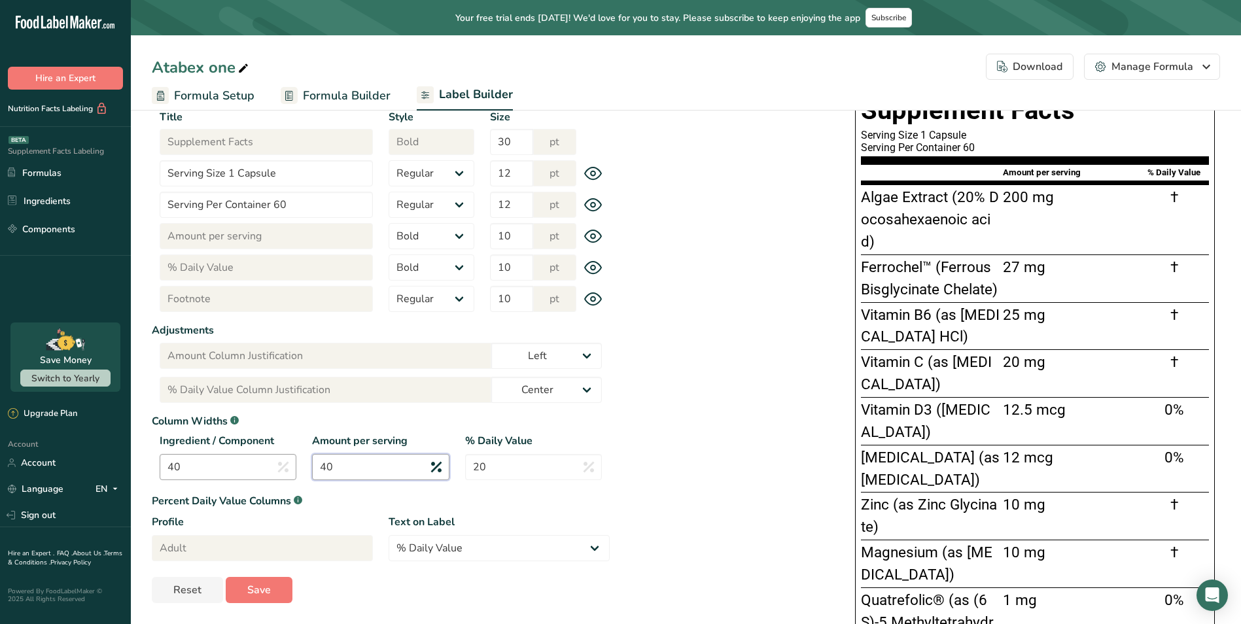
drag, startPoint x: 363, startPoint y: 464, endPoint x: 355, endPoint y: 469, distance: 9.4
click at [294, 467] on div "Ingredient / Component 40 Amount per serving 40 % Daily Value 20" at bounding box center [381, 460] width 458 height 55
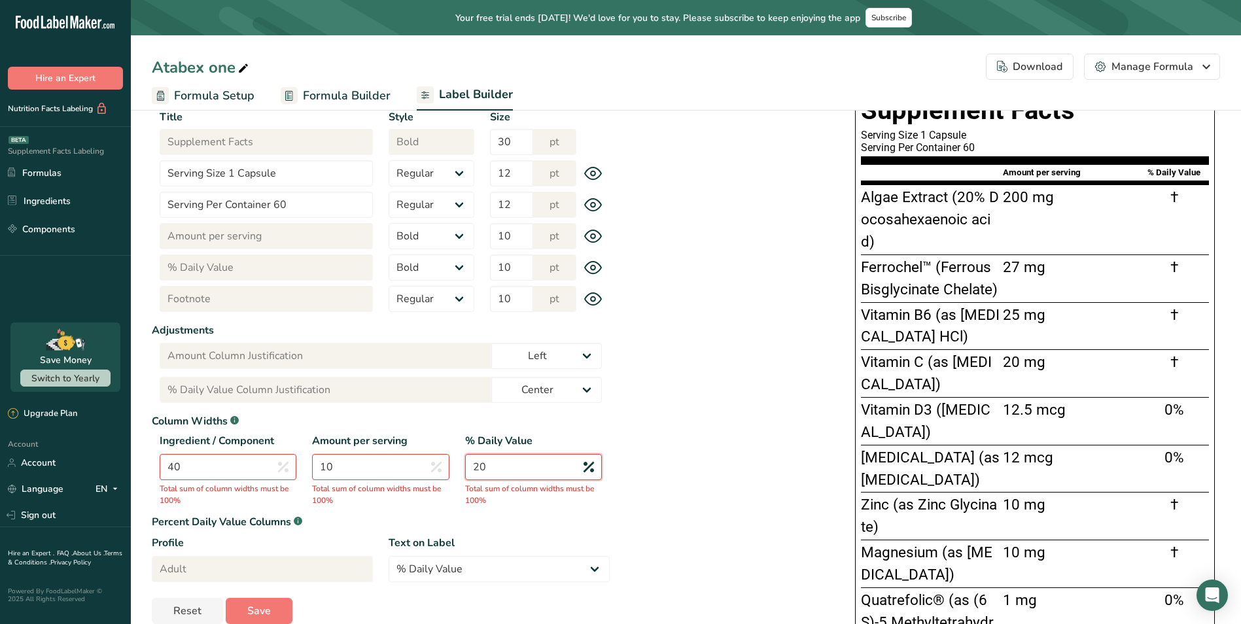
click at [516, 463] on input "20" at bounding box center [533, 467] width 137 height 26
drag, startPoint x: 520, startPoint y: 472, endPoint x: 453, endPoint y: 472, distance: 66.7
click at [453, 472] on div "Ingredient / Component 40 Total sum of column widths must be 100% Amount per se…" at bounding box center [381, 471] width 458 height 76
drag, startPoint x: 248, startPoint y: 464, endPoint x: 83, endPoint y: 467, distance: 164.9
click at [86, 467] on div ".a-20{fill:#fff;} Hire an Expert Nutrition Facts Labeling Supplement Facts Labe…" at bounding box center [620, 278] width 1241 height 881
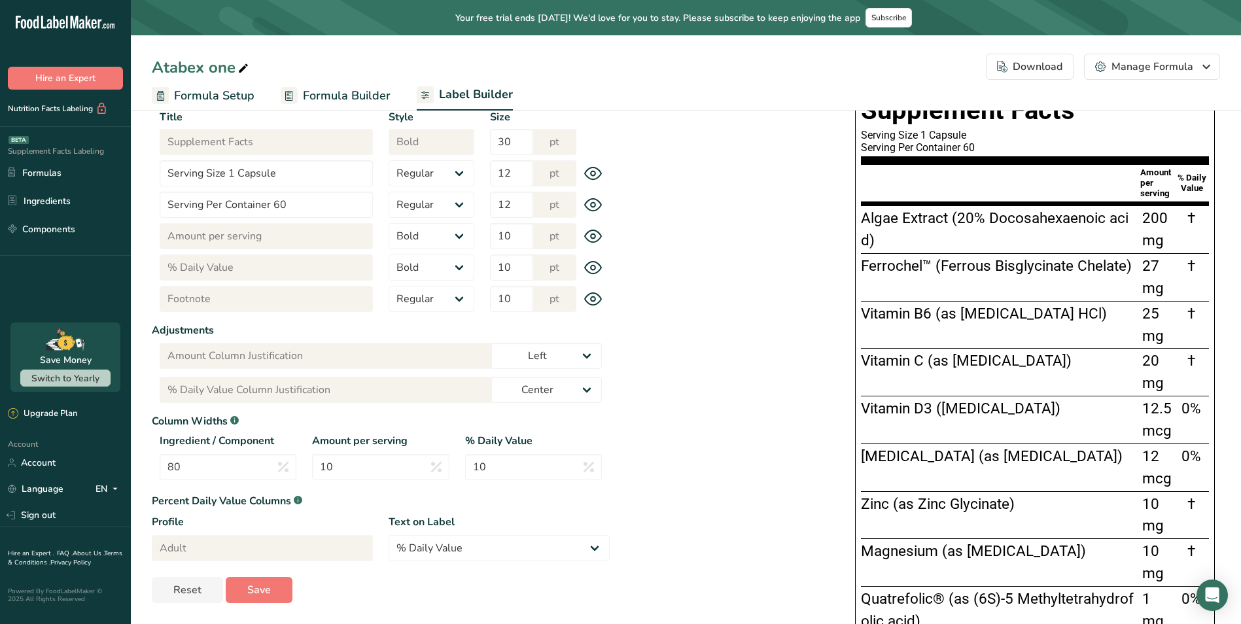
click at [743, 393] on div "W 550 px H 689 px * This label's values have been manually overridden Supplemen…" at bounding box center [915, 350] width 611 height 650
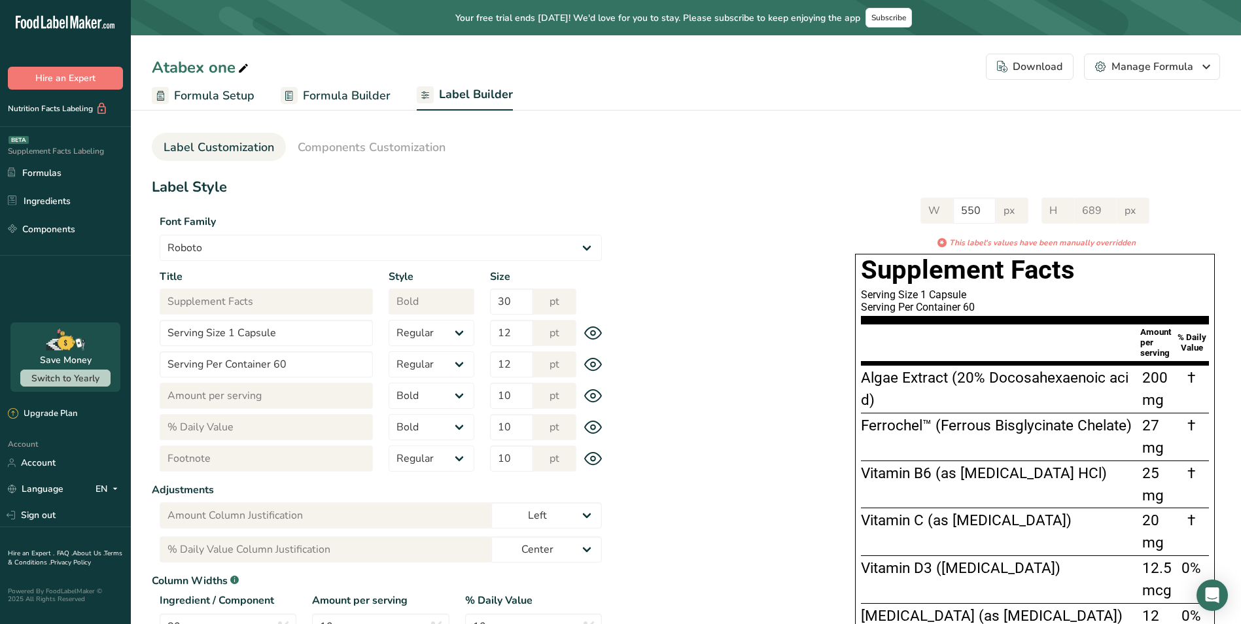
scroll to position [0, 0]
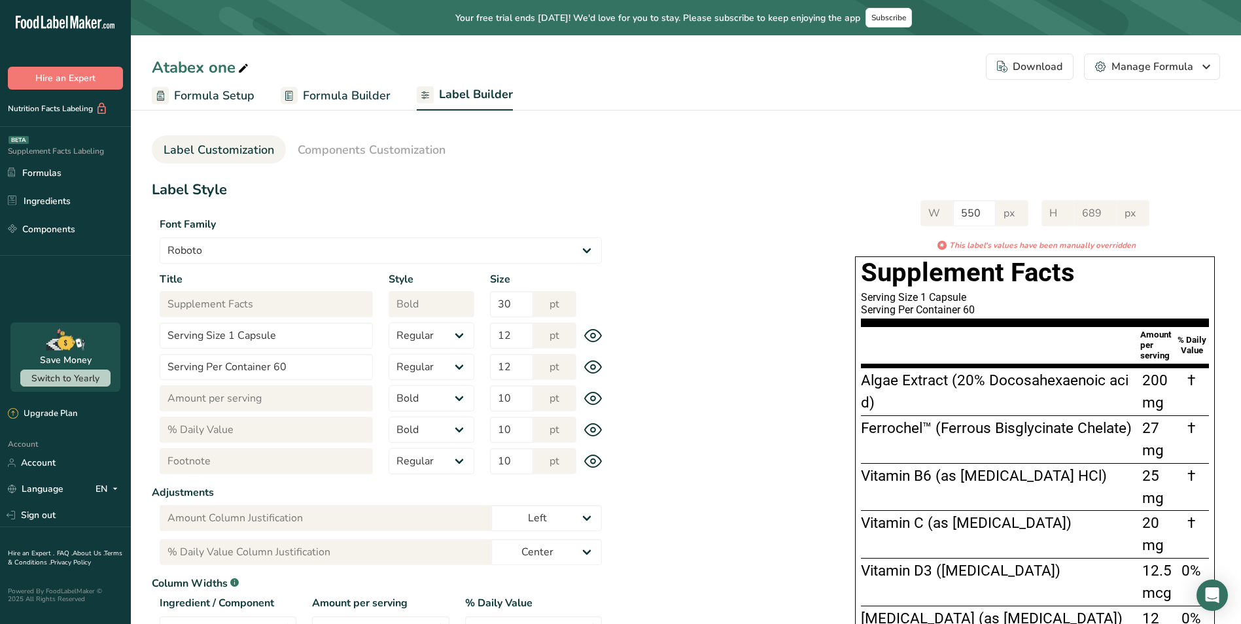
click at [1044, 73] on div "Download" at bounding box center [1029, 67] width 65 height 16
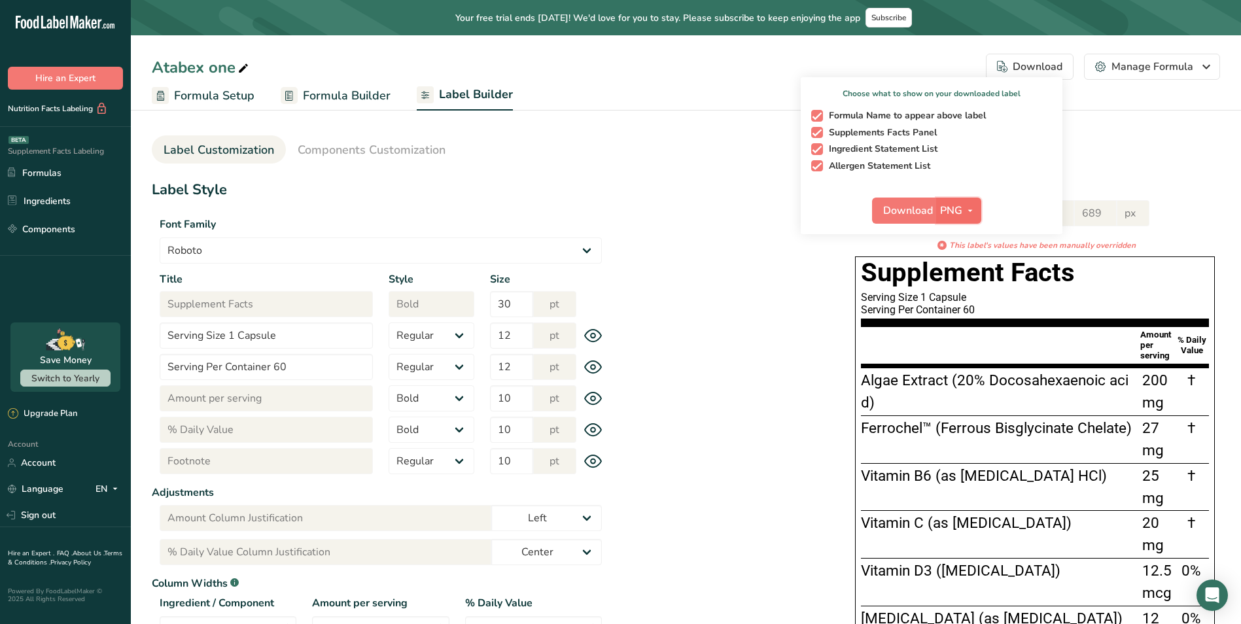
click at [970, 211] on icon "button" at bounding box center [970, 211] width 10 height 16
click at [761, 289] on div "W 550 px H 689 px * This label's values have been manually overridden Supplemen…" at bounding box center [915, 512] width 611 height 650
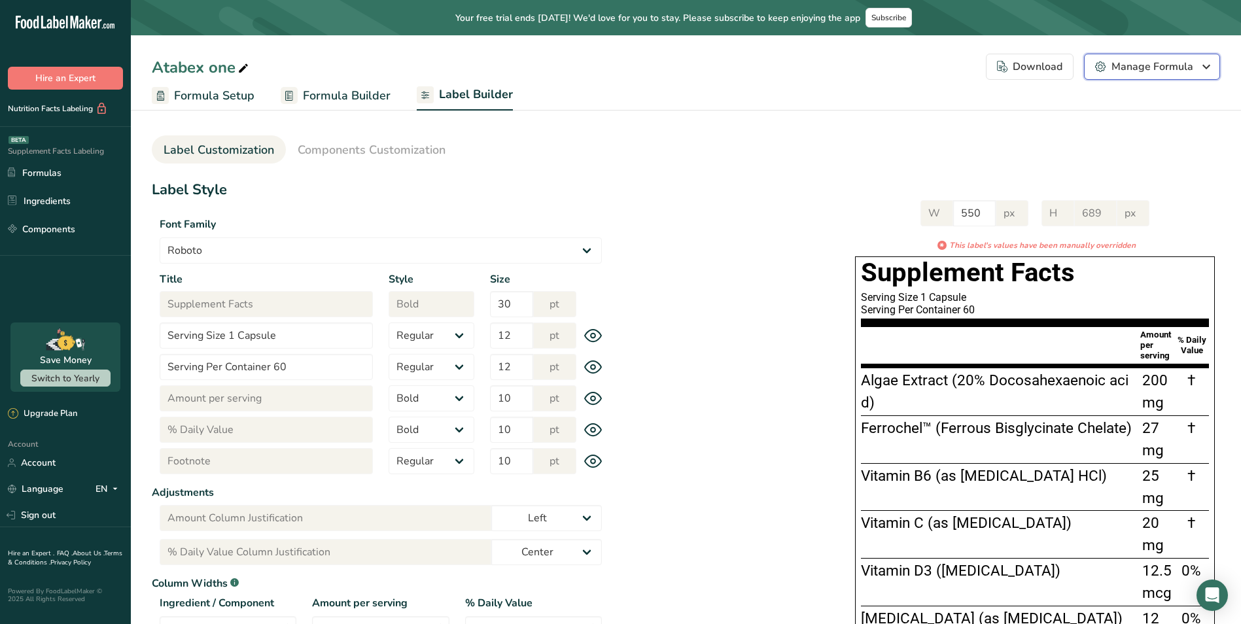
click at [1169, 68] on div "Manage Formula" at bounding box center [1152, 67] width 114 height 16
click at [779, 215] on div "W 550 px H 689 px * This label's values have been manually overridden Supplemen…" at bounding box center [915, 512] width 611 height 650
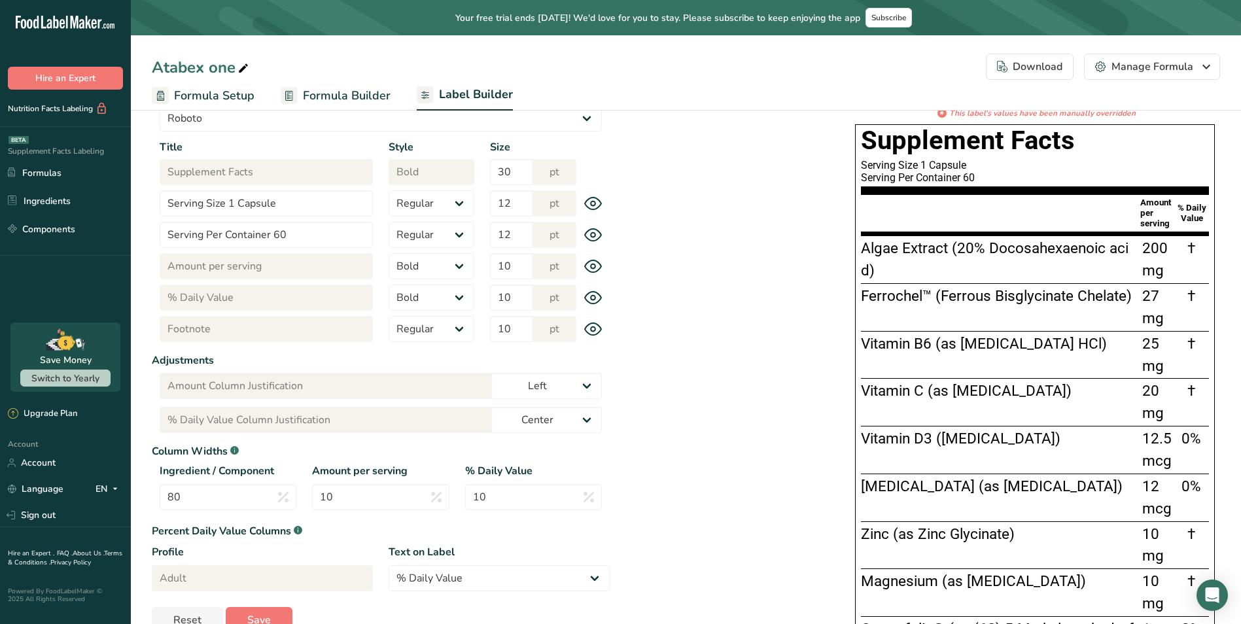
scroll to position [65, 0]
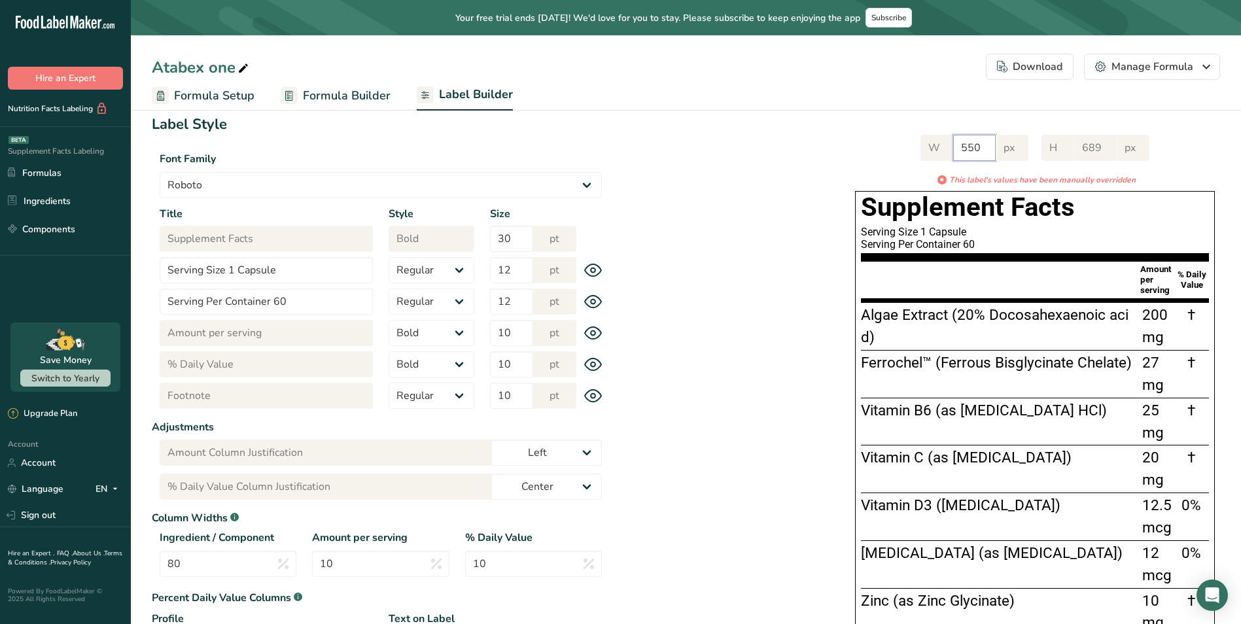
drag, startPoint x: 978, startPoint y: 147, endPoint x: 913, endPoint y: 152, distance: 64.3
click at [913, 152] on div "W 550 px H 689 px * This label's values have been manually overridden Supplemen…" at bounding box center [1035, 447] width 370 height 650
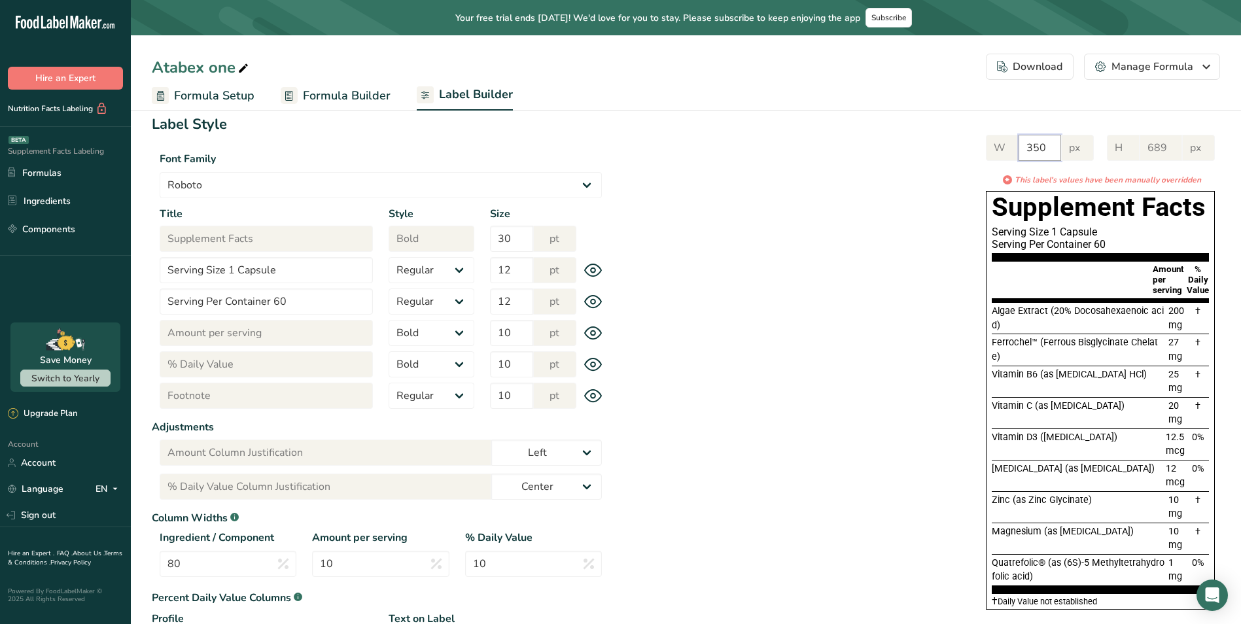
drag, startPoint x: 1006, startPoint y: 152, endPoint x: 982, endPoint y: 156, distance: 24.5
click at [983, 154] on div "W 350 px H 689 px * This label's values have been manually overridden Supplemen…" at bounding box center [1100, 370] width 239 height 496
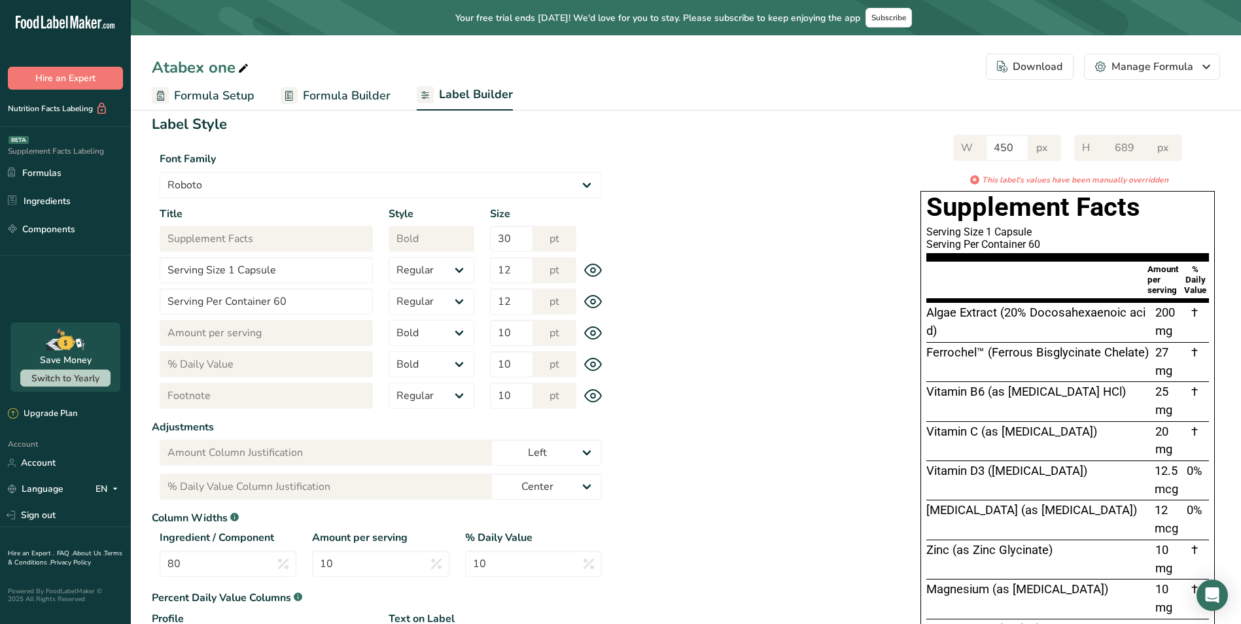
click at [696, 357] on div "W 450 px H 689 px * This label's values have been manually overridden Supplemen…" at bounding box center [915, 408] width 611 height 573
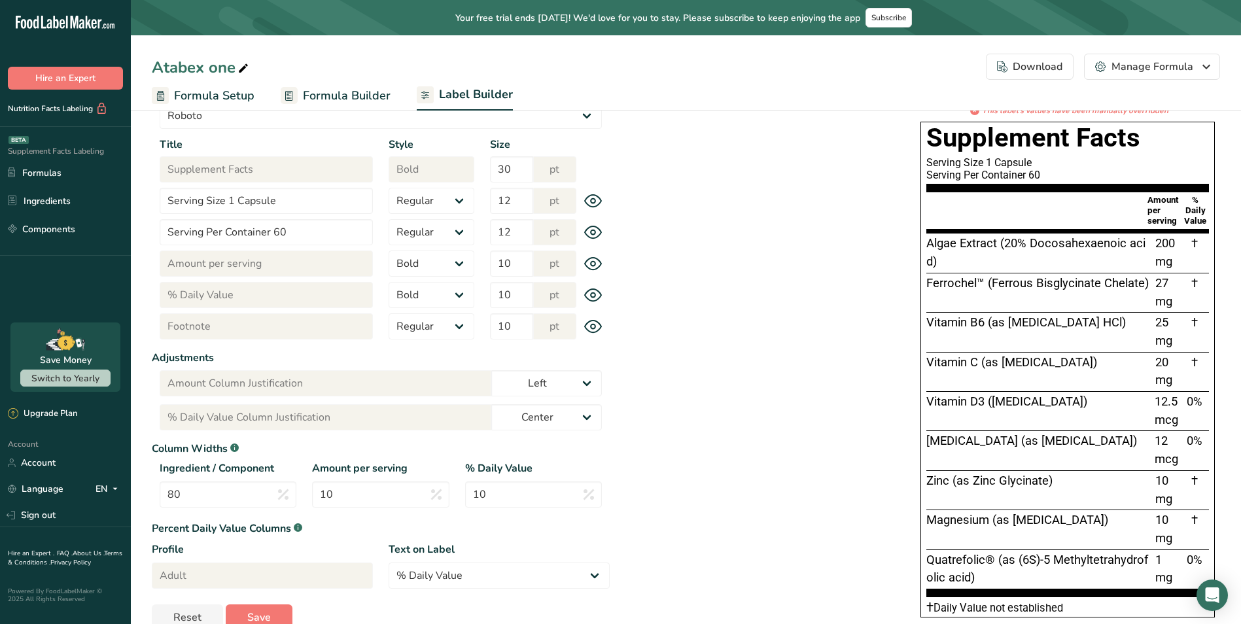
scroll to position [162, 0]
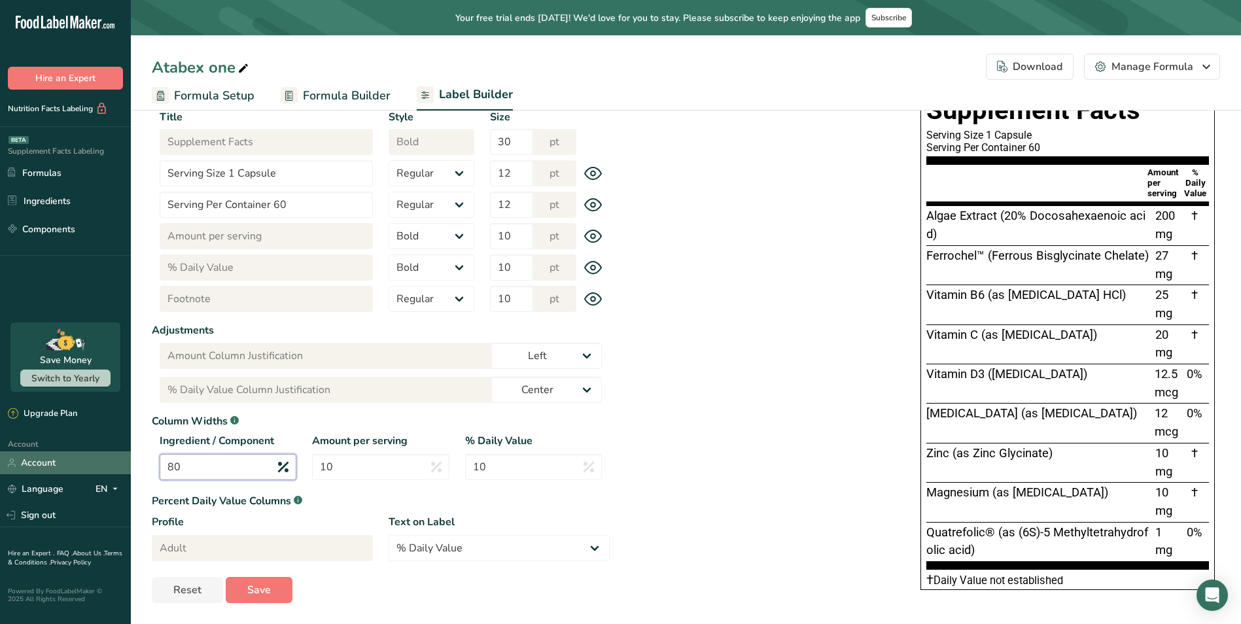
drag, startPoint x: 145, startPoint y: 466, endPoint x: 127, endPoint y: 466, distance: 18.3
click at [131, 466] on section "Label Customization Components Customization Label Style Font Family Arial Robo…" at bounding box center [686, 283] width 1110 height 682
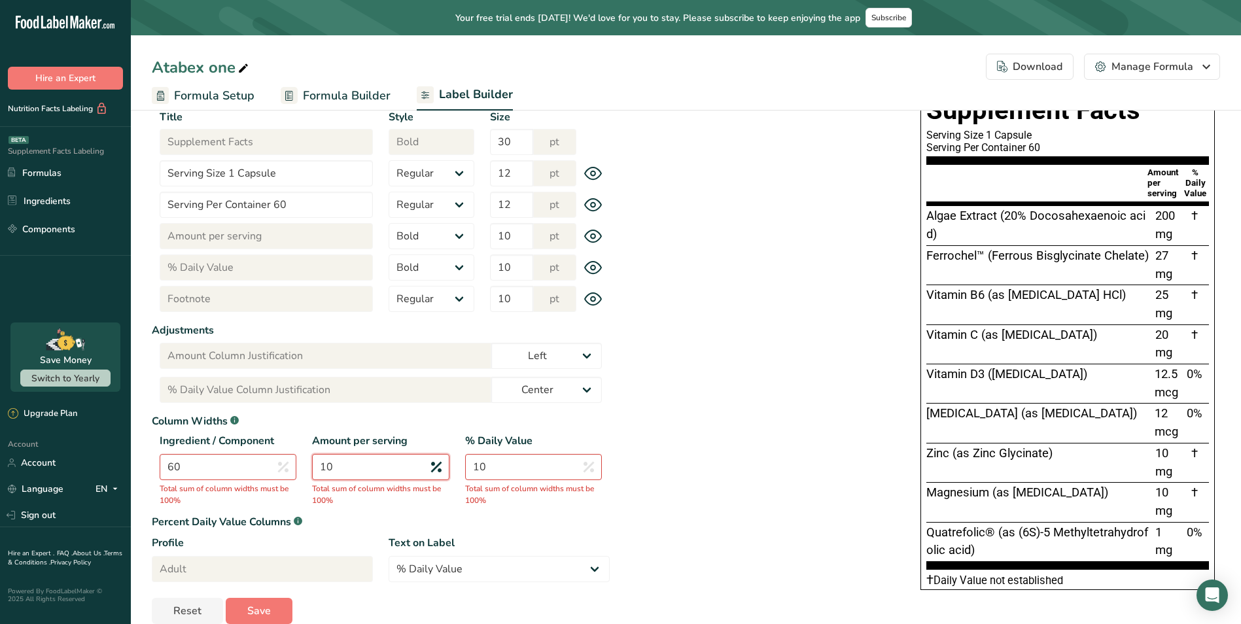
drag, startPoint x: 396, startPoint y: 469, endPoint x: 230, endPoint y: 469, distance: 165.5
click at [232, 469] on div "Ingredient / Component 60 Total sum of column widths must be 100% Amount per se…" at bounding box center [381, 471] width 458 height 76
drag, startPoint x: 526, startPoint y: 466, endPoint x: 446, endPoint y: 469, distance: 80.5
click at [434, 468] on div "Ingredient / Component 60 Total sum of column widths must be 100% Amount per se…" at bounding box center [381, 471] width 458 height 76
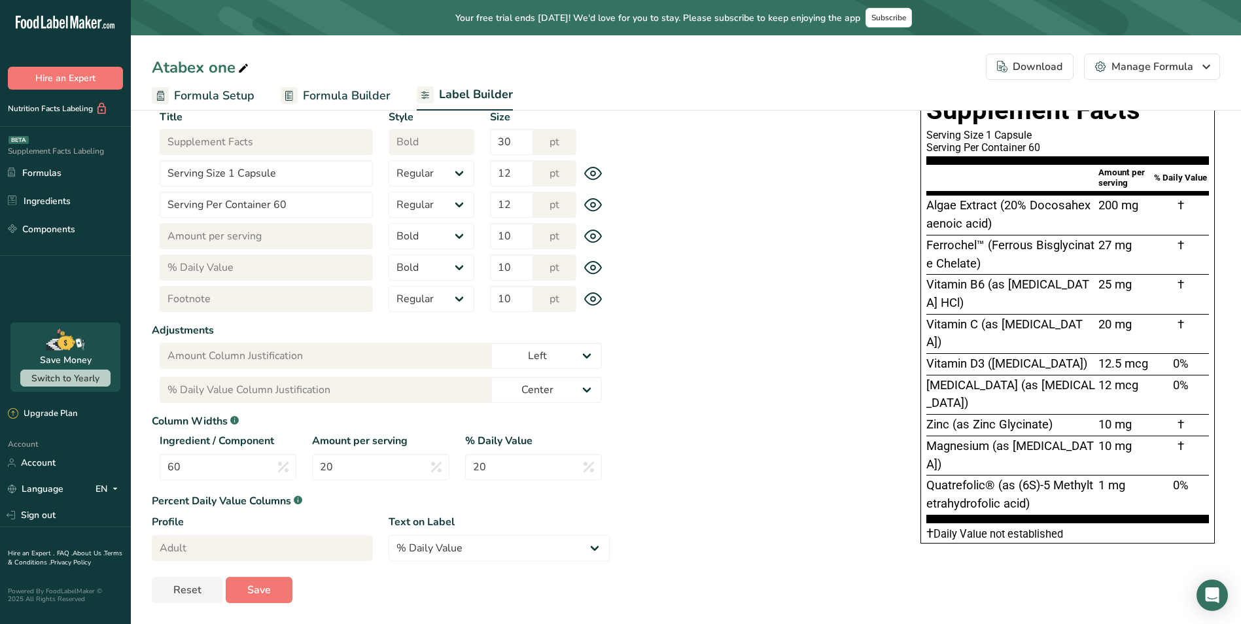
click at [727, 440] on div "W 450 px H 689 px * This label's values have been manually overridden Supplemen…" at bounding box center [915, 288] width 611 height 527
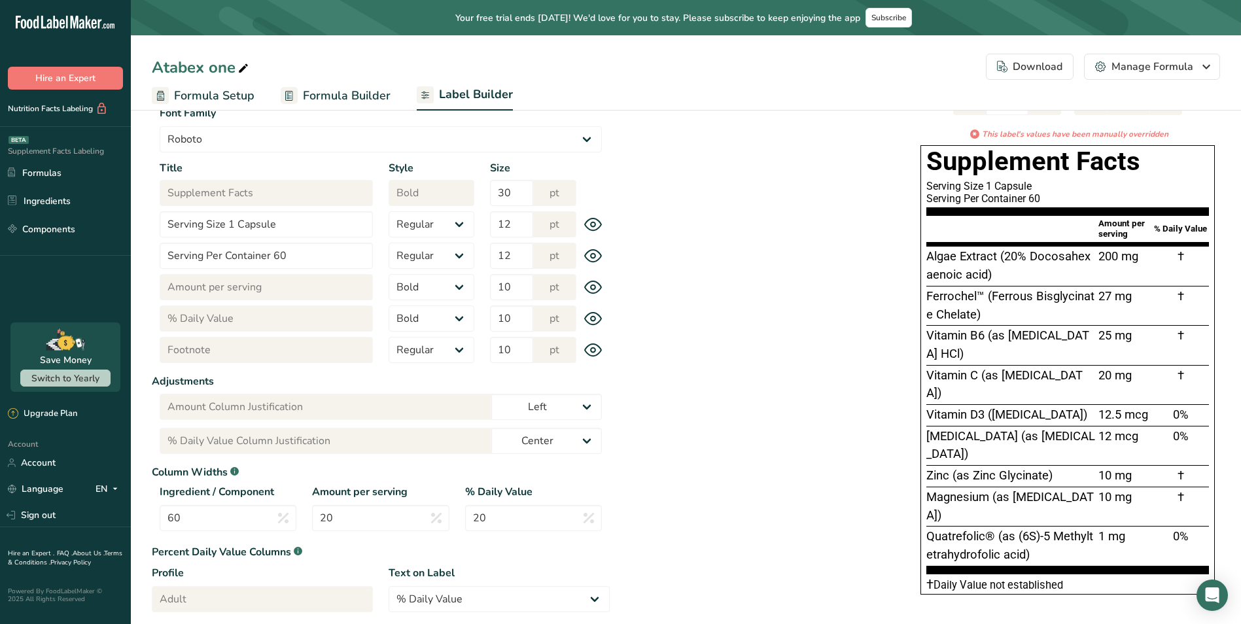
scroll to position [97, 0]
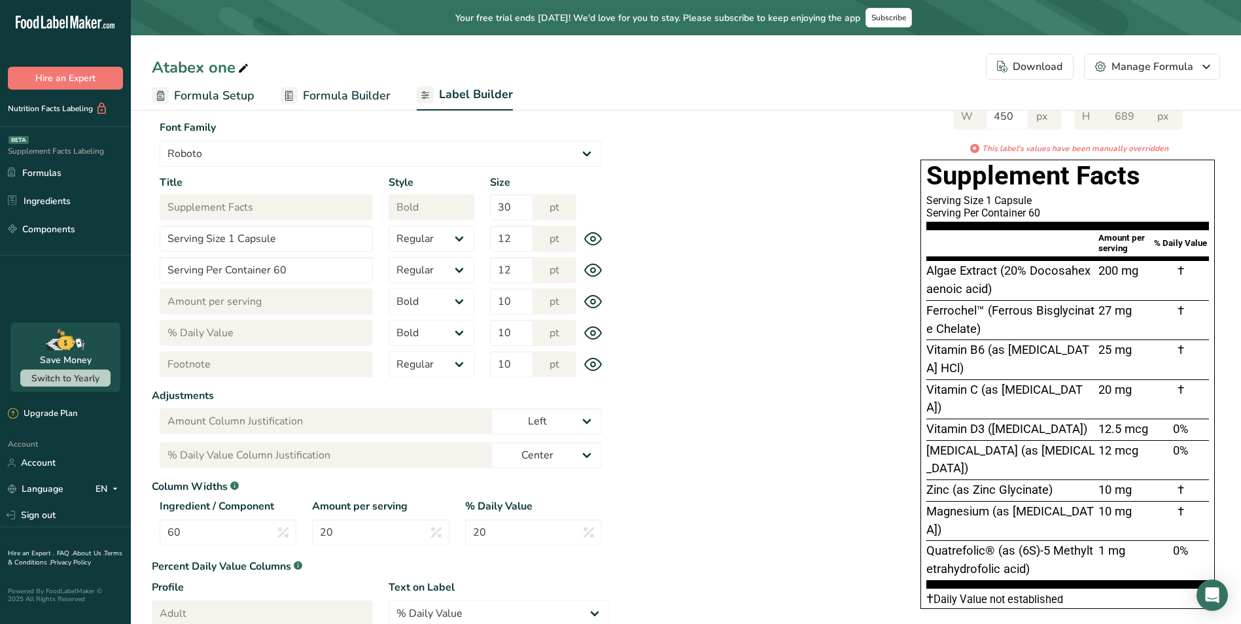
click at [985, 317] on span "Ferrochel™ (Ferrous Bisglycinate Chelate)" at bounding box center [1011, 320] width 168 height 33
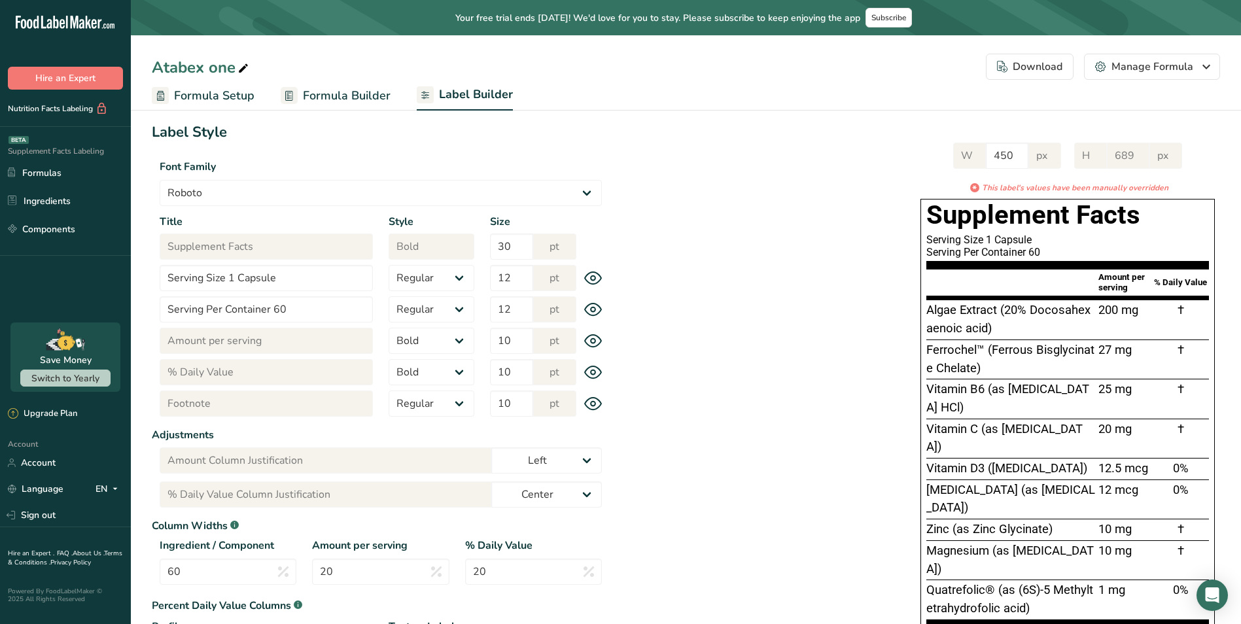
scroll to position [0, 0]
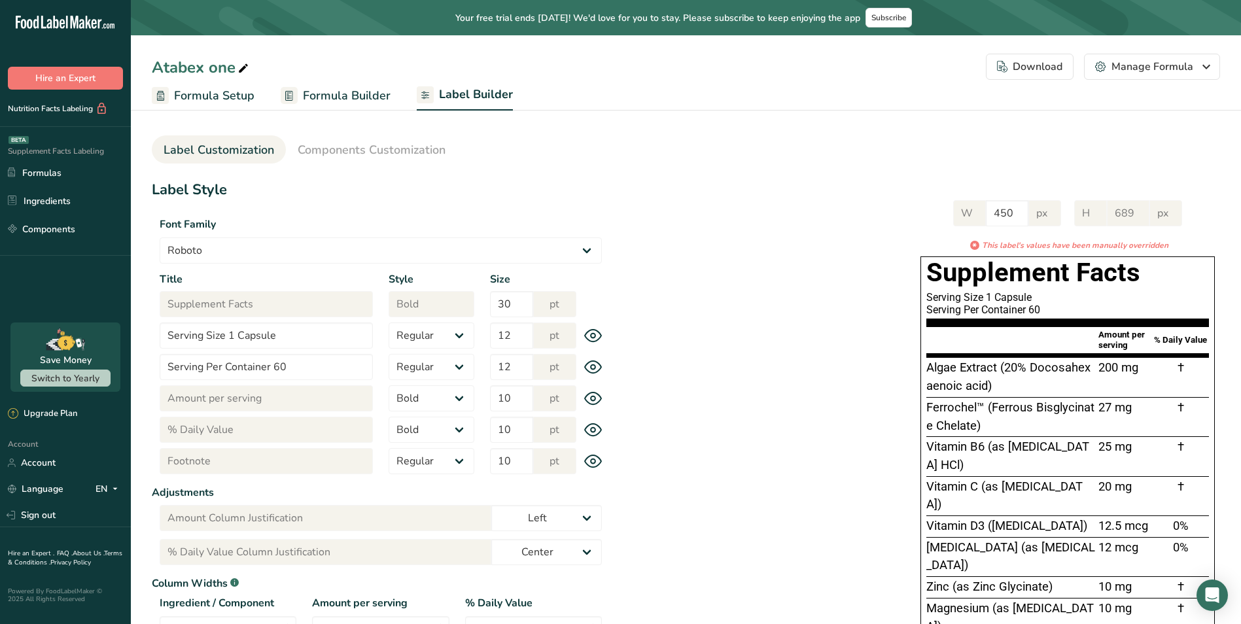
click at [1046, 67] on div "Download" at bounding box center [1029, 67] width 65 height 16
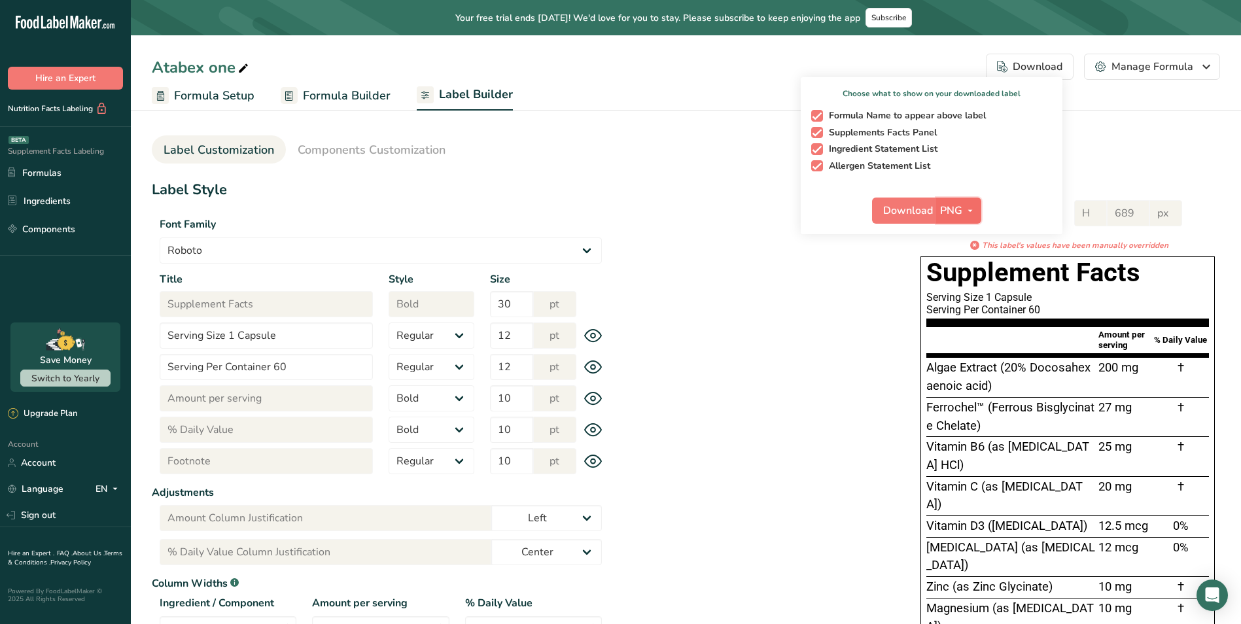
click at [972, 209] on icon "button" at bounding box center [970, 211] width 10 height 16
click at [968, 278] on link "SVG" at bounding box center [961, 281] width 42 height 22
click at [911, 218] on span "Download" at bounding box center [908, 211] width 50 height 16
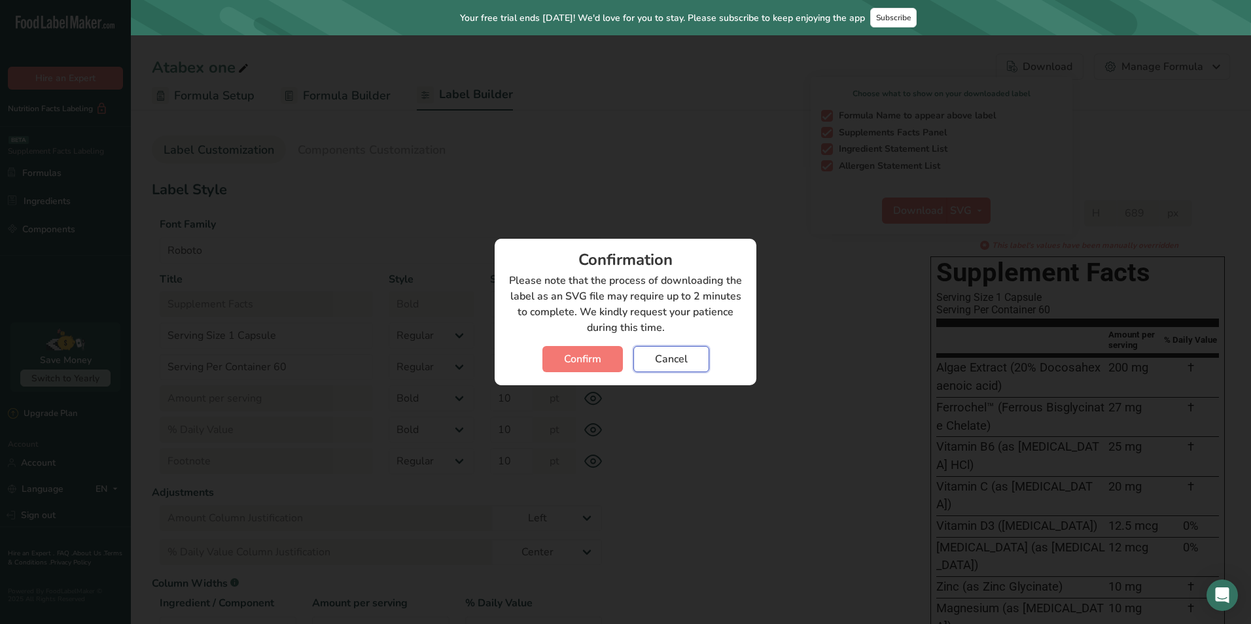
click at [668, 351] on button "Cancel" at bounding box center [671, 359] width 76 height 26
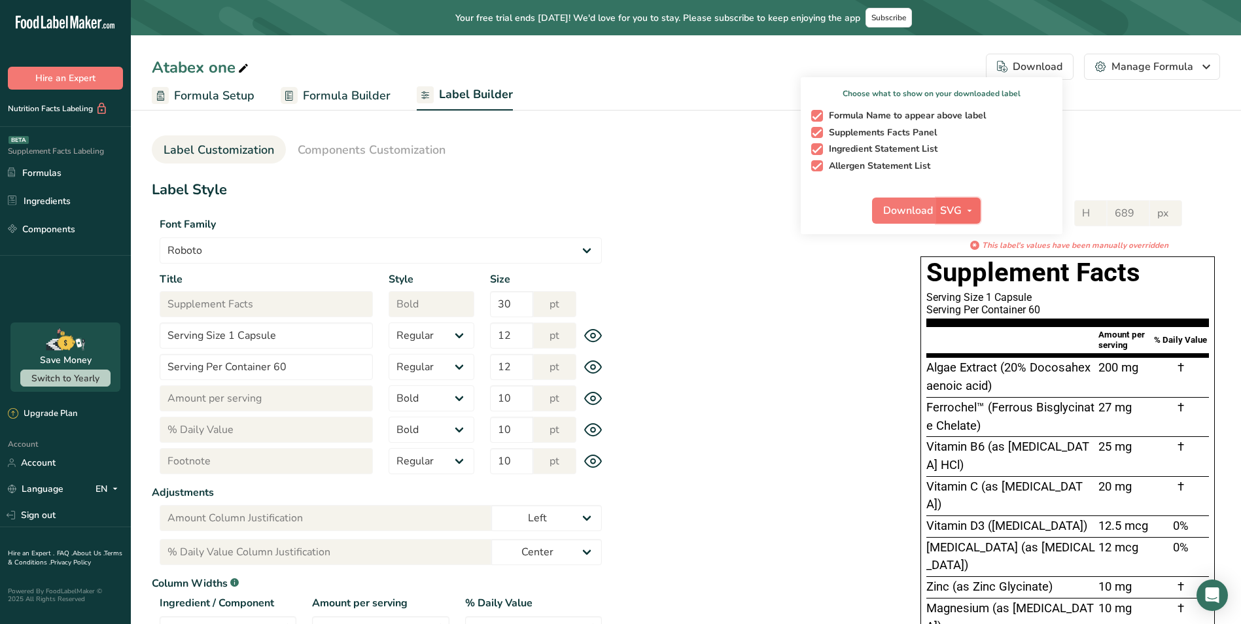
click at [972, 203] on icon "button" at bounding box center [970, 211] width 10 height 16
click at [964, 254] on link "BMP" at bounding box center [960, 259] width 42 height 22
click at [868, 208] on div "Download BMP PNG BMP SVG PDF" at bounding box center [932, 213] width 262 height 42
click at [904, 210] on span "Download" at bounding box center [908, 211] width 50 height 16
click at [1023, 276] on h1 "Supplement Facts" at bounding box center [1068, 272] width 283 height 31
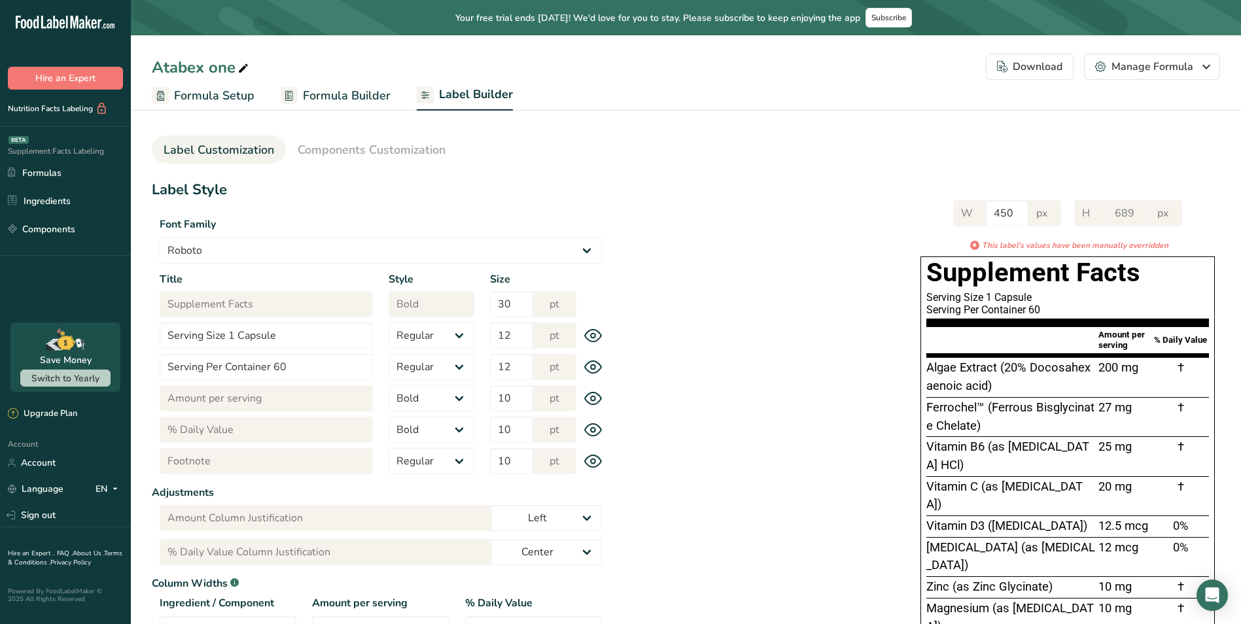
click at [1023, 276] on h1 "Supplement Facts" at bounding box center [1068, 272] width 283 height 31
click at [1023, 277] on h1 "Supplement Facts" at bounding box center [1068, 272] width 283 height 31
drag, startPoint x: 1023, startPoint y: 277, endPoint x: 1036, endPoint y: 294, distance: 20.9
click at [1036, 291] on section "Supplement Facts Serving Size 1 Capsule Serving Per Container 60" at bounding box center [1068, 292] width 283 height 70
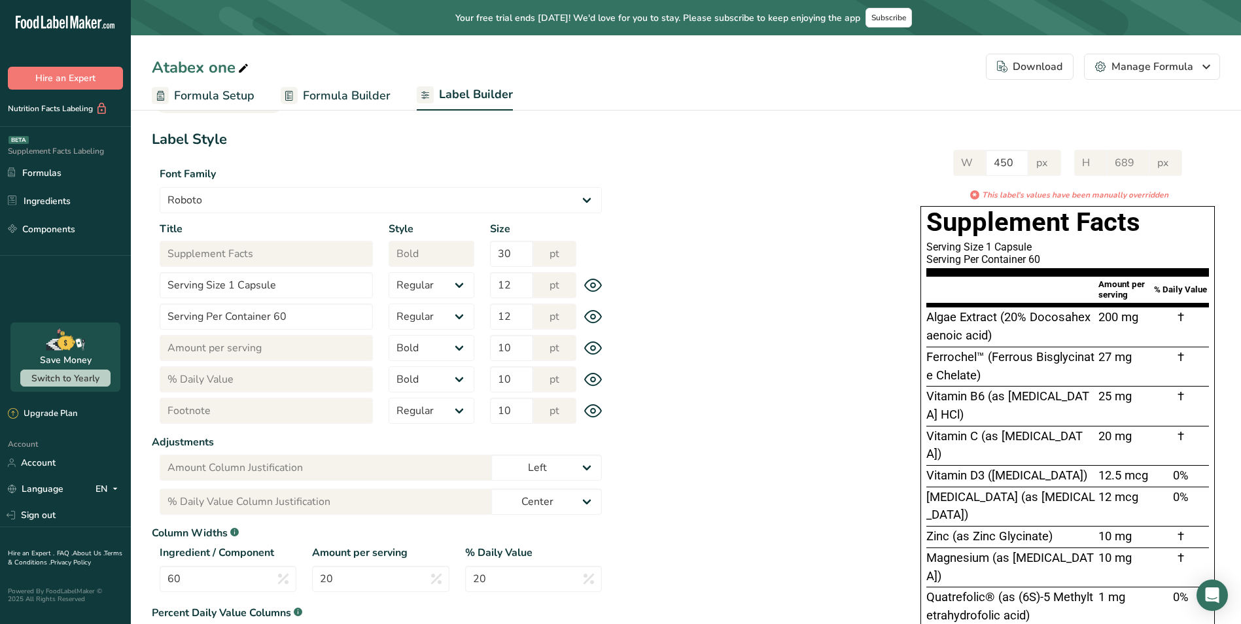
scroll to position [65, 0]
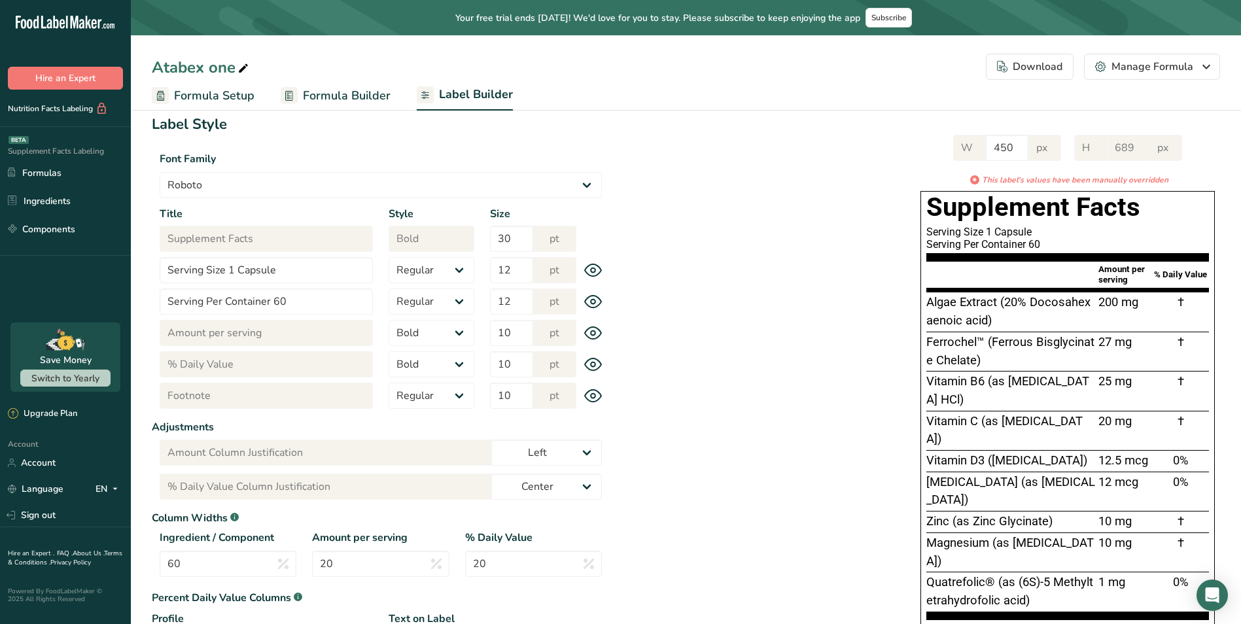
click at [1068, 255] on section "Supplement Facts Serving Size 1 Capsule Serving Per Container 60" at bounding box center [1068, 227] width 283 height 70
click at [363, 151] on label "Font Family" at bounding box center [381, 159] width 442 height 16
click at [1108, 300] on span "200 mg" at bounding box center [1119, 302] width 40 height 14
drag, startPoint x: 1108, startPoint y: 300, endPoint x: 1050, endPoint y: 357, distance: 81.9
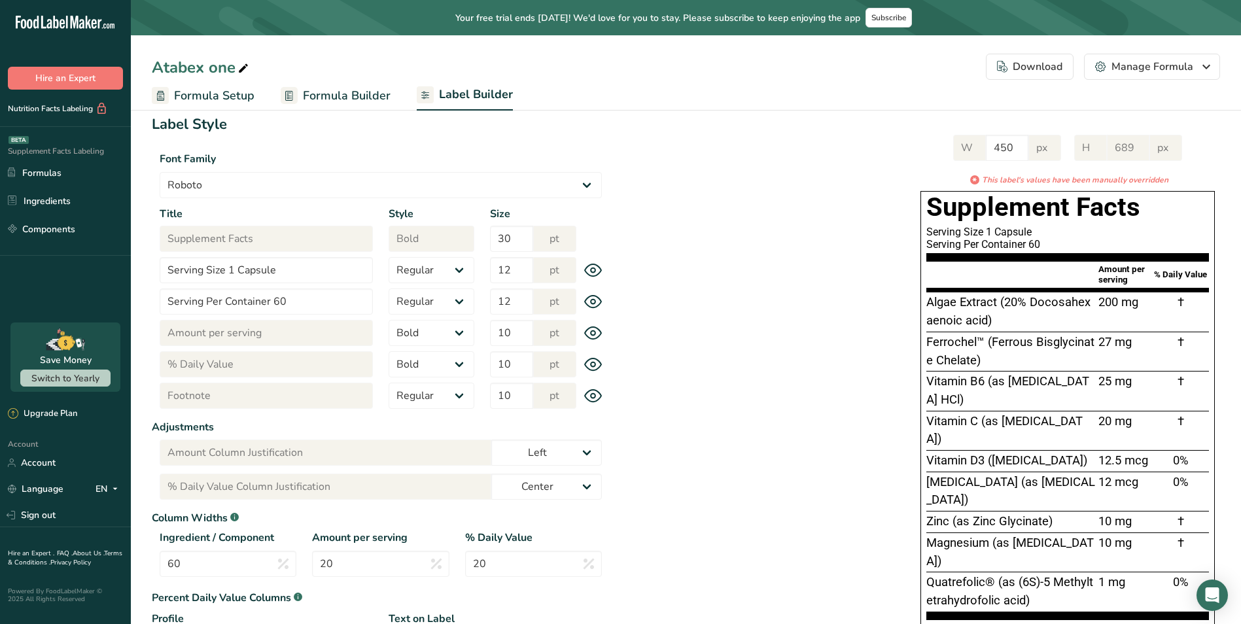
click at [1057, 361] on div "Ferrochel™ (Ferrous Bisglycinate Chelate)" at bounding box center [1011, 352] width 169 height 36
click at [344, 95] on span "Formula Builder" at bounding box center [347, 96] width 88 height 18
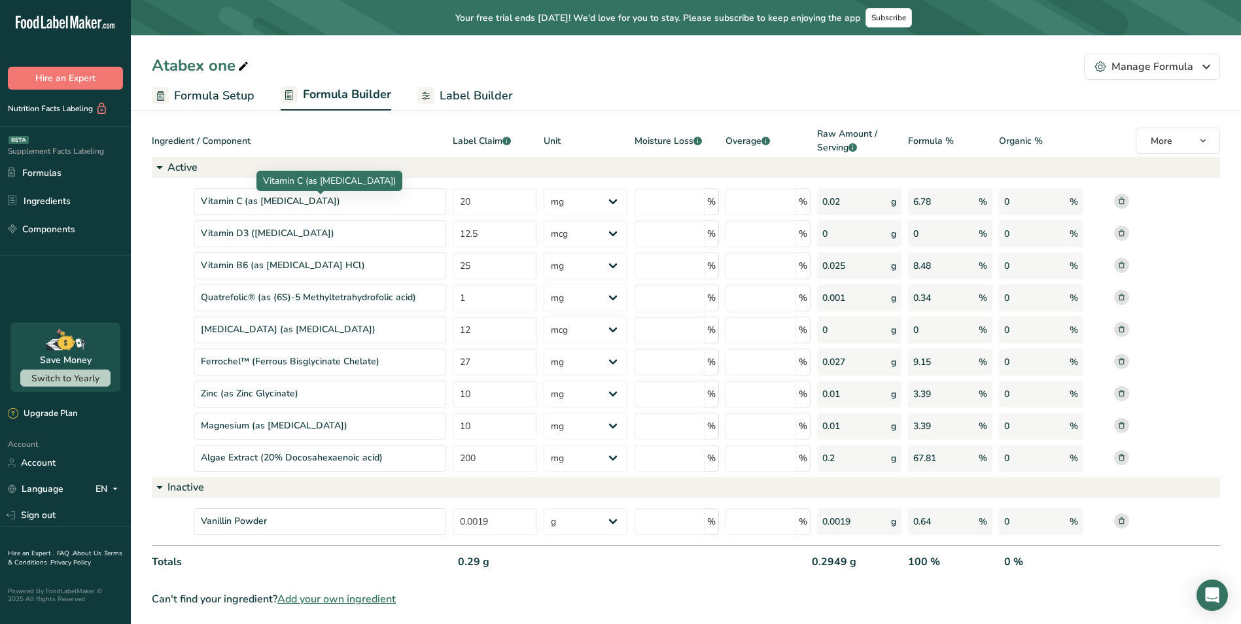
scroll to position [110, 0]
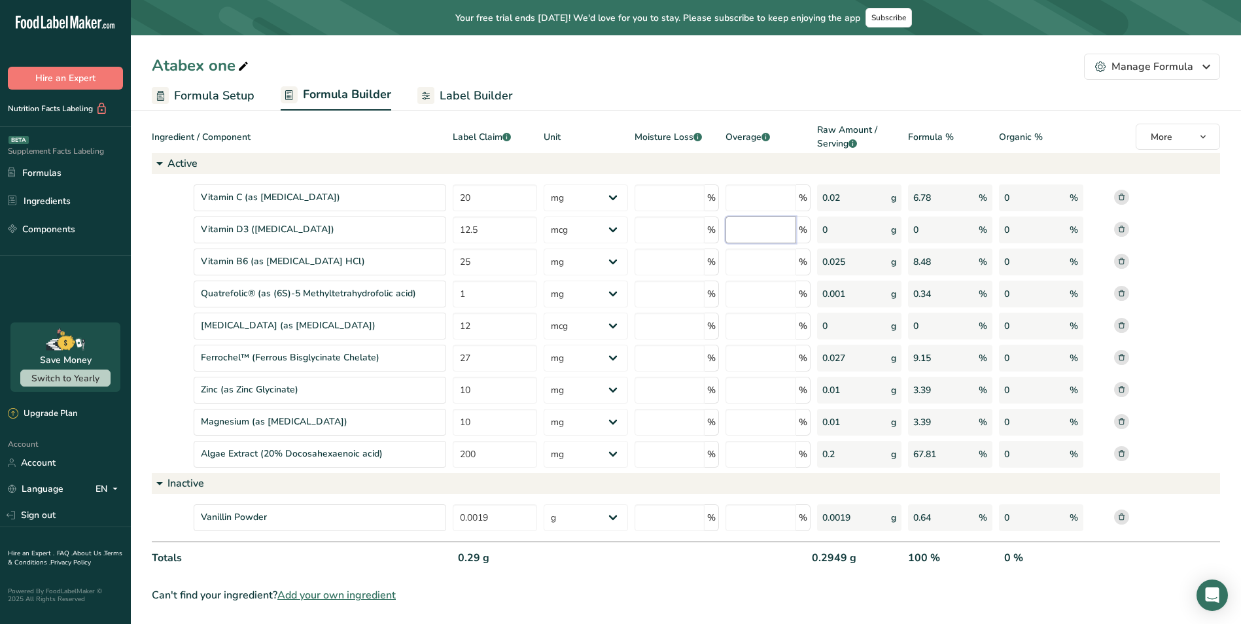
click at [763, 239] on input "number" at bounding box center [761, 230] width 70 height 27
click at [408, 137] on div "Ingredient / Component" at bounding box center [299, 138] width 294 height 30
click at [484, 68] on div "Atabex one Manage Formula Delete Formula" at bounding box center [686, 67] width 1110 height 26
click at [474, 83] on link "Label Builder" at bounding box center [465, 95] width 96 height 29
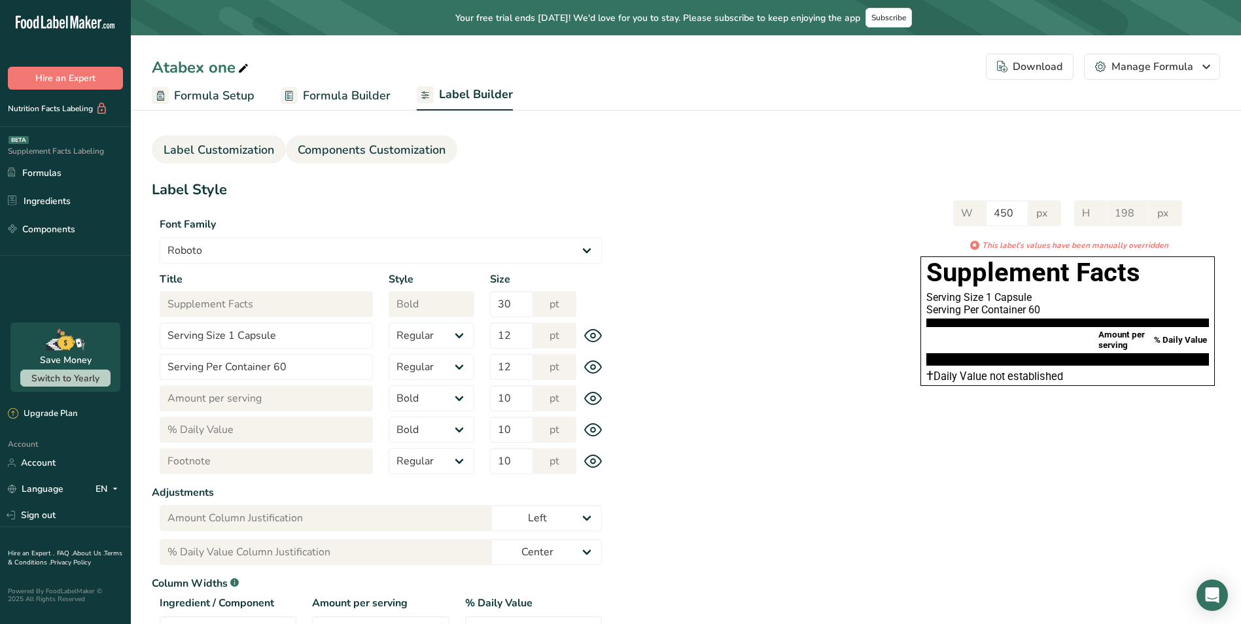
click at [405, 149] on span "Components Customization" at bounding box center [372, 150] width 148 height 18
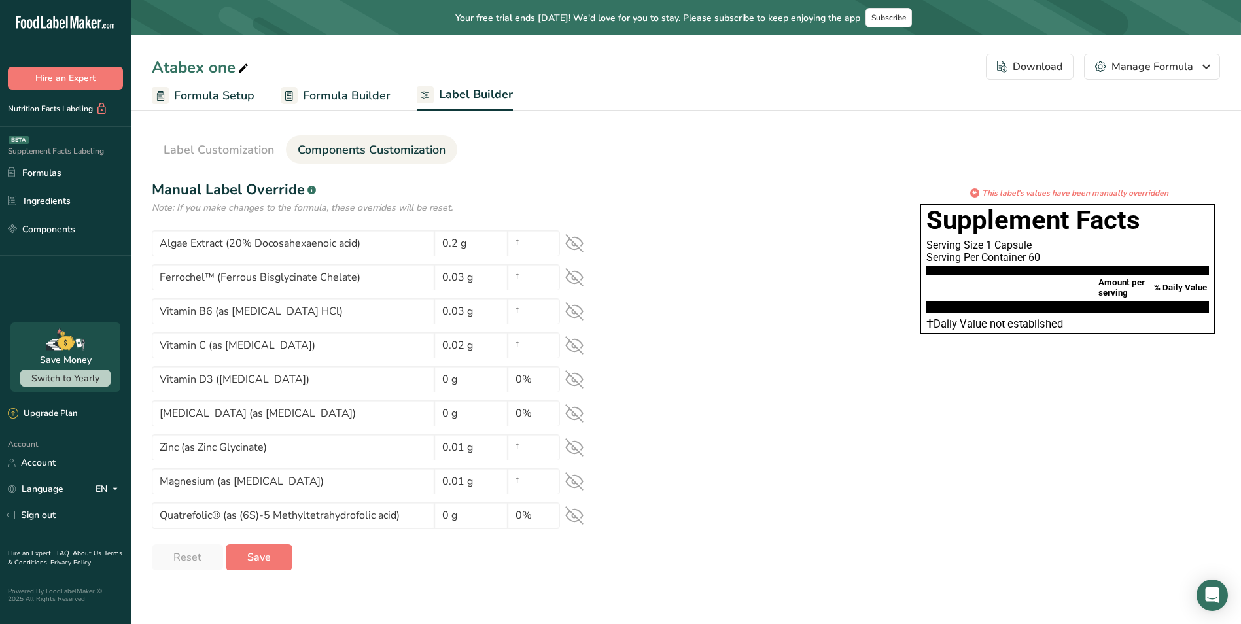
click at [364, 97] on span "Formula Builder" at bounding box center [347, 96] width 88 height 18
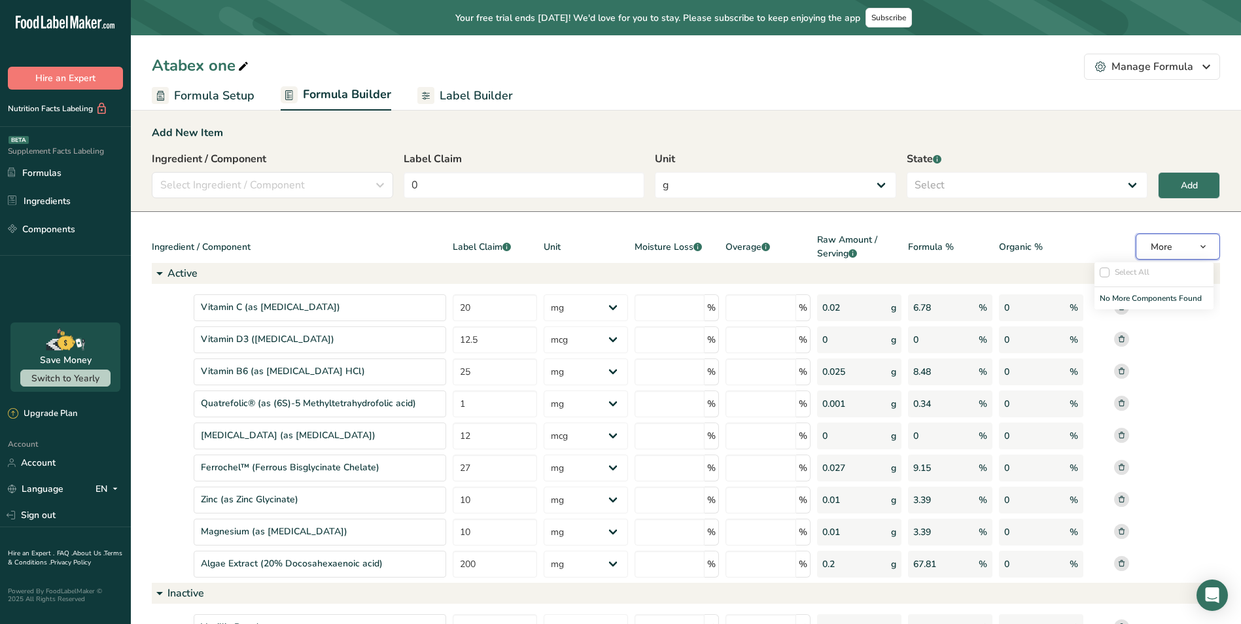
click at [1154, 254] on span "More" at bounding box center [1162, 247] width 22 height 16
click at [670, 86] on ul "Formula Setup Formula Builder Label Builder" at bounding box center [686, 95] width 1110 height 31
click at [222, 95] on span "Formula Setup" at bounding box center [214, 96] width 80 height 18
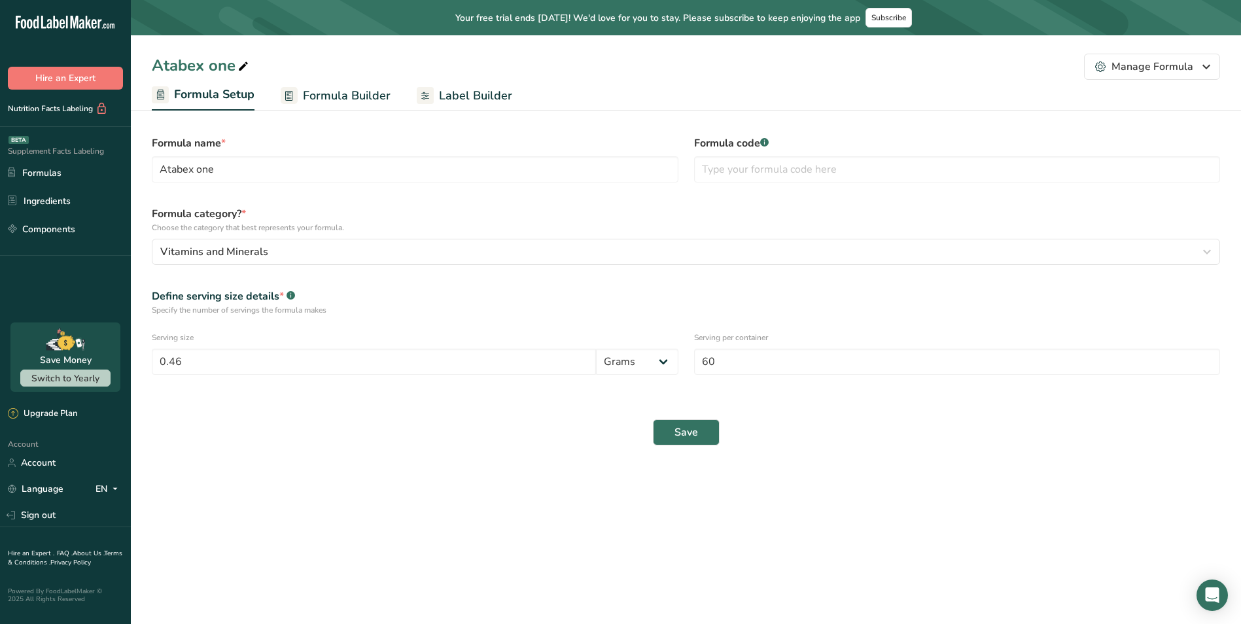
click at [313, 92] on span "Formula Builder" at bounding box center [347, 96] width 88 height 18
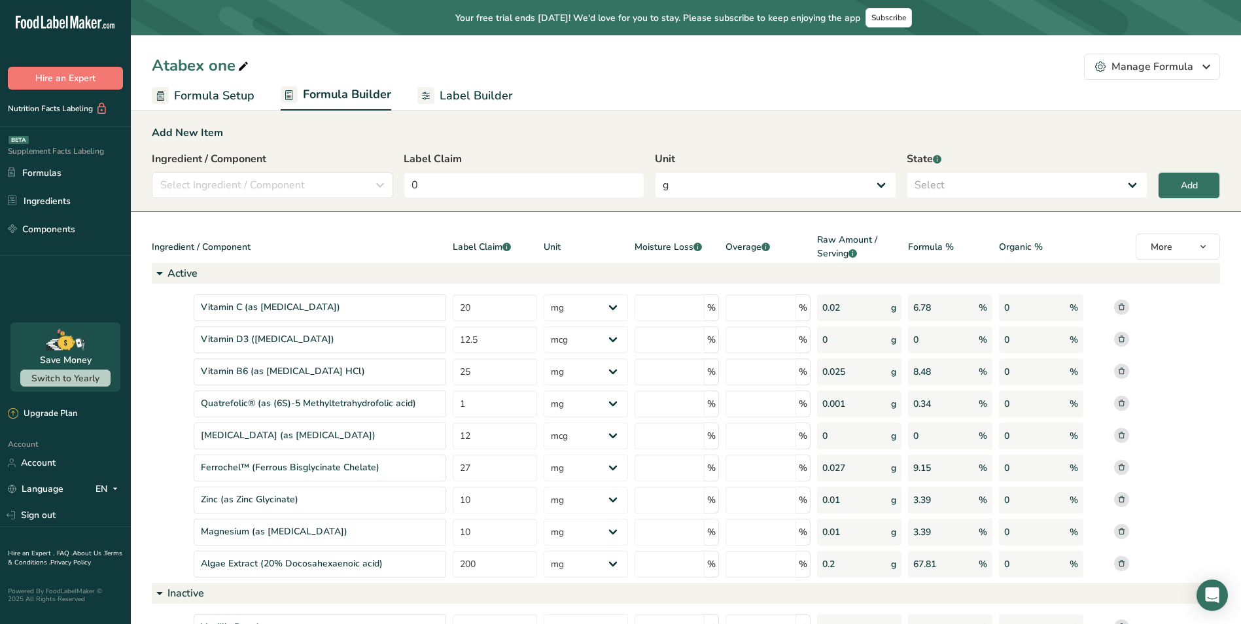
click at [474, 99] on span "Label Builder" at bounding box center [476, 96] width 73 height 18
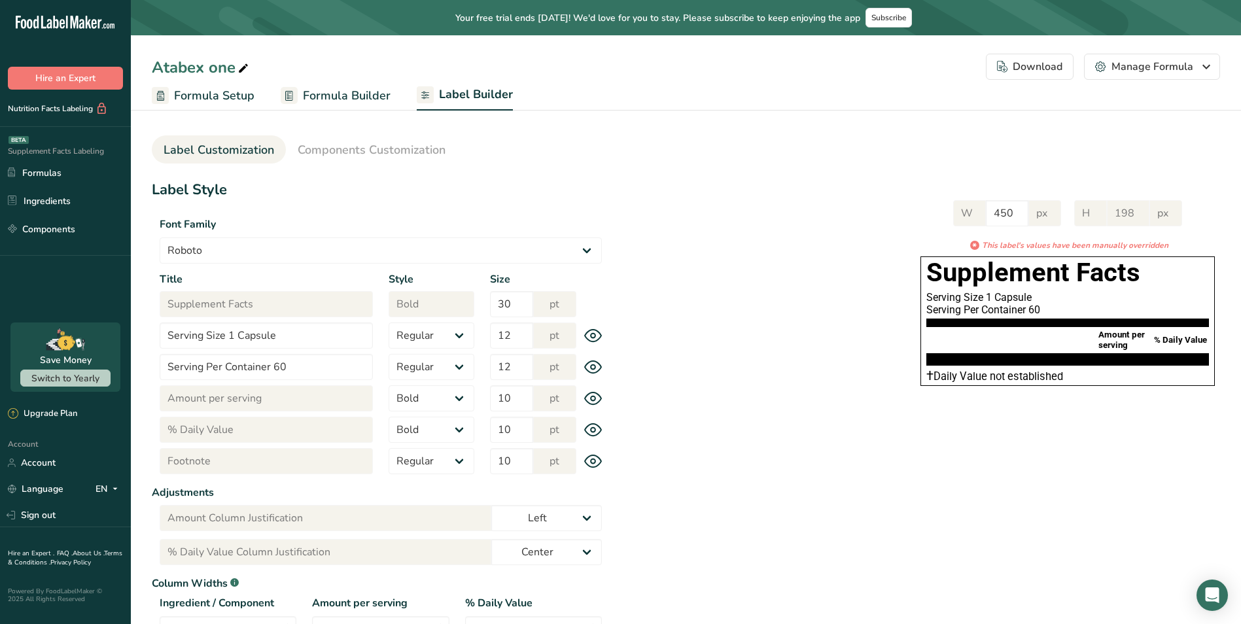
click at [598, 345] on div "Title Serving Size 1 Capsule Style Regular Bold Size 12 pt" at bounding box center [381, 336] width 458 height 26
click at [371, 144] on span "Components Customization" at bounding box center [372, 150] width 148 height 18
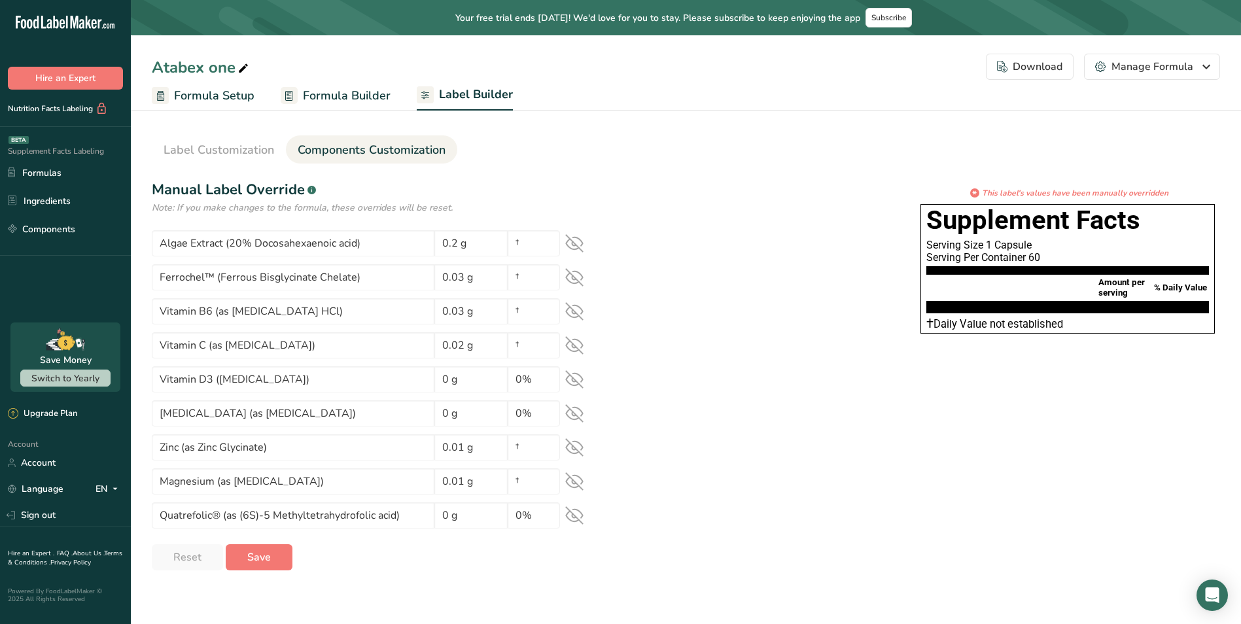
click at [578, 243] on icon at bounding box center [574, 243] width 18 height 18
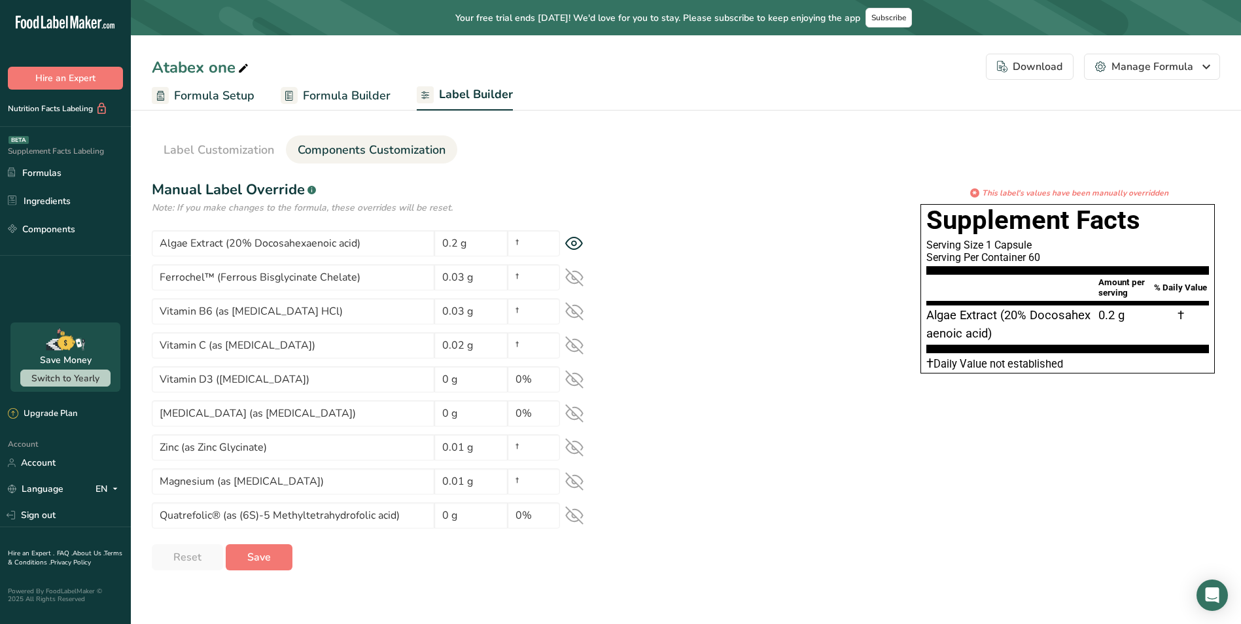
drag, startPoint x: 577, startPoint y: 270, endPoint x: 583, endPoint y: 289, distance: 19.2
click at [580, 278] on icon at bounding box center [574, 277] width 18 height 18
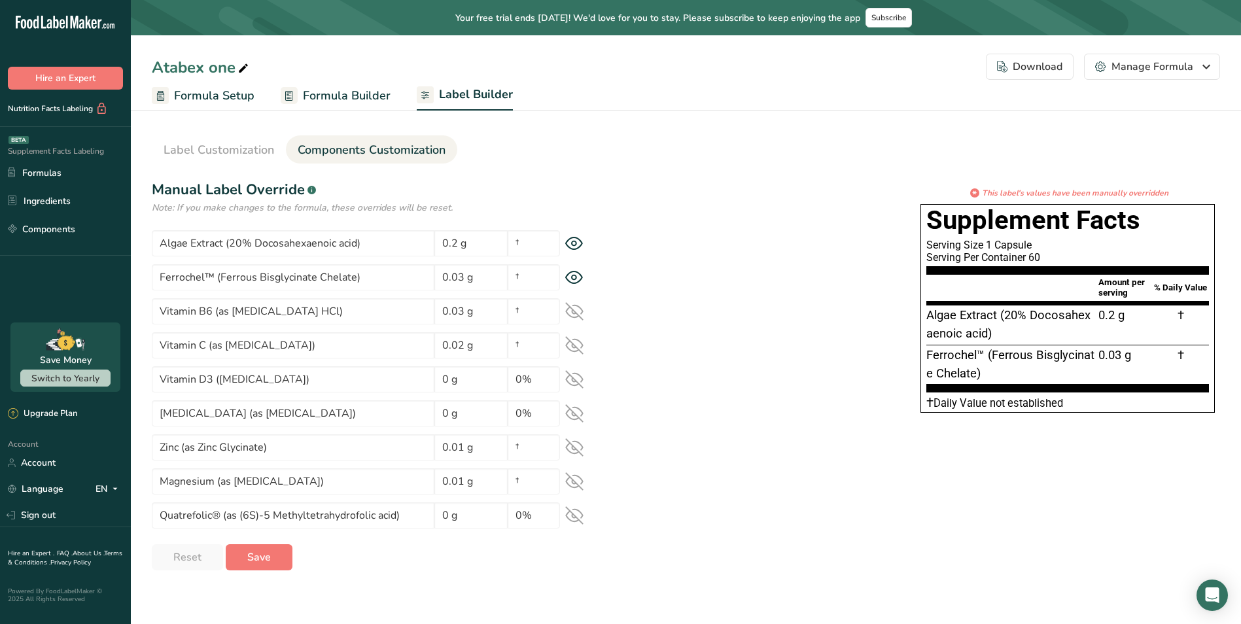
click at [585, 323] on div "Vitamin B6 (as [MEDICAL_DATA] HCl) 0.03 g †" at bounding box center [381, 311] width 458 height 26
click at [573, 322] on div "Vitamin B6 (as [MEDICAL_DATA] HCl) 0.03 g †" at bounding box center [381, 311] width 458 height 26
drag, startPoint x: 573, startPoint y: 351, endPoint x: 579, endPoint y: 375, distance: 25.1
click at [573, 355] on icon at bounding box center [574, 345] width 18 height 18
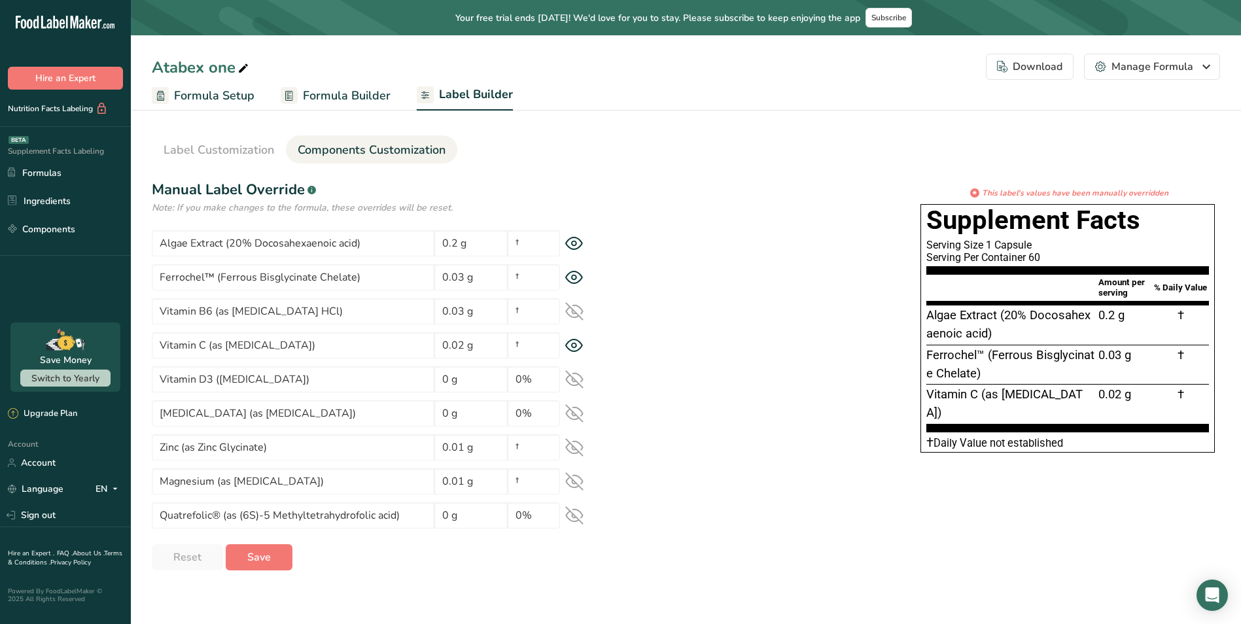
drag, startPoint x: 575, startPoint y: 311, endPoint x: 578, endPoint y: 358, distance: 46.6
click at [576, 315] on icon at bounding box center [574, 311] width 18 height 18
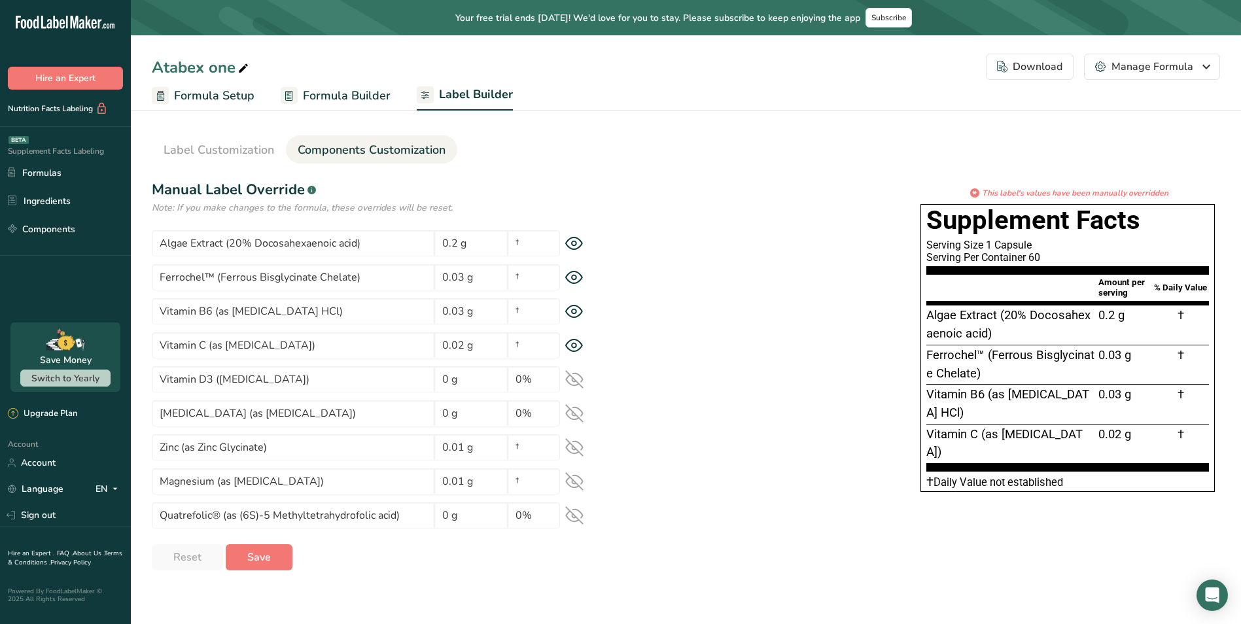
click at [578, 387] on icon at bounding box center [574, 379] width 18 height 18
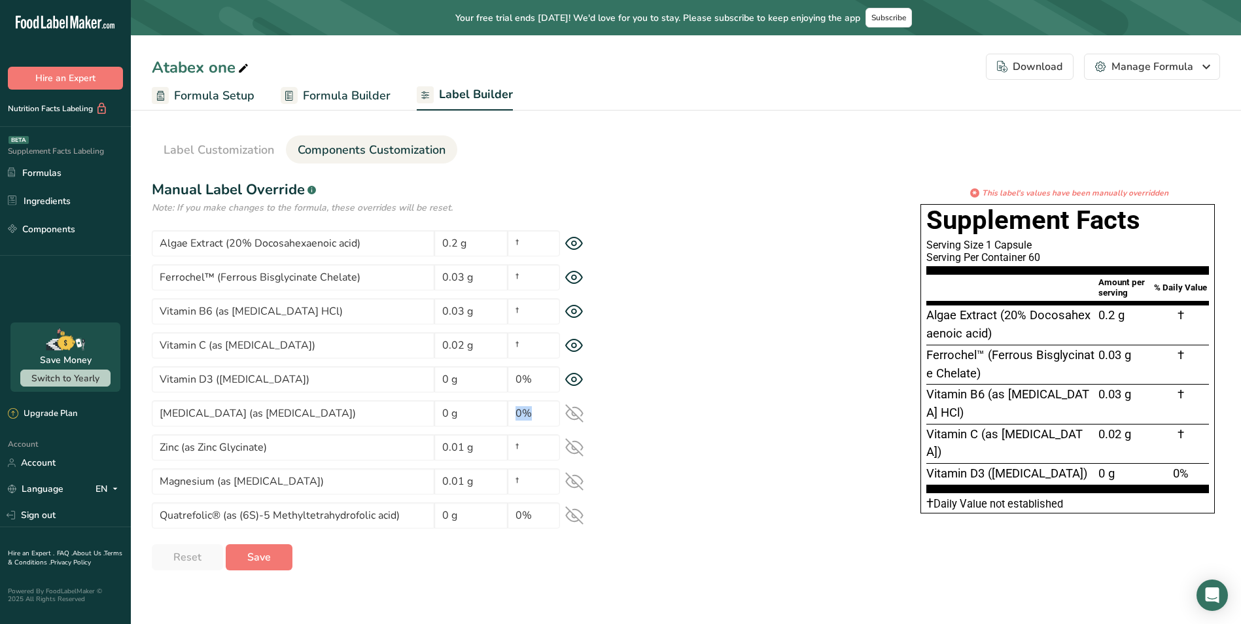
drag, startPoint x: 578, startPoint y: 419, endPoint x: 576, endPoint y: 429, distance: 10.6
click at [576, 429] on section "Algae Extract (20% Docosahexaenoic acid) 0.2 g † Ferrochel™ (Ferrous Bisglycina…" at bounding box center [381, 379] width 458 height 298
drag, startPoint x: 576, startPoint y: 429, endPoint x: 578, endPoint y: 463, distance: 33.4
click at [575, 460] on div "Zinc (as [PERSON_NAME]) 0.01 g †" at bounding box center [381, 447] width 458 height 26
click at [575, 416] on icon at bounding box center [574, 414] width 17 height 12
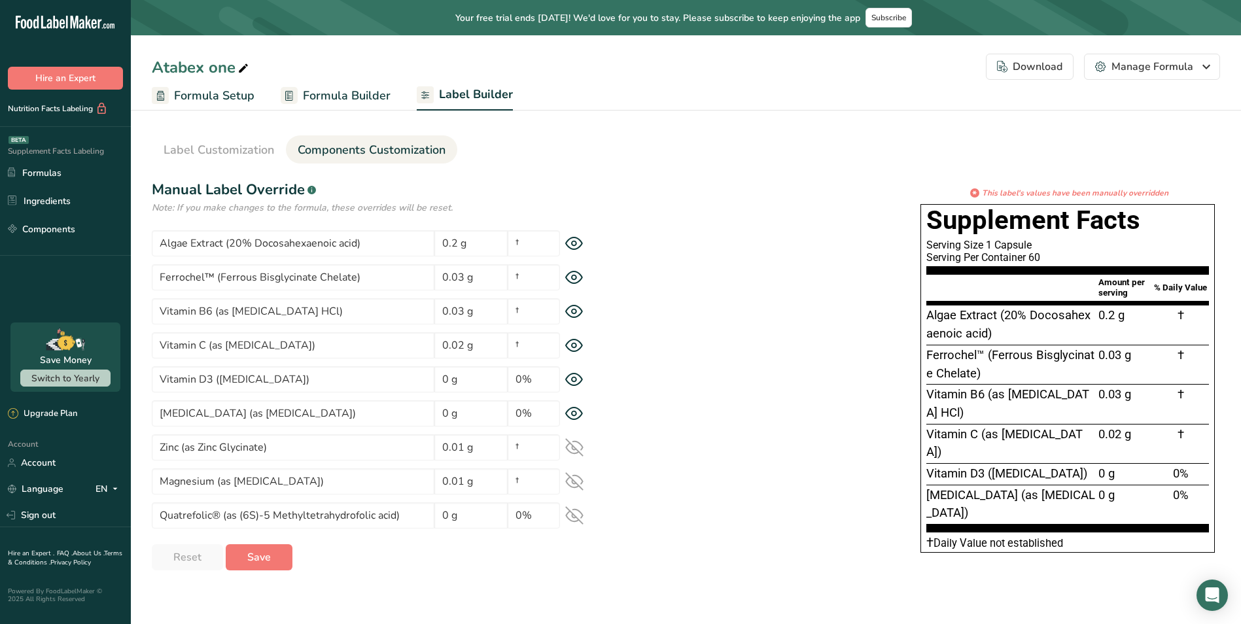
click at [575, 453] on icon at bounding box center [574, 447] width 18 height 18
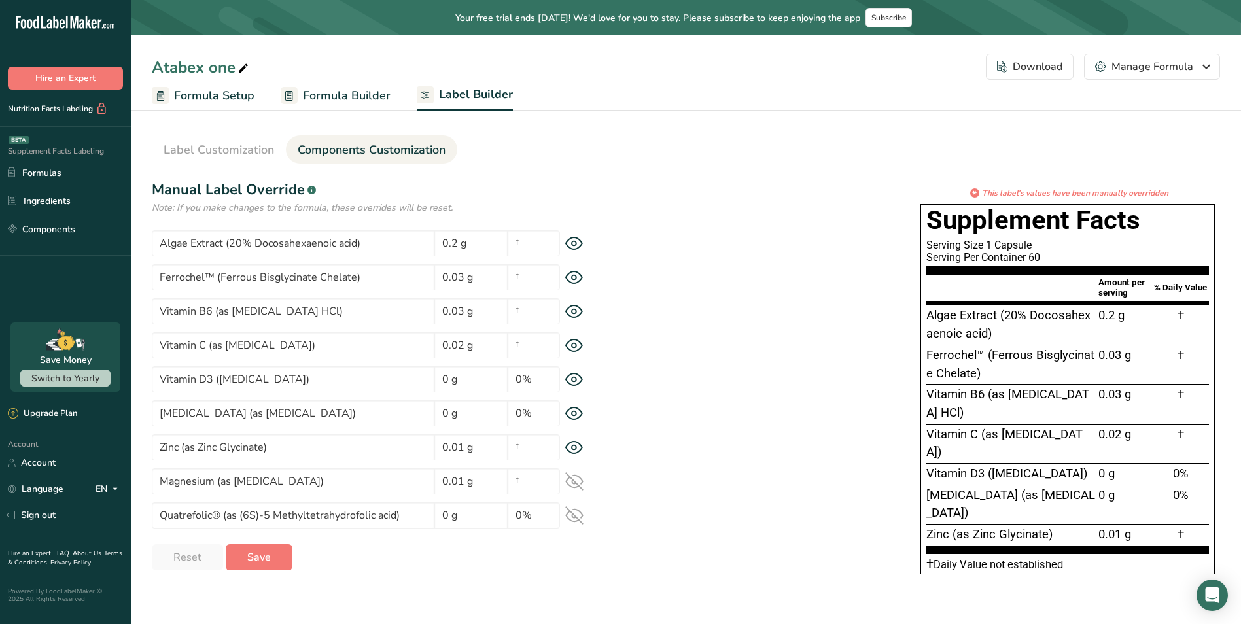
click at [577, 486] on icon at bounding box center [574, 481] width 18 height 18
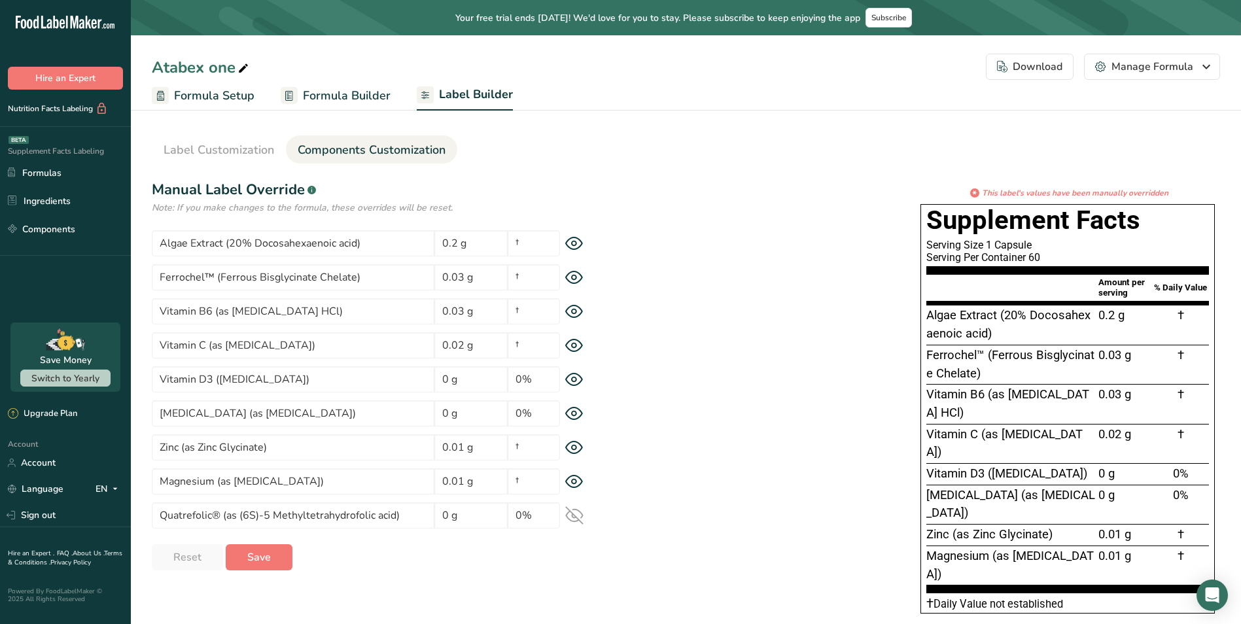
click at [576, 516] on icon at bounding box center [574, 515] width 17 height 17
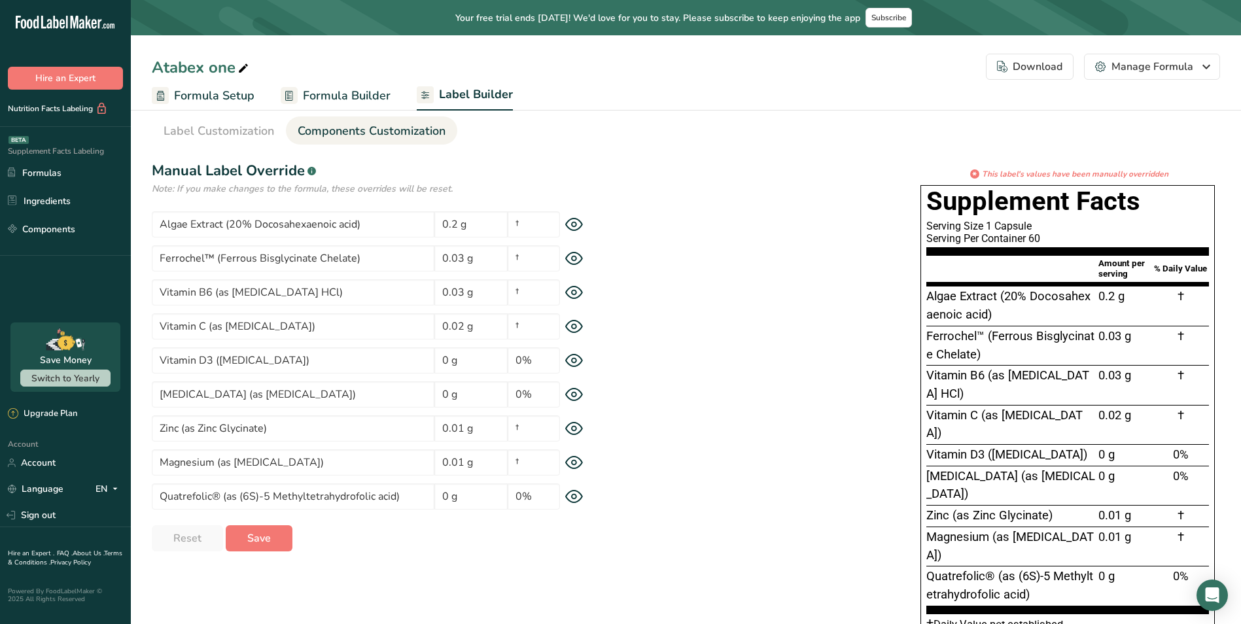
scroll to position [22, 0]
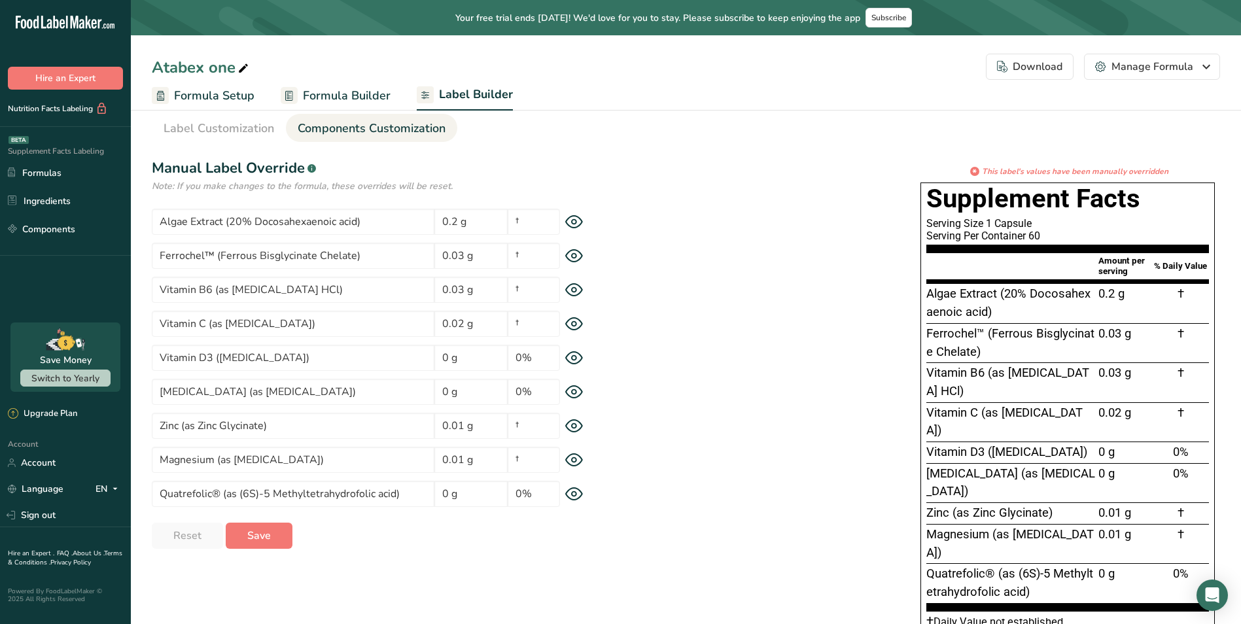
click at [1000, 292] on span "Algae Extract (20% Docosahexaenoic acid)" at bounding box center [1009, 303] width 164 height 33
drag, startPoint x: 1002, startPoint y: 297, endPoint x: 1036, endPoint y: 323, distance: 42.5
click at [1036, 323] on section "Algae Extract (20% Docosahexaenoic acid) 0.2 g † Ferrochel™ (Ferrous Bisglycina…" at bounding box center [1068, 447] width 283 height 328
drag, startPoint x: 1036, startPoint y: 322, endPoint x: 1026, endPoint y: 310, distance: 15.3
click at [1026, 310] on div "Algae Extract (20% Docosahexaenoic acid)" at bounding box center [1011, 303] width 169 height 36
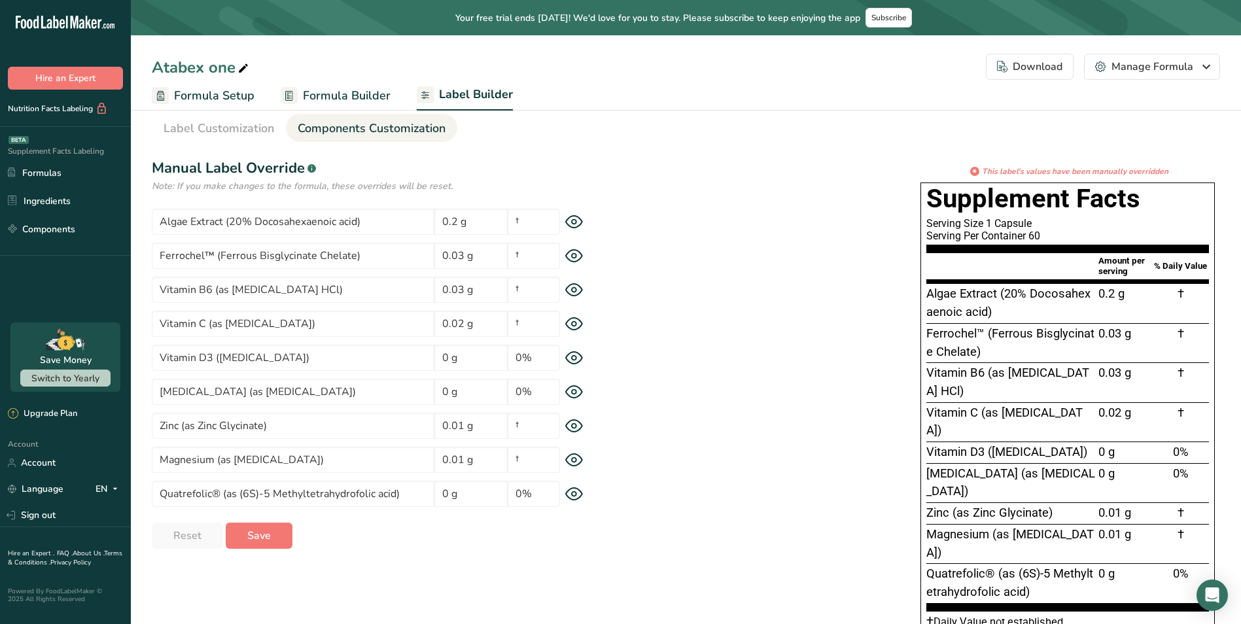
click at [1004, 293] on span "Algae Extract (20% Docosahexaenoic acid)" at bounding box center [1009, 303] width 164 height 33
click at [1002, 293] on span "Algae Extract (20% Docosahexaenoic acid)" at bounding box center [1009, 303] width 164 height 33
click at [1000, 292] on span "Algae Extract (20% Docosahexaenoic acid)" at bounding box center [1009, 303] width 164 height 33
click at [406, 222] on input "Algae Extract (20% Docosahexaenoic acid)" at bounding box center [293, 222] width 283 height 26
click at [228, 217] on input "Algae Extract (20% Docosahexaenoic acid)" at bounding box center [293, 222] width 283 height 26
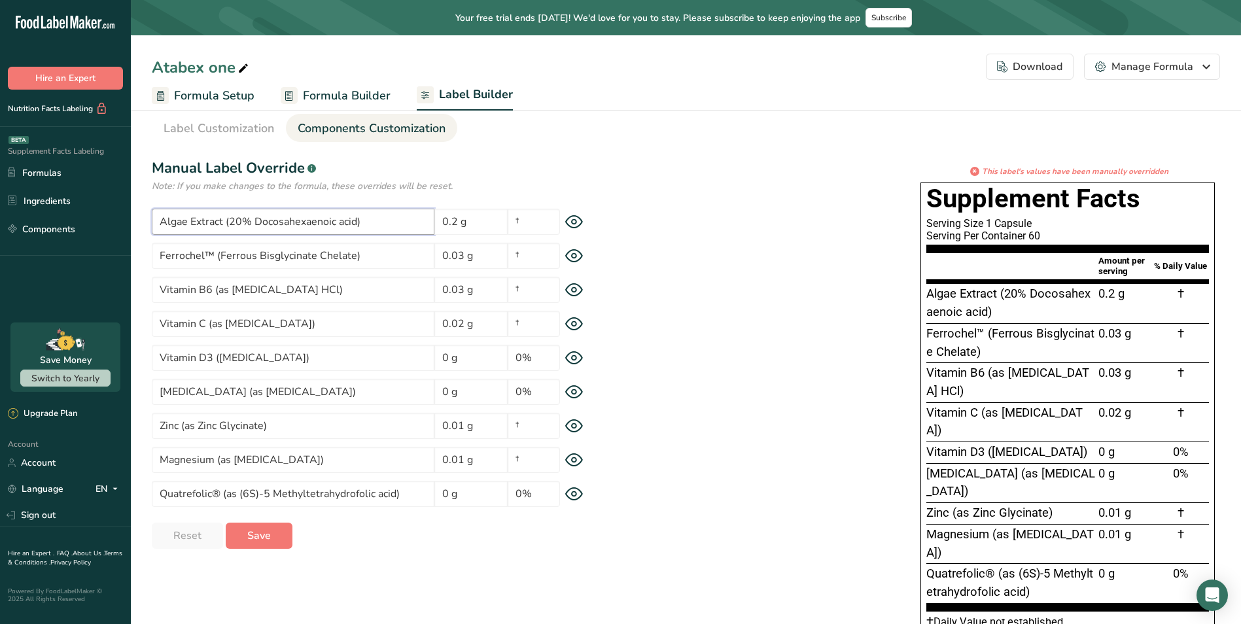
drag, startPoint x: 224, startPoint y: 219, endPoint x: 237, endPoint y: 224, distance: 13.9
click at [225, 219] on input "Algae Extract (20% Docosahexaenoic acid)" at bounding box center [293, 222] width 283 height 26
click at [222, 219] on input "Algae Extract (20% Docosahexaenoic acid)" at bounding box center [293, 222] width 283 height 26
click at [229, 219] on input "Algae Extract (20% Docosahexaenoic acid)" at bounding box center [293, 222] width 283 height 26
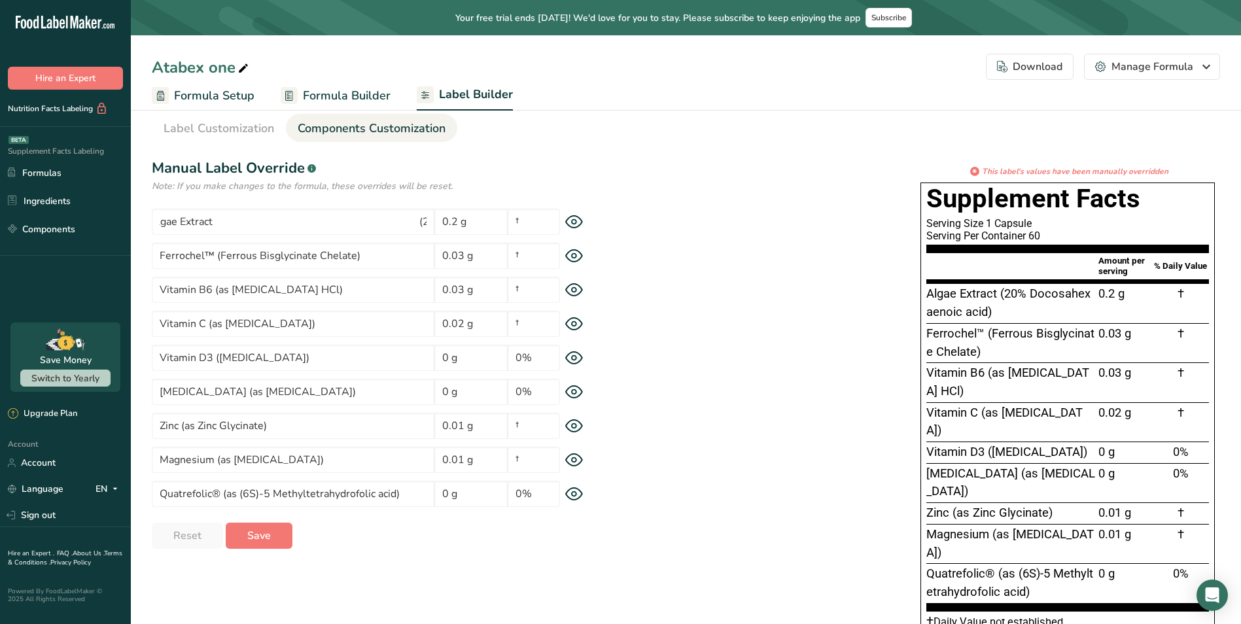
click at [888, 313] on div "* This label's values have been manually overridden Supplement Facts Serving Si…" at bounding box center [915, 403] width 611 height 474
click at [400, 224] on input "Algae Extract (20% Docosahexaenoic acid)" at bounding box center [293, 222] width 283 height 26
click at [634, 286] on div "* This label's values have been manually overridden Supplement Facts Serving Si…" at bounding box center [915, 403] width 611 height 474
click at [393, 220] on input "Algae Extract (20% Docosahexaenoic acid)" at bounding box center [293, 222] width 283 height 26
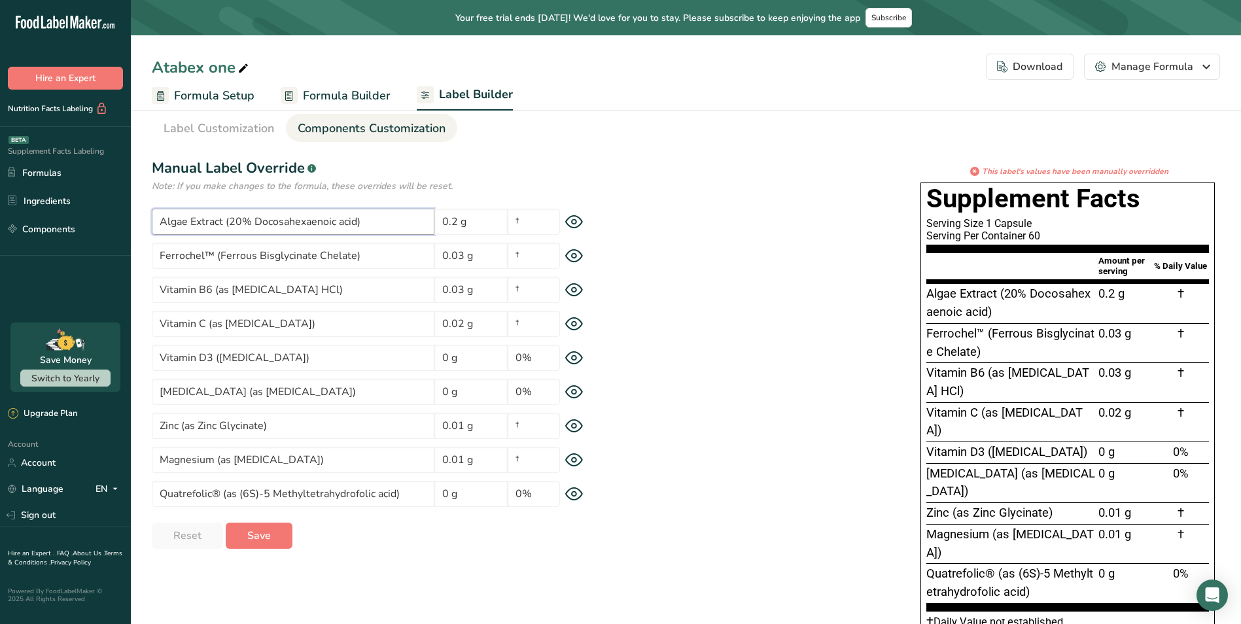
click at [232, 221] on input "Algae Extract (20% Docosahexaenoic acid)" at bounding box center [293, 222] width 283 height 26
drag, startPoint x: 407, startPoint y: 225, endPoint x: 448, endPoint y: 232, distance: 41.7
click at [410, 225] on input "Algae Extract (20% Docosahexaenoic acid)" at bounding box center [293, 222] width 283 height 26
click at [446, 241] on section "Algae Extract (20% Docosahexaenoic acid) 0.2 g † Ferrochel™ (Ferrous Bisglycina…" at bounding box center [381, 358] width 458 height 298
click at [256, 218] on input "Algae Extract (20% Docosahexaenoic acid)" at bounding box center [293, 222] width 283 height 26
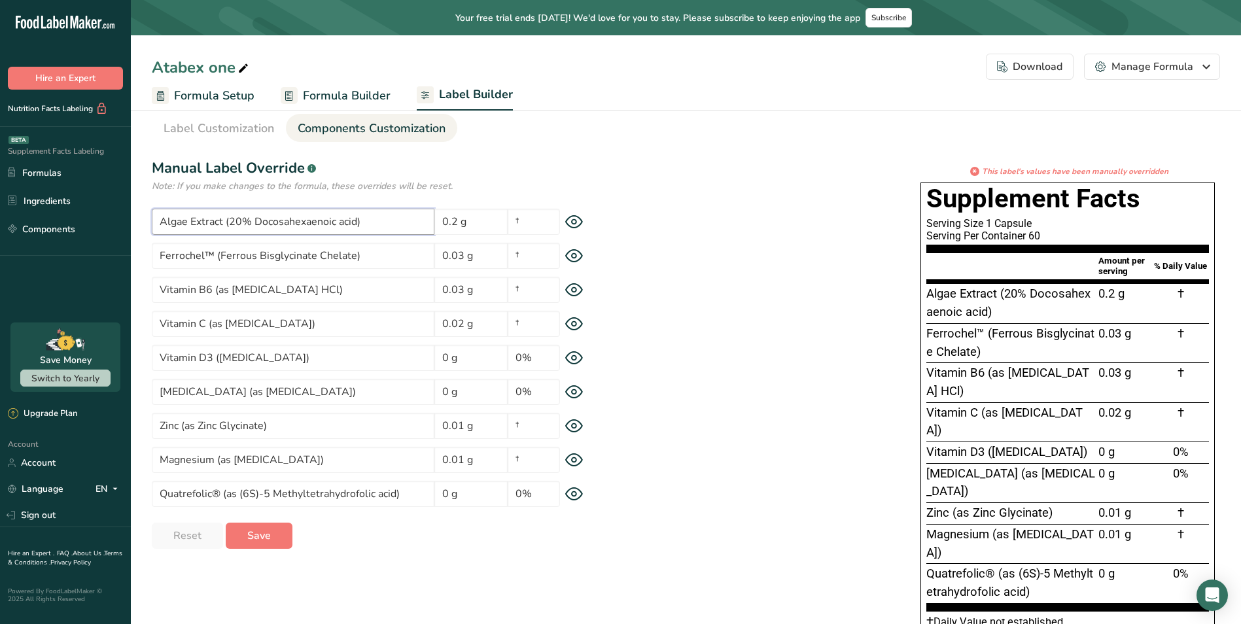
click at [384, 219] on input "Algae Extract (20% Docosahexaenoic acid)" at bounding box center [293, 222] width 283 height 26
click at [665, 236] on div "* This label's values have been manually overridden Supplement Facts Serving Si…" at bounding box center [915, 403] width 611 height 474
drag, startPoint x: 1000, startPoint y: 308, endPoint x: 936, endPoint y: 291, distance: 66.3
click at [936, 291] on div "Algae Extract (20% Docosahexaenoic acid)" at bounding box center [1011, 303] width 169 height 36
drag, startPoint x: 936, startPoint y: 291, endPoint x: 1012, endPoint y: 307, distance: 76.9
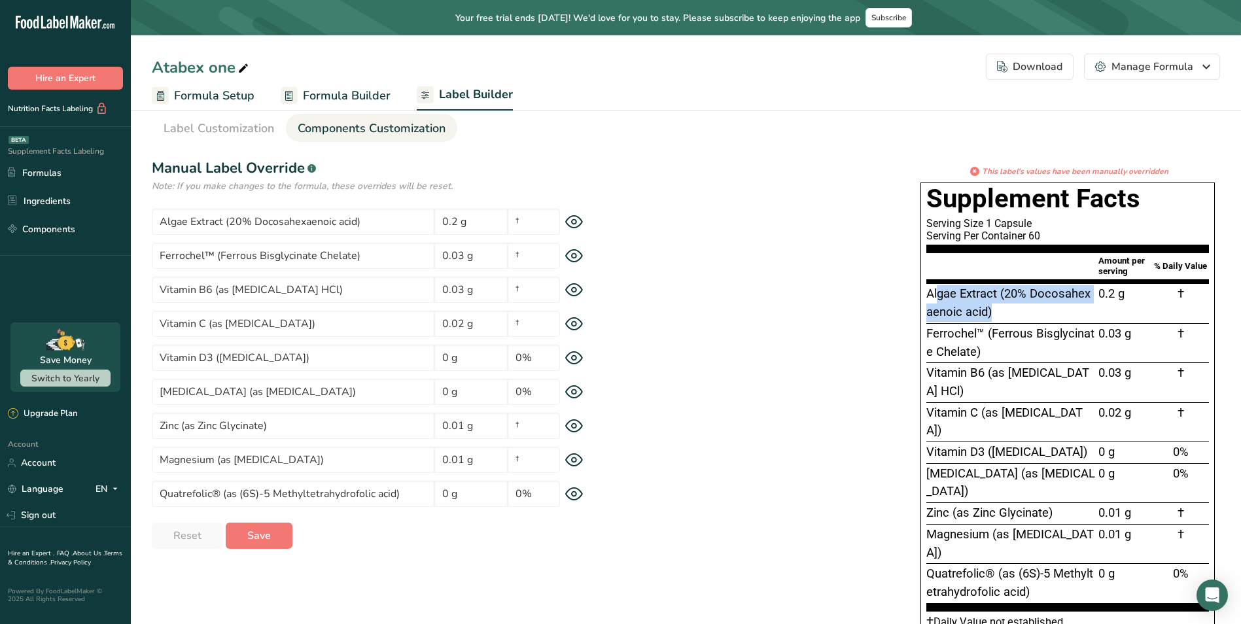
click at [1011, 307] on div "Algae Extract (20% Docosahexaenoic acid)" at bounding box center [1011, 303] width 169 height 36
click at [1012, 307] on div "Algae Extract (20% Docosahexaenoic acid)" at bounding box center [1011, 303] width 169 height 36
drag, startPoint x: 1012, startPoint y: 306, endPoint x: 1010, endPoint y: 290, distance: 16.4
click at [1010, 290] on span "Algae Extract (20% Docosahexaenoic acid)" at bounding box center [1009, 303] width 164 height 33
click at [541, 222] on input "†" at bounding box center [534, 222] width 52 height 26
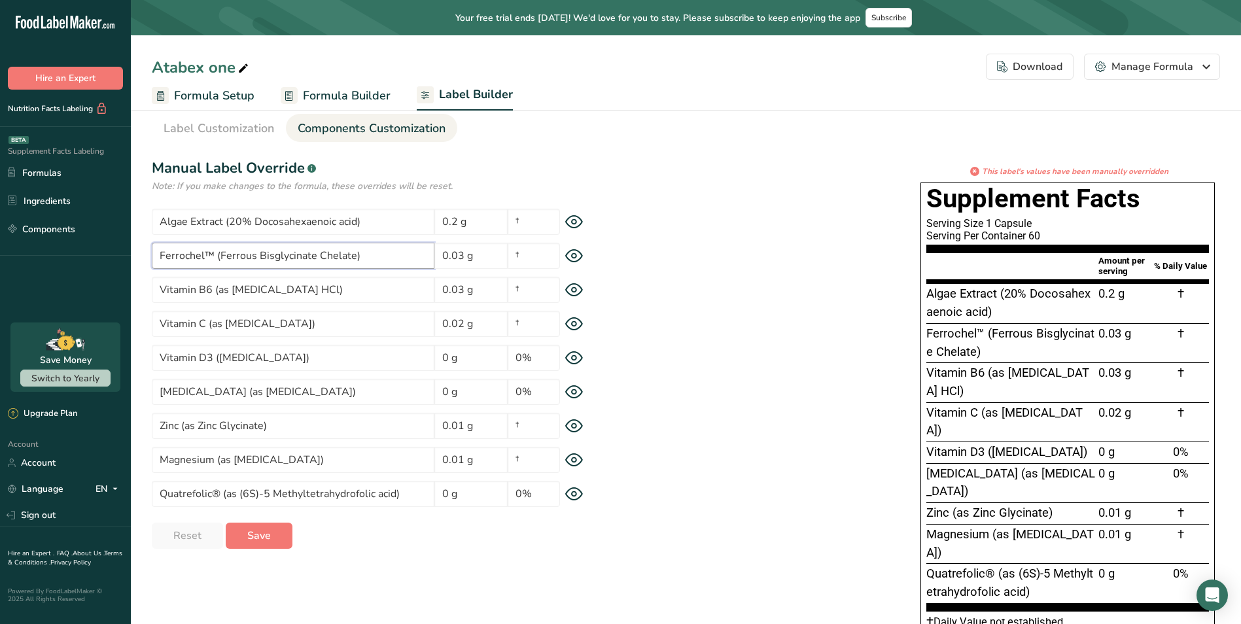
click at [298, 254] on input "Ferrochel™ (Ferrous Bisglycinate Chelate)" at bounding box center [293, 256] width 283 height 26
click at [229, 255] on input "Ferrochel™ (Ferrous Bisglycinate Chelate)" at bounding box center [293, 256] width 283 height 26
click at [213, 256] on input "Ferrochel™ (Ferrous Bisglycinate Chelate)" at bounding box center [293, 256] width 283 height 26
click at [355, 291] on input "Vitamin B6 (as [MEDICAL_DATA] HCl)" at bounding box center [293, 290] width 283 height 26
click at [223, 257] on input "Ferrochel™ (Ferrous Bisglycinate Chelate)" at bounding box center [293, 256] width 283 height 26
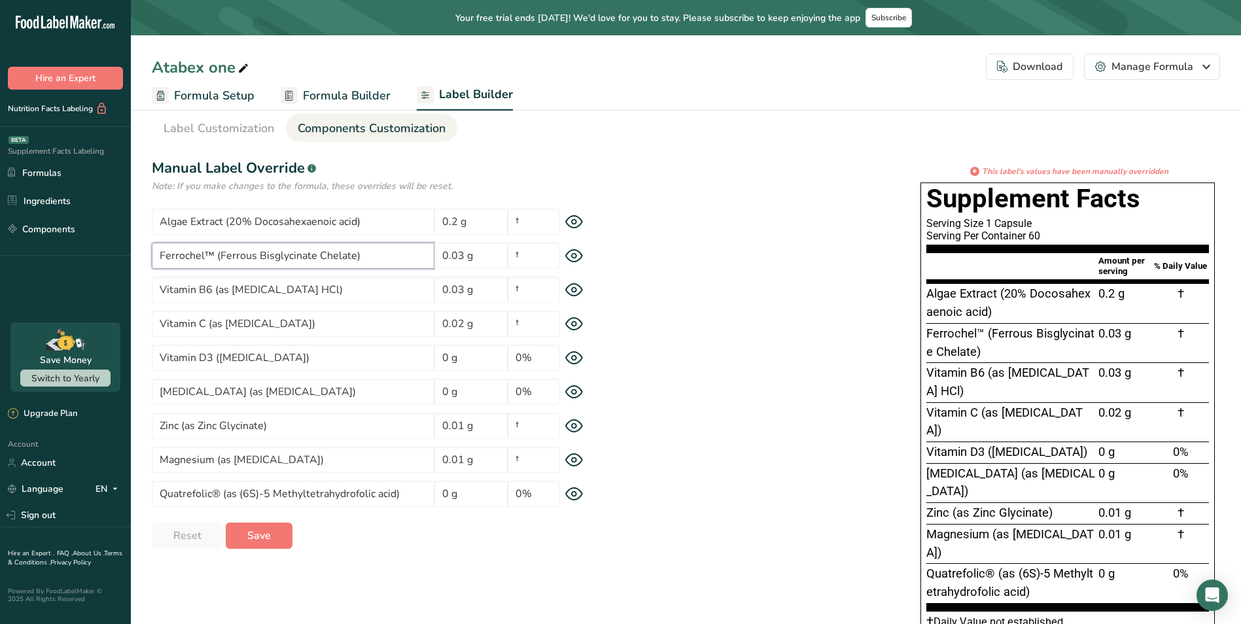
click at [225, 255] on input "Ferrochel™ (Ferrous Bisglycinate Chelate)" at bounding box center [293, 256] width 283 height 26
click at [386, 258] on input "Ferrochel™ (Ferrous Bisglycinate Chelate)" at bounding box center [293, 256] width 283 height 26
click at [392, 257] on input "Ferrochel™ (Ferrous Bisglycinate Chelate)" at bounding box center [293, 256] width 283 height 26
click at [391, 256] on input "Ferrochel™ (Ferrous Bisglycinate Chelate)" at bounding box center [293, 256] width 283 height 26
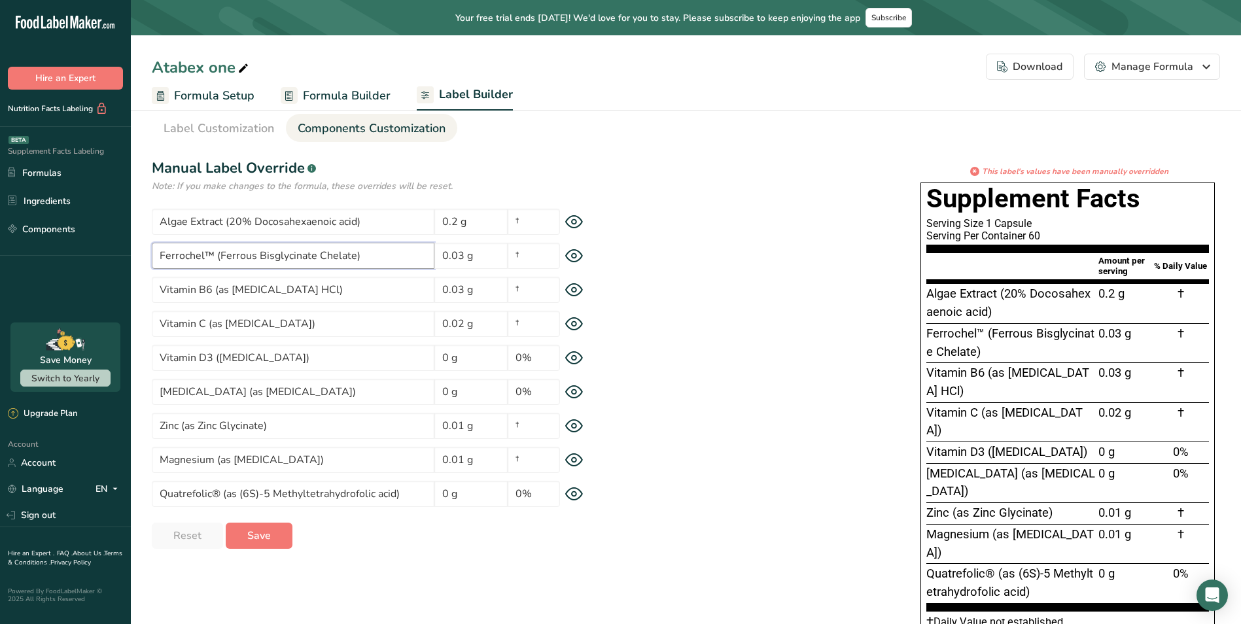
click at [391, 255] on input "Ferrochel™ (Ferrous Bisglycinate Chelate)" at bounding box center [293, 256] width 283 height 26
click at [380, 253] on input "Ferrochel™ (Ferrous Bisglycinate Chelate)" at bounding box center [293, 256] width 283 height 26
click at [641, 253] on div "* This label's values have been manually overridden Supplement Facts Serving Si…" at bounding box center [915, 403] width 611 height 474
drag, startPoint x: 245, startPoint y: 125, endPoint x: 251, endPoint y: 128, distance: 7.3
click at [245, 125] on span "Label Customization" at bounding box center [219, 129] width 111 height 18
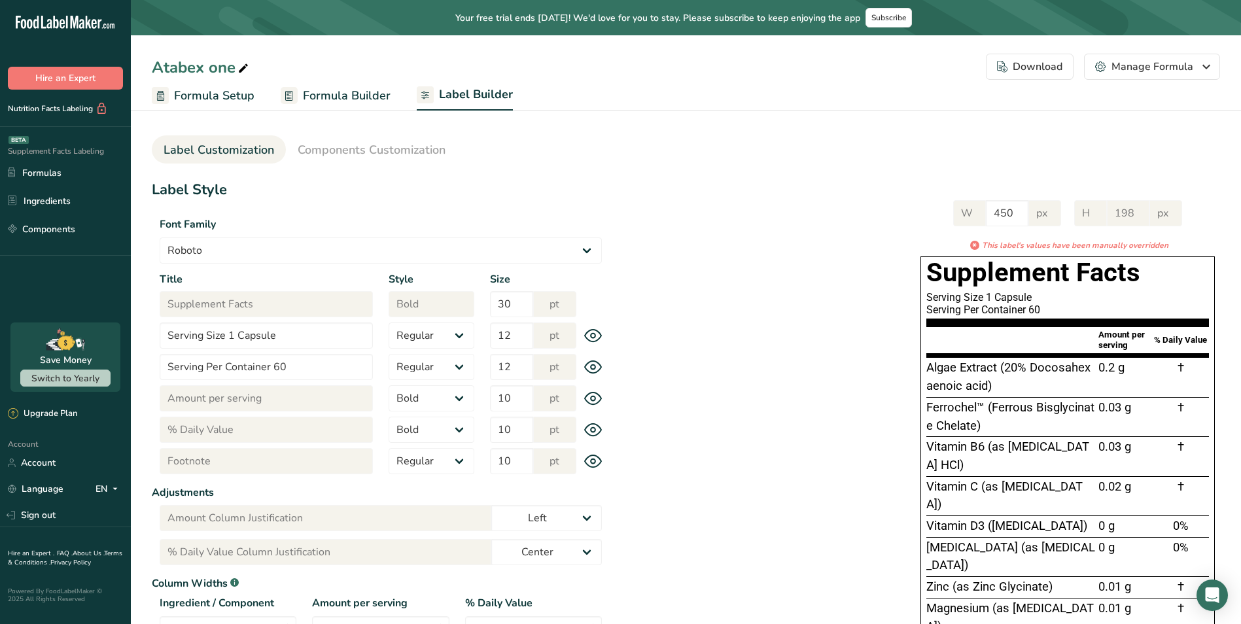
drag, startPoint x: 383, startPoint y: 151, endPoint x: 416, endPoint y: 166, distance: 36.6
click at [385, 151] on span "Components Customization" at bounding box center [372, 150] width 148 height 18
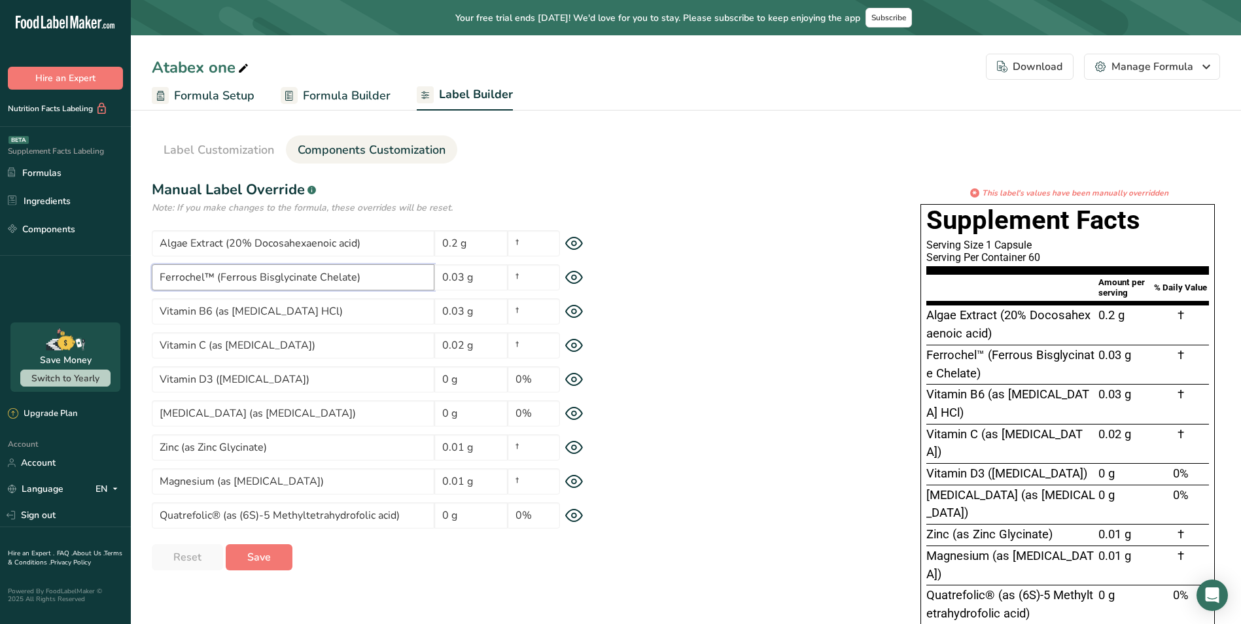
click at [393, 281] on input "Ferrochel™ (Ferrous Bisglycinate Chelate)" at bounding box center [293, 277] width 283 height 26
click at [394, 280] on input "Ferrochel™ (Ferrous Bisglycinate Chelate)" at bounding box center [293, 277] width 283 height 26
drag, startPoint x: 368, startPoint y: 275, endPoint x: 252, endPoint y: 278, distance: 115.9
click at [215, 283] on input "Ferrochel™ (Ferrous Bisglycinate Chelate)" at bounding box center [293, 277] width 283 height 26
click at [376, 275] on input "Ferrochel™ (Ferrous Bisglycinate Chelate)" at bounding box center [293, 277] width 283 height 26
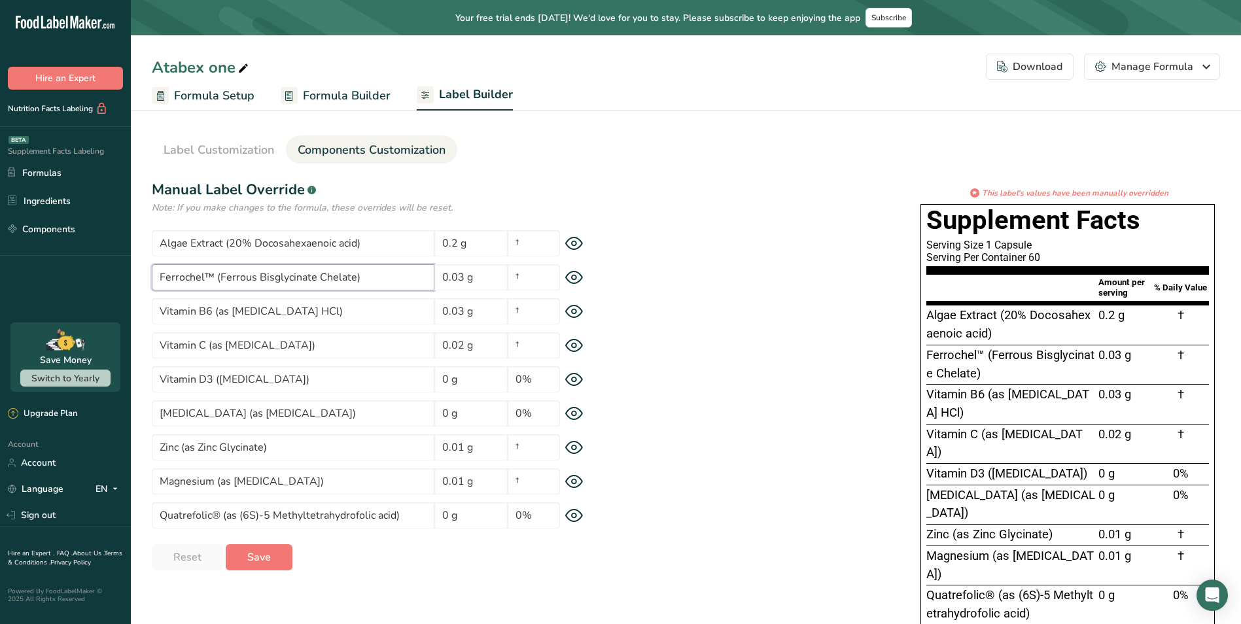
paste input "(Ferrous Bisglycinate Chelate)"
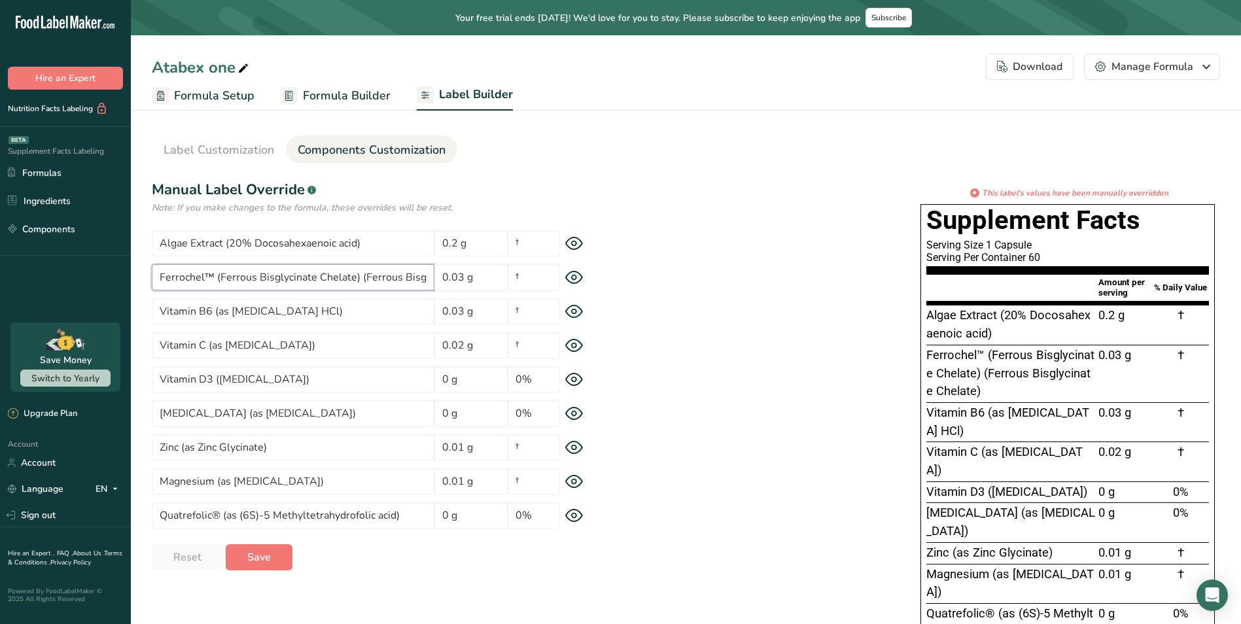
scroll to position [0, 73]
click at [704, 284] on div "* This label's values have been manually overridden Supplement Facts Serving Si…" at bounding box center [915, 433] width 611 height 492
click at [775, 277] on div "* This label's values have been manually overridden Supplement Facts Serving Si…" at bounding box center [915, 433] width 611 height 492
drag, startPoint x: 407, startPoint y: 280, endPoint x: 440, endPoint y: 273, distance: 33.5
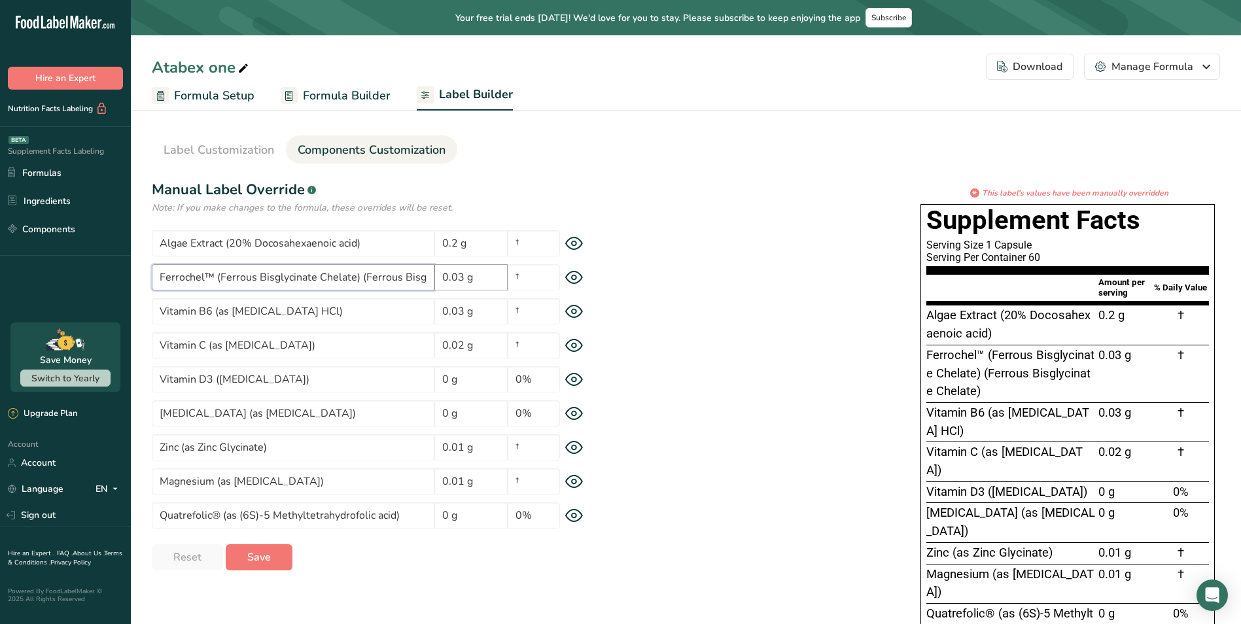
click at [407, 280] on input "Ferrochel™ (Ferrous Bisglycinate Chelate) (Ferrous Bisglycinate Chelate)" at bounding box center [293, 277] width 283 height 26
drag, startPoint x: 724, startPoint y: 268, endPoint x: 717, endPoint y: 266, distance: 8.0
click at [719, 267] on div "* This label's values have been manually overridden Supplement Facts Serving Si…" at bounding box center [915, 433] width 611 height 492
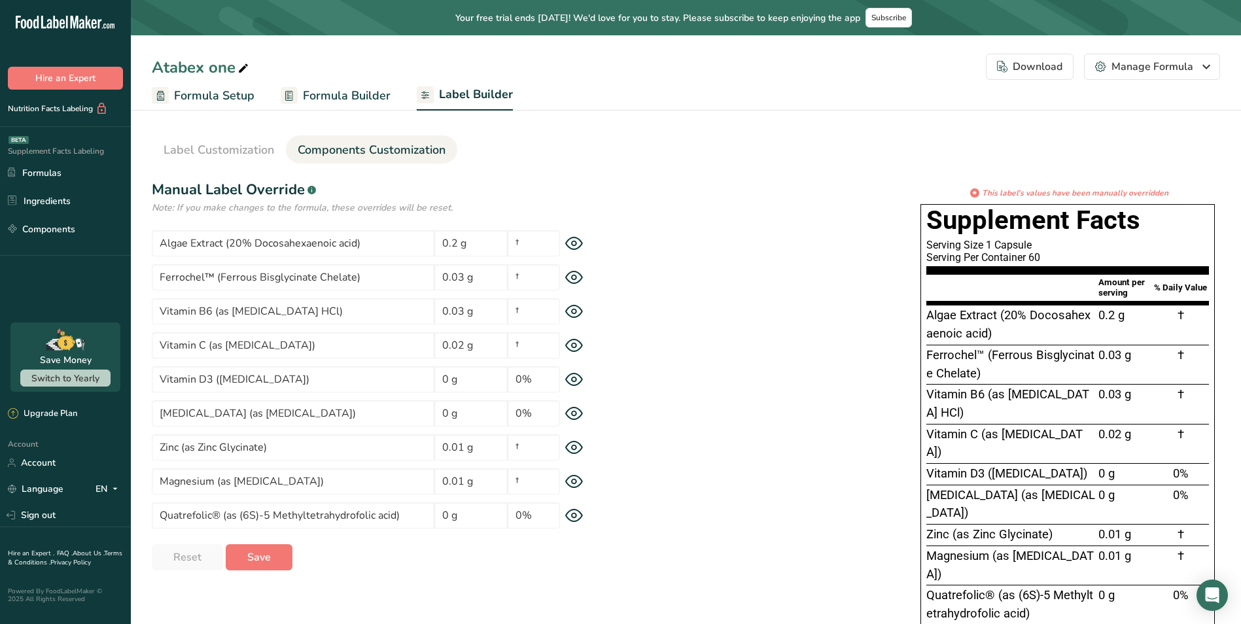
click at [706, 200] on div "* This label's values have been manually overridden Supplement Facts Serving Si…" at bounding box center [915, 424] width 611 height 474
click at [271, 557] on button "Save" at bounding box center [259, 557] width 67 height 26
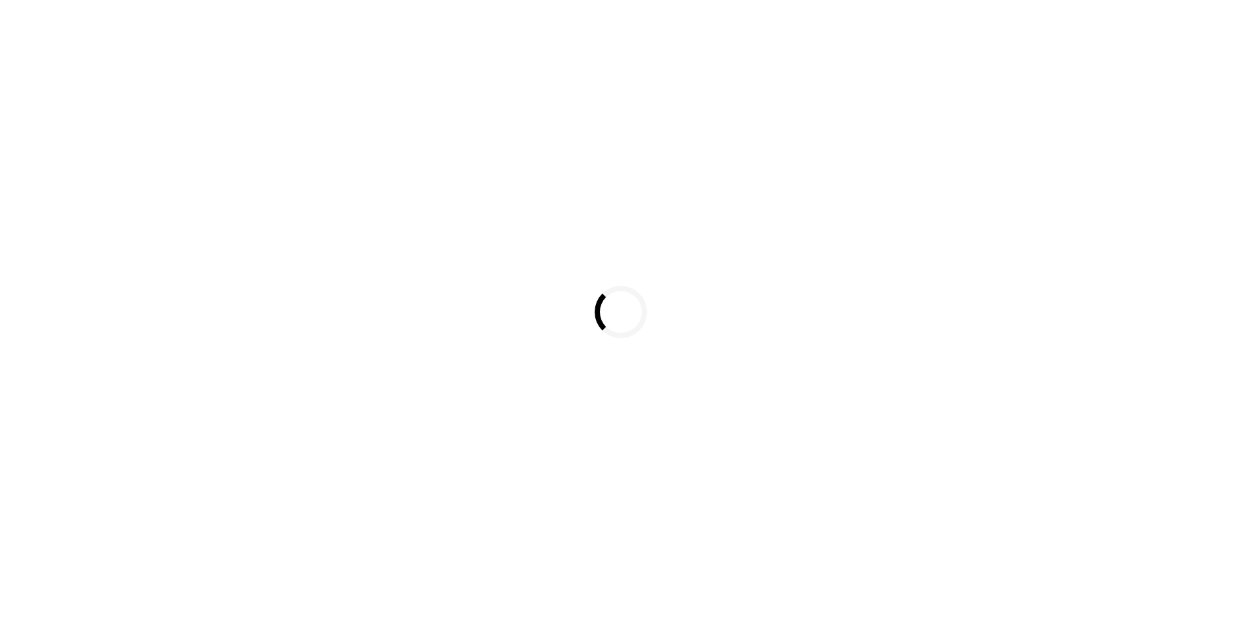
select select
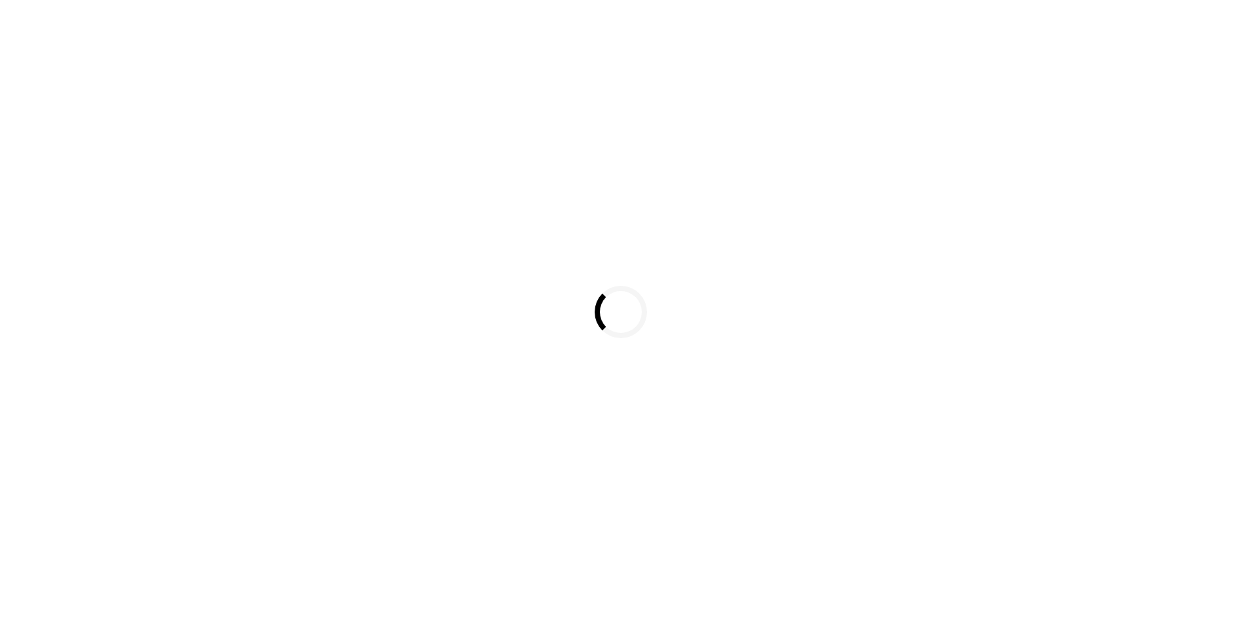
select select
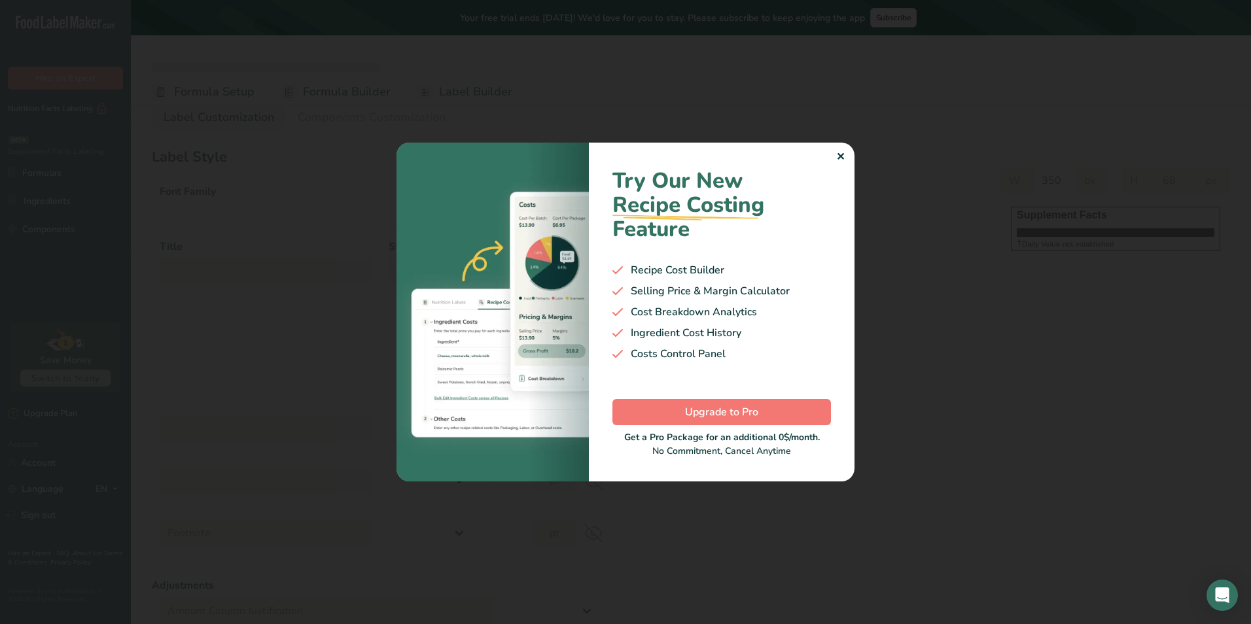
select select "Roboto"
type input "Supplement Facts"
select select "bold"
type input "30"
type input "Serving Size 1 Capsule"
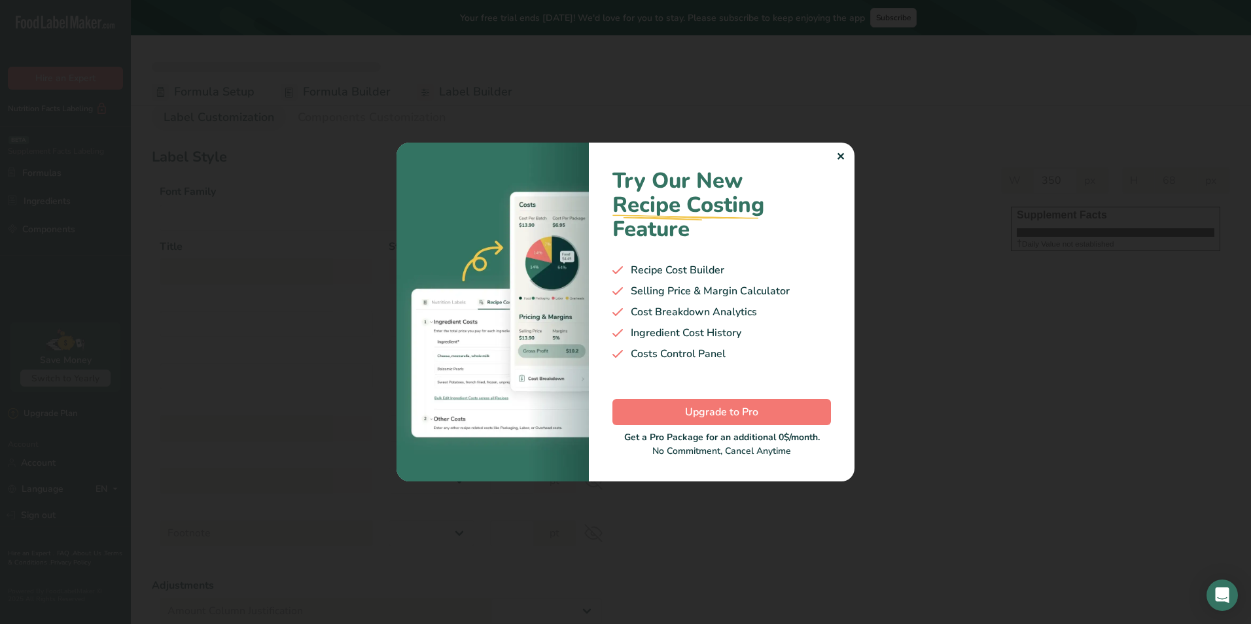
select select "regular"
type input "12"
type input "Serving Per Container 60"
select select "regular"
type input "12"
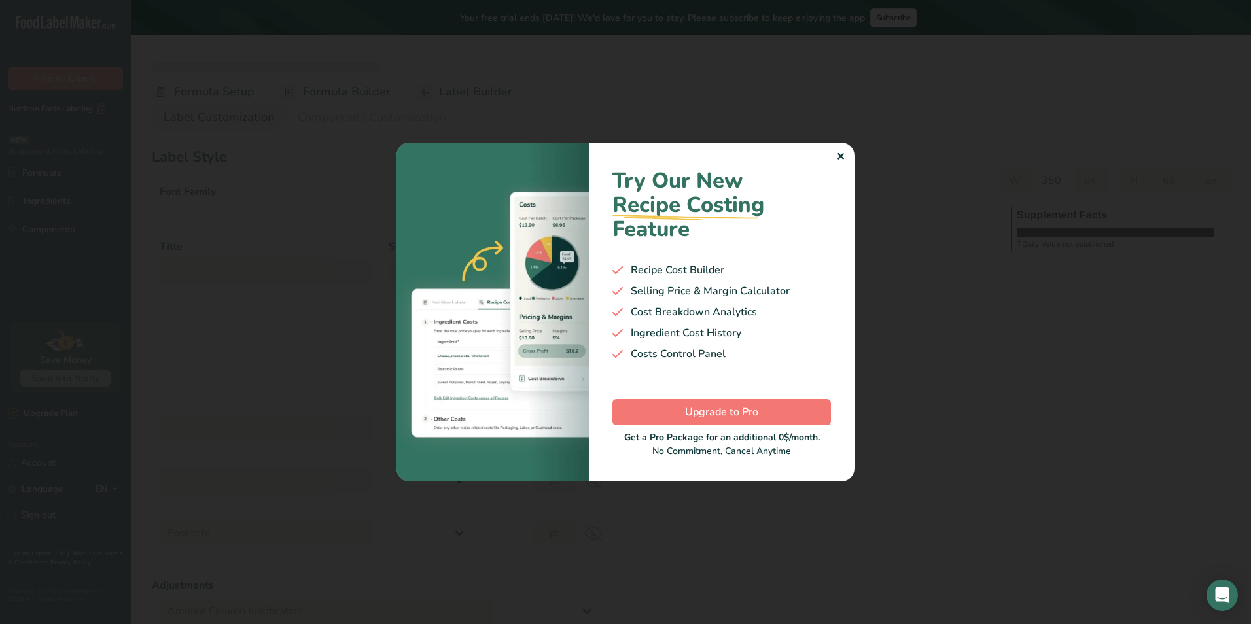
type input "Amount per serving"
select select "bold"
type input "10"
type input "% Daily Value"
select select "bold"
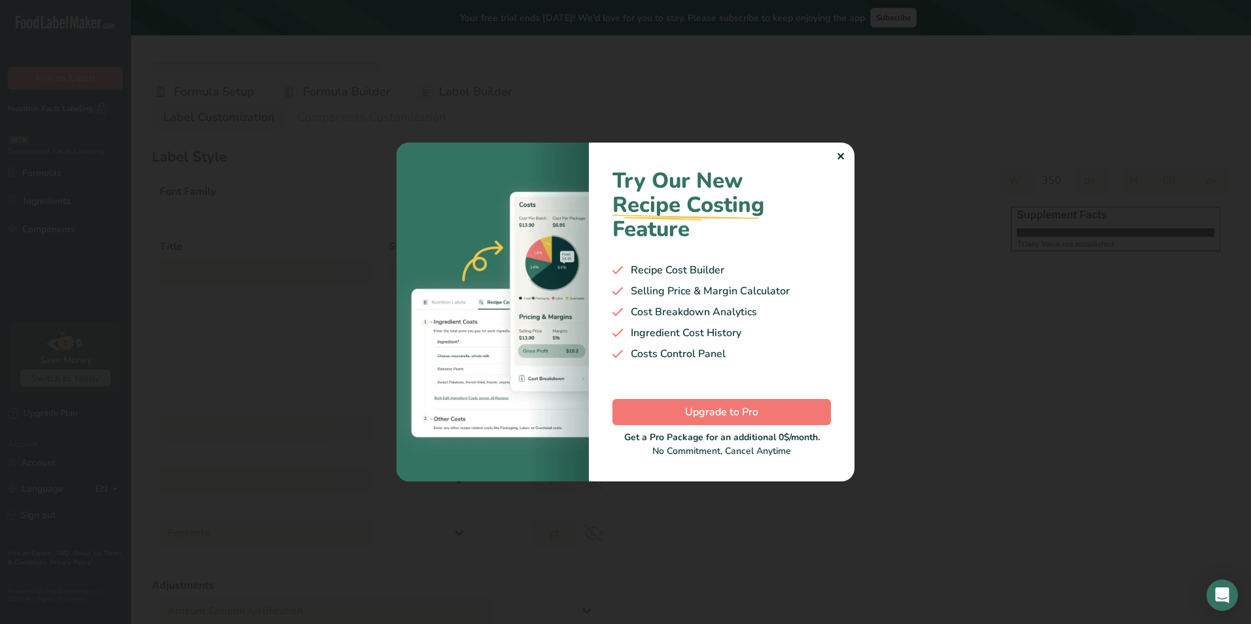
type input "10"
select select "regular"
type input "10"
select select "left"
type input "% Daily Value Column Justification"
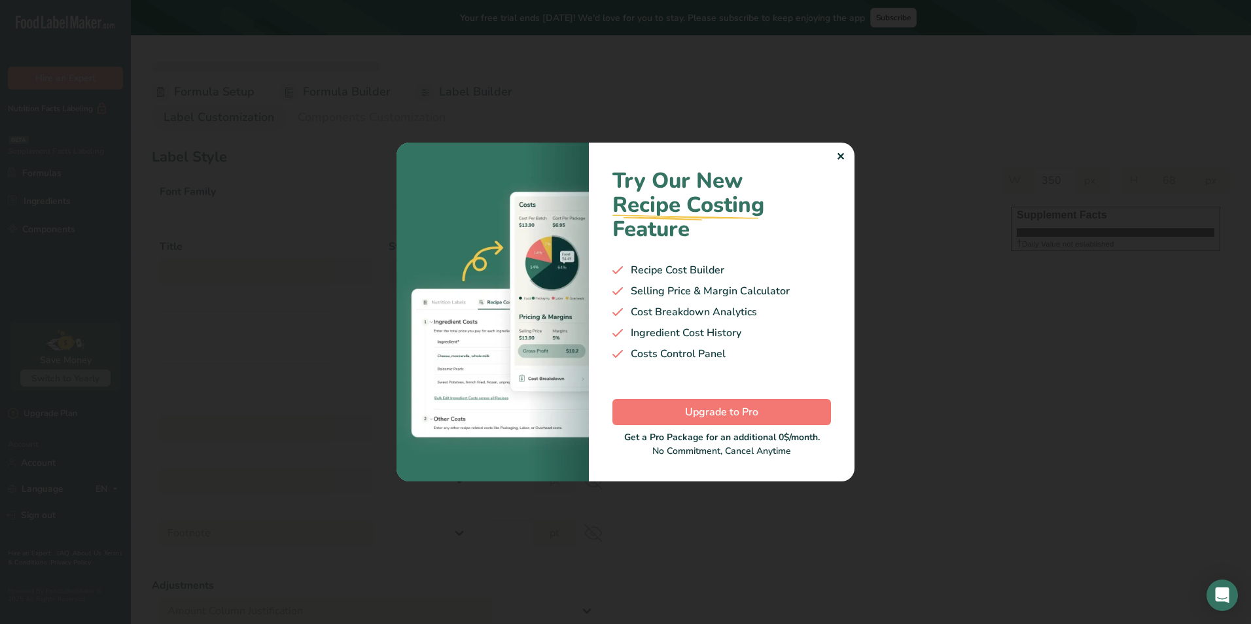
select select "center"
type input "60"
type input "20"
select select "% Daily Value"
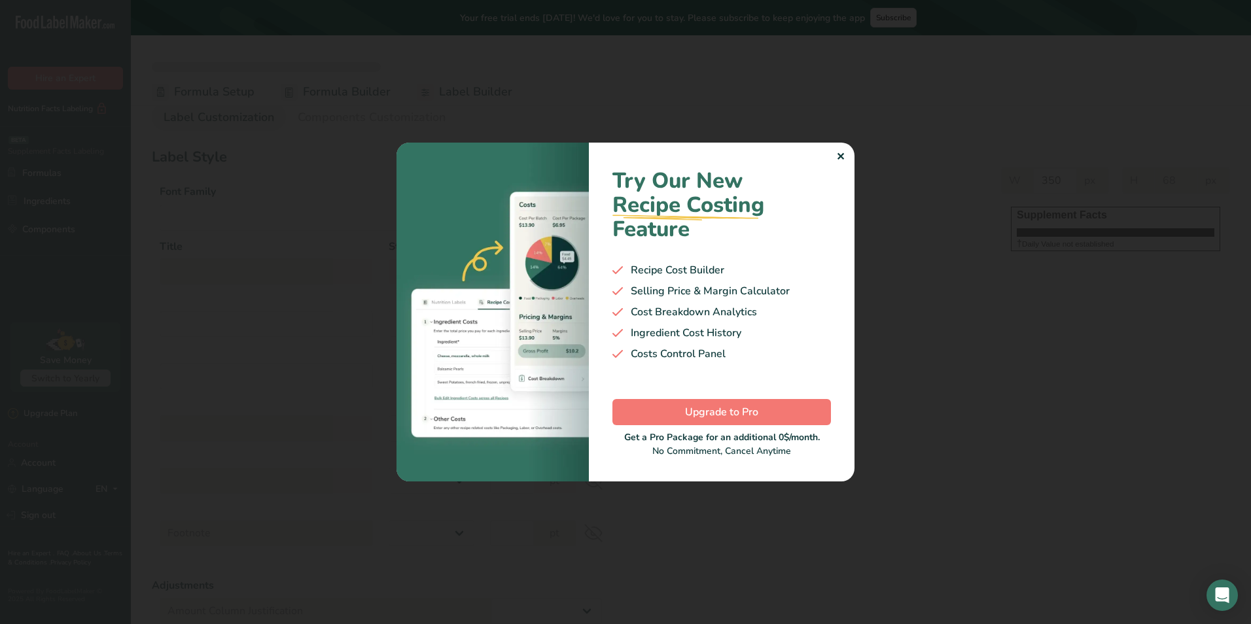
type input "450"
type input "631"
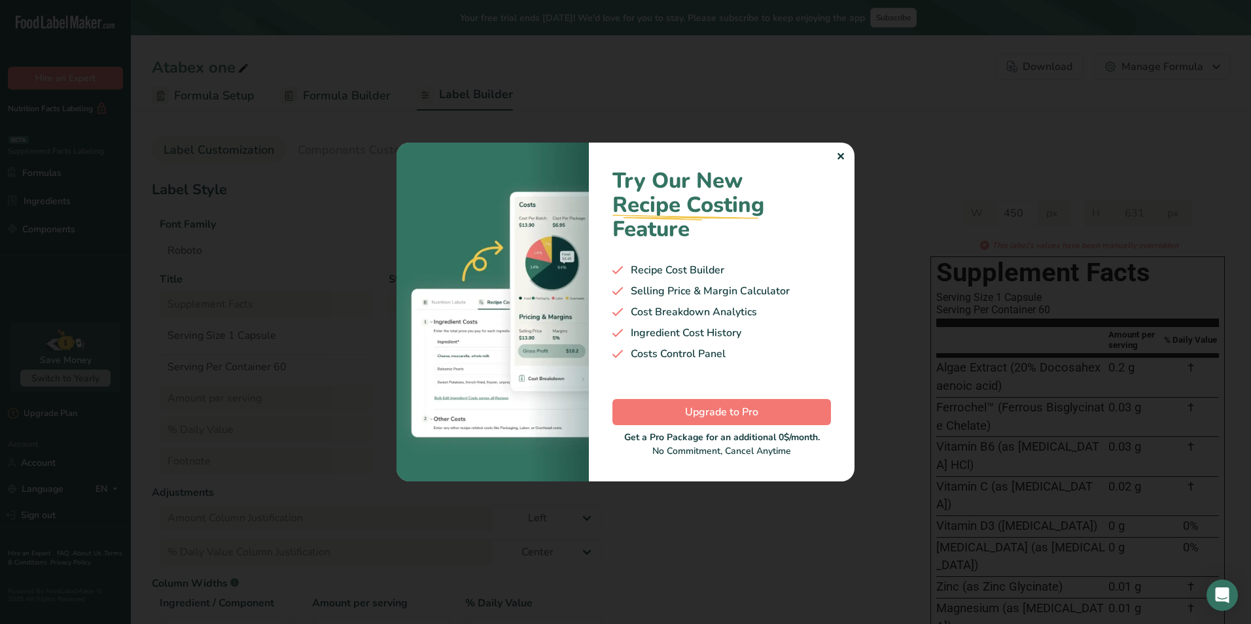
click at [847, 159] on div "Try Our New Recipe Costing .a-29{fill:none;stroke-linecap:round;stroke-width:3p…" at bounding box center [722, 312] width 266 height 339
click at [836, 156] on div ".a-20{fill:#fff;} Hire an Expert Nutrition Facts Labeling Supplement Facts Labe…" at bounding box center [625, 393] width 1251 height 787
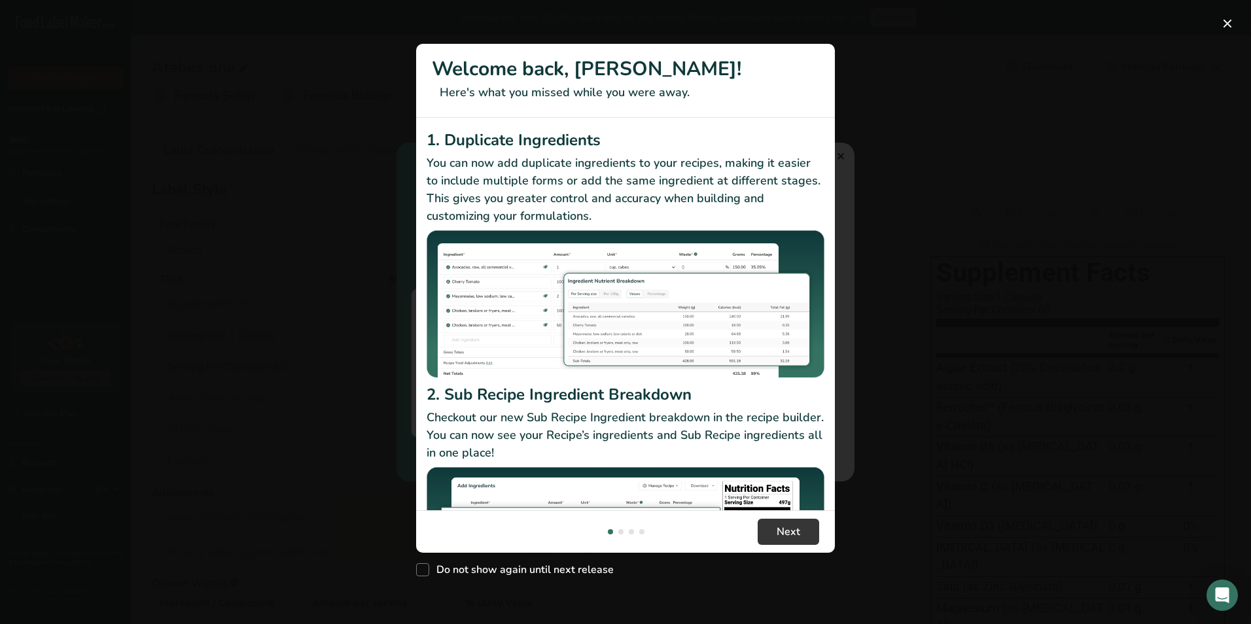
click at [913, 169] on div "New Features" at bounding box center [625, 312] width 1251 height 624
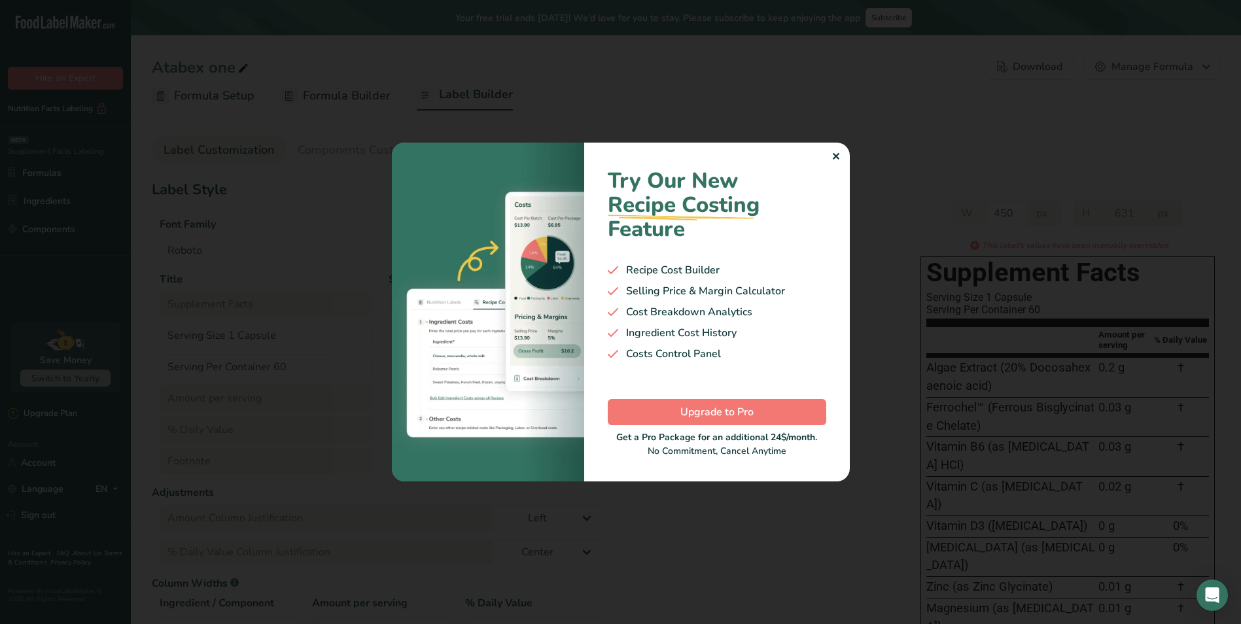
click at [834, 145] on div "Try Our New Recipe Costing .a-29{fill:none;stroke-linecap:round;stroke-width:3p…" at bounding box center [717, 312] width 266 height 339
click at [836, 158] on div "✕" at bounding box center [836, 157] width 9 height 16
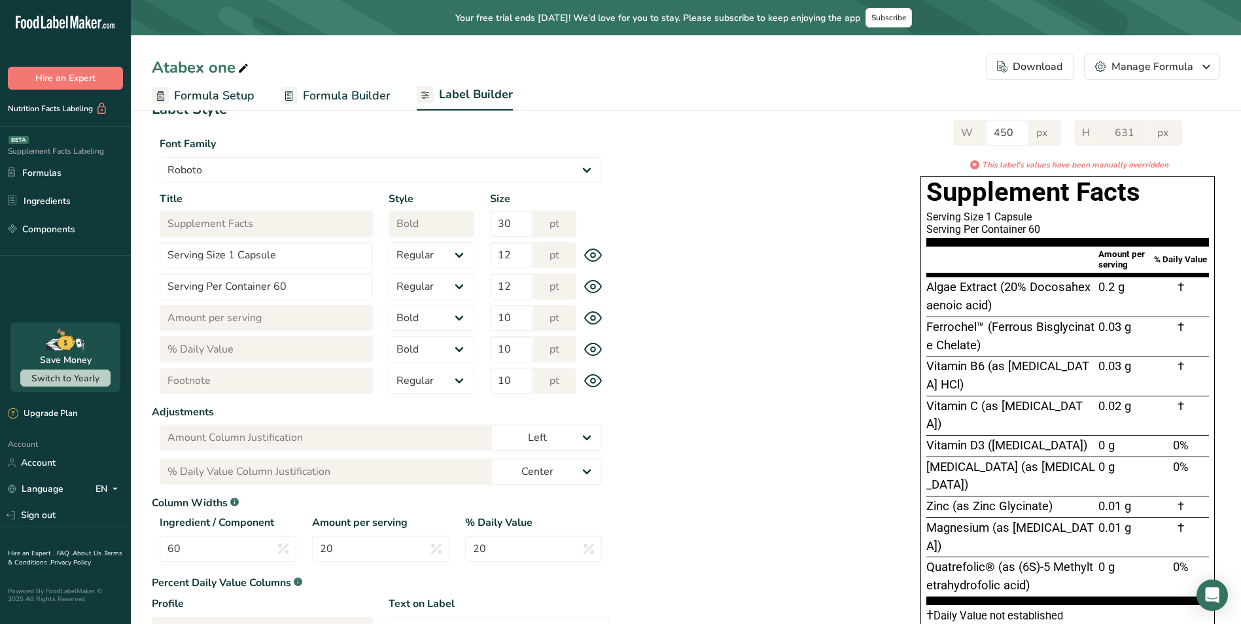
scroll to position [65, 0]
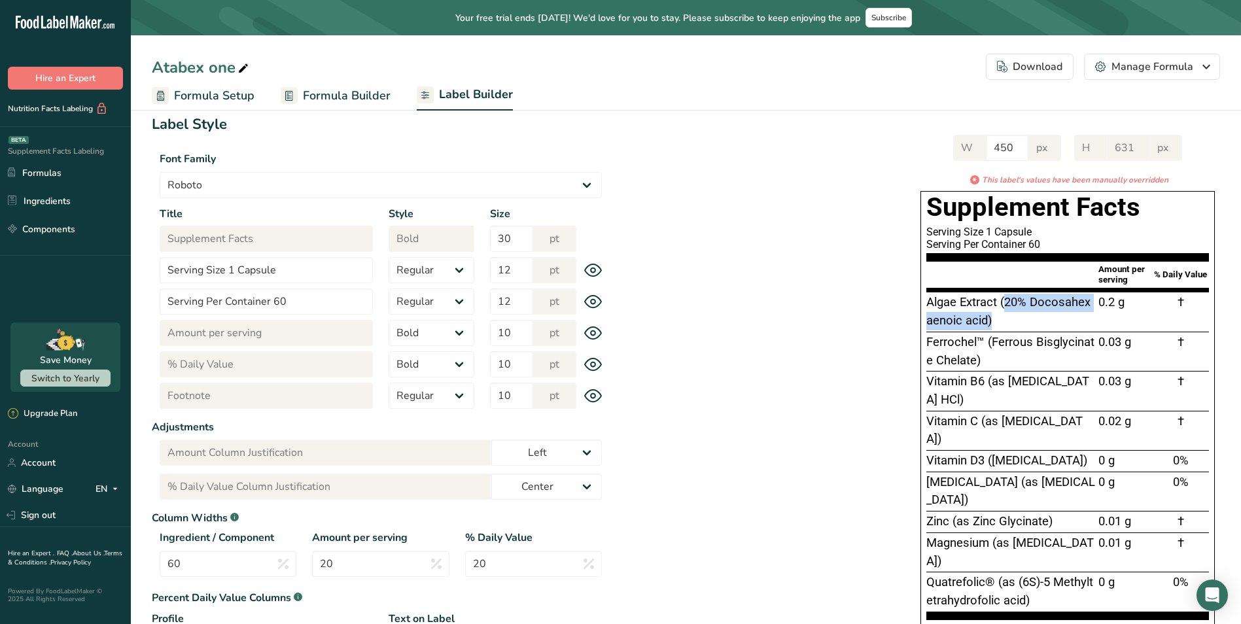
drag, startPoint x: 1003, startPoint y: 302, endPoint x: 1015, endPoint y: 319, distance: 20.7
click at [1015, 319] on div "Algae Extract (20% Docosahexaenoic acid)" at bounding box center [1011, 312] width 169 height 36
click at [1014, 314] on div "Algae Extract (20% Docosahexaenoic acid)" at bounding box center [1011, 312] width 169 height 36
drag, startPoint x: 1000, startPoint y: 302, endPoint x: 1014, endPoint y: 320, distance: 22.0
click at [1014, 320] on div "Algae Extract (20% Docosahexaenoic acid)" at bounding box center [1011, 312] width 169 height 36
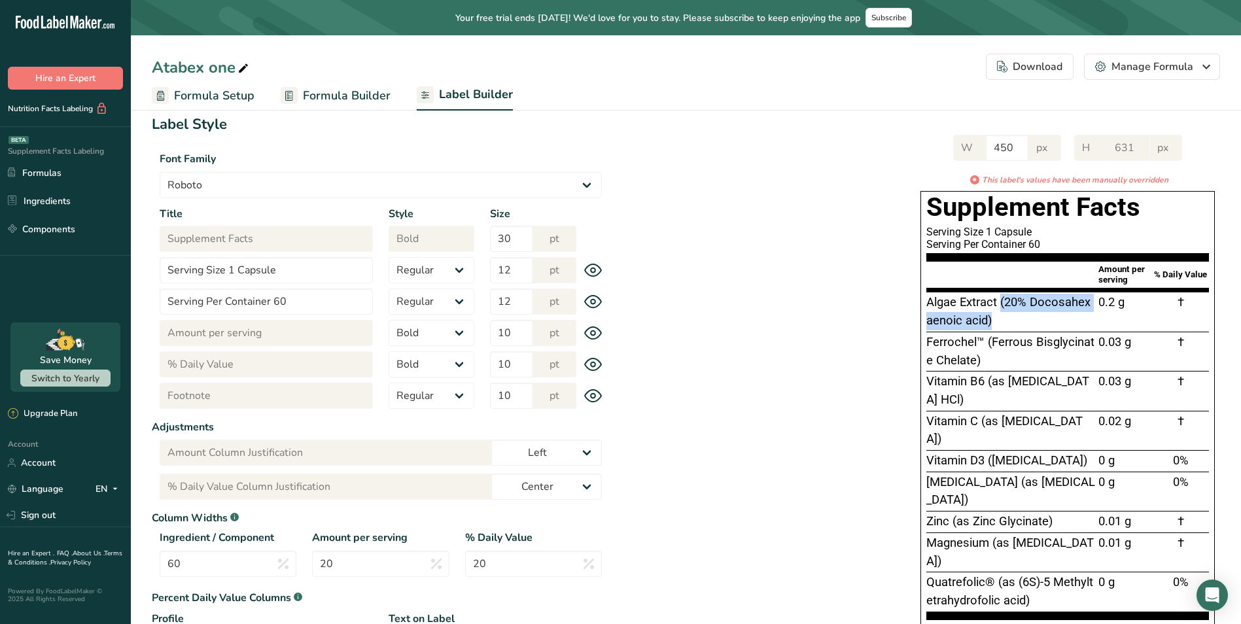
drag, startPoint x: 1014, startPoint y: 320, endPoint x: 1006, endPoint y: 302, distance: 19.7
copy span "(20% Docosahexaenoic acid)"
click at [949, 310] on span "Algae Extract (20% Docosahexaenoic acid)" at bounding box center [1009, 311] width 164 height 33
drag, startPoint x: 950, startPoint y: 310, endPoint x: 985, endPoint y: 321, distance: 37.0
click at [985, 321] on div "Algae Extract (20% Docosahexaenoic acid)" at bounding box center [1011, 312] width 169 height 36
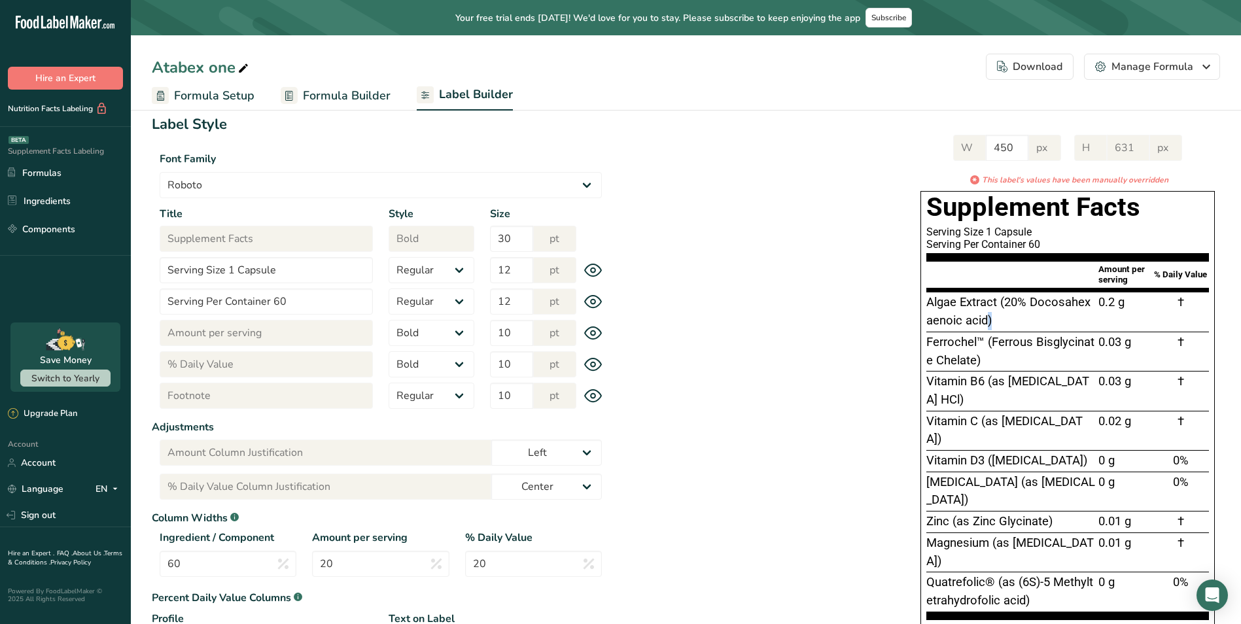
drag, startPoint x: 985, startPoint y: 321, endPoint x: 995, endPoint y: 323, distance: 9.4
click at [995, 323] on div "Algae Extract (20% Docosahexaenoic acid)" at bounding box center [1011, 312] width 169 height 36
drag, startPoint x: 992, startPoint y: 322, endPoint x: 936, endPoint y: 306, distance: 57.8
click at [935, 306] on div "Algae Extract (20% Docosahexaenoic acid)" at bounding box center [1011, 312] width 169 height 36
drag, startPoint x: 936, startPoint y: 306, endPoint x: 966, endPoint y: 305, distance: 29.5
